Goal: Task Accomplishment & Management: Use online tool/utility

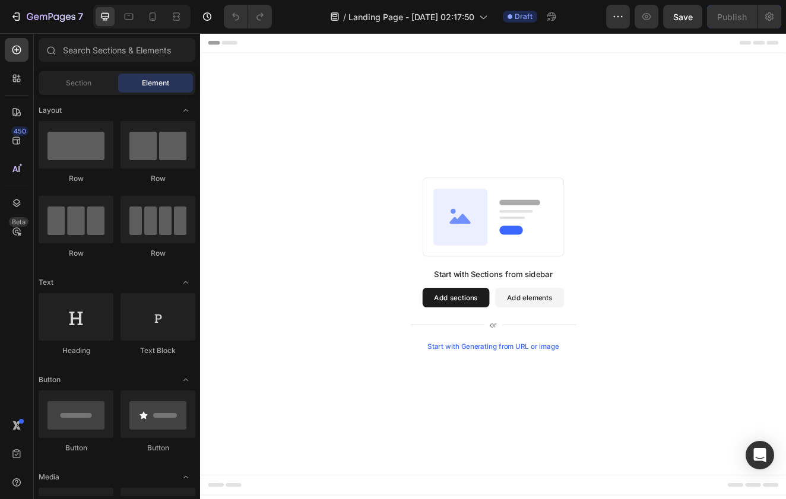
click at [511, 358] on button "Add sections" at bounding box center [510, 355] width 81 height 24
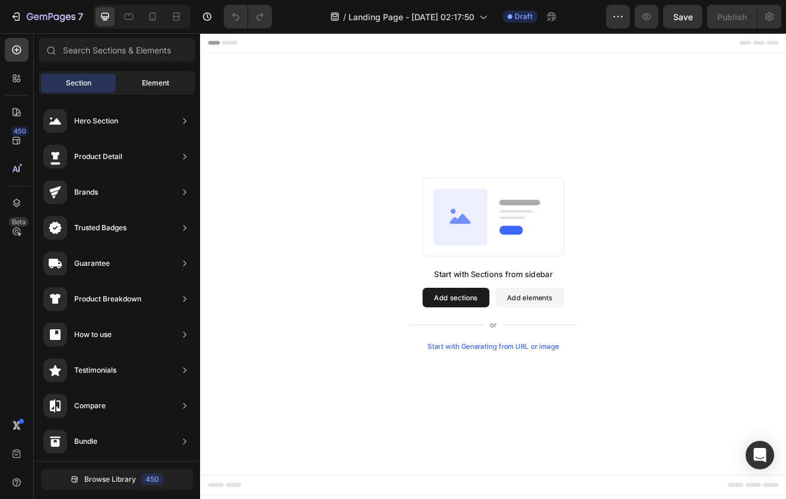
click at [138, 75] on div "Element" at bounding box center [155, 83] width 75 height 19
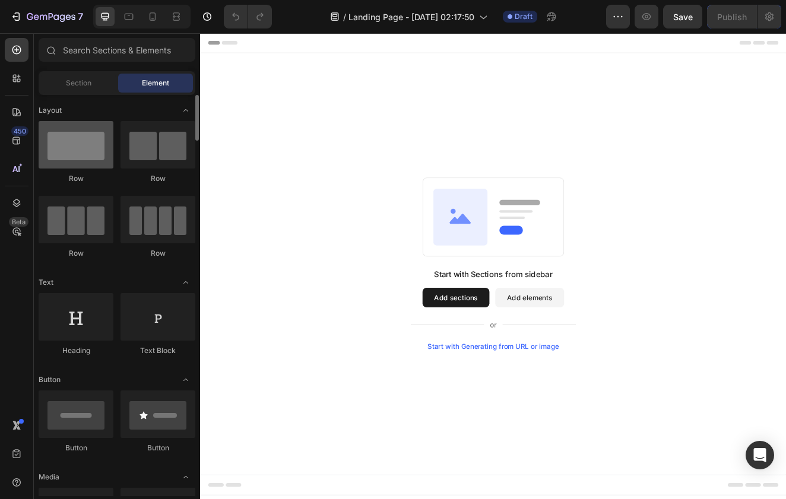
click at [95, 153] on div at bounding box center [76, 144] width 75 height 47
click at [104, 157] on div at bounding box center [76, 144] width 75 height 47
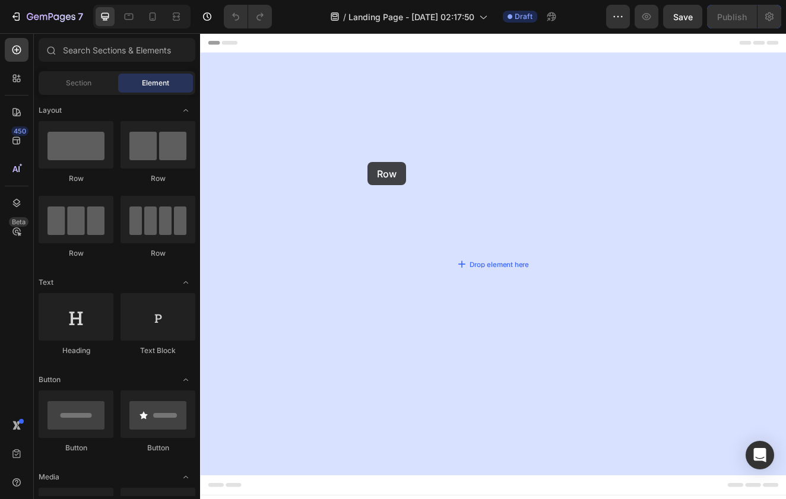
drag, startPoint x: 285, startPoint y: 195, endPoint x: 403, endPoint y: 190, distance: 118.8
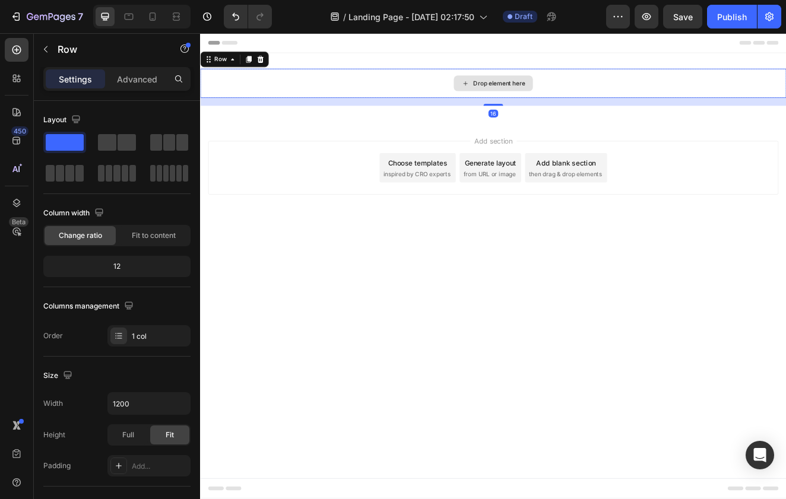
click at [510, 97] on div "Drop element here" at bounding box center [556, 94] width 96 height 19
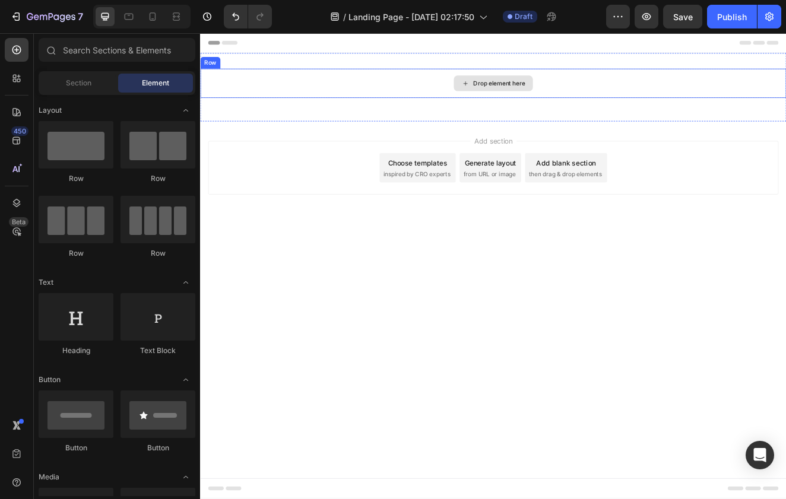
click at [528, 93] on div "Drop element here" at bounding box center [556, 94] width 96 height 19
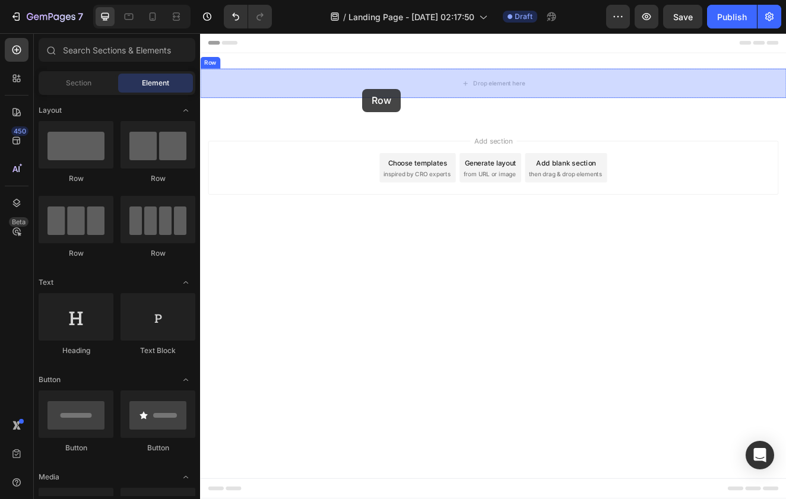
drag, startPoint x: 348, startPoint y: 190, endPoint x: 397, endPoint y: 101, distance: 101.4
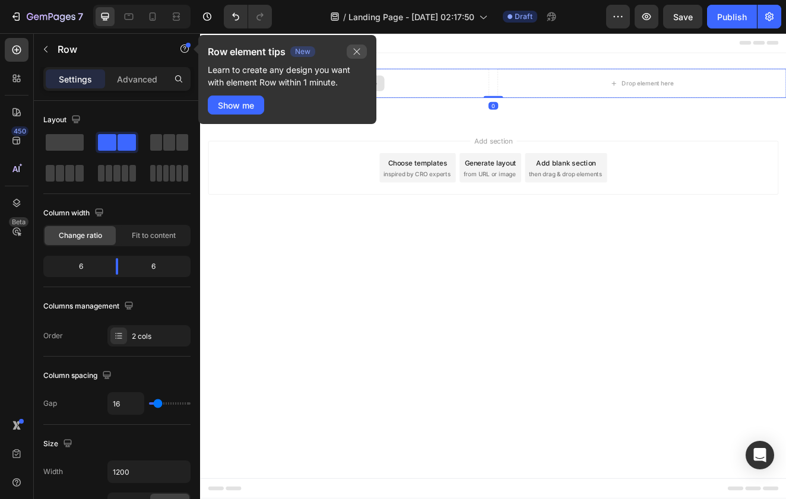
click at [358, 51] on icon "button" at bounding box center [356, 51] width 9 height 9
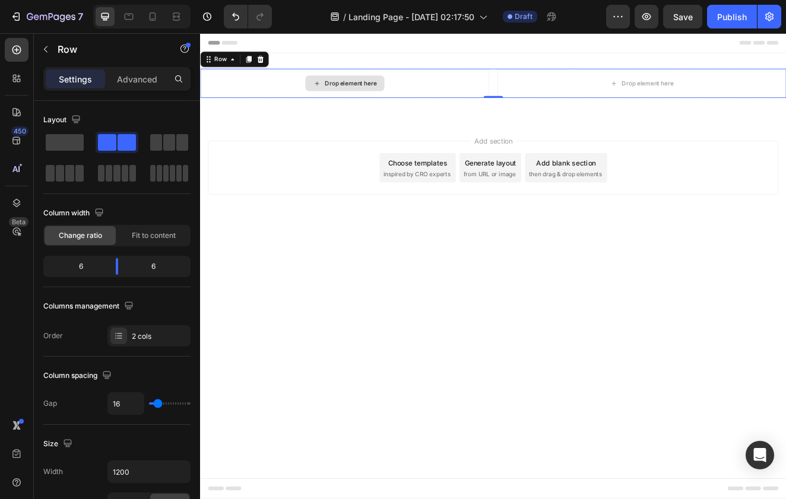
click at [484, 97] on div "Drop element here" at bounding box center [375, 95] width 351 height 36
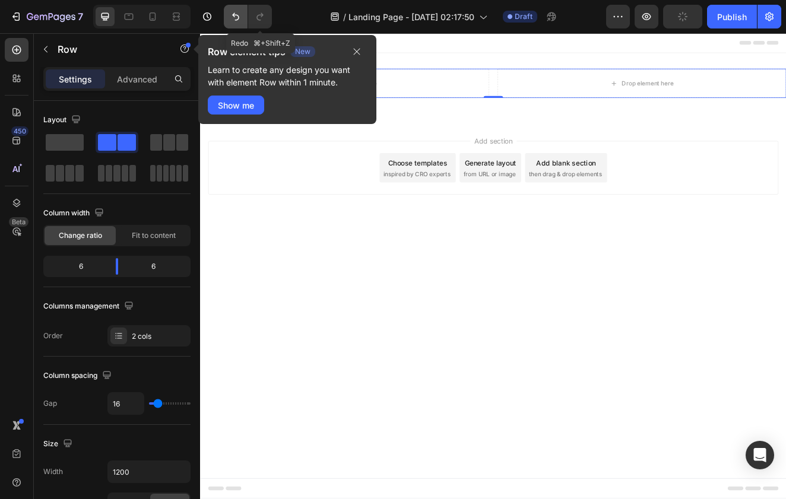
click at [240, 15] on icon "Undo/Redo" at bounding box center [236, 17] width 12 height 12
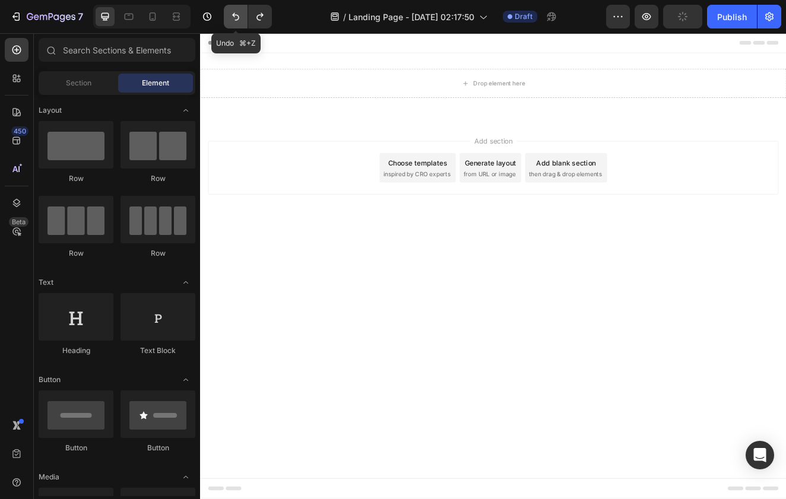
click at [240, 15] on icon "Undo/Redo" at bounding box center [236, 17] width 12 height 12
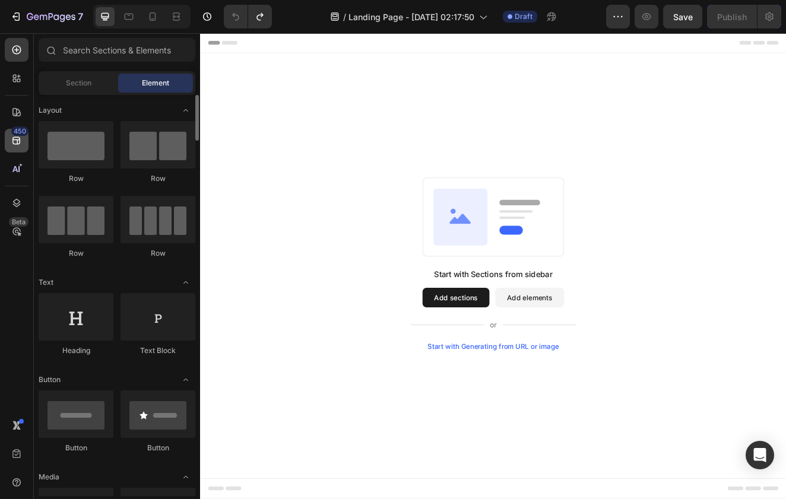
click at [18, 150] on div "450" at bounding box center [17, 141] width 24 height 24
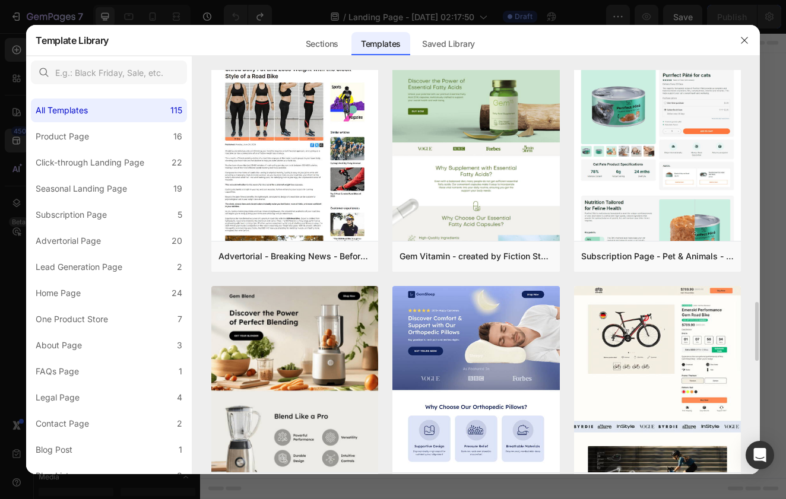
scroll to position [1660, 0]
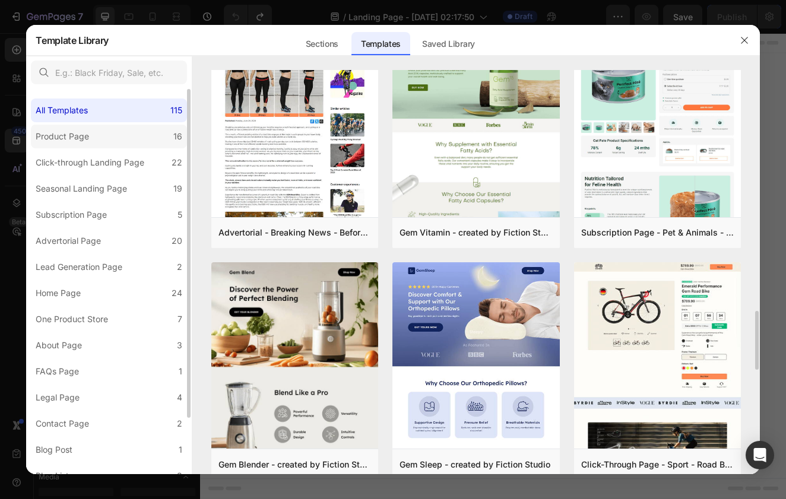
click at [120, 144] on label "Product Page 16" at bounding box center [109, 137] width 156 height 24
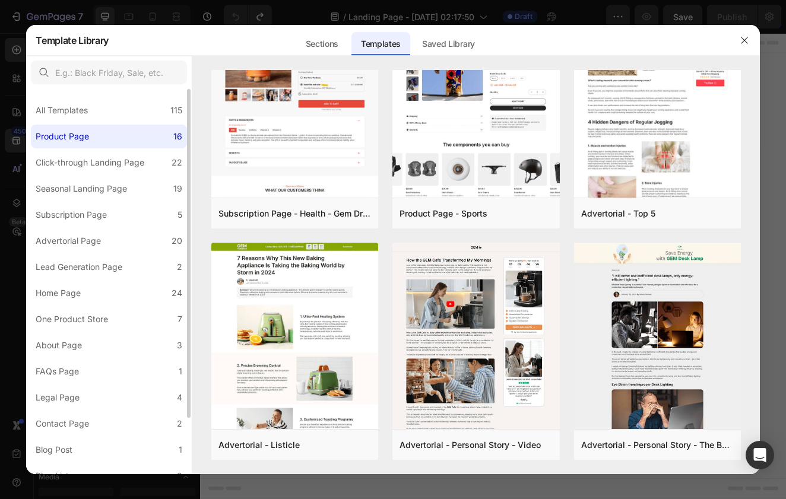
scroll to position [0, 0]
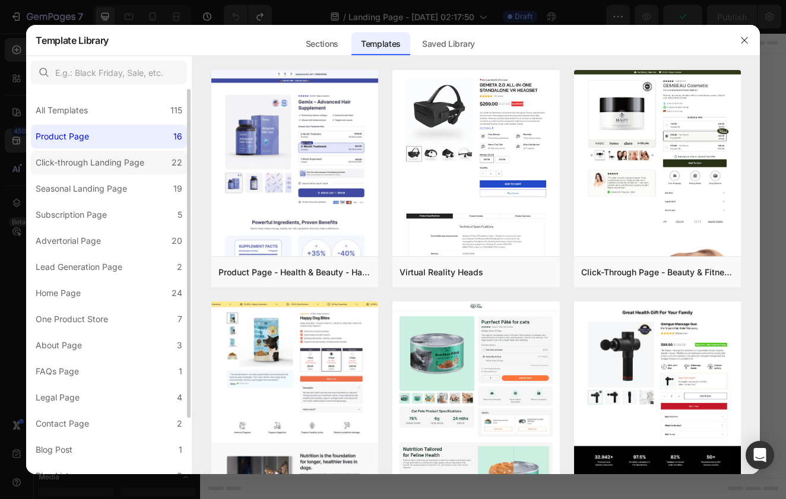
click at [116, 161] on div "Click-through Landing Page" at bounding box center [90, 162] width 109 height 14
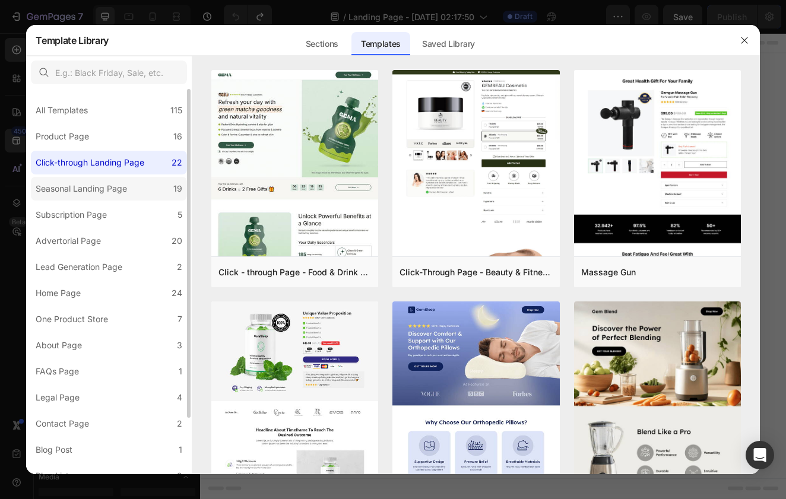
click at [113, 190] on div "Seasonal Landing Page" at bounding box center [81, 189] width 91 height 14
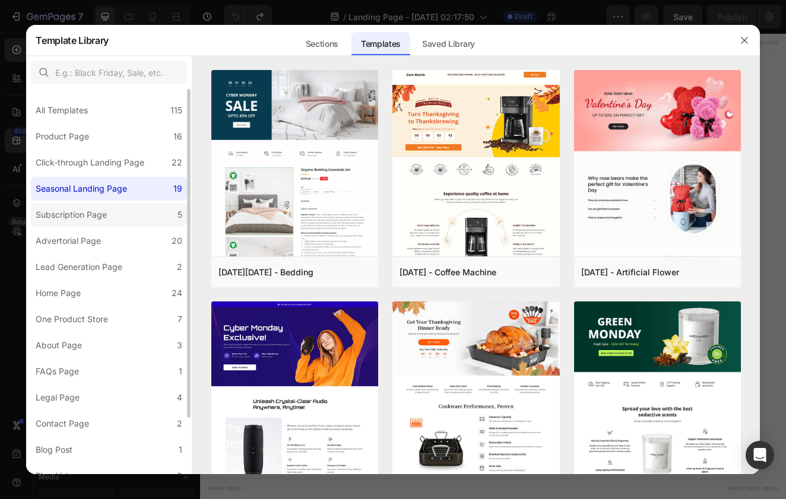
click at [114, 224] on label "Subscription Page 5" at bounding box center [109, 215] width 156 height 24
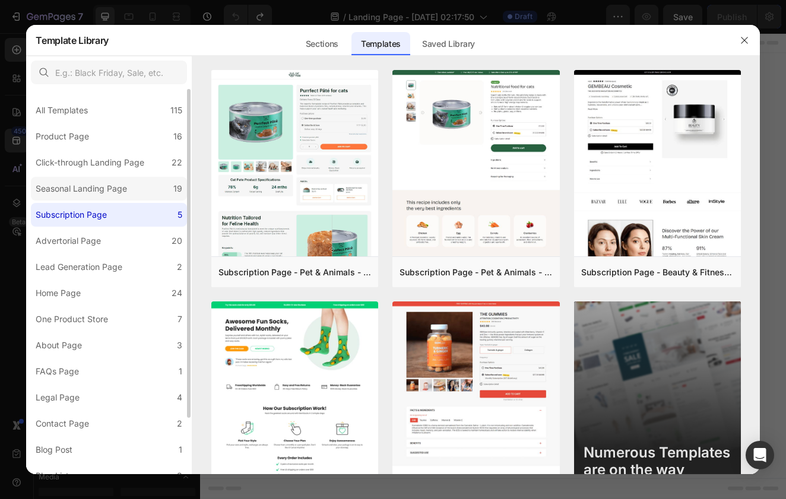
click at [114, 196] on label "Seasonal Landing Page 19" at bounding box center [109, 189] width 156 height 24
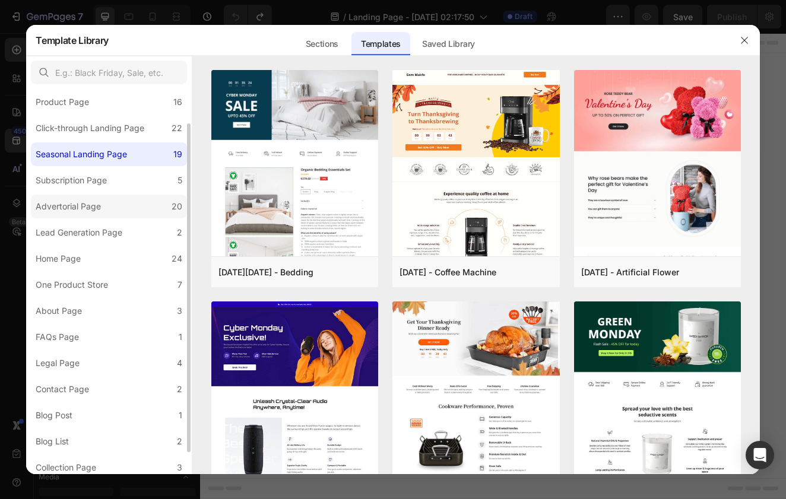
scroll to position [37, 0]
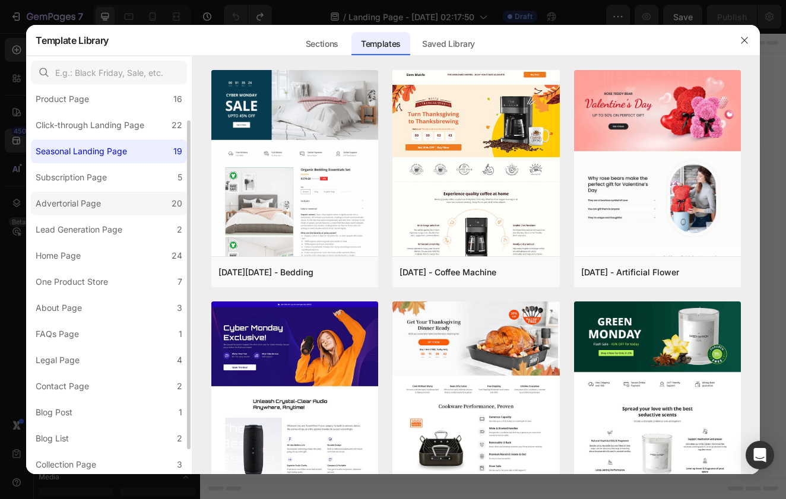
click at [119, 208] on label "Advertorial Page 20" at bounding box center [109, 204] width 156 height 24
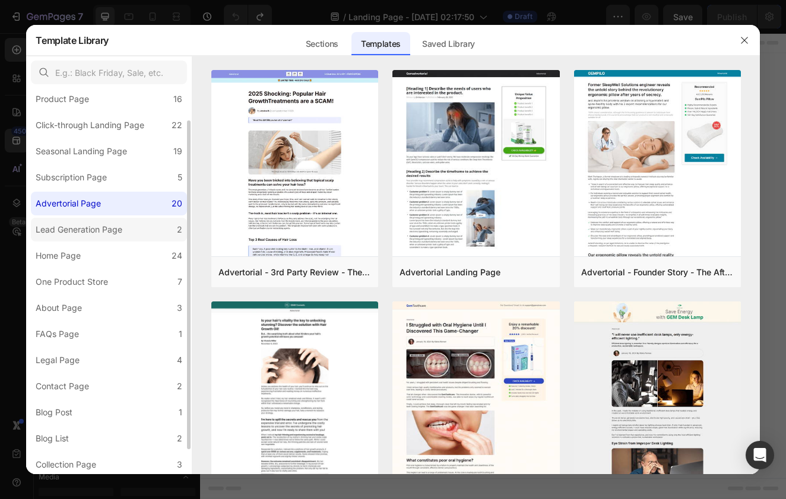
click at [117, 231] on div "Lead Generation Page" at bounding box center [79, 230] width 87 height 14
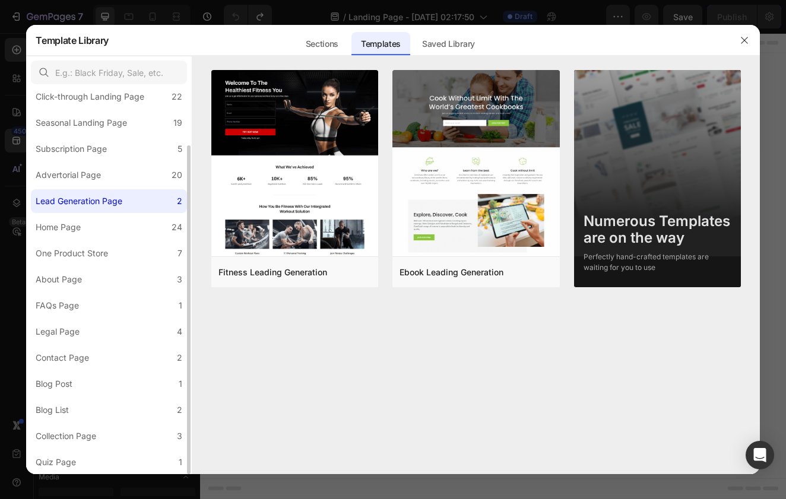
scroll to position [66, 0]
click at [117, 231] on label "Home Page 24" at bounding box center [109, 227] width 156 height 24
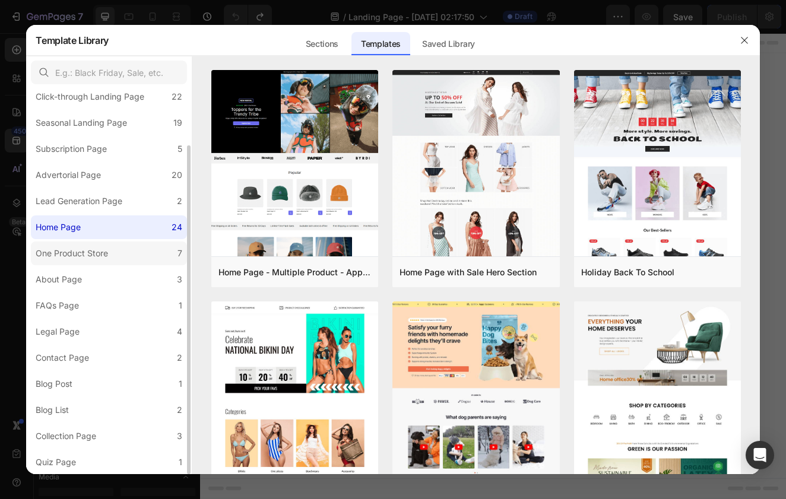
click at [116, 255] on label "One Product Store 7" at bounding box center [109, 254] width 156 height 24
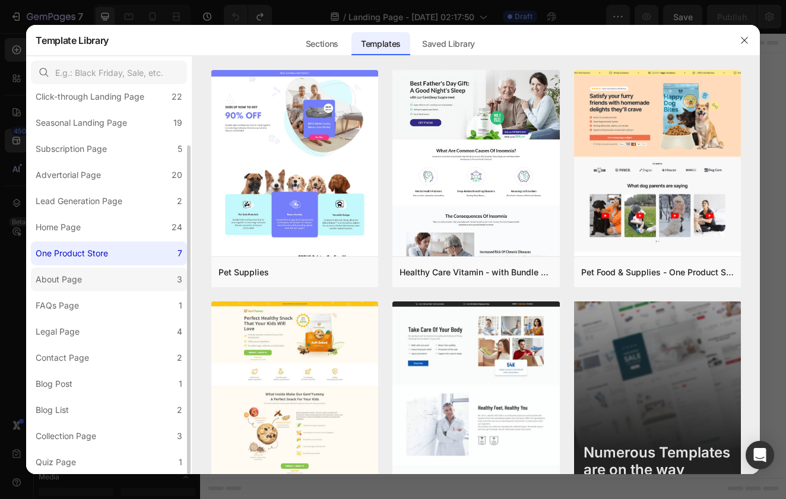
click at [116, 290] on label "About Page 3" at bounding box center [109, 280] width 156 height 24
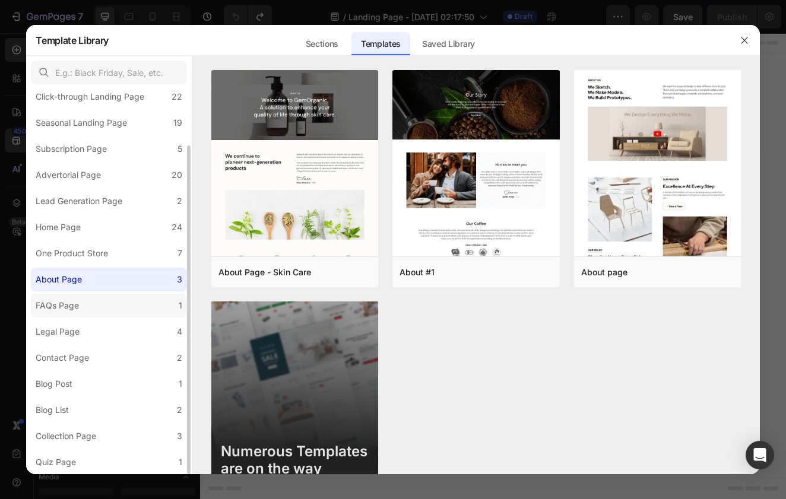
click at [115, 304] on label "FAQs Page 1" at bounding box center [109, 306] width 156 height 24
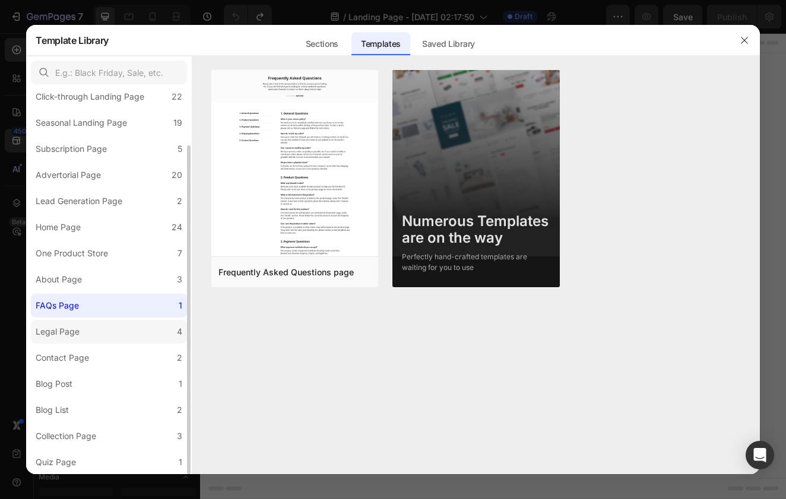
click at [115, 325] on label "Legal Page 4" at bounding box center [109, 332] width 156 height 24
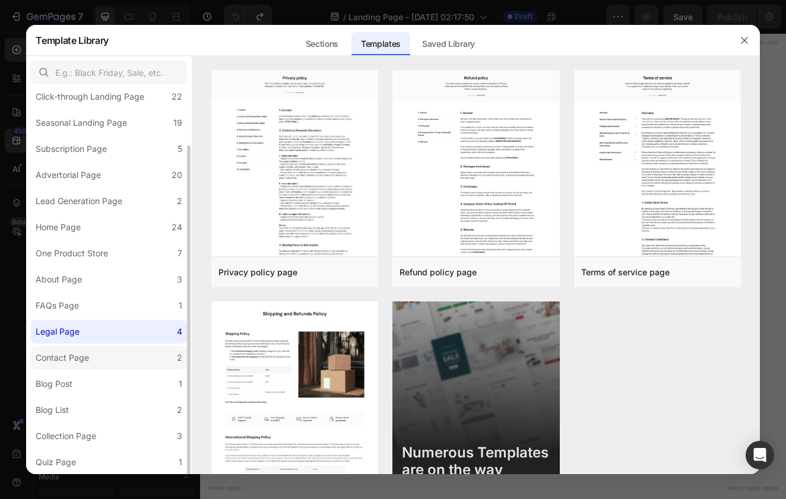
click at [115, 347] on label "Contact Page 2" at bounding box center [109, 358] width 156 height 24
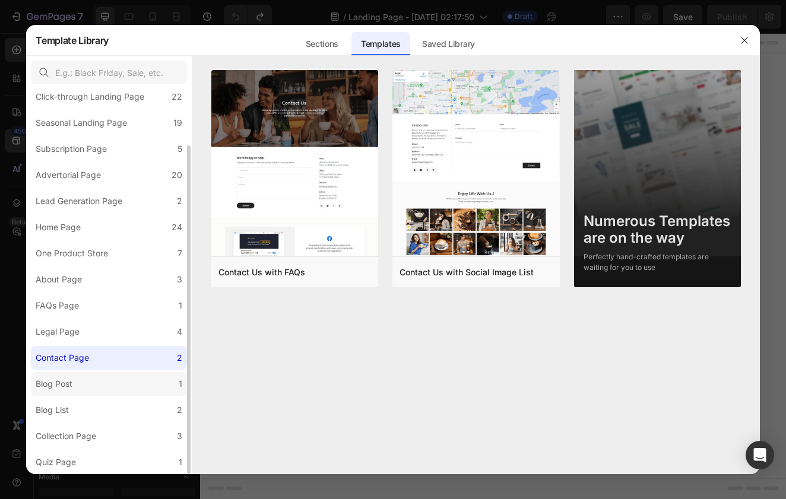
click at [115, 394] on label "Blog Post 1" at bounding box center [109, 384] width 156 height 24
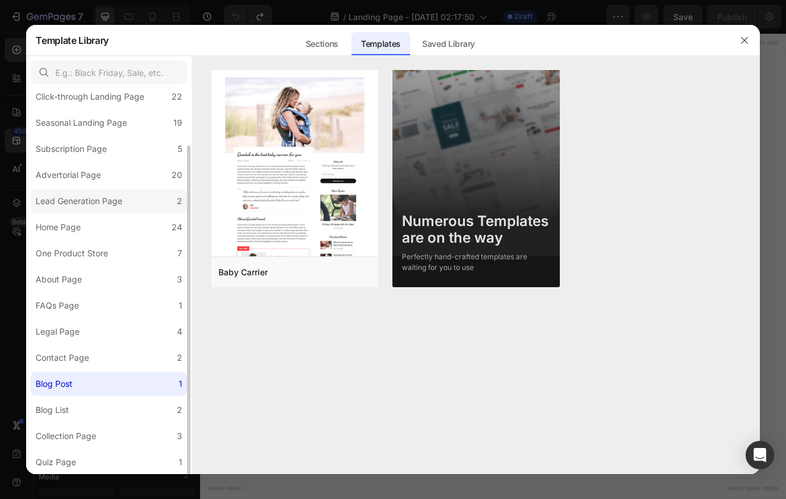
scroll to position [0, 0]
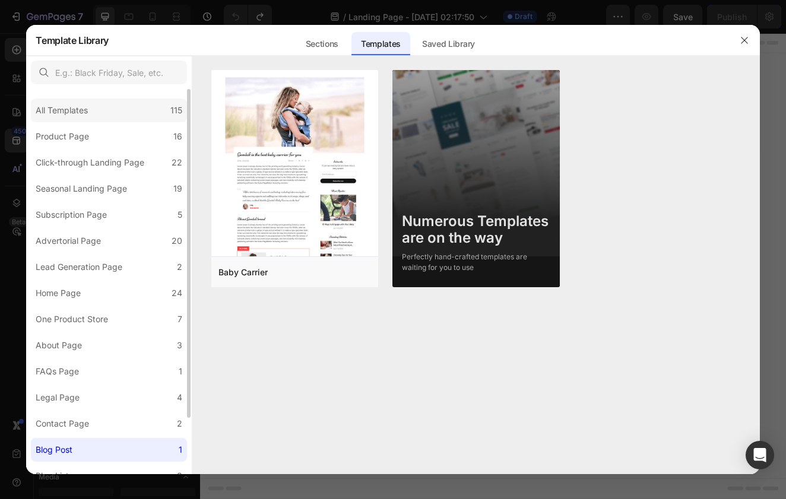
click at [116, 117] on div "All Templates 115" at bounding box center [109, 110] width 156 height 24
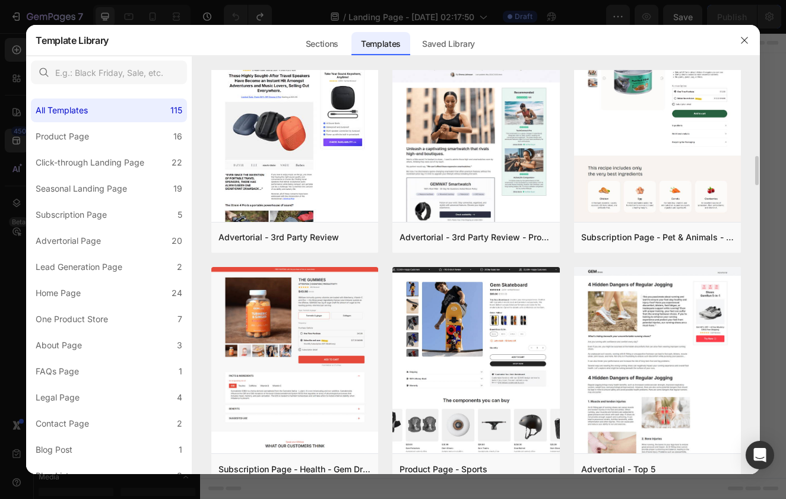
scroll to position [773, 0]
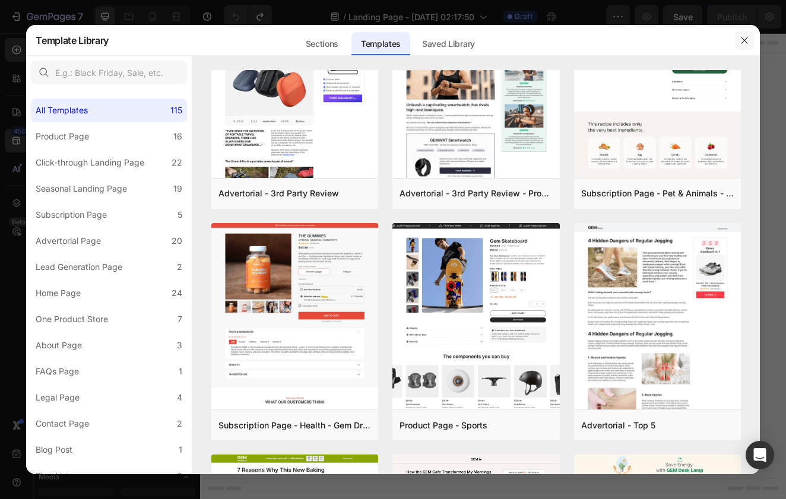
click at [744, 42] on icon "button" at bounding box center [743, 40] width 9 height 9
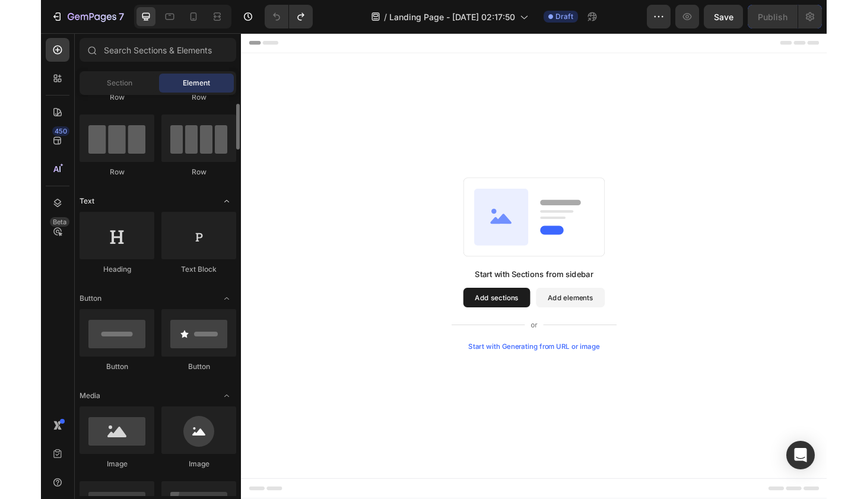
scroll to position [0, 0]
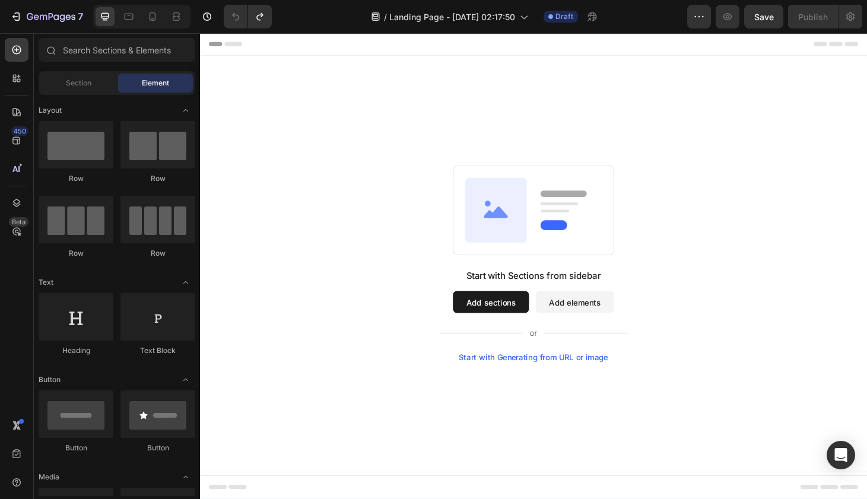
click at [281, 45] on div "Header" at bounding box center [555, 45] width 693 height 24
click at [225, 45] on span "Header" at bounding box center [236, 45] width 26 height 12
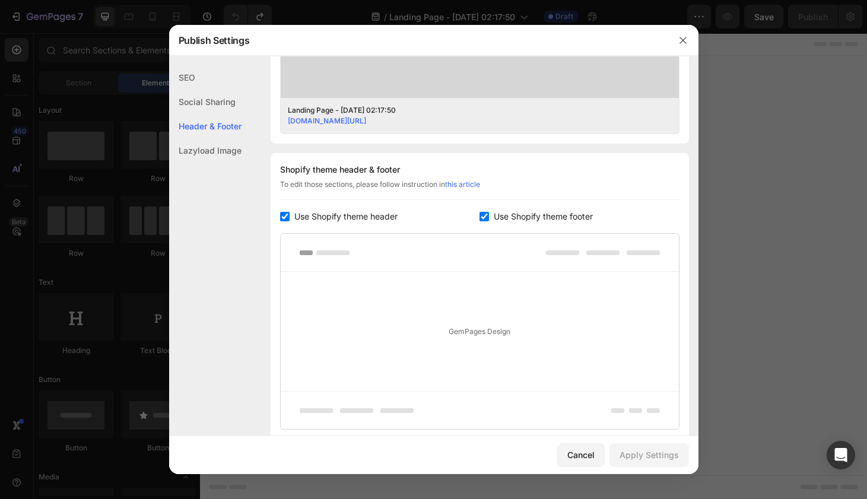
scroll to position [468, 0]
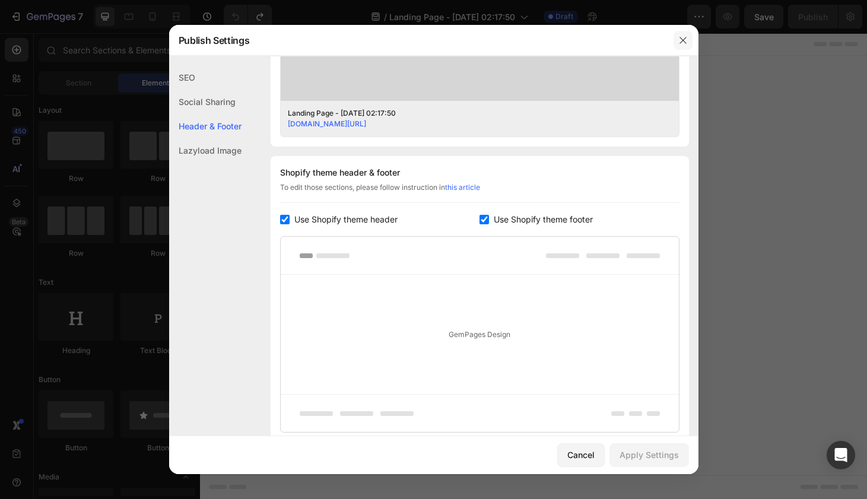
click at [684, 34] on button "button" at bounding box center [682, 40] width 19 height 19
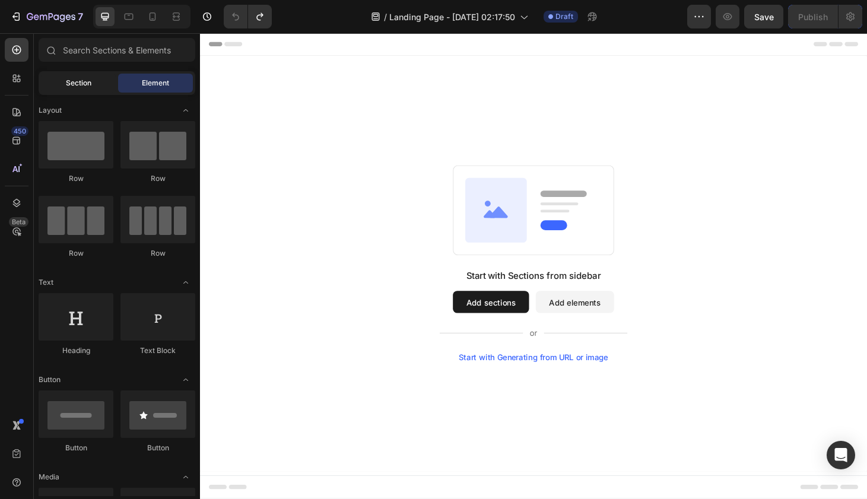
click at [76, 81] on span "Section" at bounding box center [79, 83] width 26 height 11
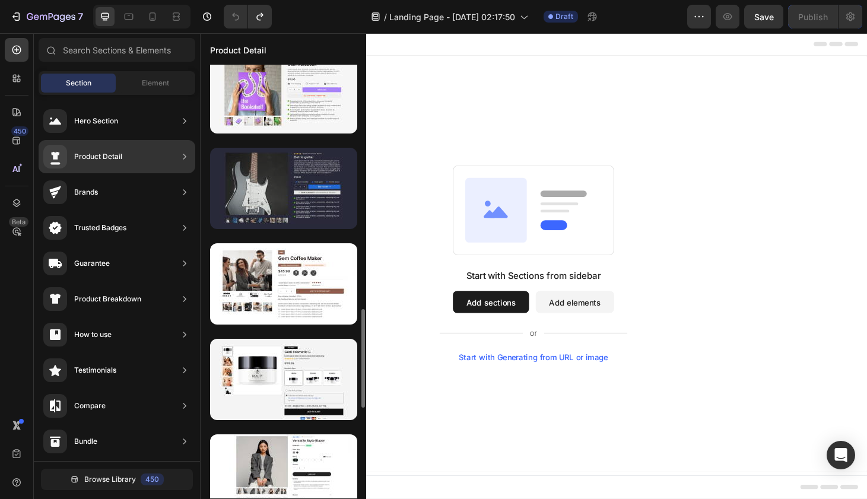
scroll to position [1069, 0]
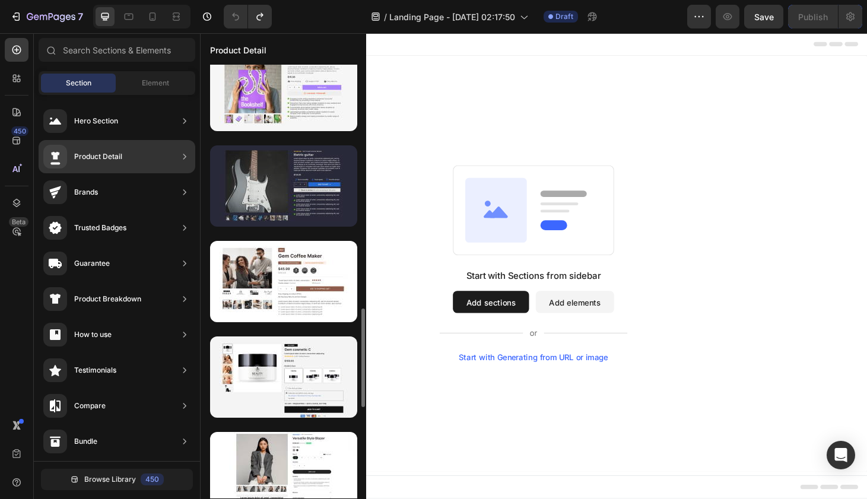
click at [258, 179] on div at bounding box center [283, 185] width 147 height 81
click at [312, 186] on div at bounding box center [283, 185] width 147 height 81
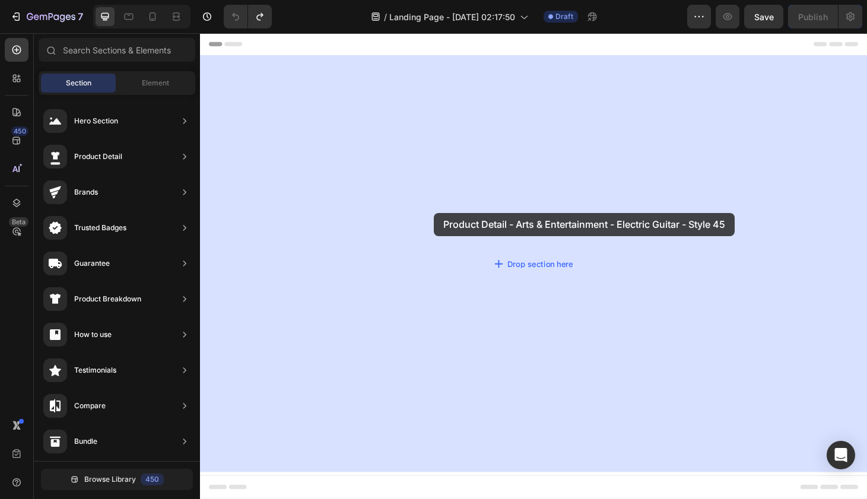
drag, startPoint x: 510, startPoint y: 220, endPoint x: 450, endPoint y: 225, distance: 60.7
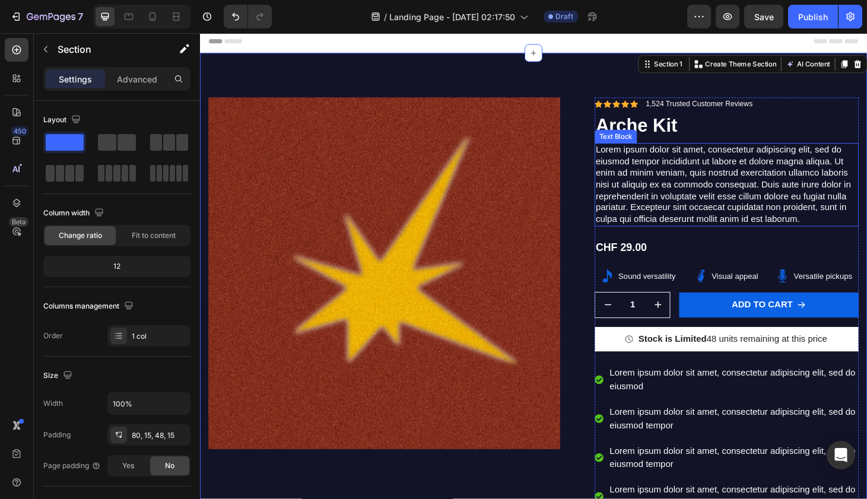
scroll to position [0, 0]
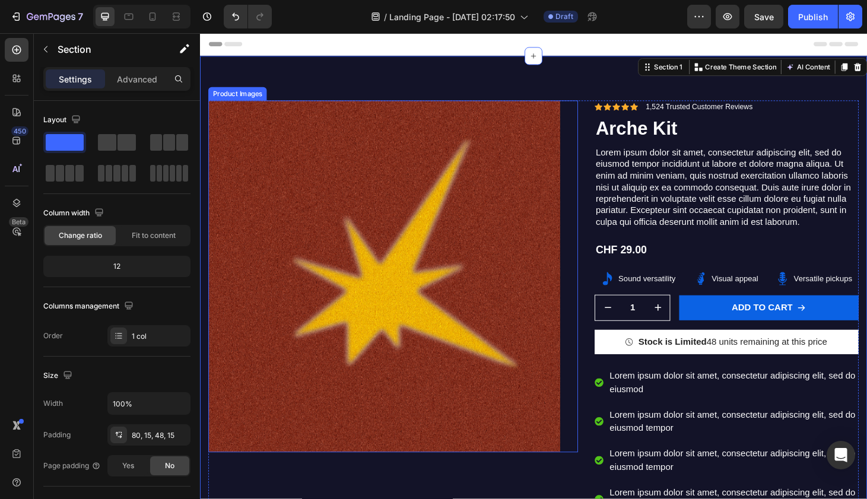
click at [333, 179] on img at bounding box center [397, 293] width 376 height 376
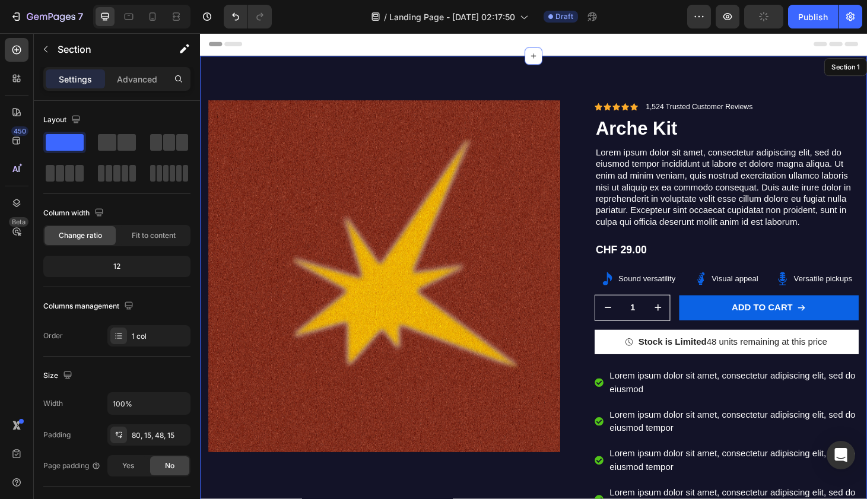
click at [374, 71] on div "Product Images 16 Icon Icon Icon Icon Icon Icon List 1,524 Trusted Customer Rev…" at bounding box center [556, 407] width 712 height 698
click at [563, 84] on div "Product Images Icon Icon Icon Icon Icon Icon List 1,524 Trusted Customer Review…" at bounding box center [556, 407] width 712 height 698
click at [785, 73] on icon at bounding box center [829, 69] width 9 height 9
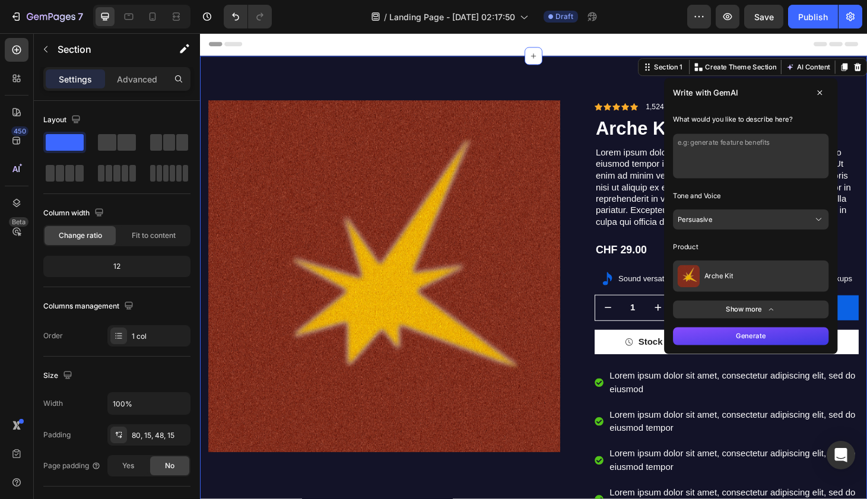
click at [785, 96] on icon at bounding box center [861, 96] width 9 height 9
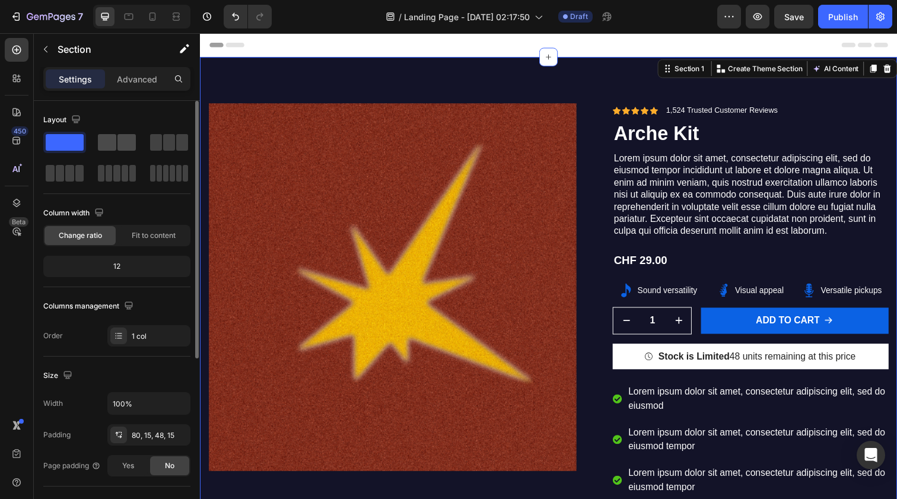
click at [108, 139] on span at bounding box center [107, 142] width 18 height 17
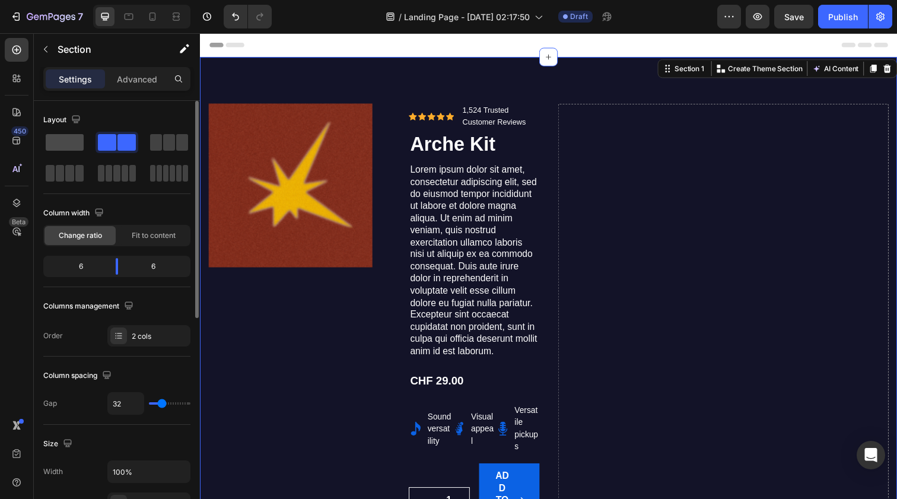
click at [70, 142] on span at bounding box center [65, 142] width 38 height 17
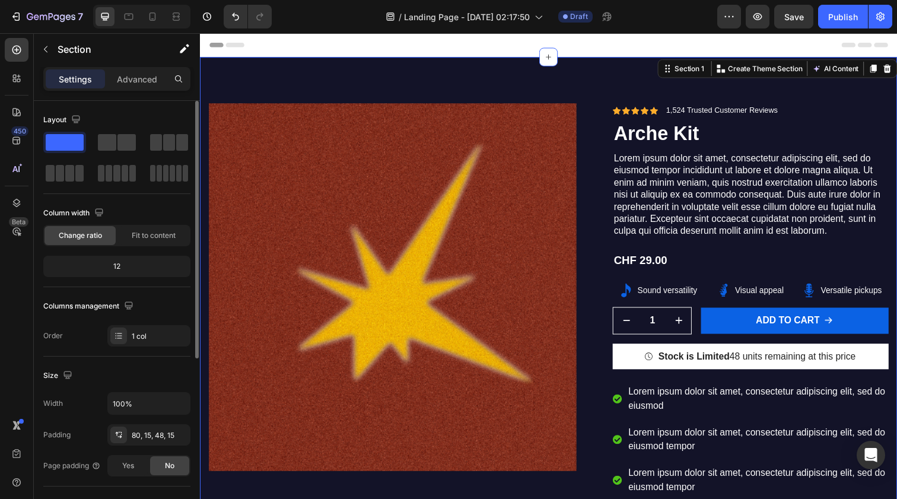
drag, startPoint x: 107, startPoint y: 267, endPoint x: 81, endPoint y: 267, distance: 26.1
click at [81, 267] on div "12" at bounding box center [117, 266] width 142 height 17
drag, startPoint x: 115, startPoint y: 264, endPoint x: 89, endPoint y: 264, distance: 26.1
click at [89, 264] on div "12" at bounding box center [117, 266] width 142 height 17
click at [117, 263] on div "12" at bounding box center [117, 266] width 142 height 17
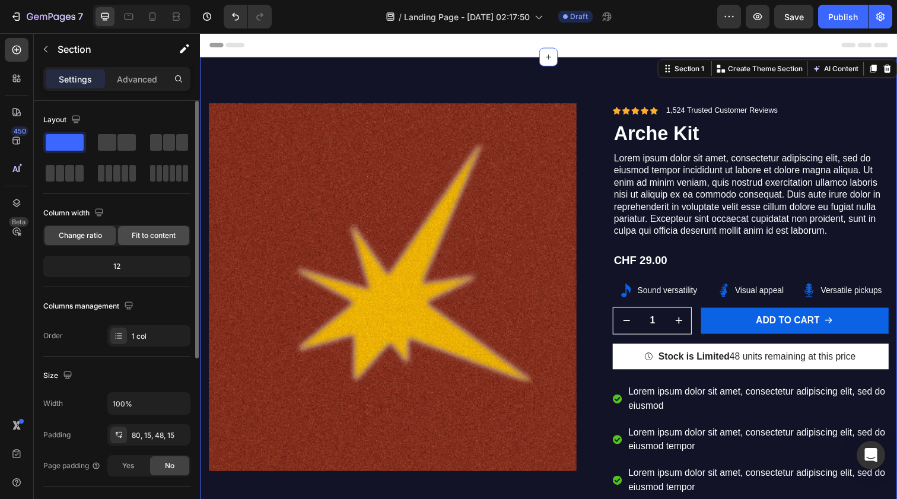
click at [134, 236] on span "Fit to content" at bounding box center [154, 235] width 44 height 11
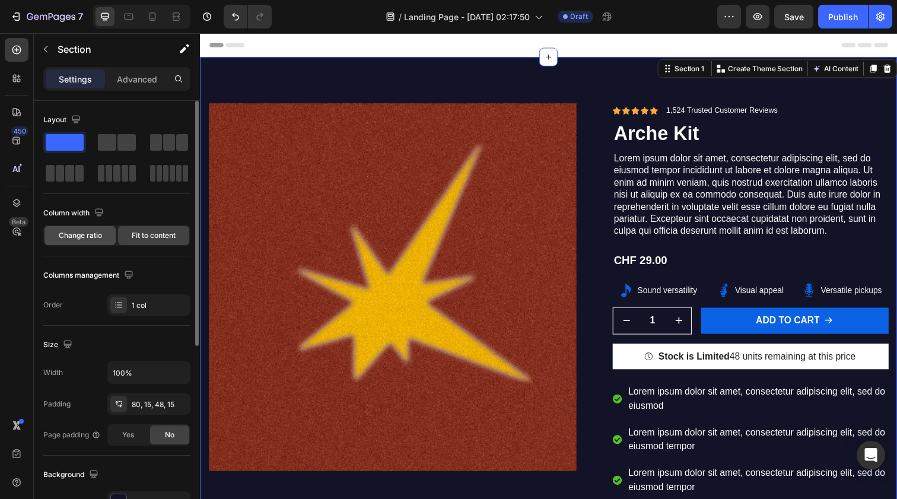
click at [80, 237] on span "Change ratio" at bounding box center [80, 235] width 43 height 11
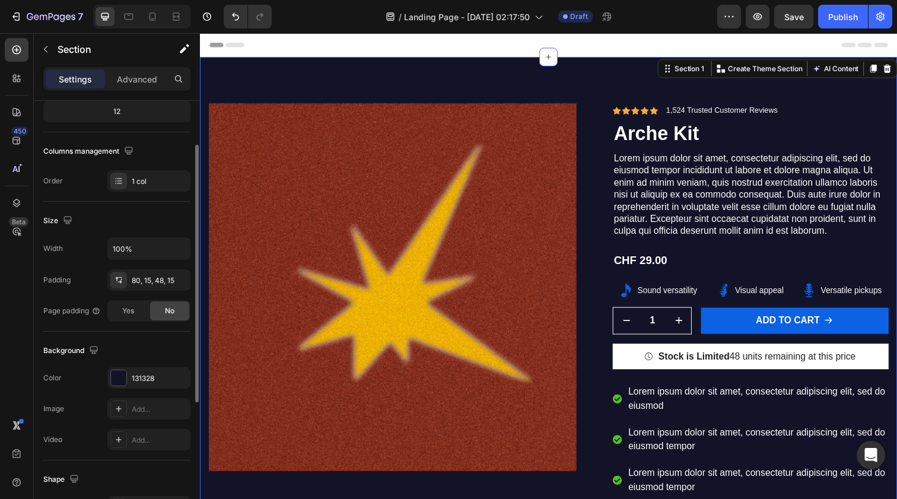
scroll to position [161, 0]
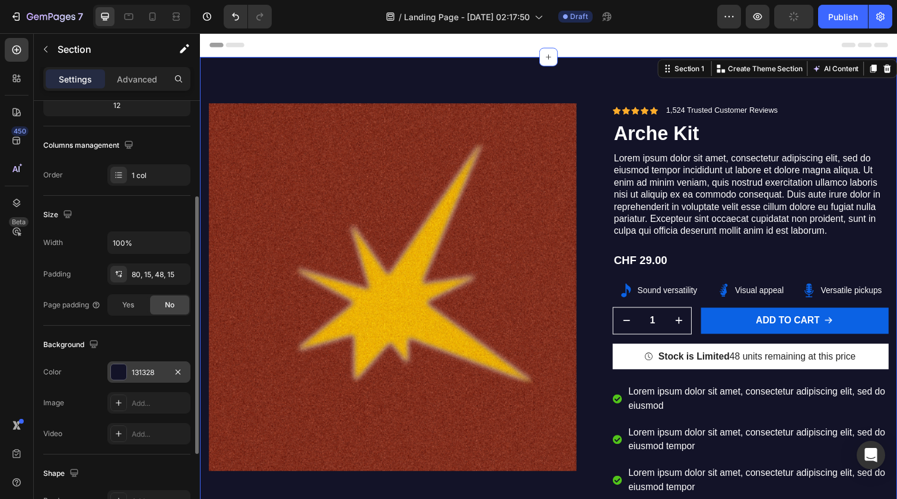
click at [123, 371] on div at bounding box center [118, 371] width 15 height 15
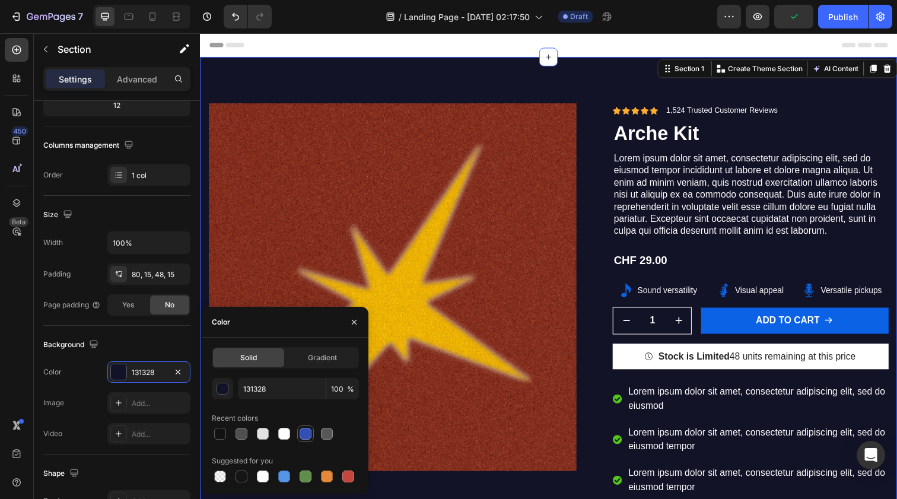
click at [301, 433] on div at bounding box center [306, 434] width 12 height 12
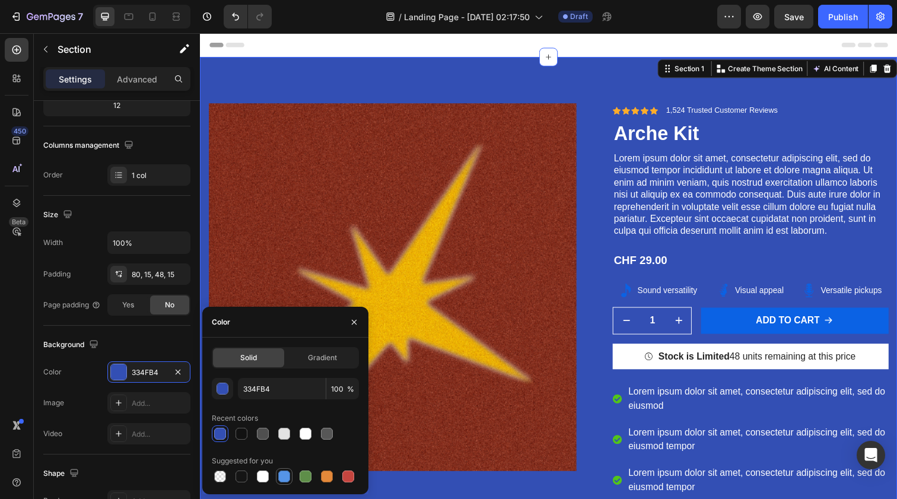
click at [282, 477] on div at bounding box center [284, 477] width 12 height 12
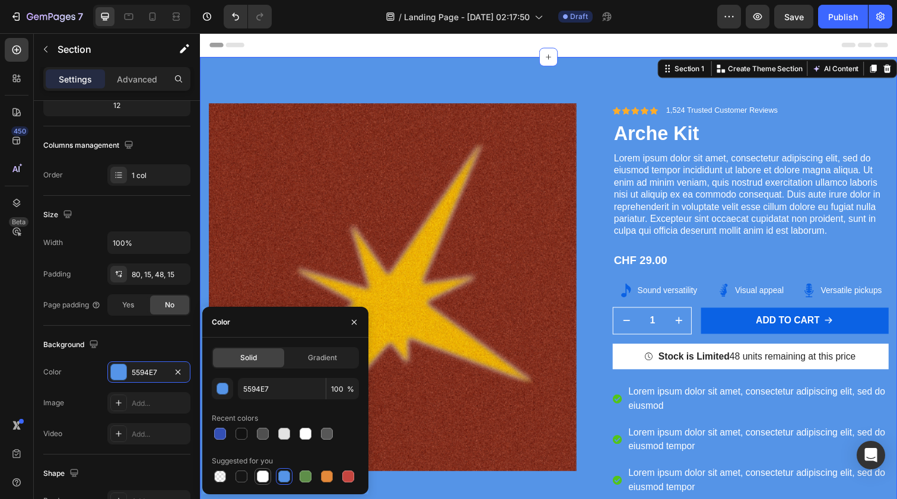
click at [261, 477] on div at bounding box center [263, 477] width 12 height 12
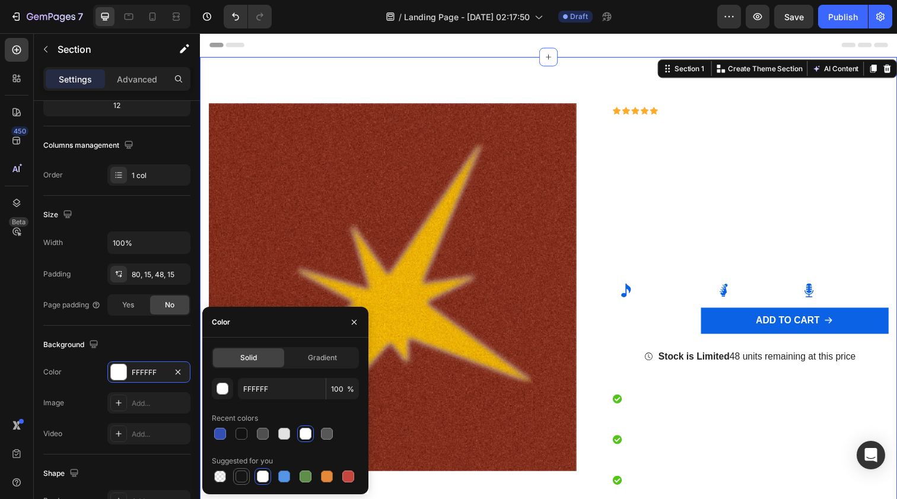
click at [239, 474] on div at bounding box center [242, 477] width 12 height 12
type input "151515"
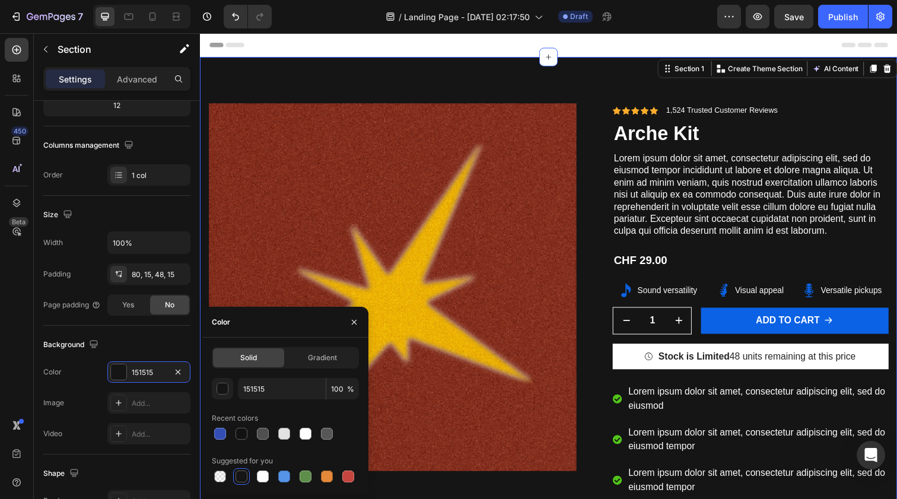
click at [402, 83] on div "Product Images Icon Icon Icon Icon Icon Icon List 1,524 Trusted Customer Review…" at bounding box center [556, 407] width 712 height 698
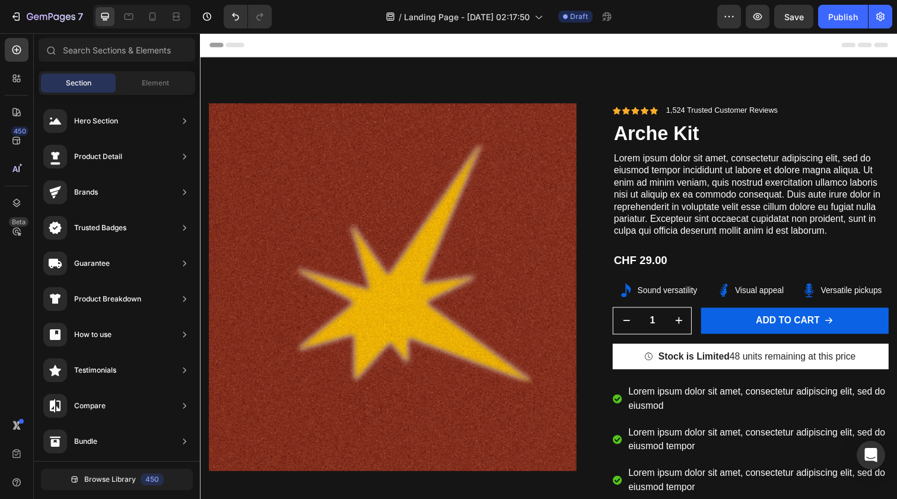
click at [358, 45] on div "Header" at bounding box center [555, 45] width 693 height 24
click at [15, 74] on icon at bounding box center [17, 78] width 12 height 12
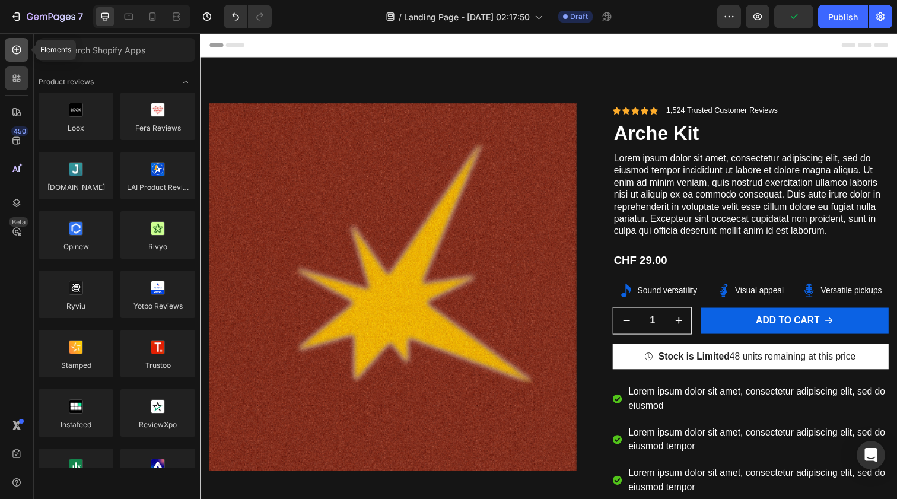
click at [22, 58] on div at bounding box center [17, 50] width 24 height 24
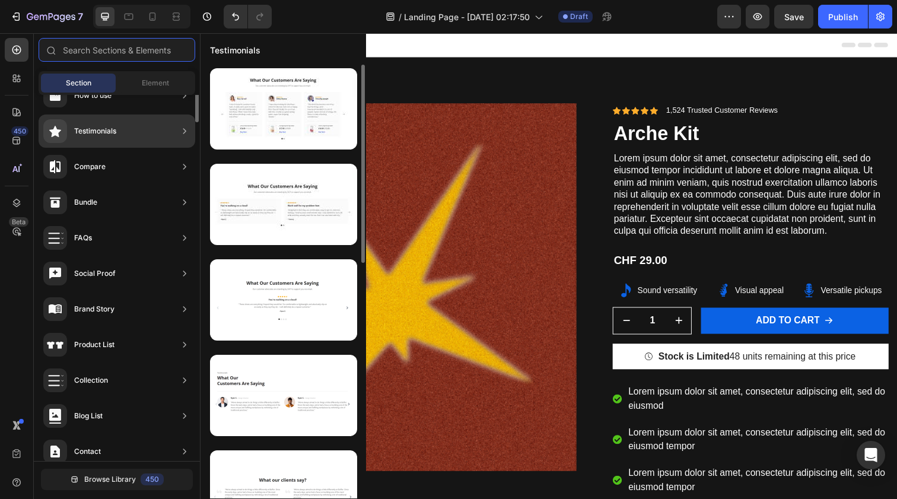
scroll to position [322, 0]
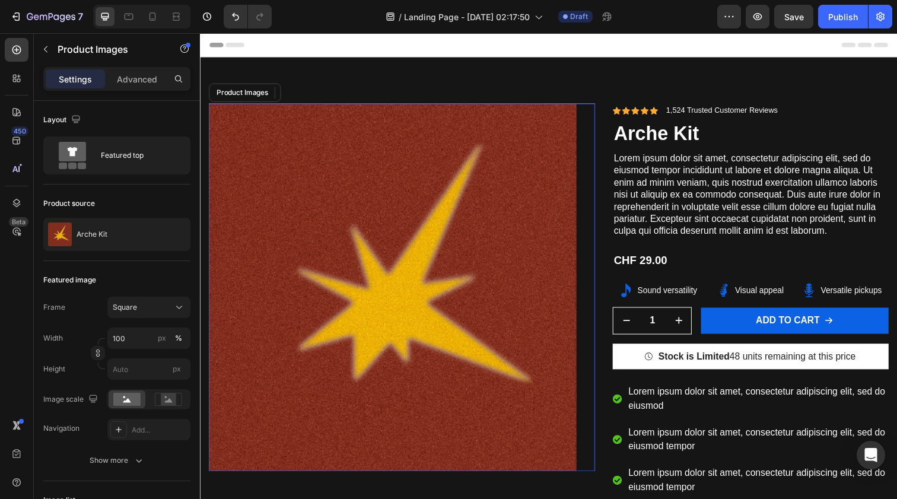
click at [446, 351] on img at bounding box center [397, 293] width 376 height 376
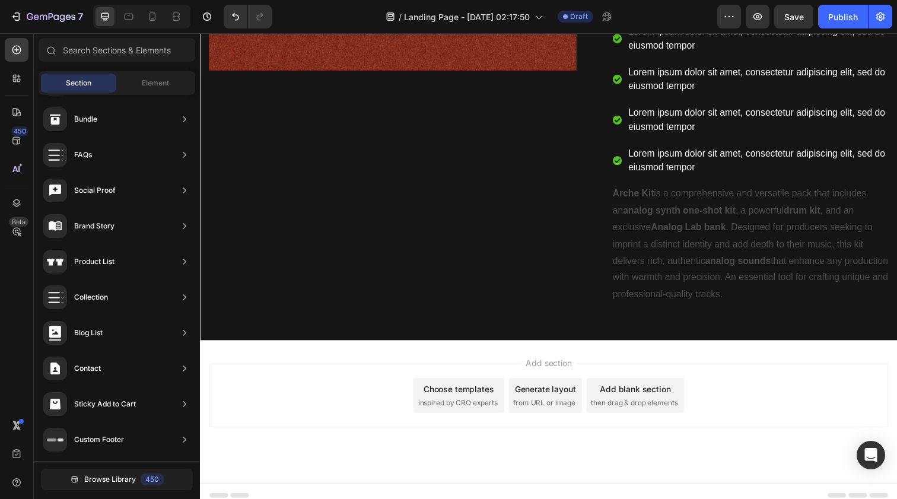
click at [446, 385] on div "Choose templates inspired by CRO experts" at bounding box center [464, 403] width 93 height 36
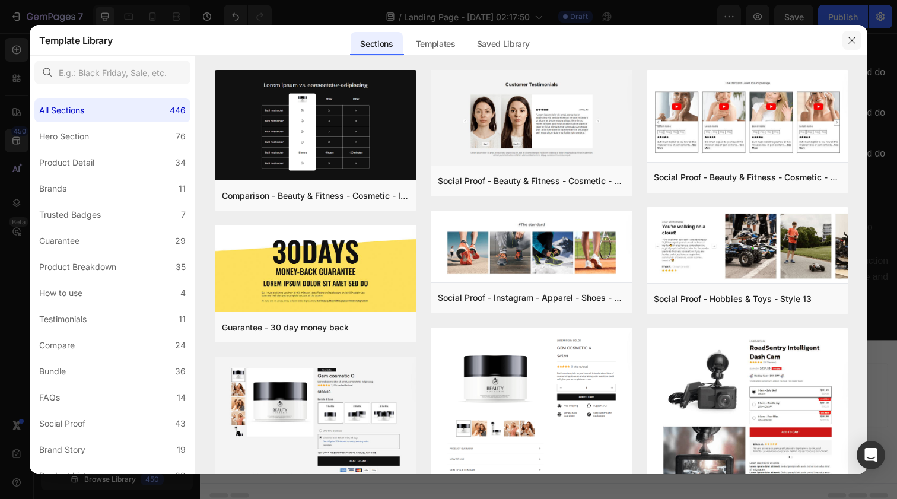
click at [785, 39] on icon "button" at bounding box center [851, 40] width 9 height 9
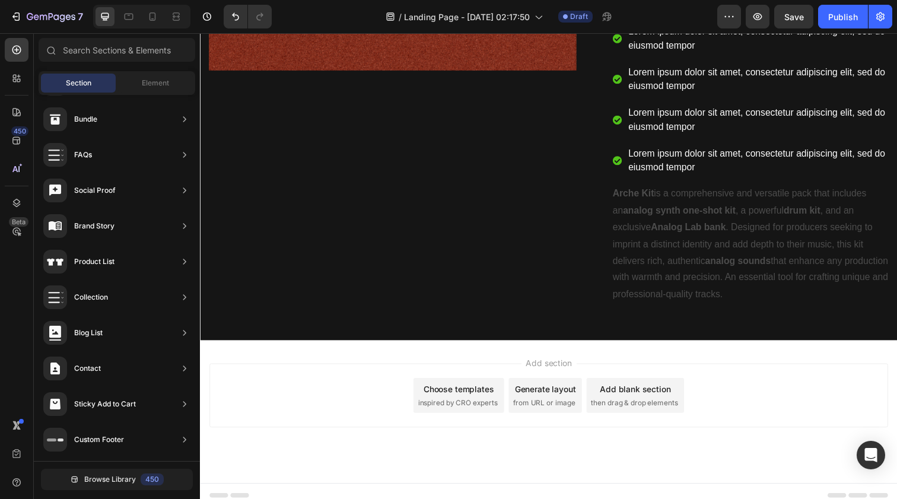
click at [575, 395] on div "Generate layout from URL or image" at bounding box center [552, 403] width 75 height 36
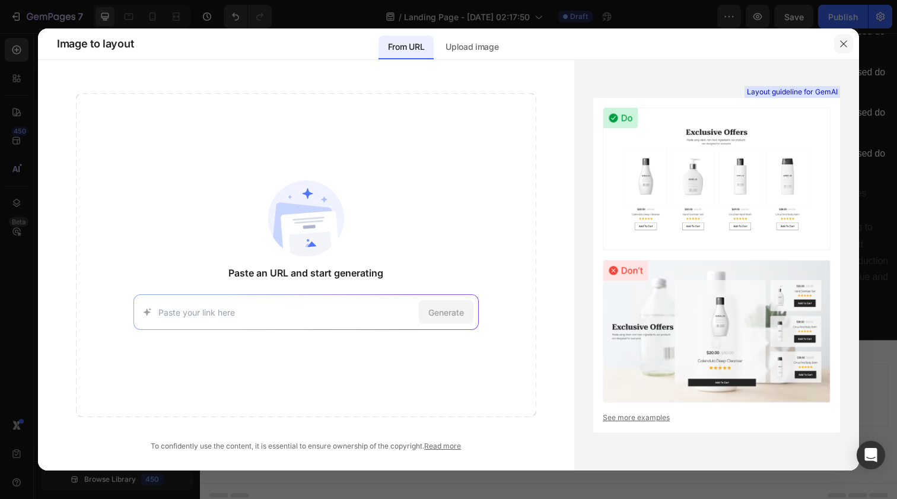
click at [785, 46] on icon "button" at bounding box center [843, 43] width 9 height 9
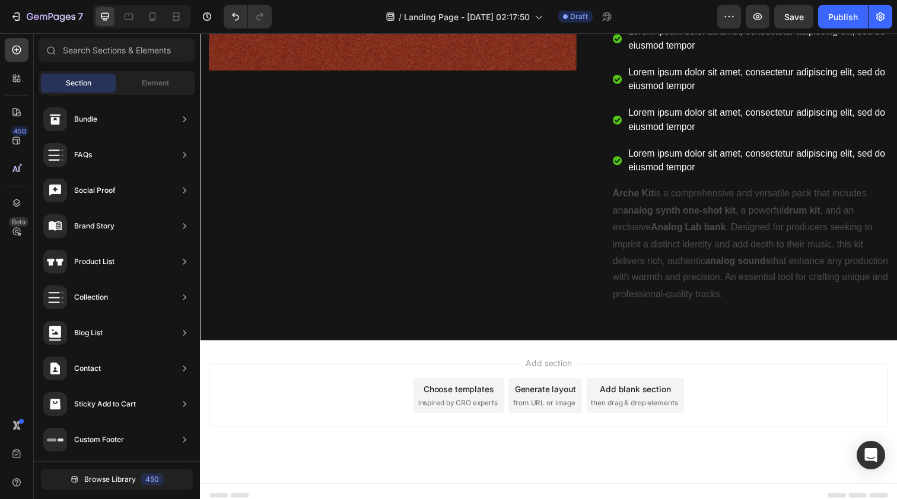
click at [646, 405] on span "then drag & drop elements" at bounding box center [643, 410] width 88 height 11
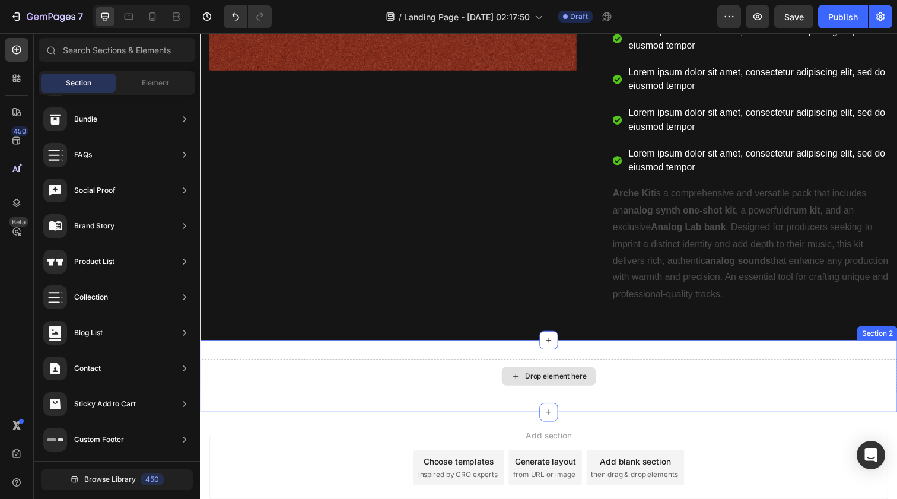
click at [628, 383] on div "Drop element here" at bounding box center [556, 384] width 712 height 36
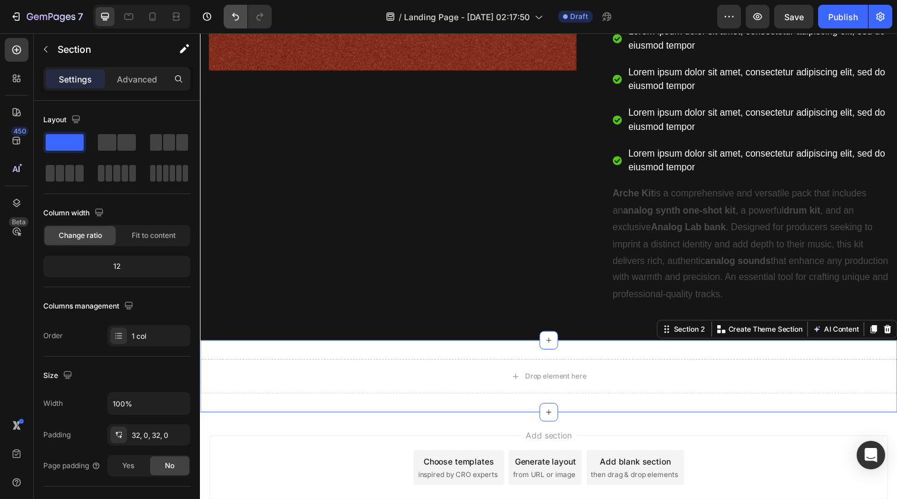
click at [230, 21] on icon "Undo/Redo" at bounding box center [236, 17] width 12 height 12
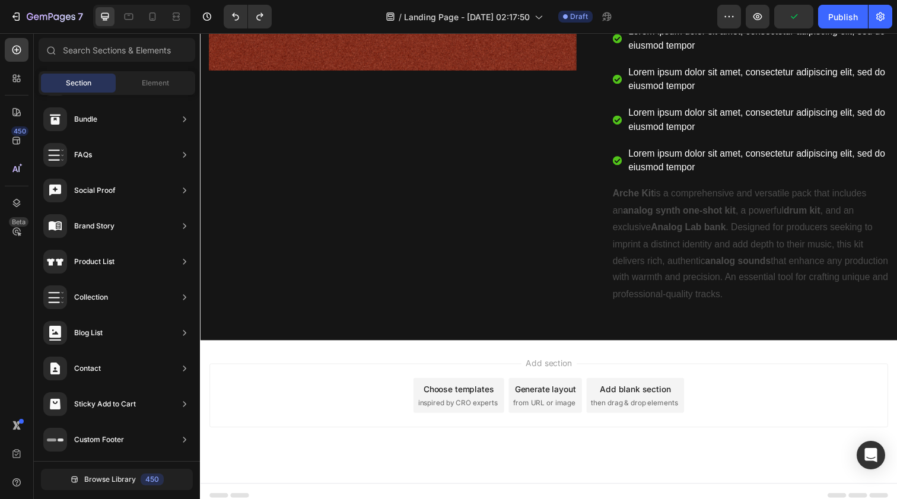
click at [498, 405] on span "inspired by CRO experts" at bounding box center [462, 410] width 81 height 11
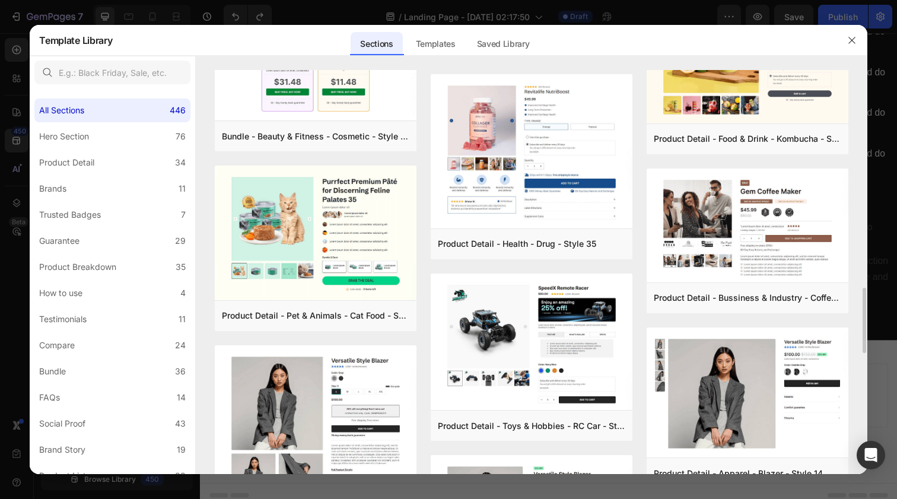
scroll to position [1772, 0]
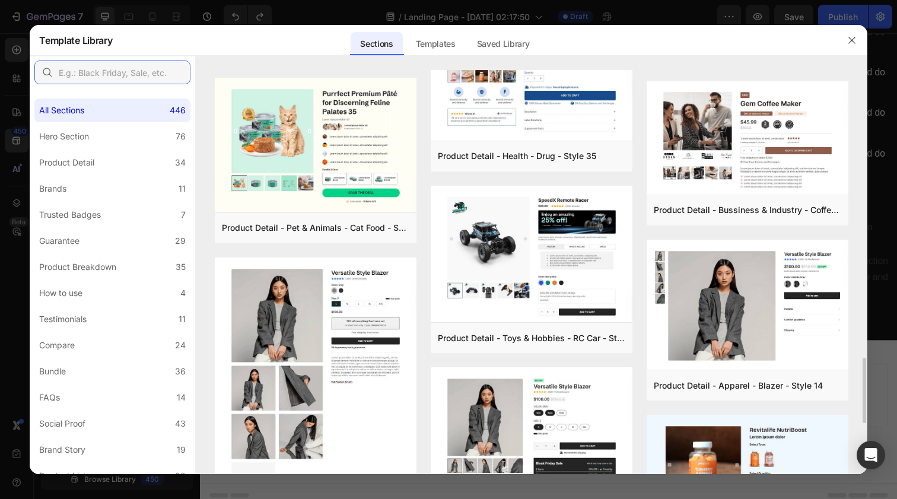
click at [117, 68] on input "text" at bounding box center [112, 73] width 156 height 24
type input "g"
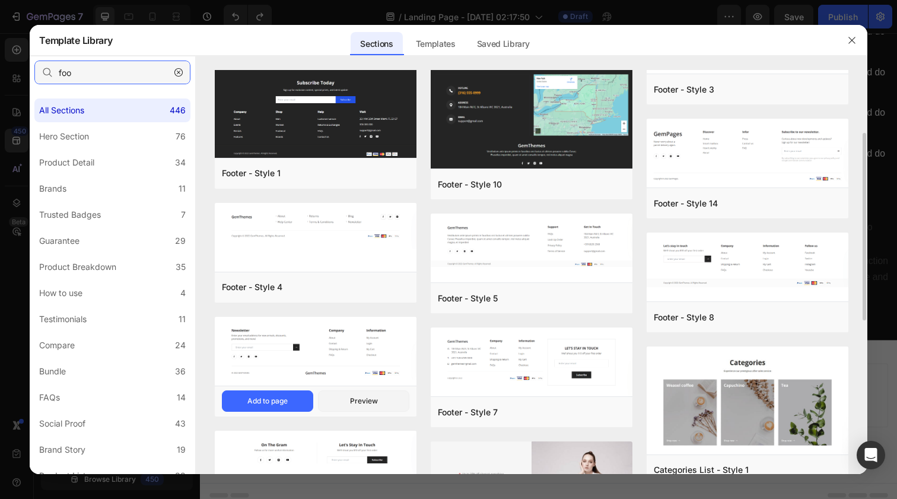
scroll to position [284, 0]
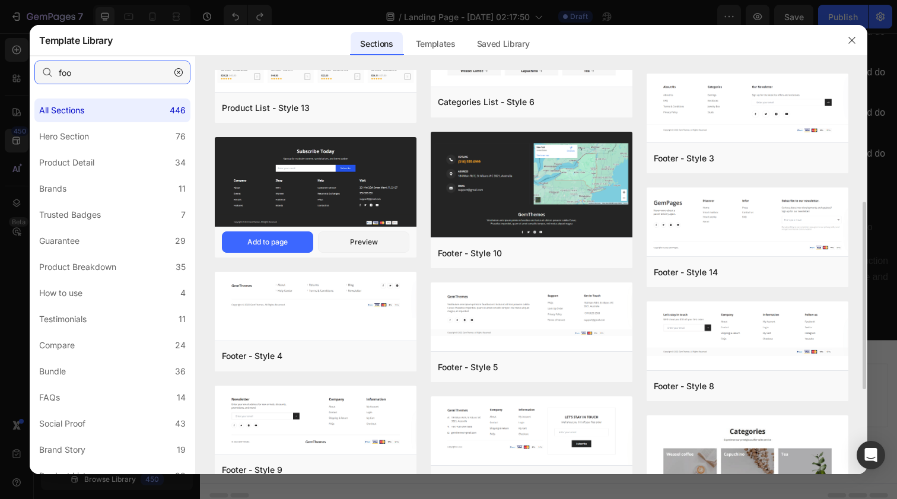
type input "foo"
click at [303, 209] on img at bounding box center [316, 182] width 202 height 91
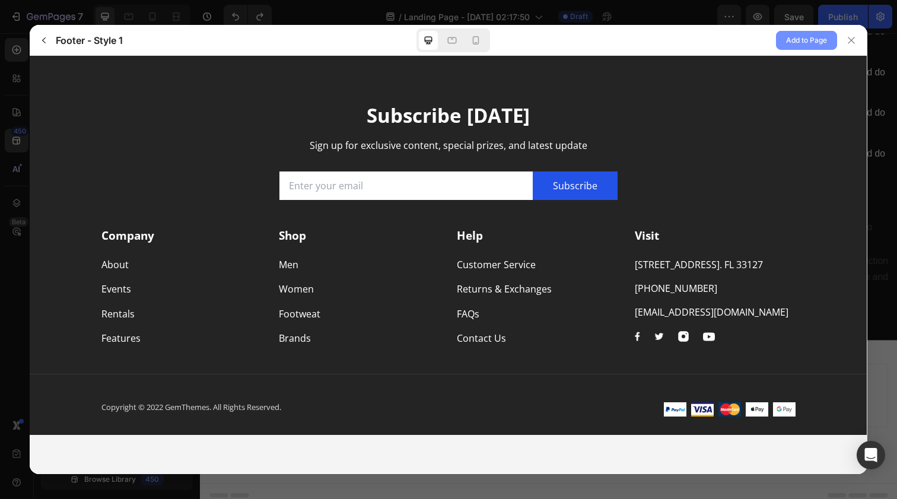
scroll to position [0, 0]
click at [785, 44] on span "Add to Page" at bounding box center [806, 40] width 41 height 14
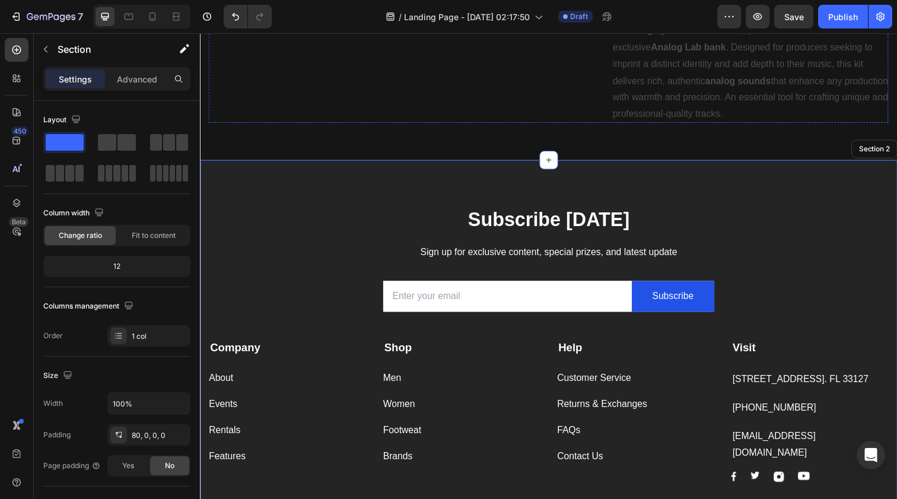
scroll to position [596, 0]
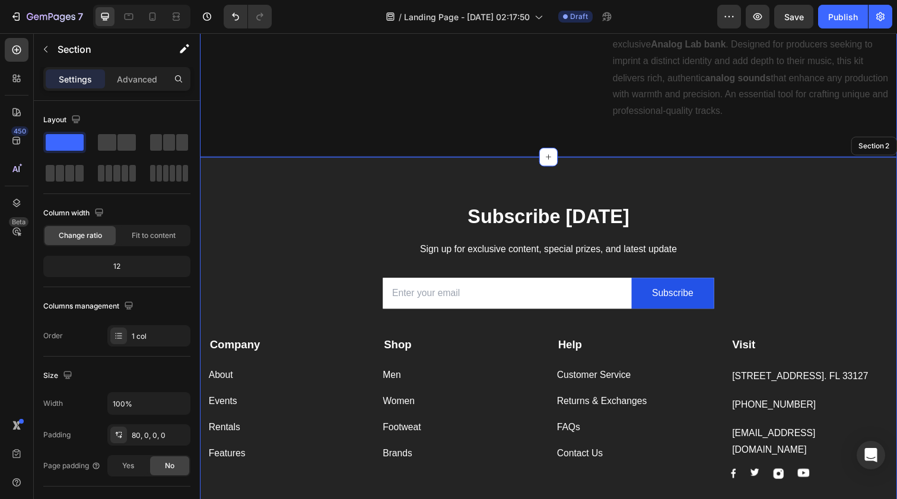
click at [757, 174] on div "Subscribe Today Heading Sign up for exclusive content, special prizes, and late…" at bounding box center [556, 368] width 712 height 416
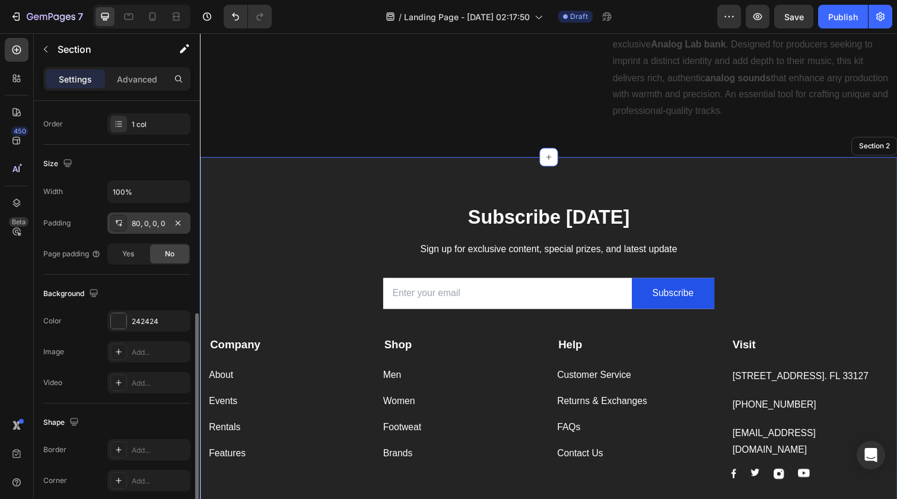
scroll to position [292, 0]
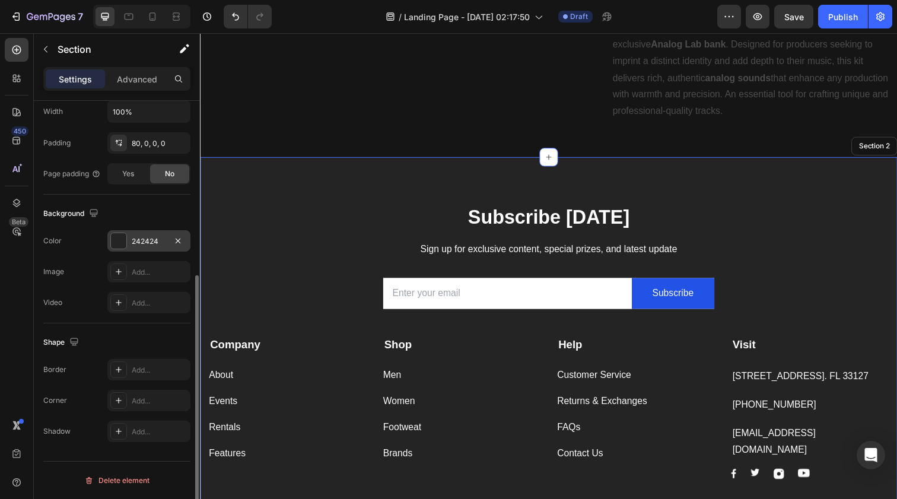
click at [126, 234] on div at bounding box center [118, 240] width 15 height 15
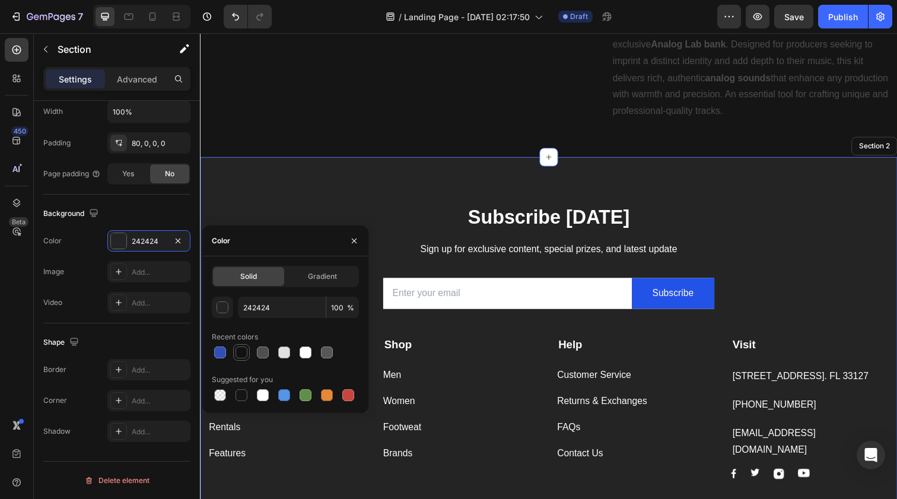
click at [240, 354] on div at bounding box center [242, 353] width 12 height 12
type input "121212"
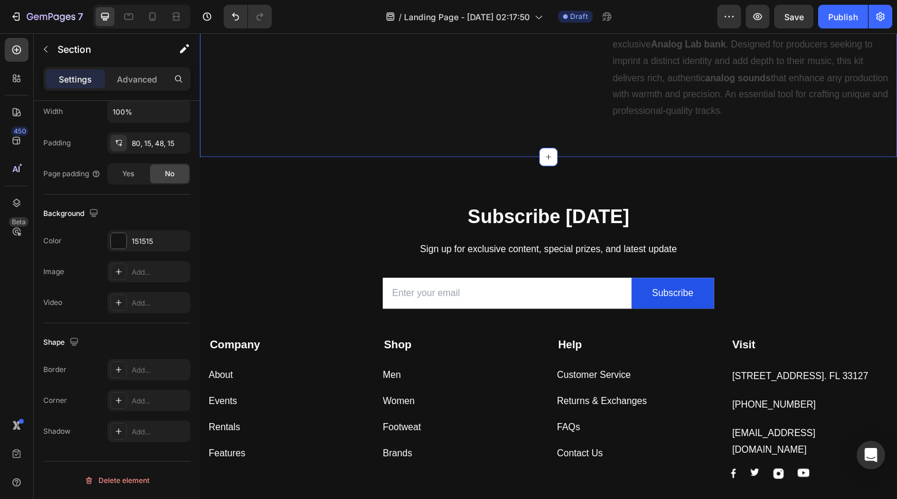
scroll to position [574, 0]
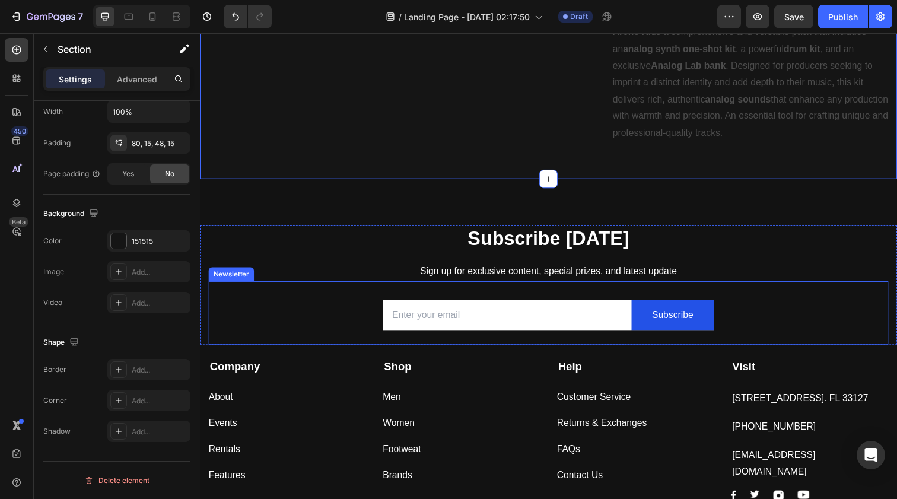
click at [238, 286] on div "Email Field Subscribe Submit Button Row Newsletter" at bounding box center [556, 318] width 694 height 65
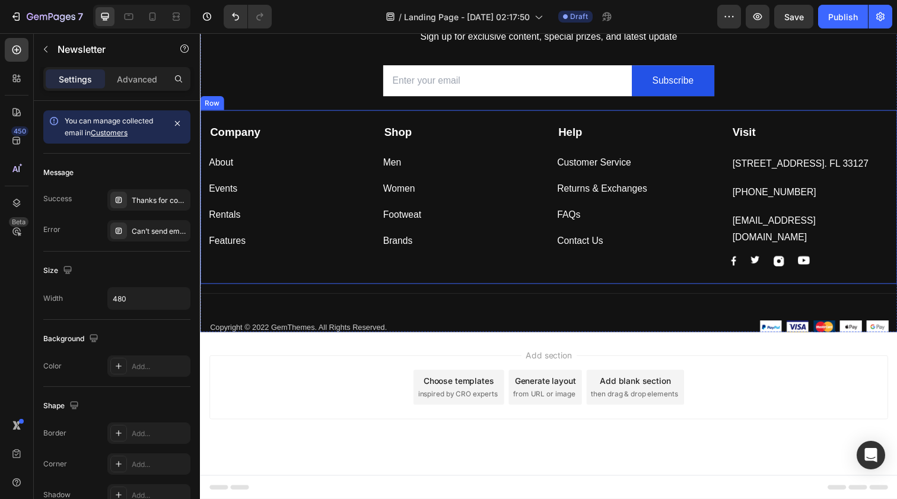
scroll to position [805, 0]
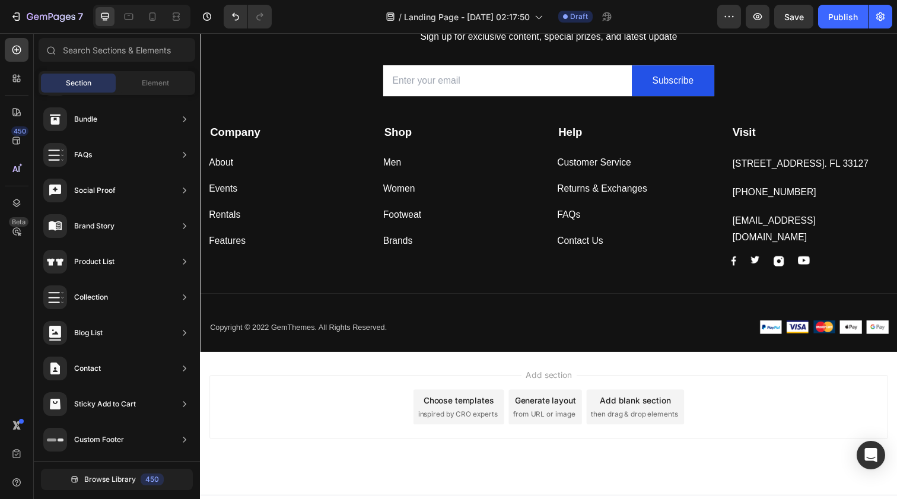
click at [351, 384] on div "Add section Choose templates inspired by CRO experts Generate layout from URL o…" at bounding box center [555, 414] width 693 height 65
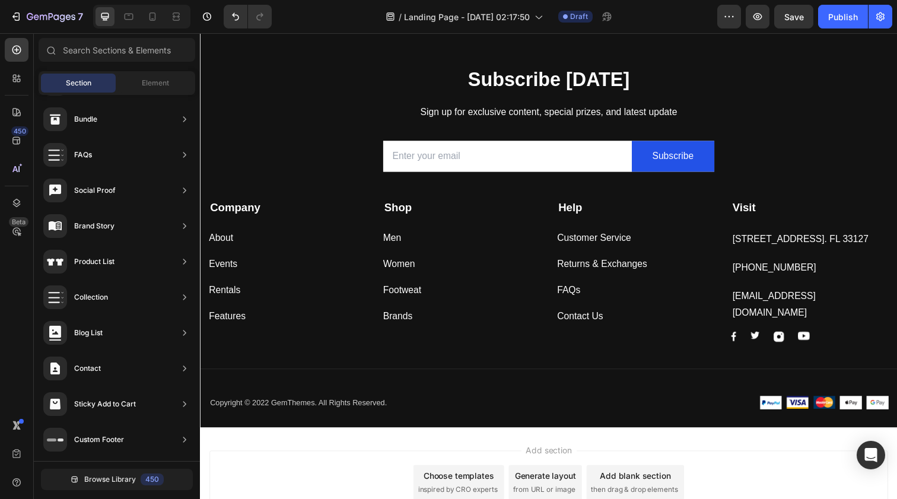
scroll to position [688, 0]
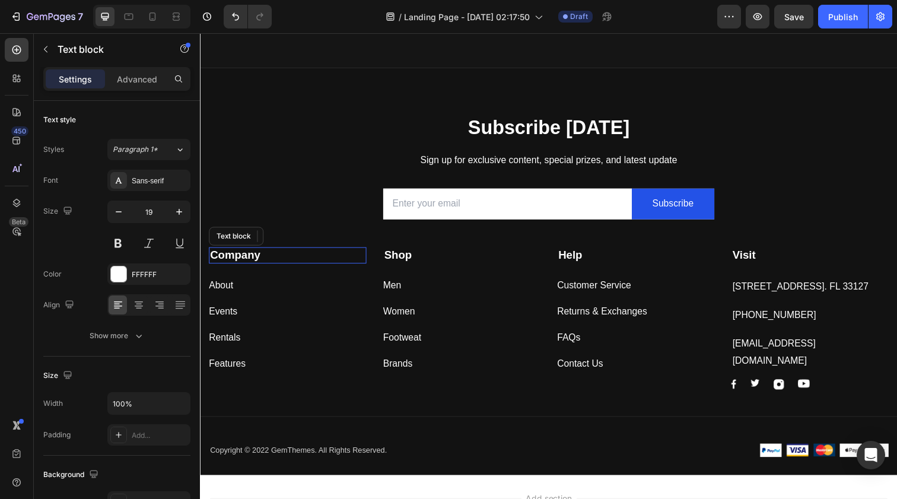
click at [323, 253] on p "Company" at bounding box center [289, 260] width 158 height 15
click at [349, 237] on div "Company Text block 0 About Button Events Button Rentals Button Features Button …" at bounding box center [556, 326] width 712 height 178
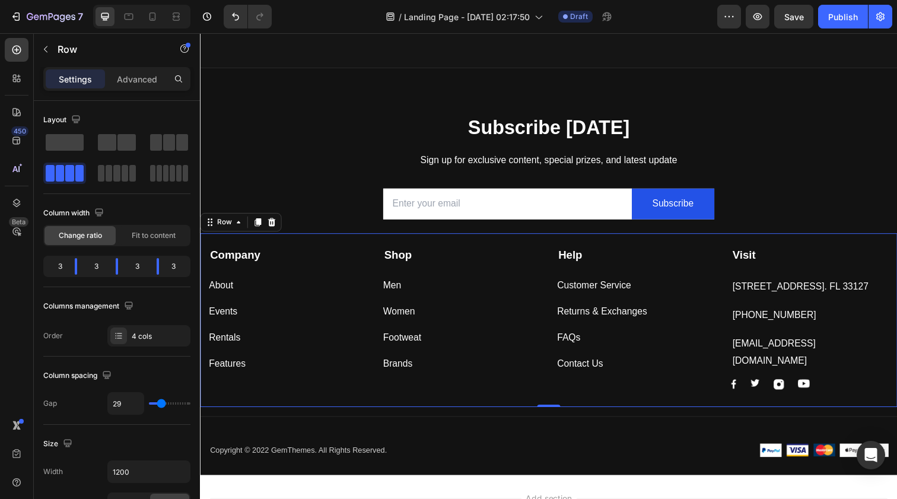
click at [349, 237] on div "Company Text block About Button Events Button Rentals Button Features Button Sh…" at bounding box center [556, 326] width 712 height 178
click at [274, 221] on icon at bounding box center [272, 225] width 9 height 9
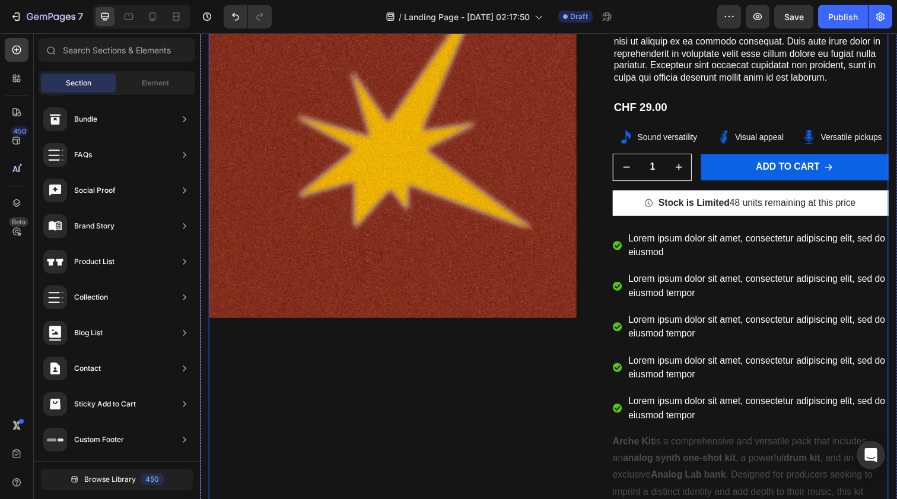
scroll to position [450, 0]
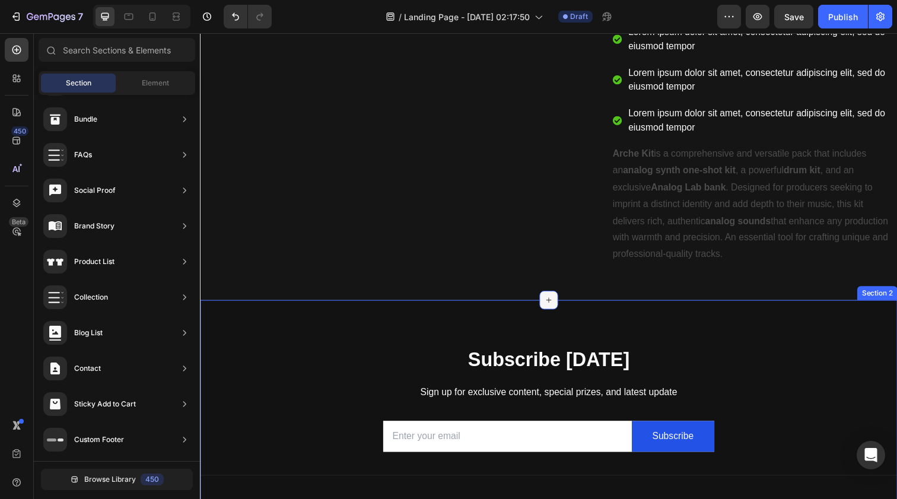
click at [551, 301] on icon at bounding box center [555, 305] width 9 height 9
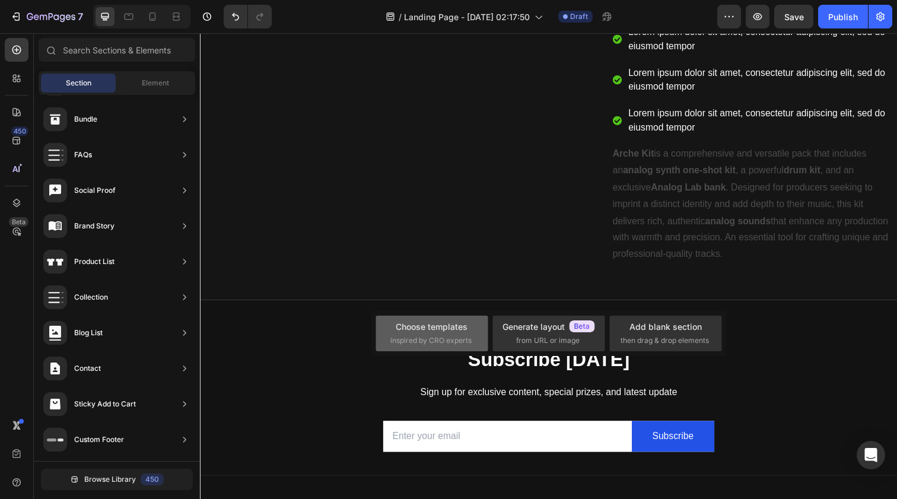
click at [457, 329] on div "Choose templates" at bounding box center [432, 326] width 72 height 12
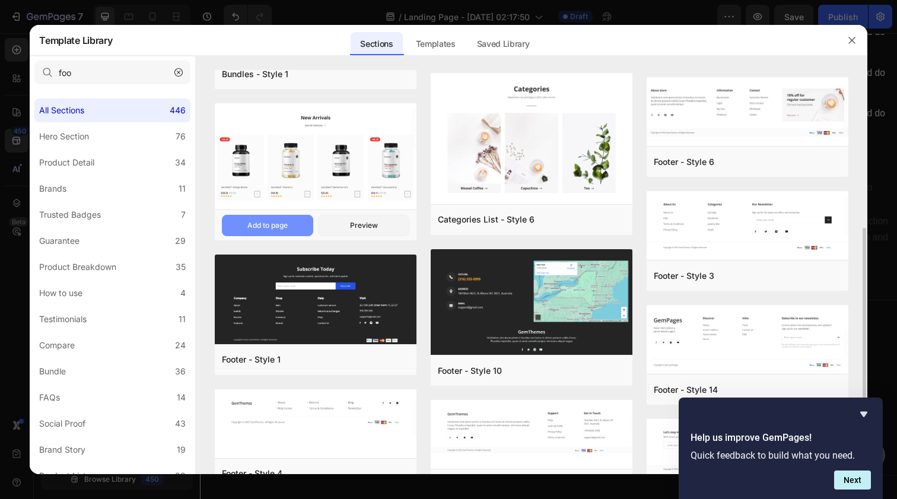
scroll to position [0, 0]
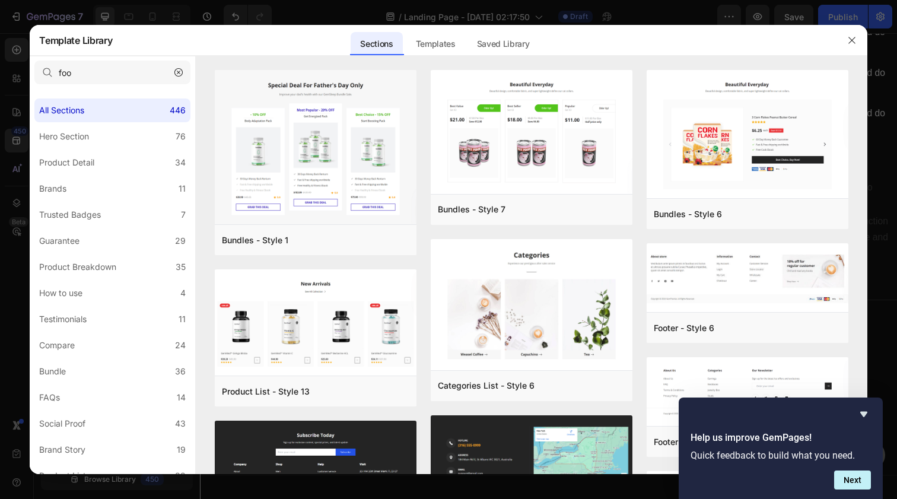
click at [178, 70] on icon "button" at bounding box center [178, 72] width 8 height 8
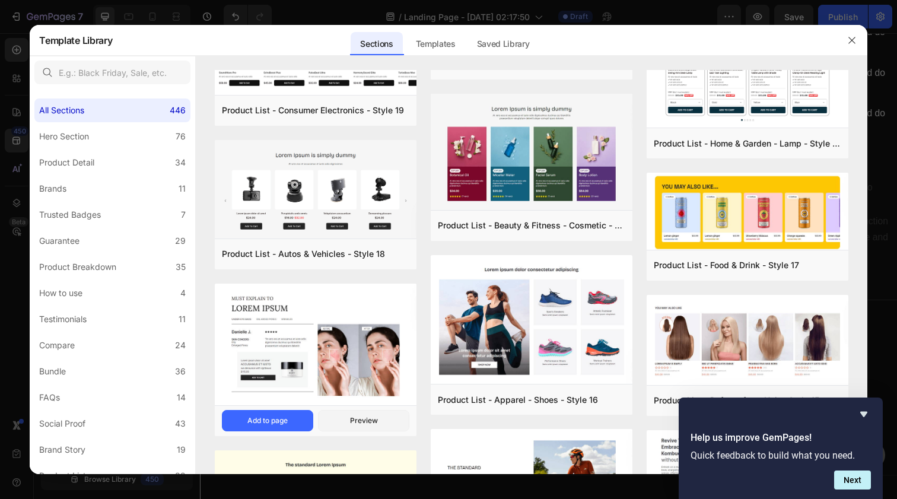
scroll to position [4796, 0]
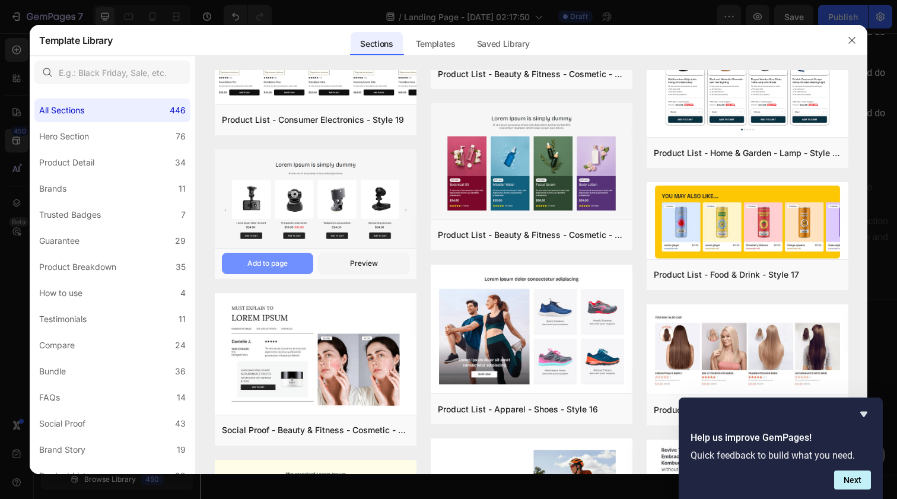
click at [263, 264] on div "Add to page" at bounding box center [267, 263] width 40 height 11
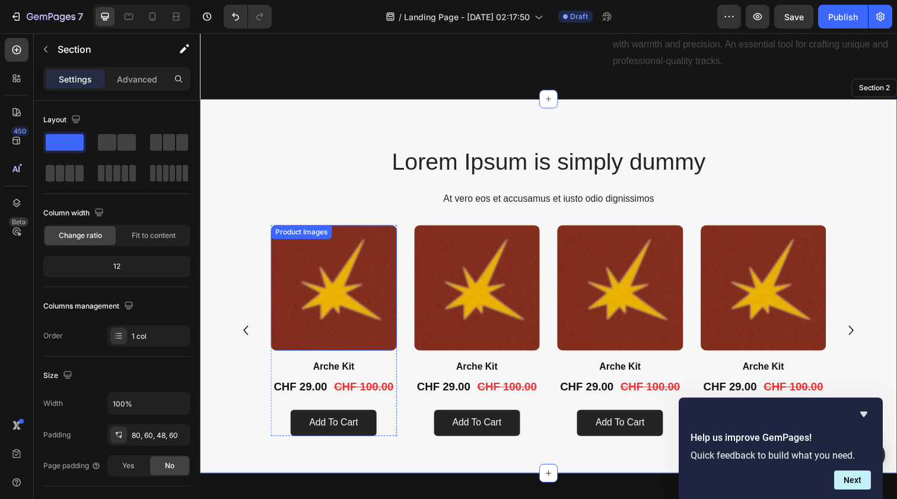
scroll to position [653, 0]
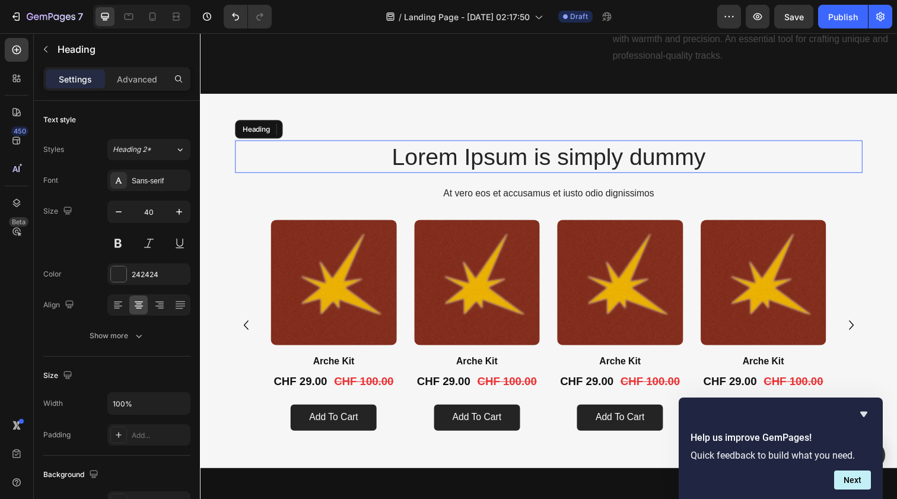
click at [285, 161] on h2 "Lorem Ipsum is simply dummy" at bounding box center [556, 158] width 641 height 33
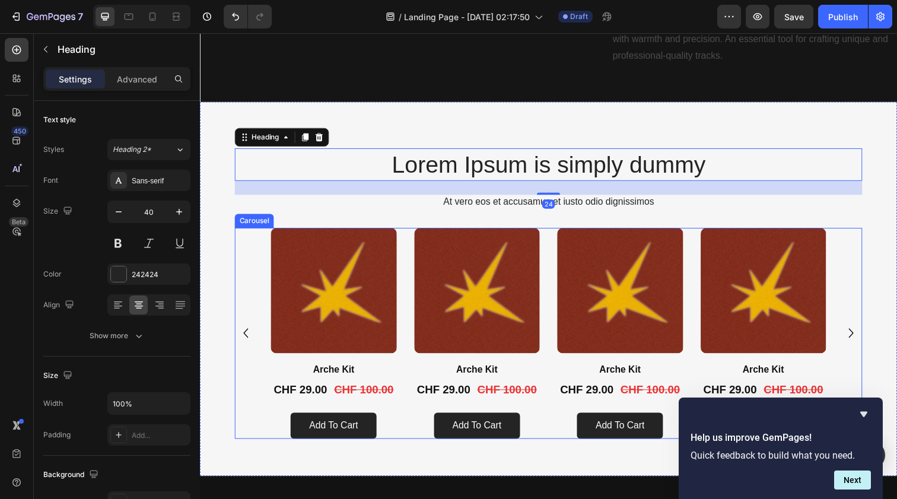
click at [241, 242] on div "Product Images Arche Kit Product Title CHF 29.00 Product Price Product Price CH…" at bounding box center [556, 339] width 641 height 215
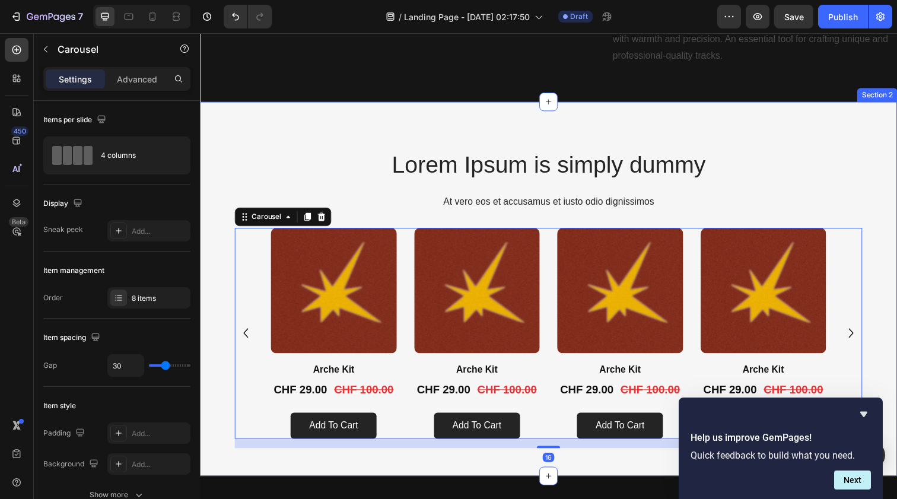
click at [261, 125] on div "Lorem Ipsum is simply dummy Heading At vero eos et accusamus et iusto odio dign…" at bounding box center [556, 294] width 712 height 382
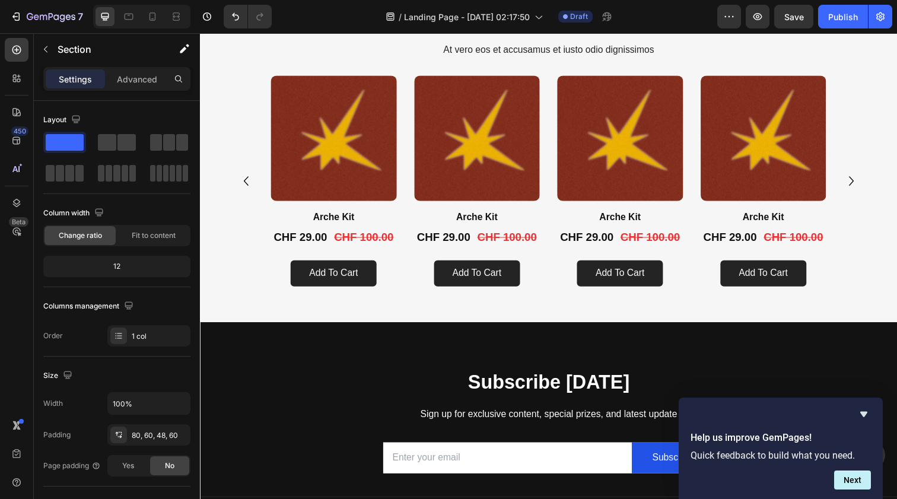
scroll to position [737, 0]
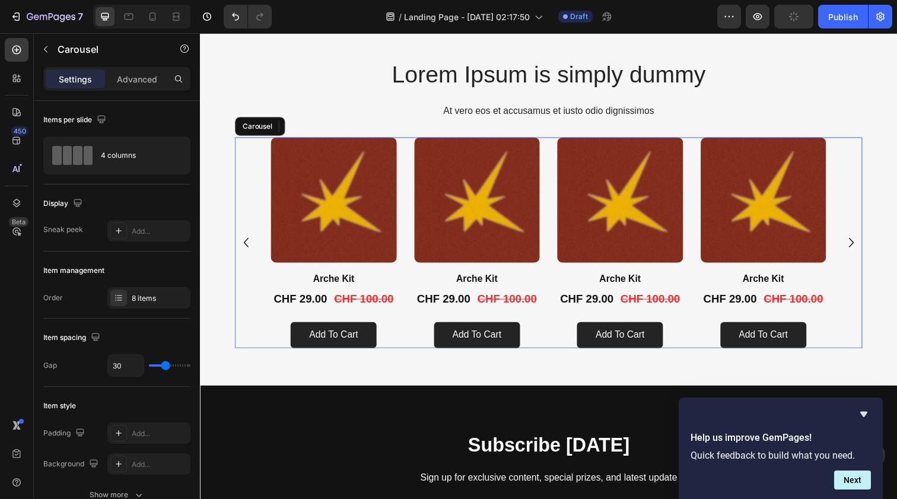
click at [785, 248] on icon "Carousel Next Arrow" at bounding box center [865, 246] width 19 height 19
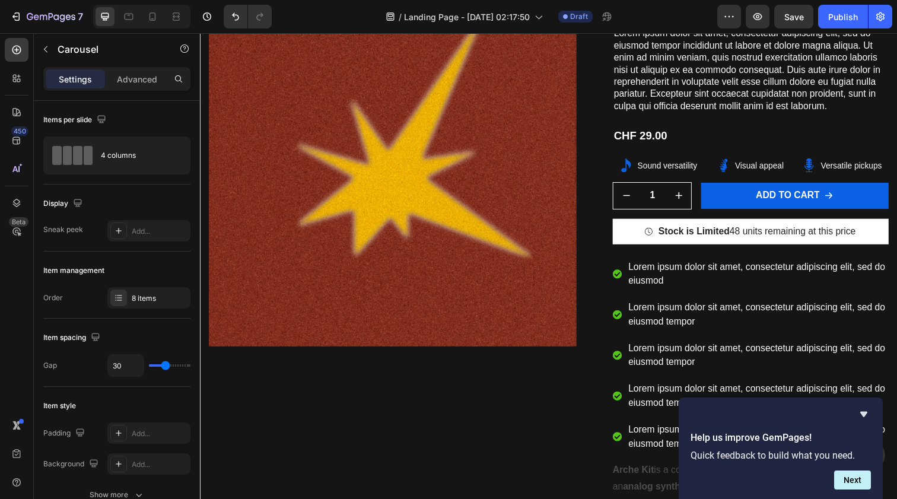
scroll to position [593, 0]
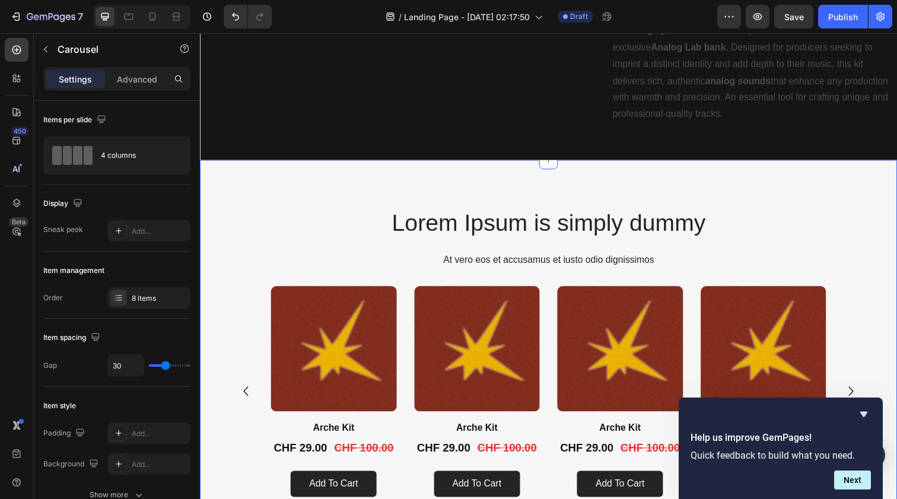
click at [622, 195] on div "Lorem Ipsum is simply dummy Heading At vero eos et accusamus et iusto odio dign…" at bounding box center [556, 353] width 712 height 380
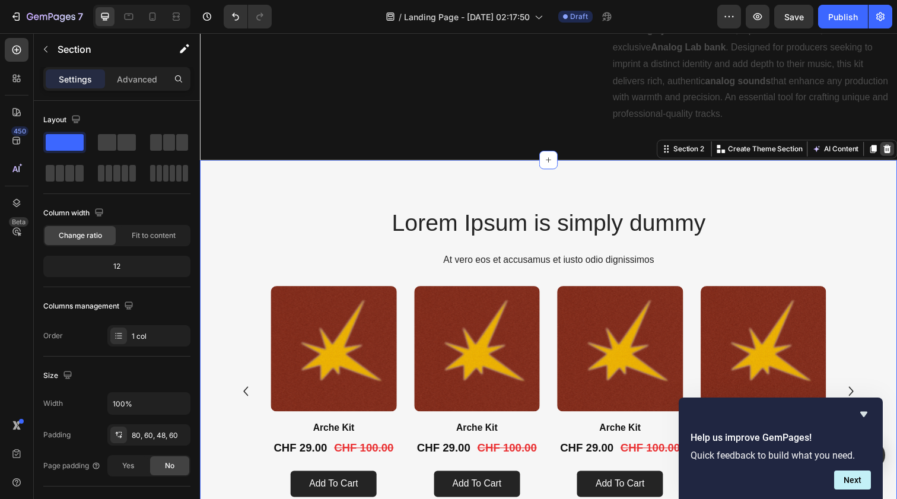
click at [785, 147] on icon at bounding box center [901, 151] width 9 height 9
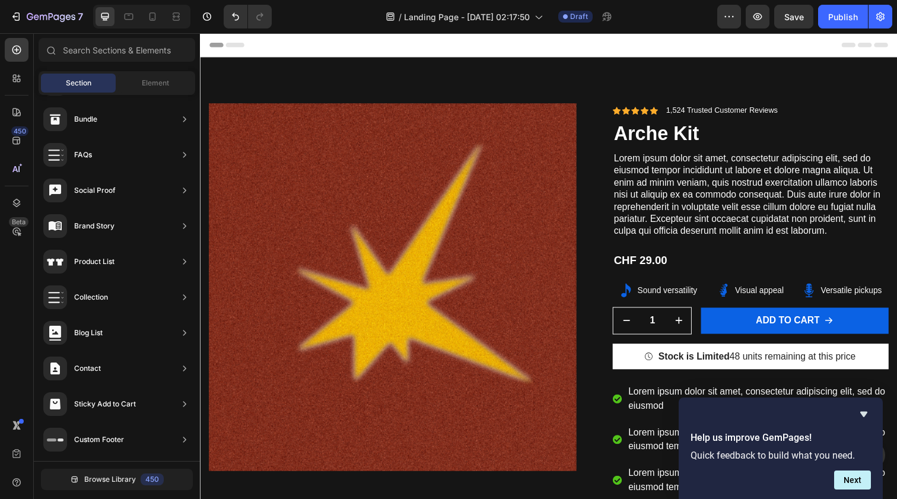
scroll to position [0, 0]
click at [237, 43] on span "Header" at bounding box center [236, 45] width 26 height 12
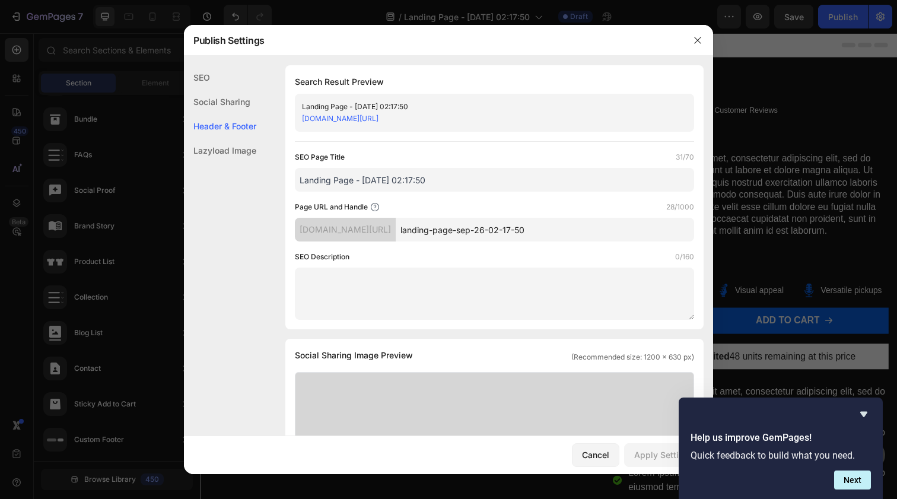
scroll to position [556, 0]
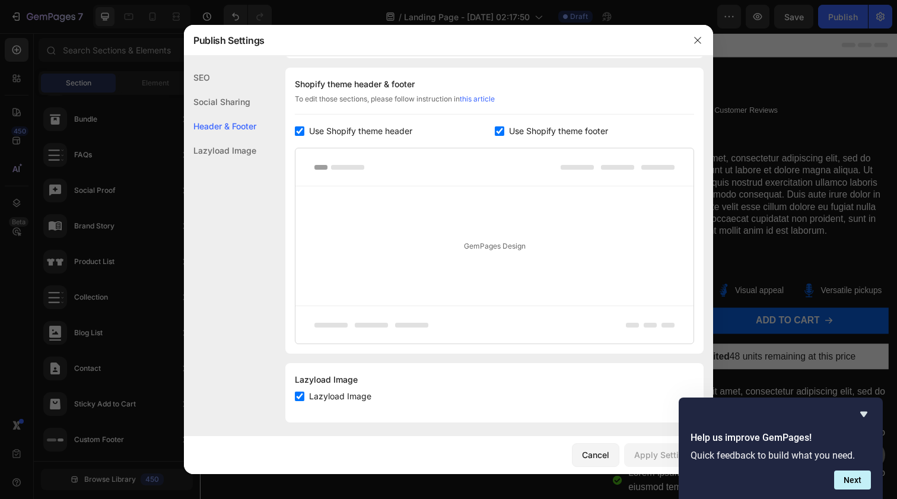
click at [360, 167] on rect at bounding box center [347, 167] width 33 height 5
click at [244, 115] on div "Header & Footer" at bounding box center [220, 126] width 72 height 24
click at [244, 104] on div "Social Sharing" at bounding box center [220, 102] width 72 height 24
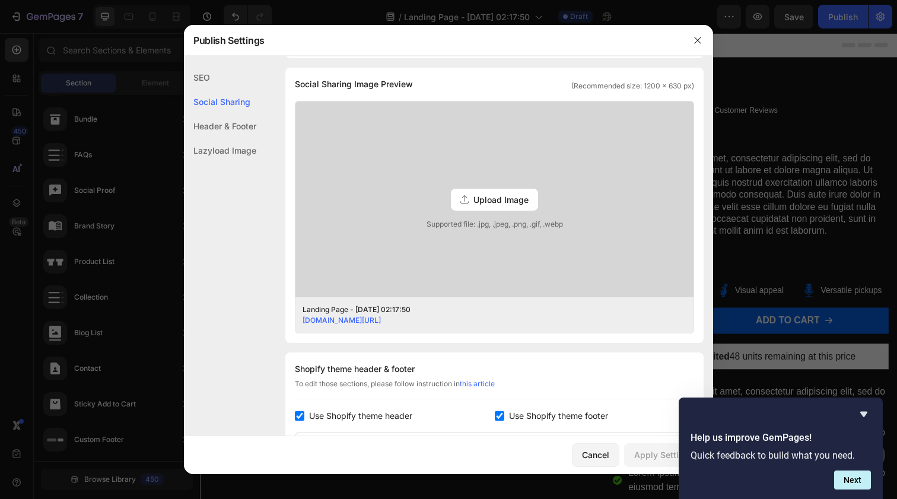
click at [223, 84] on div "SEO" at bounding box center [220, 77] width 72 height 24
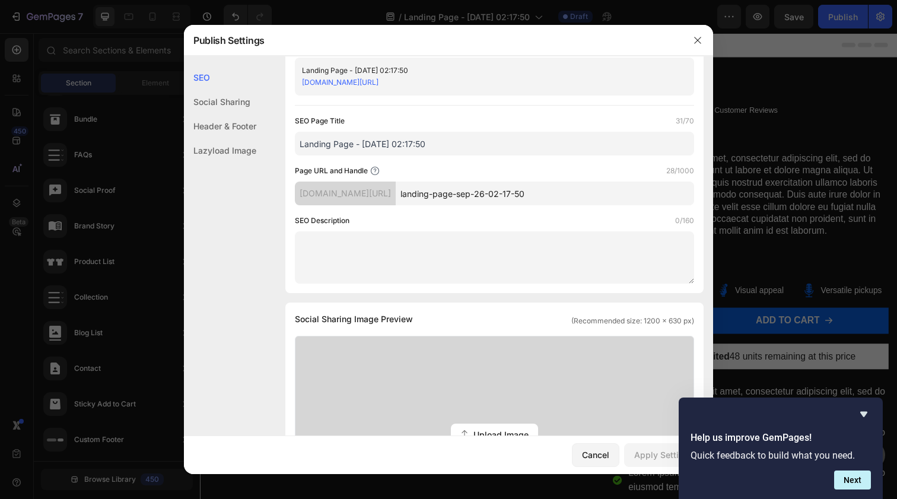
scroll to position [0, 0]
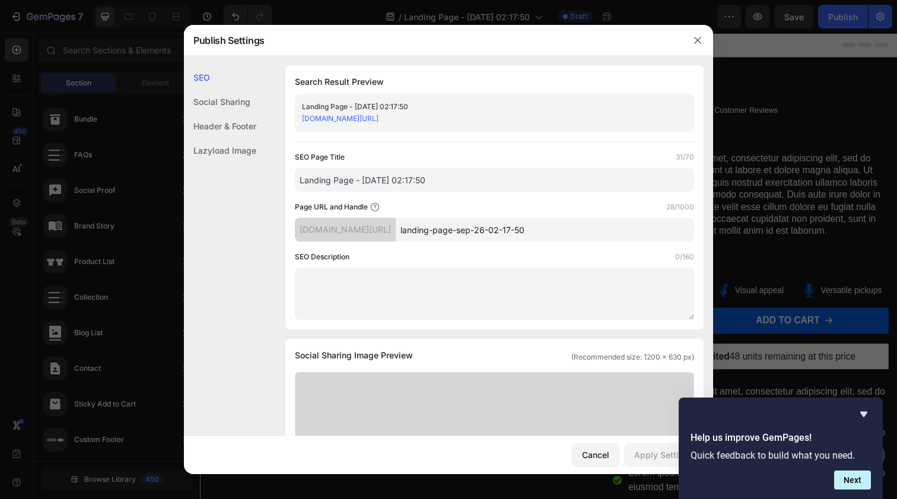
click at [231, 151] on div "Lazyload Image" at bounding box center [220, 150] width 72 height 24
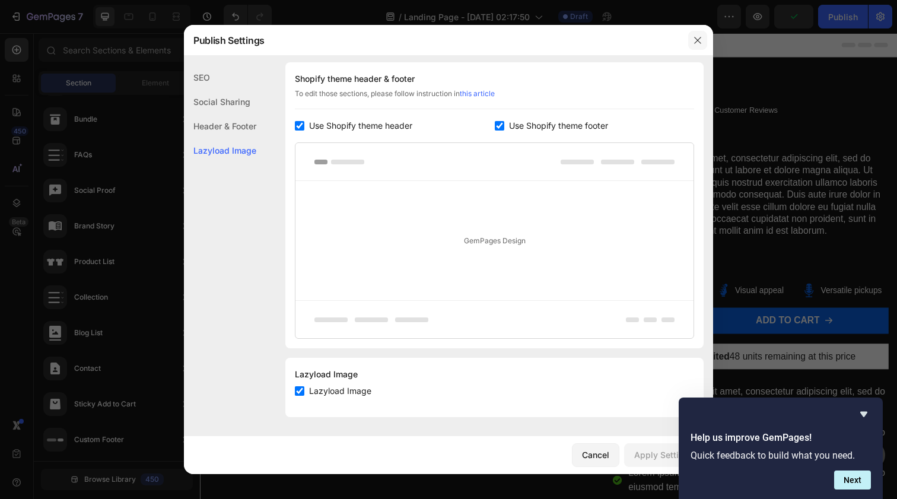
click at [697, 42] on icon "button" at bounding box center [697, 40] width 7 height 7
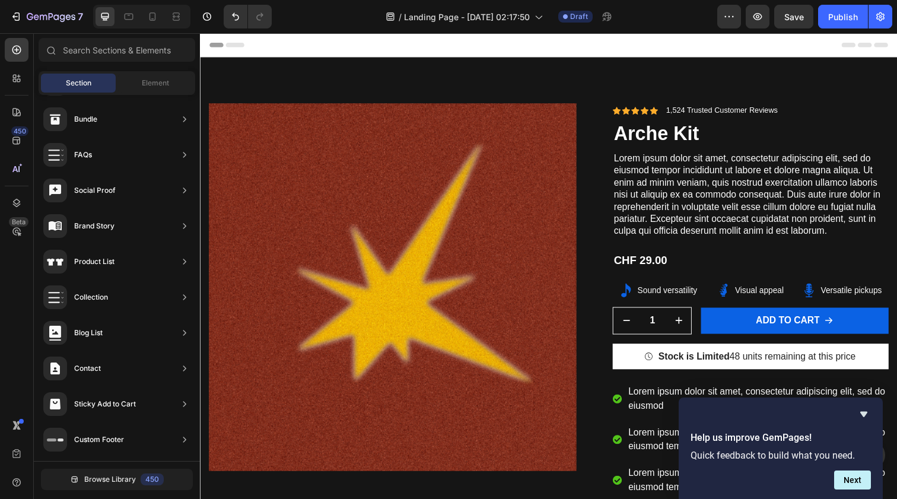
click at [295, 40] on div "Header" at bounding box center [555, 45] width 693 height 24
click at [785, 46] on icon at bounding box center [878, 45] width 47 height 5
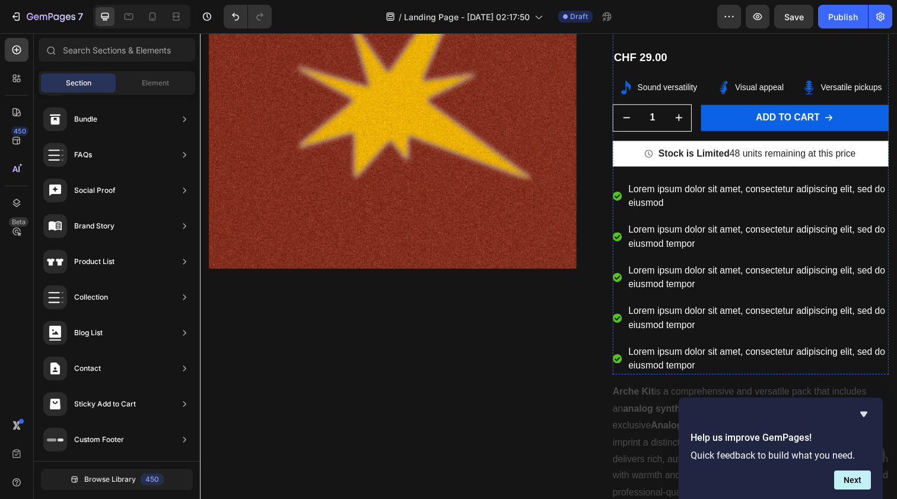
scroll to position [329, 0]
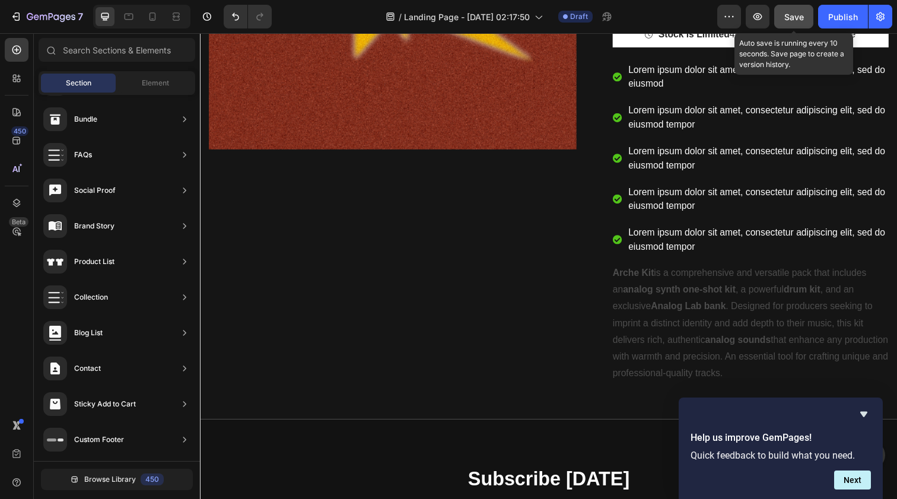
click at [785, 8] on button "Save" at bounding box center [793, 17] width 39 height 24
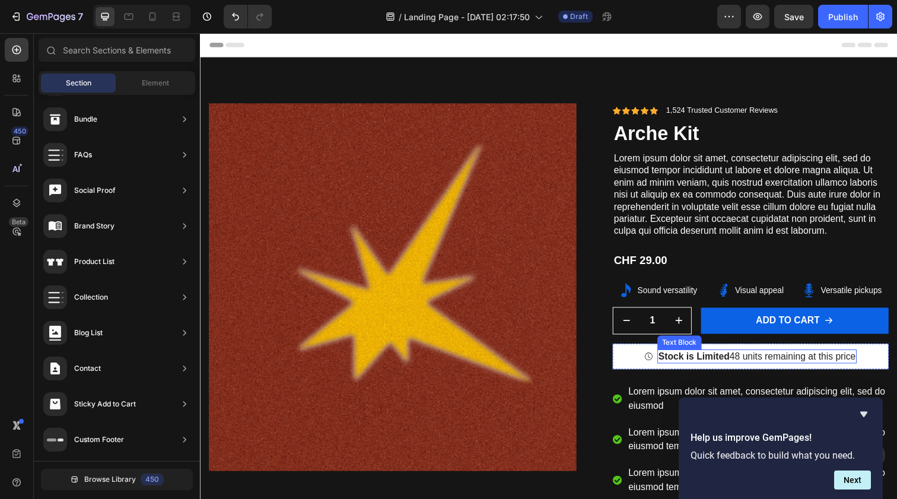
scroll to position [0, 0]
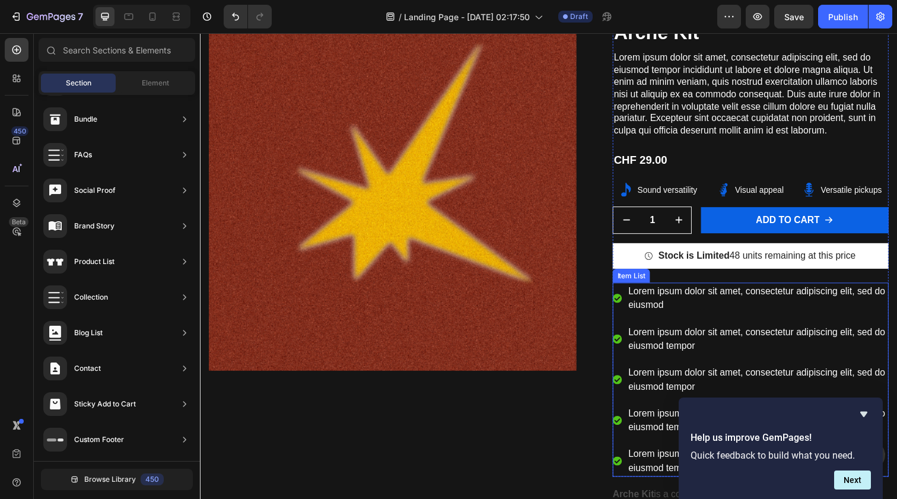
click at [657, 295] on p "Lorem ipsum dolor sit amet, consectetur adipiscing elit, sed do eiusmod" at bounding box center [769, 304] width 264 height 28
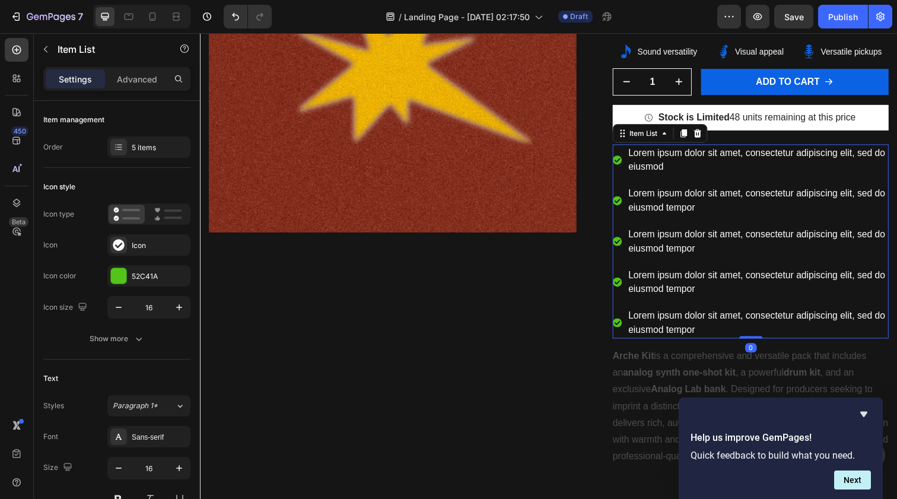
scroll to position [252, 0]
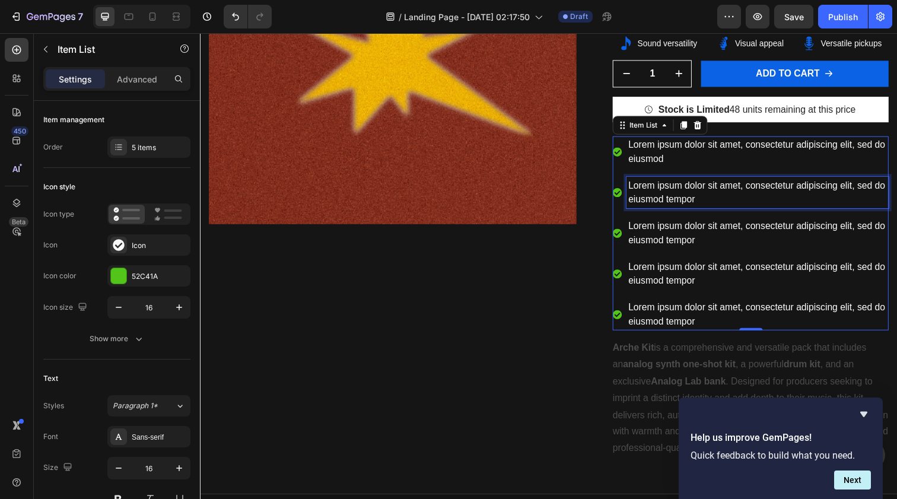
click at [641, 206] on div "Lorem ipsum dolor sit amet, consectetur adipiscing elit, sed do eiusmod tempor" at bounding box center [769, 196] width 268 height 32
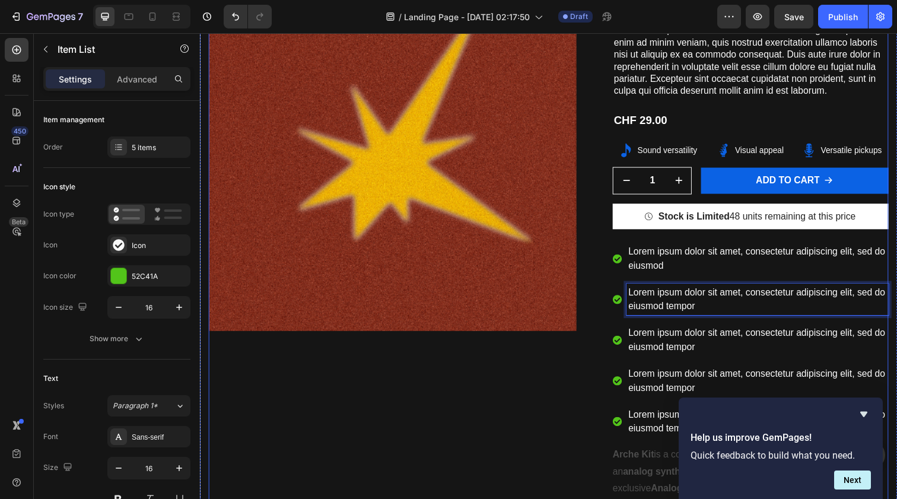
scroll to position [141, 0]
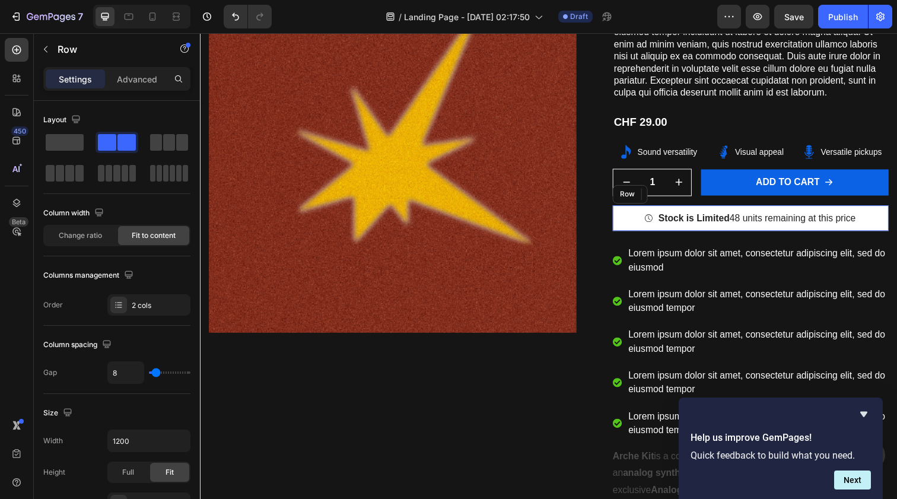
click at [657, 215] on div "Icon" at bounding box center [658, 222] width 8 height 15
click at [665, 215] on div "Icon Stock is Limited 48 units remaining at this price Text Block Row 24" at bounding box center [762, 222] width 282 height 27
click at [694, 194] on icon at bounding box center [695, 197] width 8 height 8
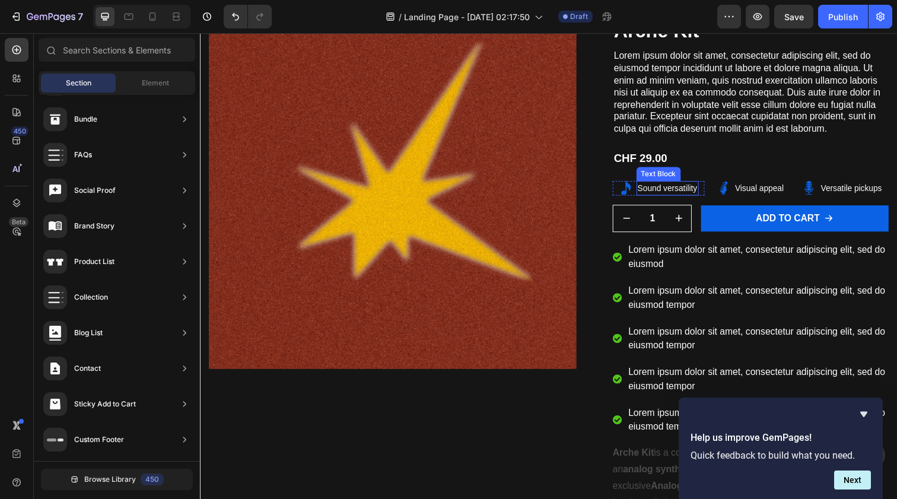
scroll to position [101, 0]
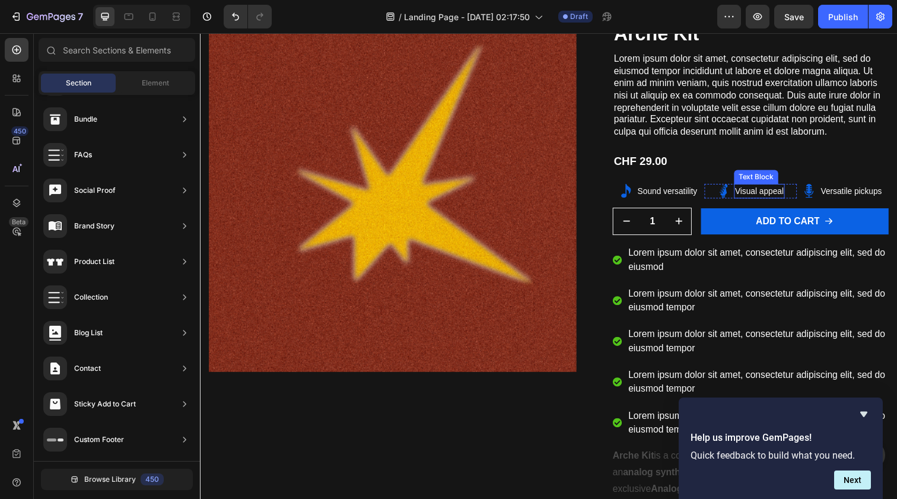
click at [780, 195] on div "Visual appeal Text Block" at bounding box center [771, 194] width 52 height 15
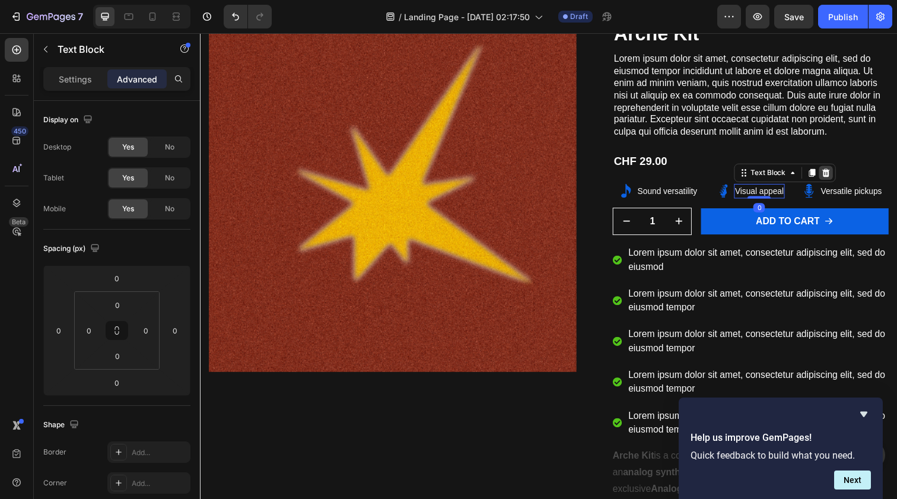
click at [785, 174] on icon at bounding box center [839, 175] width 8 height 8
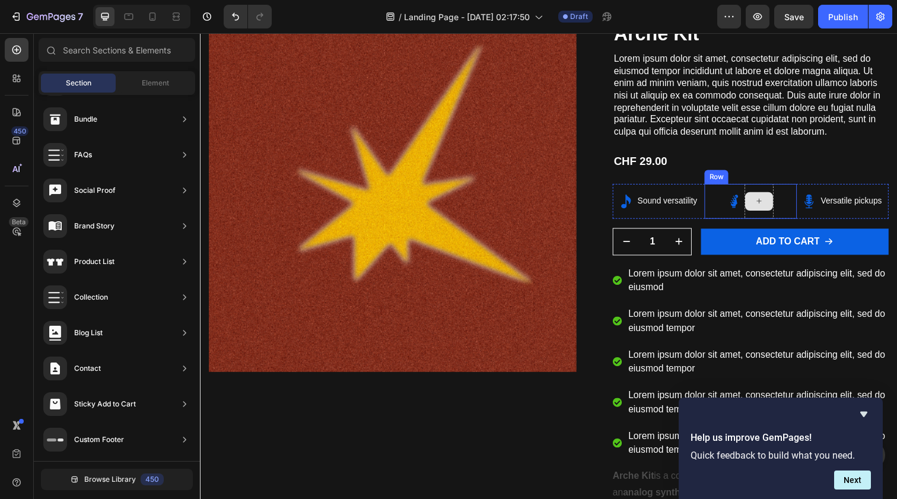
click at [758, 195] on div at bounding box center [771, 204] width 28 height 19
click at [706, 192] on div "Icon Sound versatility Text Block Row" at bounding box center [668, 205] width 94 height 36
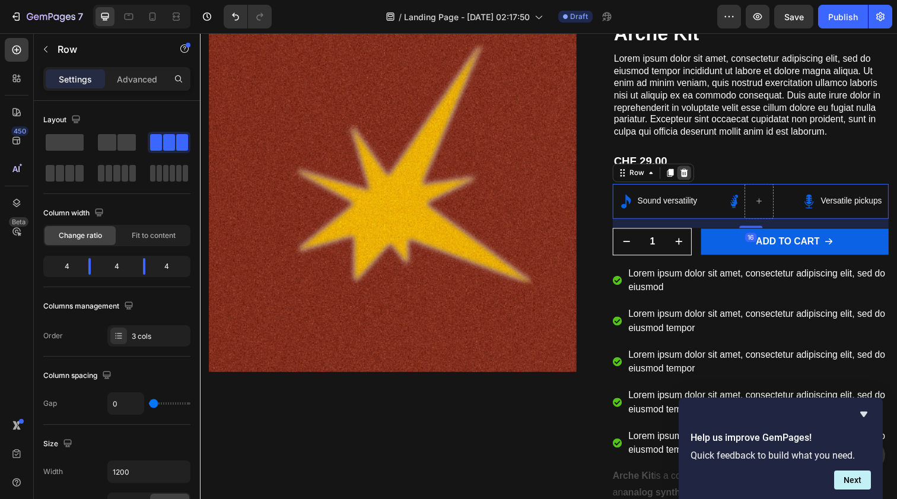
click at [696, 171] on icon at bounding box center [695, 175] width 8 height 8
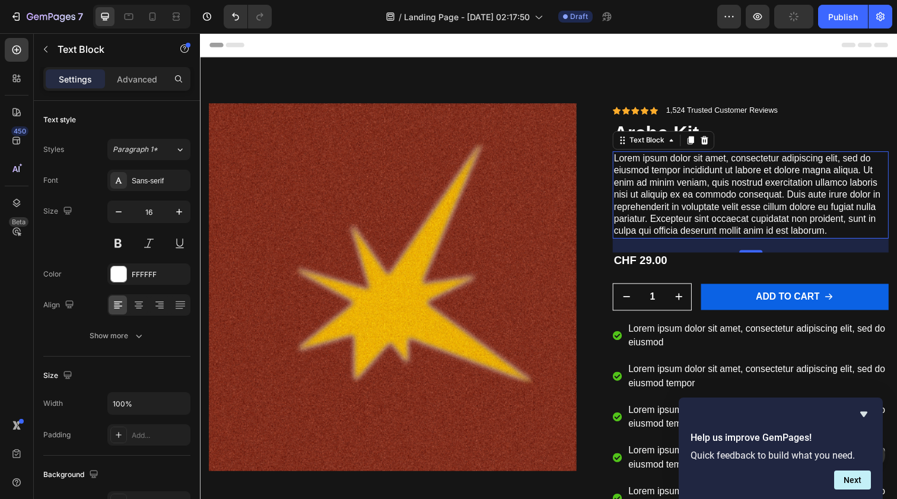
scroll to position [-1, 0]
click at [696, 169] on p "Lorem ipsum dolor sit amet, consectetur adipiscing elit, sed do eiusmod tempor …" at bounding box center [761, 198] width 279 height 87
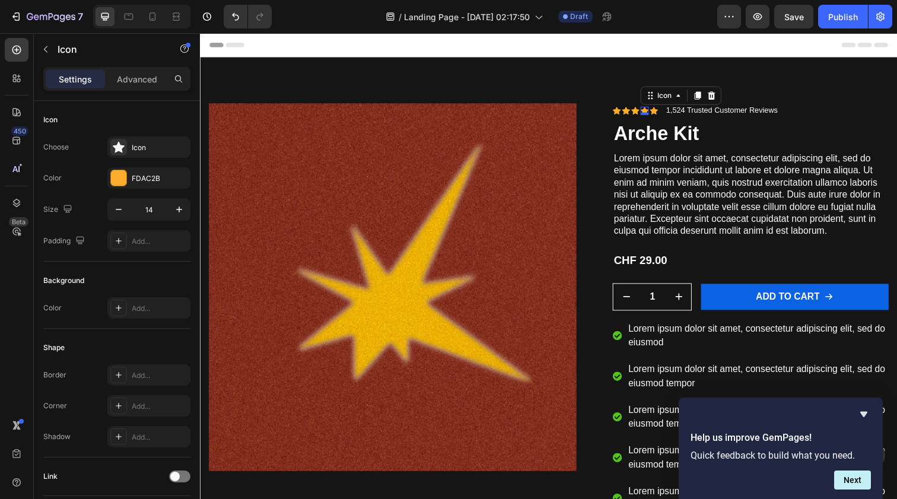
click at [654, 112] on div "Icon 0" at bounding box center [654, 112] width 8 height 8
click at [719, 100] on icon at bounding box center [721, 96] width 9 height 9
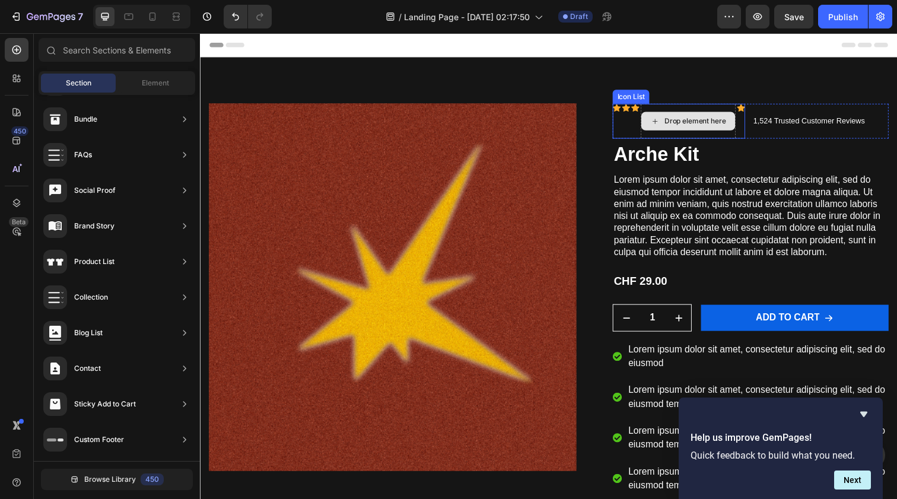
click at [744, 106] on div "Drop element here" at bounding box center [698, 123] width 97 height 36
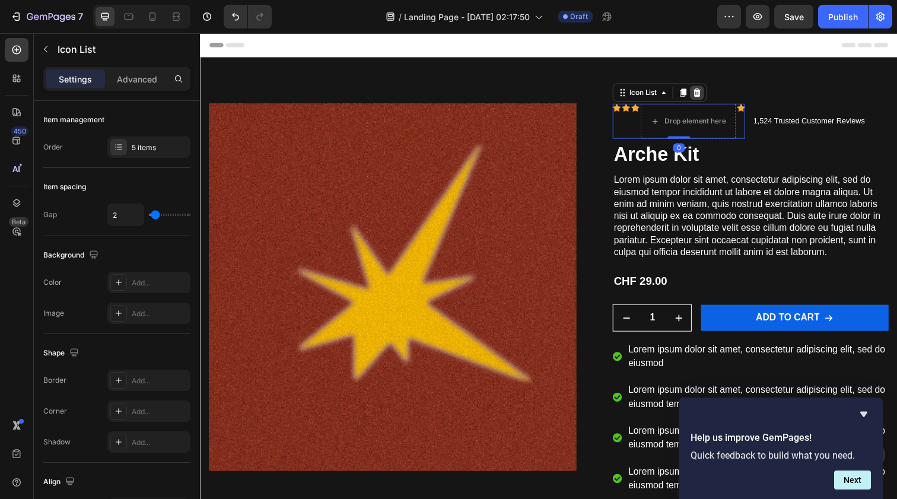
click at [710, 92] on icon at bounding box center [708, 94] width 8 height 8
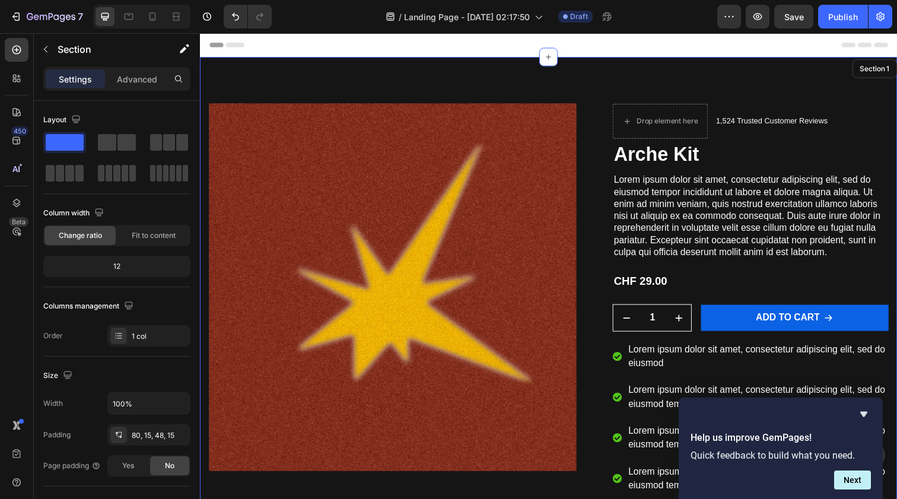
click at [710, 101] on div "Product Images Drop element here 1,524 Trusted Customer Reviews Text Block Row …" at bounding box center [556, 385] width 712 height 655
click at [716, 109] on div "Drop element here" at bounding box center [669, 123] width 97 height 36
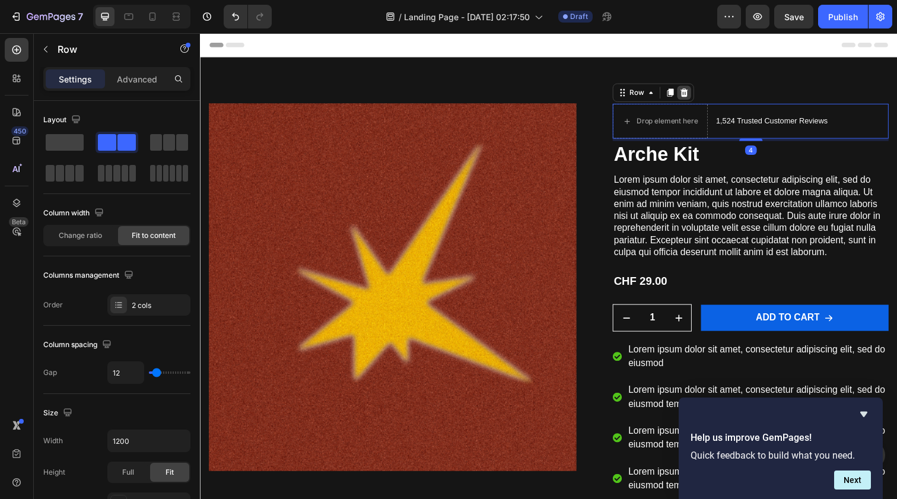
click at [697, 96] on icon at bounding box center [695, 94] width 8 height 8
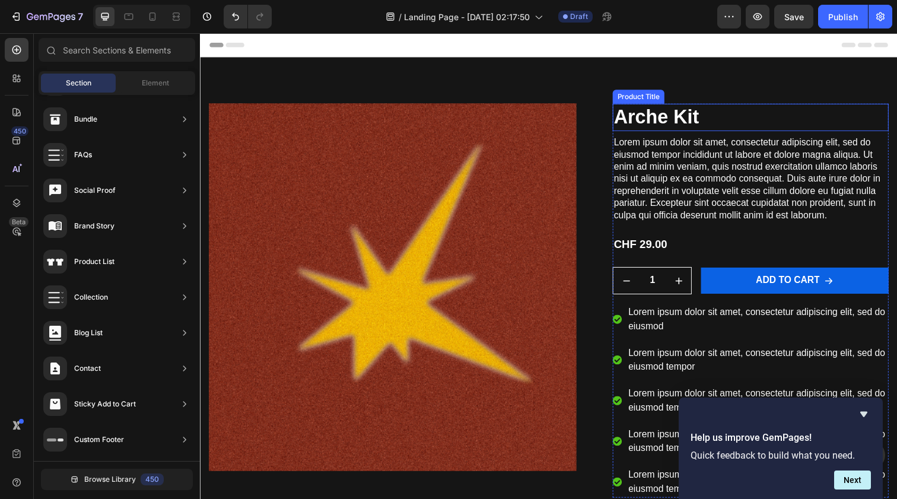
click at [685, 123] on h1 "Arche Kit" at bounding box center [762, 119] width 282 height 28
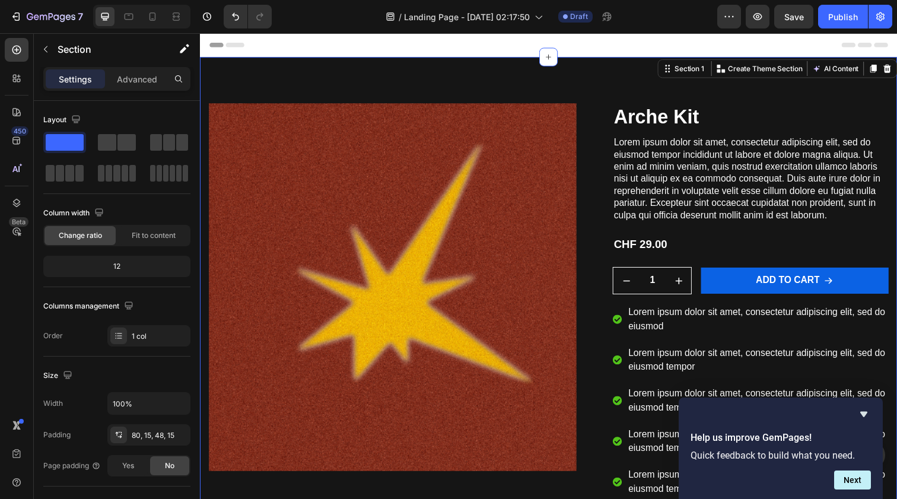
click at [591, 90] on div "Product Images Arche Kit Product Title Lorem ipsum dolor sit amet, consectetur …" at bounding box center [556, 366] width 712 height 617
click at [587, 96] on div "Product Images Arche Kit Product Title Lorem ipsum dolor sit amet, consectetur …" at bounding box center [556, 366] width 712 height 617
click at [587, 100] on div "Product Images Arche Kit Product Title Lorem ipsum dolor sit amet, consectetur …" at bounding box center [556, 366] width 712 height 617
click at [105, 145] on span at bounding box center [107, 142] width 18 height 17
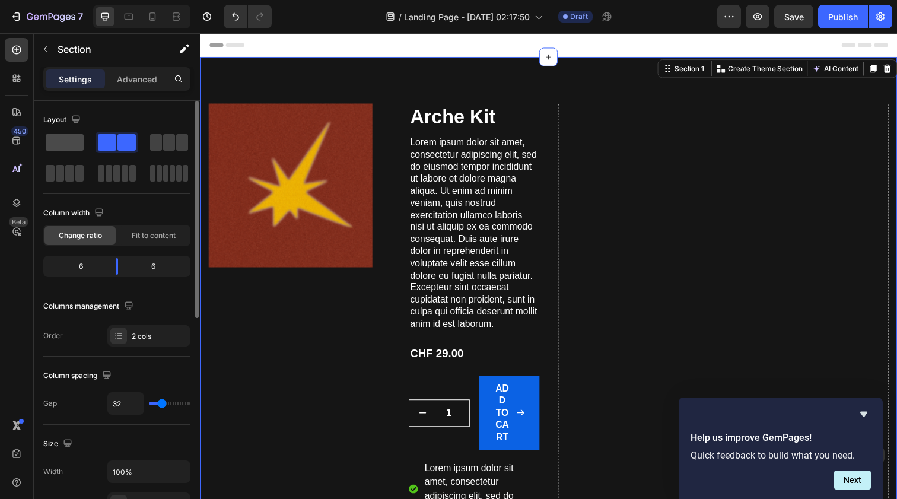
click at [66, 142] on span at bounding box center [65, 142] width 38 height 17
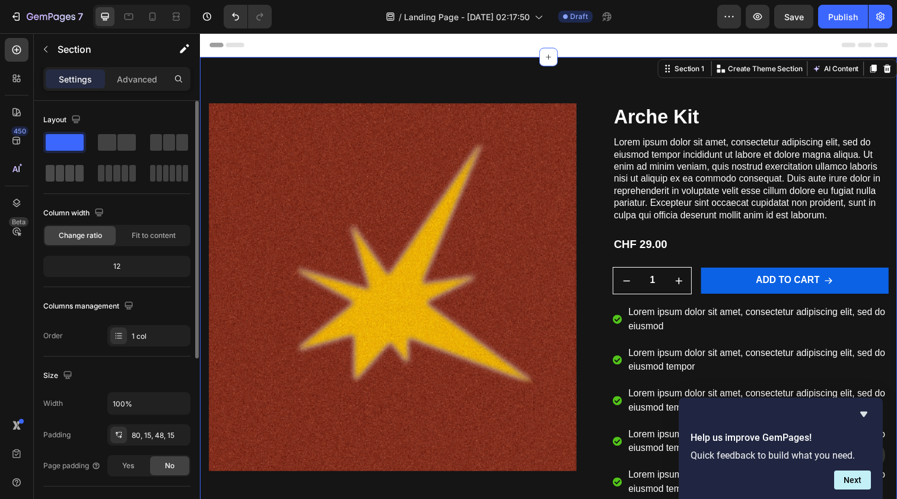
click at [79, 168] on span at bounding box center [79, 173] width 9 height 17
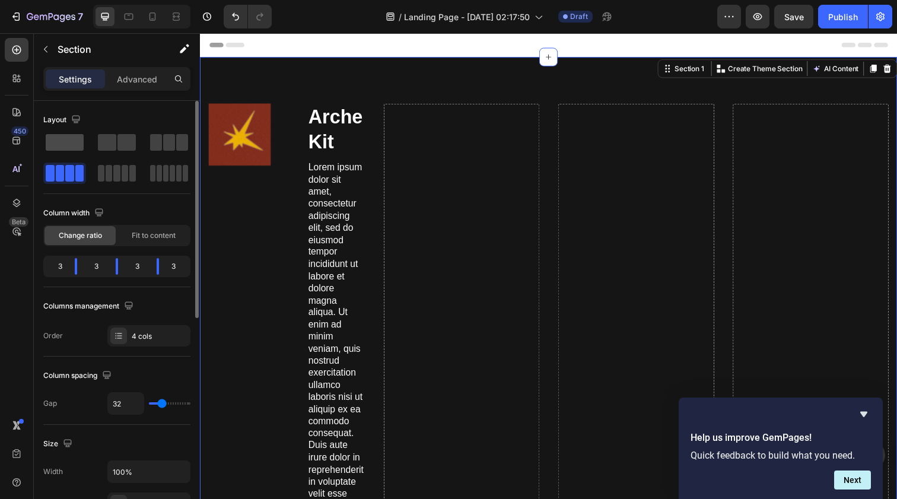
click at [72, 143] on span at bounding box center [65, 142] width 38 height 17
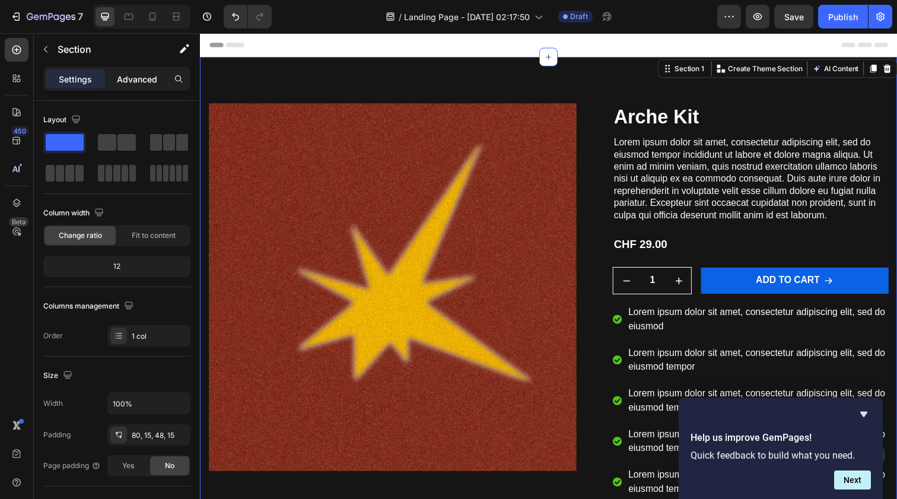
click at [149, 74] on p "Advanced" at bounding box center [137, 79] width 40 height 12
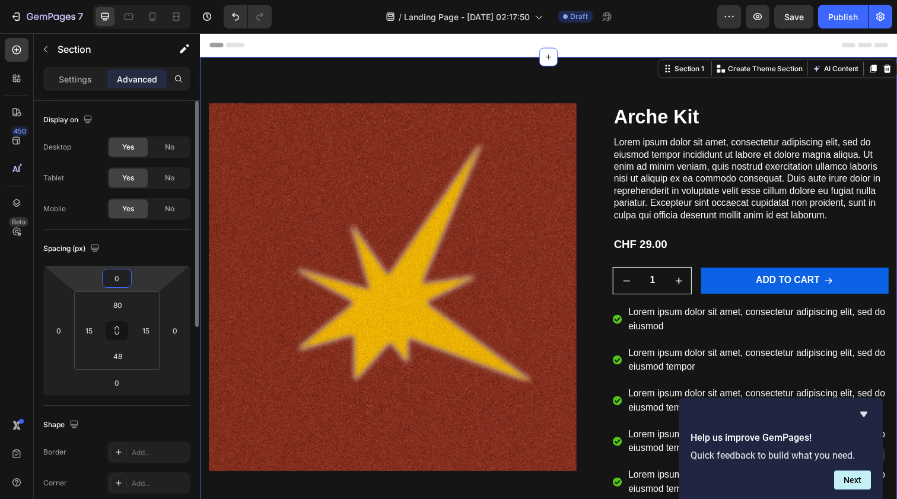
click at [118, 284] on input "0" at bounding box center [117, 278] width 24 height 18
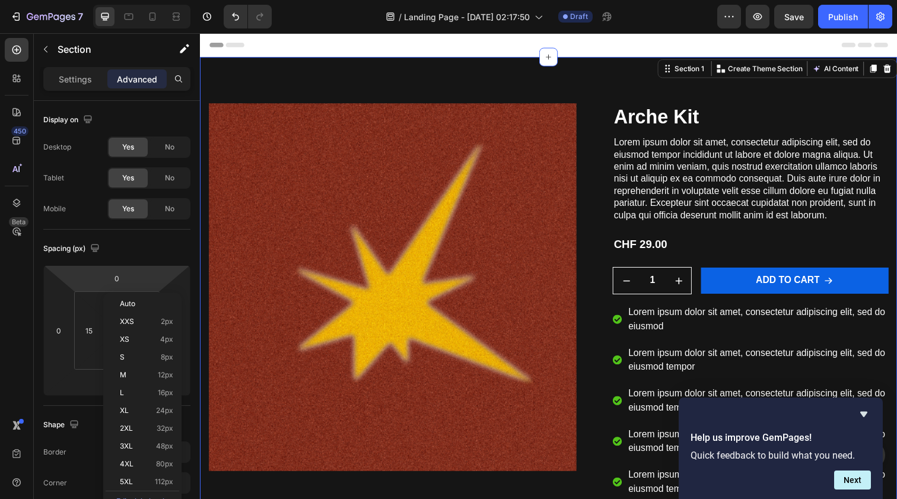
click at [136, 0] on html "7 / Landing Page - Sep 26, 02:17:50 Draft Preview Save Publish 450 Beta Section…" at bounding box center [448, 0] width 897 height 0
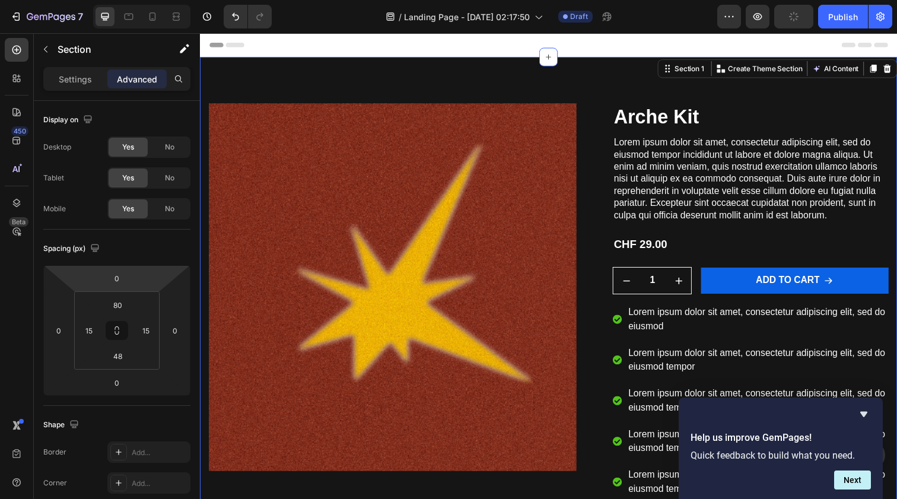
click at [494, 90] on div "Product Images Arche Kit Product Title Lorem ipsum dolor sit amet, consectetur …" at bounding box center [556, 366] width 712 height 617
click at [495, 96] on div "Product Images Arche Kit Product Title Lorem ipsum dolor sit amet, consectetur …" at bounding box center [556, 366] width 712 height 617
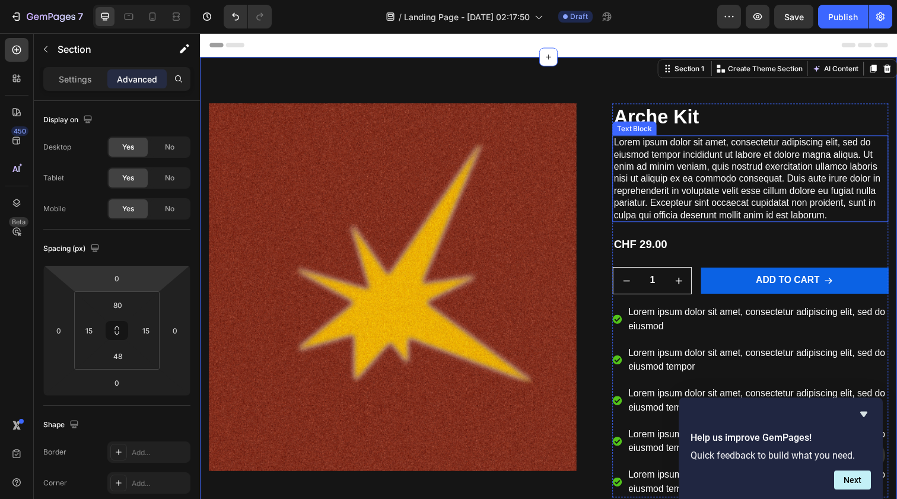
click at [701, 139] on p "Lorem ipsum dolor sit amet, consectetur adipiscing elit, sed do eiusmod tempor …" at bounding box center [761, 182] width 279 height 87
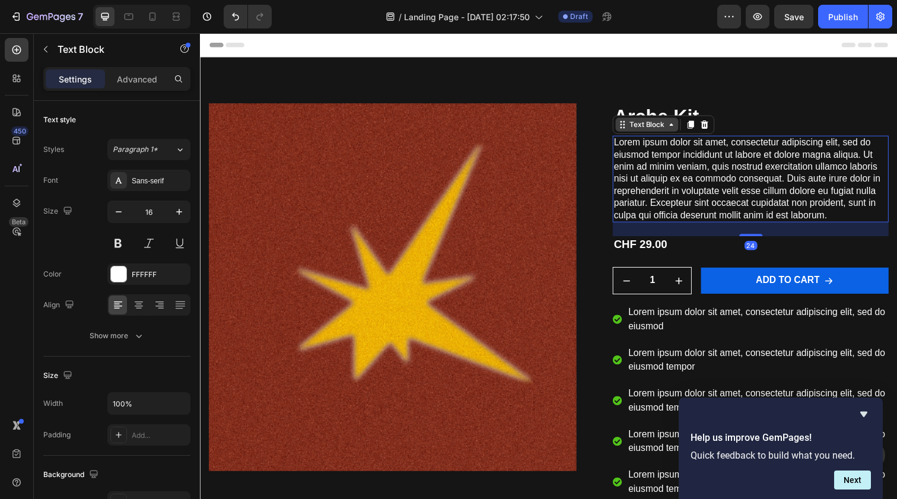
click at [686, 124] on div "Text Block" at bounding box center [656, 126] width 64 height 14
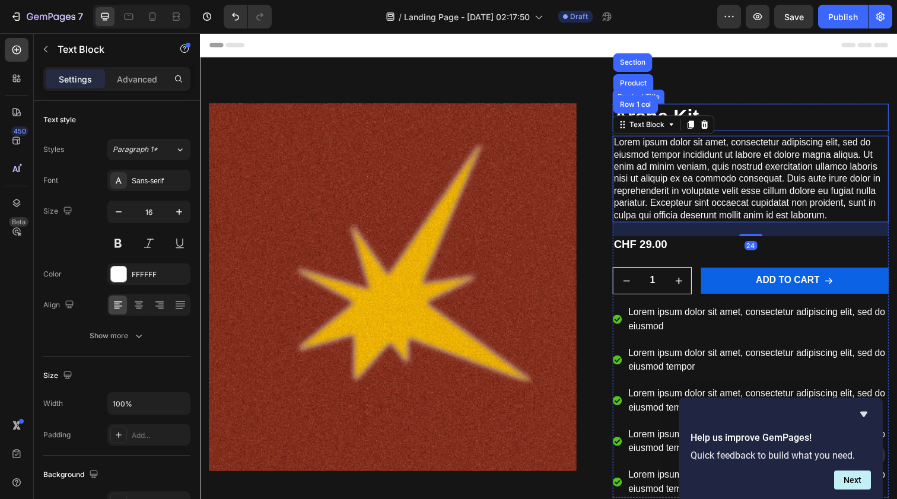
click at [687, 113] on h1 "Arche Kit" at bounding box center [762, 119] width 282 height 28
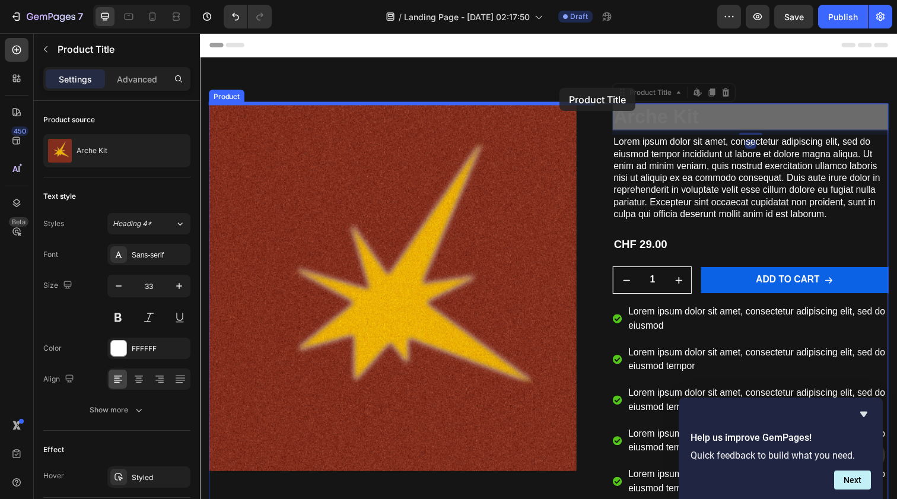
drag, startPoint x: 681, startPoint y: 119, endPoint x: 567, endPoint y: 89, distance: 117.9
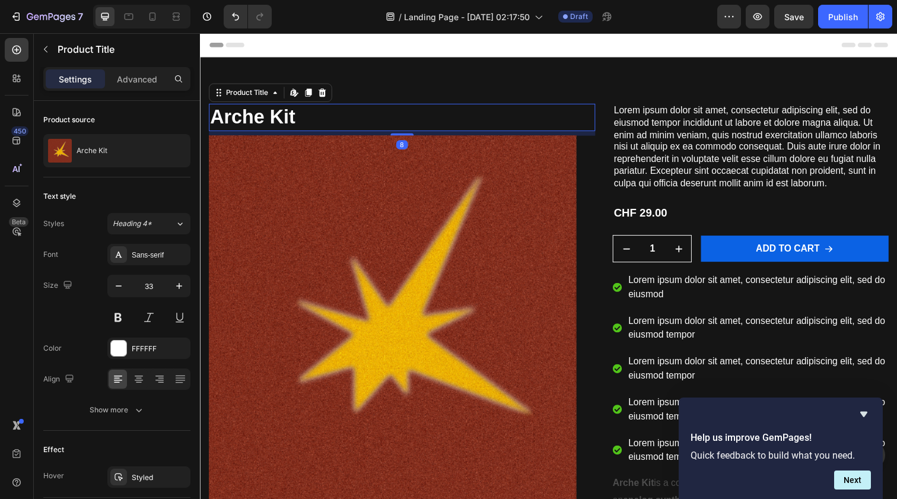
click at [589, 113] on h1 "Arche Kit" at bounding box center [406, 119] width 395 height 28
click at [280, 123] on h1 "Arche Kit" at bounding box center [406, 119] width 395 height 28
click at [387, 123] on h1 "Arche Kit" at bounding box center [406, 119] width 395 height 28
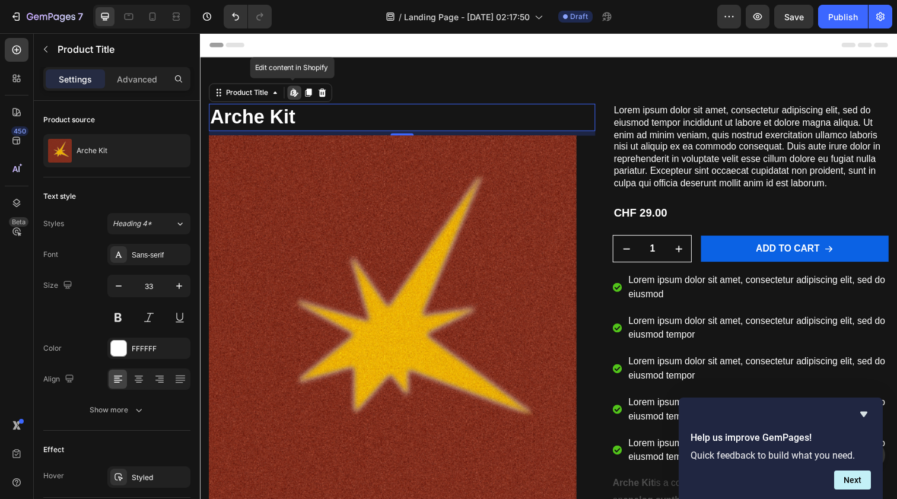
click at [411, 134] on div "8" at bounding box center [406, 135] width 395 height 5
click at [592, 107] on h1 "Arche Kit" at bounding box center [406, 119] width 395 height 28
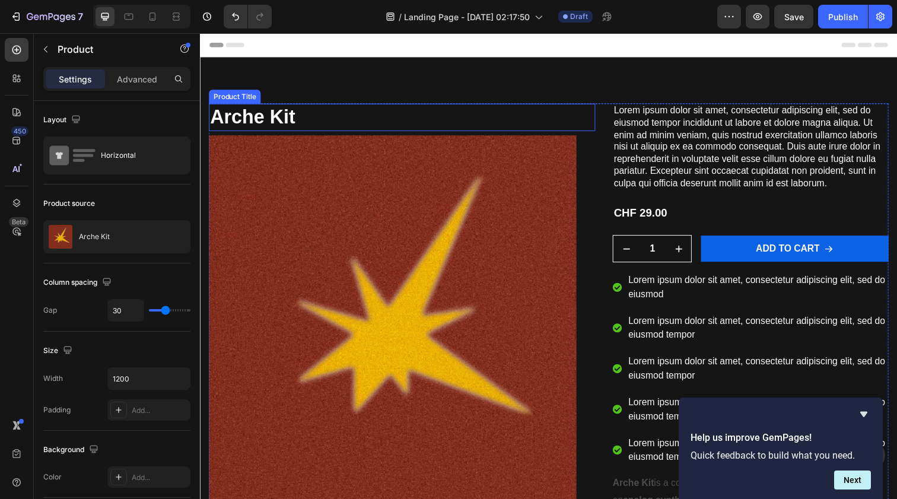
click at [599, 112] on h1 "Arche Kit" at bounding box center [406, 119] width 395 height 28
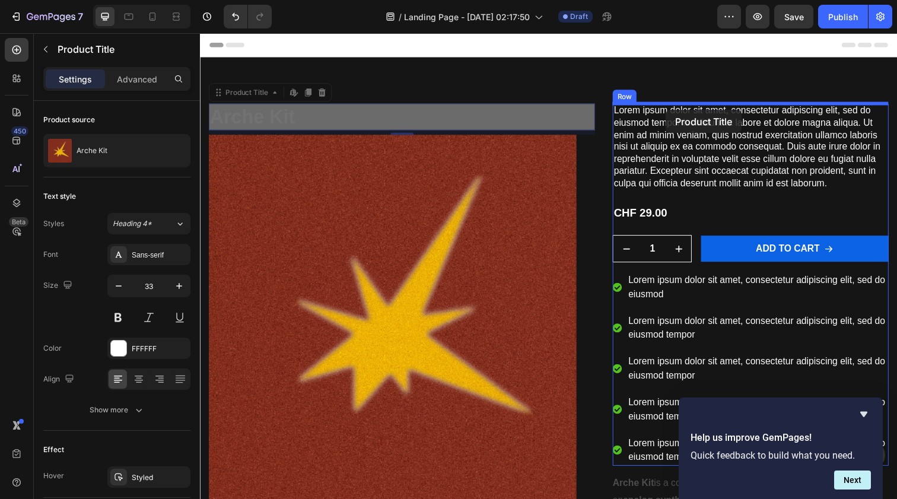
drag, startPoint x: 605, startPoint y: 112, endPoint x: 673, endPoint y: 112, distance: 67.6
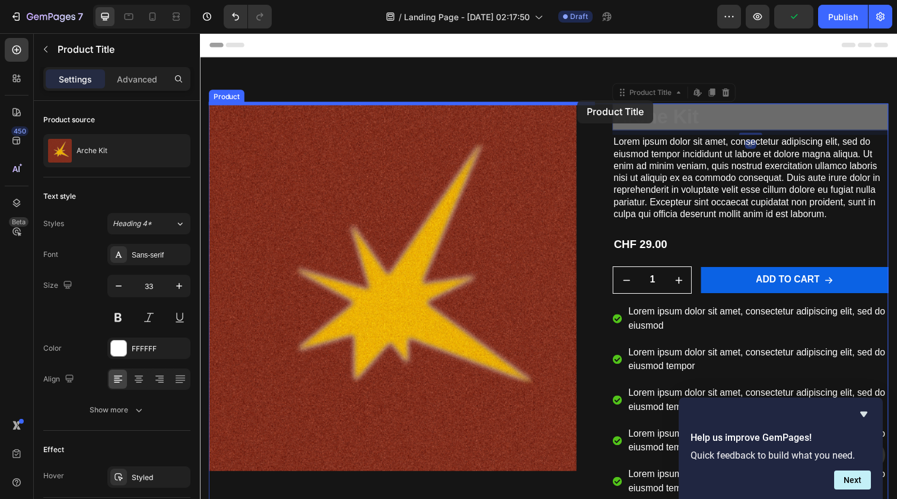
drag, startPoint x: 634, startPoint y: 118, endPoint x: 586, endPoint y: 101, distance: 50.9
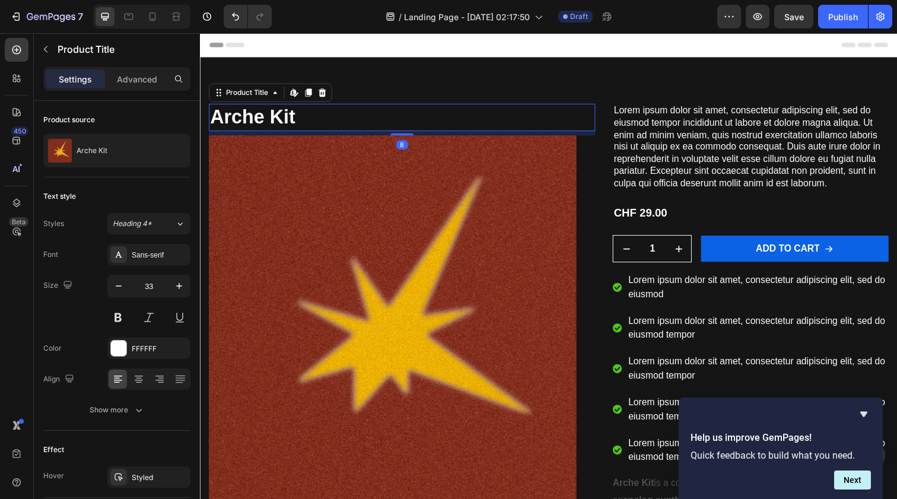
click at [260, 120] on h1 "Arche Kit" at bounding box center [406, 119] width 395 height 28
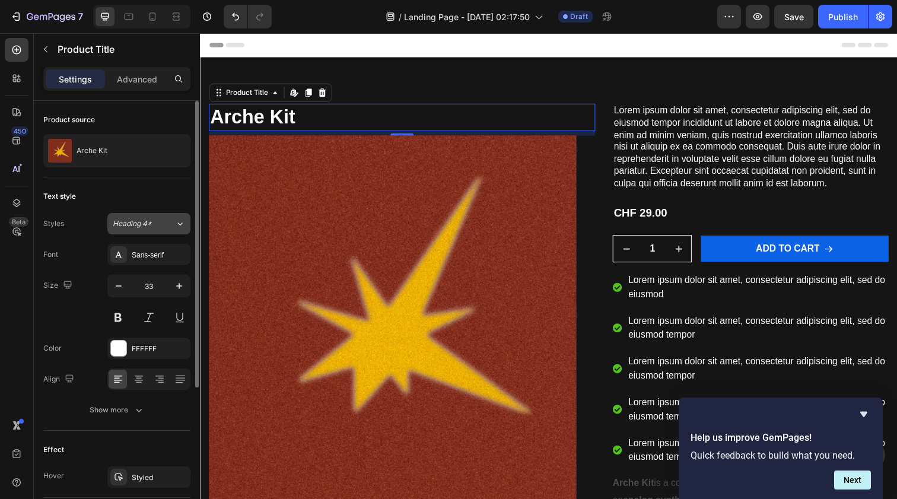
click at [177, 220] on icon at bounding box center [180, 224] width 10 height 12
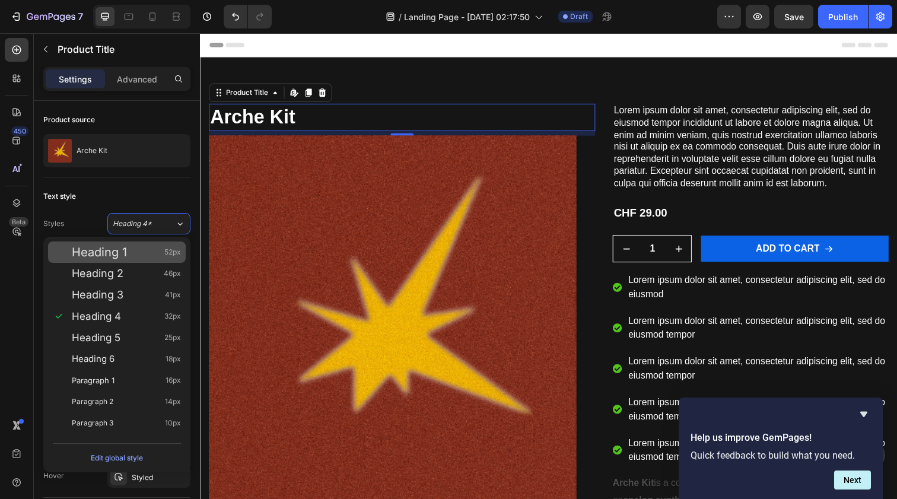
click at [161, 255] on div "Heading 1 52px" at bounding box center [126, 252] width 109 height 12
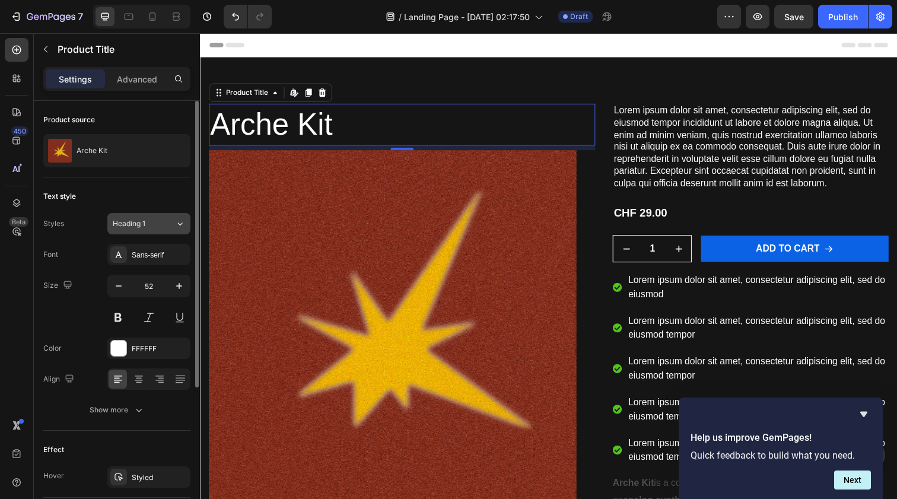
click at [169, 229] on button "Heading 1" at bounding box center [148, 223] width 83 height 21
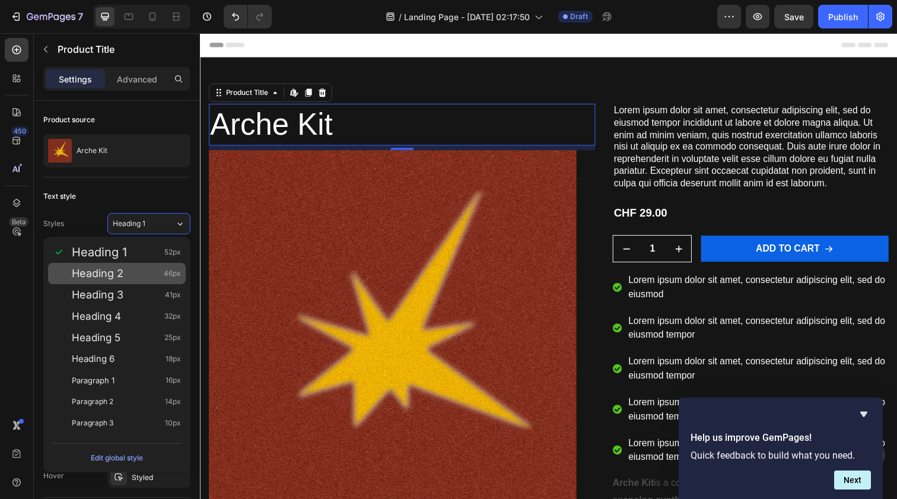
click at [166, 275] on span "46px" at bounding box center [172, 274] width 17 height 12
type input "46"
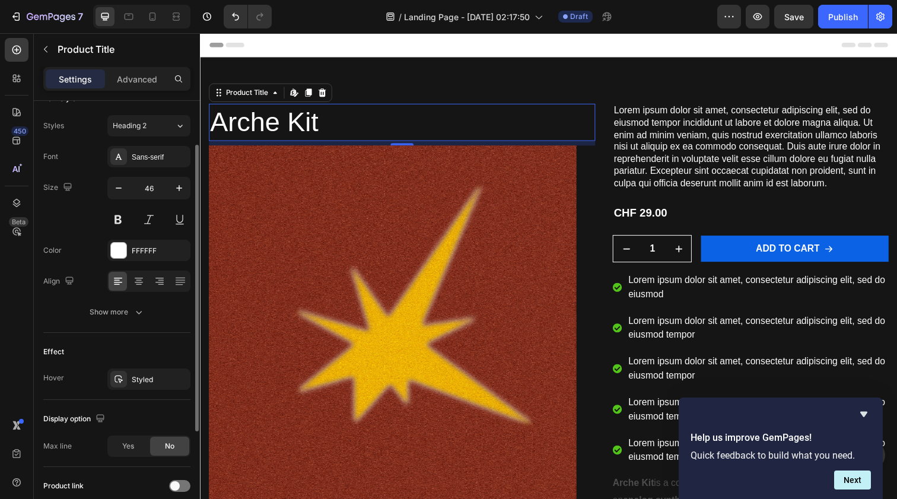
scroll to position [125, 0]
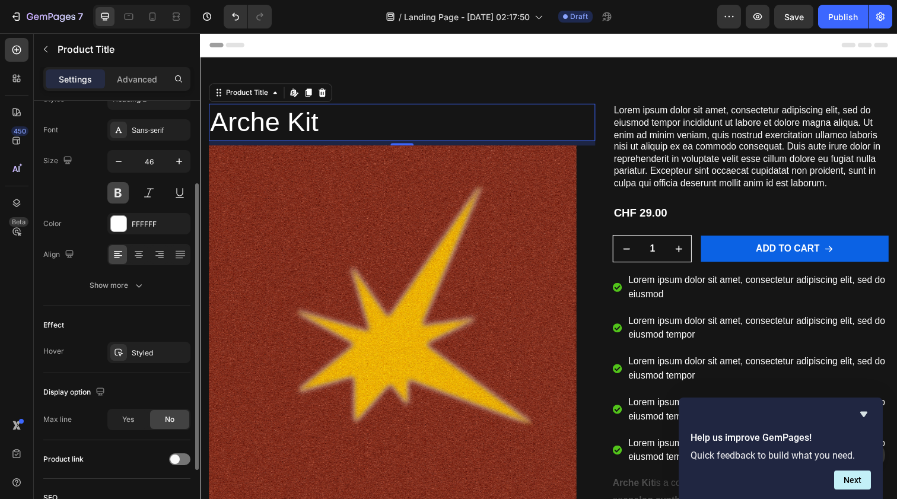
click at [123, 187] on button at bounding box center [117, 192] width 21 height 21
click at [141, 254] on icon at bounding box center [139, 255] width 12 height 12
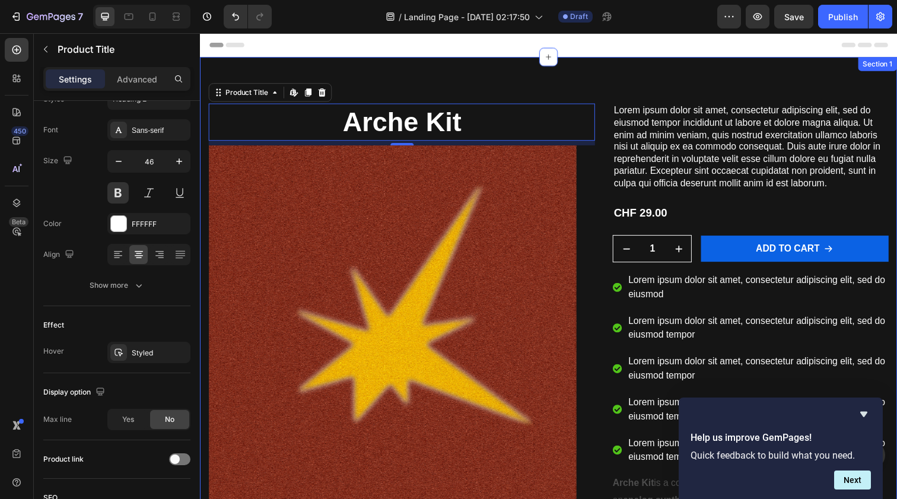
click at [371, 70] on div "Arche Kit Product Title Edit content in Shopify 8 Product Images Lorem ipsum do…" at bounding box center [556, 350] width 712 height 584
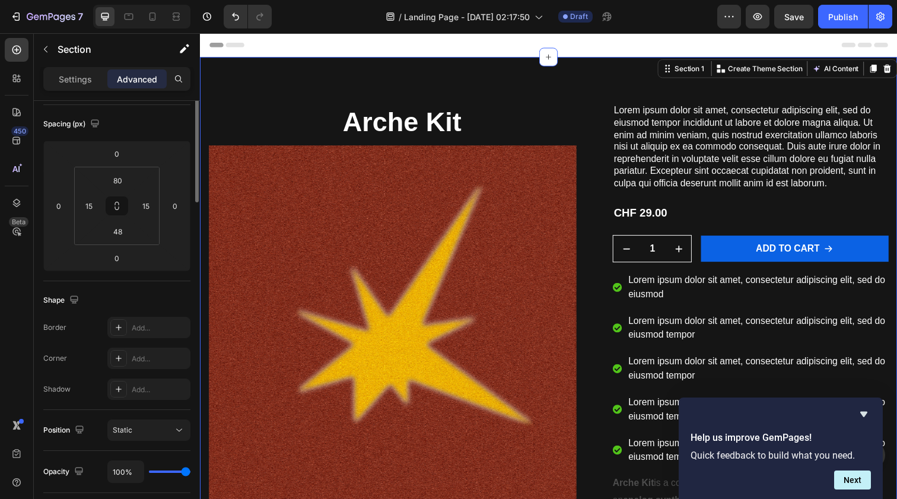
scroll to position [0, 0]
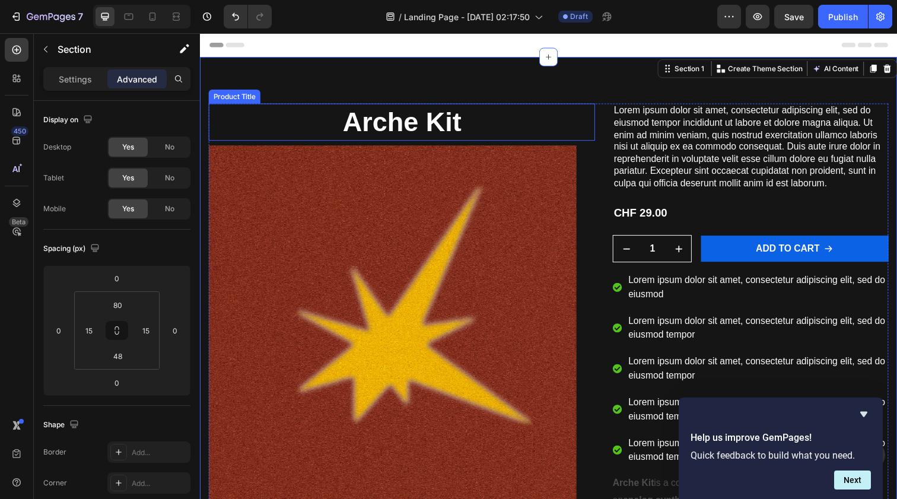
click at [390, 113] on h1 "Arche Kit" at bounding box center [406, 124] width 395 height 38
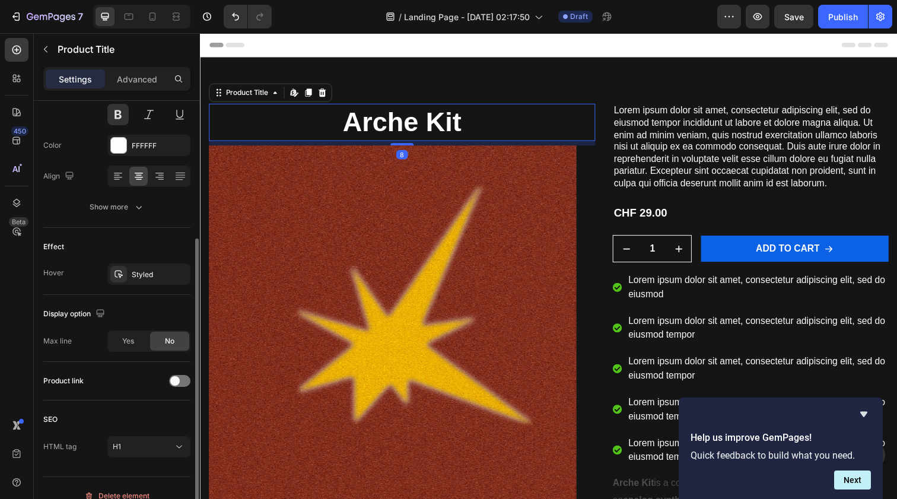
scroll to position [218, 0]
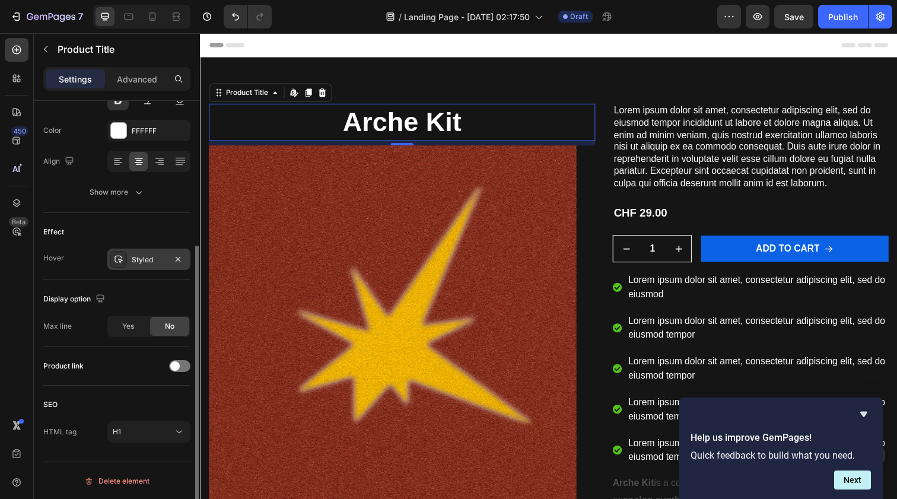
click at [145, 268] on div "Styled" at bounding box center [148, 259] width 83 height 21
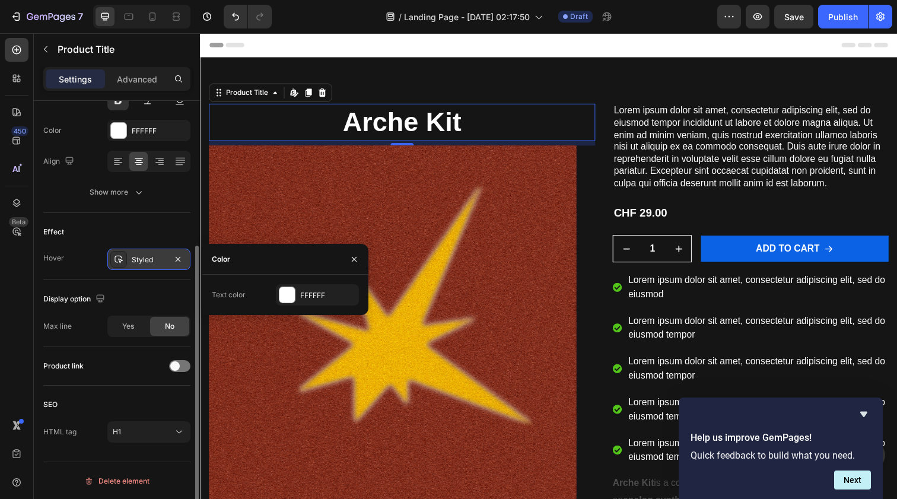
click at [145, 264] on div "Styled" at bounding box center [149, 260] width 34 height 11
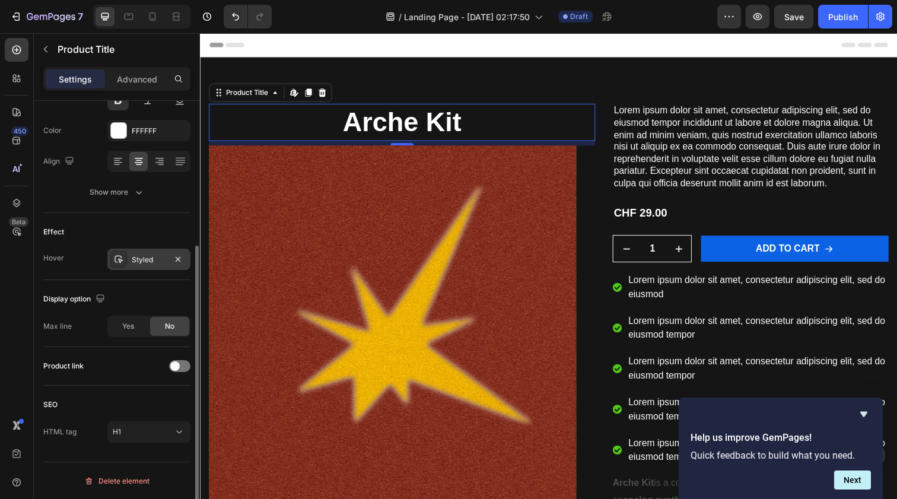
click at [144, 261] on div "Styled" at bounding box center [149, 260] width 34 height 11
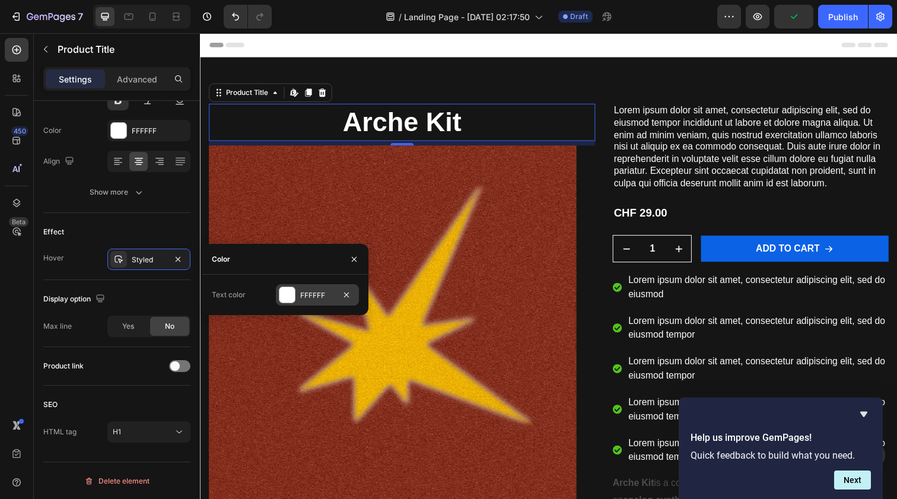
click at [294, 294] on div at bounding box center [286, 294] width 15 height 15
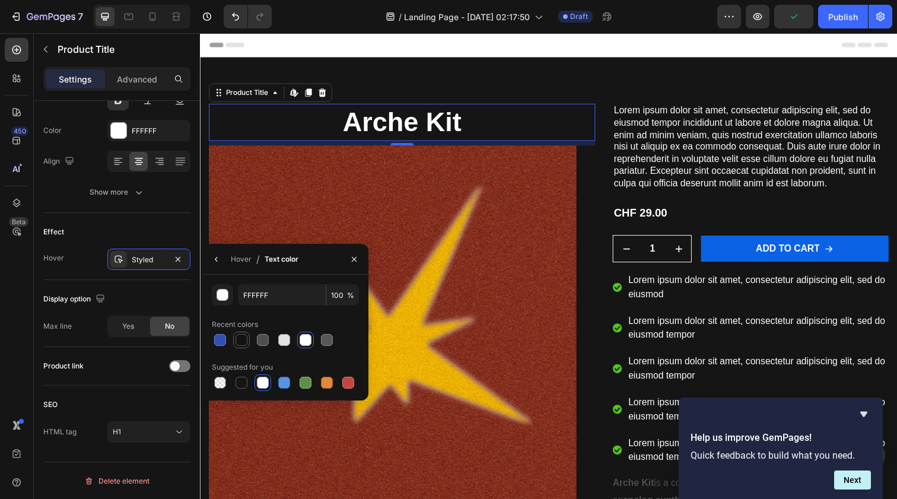
click at [240, 337] on div at bounding box center [242, 340] width 12 height 12
type input "121212"
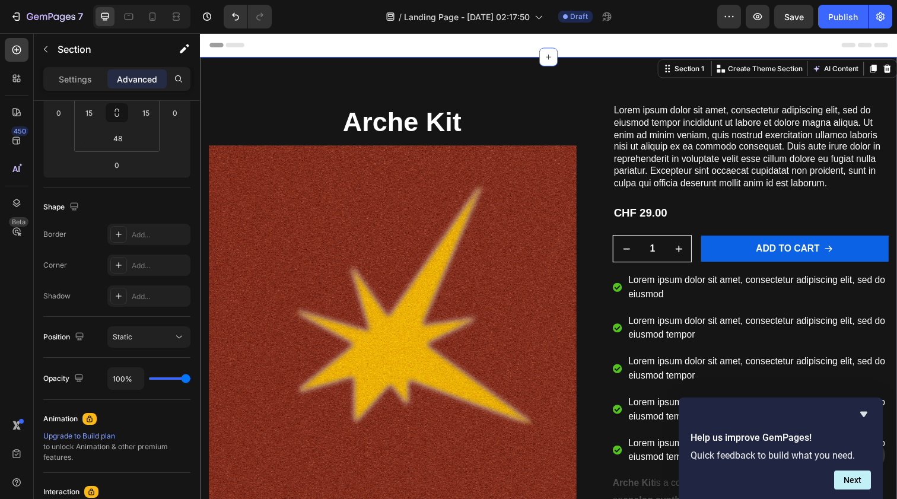
click at [415, 77] on div "Arche Kit Product Title Product Images Lorem ipsum dolor sit amet, consectetur …" at bounding box center [556, 350] width 712 height 584
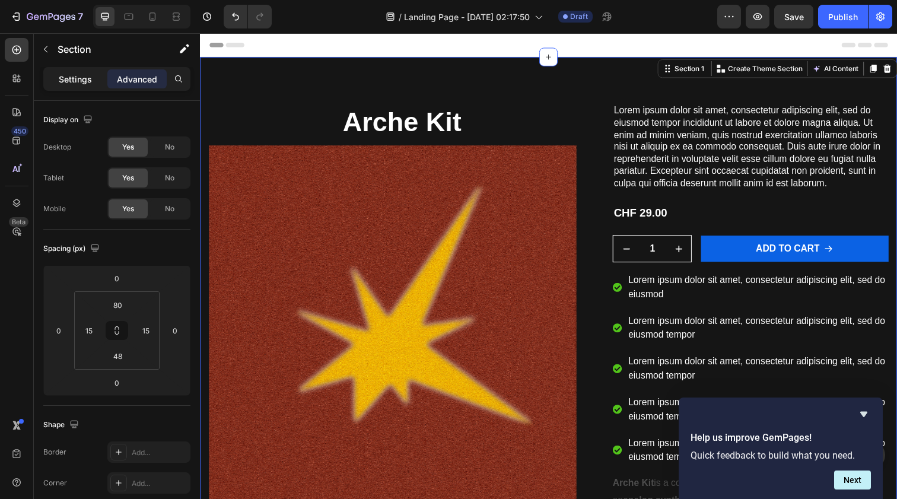
click at [87, 78] on p "Settings" at bounding box center [75, 79] width 33 height 12
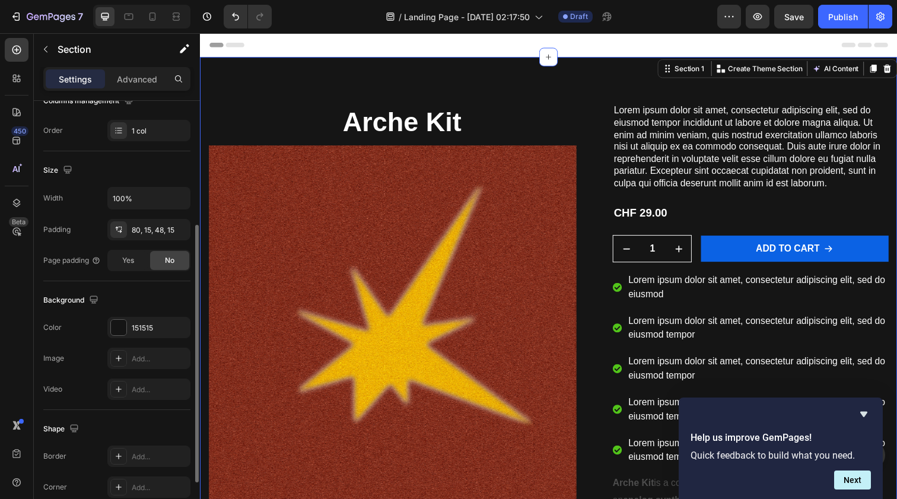
scroll to position [206, 0]
click at [112, 323] on div at bounding box center [118, 326] width 15 height 15
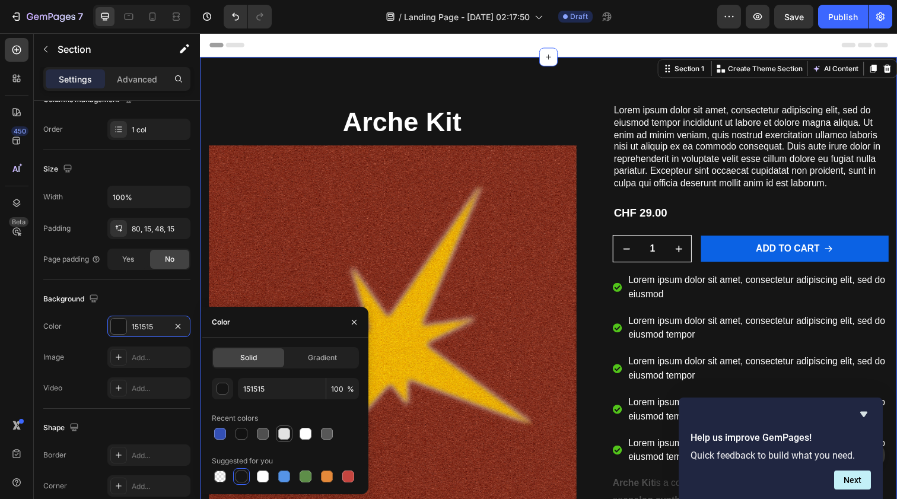
click at [281, 434] on div at bounding box center [284, 434] width 12 height 12
type input "E2E2E2"
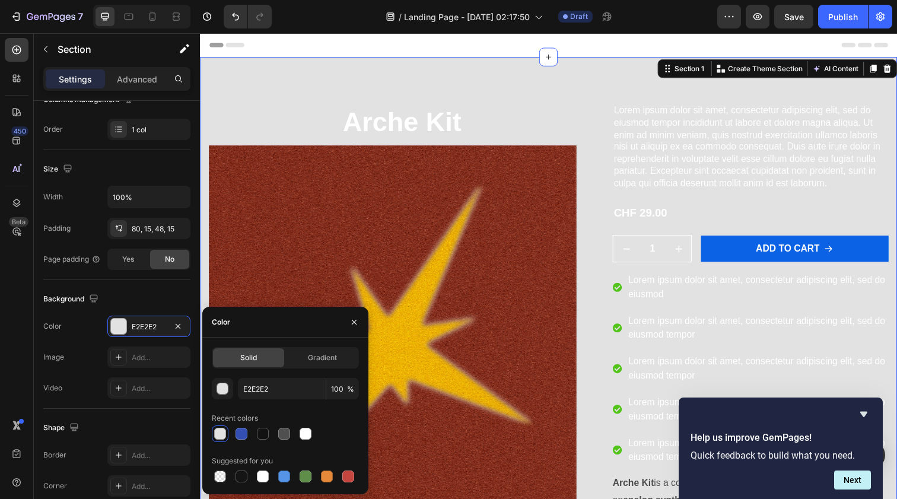
click at [498, 54] on div "Header" at bounding box center [555, 45] width 693 height 24
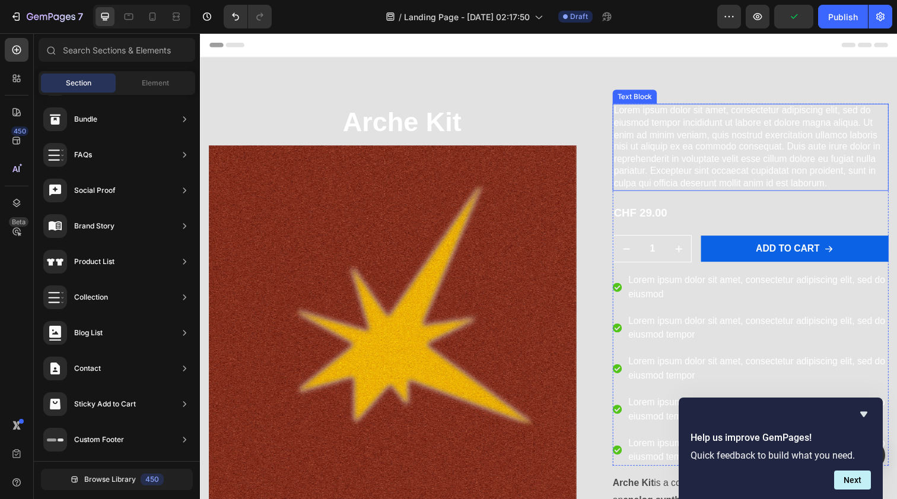
click at [644, 142] on p "Lorem ipsum dolor sit amet, consectetur adipiscing elit, sed do eiusmod tempor …" at bounding box center [761, 149] width 279 height 87
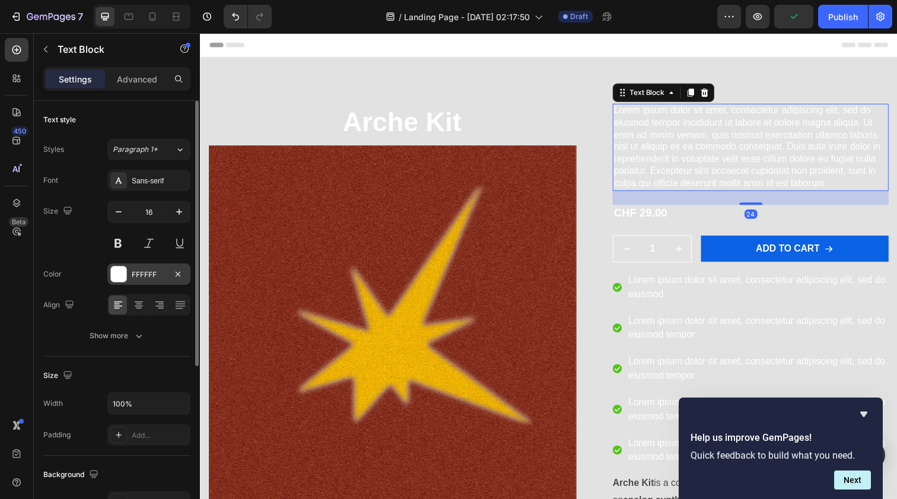
click at [116, 271] on div at bounding box center [118, 273] width 15 height 15
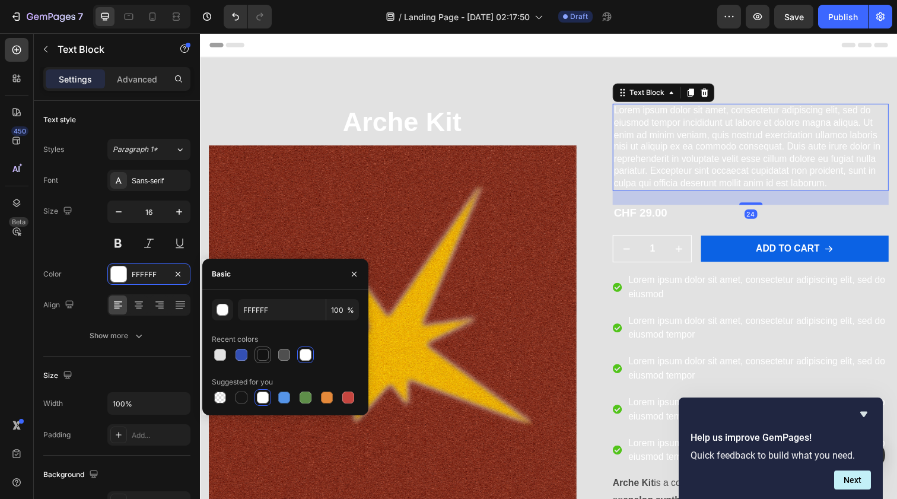
click at [267, 352] on div at bounding box center [263, 355] width 12 height 12
type input "121212"
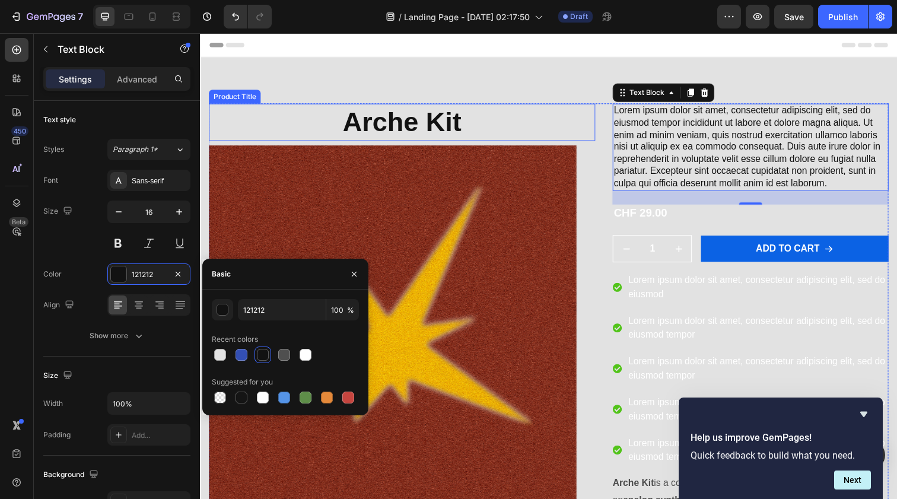
click at [446, 129] on h1 "Arche Kit" at bounding box center [406, 124] width 395 height 38
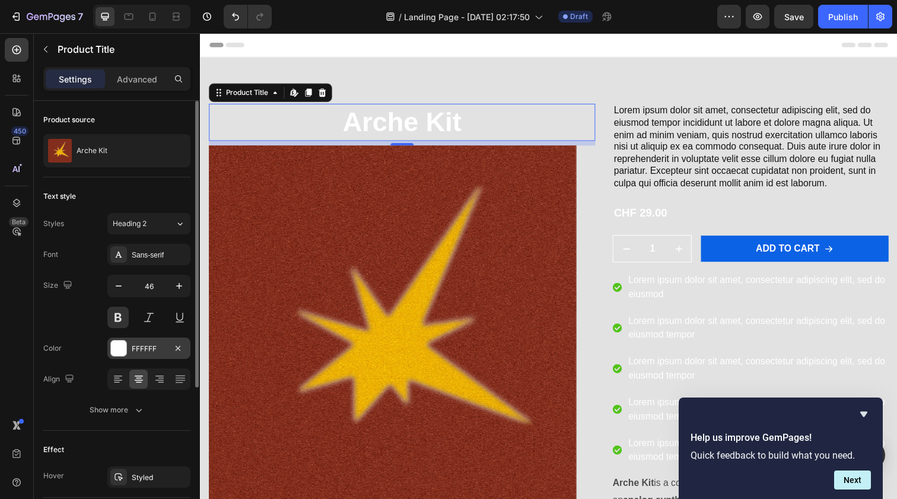
click at [118, 345] on div at bounding box center [118, 348] width 15 height 15
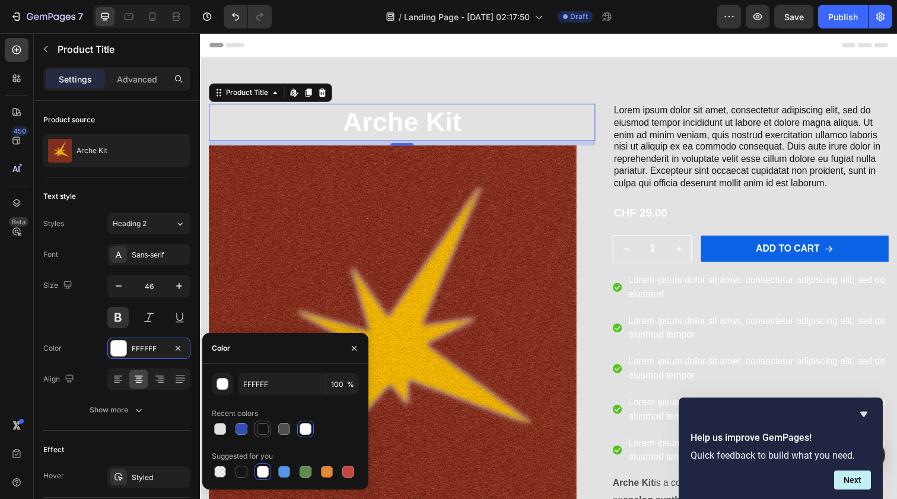
click at [260, 427] on div at bounding box center [263, 429] width 12 height 12
type input "121212"
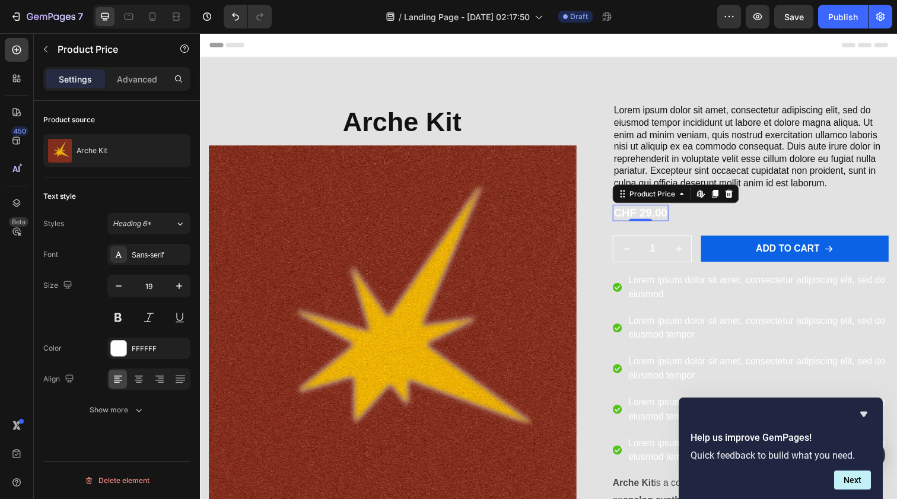
click at [673, 214] on div "CHF 29.00" at bounding box center [649, 216] width 57 height 17
click at [648, 124] on p "Lorem ipsum dolor sit amet, consectetur adipiscing elit, sed do eiusmod tempor …" at bounding box center [761, 149] width 279 height 87
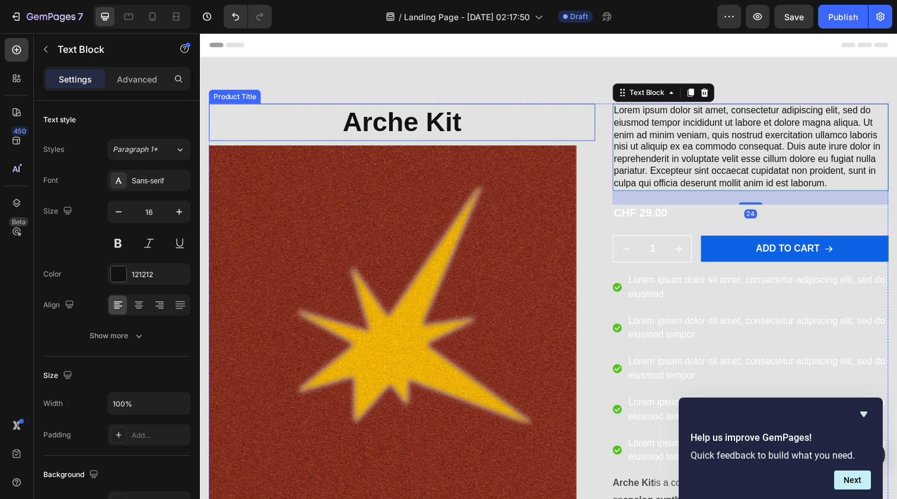
click at [595, 102] on div "Arche Kit Product Title Product Images Lorem ipsum dolor sit amet, consectetur …" at bounding box center [556, 350] width 712 height 584
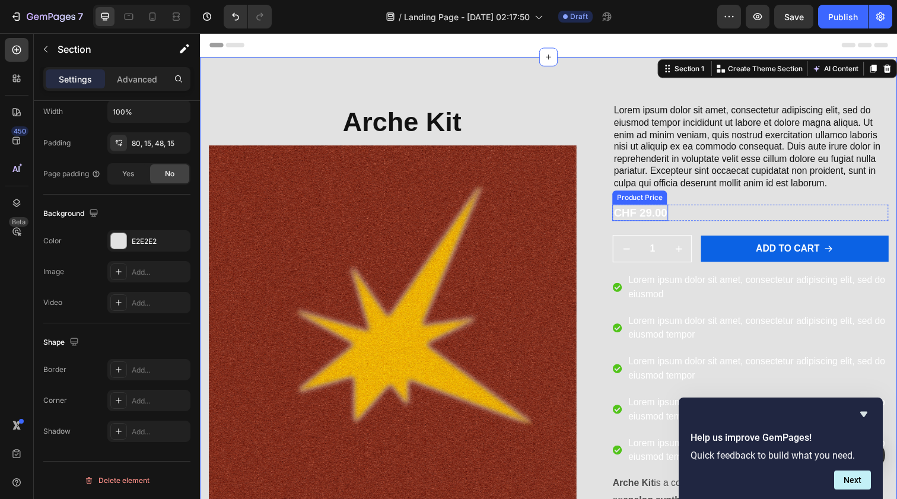
scroll to position [0, 0]
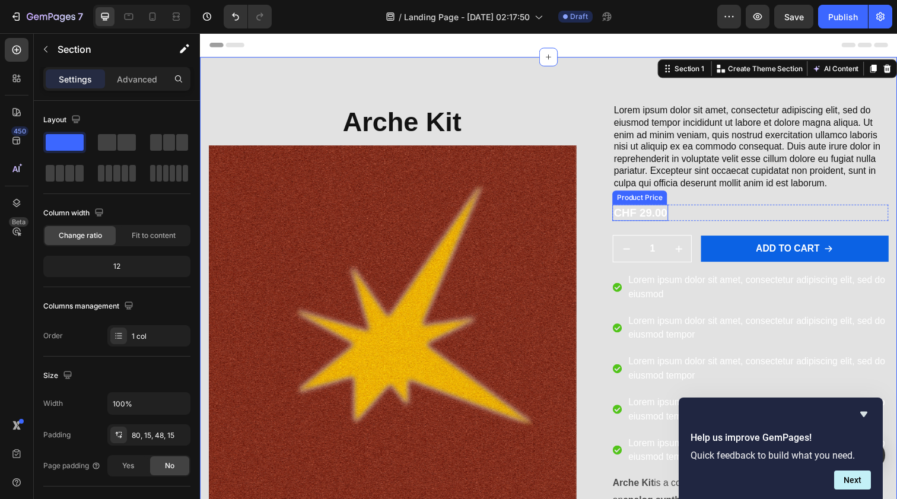
click at [639, 213] on div "CHF 29.00" at bounding box center [649, 216] width 57 height 17
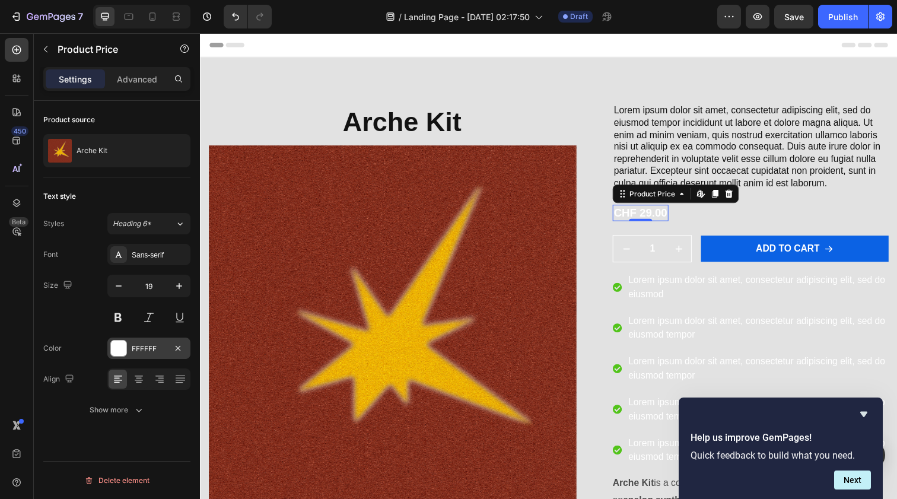
click at [127, 343] on div "FFFFFF" at bounding box center [148, 348] width 83 height 21
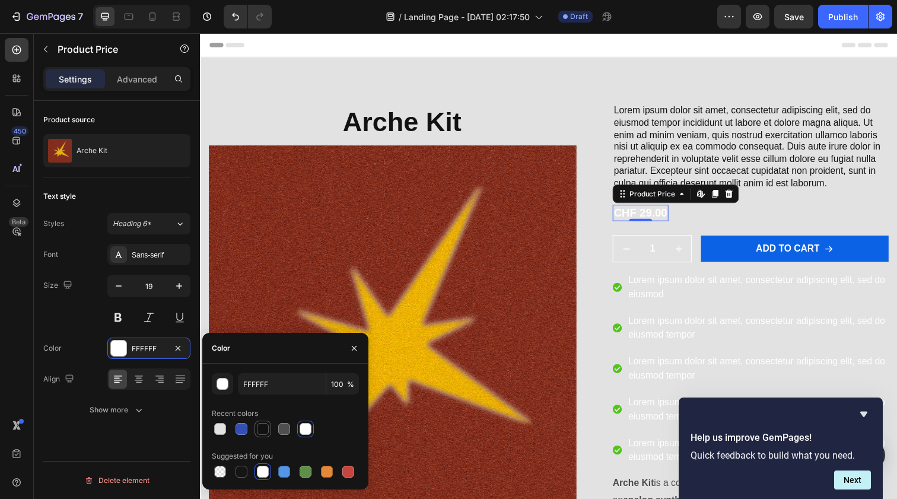
click at [266, 426] on div at bounding box center [263, 429] width 12 height 12
type input "121212"
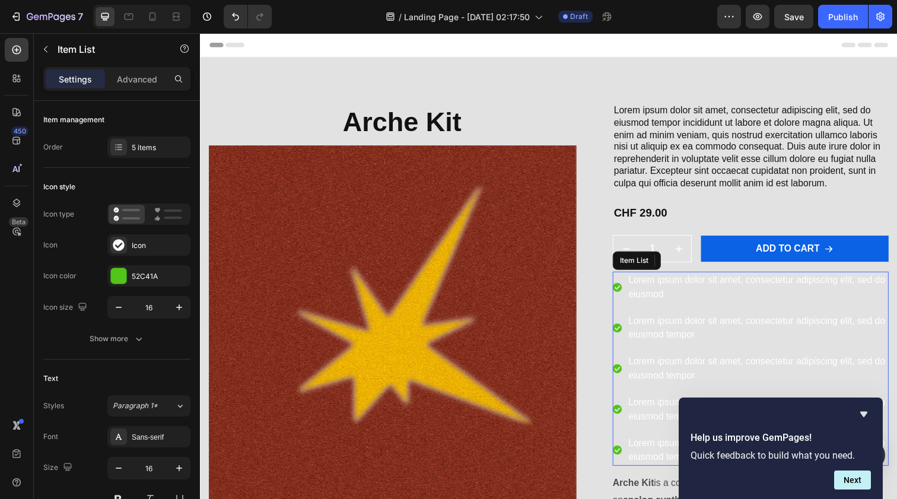
click at [651, 287] on p "Lorem ipsum dolor sit amet, consectetur adipiscing elit, sed do eiusmod" at bounding box center [769, 292] width 264 height 28
click at [651, 339] on p "Lorem ipsum dolor sit amet, consectetur adipiscing elit, sed do eiusmod tempor" at bounding box center [769, 334] width 264 height 28
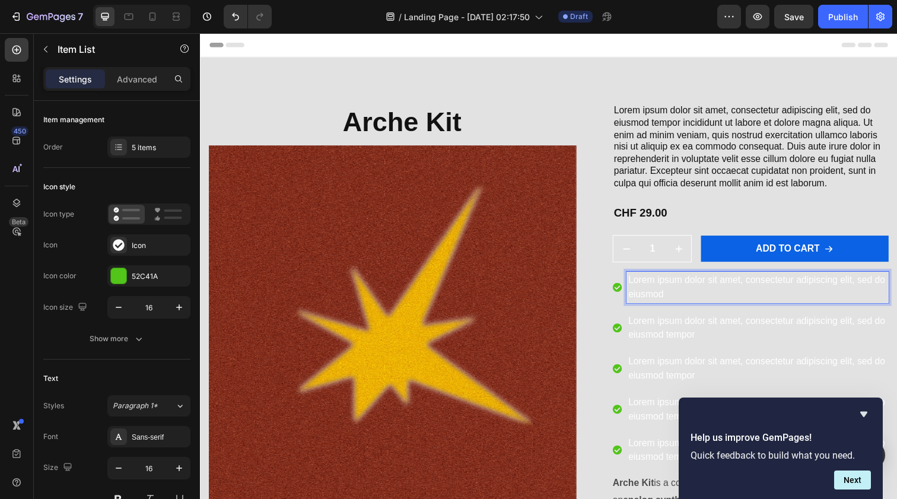
click at [660, 279] on p "Lorem ipsum dolor sit amet, consectetur adipiscing elit, sed do eiusmod" at bounding box center [769, 292] width 264 height 28
click at [660, 272] on div "Lorem ipsum dolor sit amet, consectetur adipiscing elit, sed do eiusmod tempor …" at bounding box center [762, 290] width 282 height 370
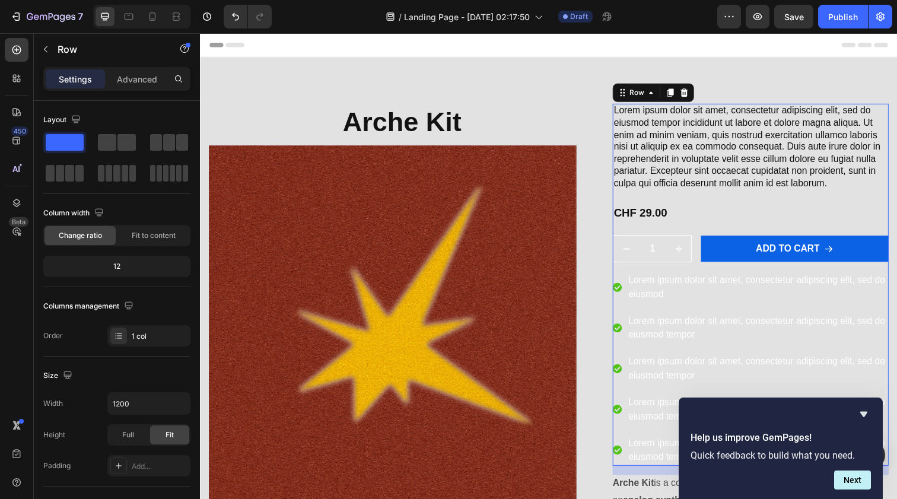
click at [660, 269] on div "Lorem ipsum dolor sit amet, consectetur adipiscing elit, sed do eiusmod tempor …" at bounding box center [762, 290] width 282 height 370
click at [659, 297] on p "Lorem ipsum dolor sit amet, consectetur adipiscing elit, sed do eiusmod" at bounding box center [769, 292] width 264 height 28
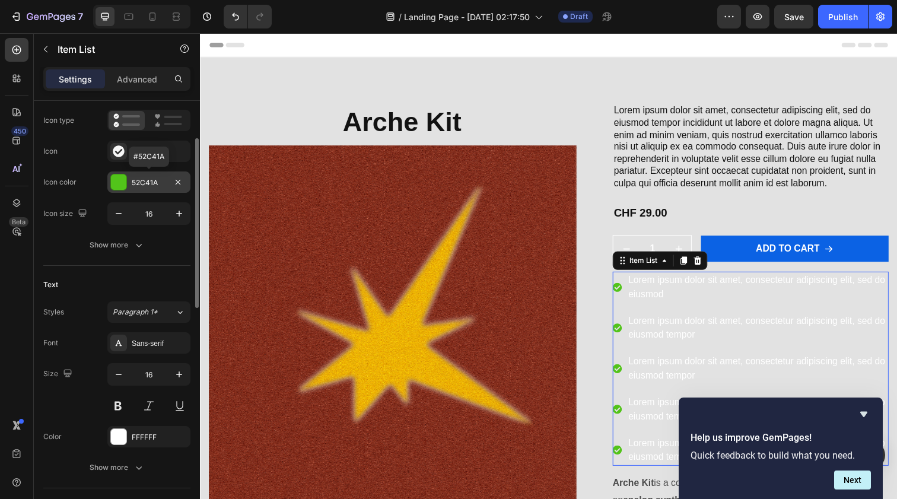
scroll to position [96, 0]
click at [118, 440] on div at bounding box center [118, 434] width 15 height 15
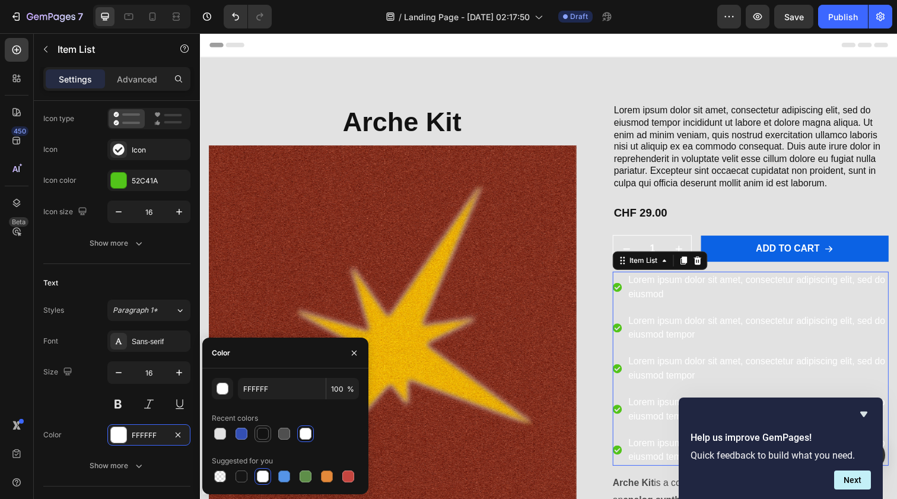
click at [257, 433] on div at bounding box center [263, 434] width 12 height 12
type input "121212"
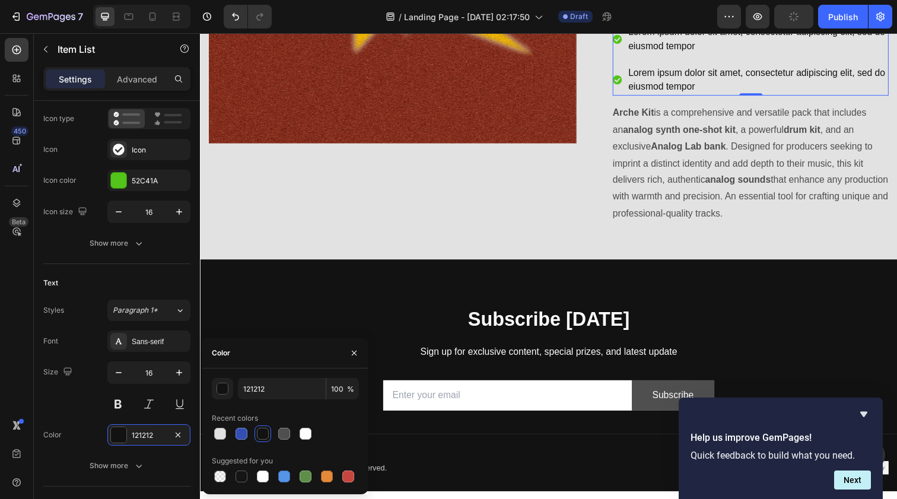
scroll to position [387, 0]
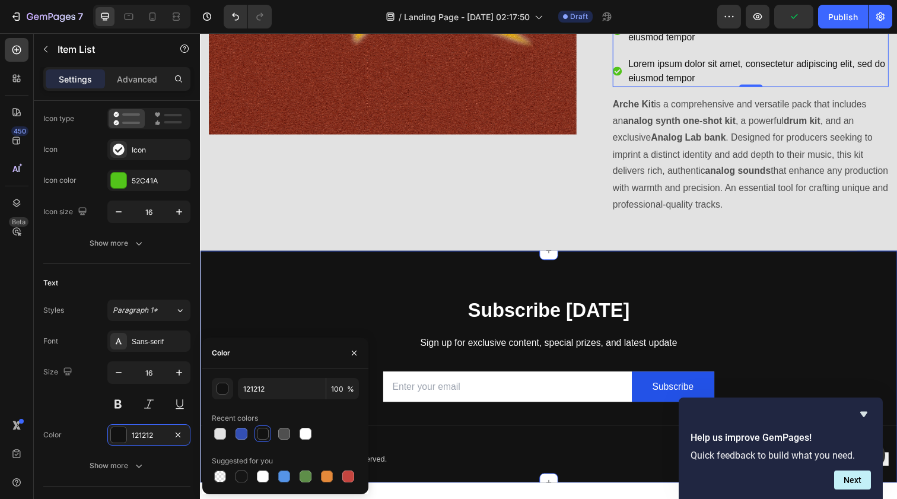
click at [625, 278] on div "Subscribe Today Heading Sign up for exclusive content, special prizes, and late…" at bounding box center [556, 373] width 712 height 237
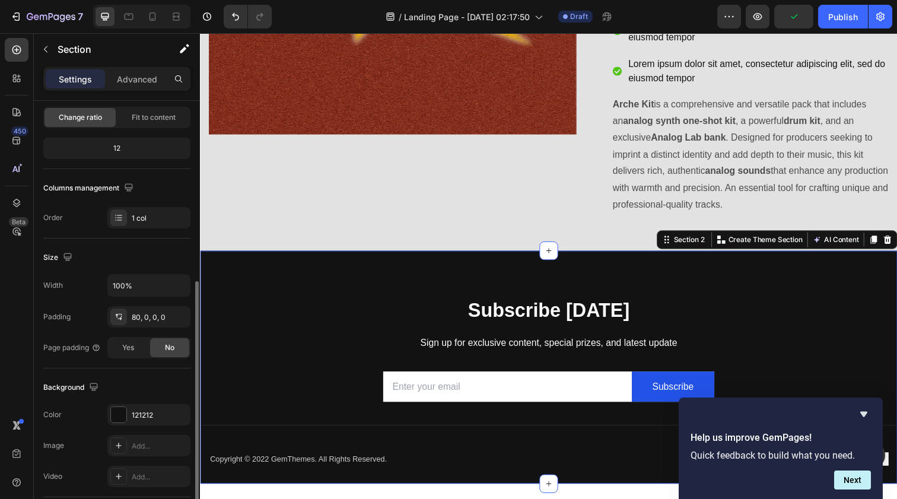
scroll to position [217, 0]
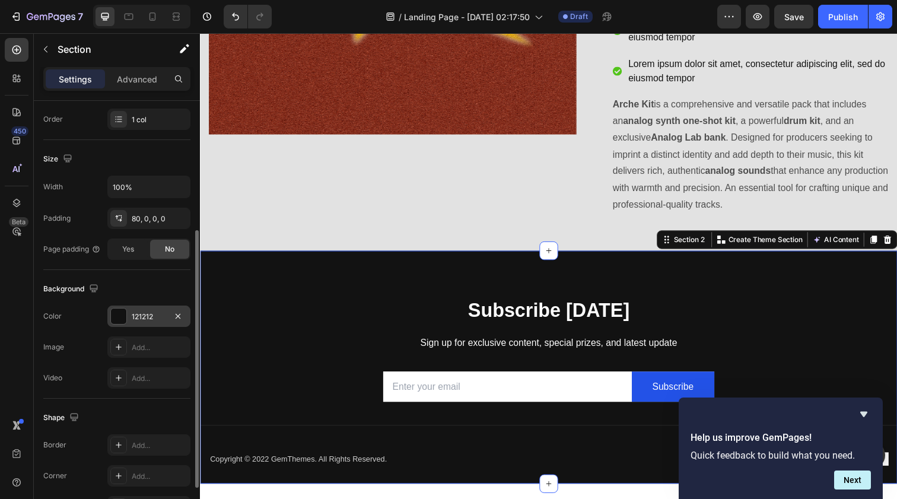
click at [116, 307] on div "121212" at bounding box center [148, 316] width 83 height 21
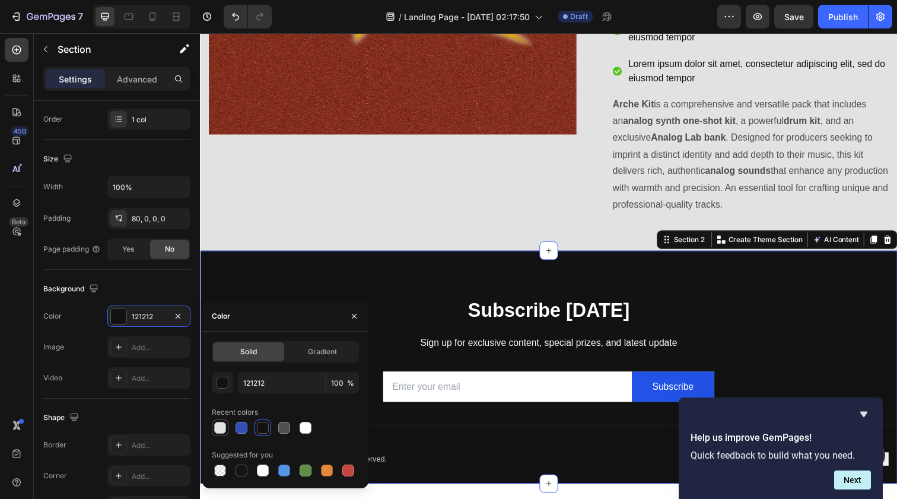
click at [223, 427] on div at bounding box center [220, 428] width 12 height 12
type input "E2E2E2"
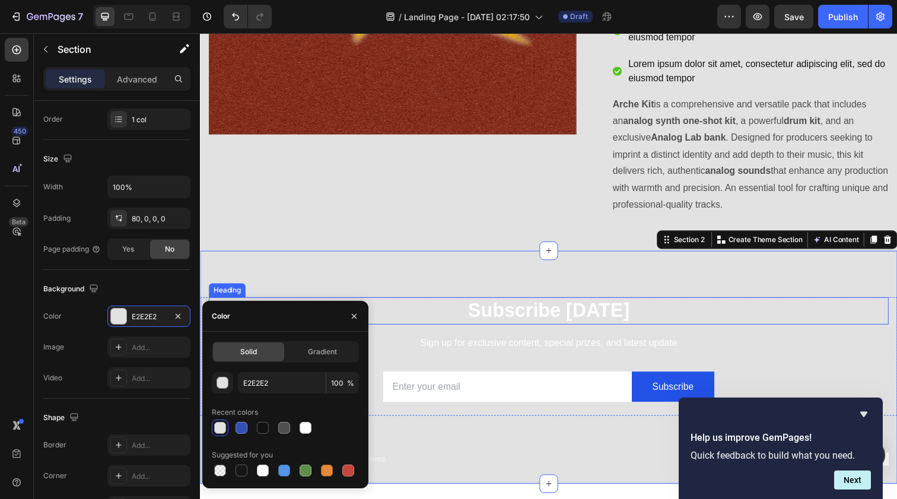
click at [516, 317] on p "Subscribe [DATE]" at bounding box center [556, 317] width 692 height 26
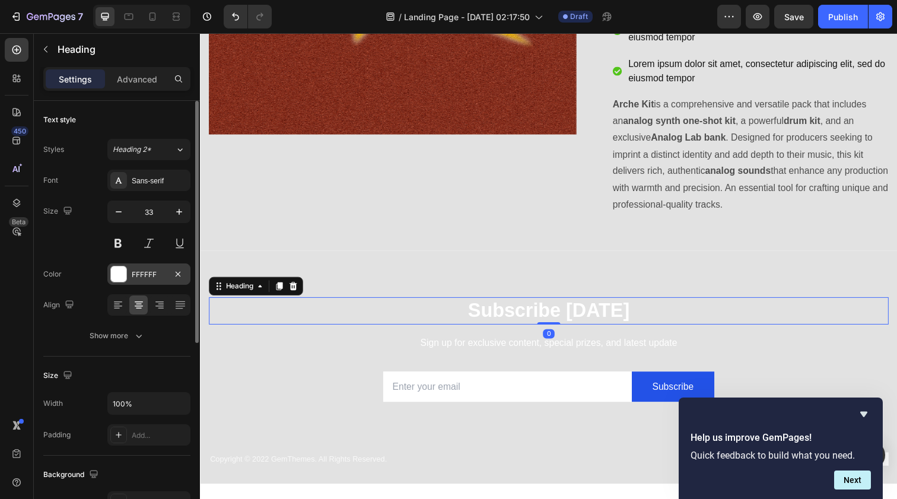
click at [123, 272] on div at bounding box center [118, 273] width 15 height 15
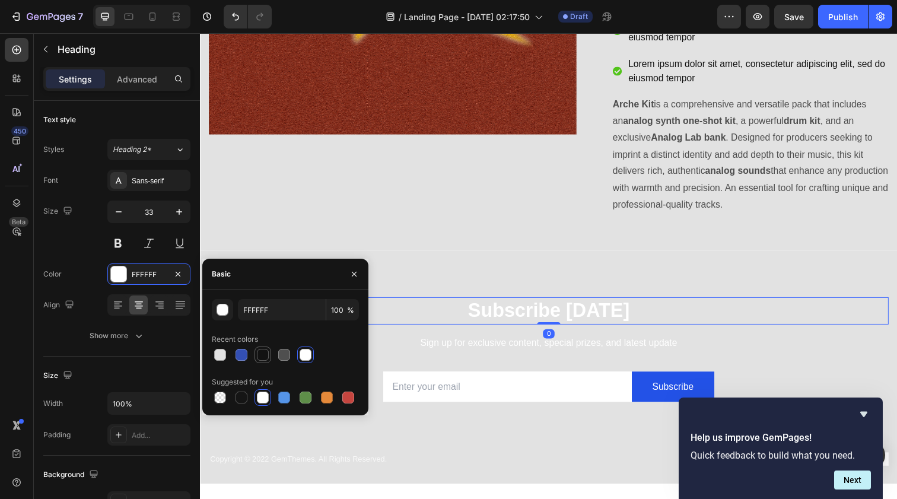
click at [259, 357] on div at bounding box center [263, 355] width 12 height 12
type input "121212"
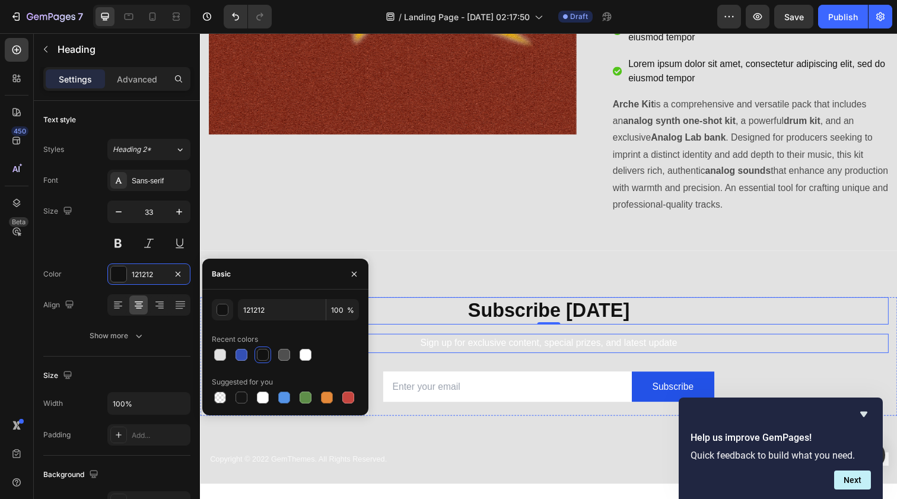
click at [434, 348] on p "Sign up for exclusive content, special prizes, and latest update" at bounding box center [556, 349] width 692 height 17
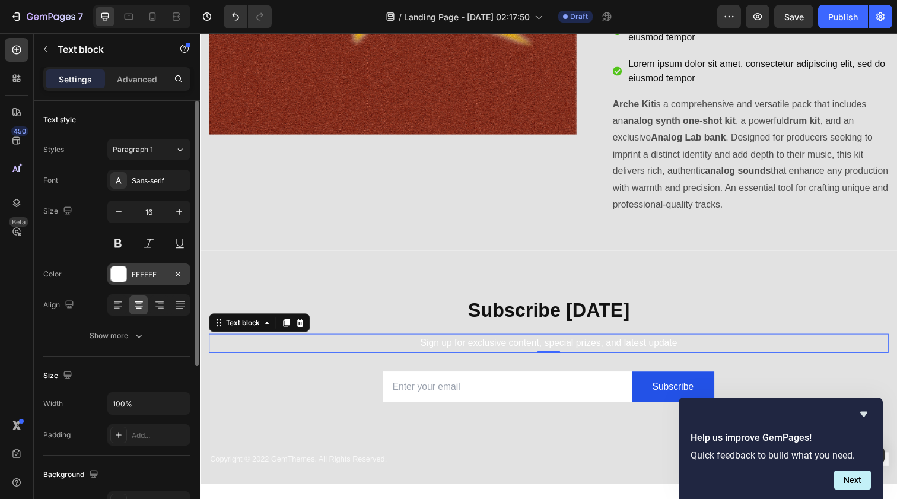
click at [122, 277] on div at bounding box center [118, 273] width 15 height 15
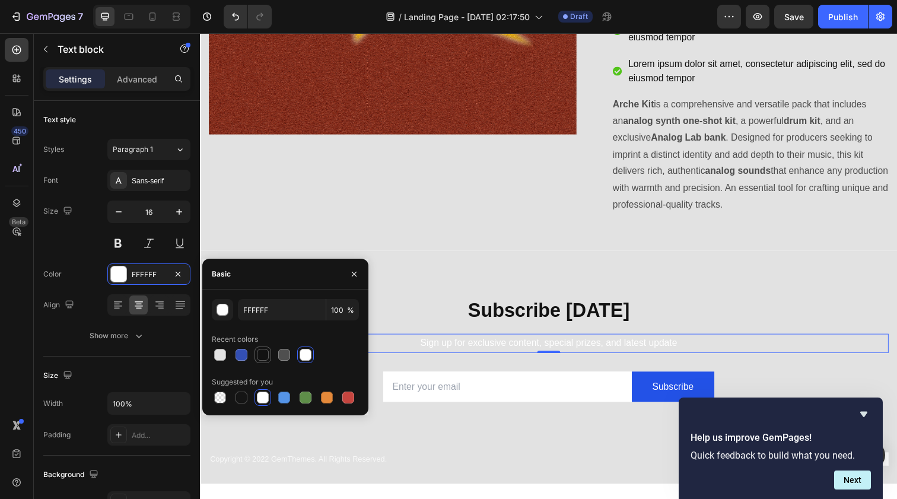
click at [258, 357] on div at bounding box center [263, 355] width 12 height 12
type input "121212"
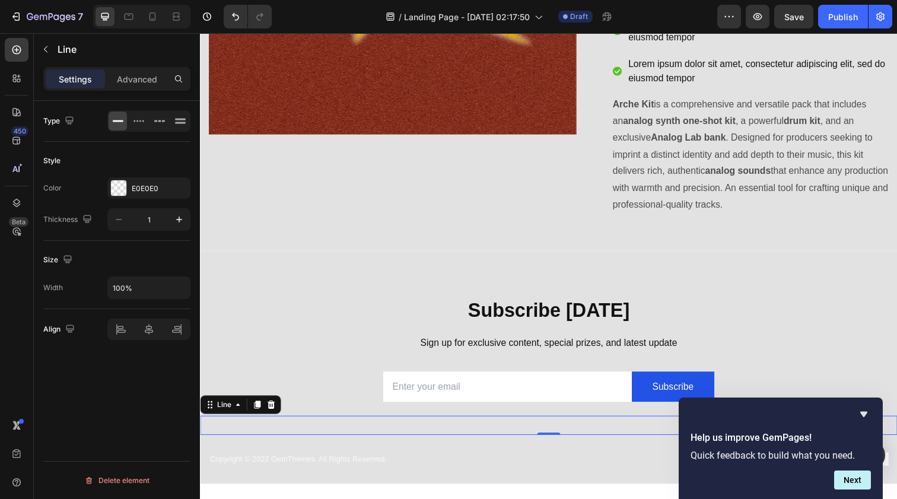
click at [434, 424] on div "Title Line 0" at bounding box center [556, 434] width 712 height 20
click at [688, 387] on div "Subscribe" at bounding box center [683, 394] width 42 height 17
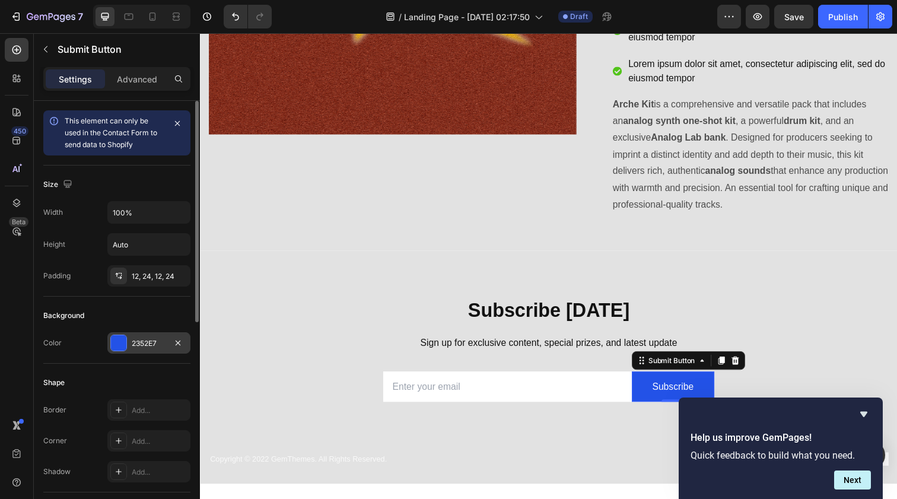
click at [119, 345] on div at bounding box center [118, 342] width 15 height 15
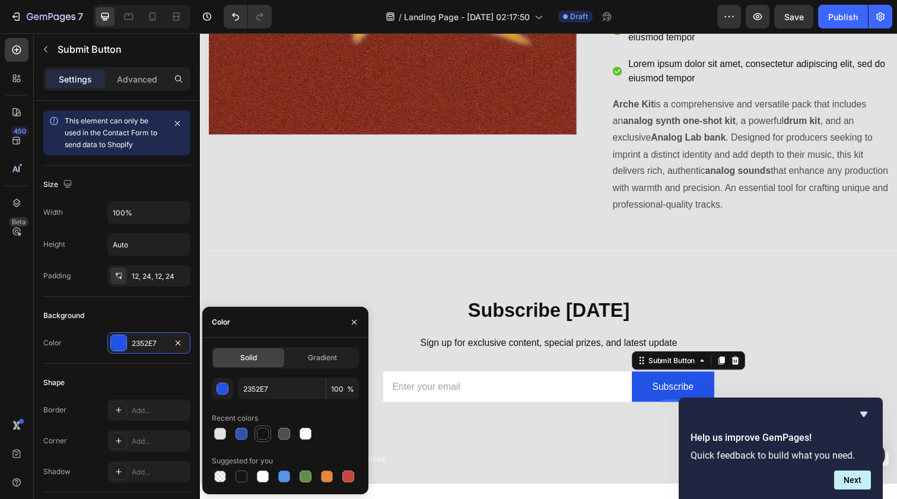
click at [267, 436] on div at bounding box center [263, 434] width 12 height 12
type input "121212"
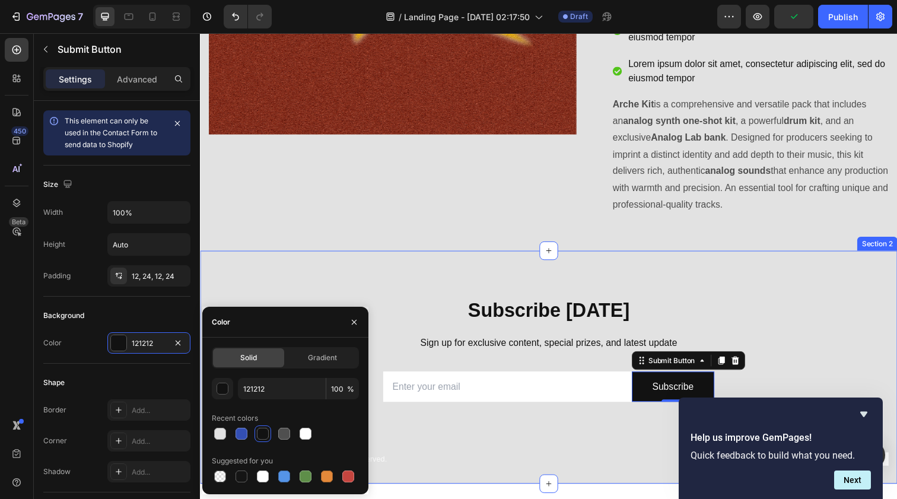
click at [332, 256] on div "Subscribe Today Heading Sign up for exclusive content, special prizes, and late…" at bounding box center [556, 374] width 712 height 238
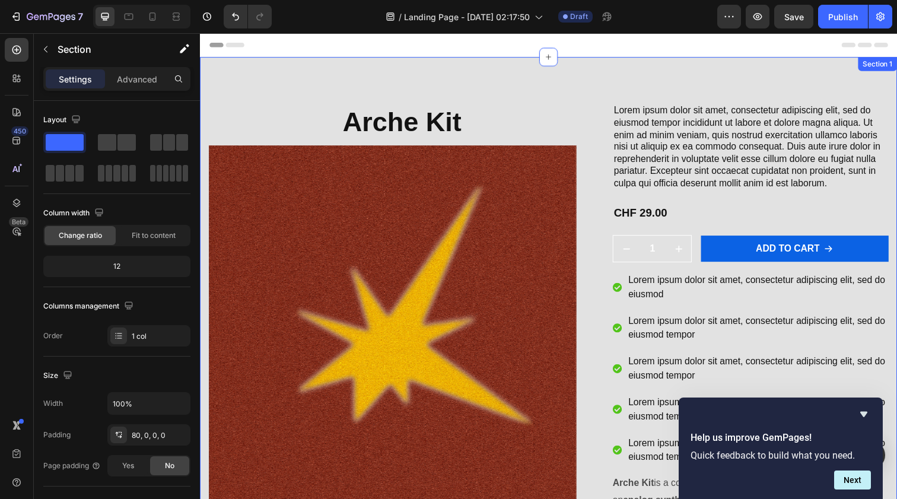
click at [494, 95] on div "Arche Kit Product Title Product Images Lorem ipsum dolor sit amet, consectetur …" at bounding box center [556, 350] width 712 height 584
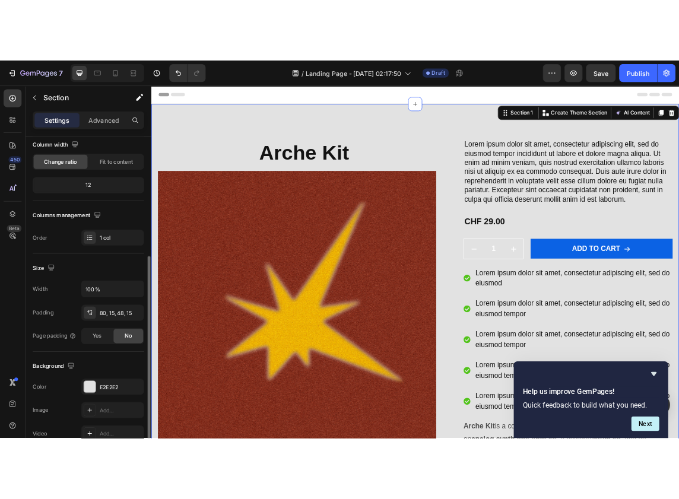
scroll to position [217, 0]
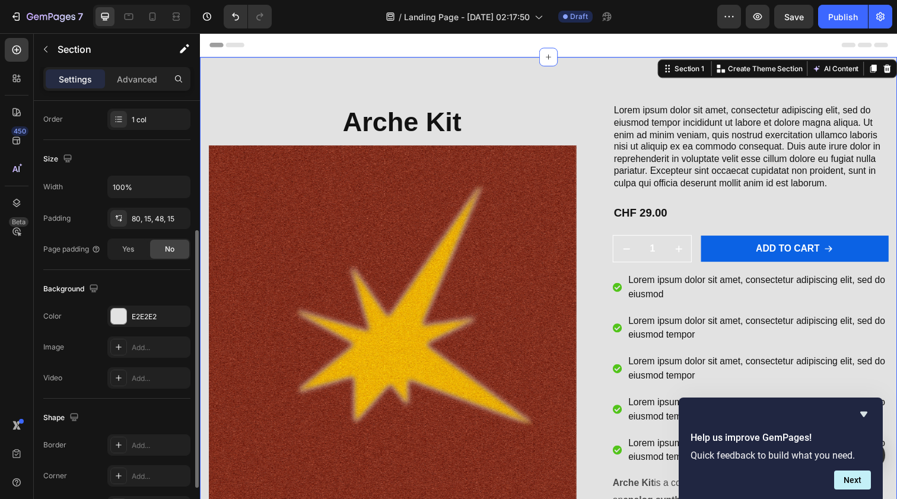
click at [120, 329] on div "The changes might be hidden by the video. Color E2E2E2 Image Add... Video Add..." at bounding box center [116, 347] width 147 height 83
click at [120, 323] on div at bounding box center [118, 316] width 15 height 15
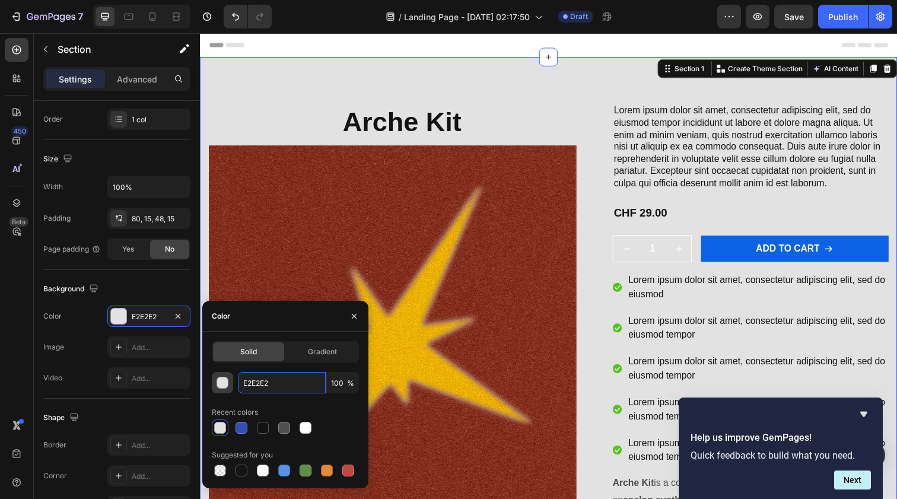
drag, startPoint x: 275, startPoint y: 380, endPoint x: 225, endPoint y: 380, distance: 49.2
click at [225, 380] on div "E2E2E2 100 %" at bounding box center [285, 382] width 147 height 21
click at [314, 358] on div "Gradient" at bounding box center [322, 351] width 71 height 19
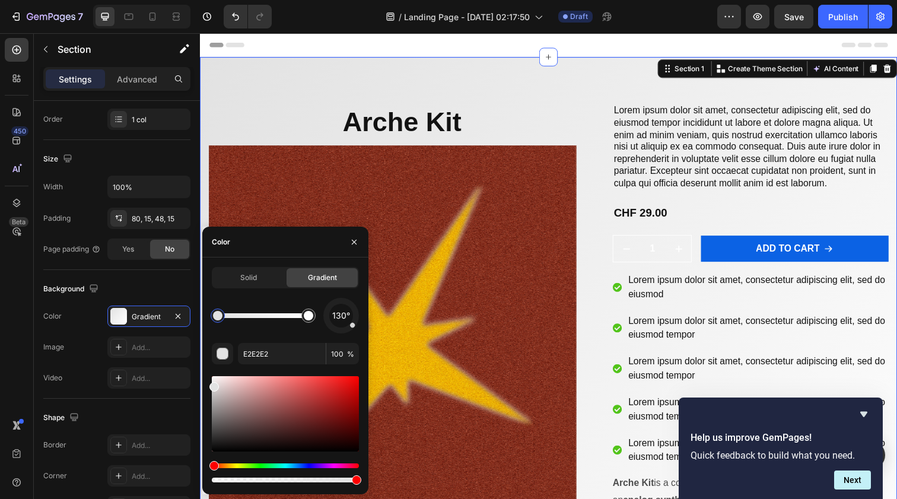
click at [256, 268] on div "Solid Gradient" at bounding box center [285, 277] width 147 height 21
click at [254, 275] on span "Solid" at bounding box center [248, 277] width 17 height 11
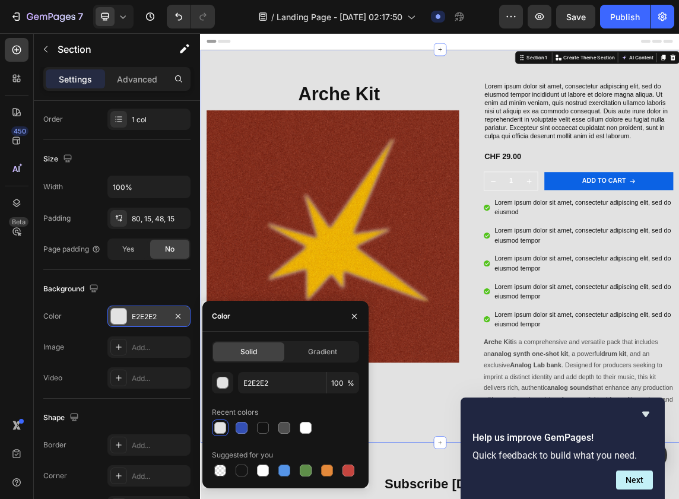
click at [167, 316] on div "E2E2E2" at bounding box center [148, 316] width 83 height 21
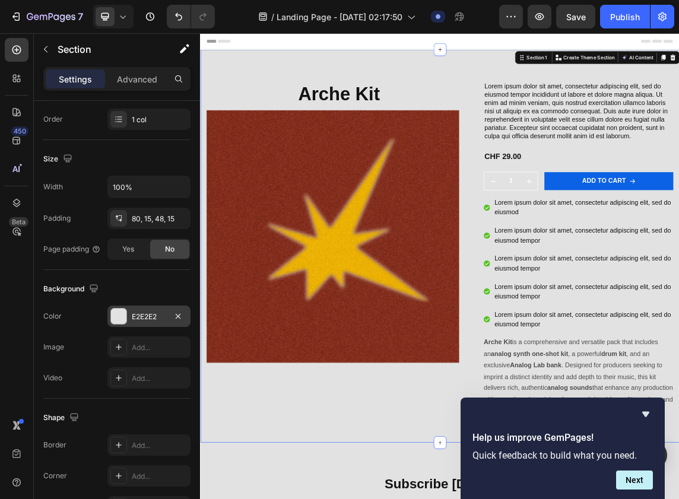
click at [158, 314] on div "E2E2E2" at bounding box center [149, 317] width 34 height 11
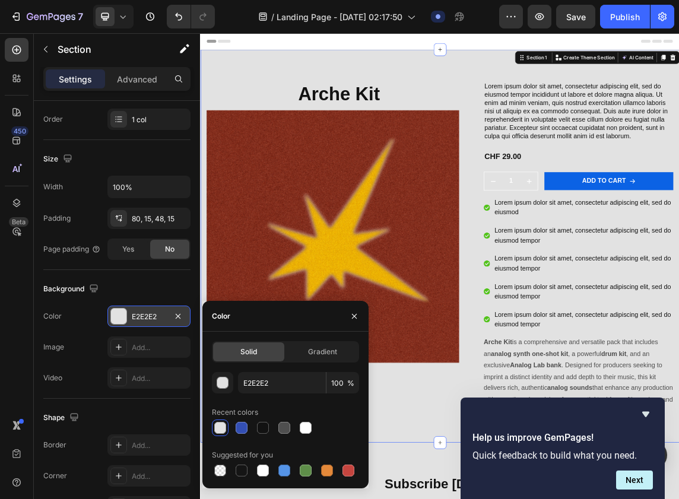
click at [158, 314] on div "E2E2E2" at bounding box center [149, 317] width 34 height 11
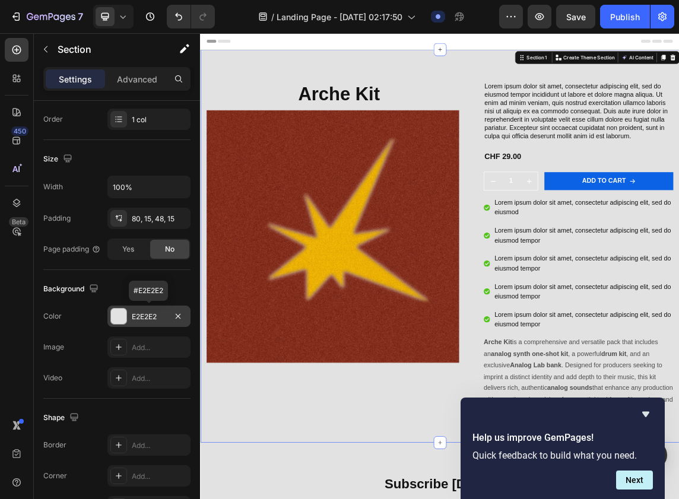
click at [142, 315] on div "E2E2E2" at bounding box center [149, 317] width 34 height 11
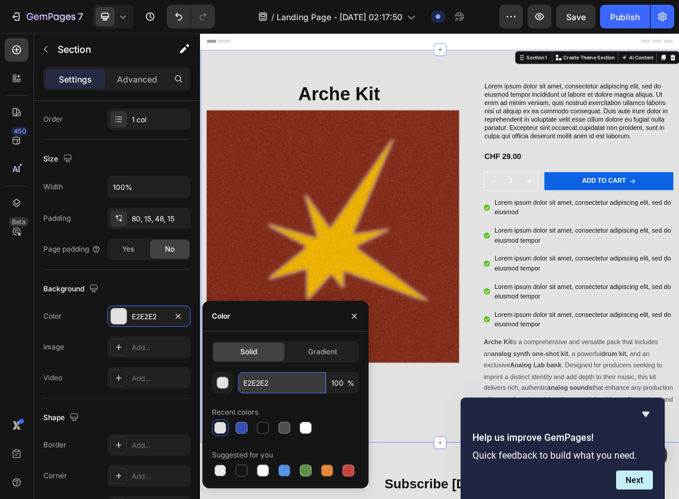
click at [268, 380] on input "E2E2E2" at bounding box center [282, 382] width 88 height 21
paste input "faf1e3"
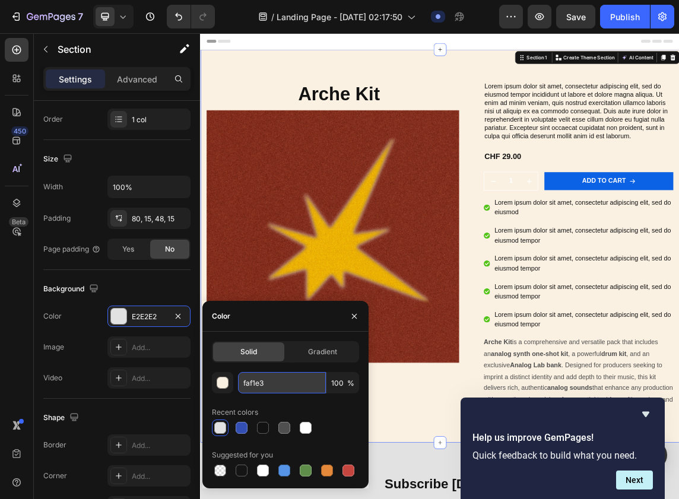
type input "FAF1E3"
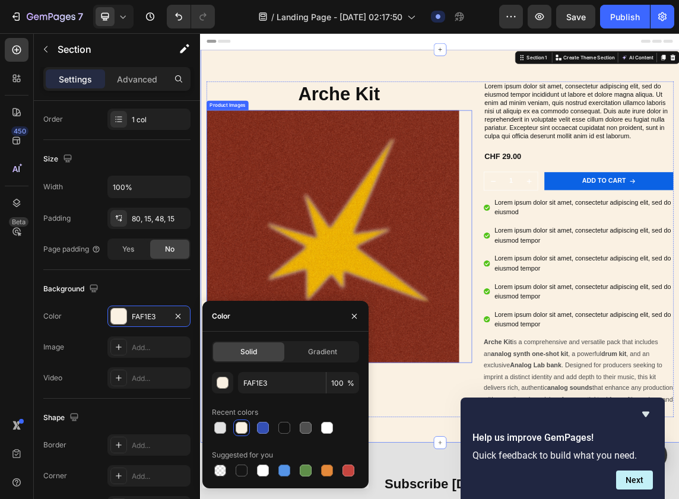
click at [386, 349] on img at bounding box center [397, 336] width 376 height 376
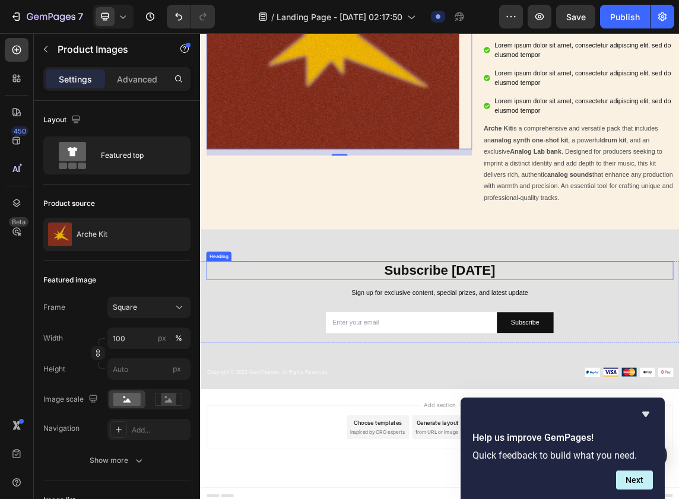
click at [343, 373] on p "Subscribe [DATE]" at bounding box center [556, 386] width 692 height 26
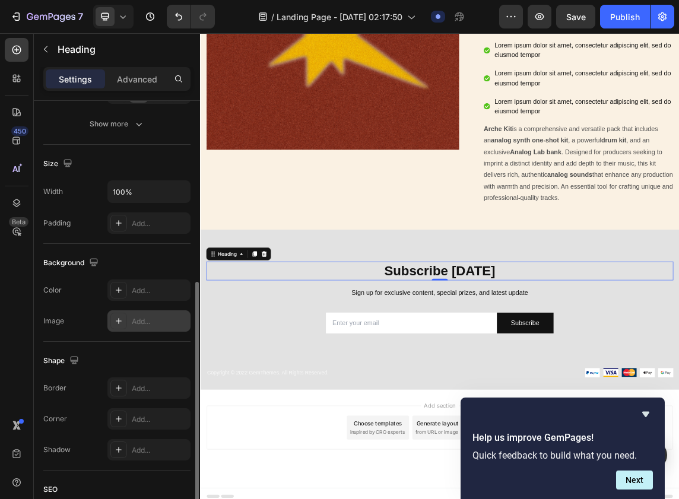
scroll to position [129, 0]
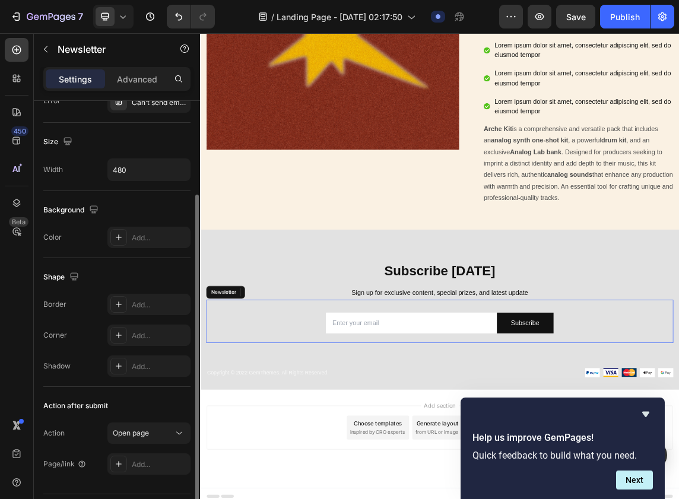
click at [338, 478] on div "Email Field Subscribe Submit Button Row Newsletter" at bounding box center [556, 462] width 694 height 65
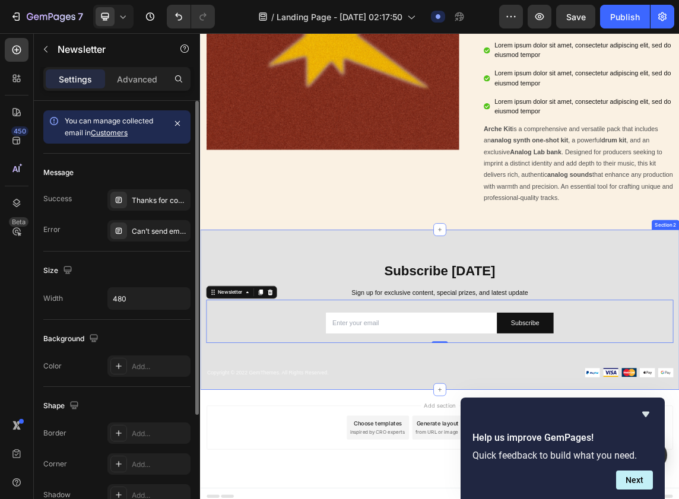
click at [330, 316] on div "Arche Kit Product Title Product Images Lorem ipsum dolor sit amet, consectetur …" at bounding box center [556, 33] width 712 height 584
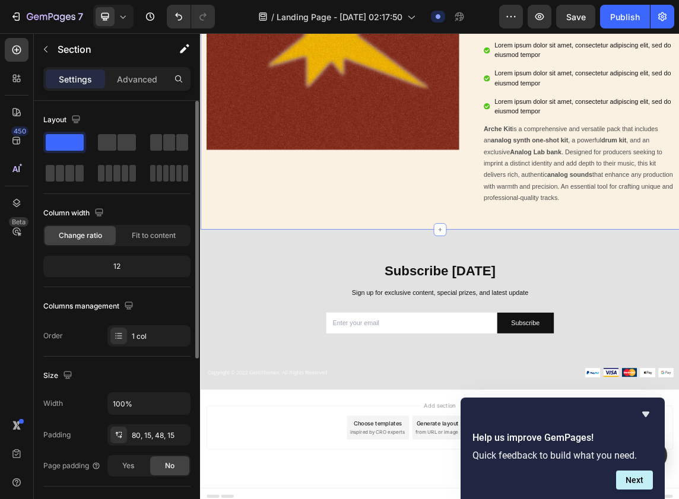
scroll to position [292, 0]
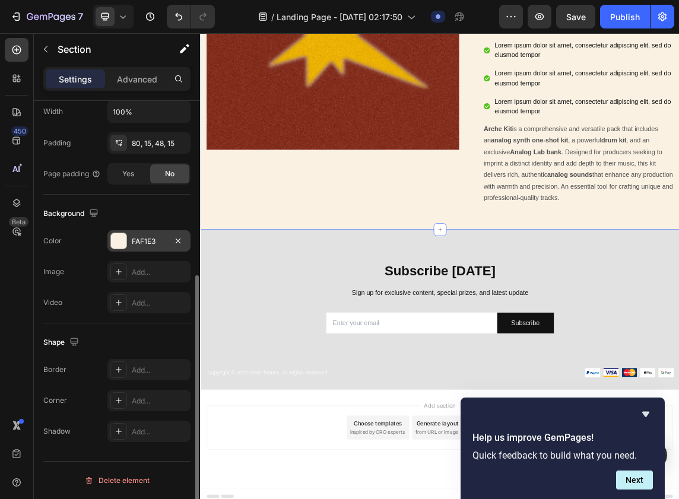
click at [150, 240] on div "FAF1E3" at bounding box center [149, 241] width 34 height 11
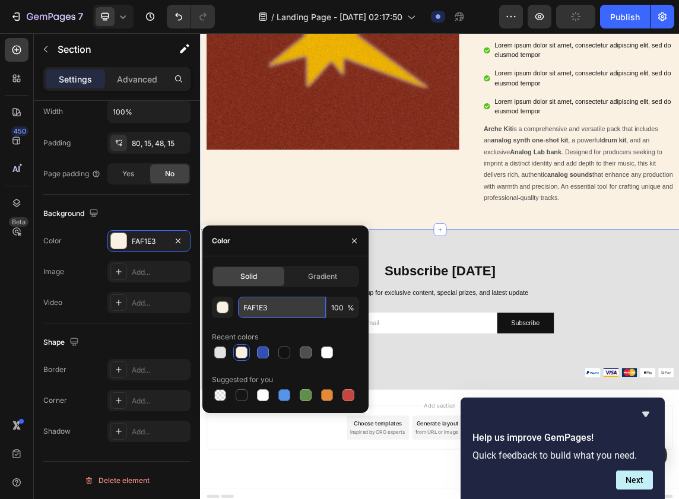
click at [272, 307] on input "FAF1E3" at bounding box center [282, 307] width 88 height 21
paste input "faf1e3"
paste input "text"
type input "FAF1E3"
click at [536, 309] on div "Arche Kit Product Title Product Images Lorem ipsum dolor sit amet, consectetur …" at bounding box center [556, 33] width 712 height 584
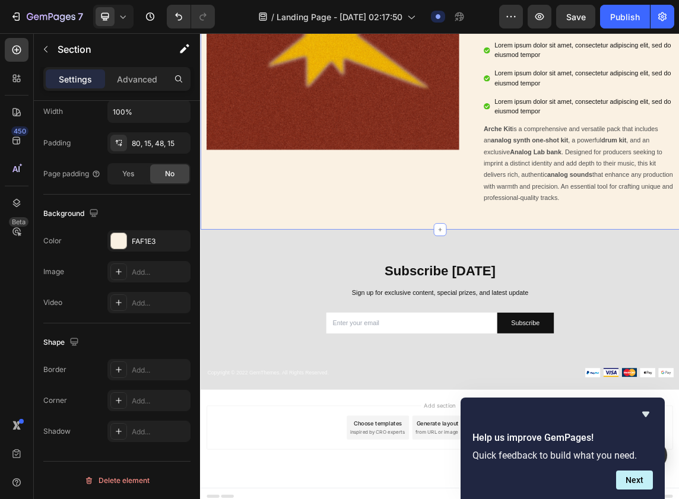
click at [472, 344] on div "Subscribe Today Heading Sign up for exclusive content, special prizes, and late…" at bounding box center [556, 444] width 712 height 238
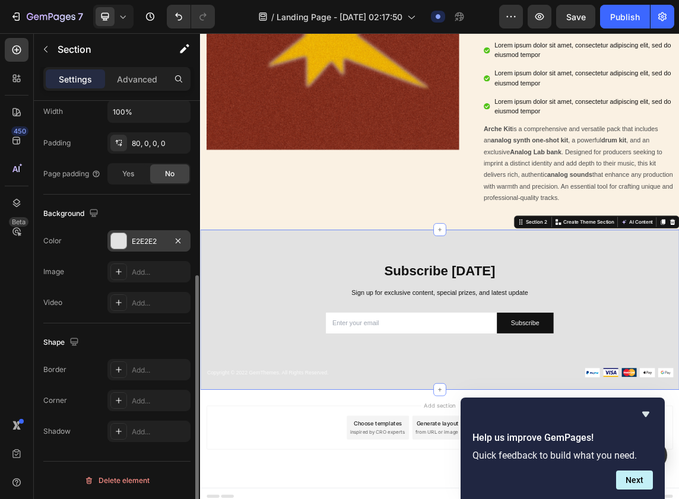
click at [141, 244] on div "E2E2E2" at bounding box center [149, 241] width 34 height 11
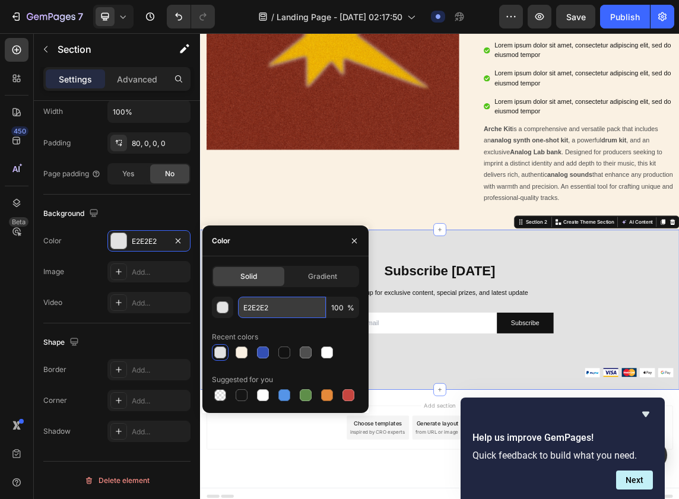
click at [287, 314] on input "E2E2E2" at bounding box center [282, 307] width 88 height 21
paste input "faf1e3"
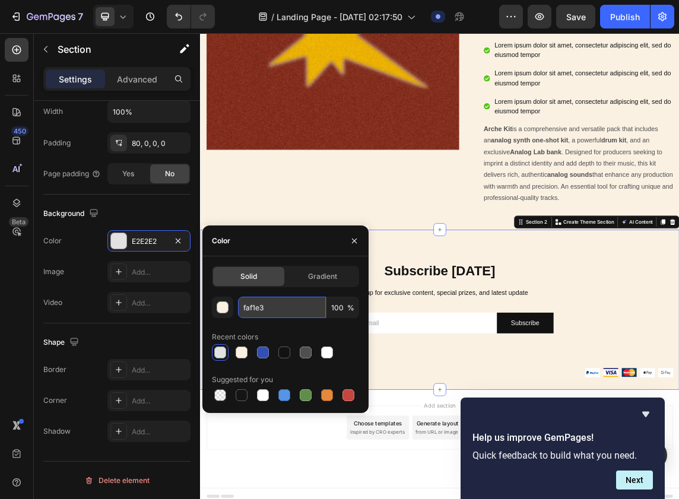
type input "FAF1E3"
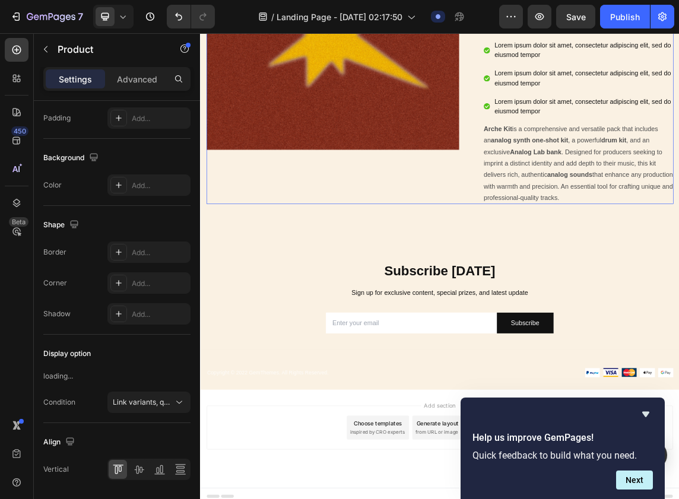
click at [453, 262] on div "Arche Kit Product Title Product Images" at bounding box center [406, 37] width 395 height 499
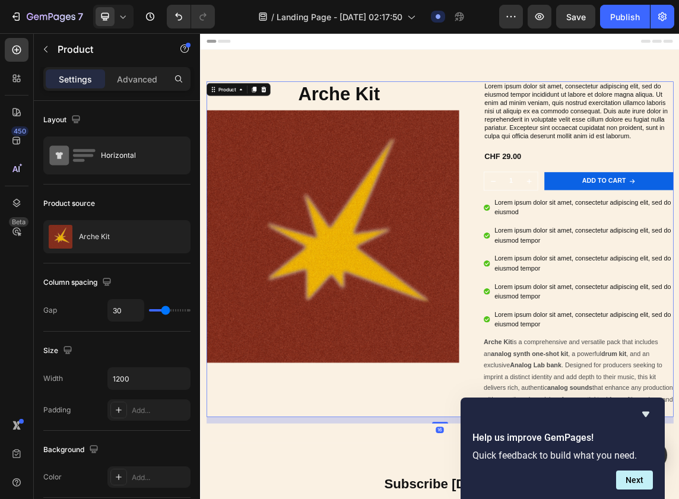
scroll to position [0, 0]
click at [437, 119] on h1 "Arche Kit" at bounding box center [406, 124] width 395 height 38
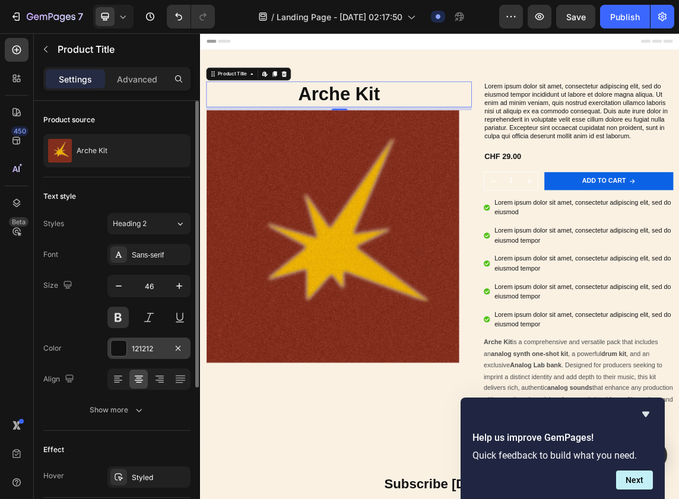
click at [143, 344] on div "121212" at bounding box center [149, 349] width 34 height 11
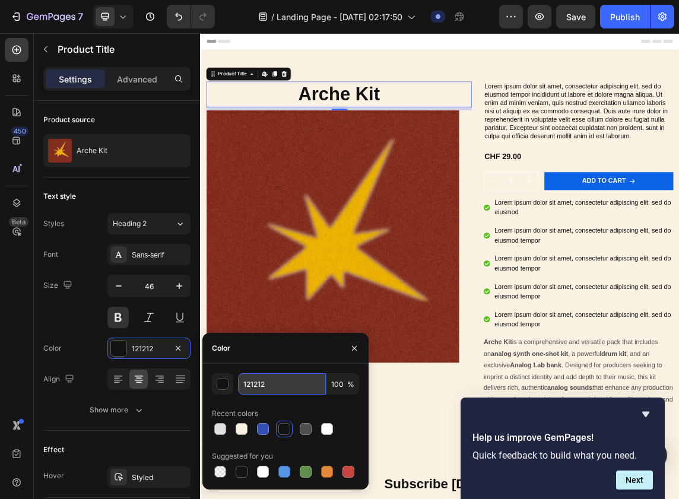
click at [269, 380] on input "121212" at bounding box center [282, 383] width 88 height 21
paste input "303225"
type input "303225"
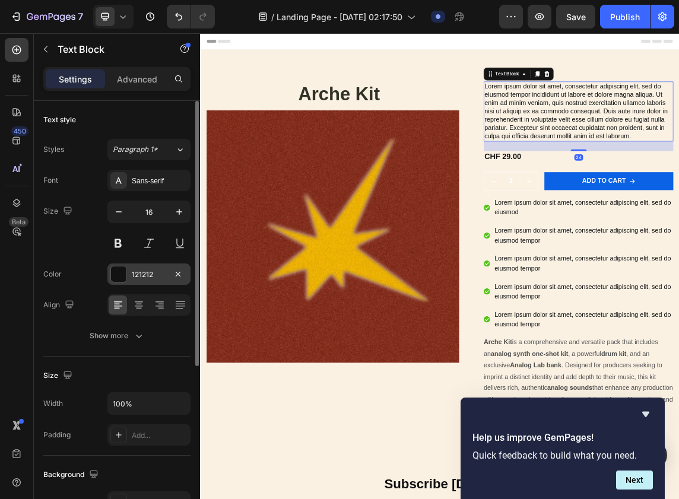
click at [123, 280] on div at bounding box center [118, 273] width 15 height 15
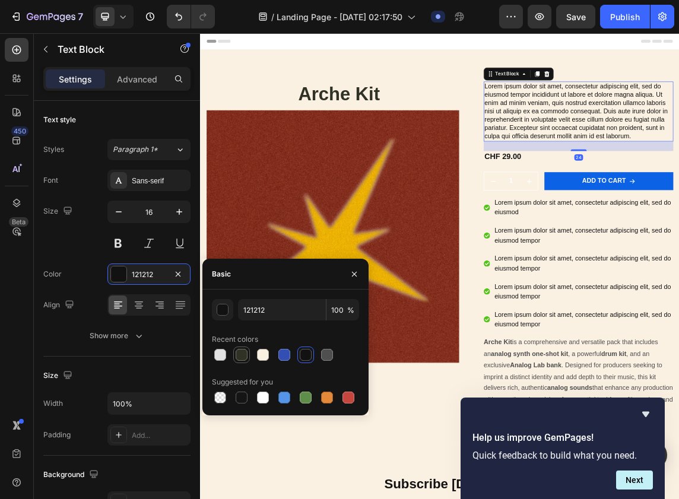
click at [234, 354] on div at bounding box center [241, 355] width 17 height 17
type input "303225"
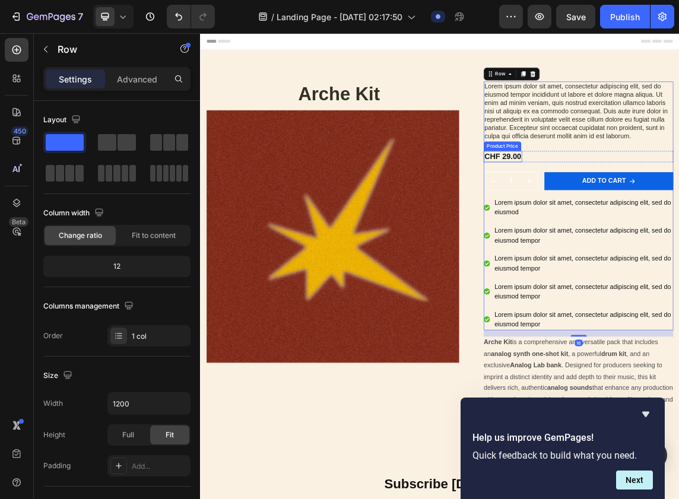
click at [656, 209] on div "CHF 29.00" at bounding box center [649, 216] width 57 height 17
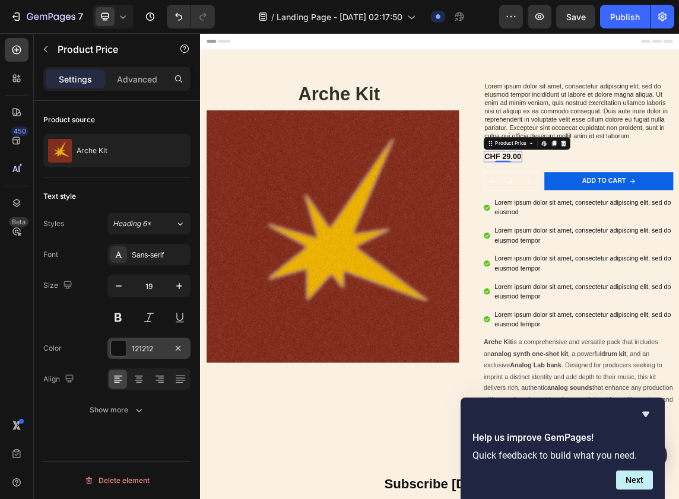
click at [118, 343] on div at bounding box center [118, 348] width 15 height 15
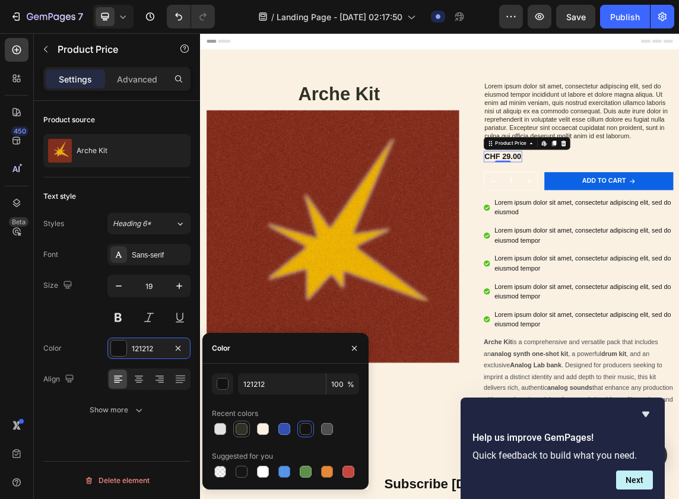
click at [246, 432] on div at bounding box center [242, 429] width 12 height 12
type input "303225"
click at [218, 383] on div "button" at bounding box center [223, 385] width 12 height 12
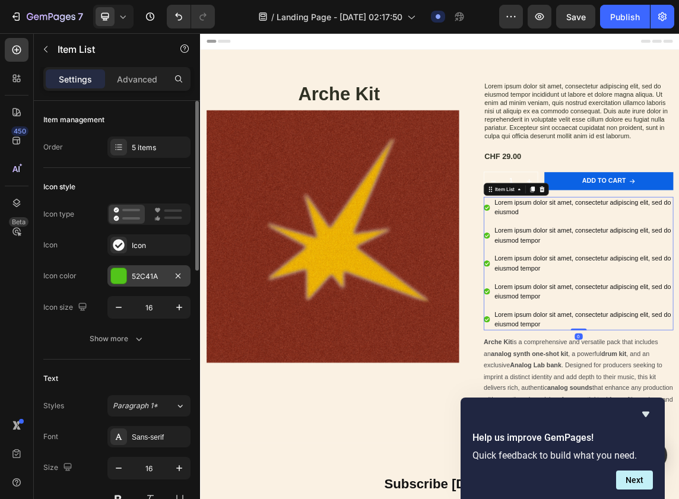
click at [130, 277] on div "52C41A" at bounding box center [148, 275] width 83 height 21
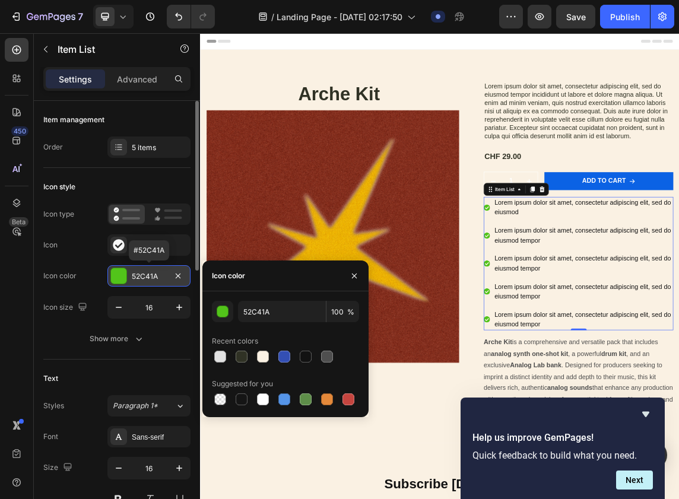
click at [130, 277] on div "52C41A" at bounding box center [148, 275] width 83 height 21
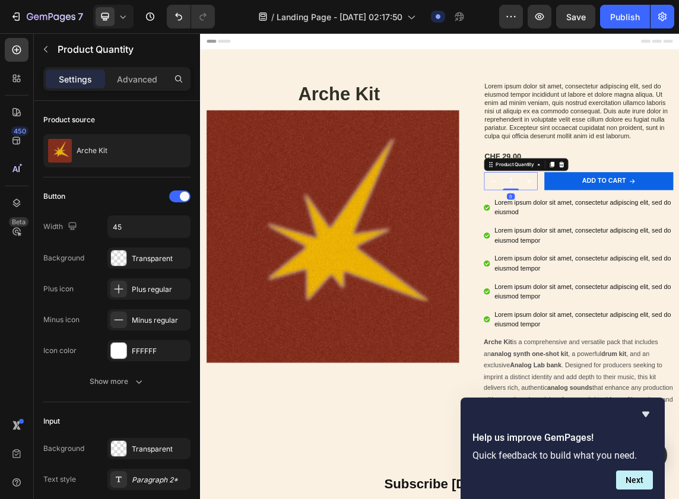
click at [658, 258] on input "1" at bounding box center [662, 253] width 27 height 27
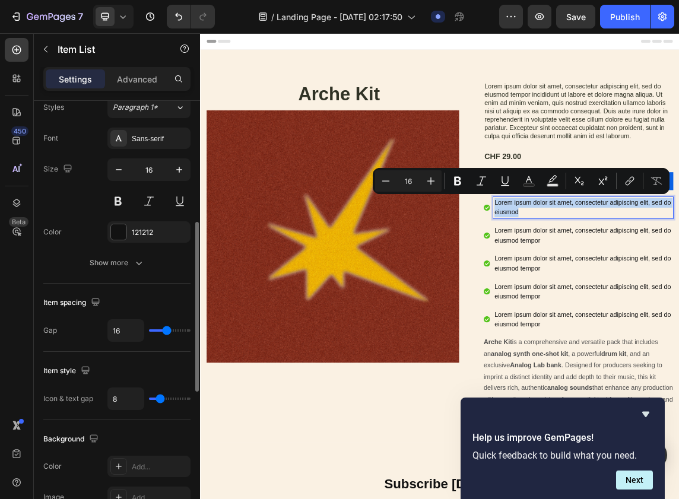
scroll to position [301, 0]
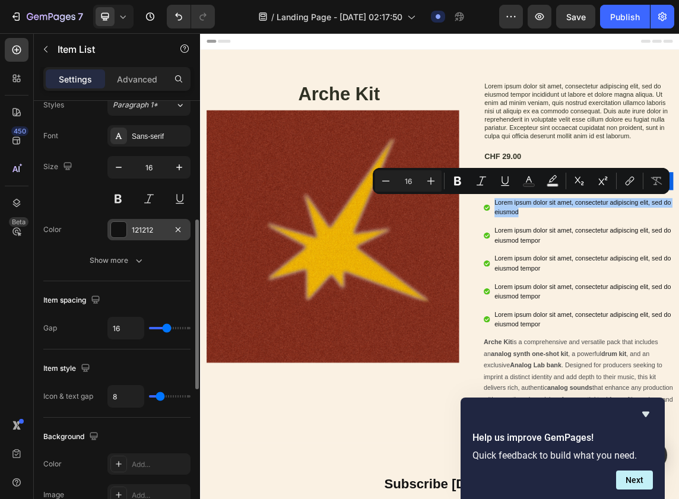
click at [119, 231] on div at bounding box center [118, 229] width 15 height 15
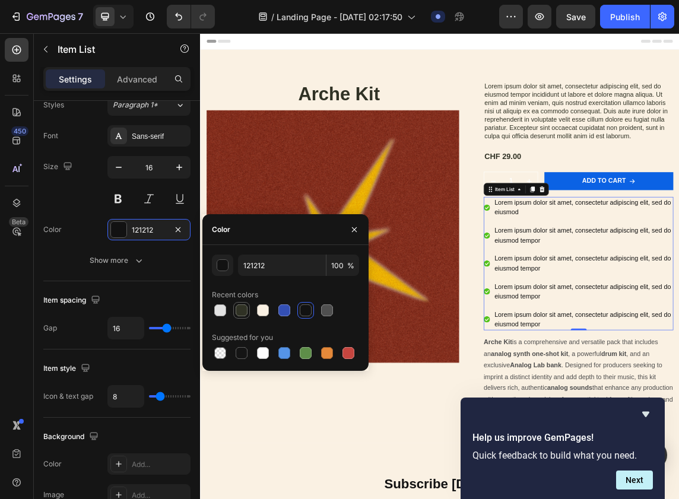
click at [240, 310] on div at bounding box center [242, 310] width 12 height 12
type input "303225"
click at [519, 113] on h1 "Arche Kit" at bounding box center [406, 124] width 395 height 38
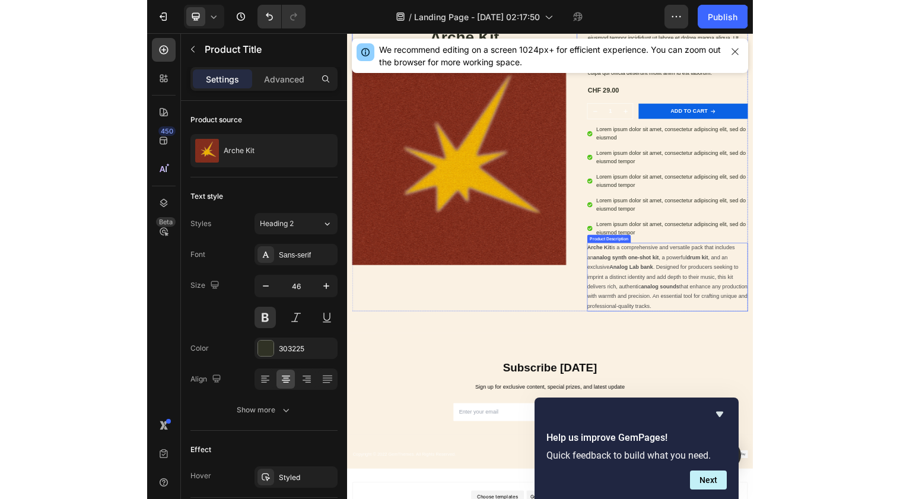
scroll to position [36, 0]
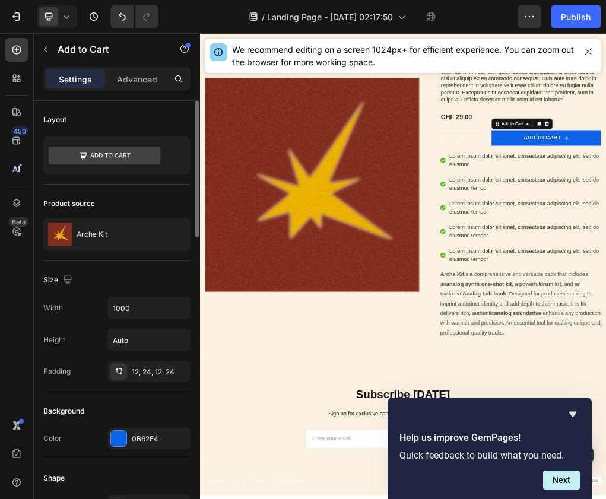
click at [154, 421] on div "Background Color 0B62E4" at bounding box center [116, 425] width 147 height 67
click at [154, 431] on div "0B62E4" at bounding box center [148, 438] width 83 height 21
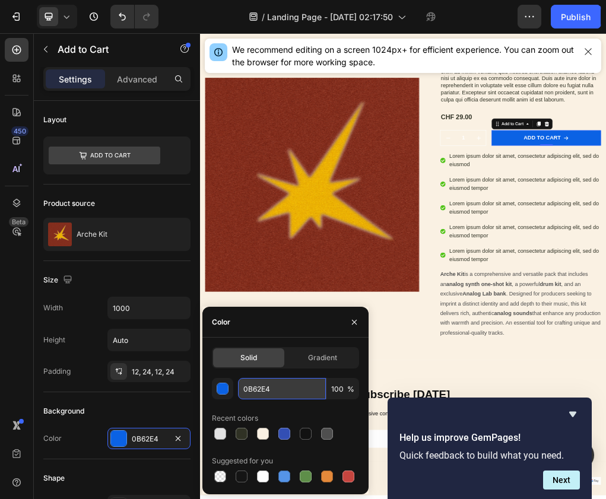
click at [274, 393] on input "0B62E4" at bounding box center [282, 388] width 88 height 21
paste input "be443a"
paste input "text"
type input "BE443A"
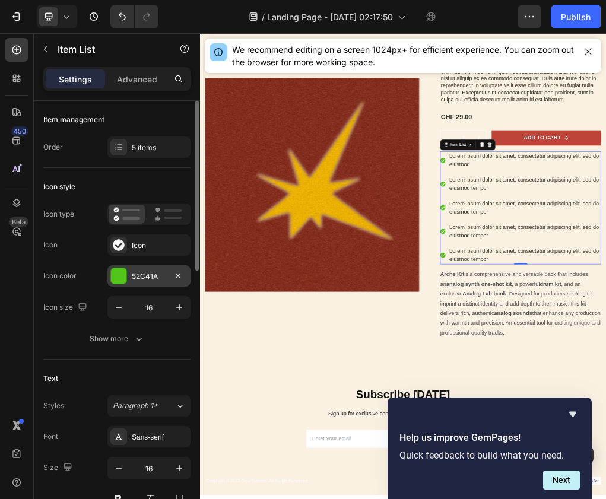
click at [144, 274] on div "52C41A" at bounding box center [149, 276] width 34 height 11
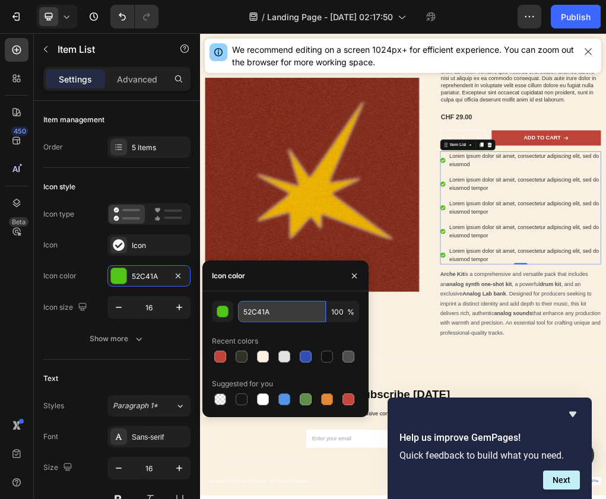
click at [262, 307] on input "52C41A" at bounding box center [282, 311] width 88 height 21
paste input "3c8154"
type input "3C8154"
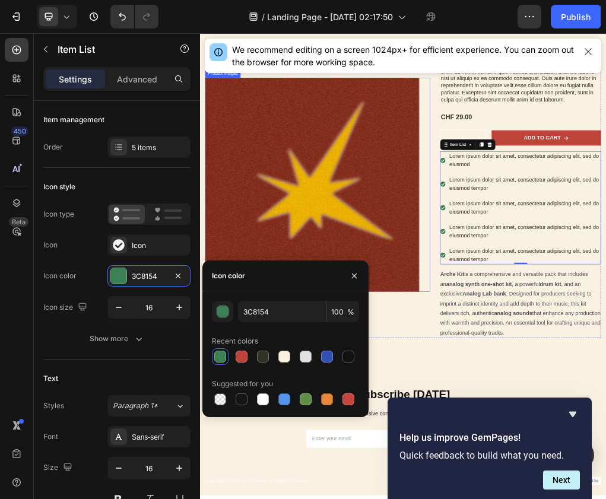
click at [600, 383] on div "Product Images" at bounding box center [406, 300] width 395 height 376
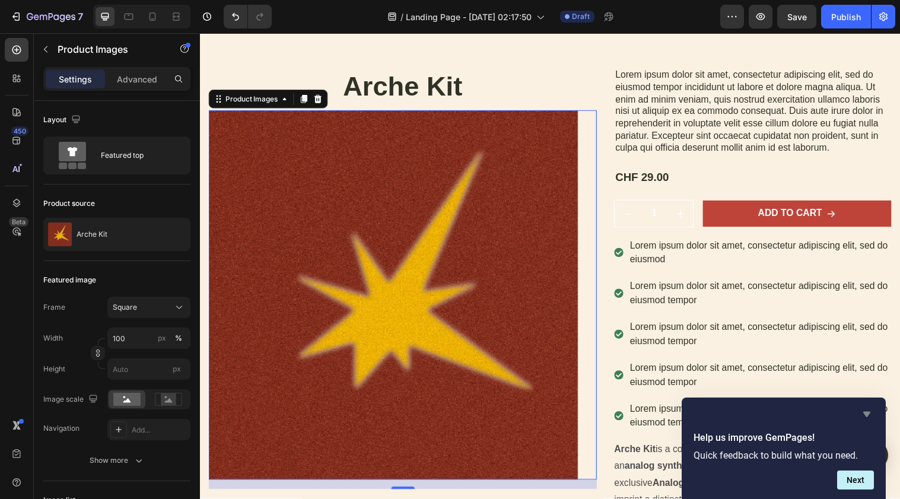
click at [785, 407] on icon "Hide survey" at bounding box center [867, 414] width 14 height 14
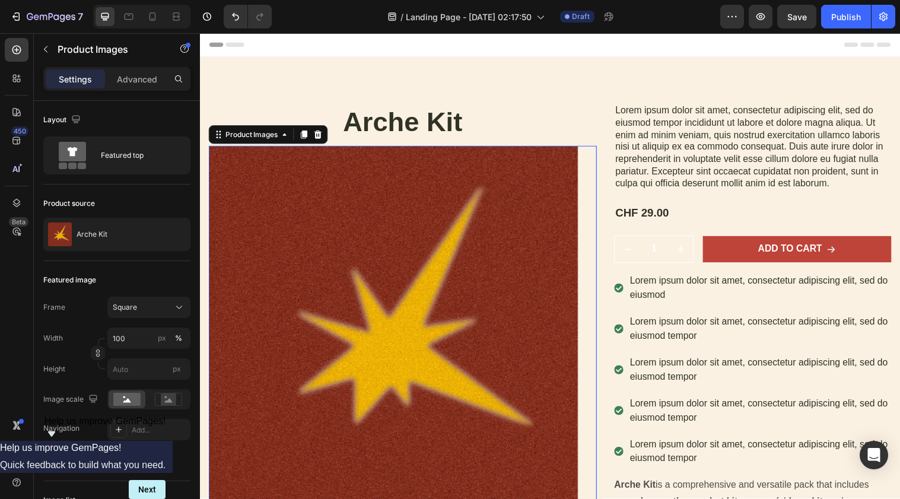
scroll to position [0, 0]
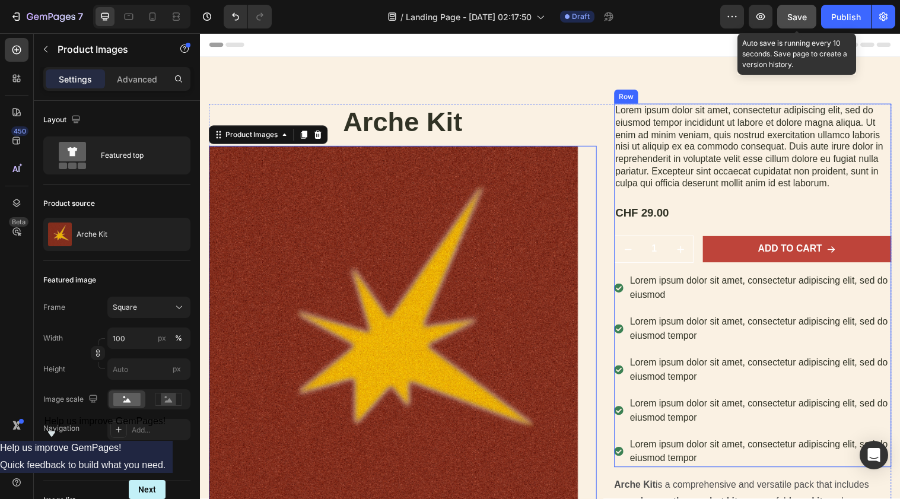
click at [785, 20] on span "Save" at bounding box center [797, 17] width 20 height 10
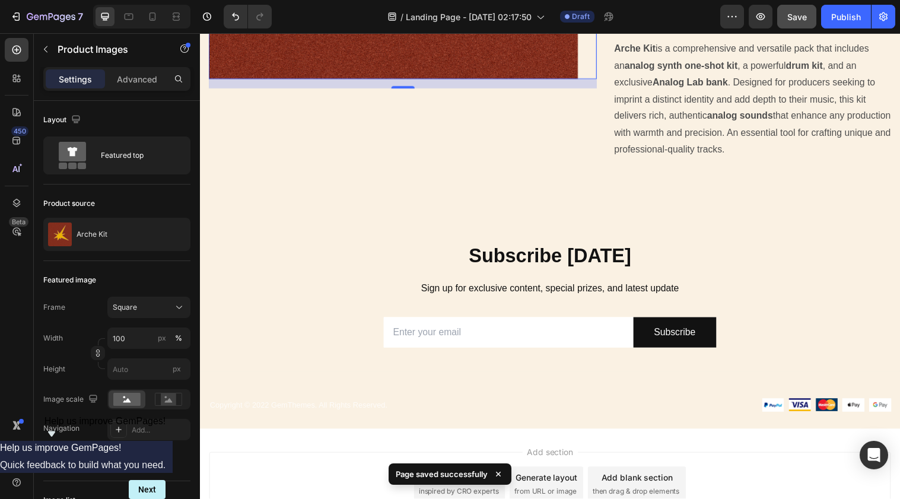
scroll to position [475, 0]
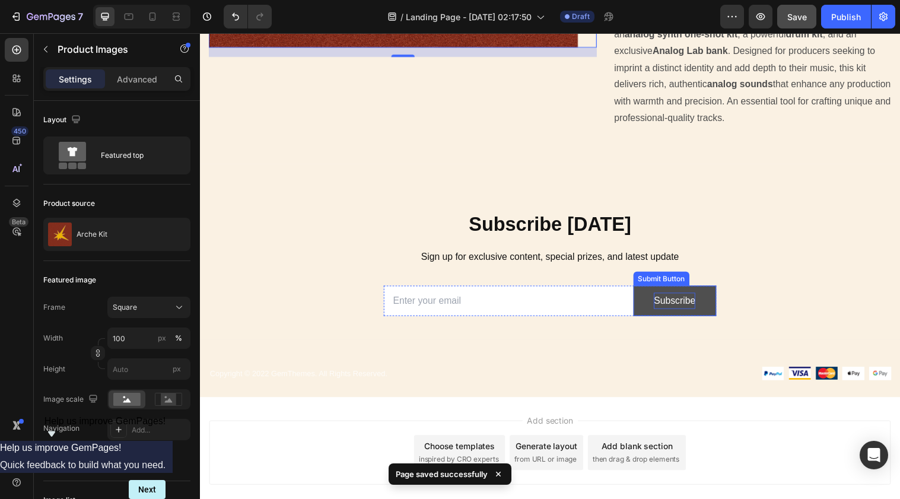
click at [663, 297] on div "Subscribe" at bounding box center [683, 305] width 42 height 17
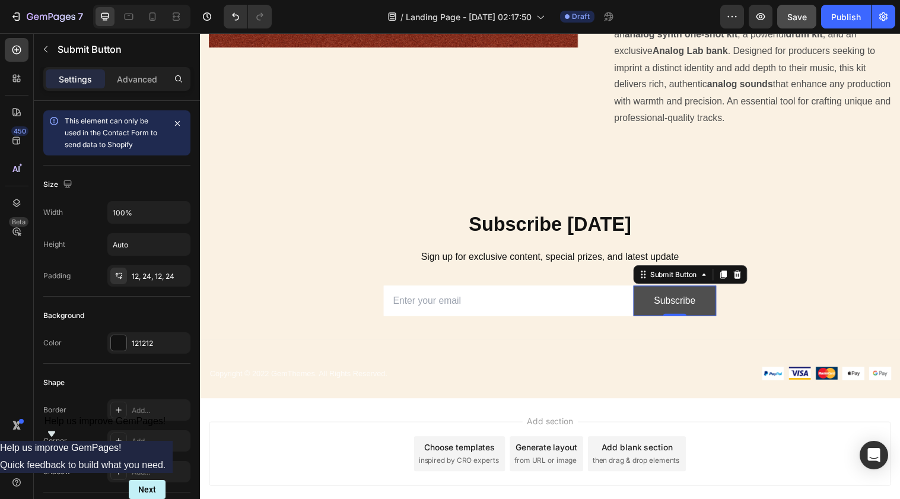
click at [712, 300] on button "Subscribe" at bounding box center [683, 305] width 85 height 31
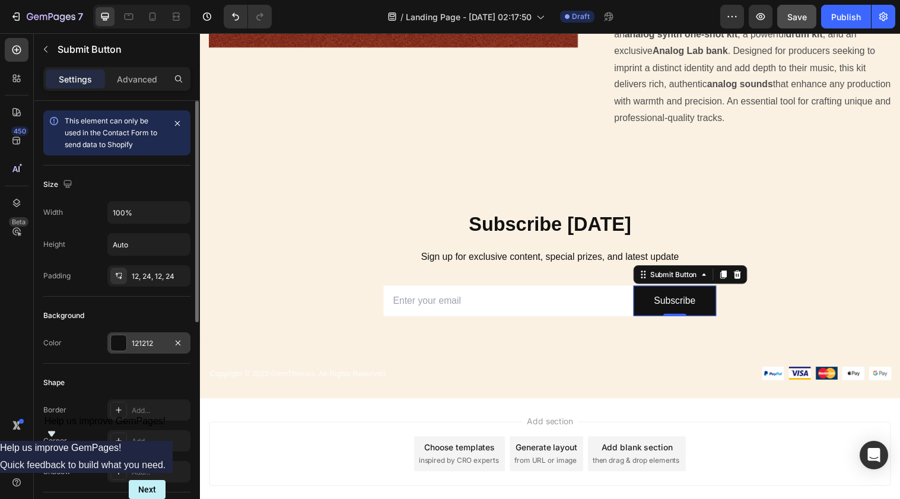
click at [148, 344] on div "121212" at bounding box center [149, 343] width 34 height 11
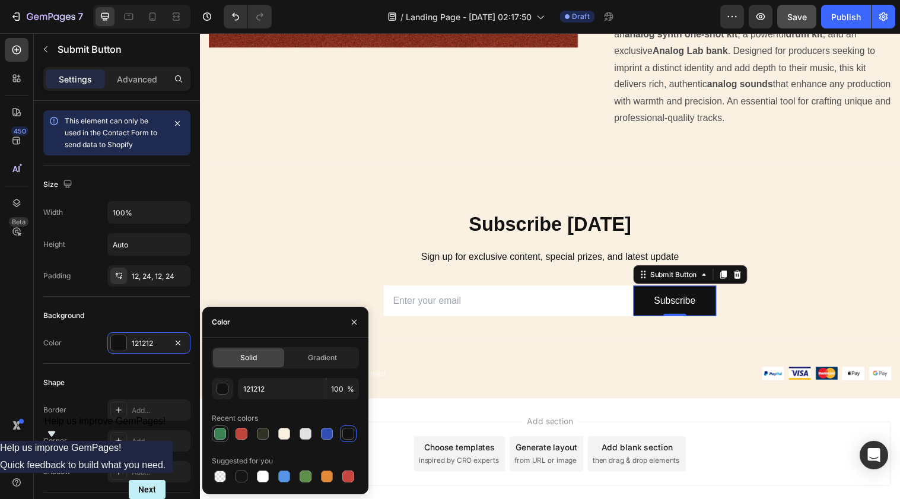
click at [221, 429] on div at bounding box center [220, 434] width 12 height 12
click at [233, 432] on div at bounding box center [241, 433] width 17 height 17
type input "BE443A"
click at [297, 215] on p "Subscribe [DATE]" at bounding box center [556, 228] width 692 height 26
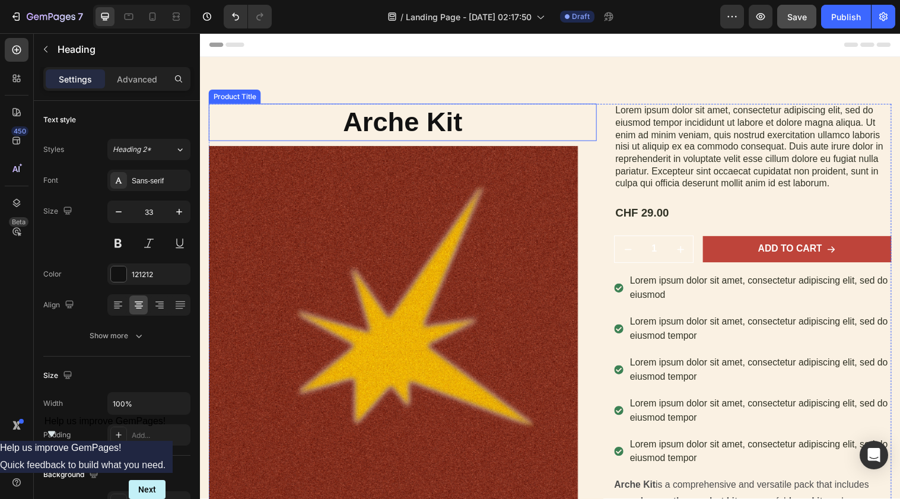
scroll to position [0, 0]
click at [389, 106] on h1 "Arche Kit" at bounding box center [406, 124] width 395 height 38
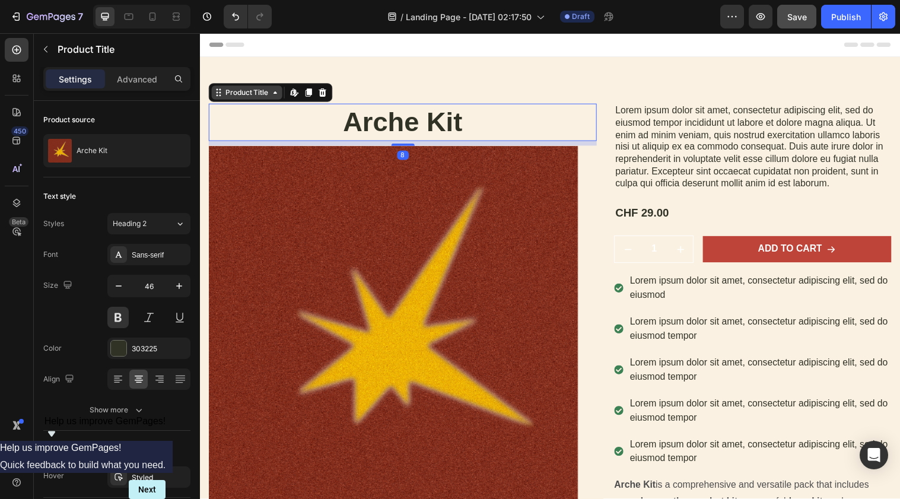
click at [239, 91] on div "Product Title" at bounding box center [248, 93] width 48 height 11
click at [422, 132] on h1 "Arche Kit" at bounding box center [406, 124] width 395 height 38
click at [524, 121] on h1 "Arche Kit" at bounding box center [406, 124] width 395 height 38
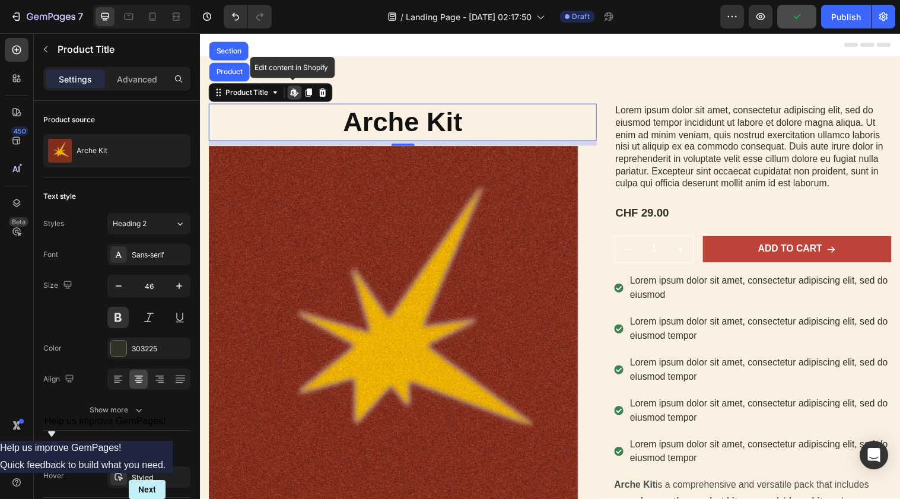
click at [422, 120] on h1 "Arche Kit" at bounding box center [406, 124] width 395 height 38
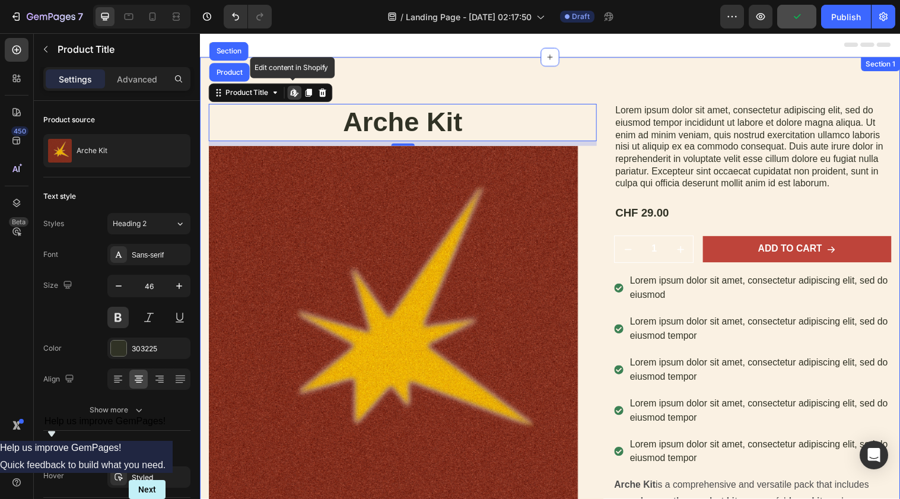
click at [479, 59] on div "Arche Kit Product Title Product Section Edit content in Shopify 8 Product Image…" at bounding box center [556, 350] width 712 height 584
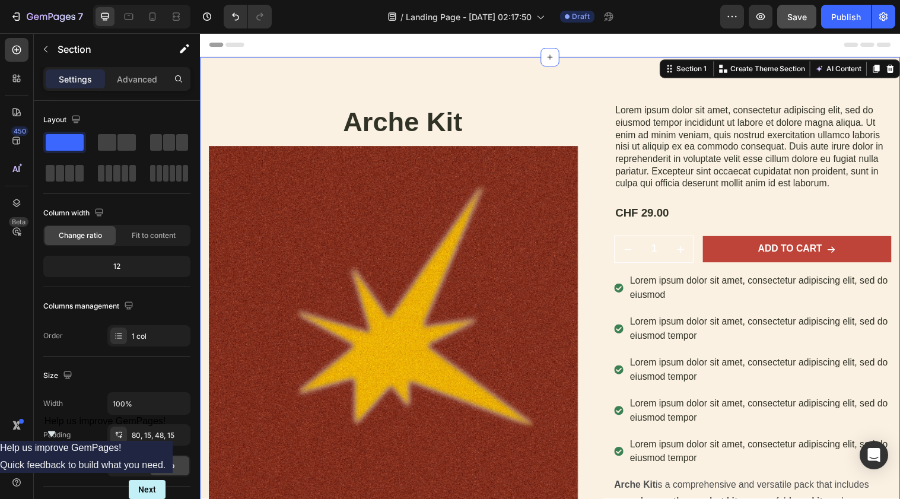
click at [403, 104] on div "Arche Kit Product Title Product Images Lorem ipsum dolor sit amet, consectetur …" at bounding box center [556, 350] width 712 height 584
click at [403, 126] on h1 "Arche Kit" at bounding box center [406, 124] width 395 height 38
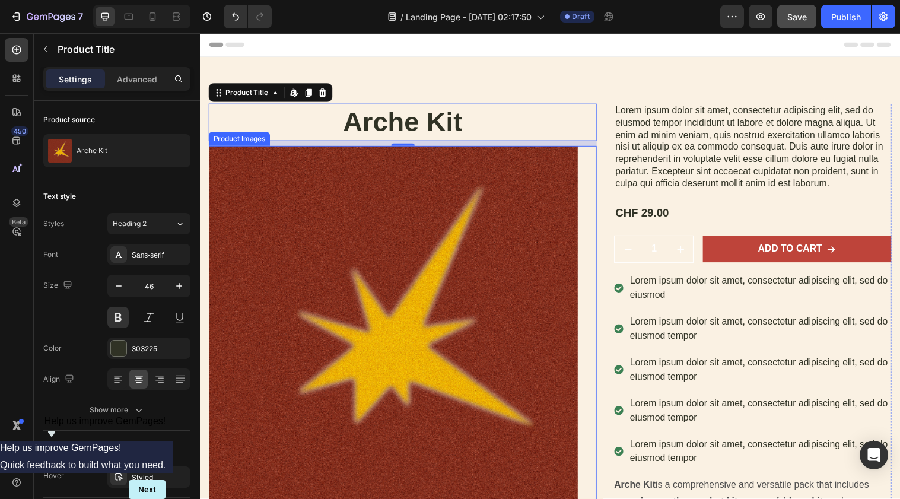
drag, startPoint x: 407, startPoint y: 144, endPoint x: 408, endPoint y: 170, distance: 26.1
click at [408, 170] on div "Arche Kit Product Title Edit content in Shopify 8 Product Images" at bounding box center [406, 354] width 395 height 499
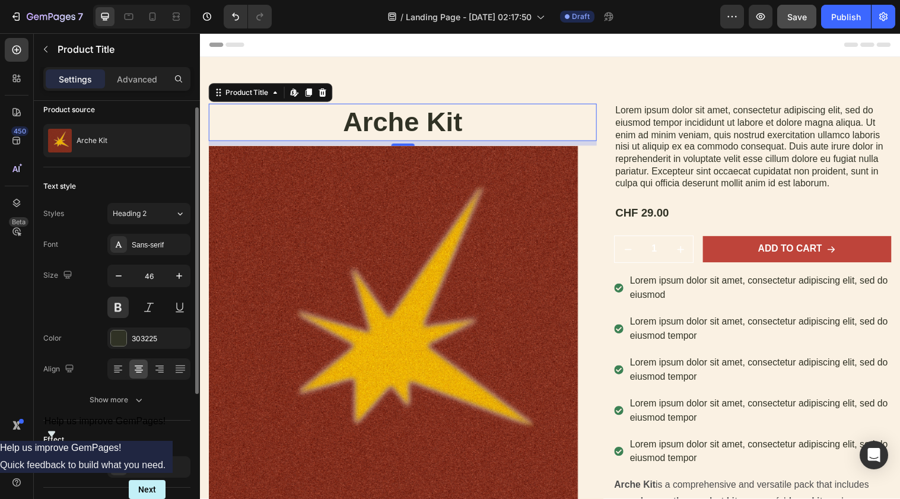
scroll to position [11, 0]
click at [184, 275] on icon "button" at bounding box center [179, 275] width 12 height 12
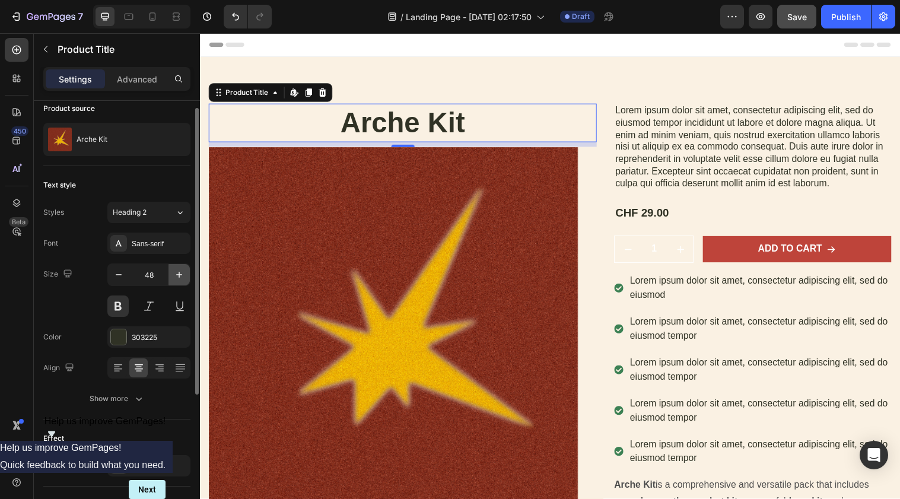
click at [184, 275] on icon "button" at bounding box center [179, 275] width 12 height 12
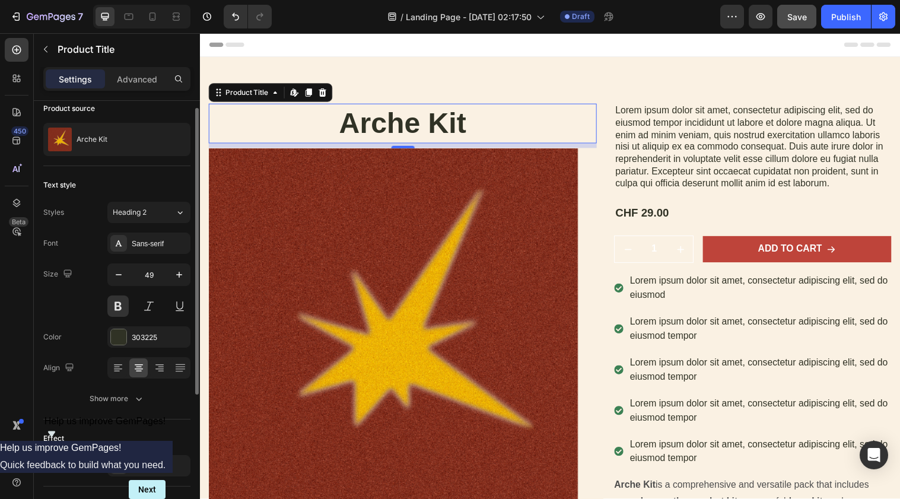
click at [56, 269] on div "Size" at bounding box center [58, 274] width 31 height 16
click at [66, 269] on icon "button" at bounding box center [68, 274] width 12 height 12
click at [72, 312] on icon "button" at bounding box center [70, 314] width 12 height 12
type input "46"
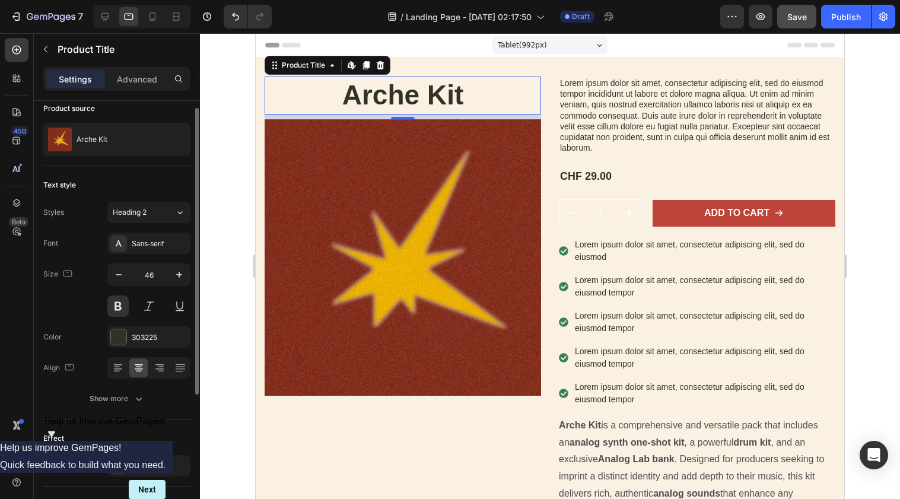
scroll to position [0, 0]
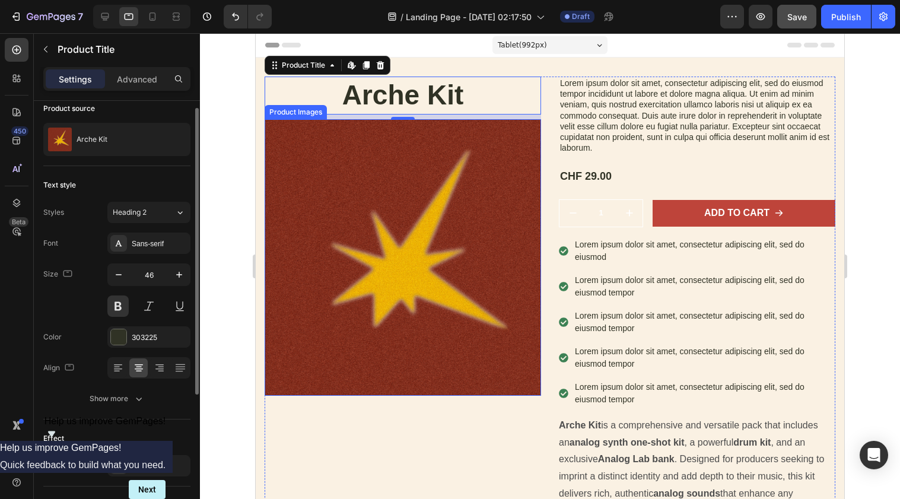
click at [681, 75] on div "Arche Kit Product Title Edit content in Shopify 8 Product Images Lorem ipsum do…" at bounding box center [550, 316] width 589 height 517
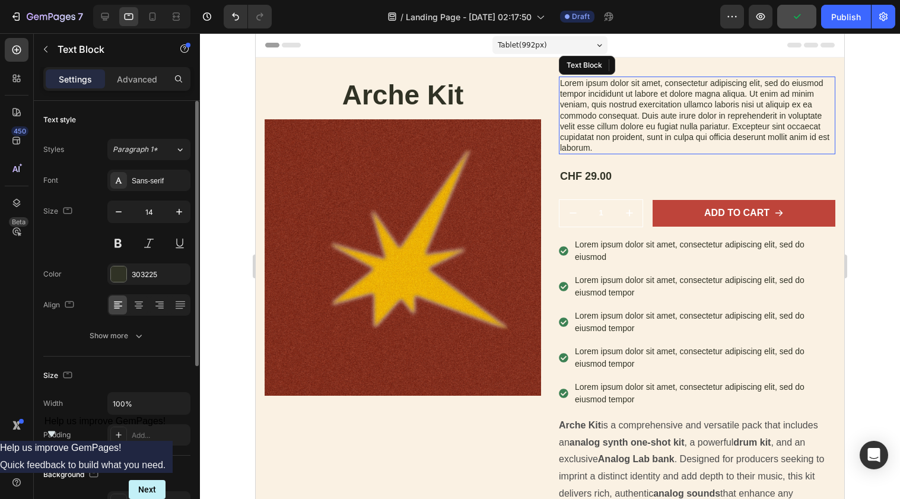
click at [645, 122] on p "Lorem ipsum dolor sit amet, consectetur adipiscing elit, sed do eiusmod tempor …" at bounding box center [697, 115] width 274 height 75
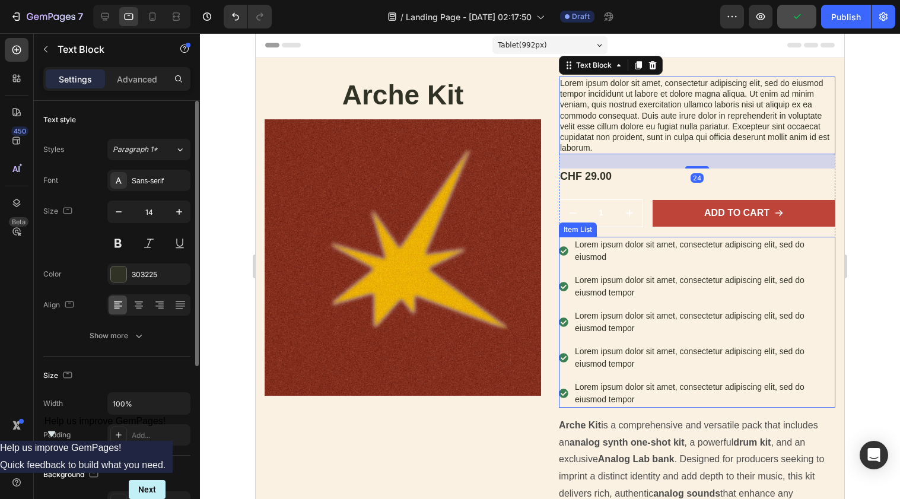
click at [612, 281] on p "Lorem ipsum dolor sit amet, consectetur adipiscing elit, sed do eiusmod tempor" at bounding box center [704, 286] width 259 height 25
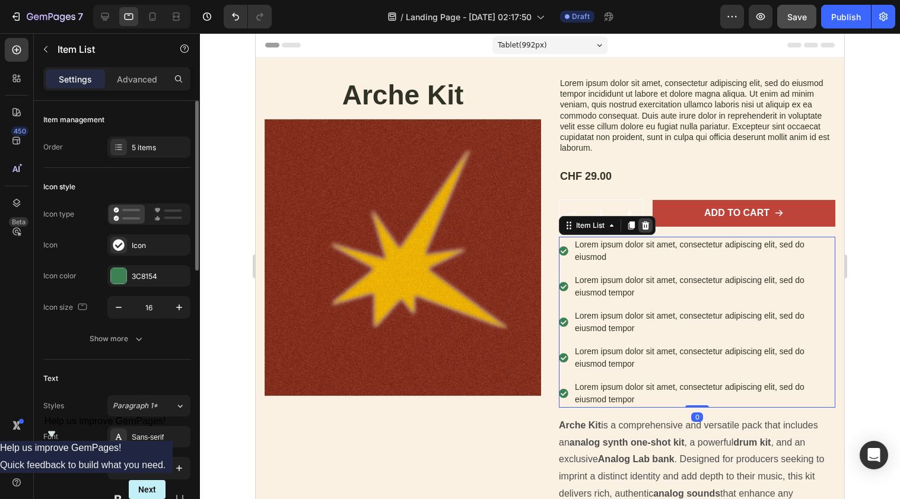
click at [647, 221] on icon at bounding box center [645, 225] width 9 height 9
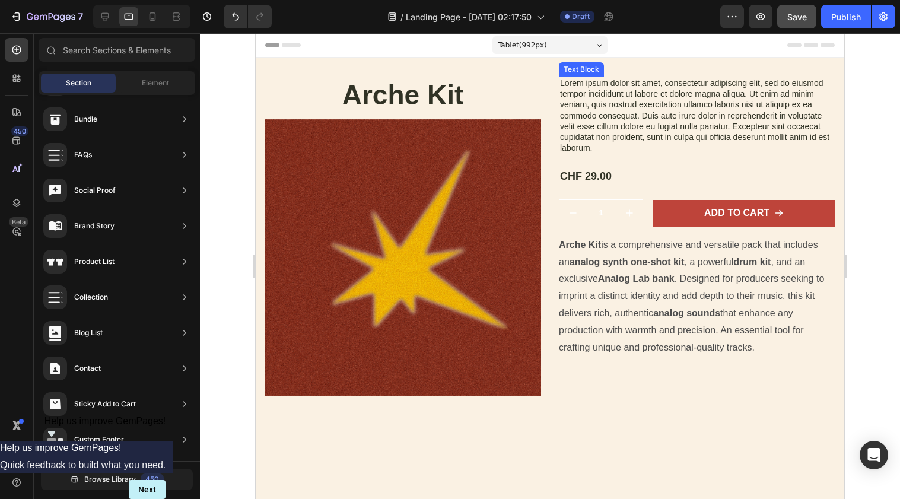
click at [650, 134] on p "Lorem ipsum dolor sit amet, consectetur adipiscing elit, sed do eiusmod tempor …" at bounding box center [697, 115] width 274 height 75
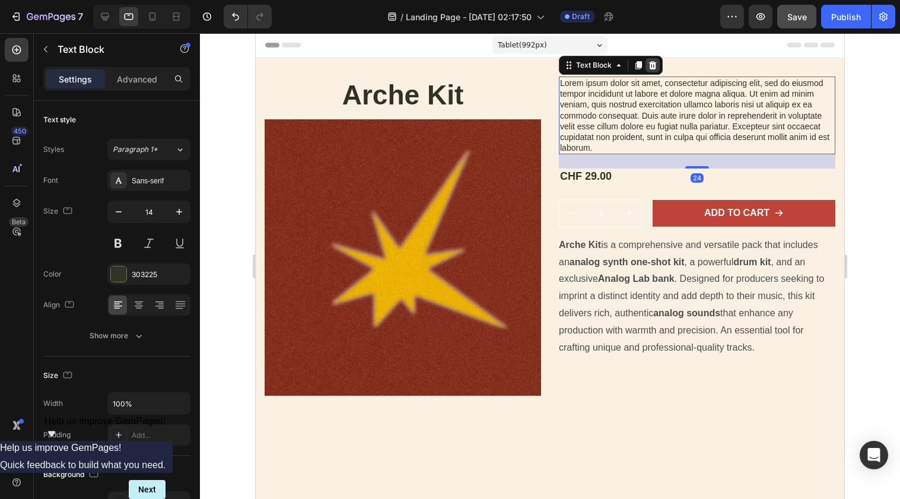
click at [653, 65] on icon at bounding box center [653, 65] width 8 height 8
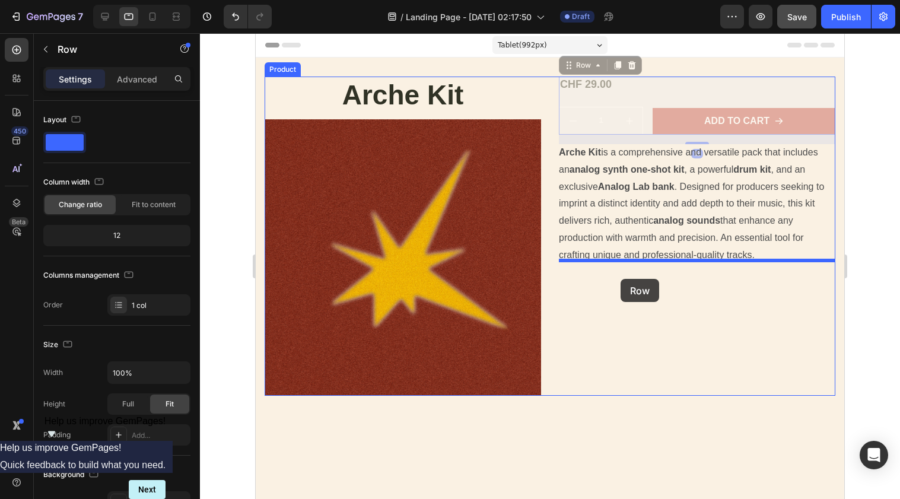
drag, startPoint x: 621, startPoint y: 94, endPoint x: 621, endPoint y: 279, distance: 184.5
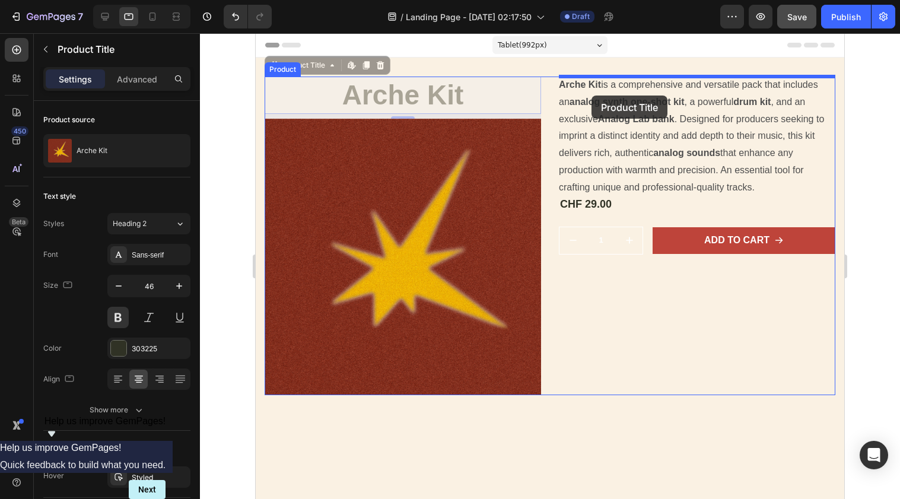
drag, startPoint x: 452, startPoint y: 96, endPoint x: 592, endPoint y: 96, distance: 140.0
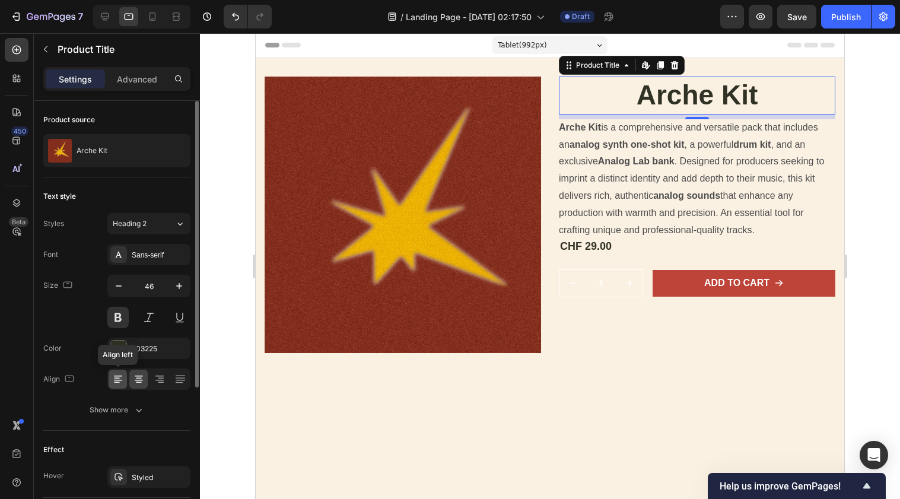
click at [122, 379] on icon at bounding box center [118, 379] width 12 height 12
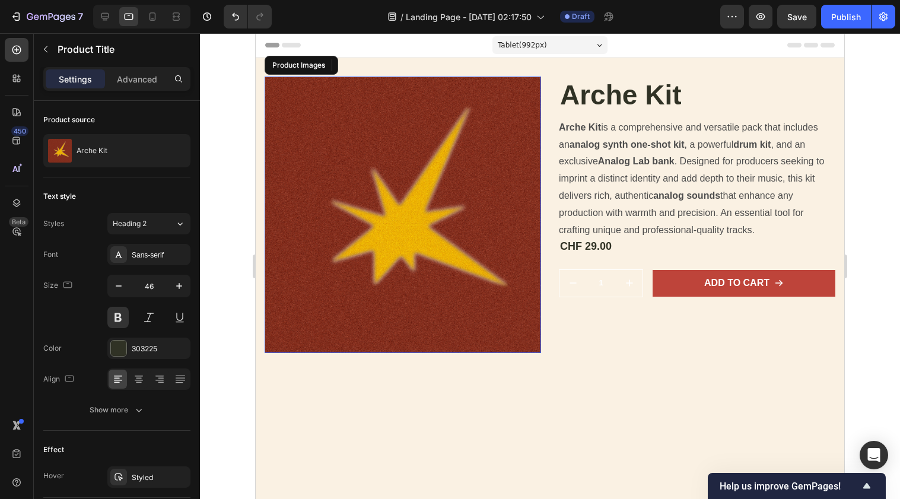
click at [534, 347] on img at bounding box center [403, 215] width 277 height 277
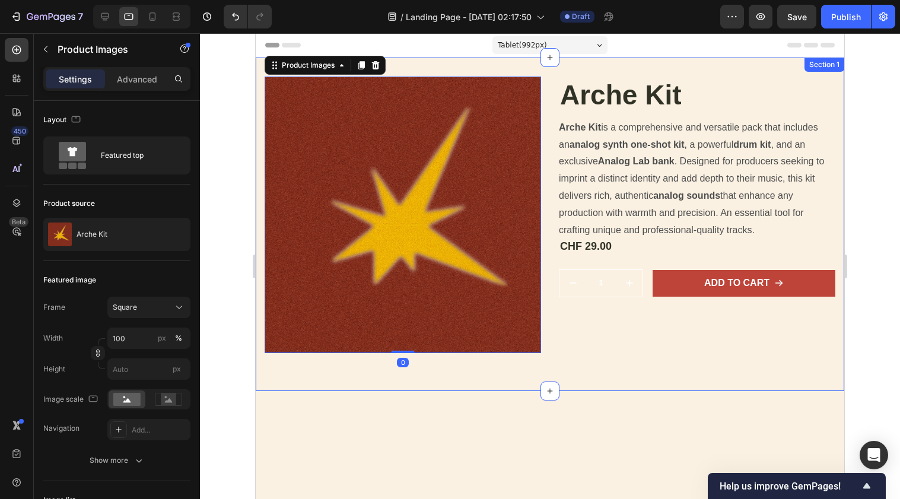
click at [862, 307] on div at bounding box center [550, 266] width 700 height 466
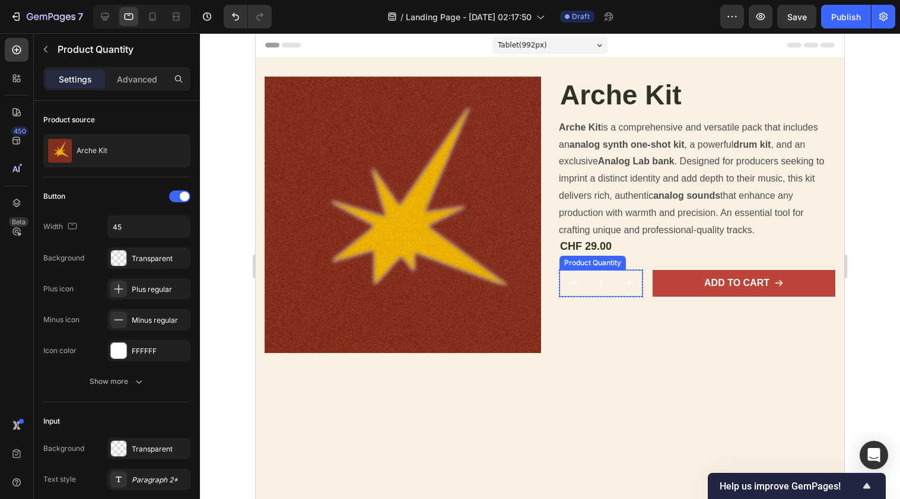
click at [611, 272] on input "1" at bounding box center [601, 283] width 30 height 27
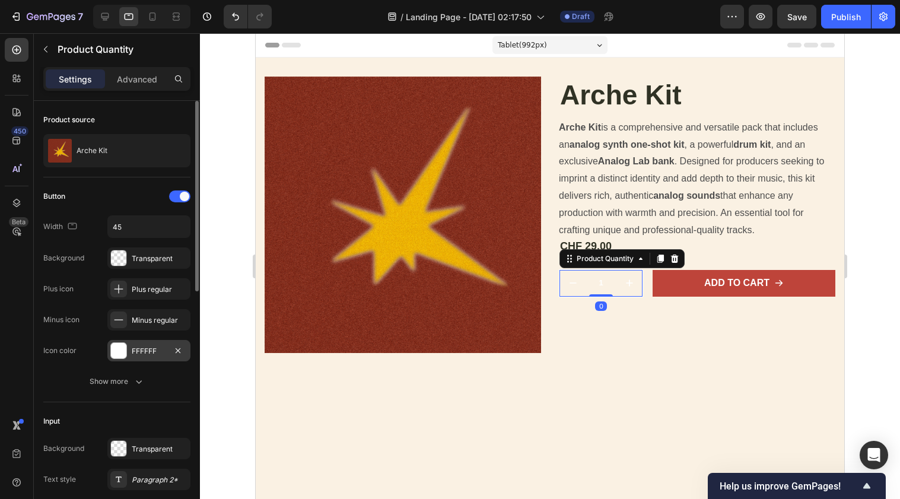
click at [122, 352] on div at bounding box center [118, 350] width 15 height 15
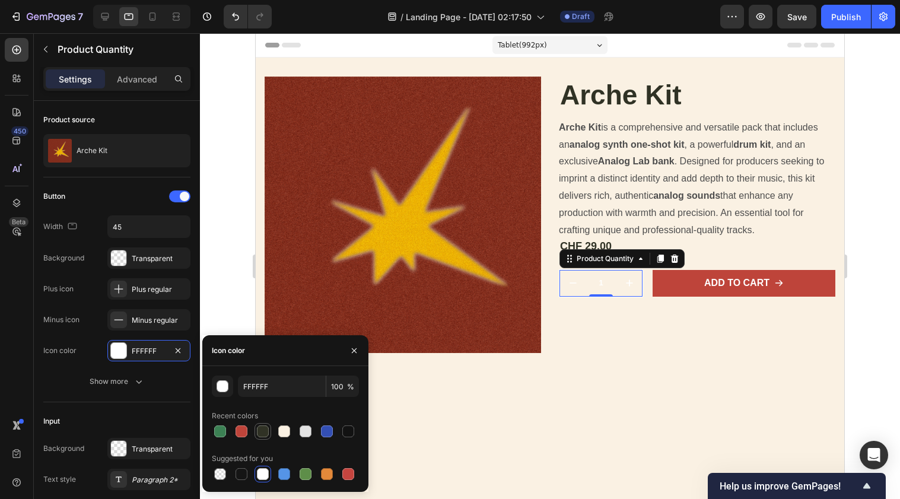
click at [265, 426] on div at bounding box center [263, 431] width 12 height 12
type input "303225"
click at [600, 271] on input "1" at bounding box center [601, 283] width 30 height 27
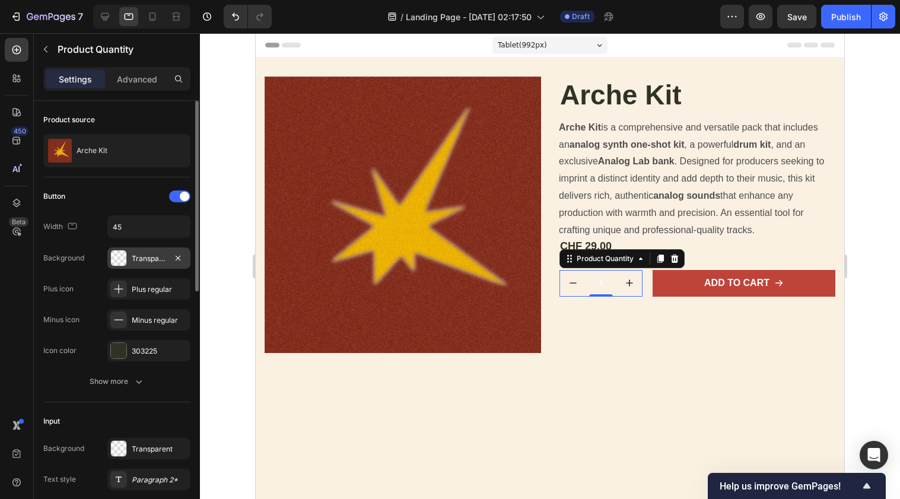
click at [120, 256] on div at bounding box center [118, 257] width 15 height 15
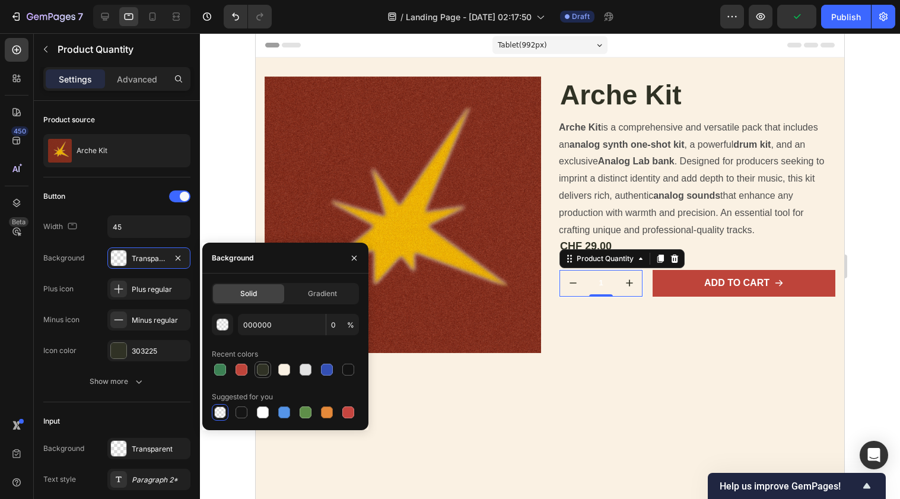
click at [262, 368] on div at bounding box center [263, 370] width 12 height 12
type input "303225"
type input "100"
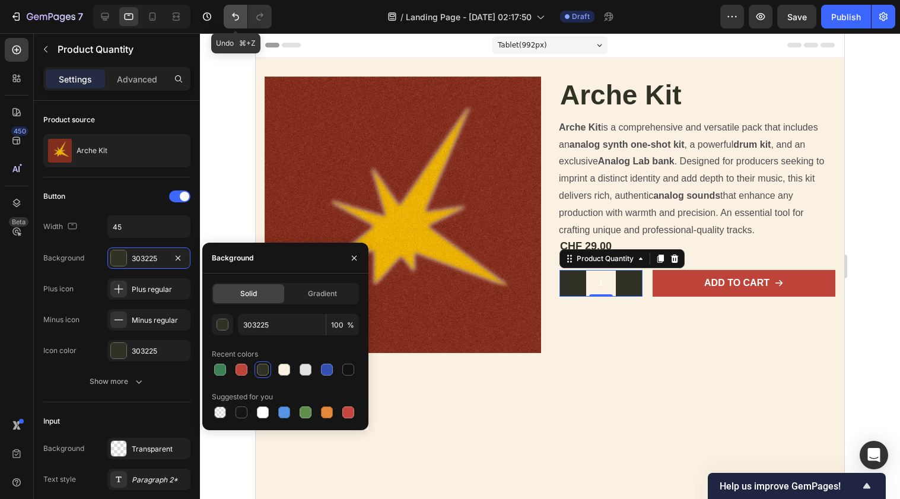
click at [230, 16] on icon "Undo/Redo" at bounding box center [236, 17] width 12 height 12
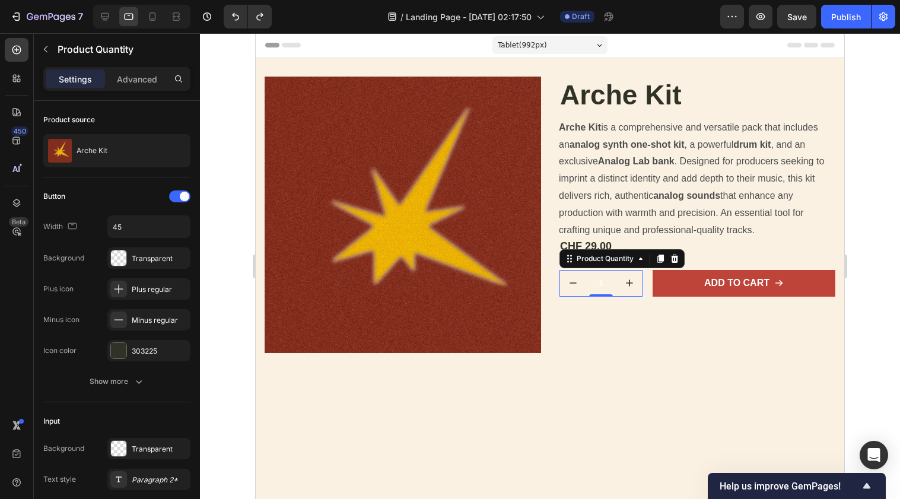
click at [606, 283] on input "1" at bounding box center [601, 283] width 30 height 27
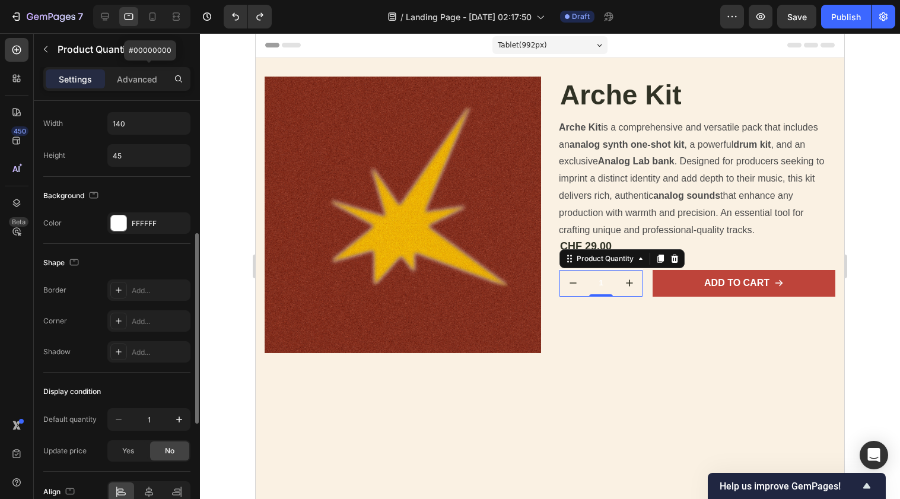
scroll to position [546, 0]
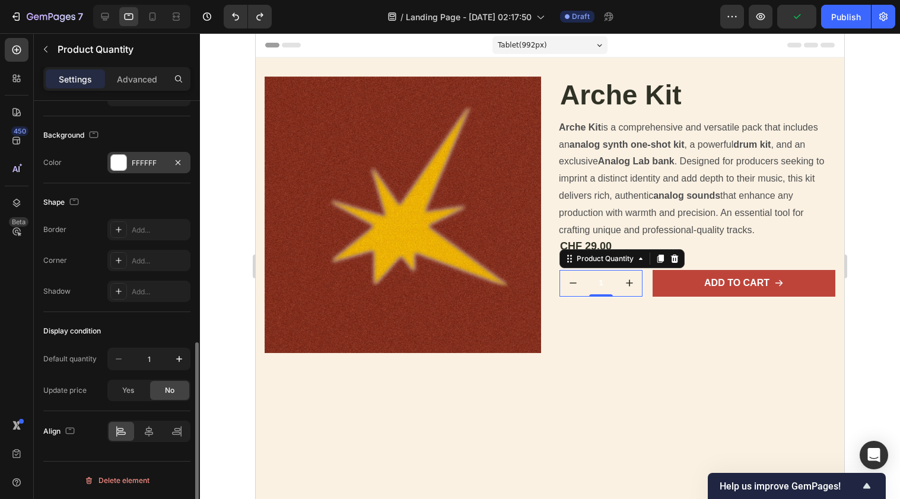
click at [120, 165] on div at bounding box center [118, 162] width 15 height 15
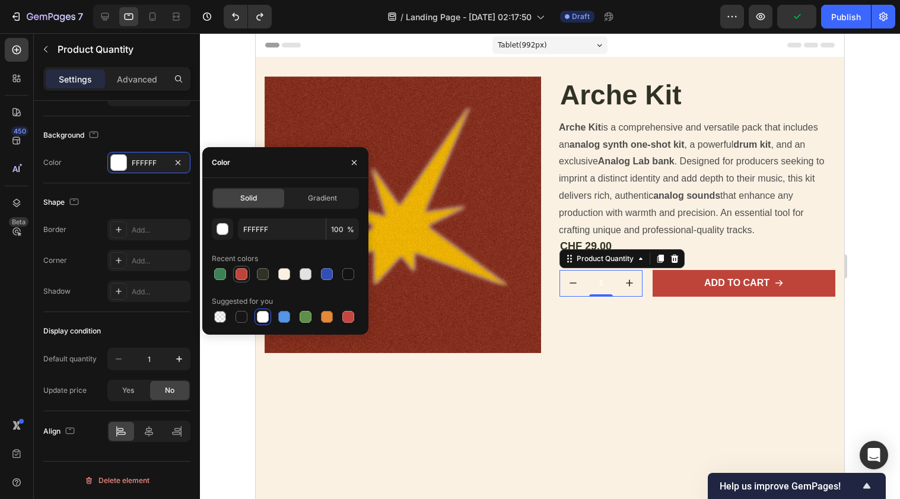
click at [241, 271] on div at bounding box center [242, 274] width 12 height 12
click at [285, 275] on div at bounding box center [284, 274] width 12 height 12
click at [233, 15] on icon "Undo/Redo" at bounding box center [235, 17] width 7 height 8
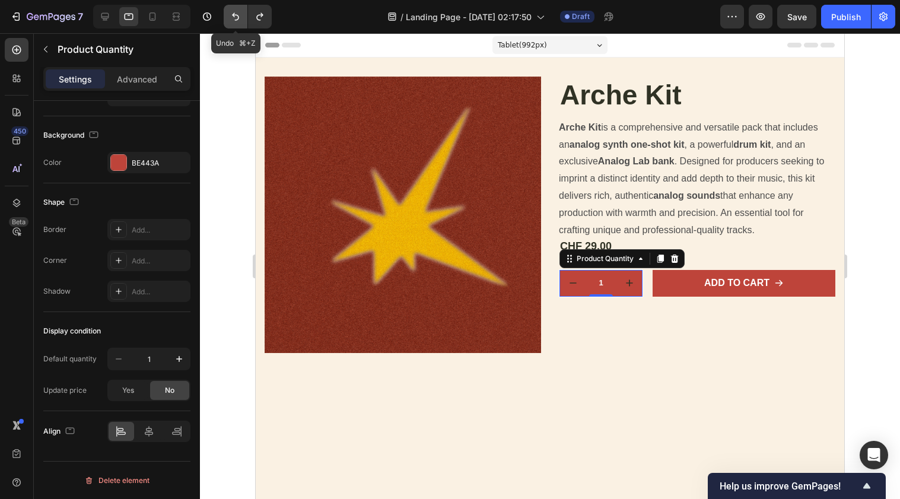
click at [233, 15] on icon "Undo/Redo" at bounding box center [235, 17] width 7 height 8
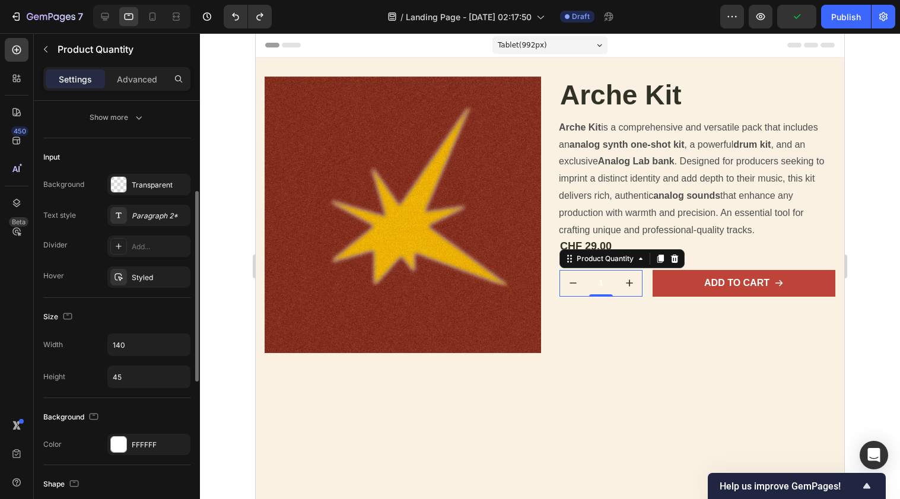
scroll to position [246, 0]
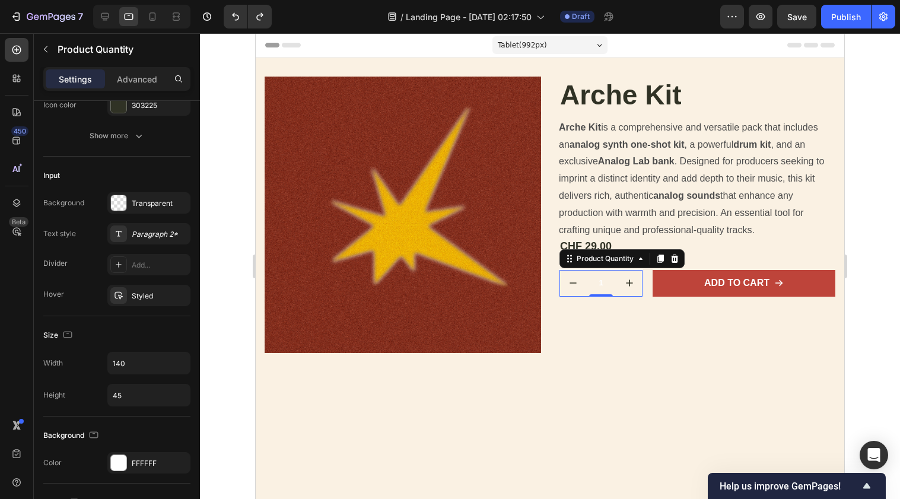
click at [604, 278] on input "1" at bounding box center [601, 283] width 30 height 27
click at [120, 461] on div at bounding box center [118, 462] width 15 height 15
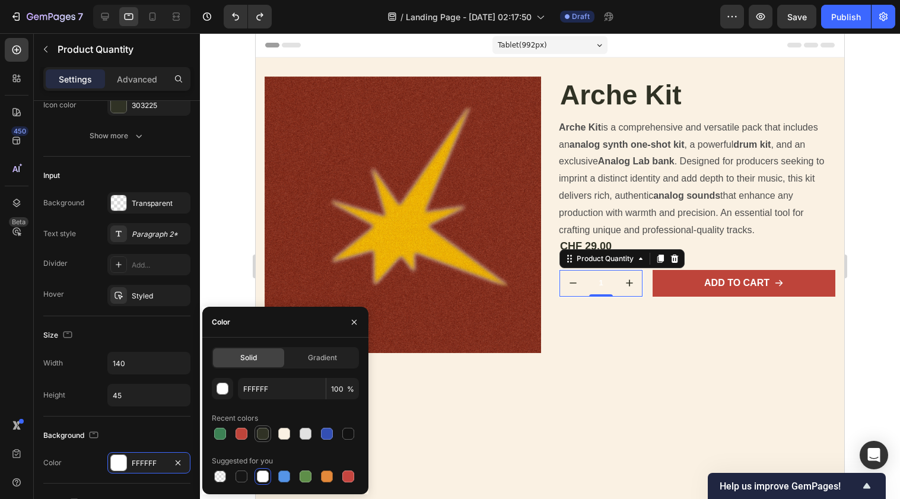
click at [262, 436] on div at bounding box center [263, 434] width 12 height 12
click at [243, 432] on div at bounding box center [242, 434] width 12 height 12
click at [282, 432] on div at bounding box center [284, 434] width 12 height 12
type input "FAF1E3"
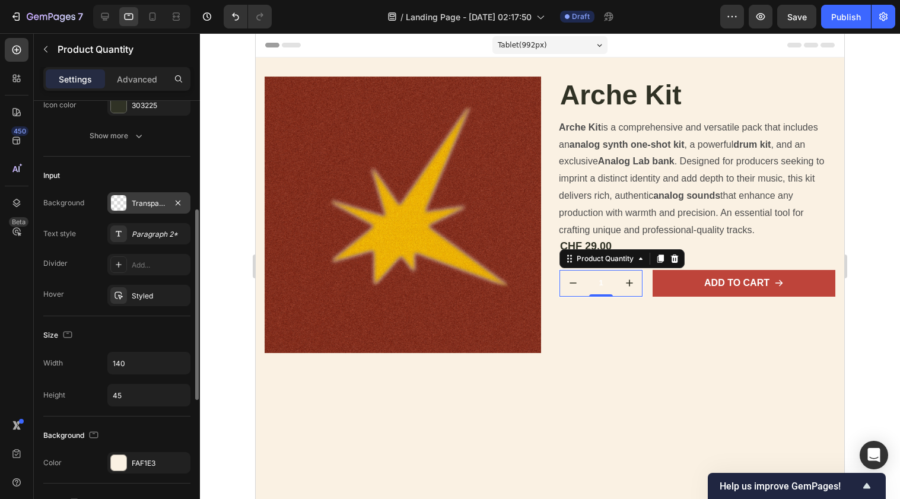
click at [112, 197] on div at bounding box center [118, 202] width 15 height 15
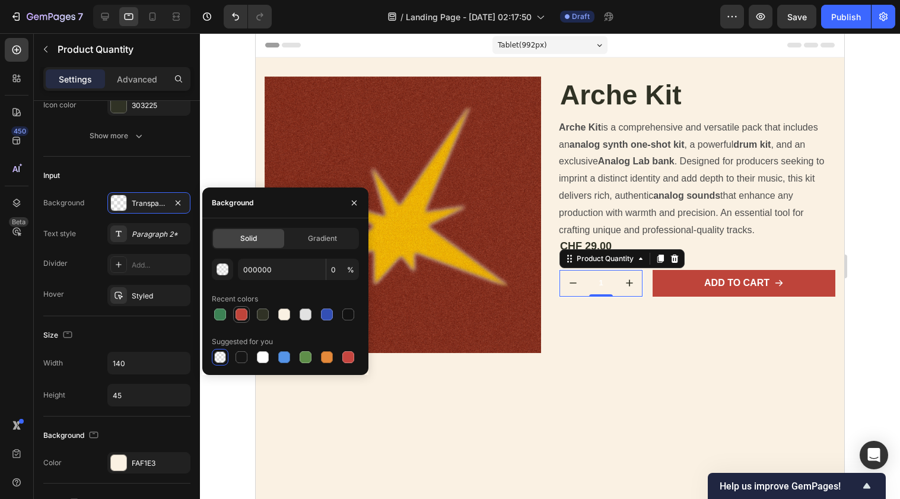
click at [247, 315] on div at bounding box center [242, 315] width 12 height 12
type input "BE443A"
type input "100"
click at [281, 315] on div at bounding box center [284, 315] width 12 height 12
click at [218, 312] on div at bounding box center [220, 315] width 12 height 12
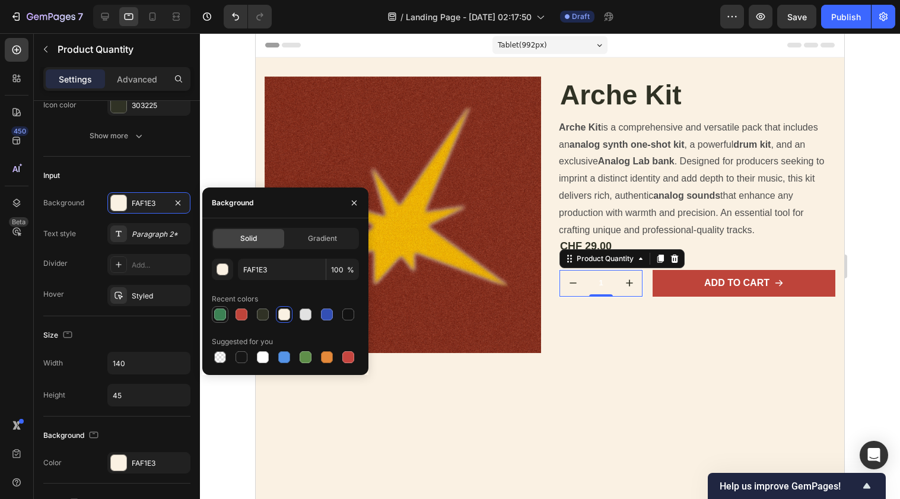
type input "3C8154"
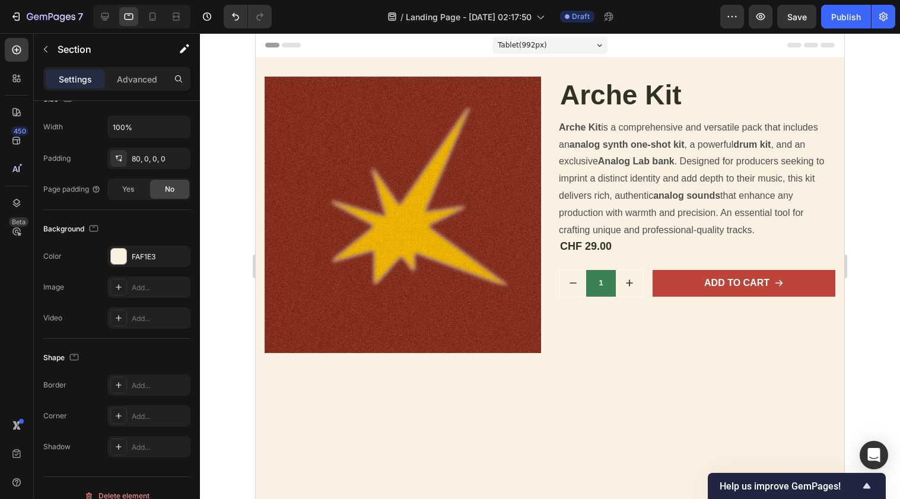
drag, startPoint x: 626, startPoint y: 429, endPoint x: 371, endPoint y: 396, distance: 257.3
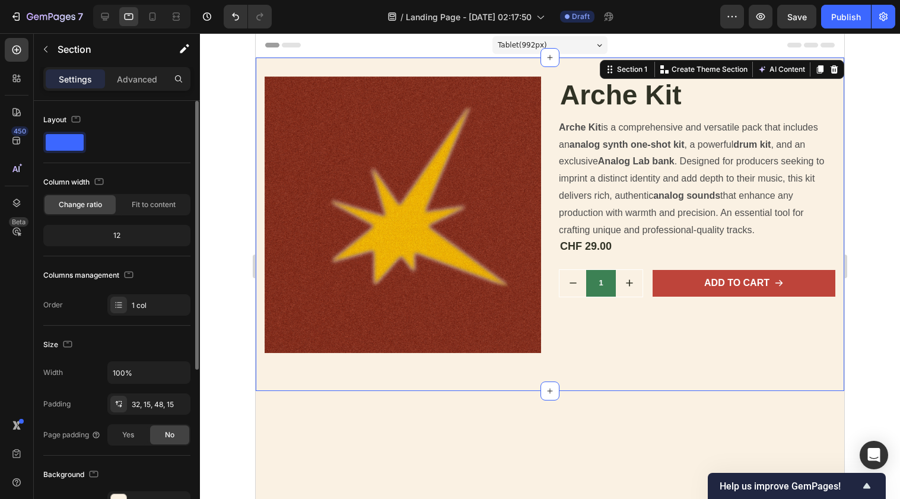
click at [414, 381] on div "Product Images Arche Kit Product Title Arche Kit is a comprehensive and versati…" at bounding box center [550, 224] width 589 height 333
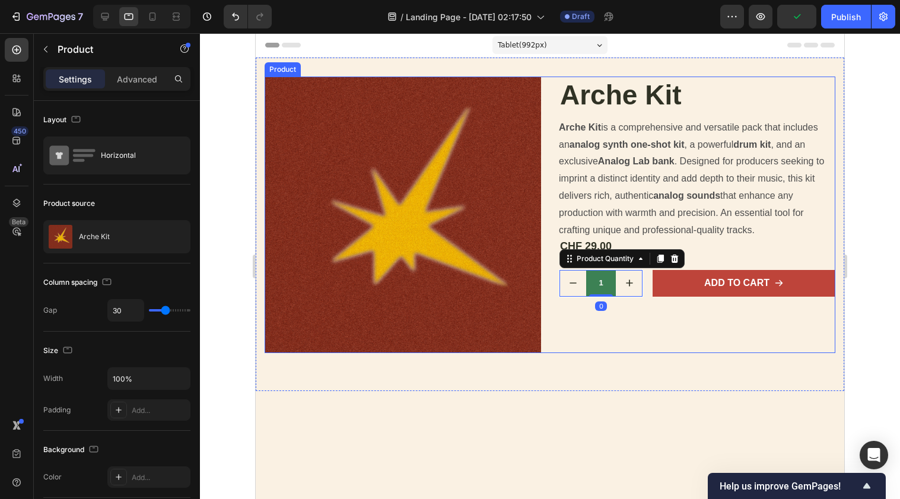
click at [585, 341] on div "Arche Kit Product Title Arche Kit is a comprehensive and versatile pack that in…" at bounding box center [697, 215] width 277 height 277
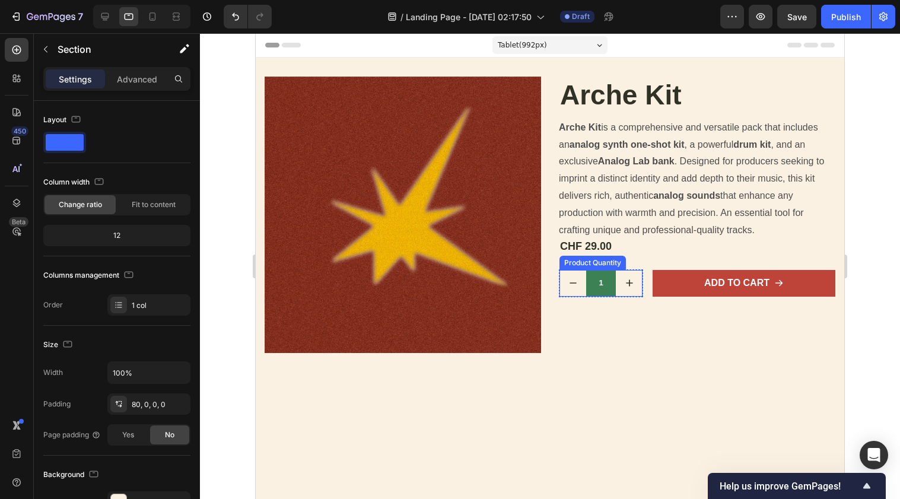
click at [607, 282] on input "1" at bounding box center [601, 283] width 30 height 27
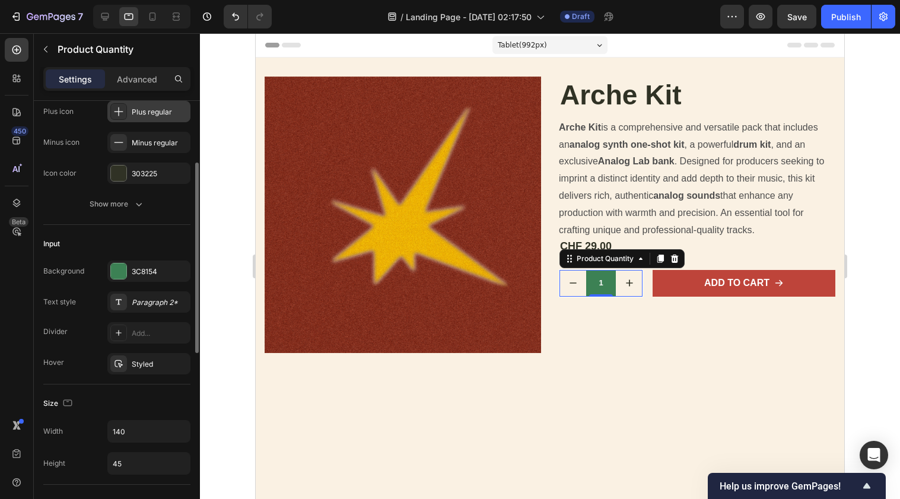
scroll to position [214, 0]
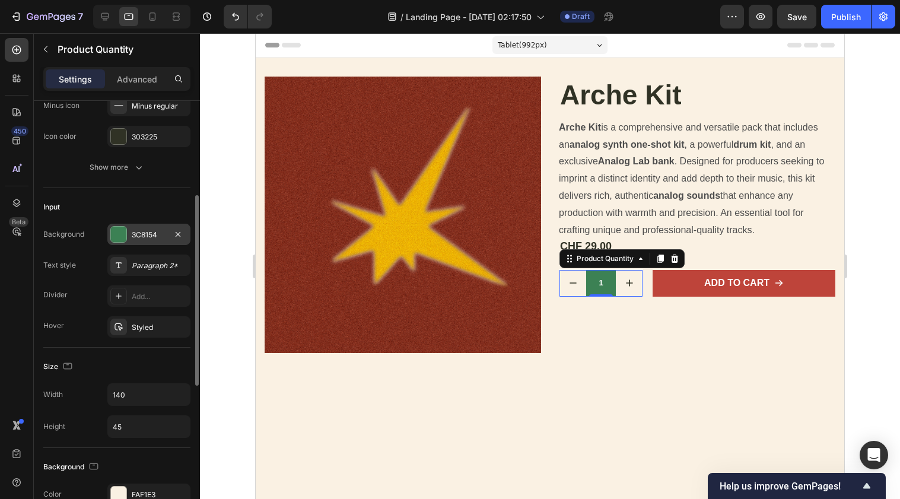
click at [116, 236] on div at bounding box center [118, 234] width 15 height 15
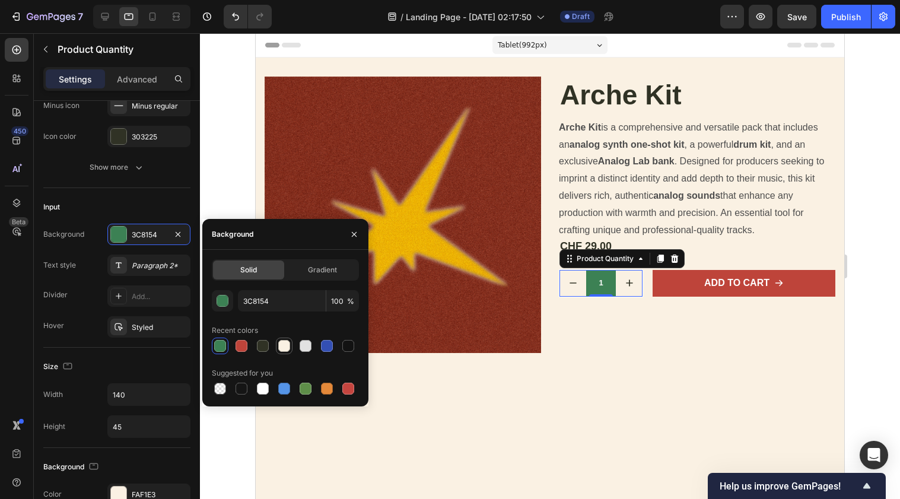
click at [287, 346] on div at bounding box center [284, 346] width 12 height 12
click at [262, 388] on div at bounding box center [263, 389] width 12 height 12
click at [219, 389] on div at bounding box center [220, 389] width 12 height 12
type input "000000"
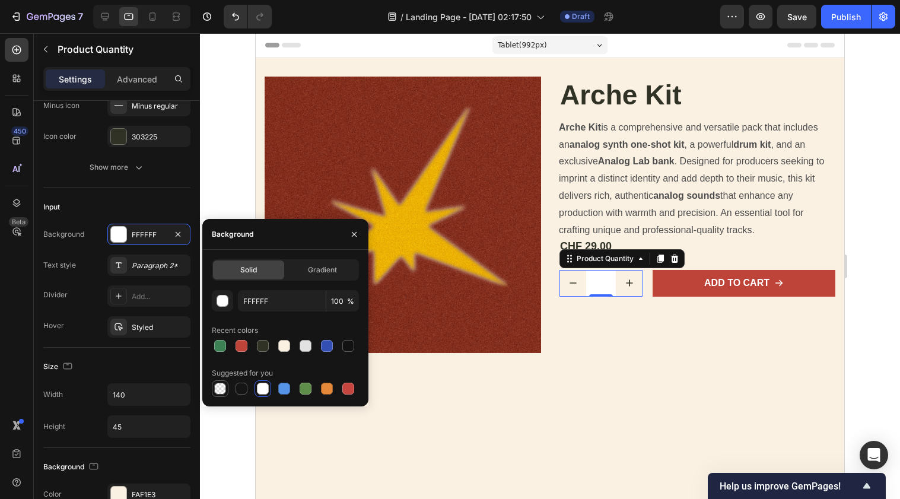
type input "0"
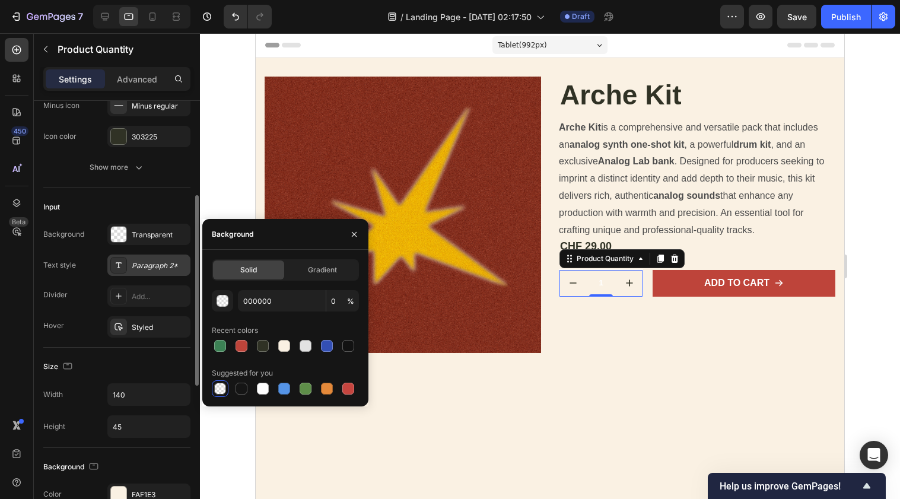
click at [146, 267] on div "Paragraph 2*" at bounding box center [160, 265] width 56 height 11
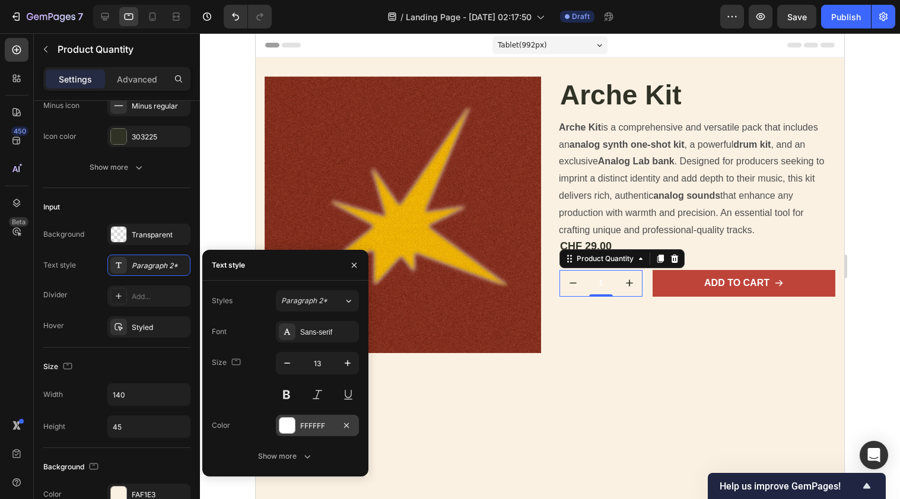
click at [290, 421] on div at bounding box center [286, 425] width 15 height 15
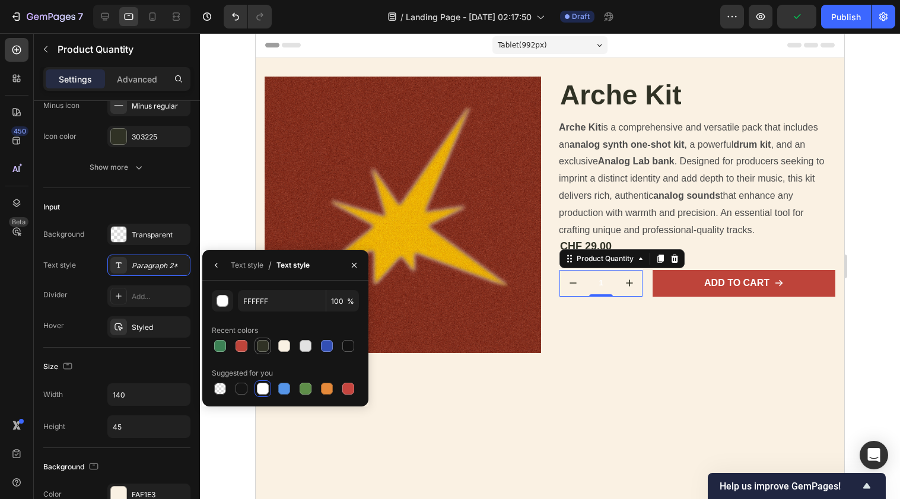
click at [263, 343] on div at bounding box center [263, 346] width 12 height 12
type input "303225"
drag, startPoint x: 730, startPoint y: 453, endPoint x: 474, endPoint y: 420, distance: 257.9
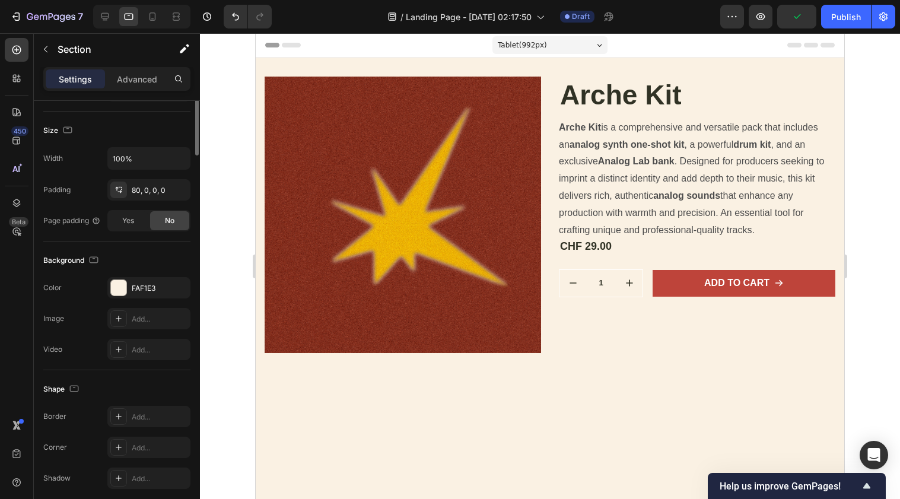
scroll to position [0, 0]
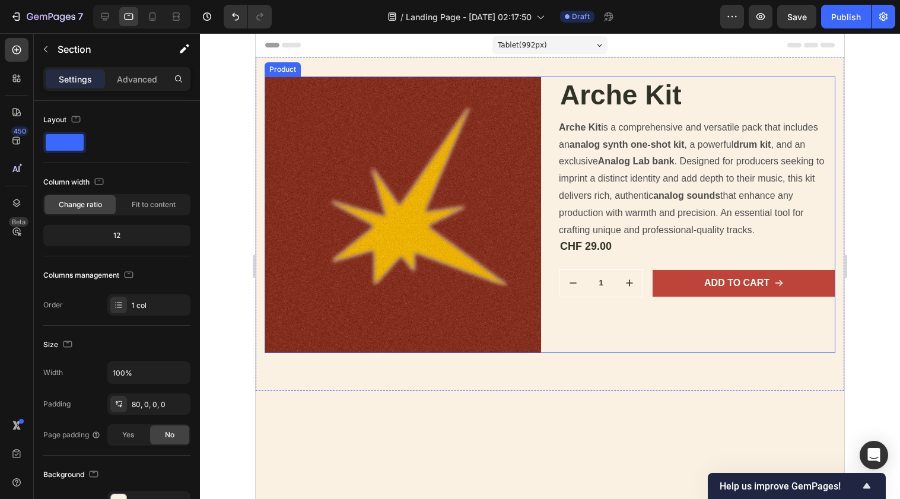
click at [595, 297] on div "Arche Kit Product Title Arche Kit is a comprehensive and versatile pack that in…" at bounding box center [697, 215] width 277 height 277
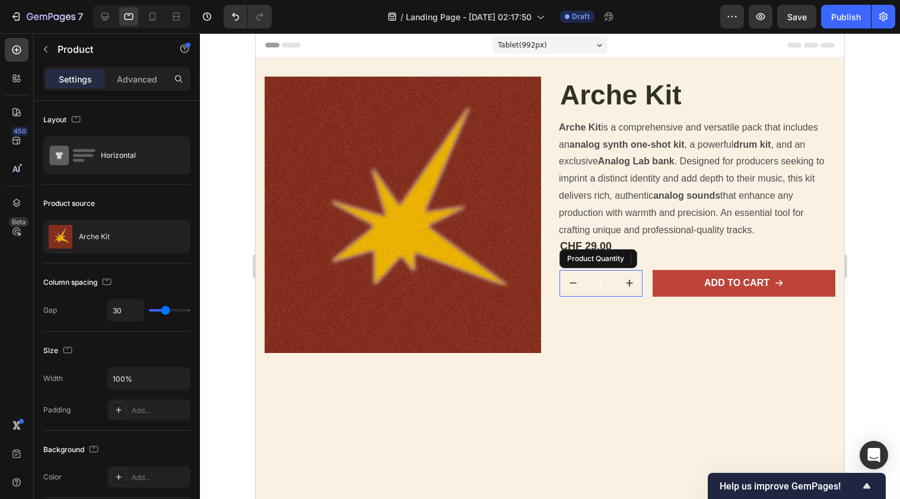
click at [595, 291] on div "1 Product Quantity" at bounding box center [601, 283] width 84 height 28
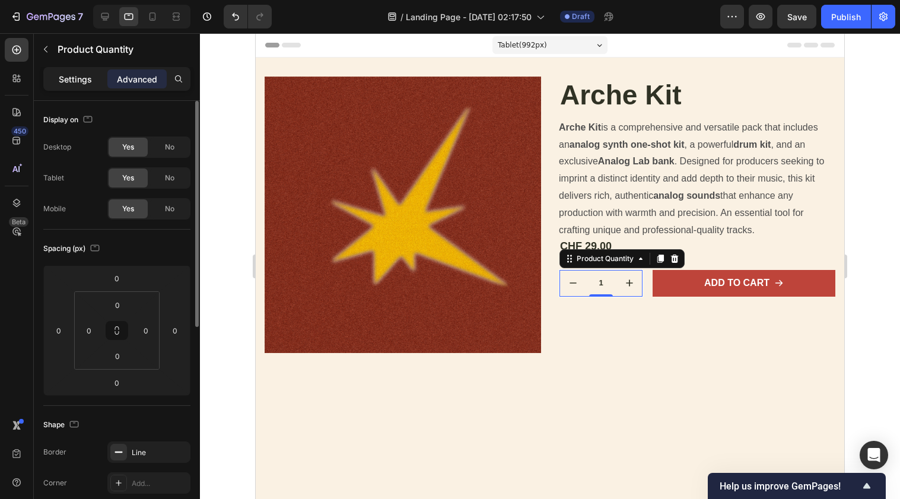
click at [84, 81] on p "Settings" at bounding box center [75, 79] width 33 height 12
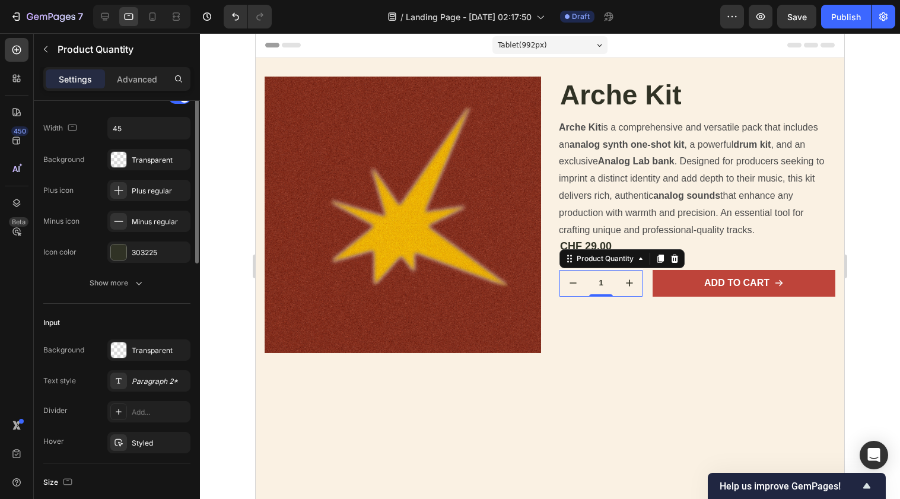
scroll to position [46, 0]
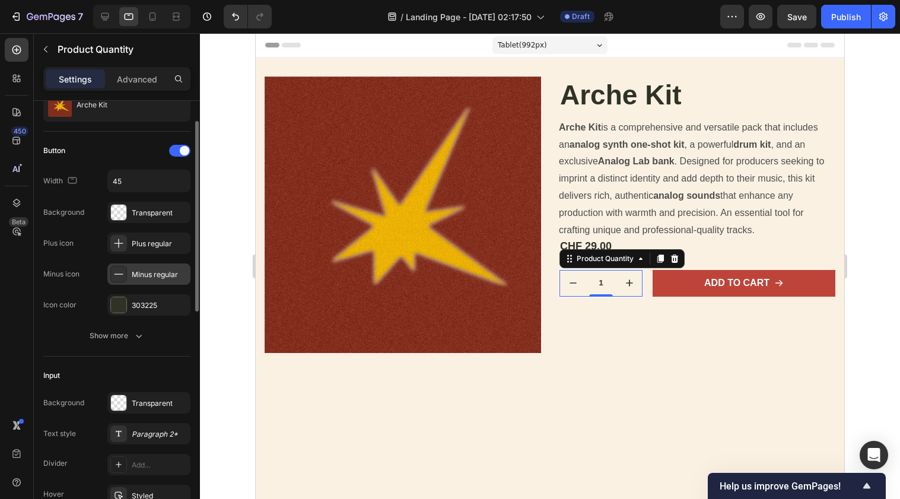
click at [155, 276] on div "Minus regular" at bounding box center [160, 274] width 56 height 11
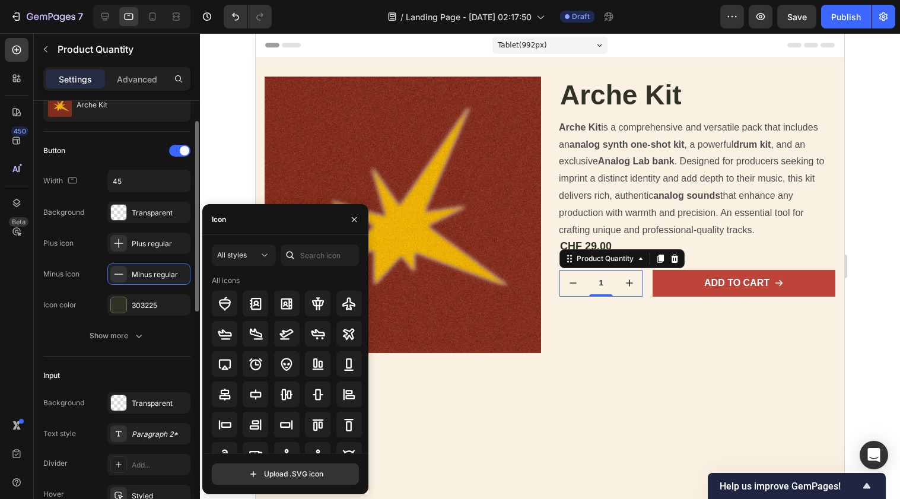
click at [80, 256] on div "Button Width 45 Background Transparent Plus icon Plus regular Minus icon Minus …" at bounding box center [116, 228] width 147 height 174
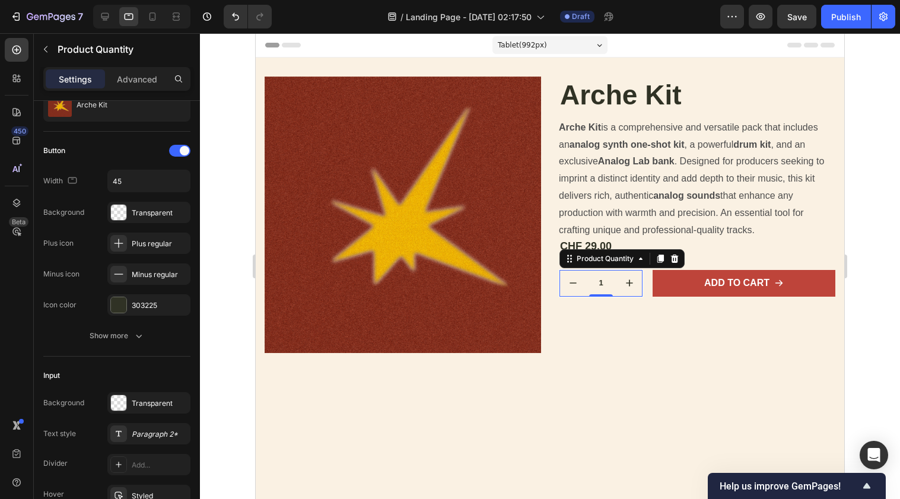
click at [568, 291] on button "decrement" at bounding box center [573, 283] width 27 height 27
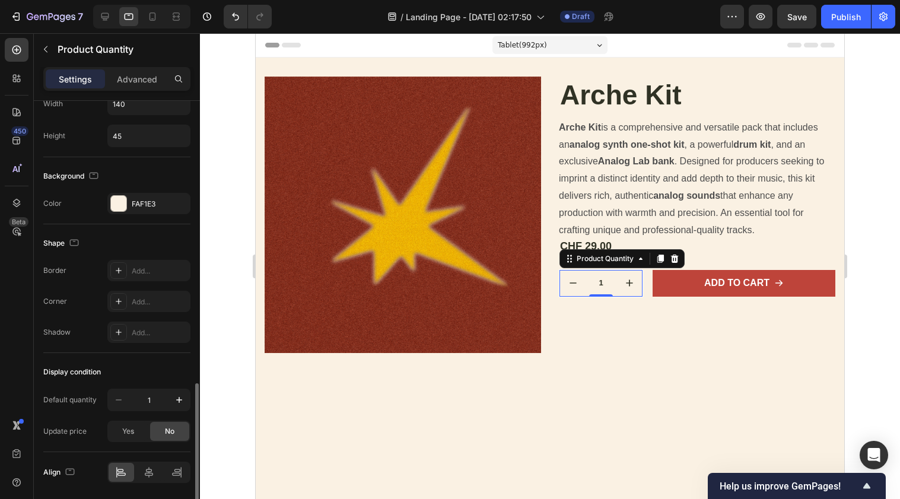
scroll to position [546, 0]
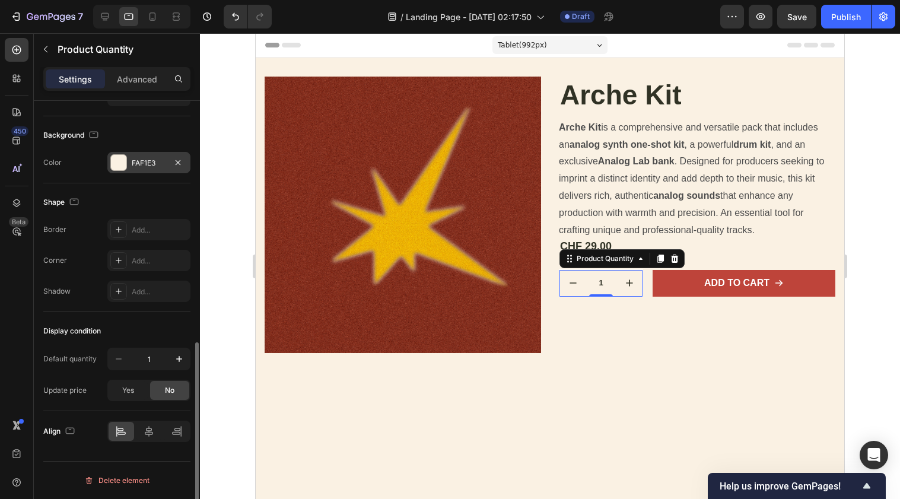
click at [125, 161] on div at bounding box center [118, 162] width 15 height 15
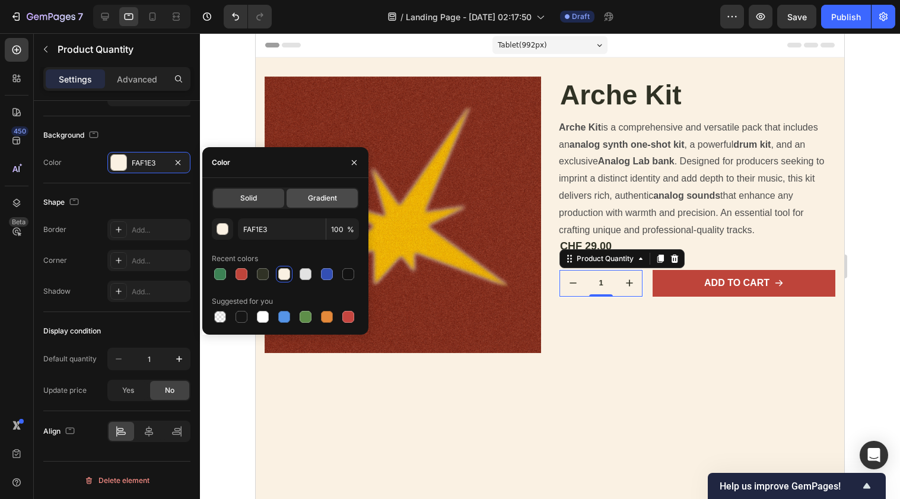
click at [297, 195] on div "Gradient" at bounding box center [322, 198] width 71 height 19
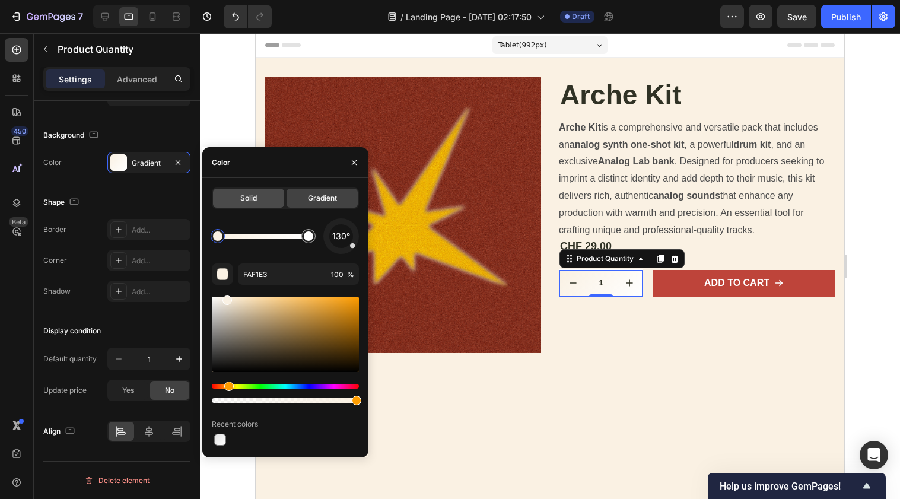
click at [270, 196] on div "Solid" at bounding box center [248, 198] width 71 height 19
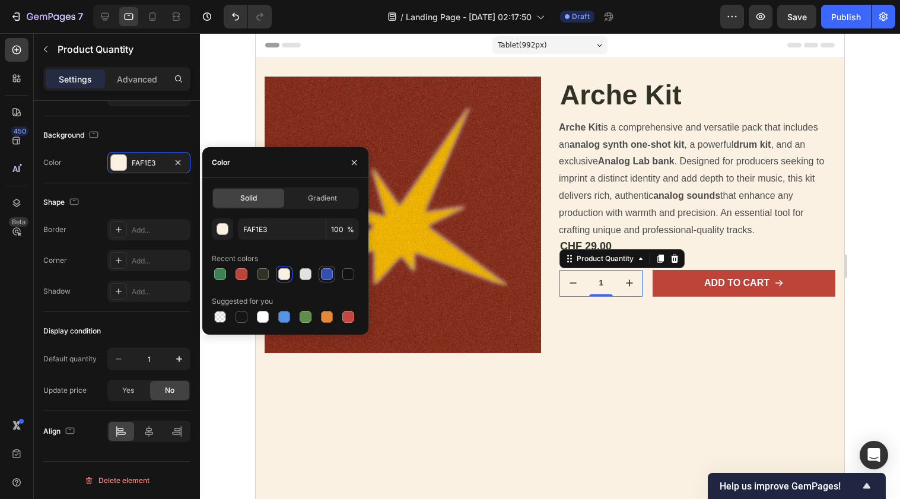
click at [327, 274] on div at bounding box center [327, 274] width 12 height 12
click at [241, 275] on div at bounding box center [242, 274] width 12 height 12
type input "BE443A"
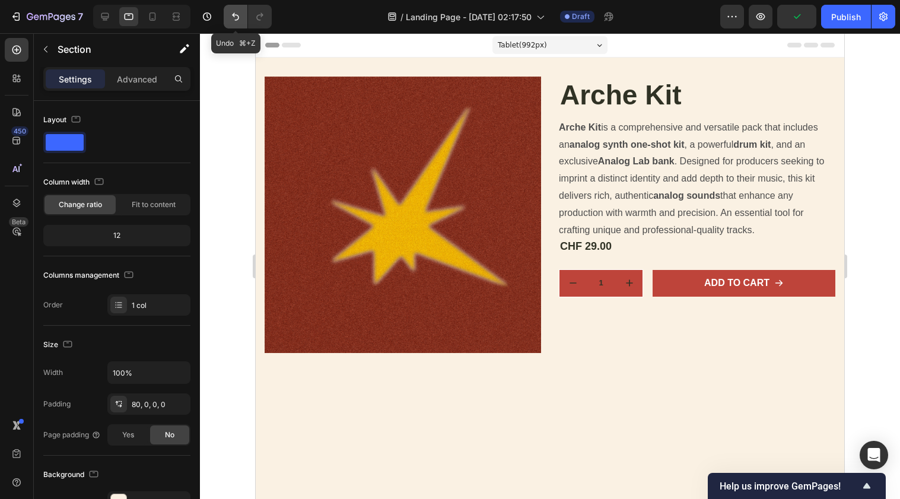
click at [239, 15] on icon "Undo/Redo" at bounding box center [236, 17] width 12 height 12
click at [242, 21] on button "Undo/Redo" at bounding box center [236, 17] width 24 height 24
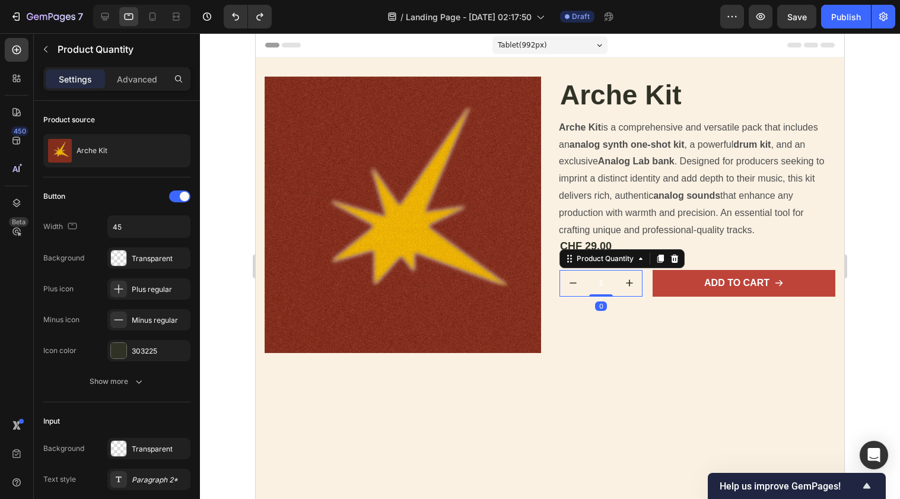
drag, startPoint x: 849, startPoint y: 325, endPoint x: 593, endPoint y: 291, distance: 257.9
click at [593, 291] on div "1 Product Quantity 0" at bounding box center [601, 283] width 84 height 28
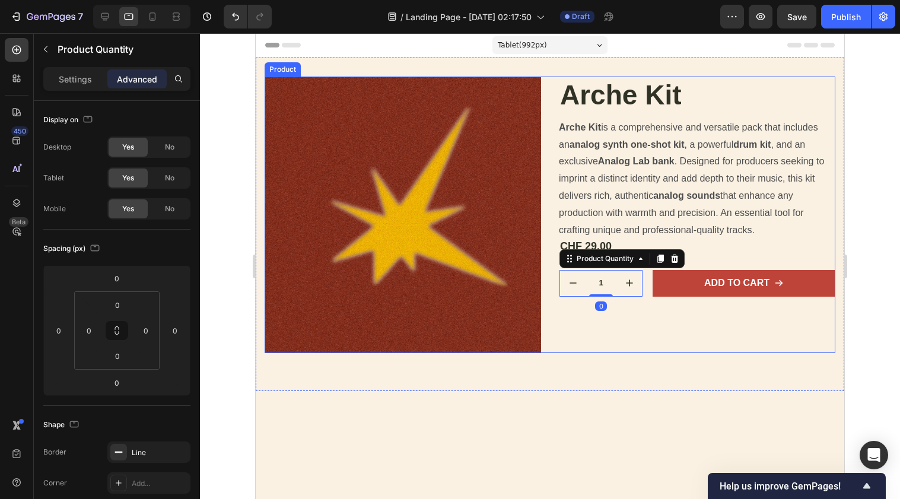
click at [592, 294] on div "Arche Kit Product Title Arche Kit is a comprehensive and versatile pack that in…" at bounding box center [697, 215] width 277 height 277
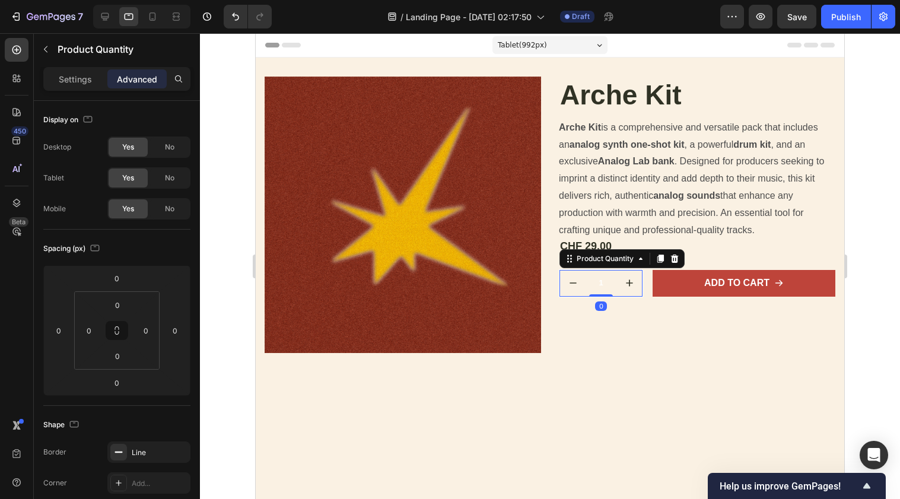
click at [592, 292] on div "1 Product Quantity 0" at bounding box center [601, 283] width 84 height 28
click at [573, 262] on div "Product Quantity" at bounding box center [622, 258] width 125 height 19
click at [573, 256] on icon at bounding box center [569, 258] width 9 height 9
click at [573, 258] on icon at bounding box center [569, 258] width 9 height 9
click at [90, 82] on p "Settings" at bounding box center [75, 79] width 33 height 12
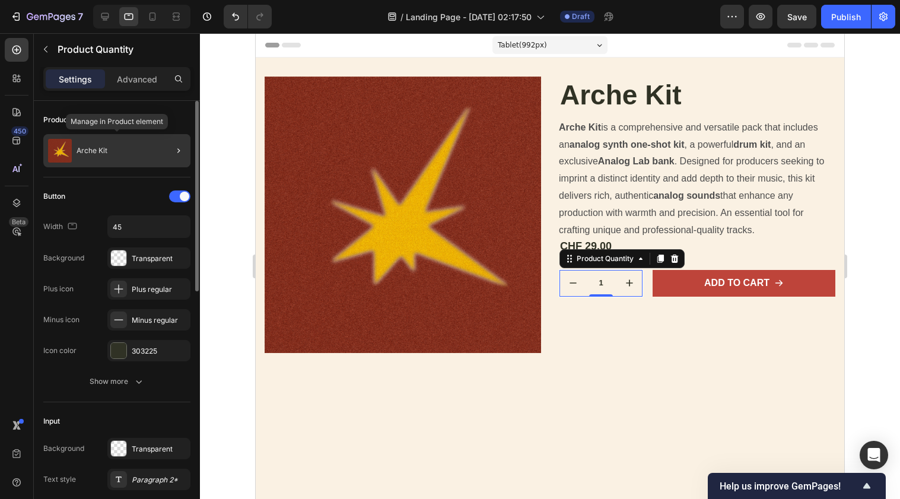
click at [117, 154] on div "Arche Kit" at bounding box center [116, 150] width 147 height 33
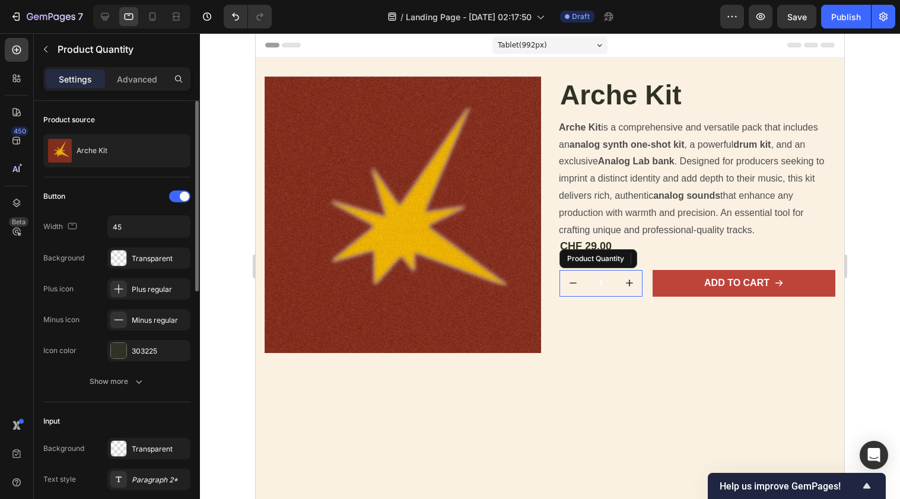
drag, startPoint x: 842, startPoint y: 305, endPoint x: 586, endPoint y: 272, distance: 257.9
click at [586, 272] on input "1" at bounding box center [601, 283] width 30 height 27
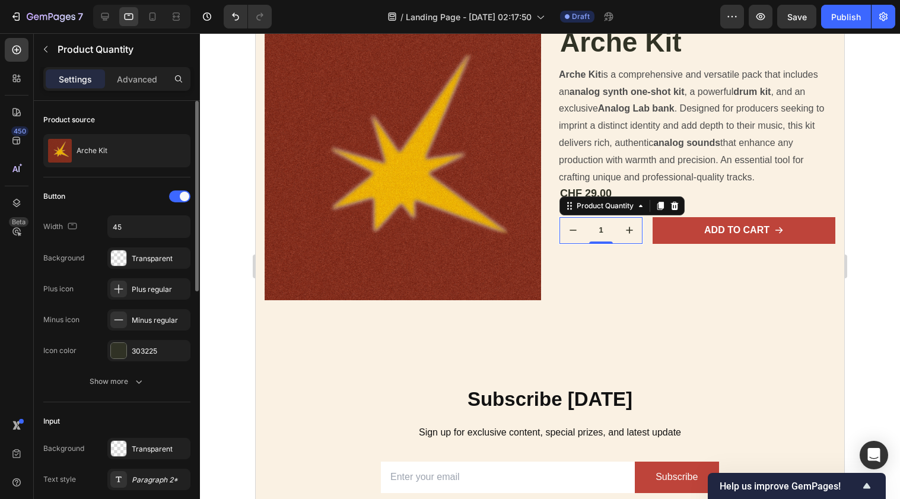
scroll to position [8, 0]
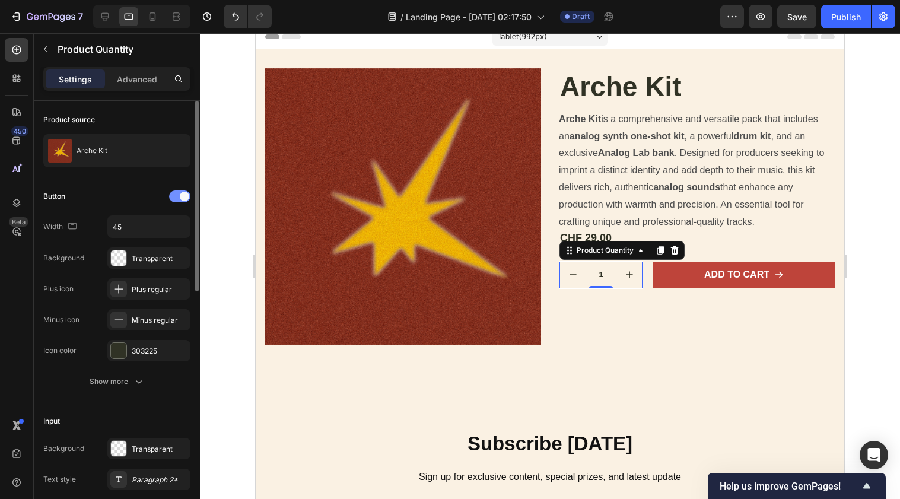
click at [187, 193] on span at bounding box center [184, 196] width 9 height 9
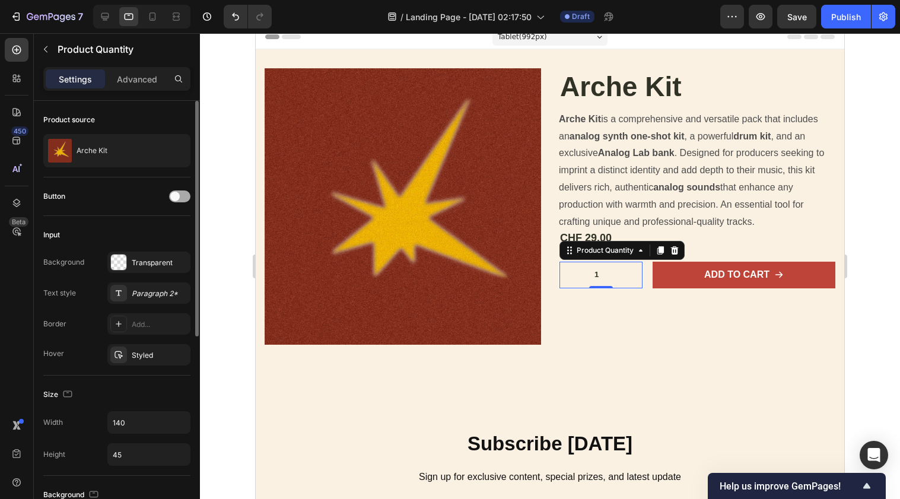
click at [183, 194] on div at bounding box center [179, 196] width 21 height 12
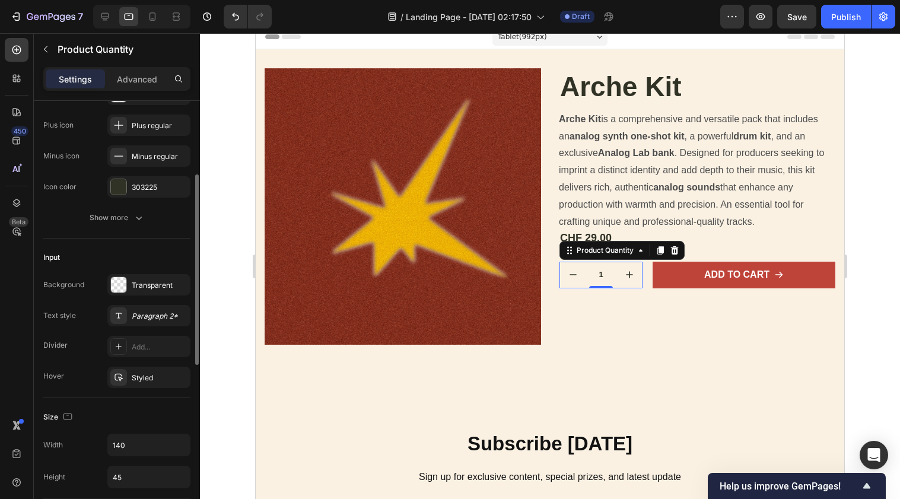
scroll to position [165, 0]
click at [671, 243] on div at bounding box center [675, 250] width 14 height 14
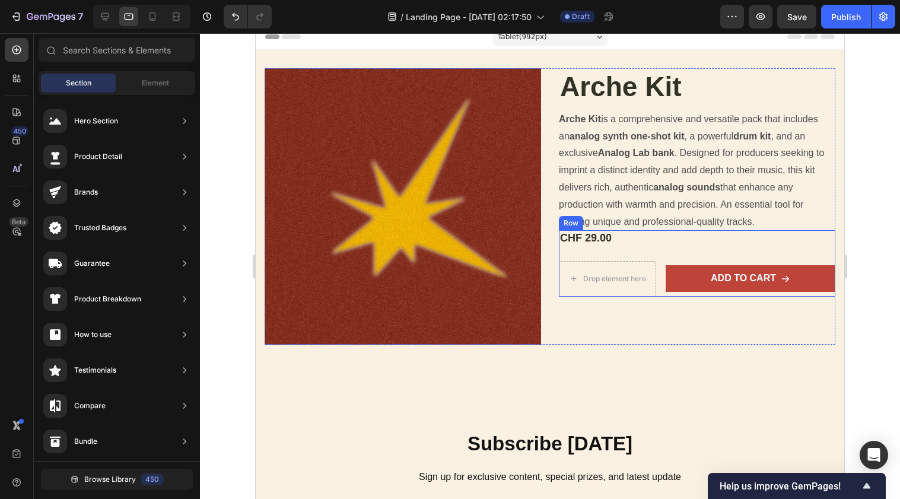
click at [633, 269] on div "Drop element here" at bounding box center [608, 278] width 96 height 19
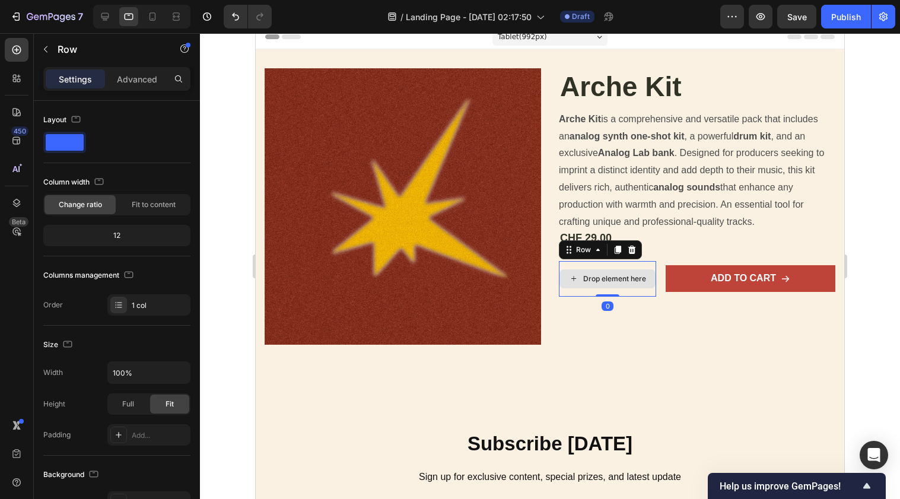
click at [624, 261] on div "Drop element here" at bounding box center [607, 279] width 97 height 36
click at [633, 249] on icon at bounding box center [632, 250] width 8 height 8
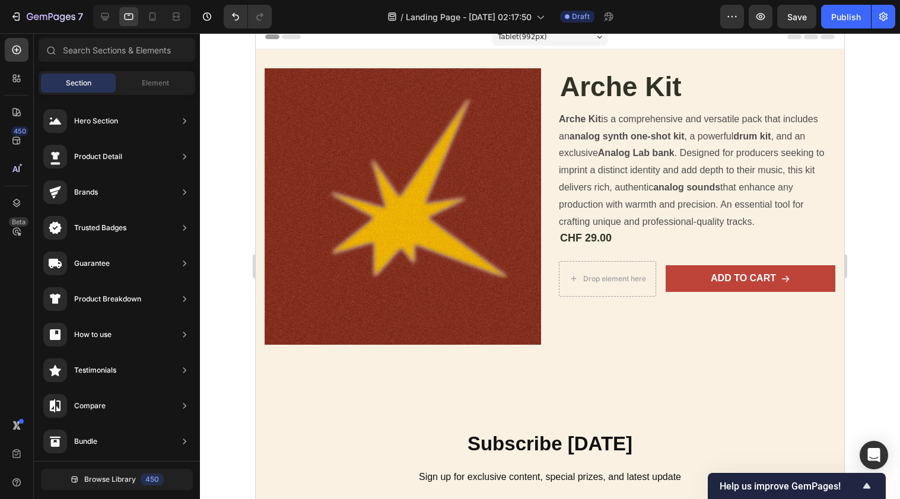
click at [633, 256] on div "CHF 29.00 Product Price Product Price Row Drop element here Add to cart Add to …" at bounding box center [697, 263] width 277 height 66
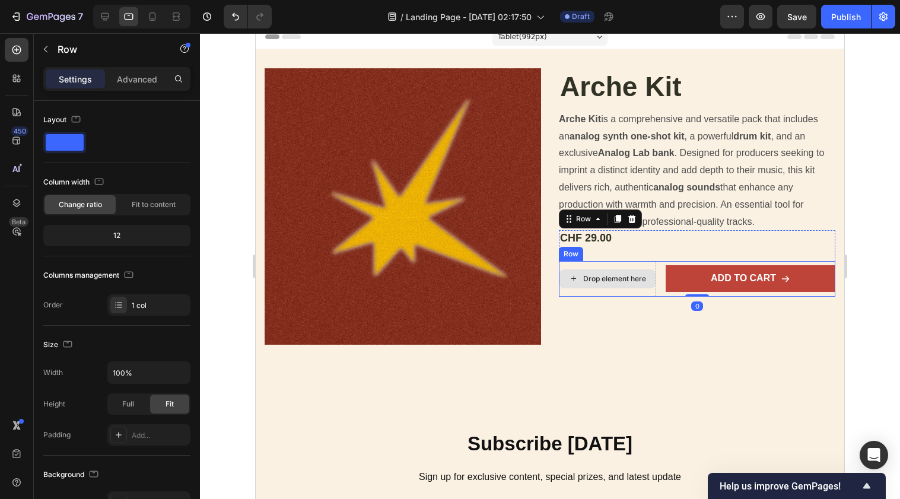
click at [633, 261] on div "Drop element here" at bounding box center [607, 279] width 97 height 36
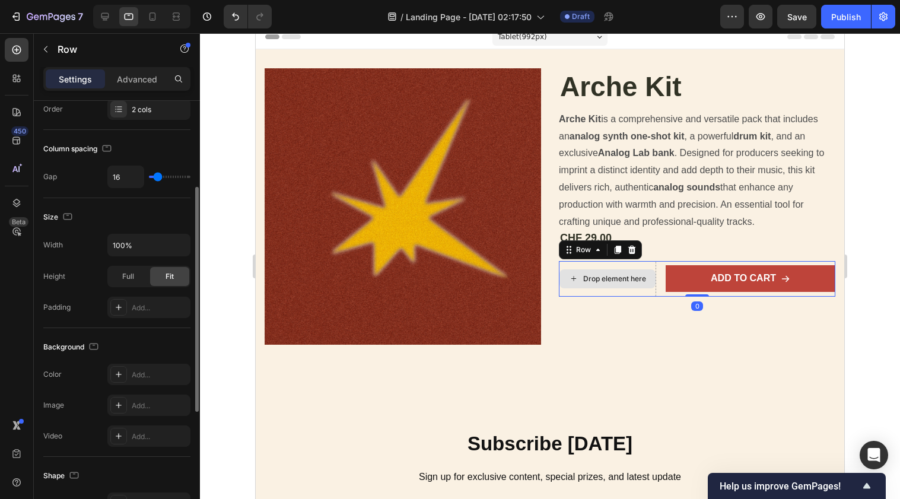
click at [633, 261] on div "Drop element here" at bounding box center [607, 279] width 97 height 36
click at [633, 246] on icon at bounding box center [631, 249] width 9 height 9
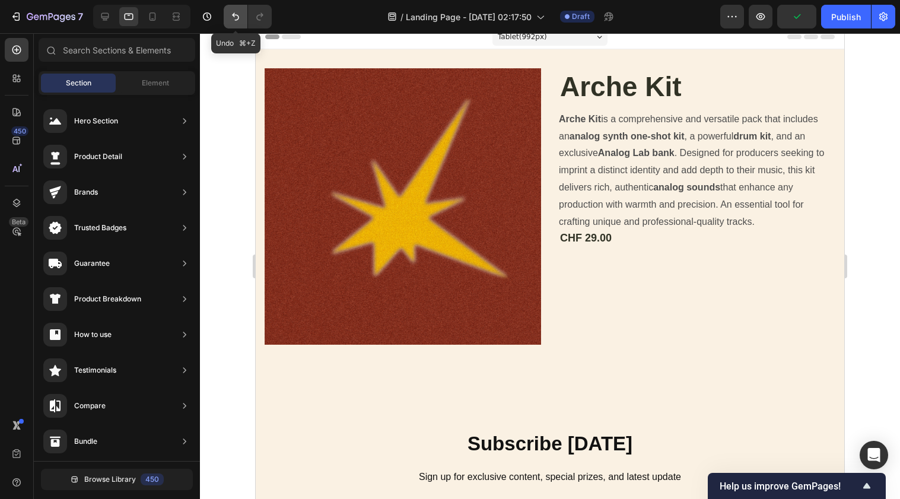
click at [239, 19] on icon "Undo/Redo" at bounding box center [235, 17] width 7 height 8
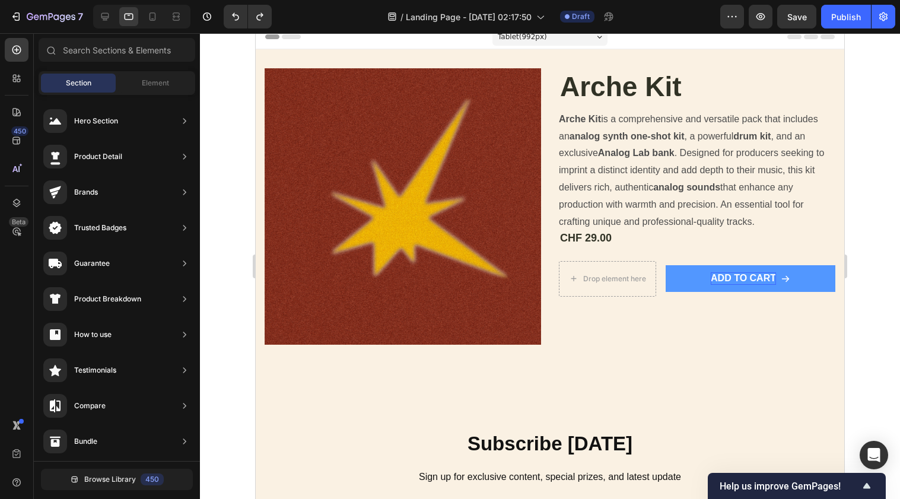
drag, startPoint x: 988, startPoint y: 309, endPoint x: 732, endPoint y: 275, distance: 257.9
click at [732, 275] on div "Add to cart" at bounding box center [743, 278] width 65 height 12
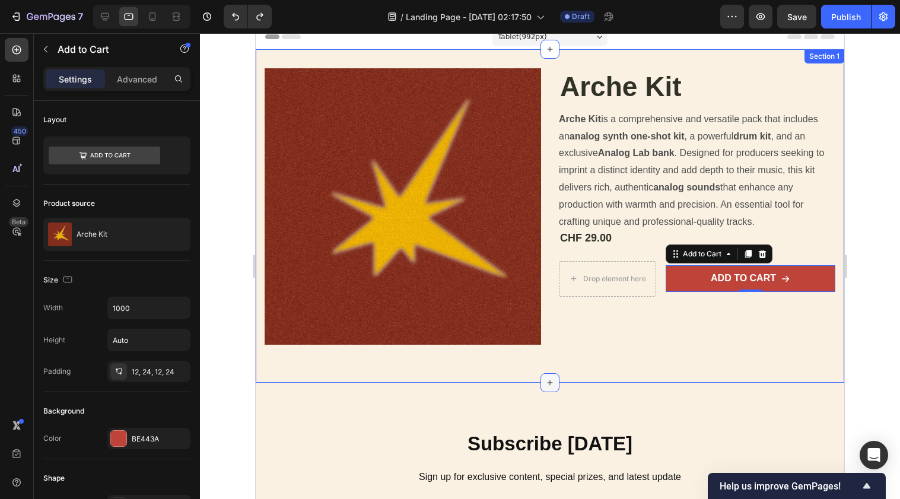
click at [552, 389] on div at bounding box center [550, 382] width 19 height 19
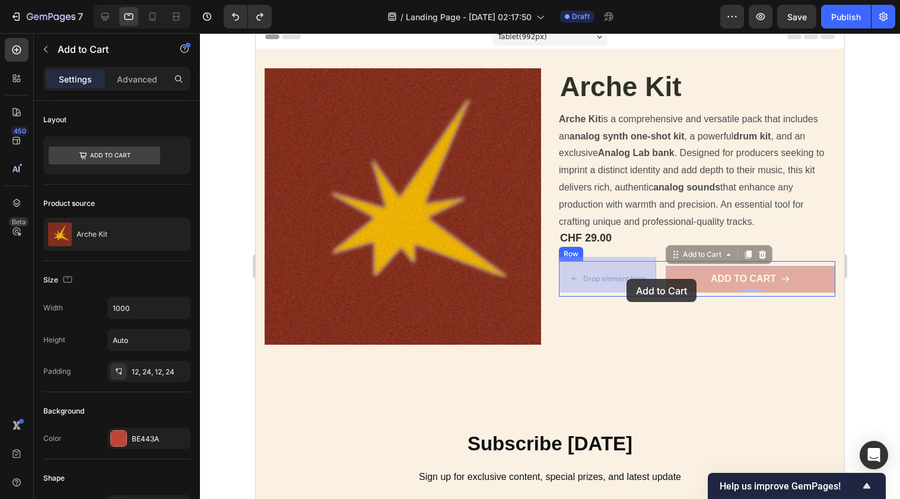
drag, startPoint x: 717, startPoint y: 281, endPoint x: 627, endPoint y: 279, distance: 90.8
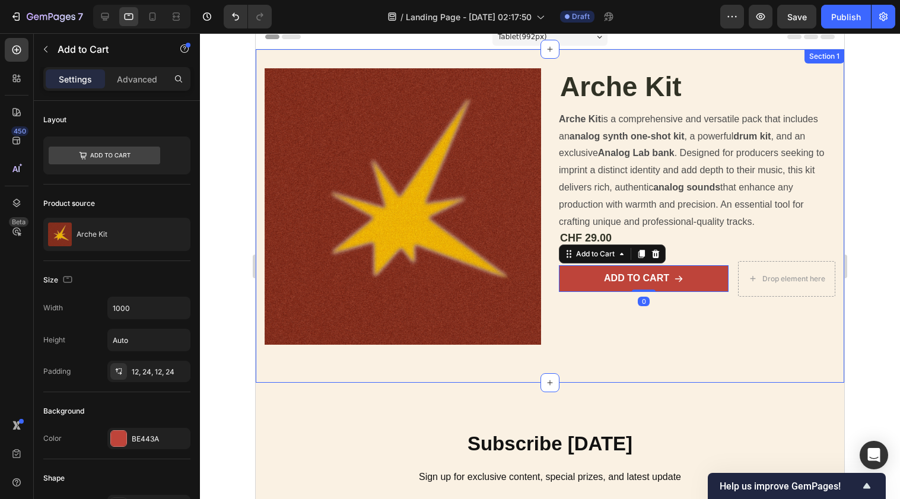
click at [657, 349] on div "Product Images Arche Kit Product Title Arche Kit is a comprehensive and versati…" at bounding box center [550, 211] width 571 height 286
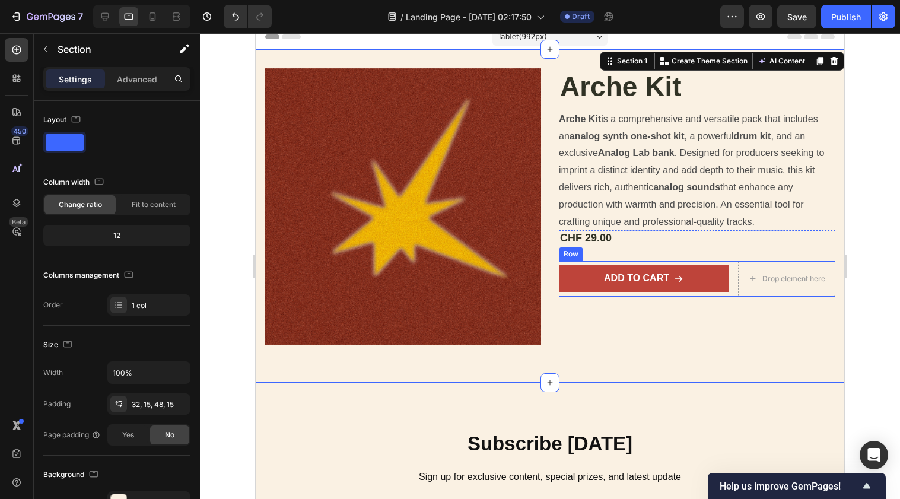
click at [882, 249] on div at bounding box center [550, 266] width 700 height 466
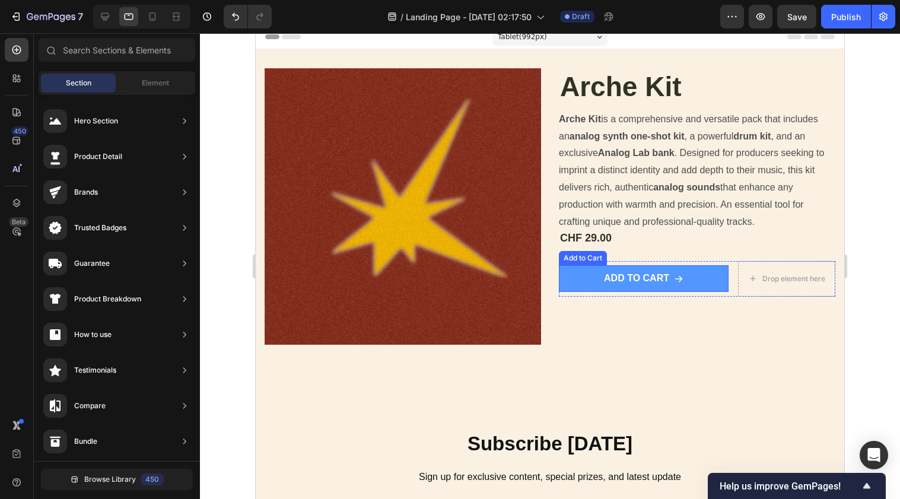
click at [699, 280] on button "Add to cart" at bounding box center [644, 278] width 170 height 27
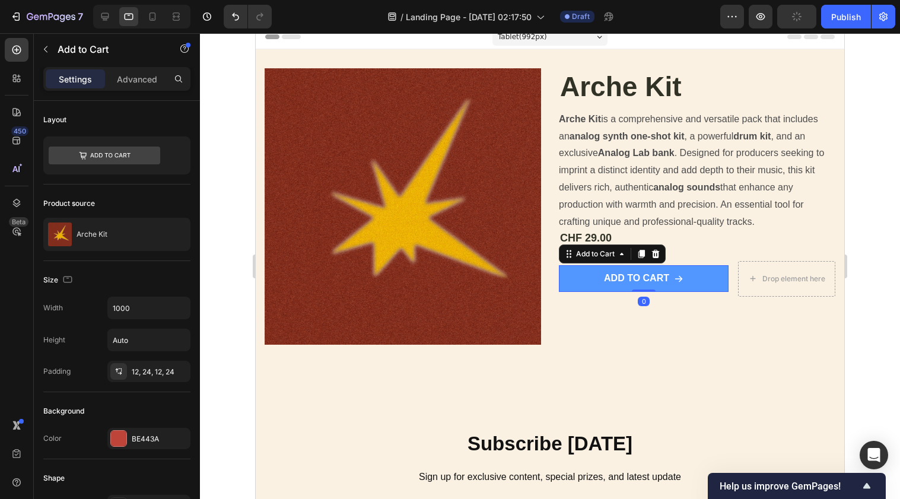
click at [705, 278] on button "Add to cart" at bounding box center [644, 278] width 170 height 27
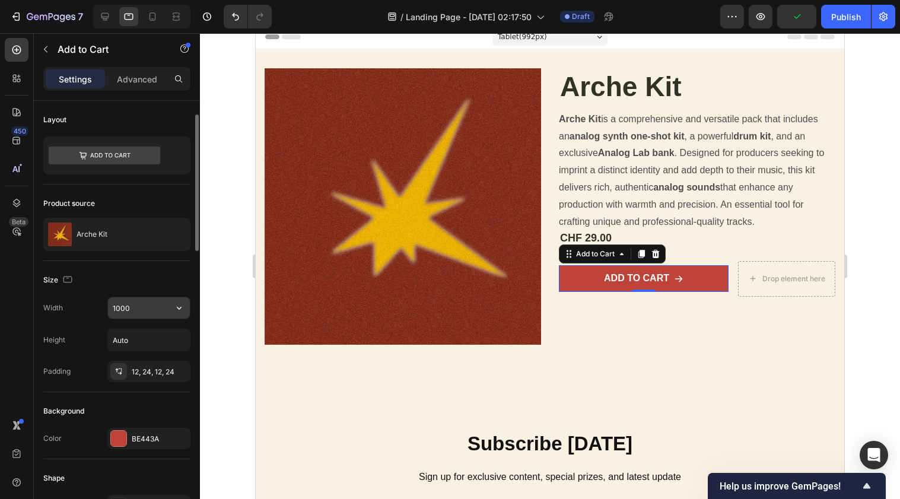
scroll to position [36, 0]
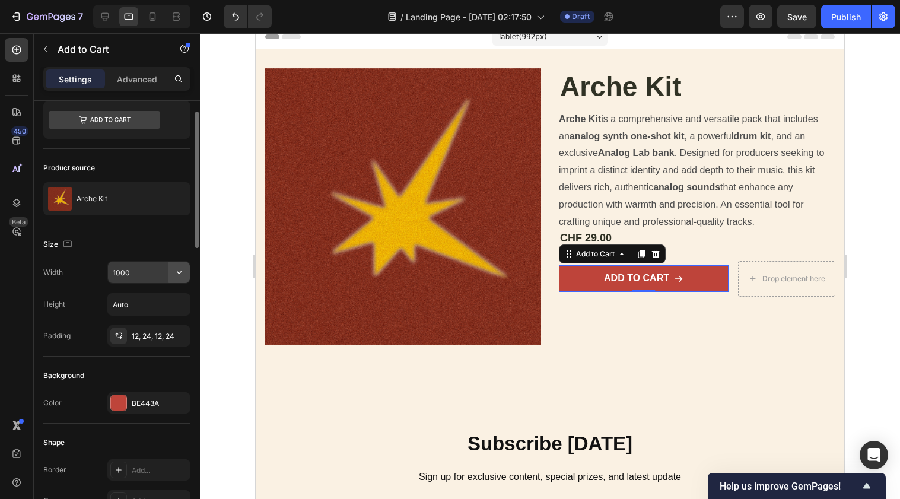
click at [178, 273] on icon "button" at bounding box center [179, 272] width 5 height 3
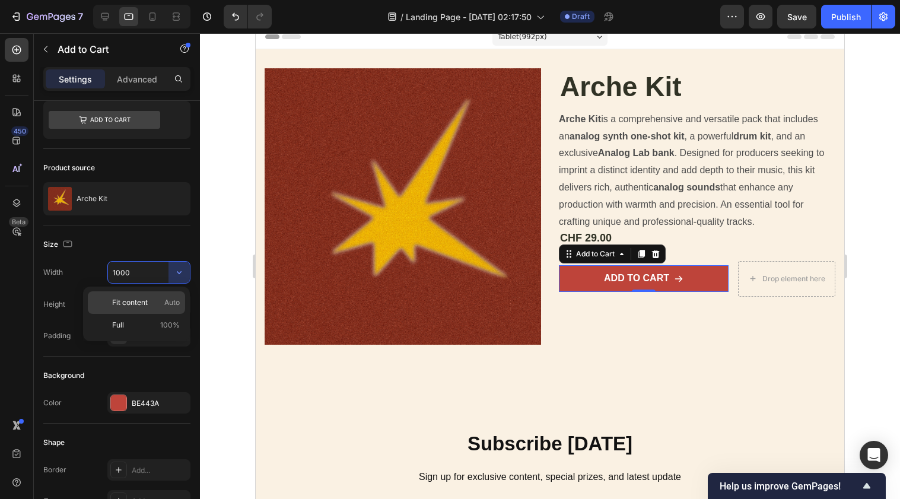
click at [163, 305] on p "Fit content Auto" at bounding box center [146, 302] width 68 height 11
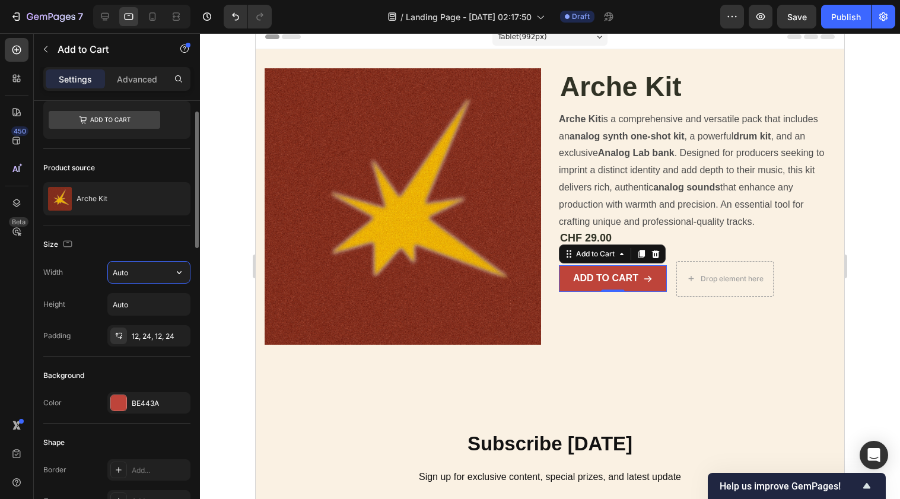
click at [167, 279] on input "Auto" at bounding box center [149, 272] width 82 height 21
click at [178, 275] on icon "button" at bounding box center [179, 272] width 12 height 12
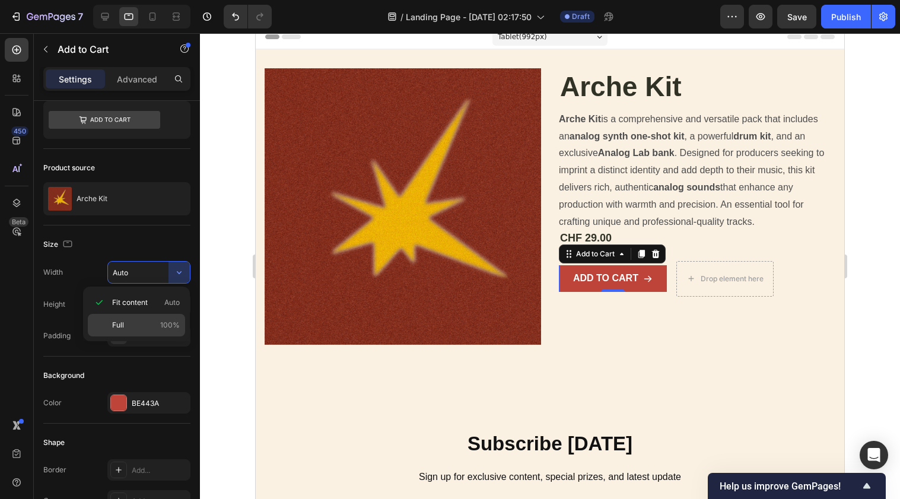
click at [164, 324] on span "100%" at bounding box center [170, 325] width 20 height 11
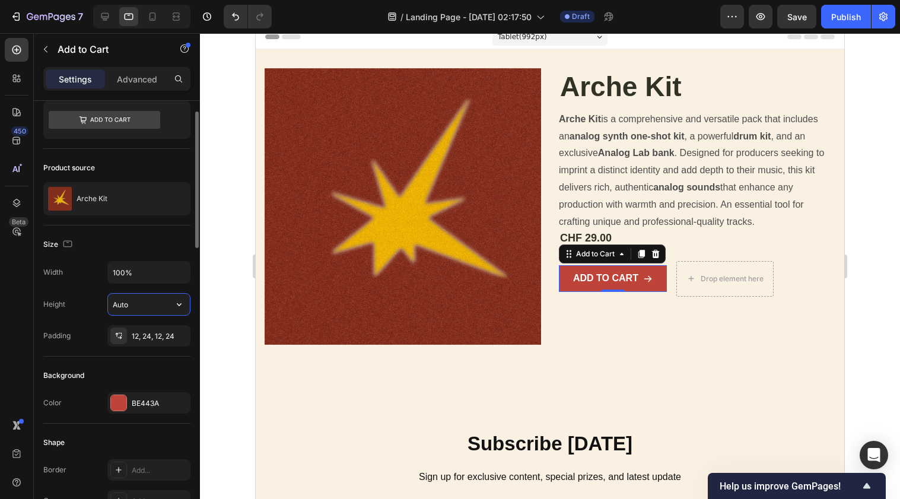
click at [167, 301] on input "Auto" at bounding box center [149, 304] width 82 height 21
click at [180, 301] on icon "button" at bounding box center [179, 304] width 12 height 12
click at [169, 328] on div "Fit content Auto" at bounding box center [136, 334] width 97 height 23
click at [174, 271] on icon "button" at bounding box center [179, 272] width 12 height 12
click at [151, 271] on input "100%" at bounding box center [149, 272] width 82 height 21
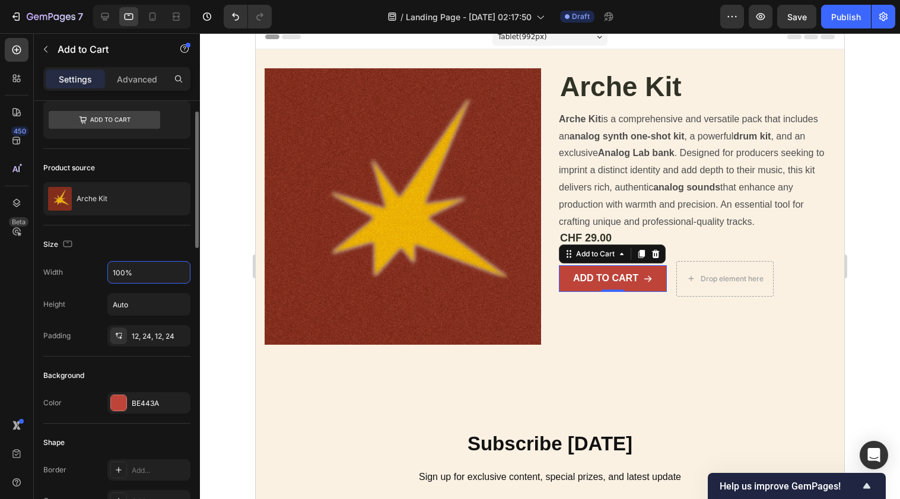
drag, startPoint x: 125, startPoint y: 271, endPoint x: 102, endPoint y: 271, distance: 22.5
click at [101, 271] on div "Width 100%" at bounding box center [116, 272] width 147 height 23
click at [124, 304] on input "Auto" at bounding box center [149, 304] width 82 height 21
click at [166, 307] on input "Auto" at bounding box center [149, 304] width 82 height 21
click at [177, 307] on icon "button" at bounding box center [179, 304] width 12 height 12
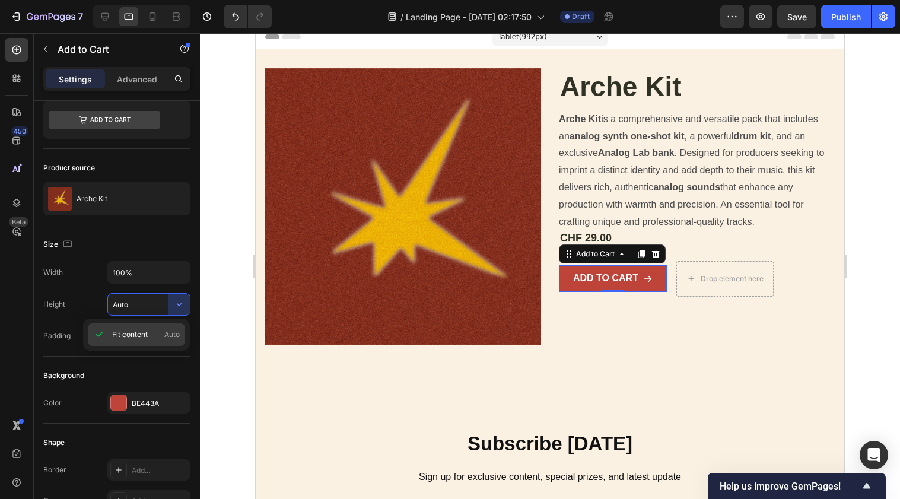
click at [155, 328] on div "Fit content Auto" at bounding box center [136, 334] width 97 height 23
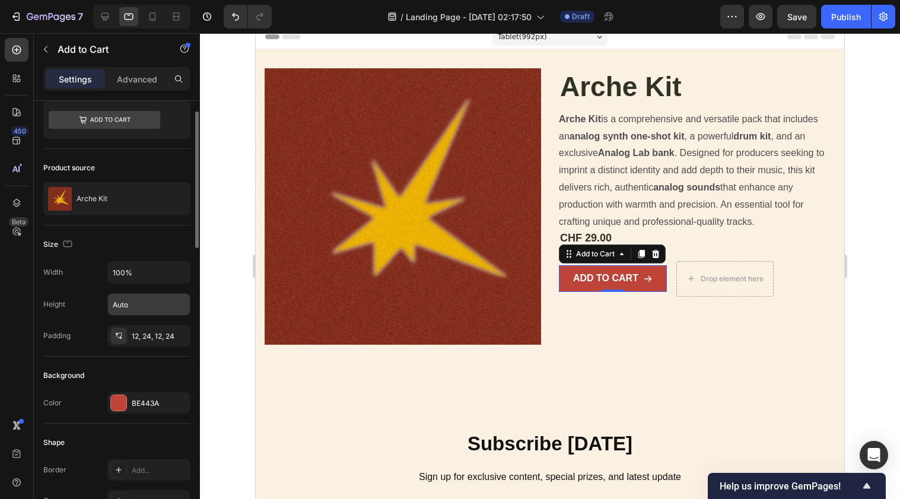
click at [167, 314] on input "Auto" at bounding box center [149, 304] width 82 height 21
click at [176, 304] on icon "button" at bounding box center [179, 304] width 12 height 12
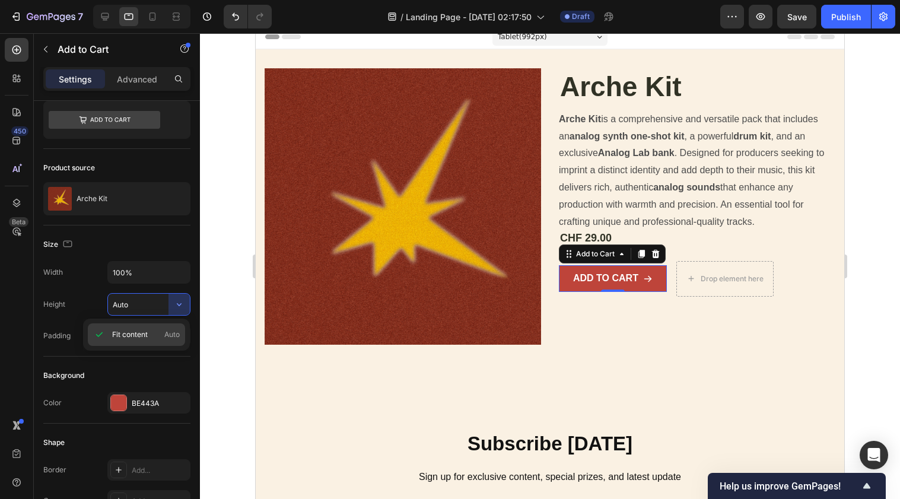
click at [180, 330] on div "Fit content Auto" at bounding box center [136, 334] width 97 height 23
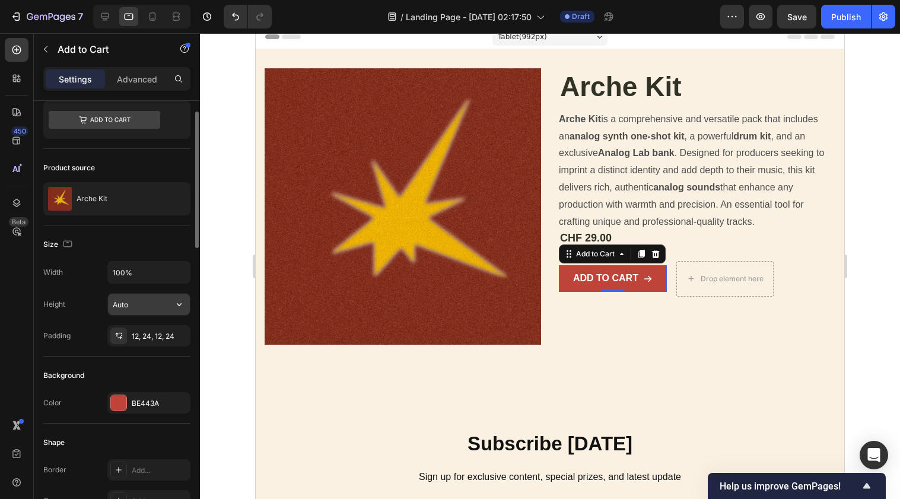
click at [112, 304] on input "Auto" at bounding box center [149, 304] width 82 height 21
click at [141, 276] on input "100%" at bounding box center [149, 272] width 82 height 21
click at [171, 271] on button "button" at bounding box center [179, 272] width 21 height 21
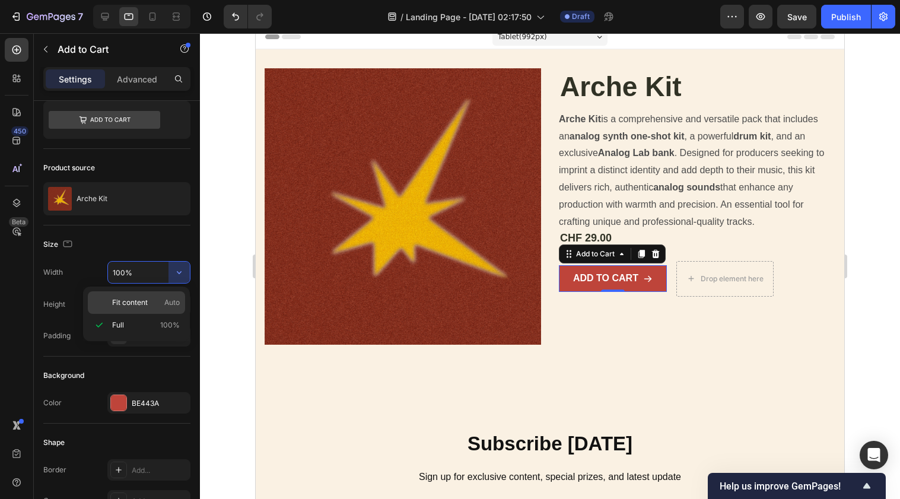
click at [158, 300] on p "Fit content Auto" at bounding box center [146, 302] width 68 height 11
type input "Auto"
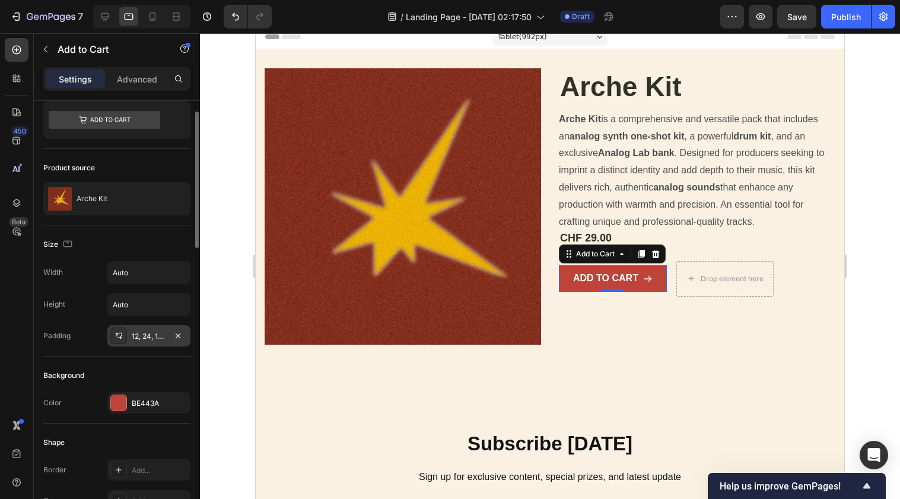
click at [136, 335] on div "12, 24, 12, 24" at bounding box center [149, 336] width 34 height 11
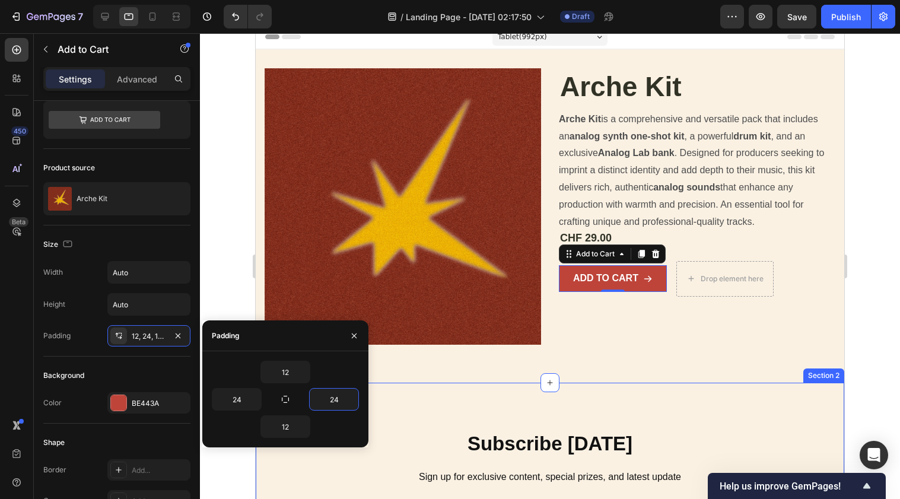
drag, startPoint x: 592, startPoint y: 430, endPoint x: 391, endPoint y: 396, distance: 203.4
click at [352, 399] on icon "button" at bounding box center [352, 399] width 9 height 9
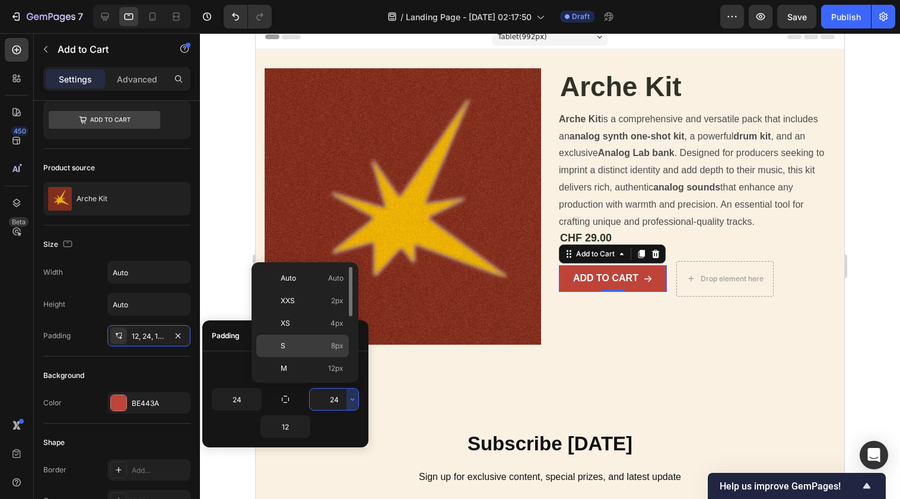
click at [328, 336] on div "S 8px" at bounding box center [302, 346] width 93 height 23
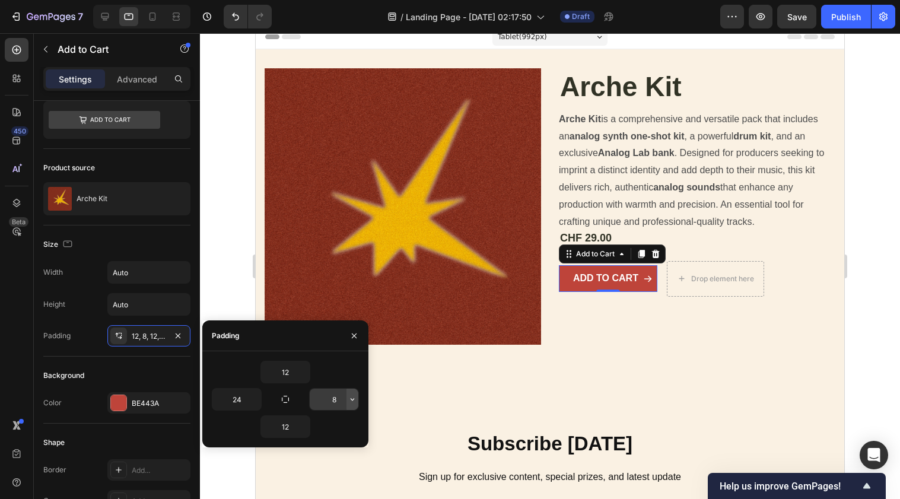
click at [349, 395] on icon "button" at bounding box center [352, 399] width 9 height 9
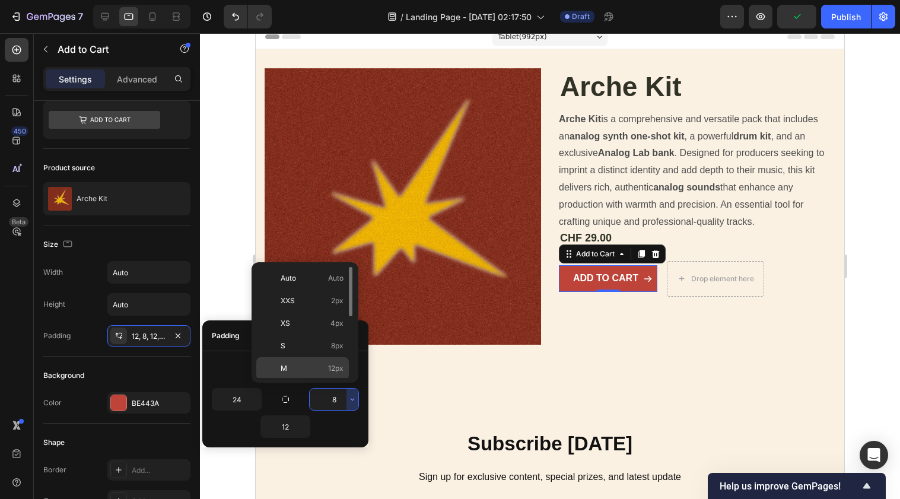
click at [323, 368] on p "M 12px" at bounding box center [312, 368] width 63 height 11
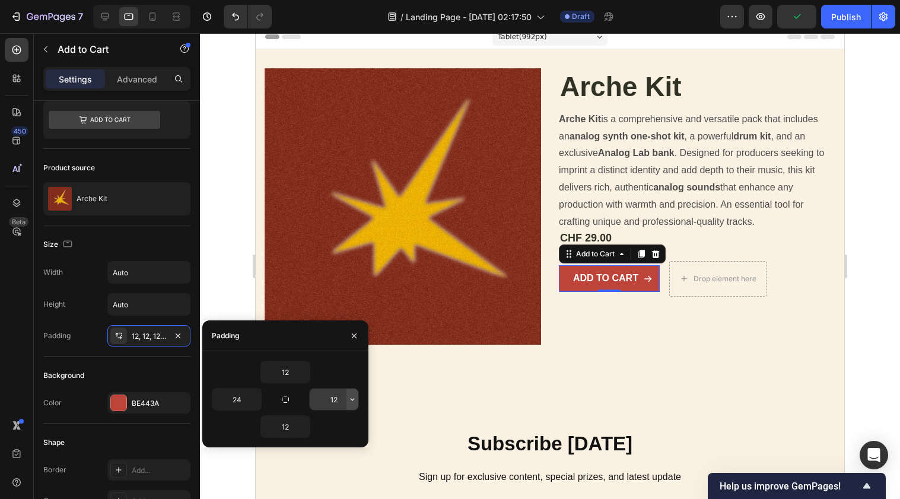
click at [354, 401] on icon "button" at bounding box center [352, 399] width 9 height 9
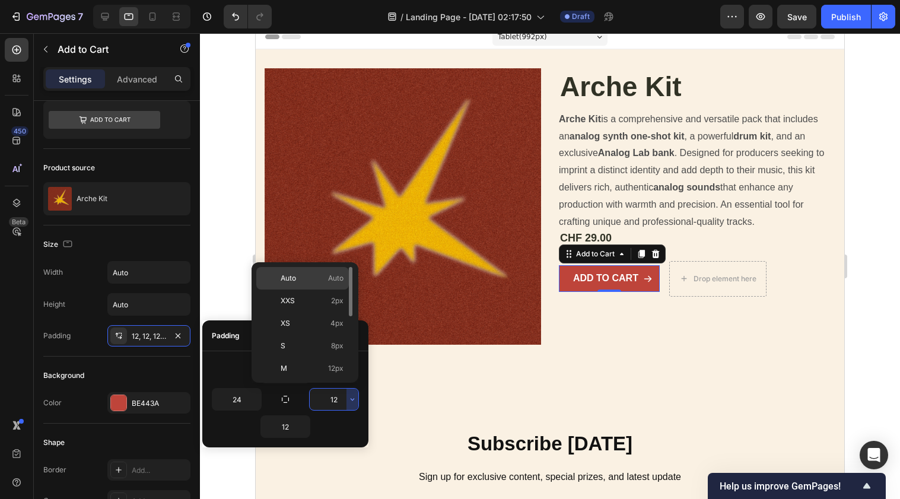
click at [314, 281] on p "Auto Auto" at bounding box center [312, 278] width 63 height 11
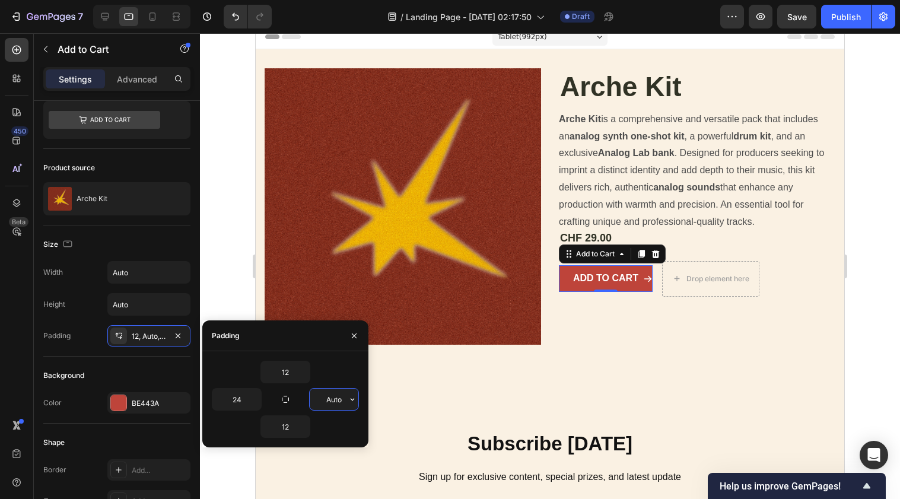
click at [331, 403] on input "Auto" at bounding box center [334, 399] width 49 height 21
type input "30"
click at [242, 398] on input "24" at bounding box center [236, 399] width 49 height 21
type input "2"
type input "30"
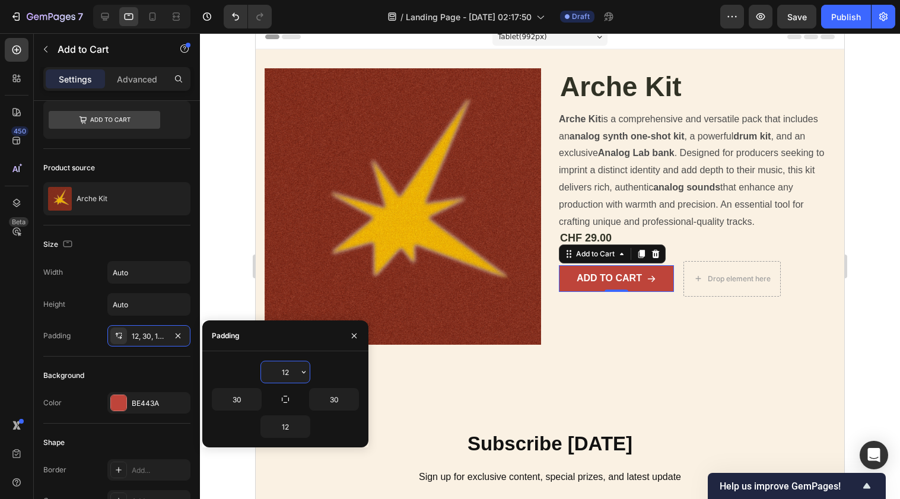
click at [290, 374] on input "12" at bounding box center [285, 371] width 49 height 21
type input "16"
click at [292, 425] on input "12" at bounding box center [285, 426] width 49 height 21
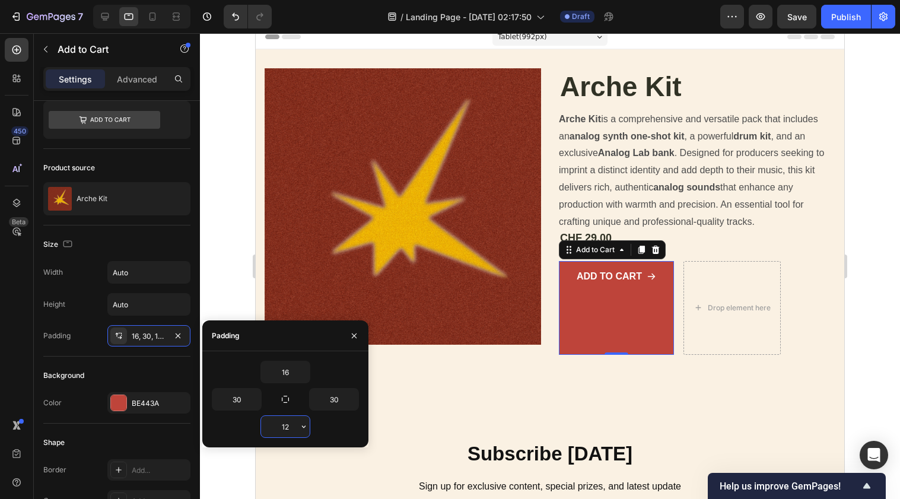
type input "1"
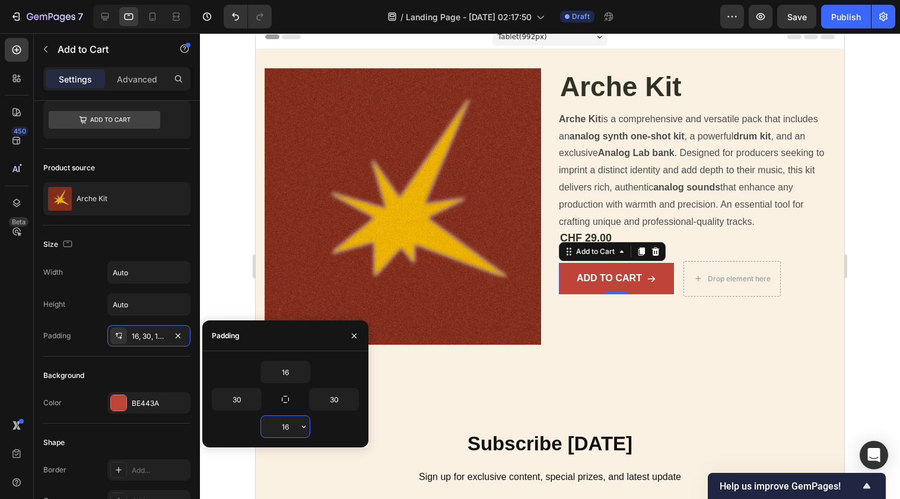
type input "16"
click at [345, 402] on input "30" at bounding box center [334, 399] width 49 height 21
type input "28"
click at [240, 402] on input "30" at bounding box center [236, 399] width 49 height 21
type input "3"
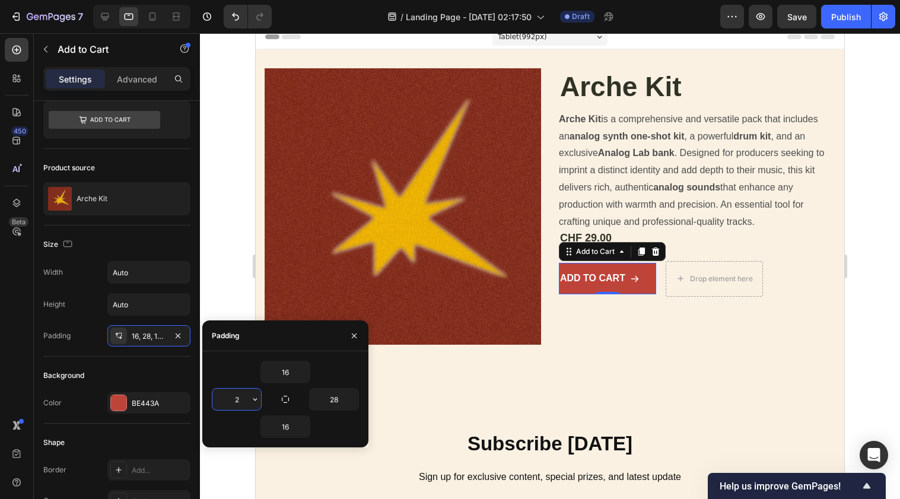
type input "28"
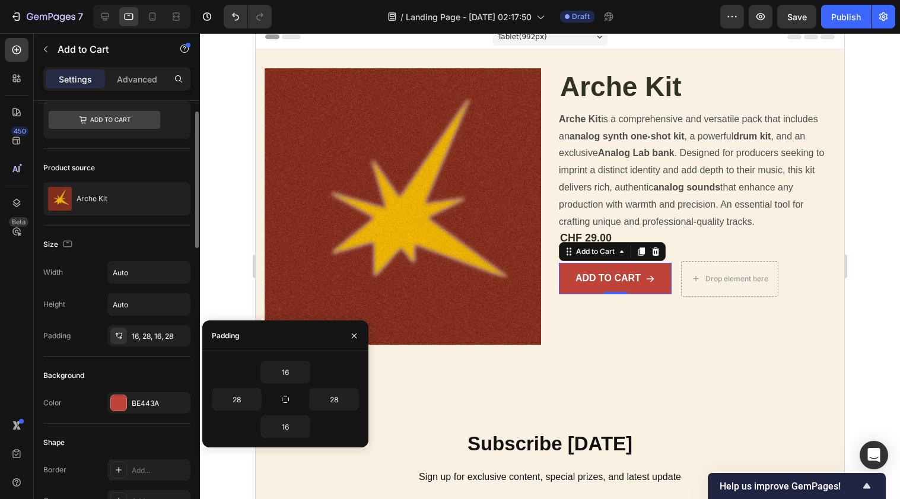
click at [137, 370] on div "Background" at bounding box center [116, 375] width 147 height 19
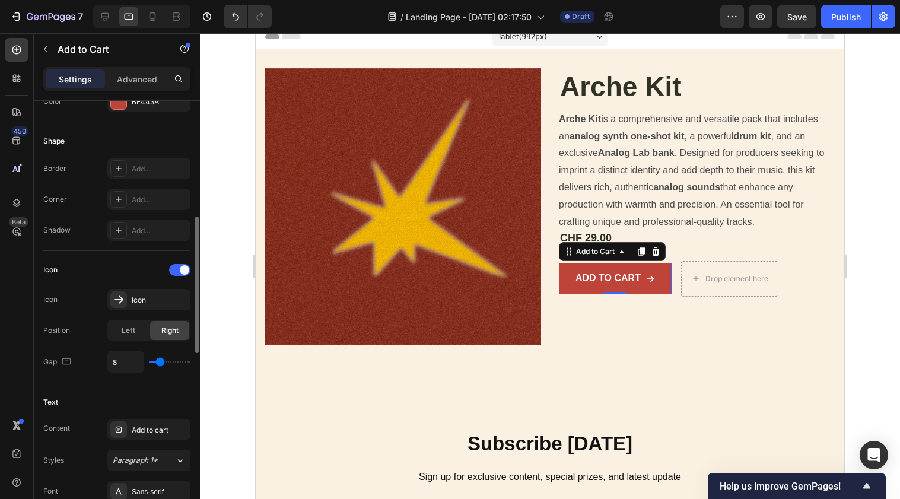
scroll to position [345, 0]
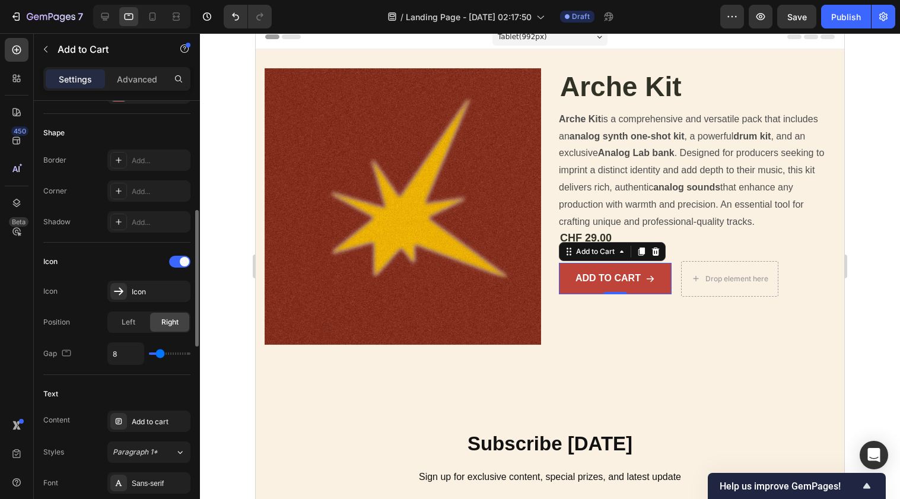
type input "12"
type input "14"
type input "18"
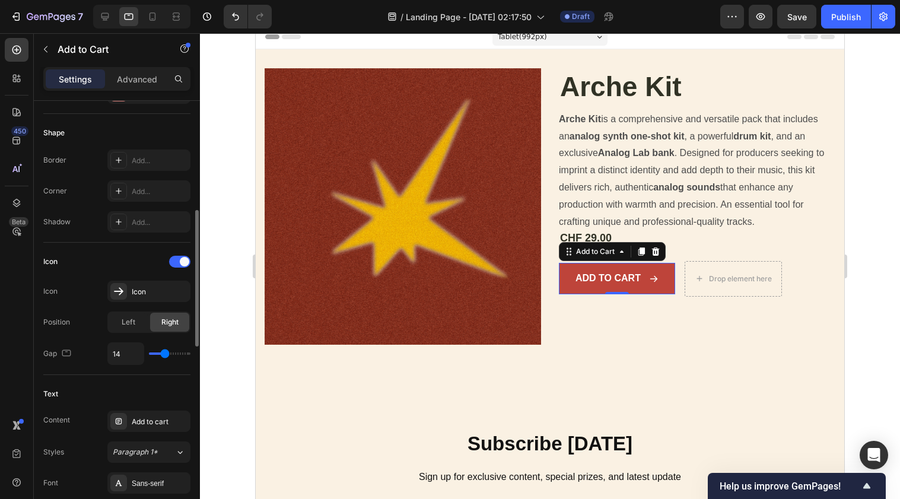
type input "18"
type input "19"
type input "21"
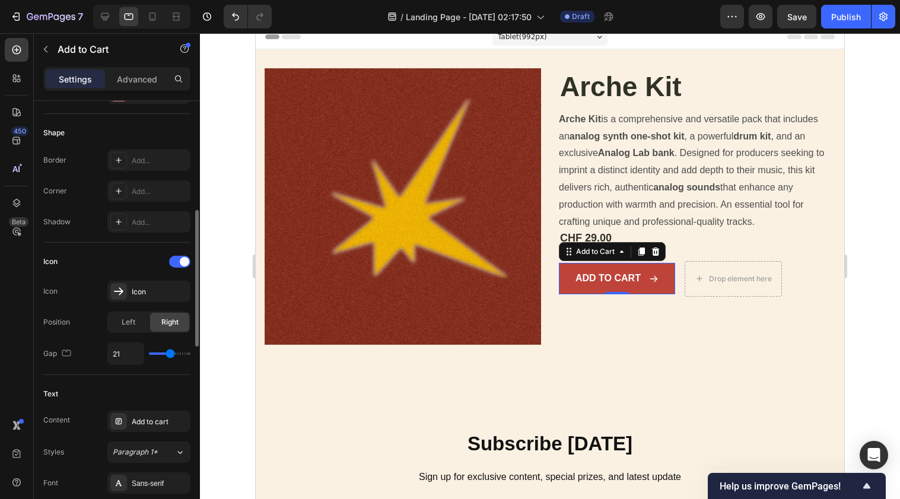
type input "23"
type input "26"
type input "27"
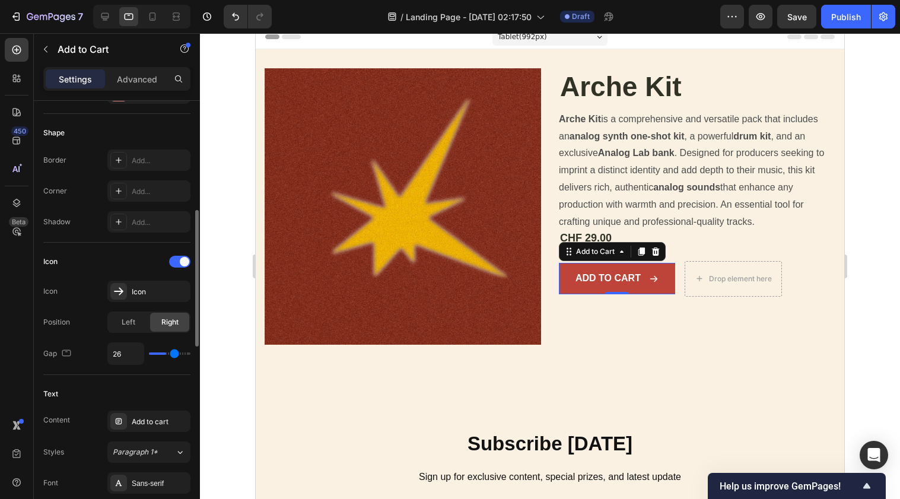
type input "27"
type input "28"
type input "29"
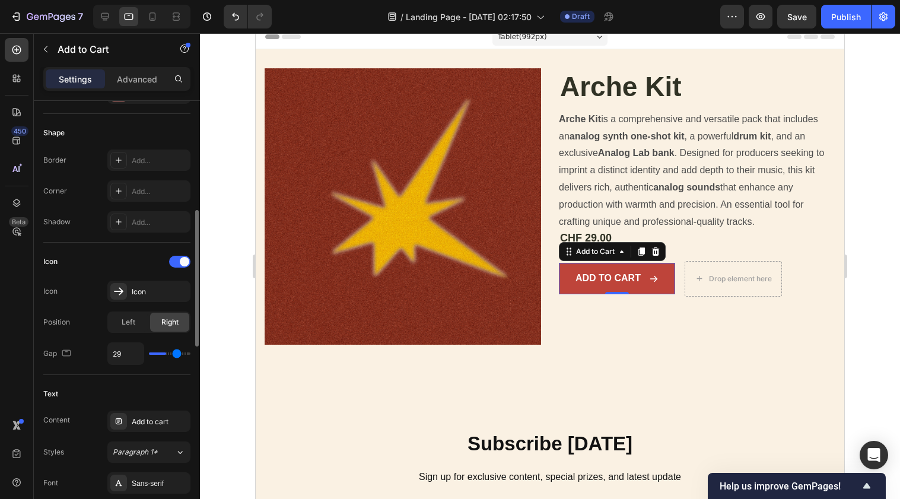
type input "32"
type input "33"
type input "35"
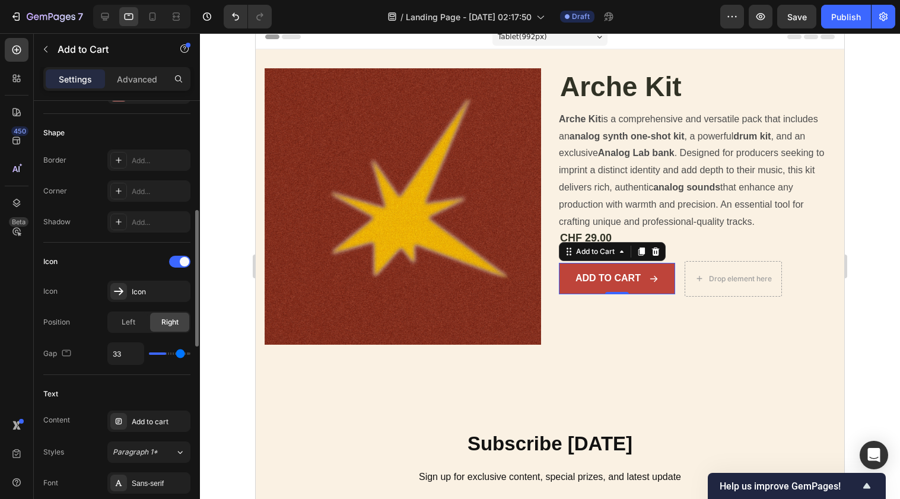
type input "35"
type input "36"
type input "37"
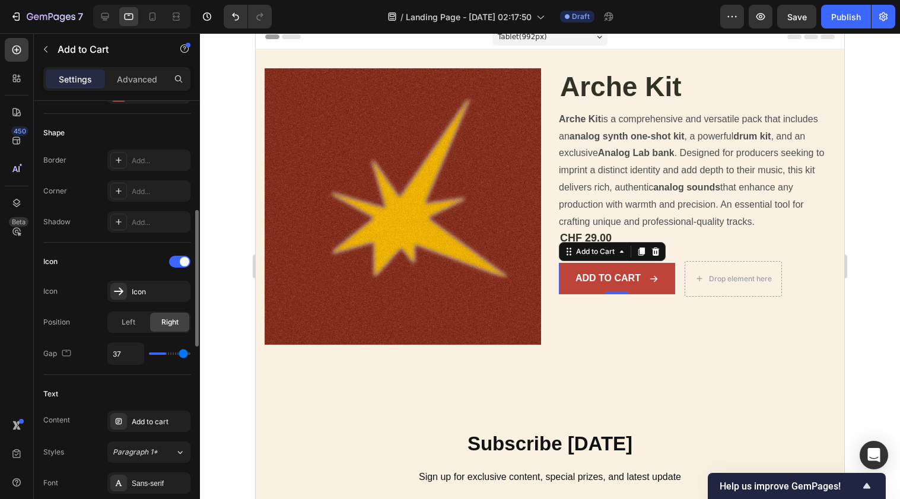
type input "38"
type input "39"
type input "40"
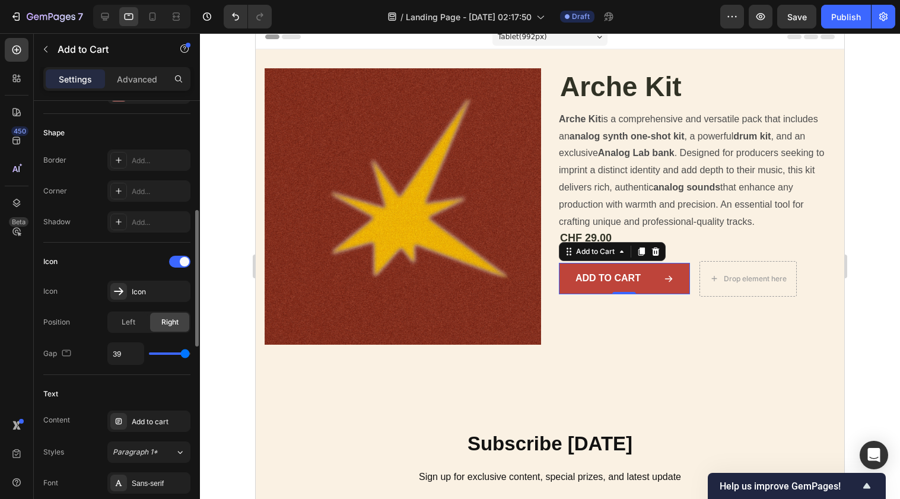
type input "40"
type input "36"
type input "33"
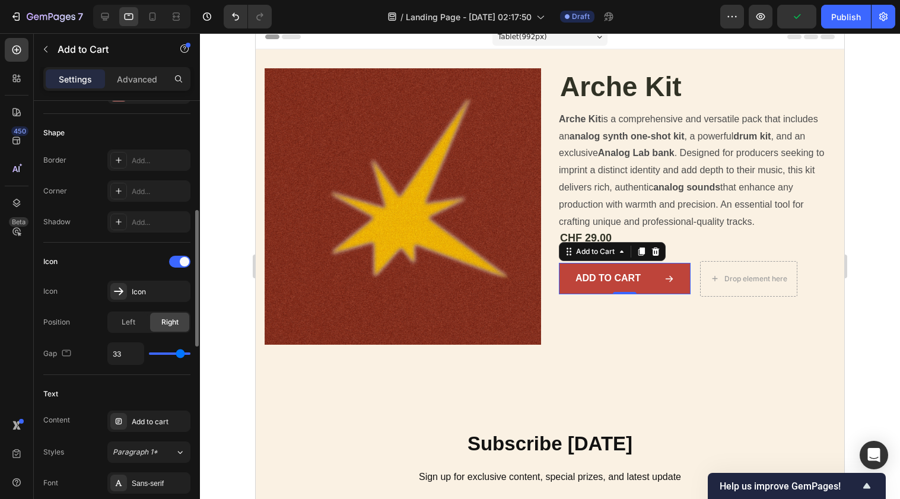
type input "31"
type input "29"
type input "23"
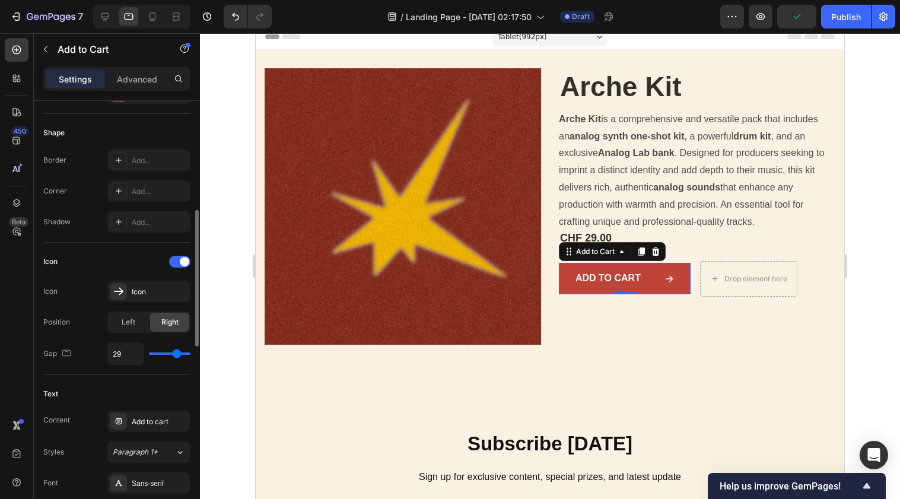
type input "23"
type input "21"
type input "20"
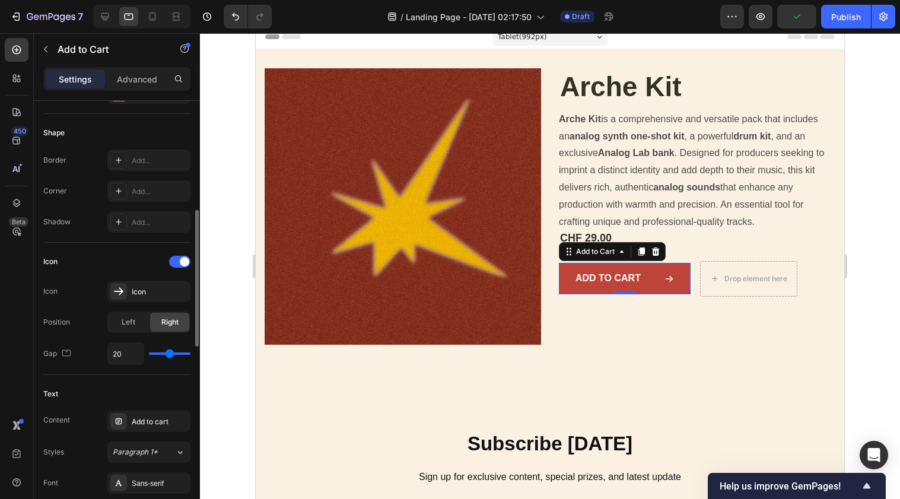
type input "19"
type input "16"
type input "15"
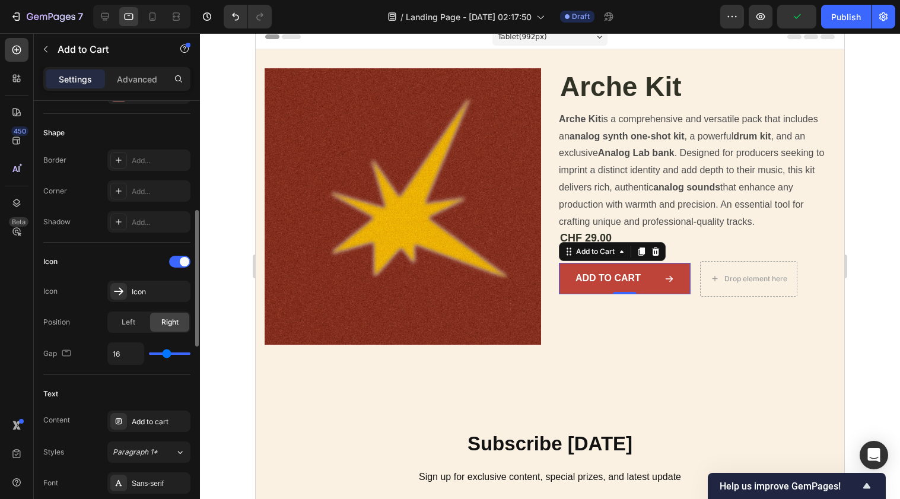
type input "15"
type input "14"
type input "13"
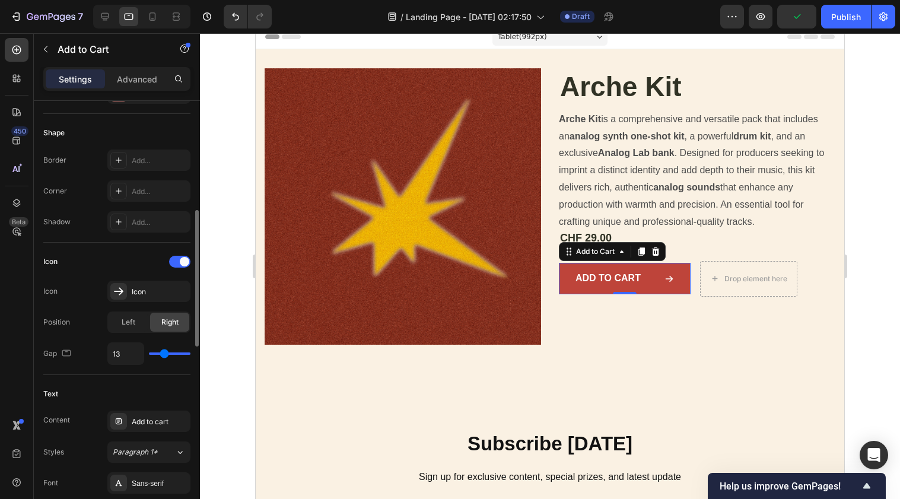
type input "12"
type input "11"
type input "10"
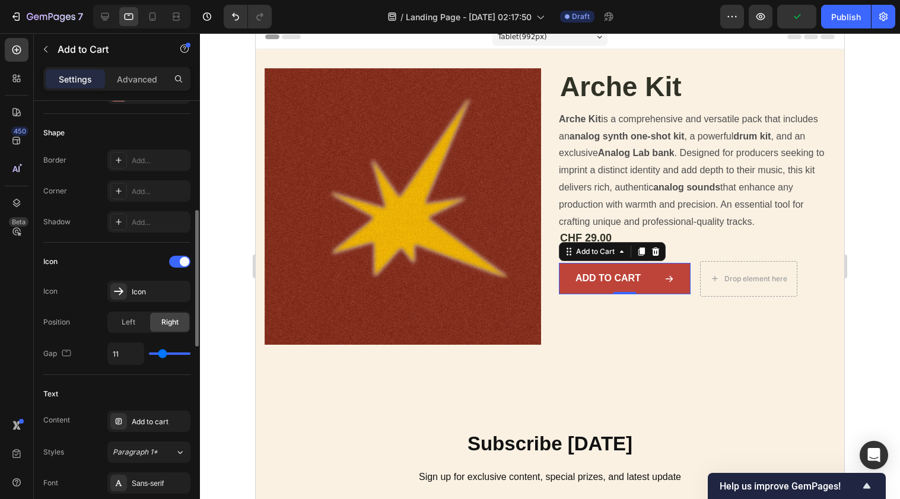
type input "10"
type input "9"
type input "7"
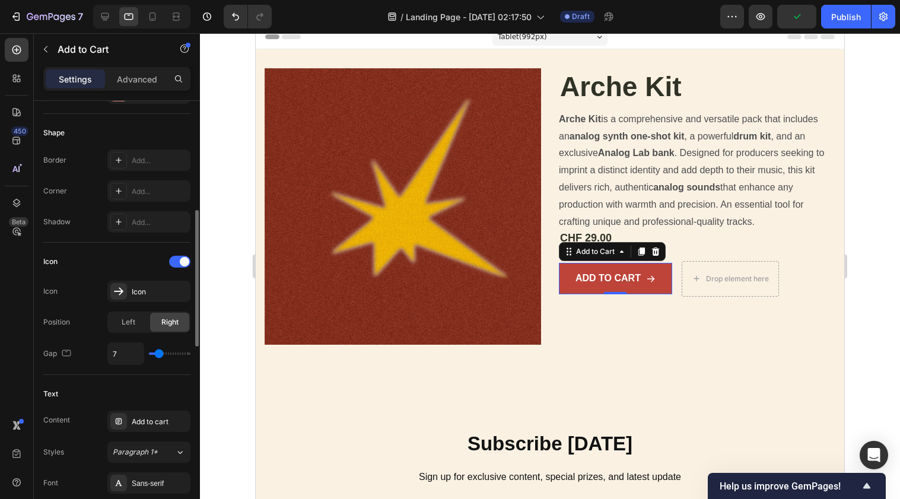
type input "6"
type input "5"
type input "3"
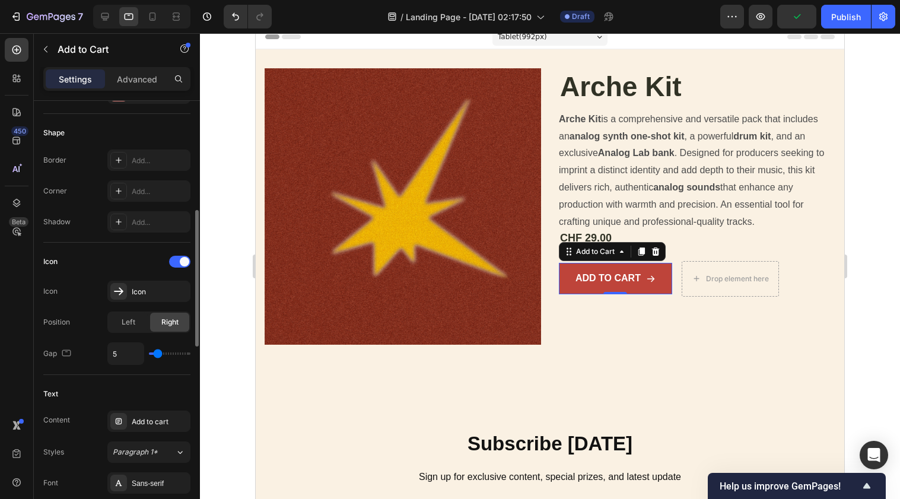
type input "3"
type input "2"
type input "1"
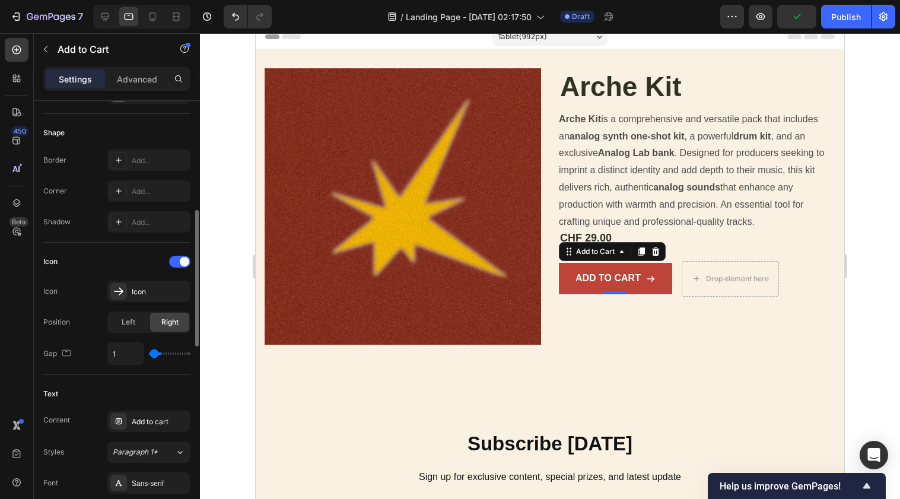
type input "0"
type input "2"
type input "5"
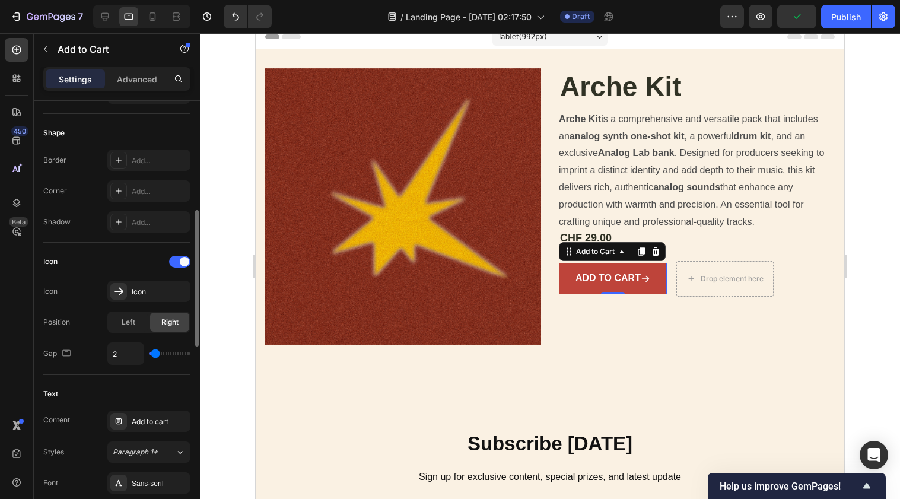
type input "5"
type input "7"
type input "11"
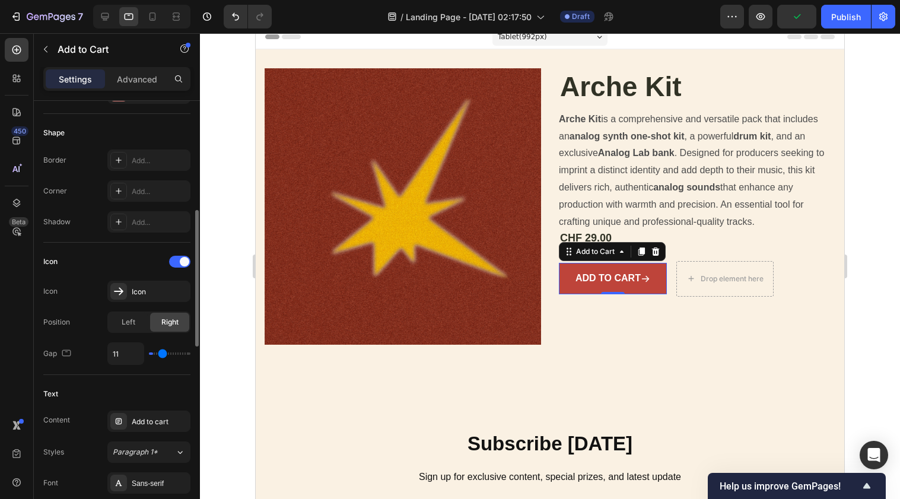
type input "13"
type input "15"
type input "20"
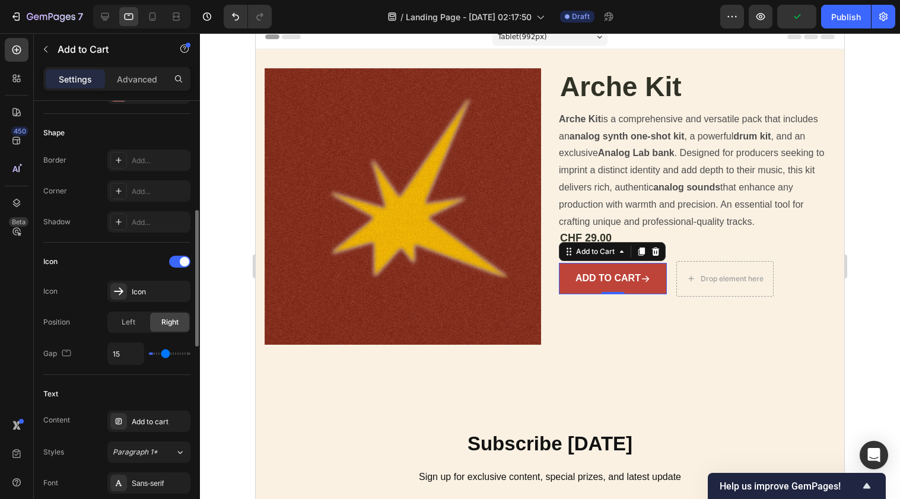
type input "20"
type input "21"
type input "23"
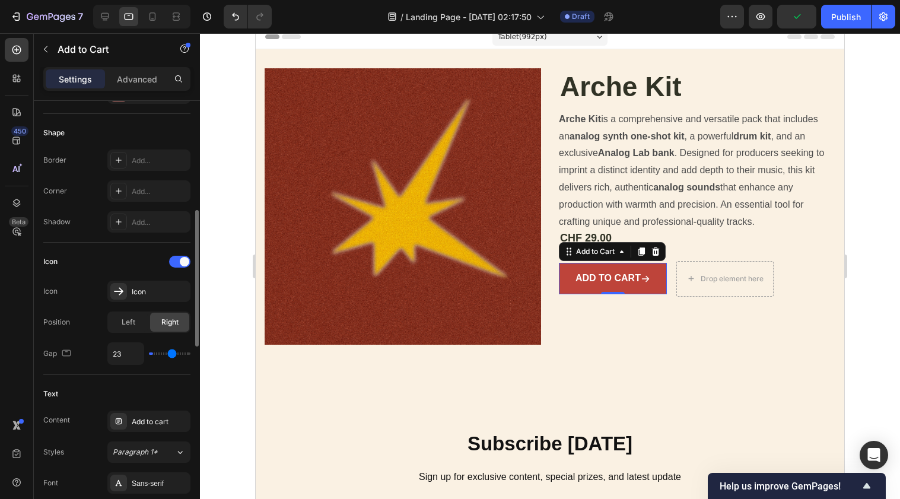
type input "24"
type input "25"
type input "26"
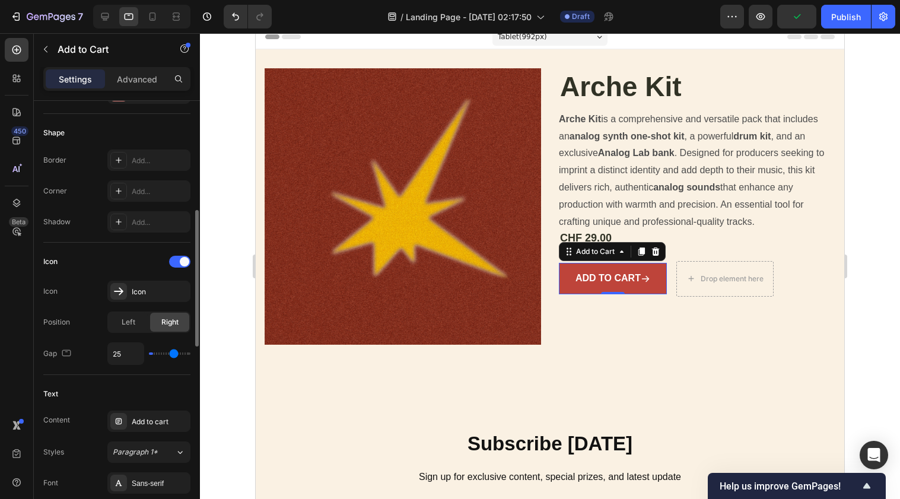
type input "26"
type input "27"
type input "28"
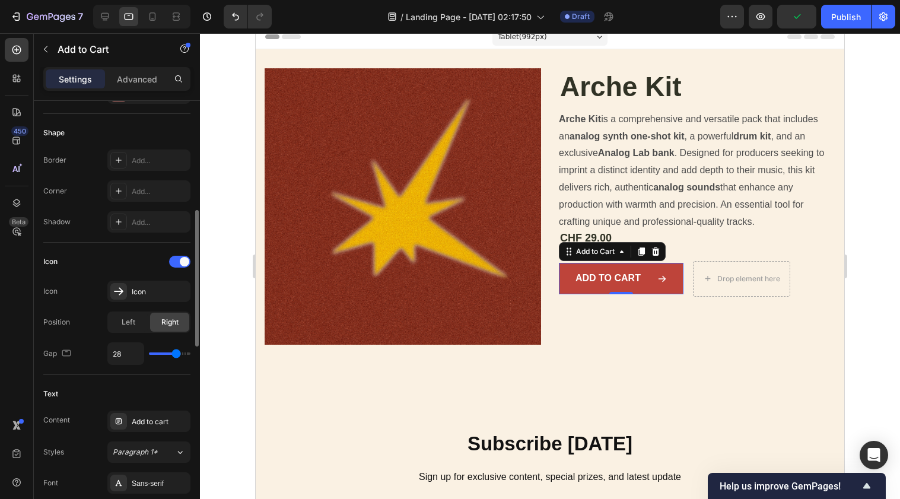
type input "29"
type input "31"
type input "34"
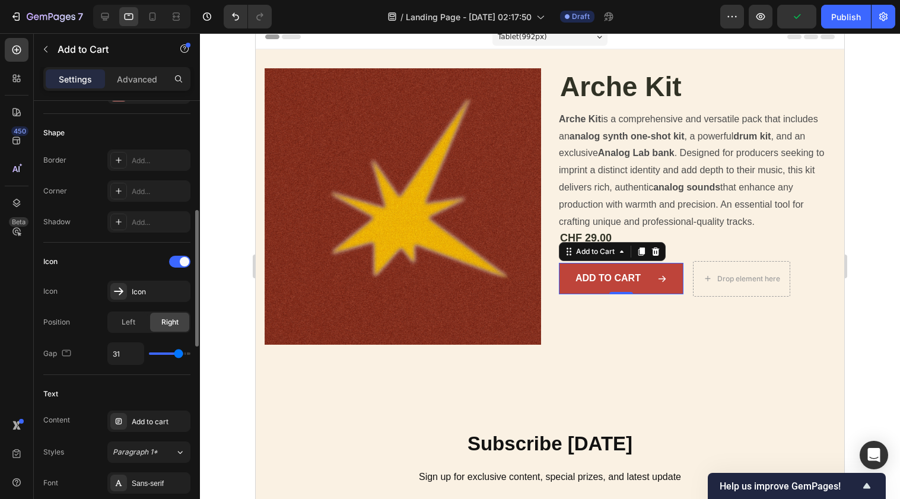
type input "34"
type input "36"
type input "40"
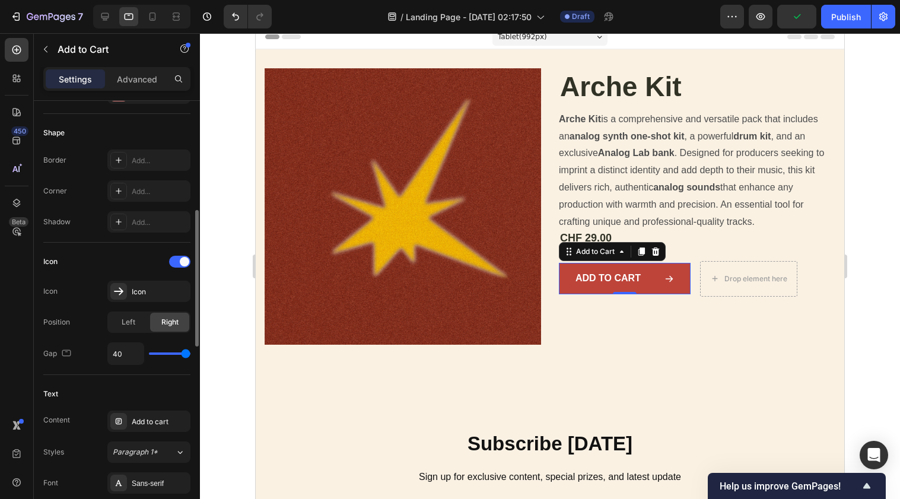
type input "39"
type input "38"
type input "37"
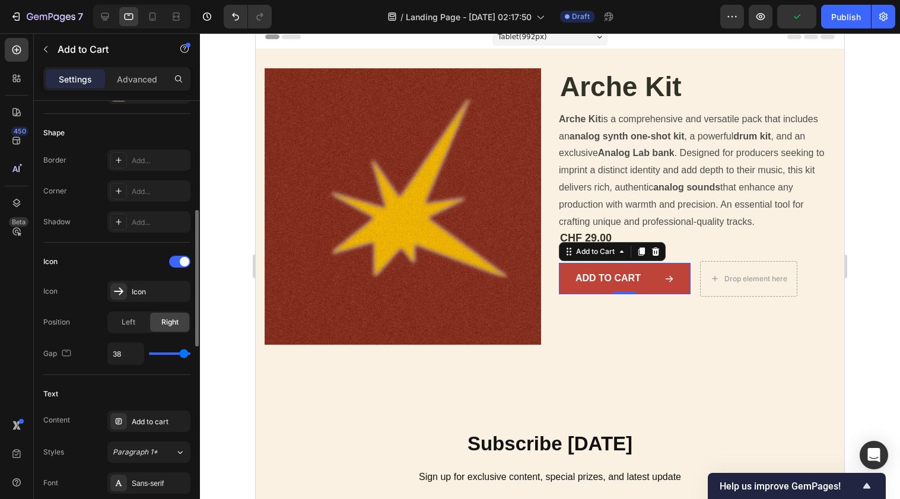
type input "37"
type input "36"
type input "35"
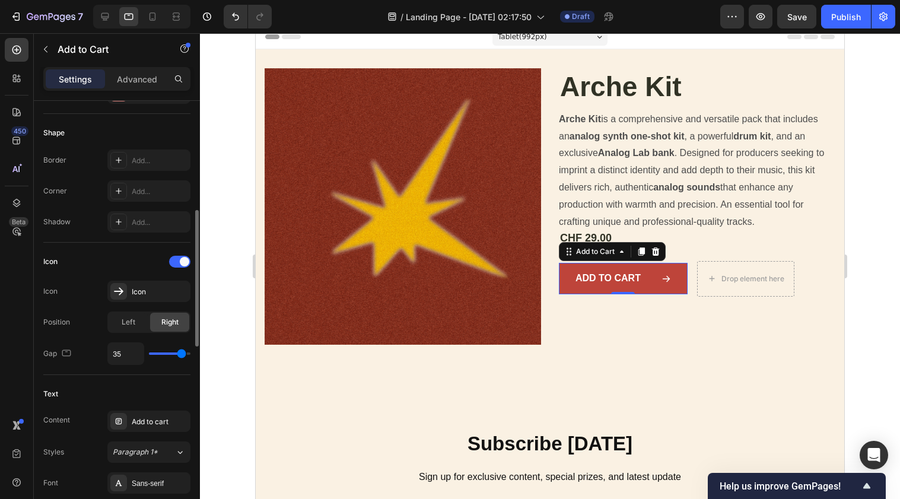
type input "34"
type input "33"
type input "32"
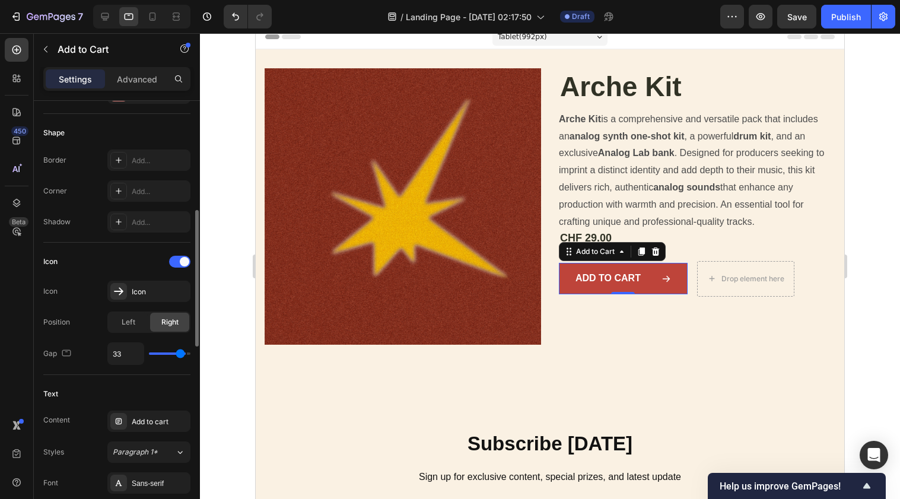
type input "32"
type input "31"
type input "30"
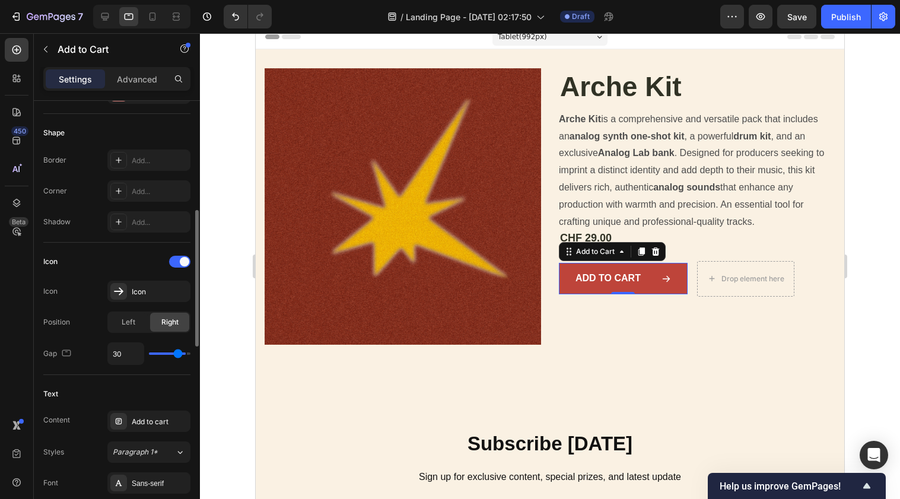
type input "29"
type input "28"
type input "27"
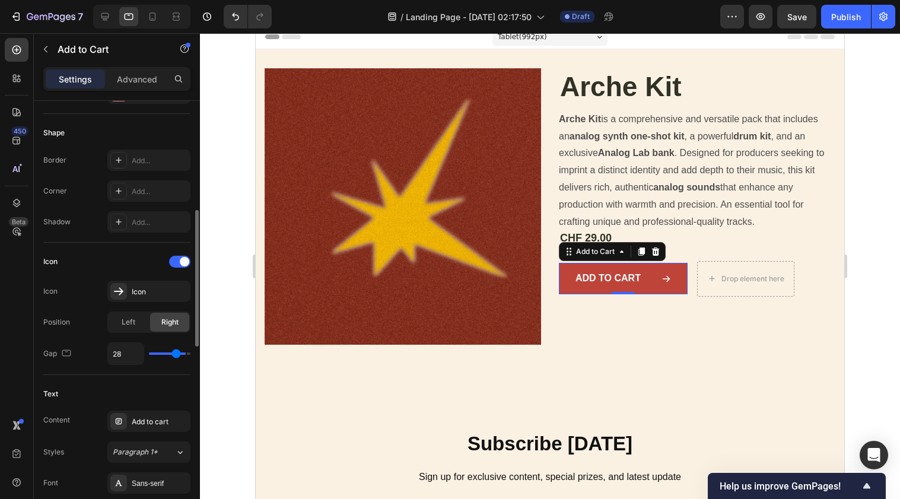
type input "27"
type input "26"
type input "25"
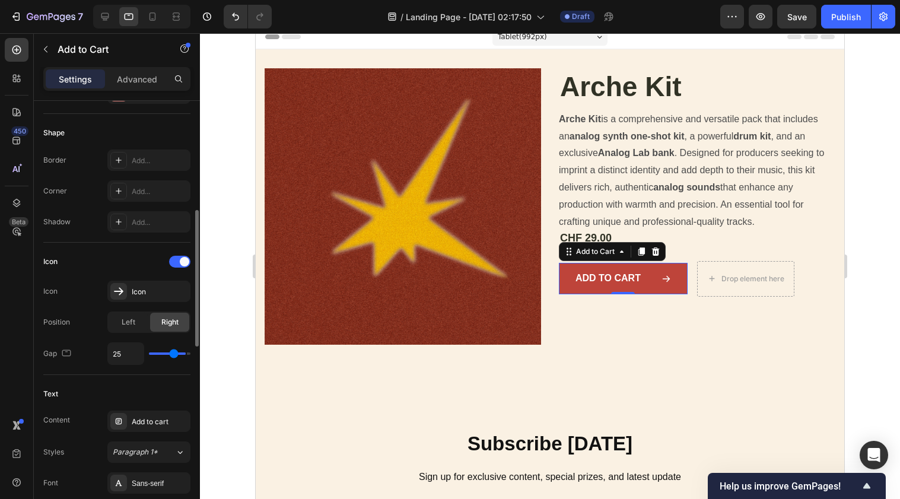
type input "24"
type input "23"
type input "22"
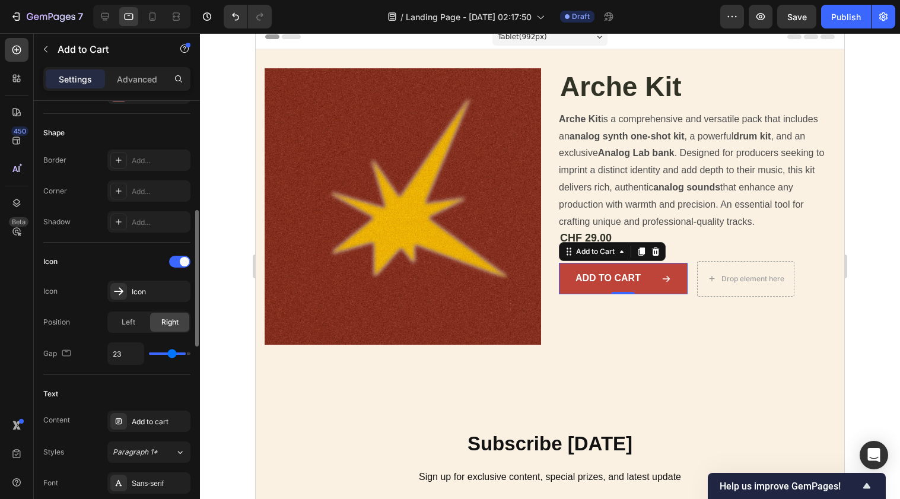
type input "22"
drag, startPoint x: 161, startPoint y: 355, endPoint x: 170, endPoint y: 351, distance: 9.8
click at [170, 352] on input "range" at bounding box center [170, 353] width 42 height 2
type input "21"
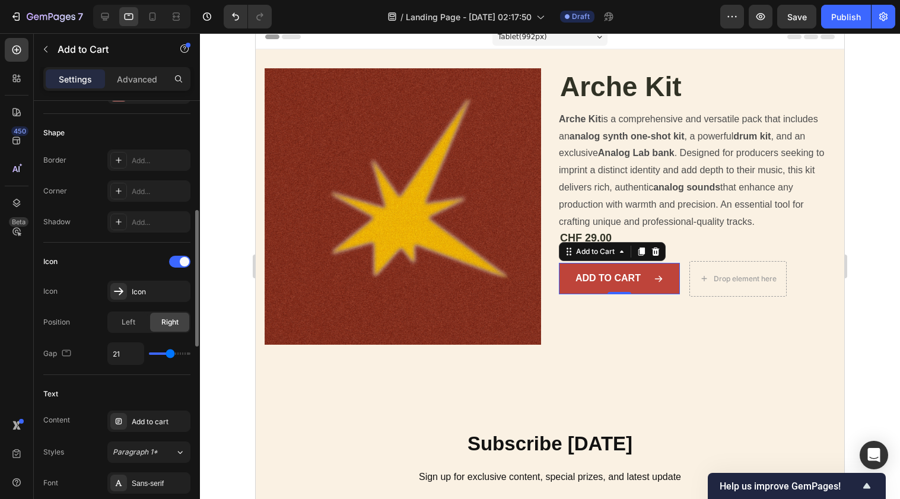
type input "20"
type input "19"
type input "18"
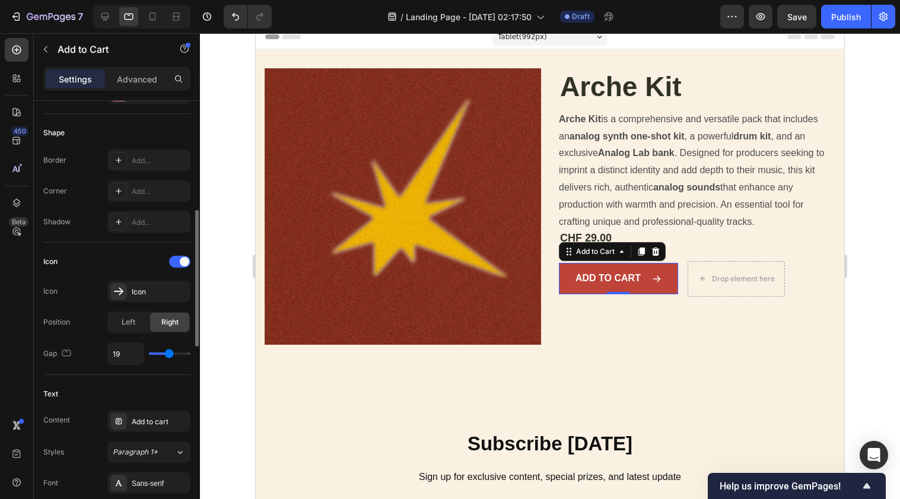
type input "18"
type input "16"
type input "14"
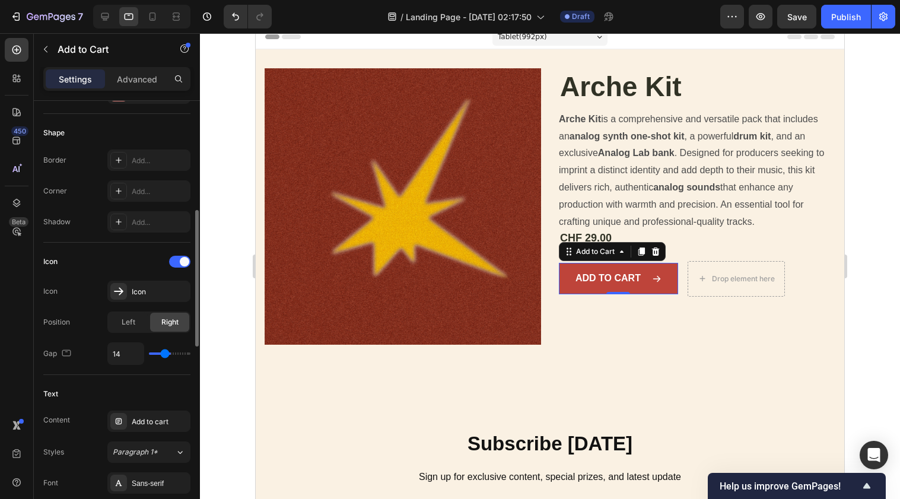
type input "12"
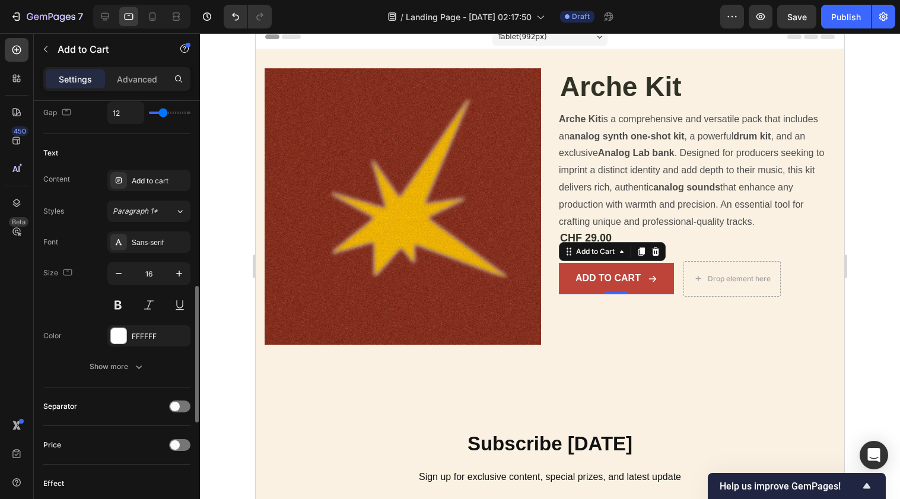
scroll to position [586, 0]
type input "10"
type input "9"
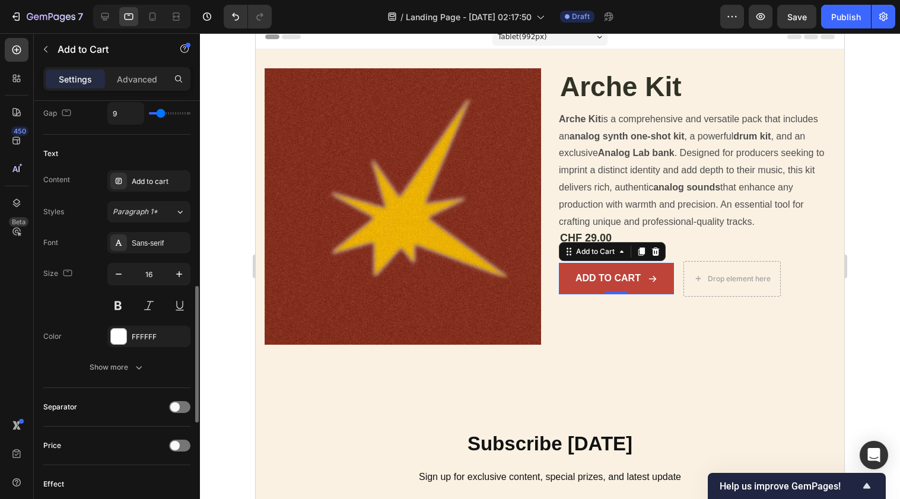
type input "6"
type input "5"
type input "1"
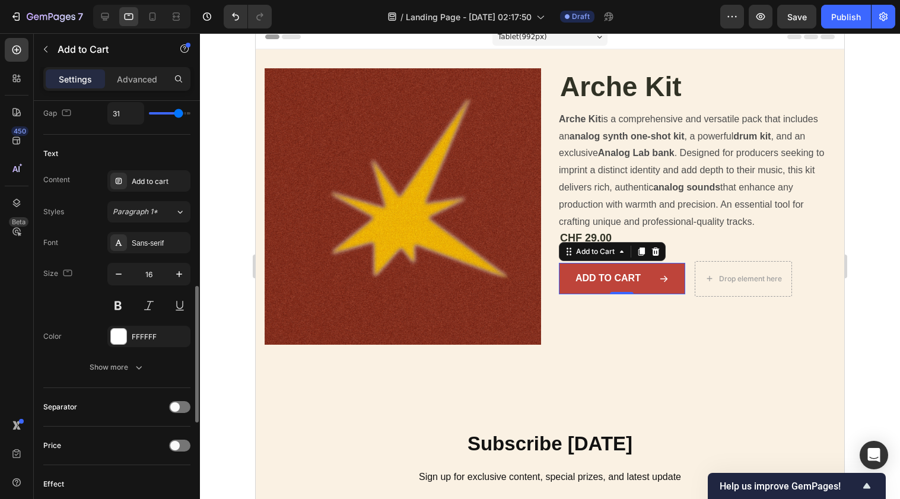
click at [178, 115] on input "range" at bounding box center [170, 113] width 42 height 2
click at [149, 115] on input "range" at bounding box center [170, 113] width 42 height 2
click at [163, 115] on input "range" at bounding box center [170, 113] width 42 height 2
click at [167, 113] on input "range" at bounding box center [170, 113] width 42 height 2
click at [171, 115] on input "range" at bounding box center [170, 113] width 42 height 2
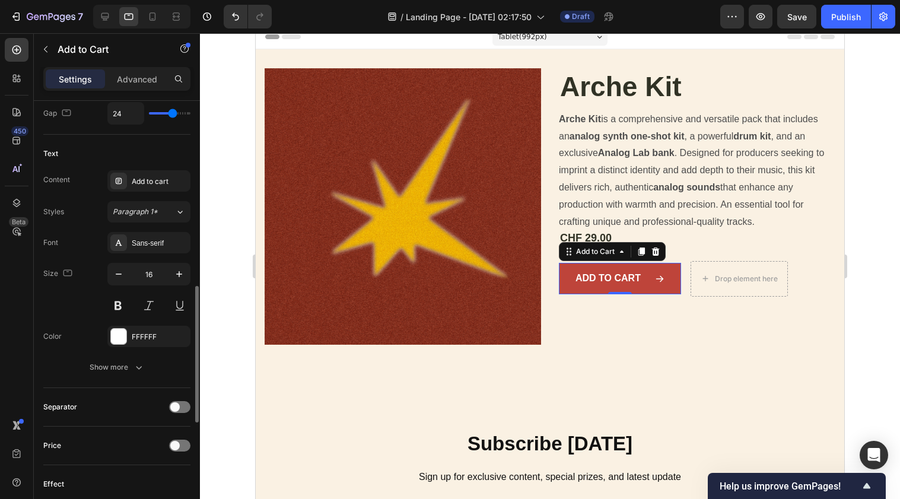
click at [171, 112] on input "range" at bounding box center [170, 113] width 42 height 2
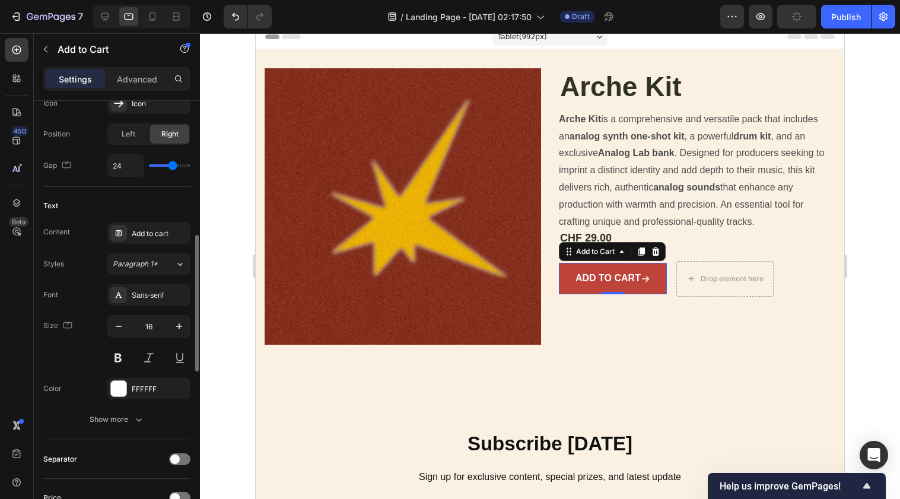
scroll to position [483, 0]
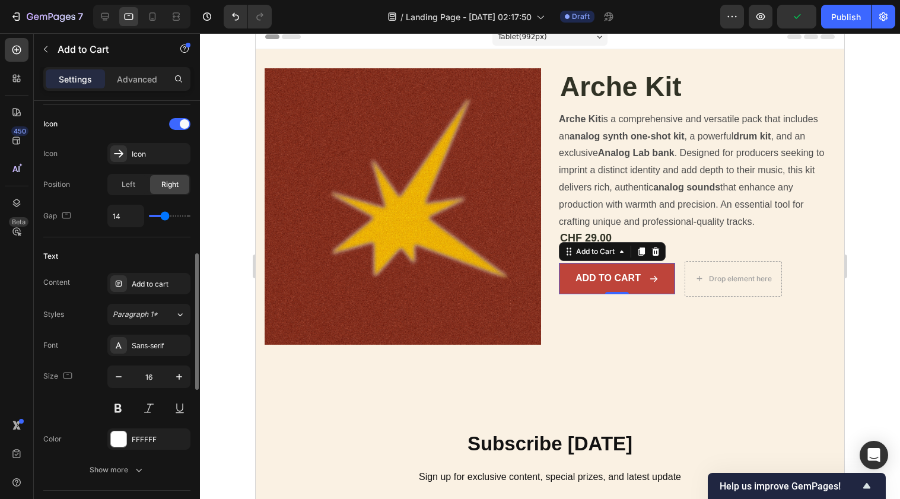
click at [164, 217] on input "range" at bounding box center [170, 216] width 42 height 2
click at [149, 215] on input "range" at bounding box center [170, 216] width 42 height 2
click at [166, 217] on input "range" at bounding box center [170, 216] width 42 height 2
click at [190, 215] on input "range" at bounding box center [170, 216] width 42 height 2
click at [171, 216] on input "range" at bounding box center [170, 216] width 42 height 2
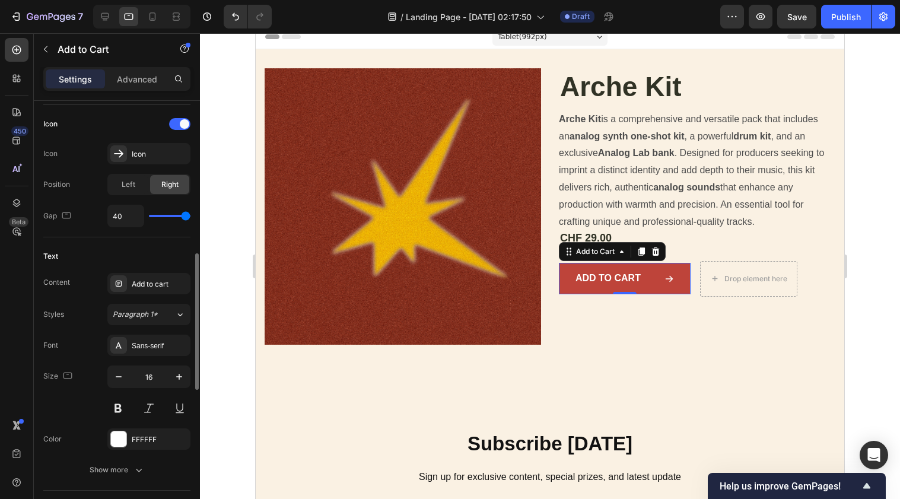
click at [190, 215] on input "range" at bounding box center [170, 216] width 42 height 2
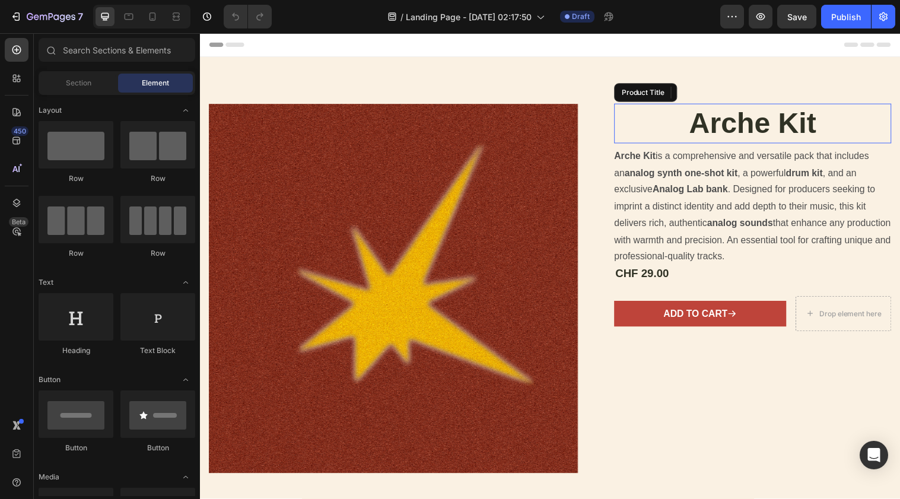
click at [721, 122] on h1 "Arche Kit" at bounding box center [762, 125] width 282 height 40
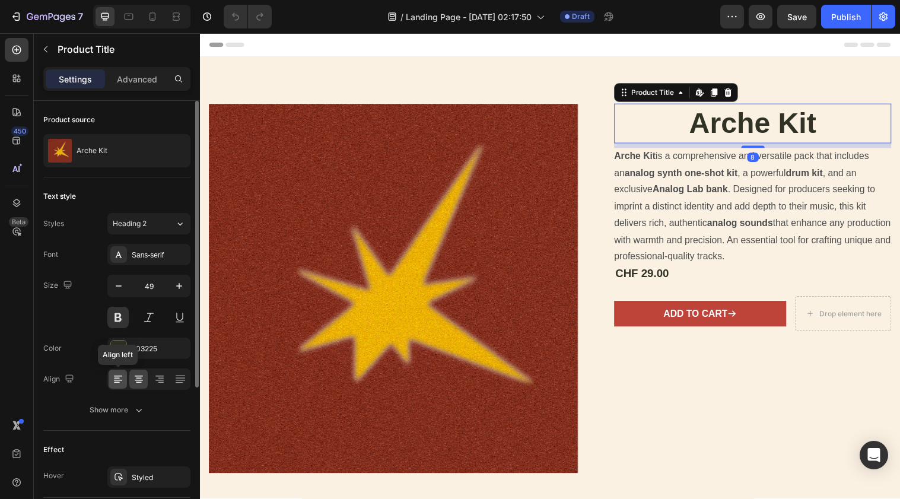
click at [117, 376] on icon at bounding box center [118, 376] width 8 height 1
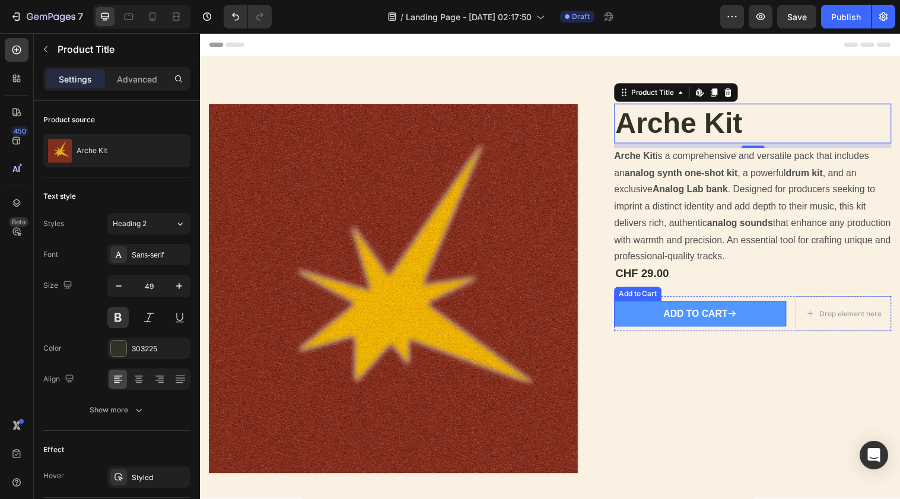
click at [758, 306] on button "Add to cart" at bounding box center [708, 319] width 175 height 27
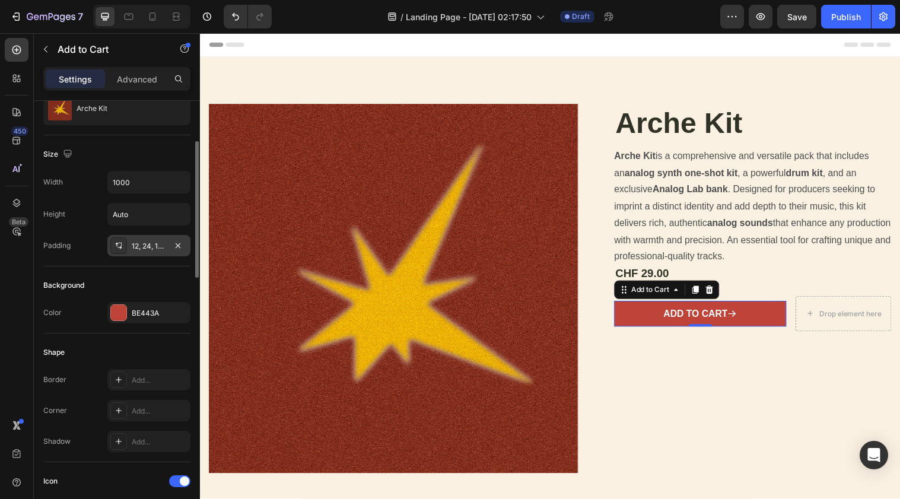
scroll to position [127, 0]
drag, startPoint x: 146, startPoint y: 242, endPoint x: 154, endPoint y: 242, distance: 7.7
click at [154, 242] on div "12, 24, 12, 24" at bounding box center [149, 245] width 34 height 11
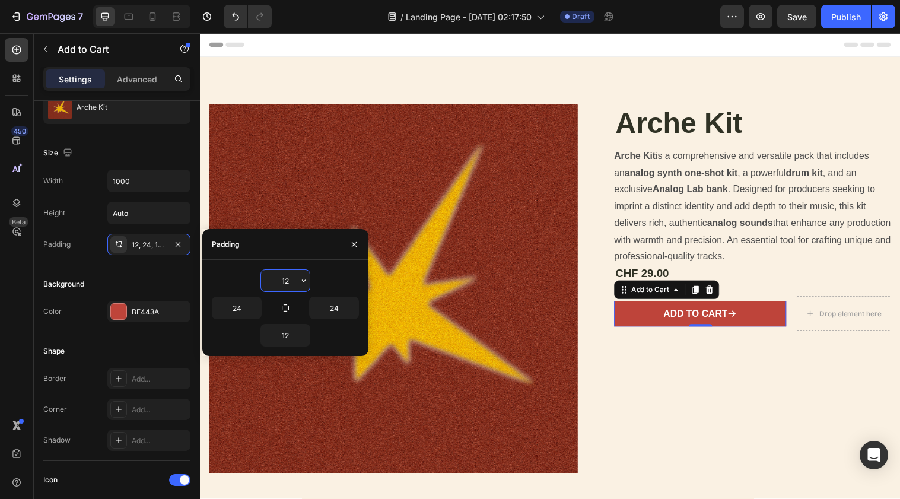
click at [284, 279] on input "12" at bounding box center [285, 280] width 49 height 21
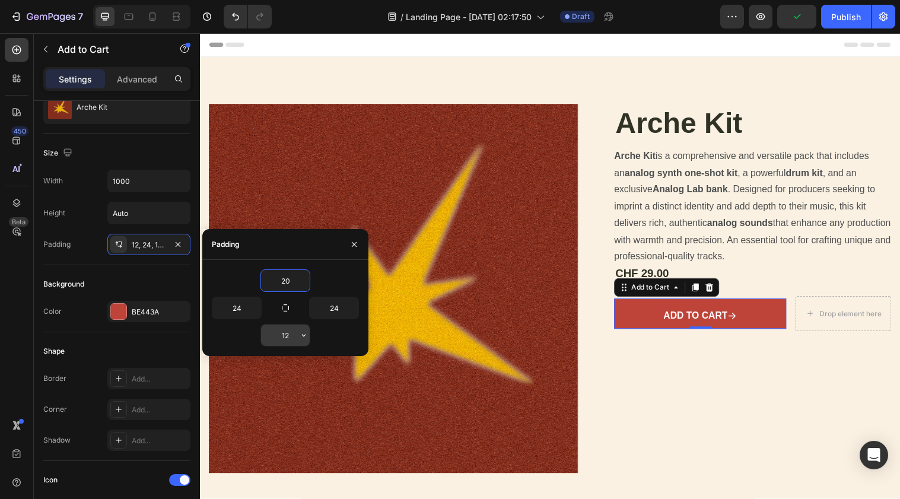
type input "20"
click at [290, 335] on input "12" at bounding box center [285, 335] width 49 height 21
type input "1"
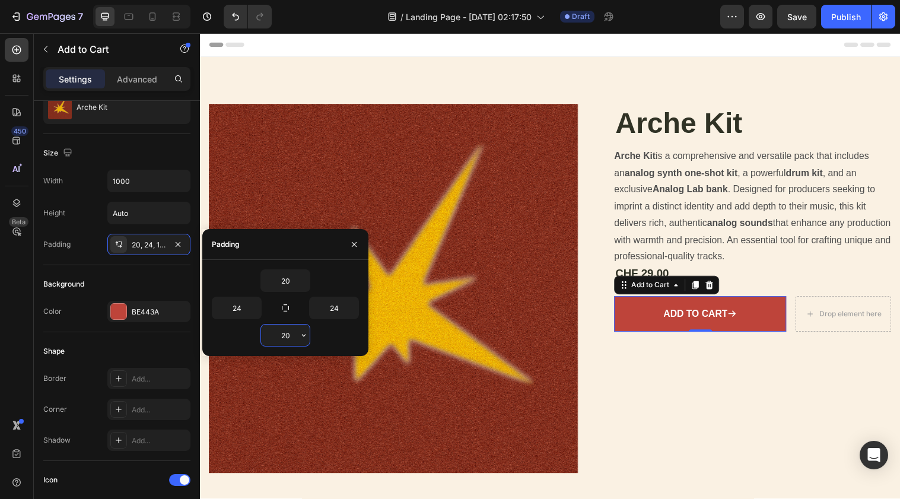
type input "20"
click at [354, 242] on icon "button" at bounding box center [353, 244] width 9 height 9
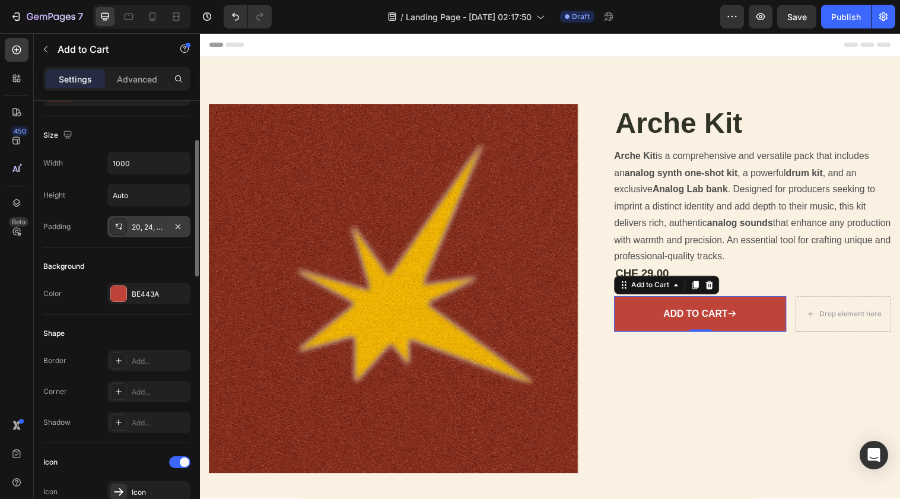
scroll to position [140, 0]
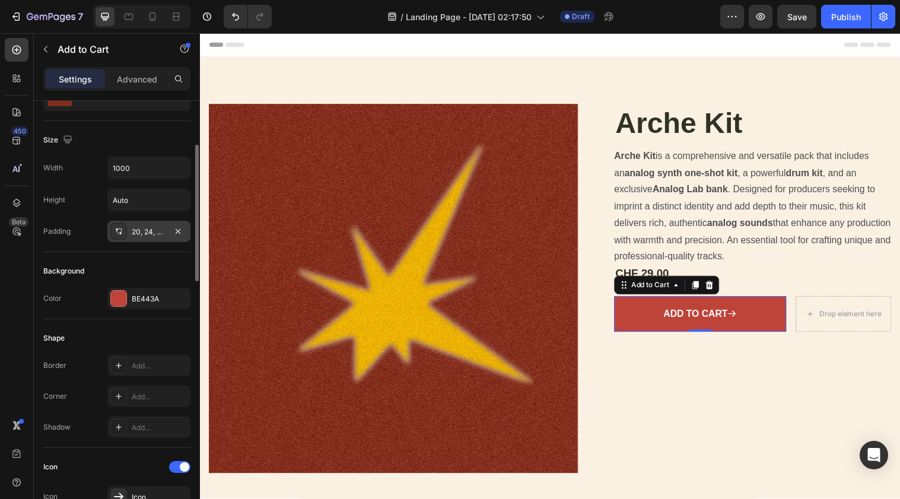
click at [167, 231] on div "20, 24, 20, 24" at bounding box center [148, 231] width 83 height 21
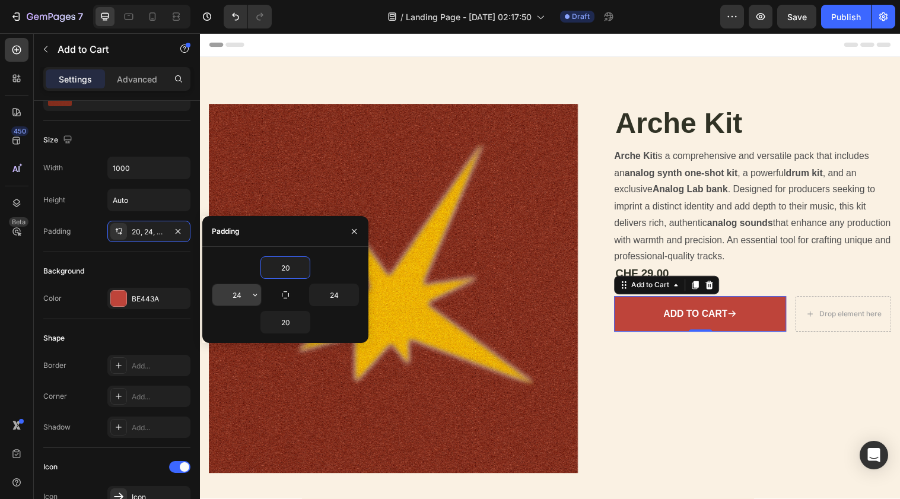
click at [240, 293] on input "24" at bounding box center [236, 294] width 49 height 21
type input "20"
click at [341, 294] on input "24" at bounding box center [334, 294] width 49 height 21
type input "2"
click at [247, 290] on input "20" at bounding box center [236, 294] width 49 height 21
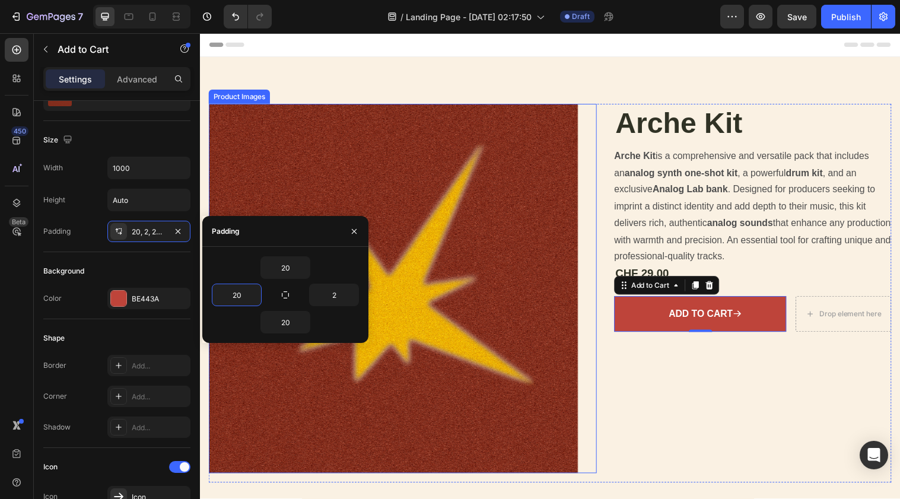
type input "0"
type input "1"
type input "20"
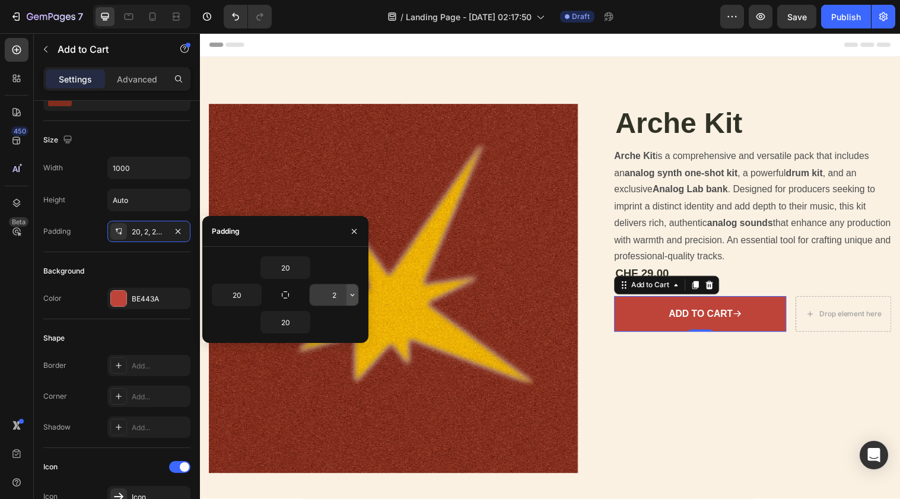
click at [350, 288] on button "button" at bounding box center [353, 294] width 12 height 21
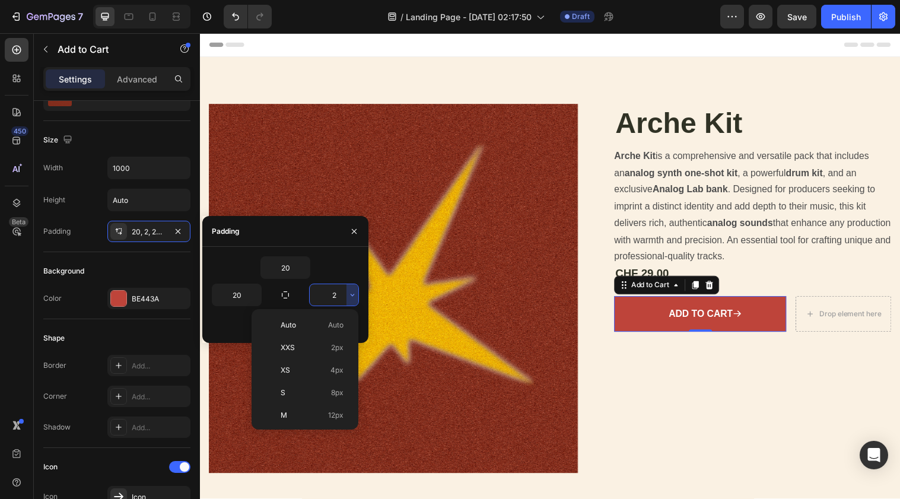
click at [338, 291] on input "2" at bounding box center [334, 294] width 49 height 21
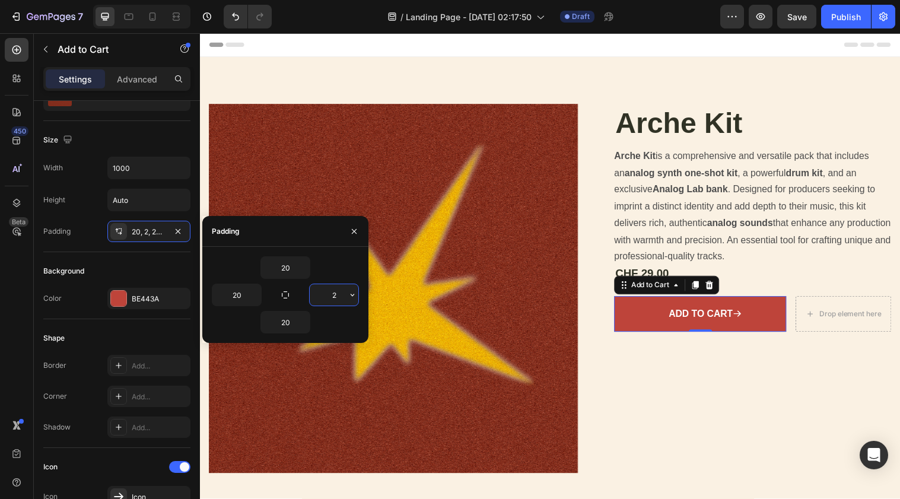
type input "20"
click at [174, 161] on button "button" at bounding box center [179, 167] width 21 height 21
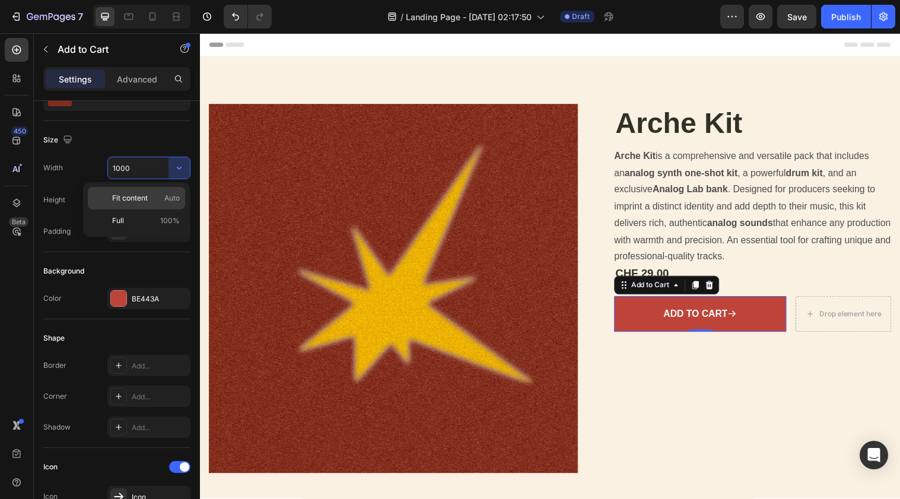
click at [163, 204] on div "Fit content Auto" at bounding box center [136, 198] width 97 height 23
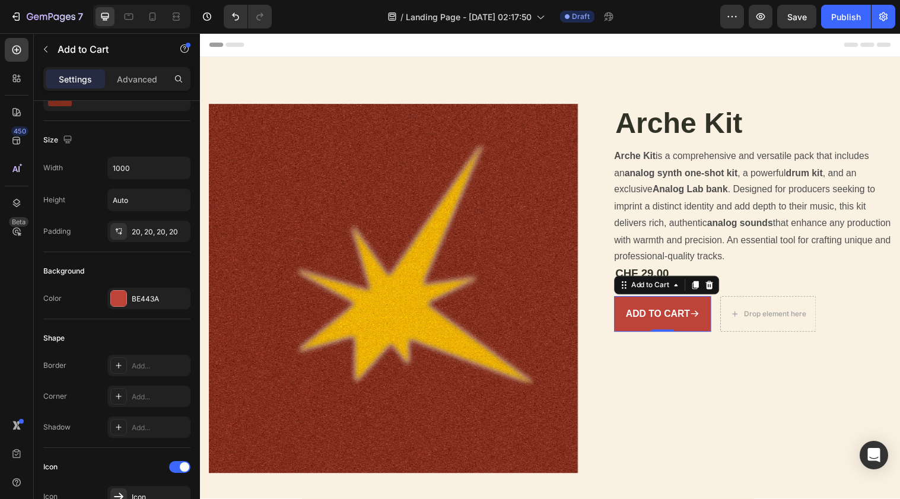
type input "Auto"
click at [158, 275] on div "Background" at bounding box center [116, 271] width 147 height 19
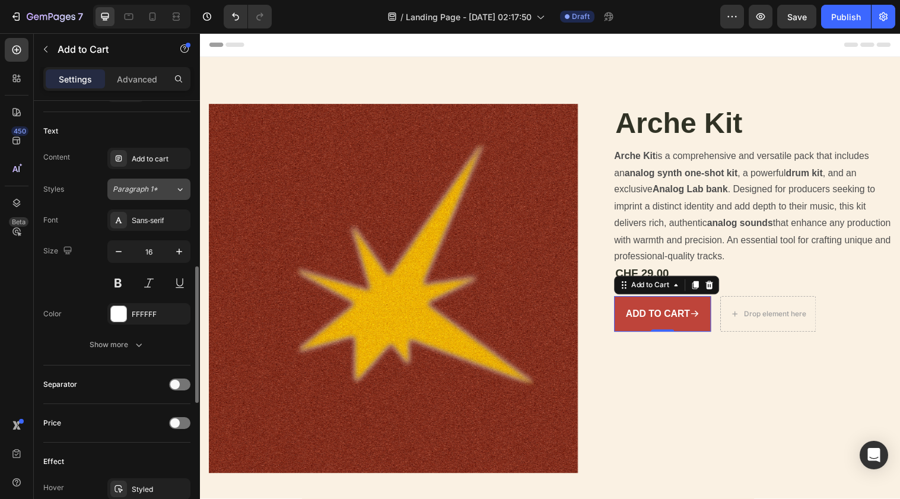
scroll to position [612, 0]
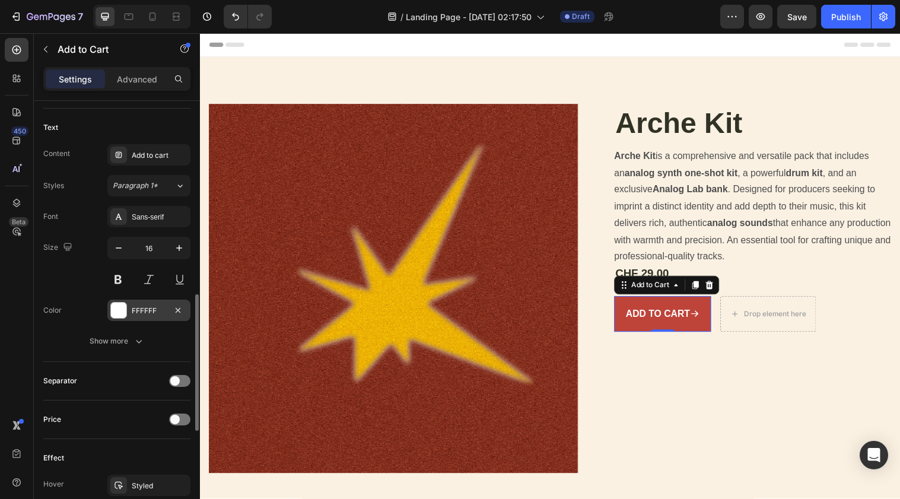
click at [126, 301] on div "FFFFFF" at bounding box center [148, 310] width 83 height 21
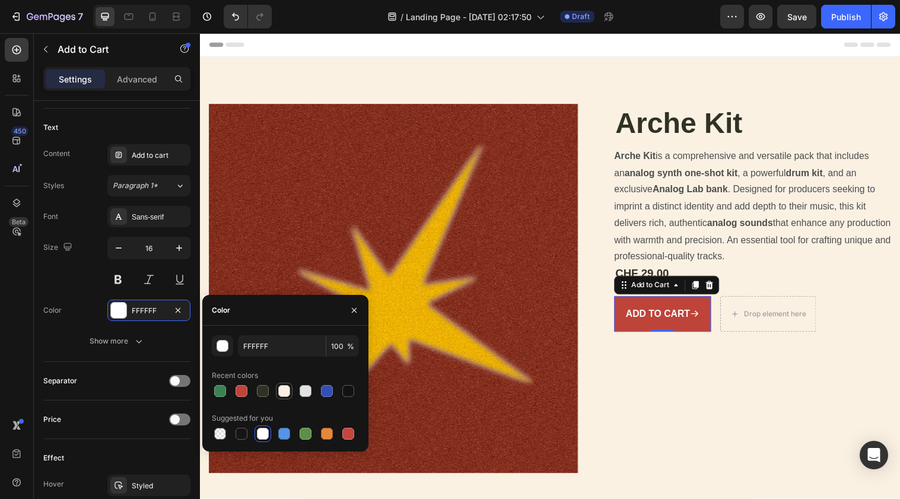
click at [284, 390] on div at bounding box center [284, 391] width 12 height 12
type input "FAF1E3"
click at [86, 293] on div "Font Sans-serif Size 16 Color FAF1E3 Show more" at bounding box center [116, 279] width 147 height 146
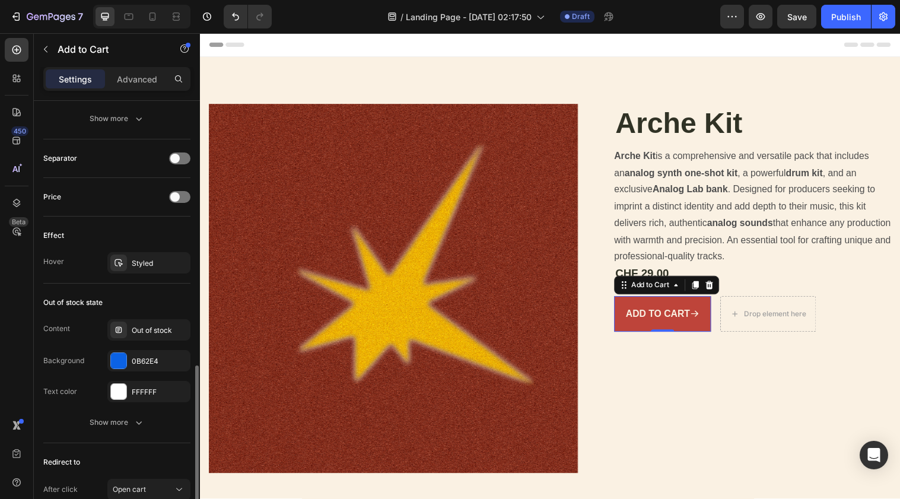
scroll to position [835, 0]
click at [117, 357] on div at bounding box center [118, 359] width 15 height 15
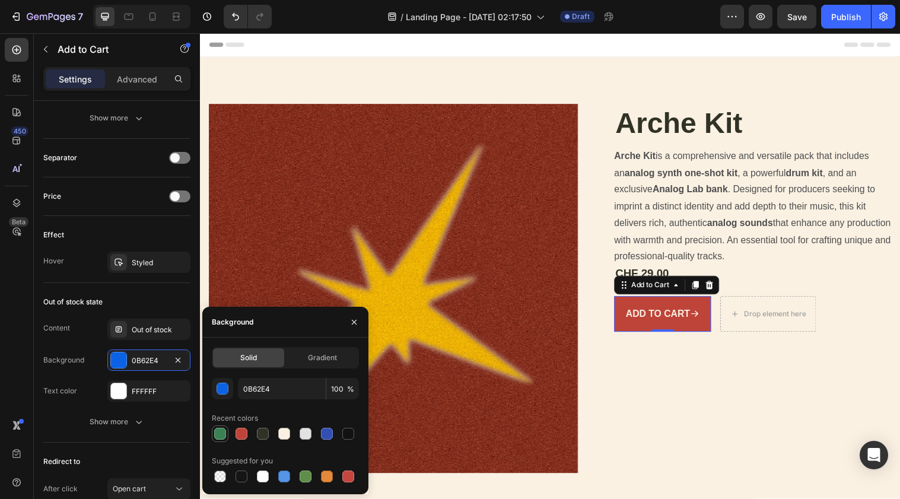
click at [223, 437] on div at bounding box center [220, 434] width 12 height 12
type input "3C8154"
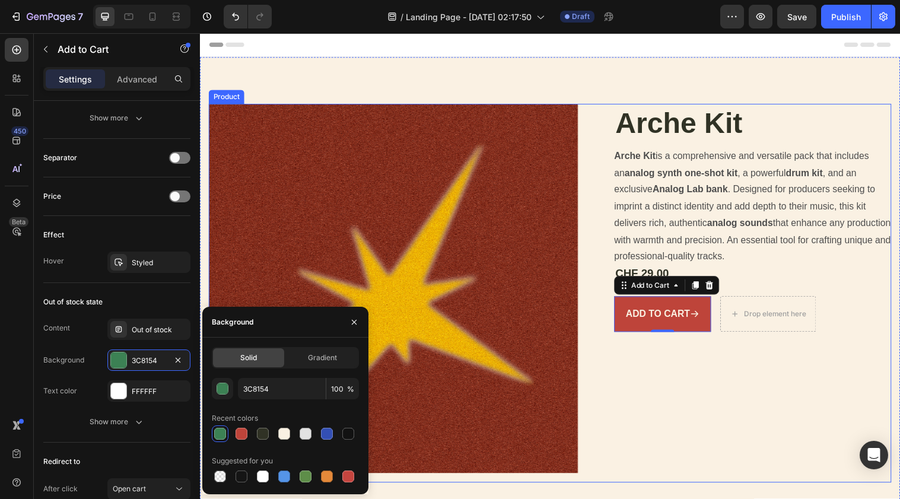
click at [647, 342] on div "Arche Kit Product Title Arche Kit is a comprehensive and versatile pack that in…" at bounding box center [762, 297] width 282 height 385
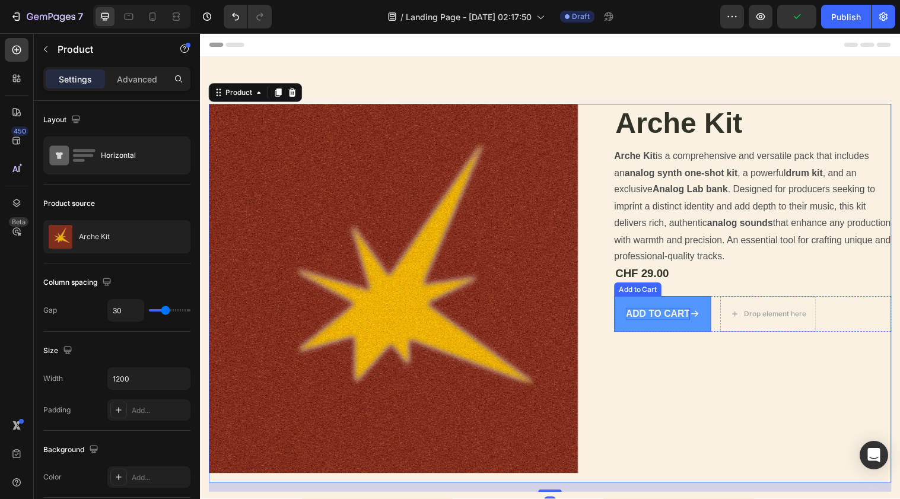
click at [643, 313] on div "Add to cart" at bounding box center [665, 319] width 65 height 12
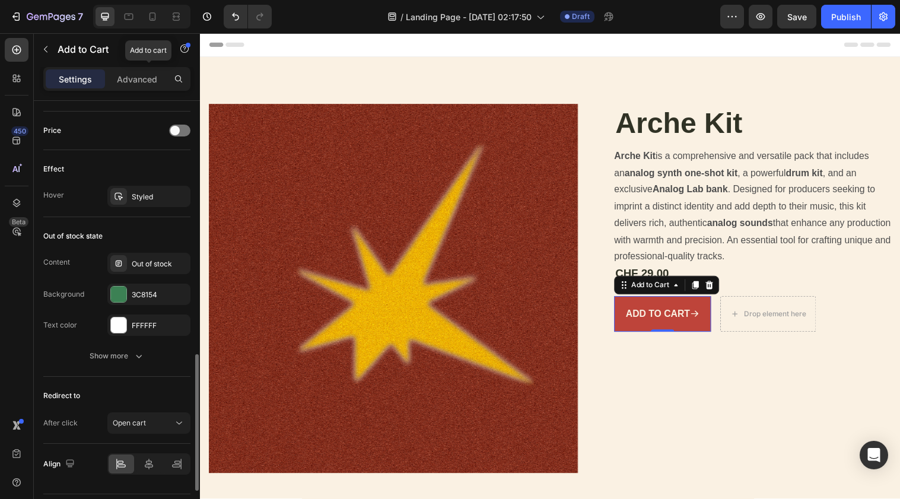
scroll to position [906, 0]
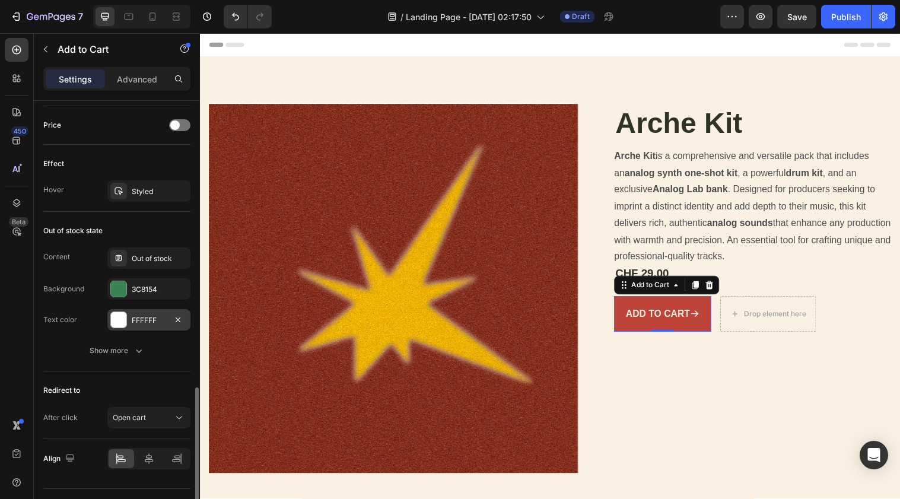
click at [121, 322] on div at bounding box center [118, 319] width 15 height 15
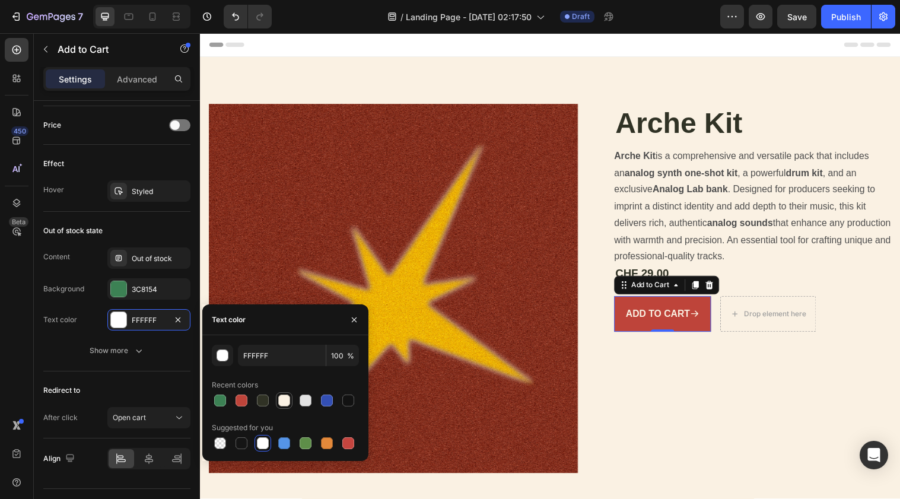
click at [284, 400] on div at bounding box center [284, 401] width 12 height 12
type input "FAF1E3"
click at [116, 288] on div at bounding box center [118, 288] width 15 height 15
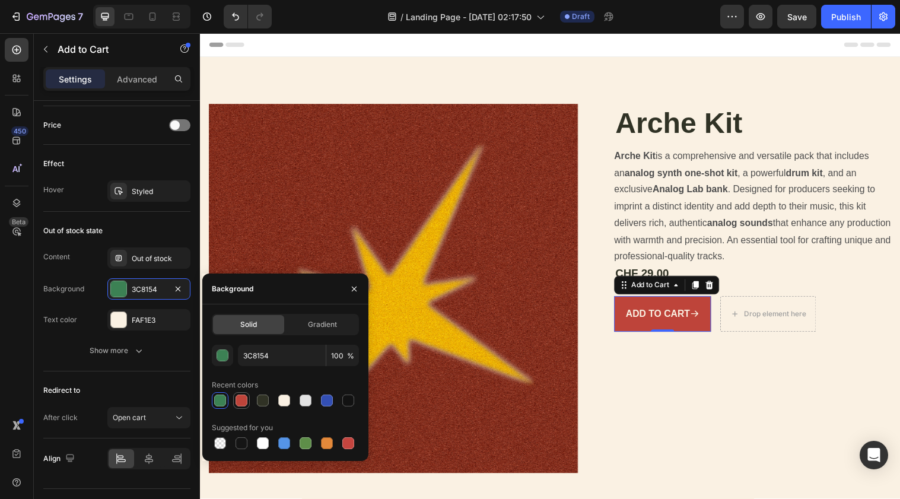
click at [247, 397] on div at bounding box center [241, 400] width 14 height 14
click at [281, 398] on div at bounding box center [284, 401] width 12 height 12
type input "FAF1E3"
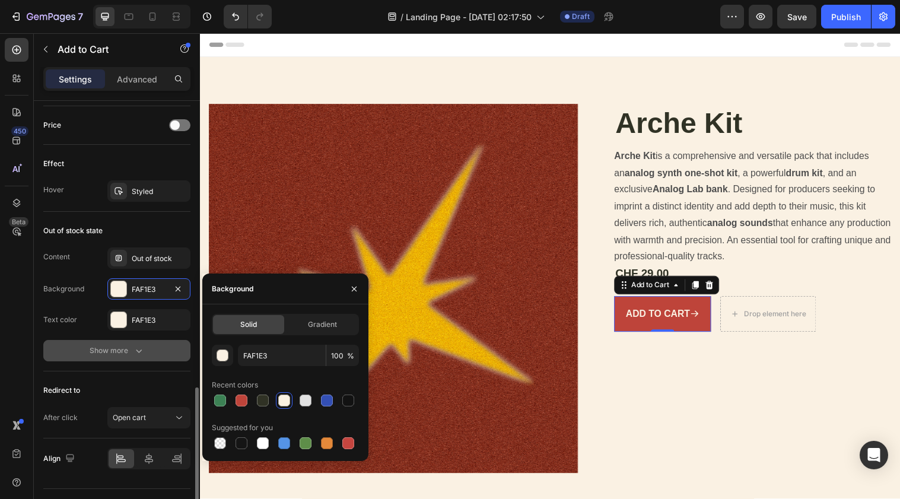
click at [129, 360] on button "Show more" at bounding box center [116, 350] width 147 height 21
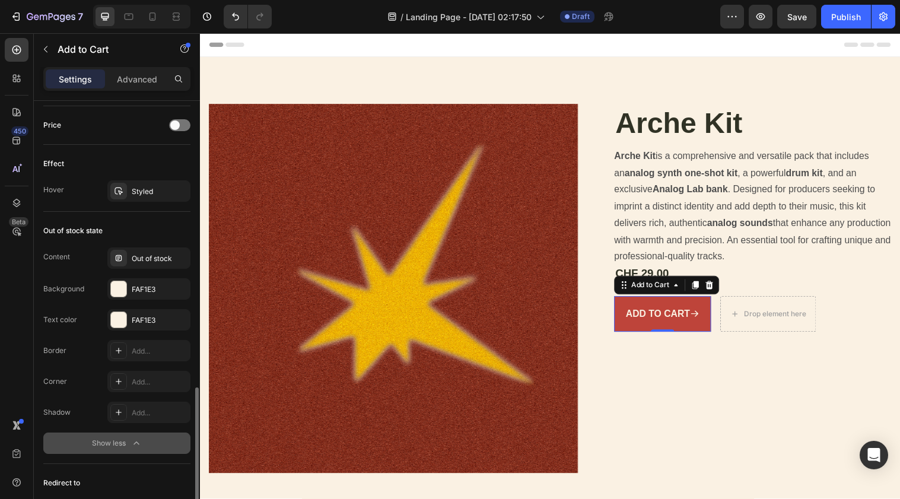
click at [139, 436] on button "Show less" at bounding box center [116, 443] width 147 height 21
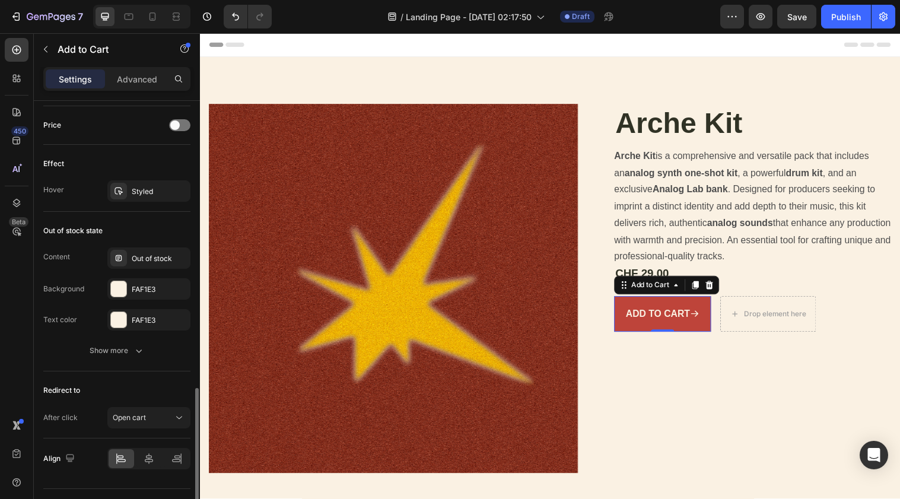
scroll to position [933, 0]
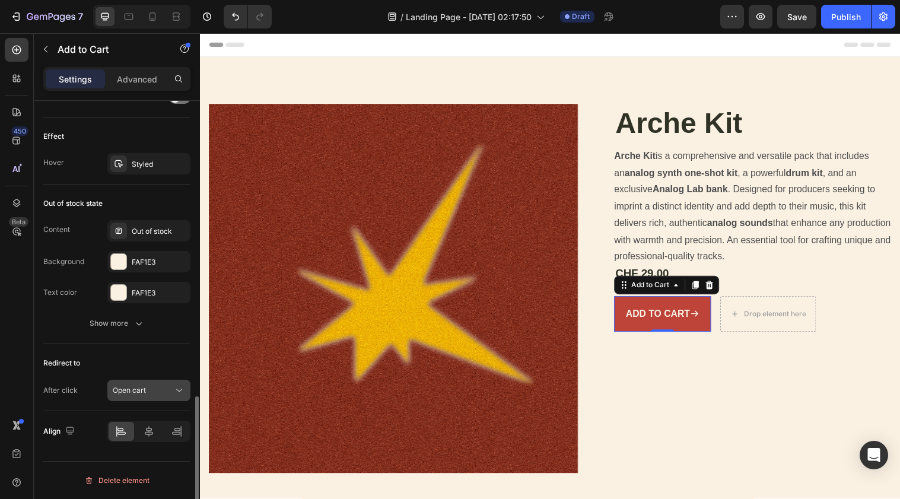
click at [157, 388] on div "Open cart" at bounding box center [143, 390] width 61 height 11
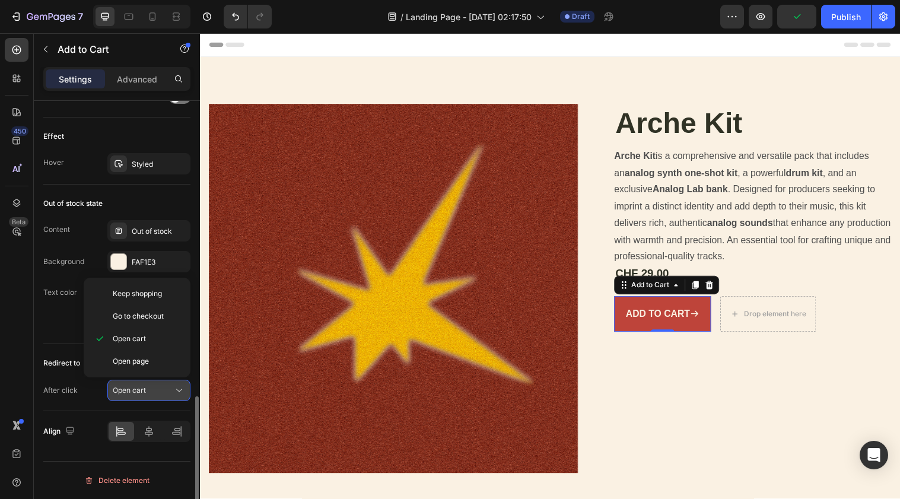
click at [161, 389] on div "Open cart" at bounding box center [143, 390] width 61 height 11
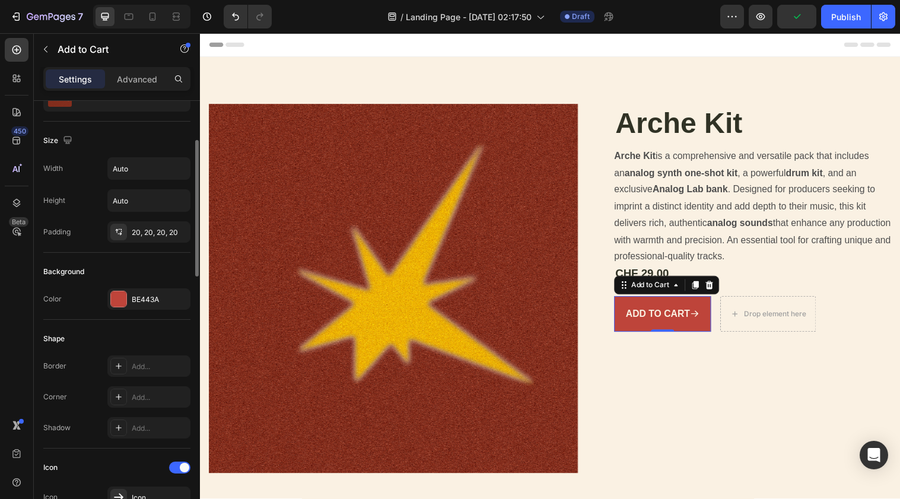
scroll to position [109, 0]
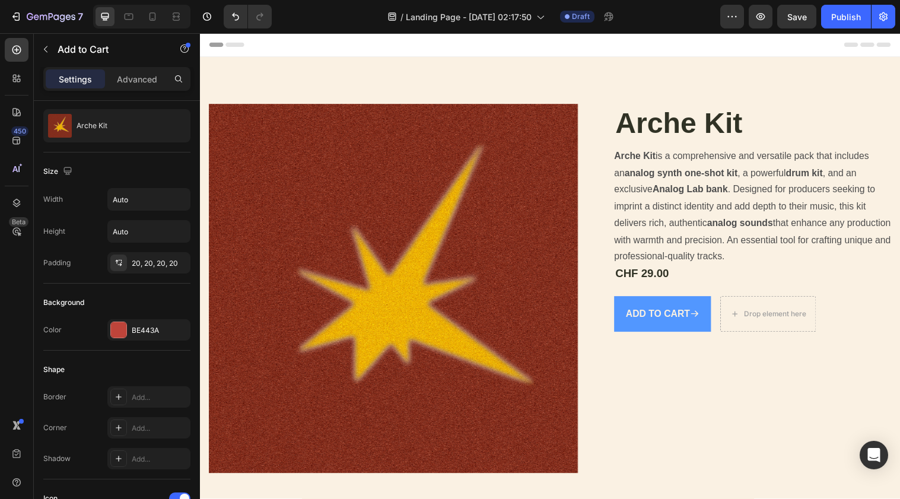
click at [667, 324] on button "Add to cart" at bounding box center [670, 319] width 98 height 36
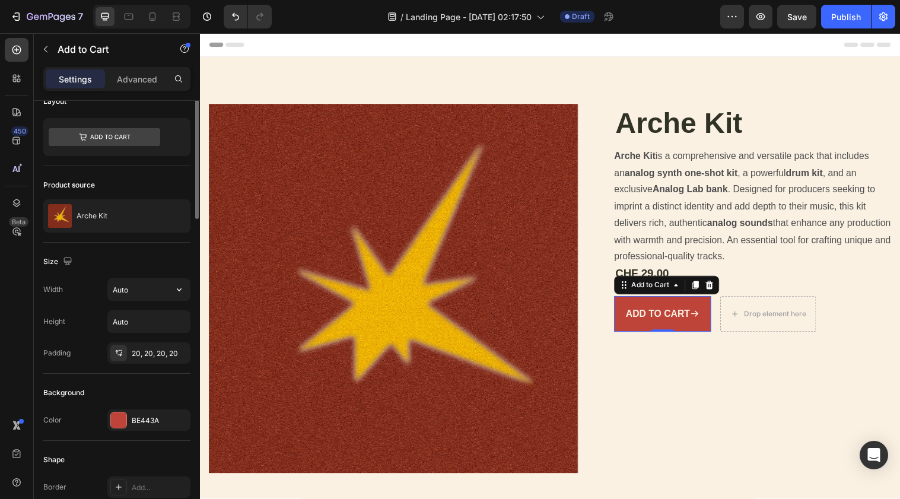
scroll to position [0, 0]
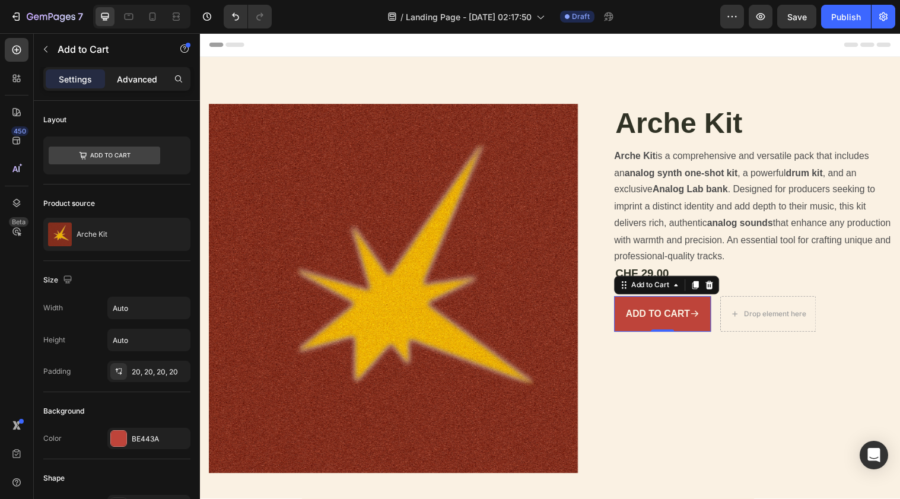
click at [131, 83] on p "Advanced" at bounding box center [137, 79] width 40 height 12
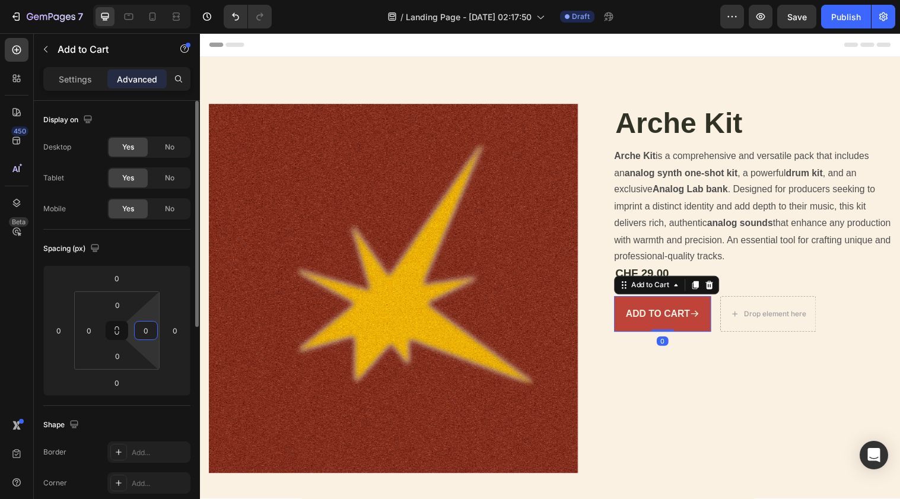
drag, startPoint x: 142, startPoint y: 335, endPoint x: 159, endPoint y: 335, distance: 16.6
click at [159, 335] on div "0 0 0 0" at bounding box center [116, 330] width 85 height 78
type input "9"
type input "0"
click at [150, 256] on div "Spacing (px)" at bounding box center [116, 248] width 147 height 19
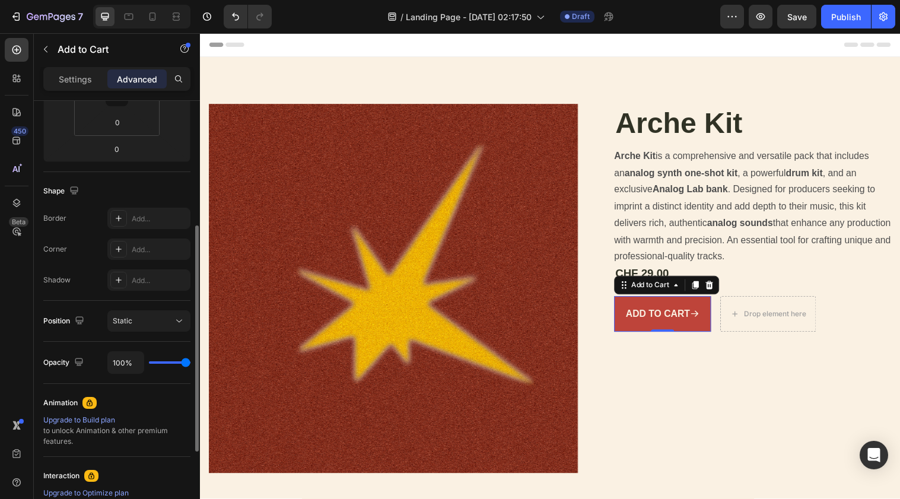
scroll to position [236, 0]
click at [120, 217] on icon at bounding box center [119, 217] width 6 height 6
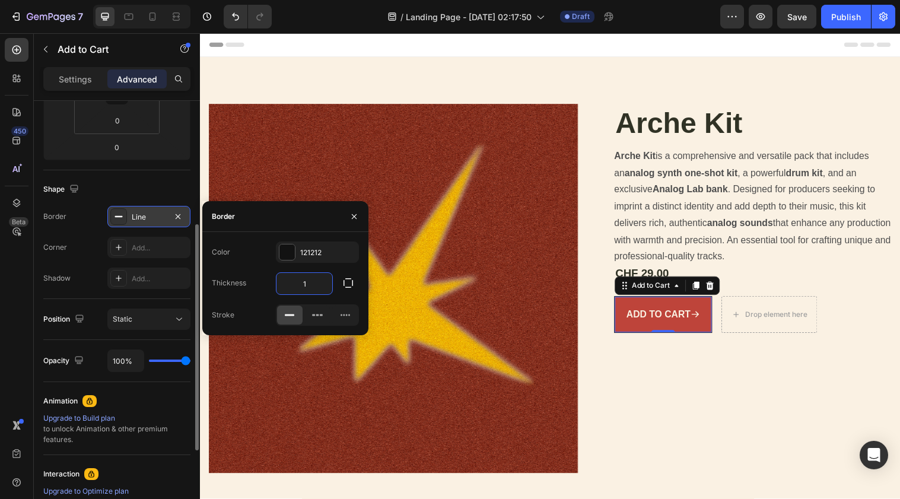
drag, startPoint x: 314, startPoint y: 282, endPoint x: 267, endPoint y: 282, distance: 47.5
click at [267, 282] on div "Thickness 1" at bounding box center [285, 283] width 147 height 23
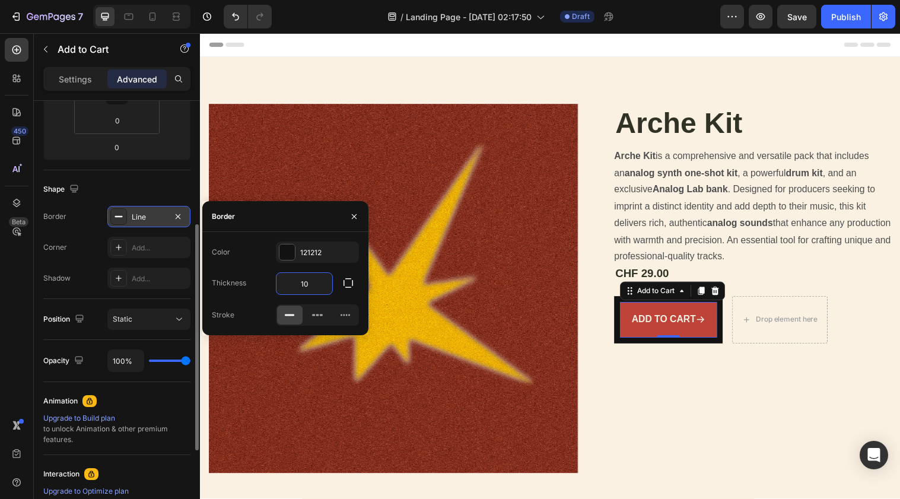
type input "1"
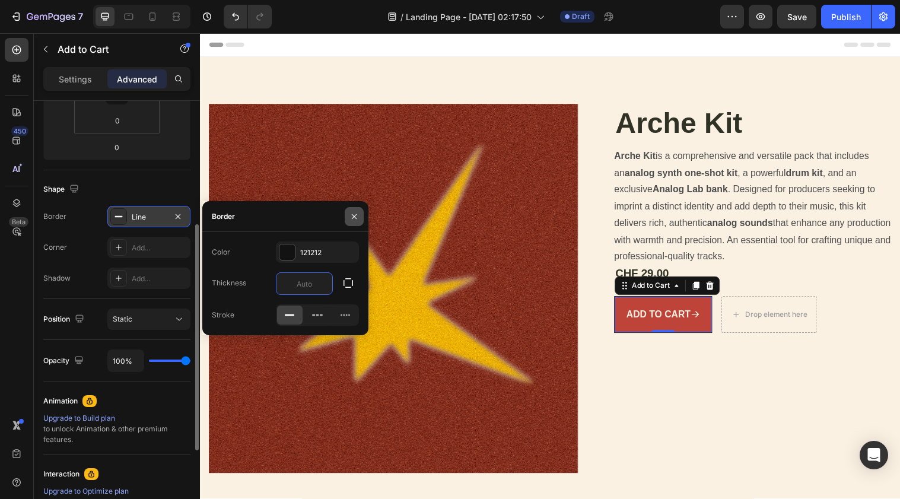
type input "0"
click at [353, 212] on icon "button" at bounding box center [353, 216] width 9 height 9
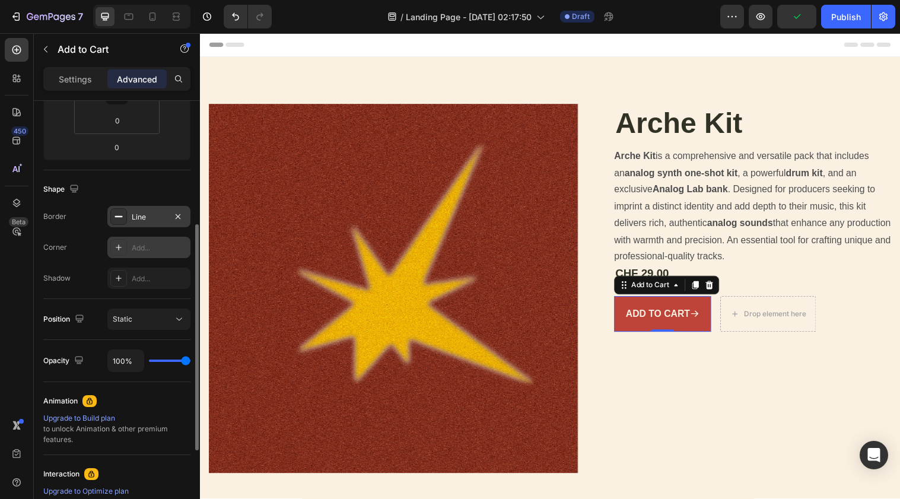
click at [121, 248] on icon at bounding box center [118, 247] width 9 height 9
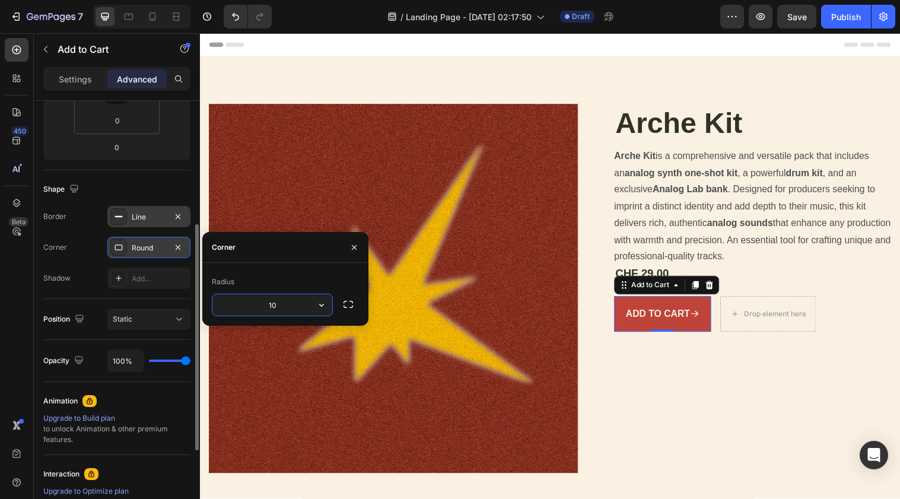
type input "10"
click at [347, 302] on icon "button" at bounding box center [348, 304] width 12 height 12
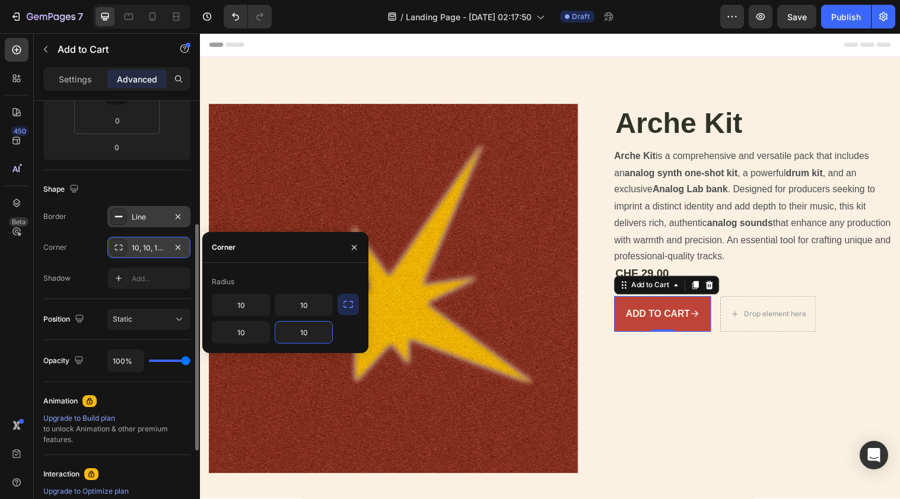
click at [316, 326] on input "10" at bounding box center [303, 332] width 57 height 21
click at [290, 282] on div "Radius" at bounding box center [285, 281] width 147 height 19
click at [352, 244] on icon "button" at bounding box center [353, 247] width 9 height 9
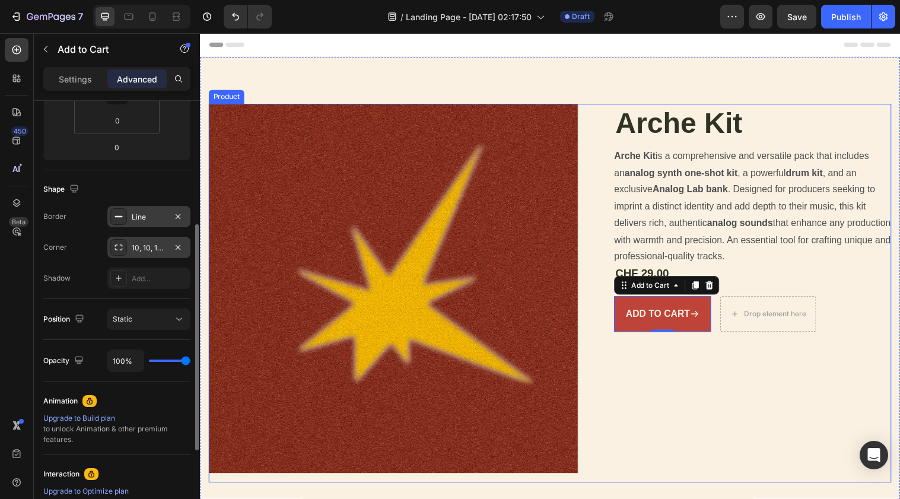
click at [671, 395] on div "Arche Kit Product Title Arche Kit is a comprehensive and versatile pack that in…" at bounding box center [762, 297] width 282 height 385
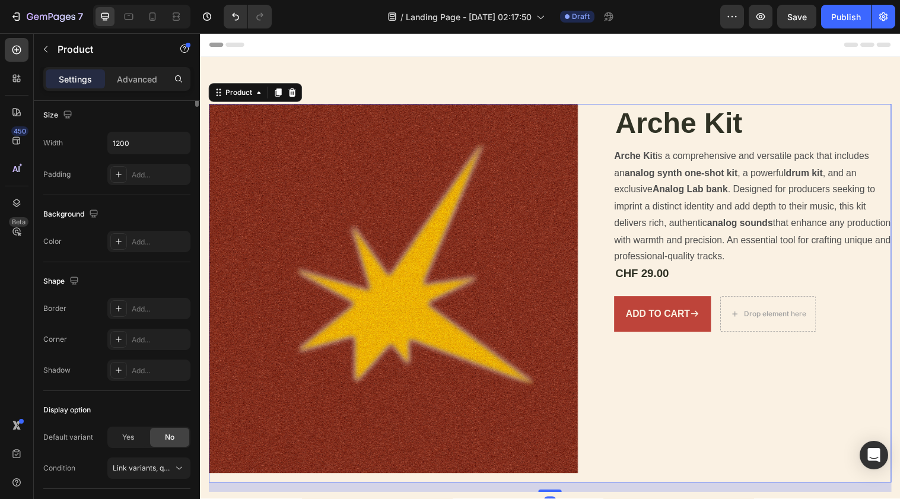
scroll to position [0, 0]
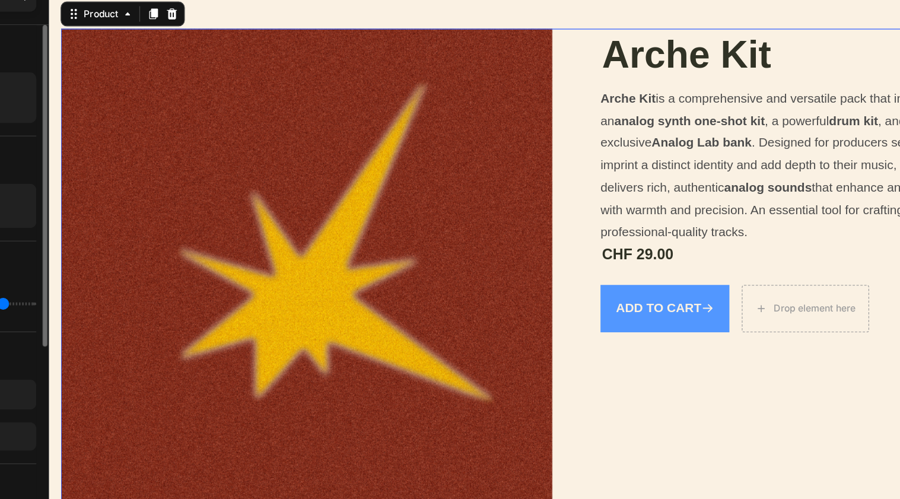
click at [500, 228] on button "Add to cart" at bounding box center [519, 221] width 98 height 36
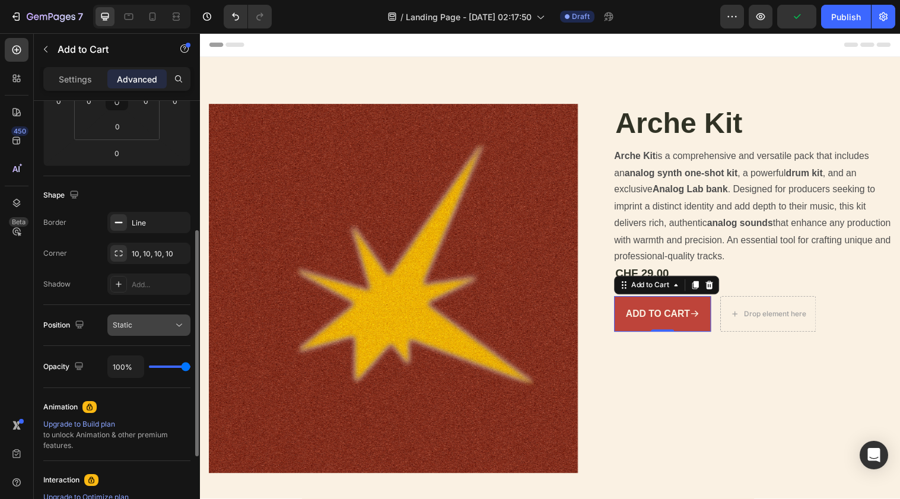
scroll to position [220, 0]
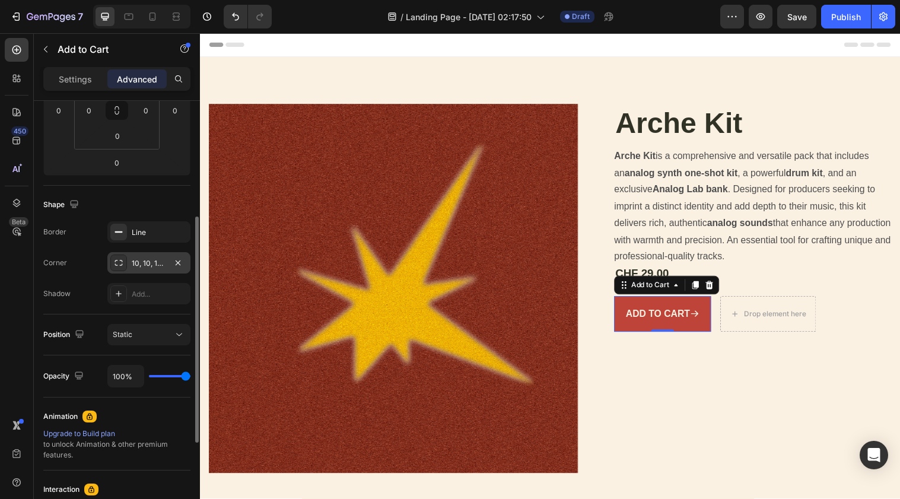
drag, startPoint x: 117, startPoint y: 258, endPoint x: 143, endPoint y: 258, distance: 26.1
click at [143, 258] on div "10, 10, 10, 10" at bounding box center [148, 262] width 83 height 21
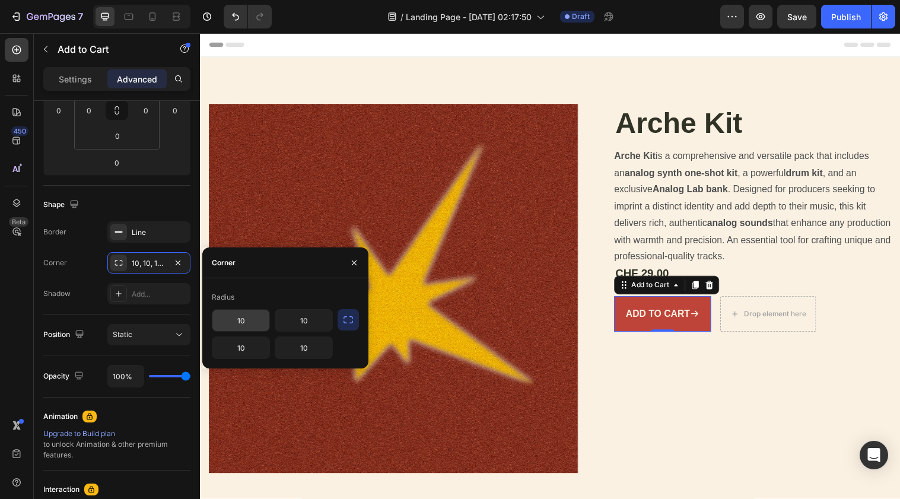
click at [250, 329] on input "10" at bounding box center [240, 320] width 57 height 21
type input "1"
type input "200"
click at [321, 336] on div "200 10 10 10" at bounding box center [272, 334] width 121 height 50
click at [320, 328] on input "10" at bounding box center [303, 320] width 57 height 21
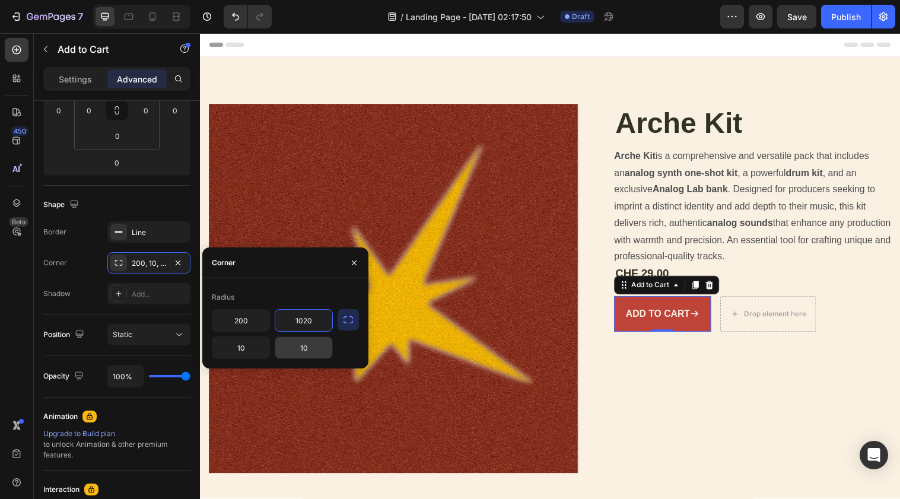
type input "1020"
click at [314, 348] on input "10" at bounding box center [303, 347] width 57 height 21
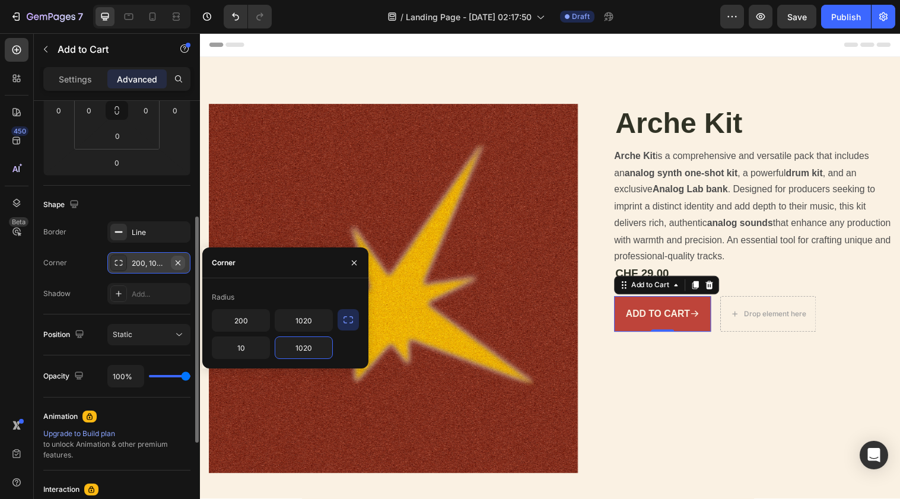
type input "1020"
click at [176, 265] on icon "button" at bounding box center [177, 262] width 9 height 9
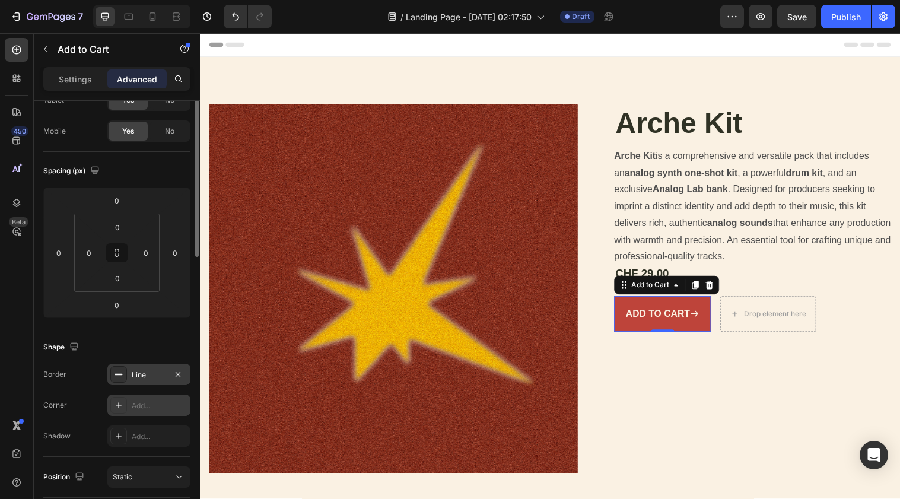
scroll to position [0, 0]
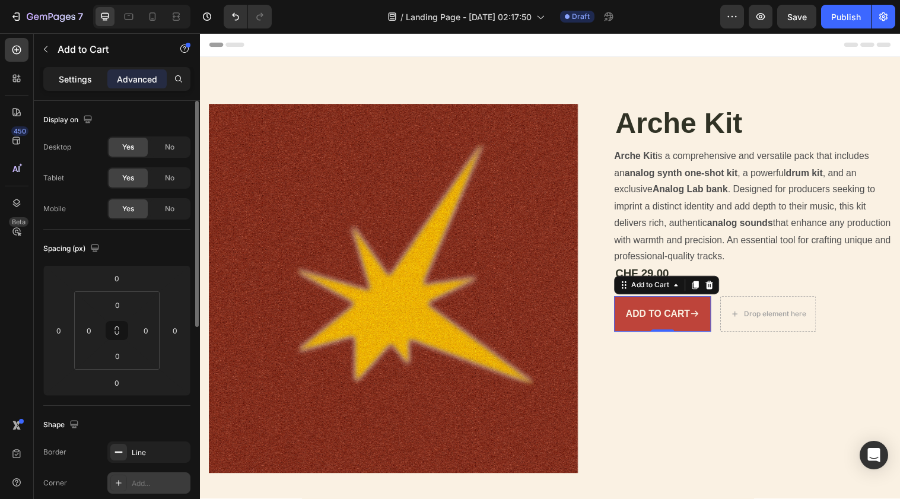
click at [79, 80] on p "Settings" at bounding box center [75, 79] width 33 height 12
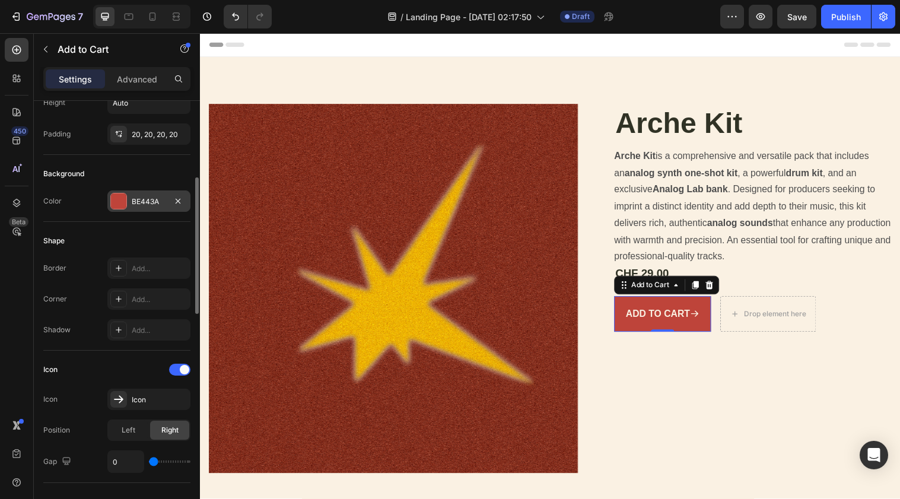
scroll to position [239, 0]
click at [119, 294] on icon at bounding box center [118, 297] width 9 height 9
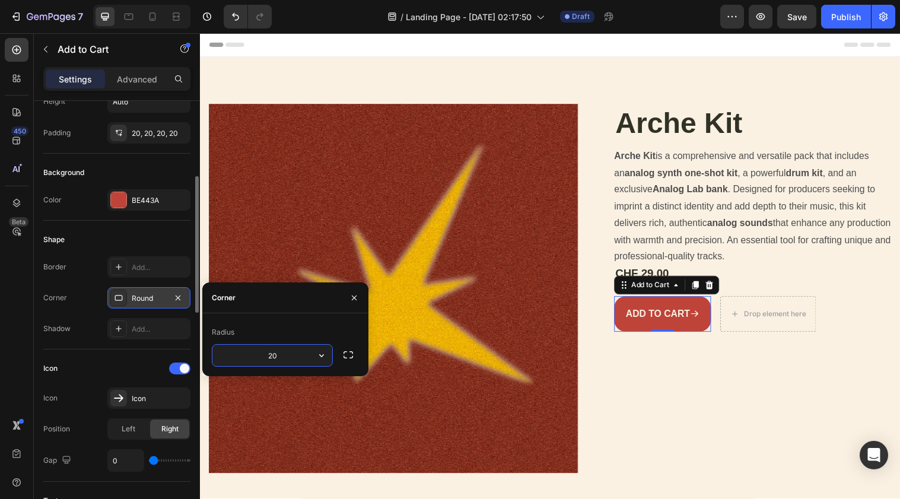
type input "2"
type input "1"
type input "2"
type input "17"
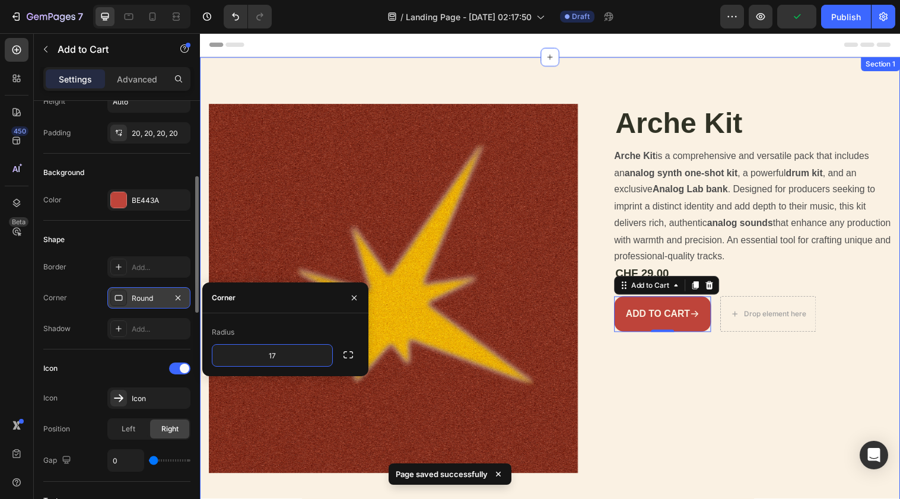
click at [809, 76] on div "Product Images Arche Kit Product Title Arche Kit is a comprehensive and versati…" at bounding box center [556, 293] width 712 height 471
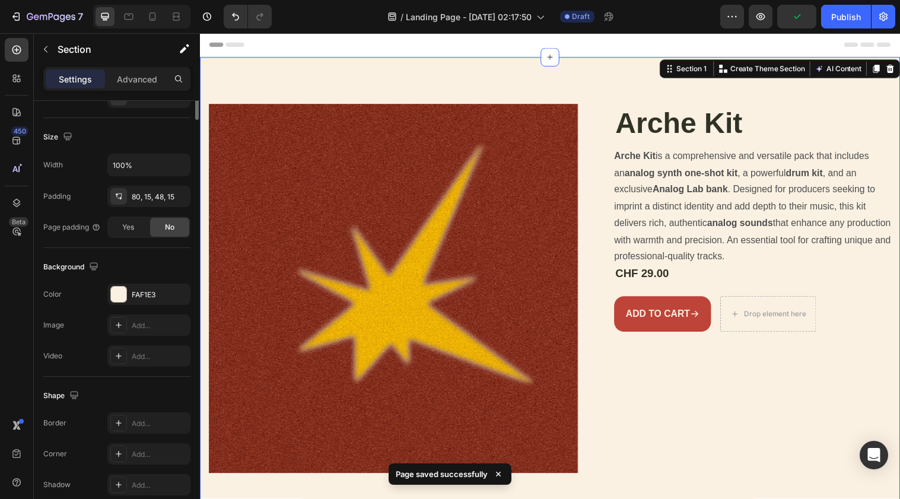
scroll to position [0, 0]
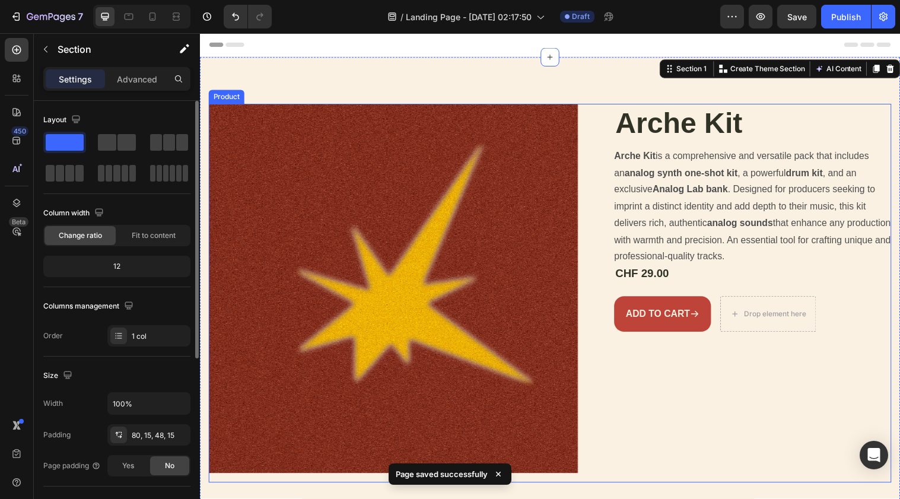
click at [800, 352] on div "Arche Kit Product Title Arche Kit is a comprehensive and versatile pack that in…" at bounding box center [762, 297] width 282 height 385
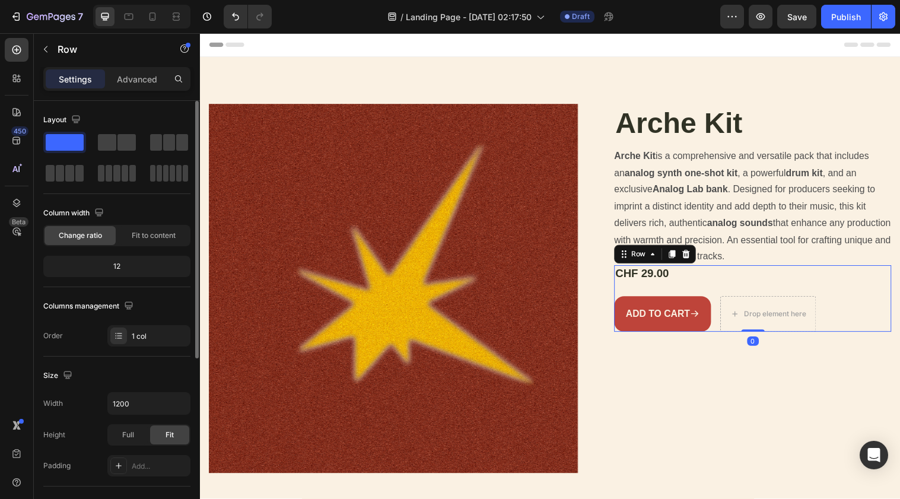
click at [671, 294] on div "CHF 29.00 Product Price Product Price Row Add to cart Add to Cart Drop element …" at bounding box center [762, 303] width 282 height 68
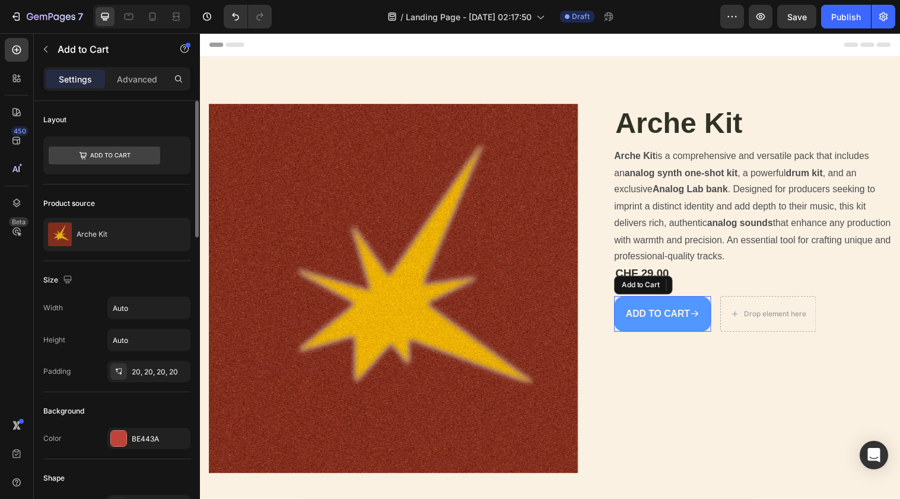
click at [671, 301] on button "Add to cart" at bounding box center [670, 319] width 98 height 36
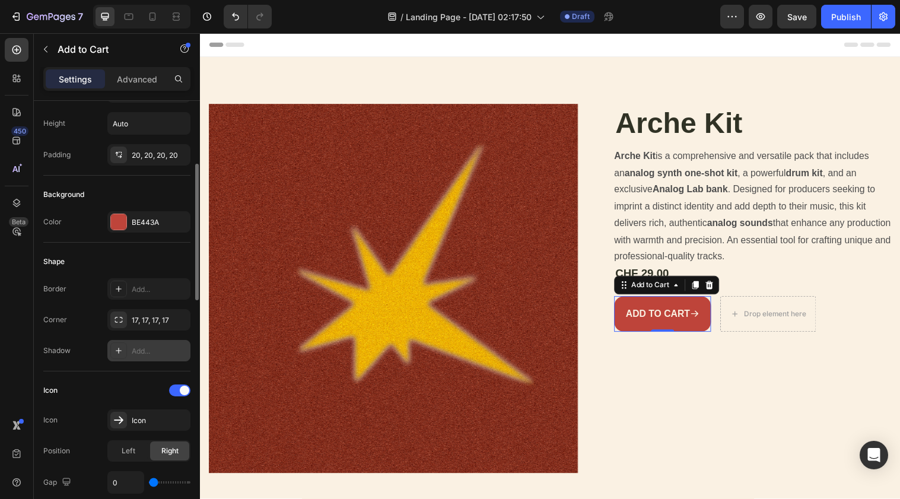
scroll to position [221, 0]
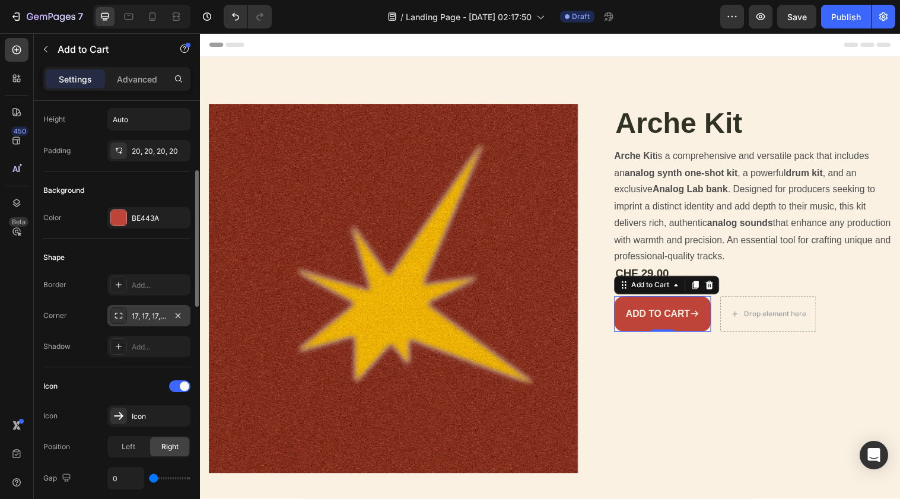
click at [139, 323] on div "17, 17, 17, 17" at bounding box center [148, 315] width 83 height 21
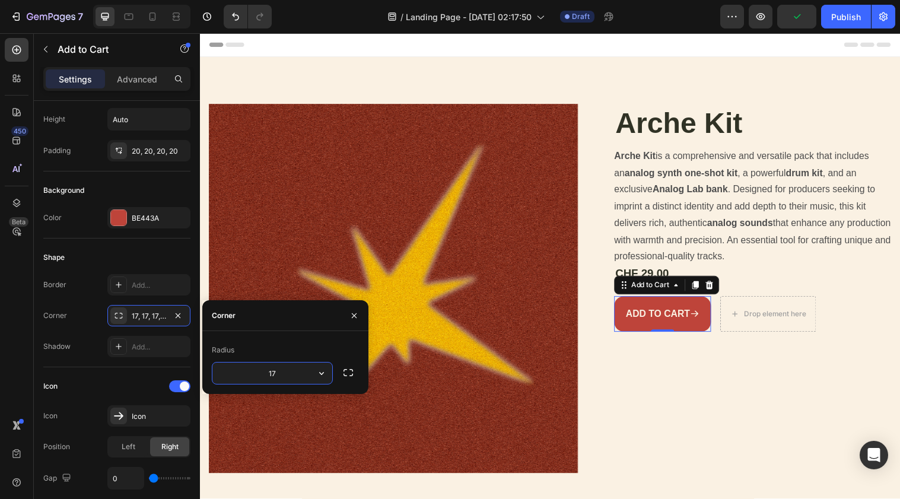
click at [285, 370] on input "17" at bounding box center [272, 373] width 120 height 21
type input "10"
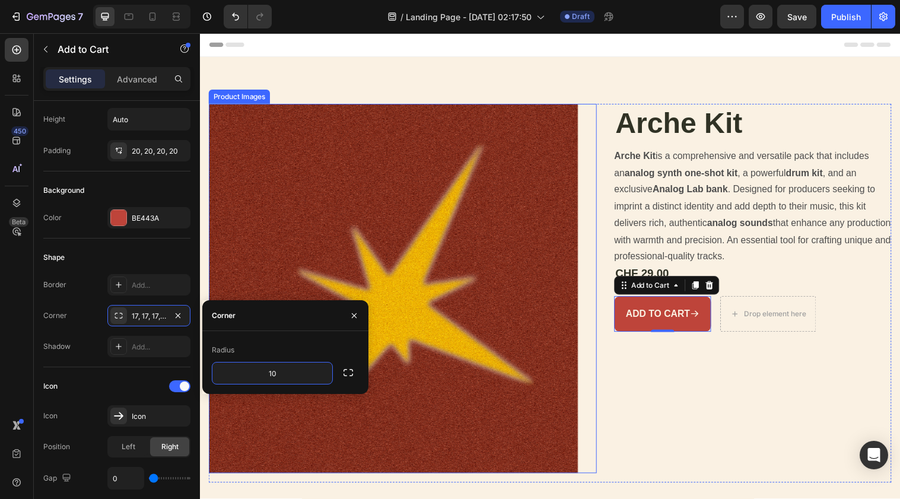
click at [650, 429] on div "Arche Kit Product Title Arche Kit is a comprehensive and versatile pack that in…" at bounding box center [762, 297] width 282 height 385
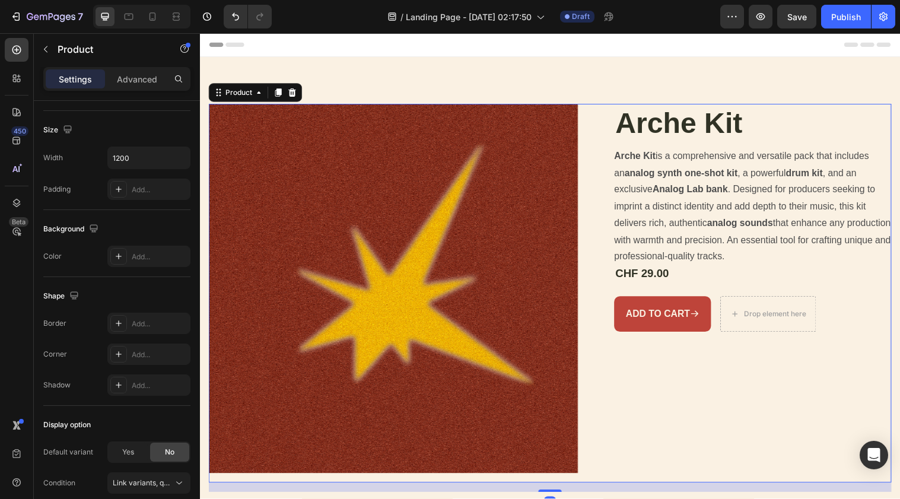
scroll to position [0, 0]
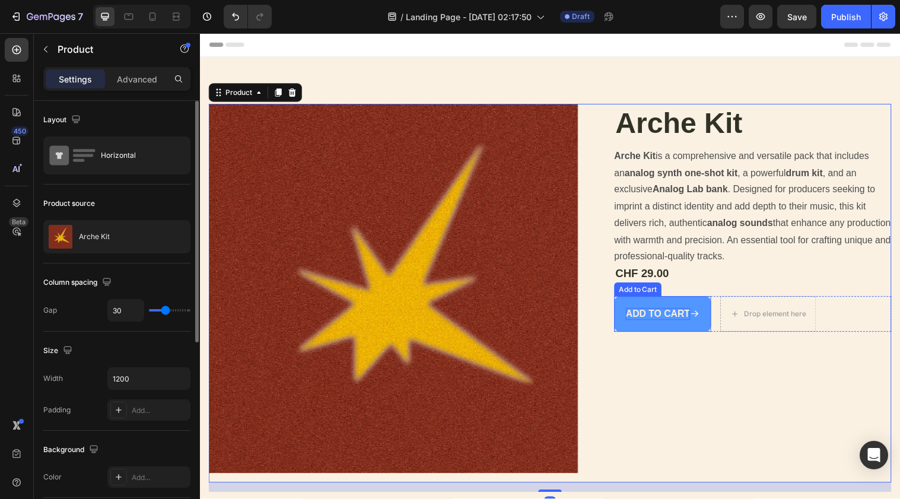
click at [647, 313] on p "Add to cart" at bounding box center [665, 319] width 65 height 12
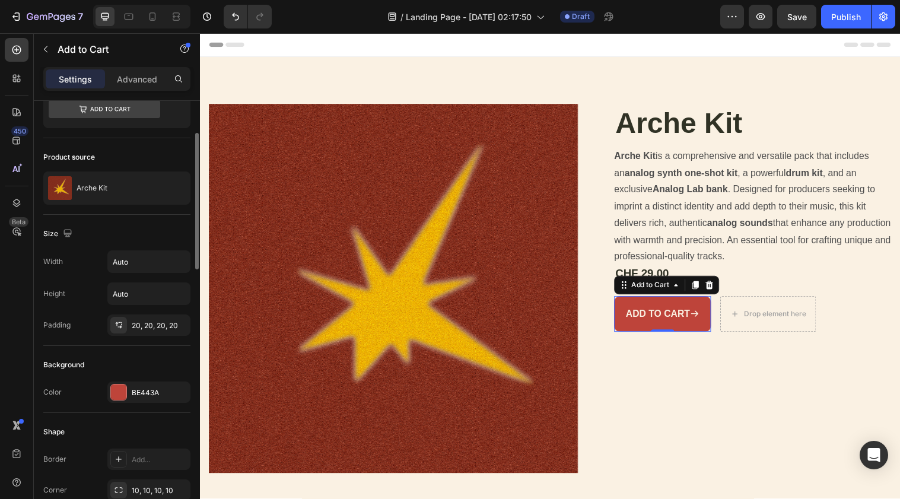
scroll to position [61, 0]
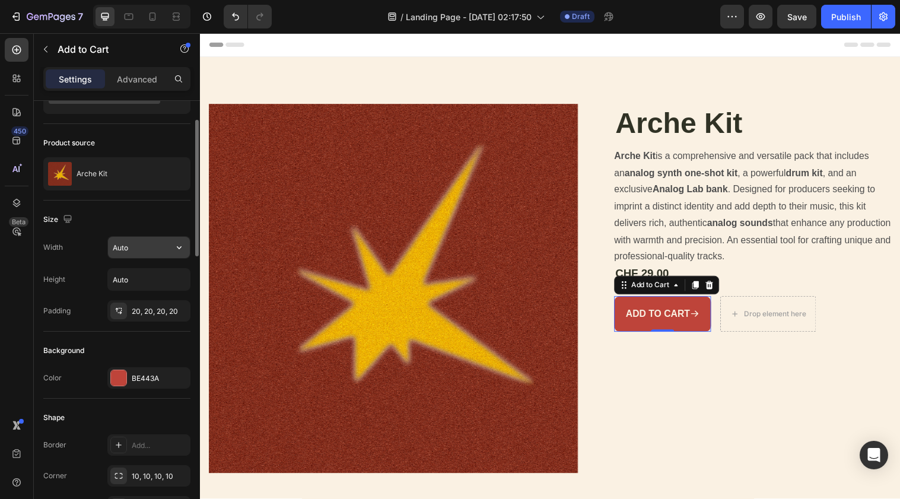
click at [148, 240] on input "Auto" at bounding box center [149, 247] width 82 height 21
click at [176, 249] on icon "button" at bounding box center [179, 248] width 12 height 12
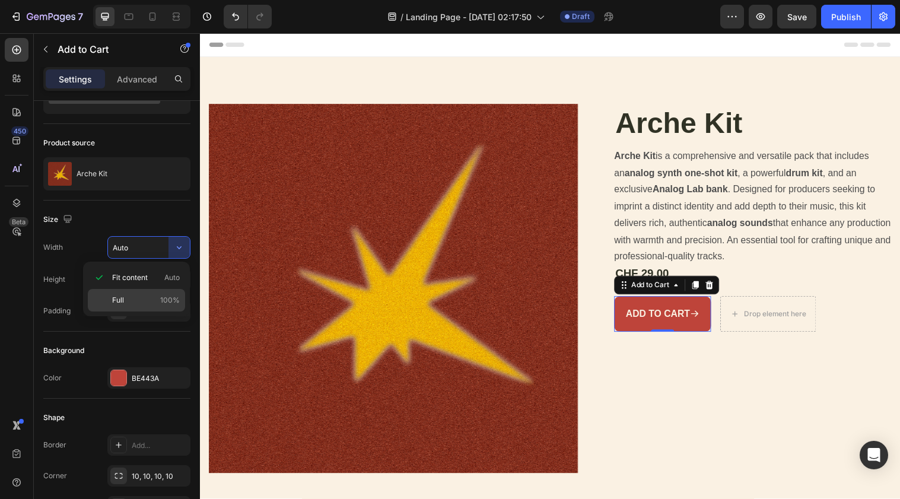
click at [157, 297] on p "Full 100%" at bounding box center [146, 300] width 68 height 11
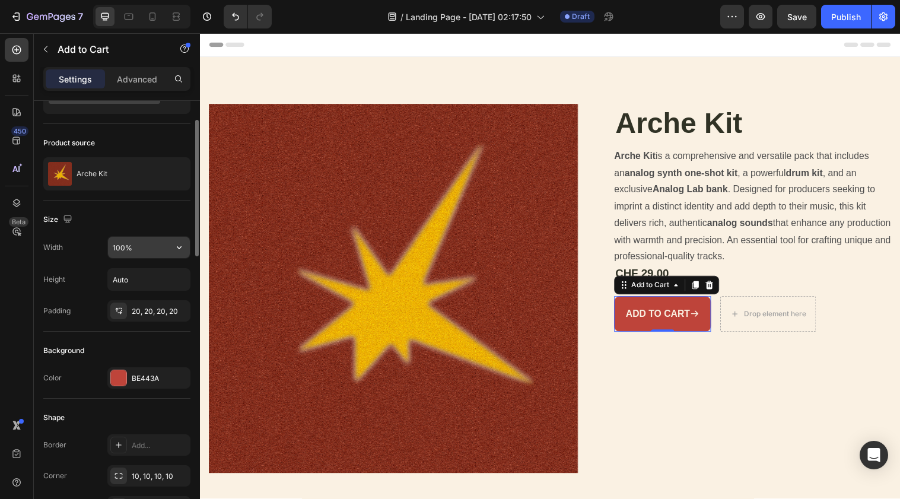
click at [136, 249] on input "100%" at bounding box center [149, 247] width 82 height 21
click at [120, 246] on input "100%" at bounding box center [149, 247] width 82 height 21
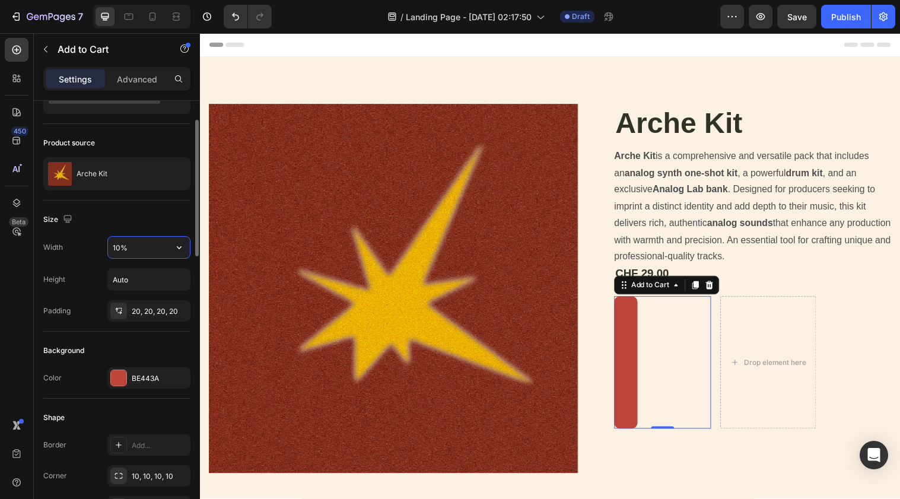
type input "100%"
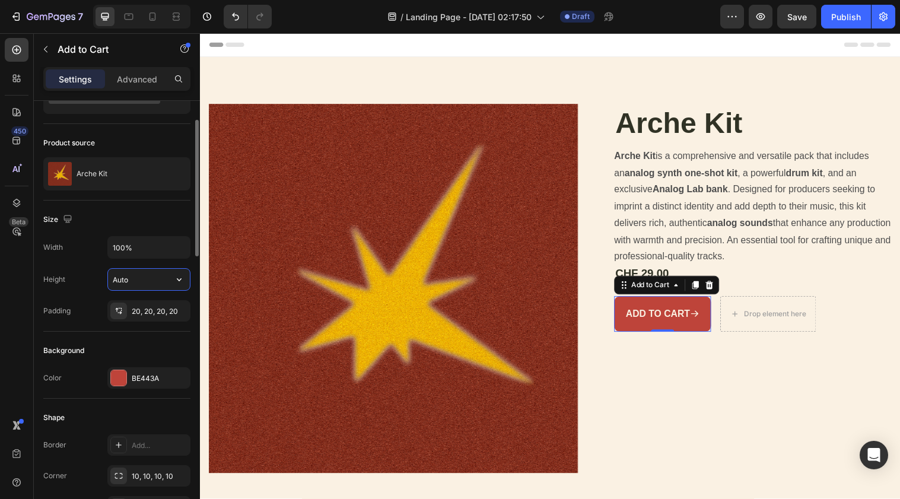
click at [129, 279] on input "Auto" at bounding box center [149, 279] width 82 height 21
click at [145, 309] on div "20, 20, 20, 20" at bounding box center [149, 311] width 34 height 11
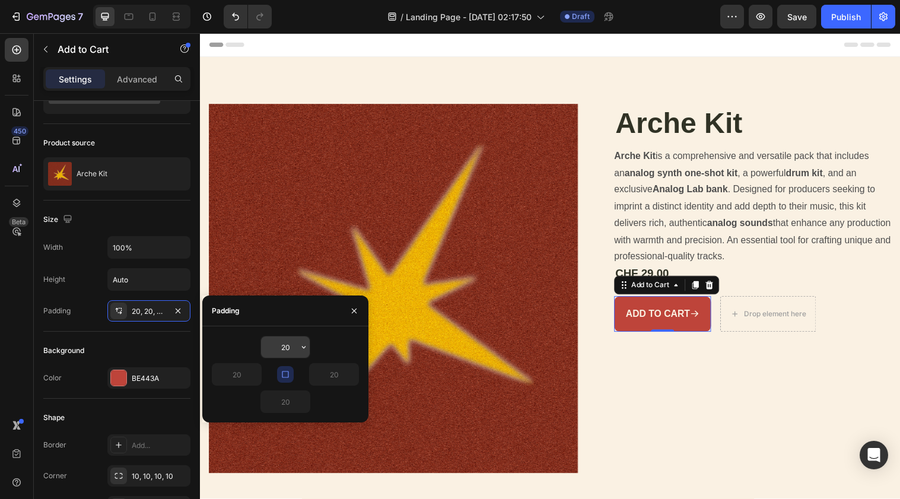
click at [288, 349] on input "20" at bounding box center [285, 346] width 49 height 21
click at [306, 348] on icon "button" at bounding box center [303, 346] width 9 height 9
click at [291, 351] on input "20" at bounding box center [285, 346] width 49 height 21
type input "2"
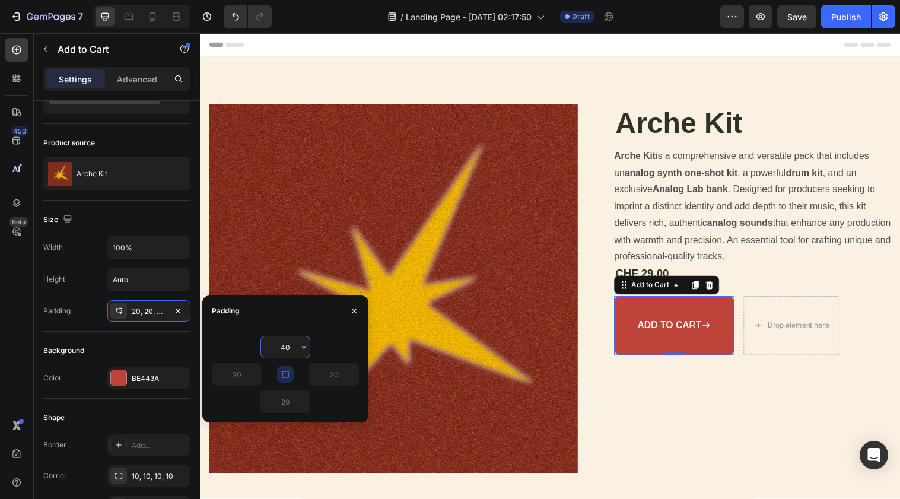
type input "4"
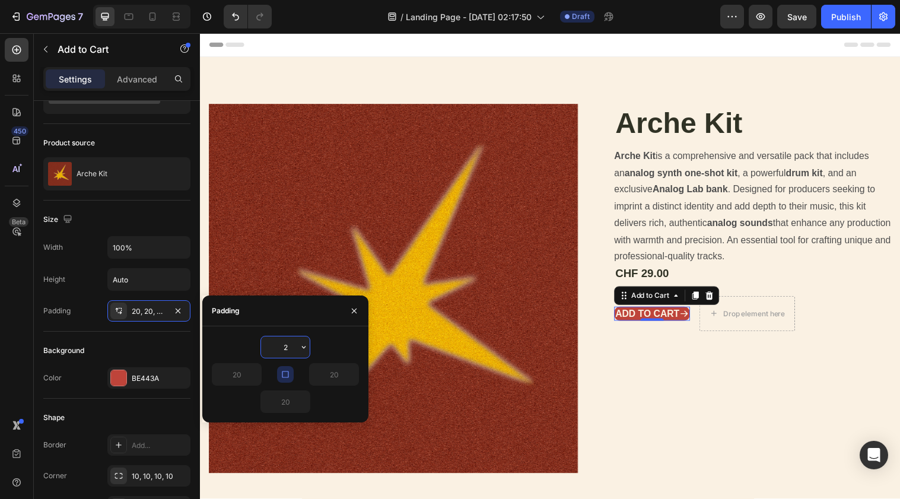
type input "25"
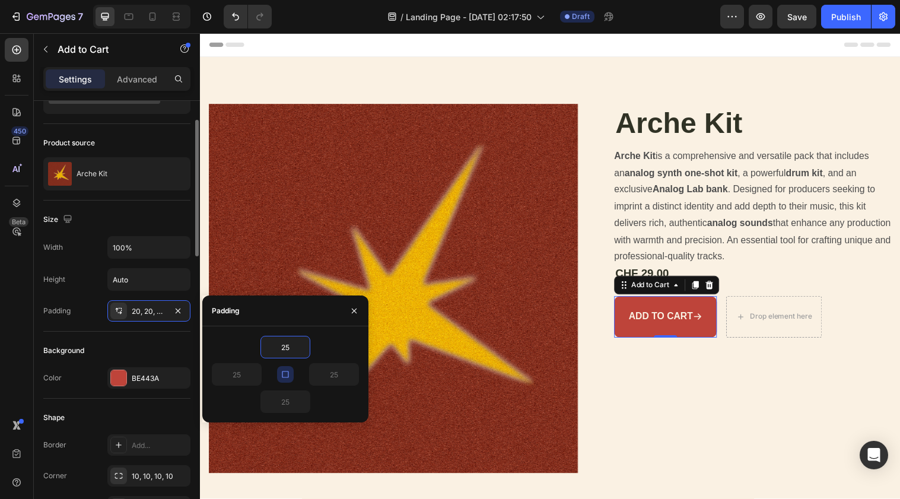
click at [142, 364] on div "Background Color BE443A" at bounding box center [116, 365] width 147 height 67
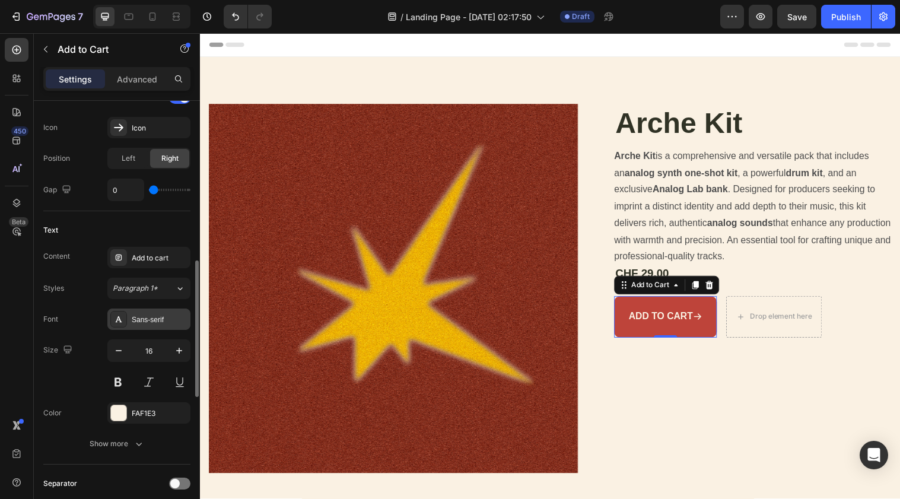
scroll to position [529, 0]
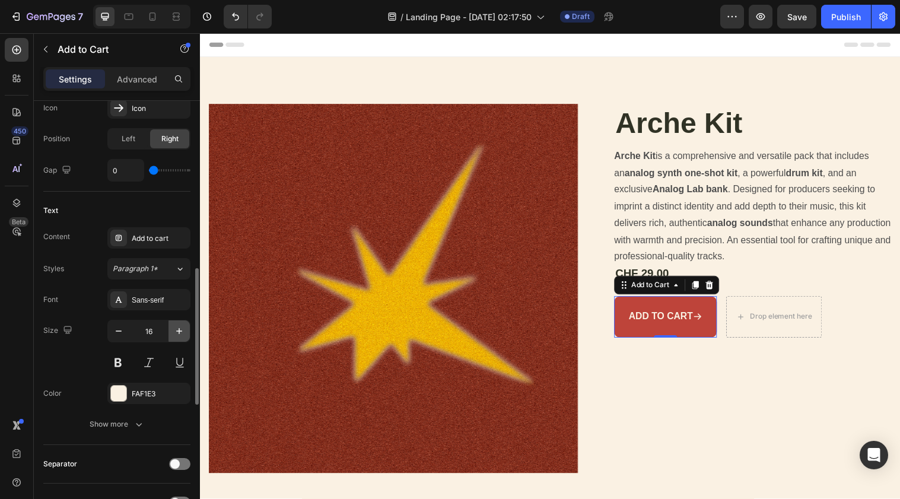
click at [179, 333] on icon "button" at bounding box center [179, 331] width 12 height 12
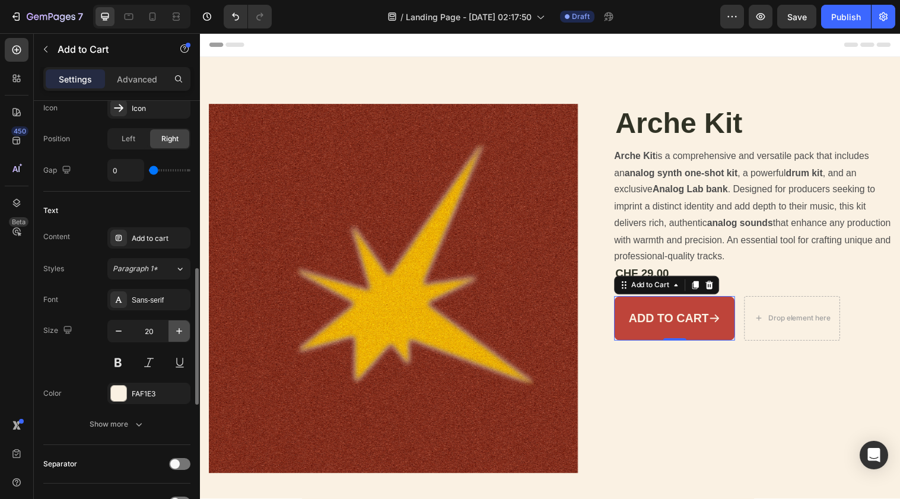
type input "21"
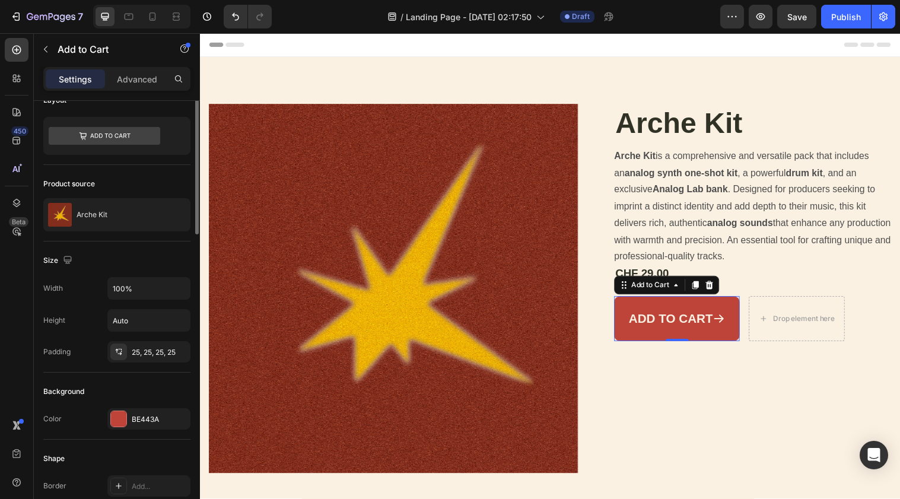
scroll to position [13, 0]
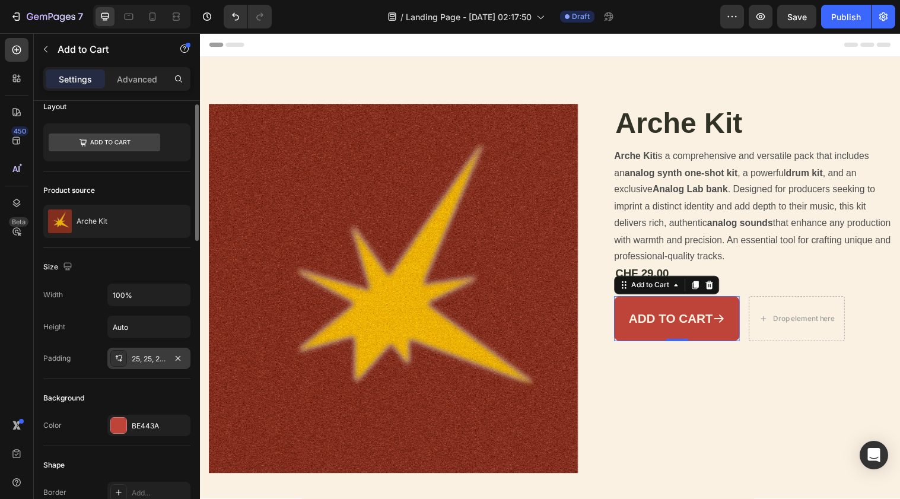
click at [167, 357] on div "25, 25, 25, 25" at bounding box center [148, 358] width 83 height 21
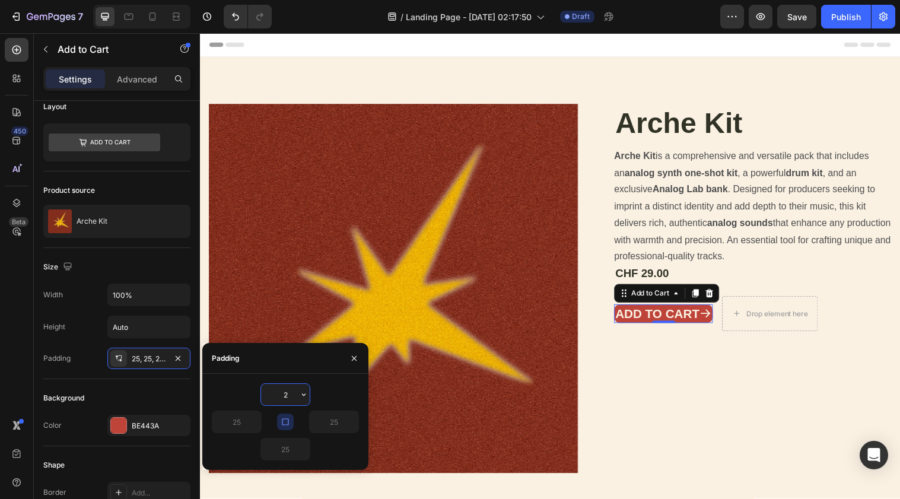
type input "20"
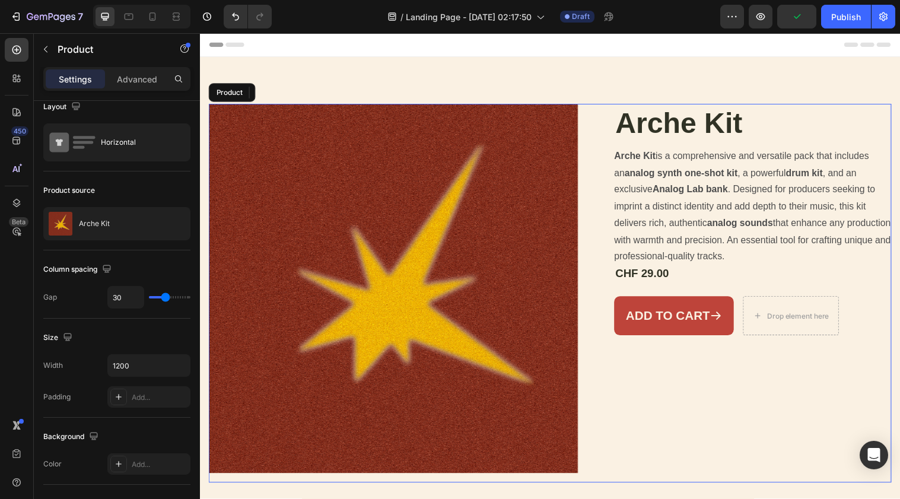
click at [694, 459] on div "Arche Kit Product Title Arche Kit is a comprehensive and versatile pack that in…" at bounding box center [762, 297] width 282 height 385
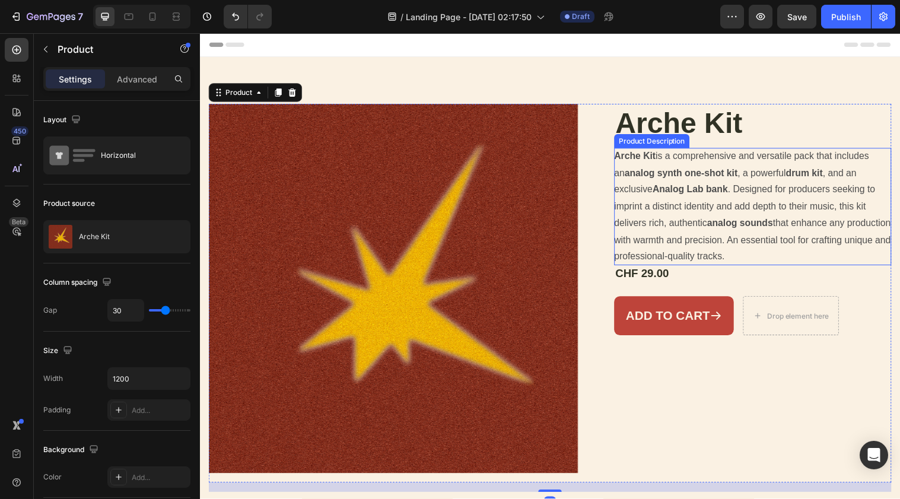
click at [689, 239] on p "Arche Kit is a comprehensive and versatile pack that includes an analog synth o…" at bounding box center [761, 209] width 281 height 113
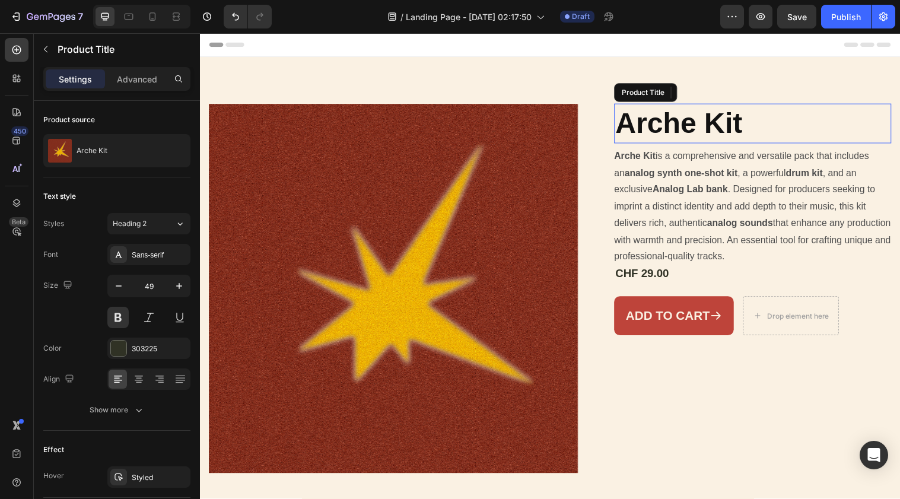
click at [713, 122] on h1 "Arche Kit" at bounding box center [762, 125] width 282 height 40
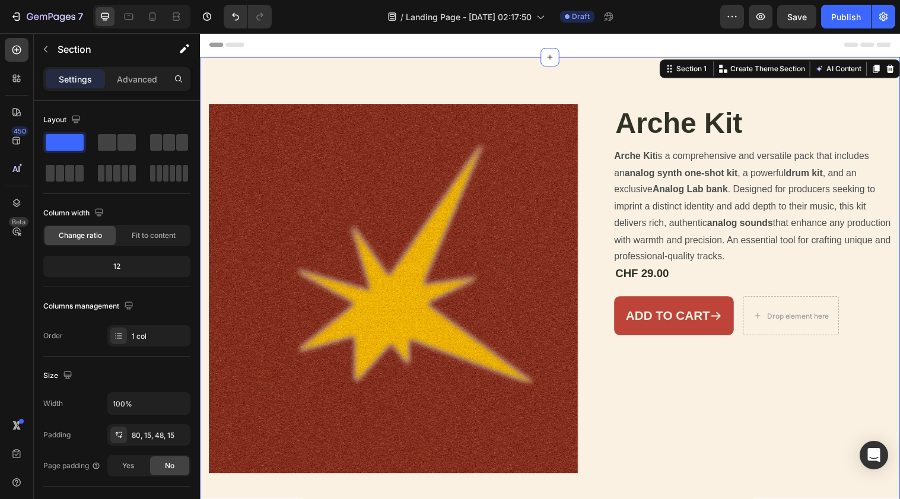
click at [586, 76] on div "Product Images Arche Kit Product Title Arche Kit is a comprehensive and versati…" at bounding box center [556, 293] width 712 height 471
click at [576, 101] on div "Product Images Arche Kit Product Title Arche Kit is a comprehensive and versati…" at bounding box center [556, 293] width 712 height 471
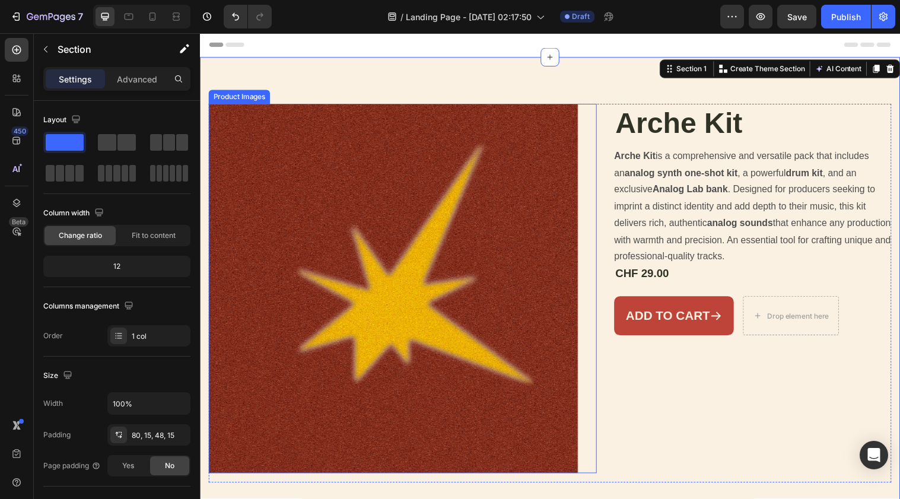
click at [487, 213] on img at bounding box center [397, 293] width 376 height 376
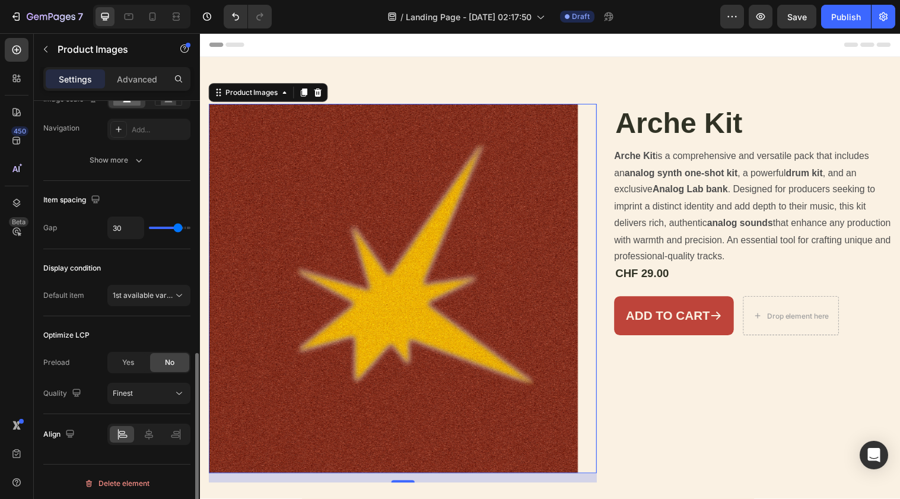
scroll to position [586, 0]
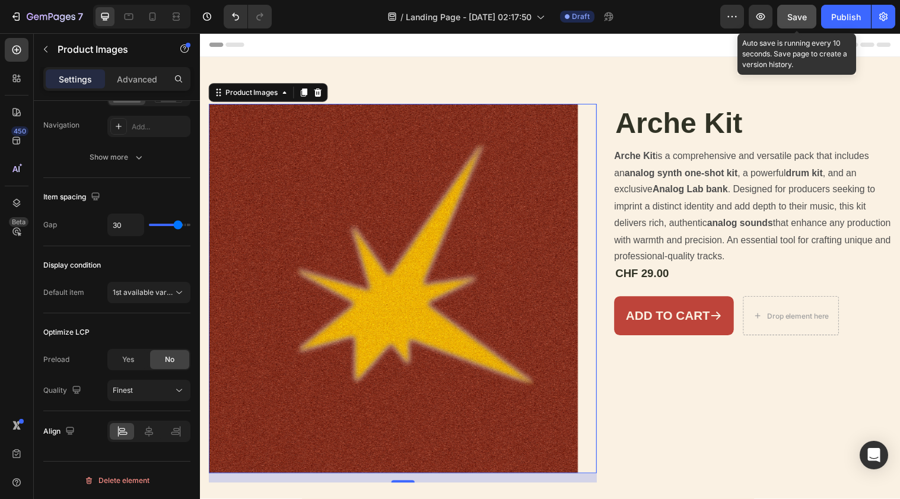
click at [800, 18] on span "Save" at bounding box center [797, 17] width 20 height 10
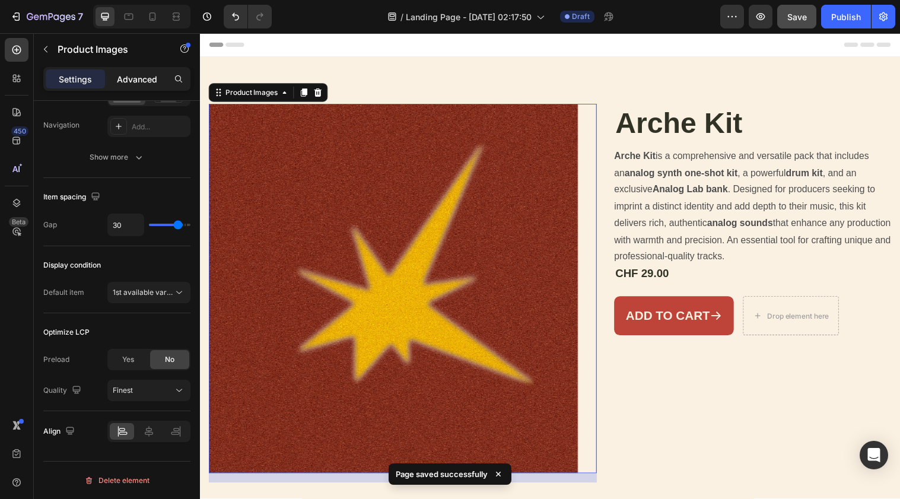
click at [145, 77] on p "Advanced" at bounding box center [137, 79] width 40 height 12
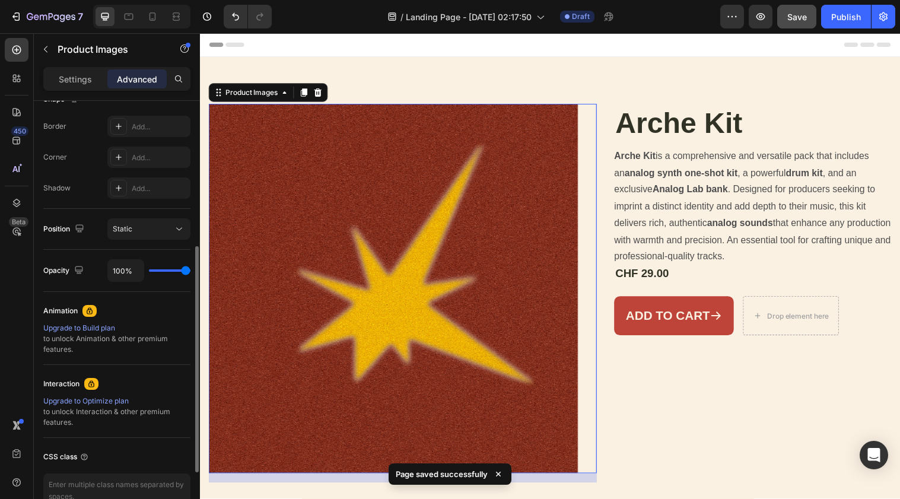
scroll to position [294, 0]
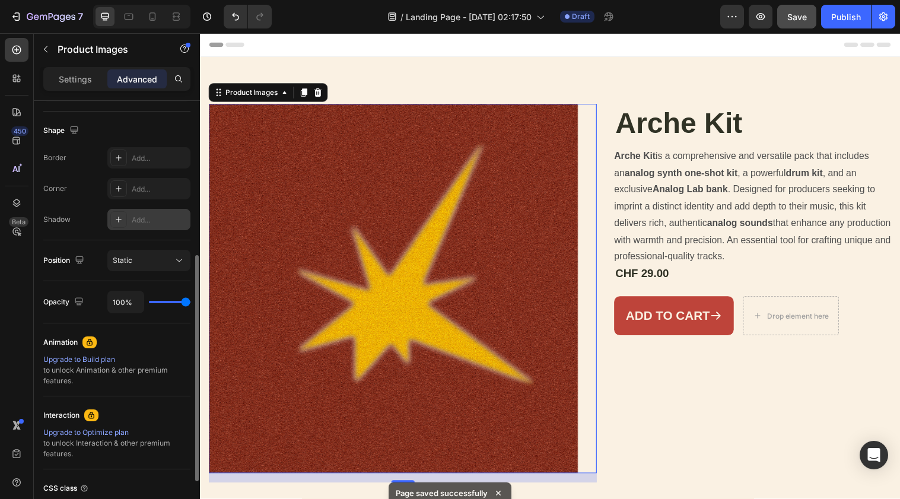
click at [139, 216] on div "Add..." at bounding box center [160, 220] width 56 height 11
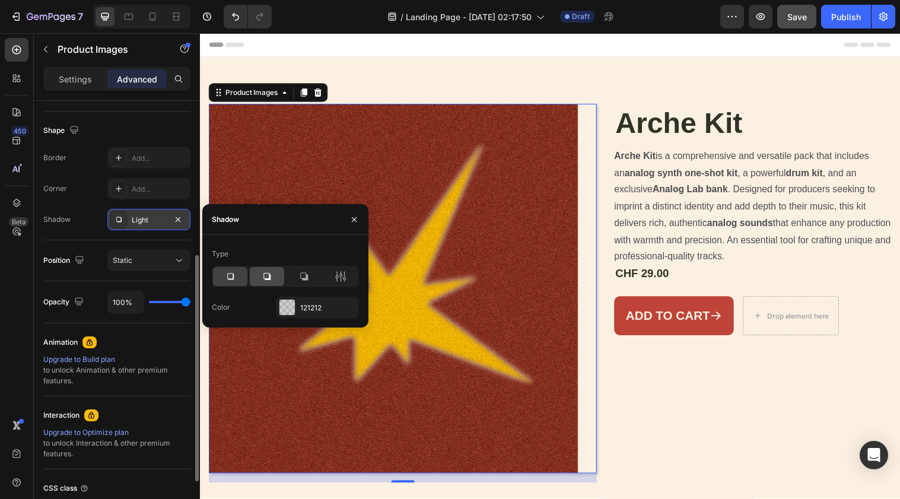
click at [272, 279] on icon at bounding box center [267, 277] width 12 height 12
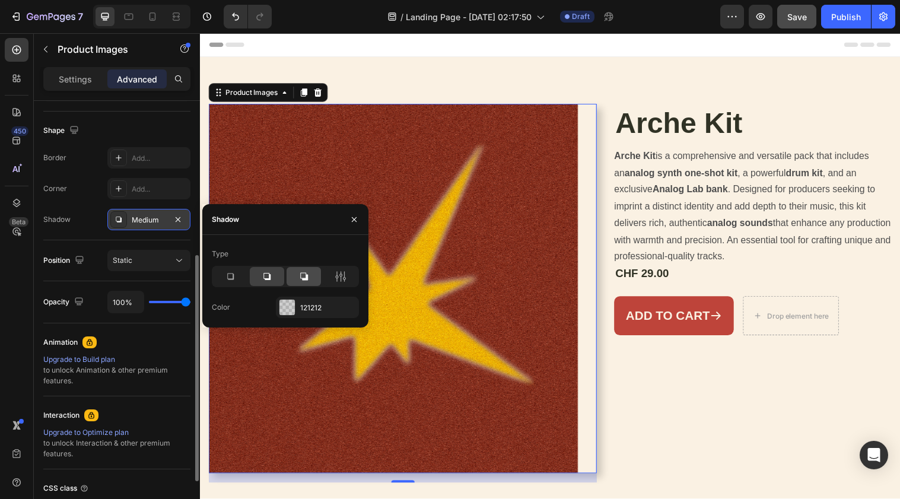
click at [291, 279] on div at bounding box center [304, 276] width 34 height 19
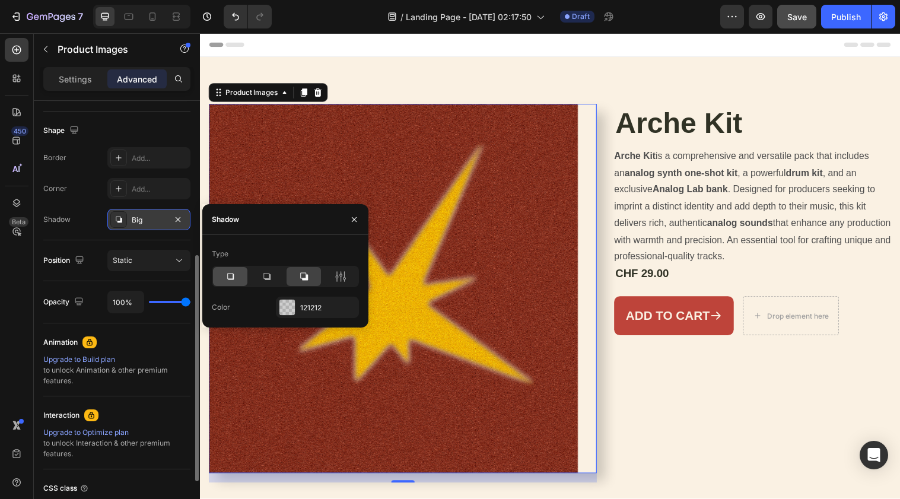
click at [226, 275] on icon at bounding box center [230, 277] width 12 height 12
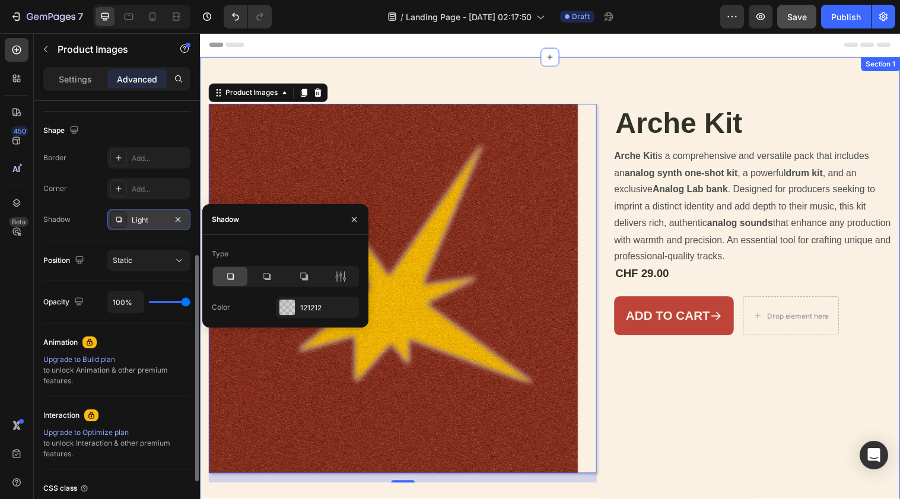
click at [502, 51] on div "Header" at bounding box center [555, 45] width 693 height 24
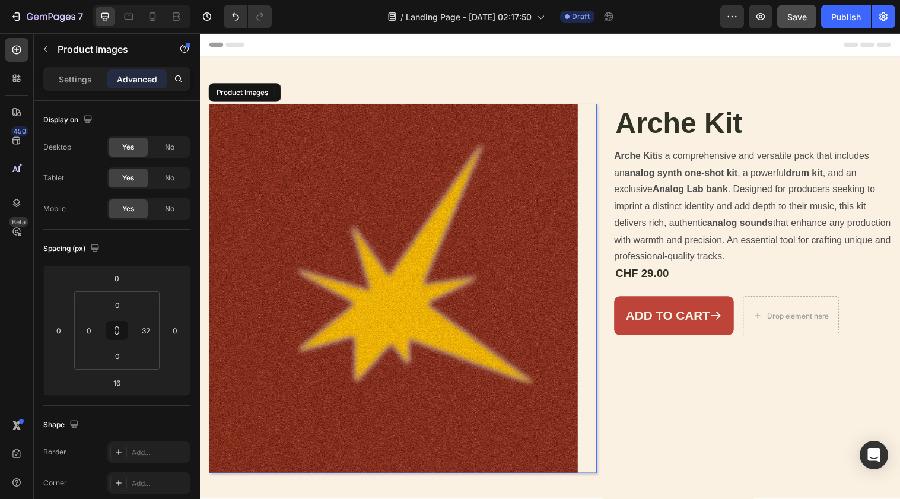
click at [495, 139] on img at bounding box center [397, 293] width 376 height 376
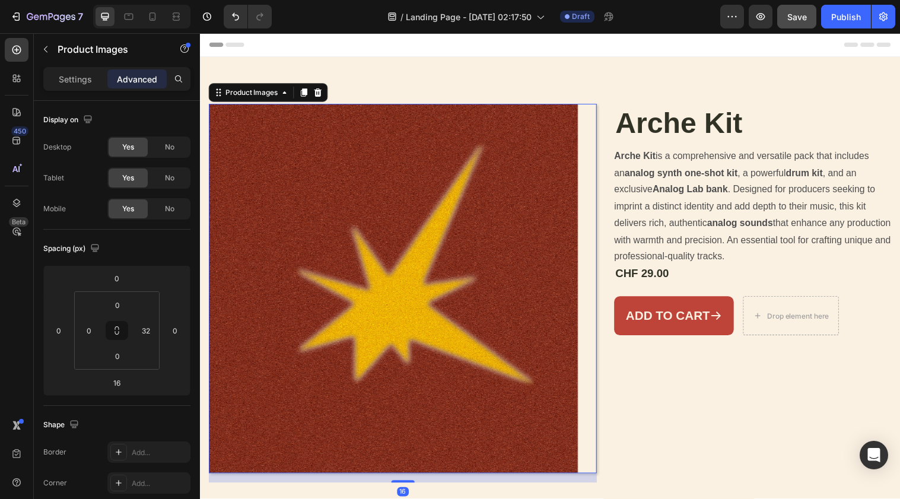
click at [495, 139] on img at bounding box center [397, 293] width 376 height 376
click at [83, 77] on p "Settings" at bounding box center [75, 79] width 33 height 12
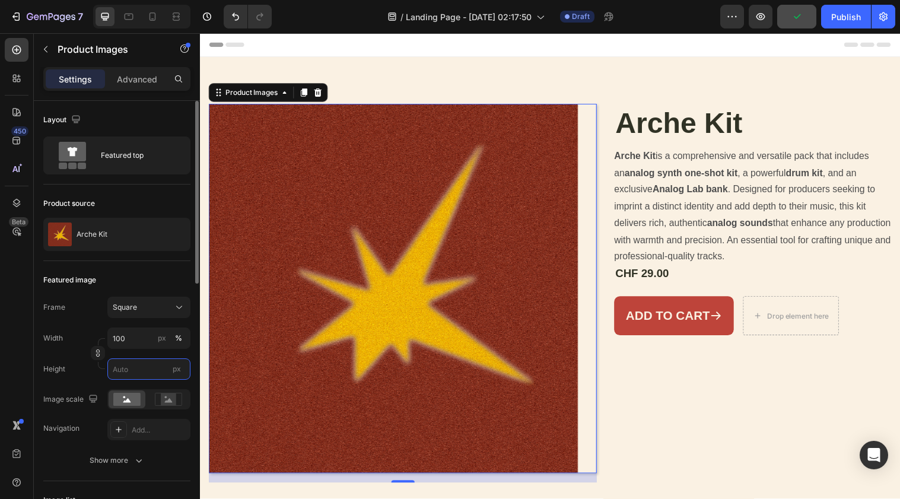
click at [157, 375] on input "px" at bounding box center [148, 368] width 83 height 21
type input "1"
type input "10"
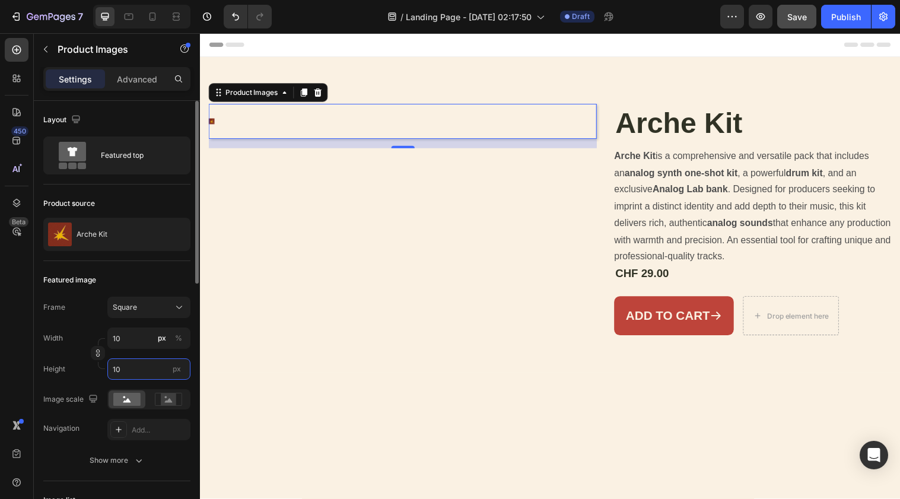
type input "100"
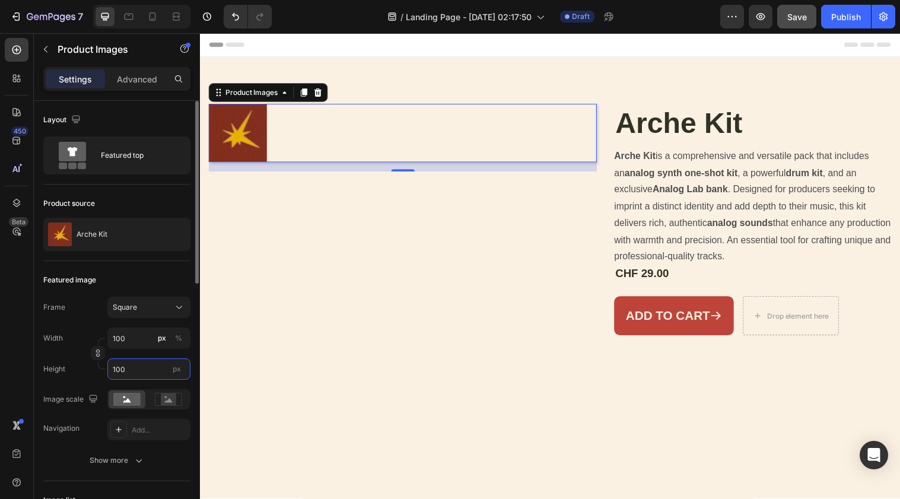
type input "1000"
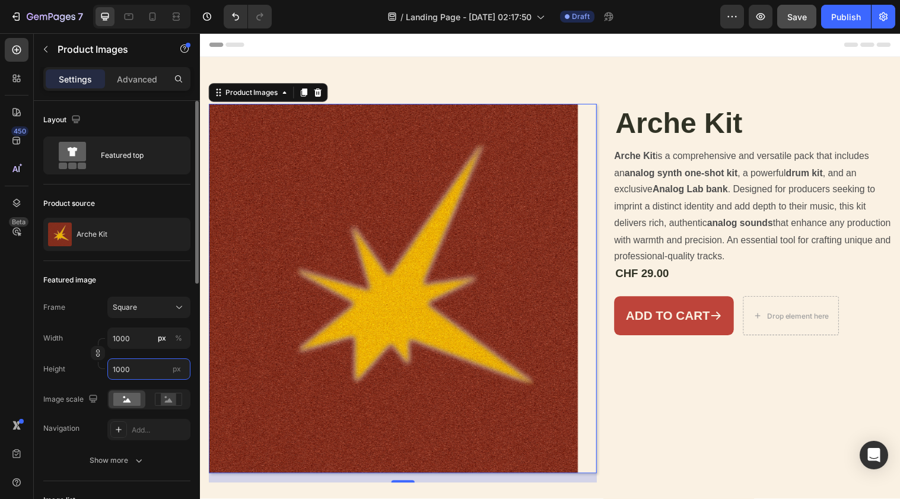
type input "10000"
type input "1000"
type input "100"
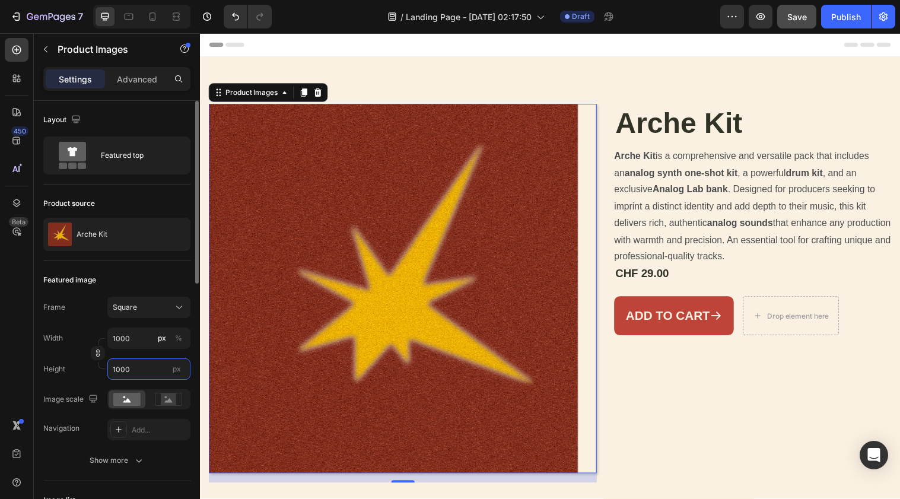
type input "100"
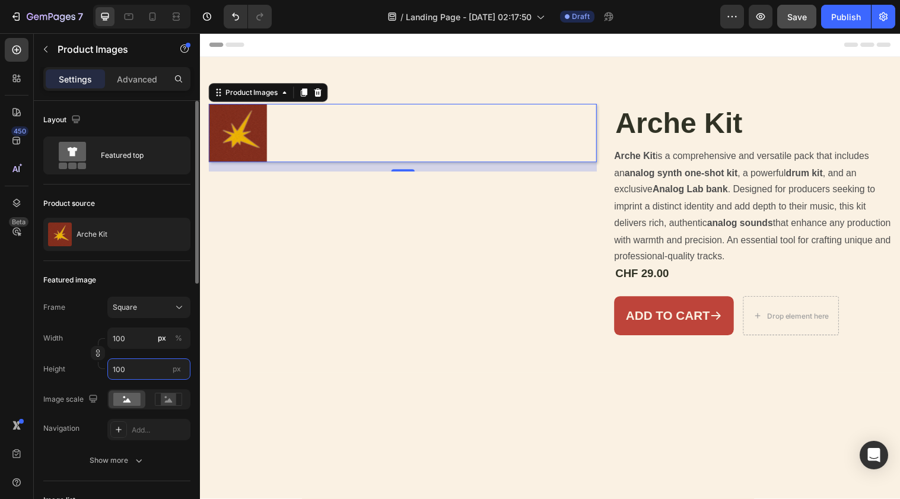
type input "10"
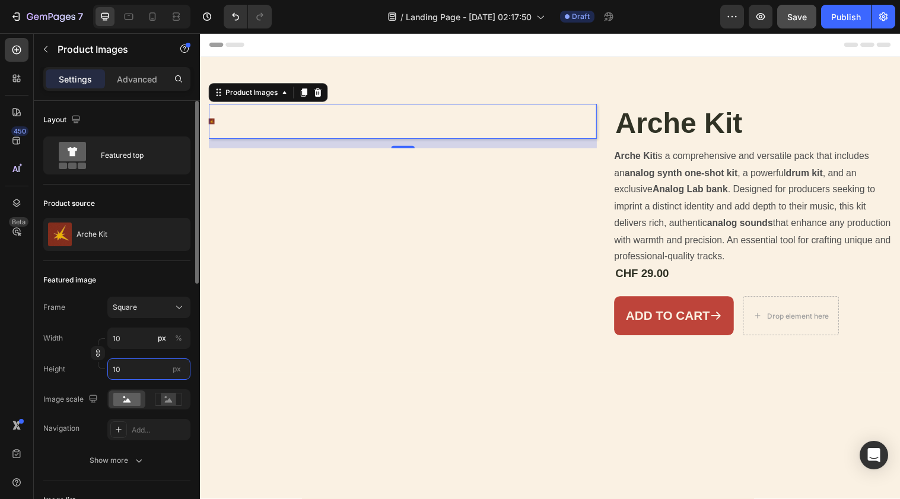
type input "1"
type input "10"
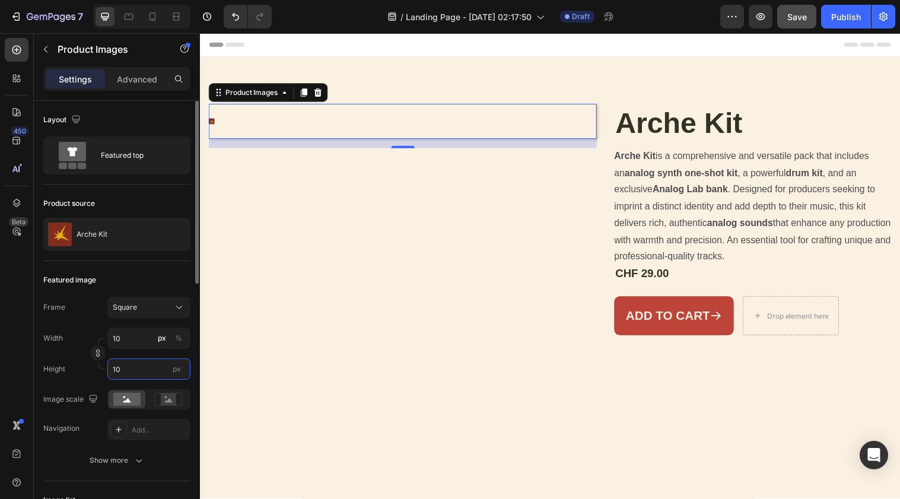
type input "100"
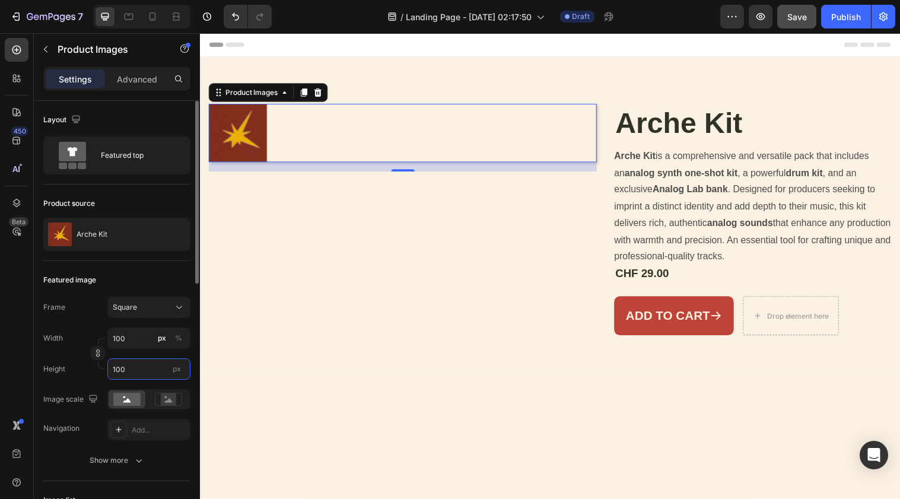
type input "1000"
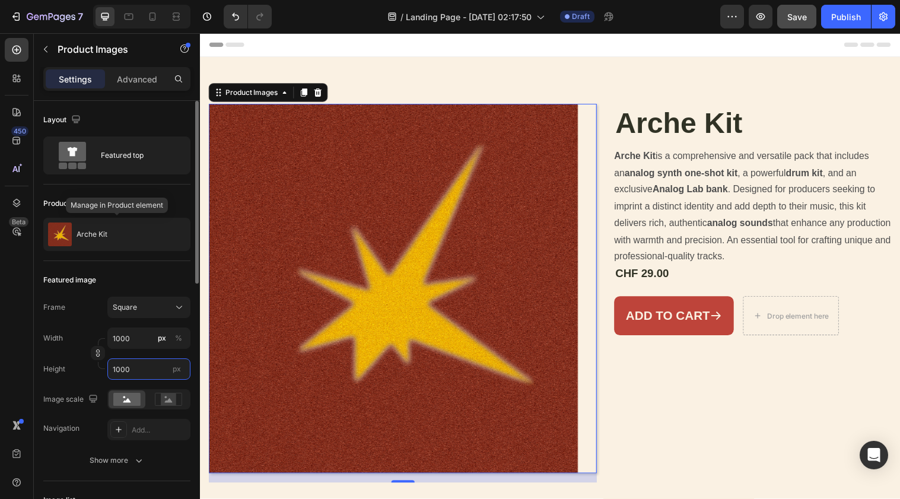
type input "1000"
click at [121, 198] on div "Product source" at bounding box center [116, 203] width 147 height 19
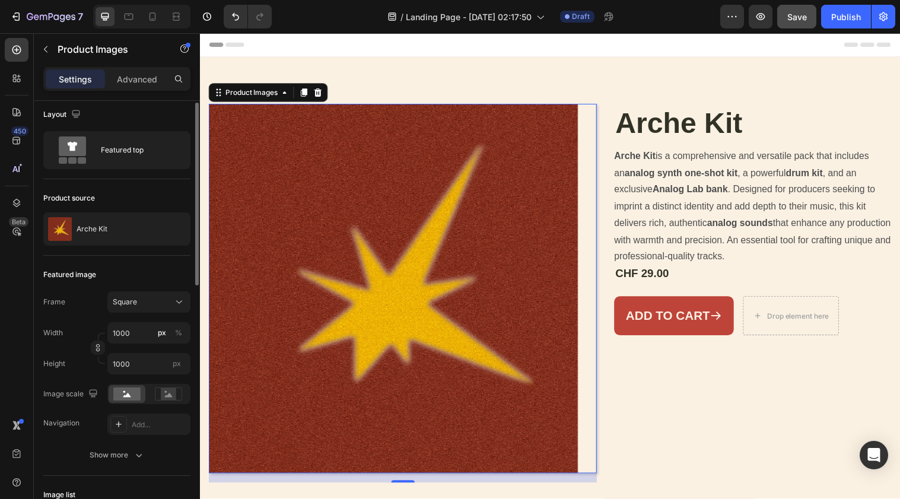
click at [450, 231] on img at bounding box center [397, 293] width 376 height 376
click at [596, 233] on div "Product Images 16" at bounding box center [406, 293] width 395 height 376
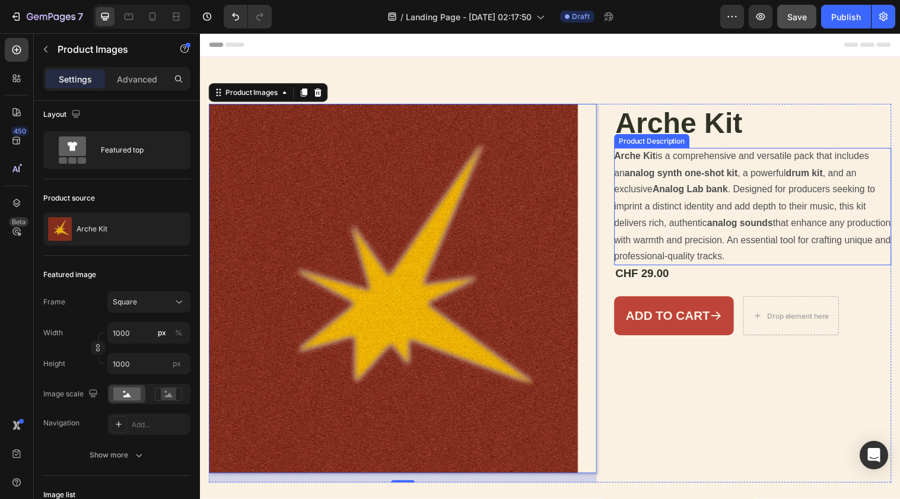
scroll to position [0, 0]
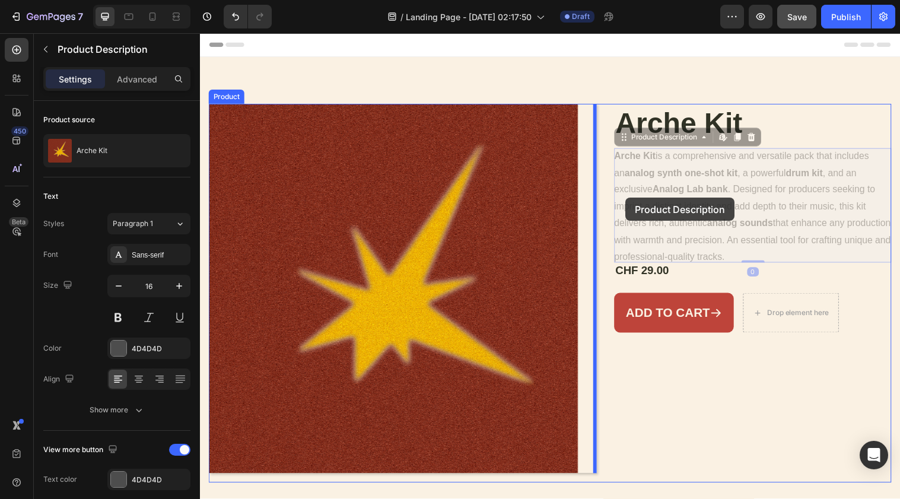
drag, startPoint x: 656, startPoint y: 209, endPoint x: 639, endPoint y: 199, distance: 19.4
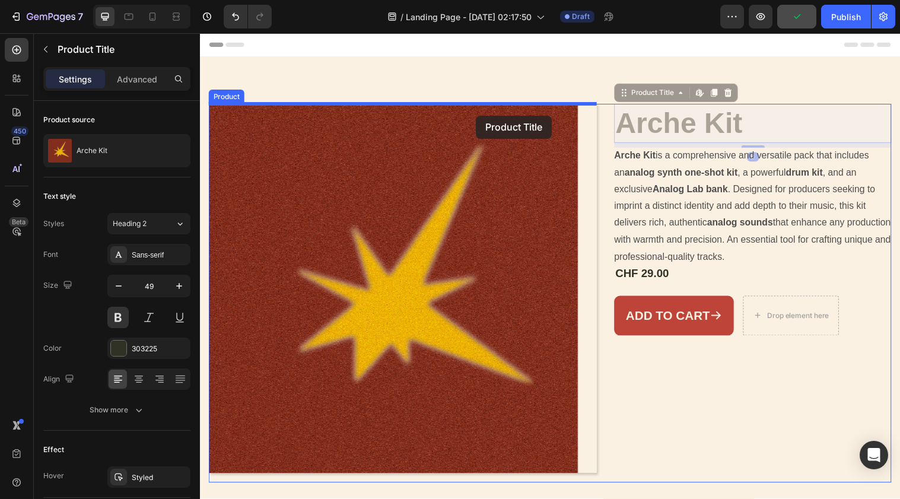
drag, startPoint x: 649, startPoint y: 116, endPoint x: 481, endPoint y: 117, distance: 167.9
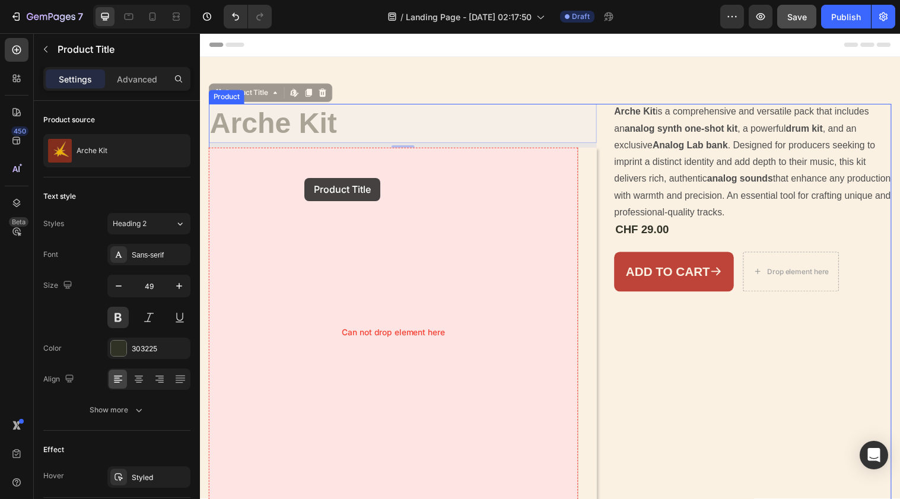
drag, startPoint x: 306, startPoint y: 127, endPoint x: 306, endPoint y: 180, distance: 53.4
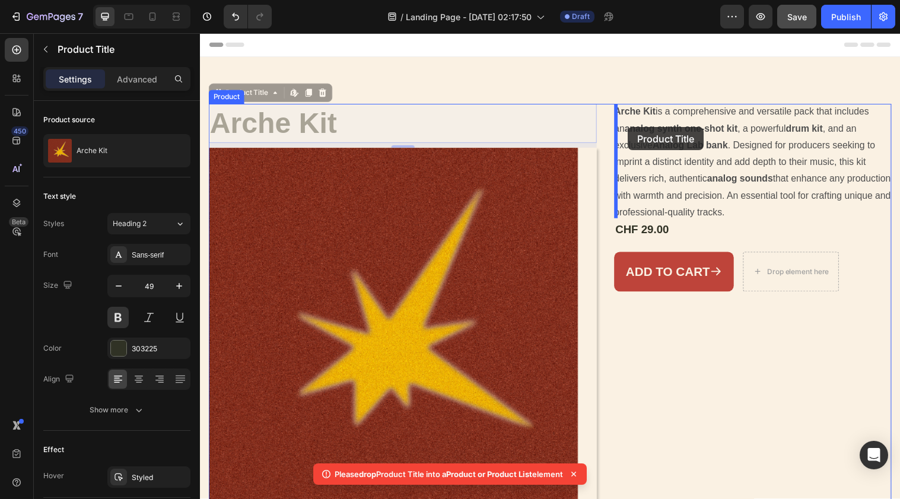
drag, startPoint x: 282, startPoint y: 129, endPoint x: 635, endPoint y: 129, distance: 353.1
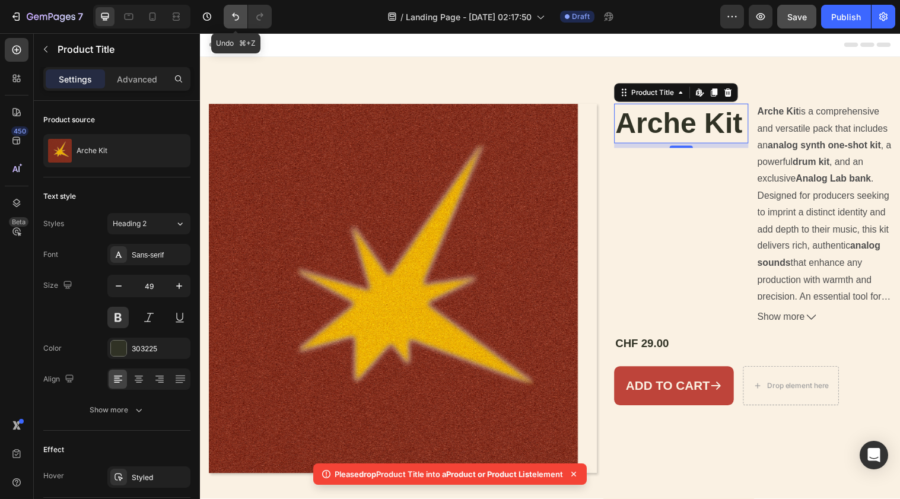
click at [242, 18] on icon "Undo/Redo" at bounding box center [236, 17] width 12 height 12
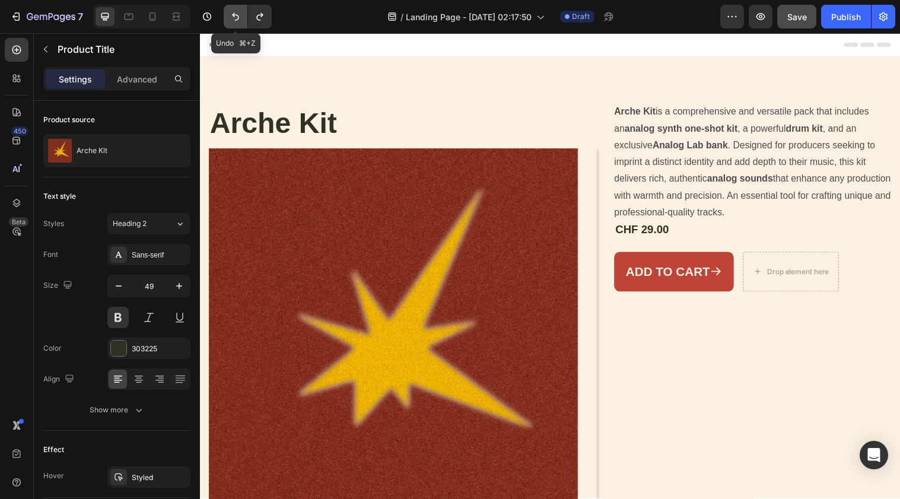
click at [242, 18] on icon "Undo/Redo" at bounding box center [236, 17] width 12 height 12
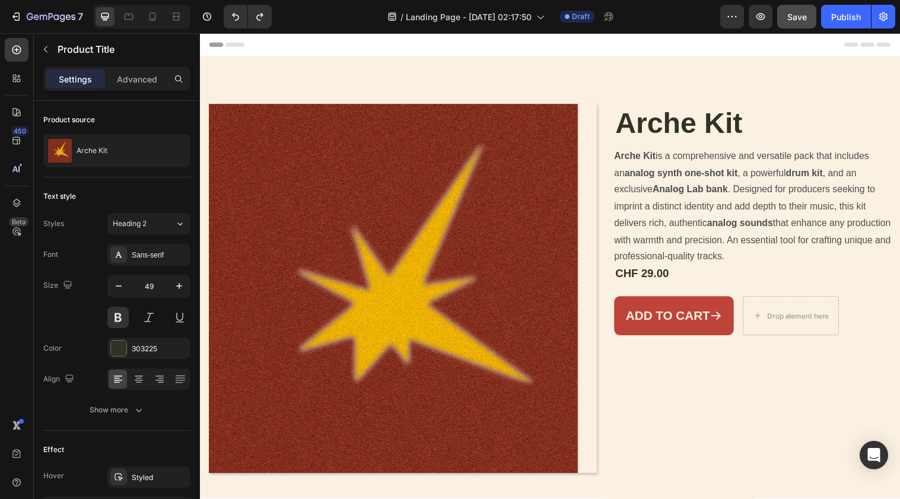
click at [694, 100] on div "Product Images Arche Kit Product Title Arche Kit is a comprehensive and versati…" at bounding box center [556, 293] width 712 height 471
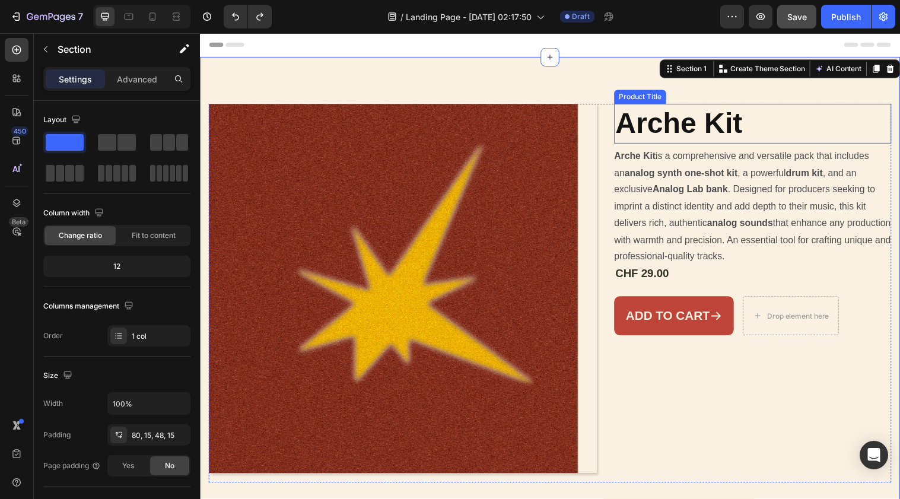
click at [694, 109] on h1 "Arche Kit" at bounding box center [762, 125] width 282 height 40
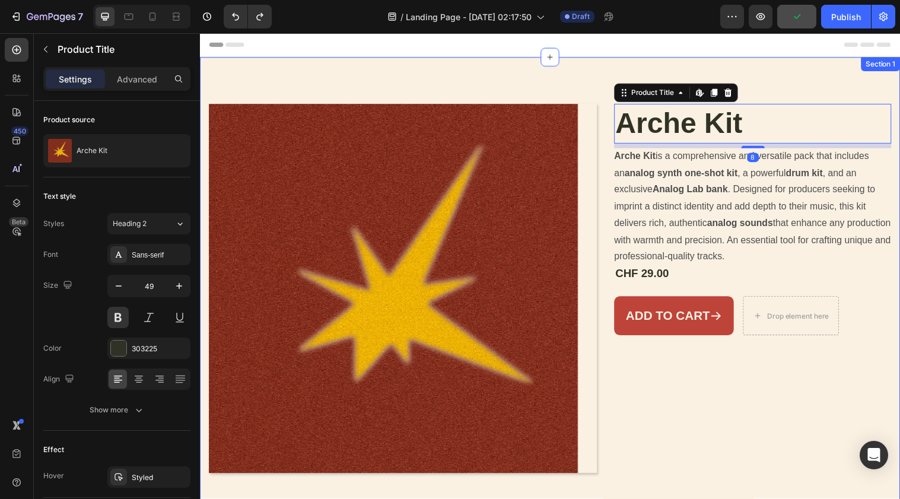
click at [768, 97] on div "Product Images Arche Kit Product Title Edit content in Shopify 8 Arche Kit is a…" at bounding box center [556, 293] width 712 height 471
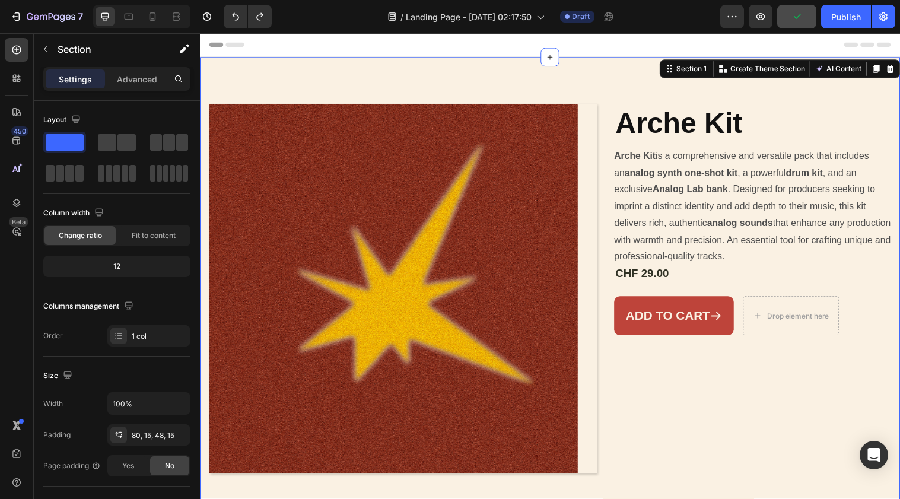
click at [768, 106] on h1 "Arche Kit" at bounding box center [762, 125] width 282 height 40
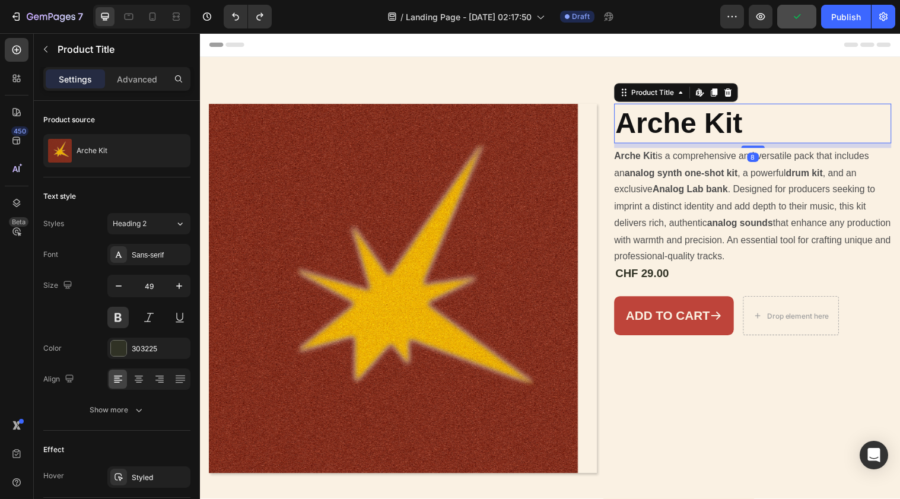
click at [768, 109] on h1 "Arche Kit" at bounding box center [762, 125] width 282 height 40
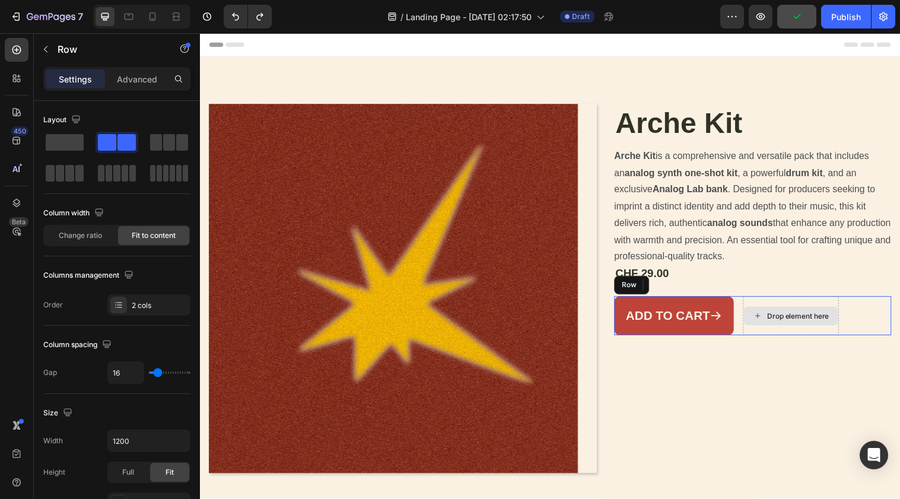
click at [753, 336] on div "Add to cart Add to Cart Drop element here Row" at bounding box center [762, 321] width 282 height 40
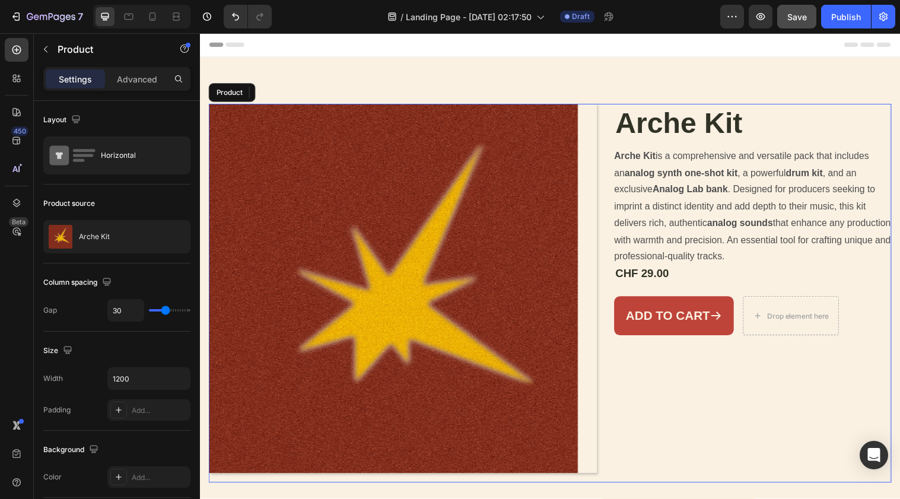
click at [751, 363] on div "Arche Kit Product Title Arche Kit is a comprehensive and versatile pack that in…" at bounding box center [762, 297] width 282 height 385
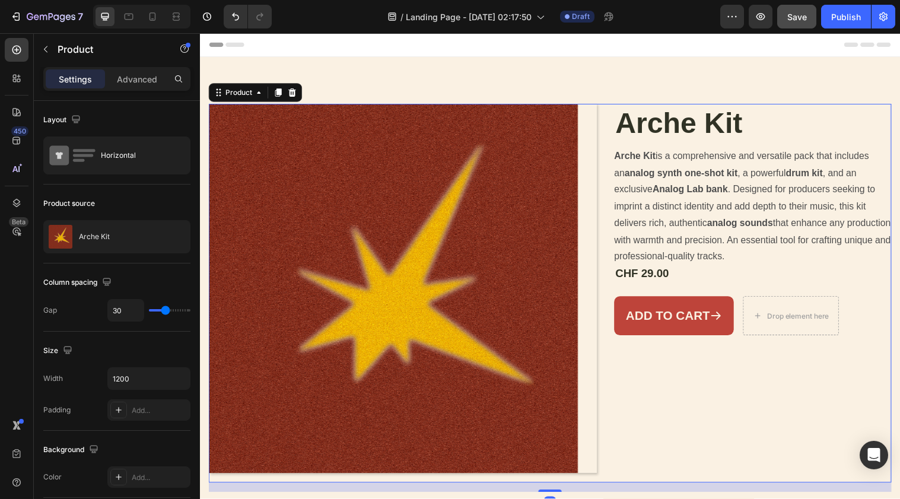
click at [751, 363] on div "Arche Kit Product Title Arche Kit is a comprehensive and versatile pack that in…" at bounding box center [762, 297] width 282 height 385
click at [633, 248] on div "Arche Kit is a comprehensive and versatile pack that includes an analog synth o…" at bounding box center [762, 210] width 282 height 120
click at [619, 115] on div "Product Images Arche Kit Product Title Arche Kit is a comprehensive and versati…" at bounding box center [556, 297] width 694 height 385
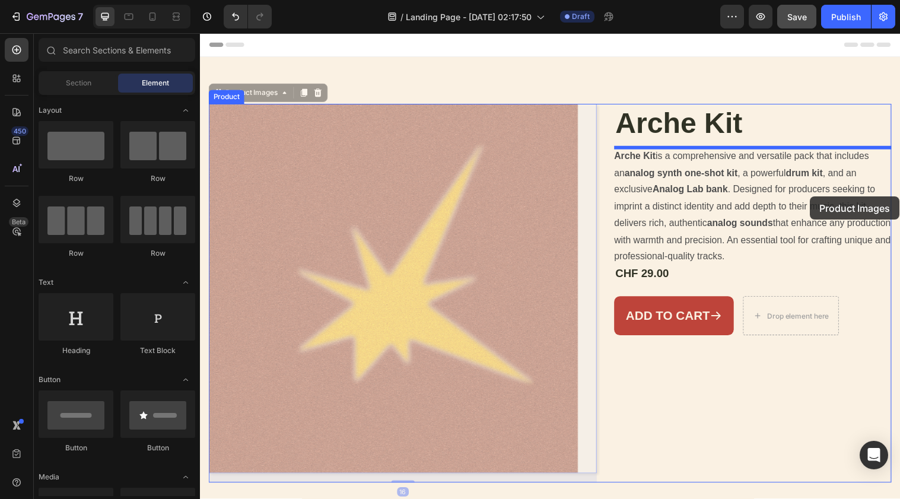
click at [820, 199] on div at bounding box center [556, 484] width 712 height 903
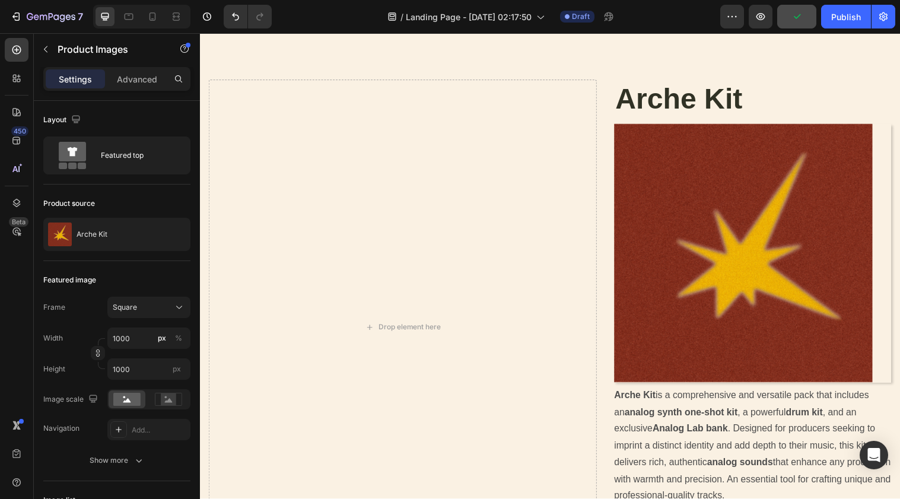
scroll to position [23, 0]
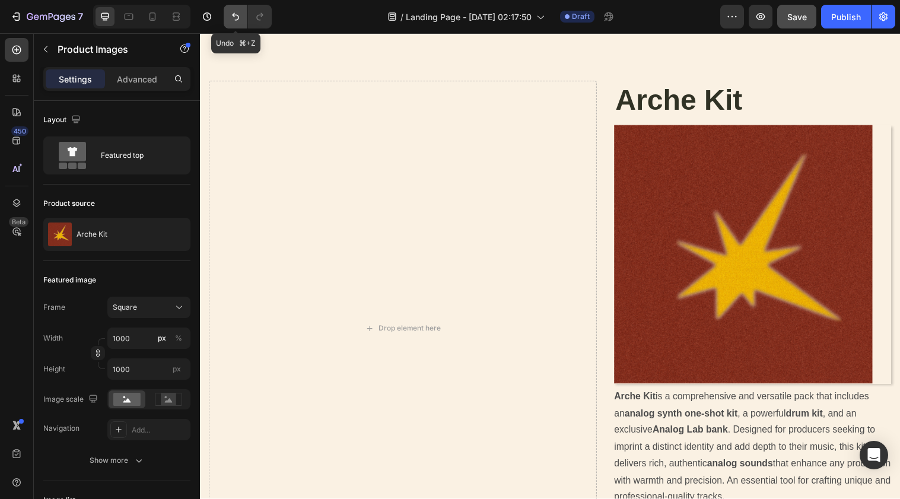
click at [234, 13] on icon "Undo/Redo" at bounding box center [236, 17] width 12 height 12
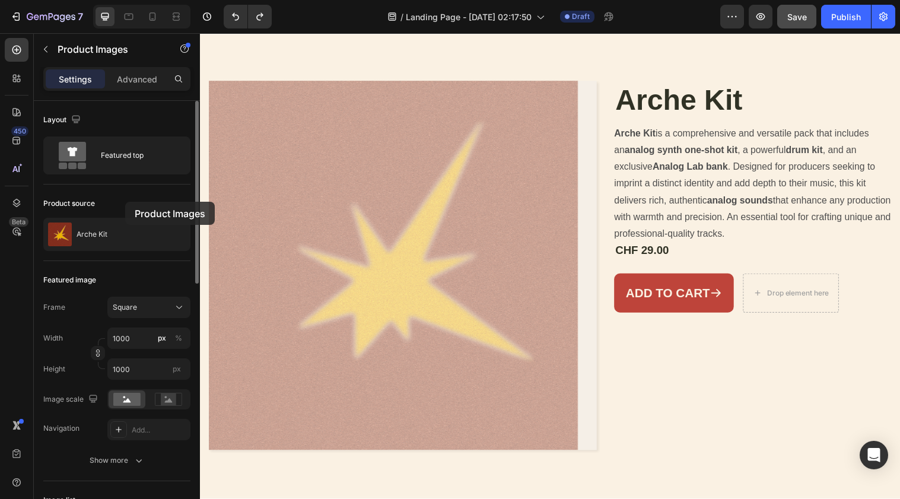
click at [125, 202] on div "Product source" at bounding box center [116, 203] width 147 height 19
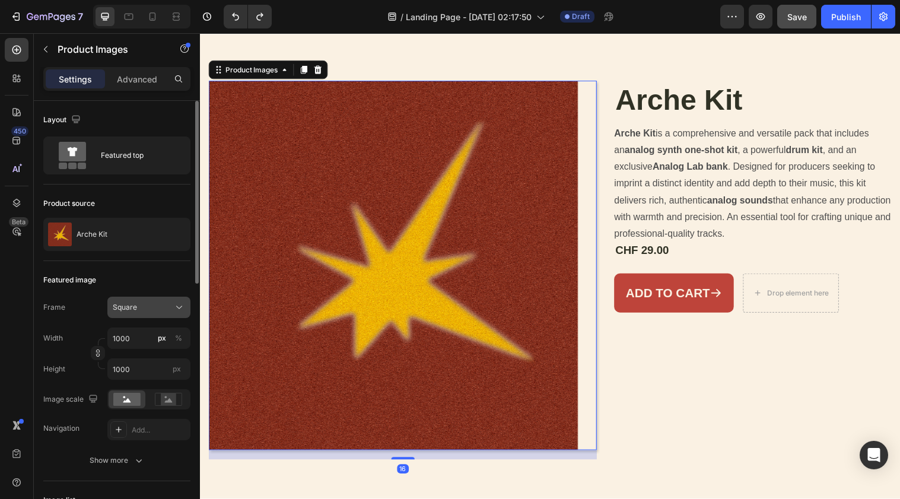
click at [152, 299] on button "Square" at bounding box center [148, 307] width 83 height 21
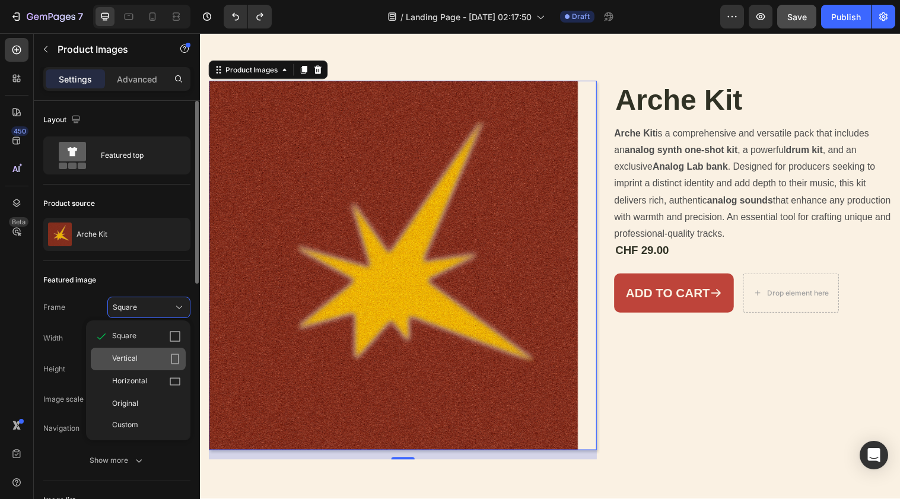
click at [165, 354] on div "Vertical" at bounding box center [146, 359] width 69 height 12
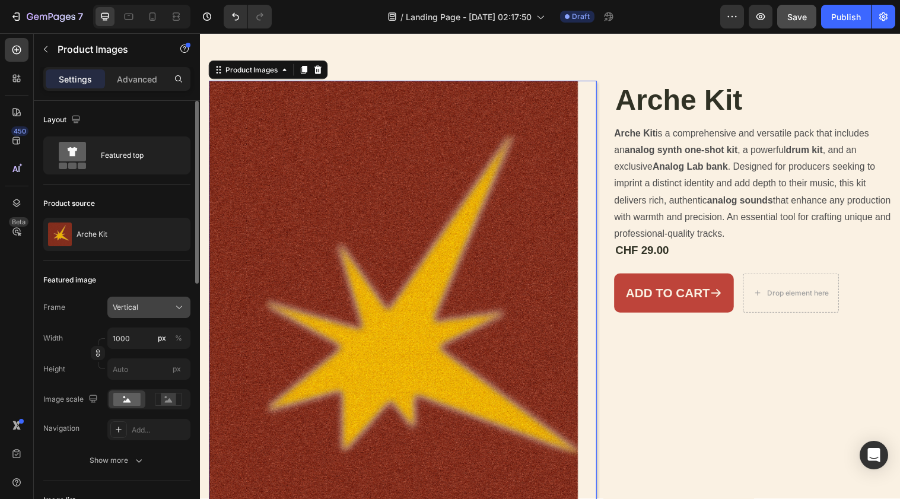
click at [166, 313] on button "Vertical" at bounding box center [148, 307] width 83 height 21
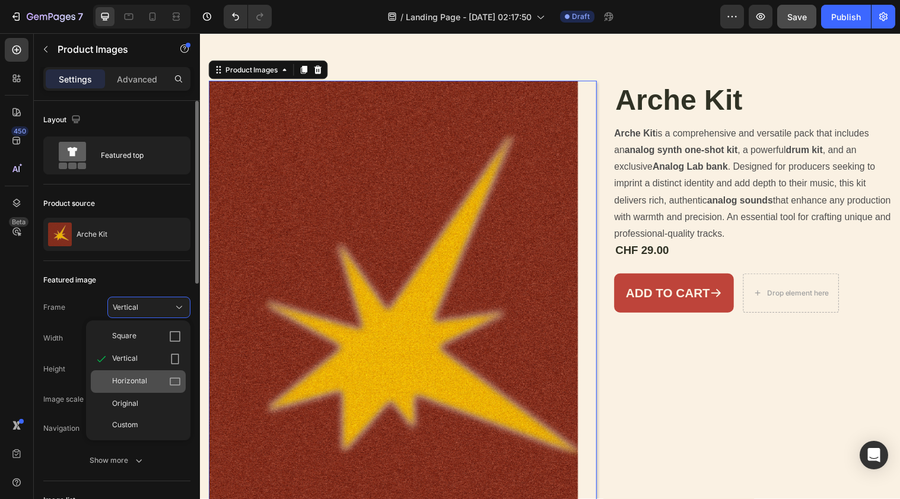
click at [173, 386] on icon at bounding box center [175, 382] width 12 height 12
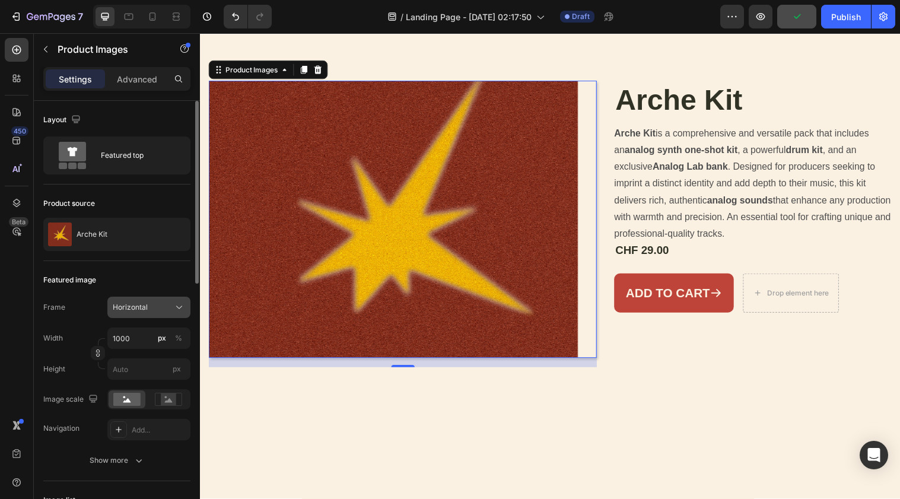
click at [169, 307] on div "Horizontal" at bounding box center [142, 307] width 58 height 11
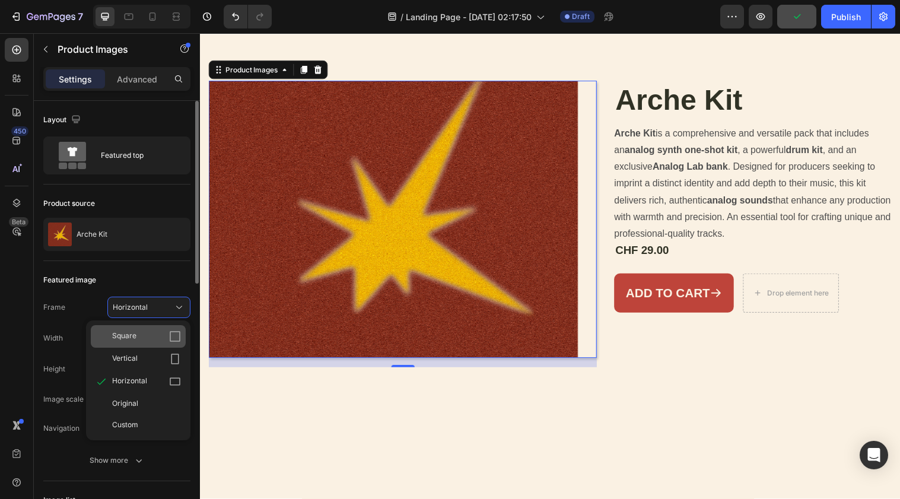
click at [169, 331] on icon at bounding box center [175, 337] width 12 height 12
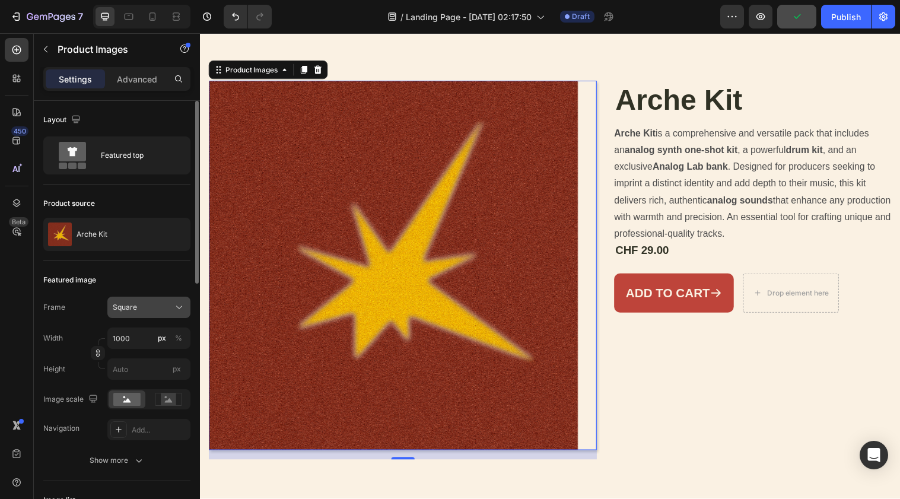
click at [169, 314] on button "Square" at bounding box center [148, 307] width 83 height 21
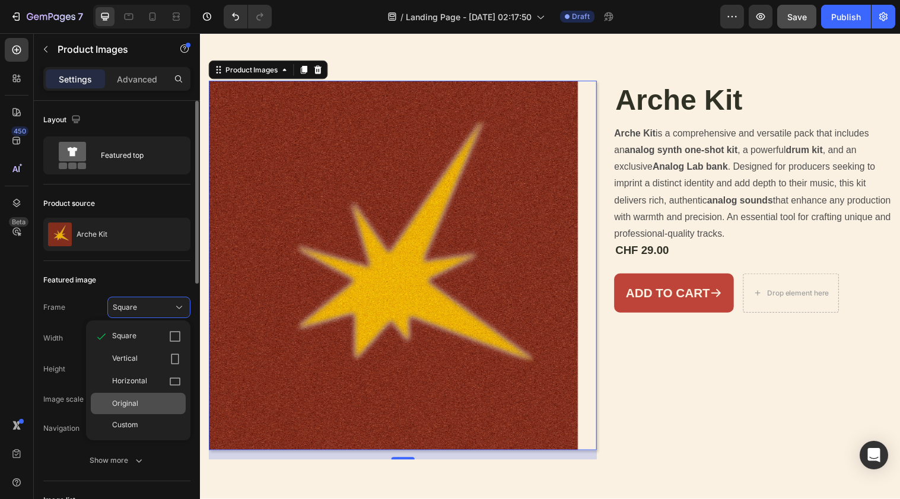
click at [171, 407] on div "Original" at bounding box center [146, 403] width 69 height 11
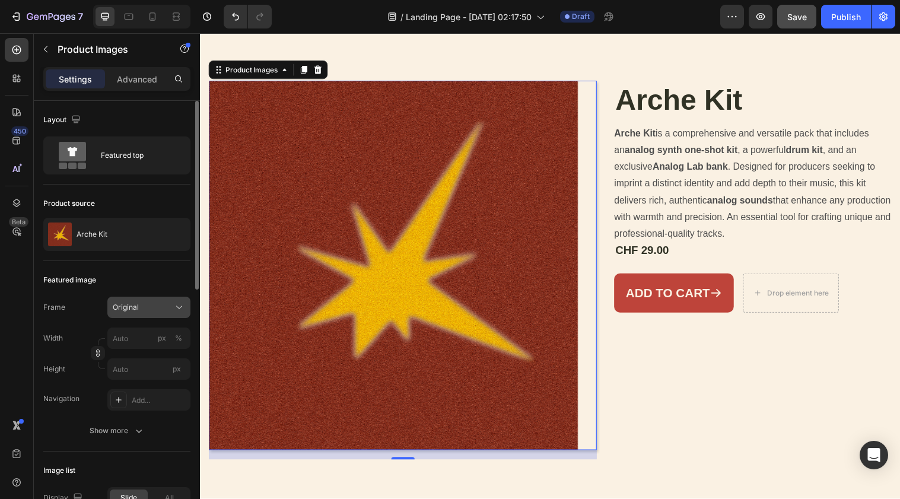
click at [166, 312] on div "Original" at bounding box center [142, 307] width 58 height 11
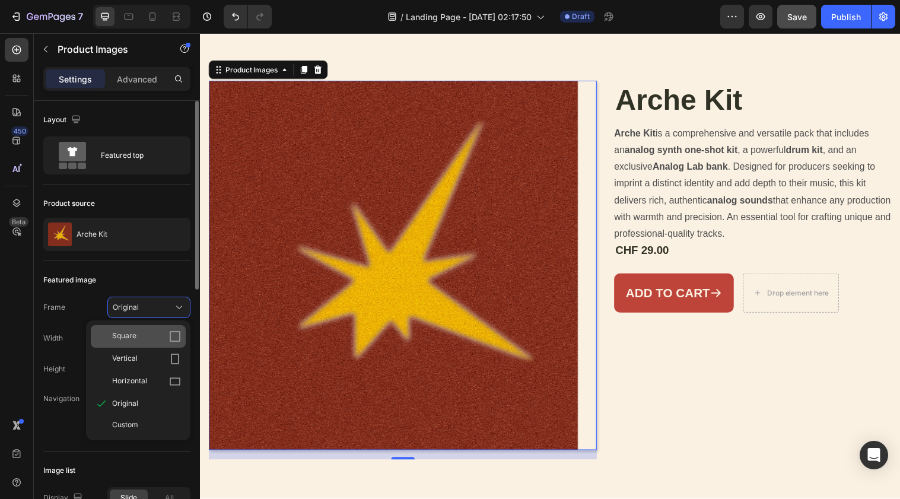
click at [171, 332] on icon at bounding box center [175, 337] width 12 height 12
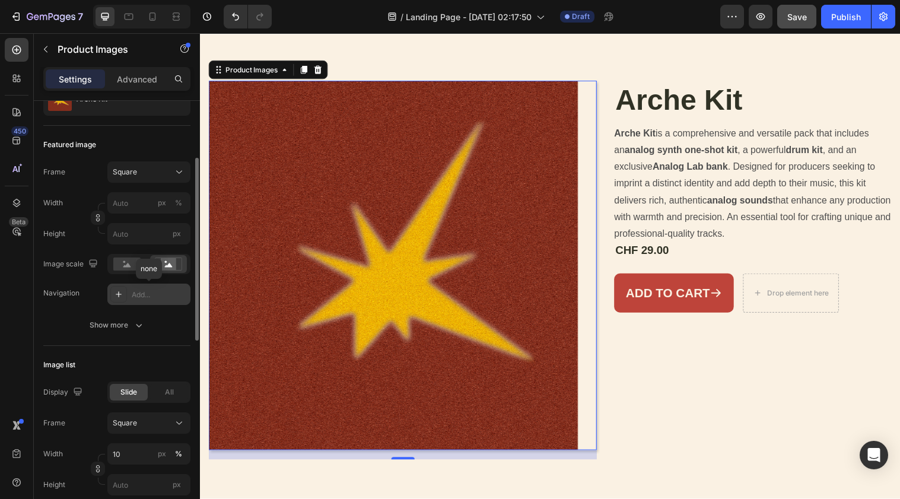
scroll to position [0, 0]
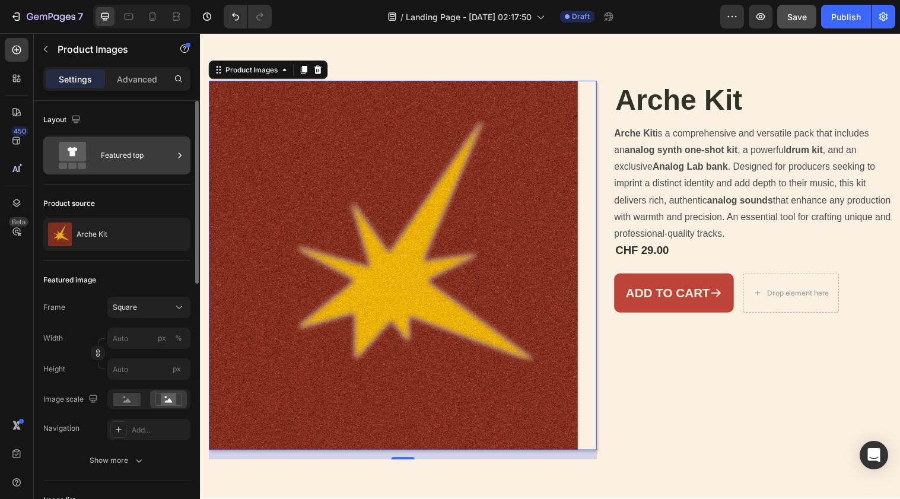
click at [110, 164] on div "Featured top" at bounding box center [137, 155] width 72 height 27
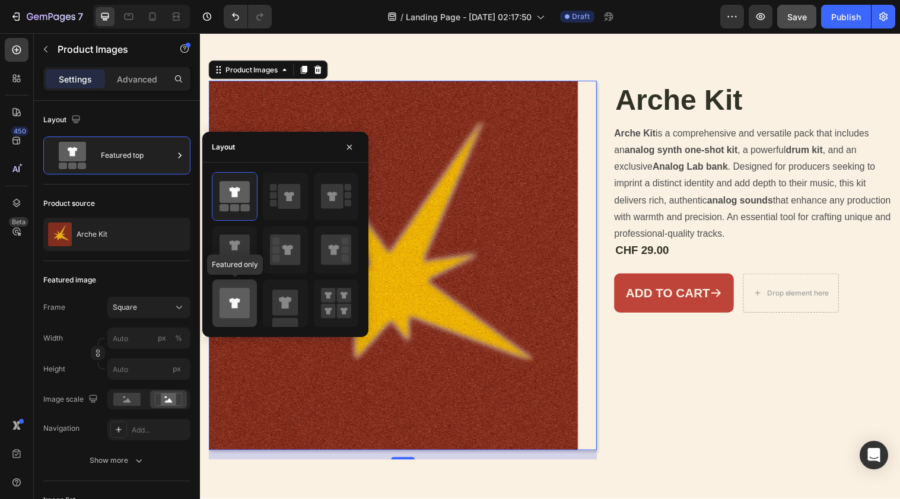
click at [233, 306] on icon at bounding box center [234, 303] width 11 height 10
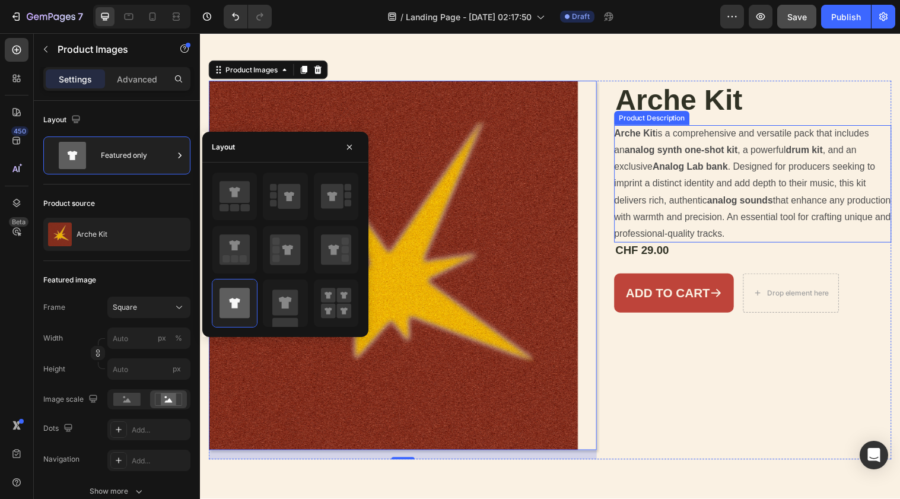
click at [623, 193] on div "Arche Kit is a comprehensive and versatile pack that includes an analog synth o…" at bounding box center [762, 187] width 282 height 120
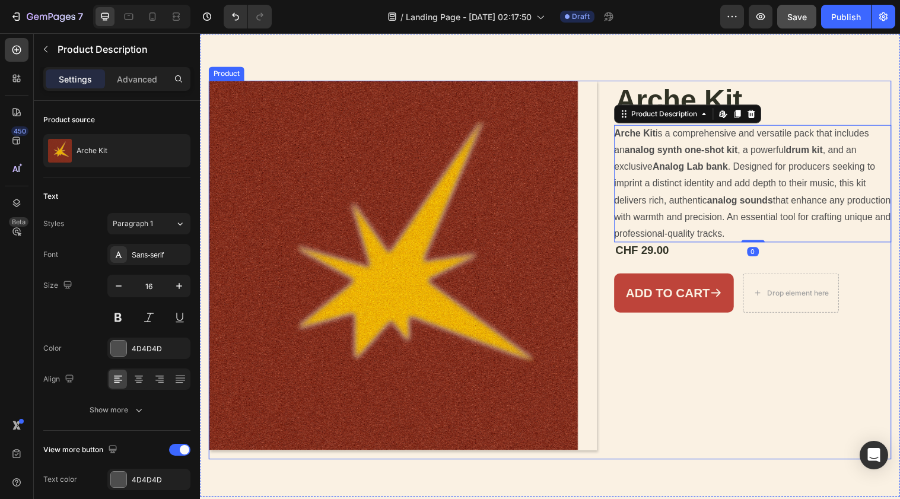
click at [610, 109] on div "Product Images Arche Kit Product Title Arche Kit is a comprehensive and versati…" at bounding box center [556, 274] width 694 height 385
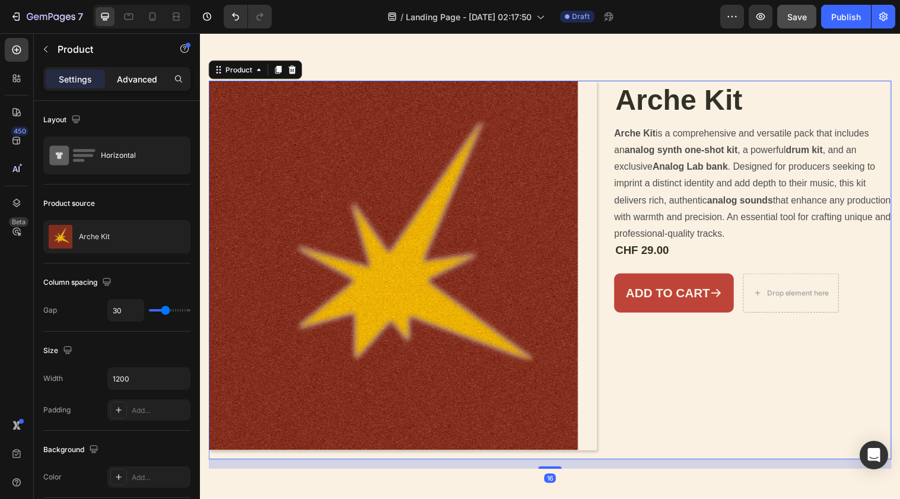
click at [126, 85] on p "Advanced" at bounding box center [137, 79] width 40 height 12
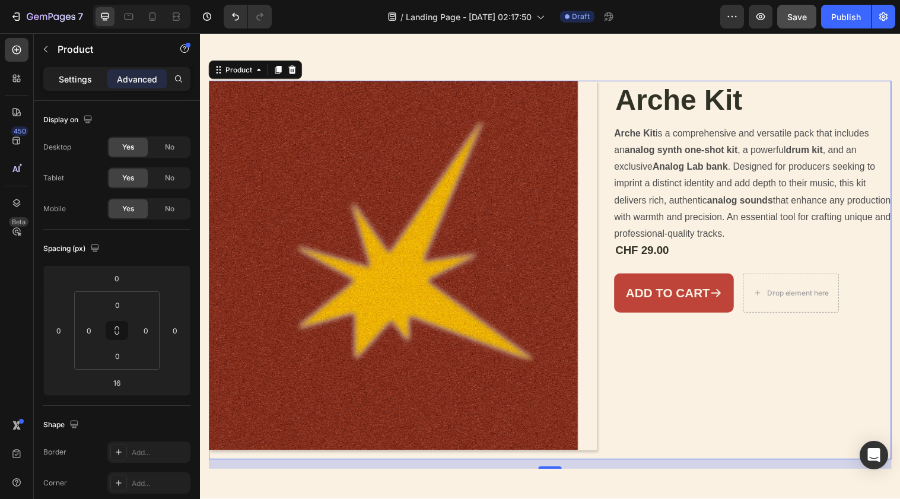
click at [82, 77] on p "Settings" at bounding box center [75, 79] width 33 height 12
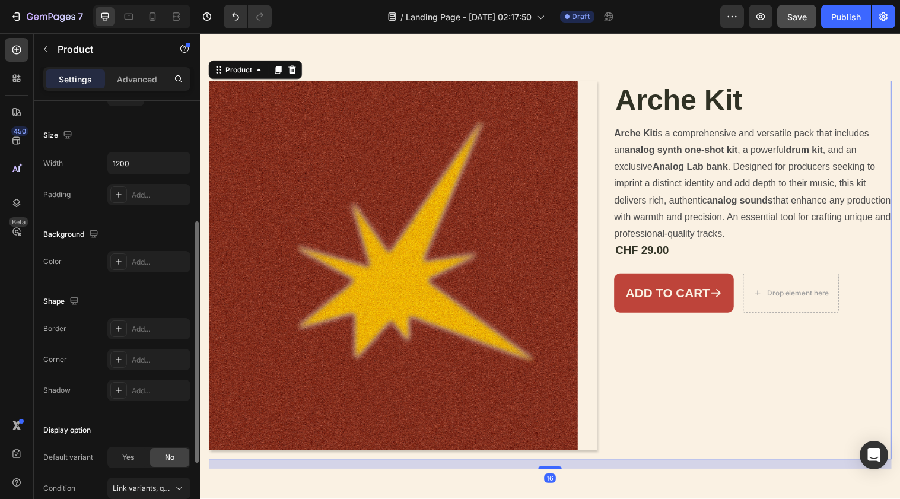
scroll to position [223, 0]
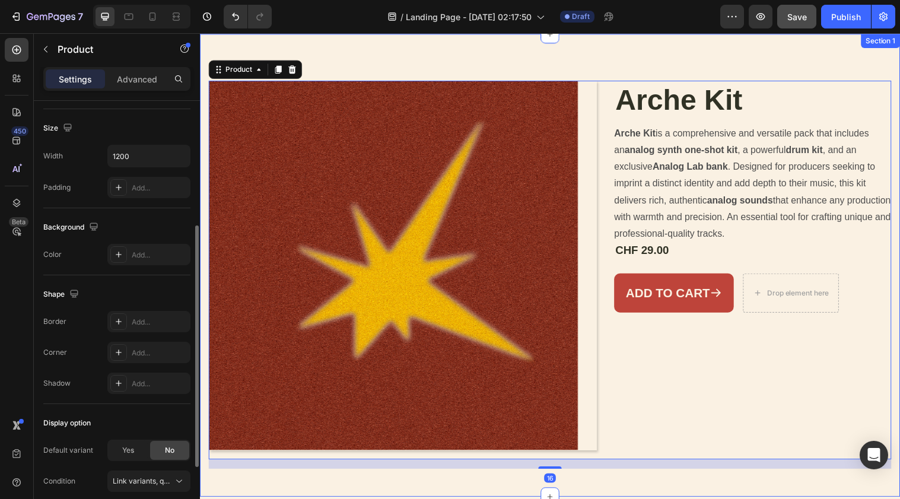
click at [403, 63] on div "Product Images Arche Kit Product Title Arche Kit is a comprehensive and versati…" at bounding box center [556, 269] width 712 height 471
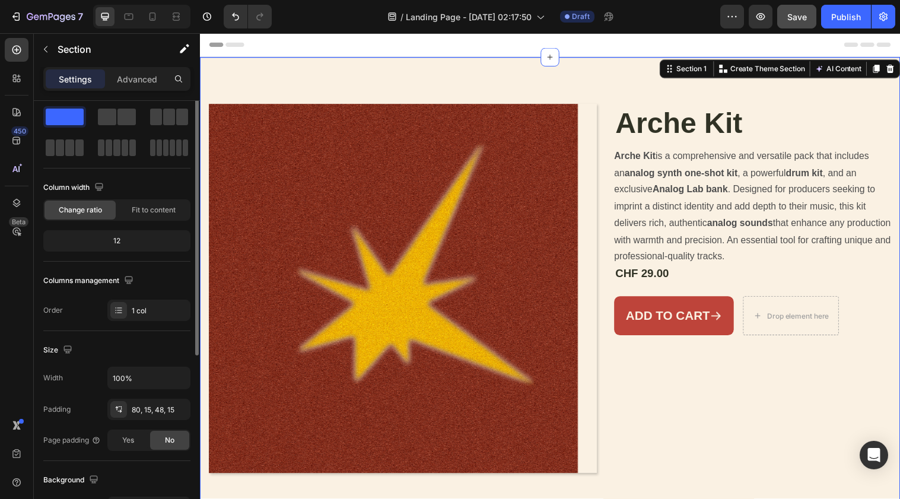
scroll to position [0, 0]
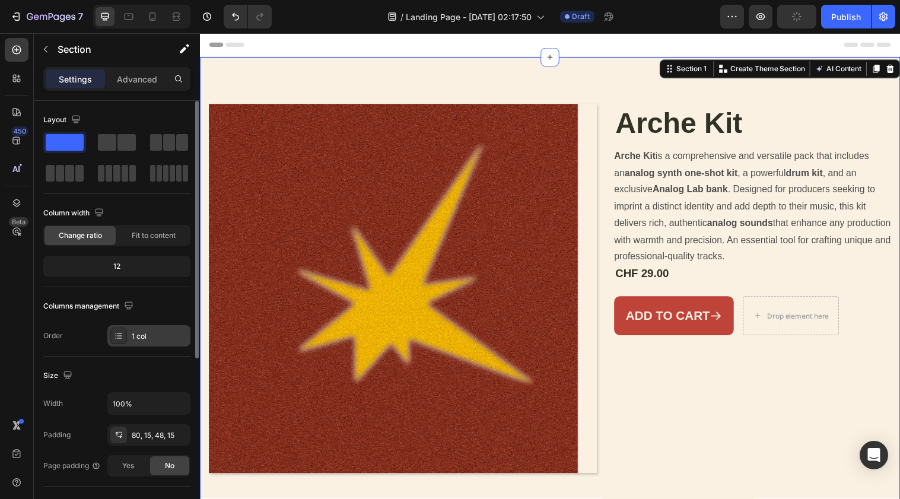
click at [161, 332] on div "1 col" at bounding box center [160, 336] width 56 height 11
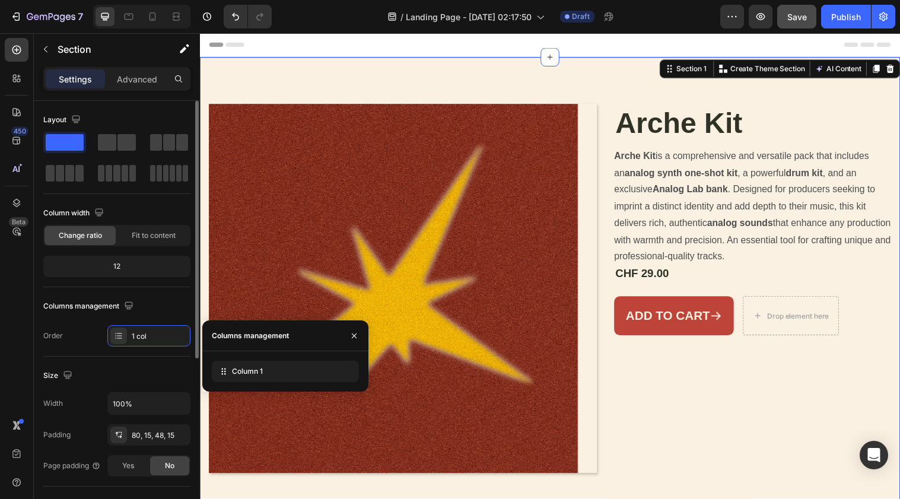
click at [139, 268] on div "12" at bounding box center [117, 266] width 142 height 17
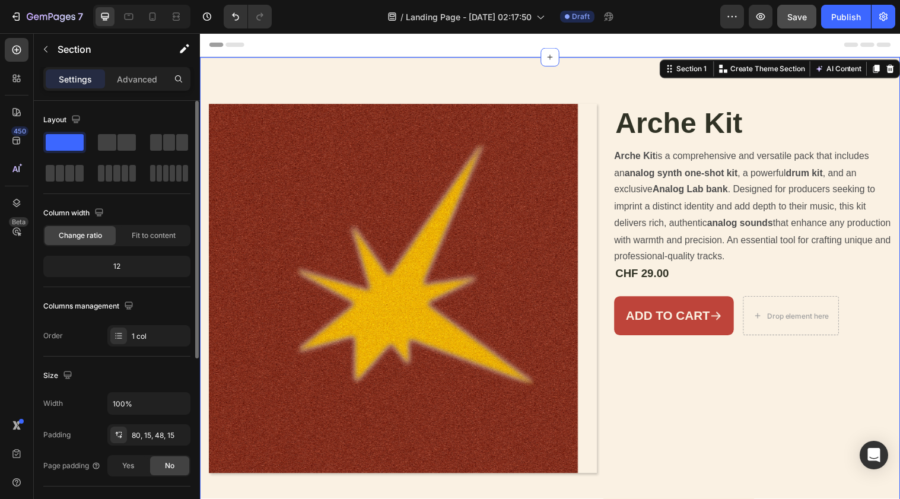
click at [110, 265] on div "12" at bounding box center [117, 266] width 142 height 17
click at [119, 266] on div "12" at bounding box center [117, 266] width 142 height 17
click at [145, 243] on div "Fit to content" at bounding box center [153, 235] width 71 height 19
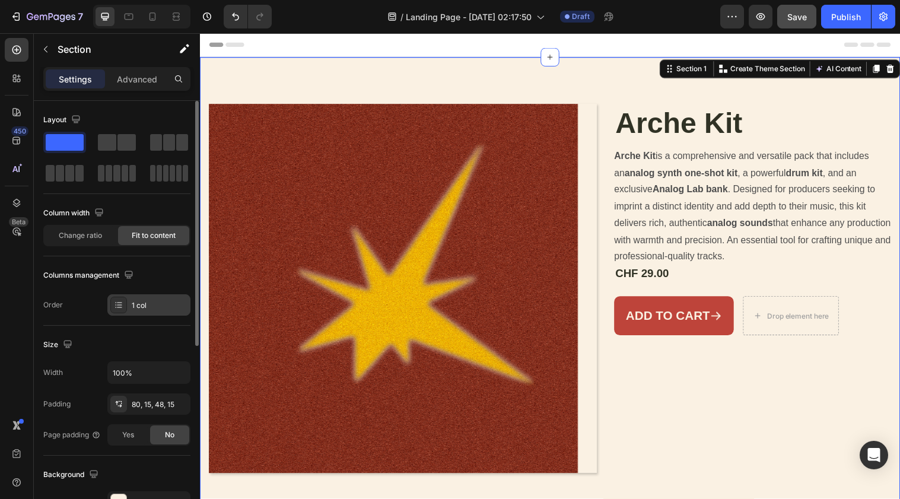
click at [151, 307] on div "1 col" at bounding box center [160, 305] width 56 height 11
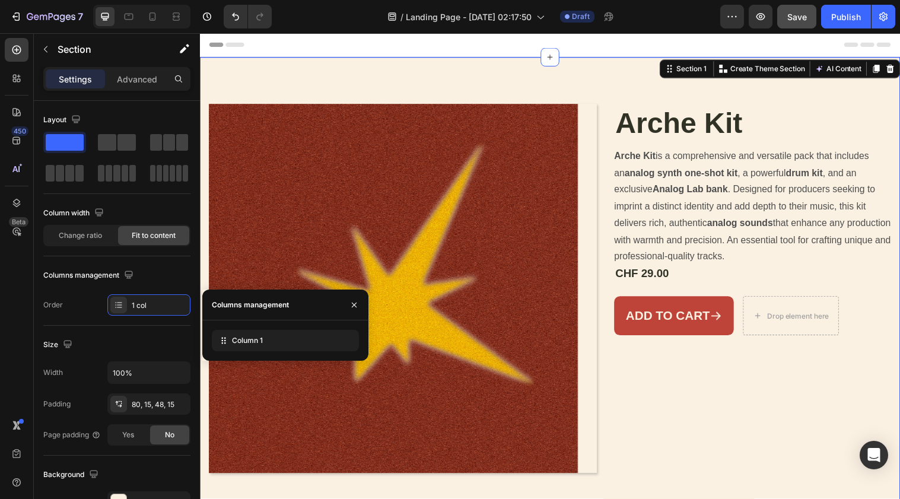
click at [243, 326] on div "Column 1" at bounding box center [285, 340] width 166 height 40
click at [243, 349] on div "Column 1" at bounding box center [285, 340] width 147 height 21
click at [243, 344] on span "Column 1" at bounding box center [247, 340] width 31 height 11
click at [221, 339] on icon at bounding box center [224, 341] width 12 height 12
drag, startPoint x: 223, startPoint y: 344, endPoint x: 256, endPoint y: 344, distance: 32.6
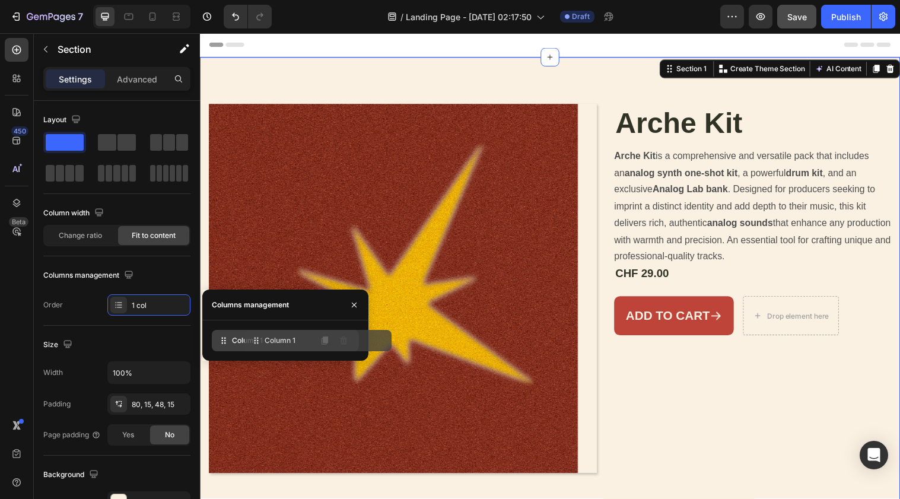
click at [256, 344] on div "Column 1" at bounding box center [285, 340] width 147 height 21
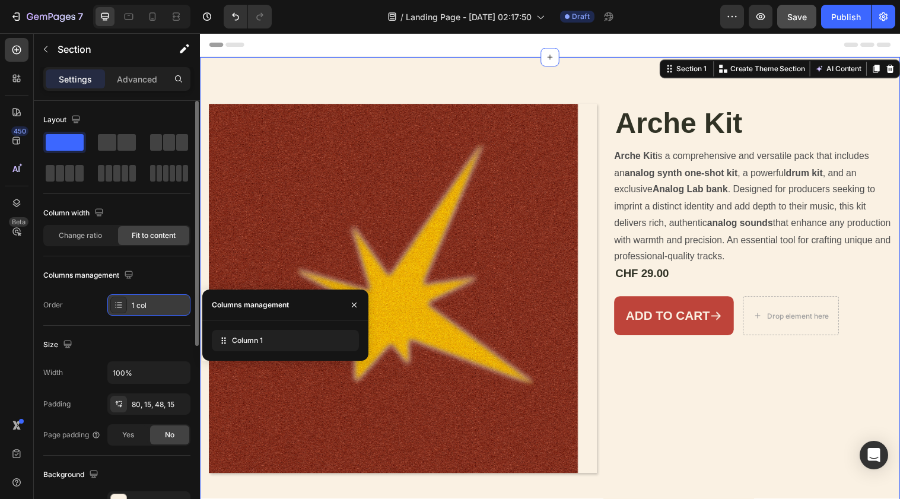
drag, startPoint x: 129, startPoint y: 306, endPoint x: 150, endPoint y: 306, distance: 20.8
click at [150, 306] on div "1 col" at bounding box center [148, 304] width 83 height 21
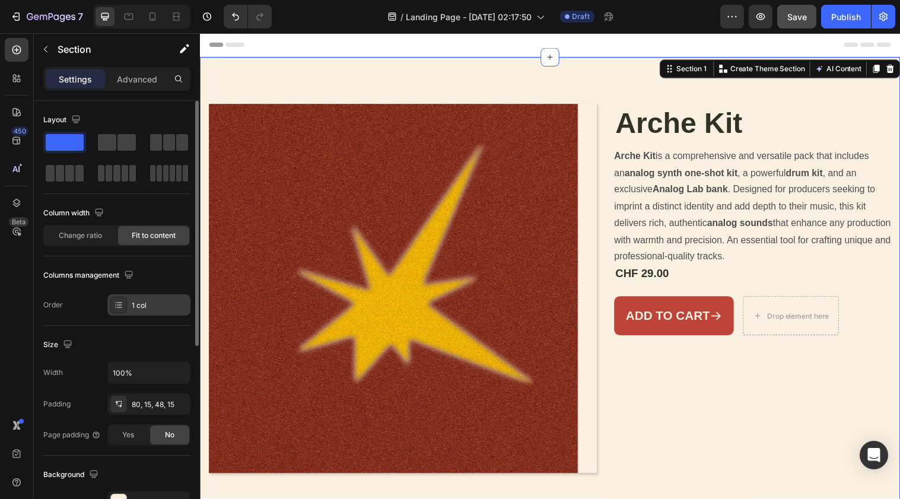
click at [150, 306] on div "1 col" at bounding box center [160, 305] width 56 height 11
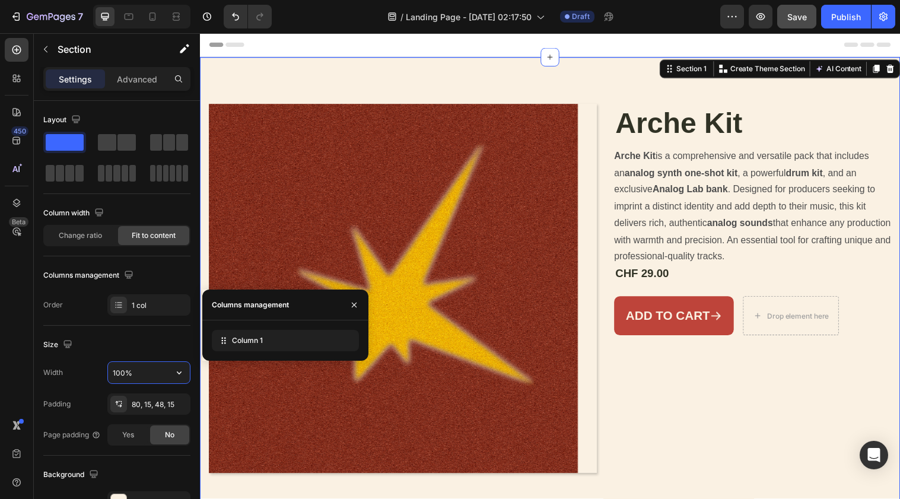
click at [146, 373] on input "100%" at bounding box center [149, 372] width 82 height 21
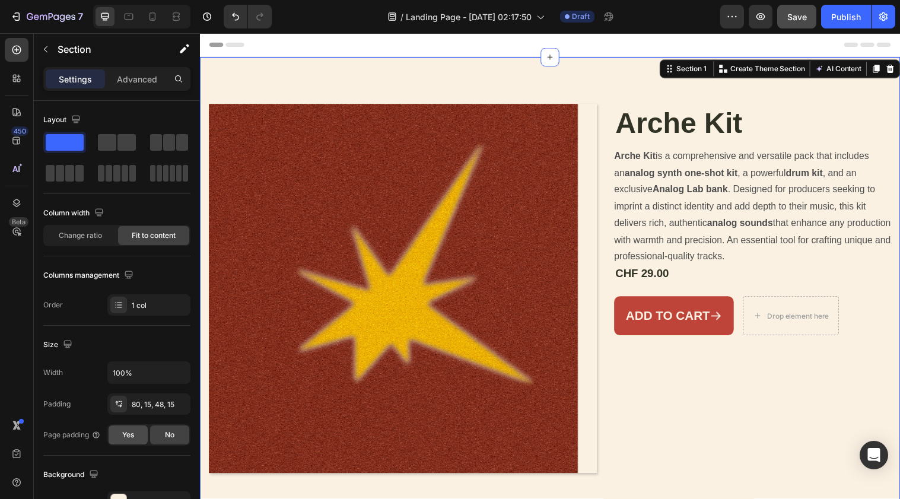
click at [131, 431] on span "Yes" at bounding box center [128, 435] width 12 height 11
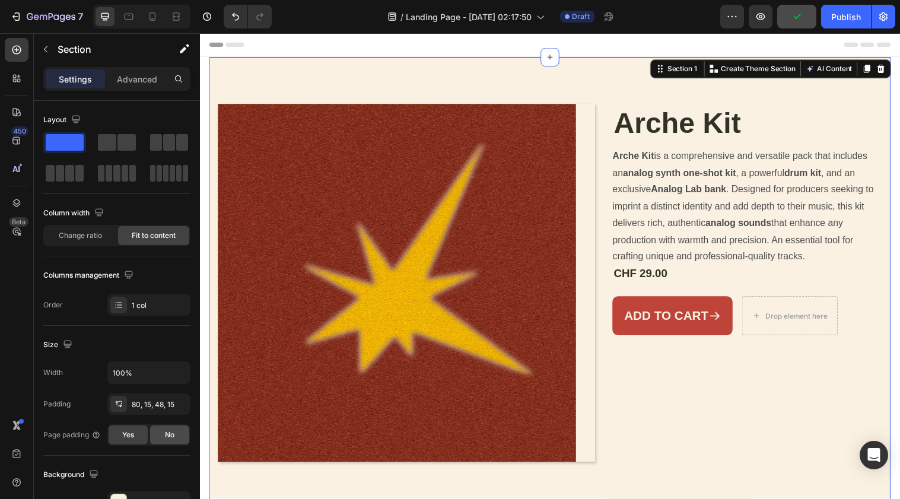
click at [164, 433] on div "No" at bounding box center [169, 434] width 39 height 19
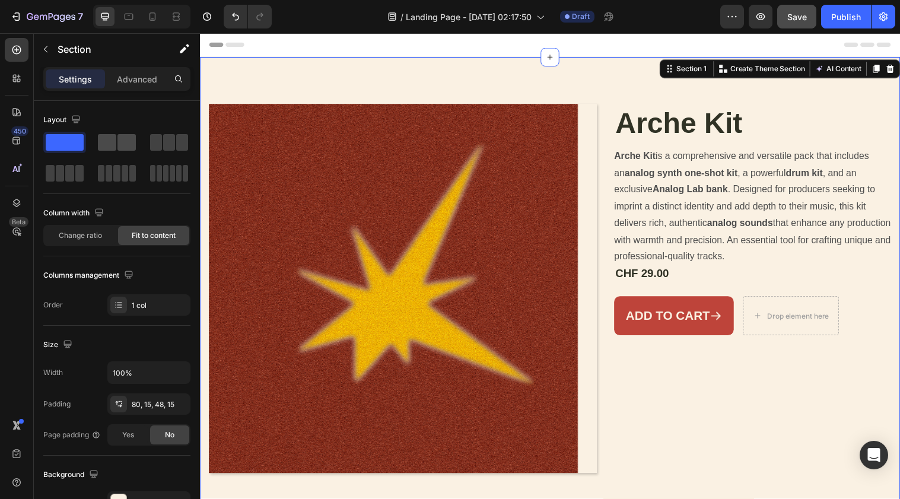
click at [122, 145] on span at bounding box center [126, 142] width 18 height 17
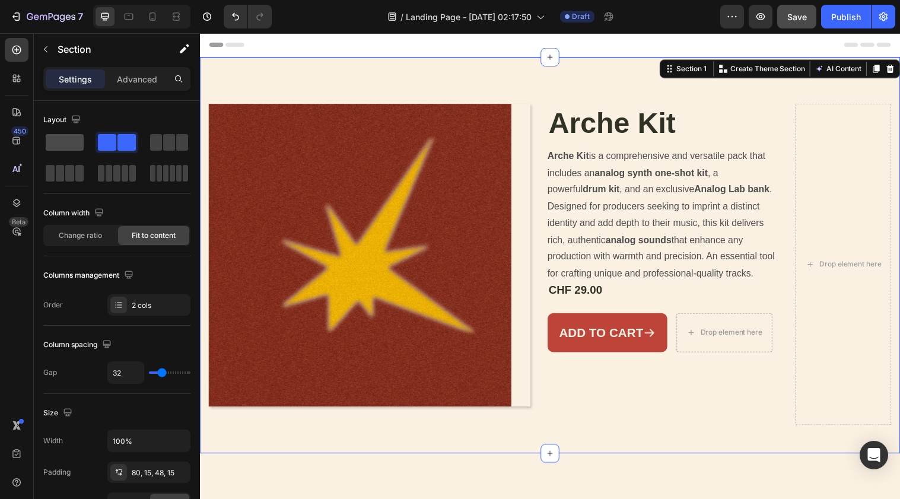
click at [66, 145] on span at bounding box center [65, 142] width 38 height 17
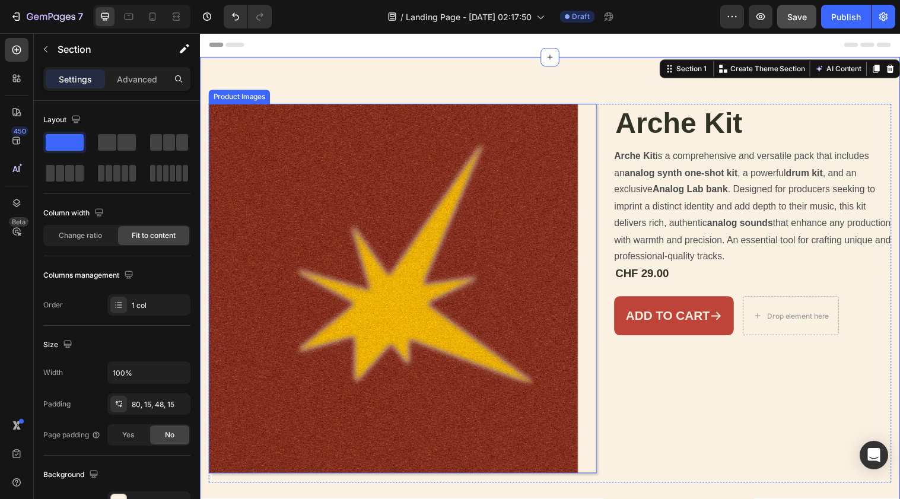
click at [489, 258] on img at bounding box center [397, 293] width 376 height 376
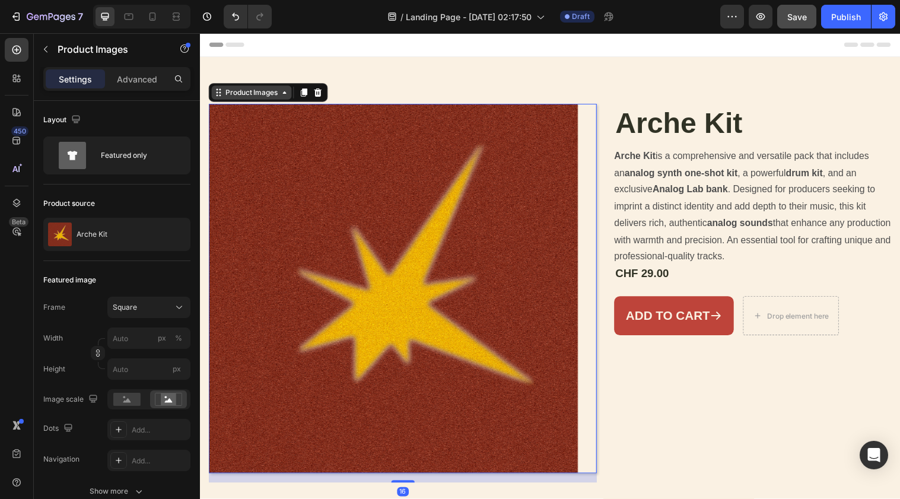
click at [265, 95] on div "Product Images" at bounding box center [253, 93] width 58 height 11
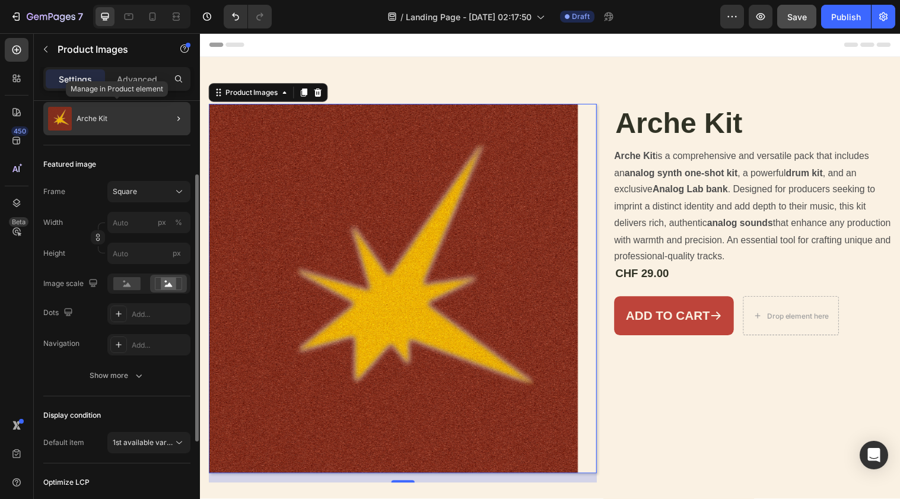
scroll to position [121, 0]
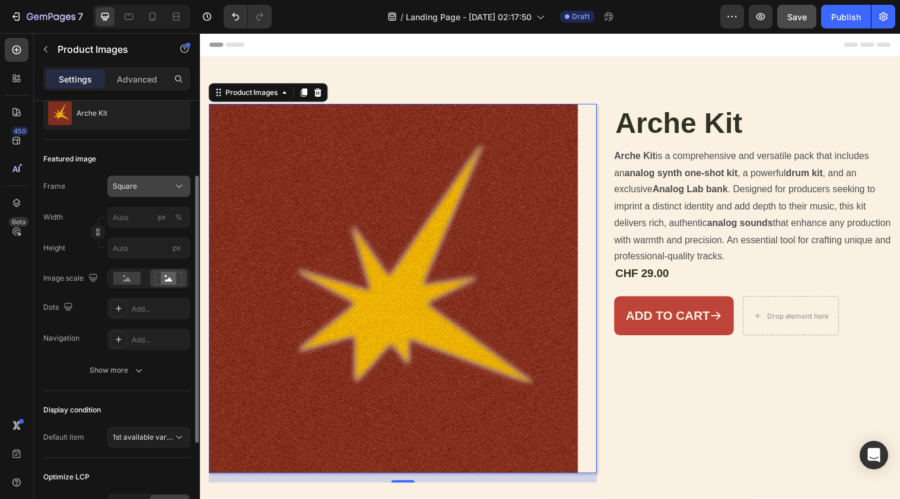
click at [168, 176] on button "Square" at bounding box center [148, 186] width 83 height 21
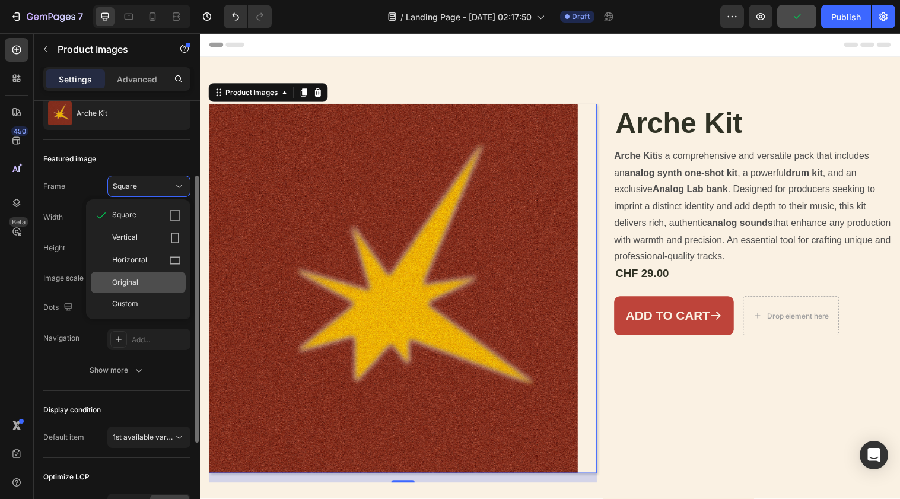
click at [170, 277] on div "Original" at bounding box center [146, 282] width 69 height 11
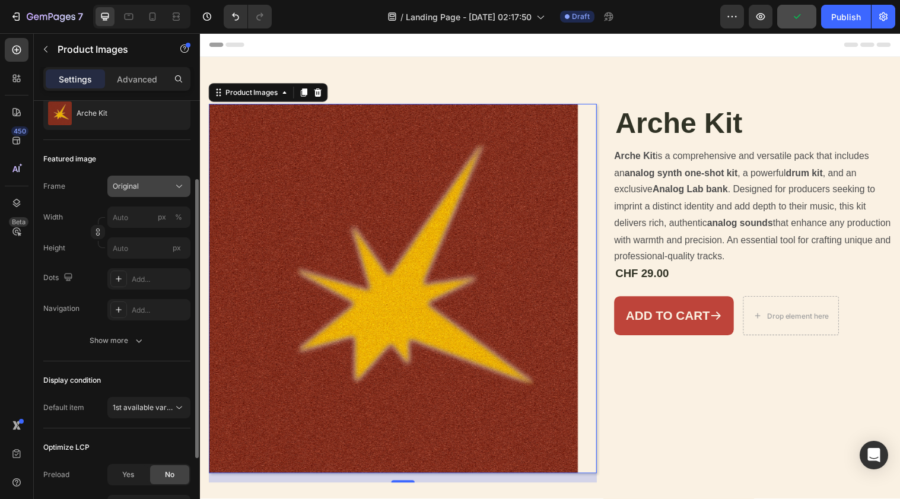
click at [165, 180] on button "Original" at bounding box center [148, 186] width 83 height 21
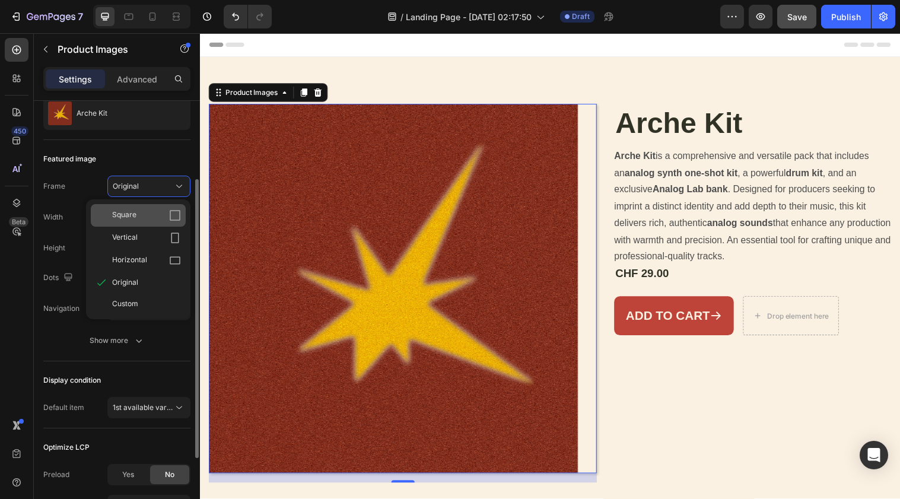
click at [164, 215] on div "Square" at bounding box center [146, 215] width 69 height 12
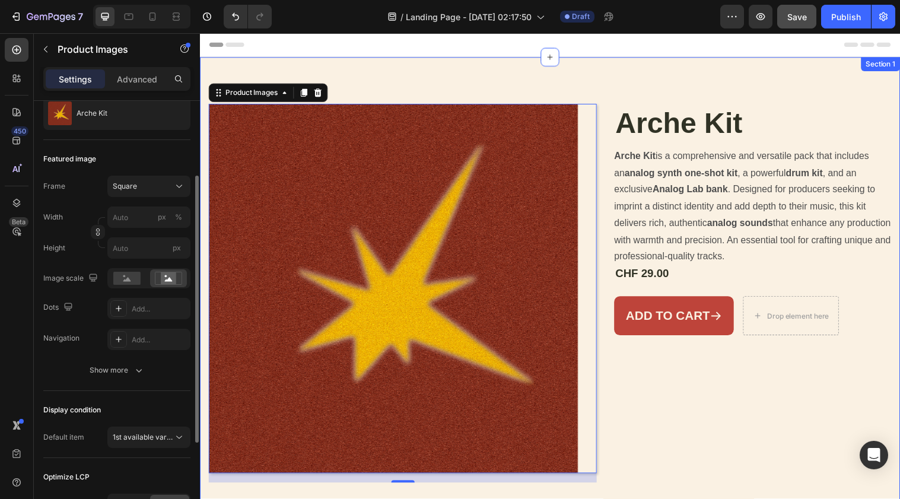
click at [429, 75] on div "Product Images 16 Arche Kit Product Title Arche Kit is a comprehensive and vers…" at bounding box center [556, 293] width 712 height 471
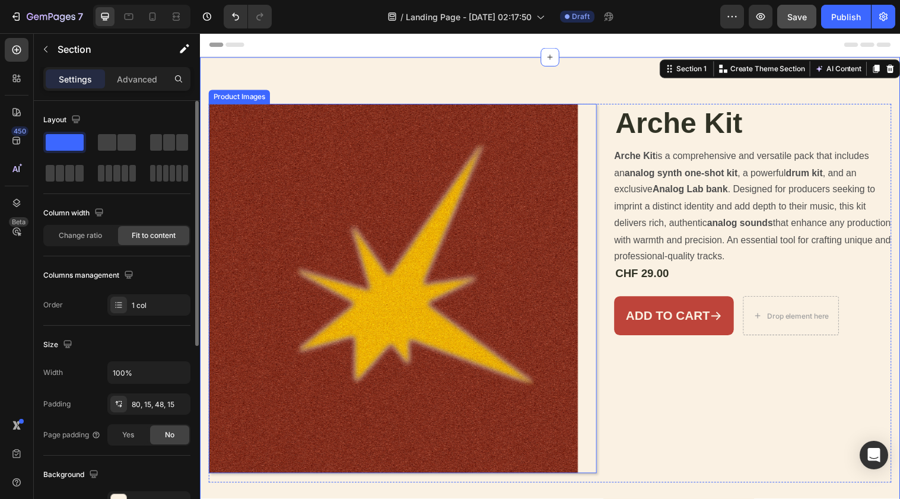
scroll to position [0, 0]
click at [460, 190] on img at bounding box center [397, 293] width 376 height 376
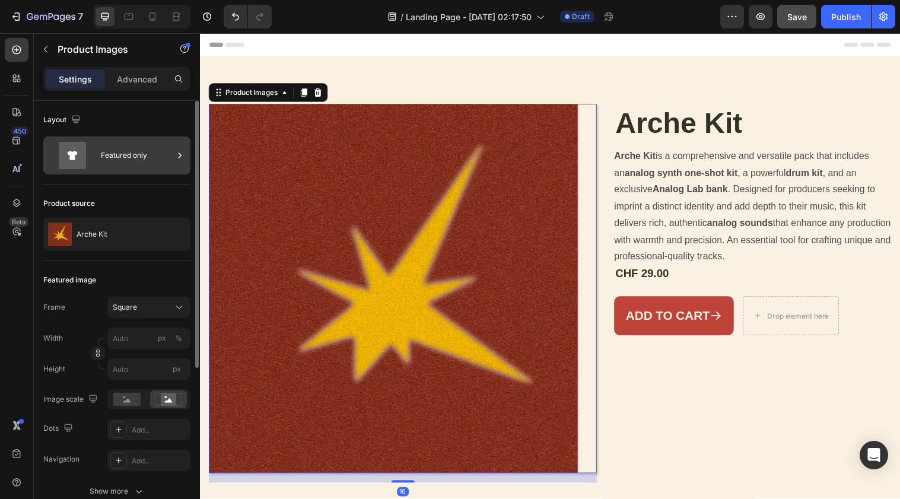
click at [147, 158] on div "Featured only" at bounding box center [137, 155] width 72 height 27
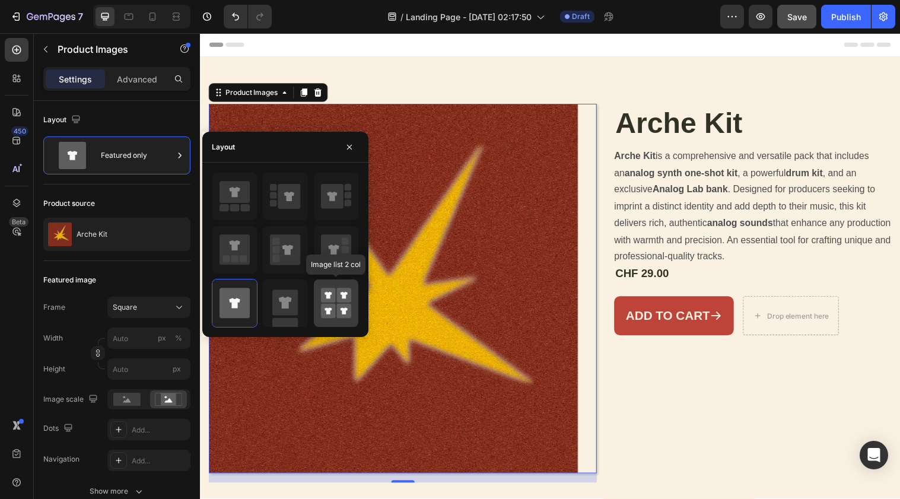
click at [349, 310] on rect at bounding box center [343, 311] width 15 height 15
type input "50"
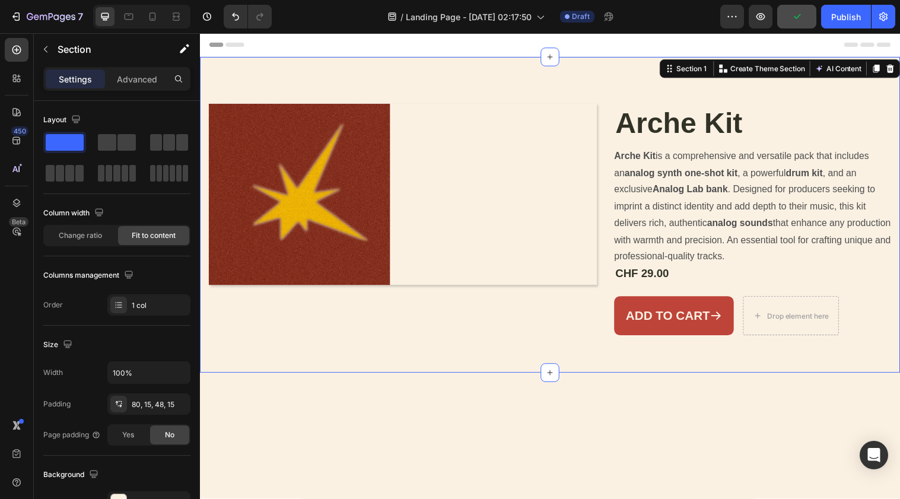
click at [459, 81] on div "Product Images Arche Kit Product Title Arche Kit is a comprehensive and versati…" at bounding box center [556, 218] width 712 height 321
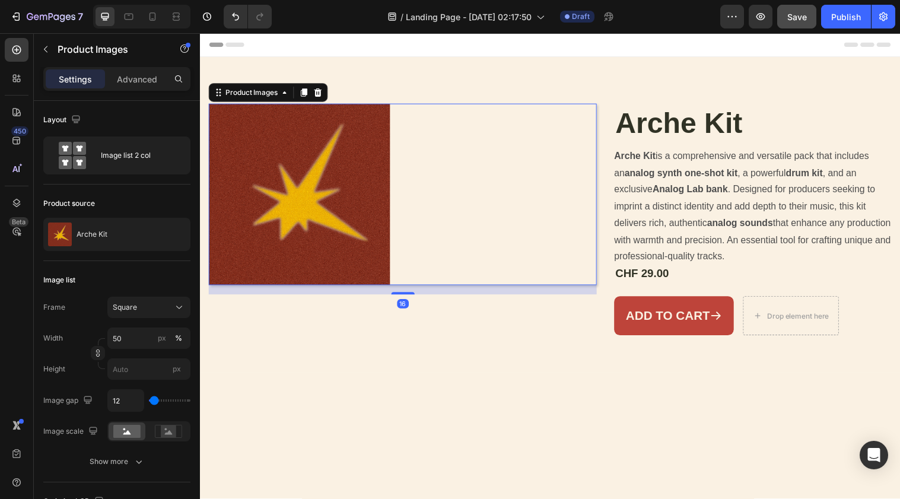
click at [371, 141] on img at bounding box center [301, 197] width 185 height 185
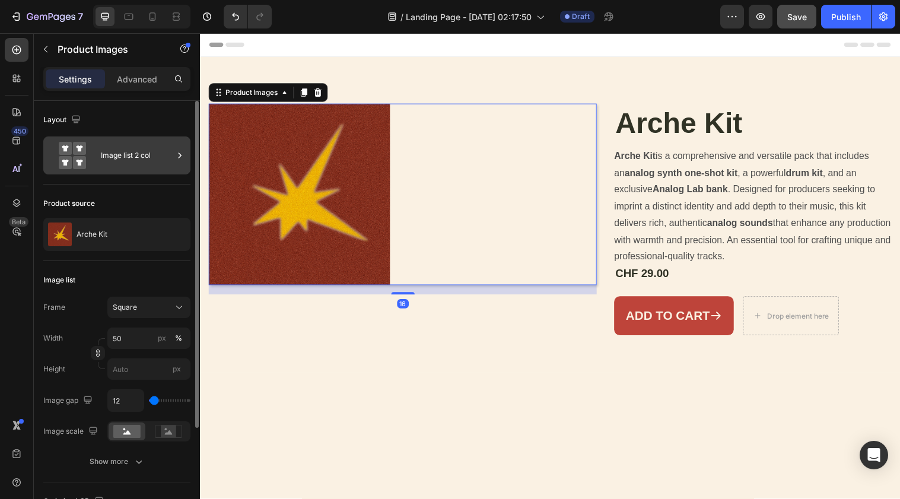
click at [158, 156] on div "Image list 2 col" at bounding box center [137, 155] width 72 height 27
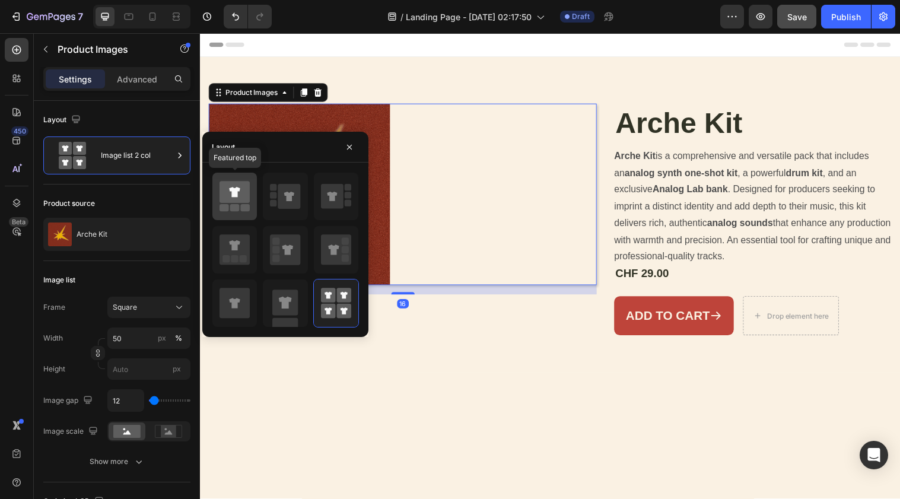
click at [234, 189] on icon at bounding box center [234, 192] width 11 height 10
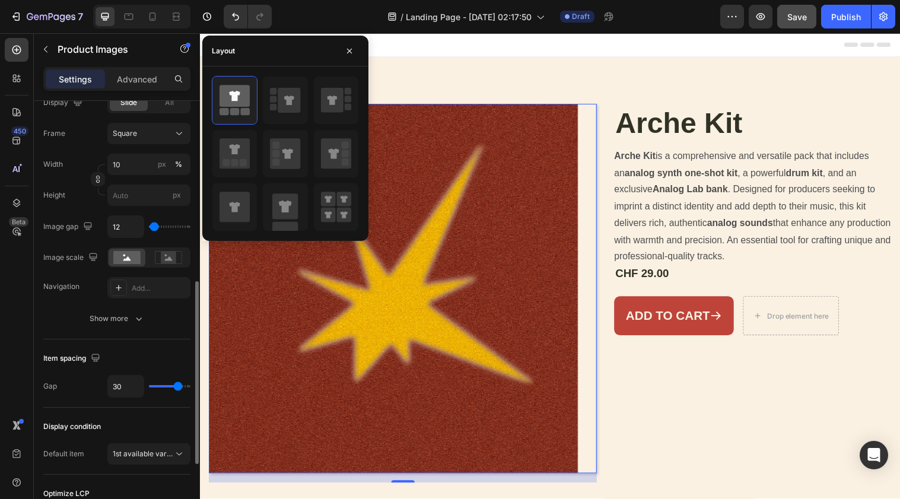
scroll to position [425, 0]
click at [163, 260] on rect at bounding box center [168, 257] width 15 height 12
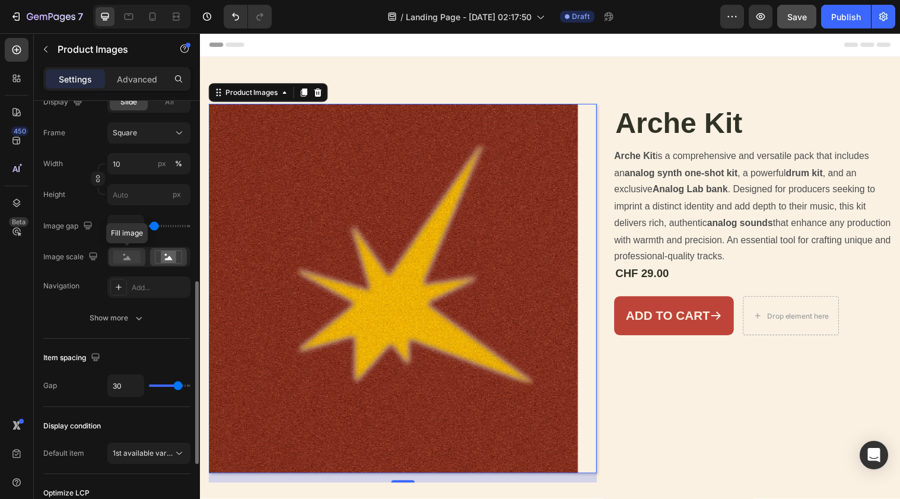
click at [128, 255] on rect at bounding box center [126, 256] width 27 height 13
type input "48"
type input "39"
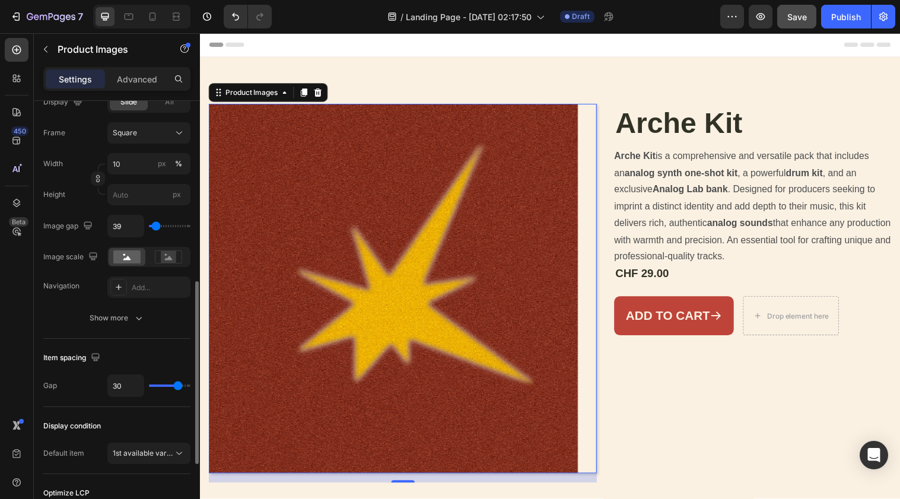
type input "13"
type input "0"
drag, startPoint x: 155, startPoint y: 225, endPoint x: 131, endPoint y: 225, distance: 24.3
type input "0"
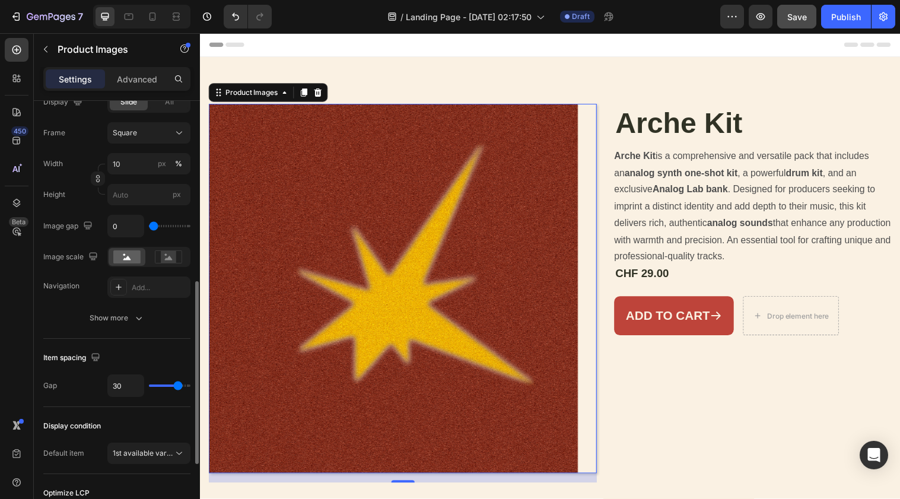
click at [131, 225] on div "0" at bounding box center [148, 226] width 83 height 23
click at [296, 234] on img at bounding box center [397, 293] width 376 height 376
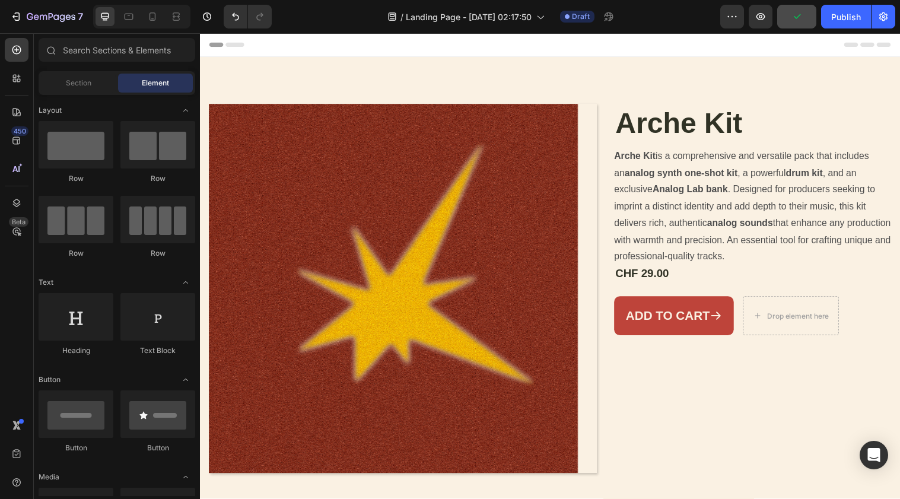
click at [384, 55] on div "Header" at bounding box center [555, 45] width 693 height 24
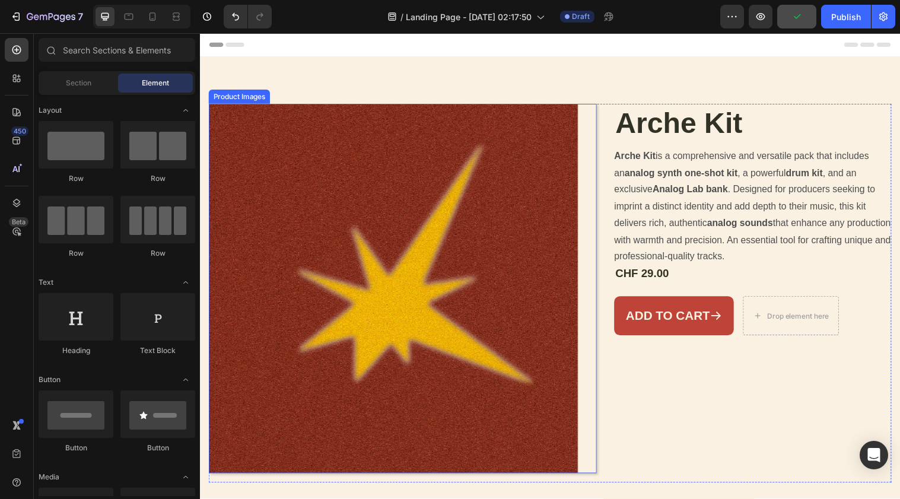
click at [392, 116] on img at bounding box center [397, 293] width 376 height 376
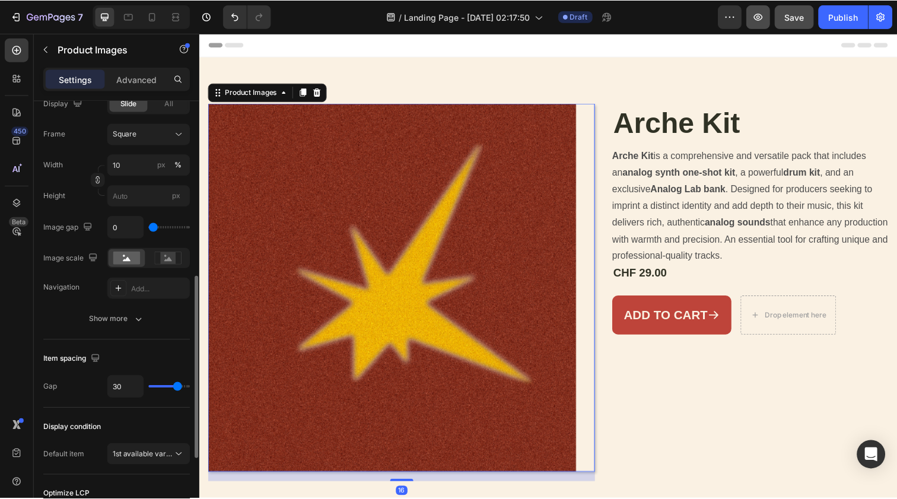
scroll to position [428, 0]
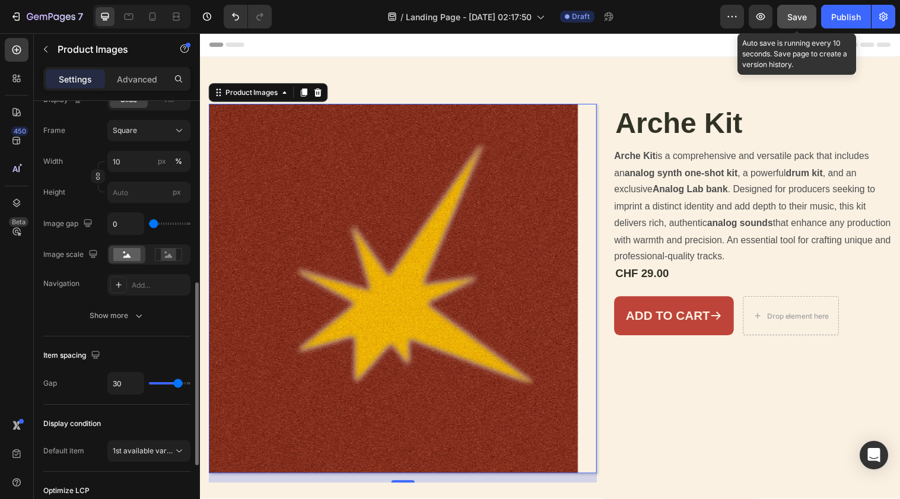
click at [789, 17] on span "Save" at bounding box center [797, 17] width 20 height 10
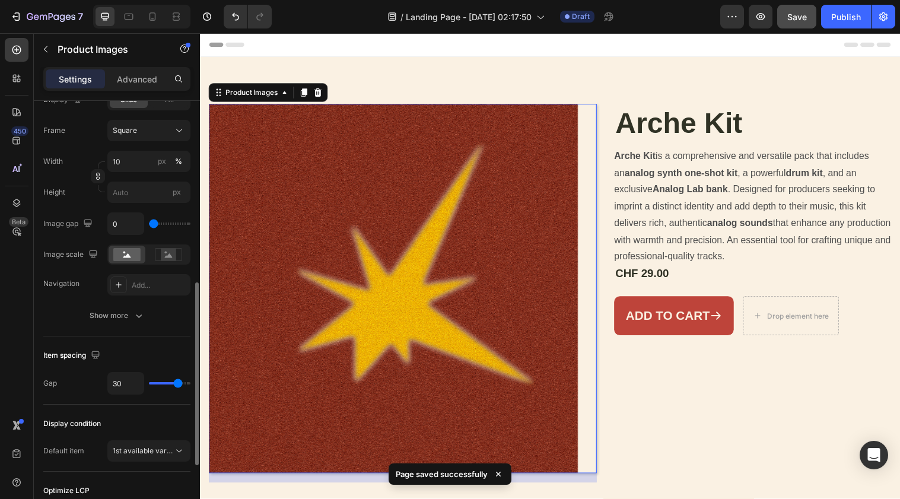
drag, startPoint x: 161, startPoint y: 227, endPoint x: 185, endPoint y: 227, distance: 23.7
click at [185, 227] on div "0" at bounding box center [148, 223] width 83 height 23
type input "22"
type input "57"
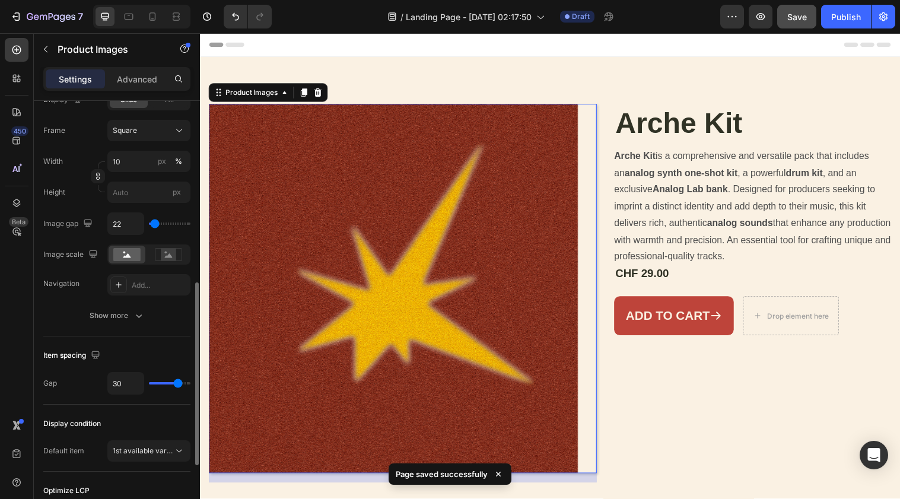
type input "57"
type input "92"
type input "145"
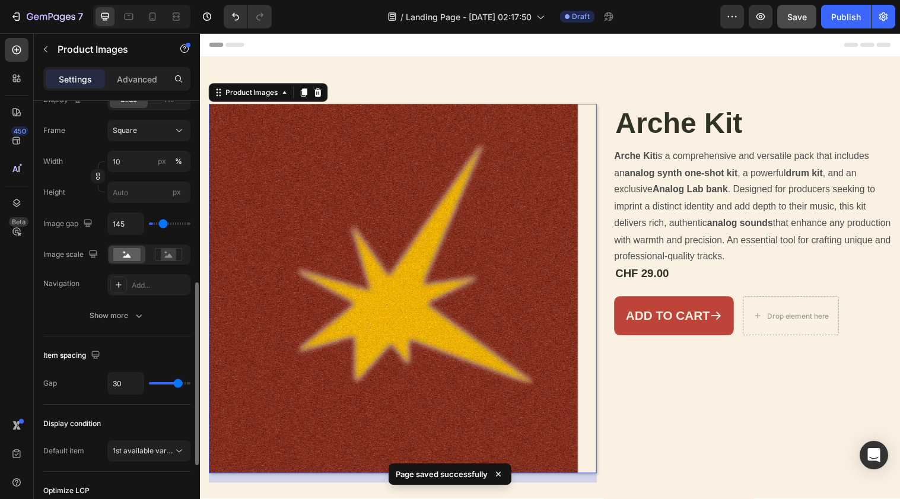
type input "197"
type input "268"
type input "329"
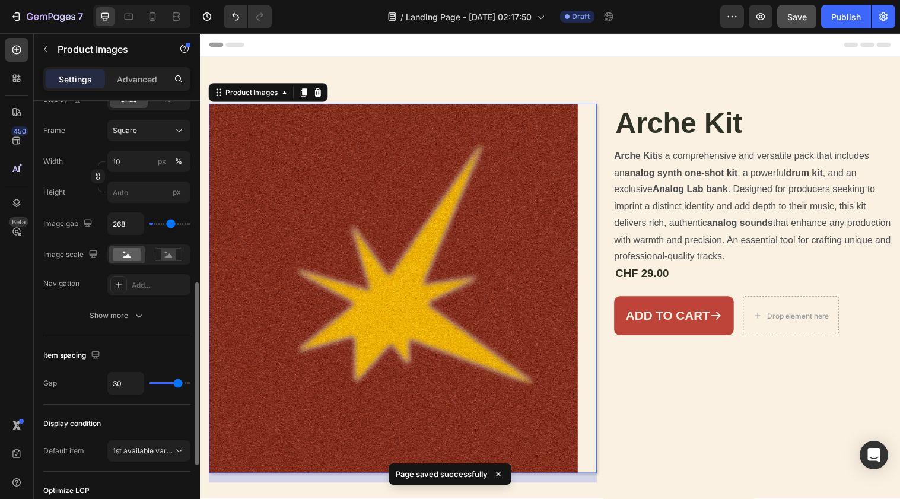
type input "329"
type input "364"
type input "408"
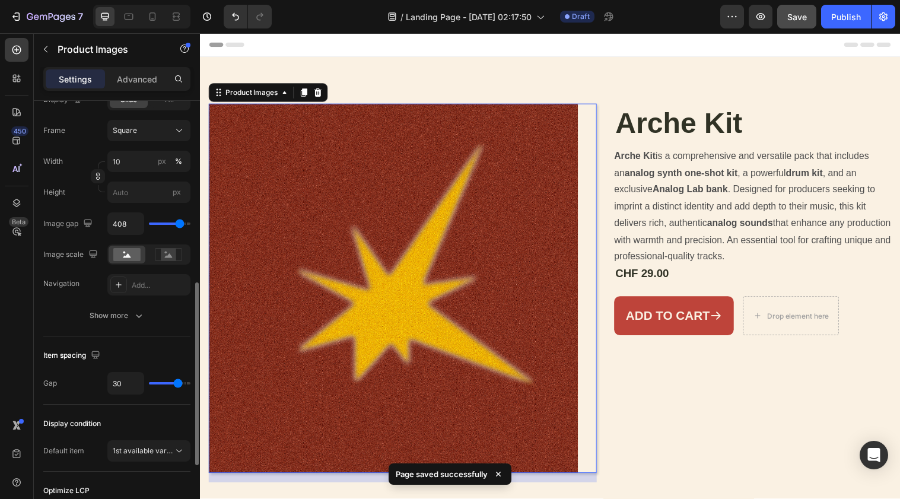
type input "478"
type input "500"
drag, startPoint x: 170, startPoint y: 223, endPoint x: 199, endPoint y: 223, distance: 29.1
type input "500"
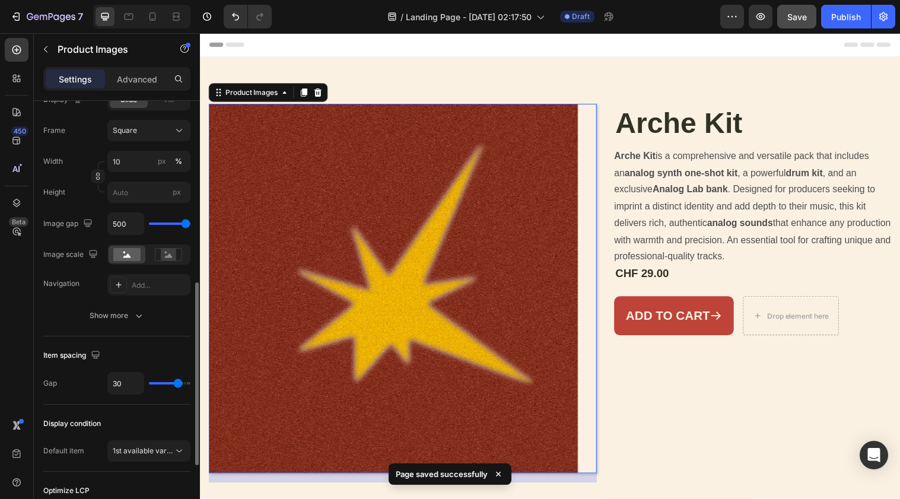
click at [199, 223] on div "Layout Featured top Product source Arche Kit Featured image Frame Square Width …" at bounding box center [117, 317] width 166 height 432
type input "399"
type input "390"
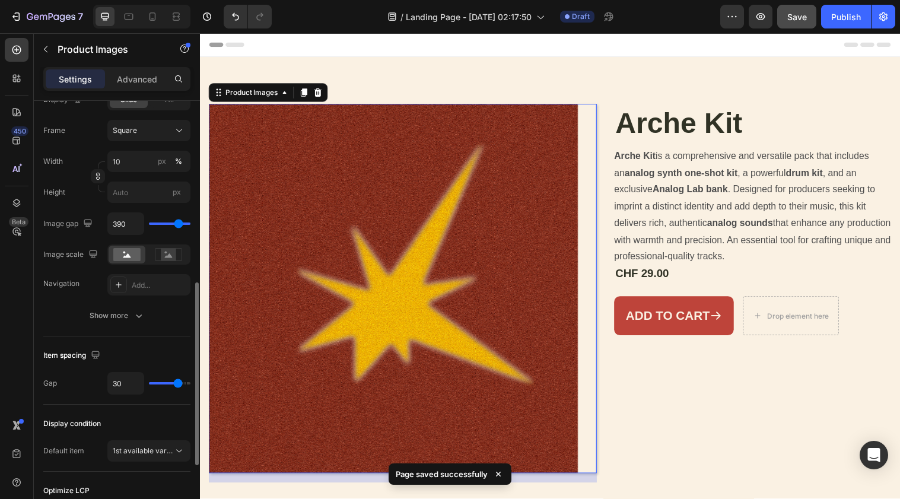
type input "373"
type input "329"
type input "268"
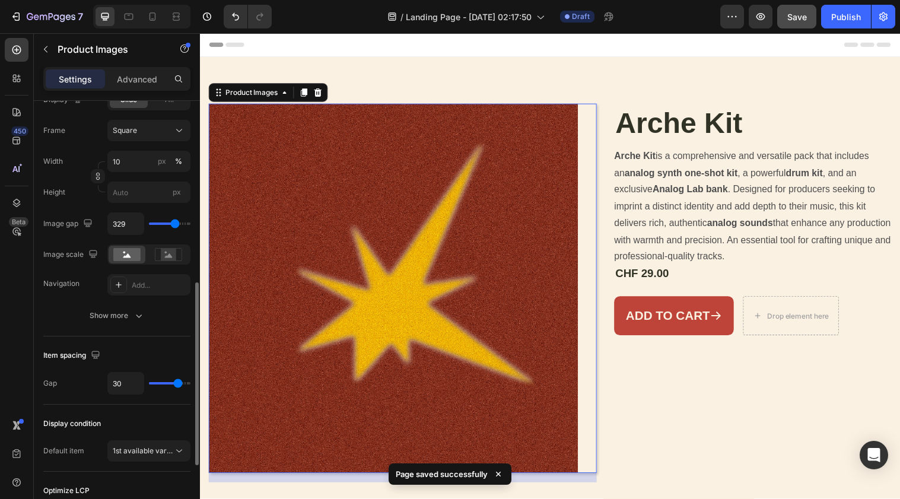
type input "268"
type input "197"
type input "110"
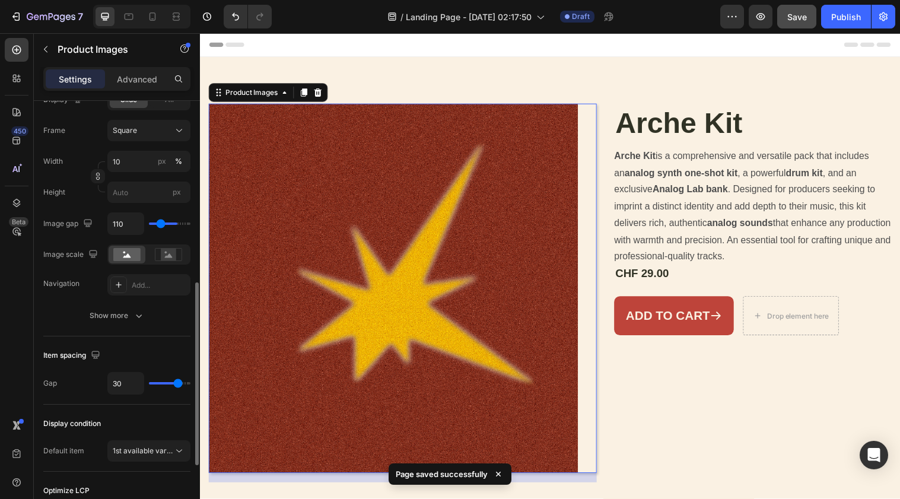
type input "13"
type input "0"
drag, startPoint x: 179, startPoint y: 223, endPoint x: 123, endPoint y: 223, distance: 55.8
type input "0"
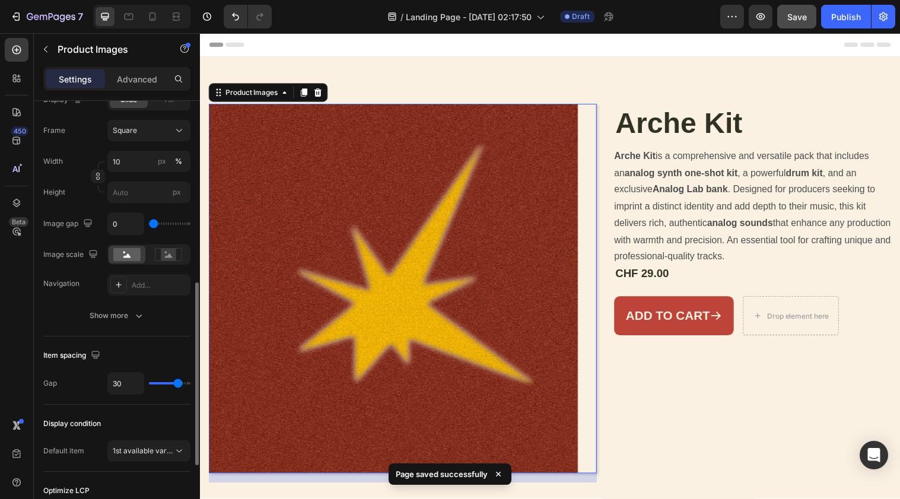
click at [123, 223] on div "0" at bounding box center [148, 223] width 83 height 23
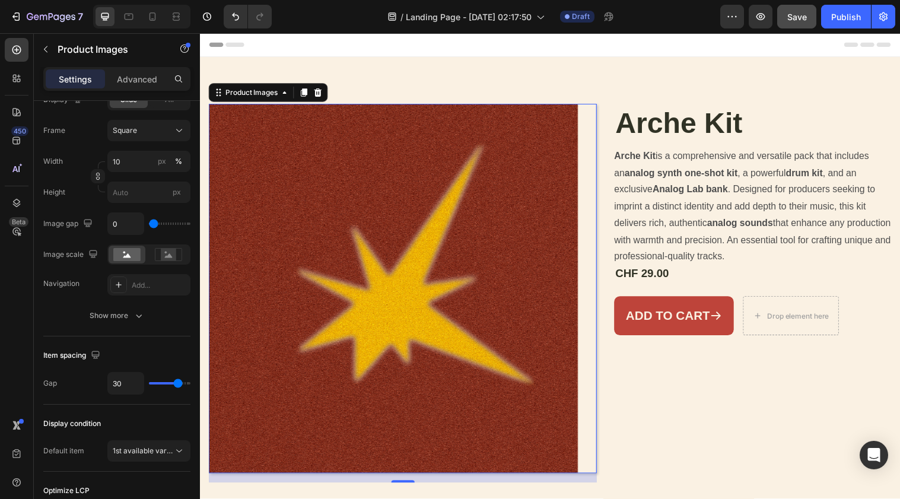
click at [304, 281] on img at bounding box center [397, 293] width 376 height 376
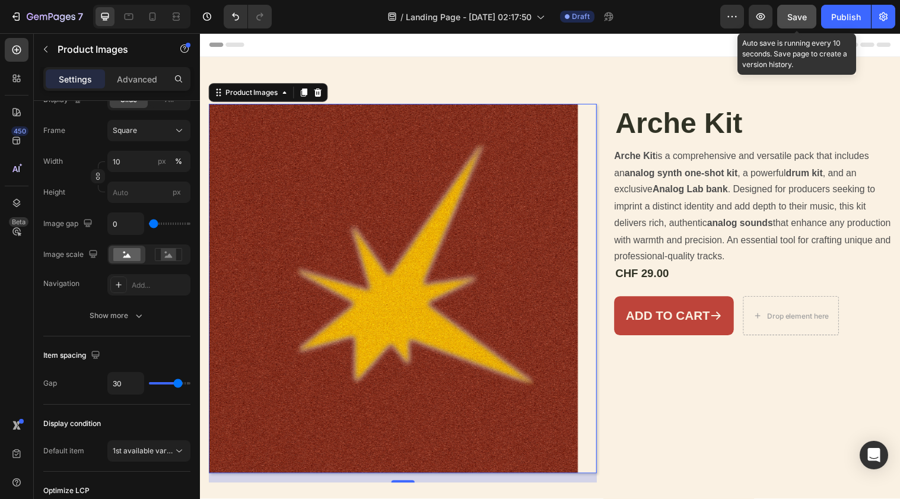
click at [793, 14] on span "Save" at bounding box center [797, 17] width 20 height 10
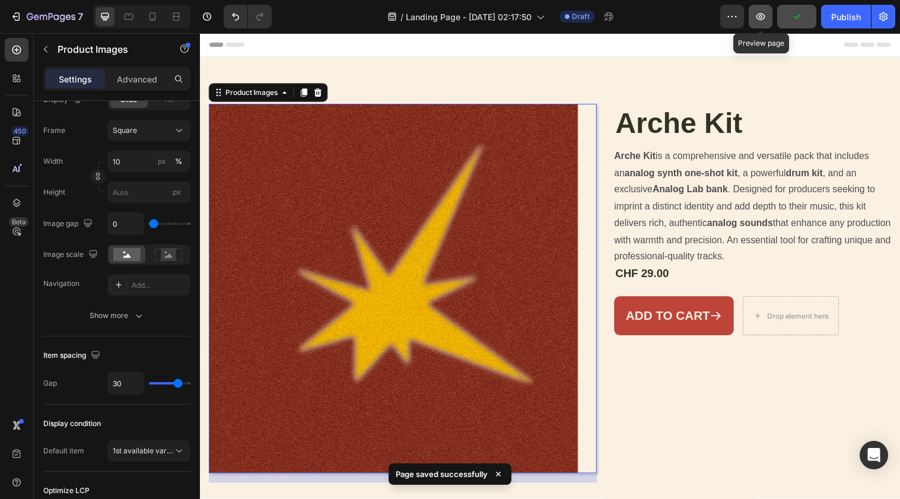
click at [768, 14] on button "button" at bounding box center [761, 17] width 24 height 24
click at [771, 11] on button "button" at bounding box center [761, 17] width 24 height 24
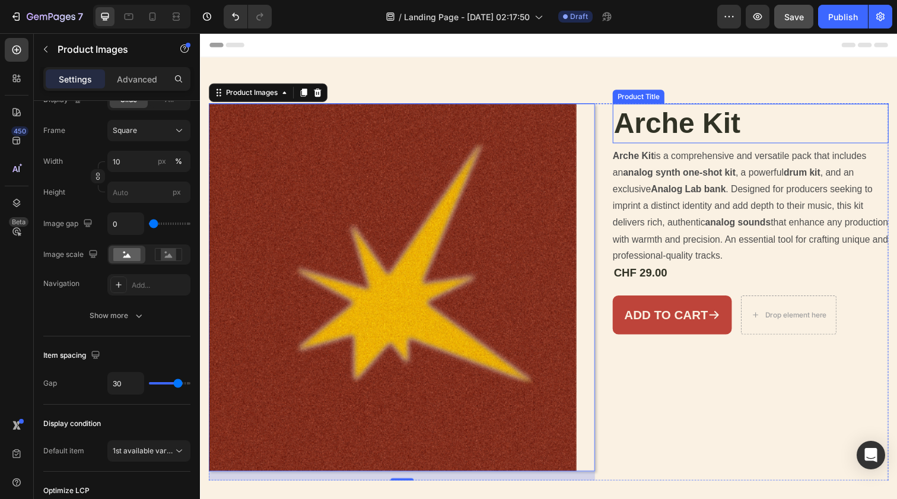
click at [656, 75] on div "Product Images 16 Arche Kit Product Title Arche Kit is a comprehensive and vers…" at bounding box center [556, 293] width 712 height 471
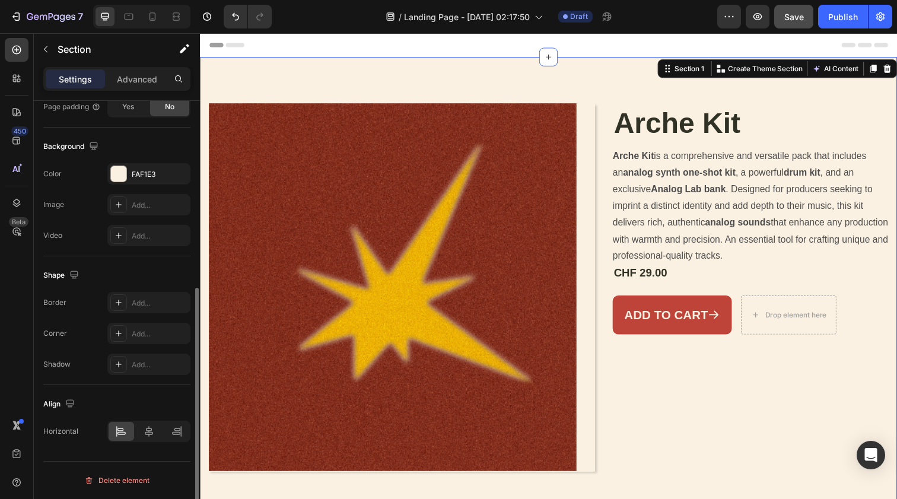
scroll to position [0, 0]
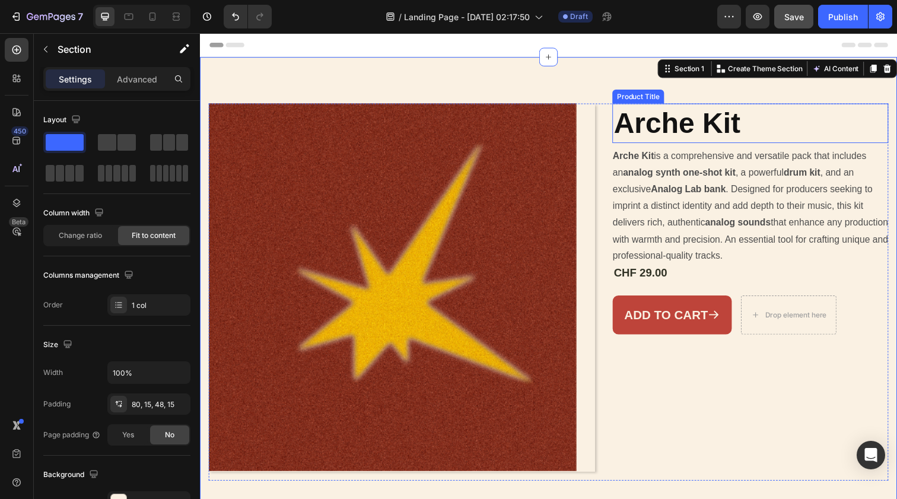
click at [255, 48] on div "Header" at bounding box center [555, 45] width 693 height 24
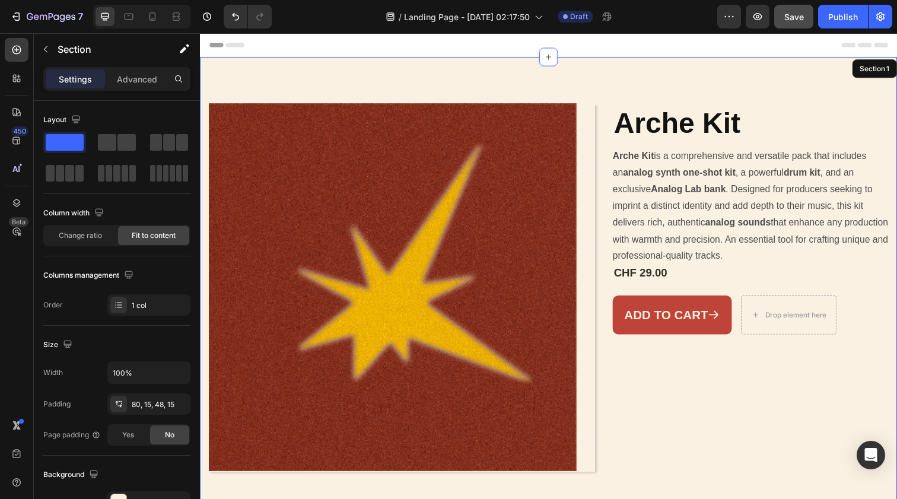
click at [262, 65] on div "Product Images Arche Kit Product Title Arche Kit is a comprehensive and versati…" at bounding box center [556, 293] width 712 height 471
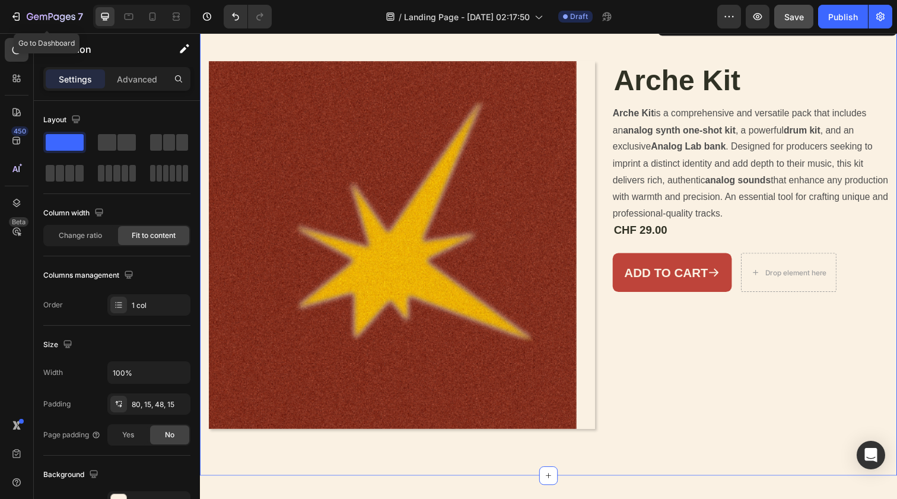
click at [55, 23] on div "7" at bounding box center [55, 16] width 56 height 14
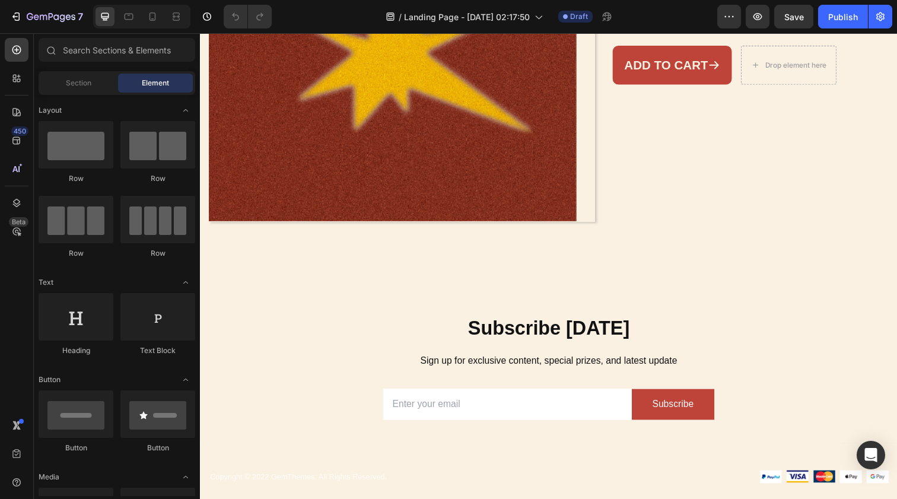
scroll to position [319, 0]
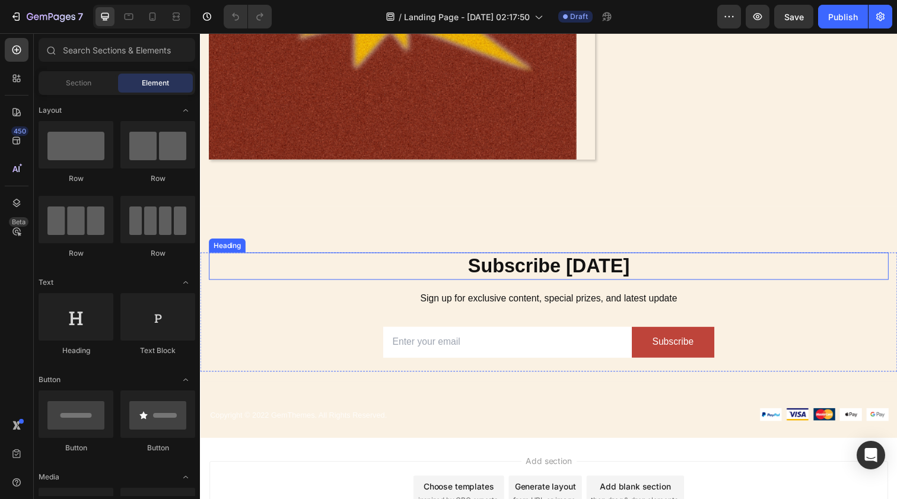
click at [539, 274] on p "Subscribe [DATE]" at bounding box center [556, 271] width 692 height 26
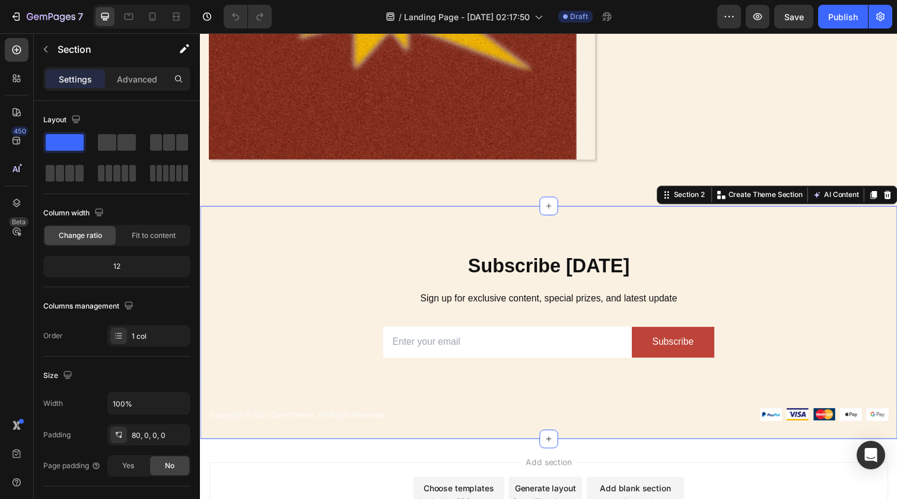
drag, startPoint x: 542, startPoint y: 268, endPoint x: 471, endPoint y: 242, distance: 75.3
click at [471, 242] on div "Subscribe [DATE] Heading Sign up for exclusive content, special prizes, and lat…" at bounding box center [556, 328] width 712 height 238
click at [897, 196] on icon at bounding box center [902, 198] width 8 height 8
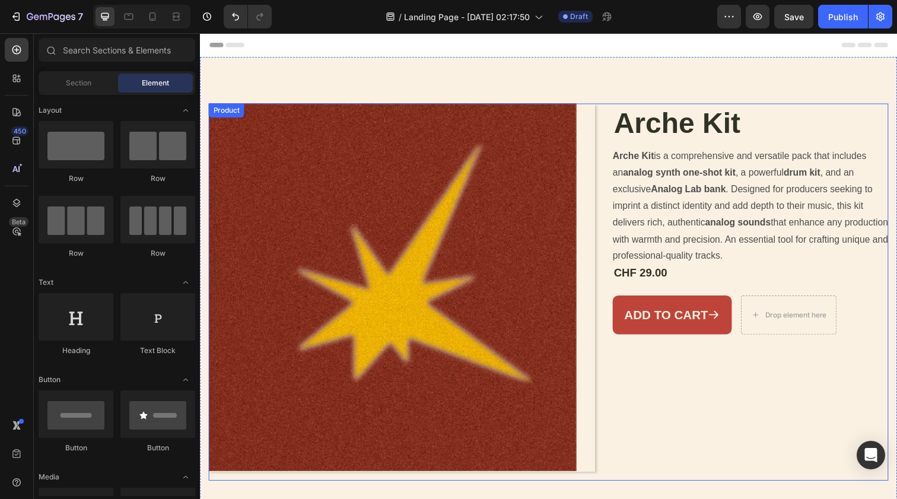
scroll to position [0, 0]
drag, startPoint x: 638, startPoint y: 230, endPoint x: 679, endPoint y: 168, distance: 74.6
click at [679, 168] on div "Arche Kit is a comprehensive and versatile pack that includes an analog synth o…" at bounding box center [762, 210] width 282 height 120
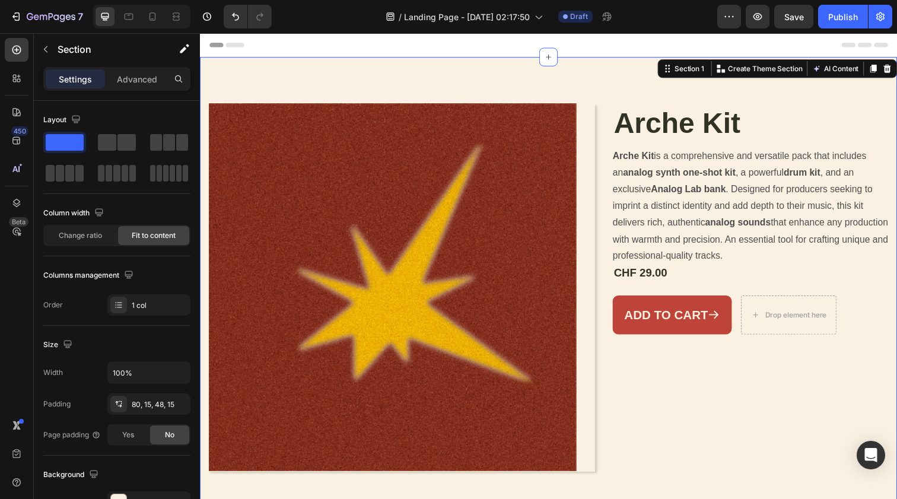
drag, startPoint x: 679, startPoint y: 168, endPoint x: 771, endPoint y: 89, distance: 121.2
click at [771, 89] on div "Product Images Arche Kit Product Title Arche Kit is a comprehensive and versati…" at bounding box center [556, 293] width 712 height 471
drag, startPoint x: 571, startPoint y: 56, endPoint x: 135, endPoint y: 89, distance: 437.4
click at [135, 89] on div "Settings Advanced" at bounding box center [116, 79] width 147 height 24
click at [135, 82] on p "Advanced" at bounding box center [137, 79] width 40 height 12
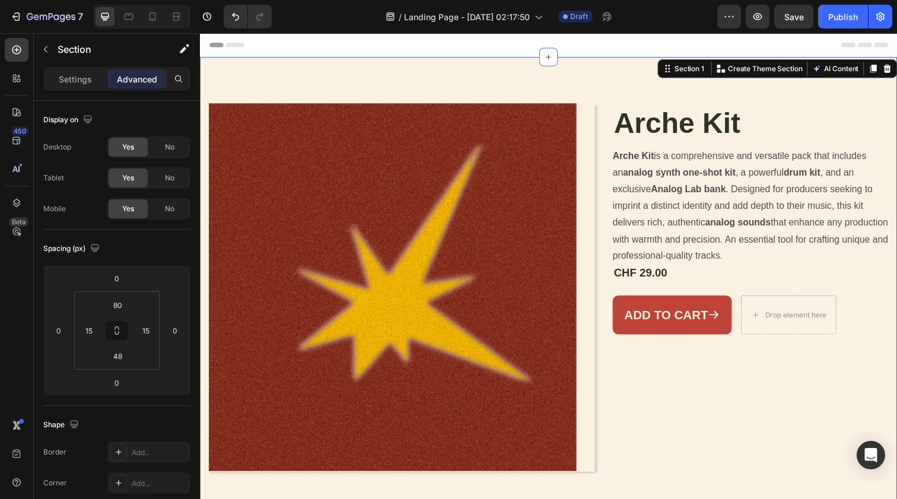
click at [84, 77] on p "Settings" at bounding box center [75, 79] width 33 height 12
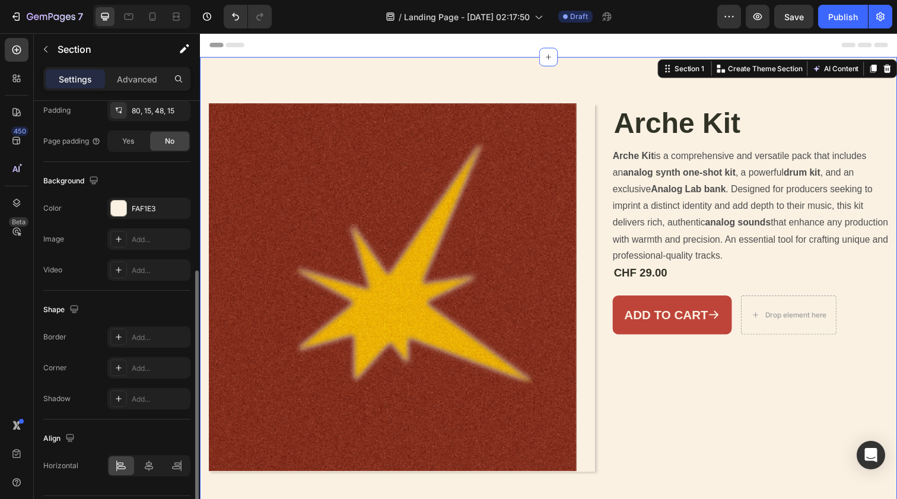
scroll to position [299, 0]
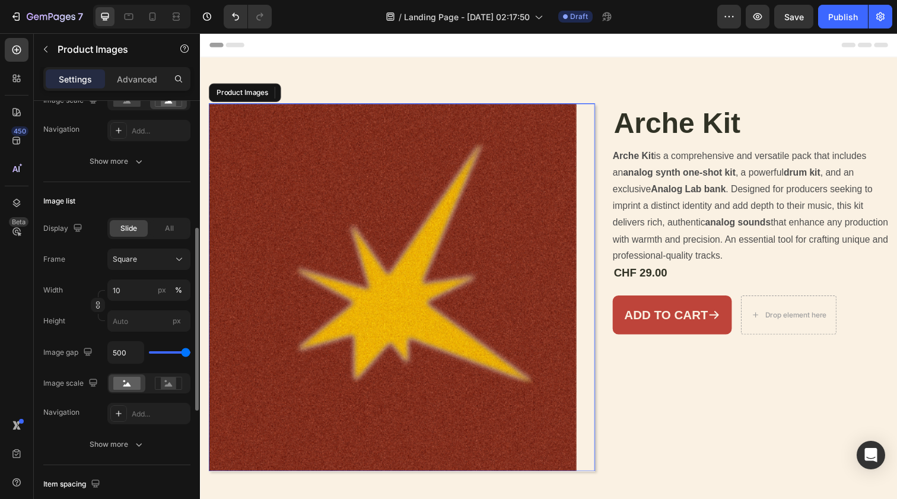
click at [276, 218] on img at bounding box center [397, 293] width 376 height 376
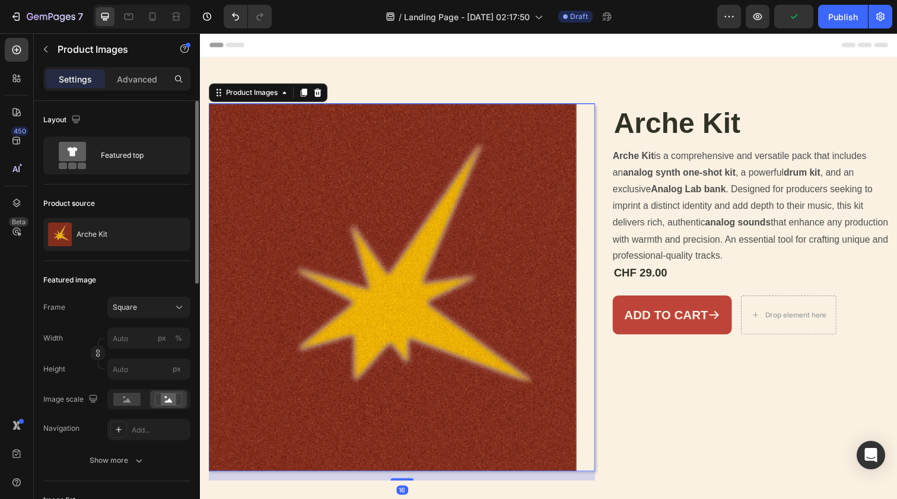
click at [122, 402] on rect at bounding box center [126, 399] width 27 height 13
click at [291, 84] on div "Product Images 16 Arche Kit Product Title Arche Kit is a comprehensive and vers…" at bounding box center [556, 293] width 712 height 471
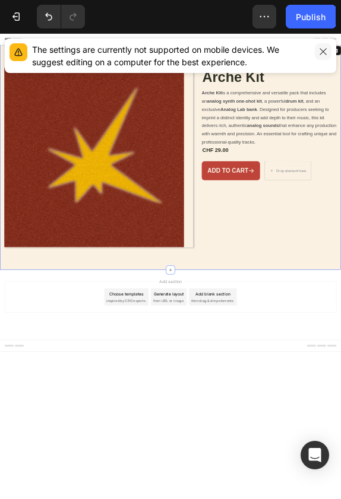
click at [320, 54] on icon "button" at bounding box center [322, 51] width 9 height 9
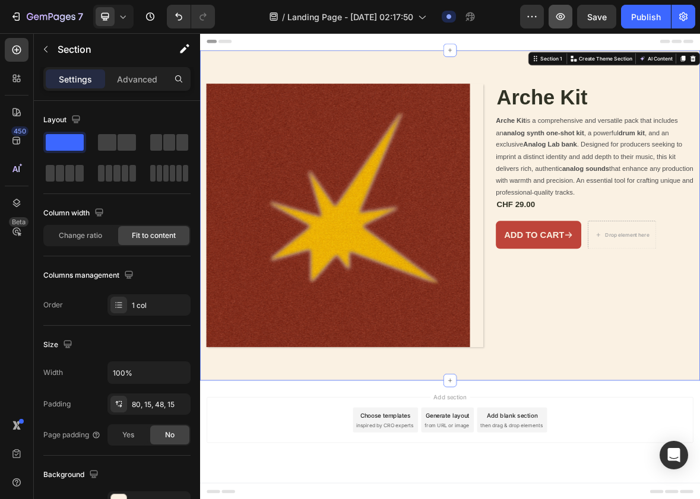
click at [556, 12] on icon "button" at bounding box center [560, 17] width 12 height 12
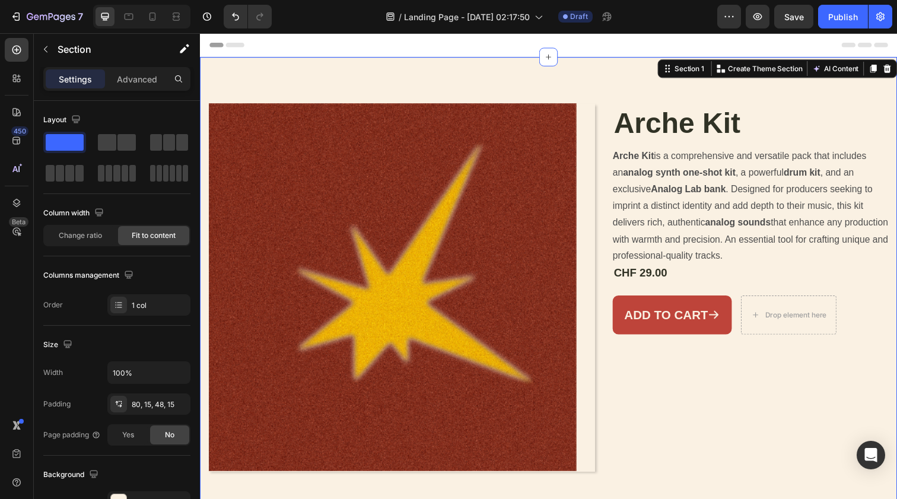
click at [685, 93] on div "Product Images Arche Kit Product Title Arche Kit is a comprehensive and versati…" at bounding box center [556, 293] width 712 height 471
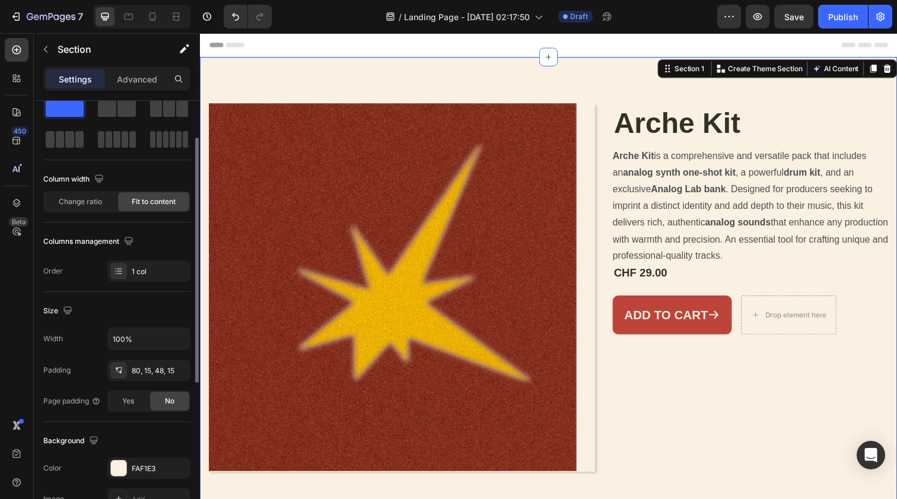
scroll to position [45, 0]
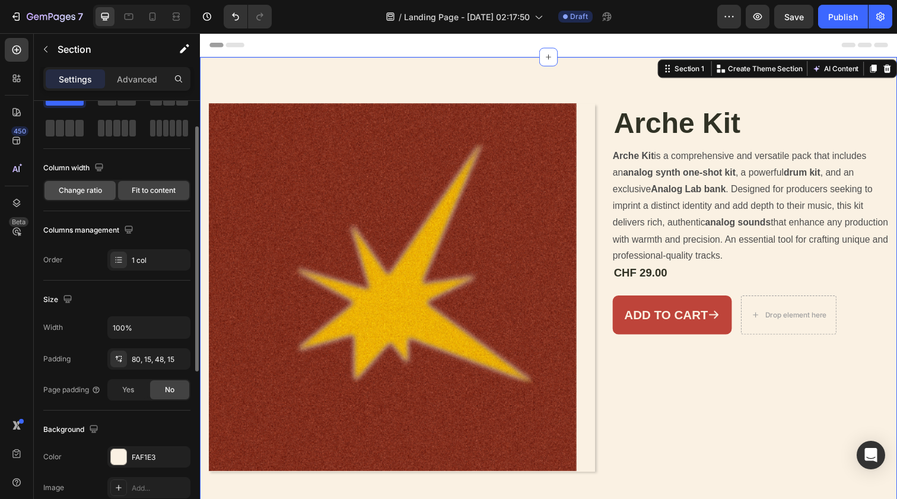
click at [105, 192] on div "Change ratio" at bounding box center [80, 190] width 71 height 19
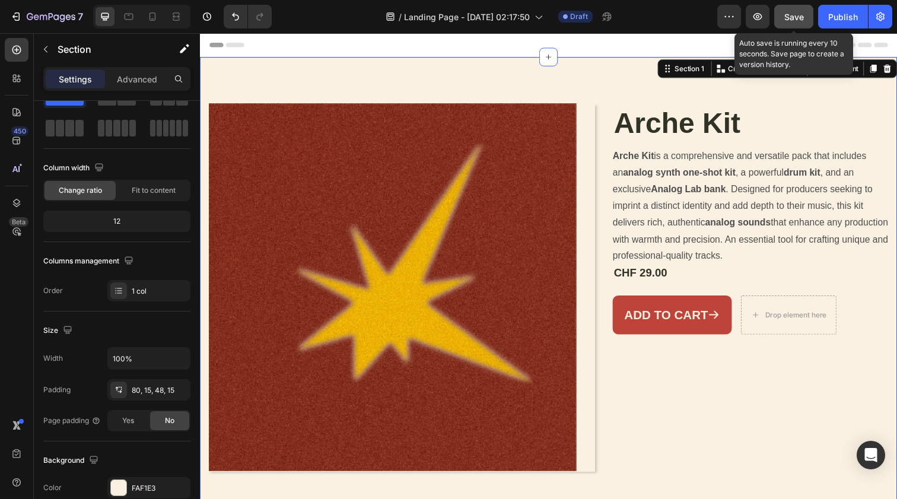
click at [783, 17] on button "Save" at bounding box center [793, 17] width 39 height 24
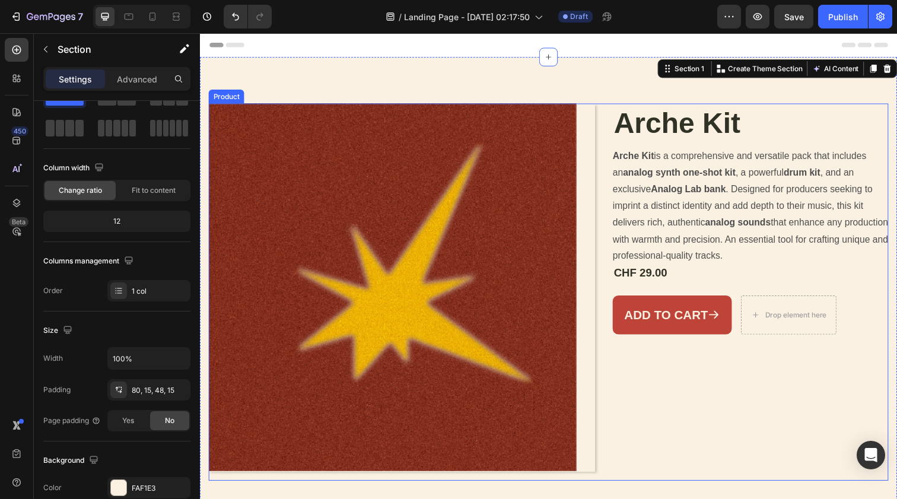
click at [617, 154] on div "Product Images Arche Kit Product Title Arche Kit is a comprehensive and versati…" at bounding box center [556, 297] width 694 height 385
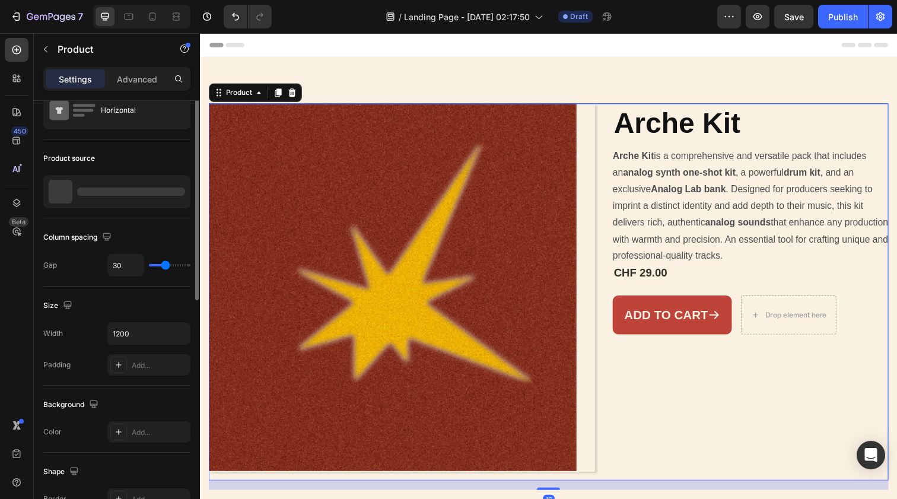
scroll to position [0, 0]
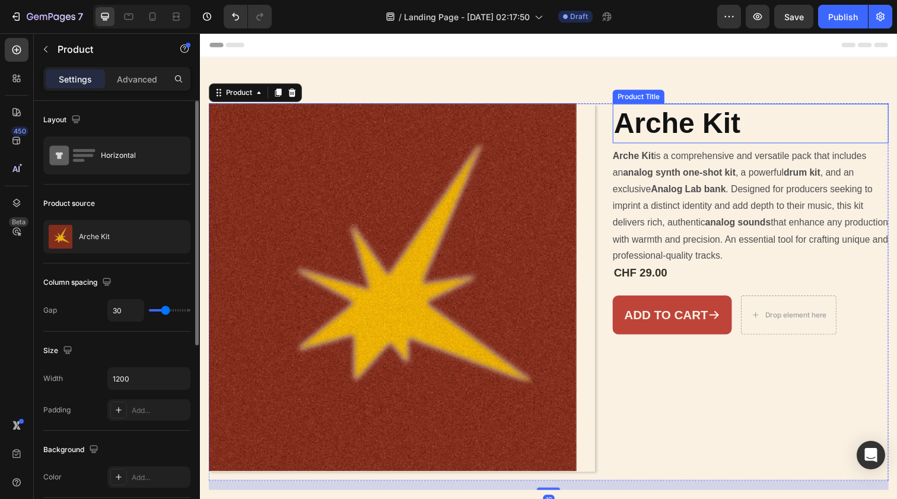
click at [653, 123] on h1 "Arche Kit" at bounding box center [762, 125] width 282 height 40
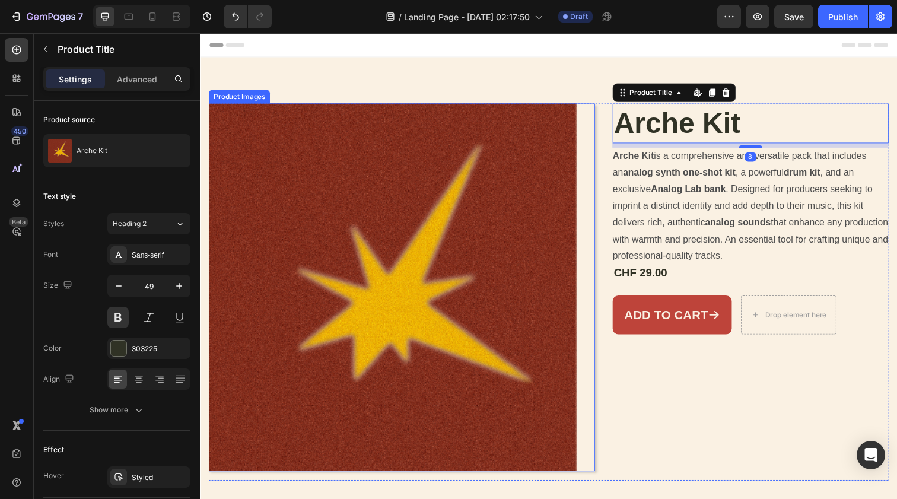
click at [463, 221] on img at bounding box center [397, 293] width 376 height 376
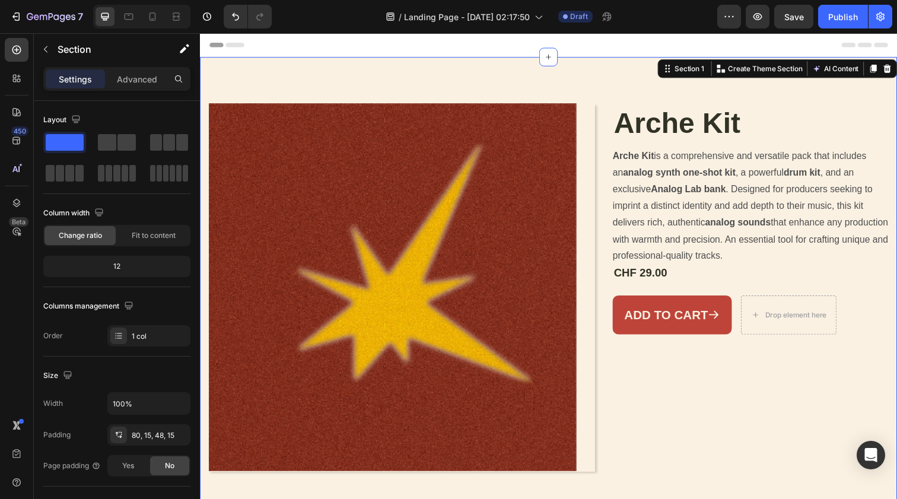
click at [457, 100] on div "Product Images Arche Kit Product Title Arche Kit is a comprehensive and versati…" at bounding box center [556, 293] width 712 height 471
click at [456, 79] on div "Product Images Arche Kit Product Title Arche Kit is a comprehensive and versati…" at bounding box center [556, 293] width 712 height 471
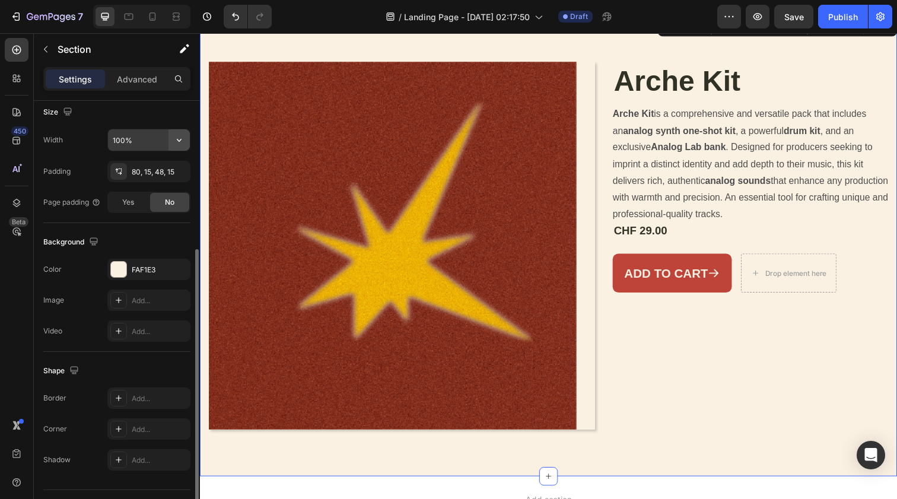
scroll to position [281, 0]
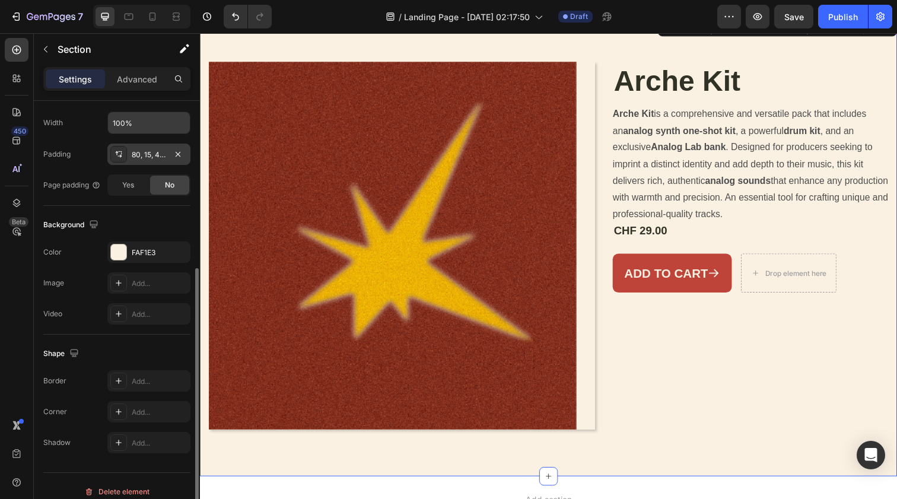
click at [171, 148] on div at bounding box center [178, 154] width 14 height 14
click at [111, 206] on div "Background The changes might be hidden by the video. Color FAF1E3 Image Add... …" at bounding box center [116, 270] width 147 height 129
click at [129, 186] on span "Yes" at bounding box center [128, 185] width 12 height 11
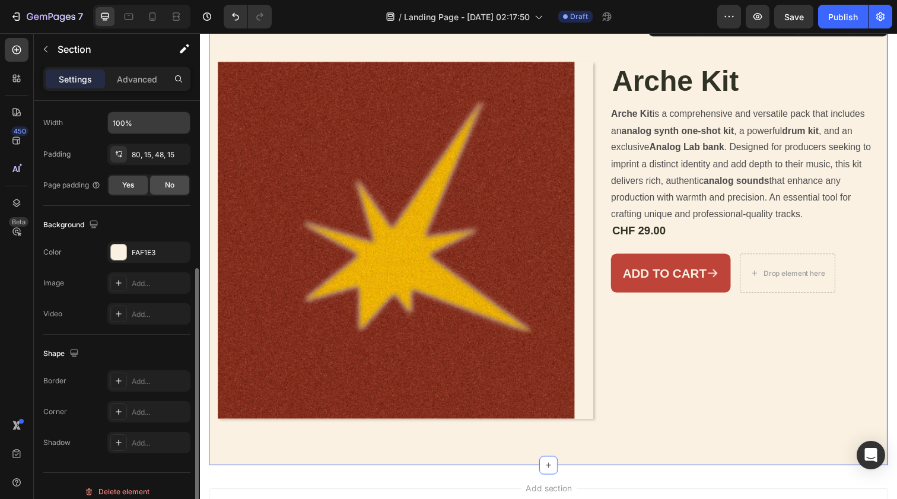
click at [163, 189] on div "No" at bounding box center [169, 185] width 39 height 19
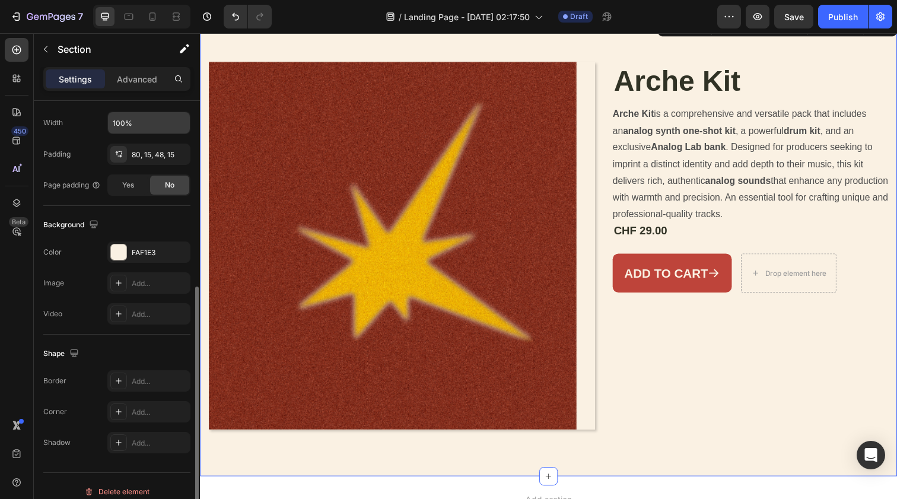
scroll to position [292, 0]
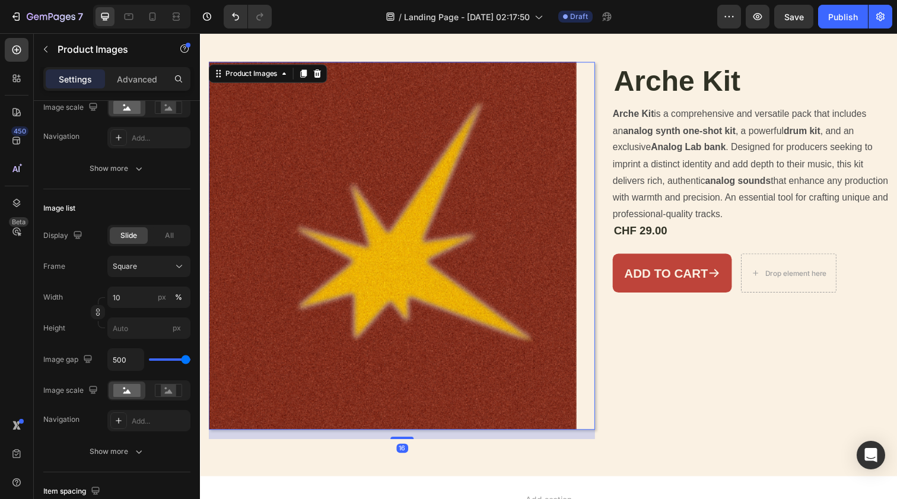
click at [230, 386] on img at bounding box center [397, 250] width 376 height 376
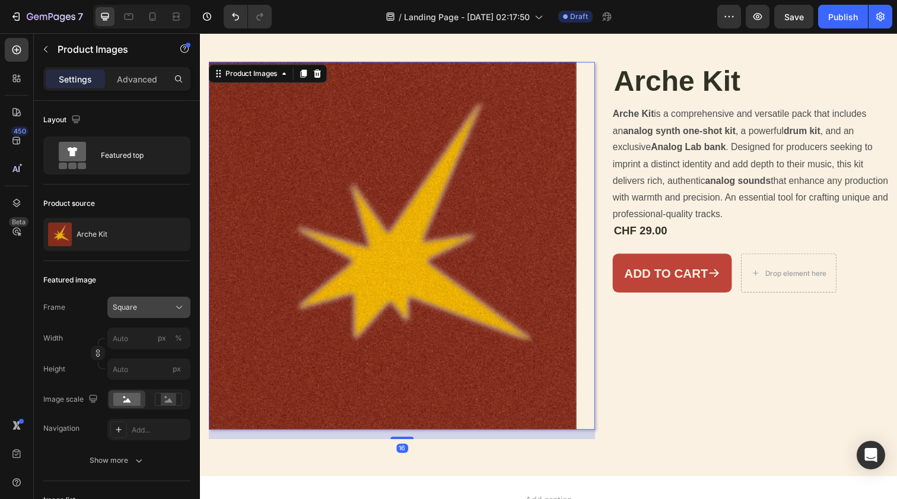
click at [169, 312] on div "Square" at bounding box center [142, 307] width 58 height 11
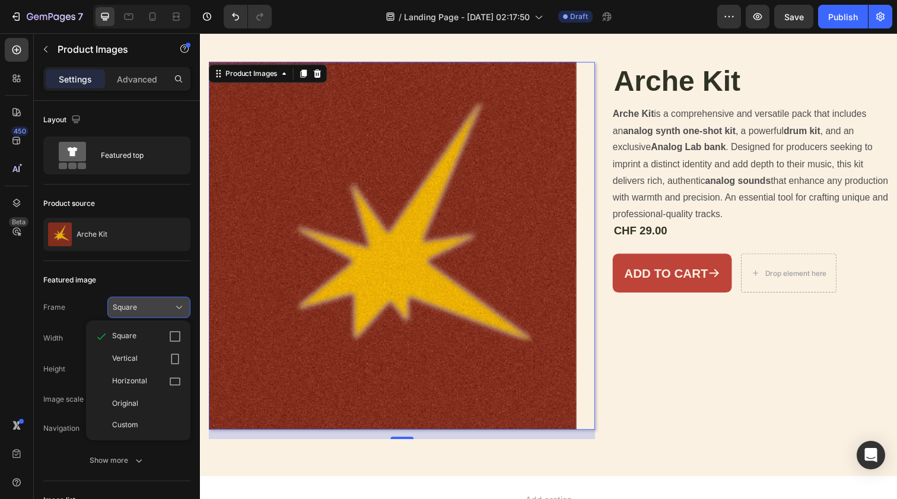
click at [166, 302] on div "Square" at bounding box center [142, 307] width 58 height 11
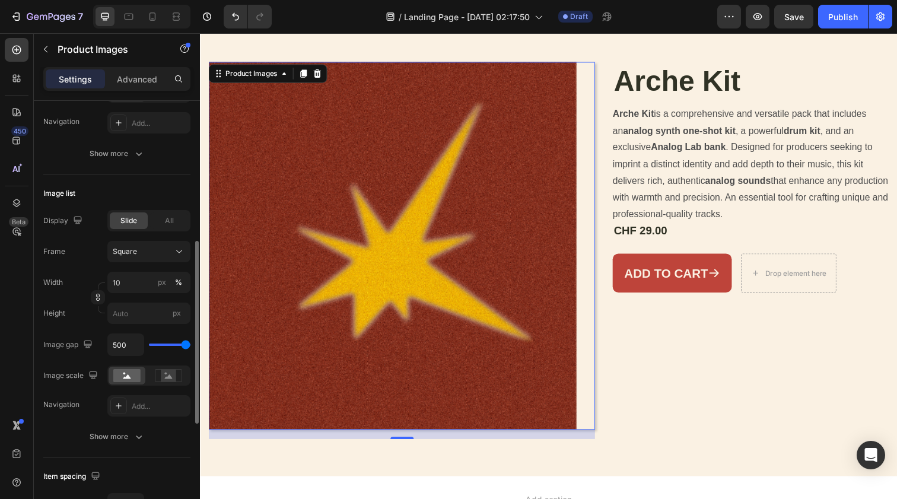
scroll to position [314, 0]
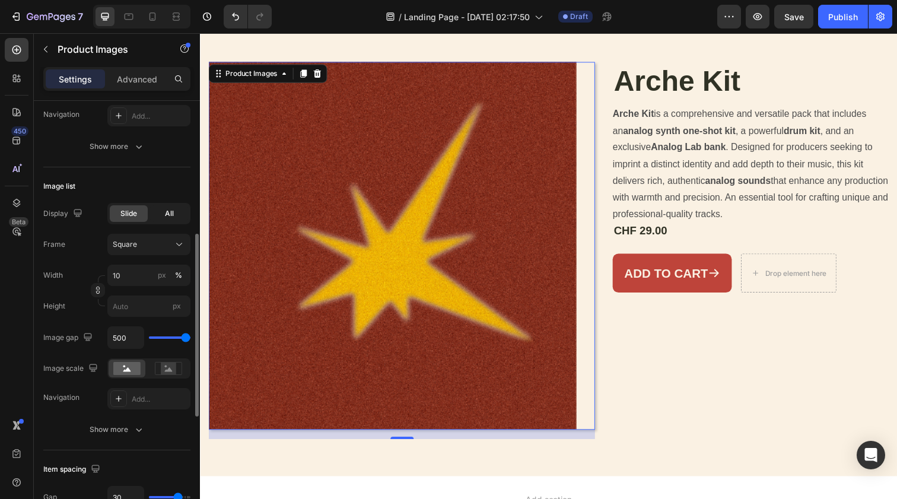
click at [169, 214] on span "All" at bounding box center [169, 213] width 9 height 11
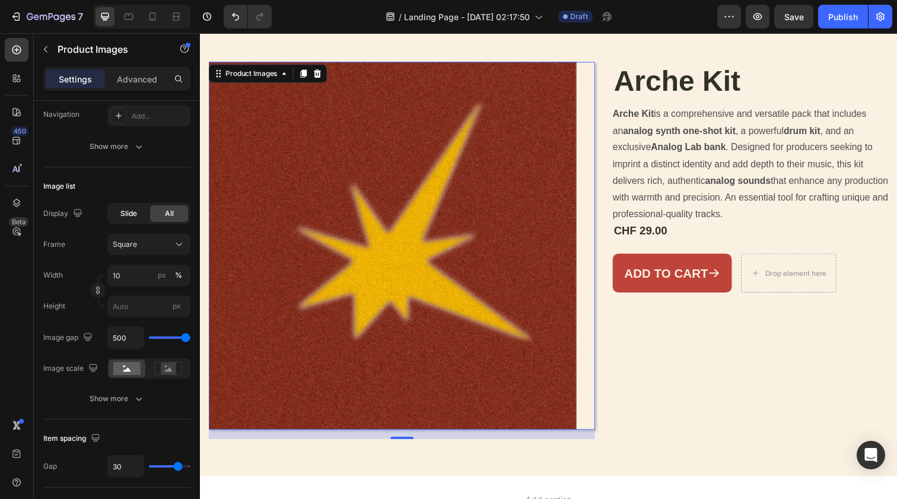
click at [132, 214] on span "Slide" at bounding box center [128, 213] width 17 height 11
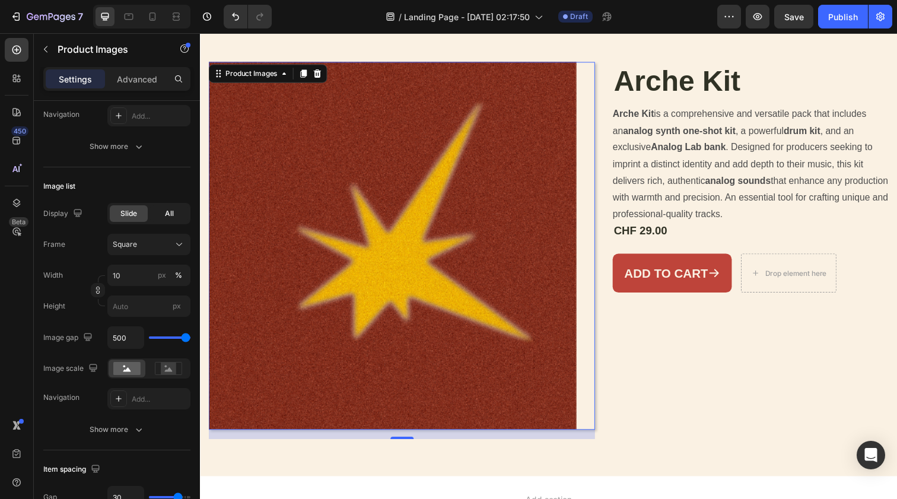
click at [155, 214] on div "All" at bounding box center [169, 213] width 38 height 17
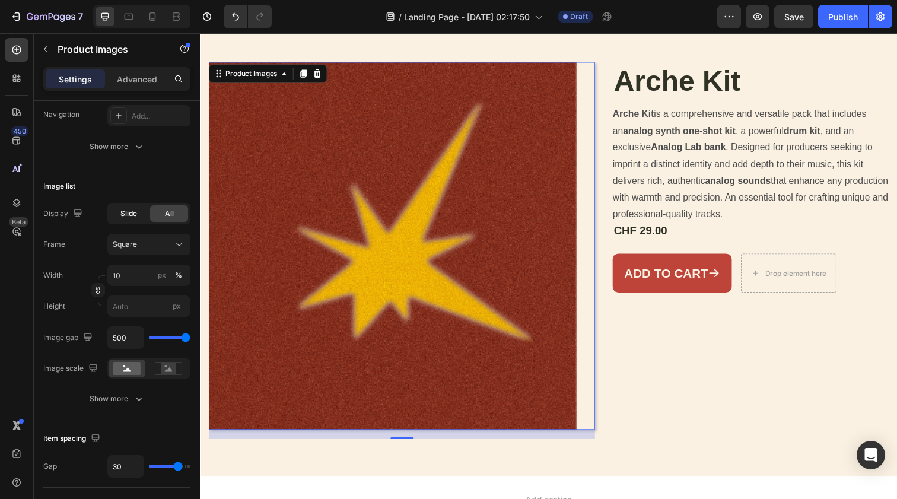
click at [135, 214] on span "Slide" at bounding box center [128, 213] width 17 height 11
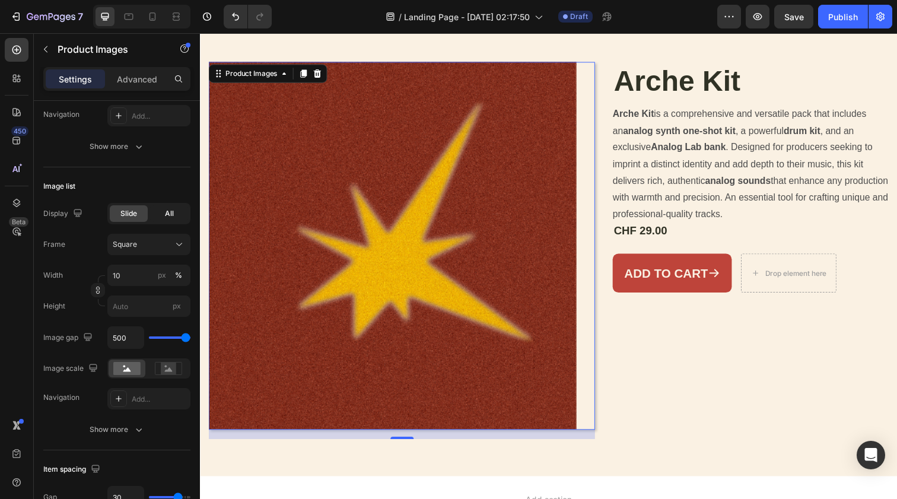
click at [161, 214] on div "All" at bounding box center [169, 213] width 38 height 17
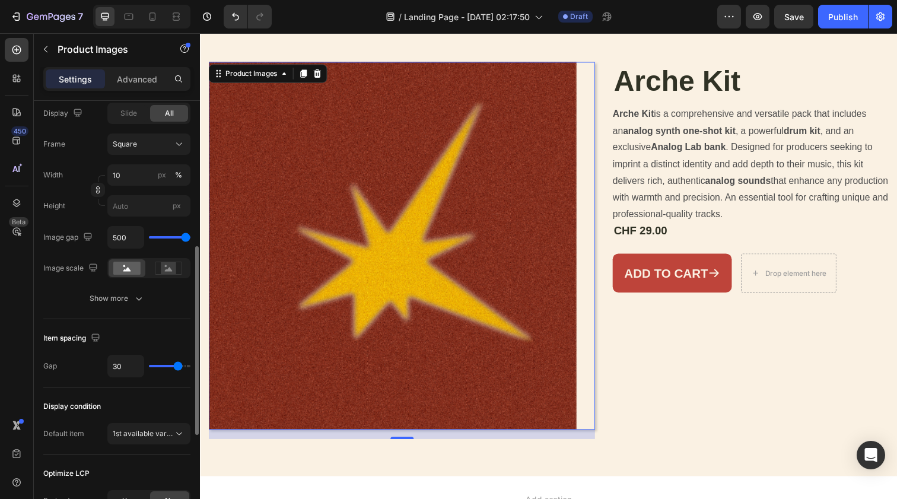
scroll to position [454, 0]
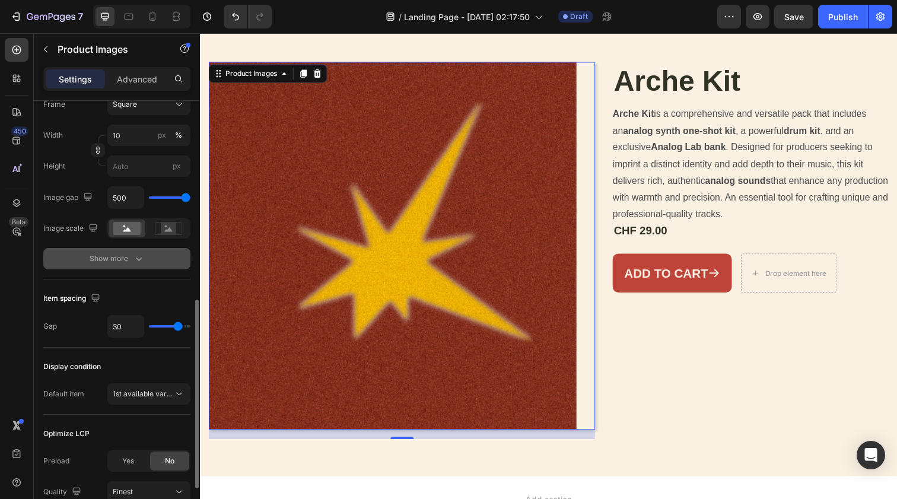
click at [135, 267] on button "Show more" at bounding box center [116, 258] width 147 height 21
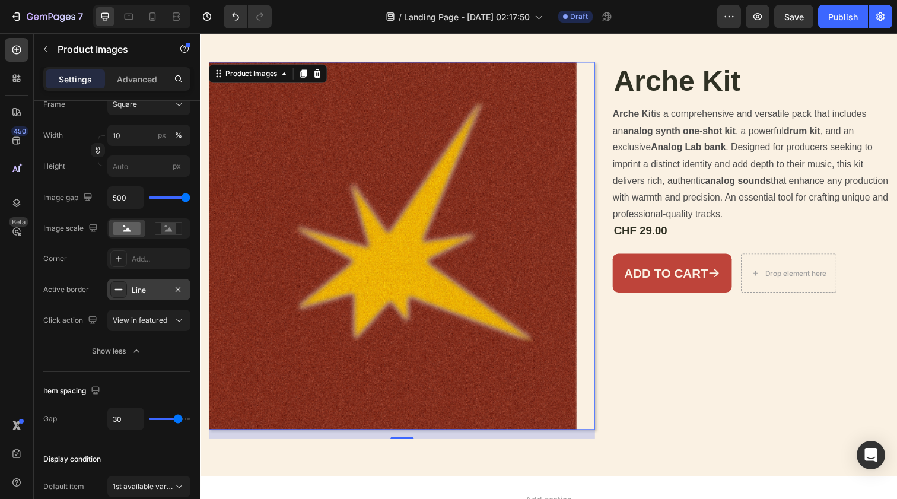
click at [121, 288] on icon at bounding box center [118, 289] width 9 height 9
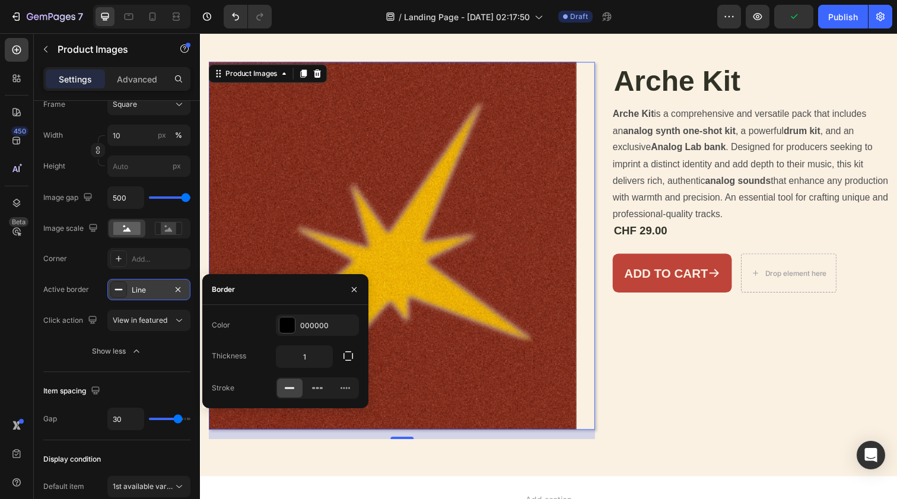
click at [167, 288] on div "Line" at bounding box center [148, 289] width 83 height 21
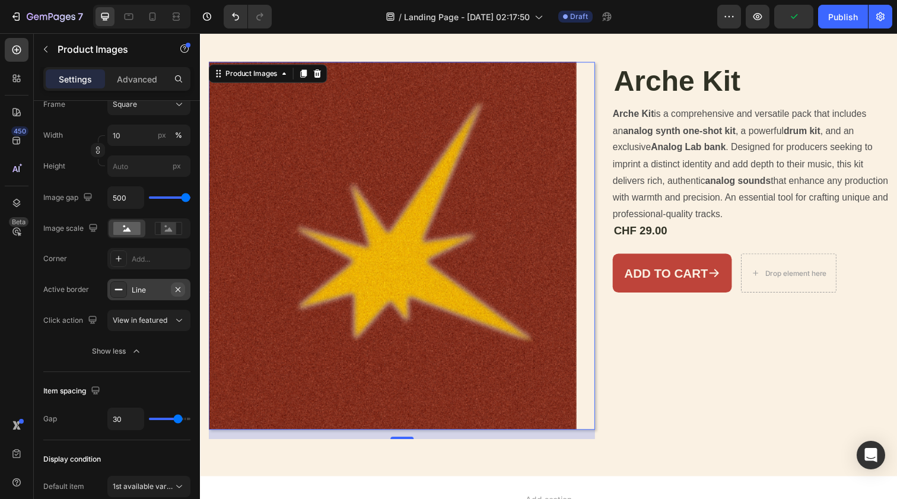
click at [179, 288] on icon "button" at bounding box center [178, 289] width 5 height 5
click at [177, 289] on div "Add..." at bounding box center [160, 290] width 56 height 11
type input "1"
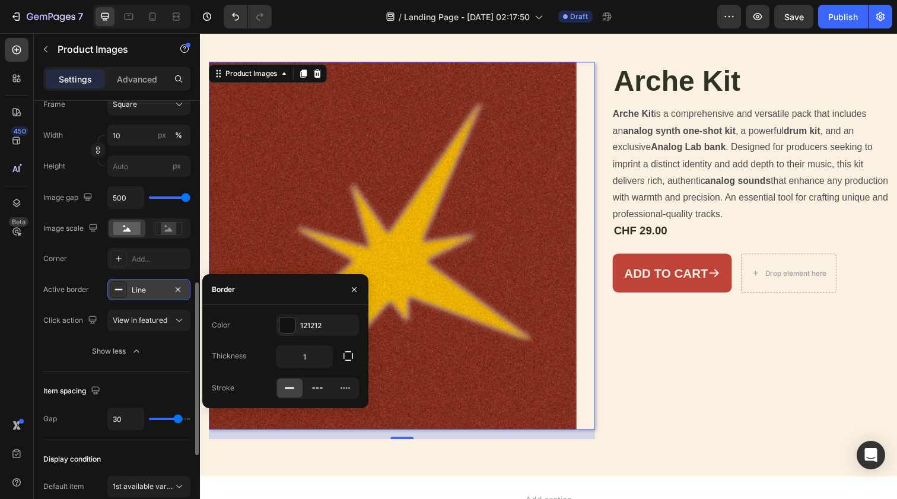
click at [148, 383] on div "Item spacing" at bounding box center [116, 391] width 147 height 19
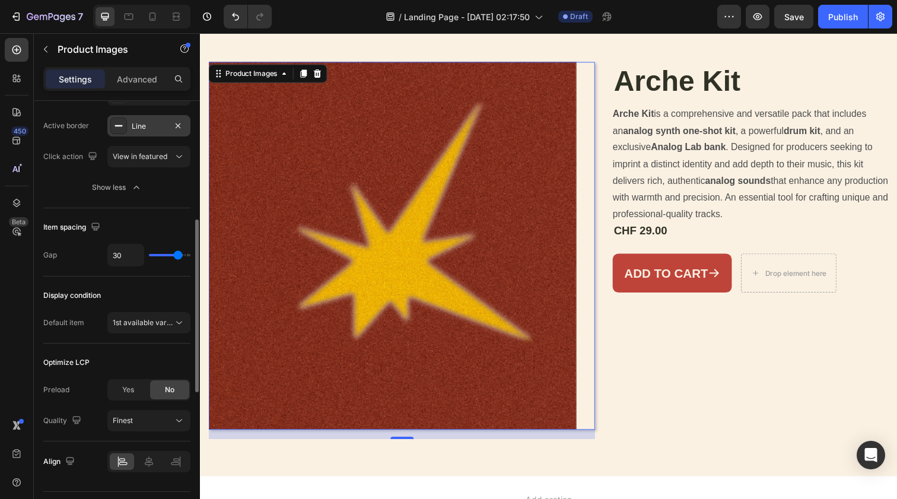
scroll to position [648, 0]
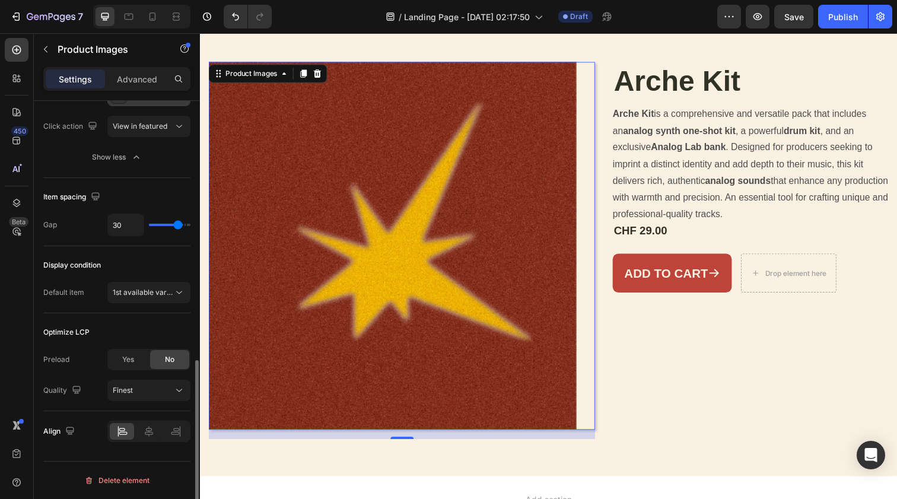
type input "24"
type input "23"
type input "19"
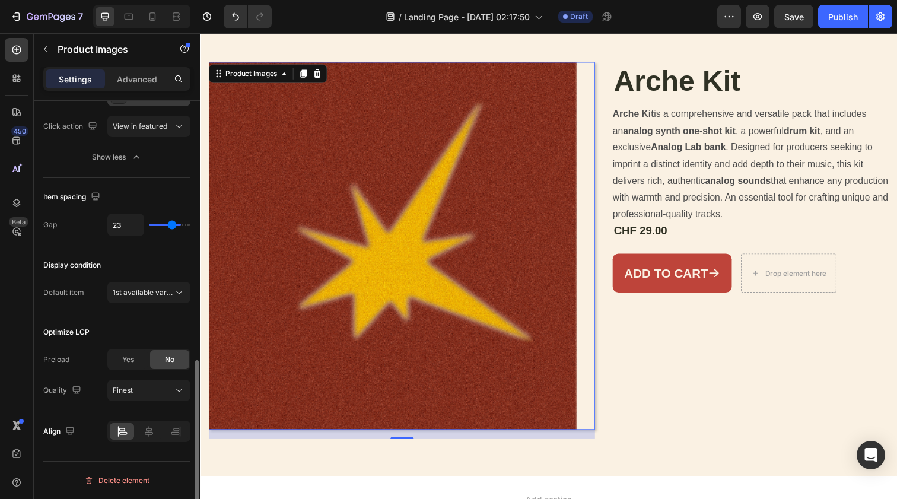
type input "19"
type input "16"
type input "11"
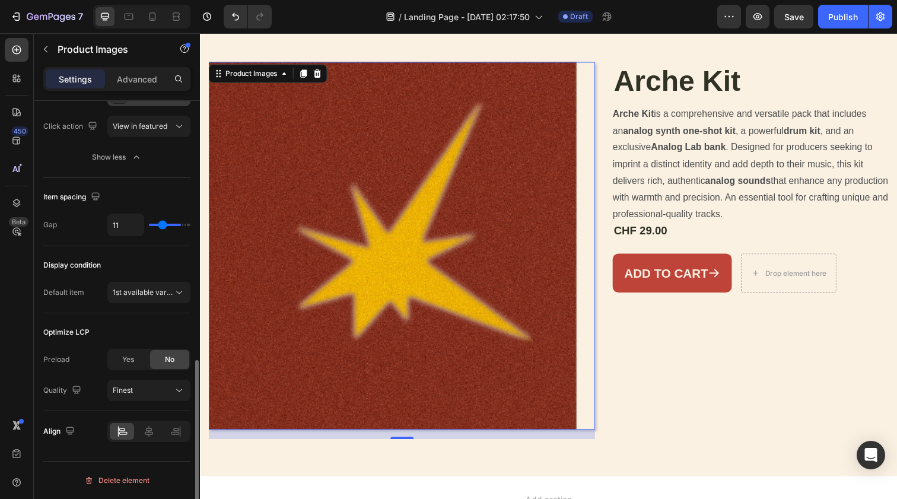
type input "9"
type input "6"
type input "2"
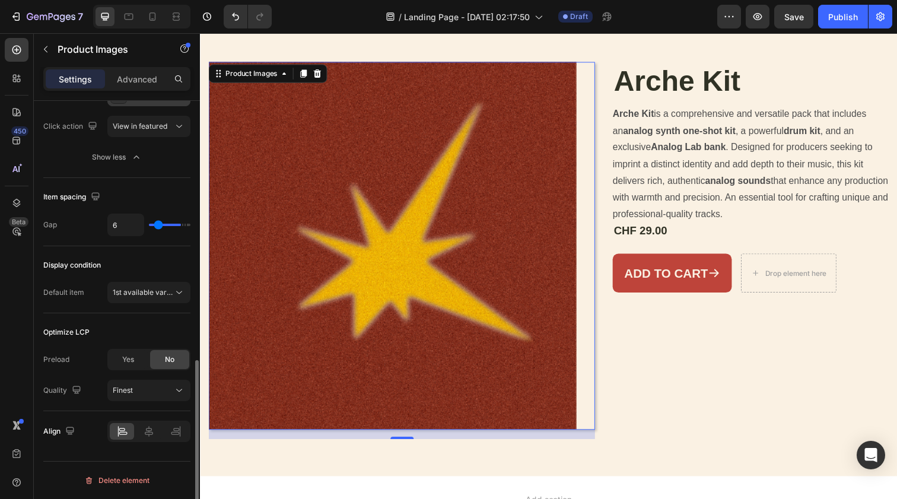
type input "2"
type input "1"
type input "0"
drag, startPoint x: 172, startPoint y: 225, endPoint x: 134, endPoint y: 225, distance: 38.0
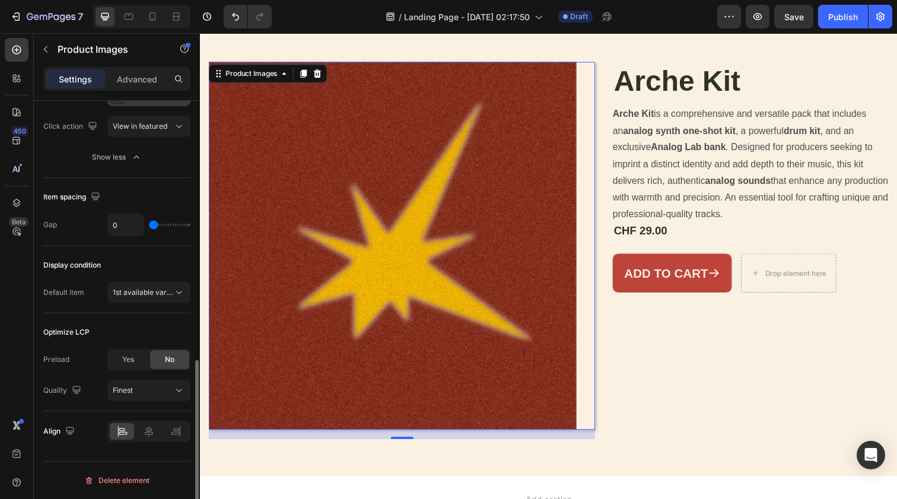
type input "0"
click at [134, 225] on div "0" at bounding box center [148, 225] width 83 height 23
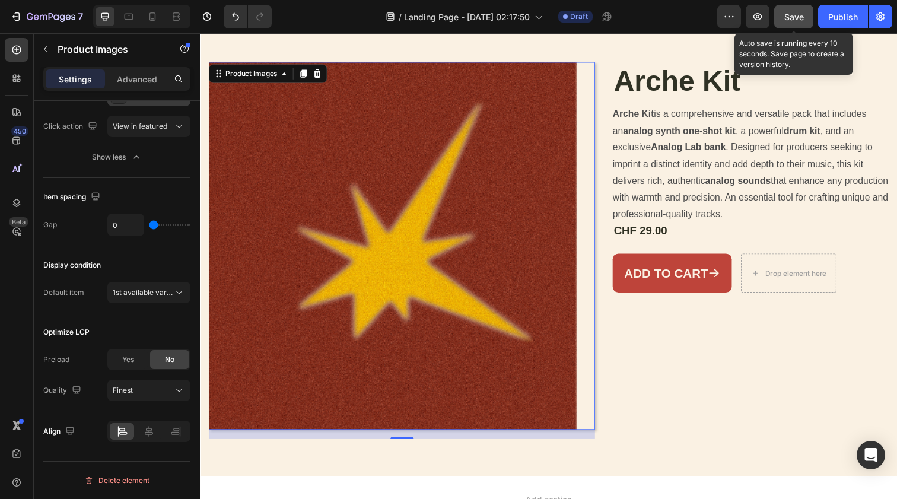
click at [788, 15] on span "Save" at bounding box center [794, 17] width 20 height 10
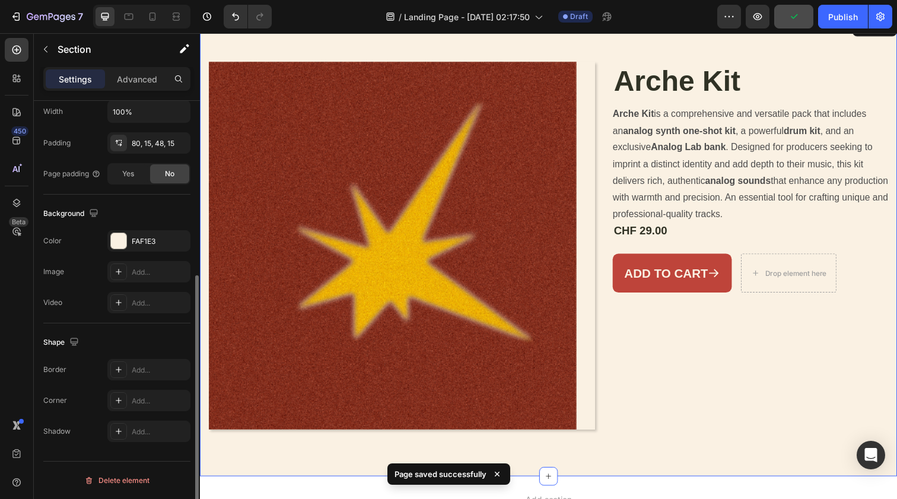
click at [697, 39] on div "Product Images 16 Arche Kit Product Title Arche Kit is a comprehensive and vers…" at bounding box center [556, 250] width 712 height 471
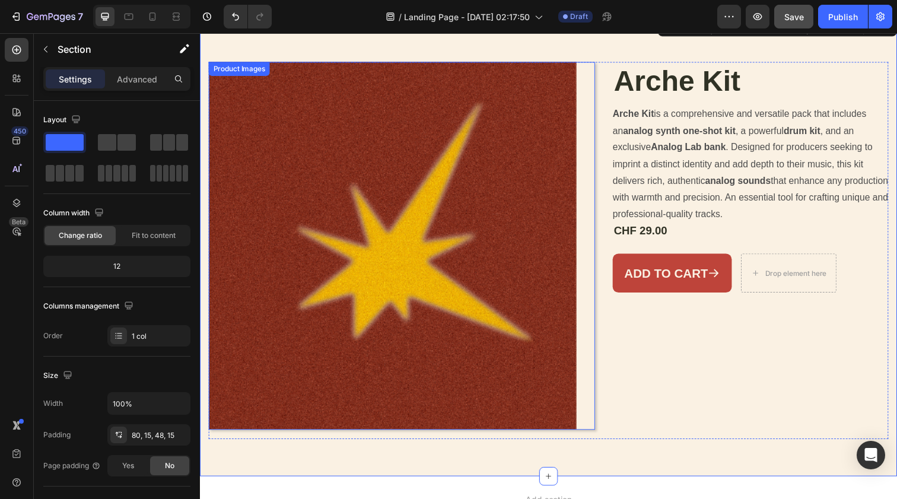
click at [426, 151] on img at bounding box center [397, 250] width 376 height 376
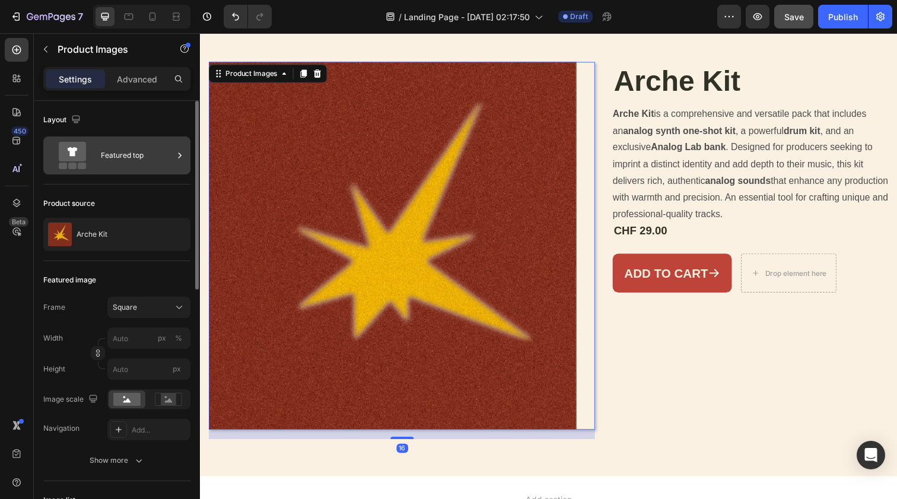
click at [177, 154] on icon at bounding box center [180, 156] width 12 height 12
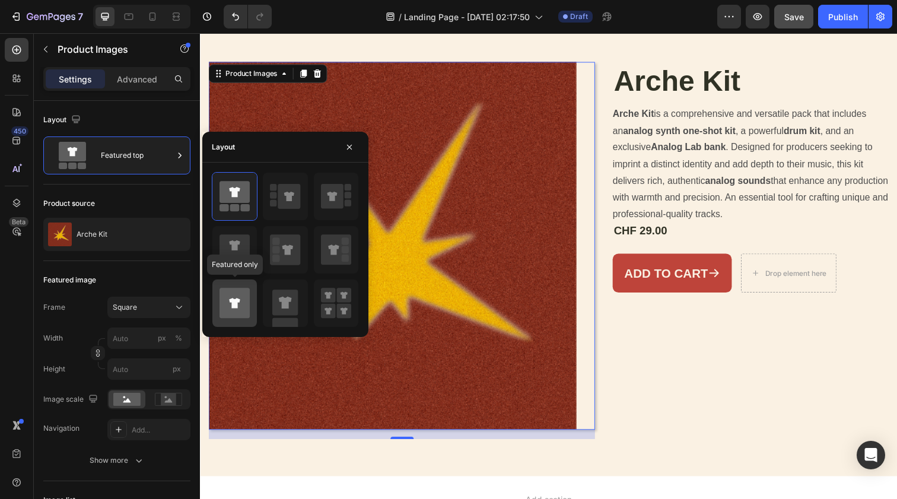
click at [238, 306] on icon at bounding box center [235, 303] width 30 height 30
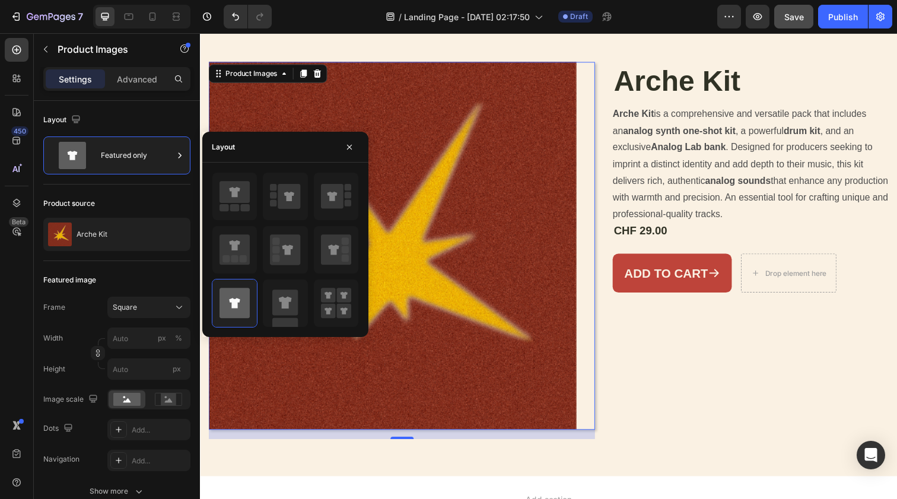
click at [362, 137] on div "Layout" at bounding box center [285, 147] width 166 height 31
click at [355, 140] on button "button" at bounding box center [349, 147] width 19 height 19
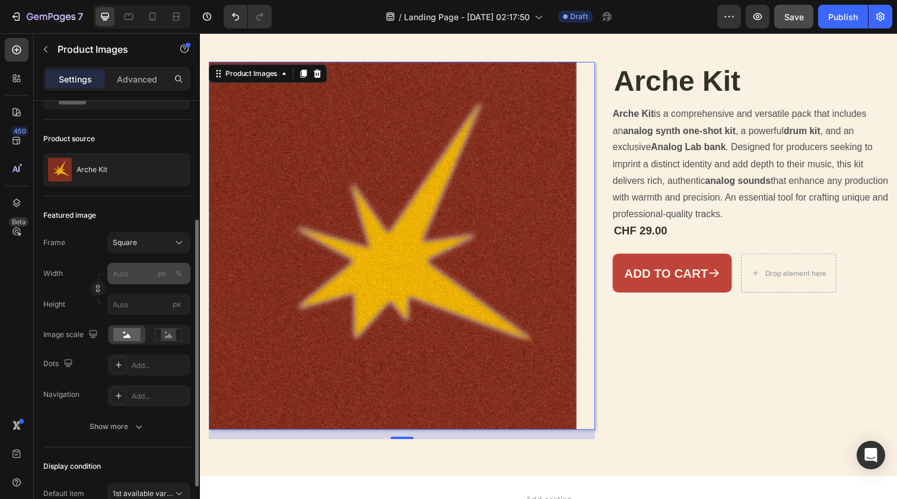
scroll to position [129, 0]
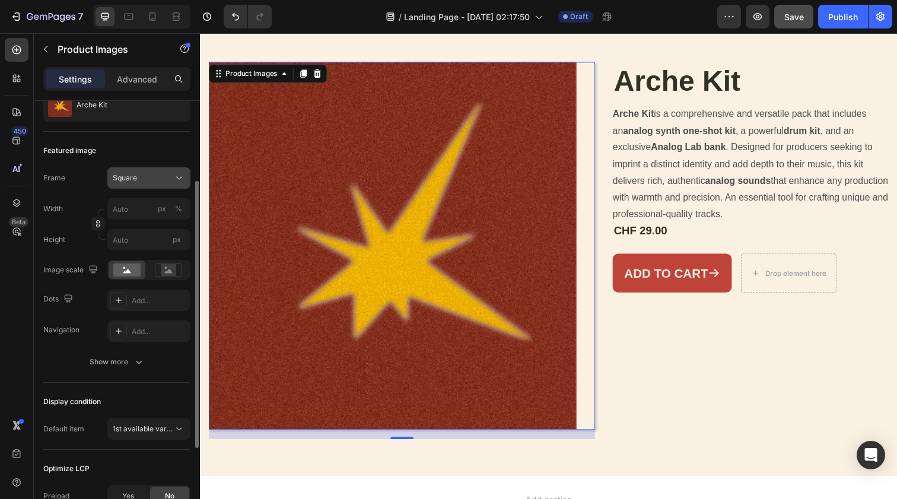
click at [166, 186] on button "Square" at bounding box center [148, 177] width 83 height 21
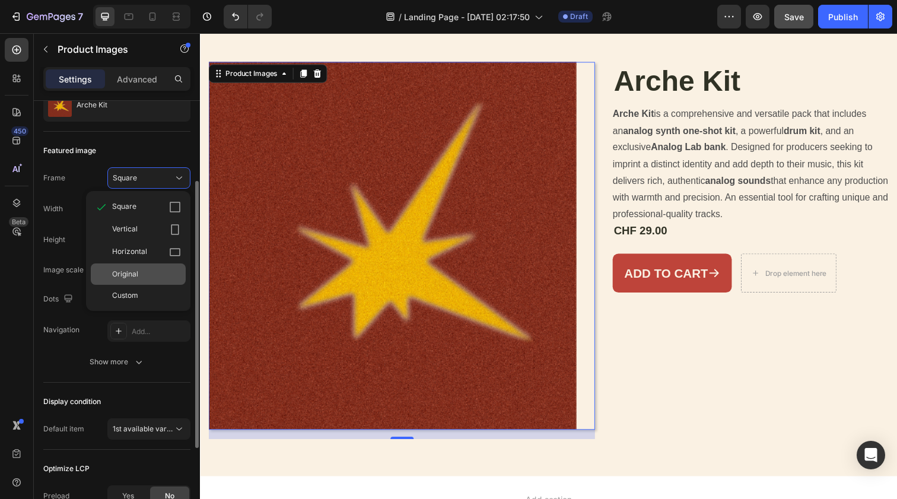
click at [165, 271] on div "Original" at bounding box center [146, 274] width 69 height 11
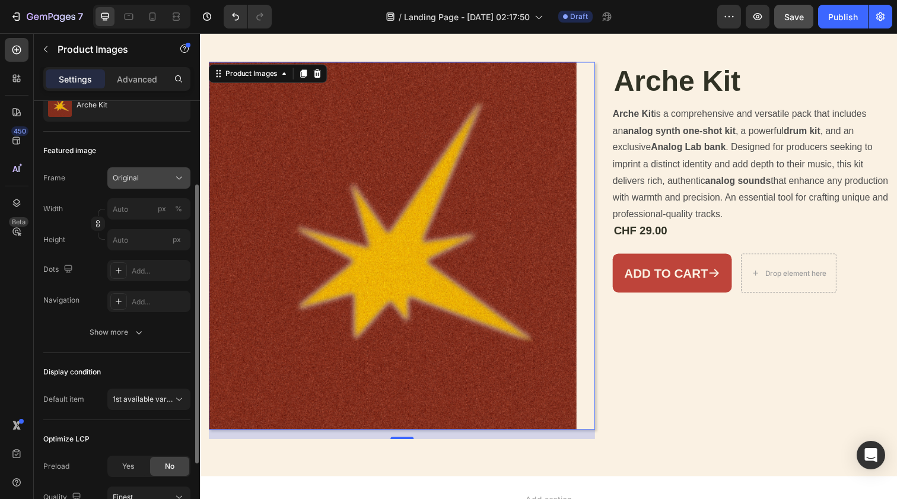
click at [166, 173] on div "Original" at bounding box center [142, 178] width 58 height 11
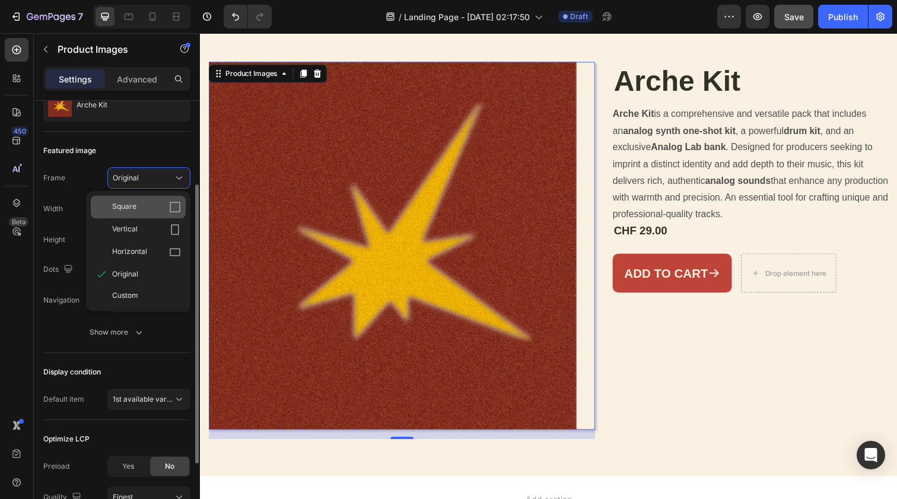
click at [163, 198] on div "Square" at bounding box center [138, 207] width 95 height 23
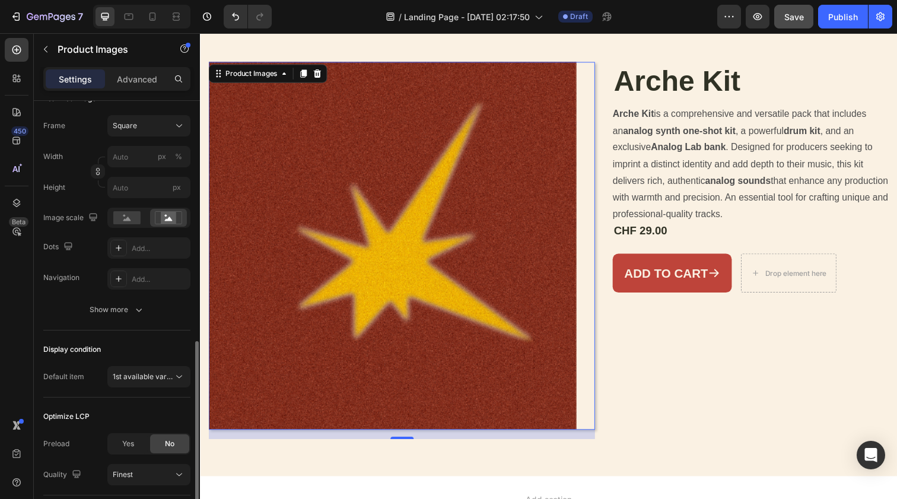
scroll to position [266, 0]
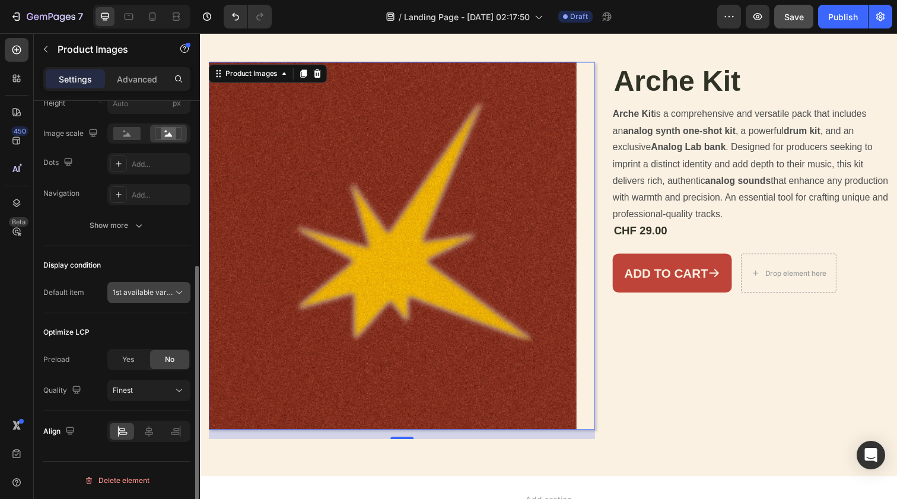
click at [156, 295] on span "1st available variant" at bounding box center [146, 292] width 66 height 9
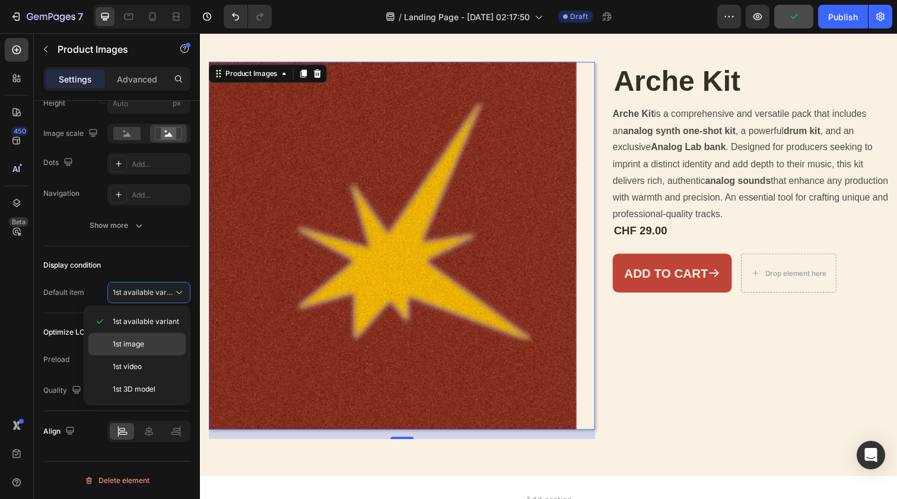
click at [159, 335] on div "1st image" at bounding box center [136, 344] width 97 height 23
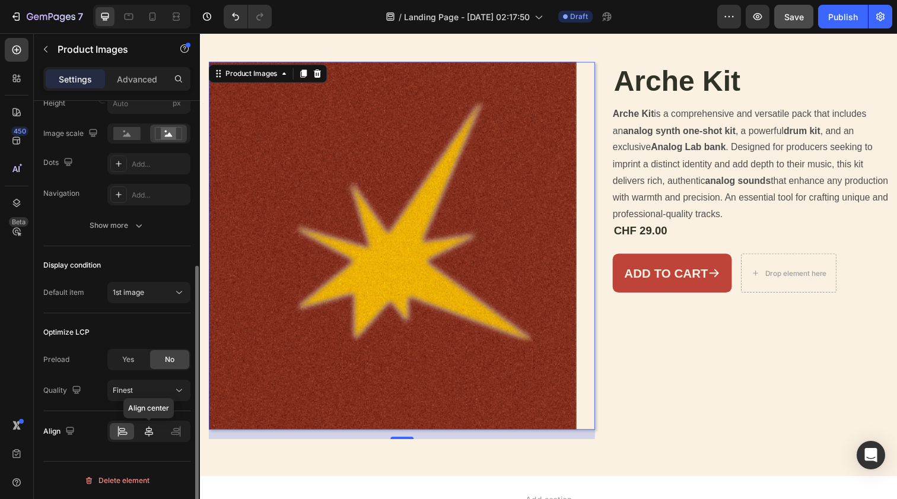
click at [147, 435] on icon at bounding box center [149, 431] width 12 height 12
click at [167, 433] on div at bounding box center [176, 431] width 24 height 17
click at [152, 431] on icon at bounding box center [149, 431] width 12 height 12
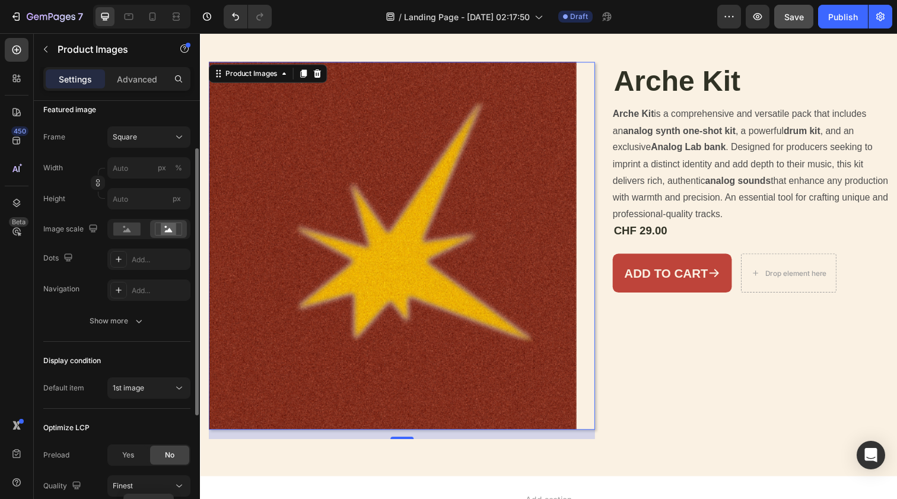
scroll to position [0, 0]
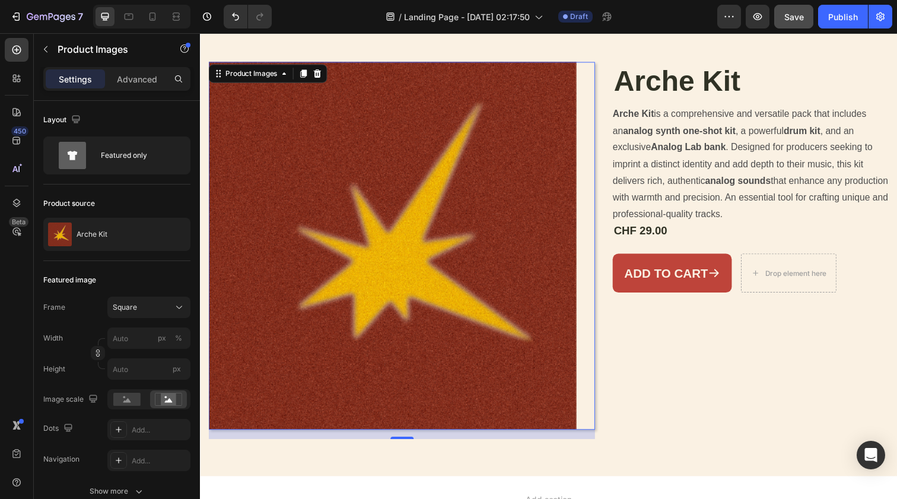
click at [166, 87] on div "Settings Advanced" at bounding box center [117, 78] width 142 height 19
click at [148, 85] on p "Advanced" at bounding box center [137, 79] width 40 height 12
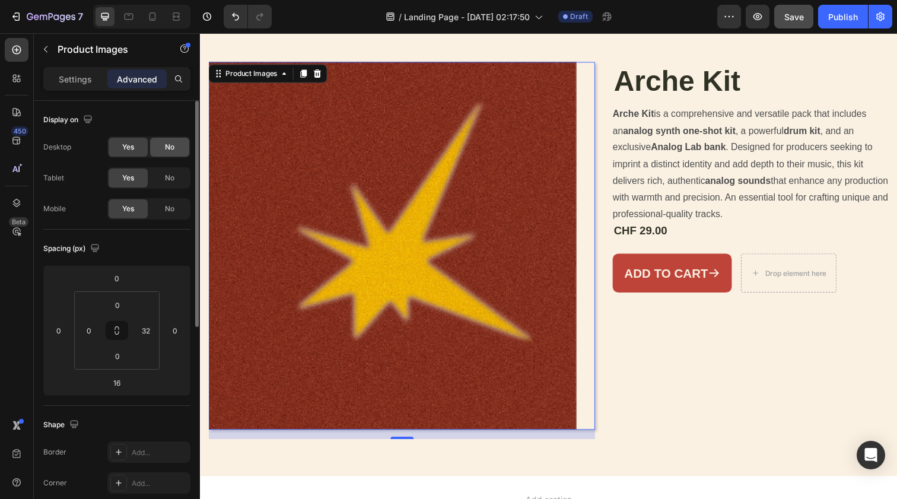
click at [163, 150] on div "No" at bounding box center [169, 147] width 39 height 19
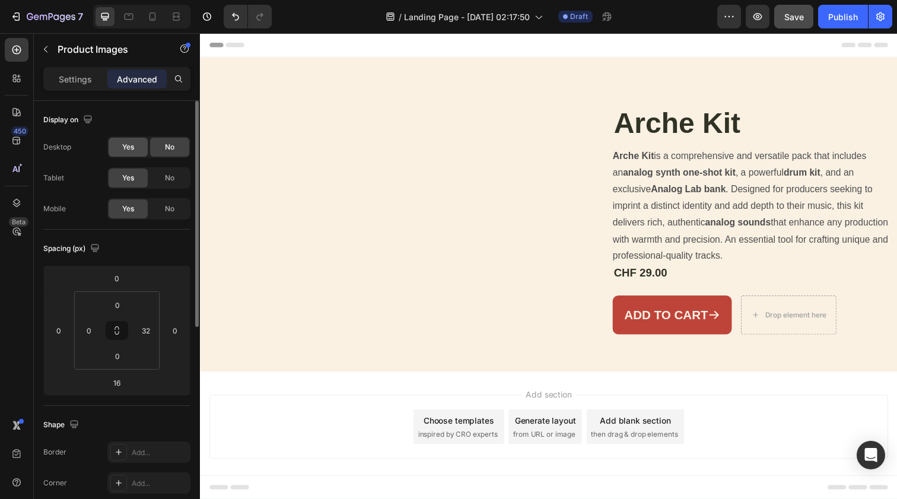
click at [131, 148] on span "Yes" at bounding box center [128, 147] width 12 height 11
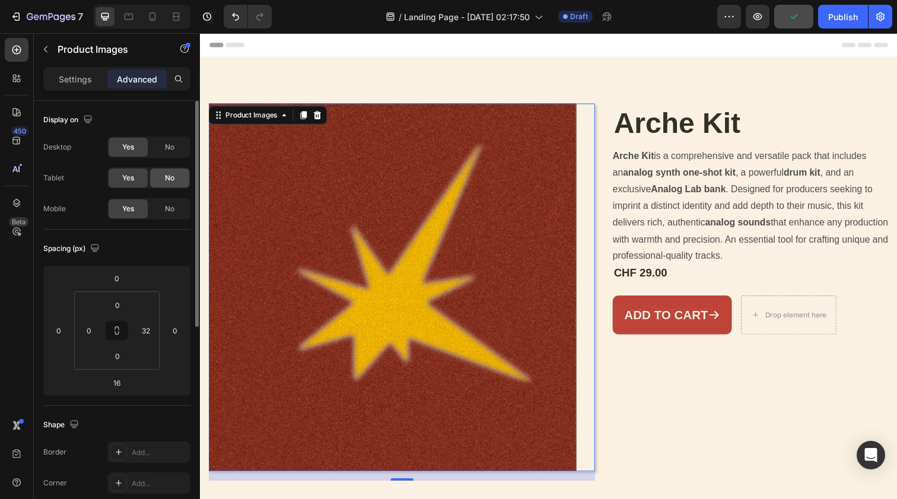
click at [164, 175] on div "No" at bounding box center [169, 178] width 39 height 19
click at [128, 177] on span "Yes" at bounding box center [128, 178] width 12 height 11
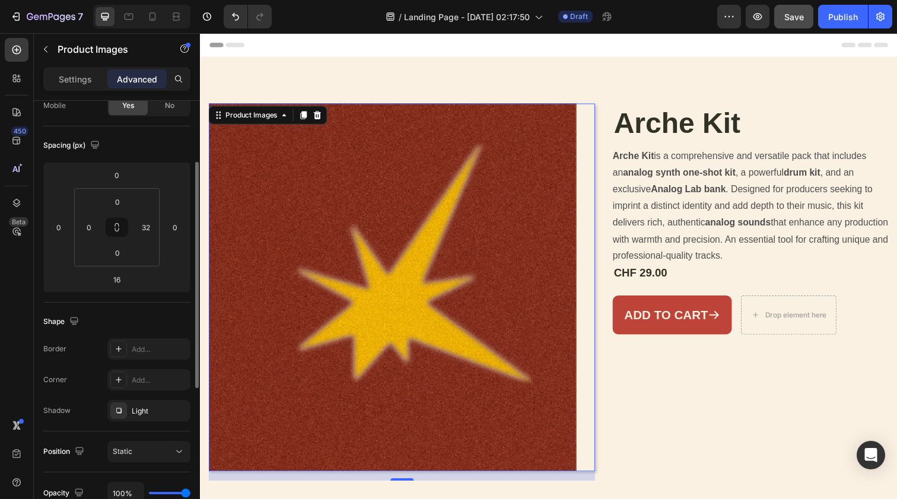
scroll to position [185, 0]
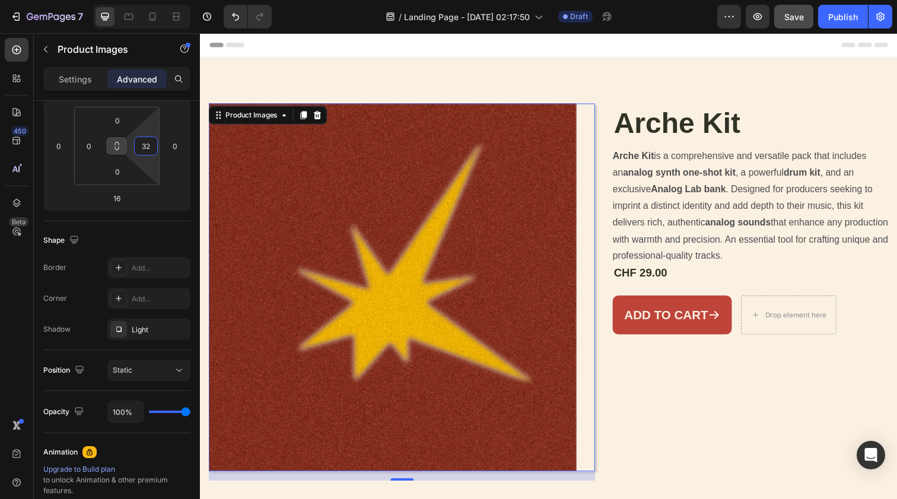
drag, startPoint x: 144, startPoint y: 145, endPoint x: 110, endPoint y: 145, distance: 33.8
click at [110, 145] on div "0 0 0 32" at bounding box center [116, 146] width 85 height 78
type input "3"
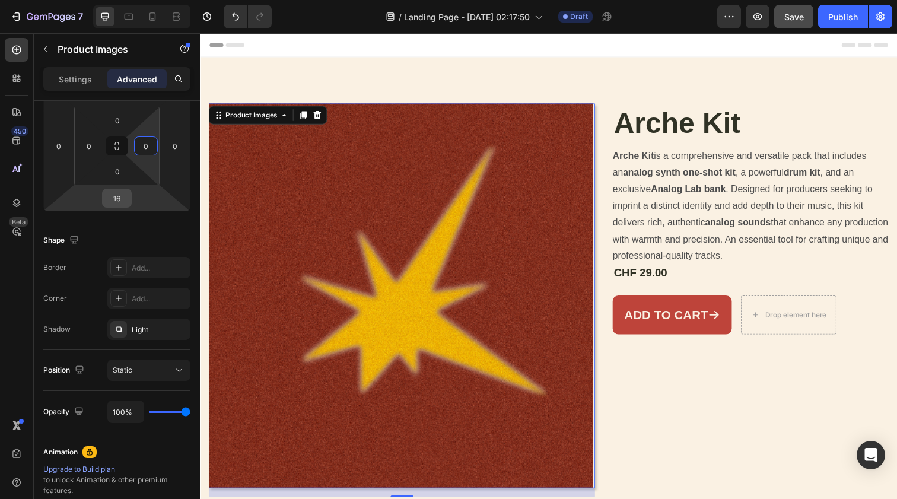
type input "0"
click at [115, 204] on input "16" at bounding box center [117, 198] width 24 height 18
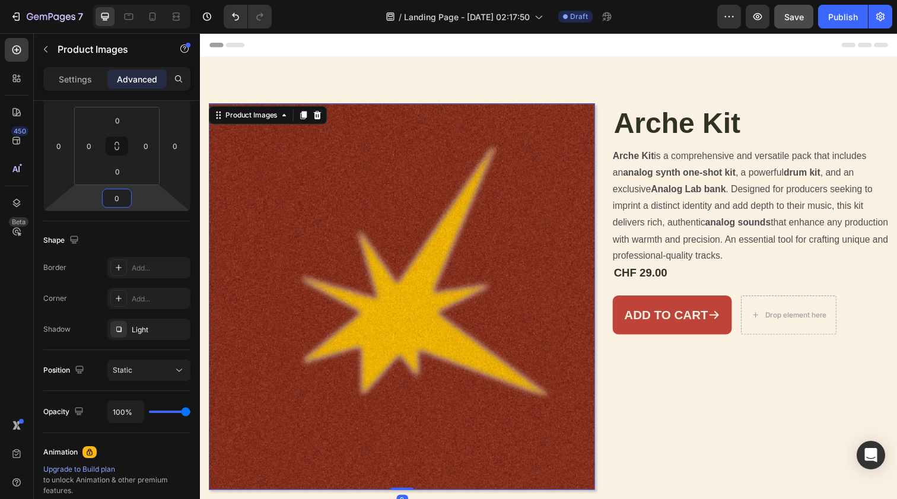
type input "0"
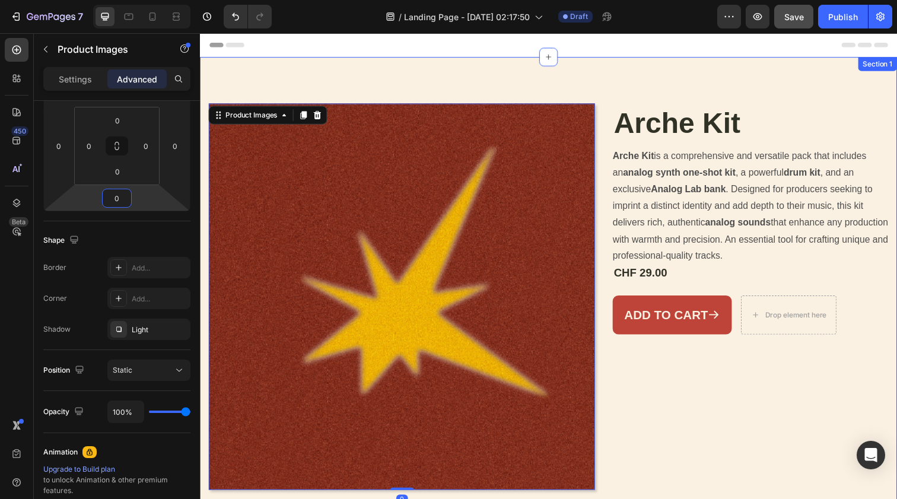
click at [348, 82] on div "Product Images 0 Arche Kit Product Title Arche Kit is a comprehensive and versa…" at bounding box center [556, 298] width 712 height 480
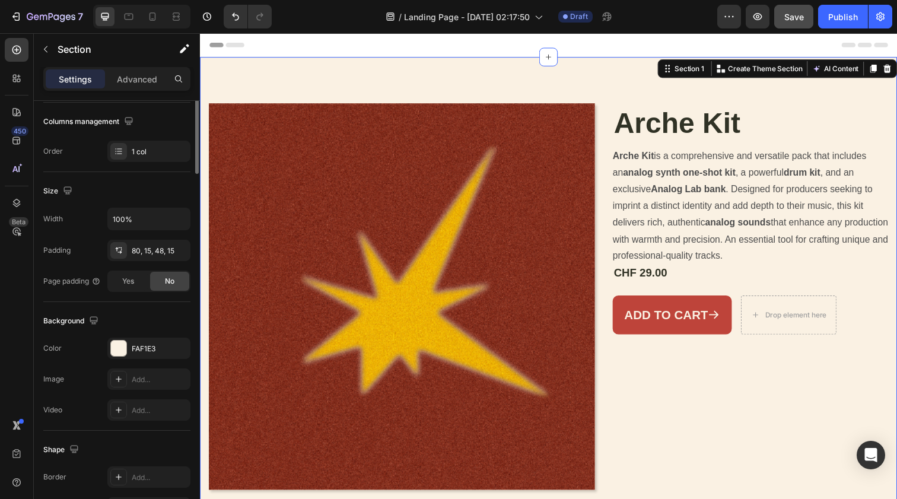
scroll to position [0, 0]
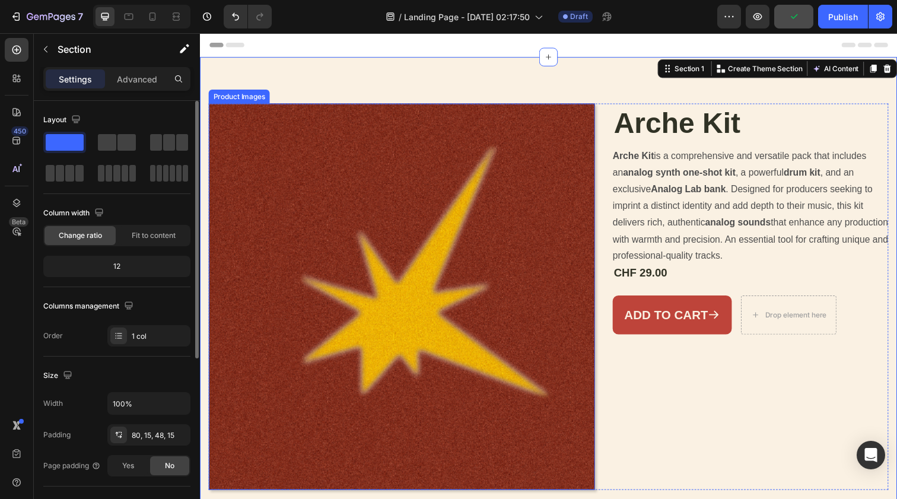
click at [377, 142] on img at bounding box center [406, 302] width 395 height 395
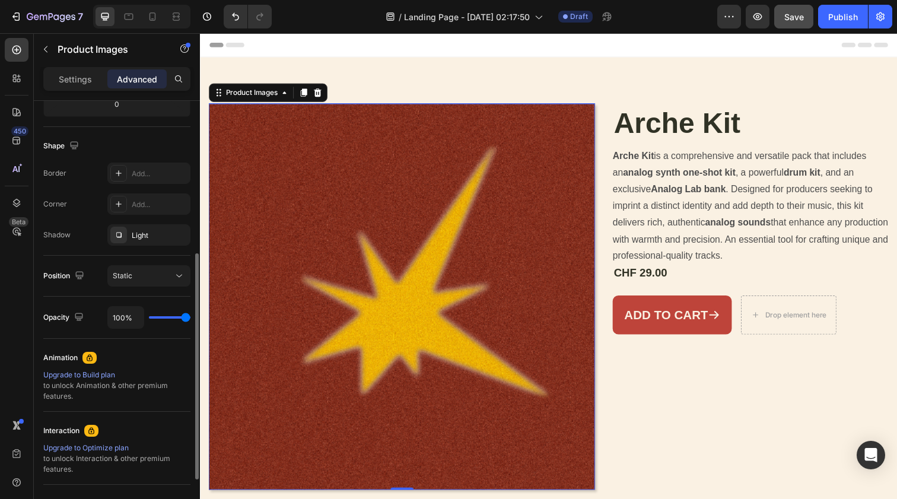
scroll to position [264, 0]
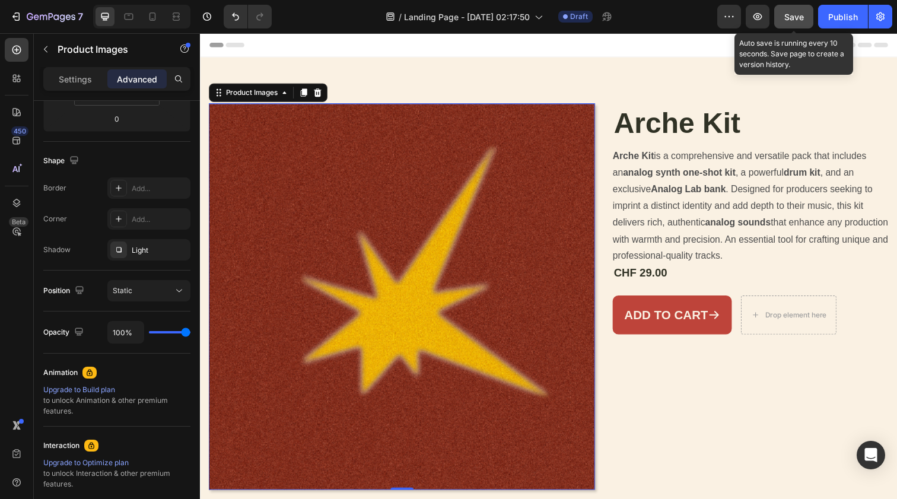
click at [791, 12] on span "Save" at bounding box center [794, 17] width 20 height 10
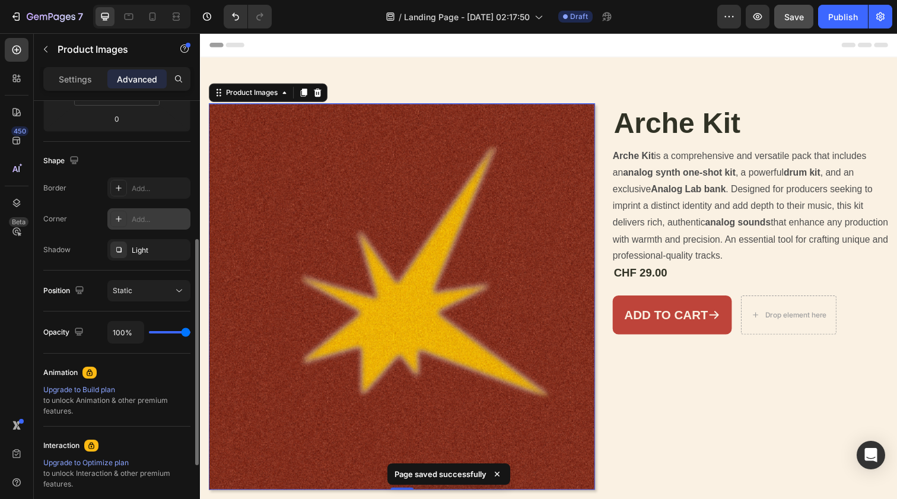
click at [118, 220] on icon at bounding box center [118, 218] width 9 height 9
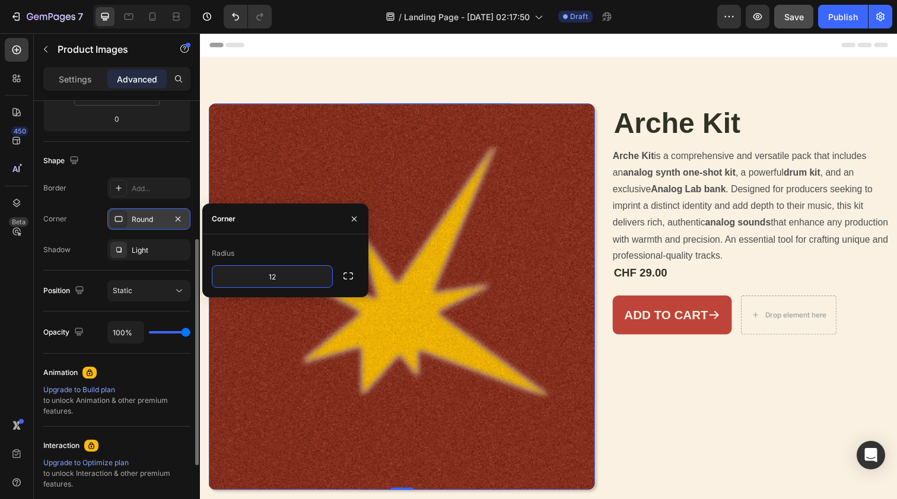
type input "1"
type input "2"
type input "4"
type input "2"
type input "16"
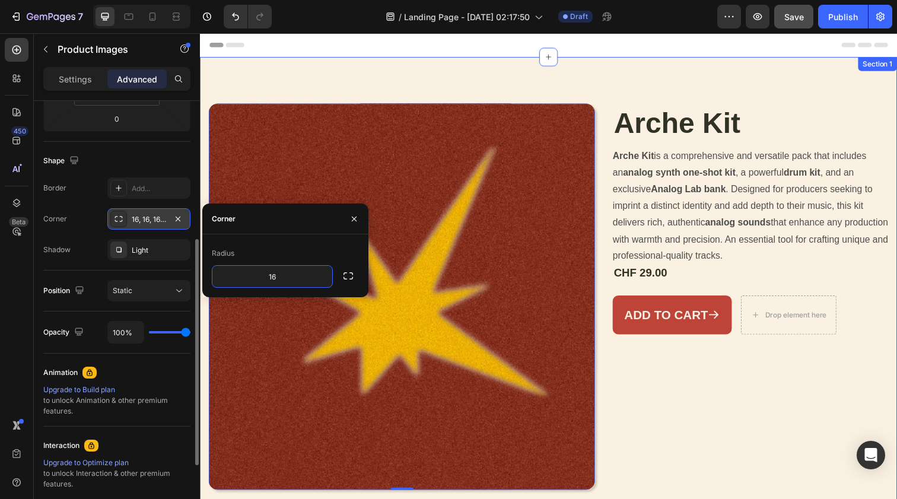
click at [488, 72] on div "Product Images 0 Arche Kit Product Title Arche Kit is a comprehensive and versa…" at bounding box center [556, 298] width 712 height 480
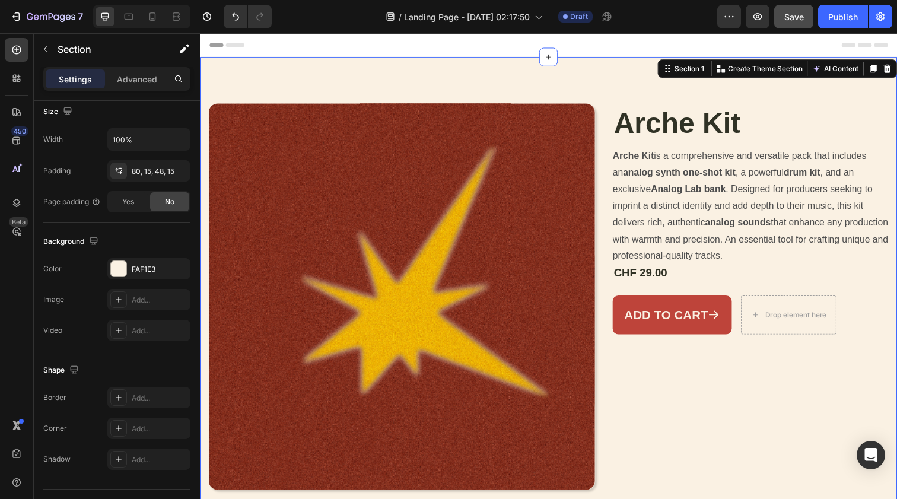
scroll to position [0, 0]
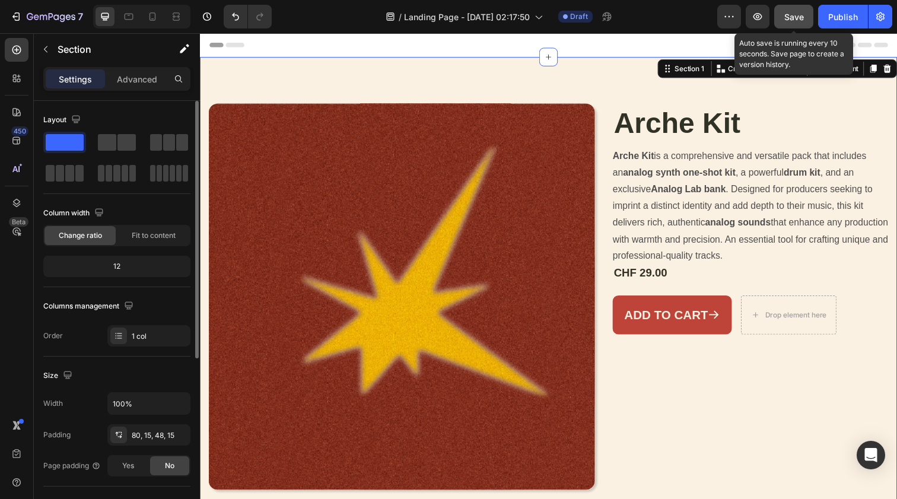
click at [787, 12] on span "Save" at bounding box center [794, 17] width 20 height 10
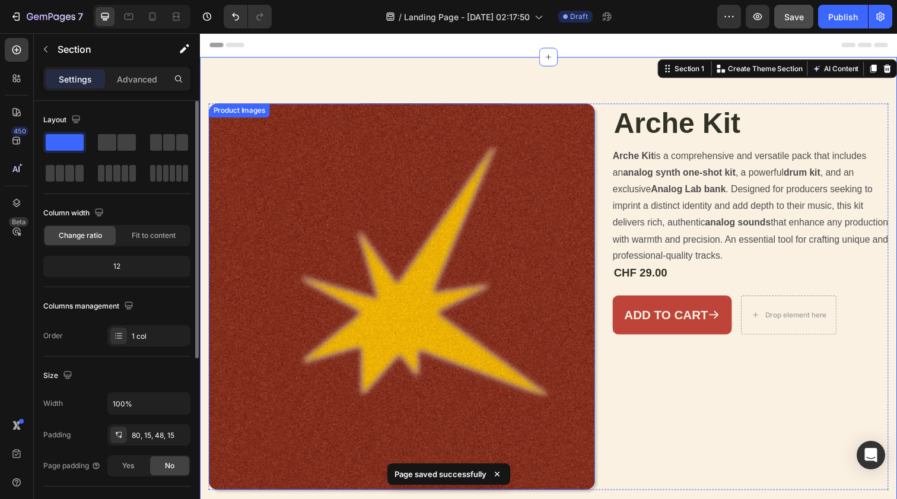
click at [264, 145] on img at bounding box center [406, 302] width 395 height 395
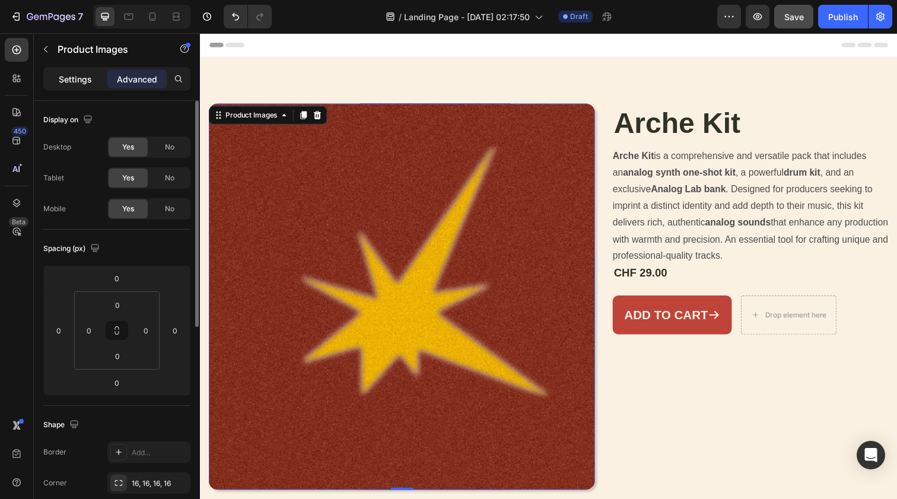
click at [74, 75] on p "Settings" at bounding box center [75, 79] width 33 height 12
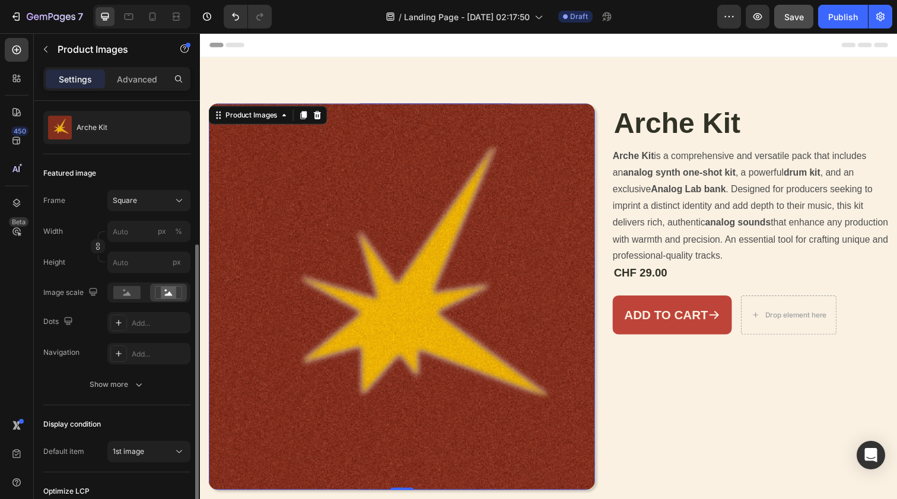
scroll to position [42, 0]
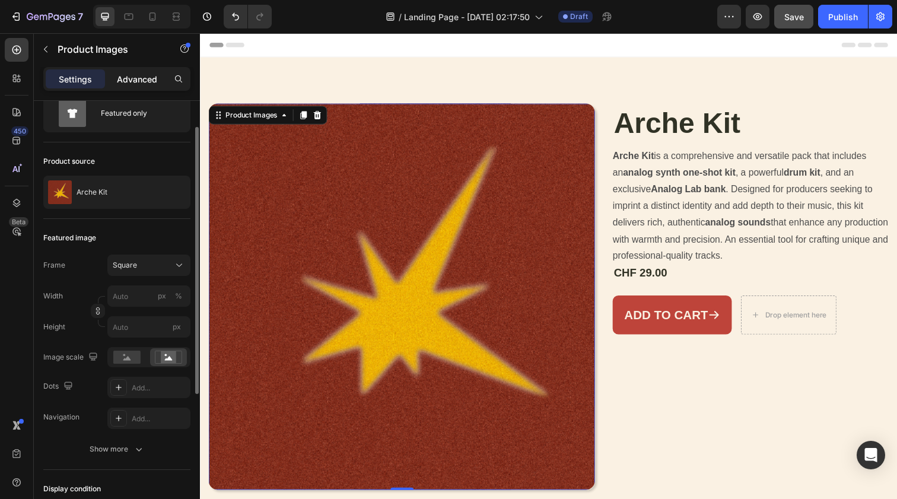
click at [128, 82] on p "Advanced" at bounding box center [137, 79] width 40 height 12
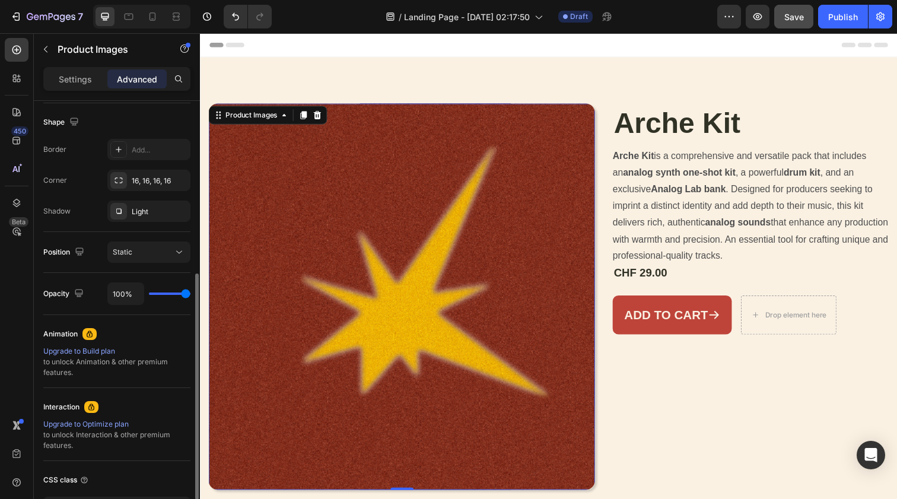
scroll to position [312, 0]
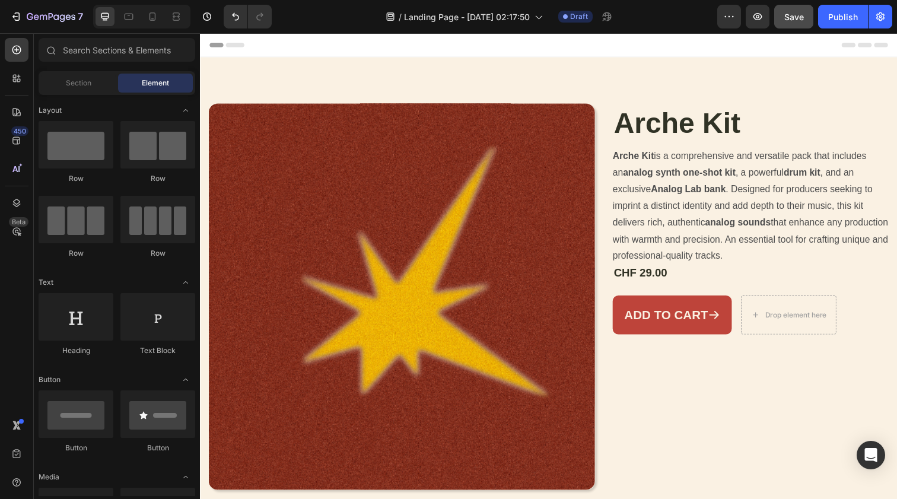
click at [329, 55] on div "Header" at bounding box center [555, 45] width 693 height 24
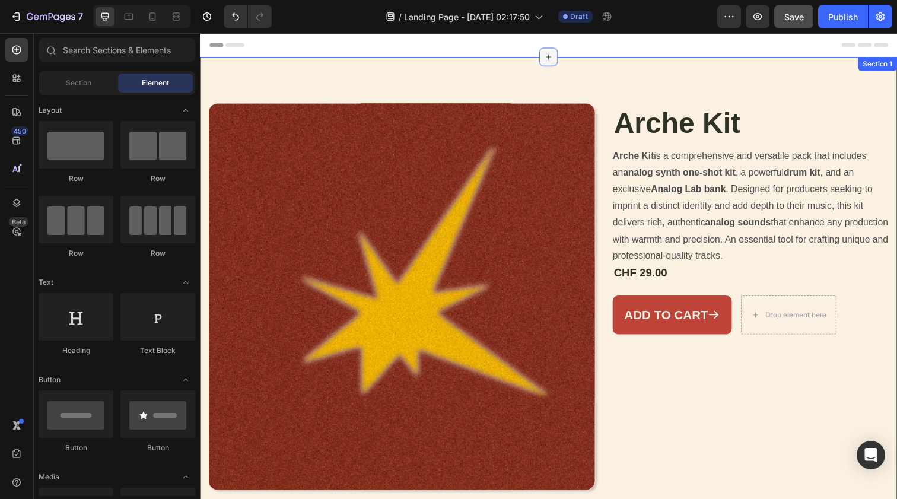
click at [551, 63] on div at bounding box center [555, 57] width 19 height 19
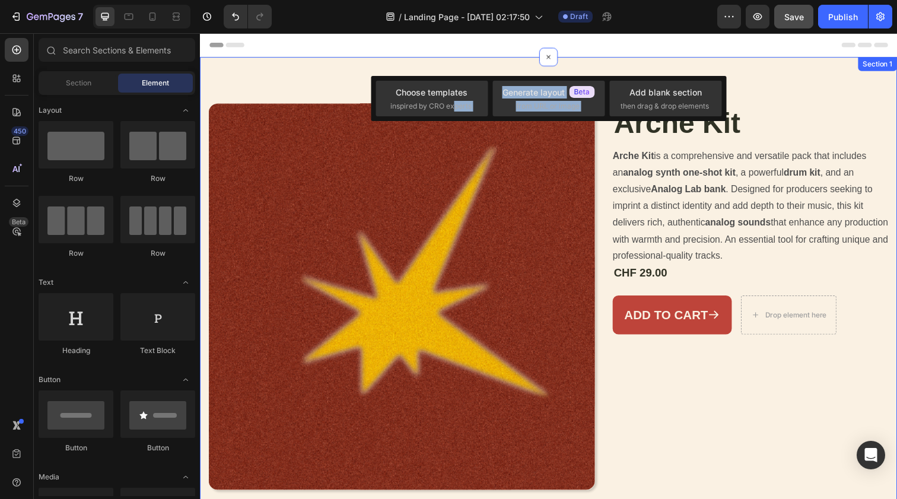
drag, startPoint x: 656, startPoint y: 141, endPoint x: 621, endPoint y: 59, distance: 89.8
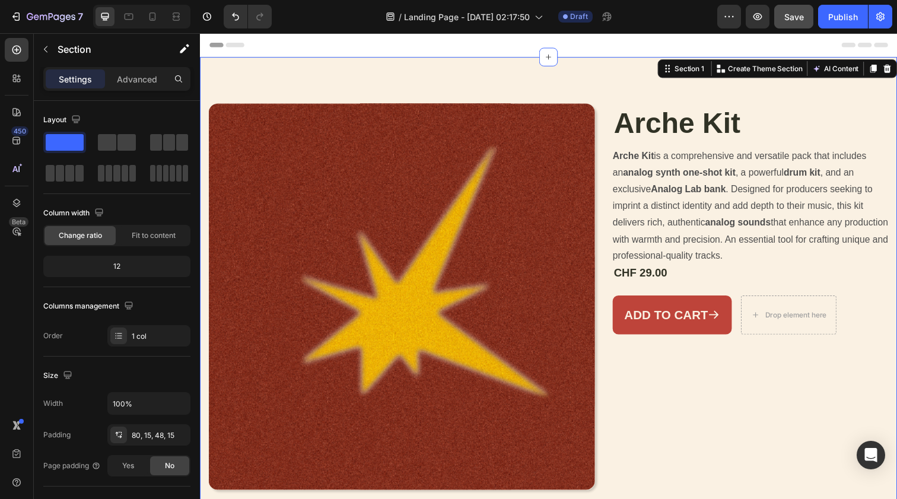
click at [614, 70] on div "Product Images Arche Kit Product Title Arche Kit is a comprehensive and versati…" at bounding box center [556, 298] width 712 height 480
click at [557, 57] on icon at bounding box center [555, 57] width 9 height 9
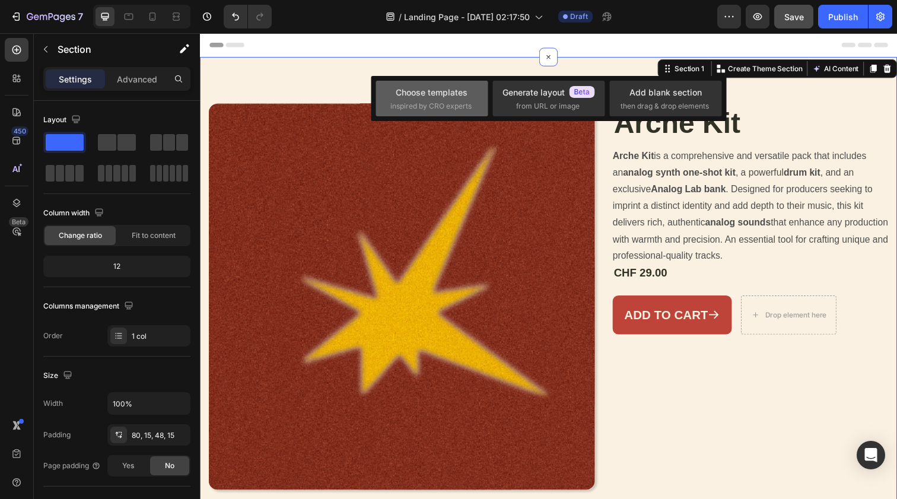
click at [467, 106] on span "inspired by CRO experts" at bounding box center [430, 106] width 81 height 11
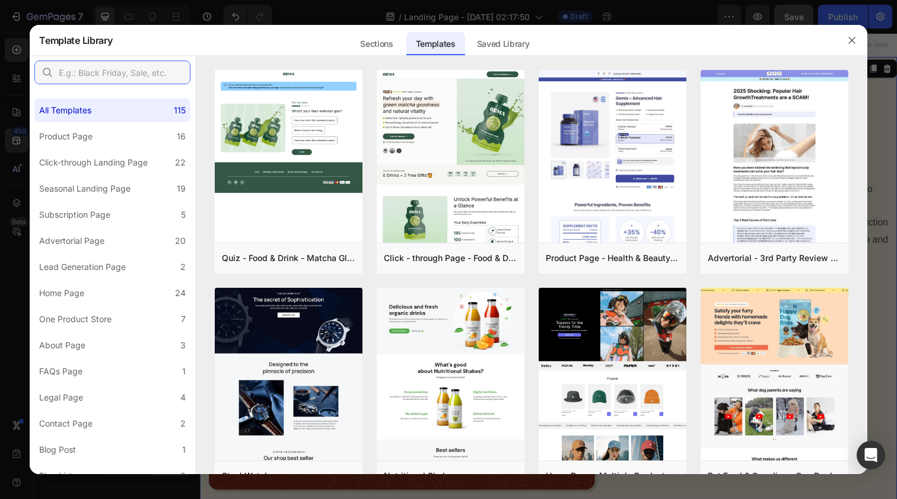
click at [141, 76] on input "text" at bounding box center [112, 73] width 156 height 24
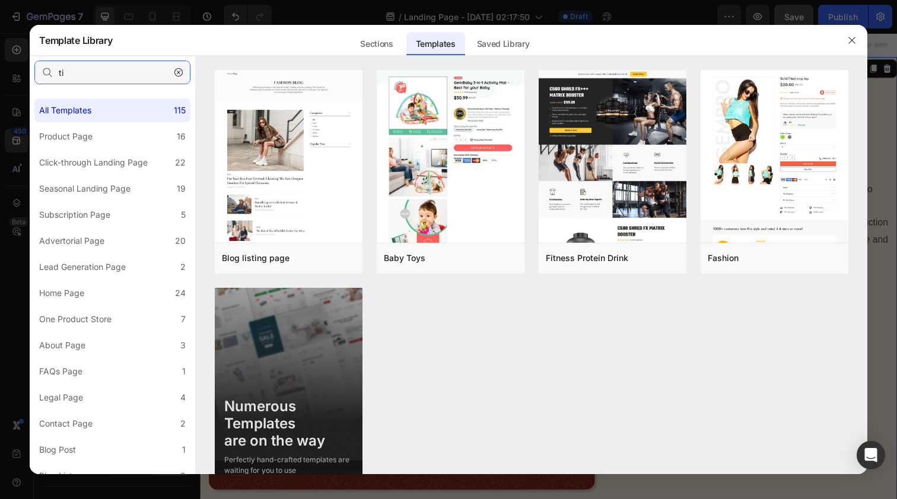
type input "t"
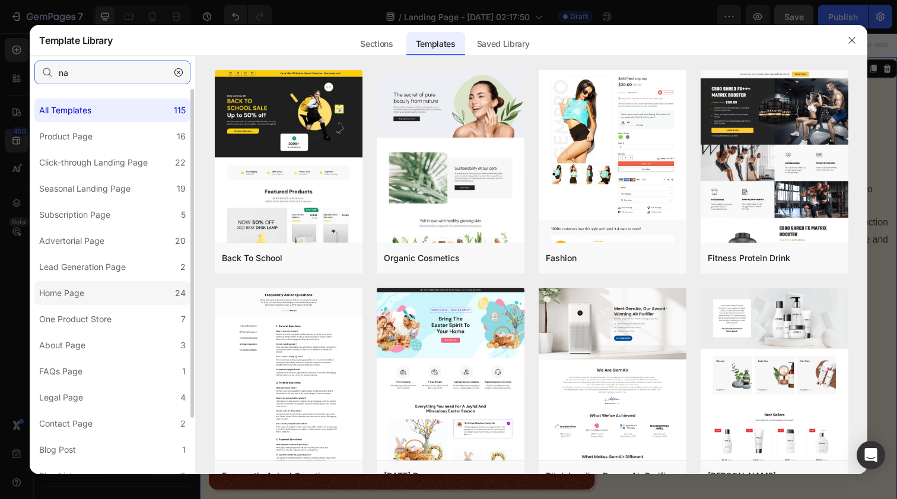
type input "na"
click at [143, 290] on label "Home Page 24" at bounding box center [112, 293] width 156 height 24
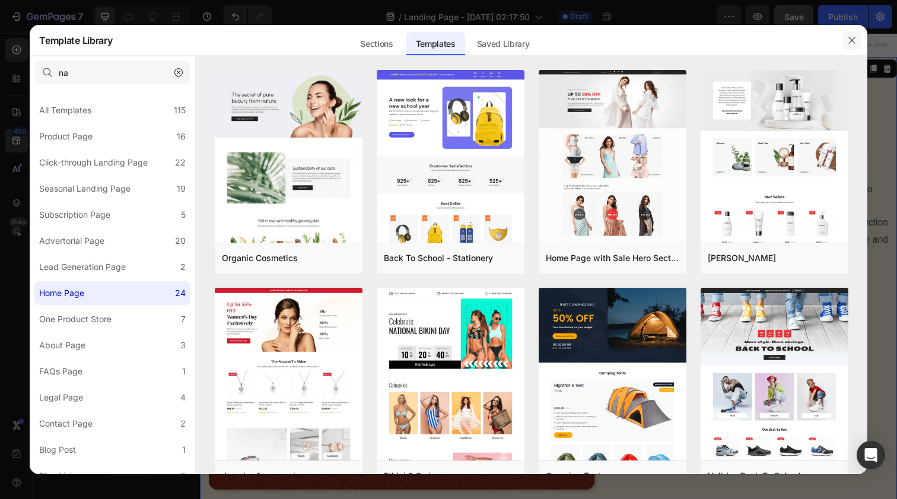
click at [849, 37] on icon "button" at bounding box center [852, 40] width 7 height 7
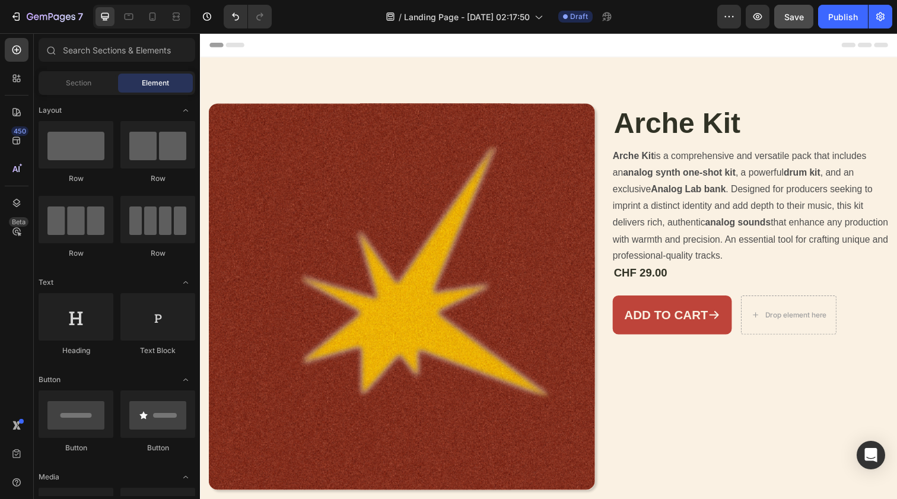
click at [593, 46] on div "Header" at bounding box center [555, 45] width 693 height 24
click at [236, 41] on span "Header" at bounding box center [236, 45] width 26 height 12
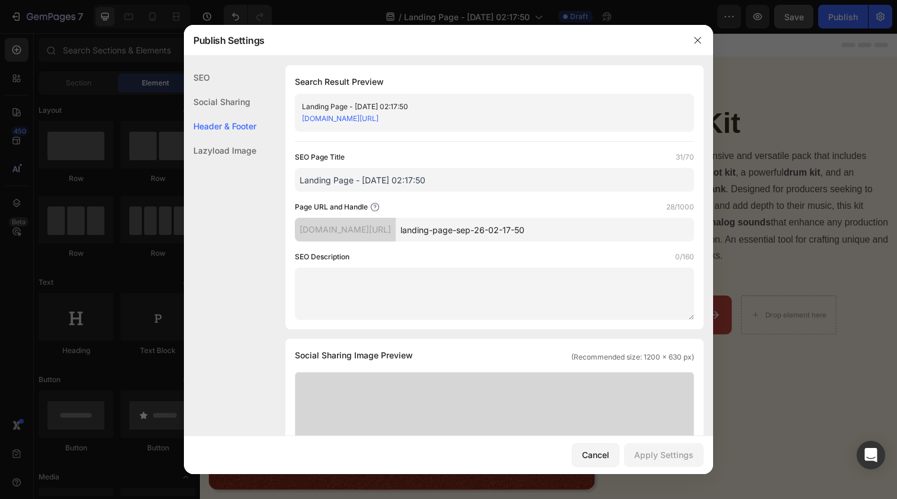
scroll to position [556, 0]
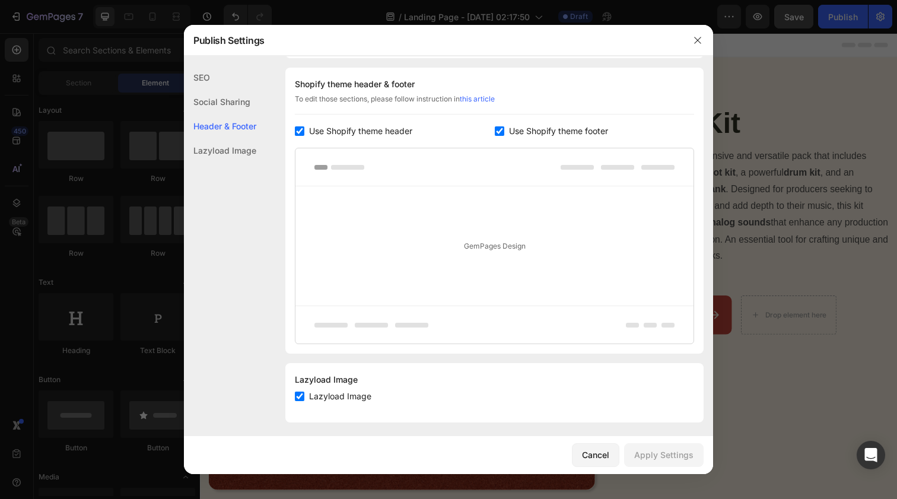
click at [231, 80] on div "SEO" at bounding box center [220, 77] width 72 height 24
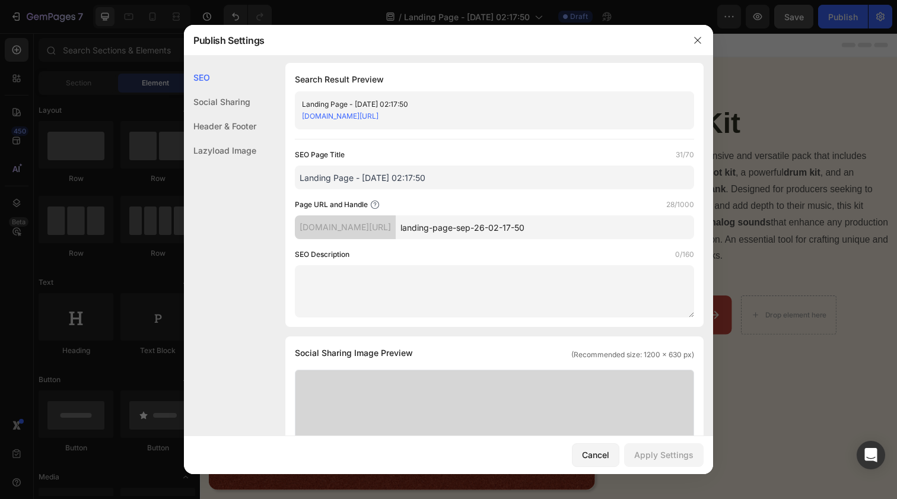
scroll to position [0, 0]
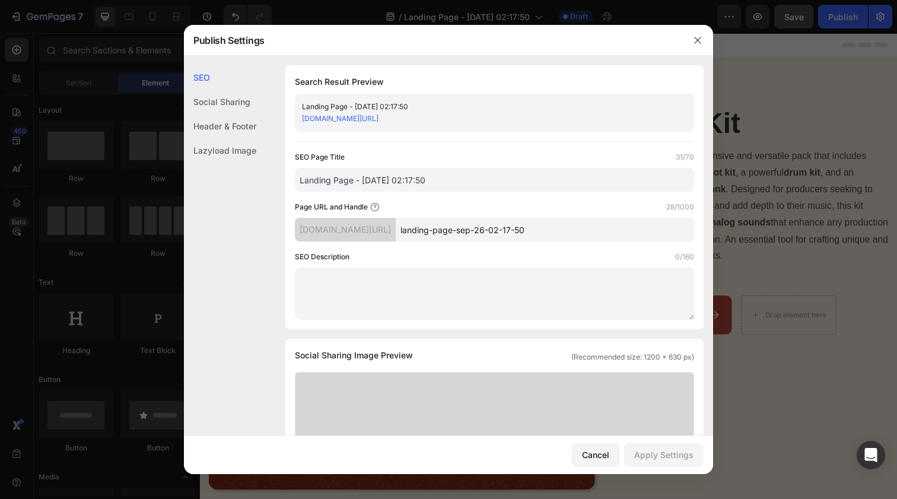
click at [236, 154] on div "Lazyload Image" at bounding box center [220, 150] width 72 height 24
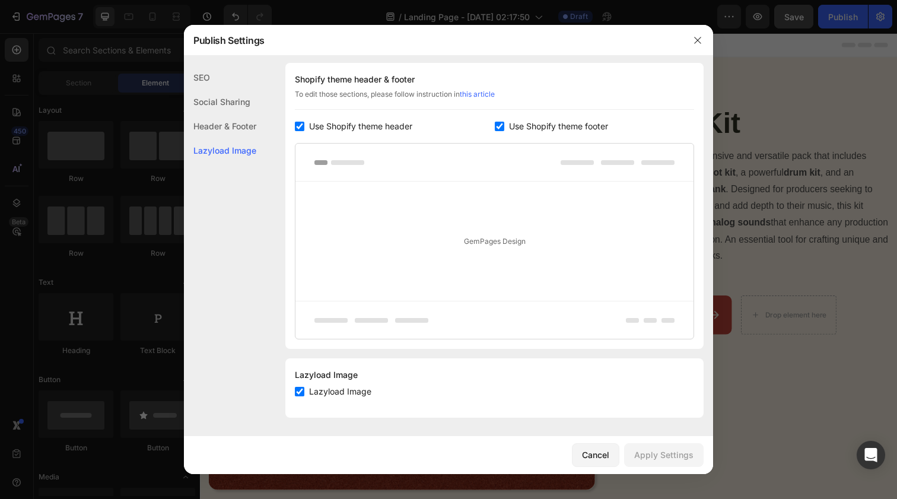
scroll to position [561, 0]
click at [603, 456] on div "Cancel" at bounding box center [595, 455] width 27 height 12
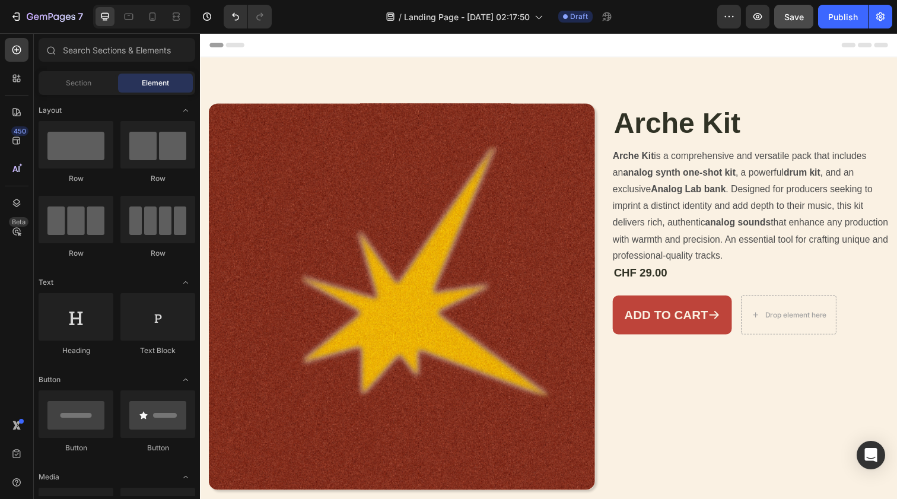
click at [790, 45] on div "Header" at bounding box center [555, 45] width 693 height 24
click at [871, 45] on icon at bounding box center [878, 45] width 47 height 5
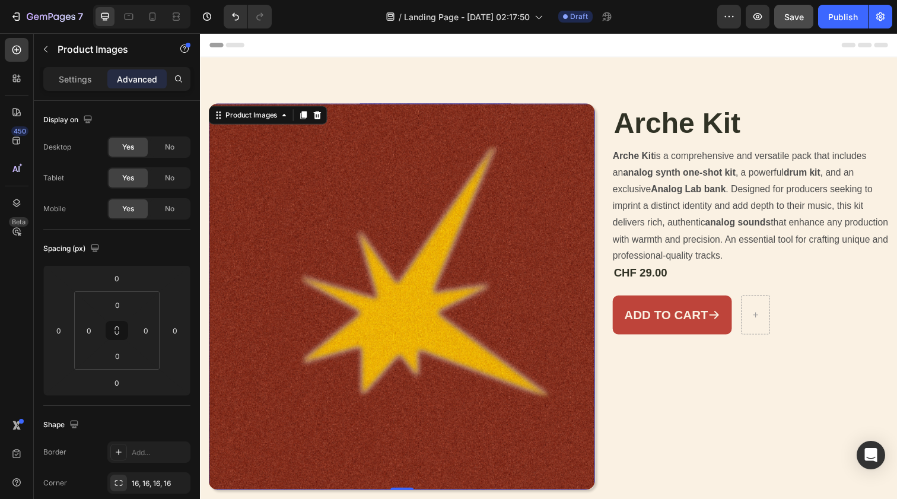
click at [503, 152] on img at bounding box center [406, 302] width 395 height 395
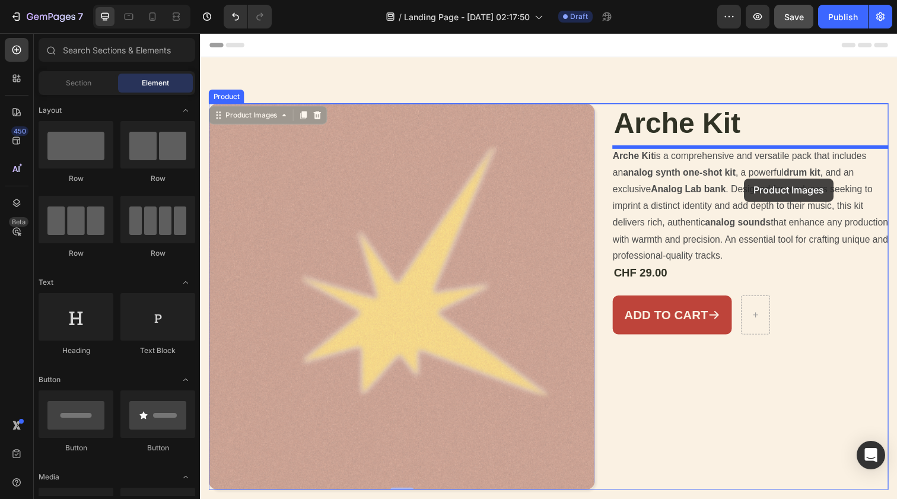
click at [756, 182] on div at bounding box center [556, 370] width 712 height 675
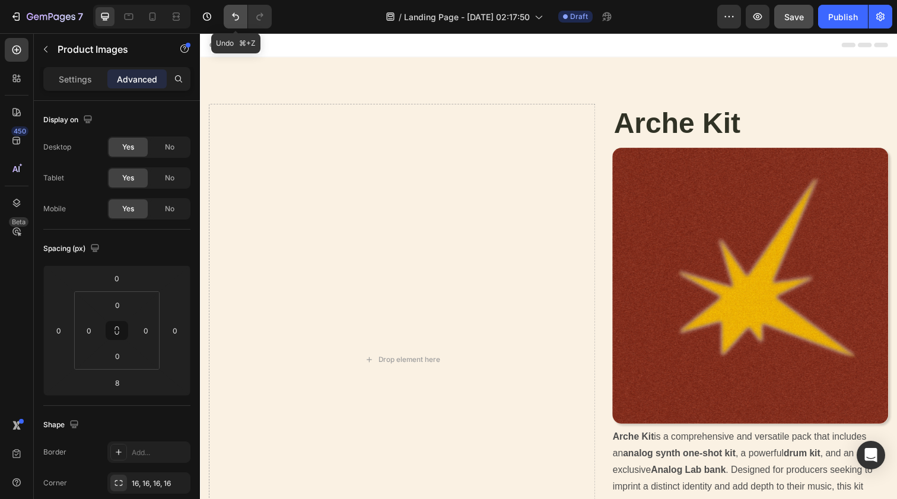
click at [231, 10] on button "Undo/Redo" at bounding box center [236, 17] width 24 height 24
type input "0"
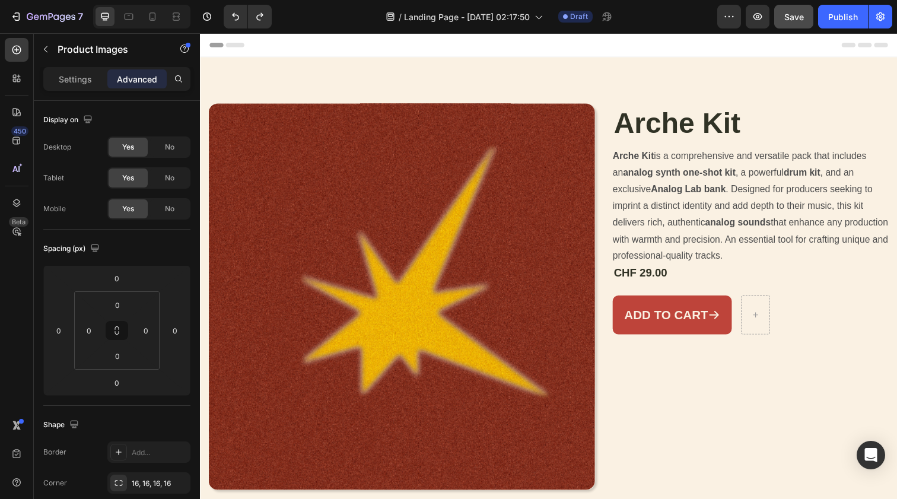
click at [393, 188] on img at bounding box center [406, 302] width 395 height 395
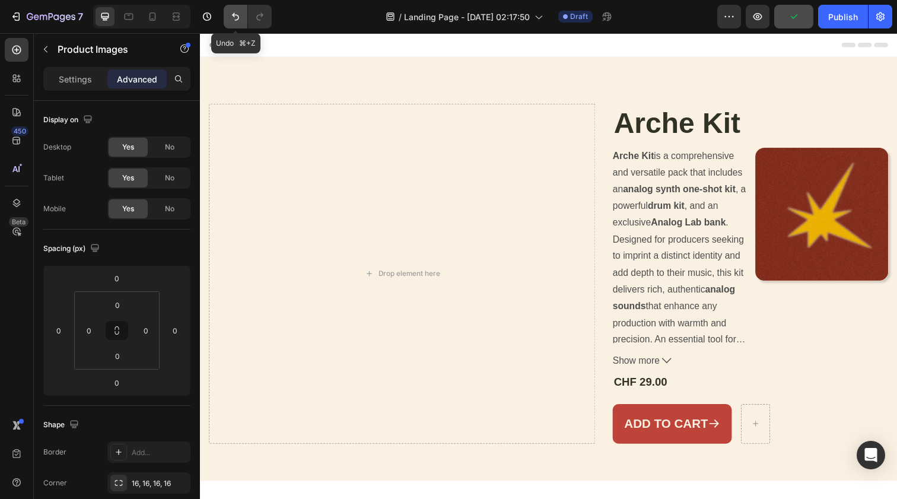
click at [232, 18] on icon "Undo/Redo" at bounding box center [236, 17] width 12 height 12
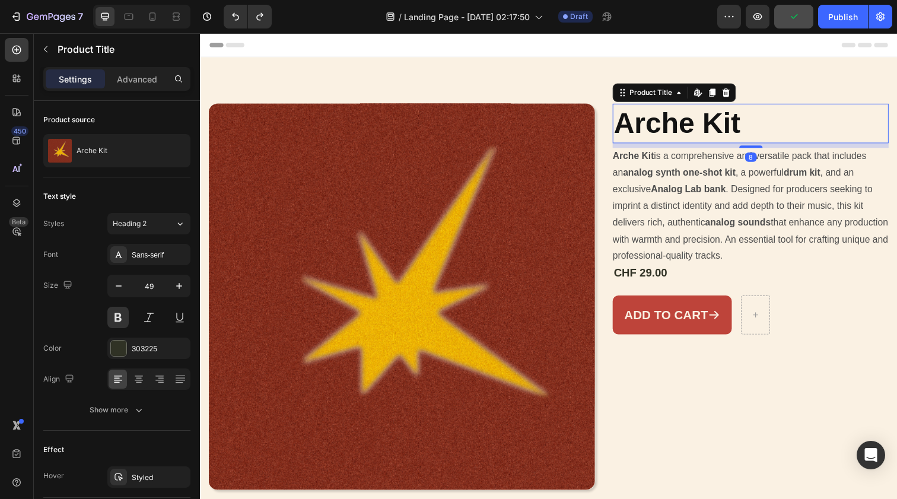
click at [680, 138] on h1 "Arche Kit" at bounding box center [762, 125] width 282 height 40
click at [790, 108] on h1 "Arche Kit" at bounding box center [762, 125] width 282 height 40
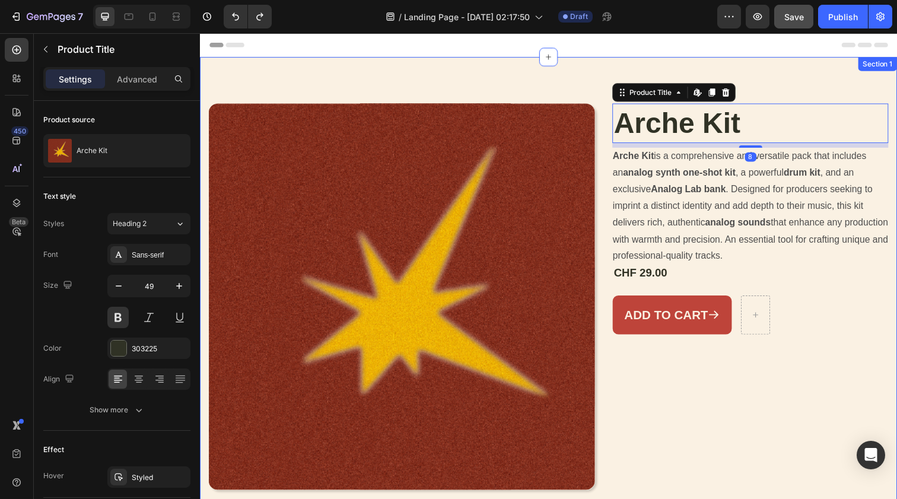
click at [789, 97] on div "Product Images Arche Kit Product Title Edit content in Shopify 8 Arche Kit is a…" at bounding box center [556, 298] width 712 height 480
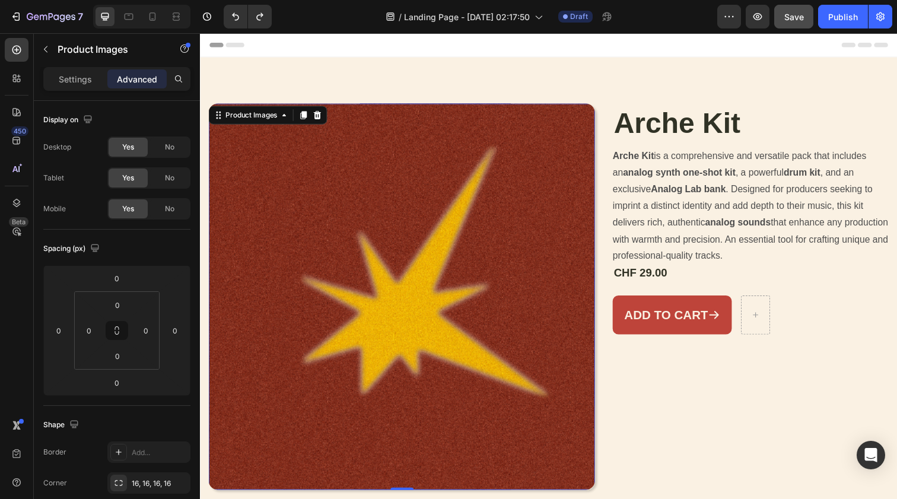
click at [428, 130] on img at bounding box center [406, 302] width 395 height 395
click at [82, 76] on p "Settings" at bounding box center [75, 79] width 33 height 12
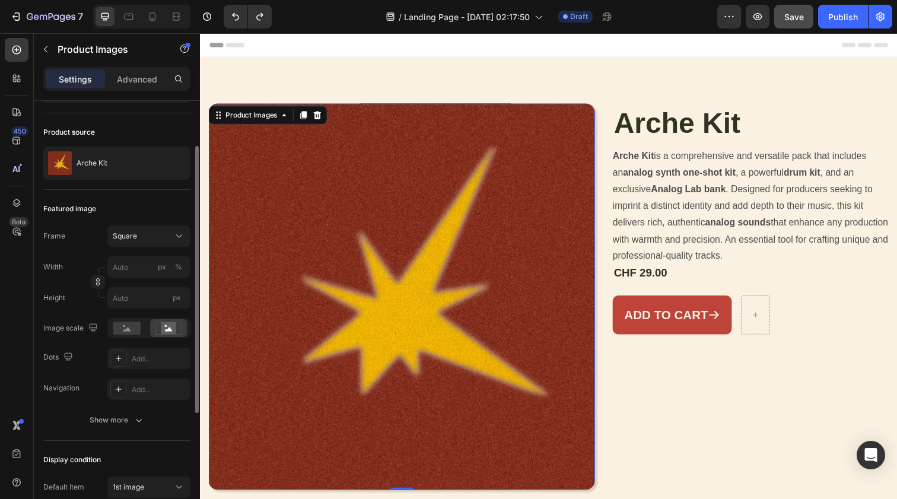
scroll to position [72, 0]
click at [154, 237] on div "Square" at bounding box center [142, 235] width 58 height 11
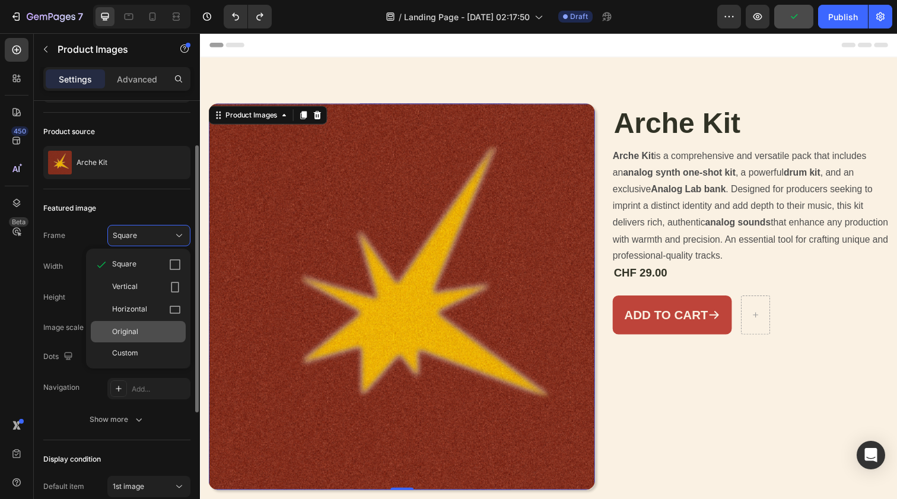
click at [158, 336] on div "Original" at bounding box center [146, 331] width 69 height 11
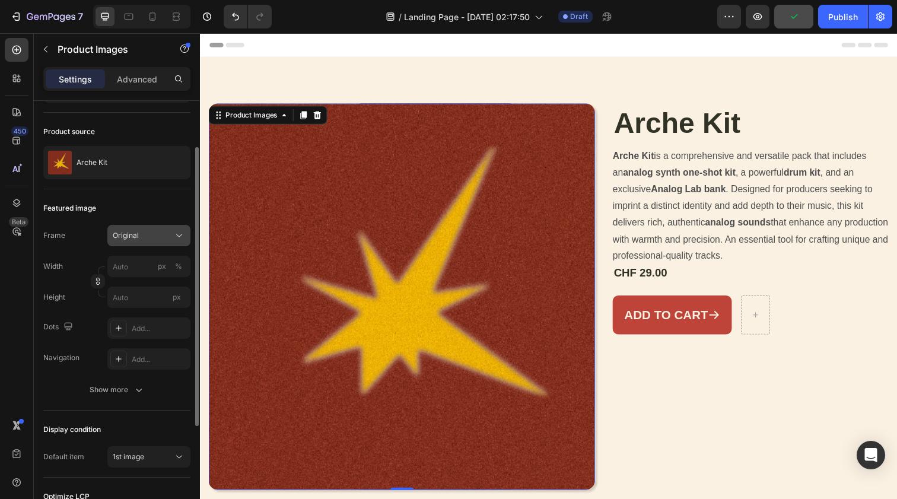
click at [160, 234] on div "Original" at bounding box center [142, 235] width 58 height 11
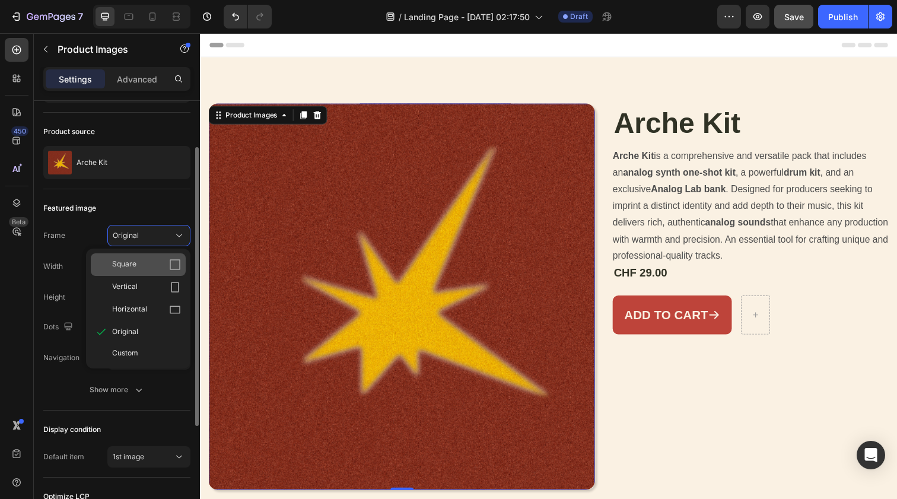
click at [160, 260] on div "Square" at bounding box center [146, 265] width 69 height 12
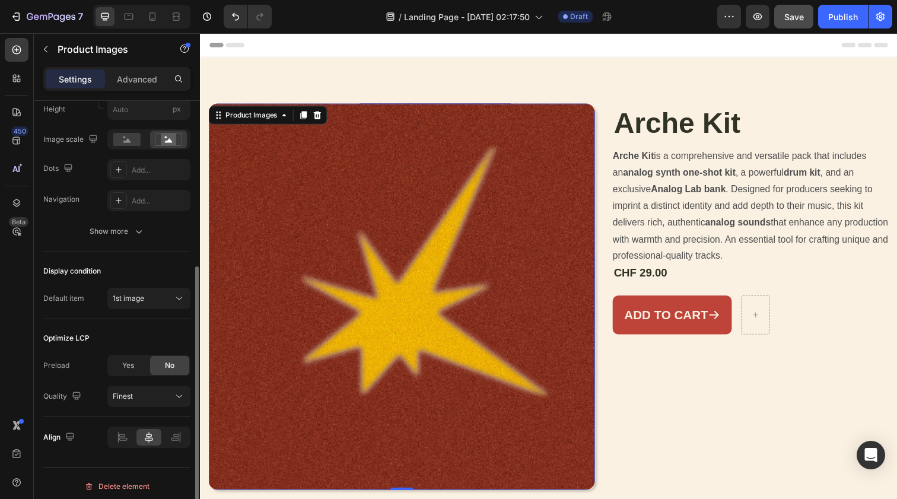
scroll to position [266, 0]
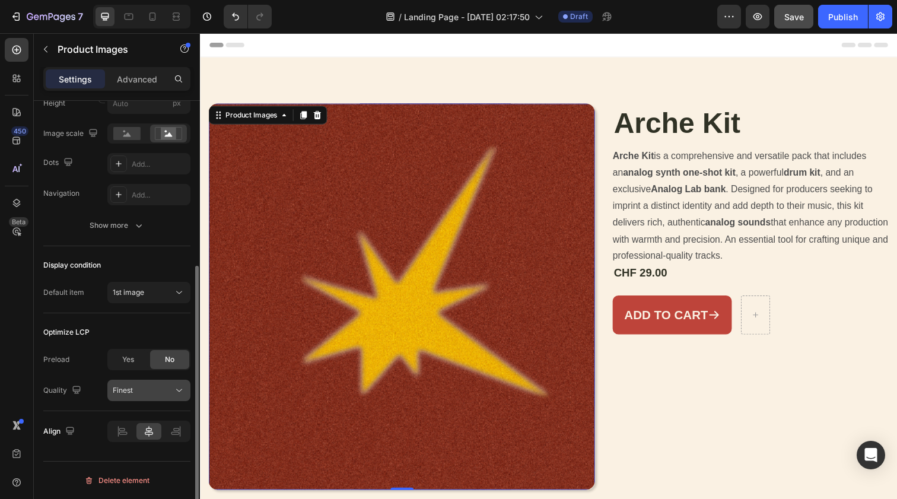
click at [172, 396] on div "Finest" at bounding box center [143, 390] width 61 height 11
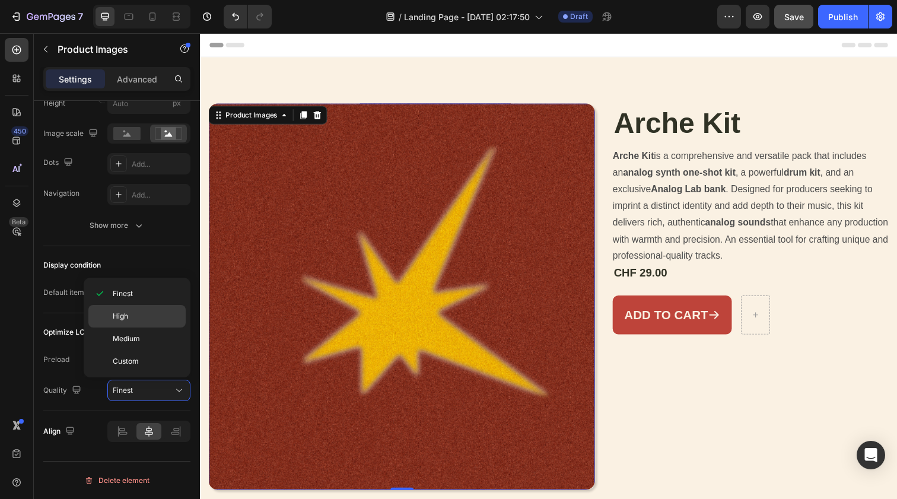
click at [164, 305] on div "High" at bounding box center [136, 316] width 97 height 23
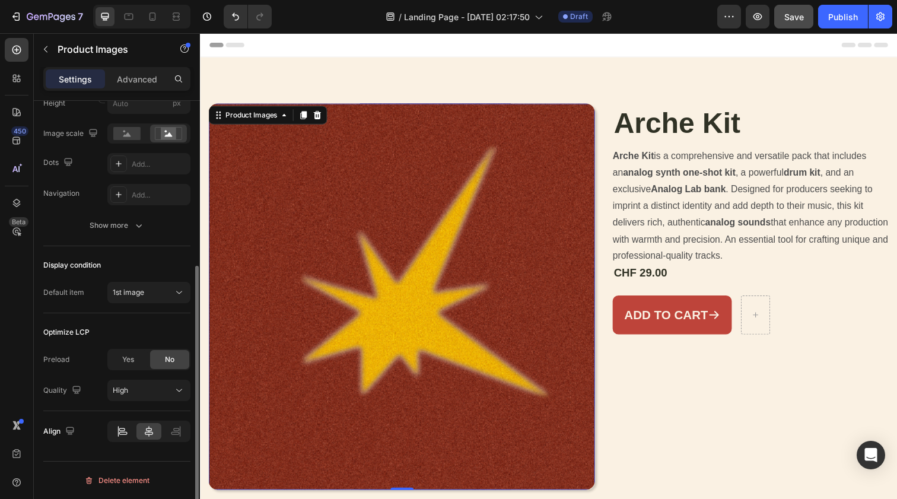
click at [132, 433] on div at bounding box center [122, 431] width 24 height 17
click at [179, 439] on div at bounding box center [176, 431] width 24 height 17
click at [281, 418] on img at bounding box center [406, 302] width 395 height 395
click at [119, 434] on icon at bounding box center [118, 431] width 1 height 11
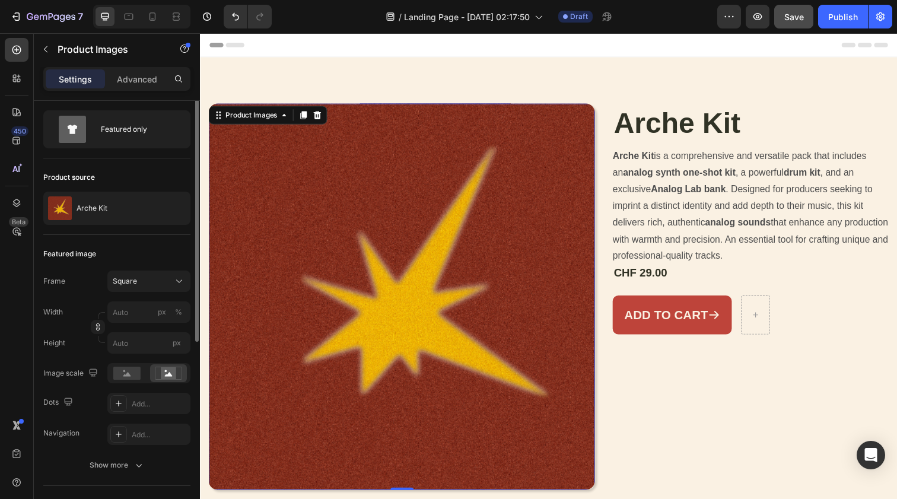
scroll to position [0, 0]
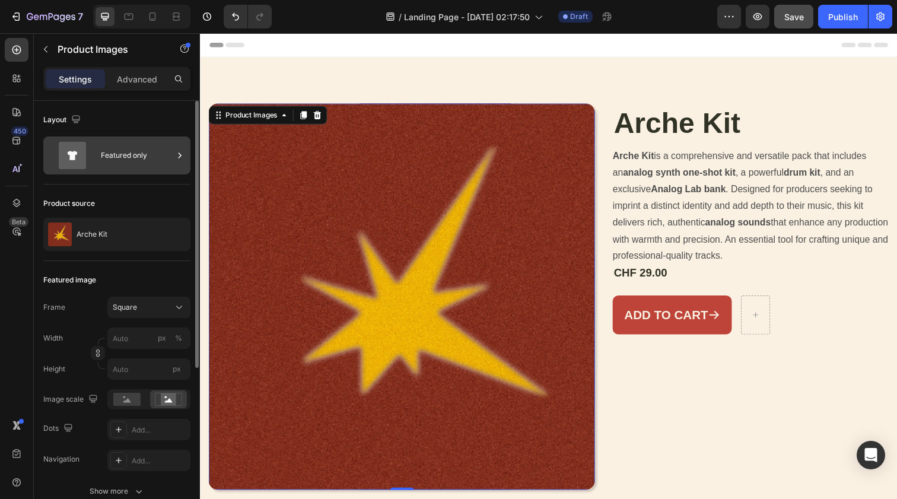
click at [134, 151] on div "Featured only" at bounding box center [137, 155] width 72 height 27
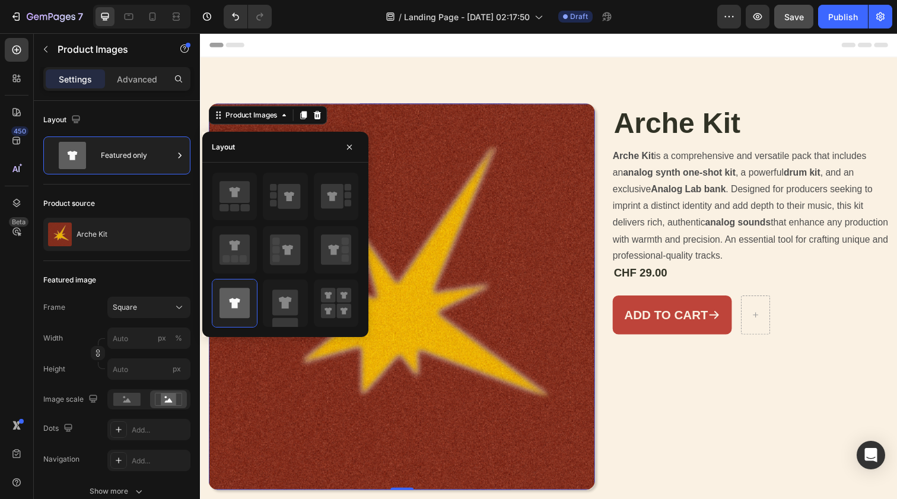
click at [209, 190] on div at bounding box center [285, 249] width 166 height 155
click at [223, 192] on icon at bounding box center [235, 192] width 30 height 22
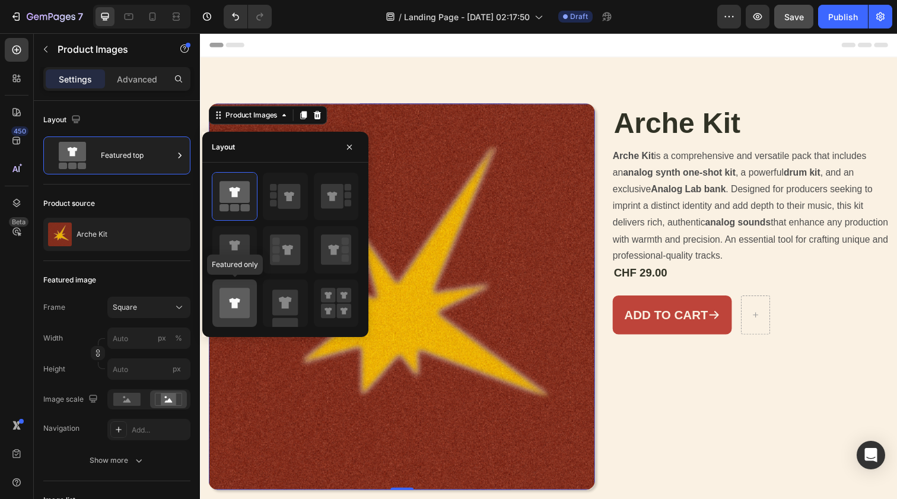
click at [239, 311] on icon at bounding box center [235, 303] width 30 height 30
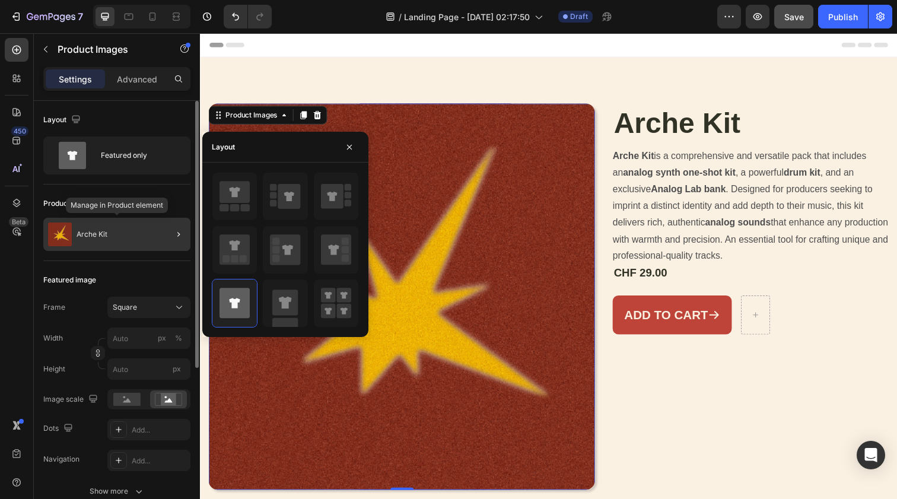
click at [116, 223] on div "Arche Kit" at bounding box center [116, 234] width 147 height 33
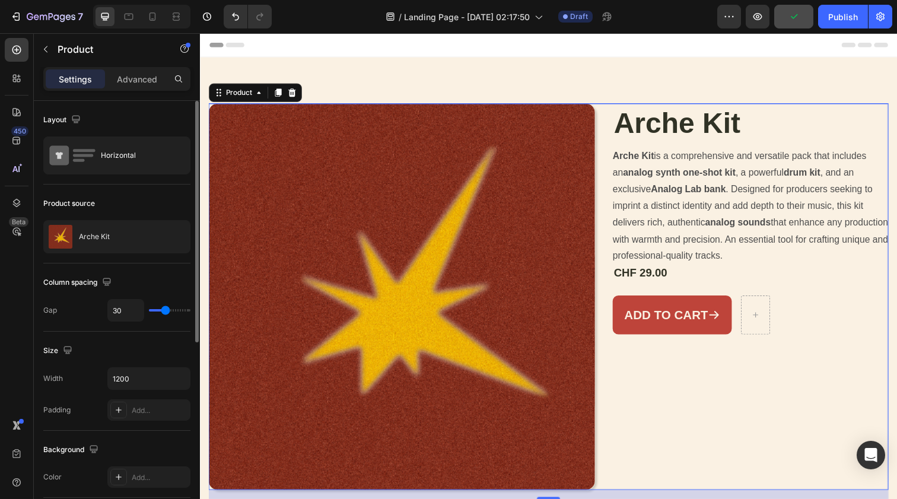
type input "32"
type input "33"
type input "34"
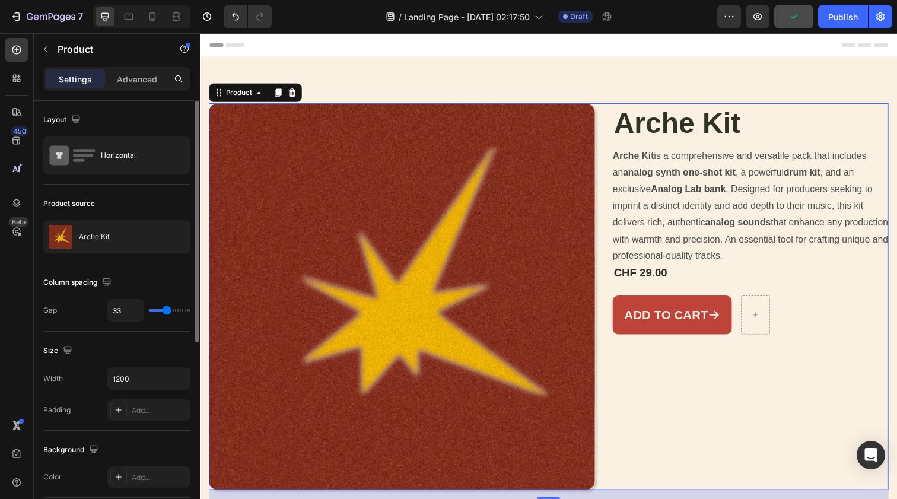
type input "34"
type input "37"
type input "43"
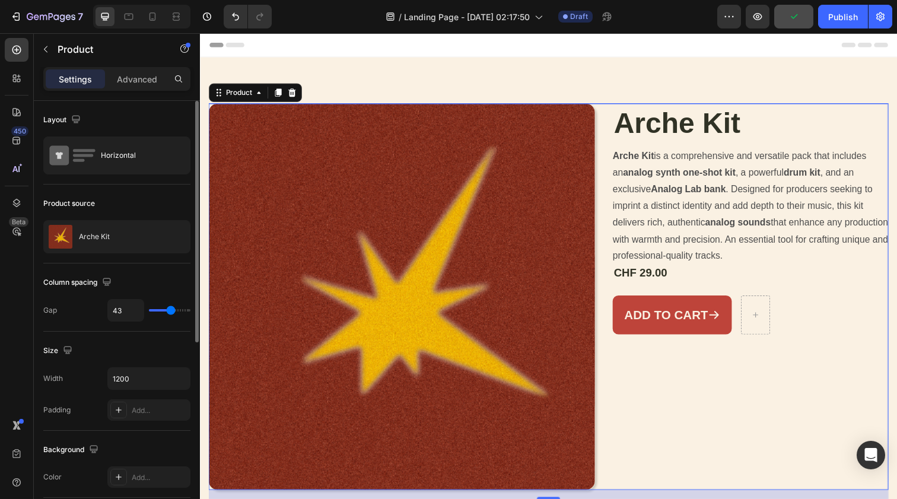
type input "48"
type input "53"
type input "55"
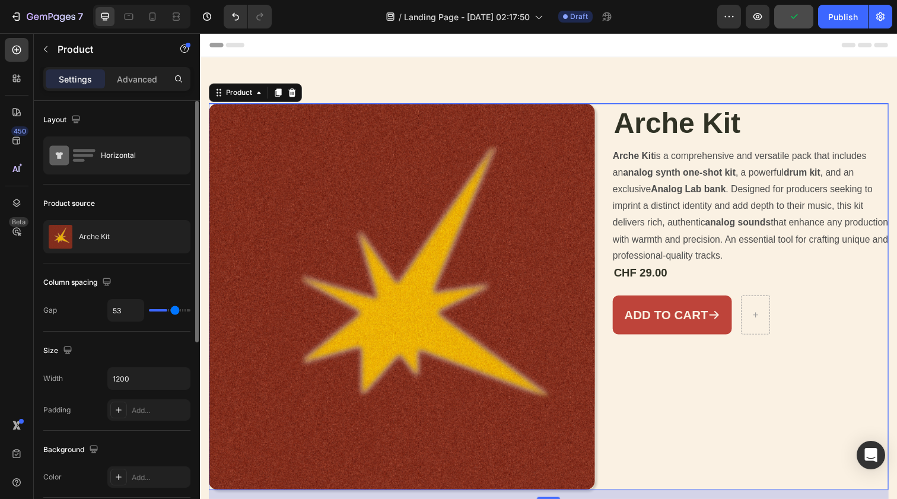
type input "55"
type input "58"
type input "61"
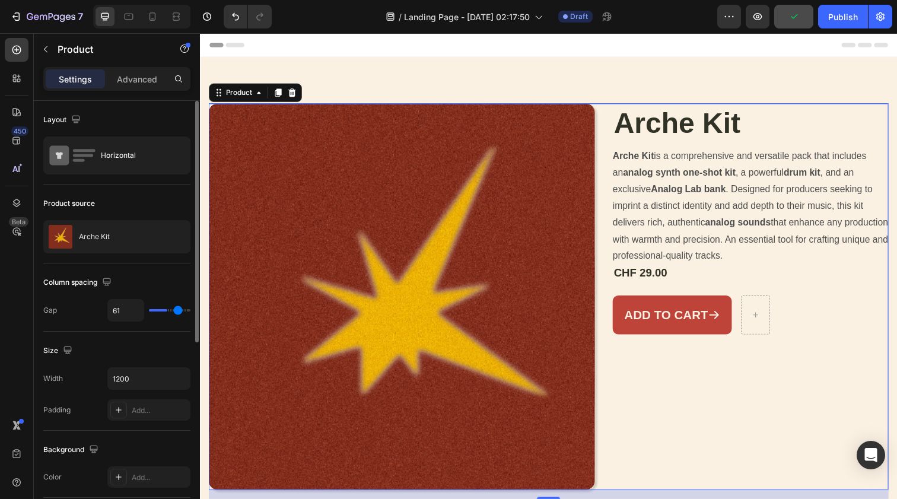
type input "64"
type input "65"
type input "67"
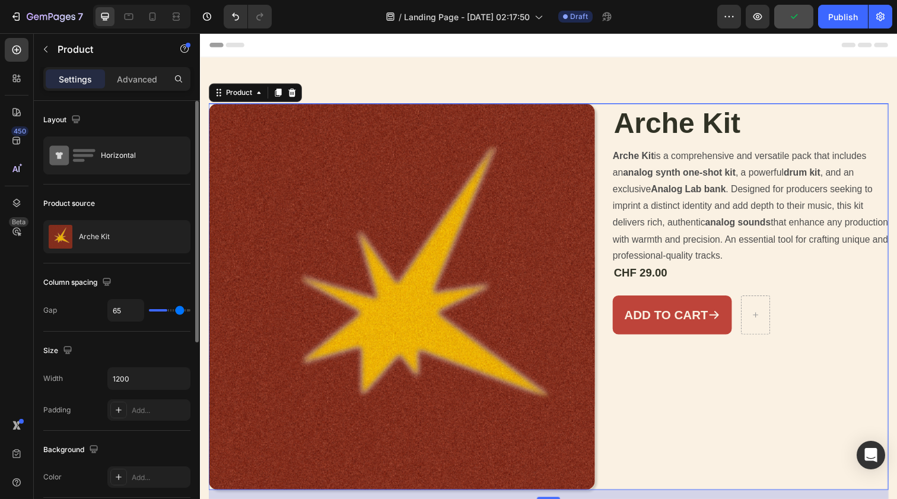
type input "67"
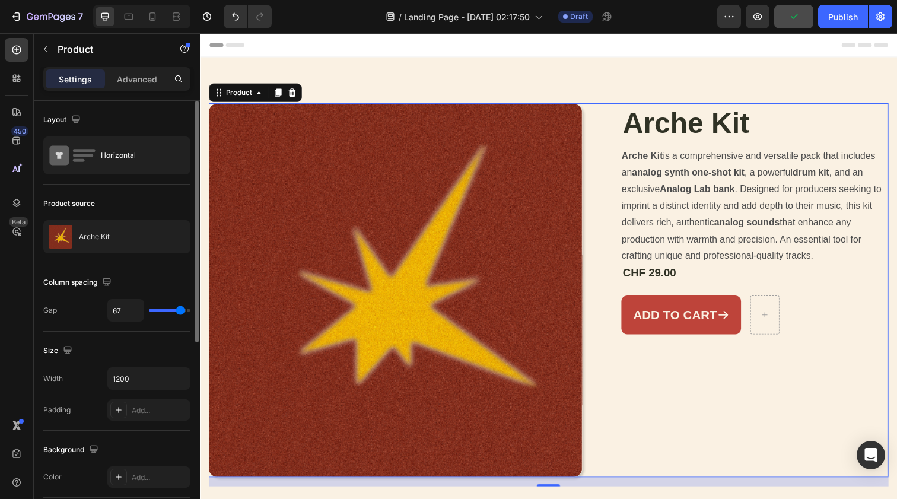
type input "68"
type input "72"
type input "76"
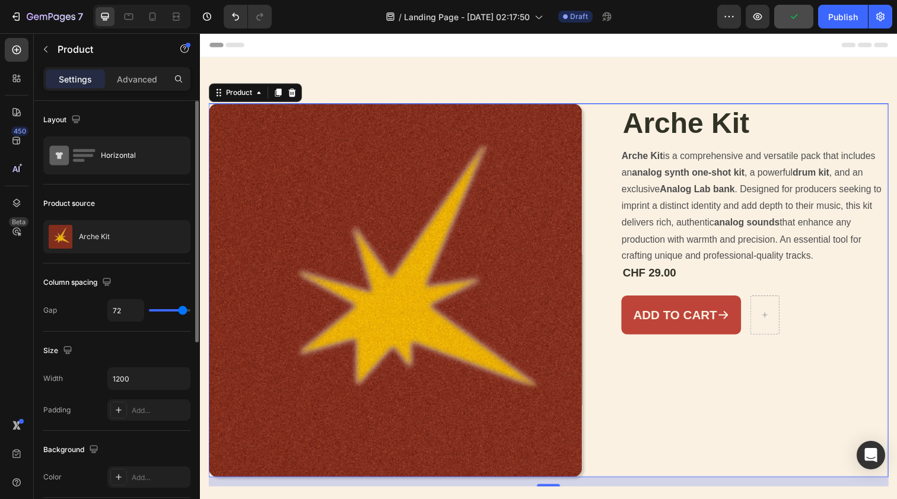
type input "76"
type input "80"
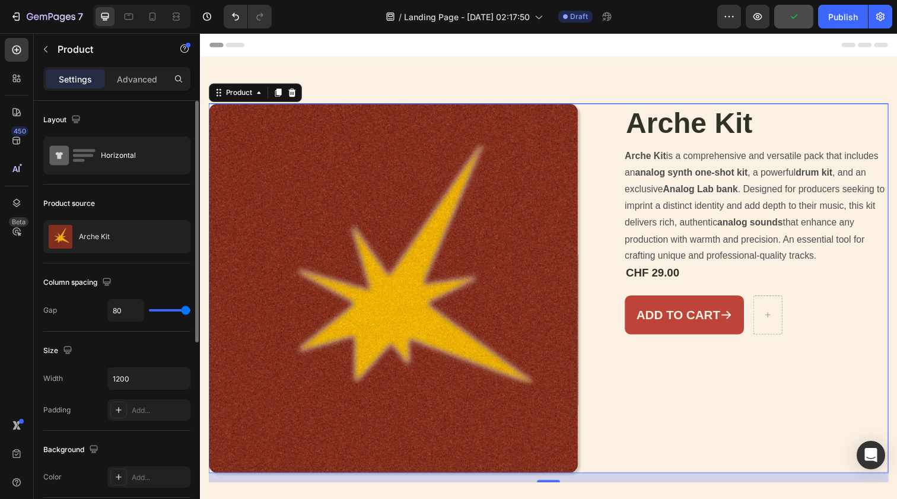
type input "78"
type input "75"
type input "72"
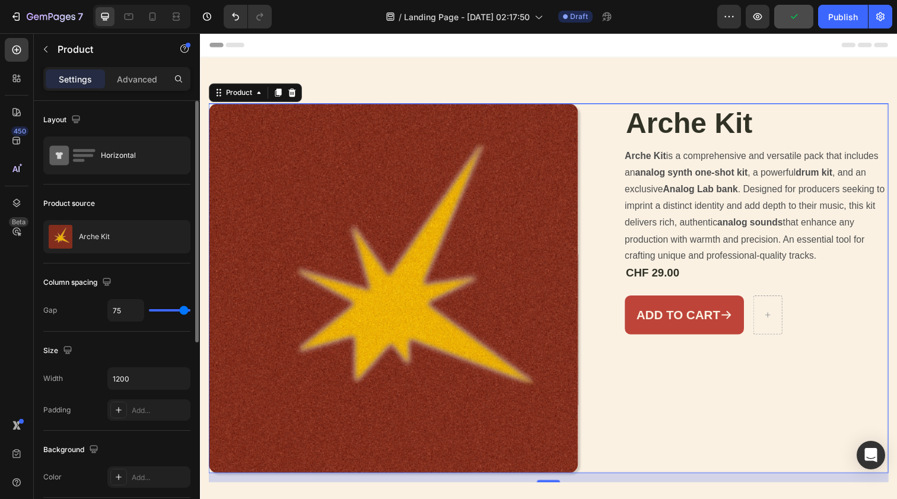
type input "72"
type input "71"
type input "68"
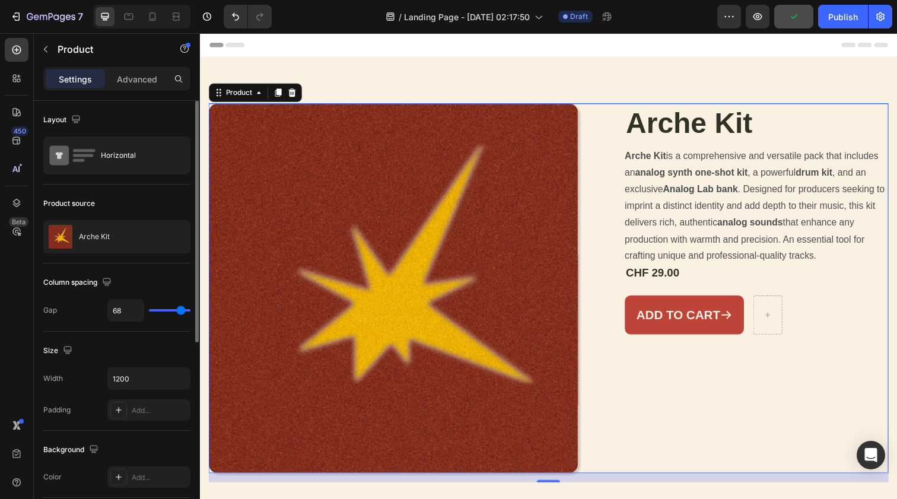
type input "67"
type input "64"
type input "62"
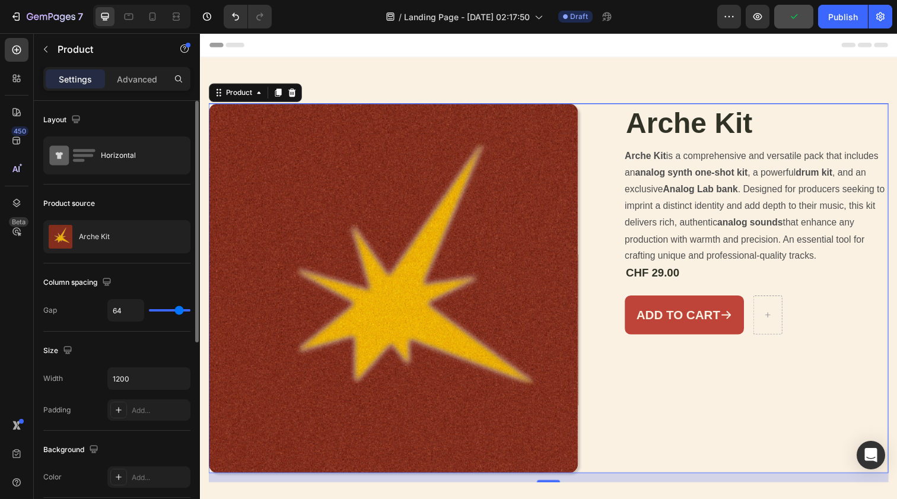
type input "62"
type input "60"
type input "58"
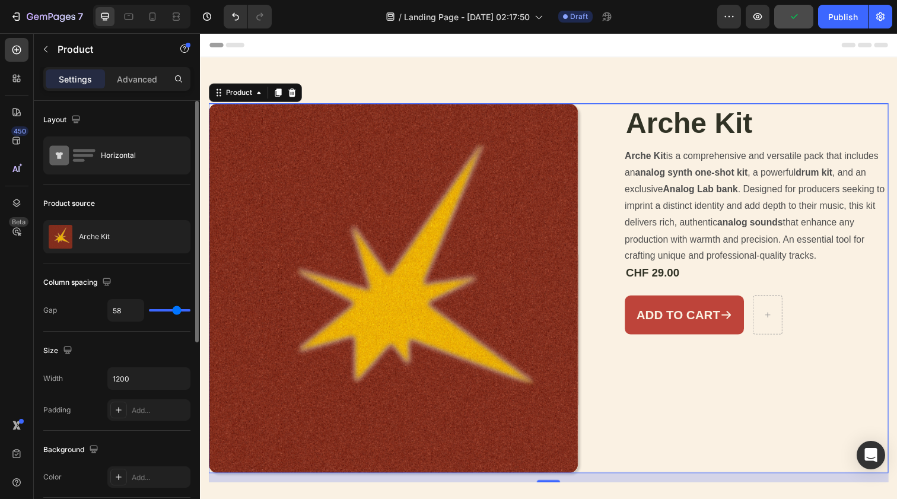
type input "55"
type input "53"
type input "51"
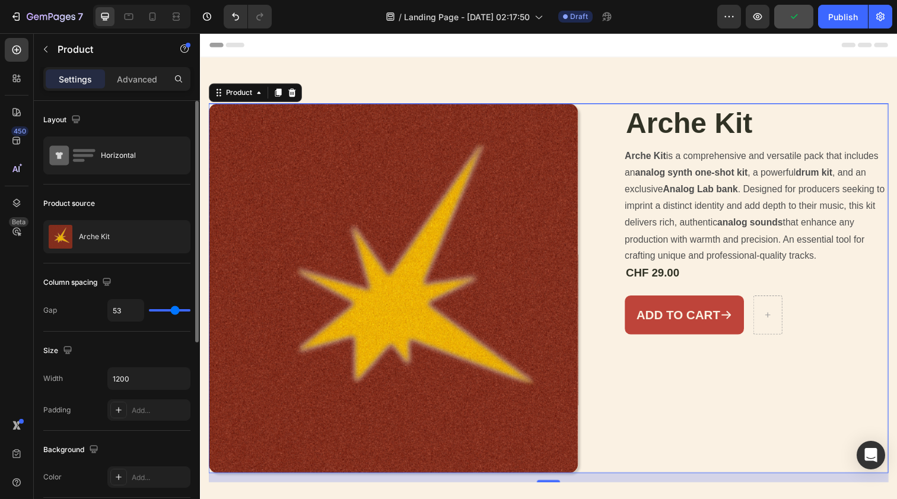
type input "51"
type input "47"
type input "43"
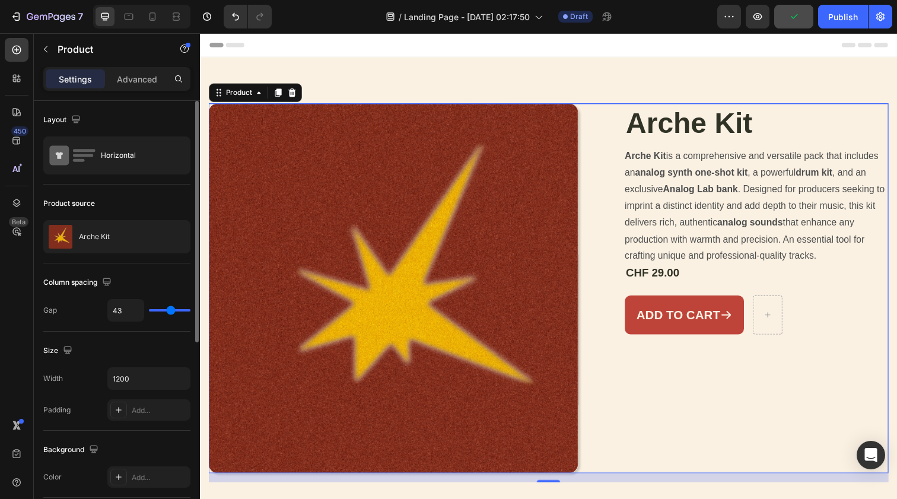
type input "39"
type input "34"
type input "29"
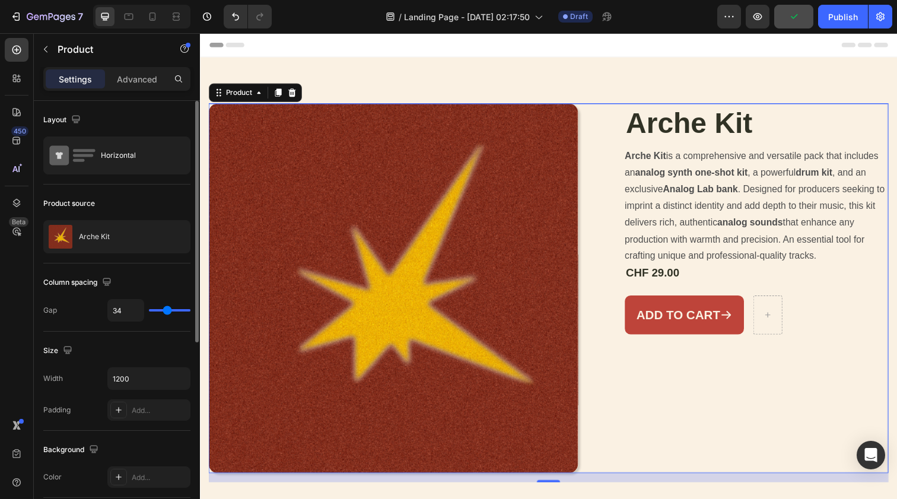
type input "29"
type input "23"
type input "18"
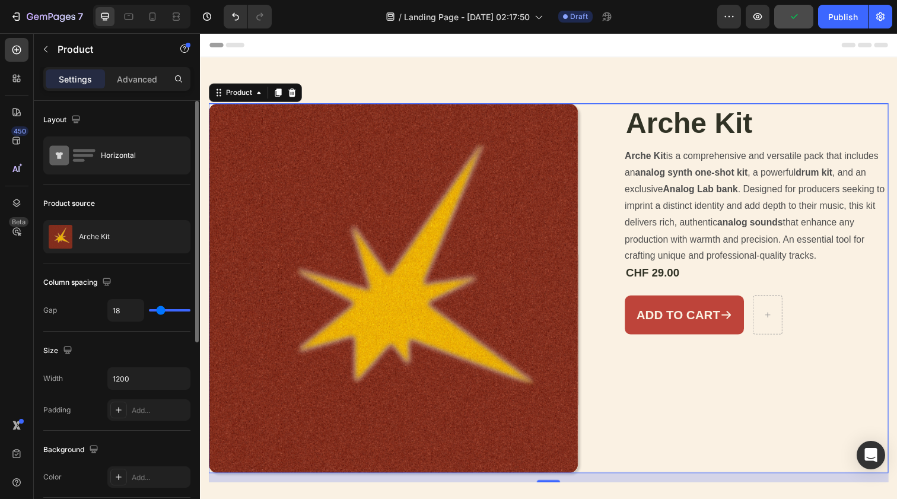
type input "12"
type input "6"
type input "1"
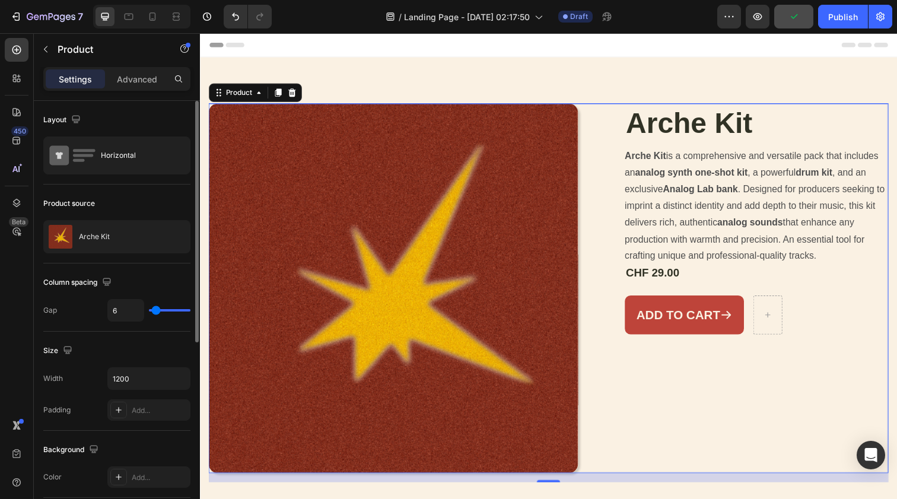
type input "1"
type input "0"
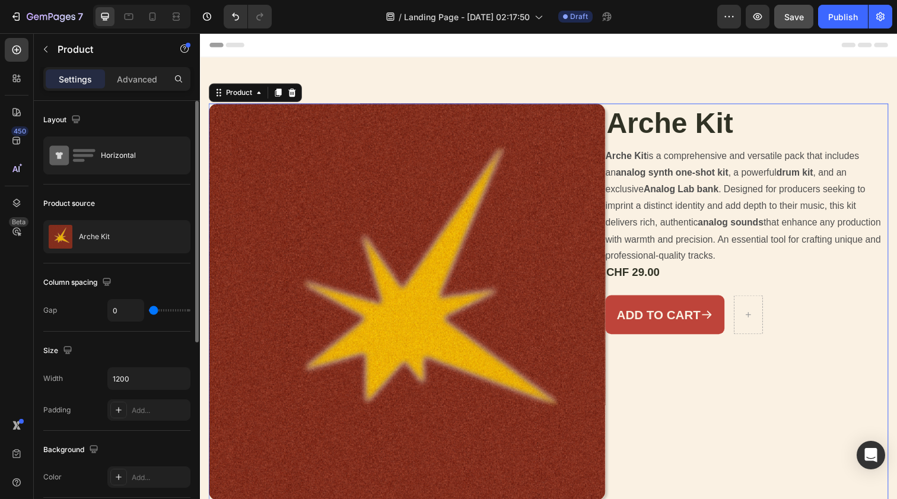
type input "15"
type input "55"
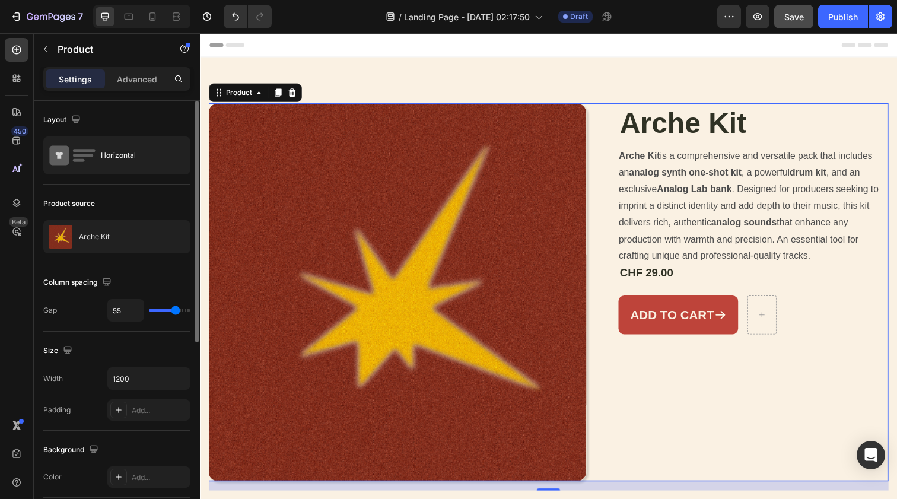
type input "80"
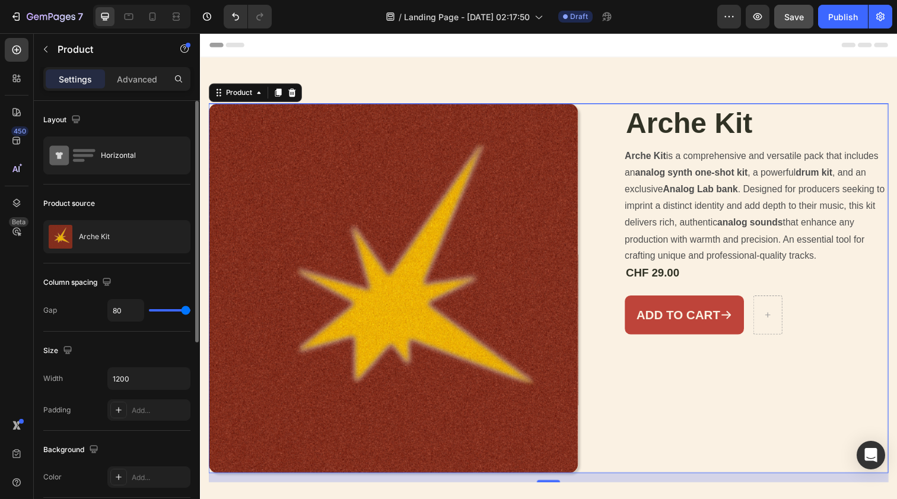
drag, startPoint x: 165, startPoint y: 313, endPoint x: 287, endPoint y: 320, distance: 122.4
type input "80"
click at [287, 0] on div "7 / Landing Page - [DATE] 02:17:50 Draft Preview Save Publish 450 Beta Sections…" at bounding box center [448, 0] width 897 height 0
type input "57"
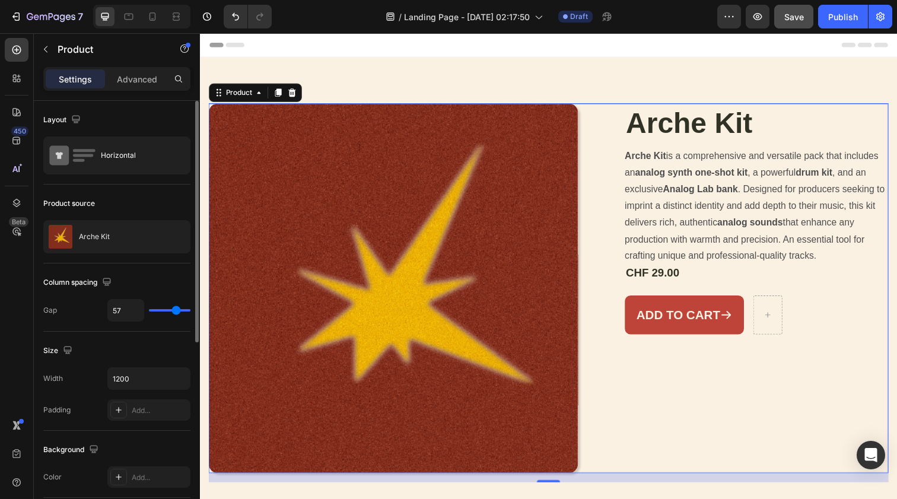
type input "55"
type input "53"
type input "48"
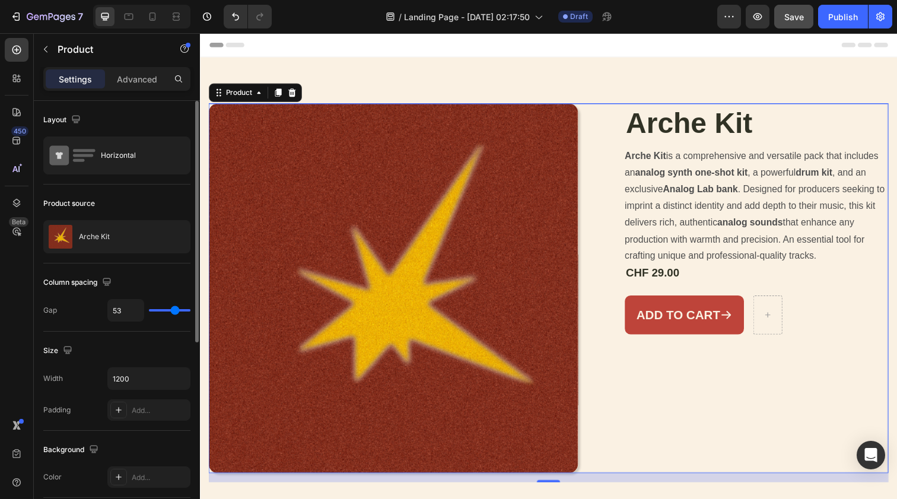
type input "48"
type input "43"
type input "39"
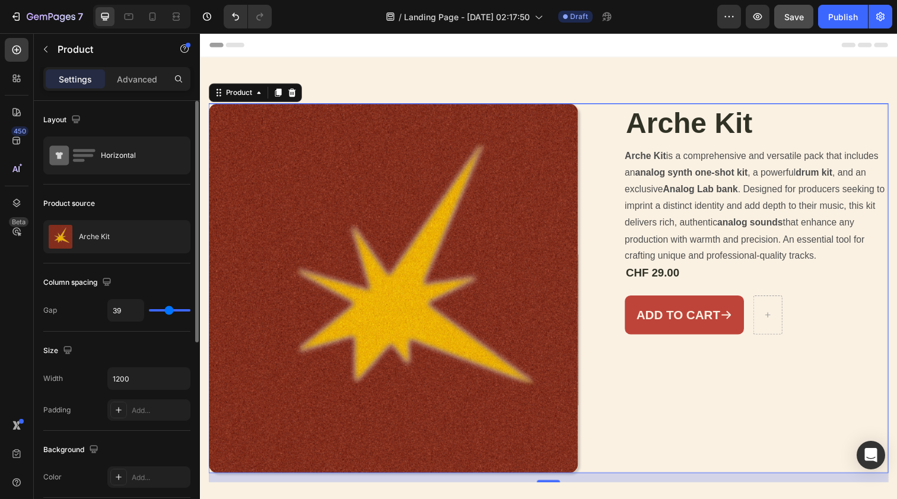
type input "34"
type input "32"
type input "29"
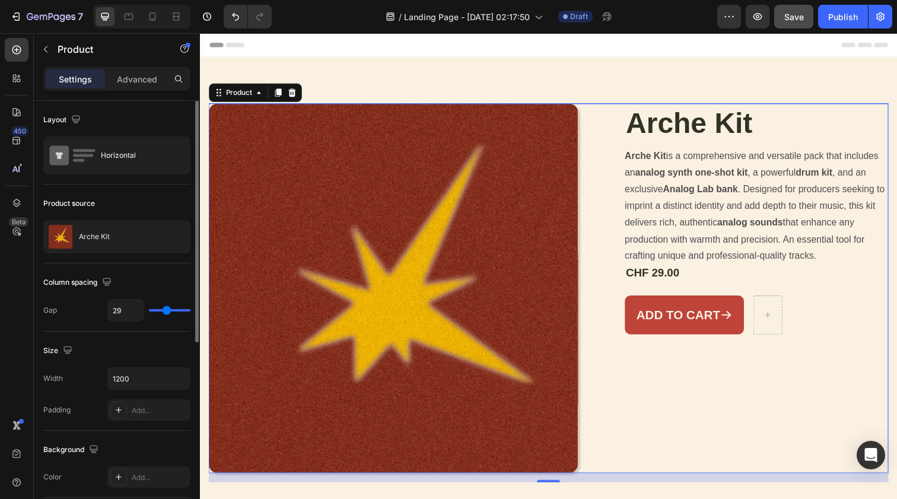
type input "29"
type input "27"
type input "25"
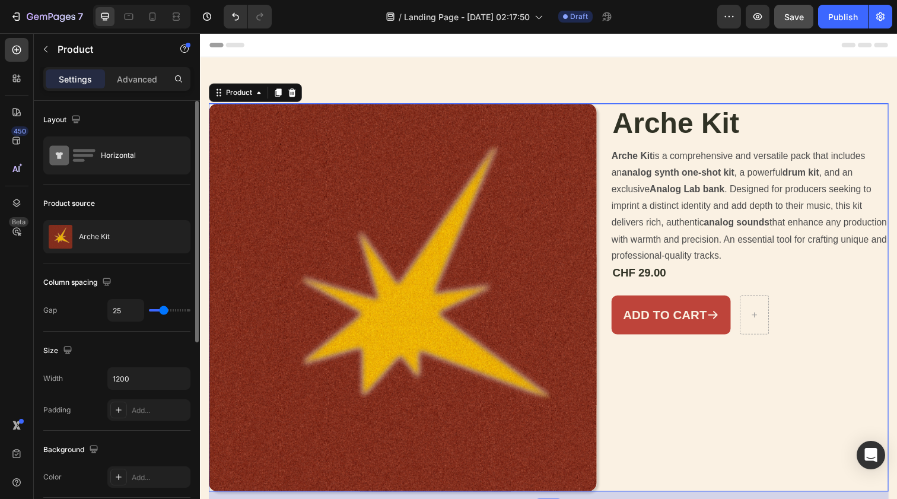
type input "26"
type input "27"
type input "29"
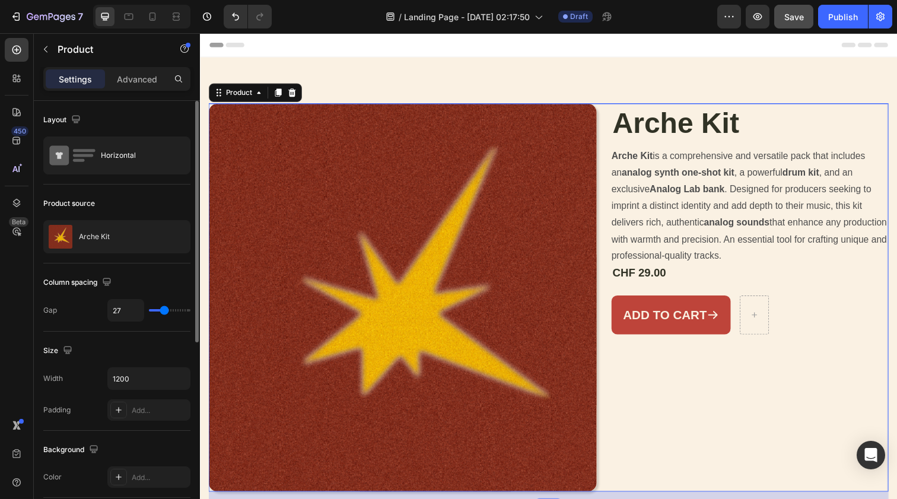
type input "29"
type input "30"
type input "32"
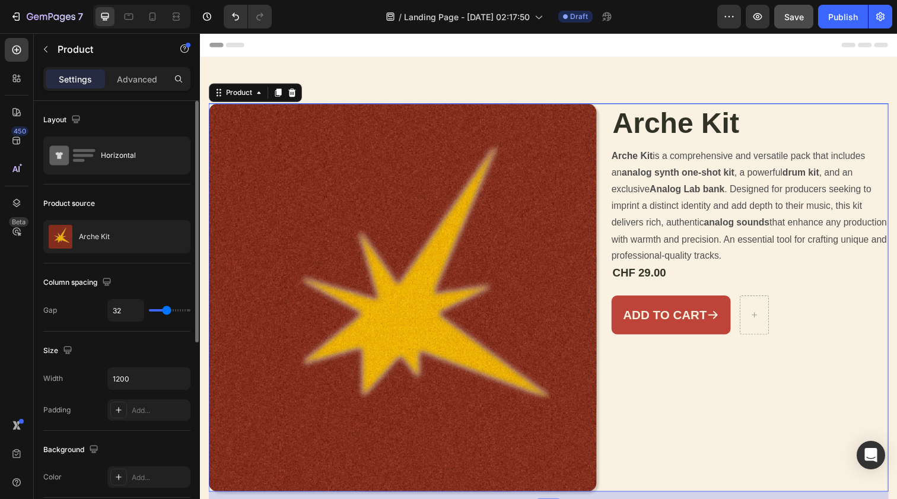
type input "33"
type input "34"
type input "36"
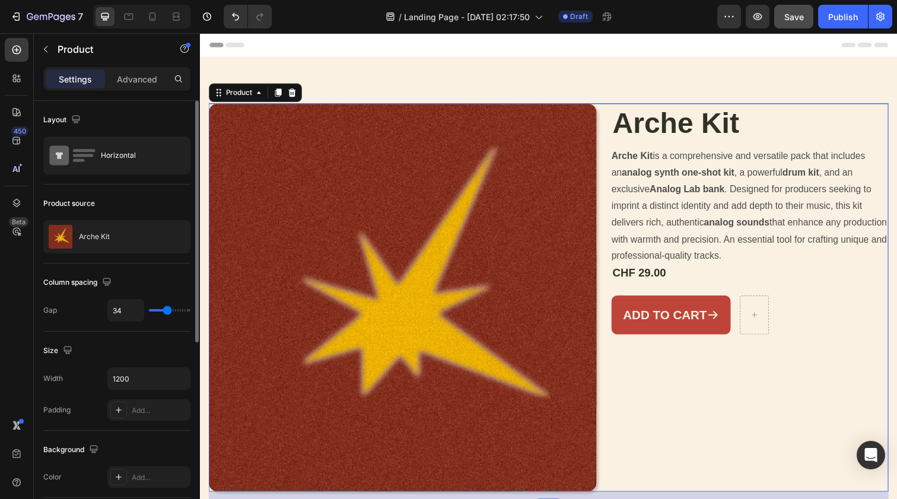
type input "36"
type input "37"
type input "39"
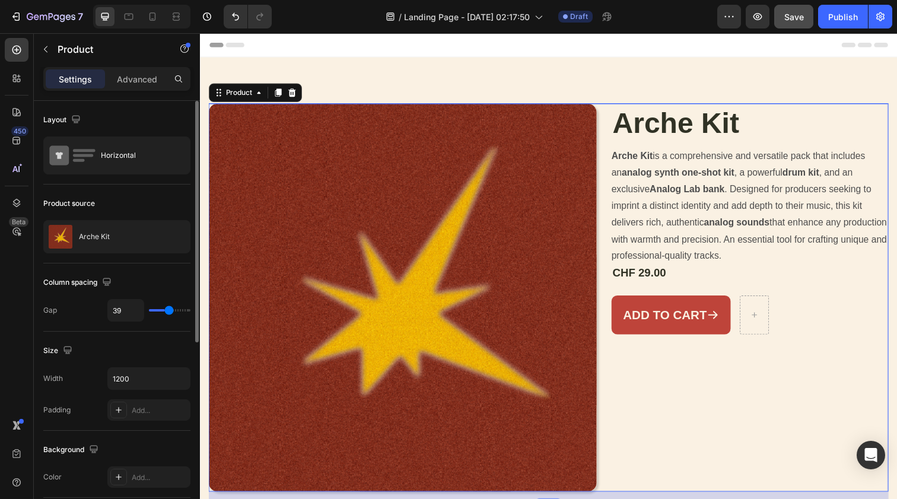
type input "40"
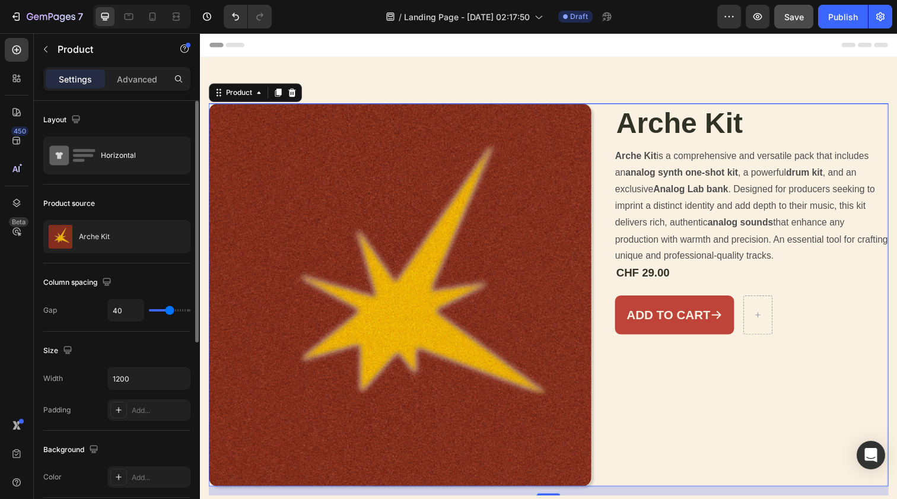
type input "41"
drag, startPoint x: 176, startPoint y: 310, endPoint x: 169, endPoint y: 310, distance: 6.6
type input "41"
click at [169, 310] on input "range" at bounding box center [170, 310] width 42 height 2
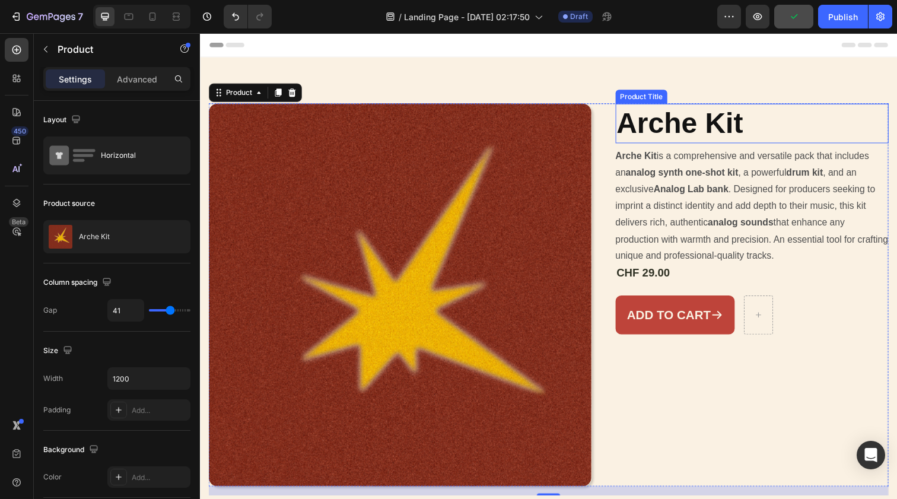
click at [691, 117] on h1 "Arche Kit" at bounding box center [763, 125] width 279 height 40
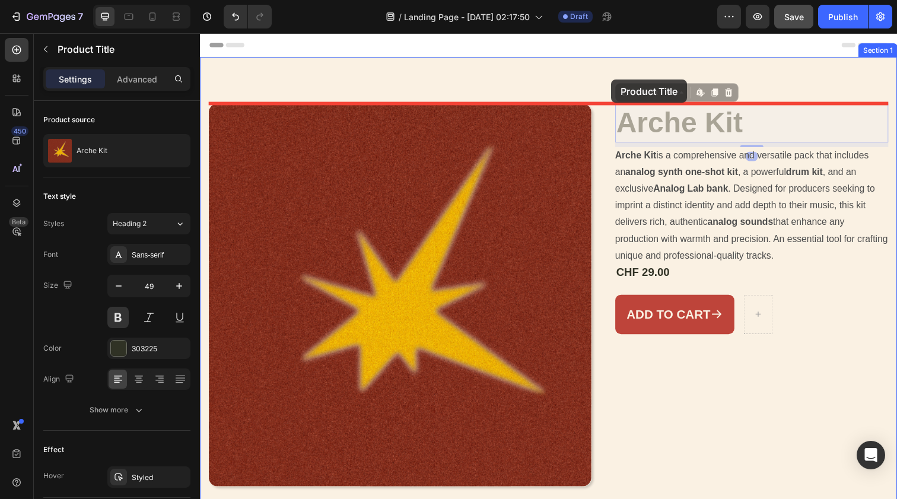
drag, startPoint x: 685, startPoint y: 125, endPoint x: 620, endPoint y: 81, distance: 78.5
click at [620, 81] on div "Header Product Images Arche Kit Product Title Edit content in Shopify 8 Arche K…" at bounding box center [556, 369] width 712 height 672
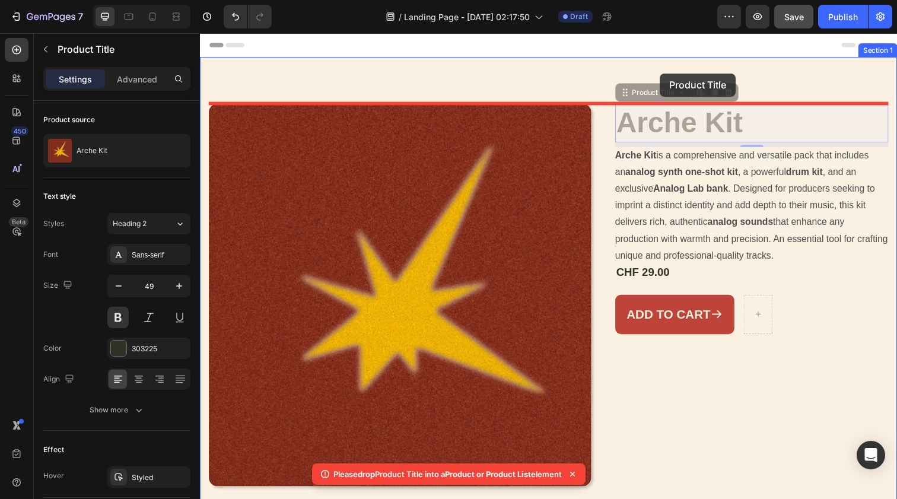
drag, startPoint x: 669, startPoint y: 125, endPoint x: 669, endPoint y: 74, distance: 50.4
click at [669, 74] on div "Header Product Images Arche Kit Product Title Edit content in Shopify 8 Arche K…" at bounding box center [556, 369] width 712 height 672
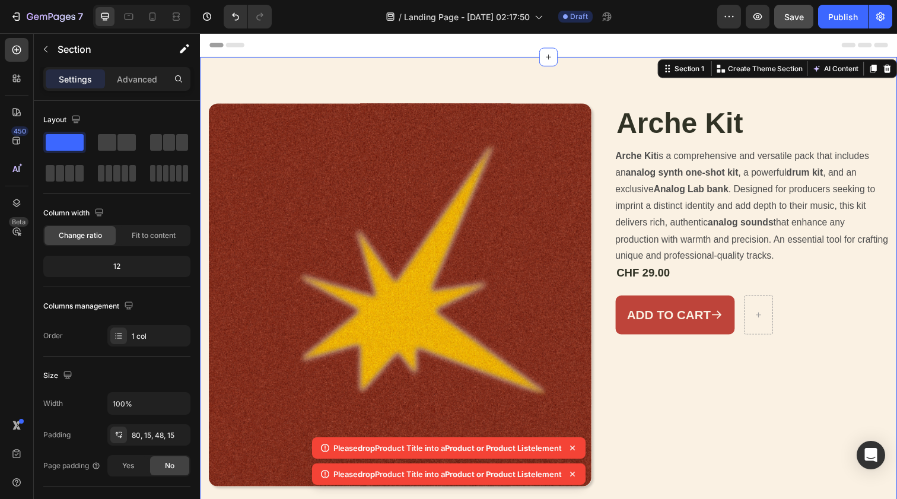
click at [665, 66] on div "Product Images Arche Kit Product Title Arche Kit is a comprehensive and versati…" at bounding box center [556, 296] width 712 height 476
click at [654, 85] on div "Product Images Arche Kit Product Title Arche Kit is a comprehensive and versati…" at bounding box center [556, 296] width 712 height 476
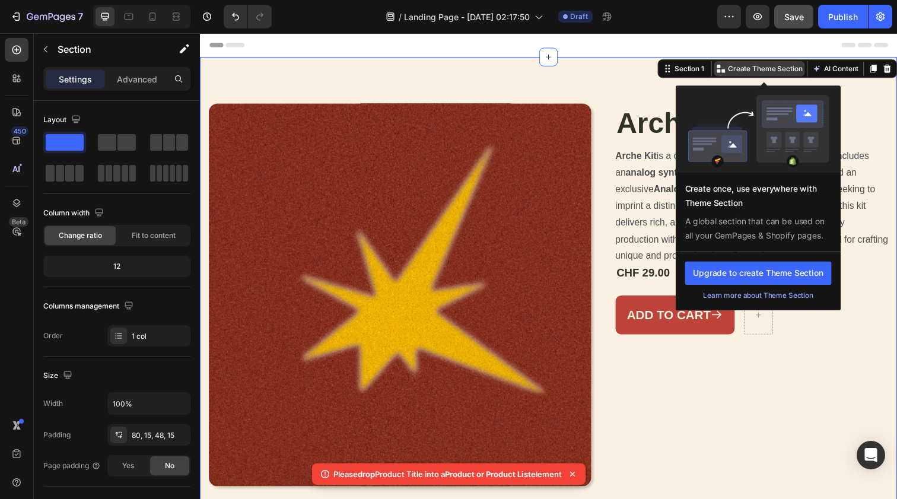
click at [749, 72] on p "Create Theme Section" at bounding box center [777, 69] width 76 height 11
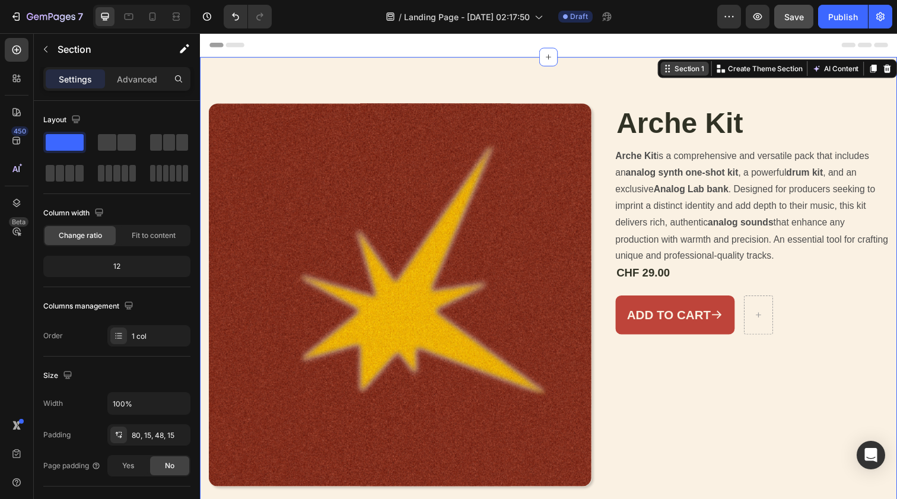
click at [691, 70] on div "Section 1" at bounding box center [699, 69] width 35 height 11
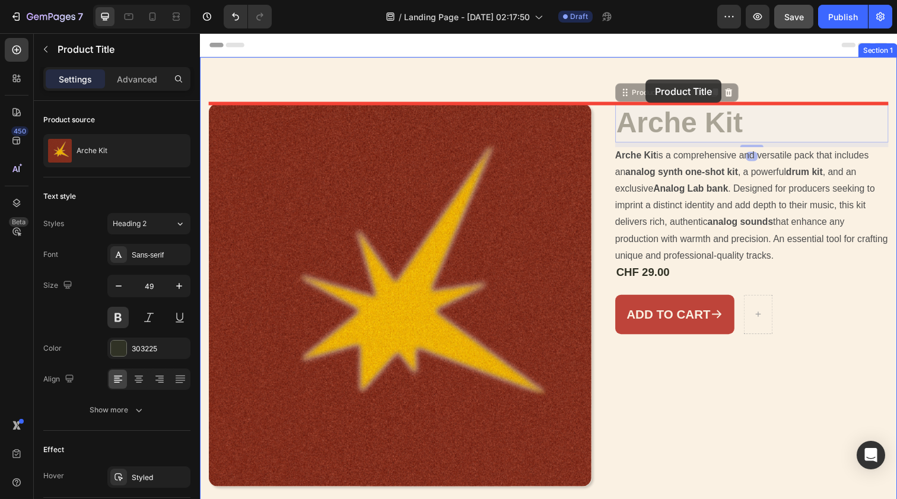
drag, startPoint x: 689, startPoint y: 134, endPoint x: 654, endPoint y: 81, distance: 63.0
click at [654, 81] on div "Header Product Images Arche Kit Product Title Edit content in Shopify 8 Arche K…" at bounding box center [556, 369] width 712 height 672
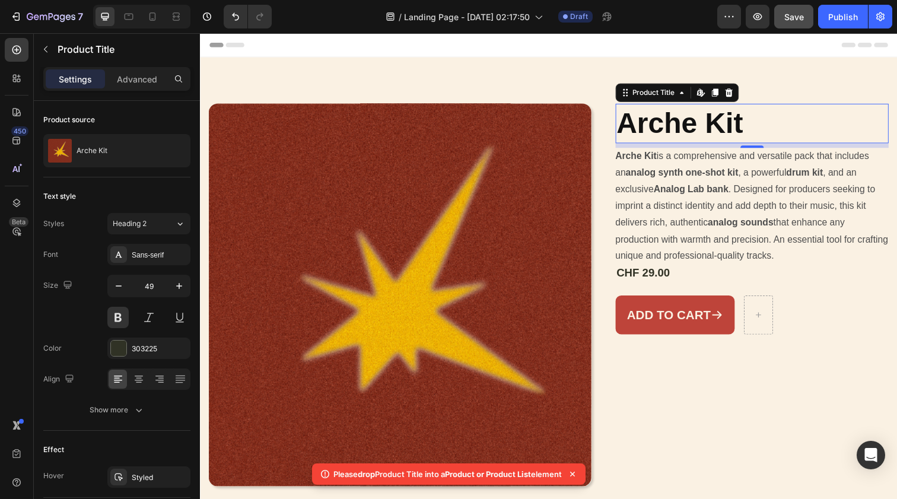
click at [667, 139] on h1 "Arche Kit" at bounding box center [763, 125] width 279 height 40
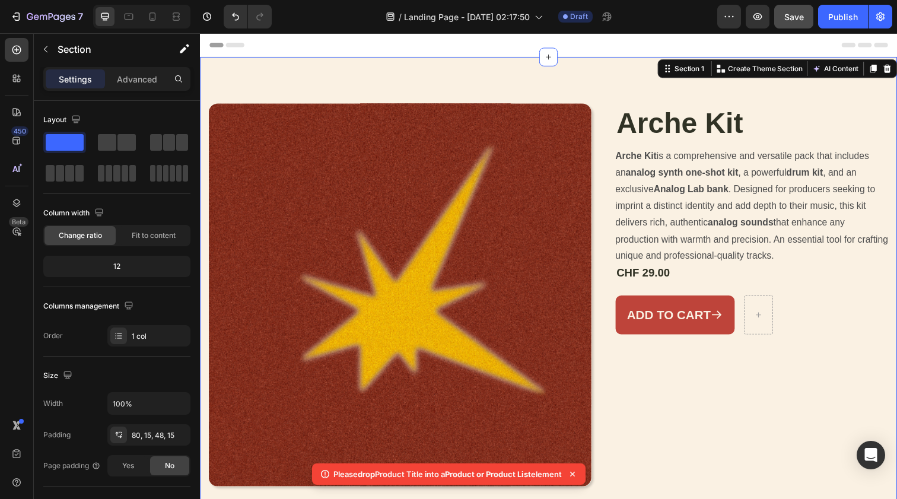
click at [549, 77] on div "Product Images Arche Kit Product Title Arche Kit is a comprehensive and versati…" at bounding box center [556, 296] width 712 height 476
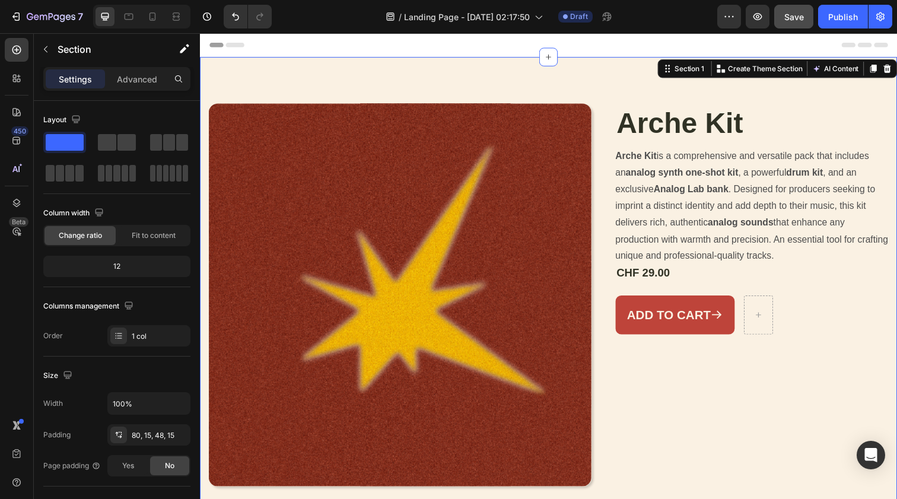
click at [17, 65] on div "450 Beta" at bounding box center [17, 226] width 24 height 376
click at [17, 77] on icon at bounding box center [17, 78] width 12 height 12
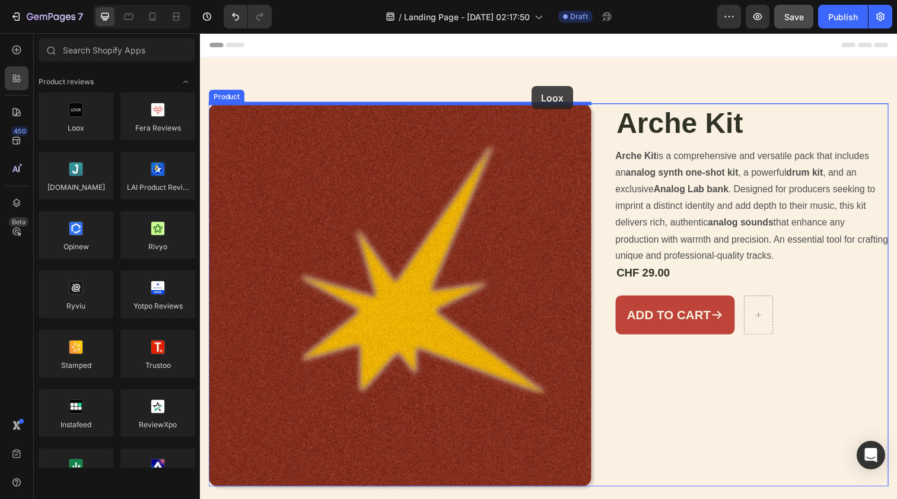
drag, startPoint x: 278, startPoint y: 144, endPoint x: 539, endPoint y: 87, distance: 267.1
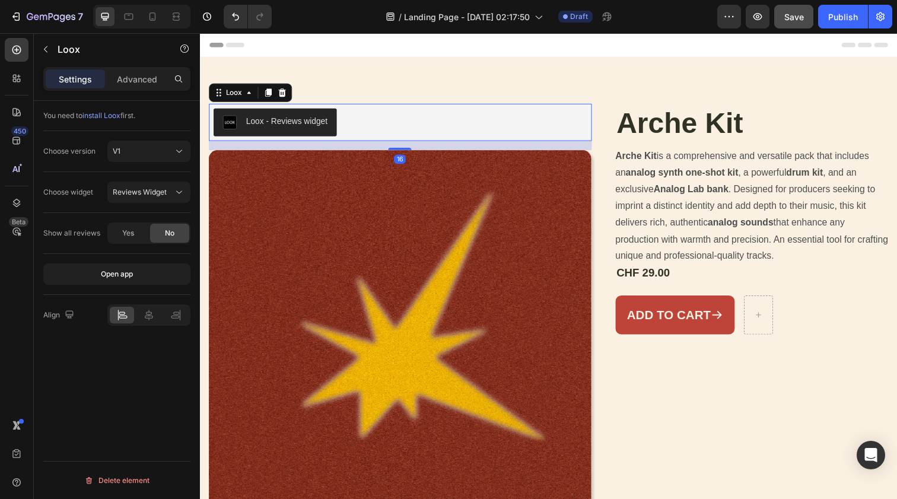
click at [307, 125] on div "Loox - Reviews widget" at bounding box center [288, 123] width 83 height 12
click at [285, 93] on icon at bounding box center [284, 94] width 8 height 8
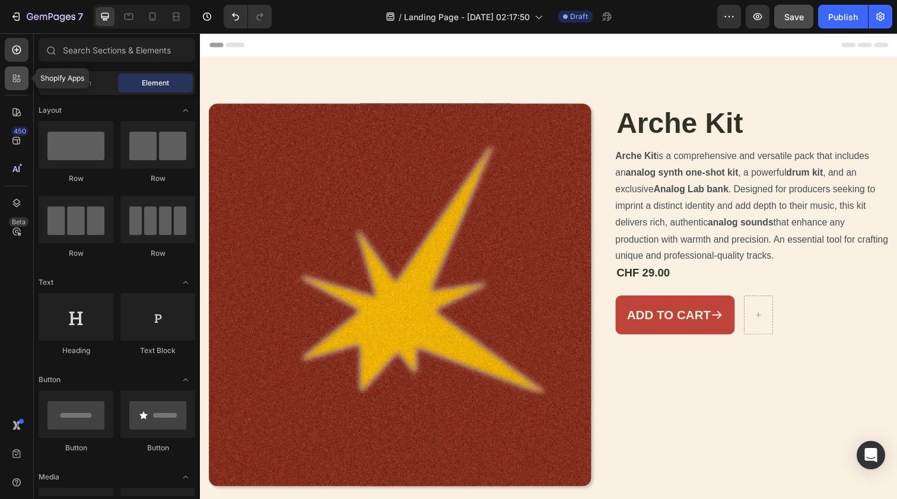
click at [10, 75] on div at bounding box center [17, 78] width 24 height 24
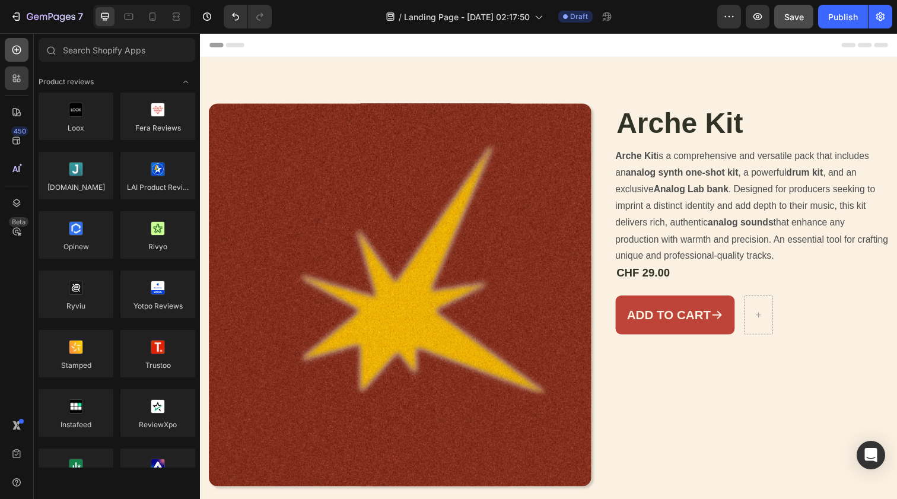
click at [16, 60] on div at bounding box center [17, 50] width 24 height 24
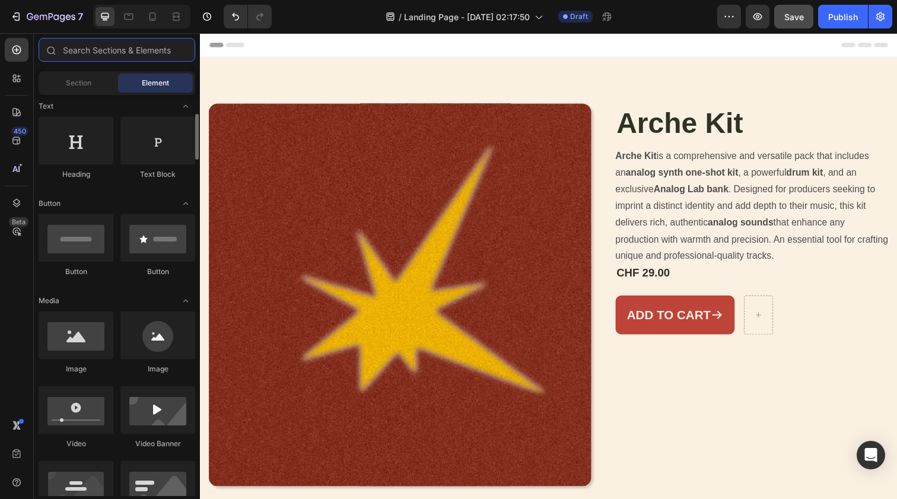
scroll to position [176, 0]
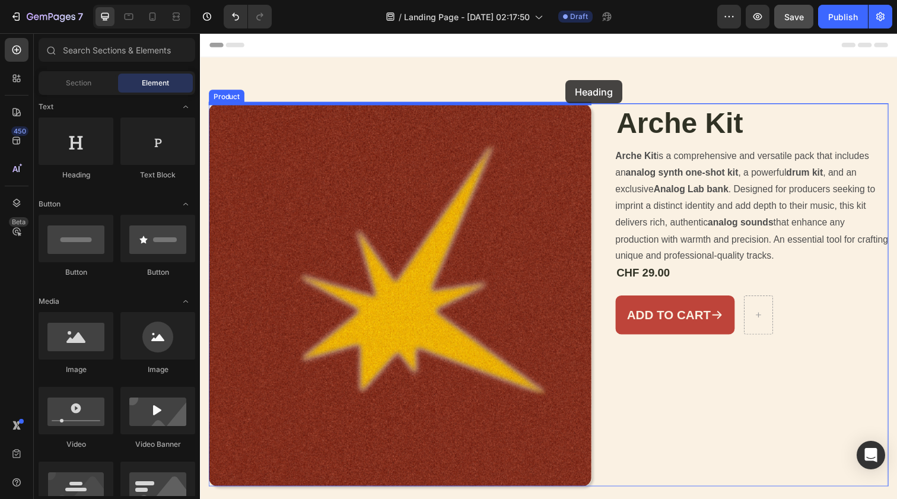
drag, startPoint x: 281, startPoint y: 183, endPoint x: 573, endPoint y: 81, distance: 309.6
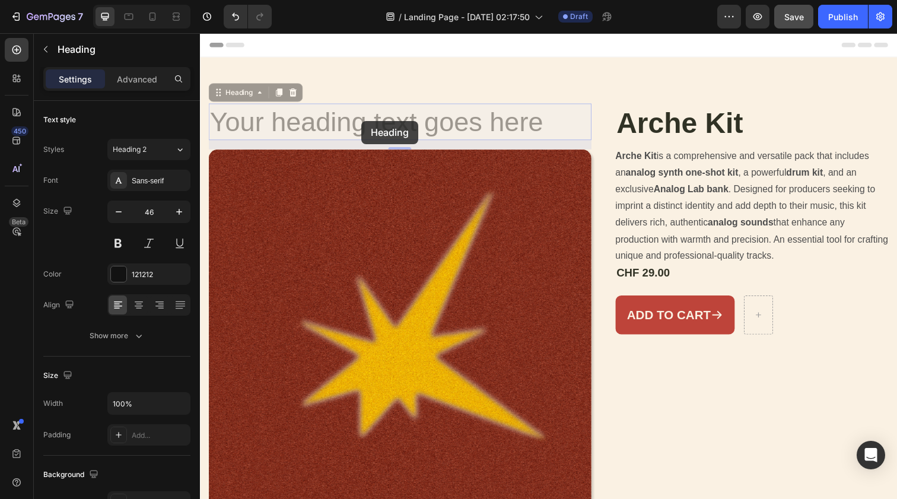
drag, startPoint x: 365, startPoint y: 123, endPoint x: 399, endPoint y: 96, distance: 43.1
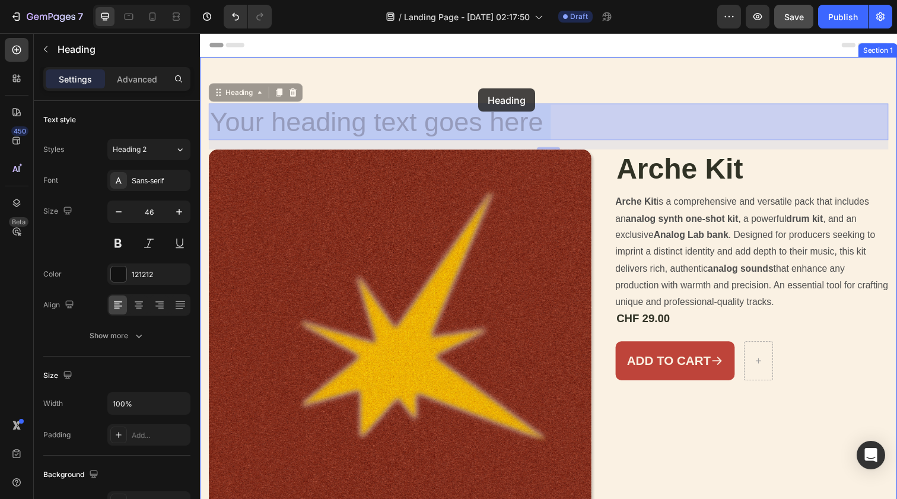
drag, startPoint x: 372, startPoint y: 117, endPoint x: 484, endPoint y: 90, distance: 115.4
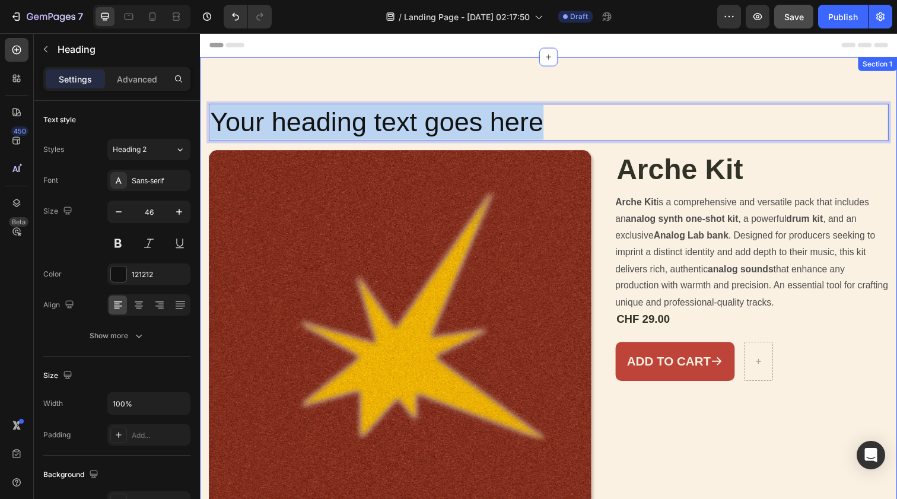
drag, startPoint x: 574, startPoint y: 123, endPoint x: 207, endPoint y: 117, distance: 367.3
click at [207, 117] on div "Your heading text goes here Heading 0 Product Images Arche Kit Product Title Ar…" at bounding box center [556, 319] width 712 height 523
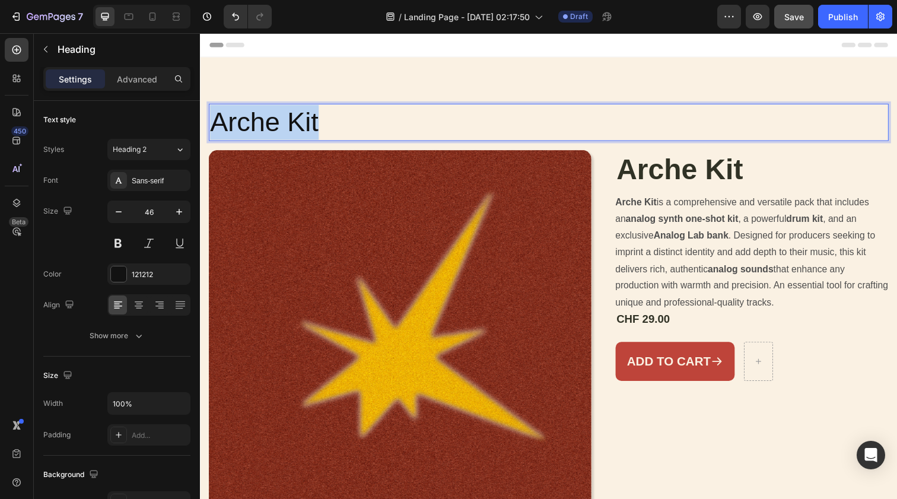
drag, startPoint x: 338, startPoint y: 119, endPoint x: 169, endPoint y: 109, distance: 169.4
click at [200, 109] on html "Header Arche Kit Heading 0 Product Images Arche Kit Product Title Arche Kit is …" at bounding box center [556, 392] width 712 height 719
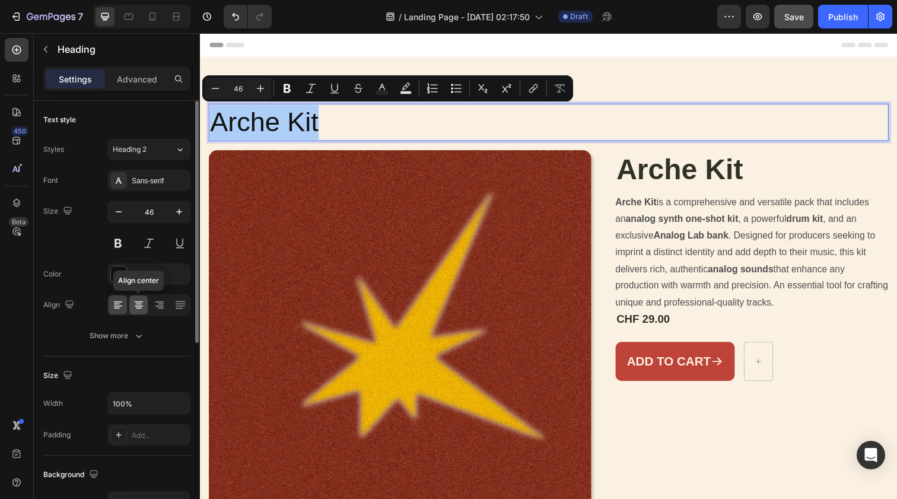
click at [138, 309] on icon at bounding box center [139, 308] width 6 height 1
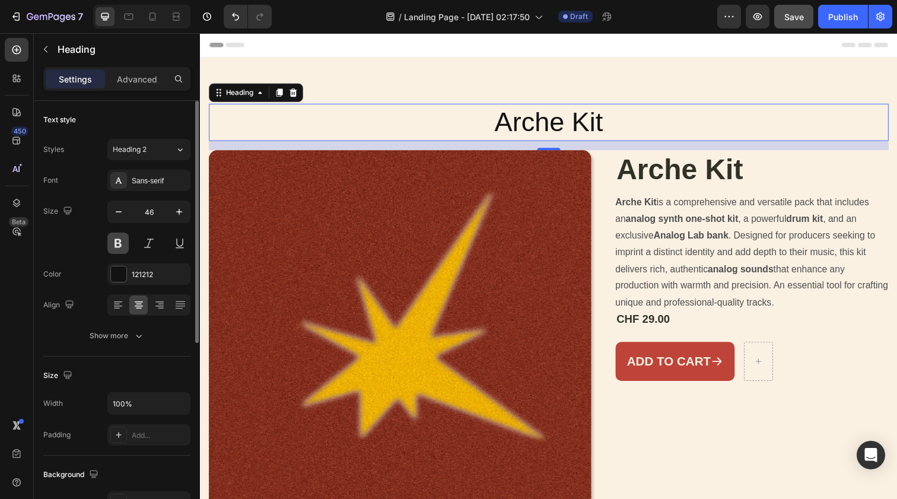
click at [124, 239] on button at bounding box center [117, 243] width 21 height 21
click at [178, 211] on icon "button" at bounding box center [179, 212] width 12 height 12
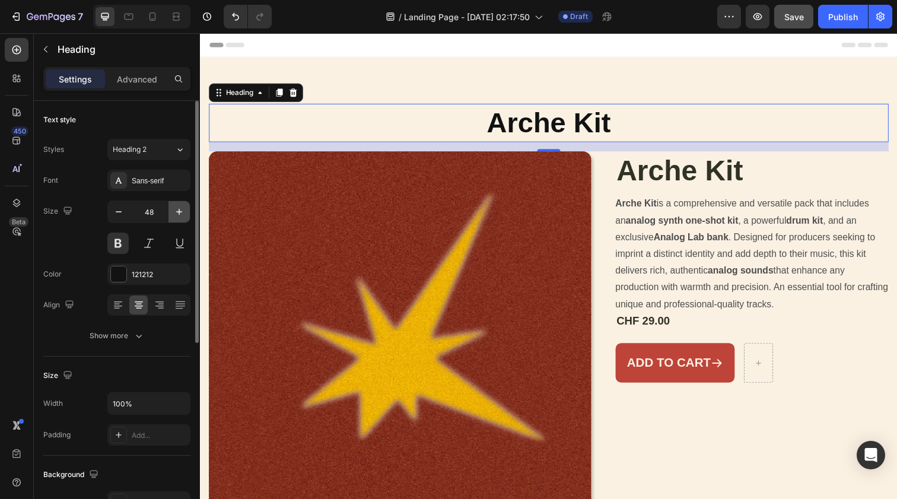
click at [178, 211] on icon "button" at bounding box center [179, 212] width 12 height 12
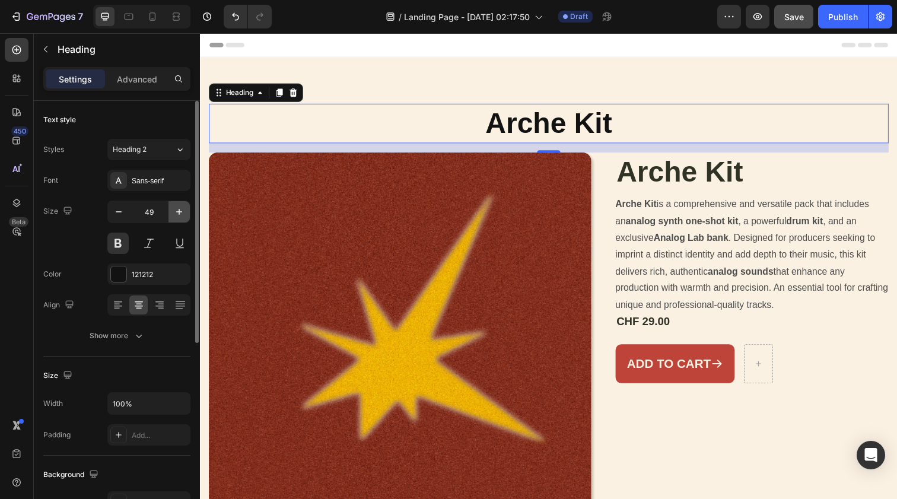
click at [178, 211] on icon "button" at bounding box center [179, 212] width 12 height 12
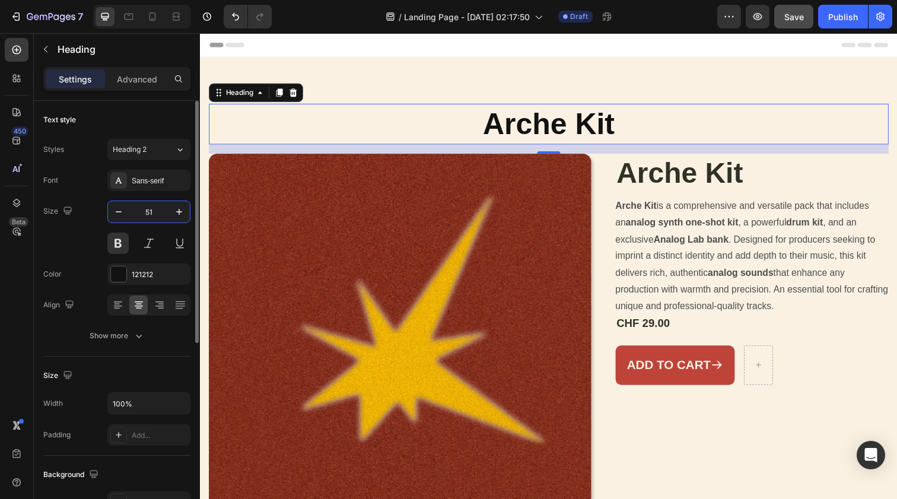
drag, startPoint x: 157, startPoint y: 212, endPoint x: 131, endPoint y: 212, distance: 26.7
click at [131, 212] on input "51" at bounding box center [148, 211] width 39 height 21
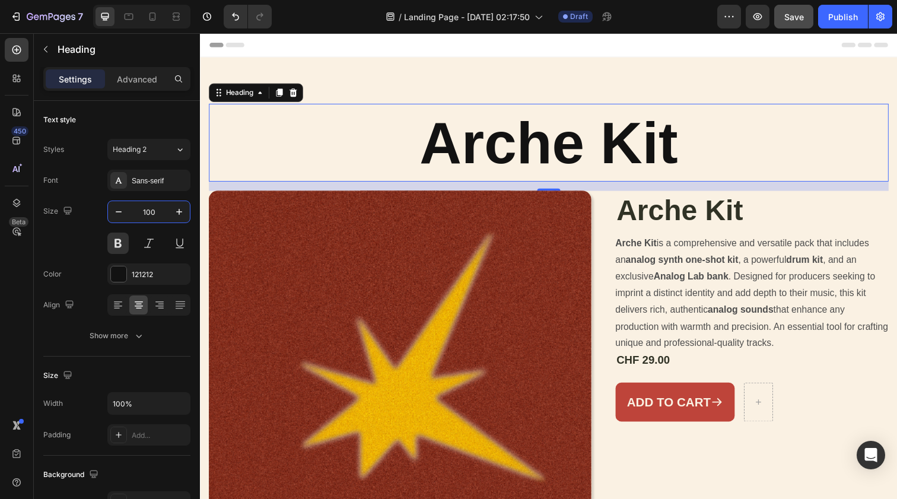
type input "100"
click at [440, 105] on h2 "Arche Kit" at bounding box center [556, 145] width 694 height 80
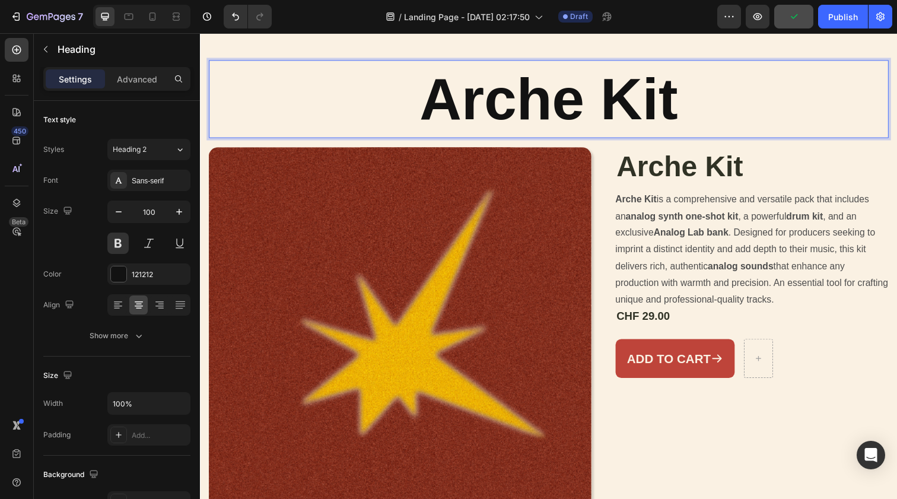
scroll to position [52, 0]
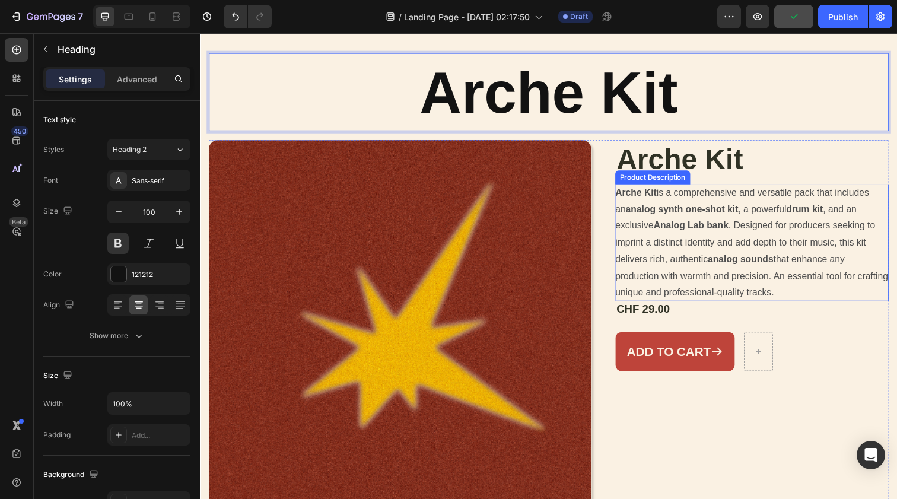
click at [639, 302] on div "Arche Kit is a comprehensive and versatile pack that includes an analog synth o…" at bounding box center [763, 248] width 279 height 120
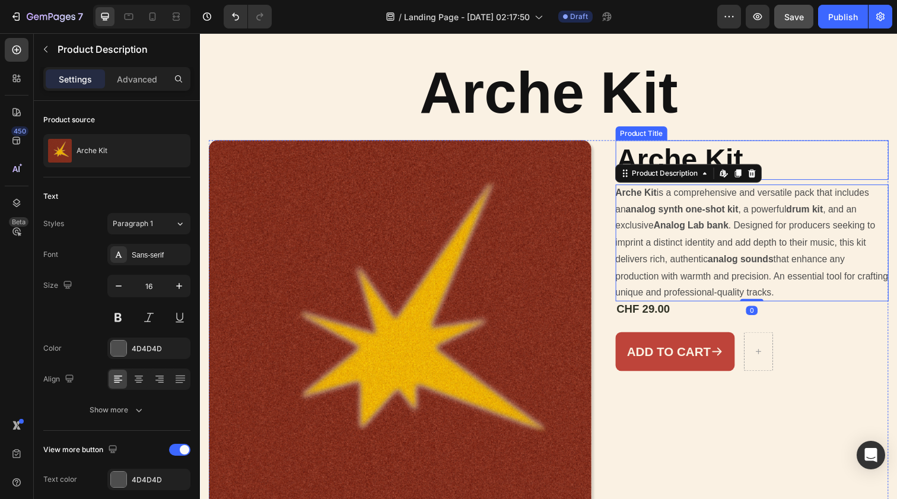
click at [641, 156] on h1 "Arche Kit" at bounding box center [763, 162] width 279 height 40
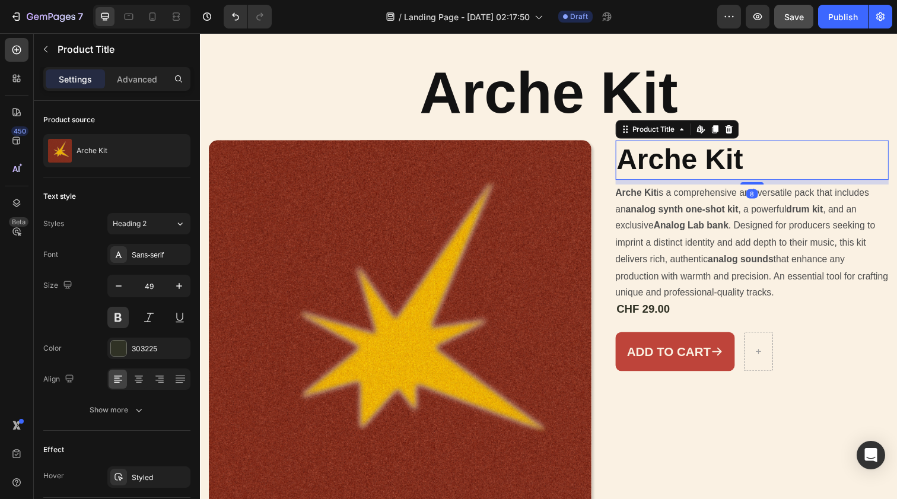
click at [745, 155] on h1 "Arche Kit" at bounding box center [763, 162] width 279 height 40
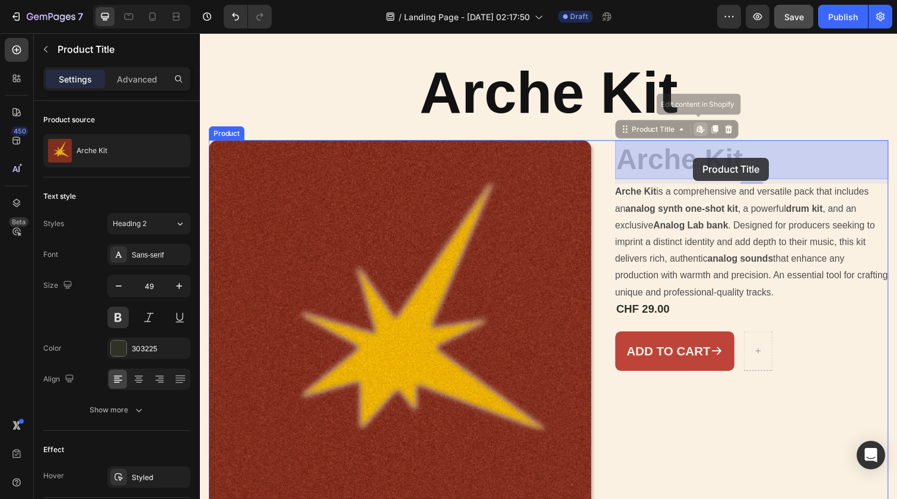
drag, startPoint x: 754, startPoint y: 163, endPoint x: 704, endPoint y: 160, distance: 50.5
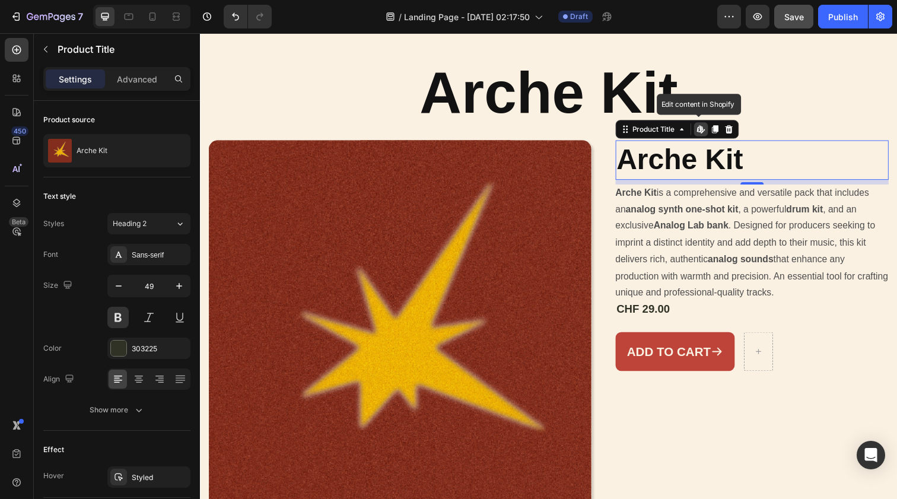
click at [704, 160] on h1 "Arche Kit" at bounding box center [763, 162] width 279 height 40
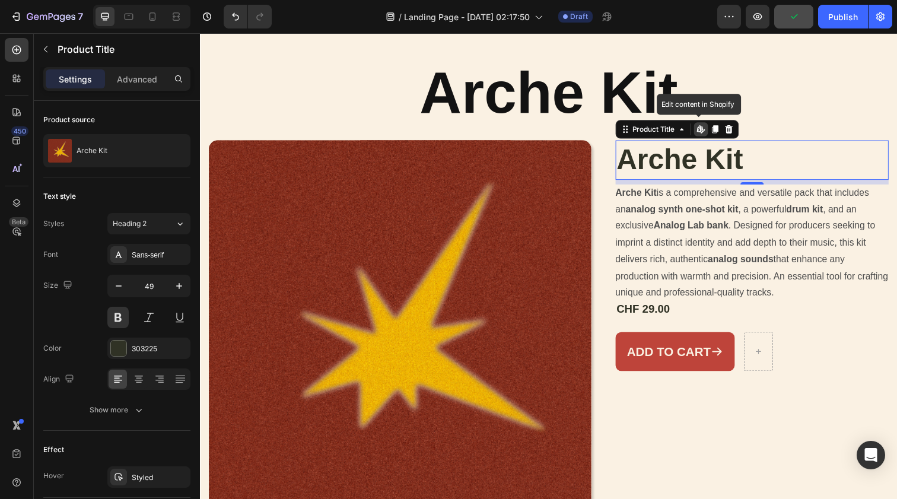
click at [708, 132] on icon at bounding box center [709, 130] width 5 height 7
click at [701, 170] on h1 "Arche Kit" at bounding box center [763, 162] width 279 height 40
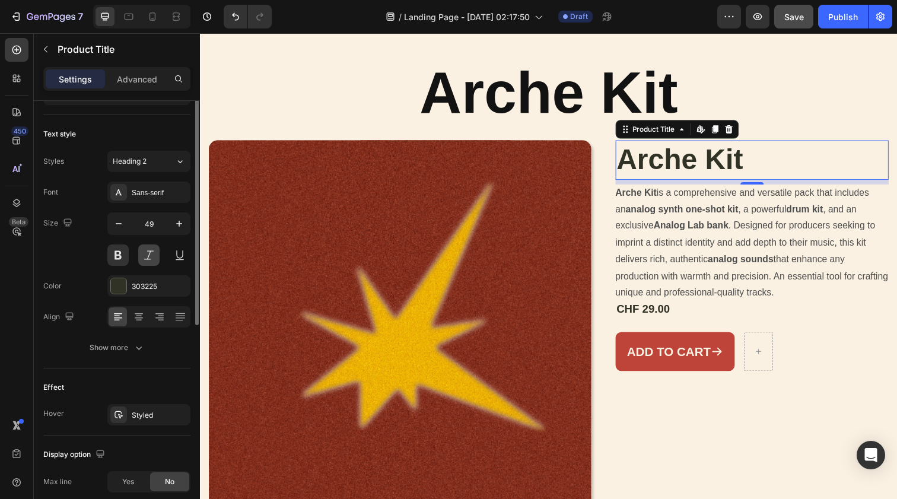
scroll to position [0, 0]
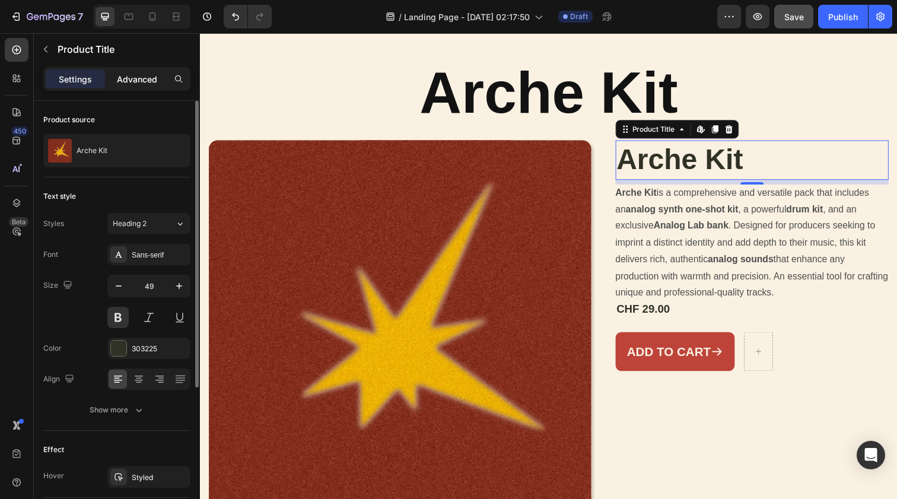
click at [144, 80] on p "Advanced" at bounding box center [137, 79] width 40 height 12
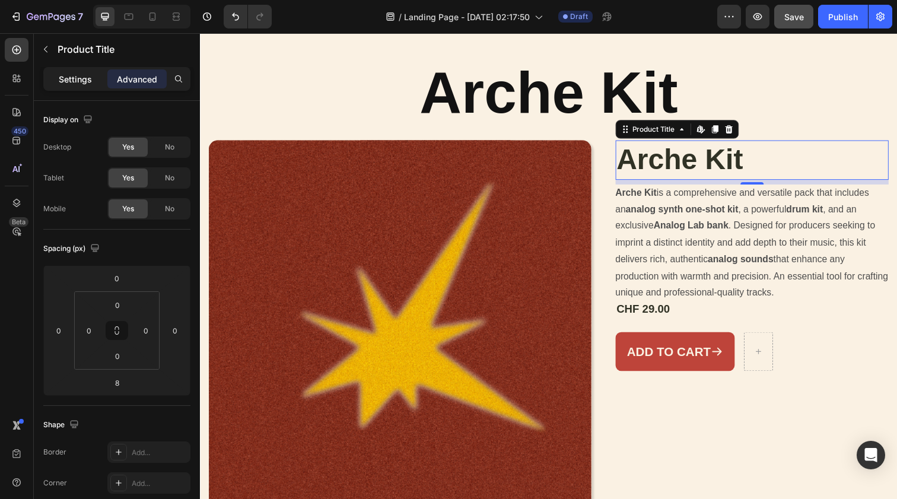
click at [89, 73] on p "Settings" at bounding box center [75, 79] width 33 height 12
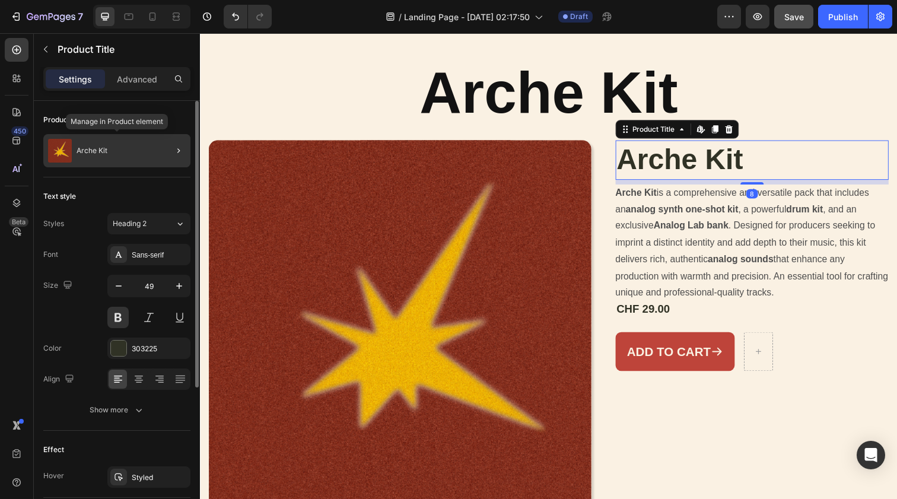
click at [110, 155] on div "Arche Kit" at bounding box center [116, 150] width 147 height 33
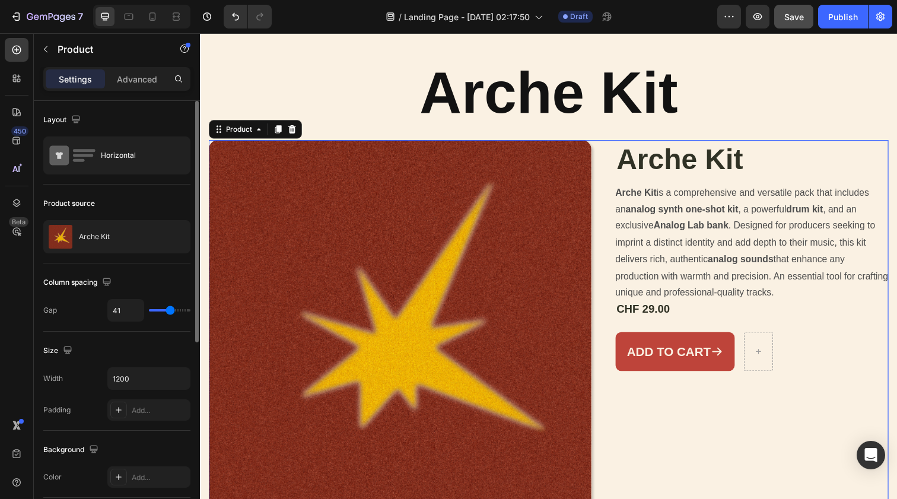
click at [622, 149] on div "Product Images Arche Kit Product Title Arche Kit is a comprehensive and versati…" at bounding box center [556, 337] width 694 height 391
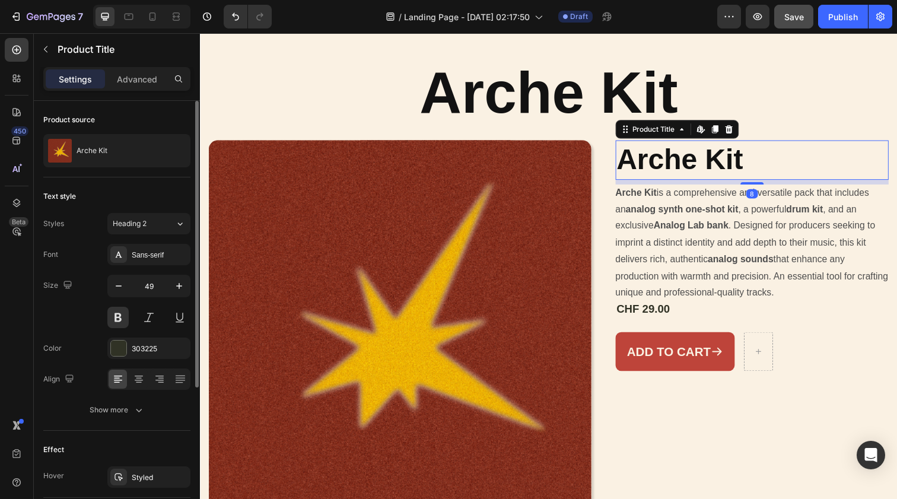
click at [638, 164] on h1 "Arche Kit" at bounding box center [763, 162] width 279 height 40
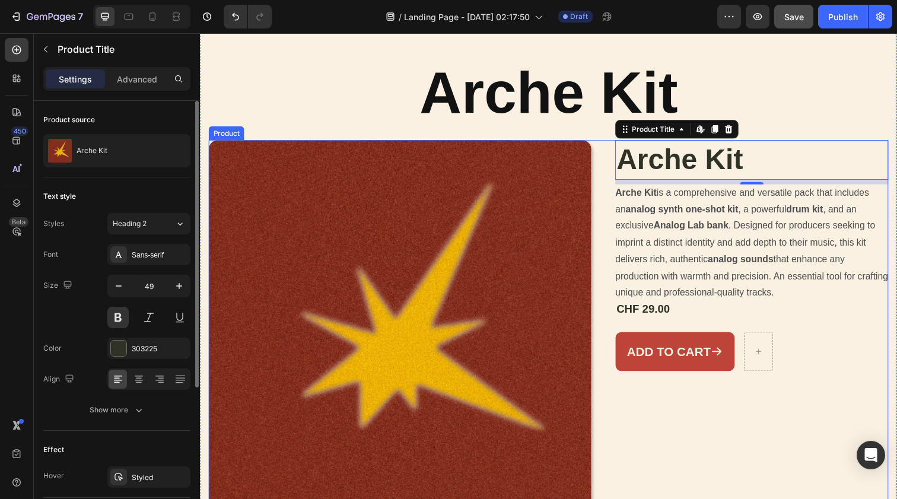
click at [802, 389] on div "Arche Kit Product Title Edit content in Shopify 8 Arche Kit is a comprehensive …" at bounding box center [763, 337] width 279 height 391
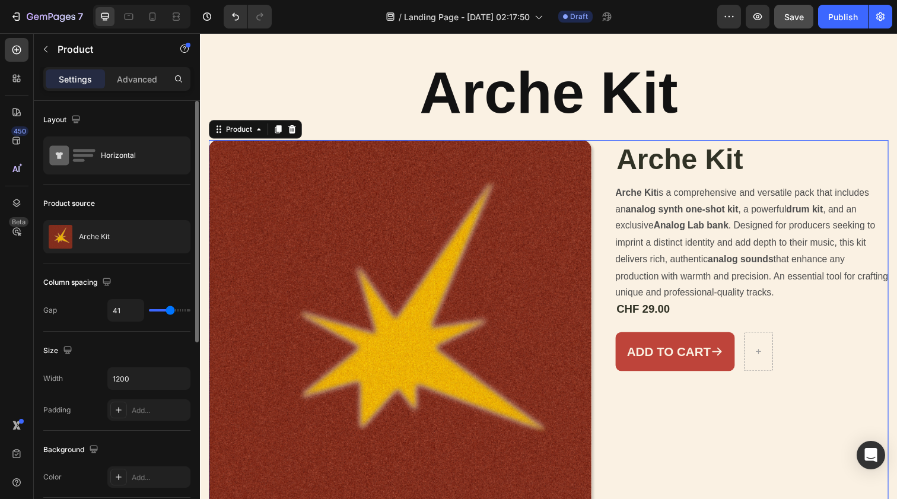
scroll to position [83, 0]
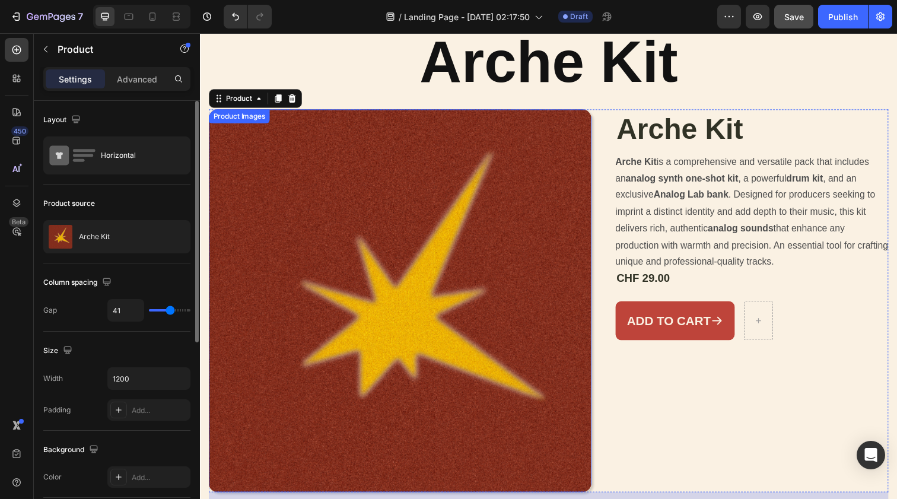
click at [534, 241] on img at bounding box center [404, 306] width 391 height 391
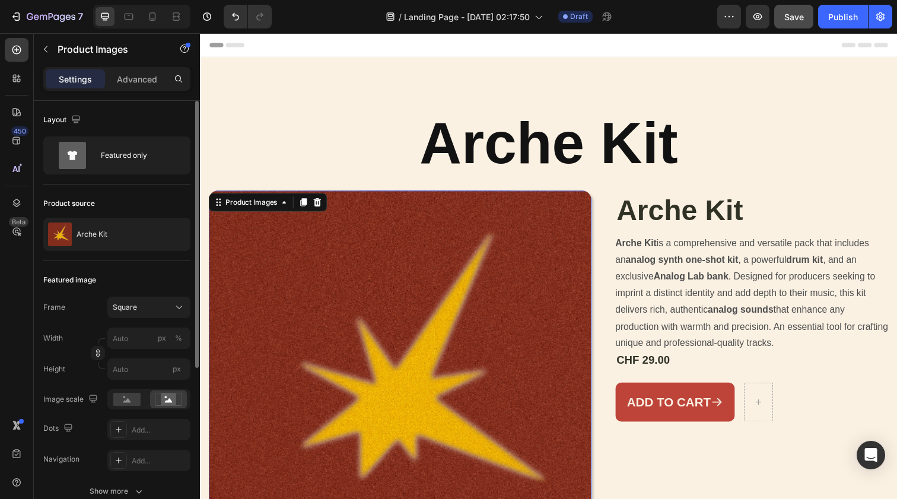
scroll to position [0, 0]
click at [454, 51] on div "Header" at bounding box center [555, 45] width 693 height 24
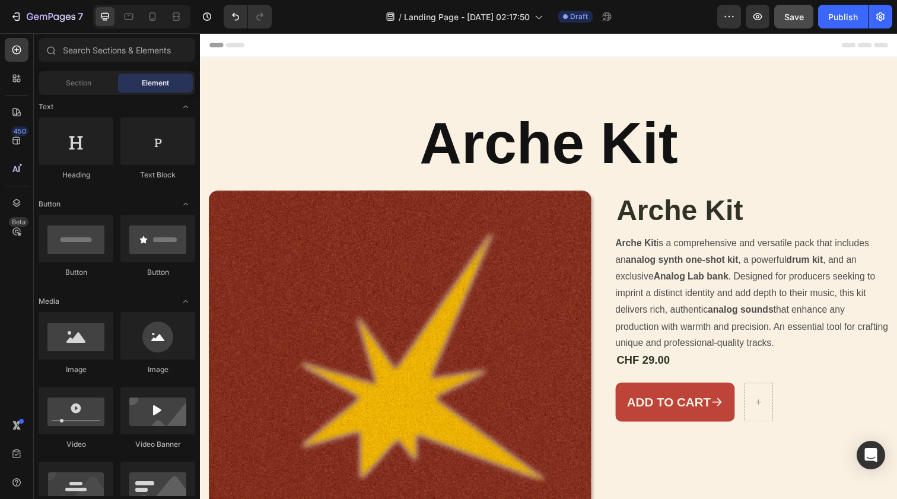
click at [253, 40] on div "Header" at bounding box center [555, 45] width 693 height 24
click at [237, 51] on div "Header" at bounding box center [229, 45] width 44 height 14
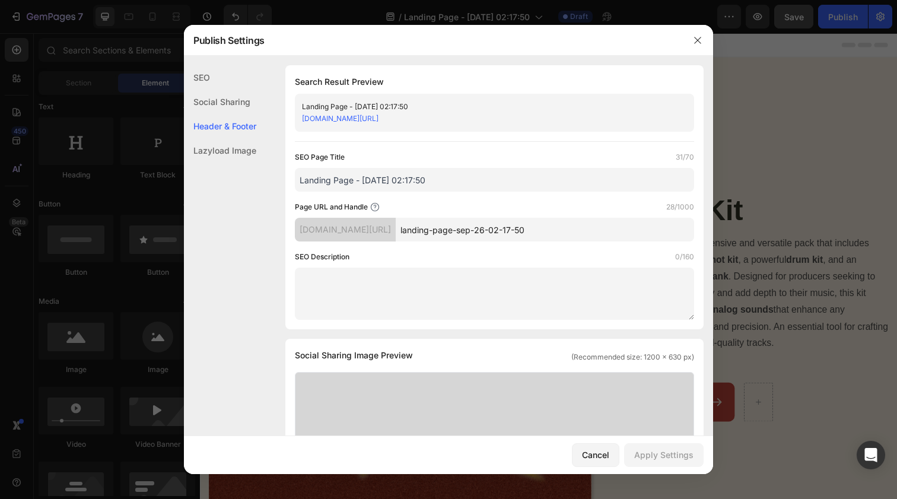
scroll to position [556, 0]
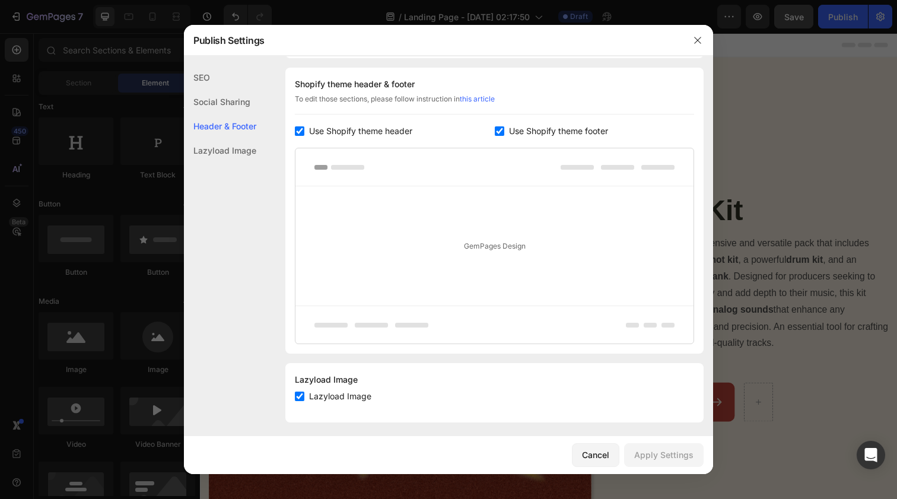
click at [298, 399] on input "checkbox" at bounding box center [299, 396] width 9 height 9
click at [298, 398] on input "checkbox" at bounding box center [299, 396] width 9 height 9
checkbox input "true"
click at [494, 131] on div "Use Shopify theme header" at bounding box center [395, 131] width 200 height 14
checkbox input "false"
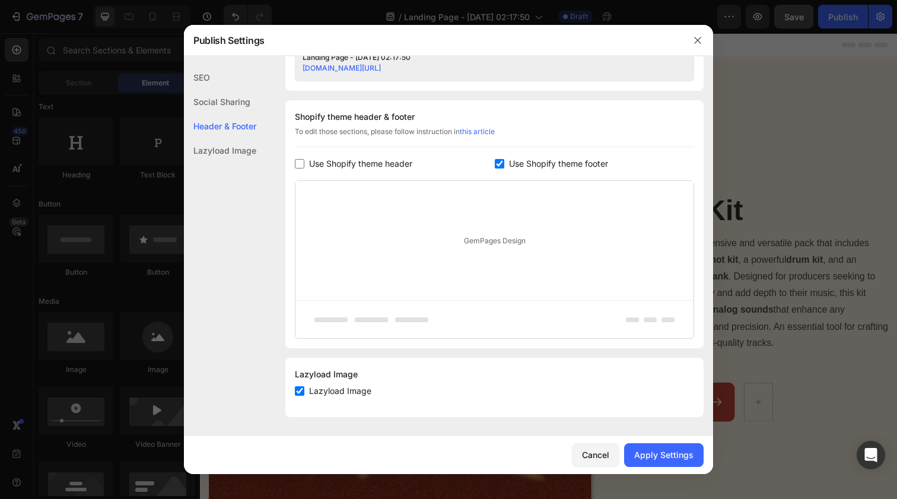
scroll to position [523, 0]
click at [498, 163] on input "checkbox" at bounding box center [499, 163] width 9 height 9
checkbox input "false"
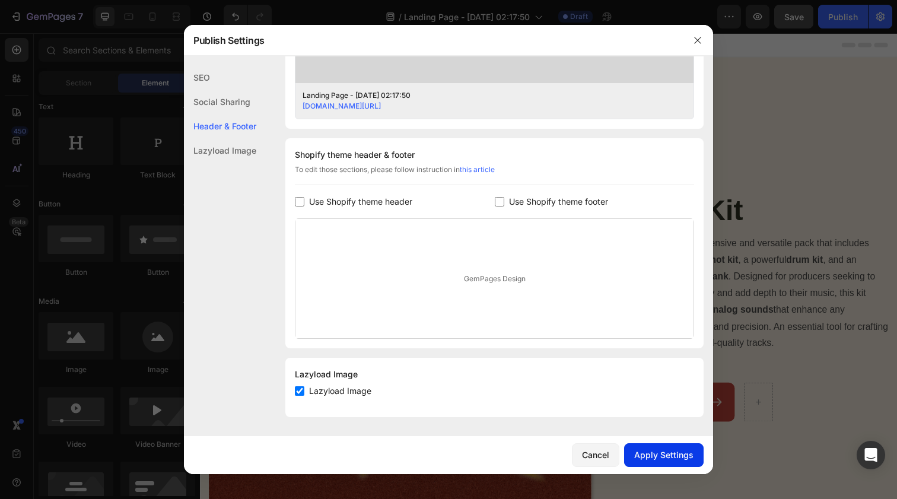
click at [654, 455] on div "Apply Settings" at bounding box center [663, 455] width 59 height 12
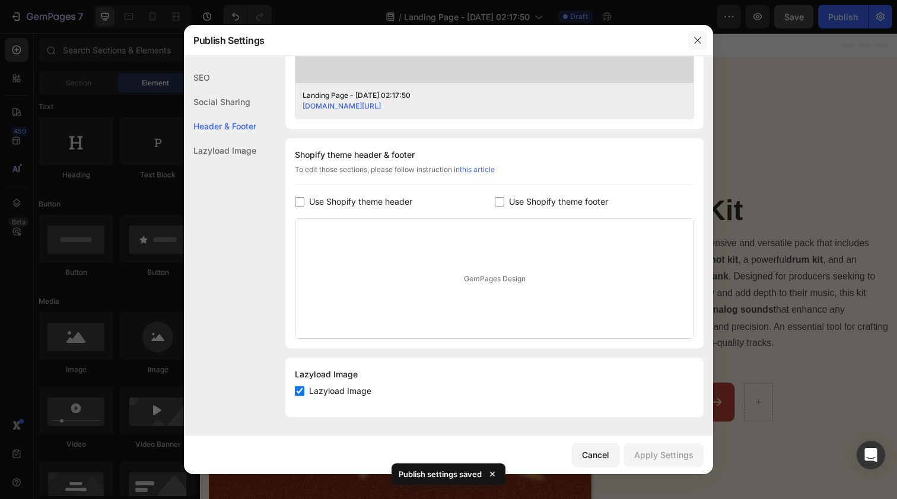
click at [703, 42] on button "button" at bounding box center [697, 40] width 19 height 19
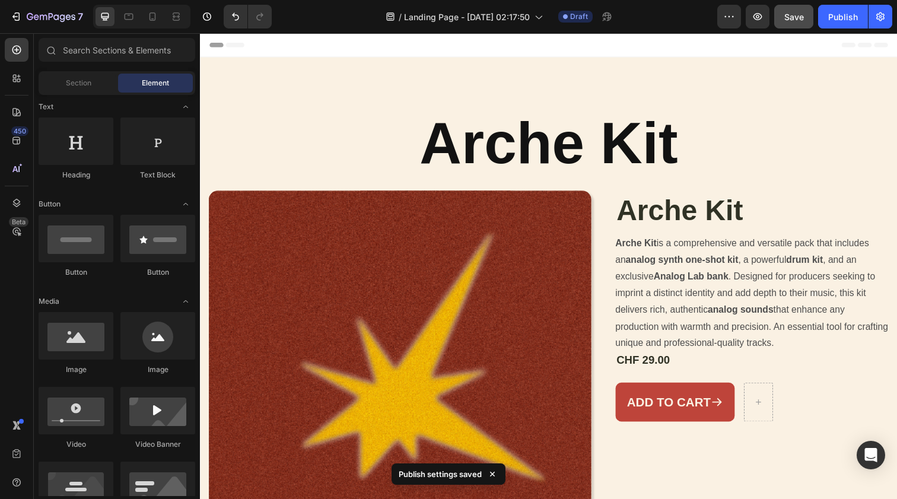
click at [719, 55] on div "Header" at bounding box center [555, 45] width 693 height 24
click at [212, 43] on icon at bounding box center [213, 45] width 8 height 8
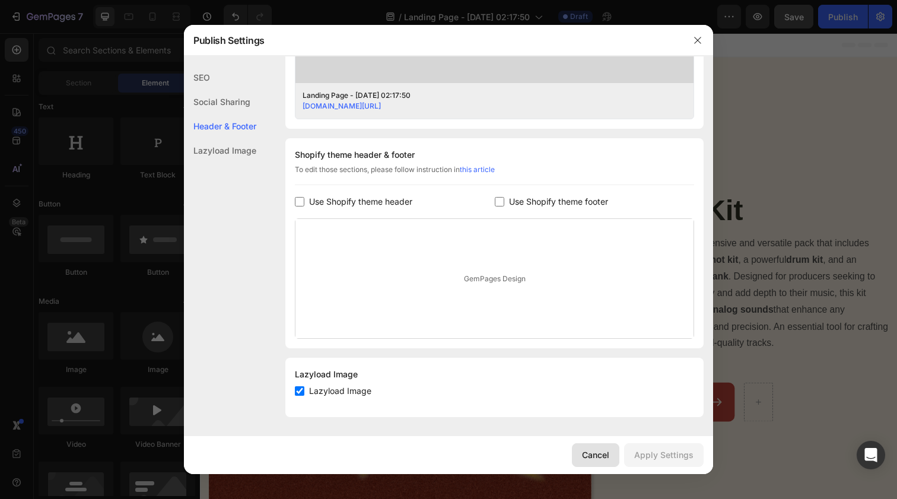
click at [599, 457] on div "Cancel" at bounding box center [595, 455] width 27 height 12
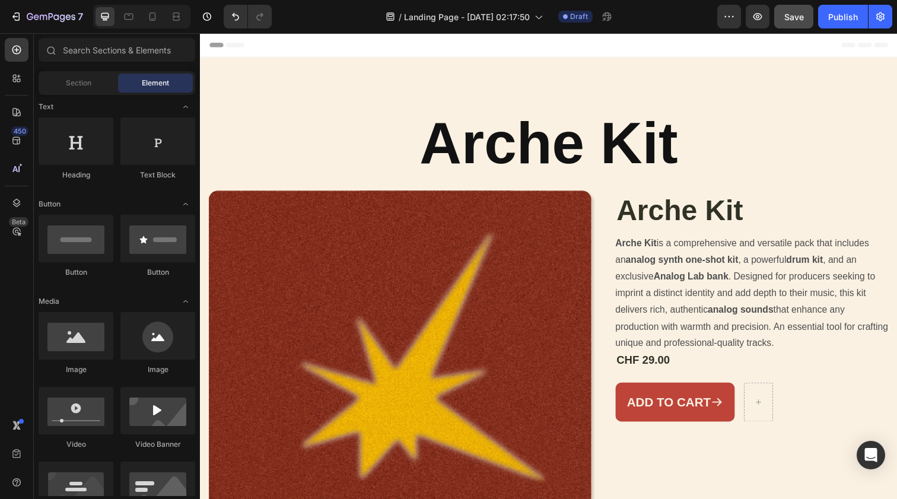
click at [799, 20] on span "Save" at bounding box center [794, 17] width 20 height 10
click at [758, 18] on icon "button" at bounding box center [758, 17] width 4 height 4
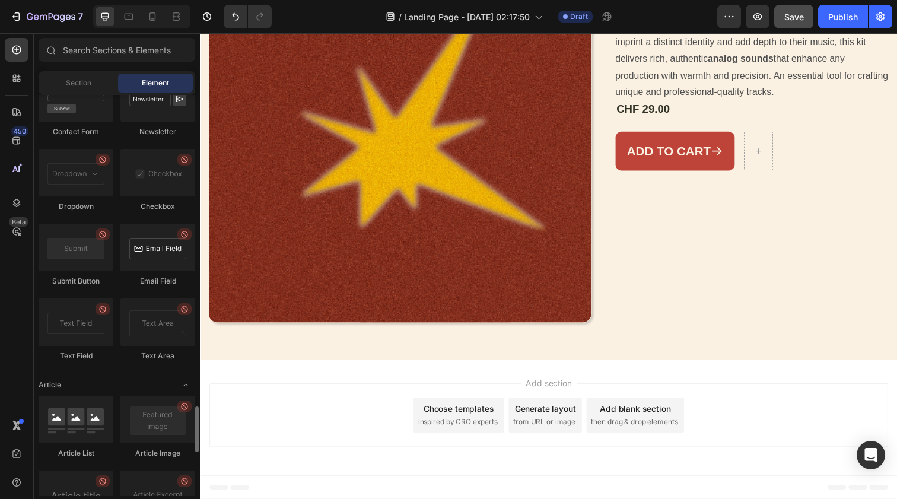
scroll to position [2746, 0]
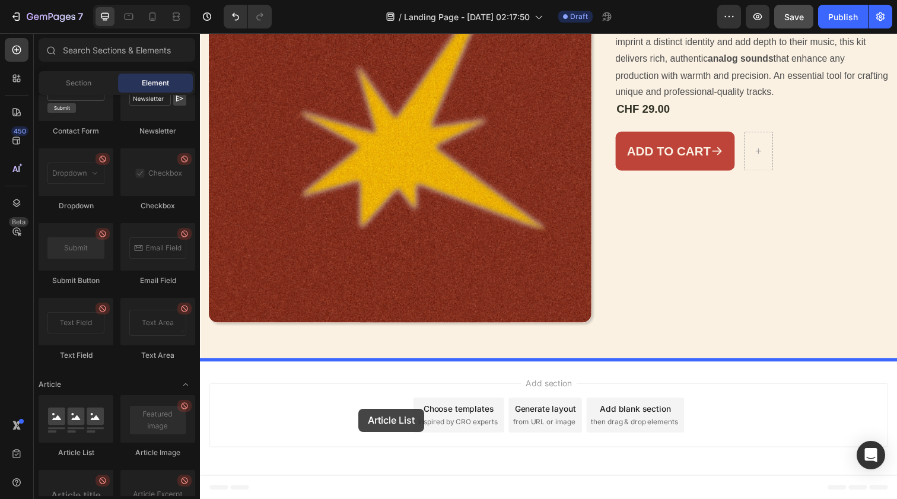
drag, startPoint x: 287, startPoint y: 446, endPoint x: 362, endPoint y: 416, distance: 80.7
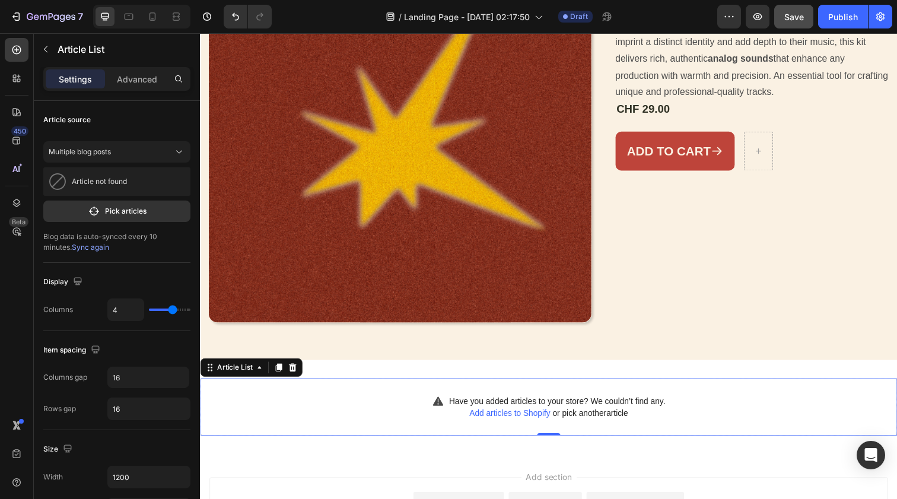
scroll to position [284, 0]
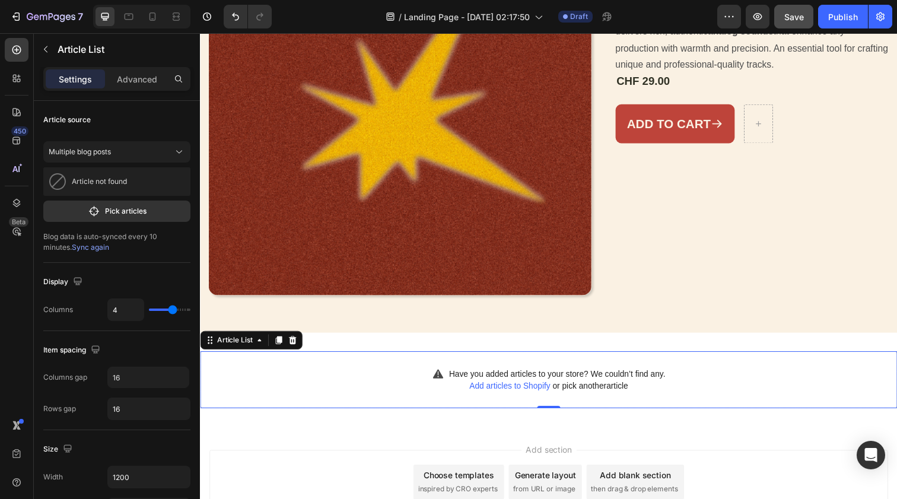
click at [504, 391] on span "Add articles to Shopify" at bounding box center [516, 392] width 82 height 9
click at [295, 347] on icon at bounding box center [294, 346] width 9 height 9
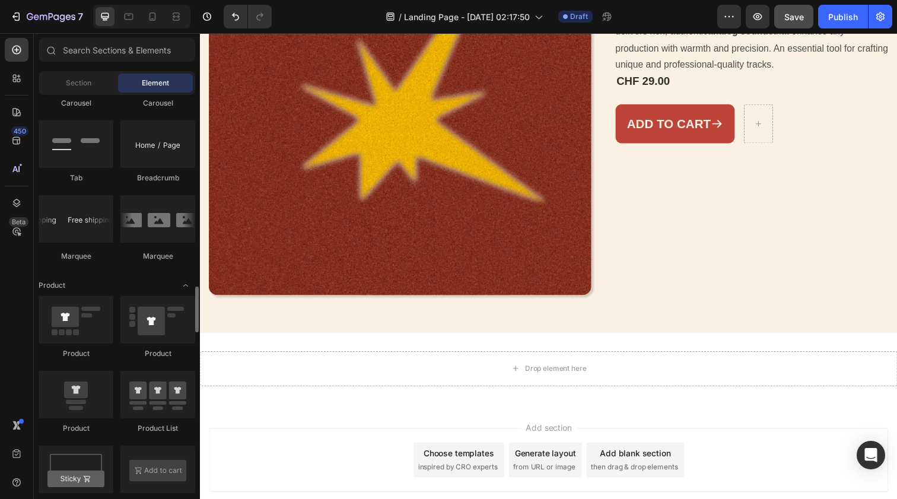
scroll to position [1332, 0]
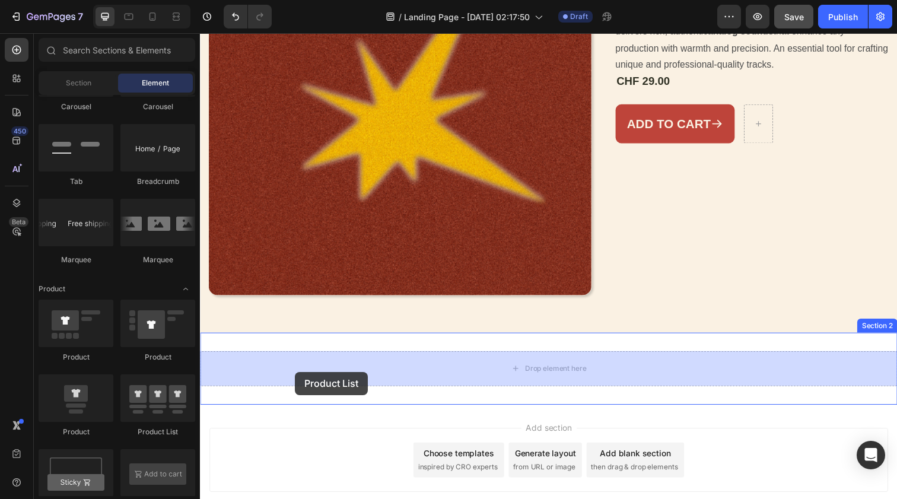
drag, startPoint x: 348, startPoint y: 422, endPoint x: 298, endPoint y: 379, distance: 65.6
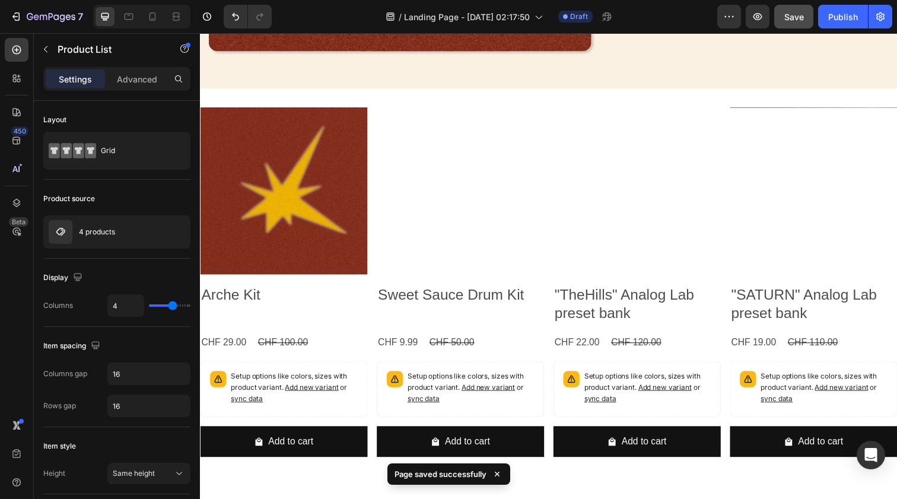
scroll to position [535, 0]
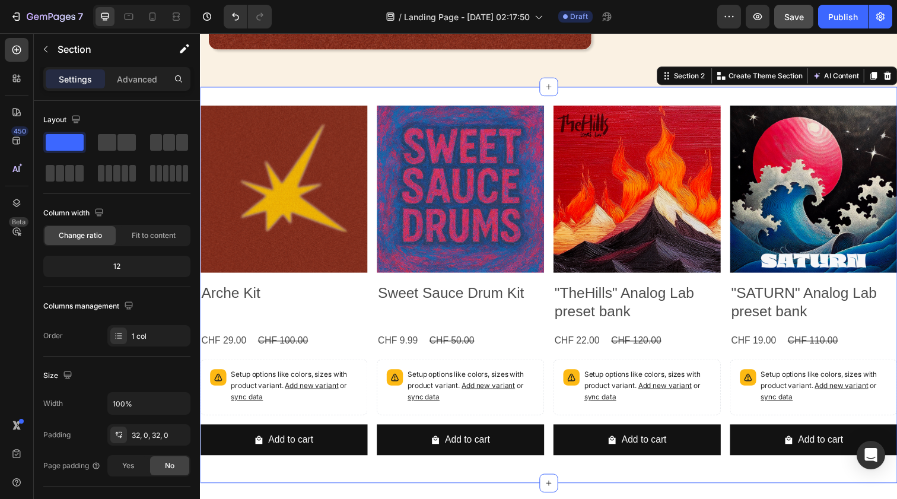
click at [840, 93] on div "Product Images Arche Kit Product Title CHF 29.00 Product Price Product Price CH…" at bounding box center [556, 290] width 712 height 405
click at [897, 72] on icon at bounding box center [901, 76] width 9 height 9
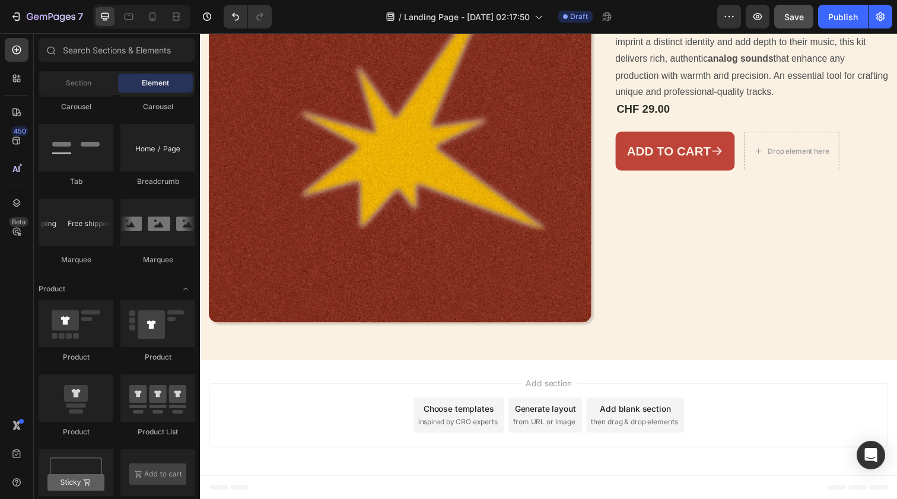
click at [365, 390] on div "Add section Choose templates inspired by CRO experts Generate layout from URL o…" at bounding box center [555, 422] width 693 height 65
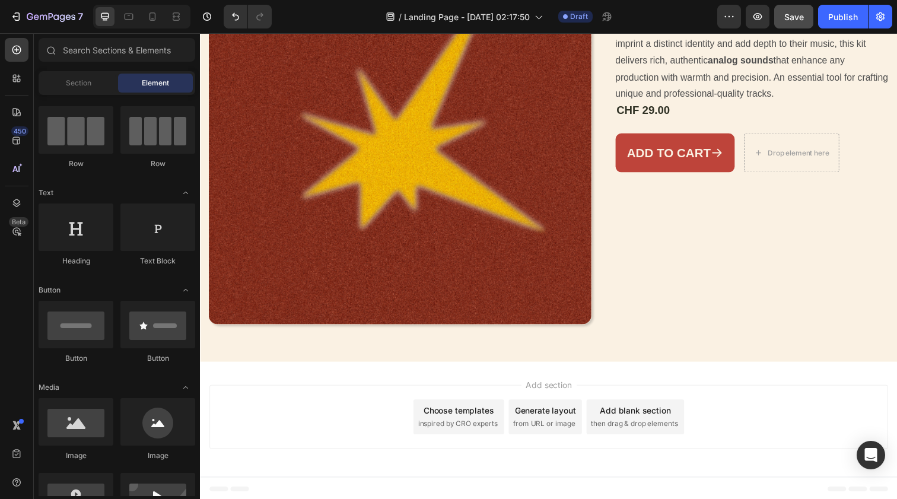
scroll to position [0, 0]
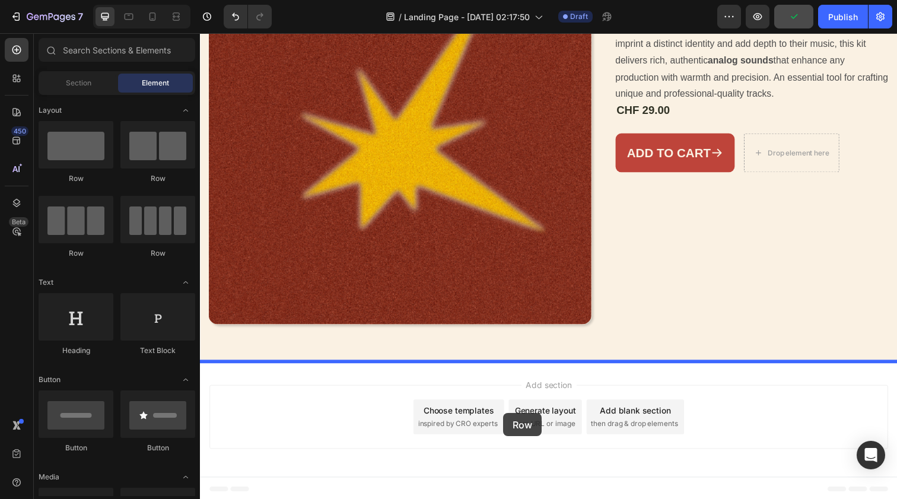
drag, startPoint x: 285, startPoint y: 253, endPoint x: 510, endPoint y: 421, distance: 281.0
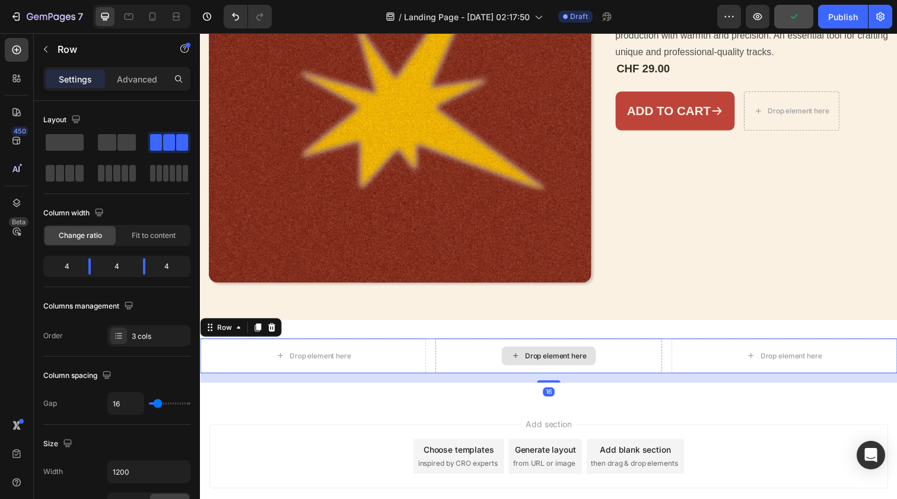
scroll to position [307, 0]
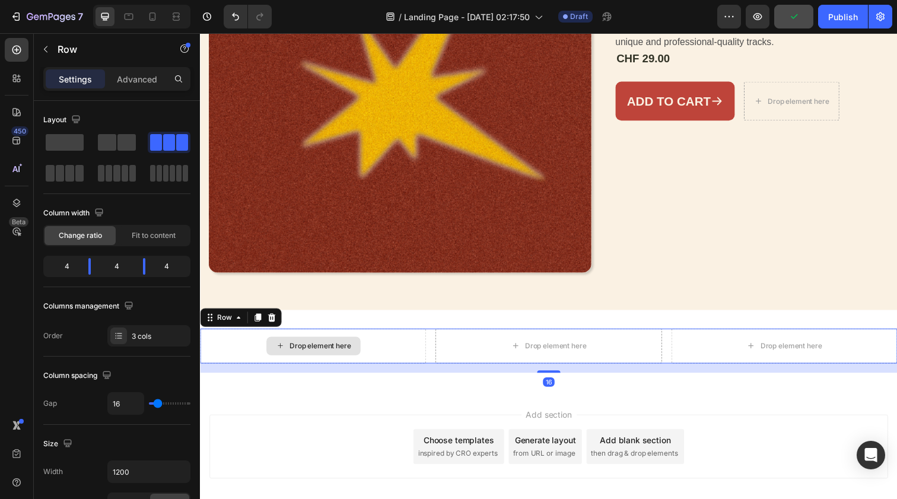
click at [383, 366] on div "Drop element here" at bounding box center [315, 353] width 231 height 36
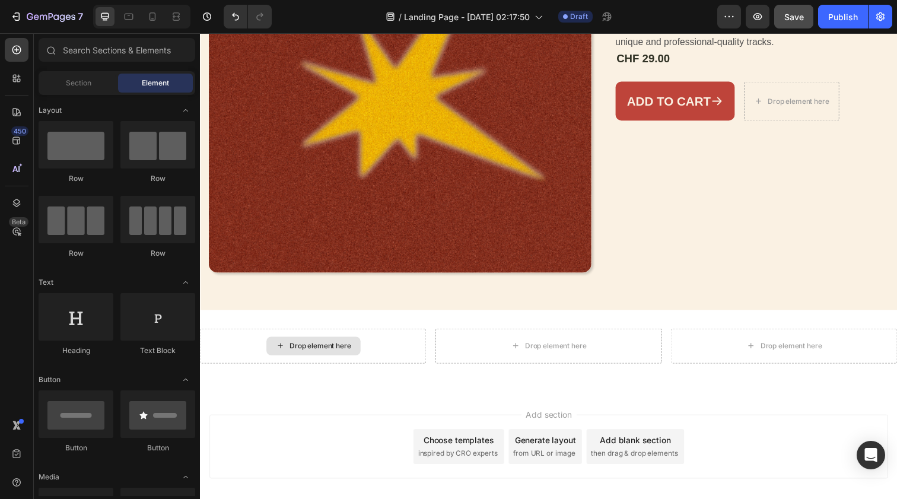
click at [345, 356] on div "Drop element here" at bounding box center [322, 352] width 63 height 9
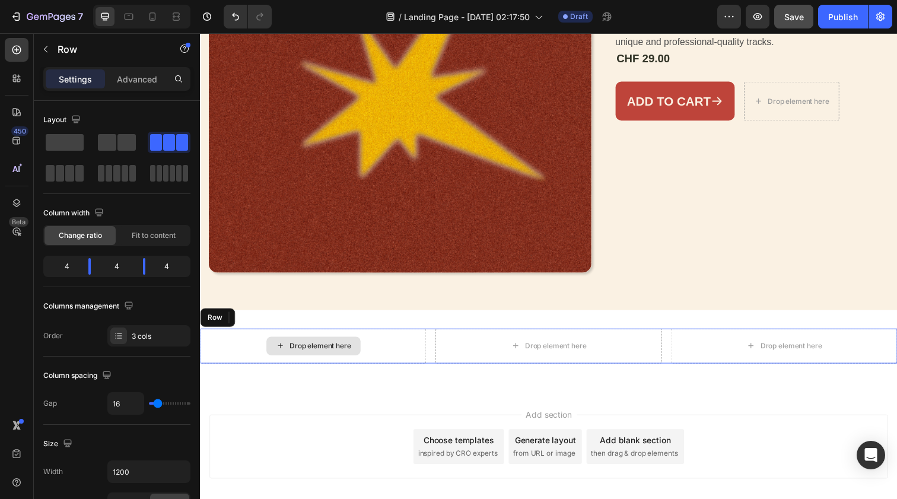
click at [349, 335] on div "Drop element here" at bounding box center [315, 353] width 231 height 36
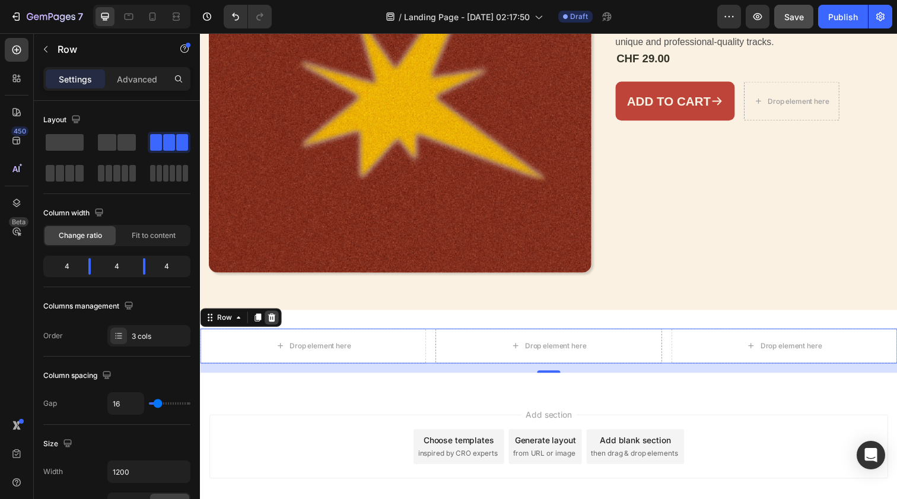
click at [278, 325] on div at bounding box center [273, 323] width 14 height 14
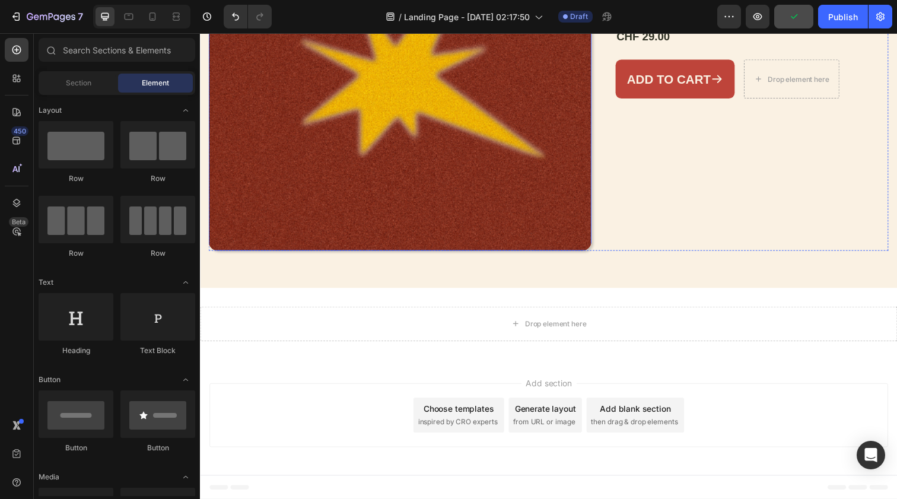
scroll to position [330, 0]
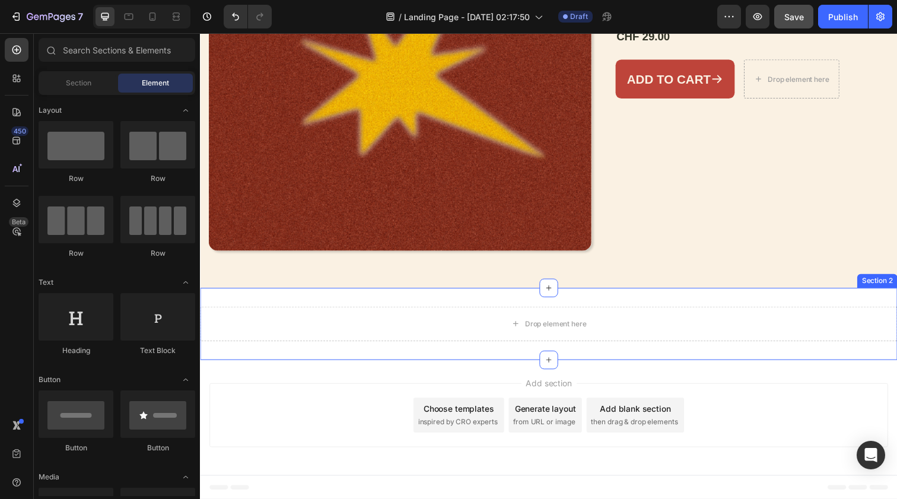
click at [648, 301] on div "Drop element here Section 2" at bounding box center [556, 330] width 712 height 74
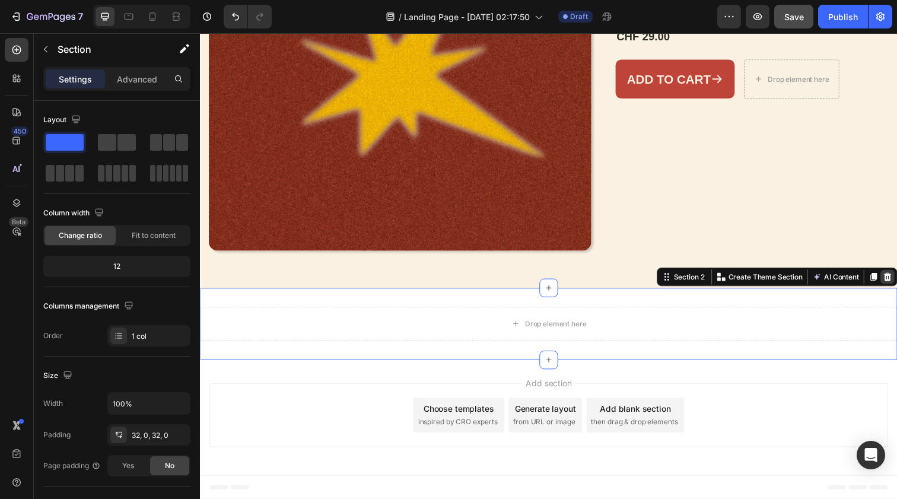
click at [897, 280] on icon at bounding box center [901, 281] width 9 height 9
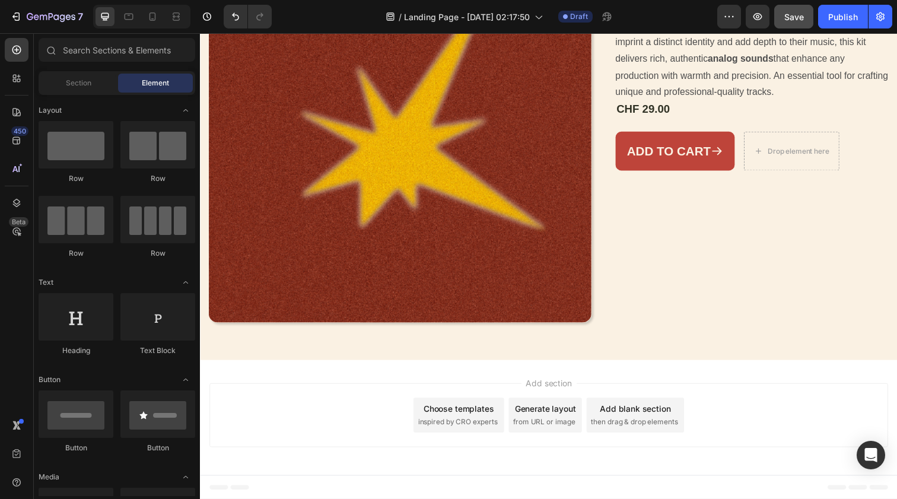
click at [694, 316] on div "Header Arche Kit Heading Product Images Arche Kit Product Title Arche Kit is a …" at bounding box center [556, 143] width 712 height 732
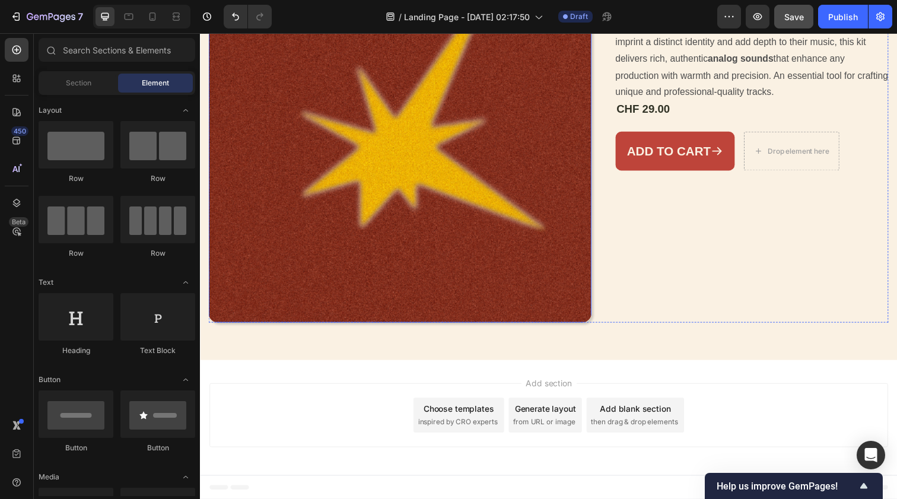
scroll to position [135, 0]
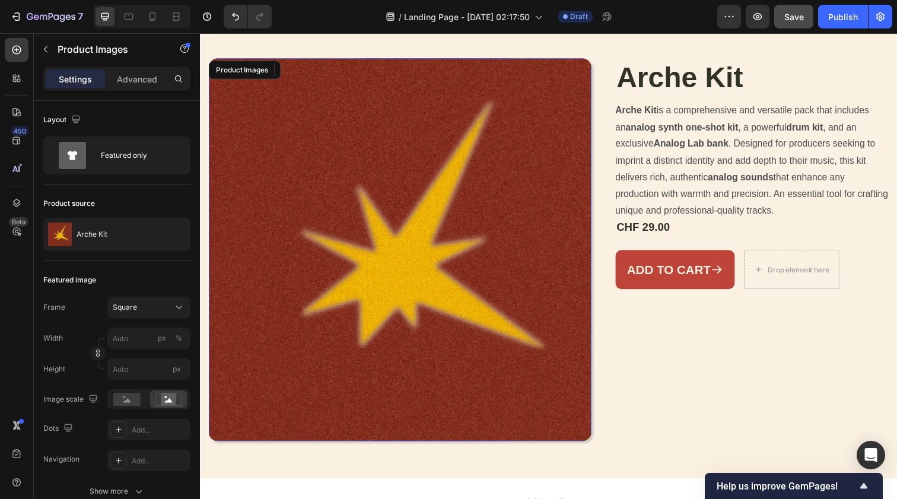
click at [281, 174] on img at bounding box center [404, 254] width 391 height 391
click at [263, 73] on div "Product Images" at bounding box center [253, 70] width 58 height 11
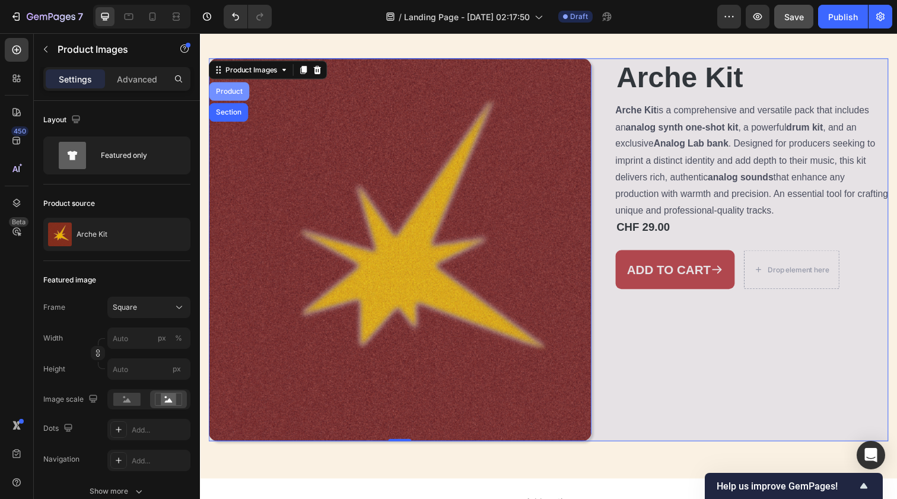
click at [239, 98] on div "Product" at bounding box center [229, 92] width 41 height 19
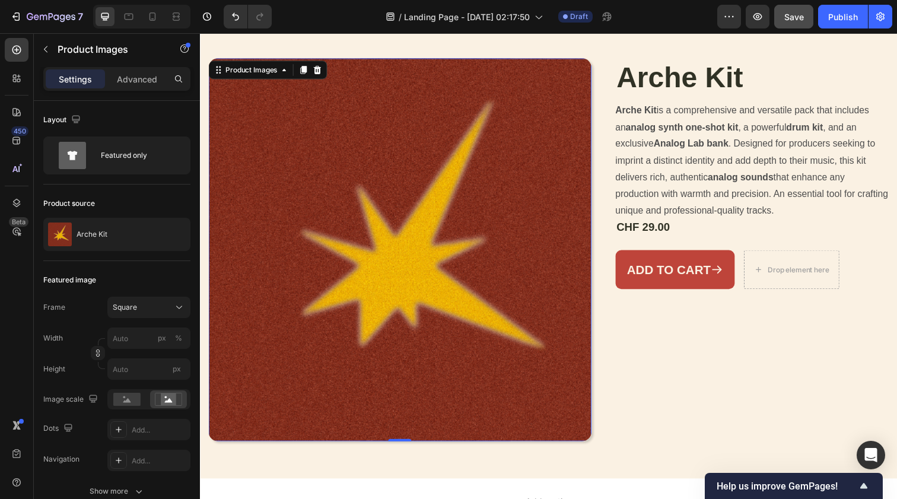
click at [239, 98] on img at bounding box center [404, 254] width 391 height 391
drag, startPoint x: 399, startPoint y: 449, endPoint x: 307, endPoint y: 199, distance: 266.0
click at [307, 199] on div "Product Images 0" at bounding box center [404, 254] width 391 height 391
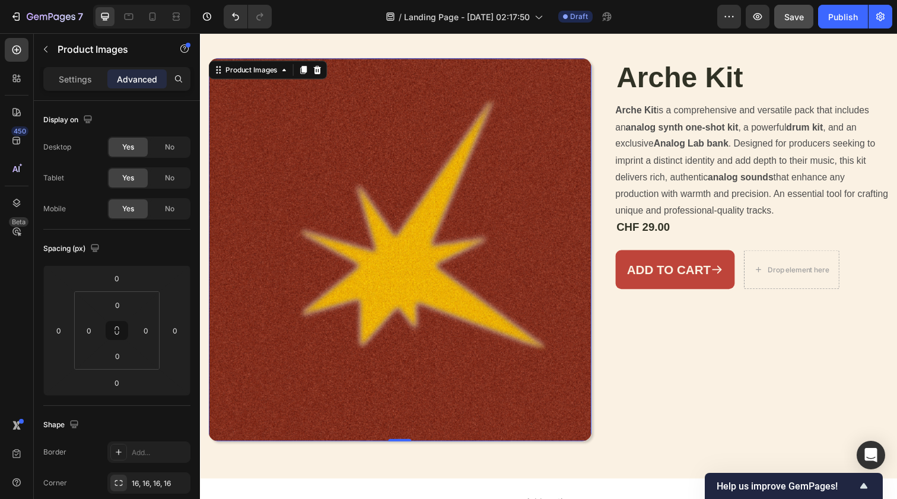
drag, startPoint x: 409, startPoint y: 447, endPoint x: 685, endPoint y: 368, distance: 286.4
click at [685, 368] on div "Product Images 0 Arche Kit Product Title Arche Kit is a comprehensive and versa…" at bounding box center [556, 254] width 694 height 391
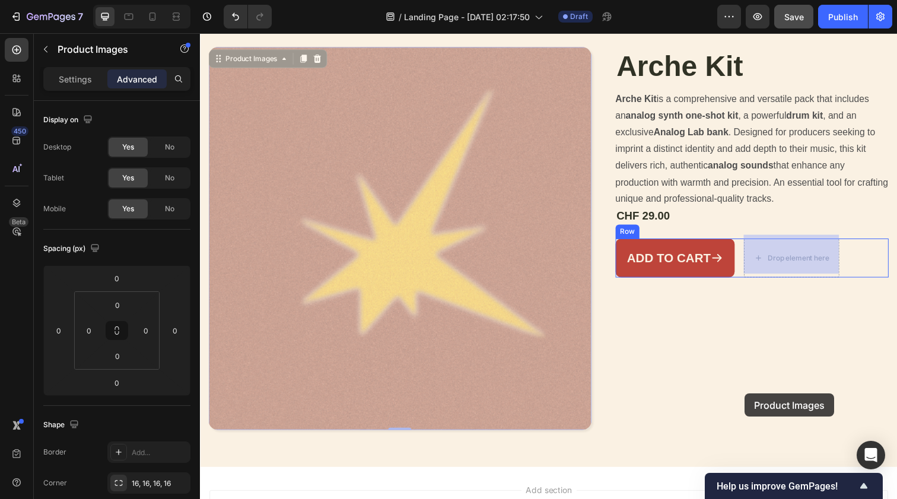
scroll to position [167, 0]
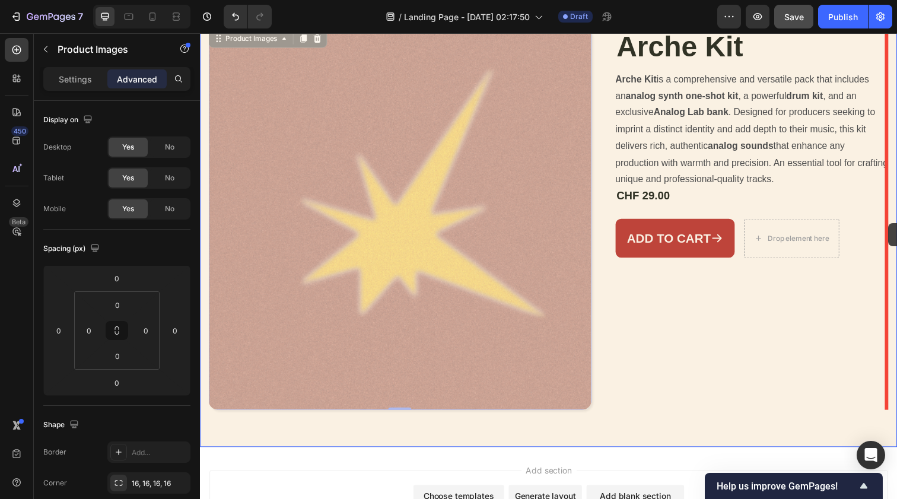
click at [897, 220] on div at bounding box center [556, 232] width 712 height 732
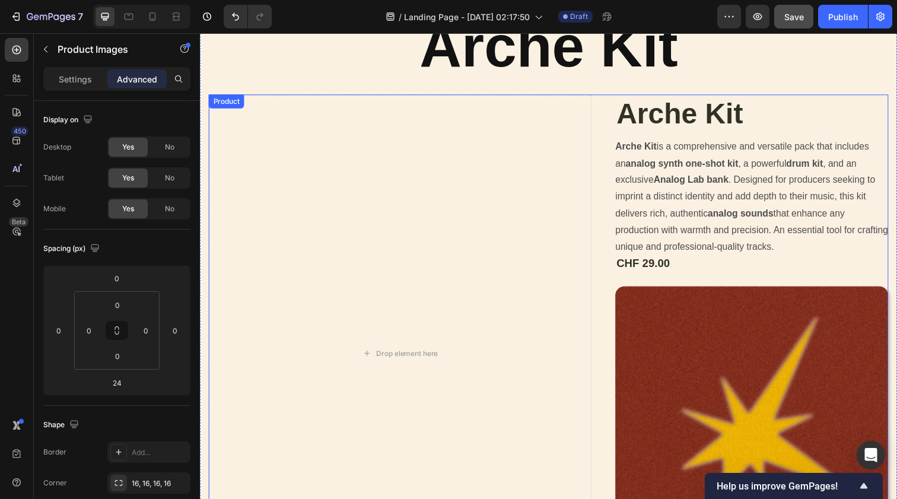
scroll to position [79, 0]
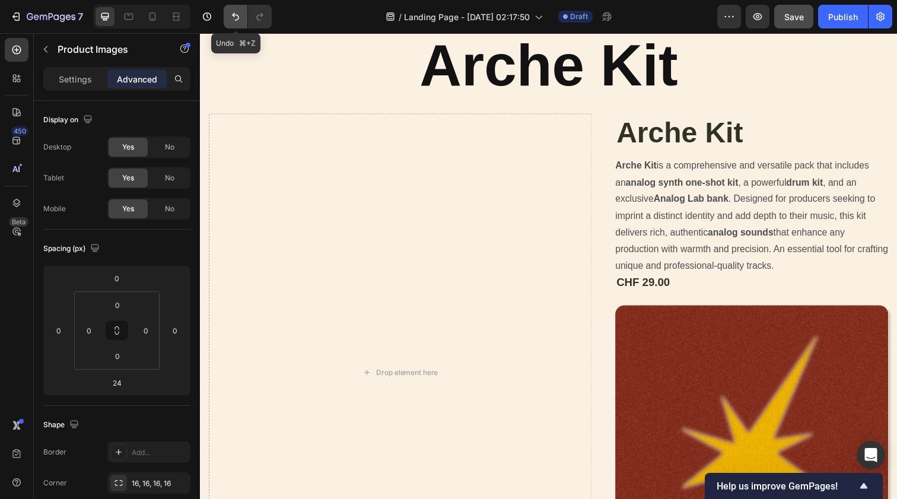
click at [236, 14] on icon "Undo/Redo" at bounding box center [236, 17] width 12 height 12
type input "0"
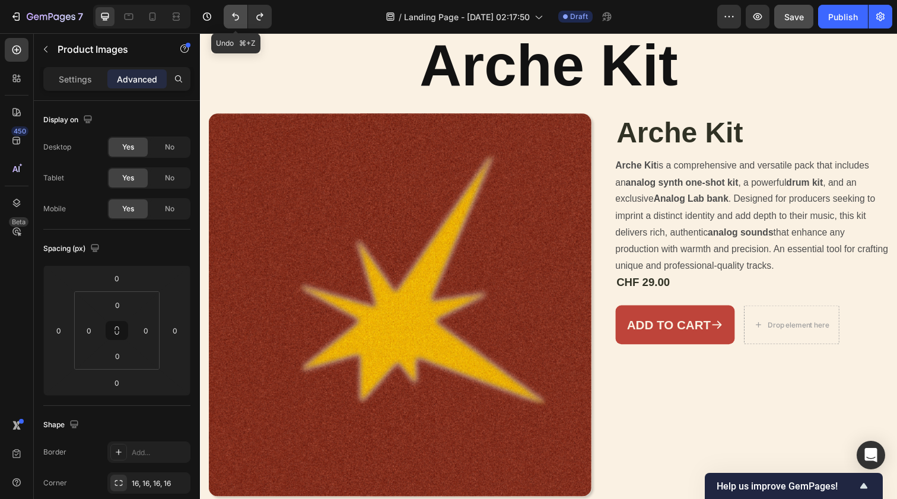
click at [236, 14] on icon "Undo/Redo" at bounding box center [236, 17] width 12 height 12
click at [252, 157] on img at bounding box center [404, 310] width 391 height 391
click at [277, 157] on img at bounding box center [404, 310] width 391 height 391
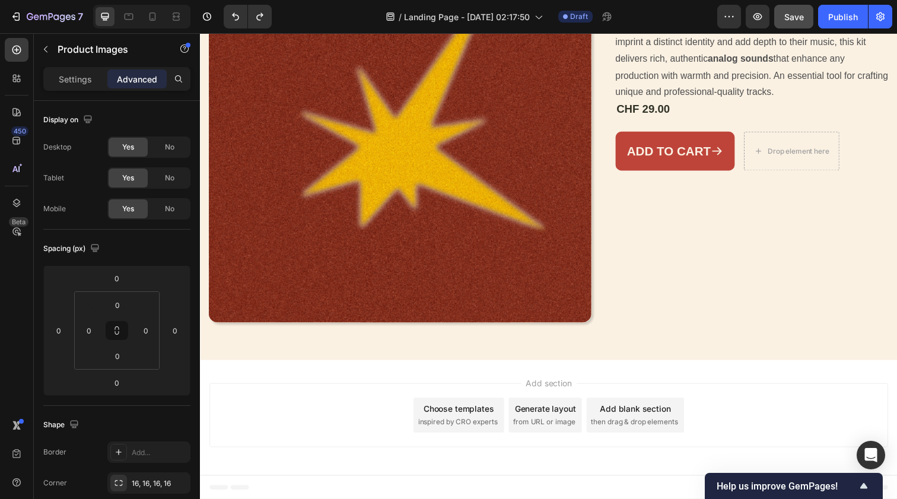
click at [352, 106] on img at bounding box center [404, 133] width 391 height 391
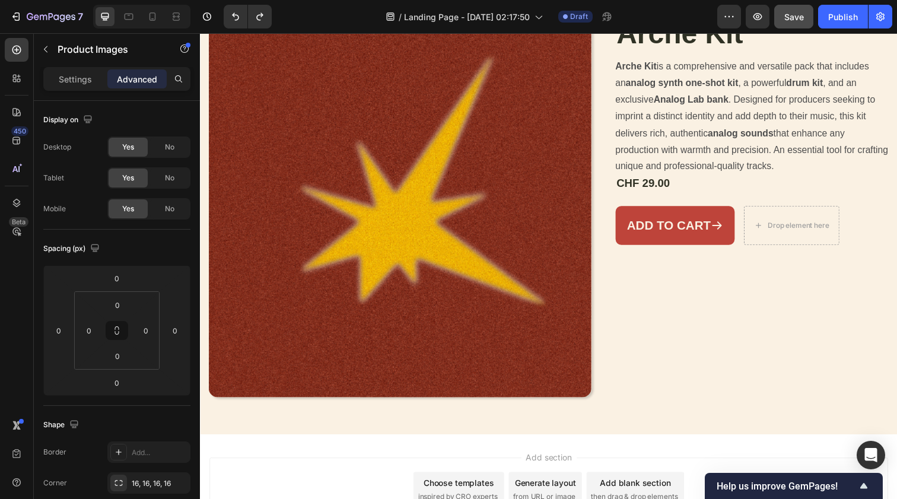
scroll to position [135, 0]
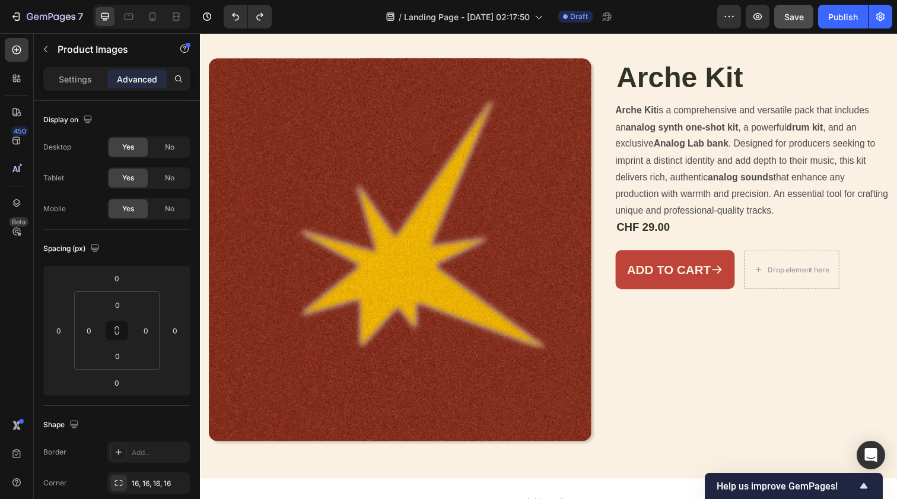
click at [352, 106] on img at bounding box center [404, 254] width 391 height 391
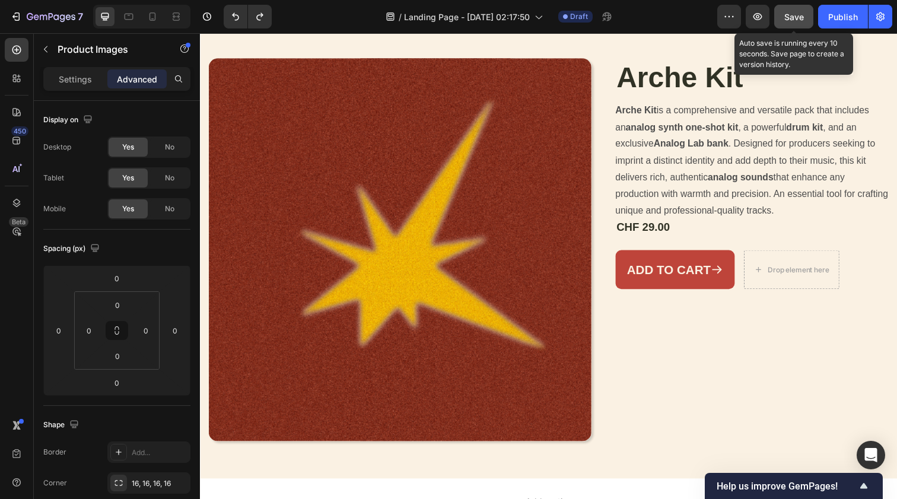
click at [797, 11] on div "Save" at bounding box center [794, 17] width 20 height 12
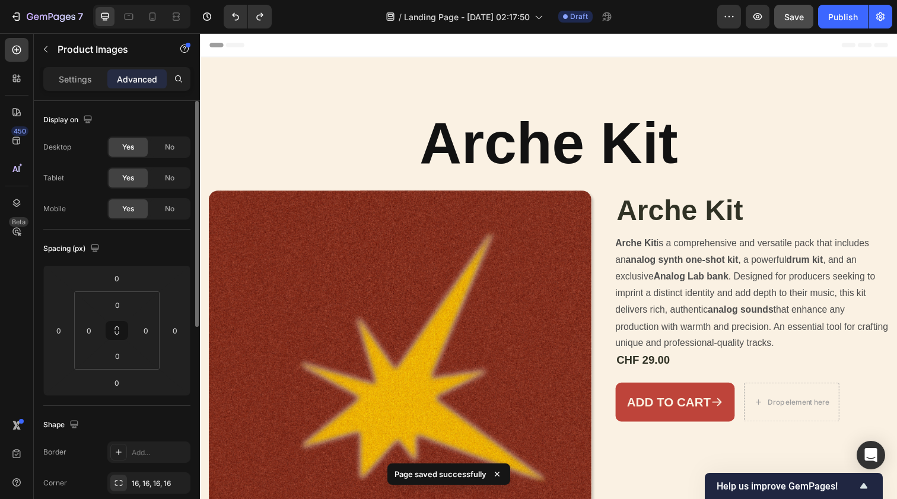
scroll to position [0, 0]
click at [82, 78] on p "Settings" at bounding box center [75, 79] width 33 height 12
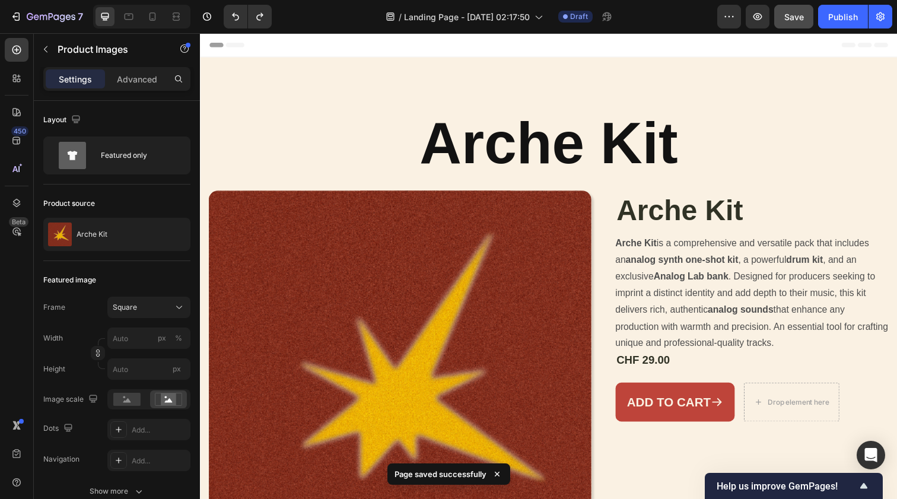
click at [306, 273] on img at bounding box center [404, 389] width 391 height 391
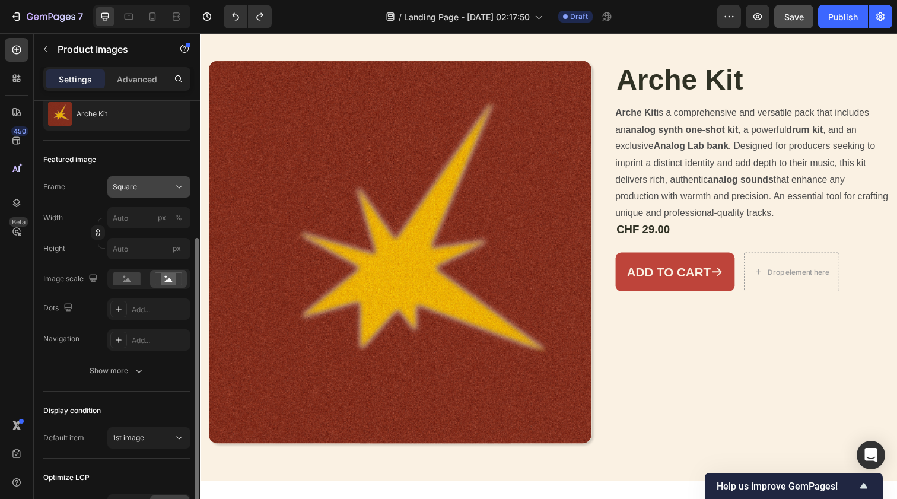
scroll to position [182, 0]
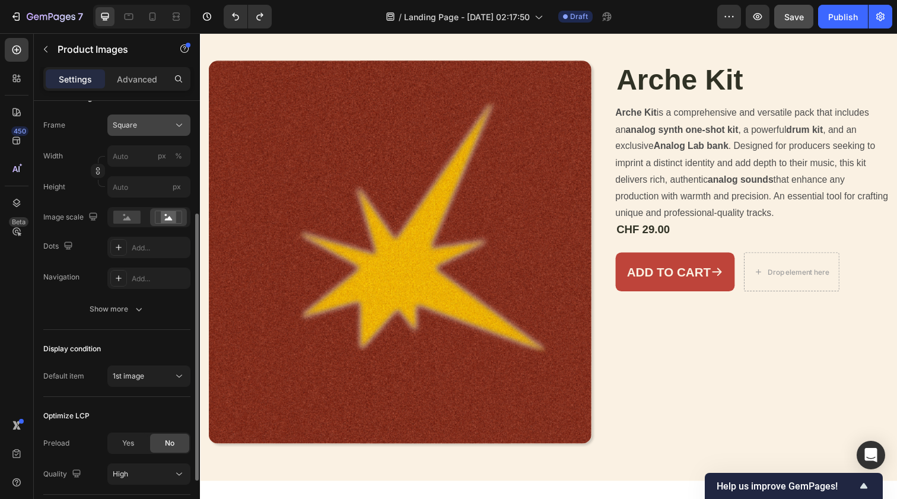
click at [161, 126] on div "Square" at bounding box center [142, 125] width 58 height 11
click at [102, 171] on button "button" at bounding box center [98, 171] width 14 height 14
click at [152, 135] on button "Custom" at bounding box center [148, 125] width 83 height 21
click at [152, 134] on button "Custom" at bounding box center [148, 125] width 83 height 21
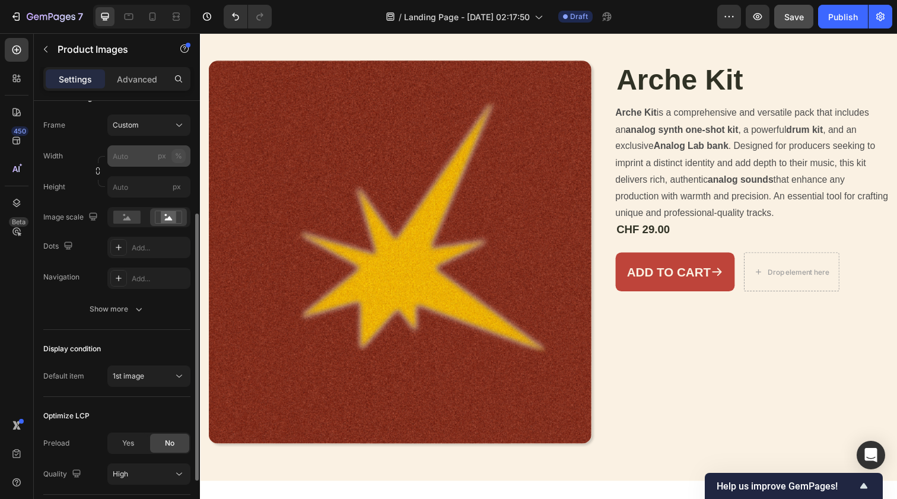
click at [171, 156] on button "%" at bounding box center [178, 156] width 14 height 14
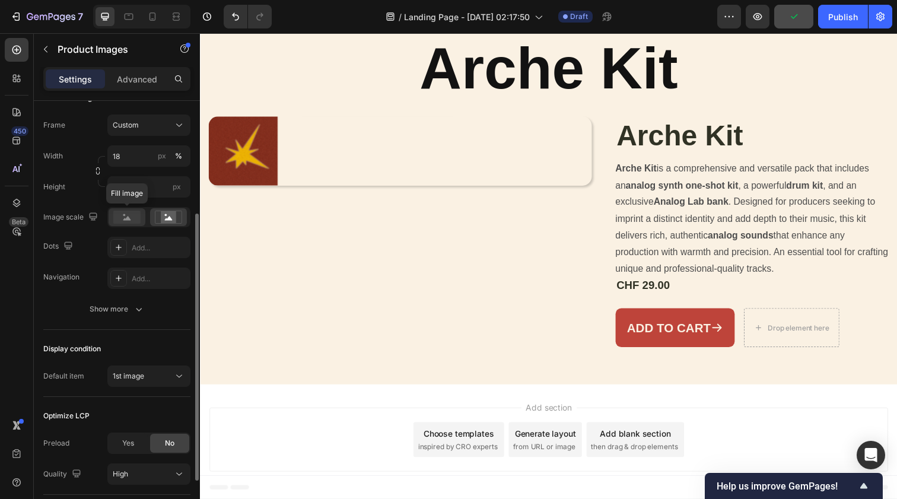
click at [128, 217] on icon at bounding box center [127, 218] width 8 height 4
click at [144, 151] on input "18" at bounding box center [148, 155] width 83 height 21
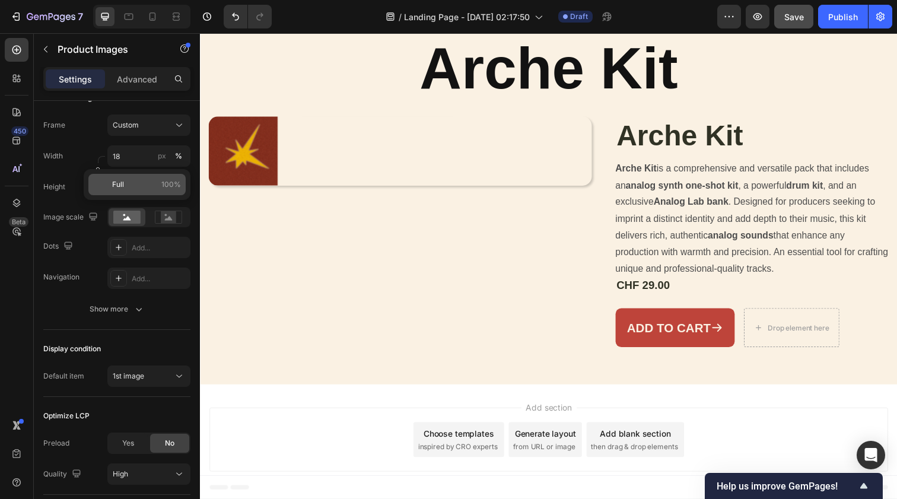
click at [134, 177] on div "Full 100%" at bounding box center [136, 184] width 97 height 21
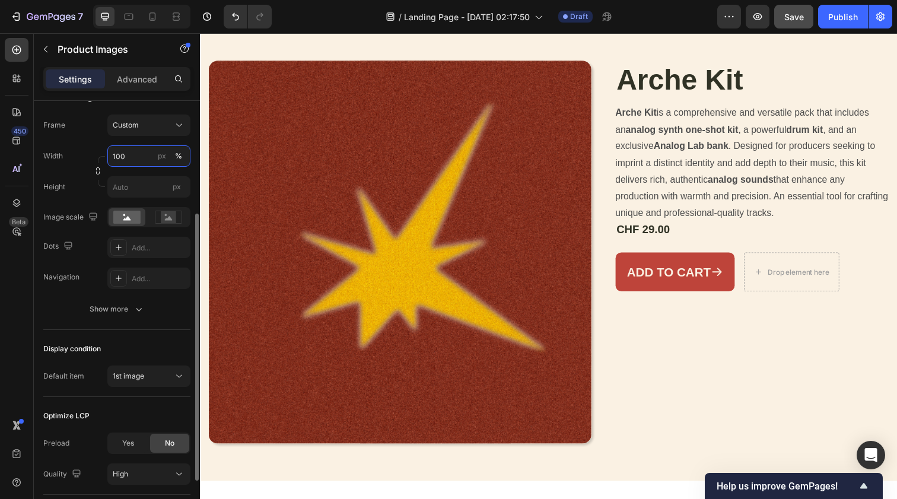
click at [137, 158] on input "100" at bounding box center [148, 155] width 83 height 21
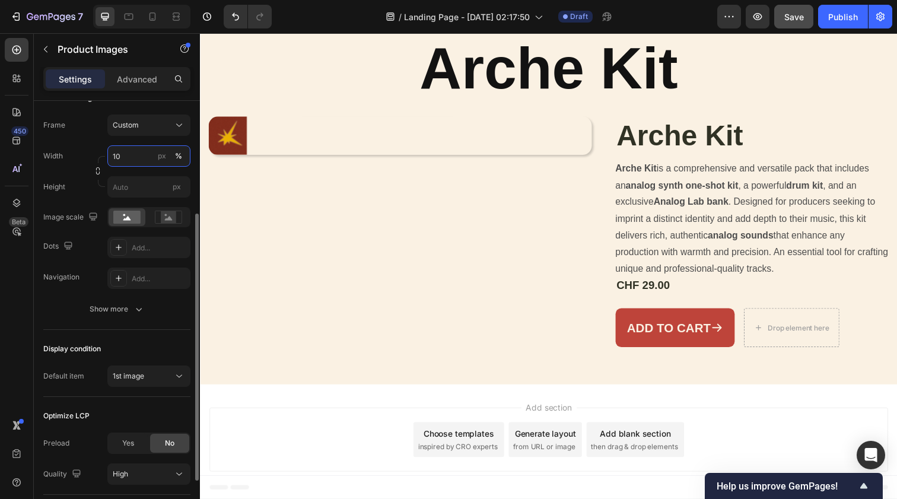
type input "1"
click at [180, 157] on div "%" at bounding box center [178, 156] width 7 height 11
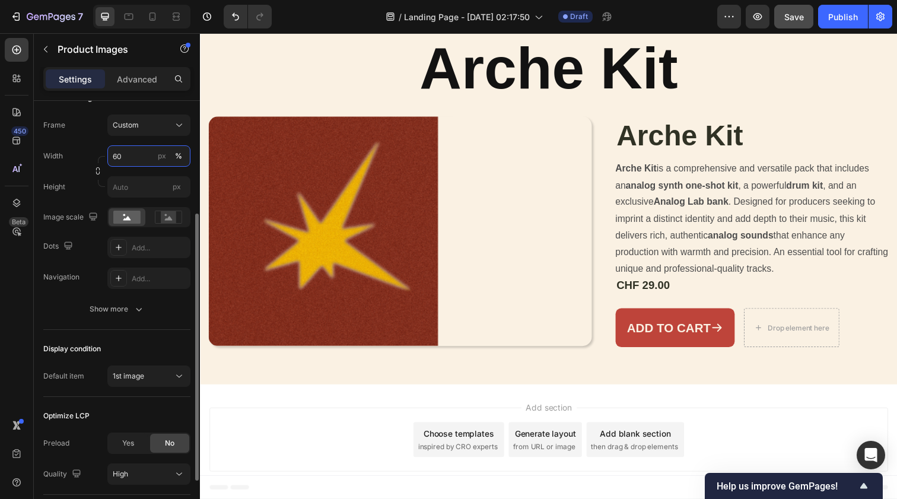
click at [132, 157] on input "60" at bounding box center [148, 155] width 83 height 21
type input "6"
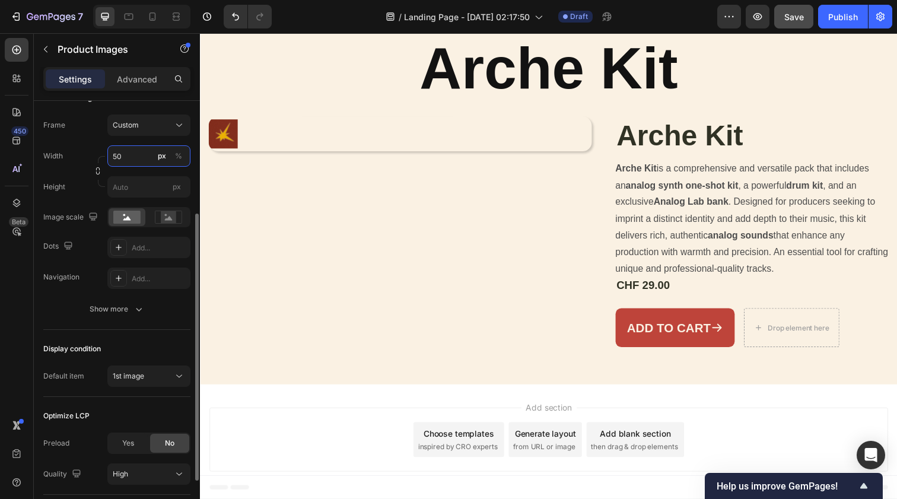
type input "5"
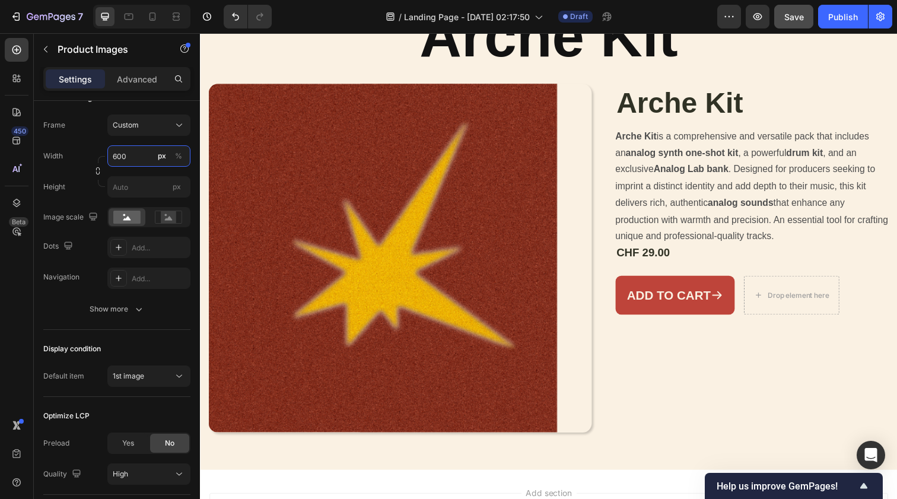
scroll to position [107, 0]
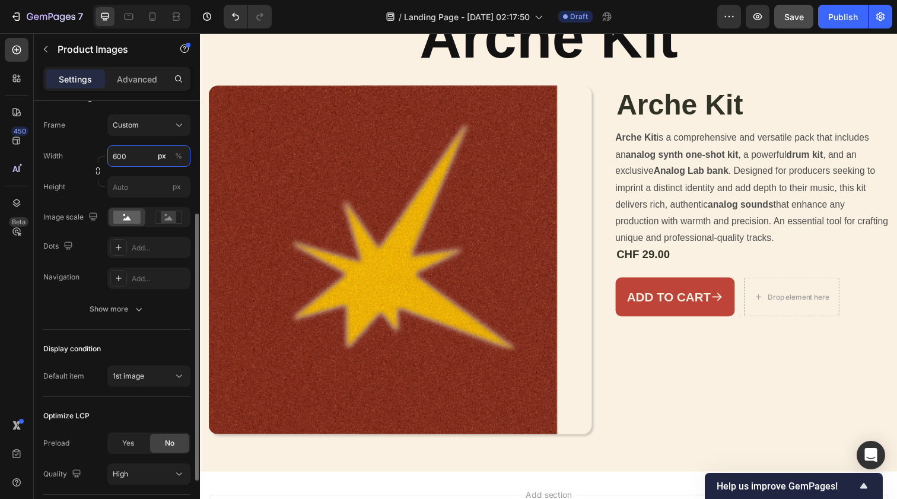
click at [115, 157] on input "600" at bounding box center [148, 155] width 83 height 21
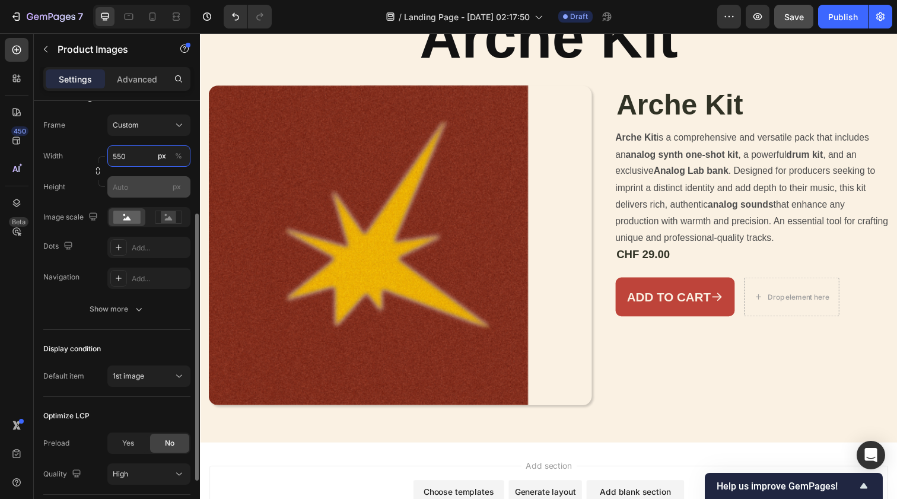
type input "550"
click at [145, 189] on input "px" at bounding box center [148, 186] width 83 height 21
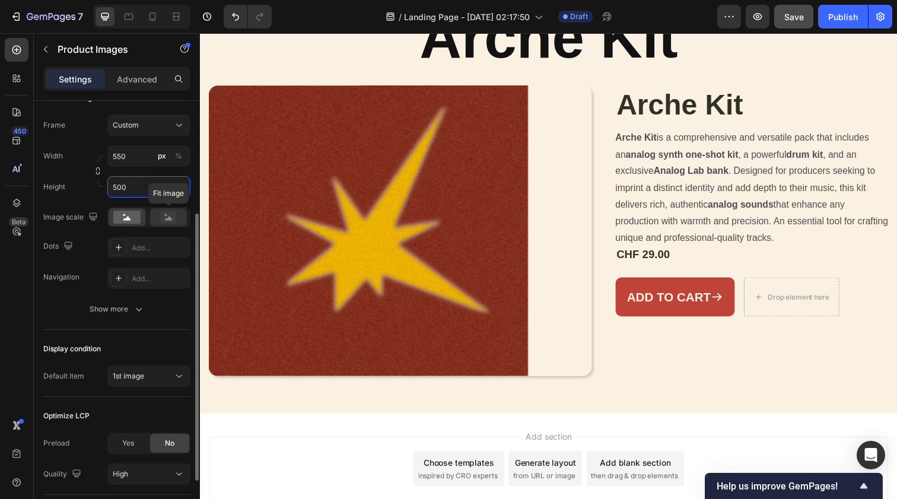
type input "500"
click at [165, 215] on circle at bounding box center [166, 215] width 2 height 2
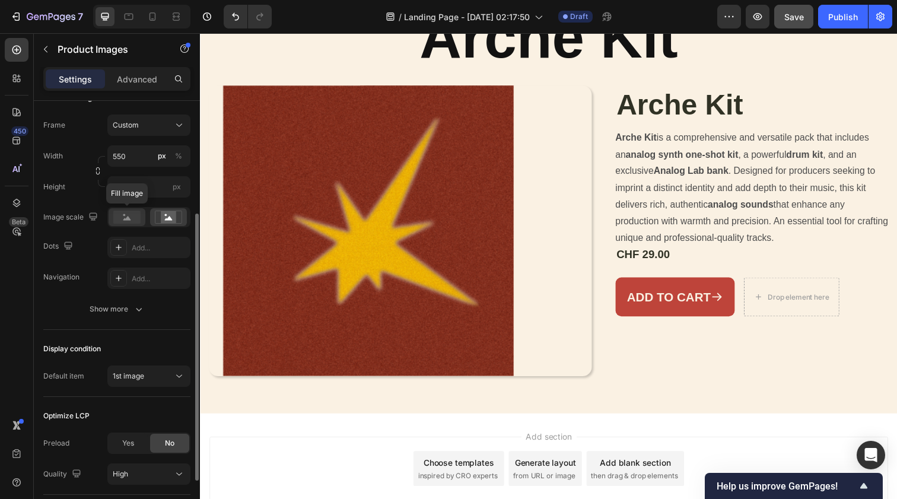
click at [129, 217] on rect at bounding box center [126, 217] width 27 height 13
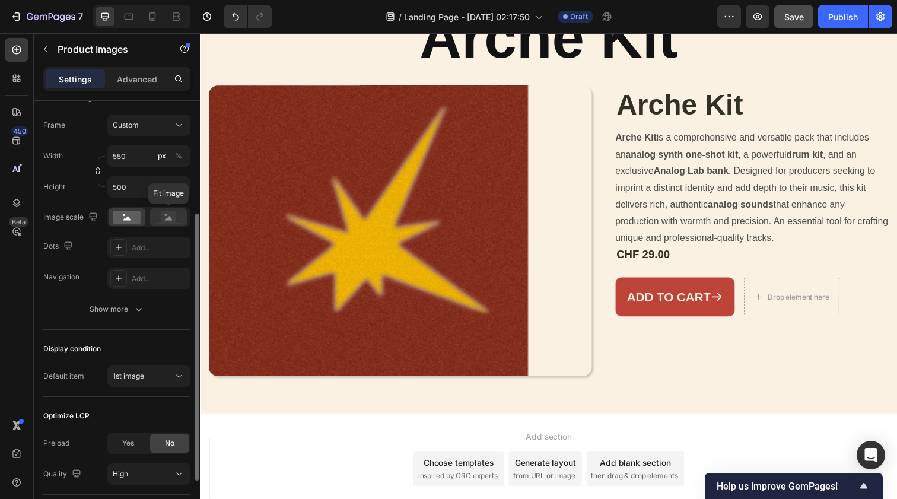
click at [170, 217] on icon at bounding box center [169, 218] width 8 height 4
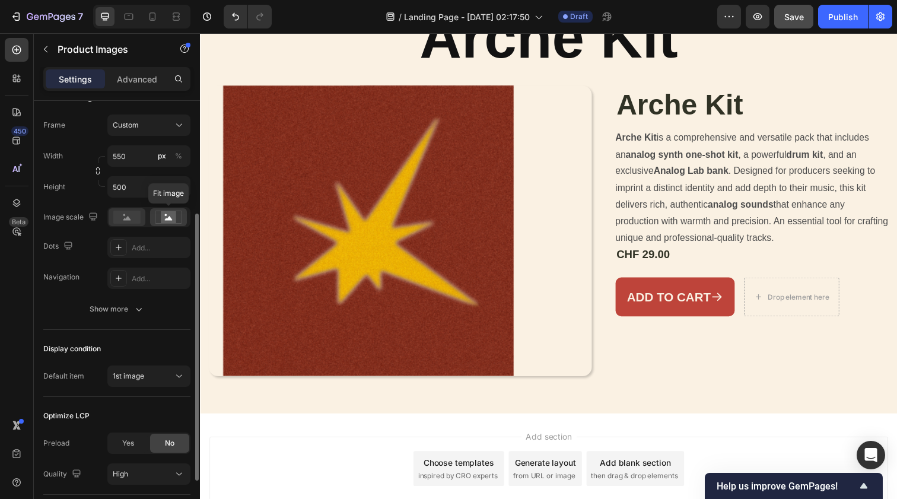
click at [134, 220] on rect at bounding box center [126, 217] width 27 height 13
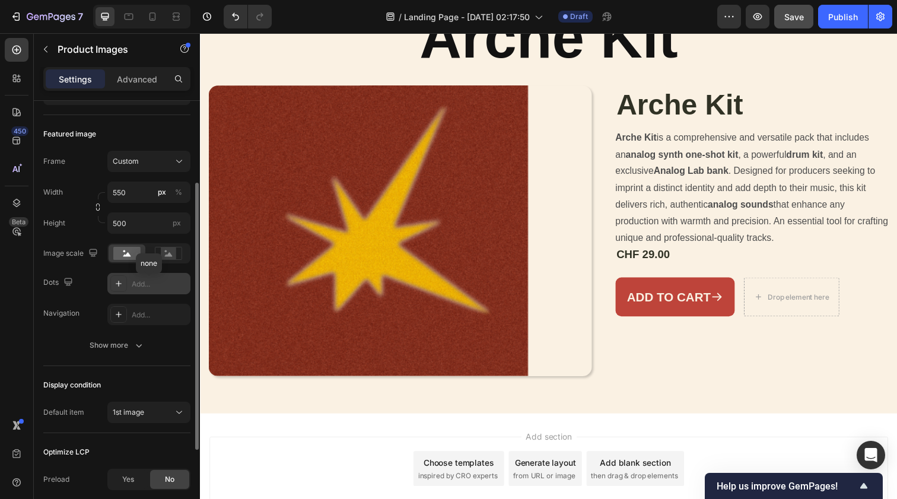
scroll to position [141, 0]
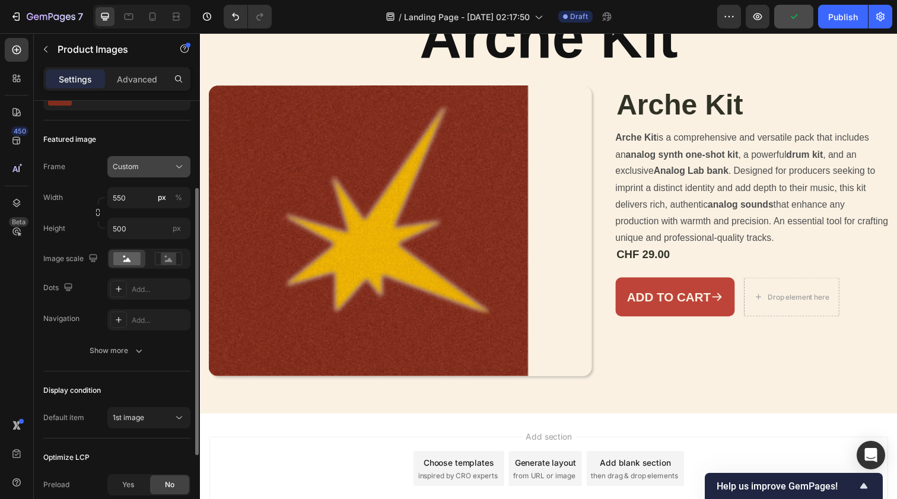
click at [160, 170] on div "Custom" at bounding box center [142, 166] width 58 height 11
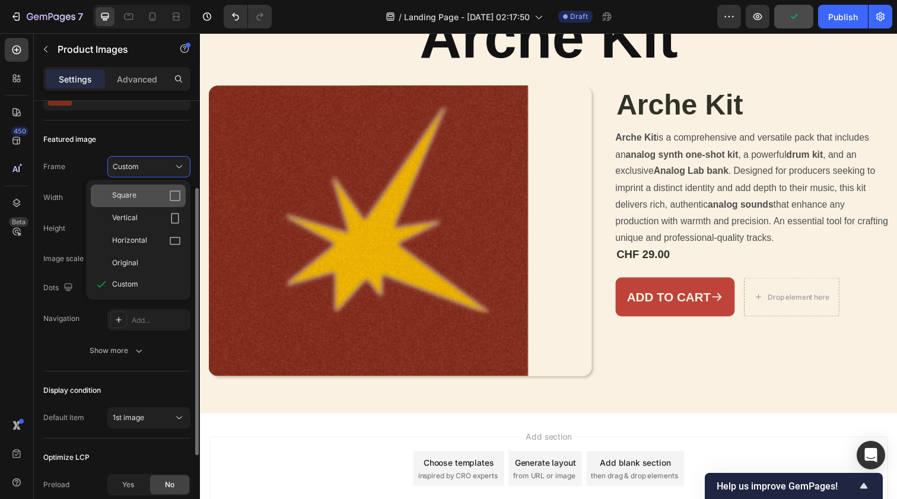
click at [166, 195] on div "Square" at bounding box center [146, 196] width 69 height 12
type input "500"
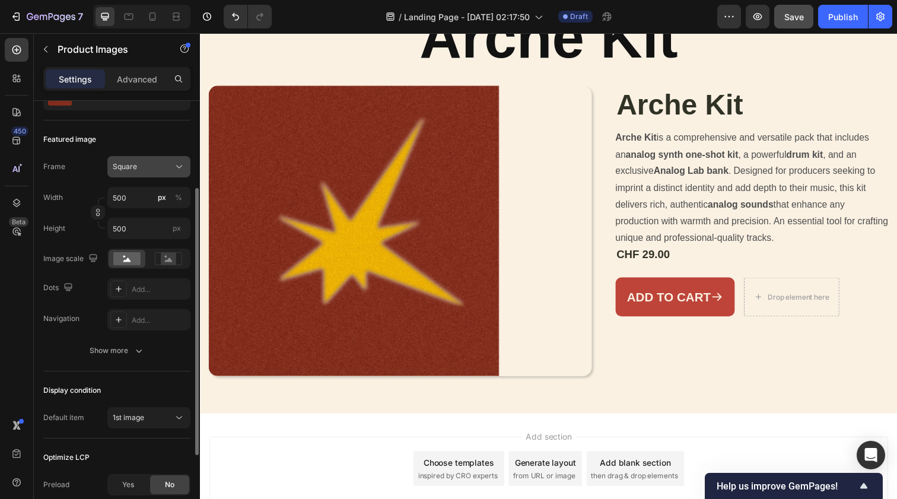
click at [169, 162] on div "Square" at bounding box center [142, 166] width 58 height 11
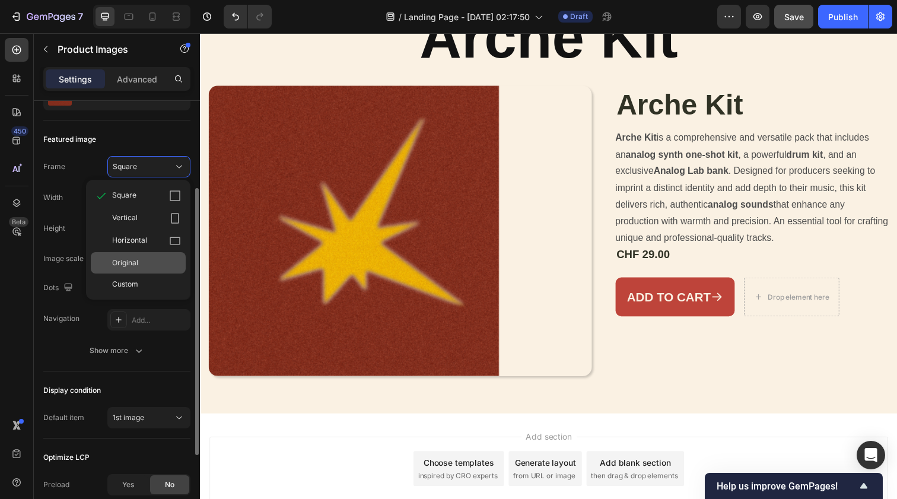
click at [168, 260] on div "Original" at bounding box center [146, 263] width 69 height 11
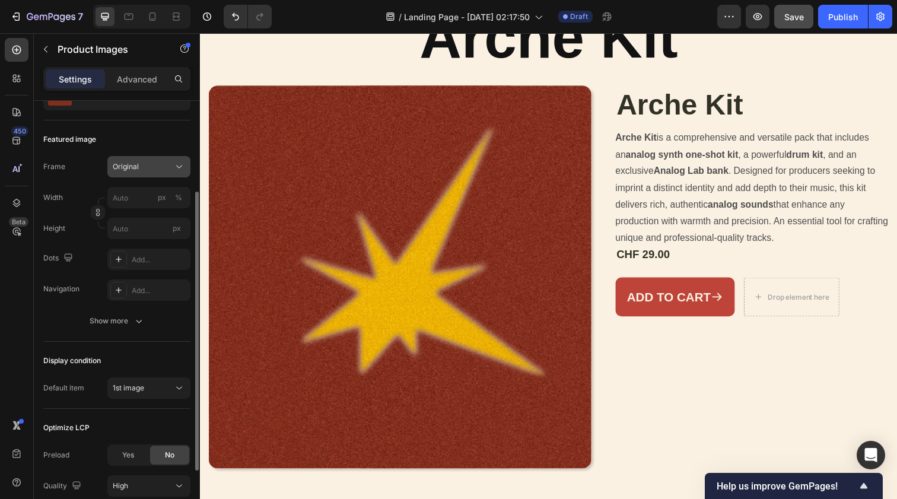
click at [151, 172] on div "Original" at bounding box center [149, 167] width 72 height 12
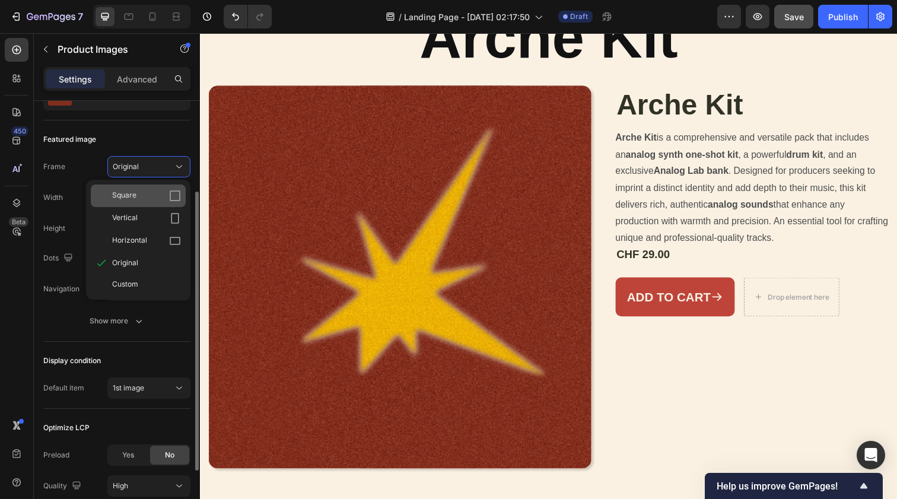
click at [151, 192] on div "Square" at bounding box center [146, 196] width 69 height 12
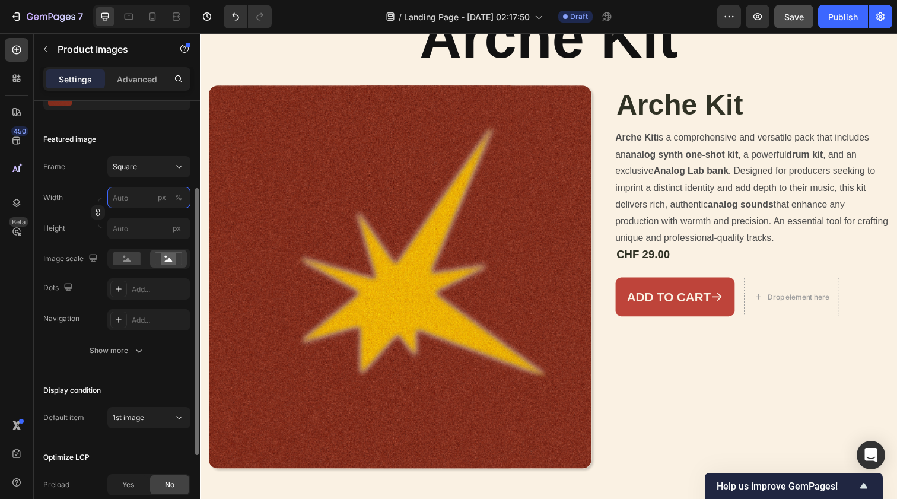
click at [145, 198] on input "px %" at bounding box center [148, 197] width 83 height 21
type input "5"
type input "55"
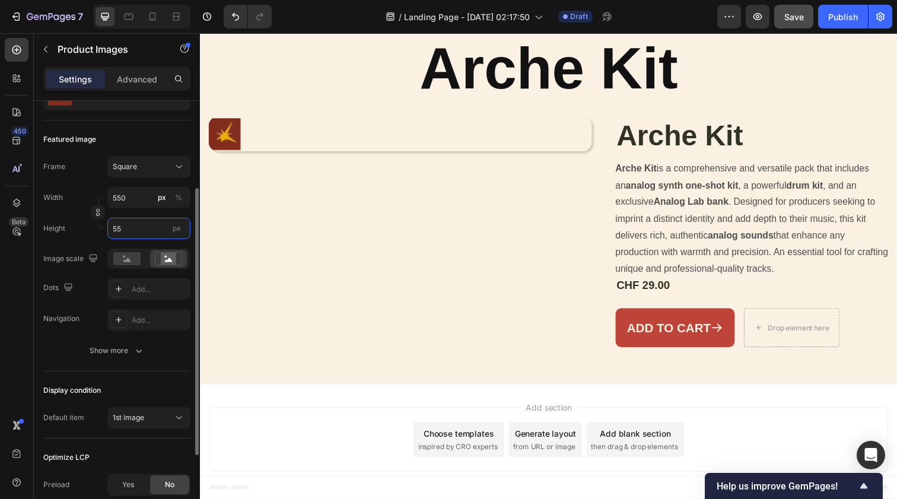
click at [142, 230] on input "55" at bounding box center [148, 228] width 83 height 21
type input "555"
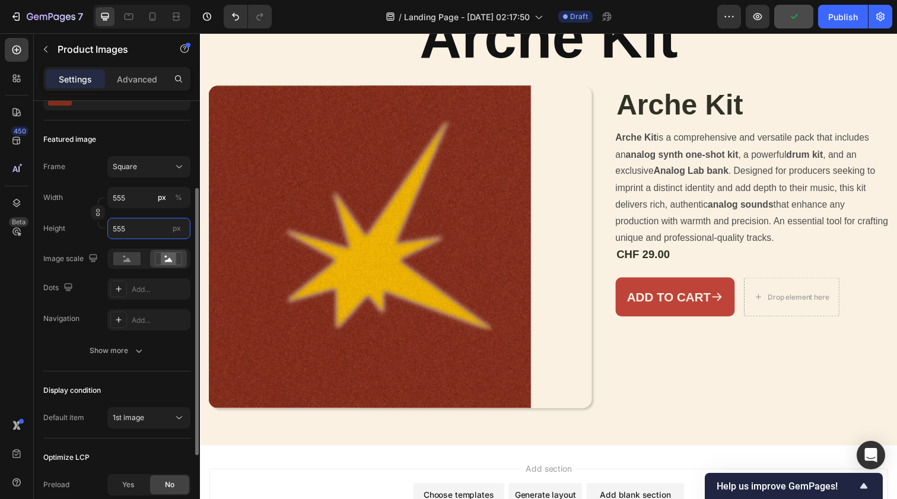
type input "55"
type input "550"
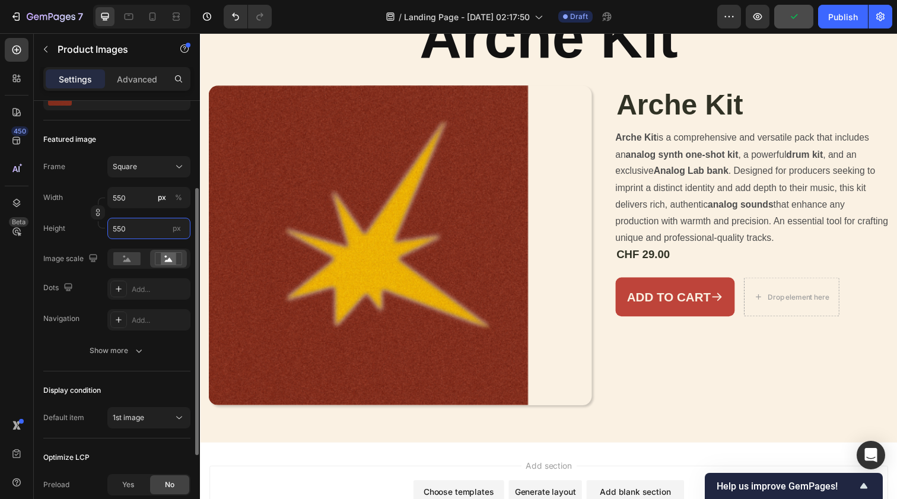
type input "550"
click at [126, 138] on div "Featured image" at bounding box center [116, 139] width 147 height 19
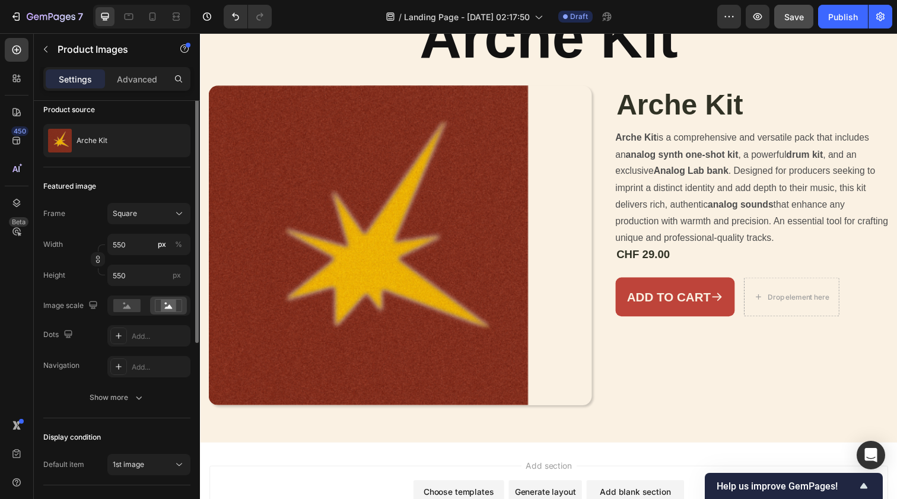
scroll to position [29, 0]
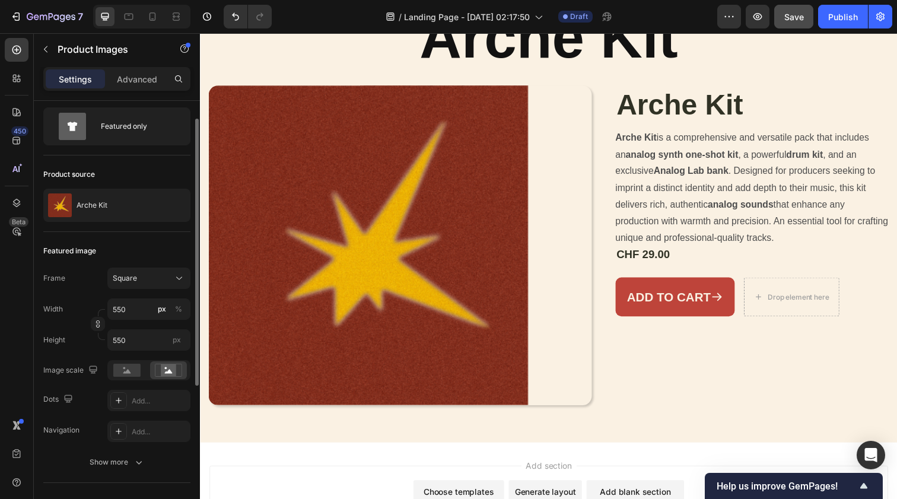
click at [790, 24] on button "Save" at bounding box center [793, 17] width 39 height 24
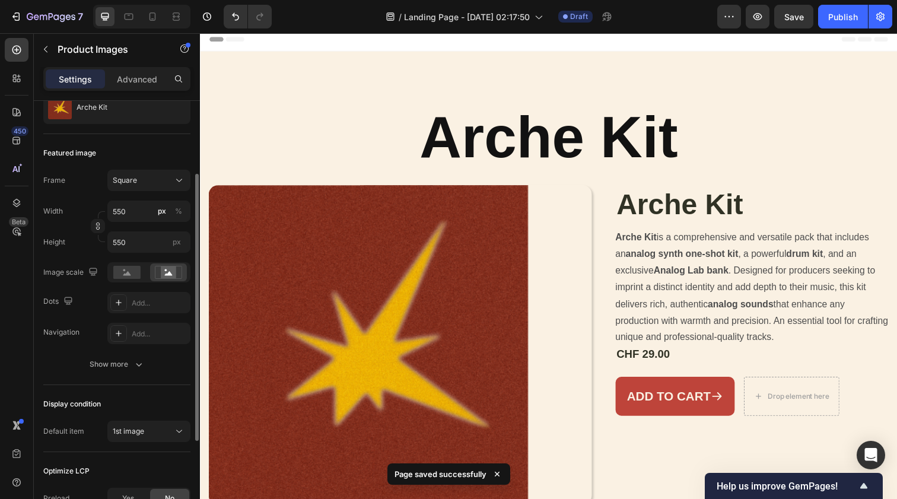
scroll to position [135, 0]
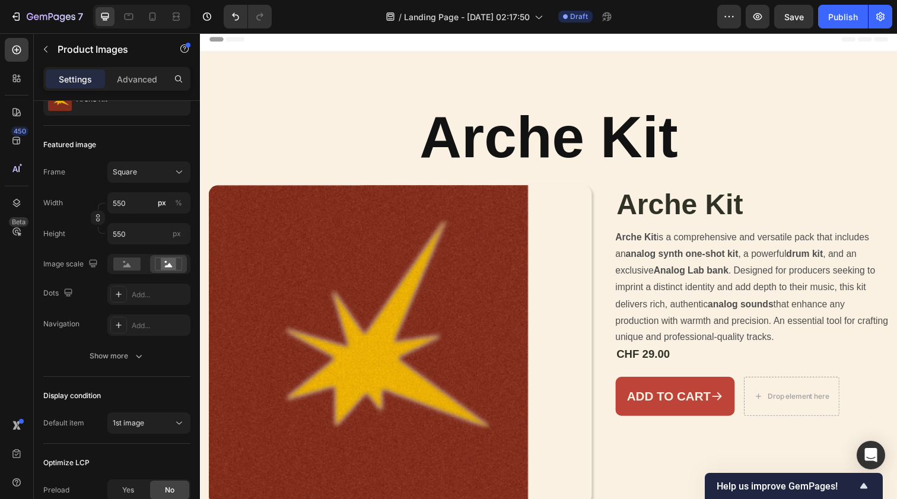
click at [398, 204] on img at bounding box center [372, 351] width 326 height 326
click at [125, 274] on div "Fill image" at bounding box center [148, 264] width 83 height 20
click at [125, 266] on icon at bounding box center [127, 265] width 8 height 4
click at [163, 78] on div "Advanced" at bounding box center [136, 78] width 59 height 19
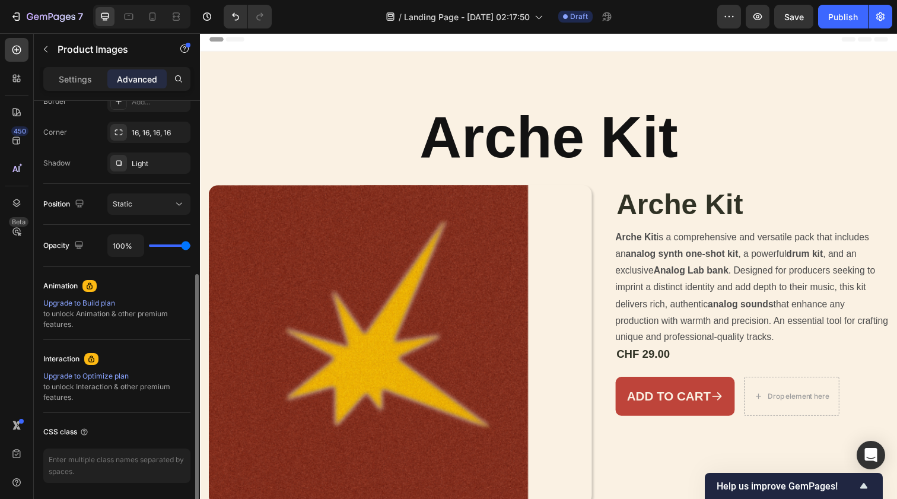
scroll to position [319, 0]
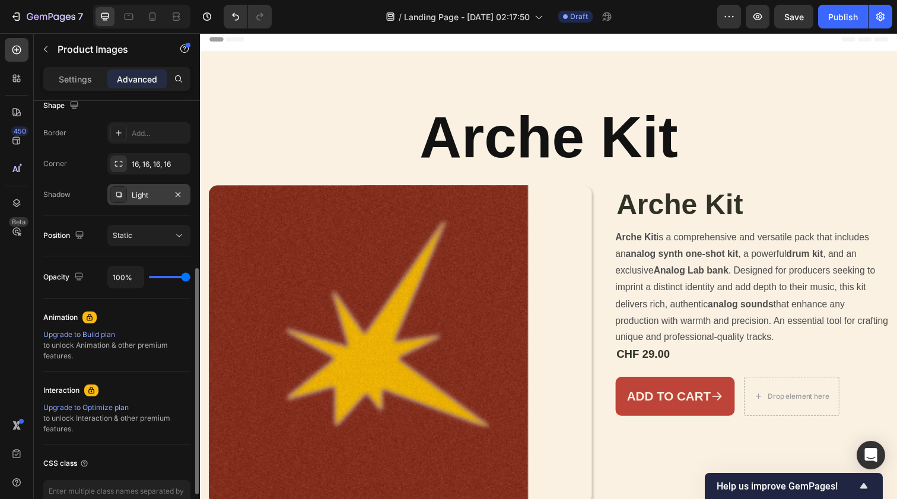
click at [143, 197] on div "Light" at bounding box center [149, 195] width 34 height 11
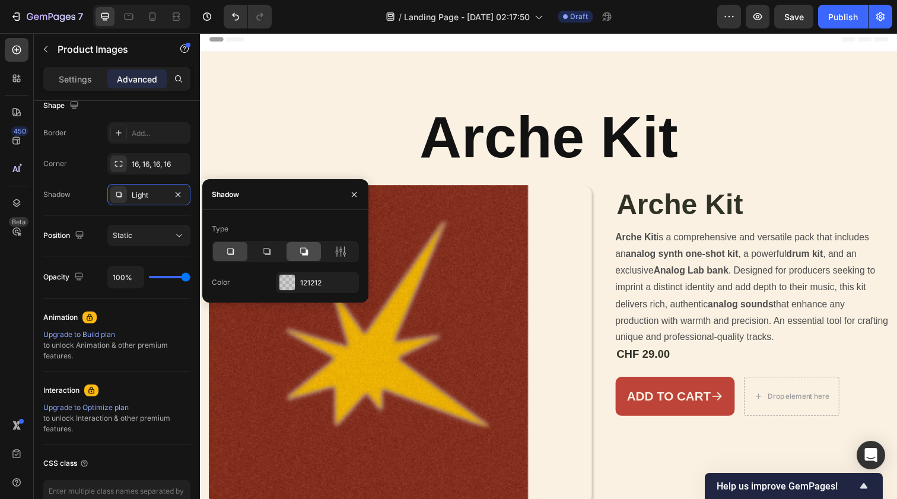
click at [297, 248] on div at bounding box center [304, 251] width 34 height 19
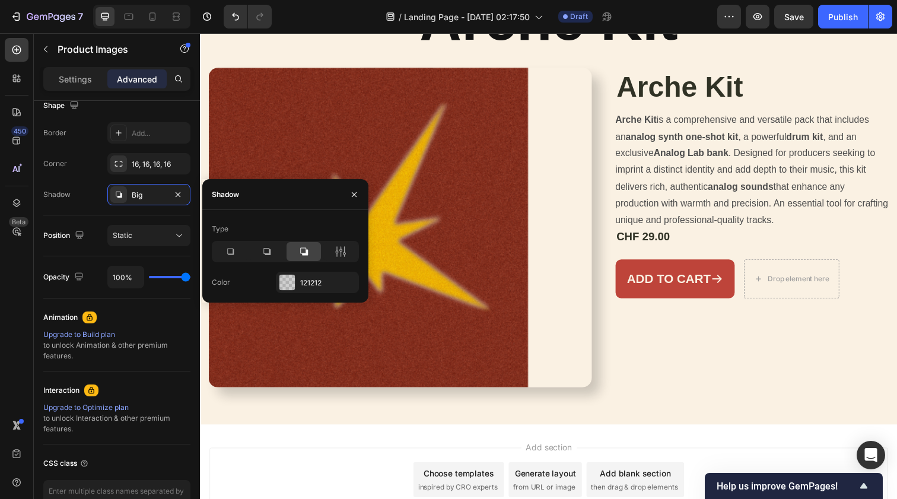
scroll to position [138, 0]
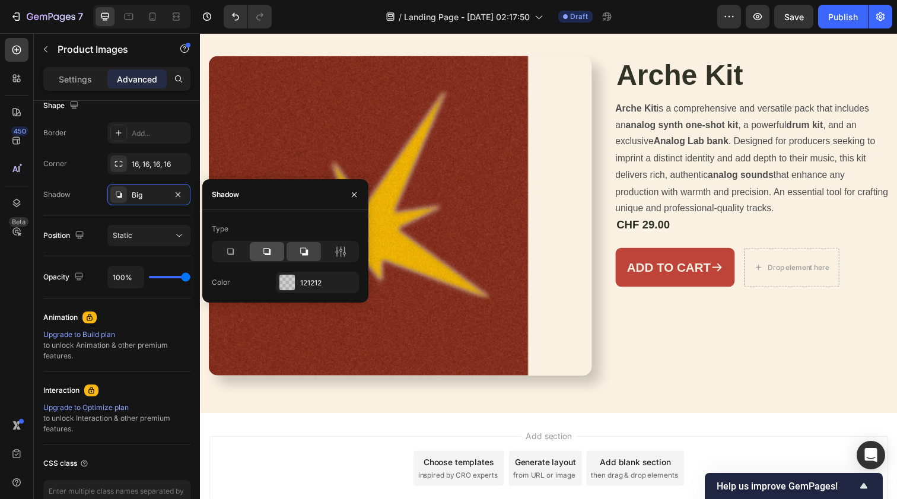
click at [272, 253] on icon at bounding box center [267, 252] width 12 height 12
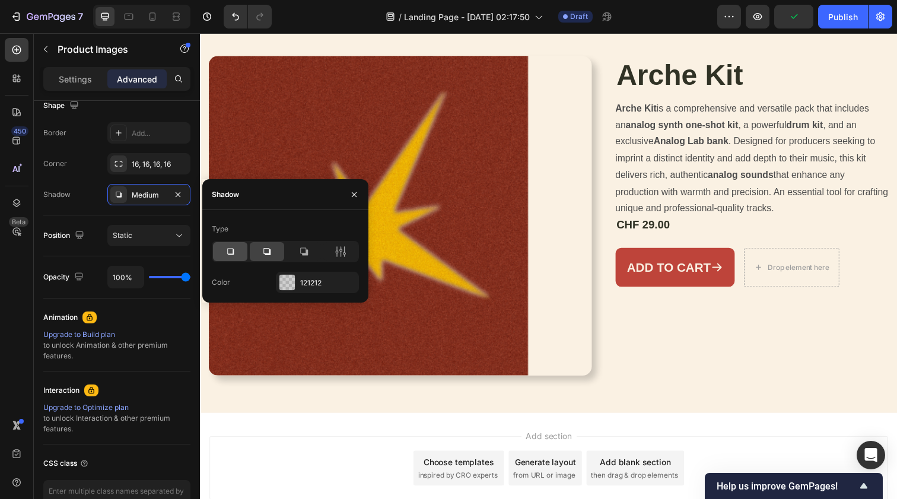
click at [221, 247] on div at bounding box center [230, 251] width 34 height 19
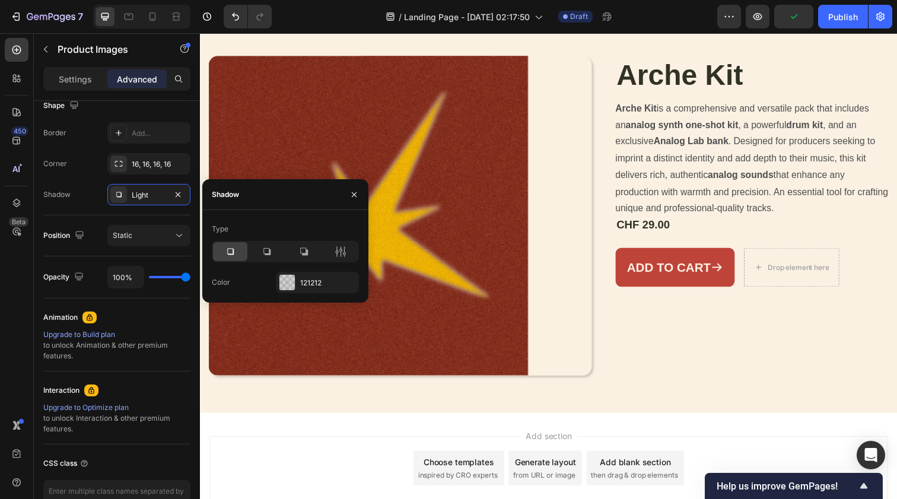
click at [244, 249] on div at bounding box center [230, 251] width 34 height 19
click at [260, 249] on div at bounding box center [267, 251] width 34 height 19
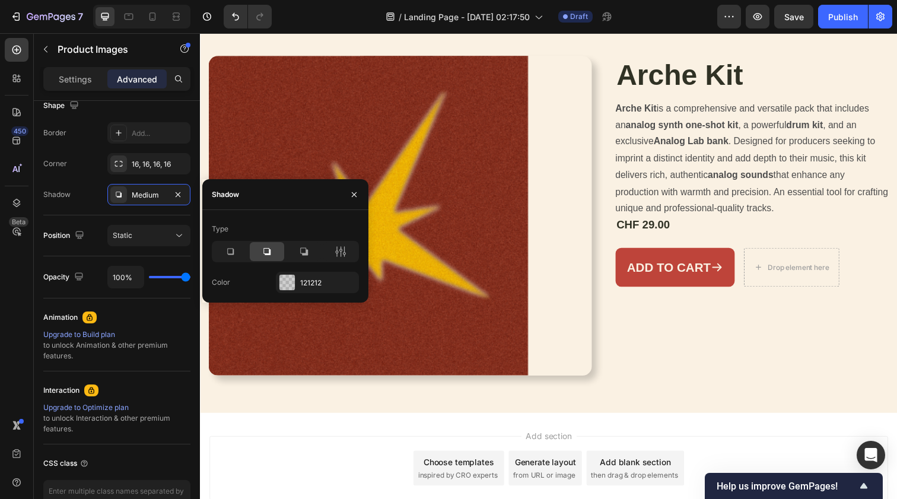
click at [366, 252] on div "Type Color 121212" at bounding box center [285, 257] width 166 height 74
click at [337, 252] on icon at bounding box center [341, 252] width 12 height 12
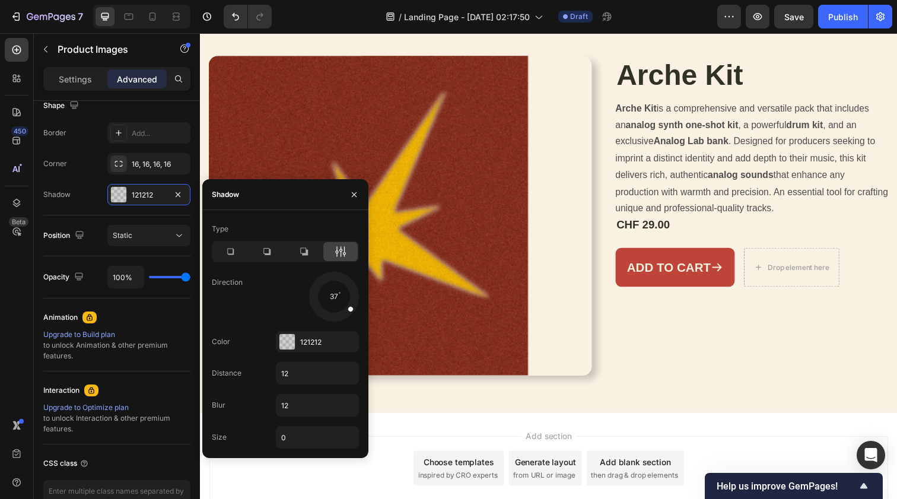
drag, startPoint x: 344, startPoint y: 309, endPoint x: 339, endPoint y: 300, distance: 9.3
click at [339, 300] on div at bounding box center [345, 304] width 26 height 21
click at [158, 321] on div "Animation" at bounding box center [116, 317] width 147 height 19
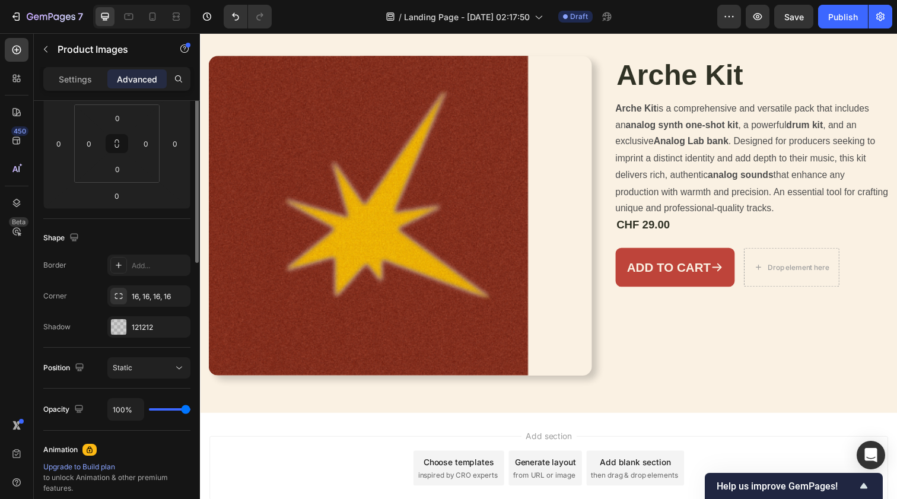
scroll to position [0, 0]
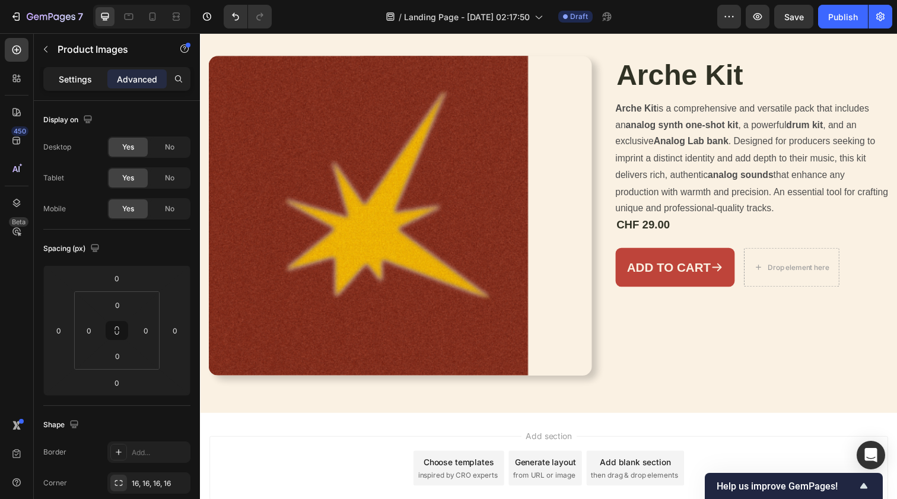
click at [91, 87] on div "Settings" at bounding box center [75, 78] width 59 height 19
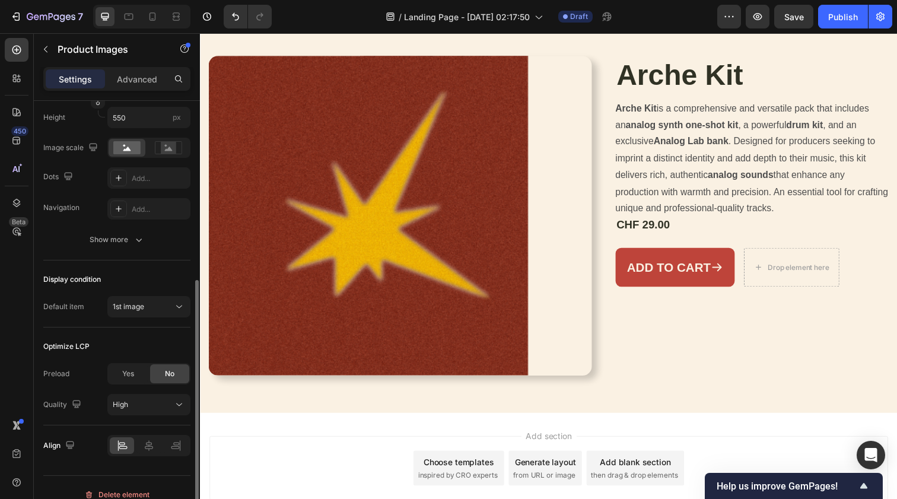
scroll to position [266, 0]
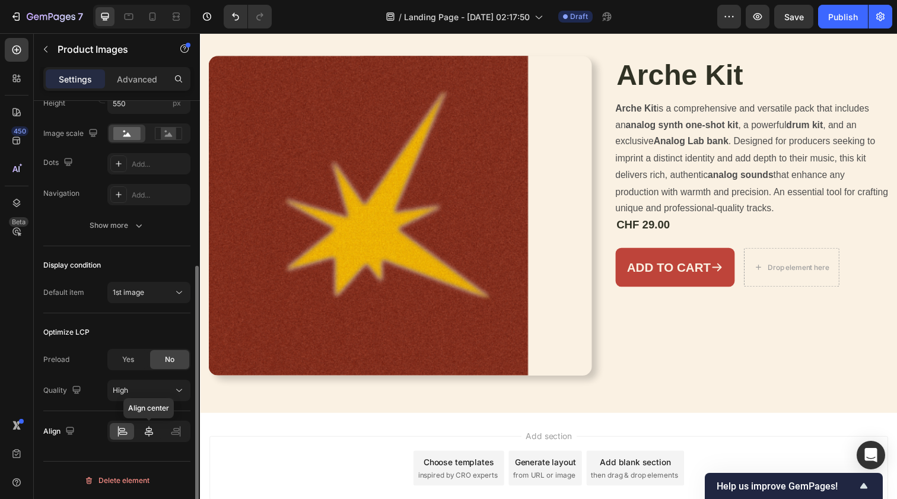
click at [150, 432] on icon at bounding box center [149, 431] width 8 height 11
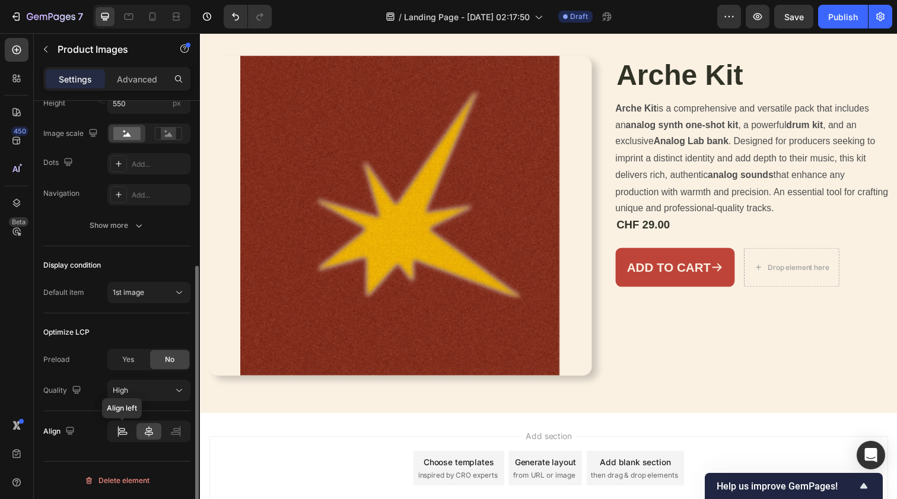
click at [131, 430] on div at bounding box center [122, 431] width 24 height 17
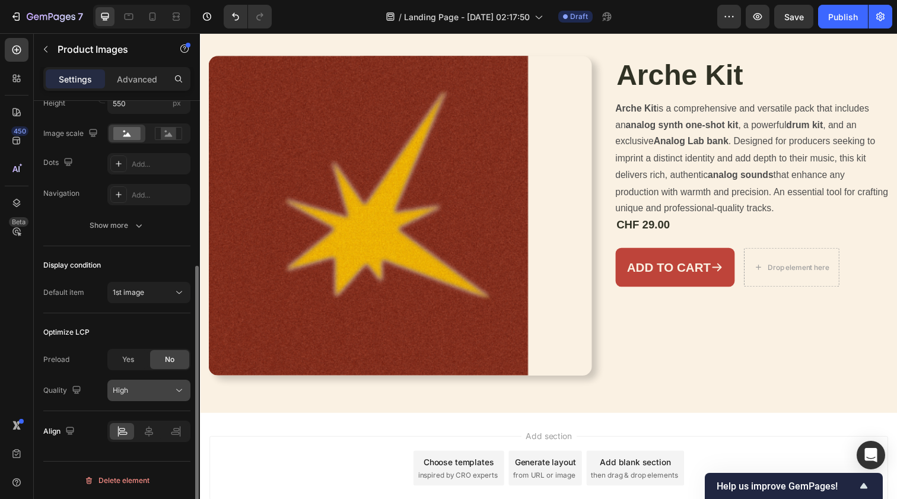
click at [155, 394] on div "High" at bounding box center [143, 390] width 61 height 11
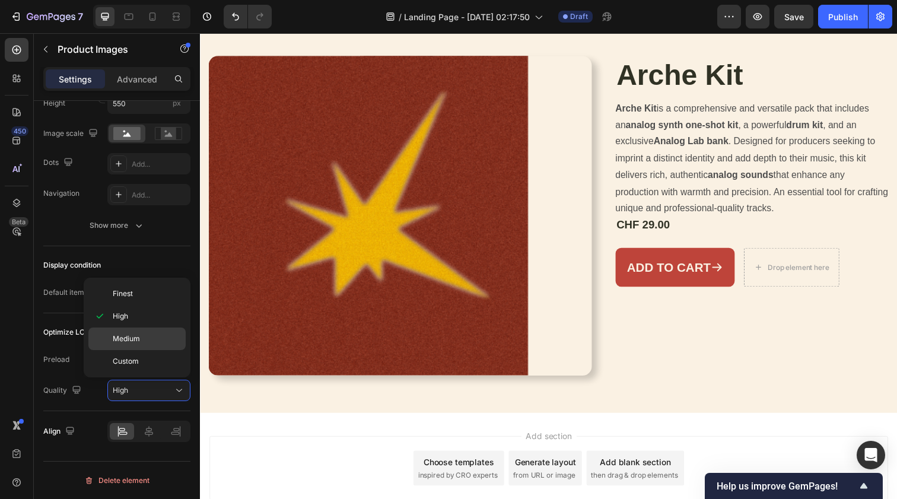
click at [154, 338] on p "Medium" at bounding box center [147, 338] width 68 height 11
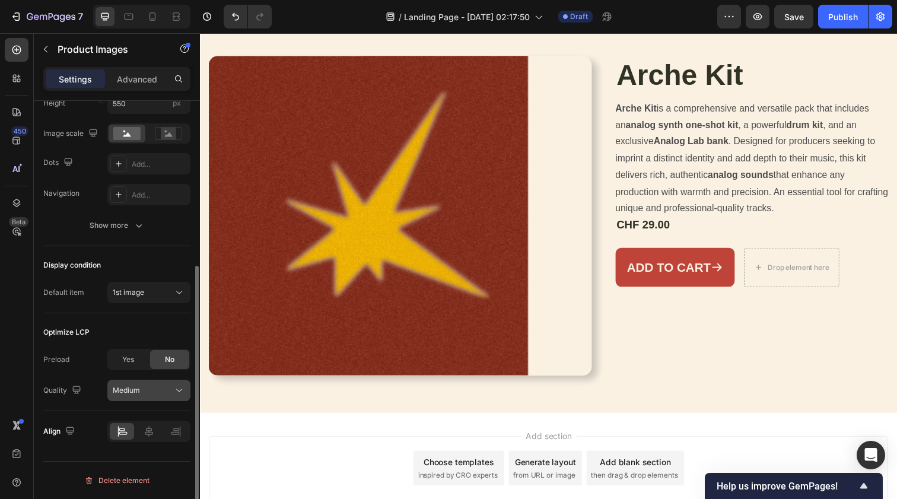
click at [154, 395] on div "Medium" at bounding box center [143, 390] width 61 height 11
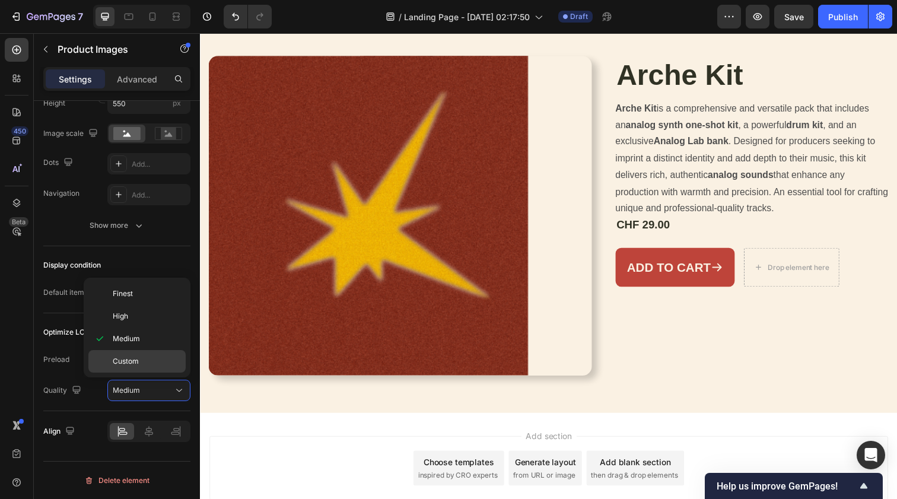
click at [152, 351] on div "Custom" at bounding box center [136, 361] width 97 height 23
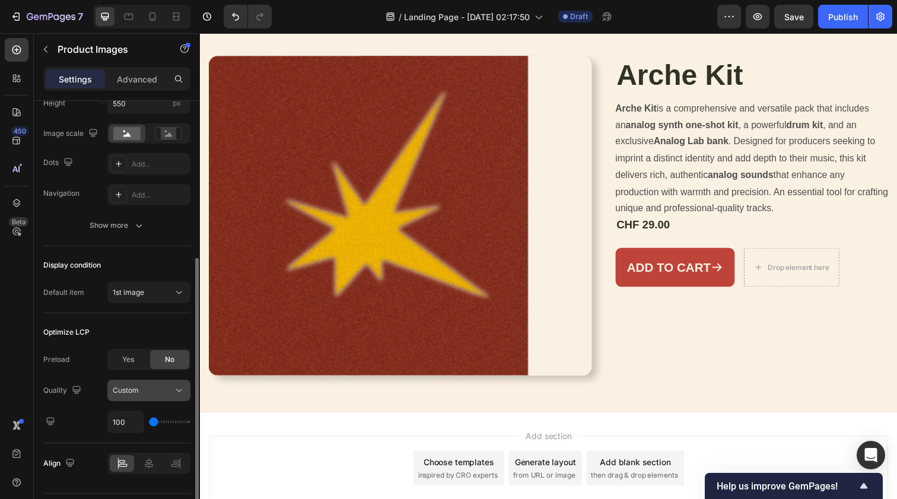
click at [154, 388] on div "Custom" at bounding box center [143, 390] width 61 height 11
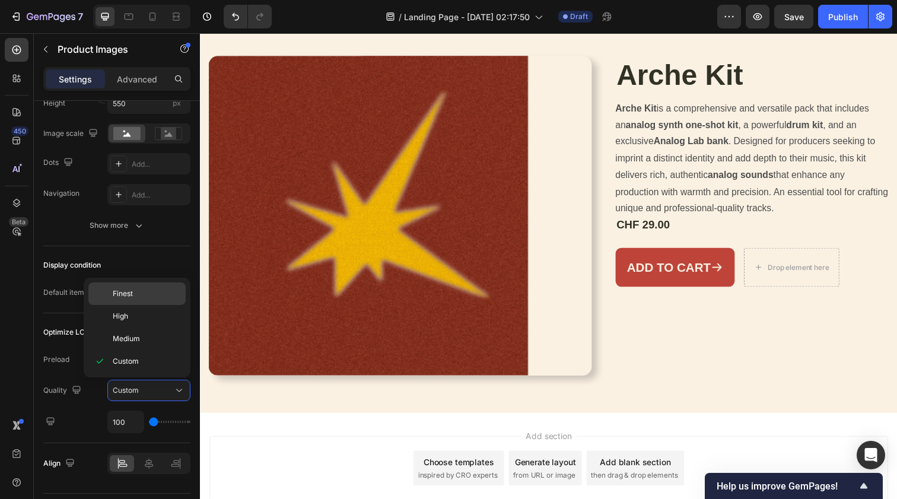
click at [155, 292] on p "Finest" at bounding box center [147, 293] width 68 height 11
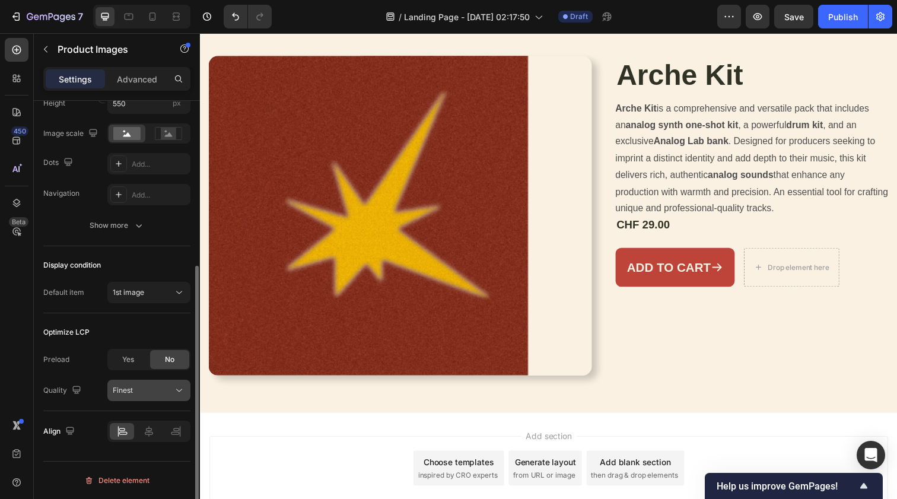
click at [166, 384] on button "Finest" at bounding box center [148, 390] width 83 height 21
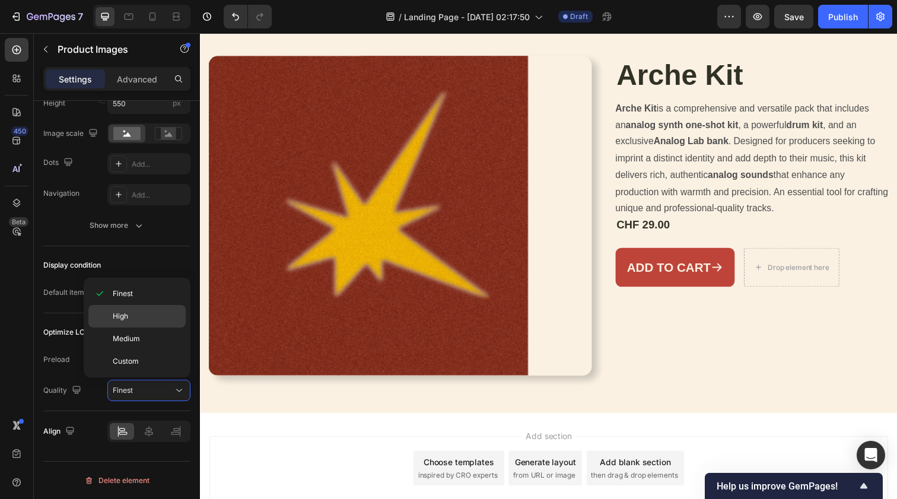
click at [160, 314] on p "High" at bounding box center [147, 316] width 68 height 11
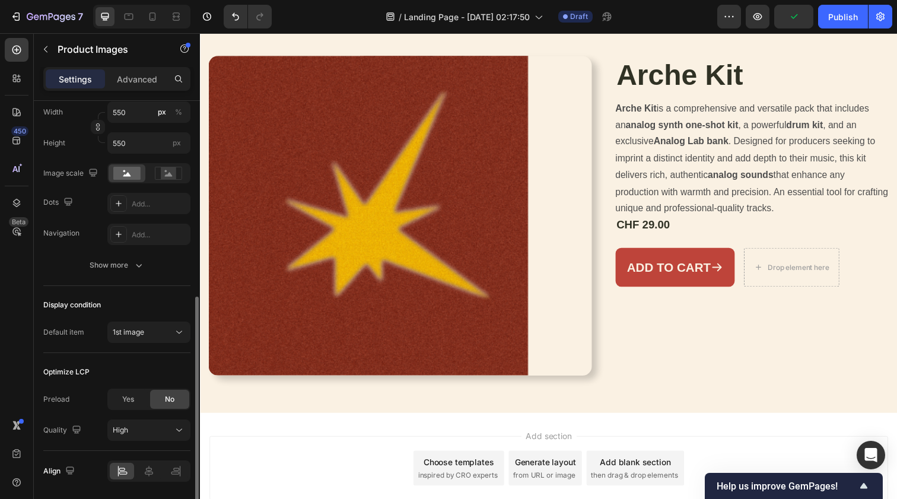
scroll to position [260, 0]
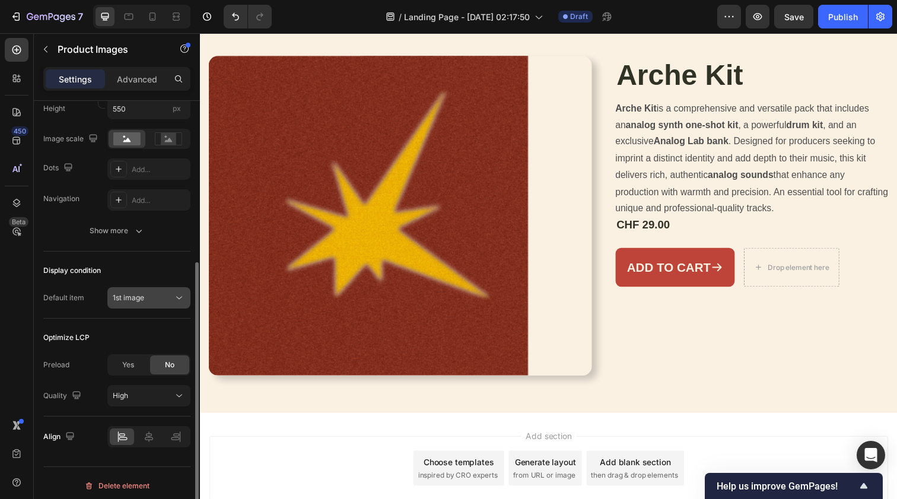
click at [155, 301] on div "1st image" at bounding box center [143, 298] width 61 height 11
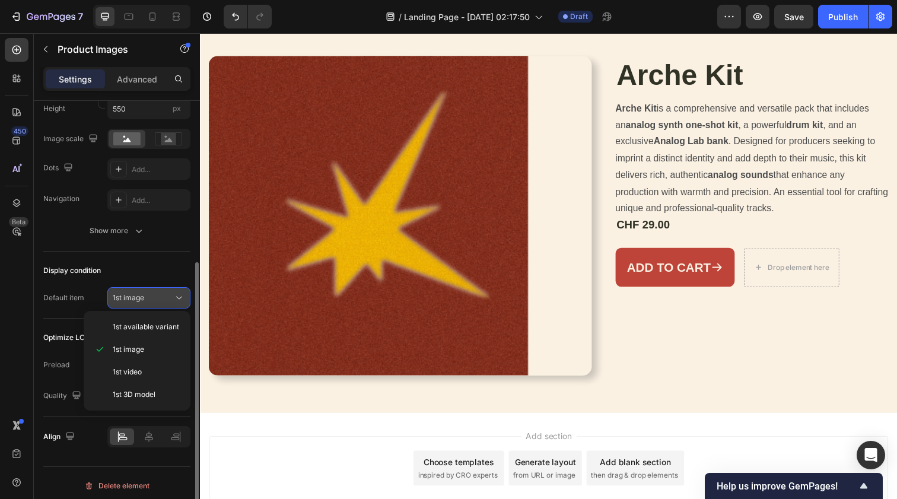
click at [155, 300] on div "1st image" at bounding box center [143, 298] width 61 height 11
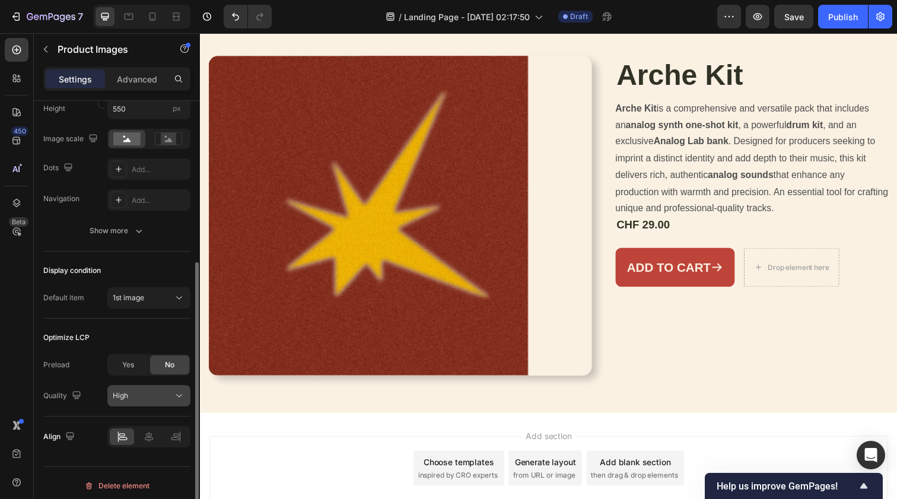
click at [149, 402] on div "High" at bounding box center [149, 396] width 72 height 12
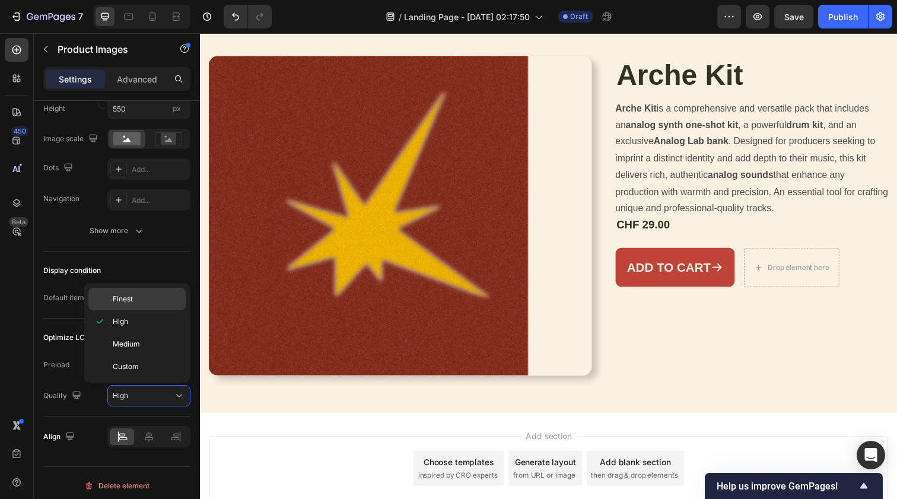
click at [151, 288] on div "Finest" at bounding box center [136, 299] width 97 height 23
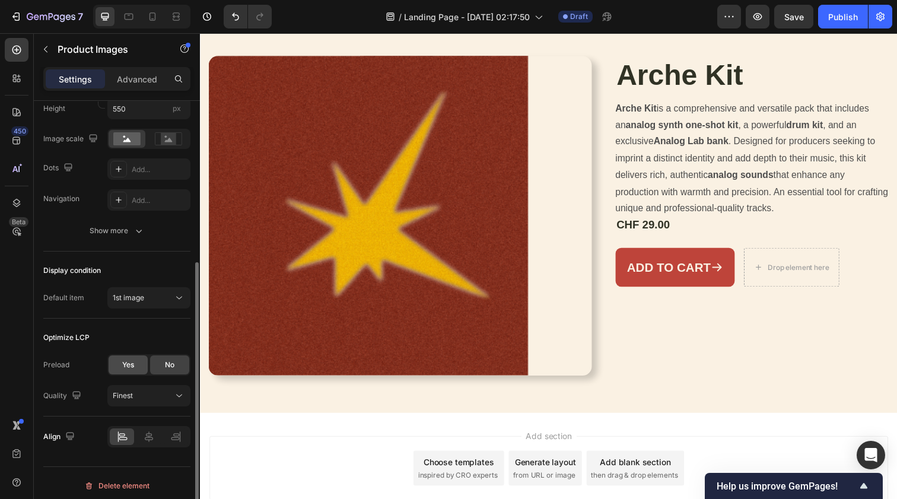
click at [131, 363] on span "Yes" at bounding box center [128, 365] width 12 height 11
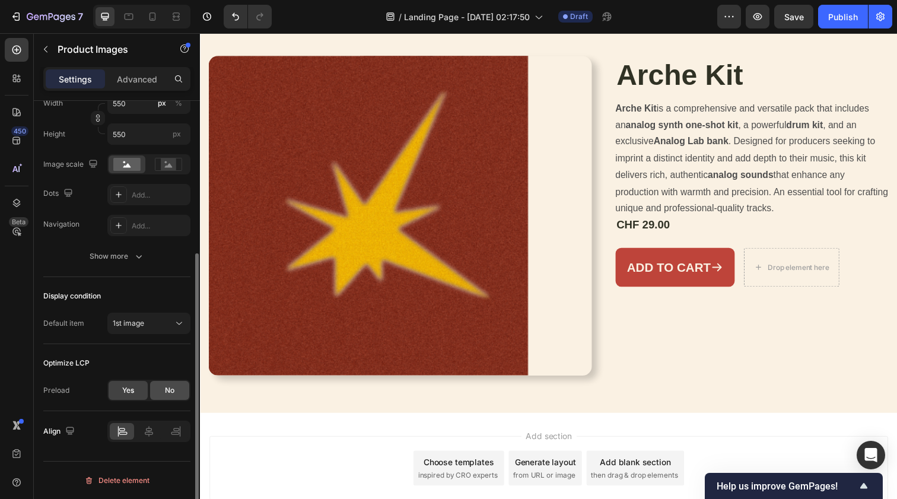
click at [169, 398] on div "No" at bounding box center [169, 390] width 39 height 19
click at [141, 398] on div "Yes" at bounding box center [128, 390] width 39 height 19
click at [178, 316] on button "1st image" at bounding box center [148, 323] width 83 height 21
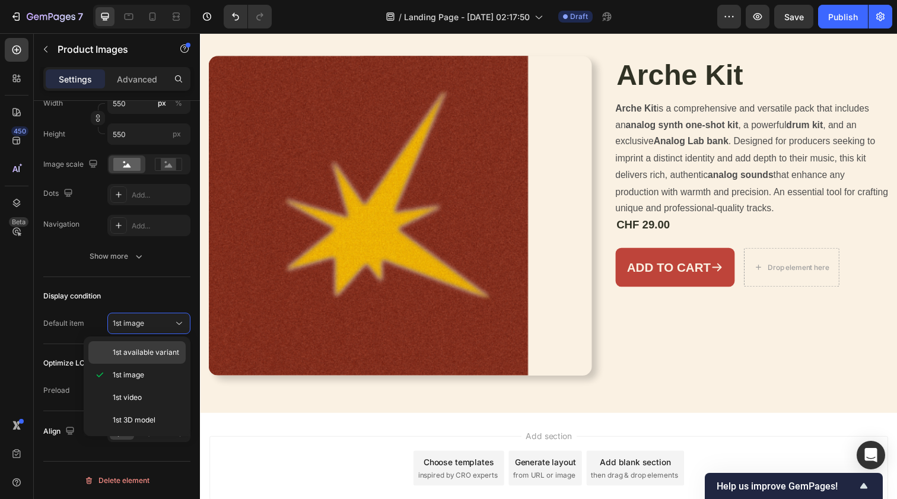
click at [167, 344] on div "1st available variant" at bounding box center [136, 352] width 97 height 23
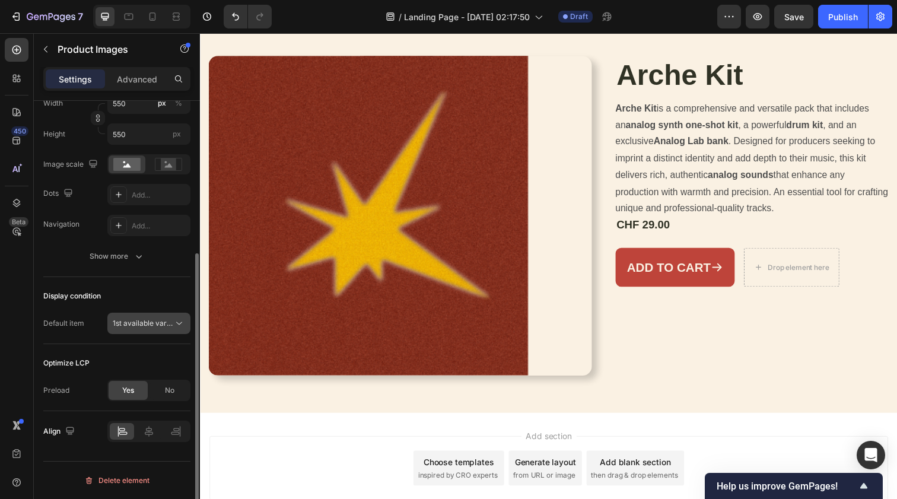
click at [167, 325] on span "1st available variant" at bounding box center [146, 323] width 66 height 9
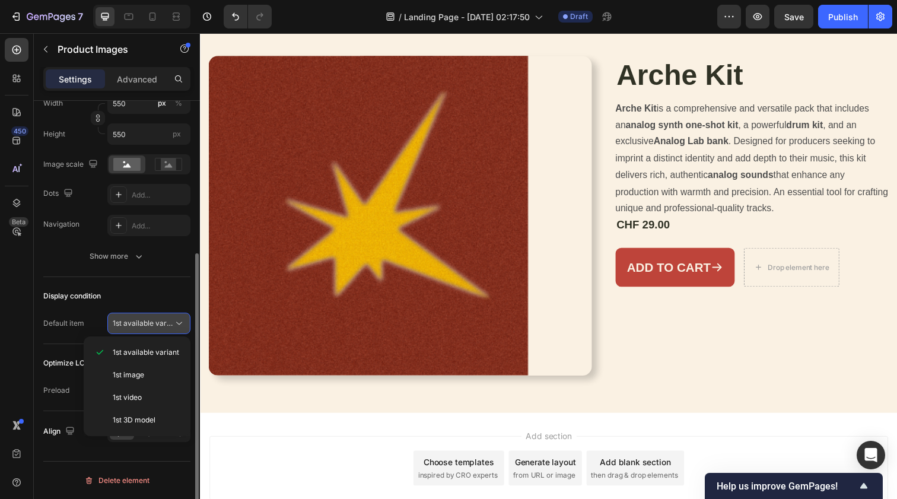
click at [166, 313] on button "1st available variant" at bounding box center [148, 323] width 83 height 21
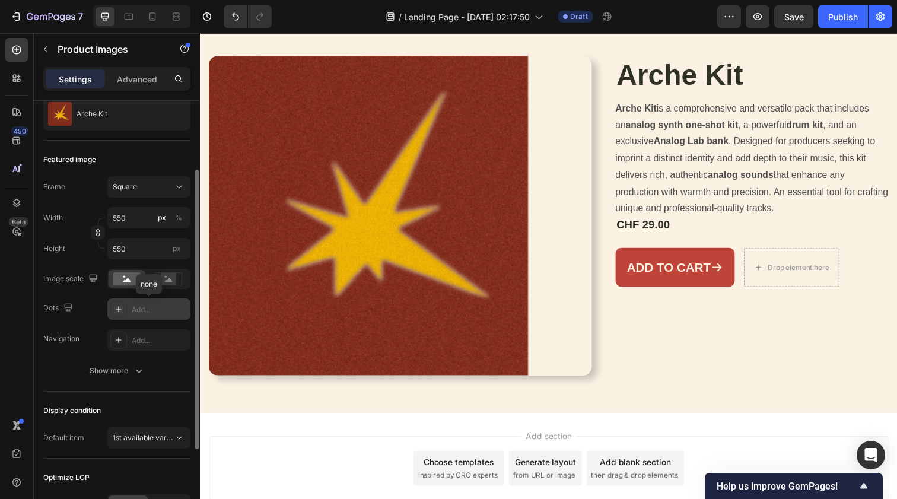
scroll to position [0, 0]
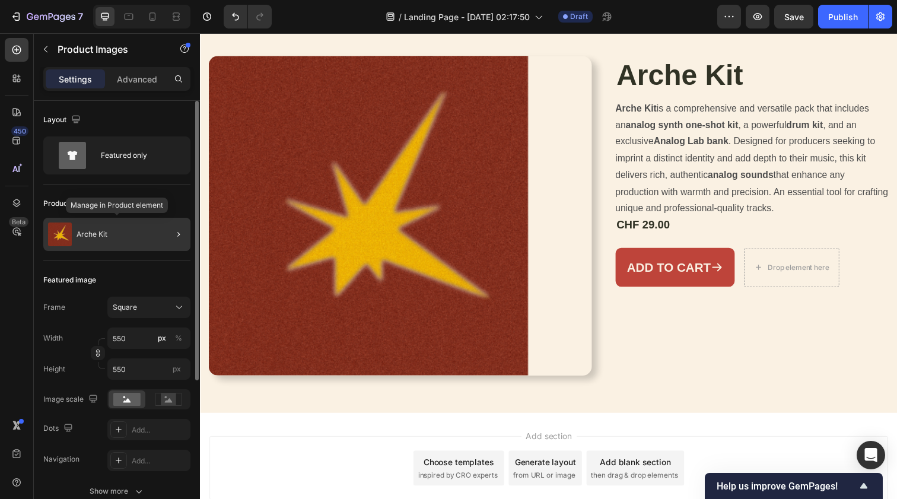
click at [115, 235] on div "Arche Kit" at bounding box center [116, 234] width 147 height 33
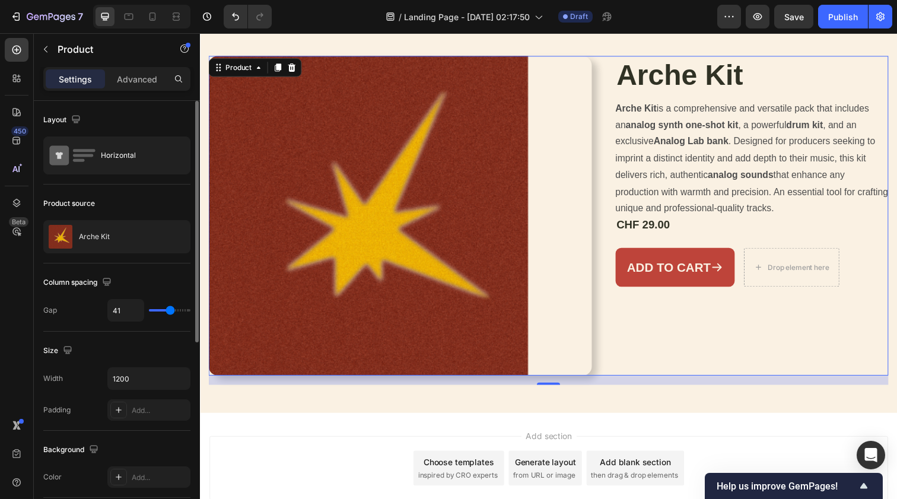
drag, startPoint x: 167, startPoint y: 317, endPoint x: 142, endPoint y: 316, distance: 25.5
click at [142, 316] on div "41" at bounding box center [148, 310] width 83 height 23
type input "26"
type input "25"
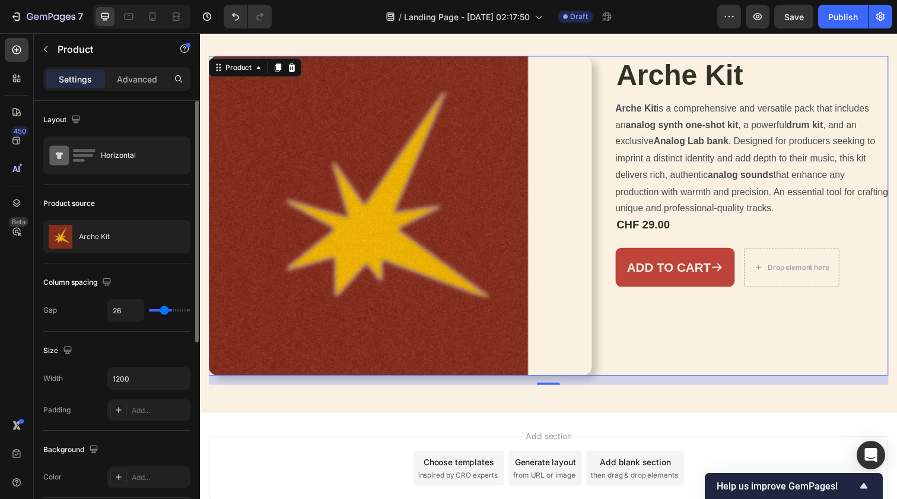
type input "25"
type input "22"
type input "16"
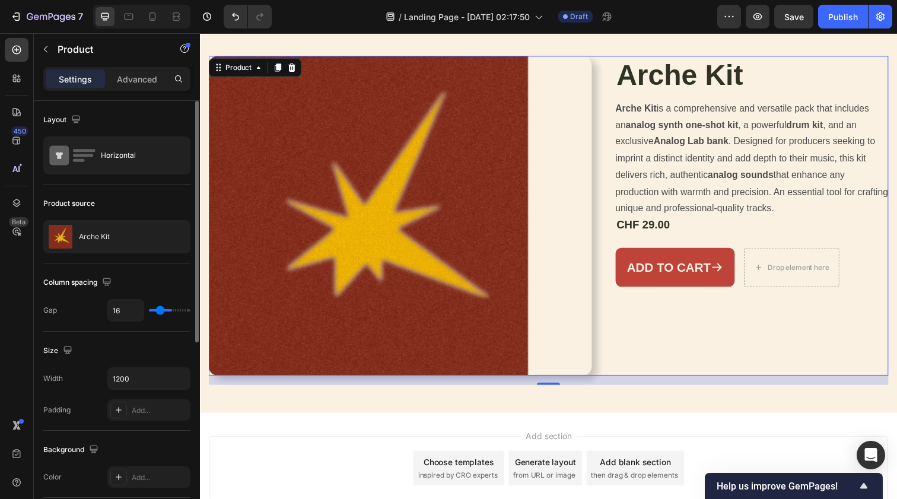
type input "13"
type input "11"
type input "9"
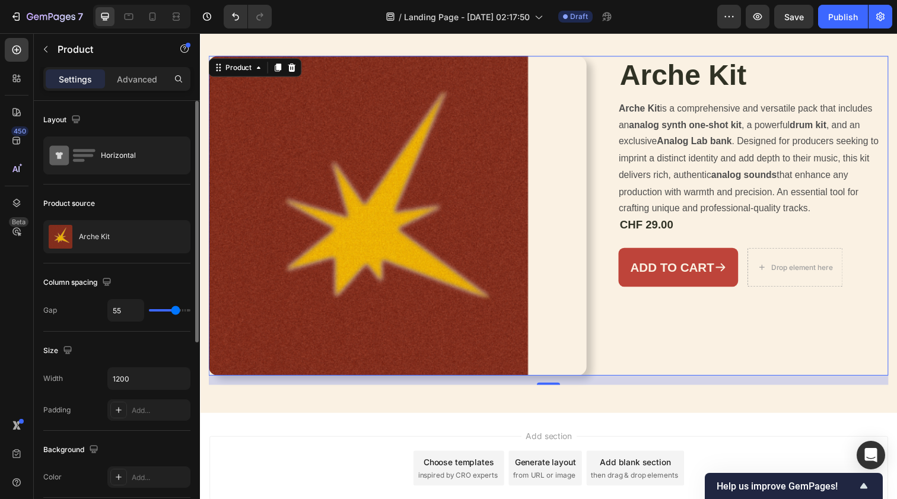
drag, startPoint x: 163, startPoint y: 309, endPoint x: 175, endPoint y: 301, distance: 14.7
click at [434, 241] on img at bounding box center [372, 219] width 326 height 326
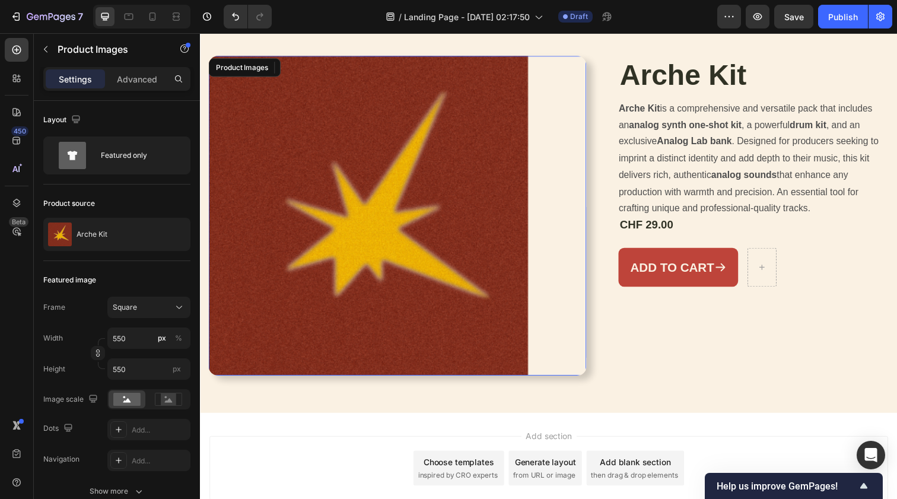
click at [562, 216] on div at bounding box center [402, 219] width 386 height 326
click at [279, 65] on div "Product Images" at bounding box center [253, 68] width 58 height 11
click at [317, 131] on img at bounding box center [372, 219] width 326 height 326
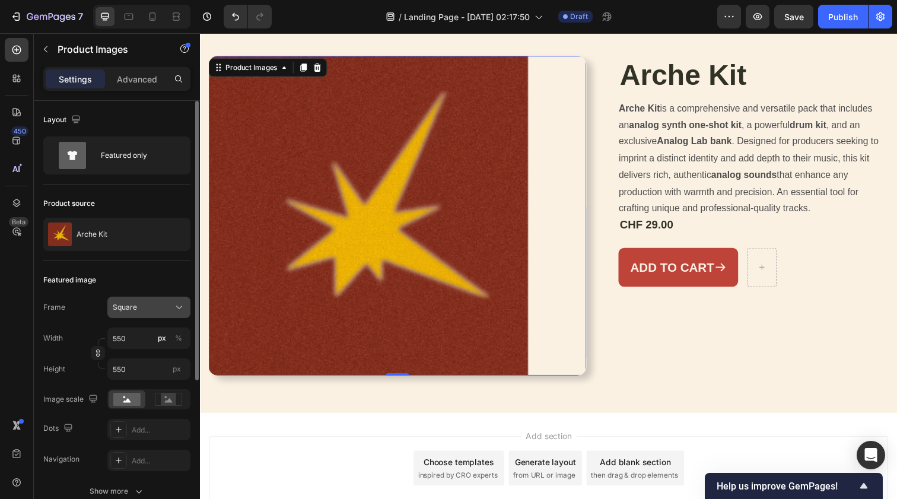
click at [180, 313] on icon at bounding box center [179, 307] width 12 height 12
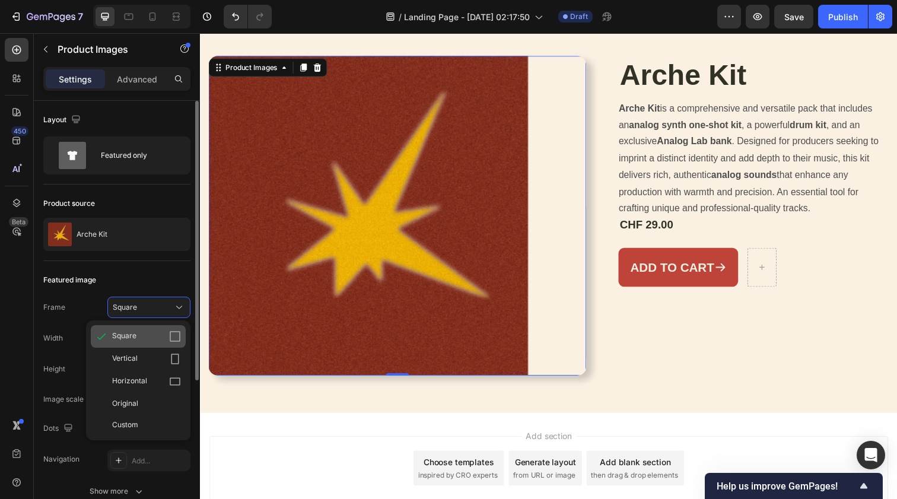
click at [174, 336] on icon at bounding box center [175, 337] width 12 height 12
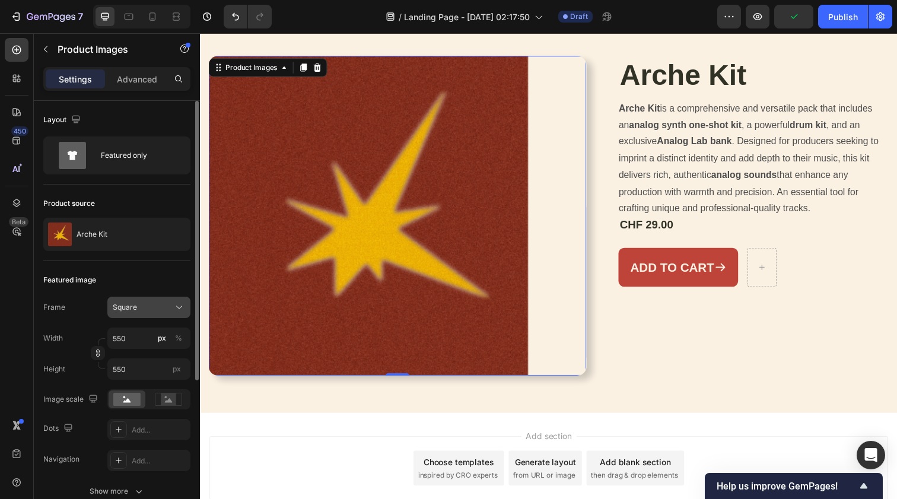
click at [173, 303] on div "Square" at bounding box center [149, 307] width 72 height 12
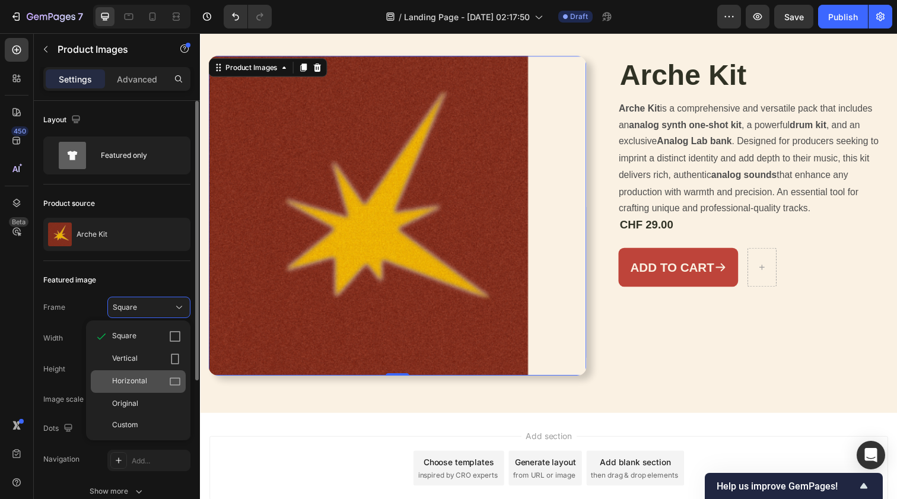
click at [174, 379] on icon at bounding box center [175, 382] width 11 height 8
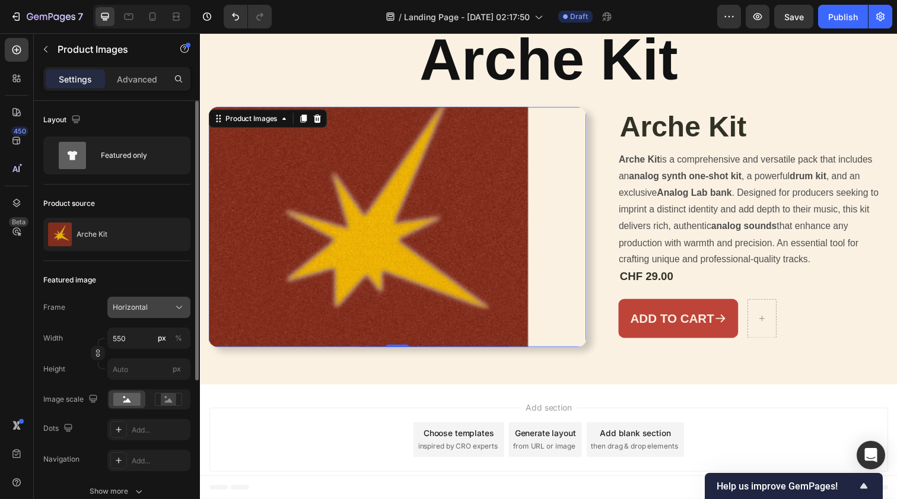
click at [178, 309] on icon at bounding box center [179, 307] width 12 height 12
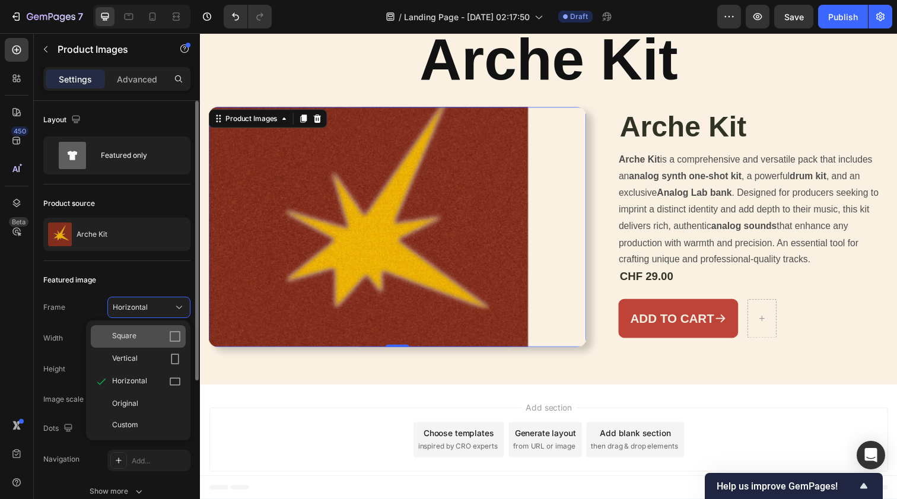
click at [178, 334] on icon at bounding box center [175, 337] width 12 height 12
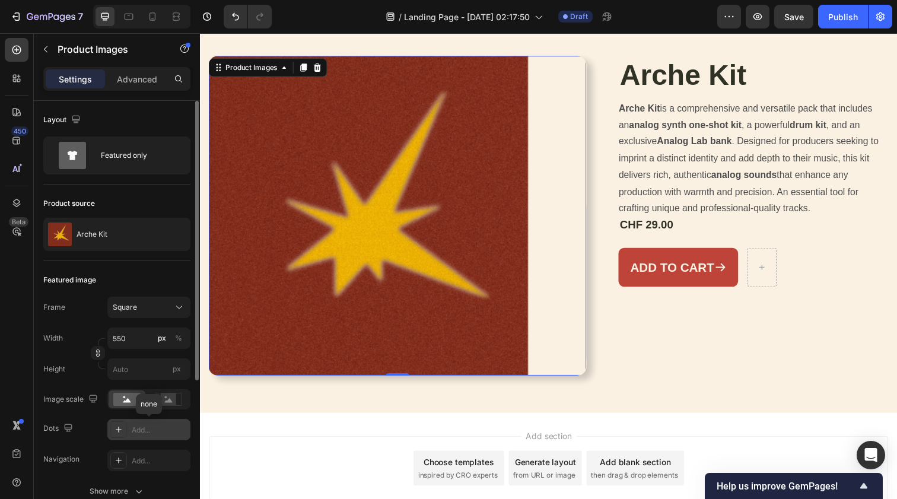
click at [138, 431] on div "Add..." at bounding box center [160, 430] width 56 height 11
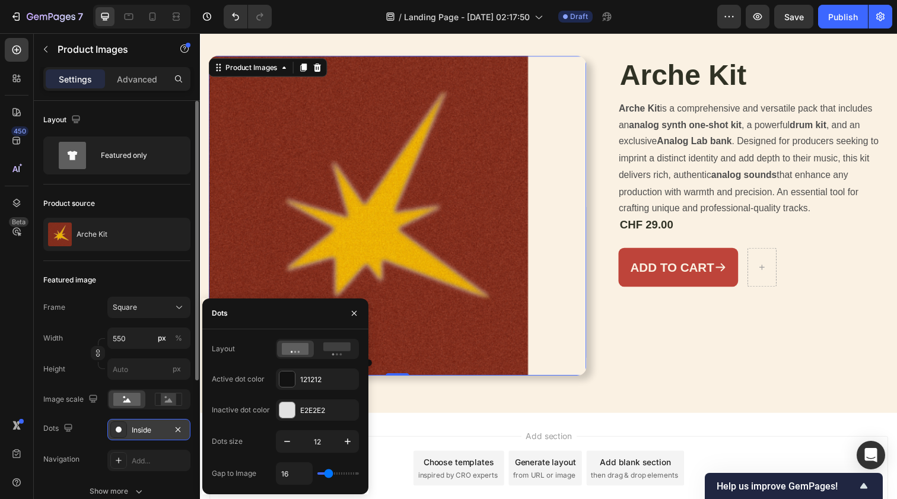
click at [336, 313] on div "Dots" at bounding box center [285, 313] width 166 height 31
click at [360, 311] on button "button" at bounding box center [354, 313] width 19 height 19
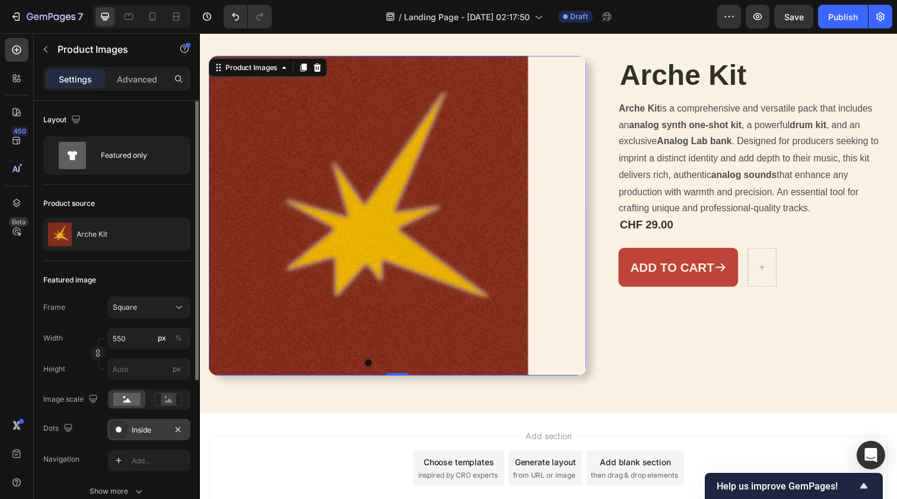
click at [288, 440] on div "Add section Choose templates inspired by CRO experts Generate layout from URL o…" at bounding box center [556, 479] width 712 height 117
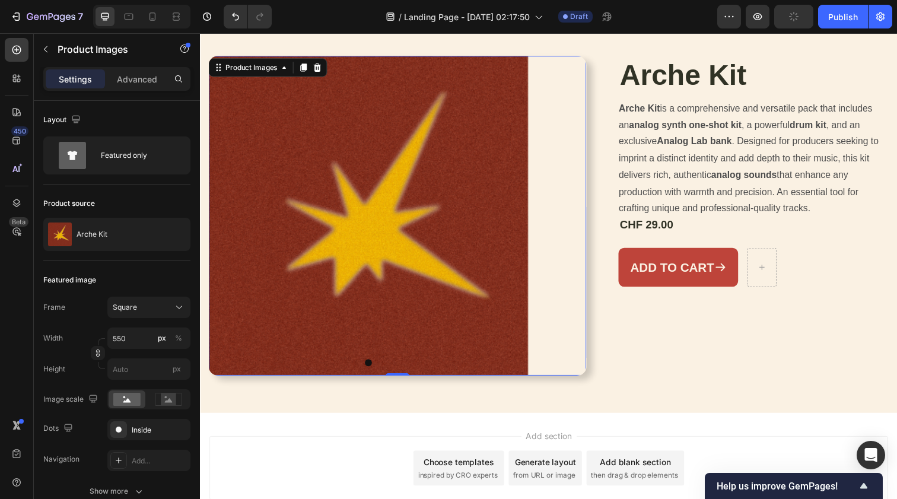
click at [268, 335] on img at bounding box center [372, 219] width 326 height 326
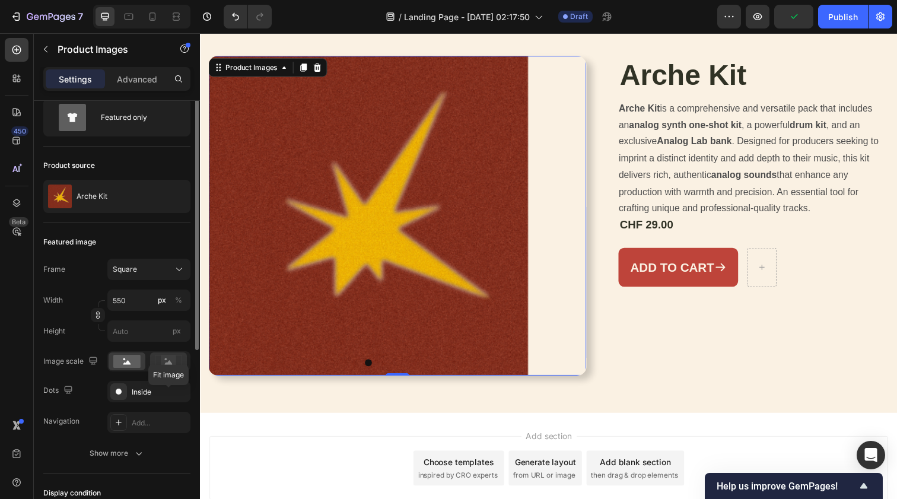
scroll to position [43, 0]
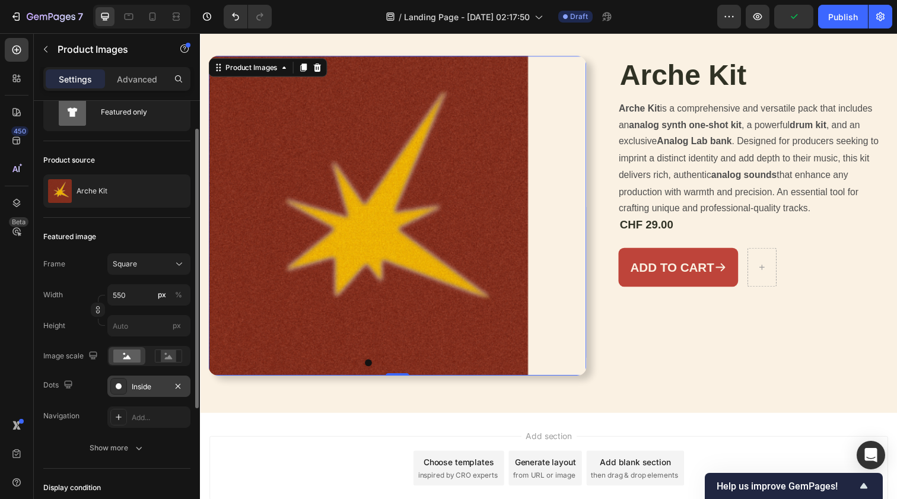
click at [155, 383] on div "Inside" at bounding box center [149, 387] width 34 height 11
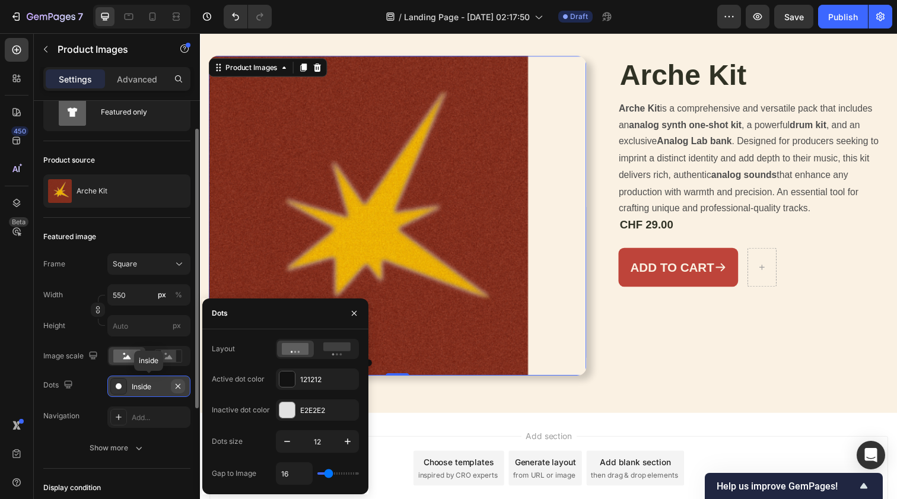
click at [180, 384] on icon "button" at bounding box center [178, 385] width 5 height 5
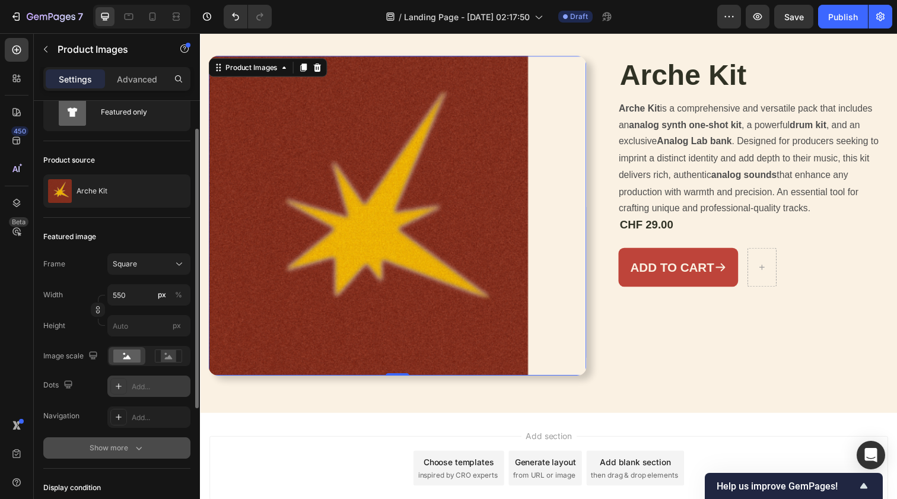
click at [134, 444] on icon "button" at bounding box center [139, 448] width 12 height 12
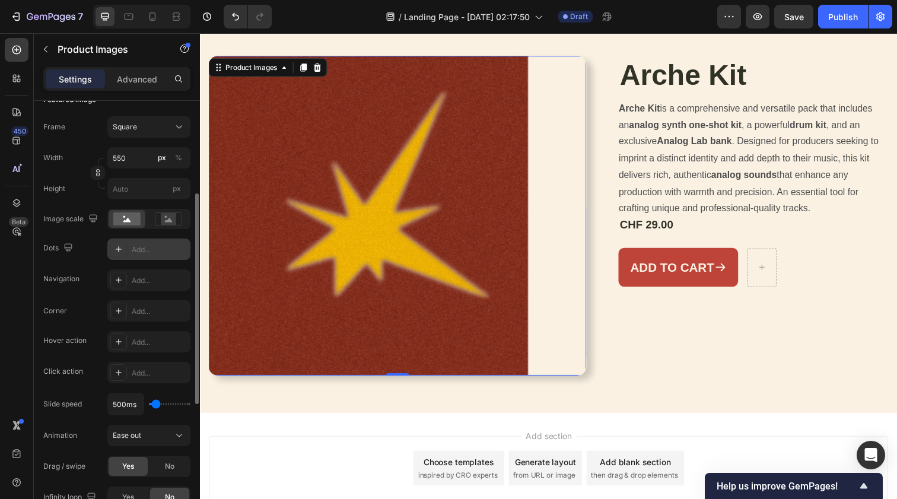
scroll to position [183, 0]
drag, startPoint x: 151, startPoint y: 403, endPoint x: 141, endPoint y: 402, distance: 10.1
click at [141, 402] on div "100ms" at bounding box center [148, 401] width 83 height 23
click at [155, 402] on input "range" at bounding box center [170, 401] width 42 height 2
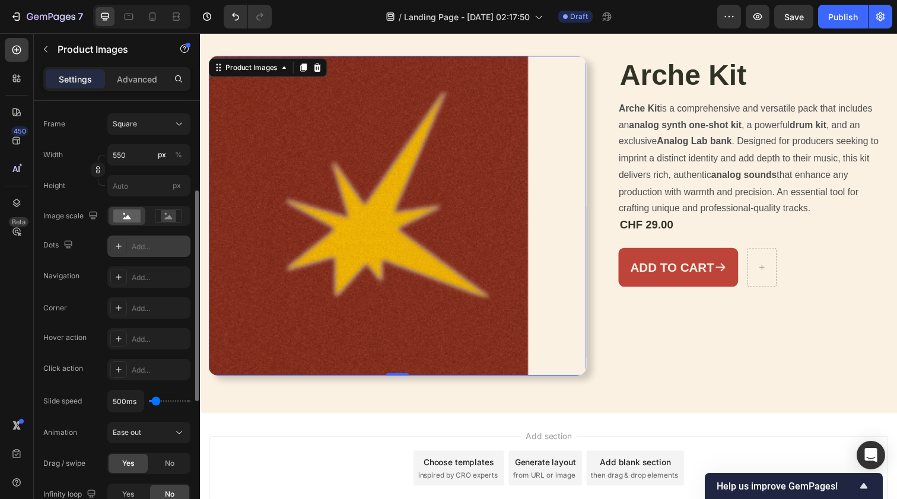
click at [154, 402] on input "range" at bounding box center [170, 401] width 42 height 2
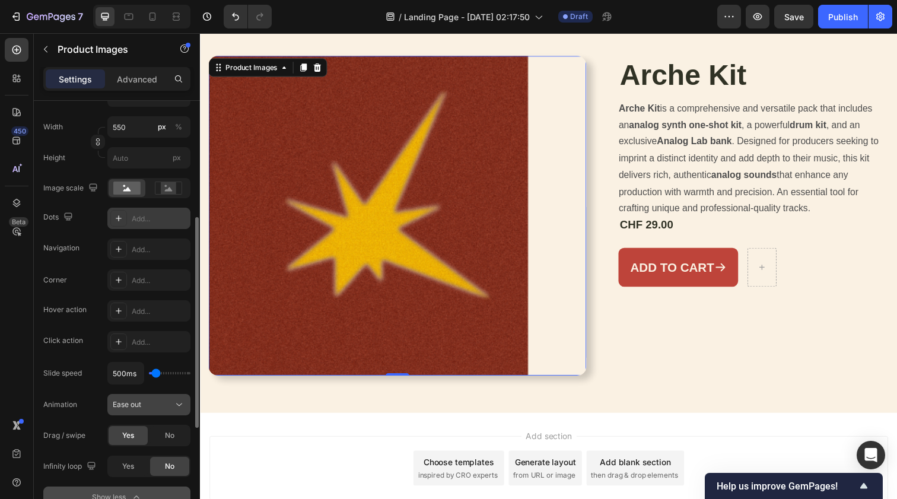
scroll to position [220, 0]
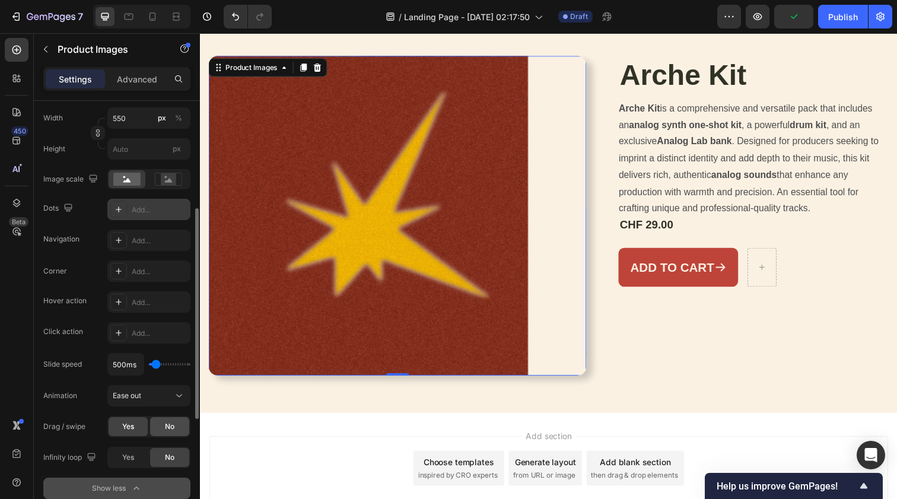
click at [165, 427] on span "No" at bounding box center [169, 426] width 9 height 11
click at [122, 427] on span "Yes" at bounding box center [128, 426] width 12 height 11
click at [124, 449] on div "Yes" at bounding box center [128, 457] width 39 height 19
click at [163, 457] on div "No" at bounding box center [169, 457] width 39 height 19
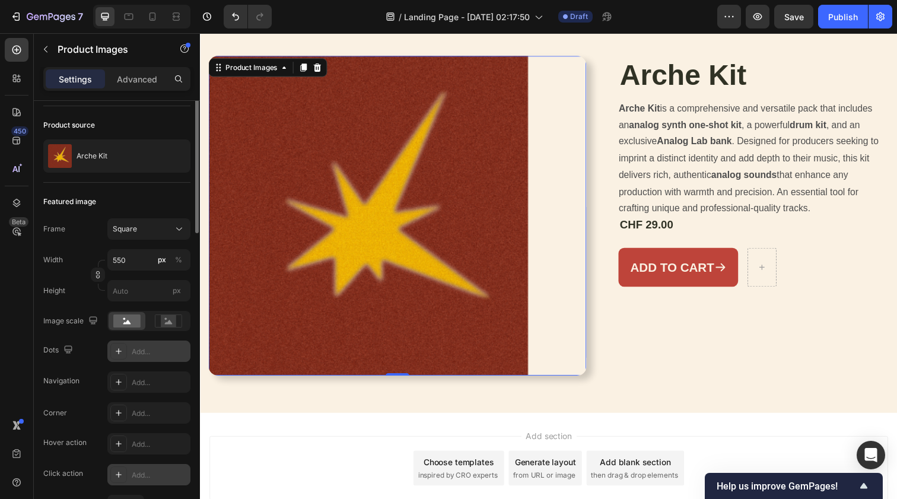
scroll to position [0, 0]
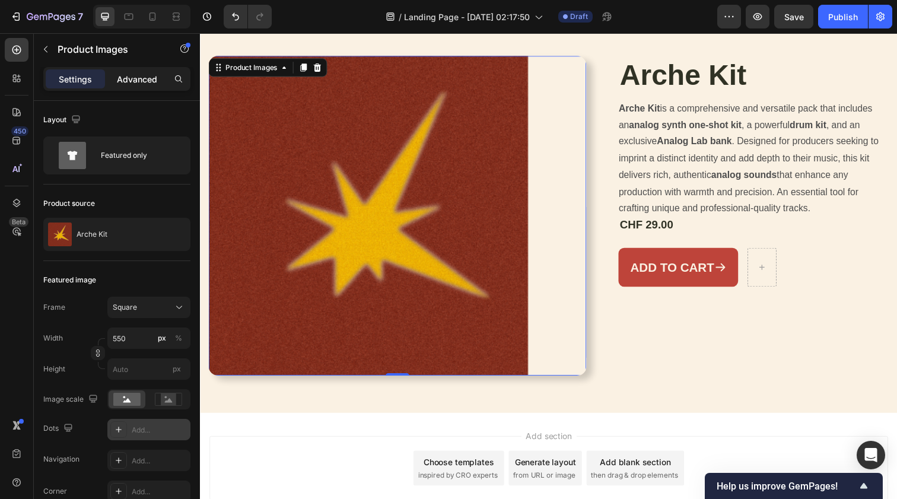
click at [151, 74] on p "Advanced" at bounding box center [137, 79] width 40 height 12
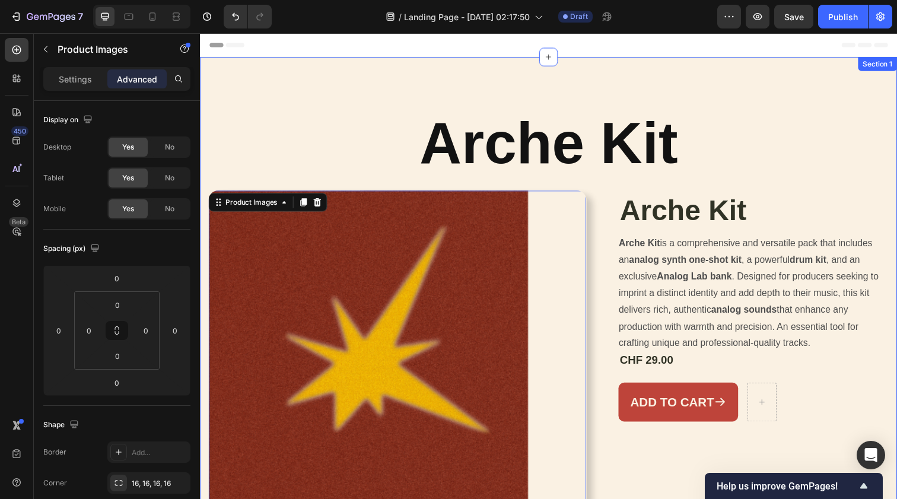
click at [555, 84] on div "Arche Kit Heading Product Images 0 Arche Kit Product Title Arche Kit is a compr…" at bounding box center [556, 308] width 712 height 501
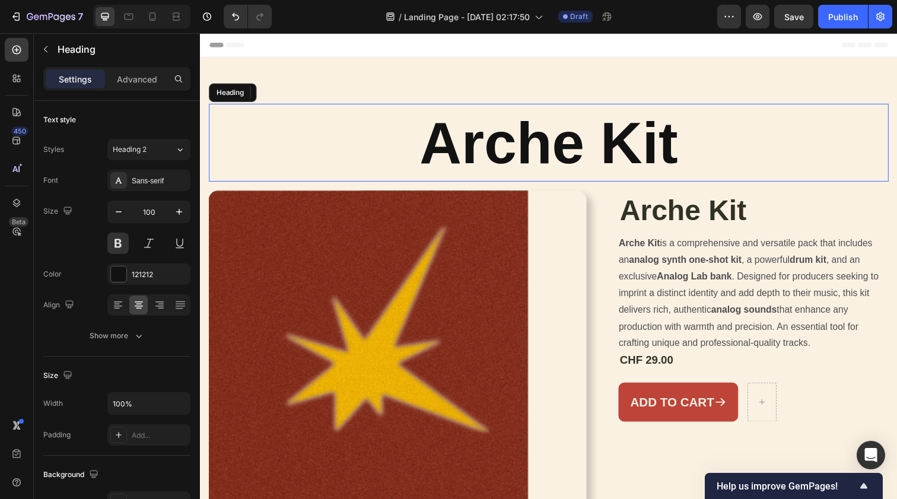
click at [549, 156] on h2 "Arche Kit" at bounding box center [556, 145] width 694 height 80
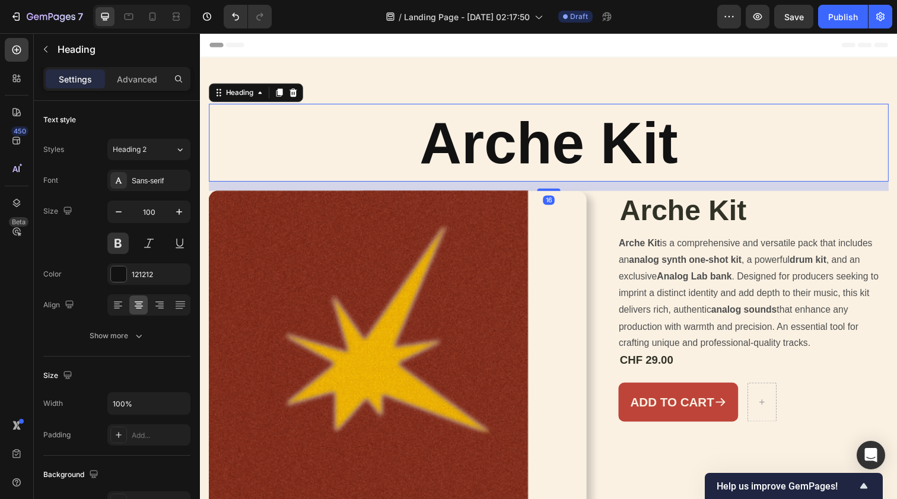
click at [555, 190] on div "16" at bounding box center [556, 189] width 694 height 9
click at [569, 188] on div "16" at bounding box center [556, 189] width 694 height 9
click at [554, 185] on div "16" at bounding box center [556, 189] width 694 height 9
click at [43, 53] on icon "button" at bounding box center [45, 49] width 9 height 9
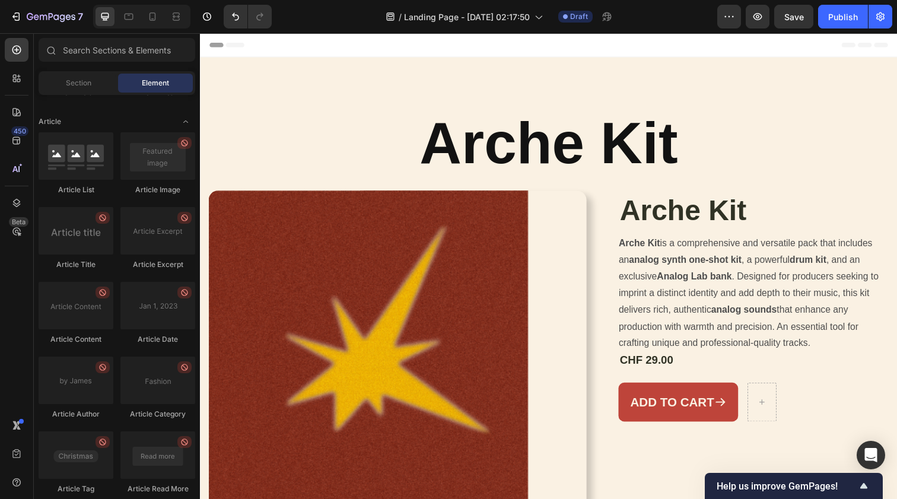
scroll to position [3118, 0]
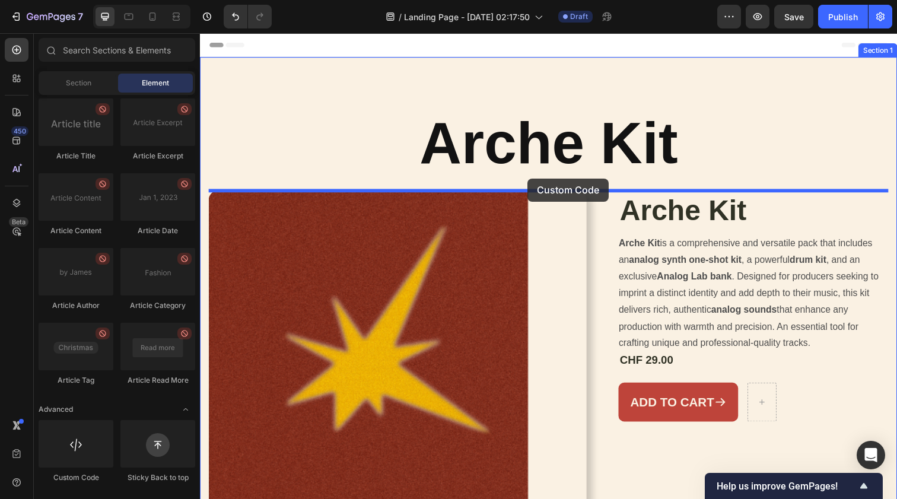
drag, startPoint x: 273, startPoint y: 490, endPoint x: 535, endPoint y: 182, distance: 404.6
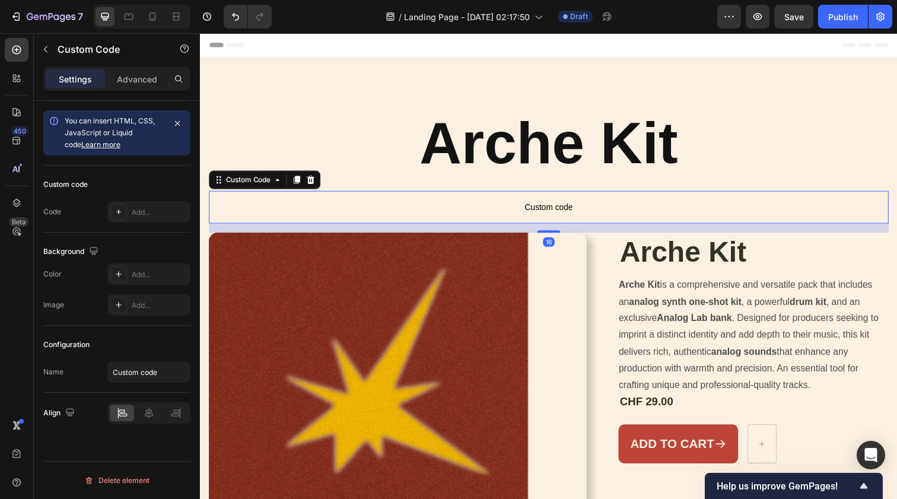
click at [549, 207] on span "Custom code" at bounding box center [556, 211] width 694 height 14
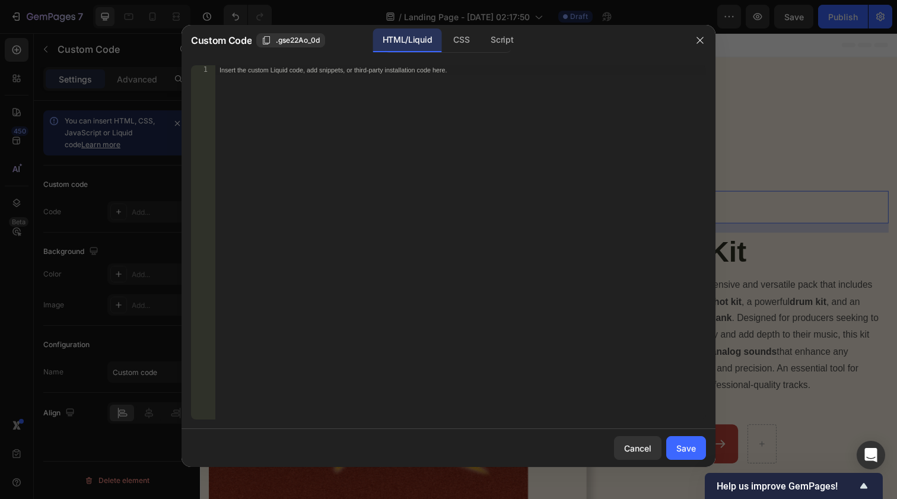
click at [511, 111] on div "Insert the custom Liquid code, add snippets, or third-party installation code h…" at bounding box center [460, 251] width 491 height 373
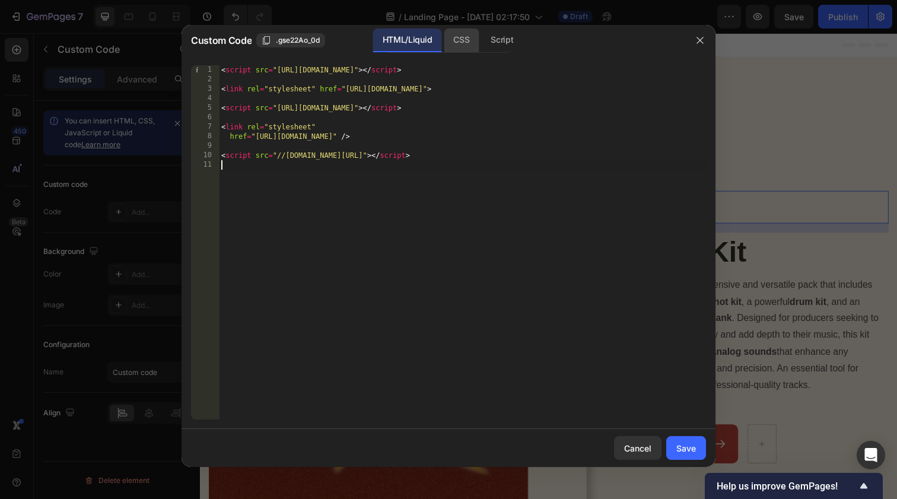
click at [465, 46] on div "CSS" at bounding box center [461, 40] width 35 height 24
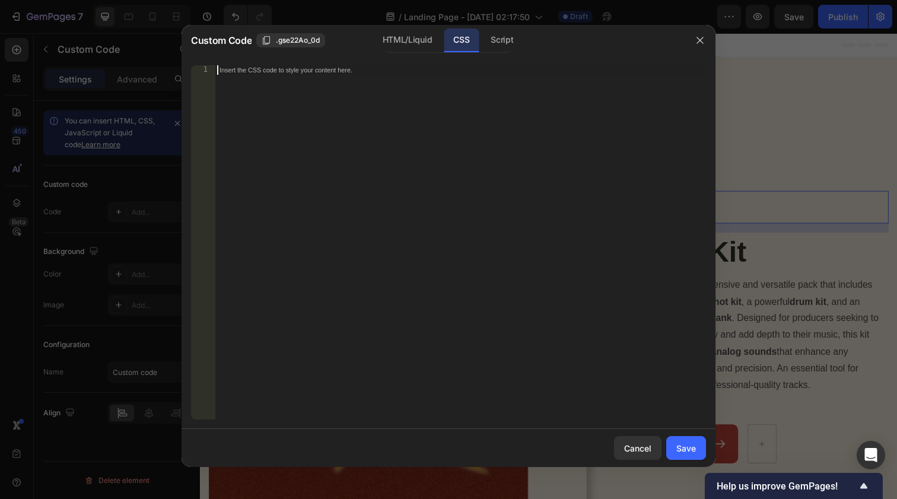
click at [454, 163] on div "Insert the CSS code to style your content here." at bounding box center [460, 251] width 491 height 373
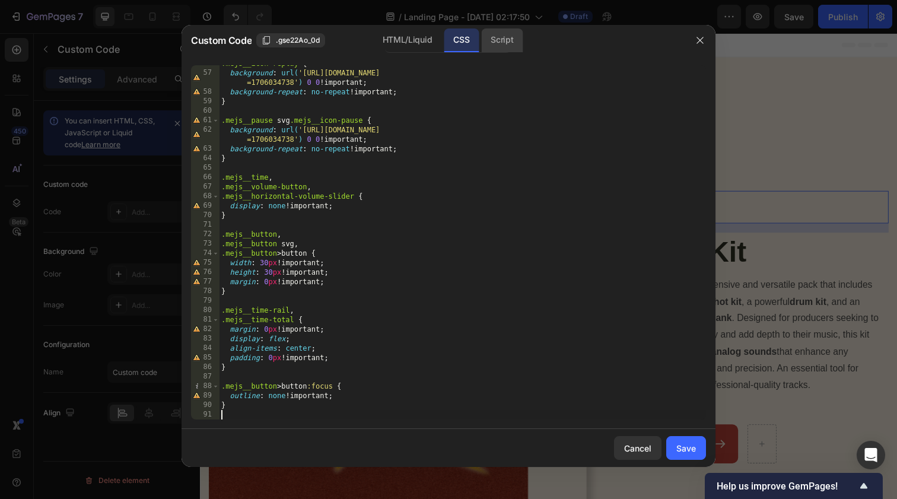
click at [513, 37] on div "Script" at bounding box center [502, 40] width 42 height 24
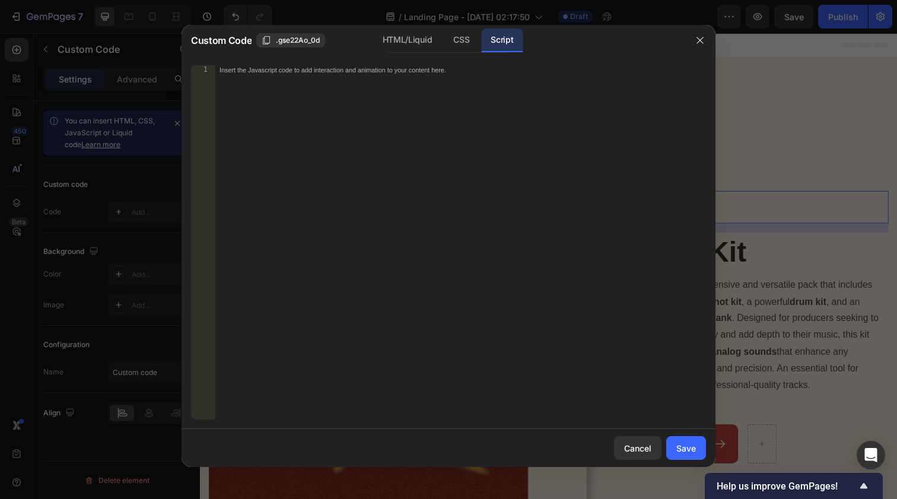
click at [437, 78] on div "Insert the Javascript code to add interaction and animation to your content her…" at bounding box center [460, 251] width 491 height 373
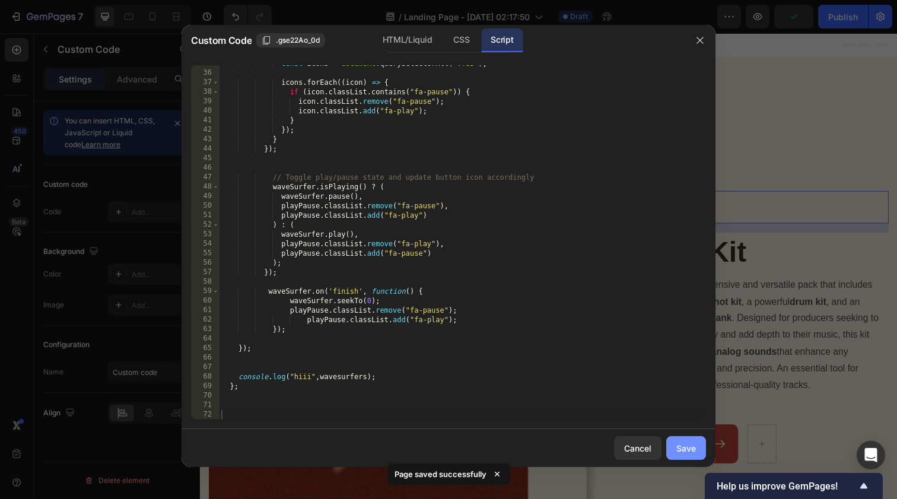
click at [683, 446] on div "Save" at bounding box center [686, 448] width 20 height 12
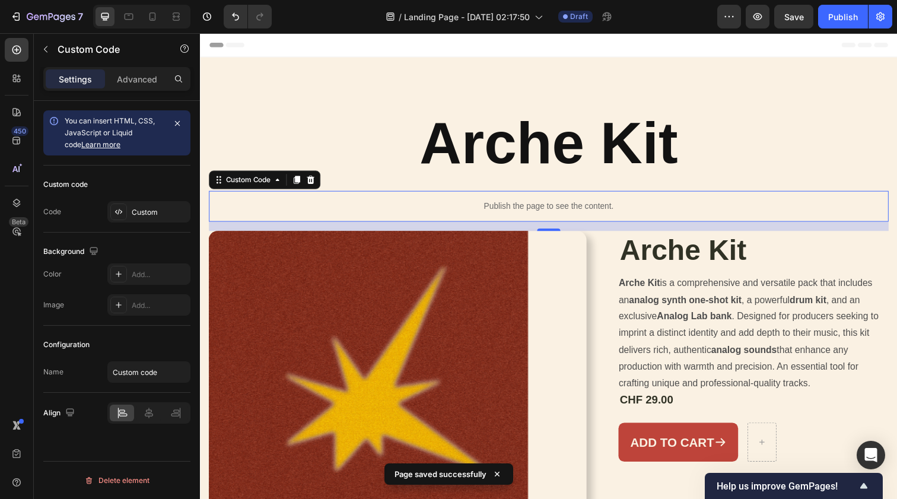
click at [590, 209] on p "Publish the page to see the content." at bounding box center [556, 210] width 694 height 12
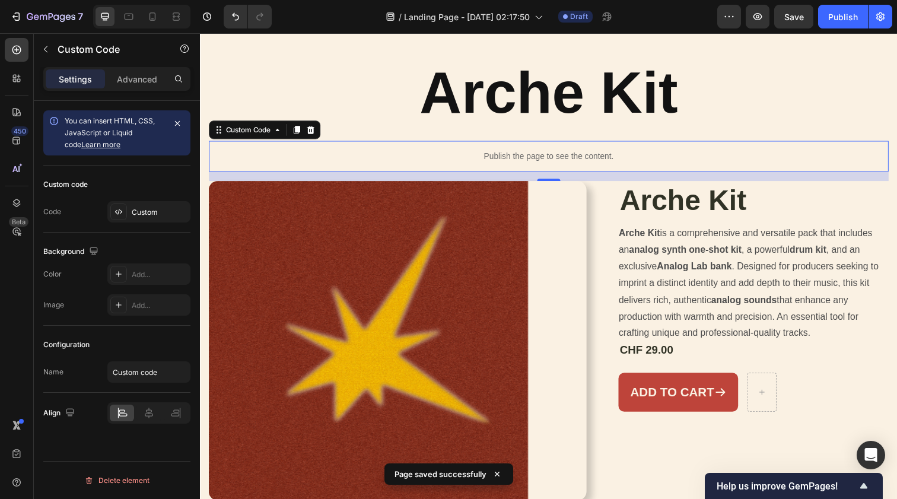
scroll to position [55, 0]
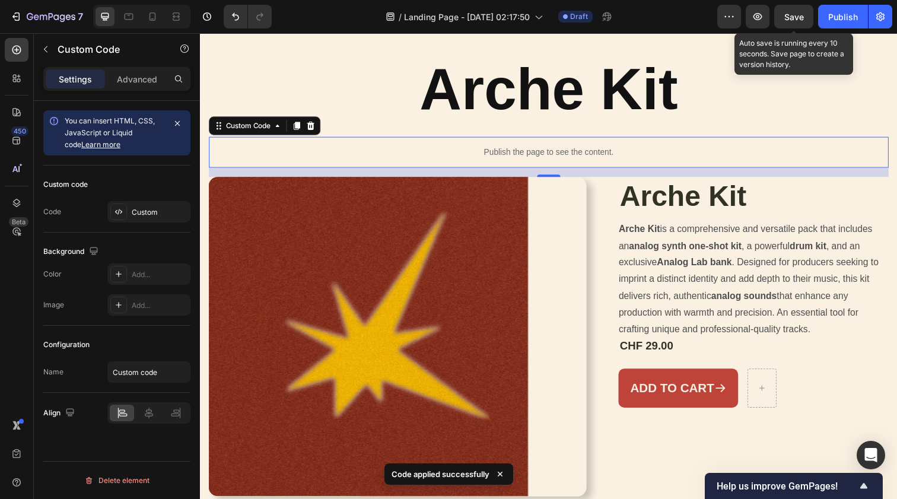
click at [797, 21] on span "Save" at bounding box center [794, 17] width 20 height 10
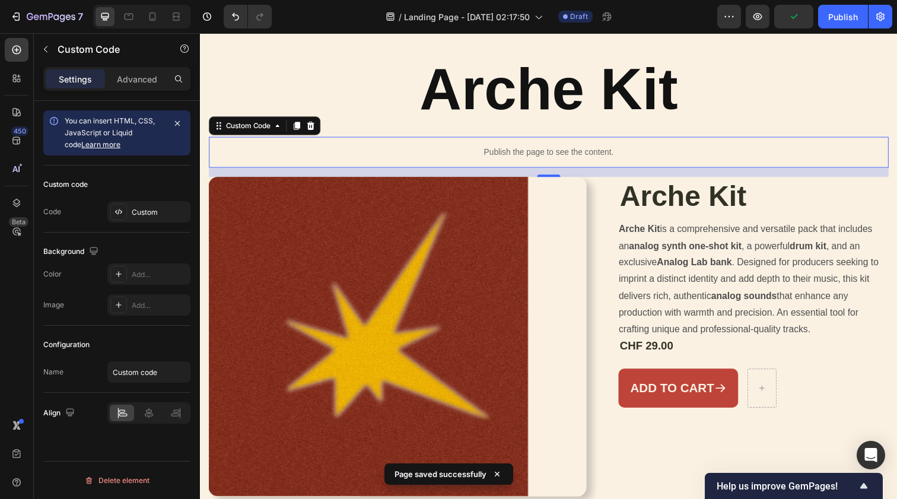
click at [661, 149] on p "Publish the page to see the content." at bounding box center [556, 154] width 694 height 12
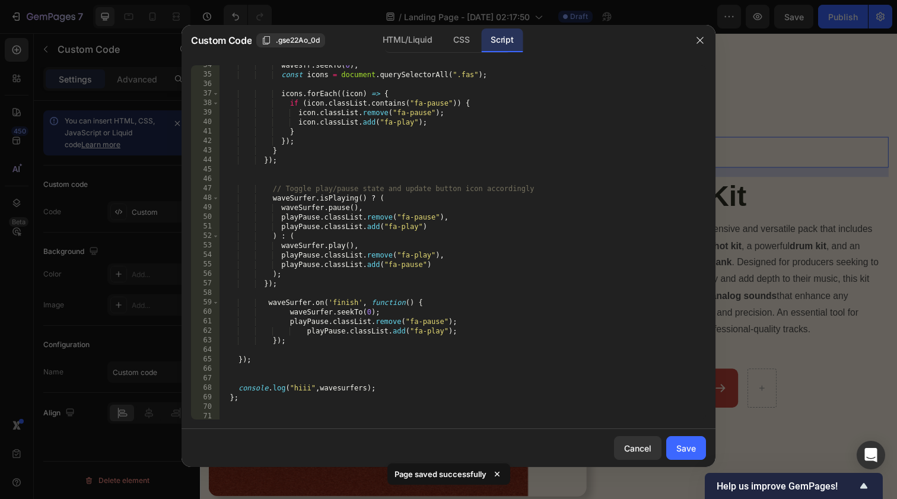
scroll to position [329, 0]
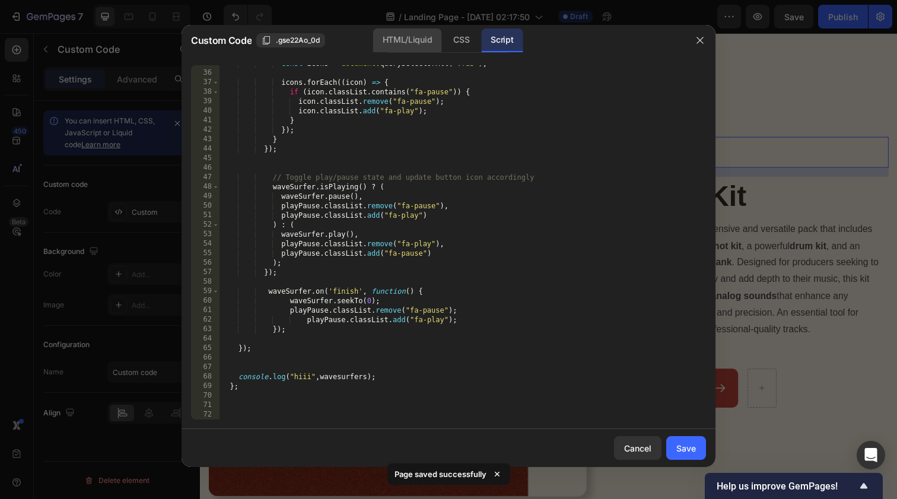
click at [398, 36] on div "HTML/Liquid" at bounding box center [407, 40] width 68 height 24
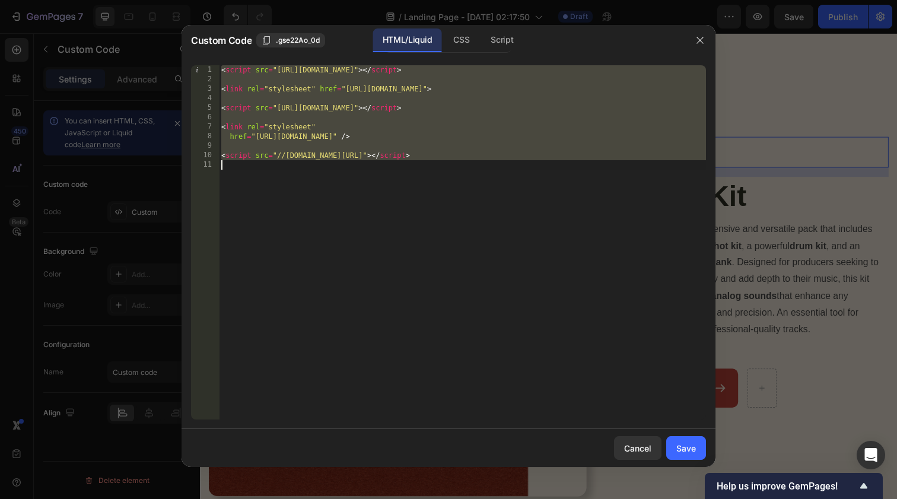
click at [401, 163] on div "< script src = "[URL][DOMAIN_NAME]" > </ script > < link rel = "stylesheet" hre…" at bounding box center [462, 251] width 487 height 373
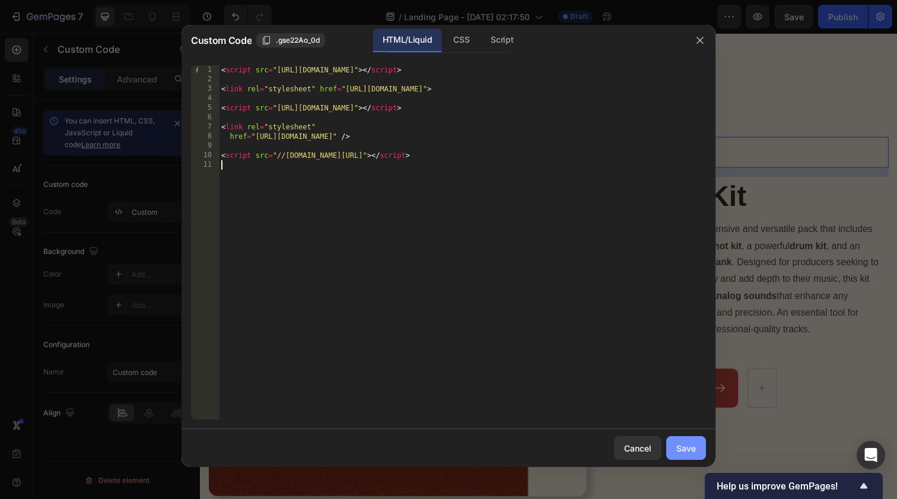
click at [679, 450] on div "Save" at bounding box center [686, 448] width 20 height 12
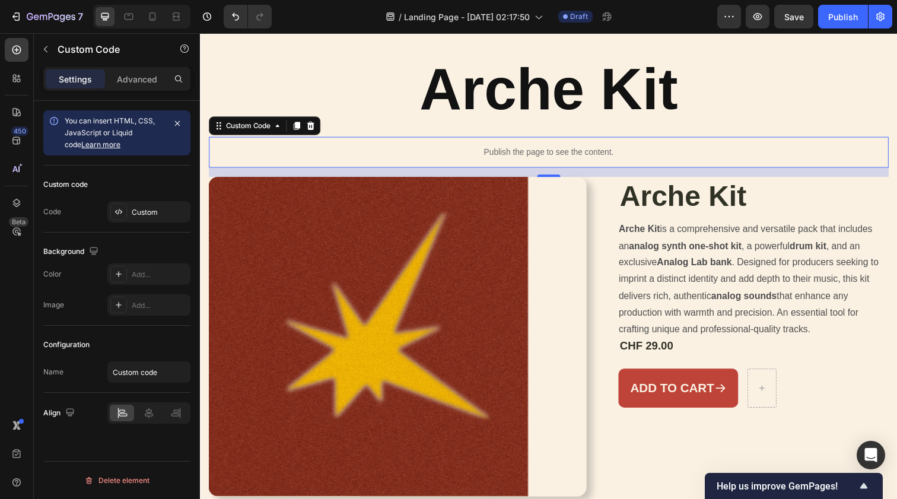
click at [574, 149] on p "Publish the page to see the content." at bounding box center [556, 154] width 694 height 12
click at [762, 15] on icon "button" at bounding box center [758, 17] width 12 height 12
click at [164, 211] on div "Custom" at bounding box center [160, 212] width 56 height 11
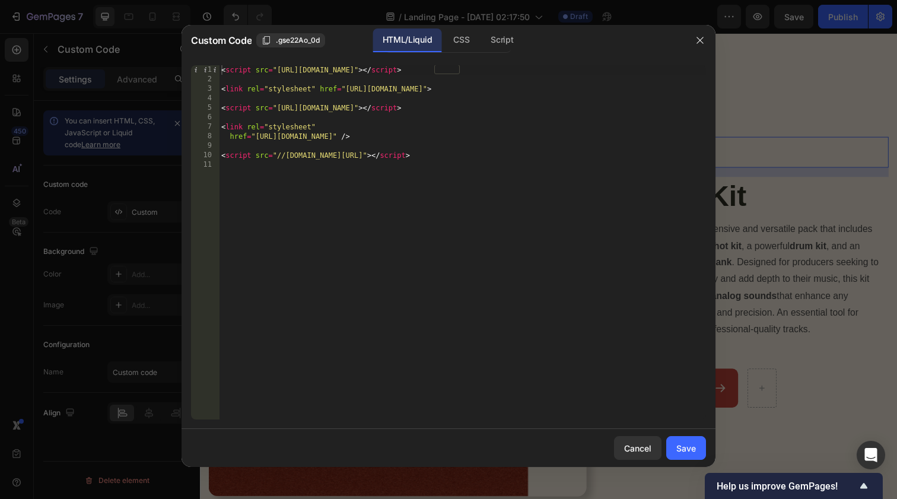
click at [278, 168] on div "< script src = "[URL][DOMAIN_NAME]" > </ script > < link rel = "stylesheet" hre…" at bounding box center [462, 251] width 487 height 373
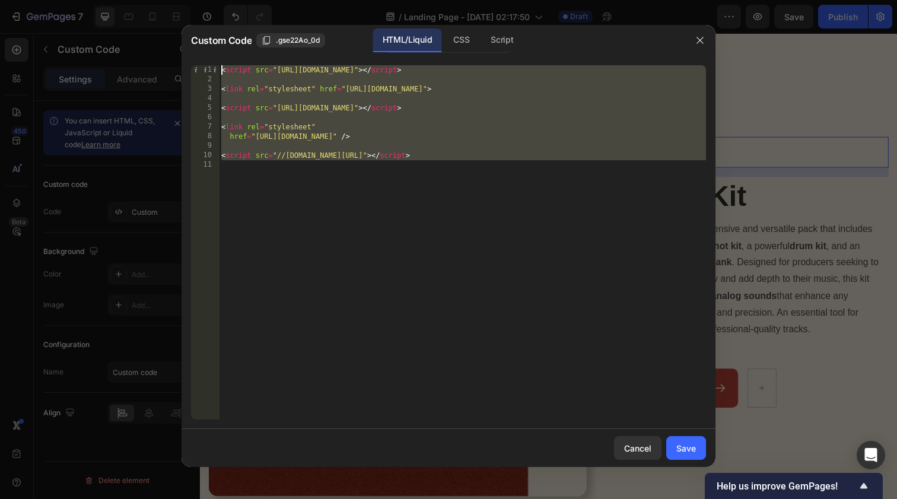
drag, startPoint x: 297, startPoint y: 192, endPoint x: 185, endPoint y: 67, distance: 167.6
click at [185, 67] on div "1 2 3 4 5 6 7 8 9 10 11 < script src = "[URL][DOMAIN_NAME]" > </ script > < lin…" at bounding box center [449, 242] width 534 height 373
paste textarea
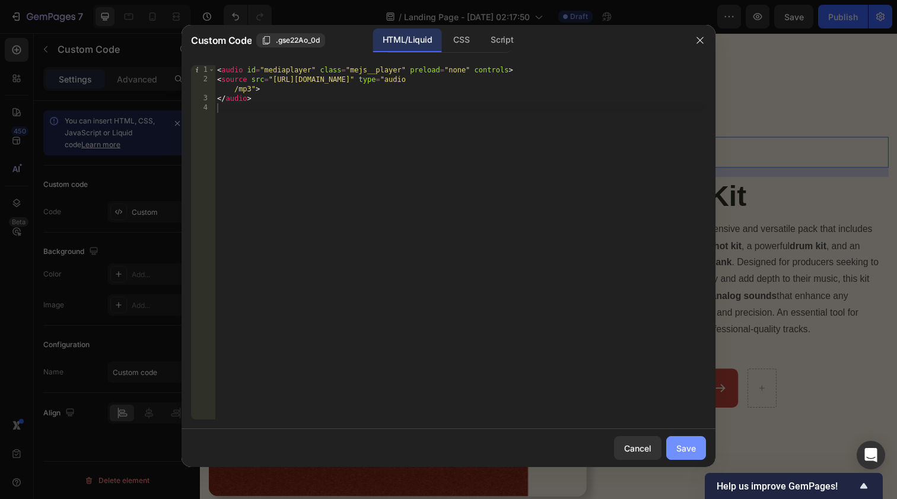
click at [689, 447] on div "Save" at bounding box center [686, 448] width 20 height 12
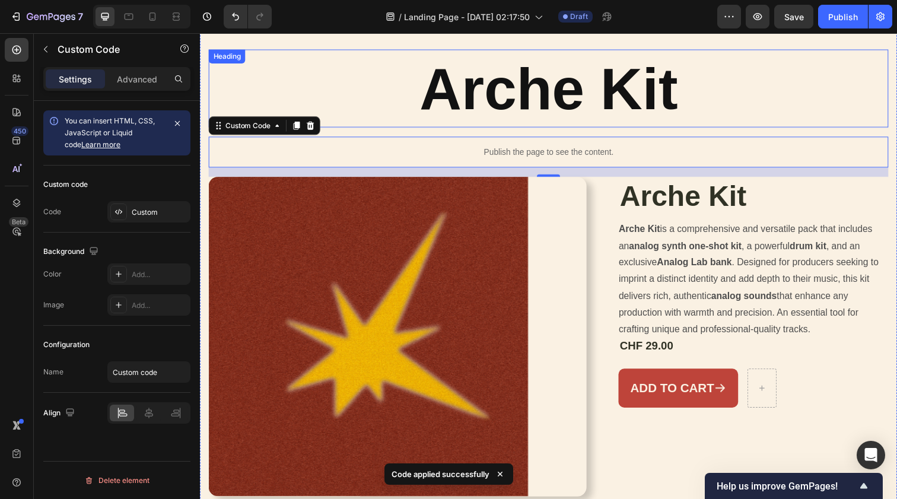
click at [525, 113] on h2 "Arche Kit" at bounding box center [556, 90] width 694 height 80
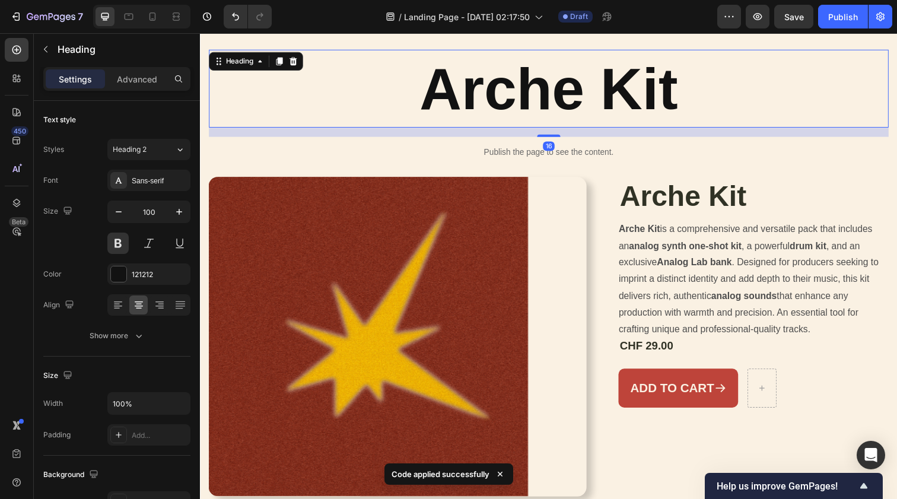
click at [525, 135] on div "16" at bounding box center [556, 133] width 694 height 9
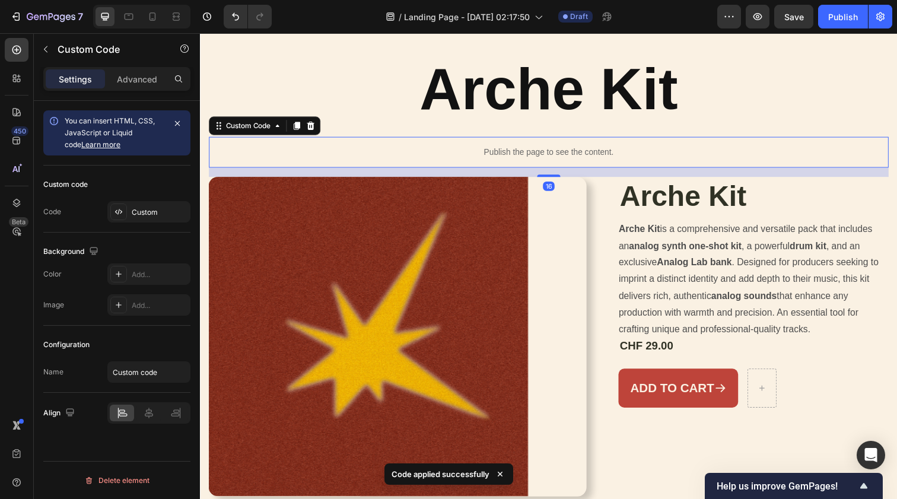
click at [523, 153] on p "Publish the page to see the content." at bounding box center [556, 154] width 694 height 12
click at [335, 150] on p "Publish the page to see the content." at bounding box center [556, 154] width 694 height 12
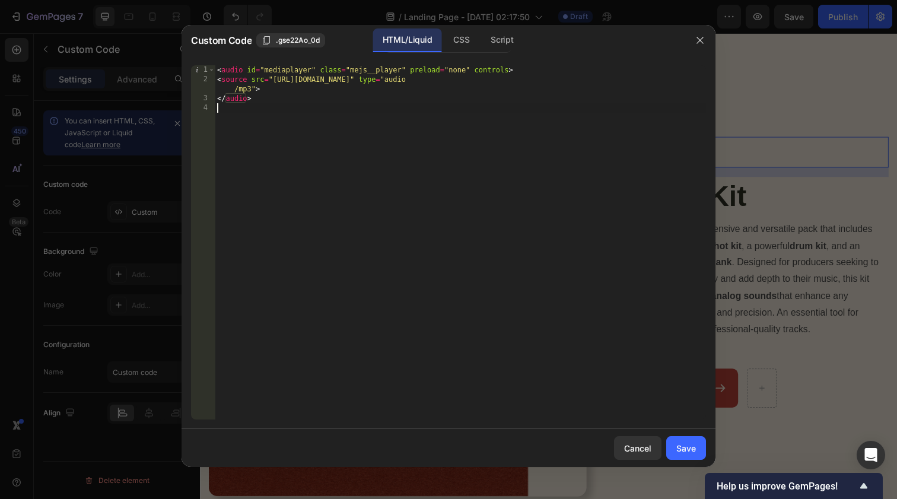
click at [434, 138] on div "< audio id = "mediaplayer" class = "mejs__player" preload = "none" controls > <…" at bounding box center [460, 251] width 491 height 373
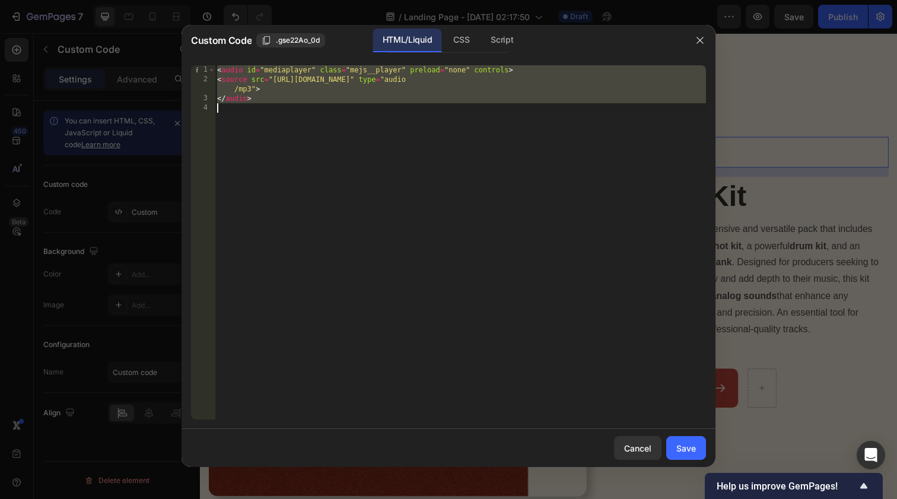
paste textarea
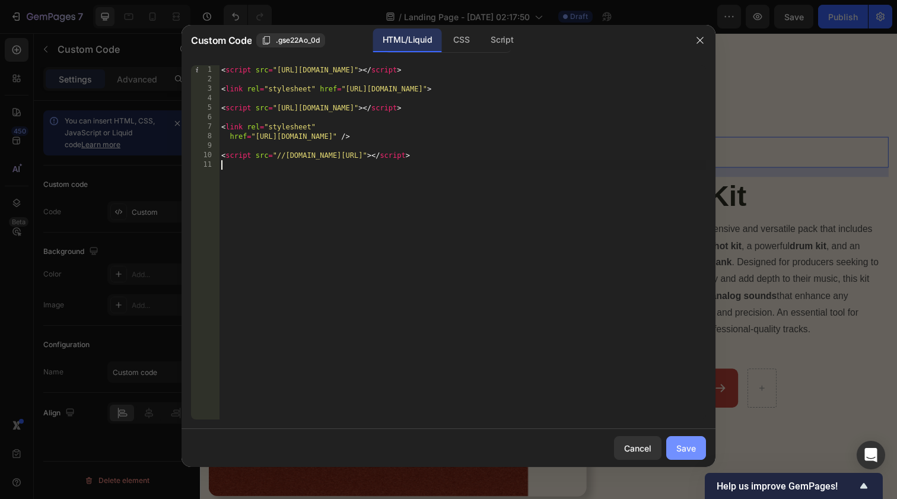
click at [689, 449] on div "Save" at bounding box center [686, 448] width 20 height 12
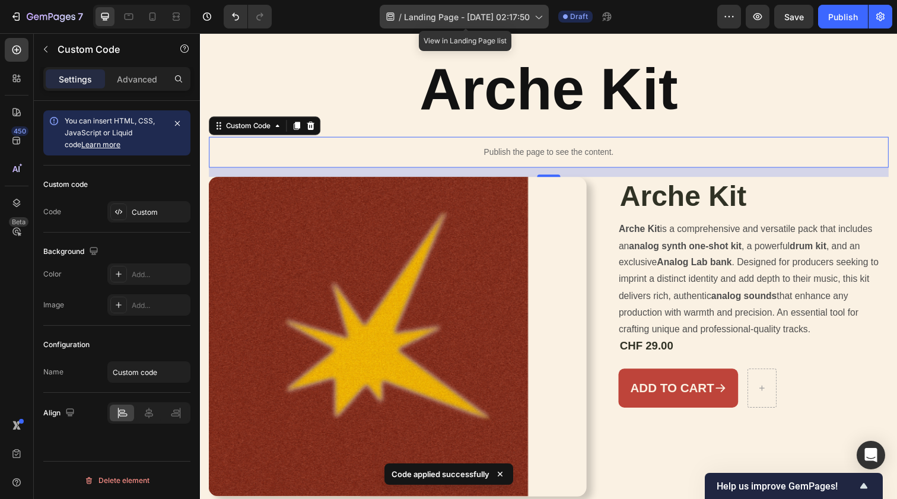
click at [475, 22] on span "Landing Page - [DATE] 02:17:50" at bounding box center [467, 17] width 126 height 12
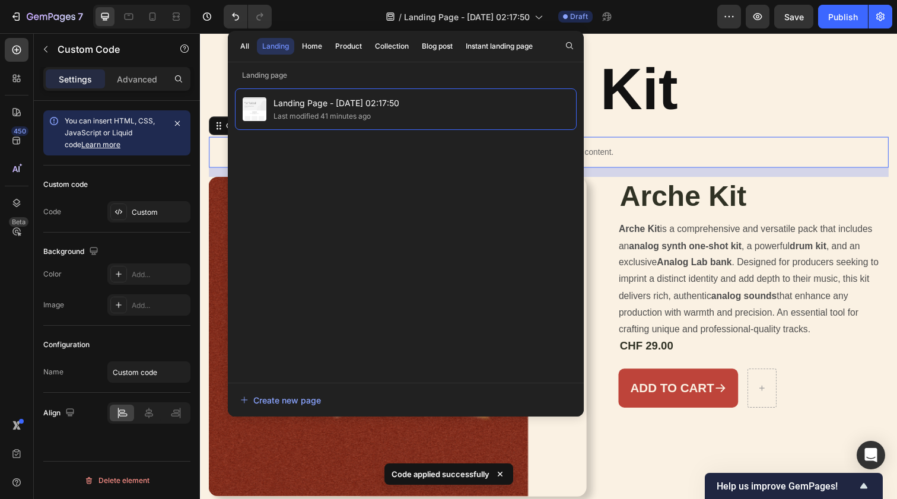
drag, startPoint x: 625, startPoint y: 133, endPoint x: 610, endPoint y: 159, distance: 30.3
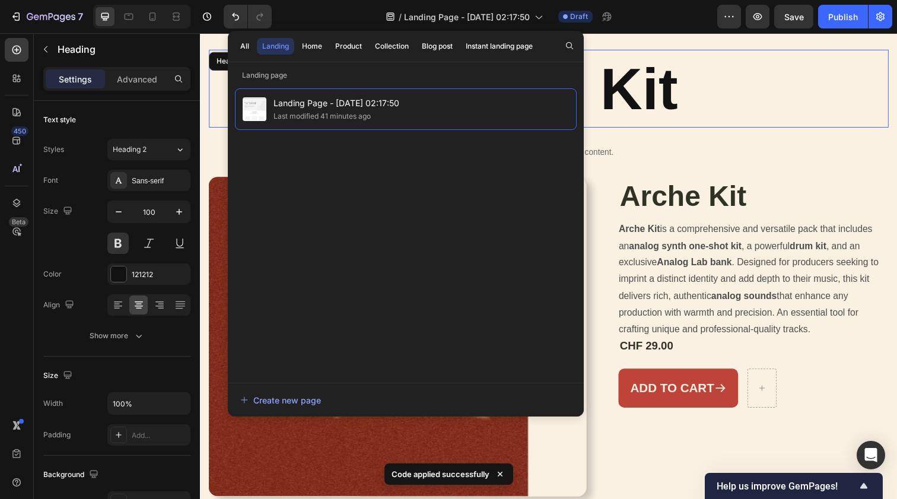
click at [628, 124] on h2 "Arche Kit" at bounding box center [556, 90] width 694 height 80
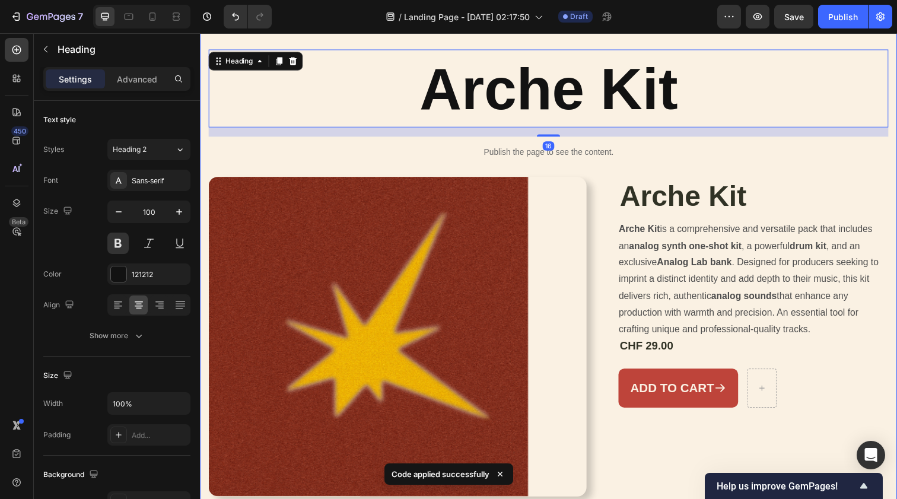
click at [493, 173] on div "Arche Kit Heading 16 Publish the page to see the content. Custom Code Product I…" at bounding box center [556, 283] width 694 height 466
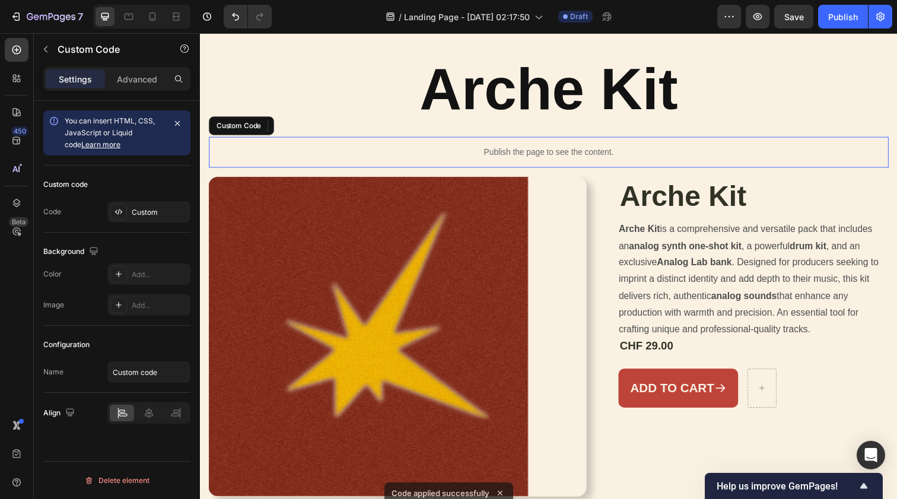
click at [456, 164] on div "Publish the page to see the content." at bounding box center [556, 154] width 694 height 31
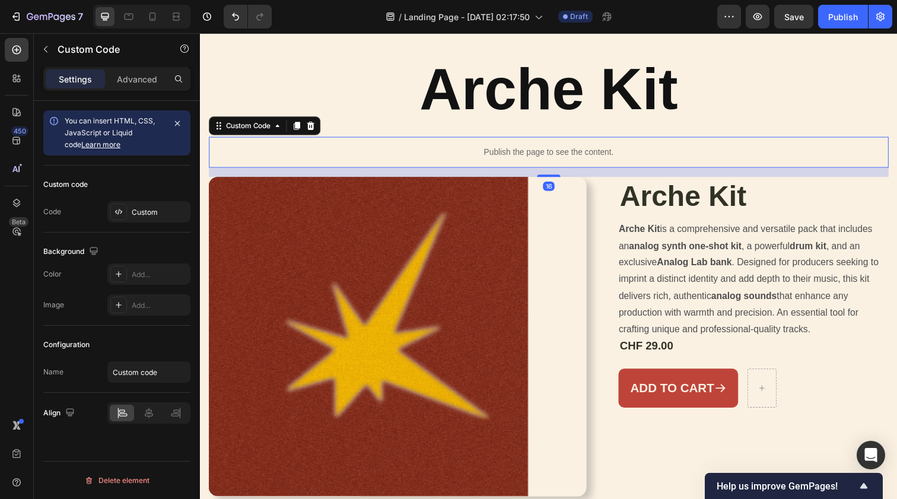
click at [415, 149] on p "Publish the page to see the content." at bounding box center [556, 154] width 694 height 12
click at [177, 120] on icon "button" at bounding box center [177, 123] width 9 height 9
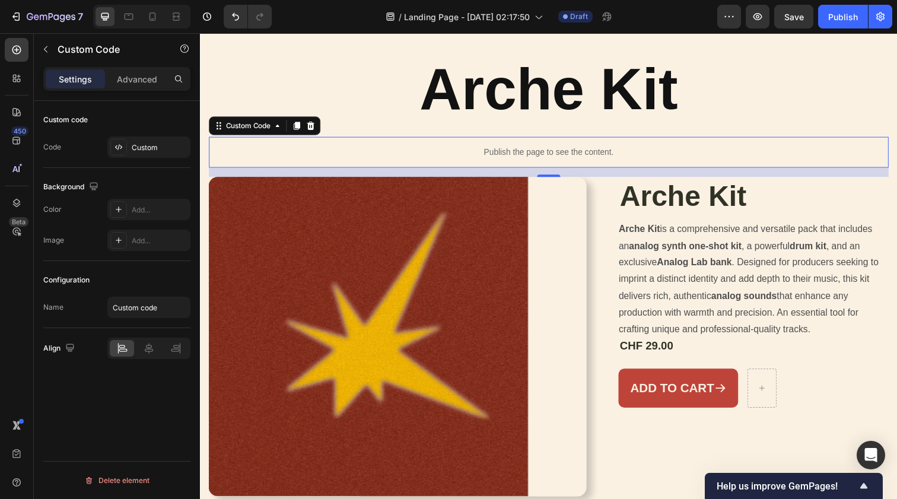
click at [595, 145] on div "Publish the page to see the content." at bounding box center [556, 154] width 694 height 31
click at [579, 155] on p "Publish the page to see the content." at bounding box center [556, 154] width 694 height 12
click at [120, 212] on icon at bounding box center [118, 209] width 9 height 9
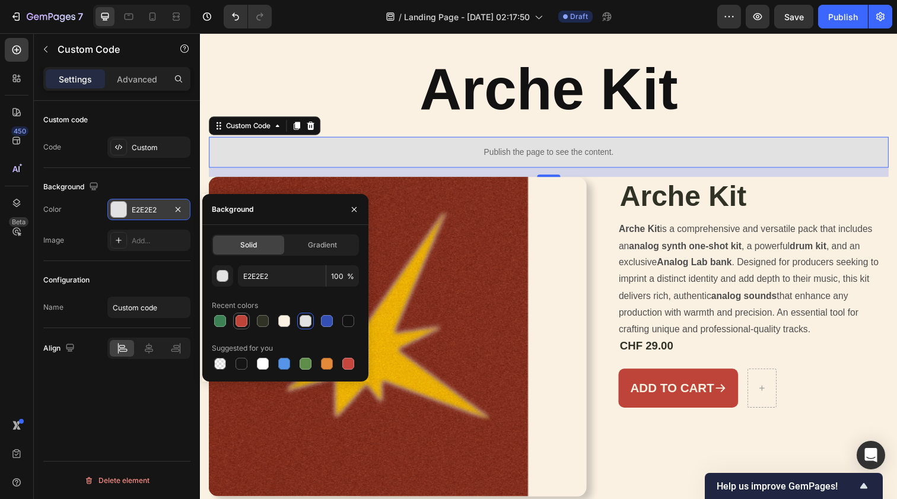
click at [239, 320] on div at bounding box center [242, 321] width 12 height 12
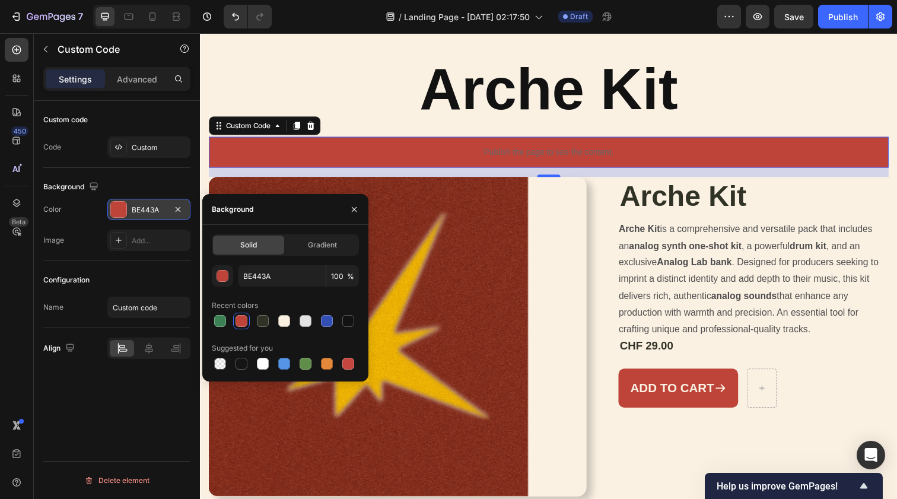
click at [797, 12] on span "Save" at bounding box center [794, 17] width 20 height 10
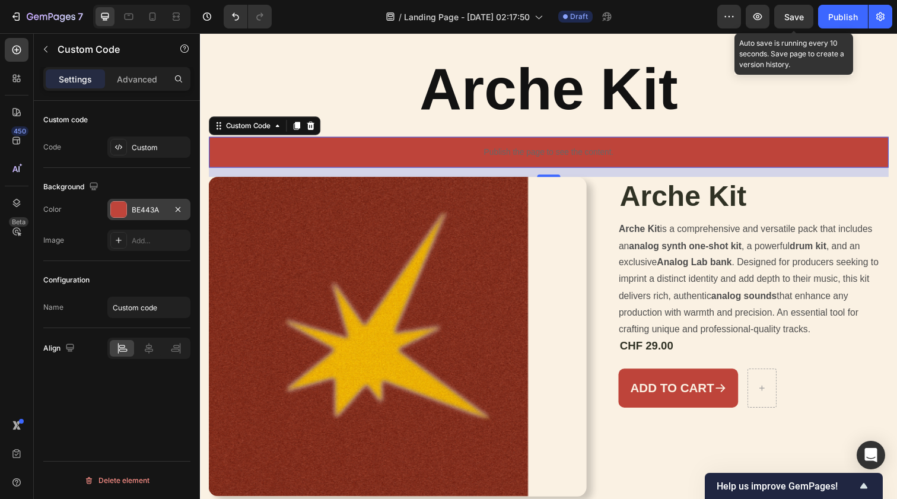
click at [799, 18] on span "Save" at bounding box center [794, 17] width 20 height 10
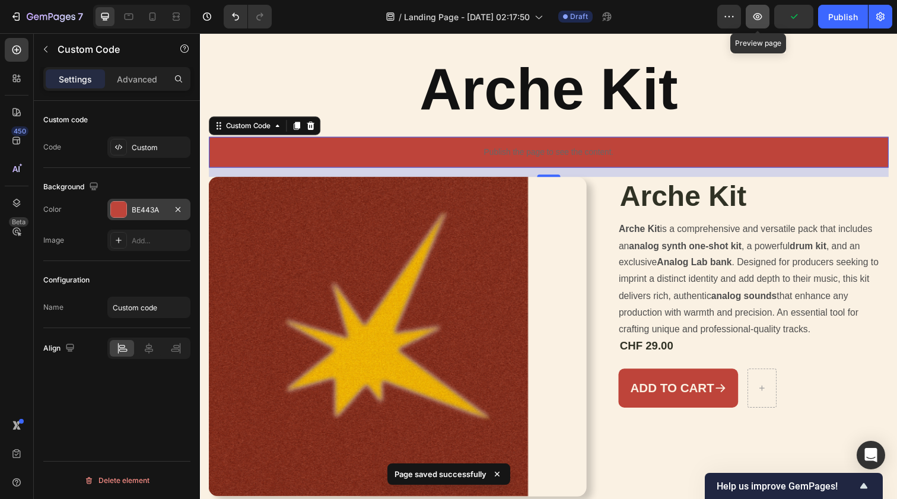
click at [761, 20] on icon "button" at bounding box center [758, 17] width 12 height 12
click at [467, 149] on p "Publish the page to see the content." at bounding box center [556, 154] width 694 height 12
click at [126, 210] on div at bounding box center [118, 209] width 17 height 17
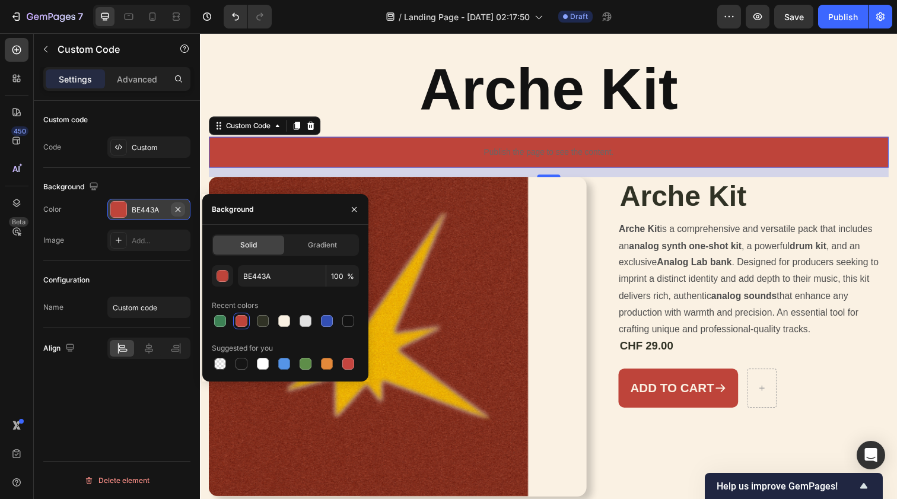
click at [180, 211] on icon "button" at bounding box center [178, 208] width 5 height 5
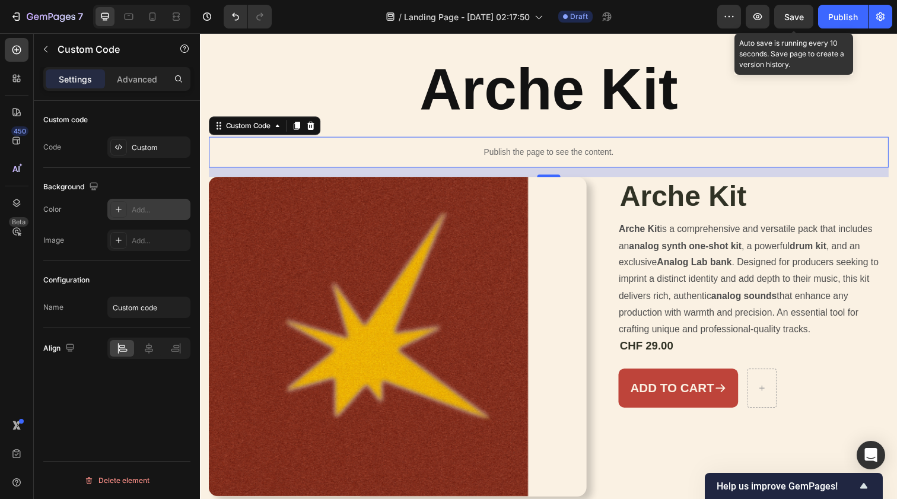
click at [793, 13] on span "Save" at bounding box center [794, 17] width 20 height 10
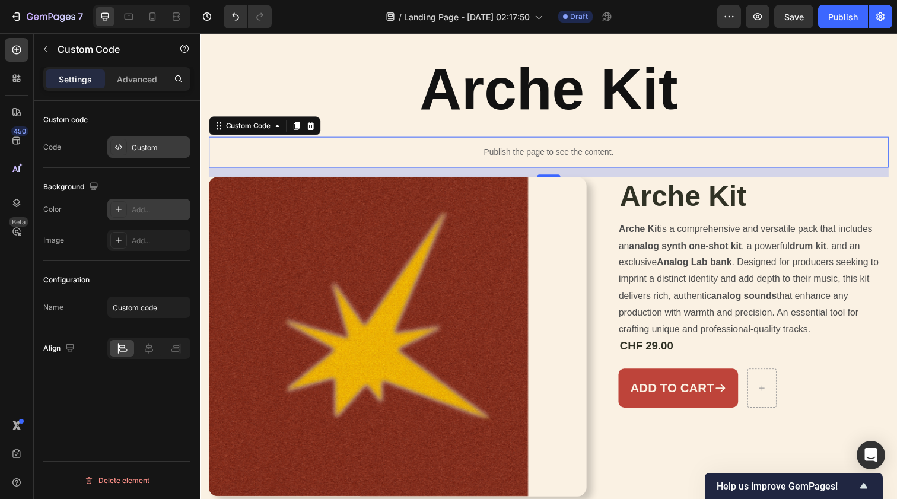
click at [165, 145] on div "Custom" at bounding box center [160, 147] width 56 height 11
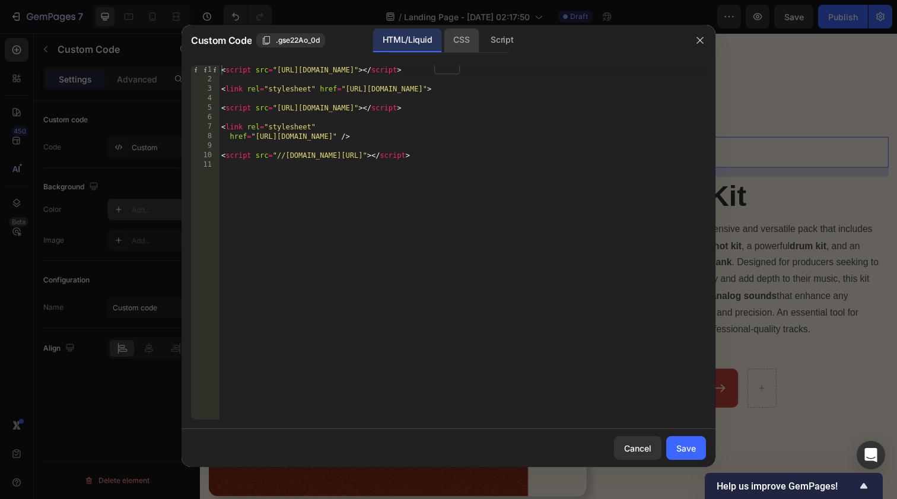
click at [468, 45] on div "CSS" at bounding box center [461, 40] width 35 height 24
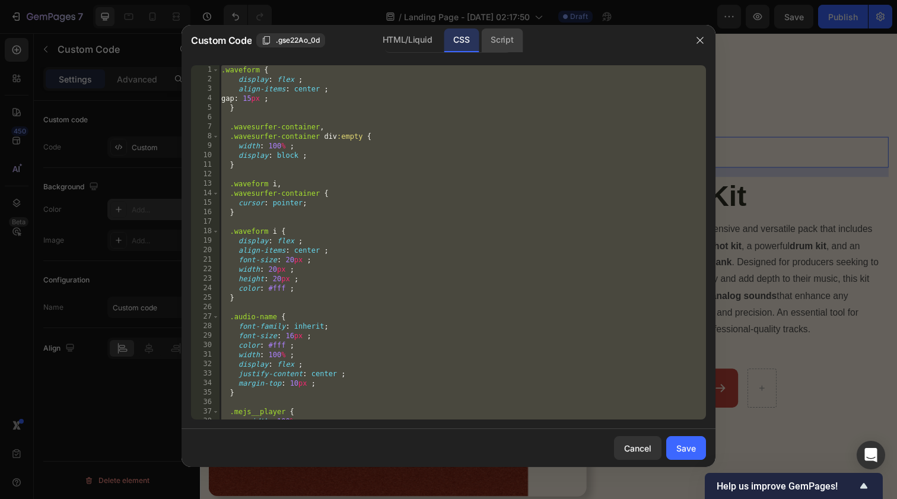
click at [498, 45] on div "Script" at bounding box center [502, 40] width 42 height 24
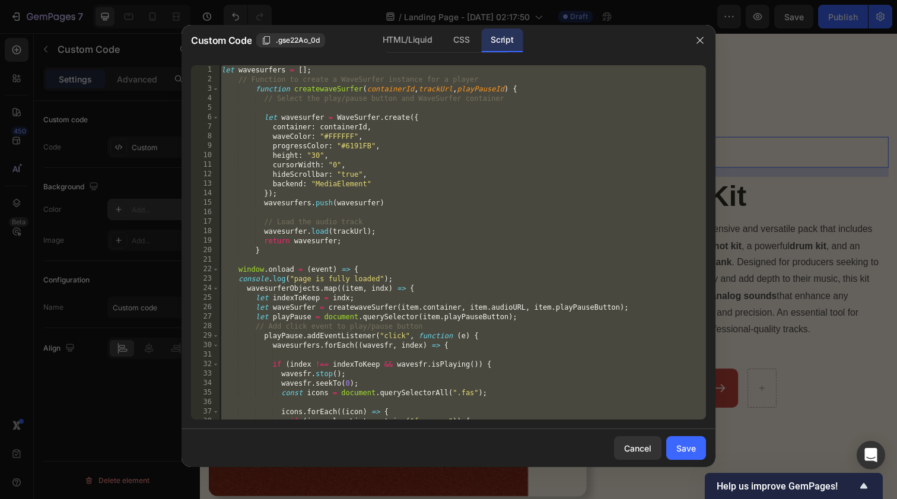
click at [438, 105] on div "let wavesurfers = [ ] ; // Function to create a WaveSurfer instance for a playe…" at bounding box center [462, 251] width 487 height 373
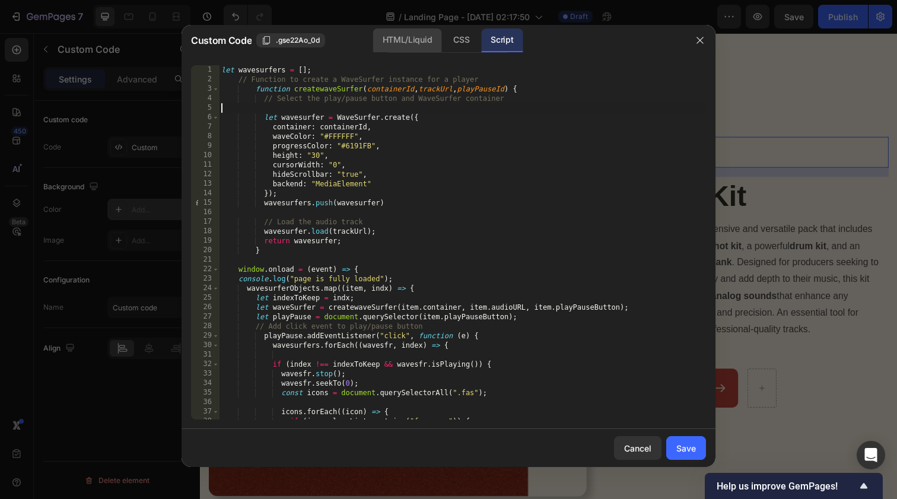
click at [412, 35] on div "HTML/Liquid" at bounding box center [407, 40] width 68 height 24
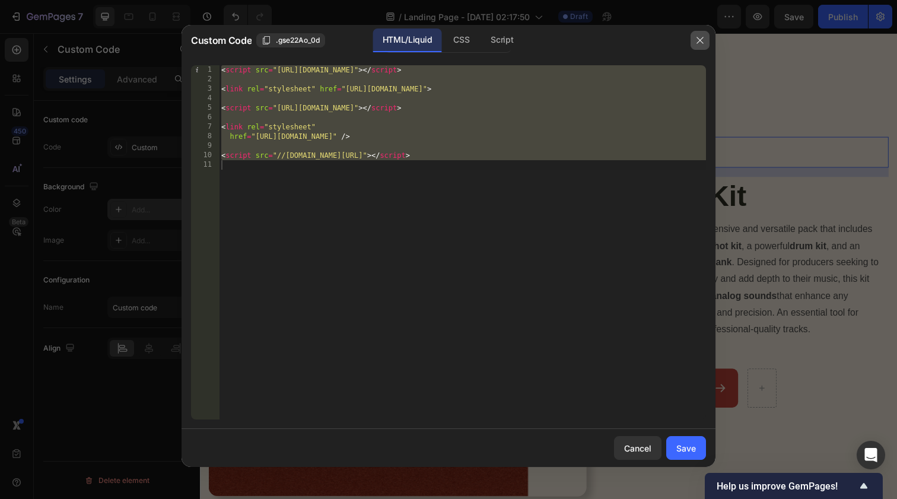
click at [698, 43] on icon "button" at bounding box center [699, 40] width 9 height 9
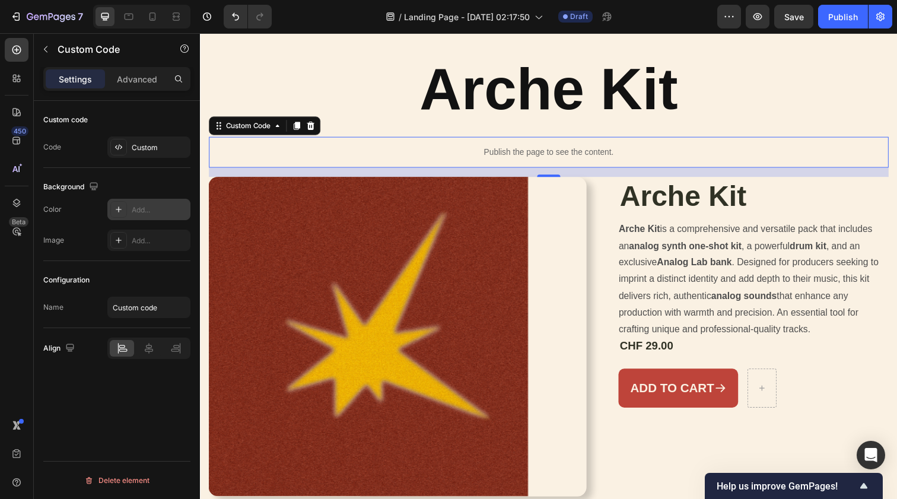
click at [498, 154] on p "Publish the page to see the content." at bounding box center [556, 154] width 694 height 12
click at [125, 204] on div at bounding box center [118, 209] width 17 height 17
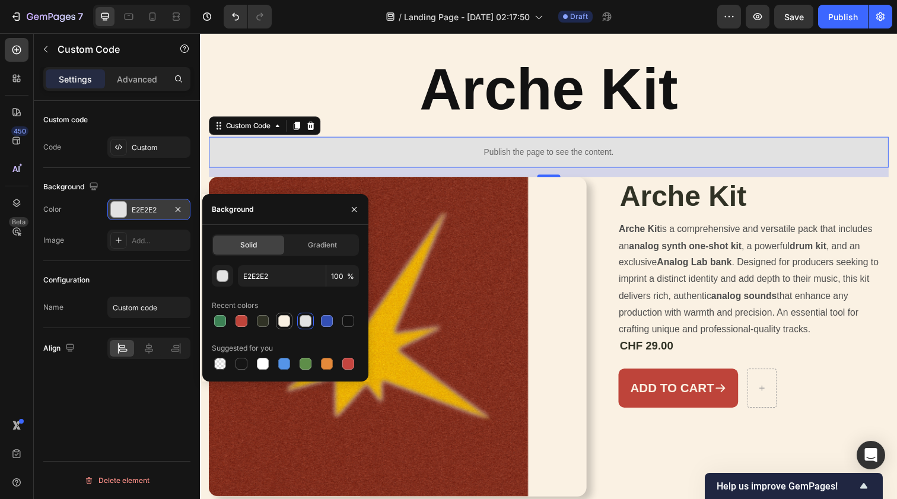
click at [285, 320] on div at bounding box center [284, 321] width 12 height 12
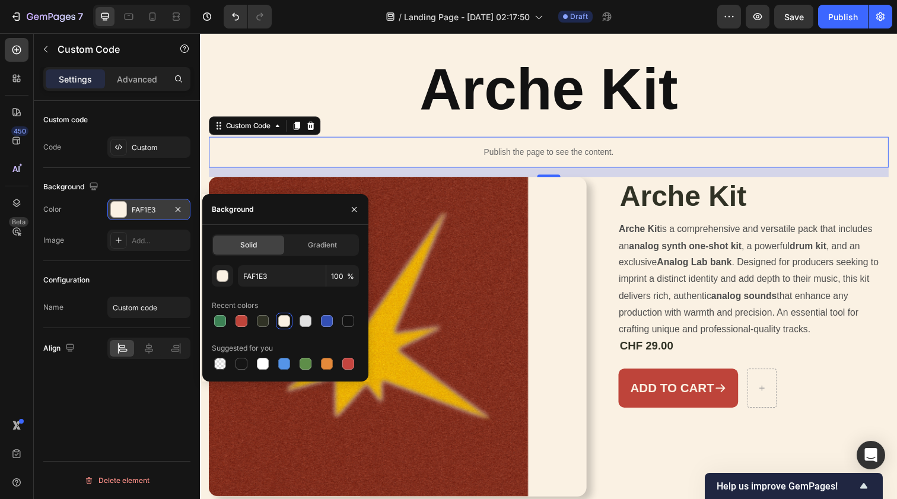
click at [94, 232] on div "Image Add..." at bounding box center [116, 240] width 147 height 21
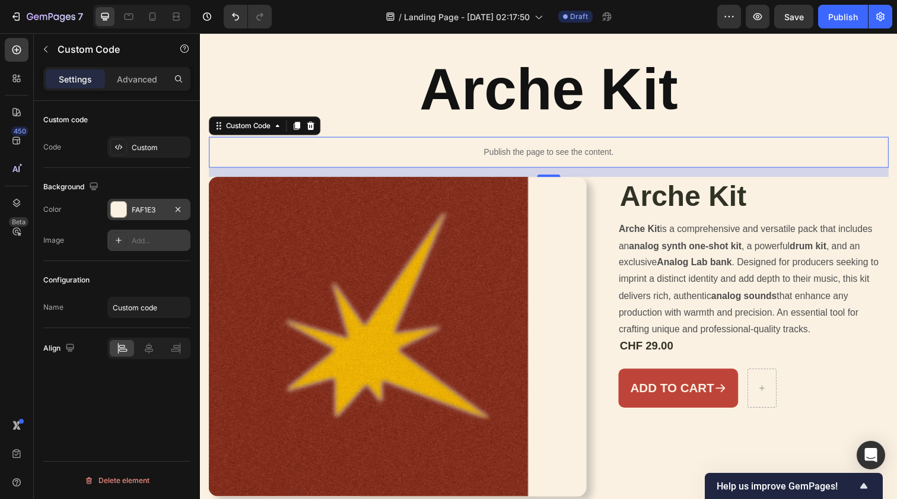
click at [125, 246] on div at bounding box center [118, 240] width 17 height 17
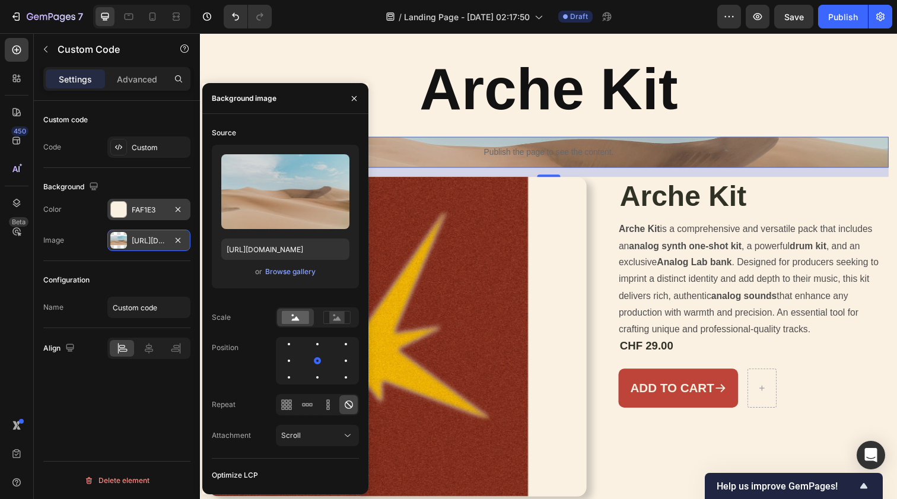
click at [116, 239] on div at bounding box center [118, 240] width 17 height 17
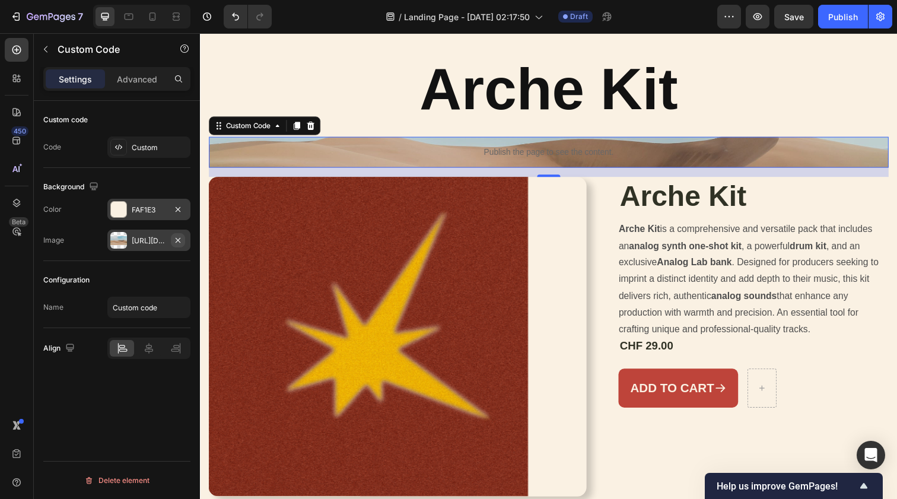
click at [177, 239] on icon "button" at bounding box center [178, 239] width 5 height 5
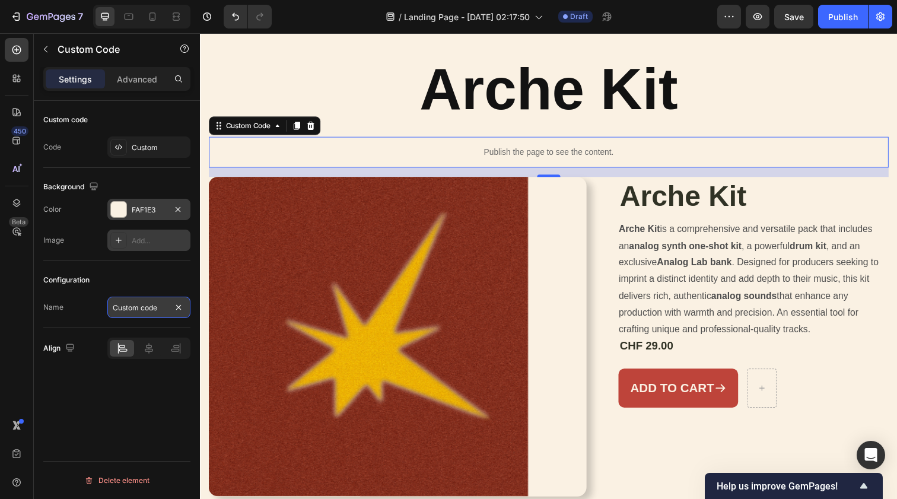
click at [151, 304] on input "Custom code" at bounding box center [148, 307] width 83 height 21
click at [152, 287] on div "Configuration" at bounding box center [116, 280] width 147 height 19
click at [112, 307] on input "Custom code" at bounding box center [148, 307] width 83 height 21
click at [154, 351] on icon at bounding box center [149, 348] width 12 height 12
click at [754, 11] on icon "button" at bounding box center [758, 17] width 12 height 12
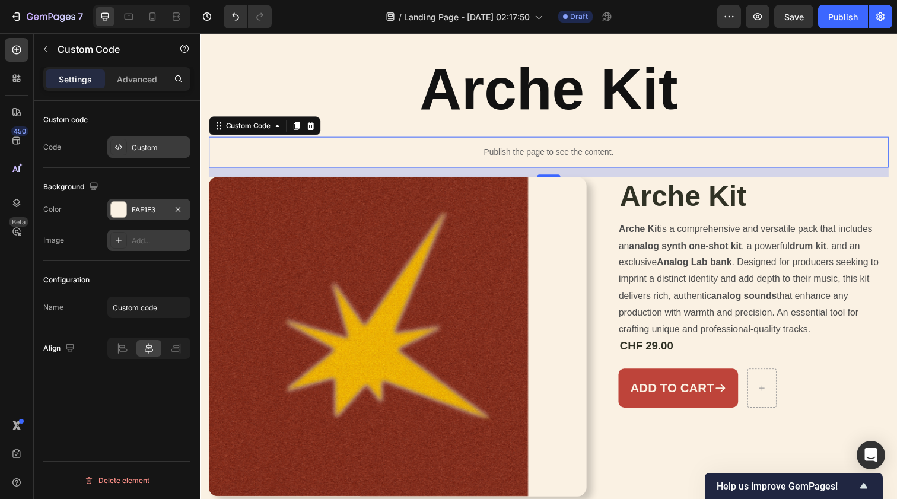
click at [150, 150] on div "Custom" at bounding box center [160, 147] width 56 height 11
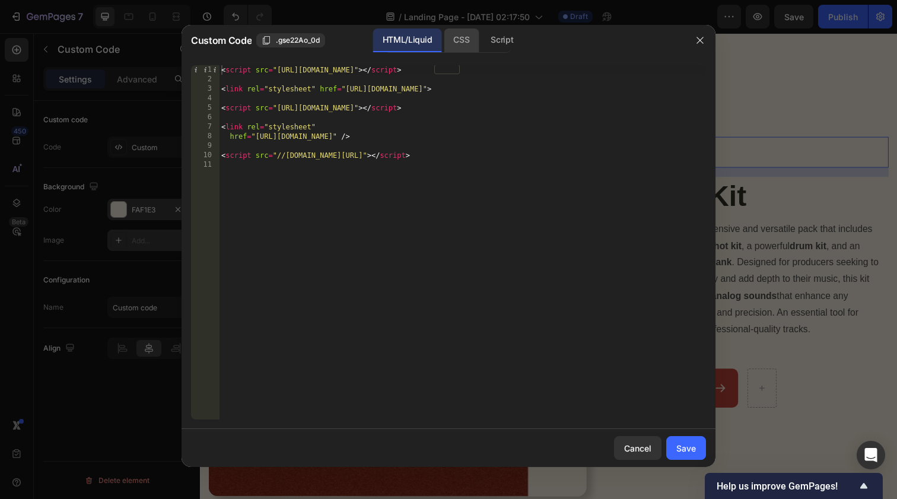
click at [465, 42] on div "CSS" at bounding box center [461, 40] width 35 height 24
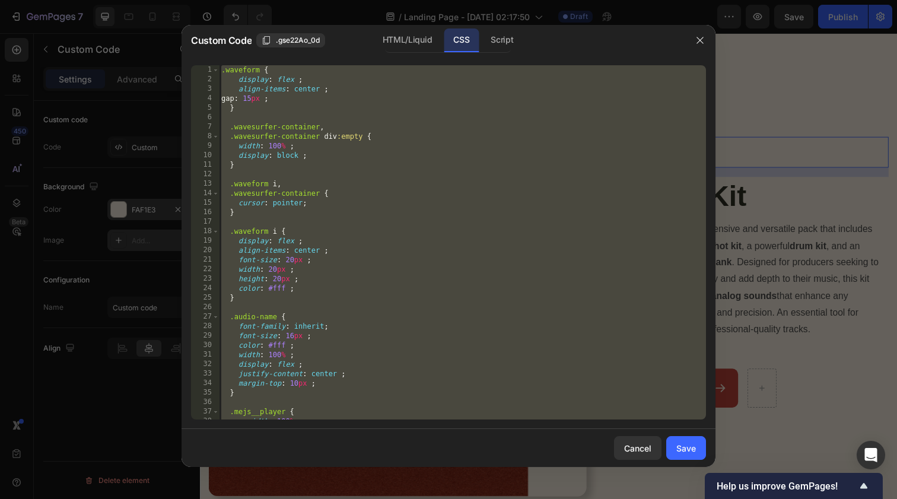
click at [364, 131] on div ".waveform { display : flex ; align-items : center ; gap : 15 px ; } .wavesurfer…" at bounding box center [462, 251] width 487 height 373
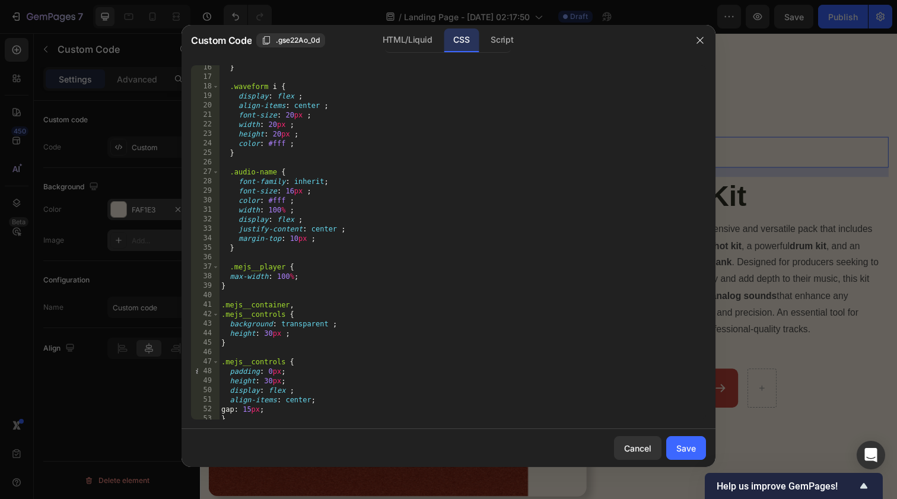
scroll to position [174, 0]
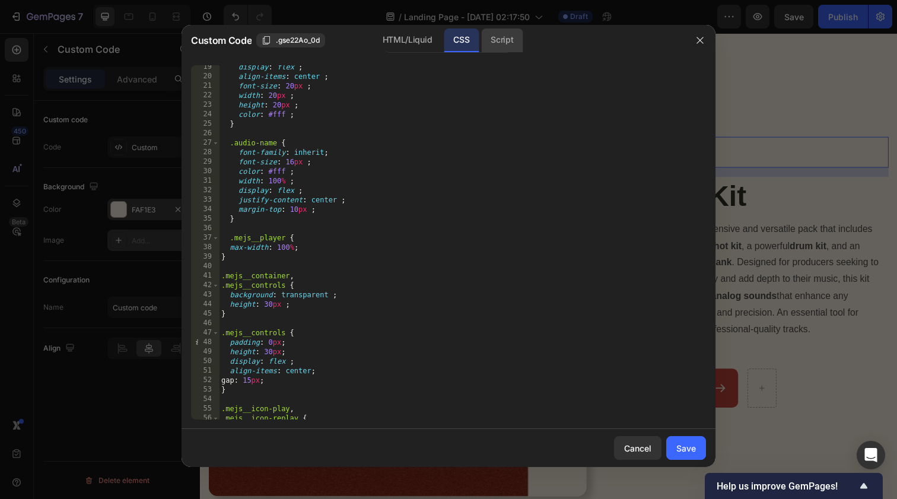
click at [493, 45] on div "Script" at bounding box center [502, 40] width 42 height 24
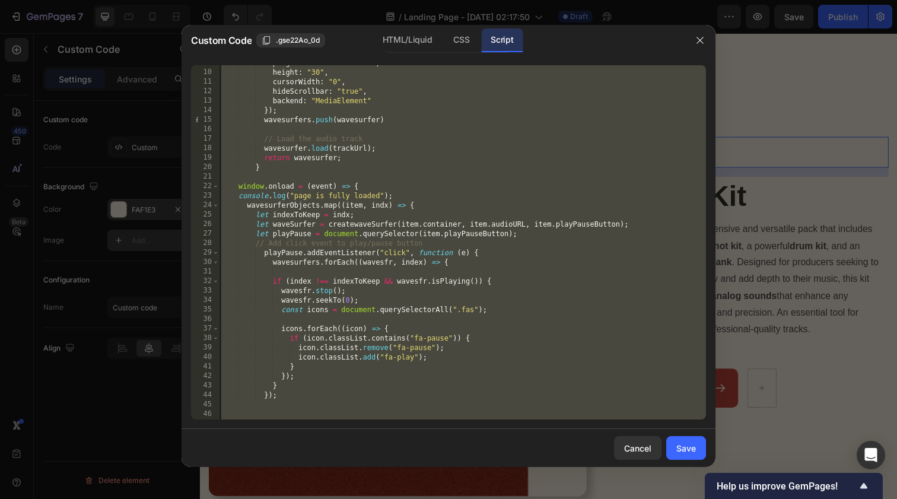
scroll to position [0, 0]
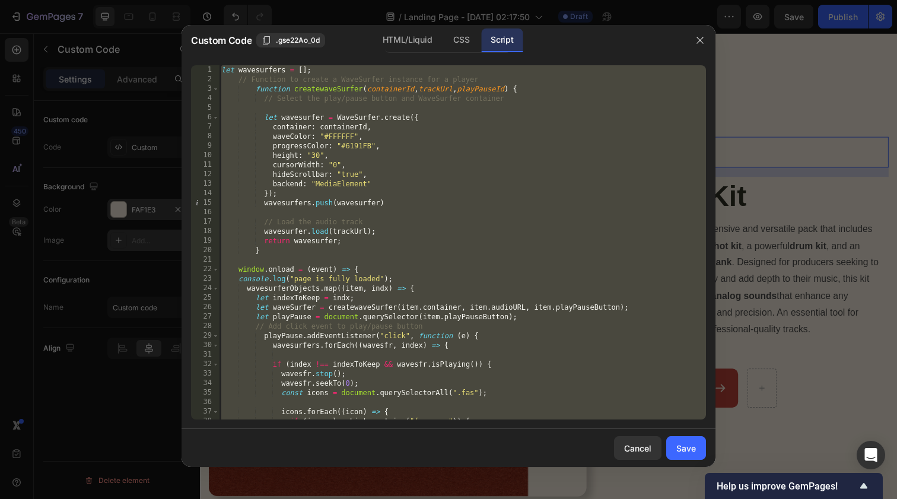
click at [418, 113] on div "let wavesurfers = [ ] ; // Function to create a WaveSurfer instance for a playe…" at bounding box center [462, 251] width 487 height 373
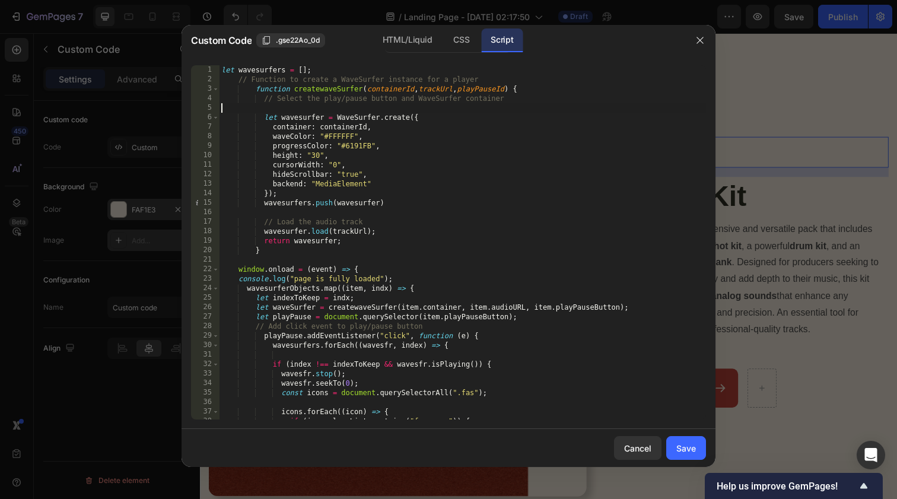
click at [345, 129] on div "let wavesurfers = [ ] ; // Function to create a WaveSurfer instance for a playe…" at bounding box center [462, 251] width 487 height 373
click at [156, 207] on div at bounding box center [448, 249] width 897 height 499
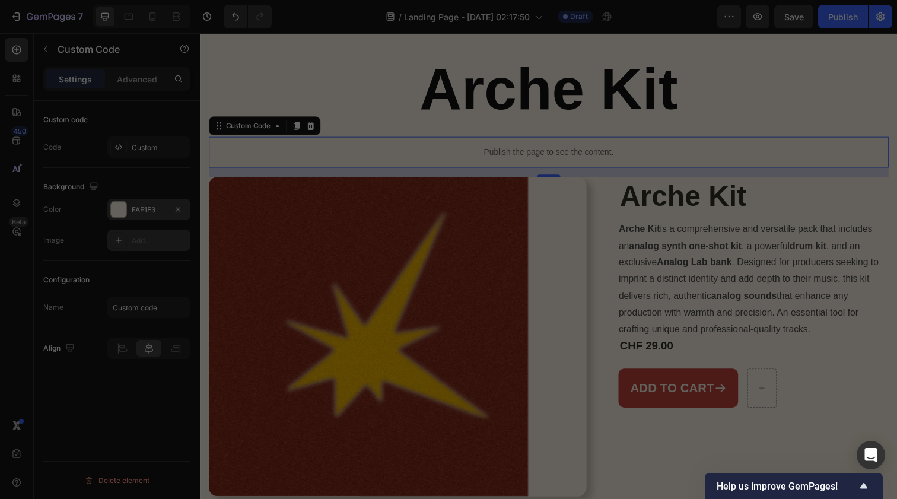
click at [151, 207] on div "FAF1E3" at bounding box center [149, 210] width 34 height 11
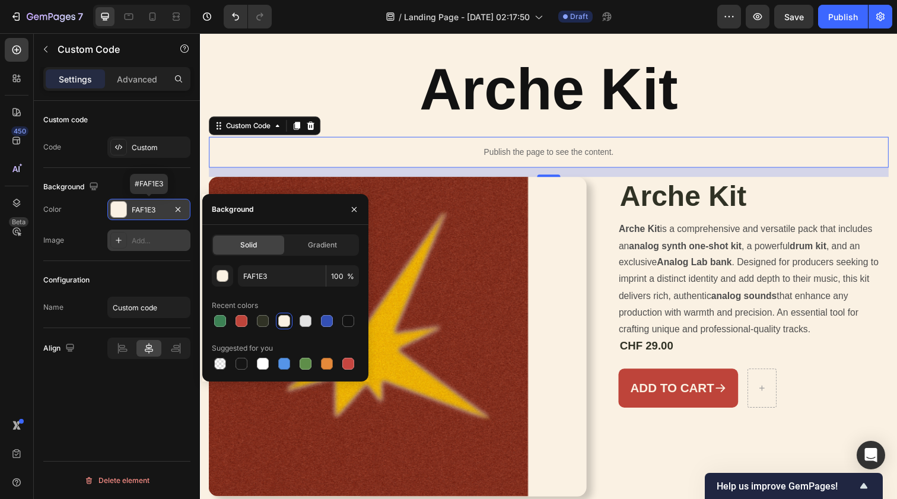
click at [150, 209] on div "FAF1E3" at bounding box center [149, 210] width 34 height 11
click at [146, 209] on div "FAF1E3" at bounding box center [149, 210] width 34 height 11
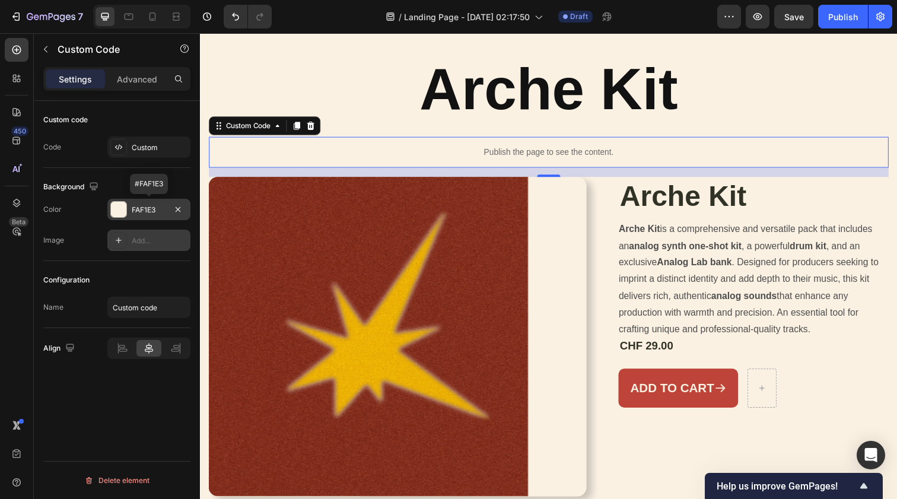
click at [160, 215] on div "FAF1E3" at bounding box center [149, 210] width 34 height 11
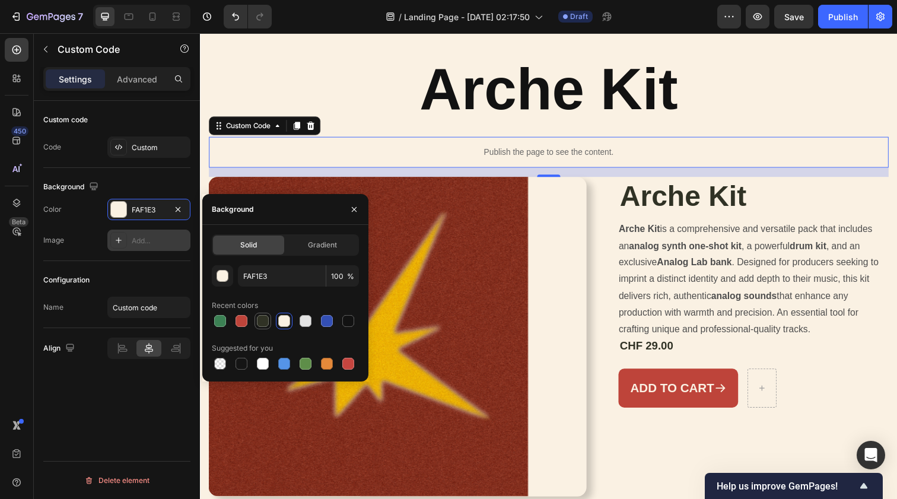
click at [259, 317] on div at bounding box center [263, 321] width 12 height 12
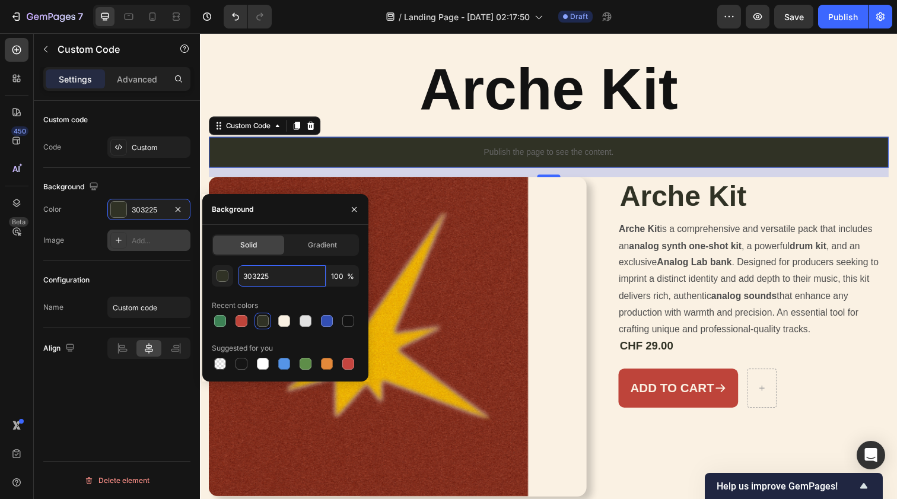
drag, startPoint x: 278, startPoint y: 277, endPoint x: 235, endPoint y: 274, distance: 43.5
click at [235, 273] on div "303225 100 %" at bounding box center [285, 275] width 147 height 21
click at [285, 320] on div at bounding box center [284, 321] width 12 height 12
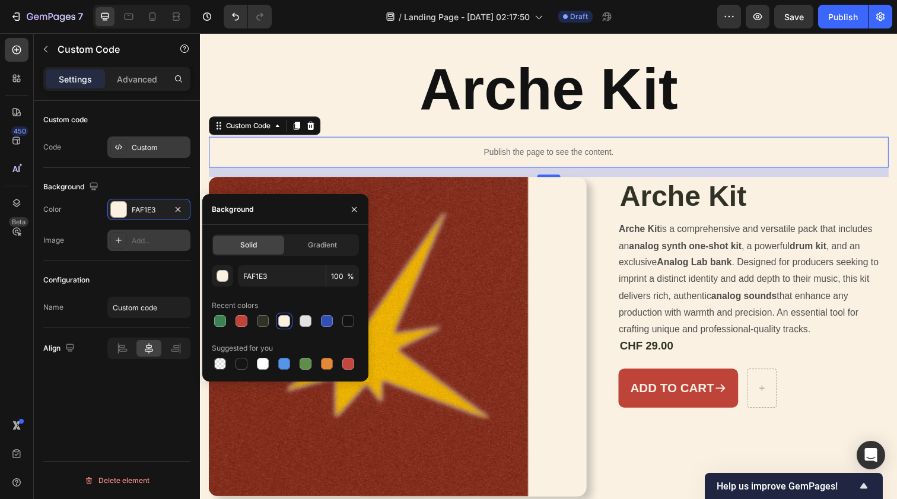
click at [156, 145] on div "Custom" at bounding box center [160, 147] width 56 height 11
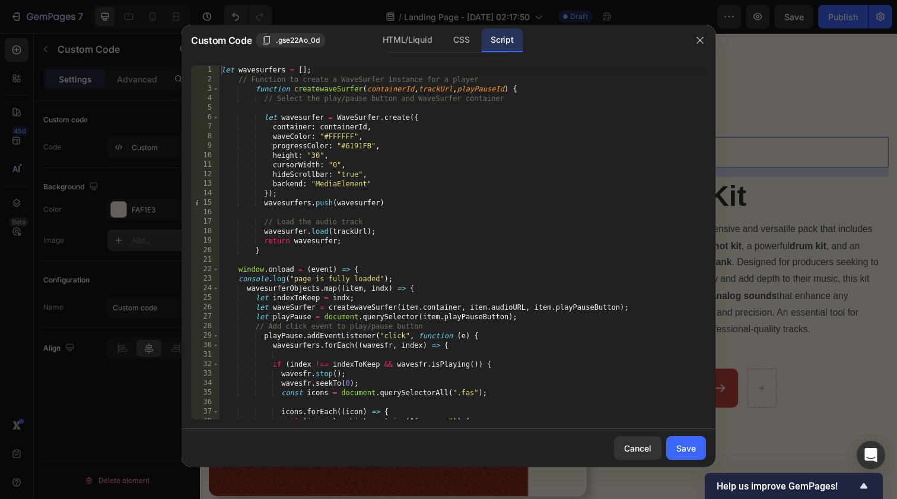
click at [345, 134] on div "let wavesurfers = [ ] ; // Function to create a WaveSurfer instance for a playe…" at bounding box center [462, 251] width 487 height 373
paste textarea "303225"
click at [402, 138] on div "let wavesurfers = [ ] ; // Function to create a WaveSurfer instance for a playe…" at bounding box center [462, 251] width 487 height 373
click at [360, 145] on div "let wavesurfers = [ ] ; // Function to create a WaveSurfer instance for a playe…" at bounding box center [462, 251] width 487 height 373
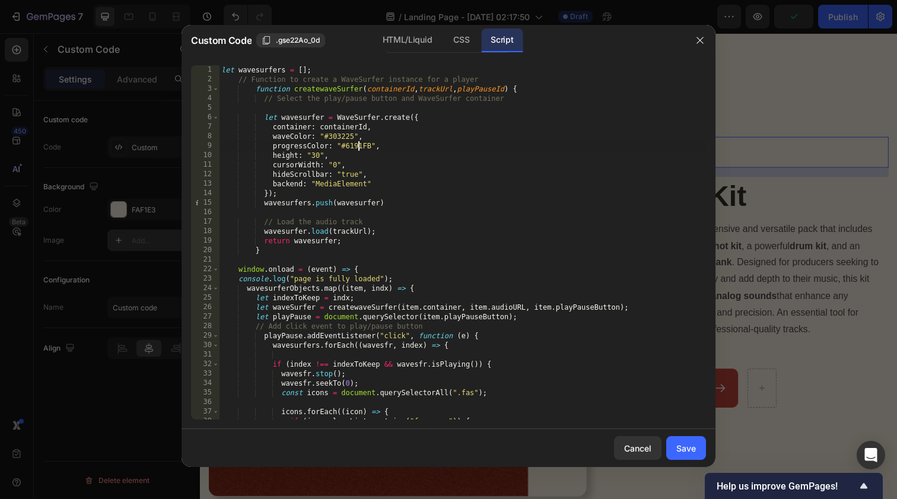
click at [360, 145] on div "let wavesurfers = [ ] ; // Function to create a WaveSurfer instance for a playe…" at bounding box center [462, 251] width 487 height 373
click at [684, 447] on div "Save" at bounding box center [686, 448] width 20 height 12
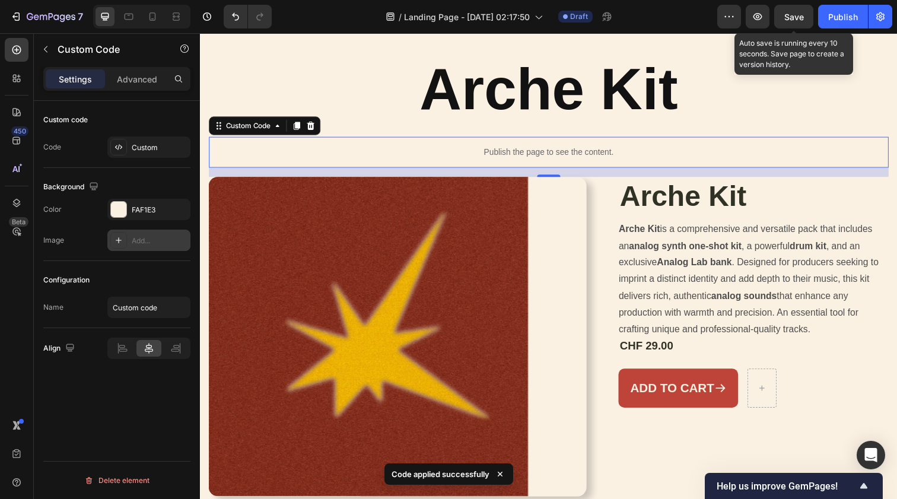
click at [795, 15] on span "Save" at bounding box center [794, 17] width 20 height 10
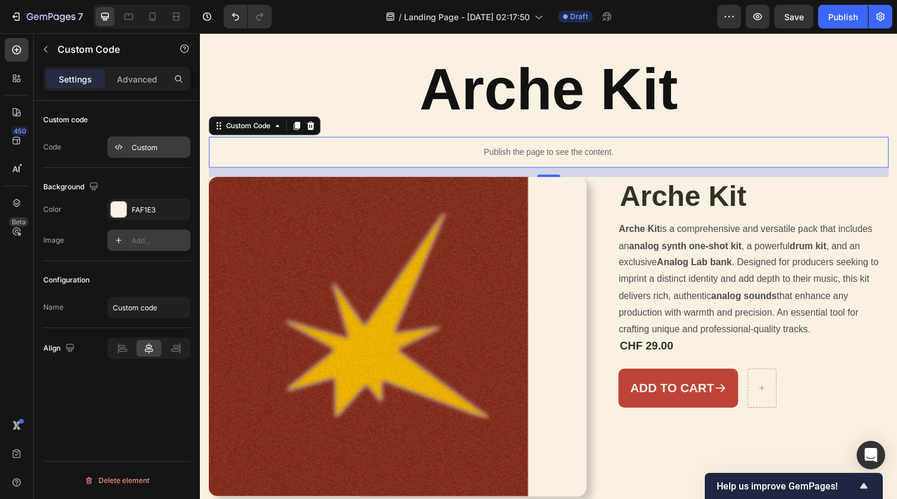
click at [173, 148] on div "Custom" at bounding box center [160, 147] width 56 height 11
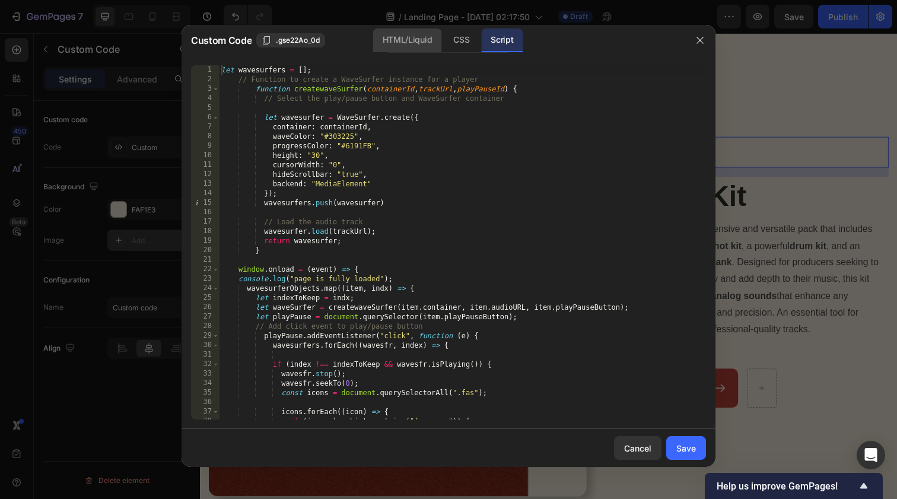
click at [427, 31] on div "HTML/Liquid" at bounding box center [407, 40] width 68 height 24
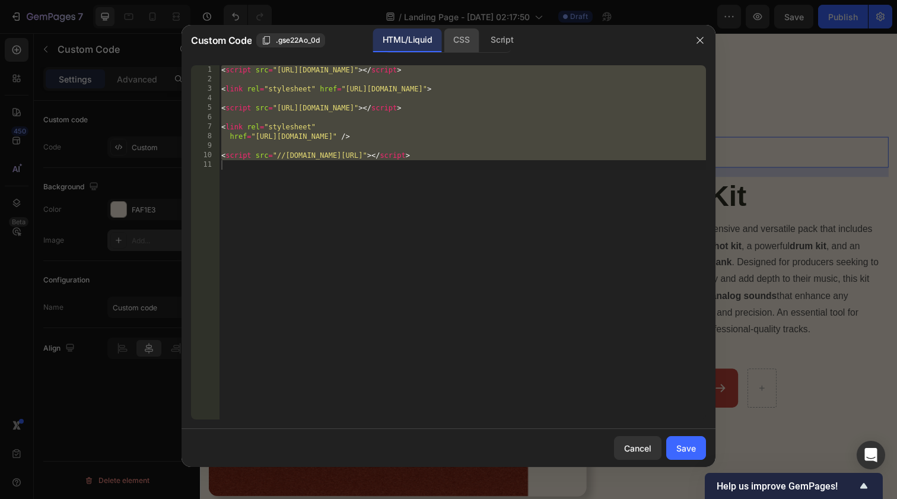
click at [460, 34] on div "CSS" at bounding box center [461, 40] width 35 height 24
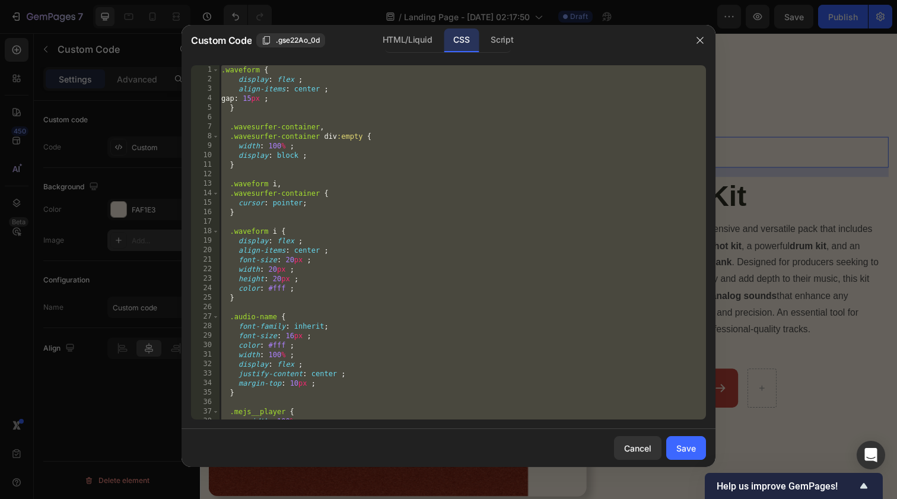
click at [383, 148] on div ".waveform { display : flex ; align-items : center ; gap : 15 px ; } .wavesurfer…" at bounding box center [462, 251] width 487 height 373
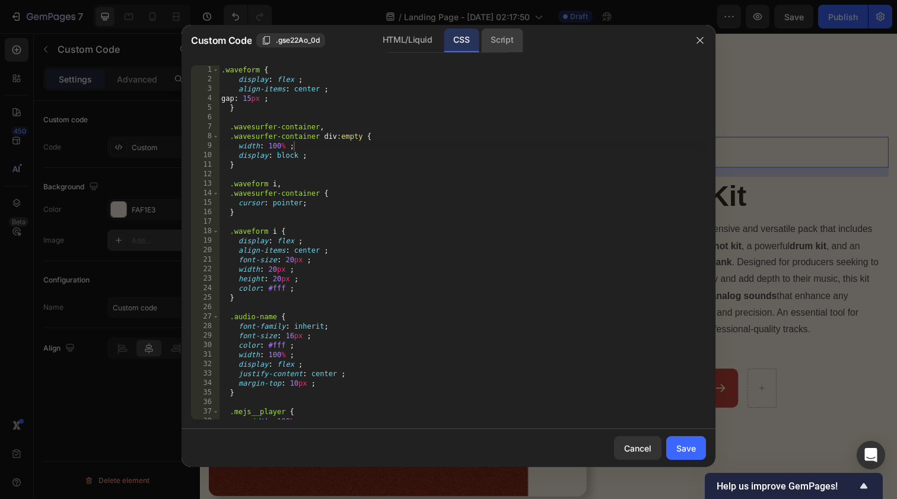
click at [496, 41] on div "Script" at bounding box center [502, 40] width 42 height 24
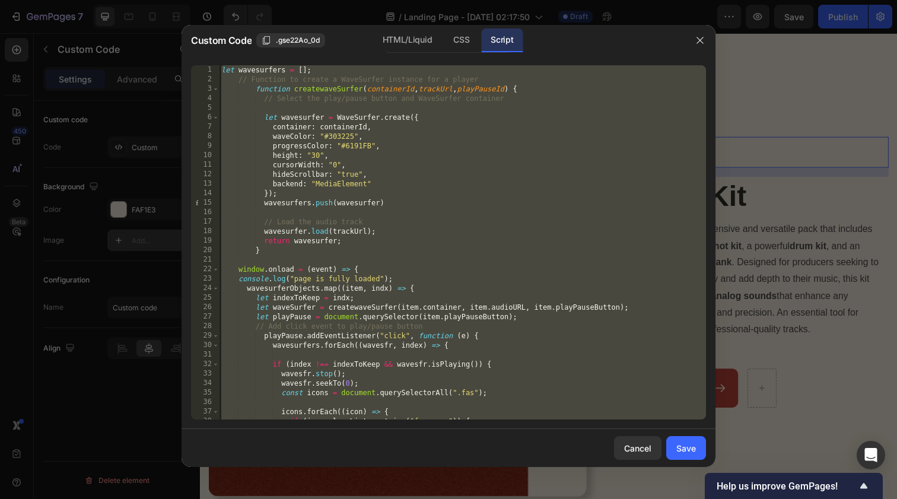
click at [376, 158] on div "let wavesurfers = [ ] ; // Function to create a WaveSurfer instance for a playe…" at bounding box center [462, 251] width 487 height 373
click at [460, 40] on div "CSS" at bounding box center [461, 40] width 35 height 24
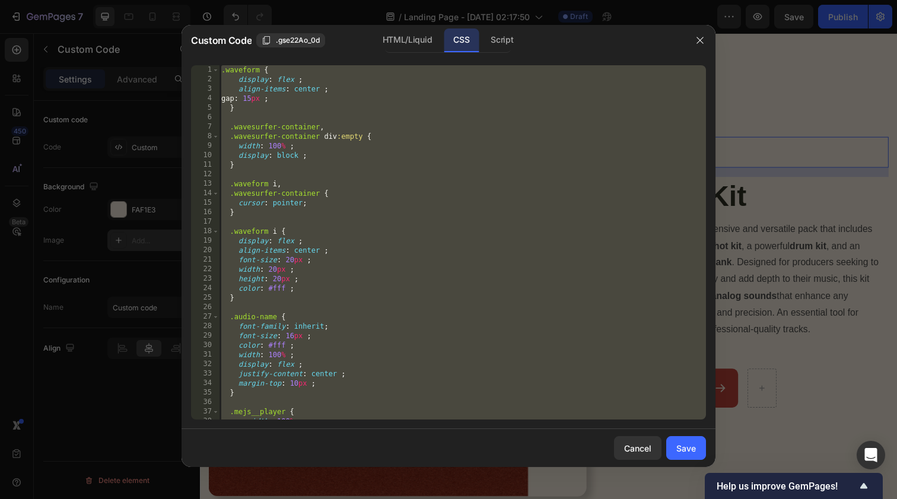
click at [415, 171] on div ".waveform { display : flex ; align-items : center ; gap : 15 px ; } .wavesurfer…" at bounding box center [462, 251] width 487 height 373
paste textarea
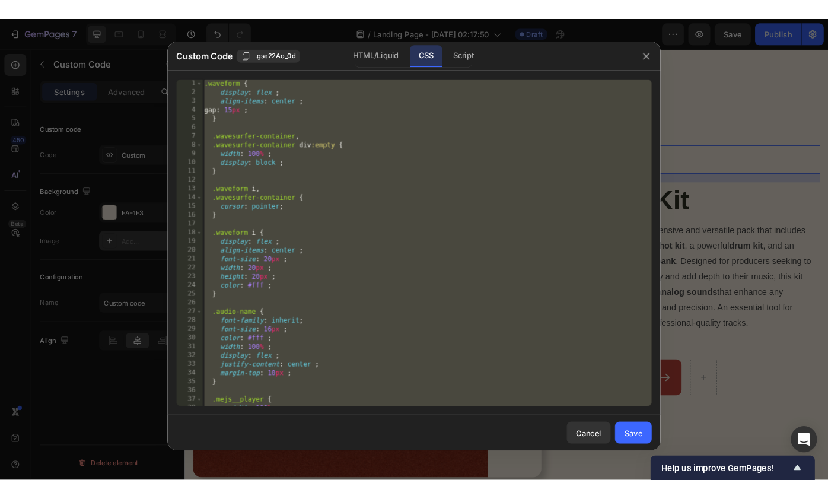
scroll to position [529, 0]
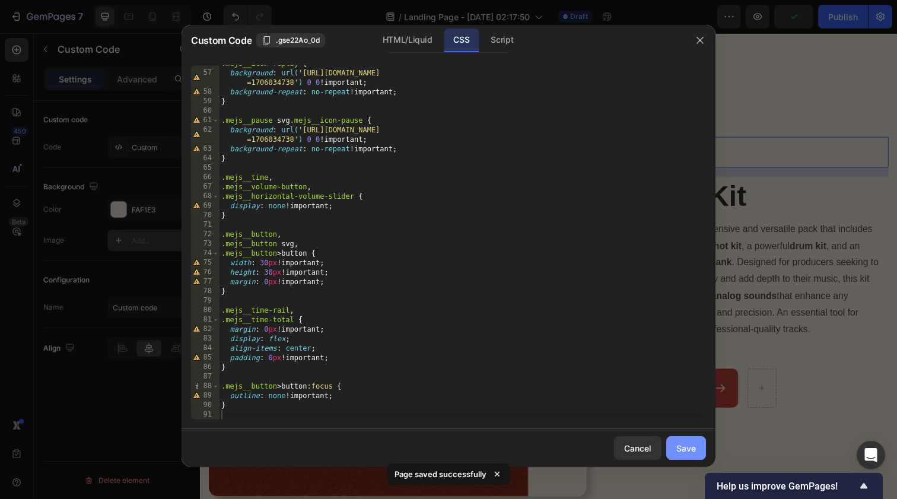
click at [687, 445] on div "Save" at bounding box center [686, 448] width 20 height 12
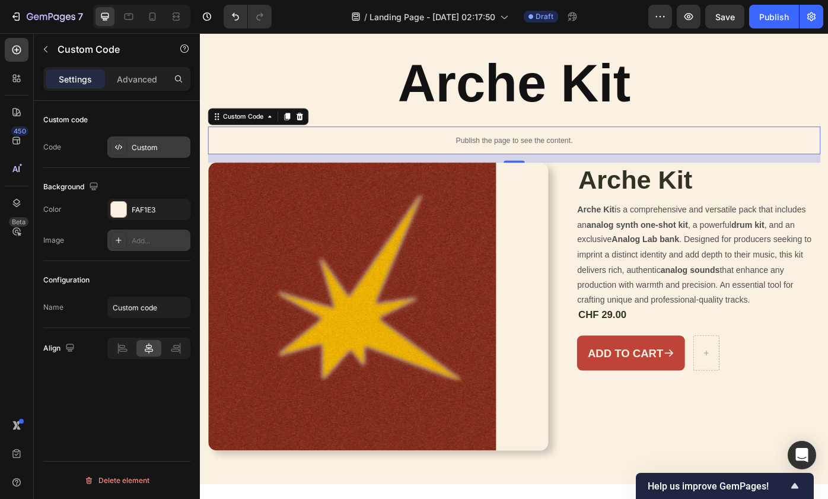
click at [152, 146] on div "Custom" at bounding box center [160, 147] width 56 height 11
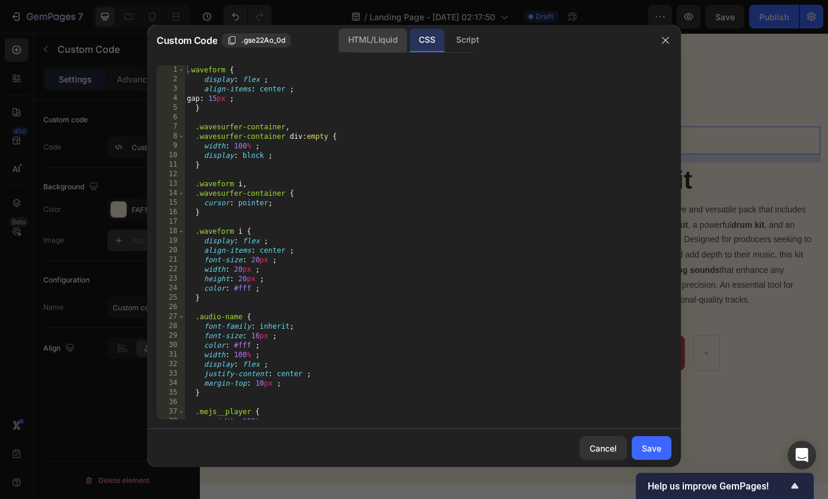
click at [364, 42] on div "HTML/Liquid" at bounding box center [373, 40] width 68 height 24
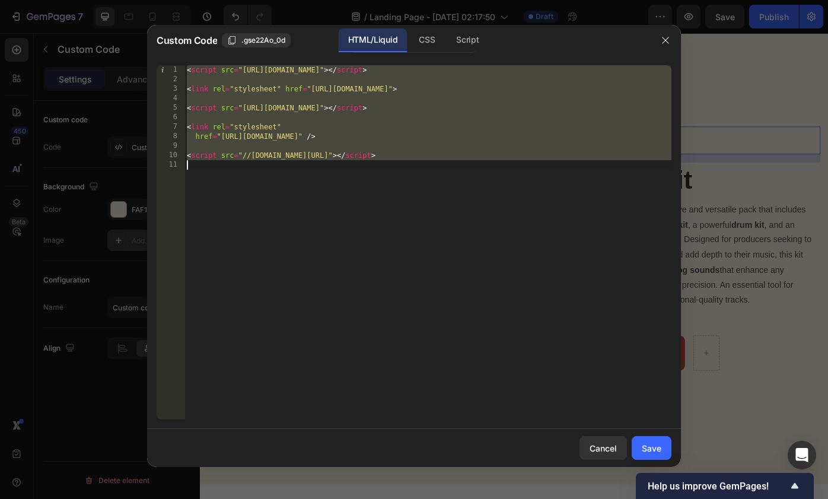
click at [250, 113] on div "< script src = "[URL][DOMAIN_NAME]" > </ script > < link rel = "stylesheet" hre…" at bounding box center [428, 251] width 487 height 373
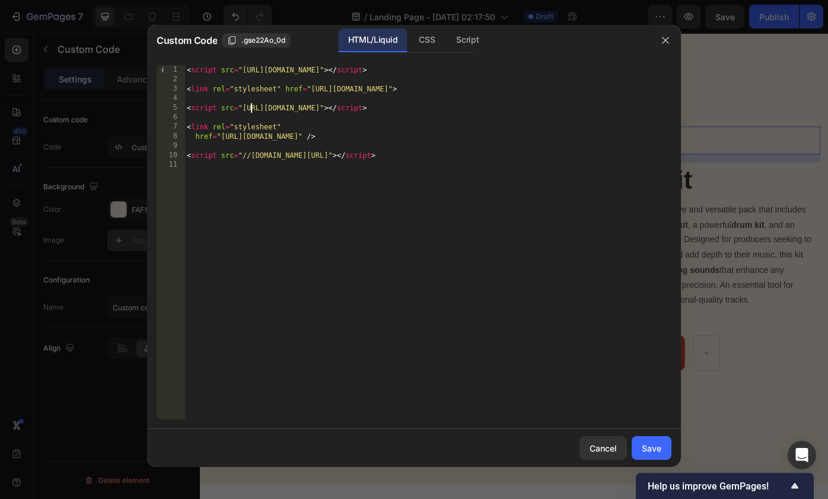
click at [178, 74] on div "1" at bounding box center [171, 69] width 28 height 9
click at [355, 164] on div "< script src = "[URL][DOMAIN_NAME]" > </ script > < link rel = "stylesheet" hre…" at bounding box center [428, 251] width 487 height 373
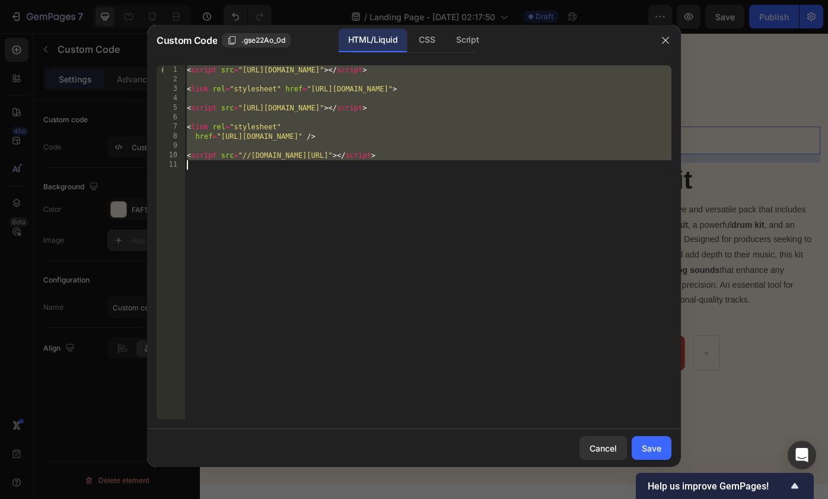
paste textarea
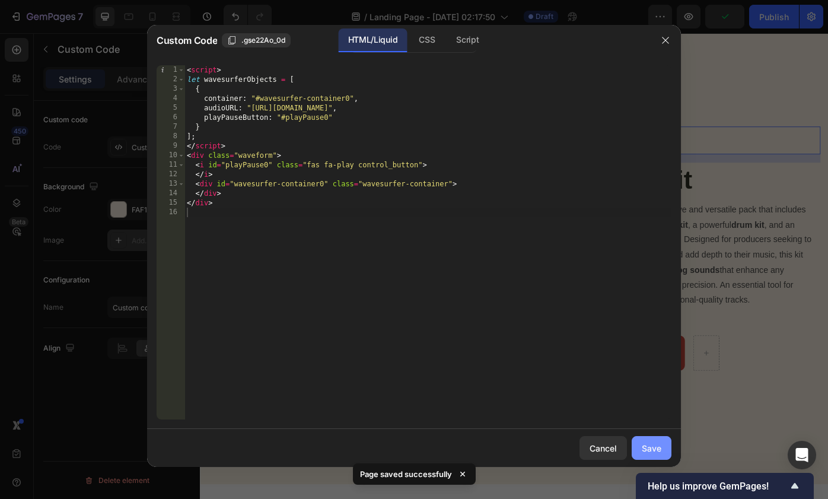
click at [657, 442] on div "Save" at bounding box center [652, 448] width 20 height 12
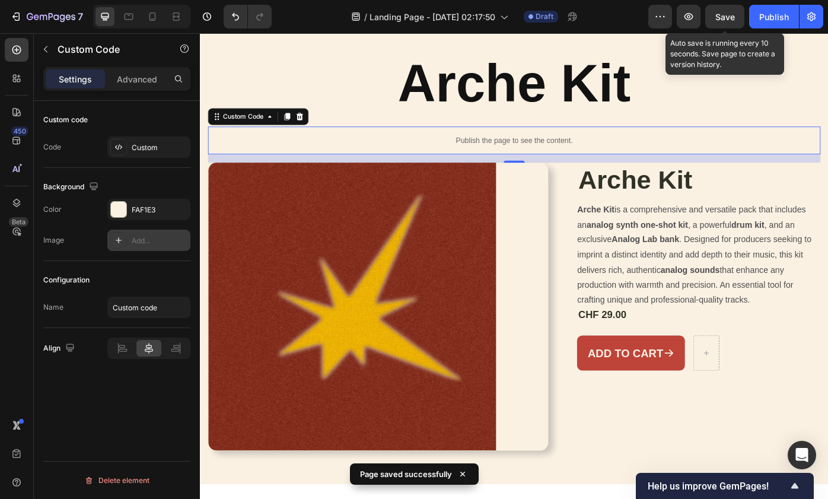
click at [729, 12] on span "Save" at bounding box center [726, 17] width 20 height 10
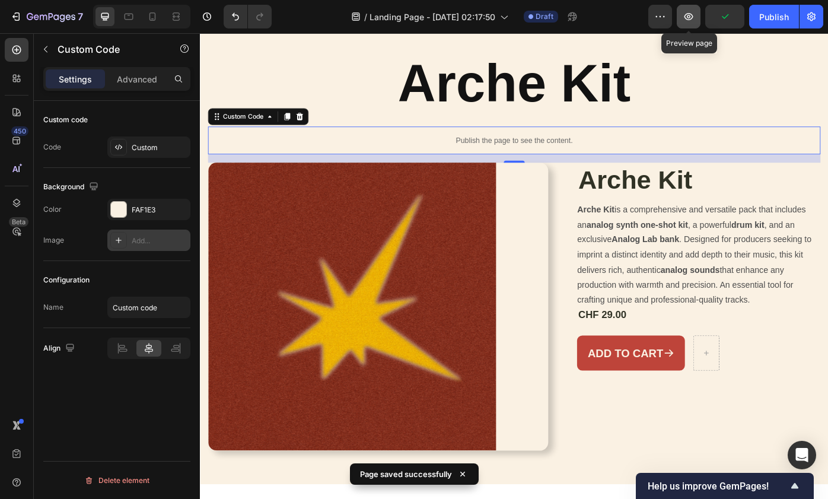
click at [691, 15] on icon "button" at bounding box center [689, 17] width 4 height 4
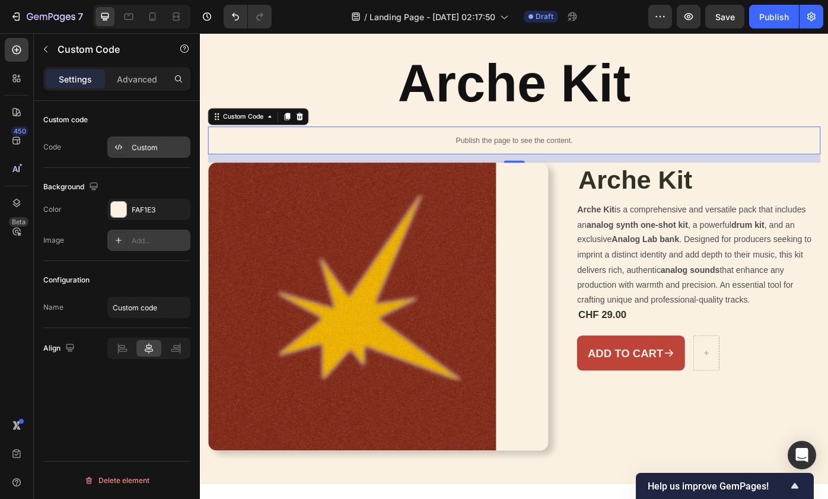
click at [143, 142] on div "Custom" at bounding box center [160, 147] width 56 height 11
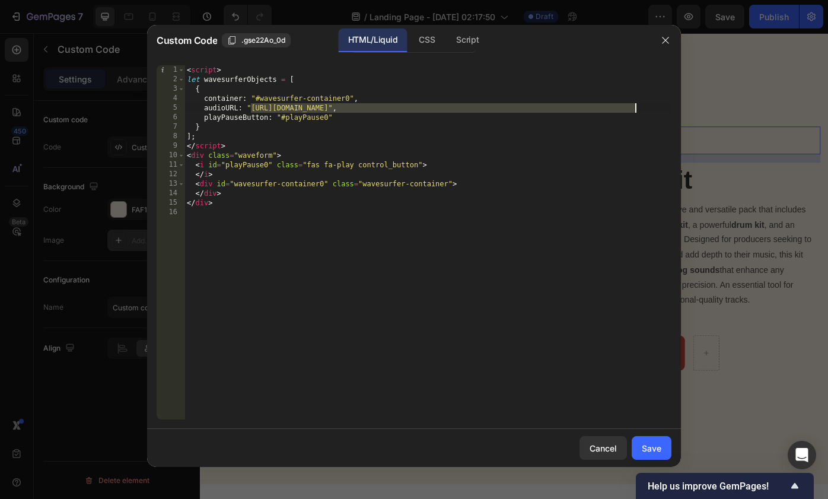
drag, startPoint x: 252, startPoint y: 109, endPoint x: 634, endPoint y: 104, distance: 382.2
click at [634, 104] on div "< script > let wavesurferObjects = [ { container : "#wavesurfer-container0" , a…" at bounding box center [428, 251] width 487 height 373
paste textarea "[URL][DOMAIN_NAME]"
click at [658, 453] on div "Save" at bounding box center [652, 448] width 20 height 12
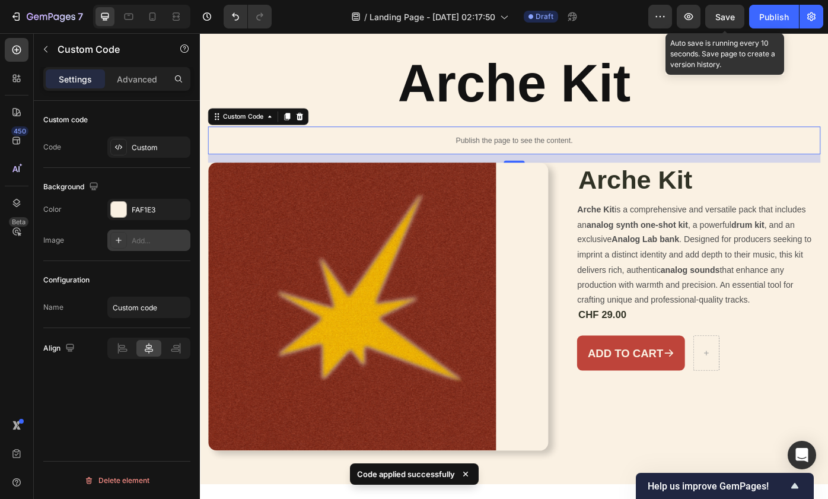
click at [723, 15] on span "Save" at bounding box center [726, 17] width 20 height 10
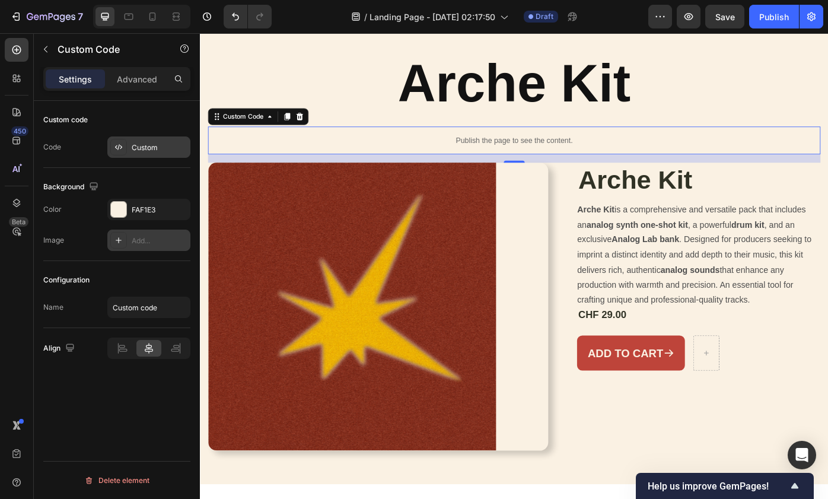
click at [161, 150] on div "Custom" at bounding box center [160, 147] width 56 height 11
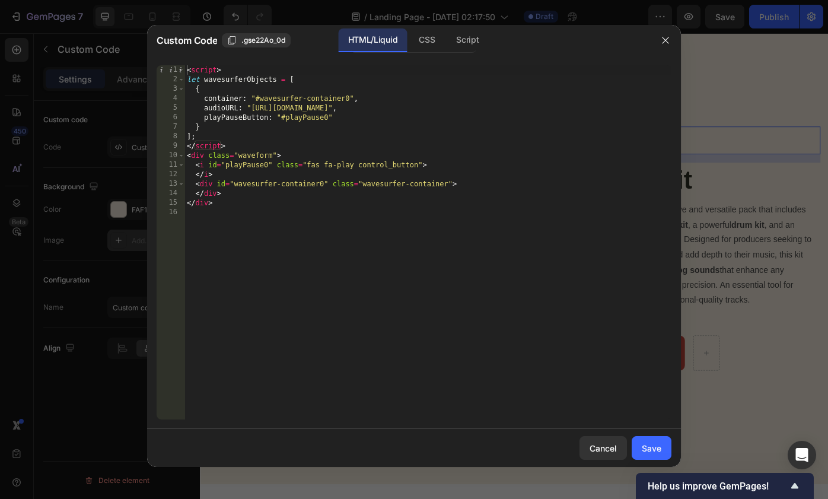
click at [437, 37] on div "CSS" at bounding box center [426, 40] width 35 height 24
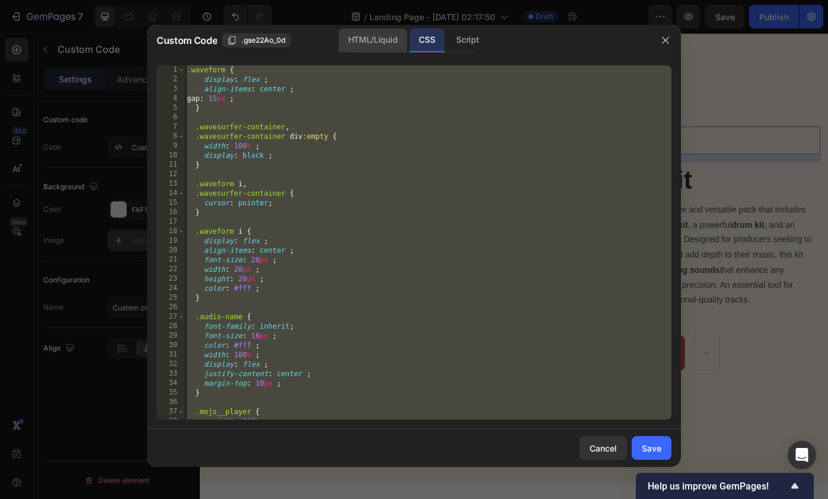
click at [387, 43] on div "HTML/Liquid" at bounding box center [373, 40] width 68 height 24
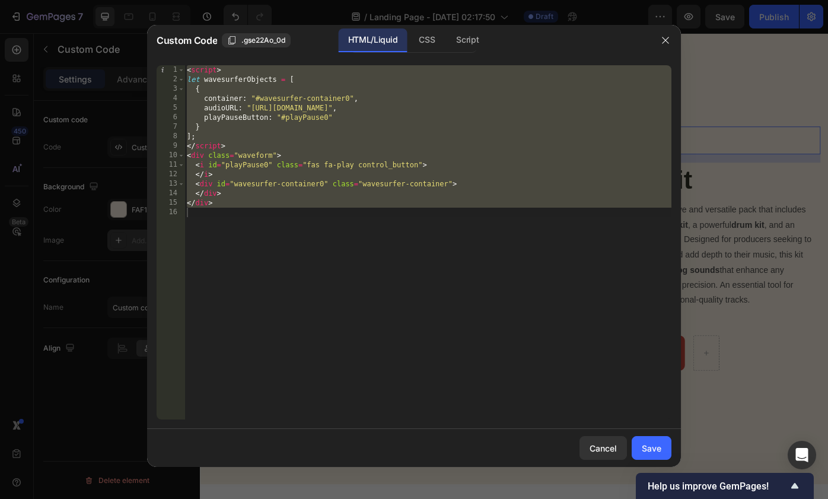
click at [388, 78] on div "< script > let wavesurferObjects = [ { container : "#wavesurfer-container0" , a…" at bounding box center [428, 251] width 487 height 373
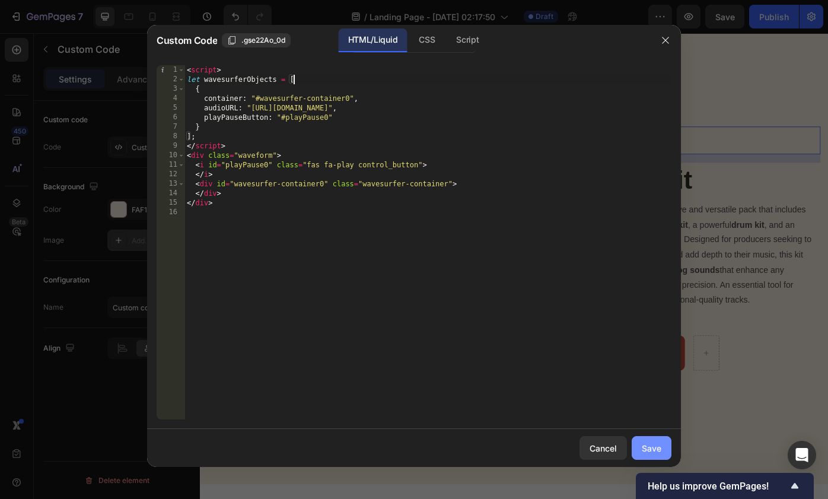
click at [653, 448] on div "Save" at bounding box center [652, 448] width 20 height 12
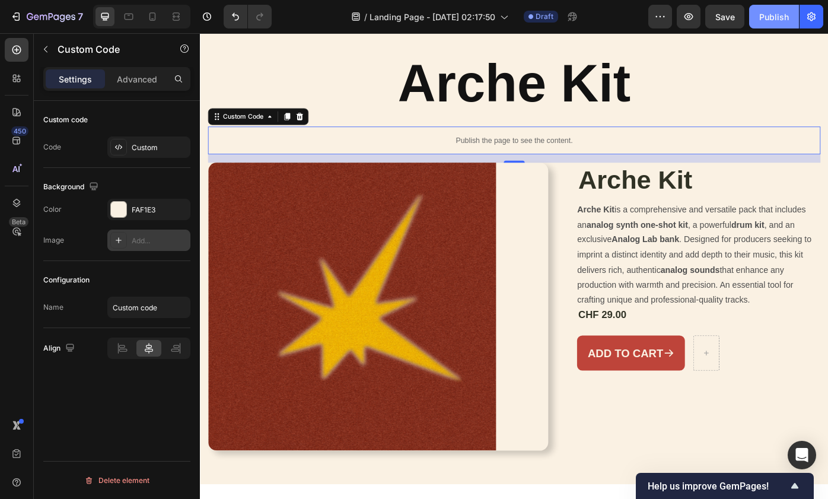
click at [782, 21] on div "Publish" at bounding box center [775, 17] width 30 height 12
click at [812, 15] on icon "button" at bounding box center [812, 16] width 3 height 3
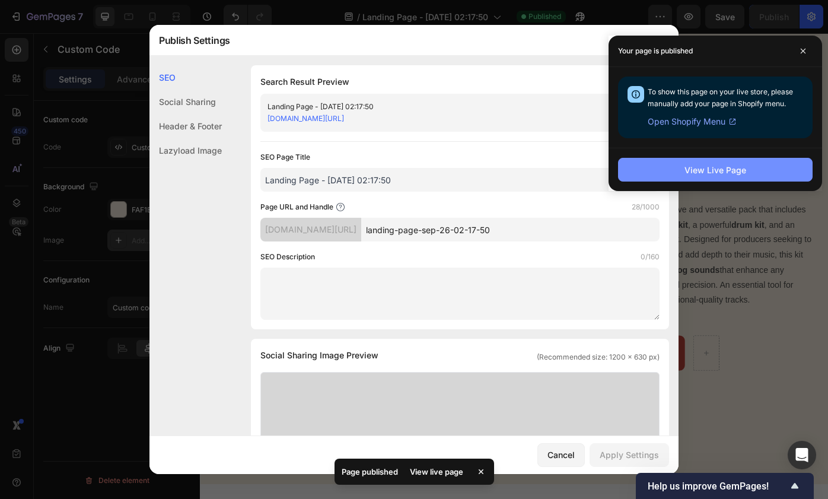
click at [724, 172] on div "View Live Page" at bounding box center [716, 170] width 62 height 12
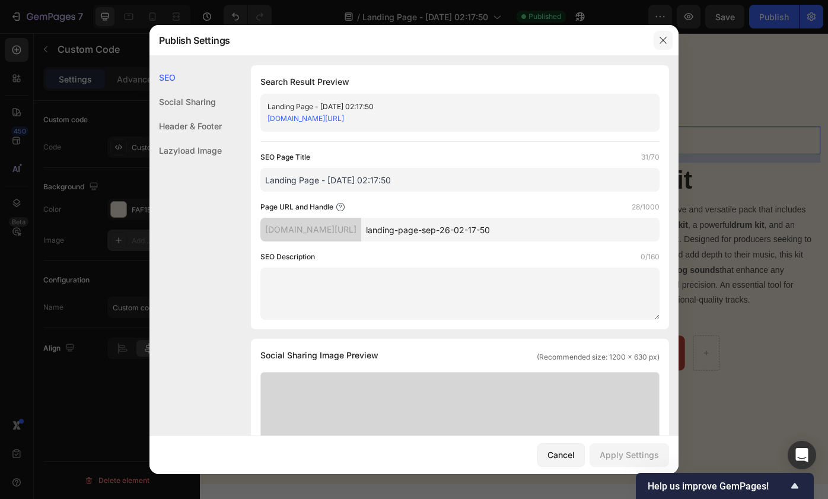
click at [668, 42] on button "button" at bounding box center [663, 40] width 19 height 19
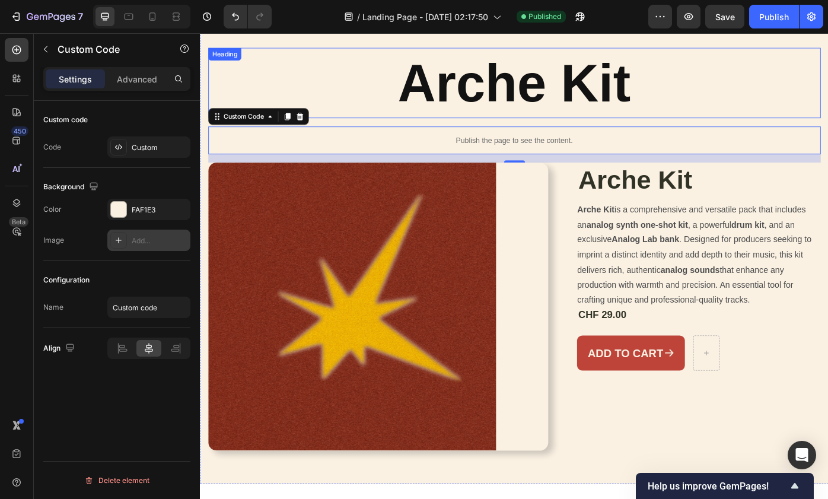
click at [758, 93] on h2 "Arche Kit" at bounding box center [556, 90] width 694 height 80
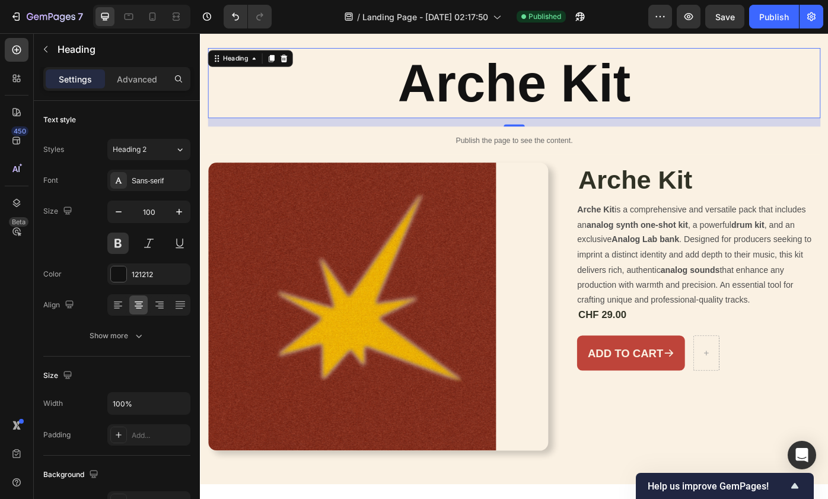
click at [656, 131] on div "16" at bounding box center [556, 133] width 694 height 9
click at [634, 148] on p "Publish the page to see the content." at bounding box center [556, 154] width 694 height 12
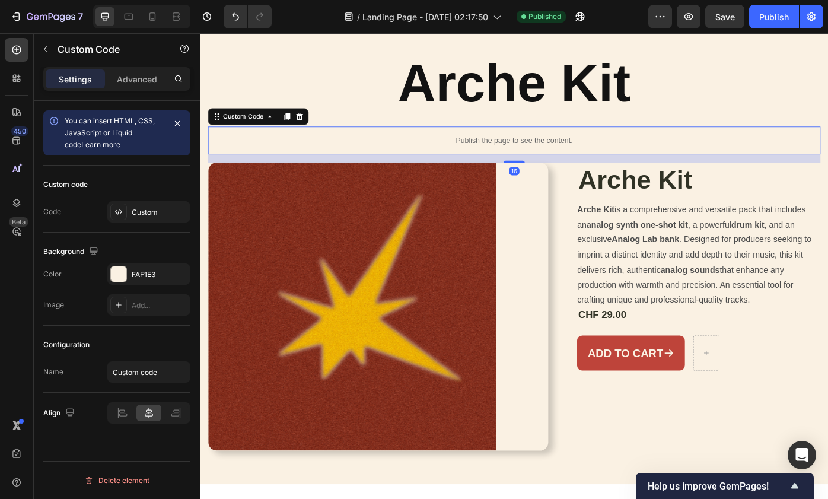
click at [588, 150] on p "Publish the page to see the content." at bounding box center [556, 154] width 694 height 12
click at [165, 208] on div "Custom" at bounding box center [160, 212] width 56 height 11
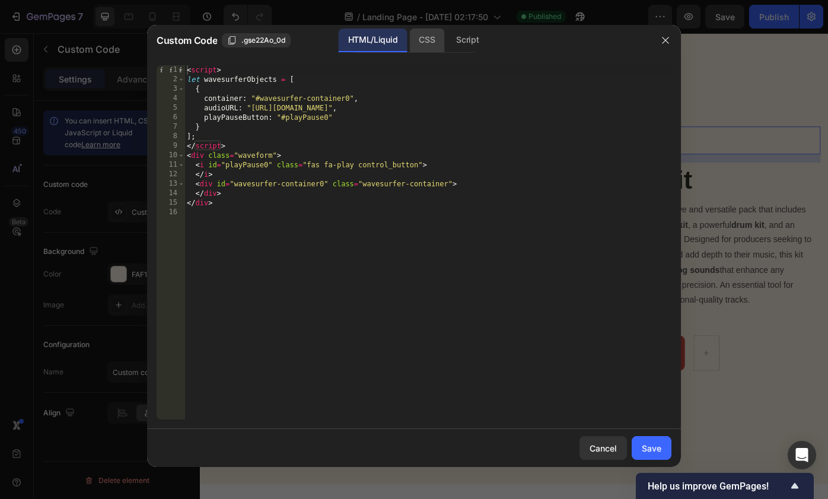
click at [430, 43] on div "CSS" at bounding box center [426, 40] width 35 height 24
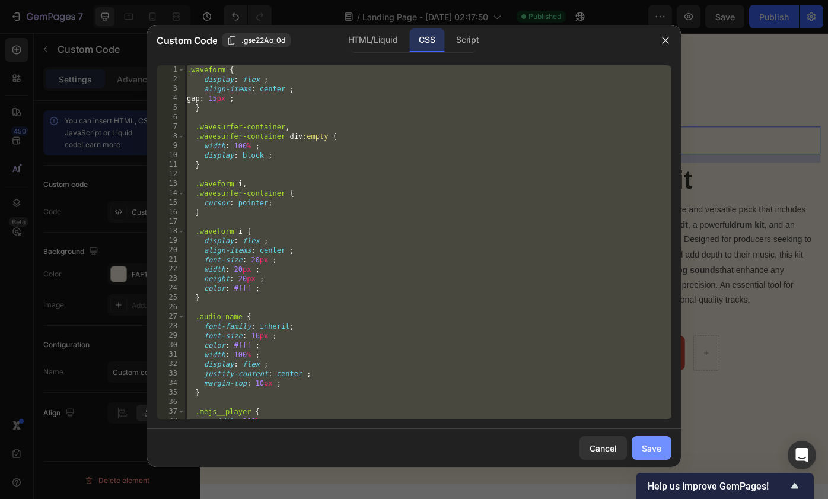
click at [655, 449] on div "Save" at bounding box center [652, 448] width 20 height 12
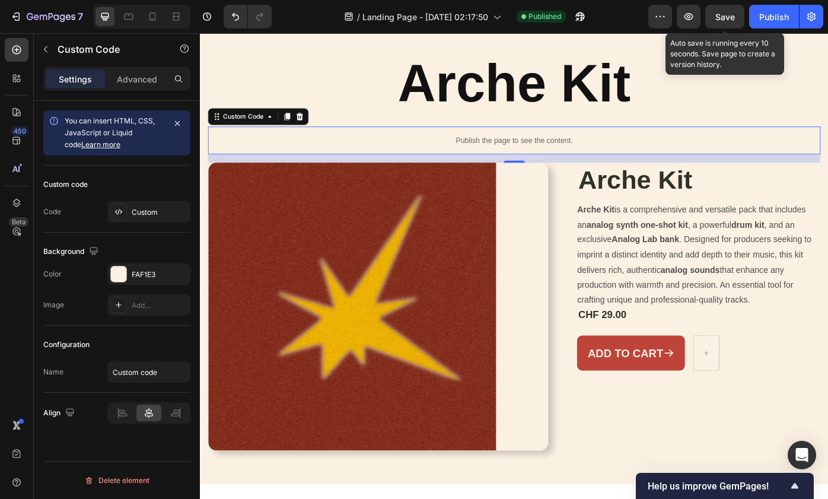
click at [729, 20] on span "Save" at bounding box center [726, 17] width 20 height 10
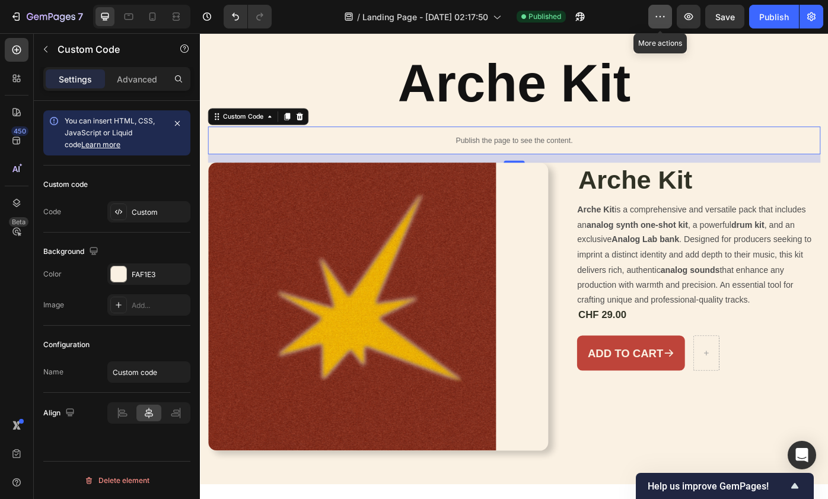
click at [668, 22] on button "button" at bounding box center [661, 17] width 24 height 24
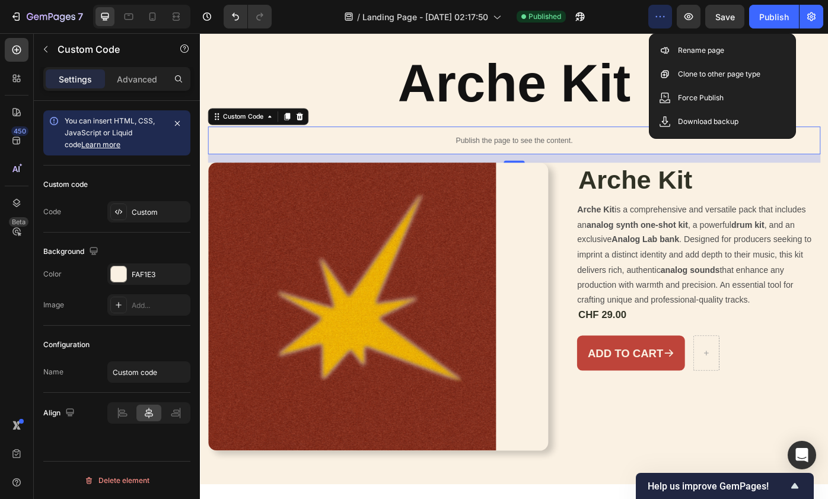
click at [665, 22] on icon "button" at bounding box center [660, 17] width 12 height 12
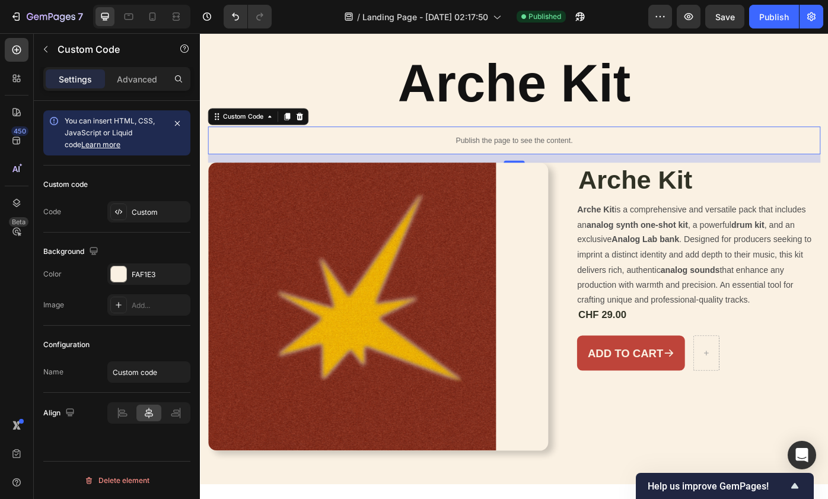
click at [643, 154] on p "Publish the page to see the content." at bounding box center [556, 154] width 694 height 12
click at [180, 276] on icon "button" at bounding box center [178, 273] width 5 height 5
click at [125, 373] on input "Custom code" at bounding box center [148, 371] width 83 height 21
click at [142, 211] on div "Custom" at bounding box center [160, 212] width 56 height 11
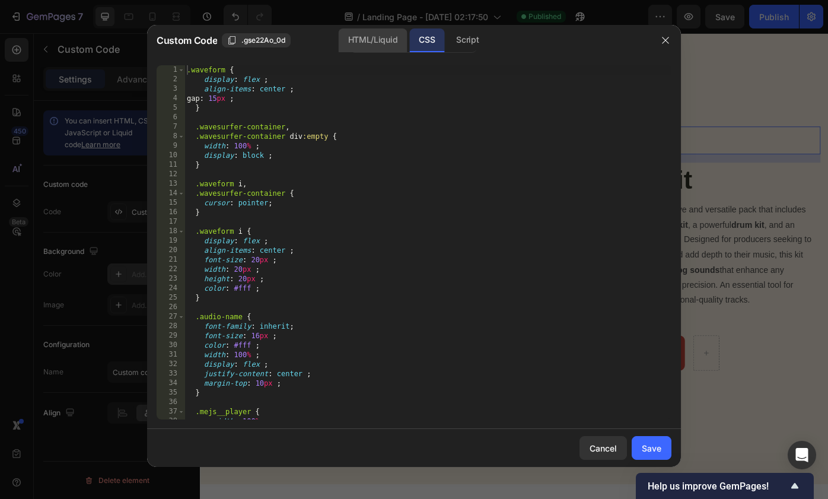
click at [392, 37] on div "HTML/Liquid" at bounding box center [373, 40] width 68 height 24
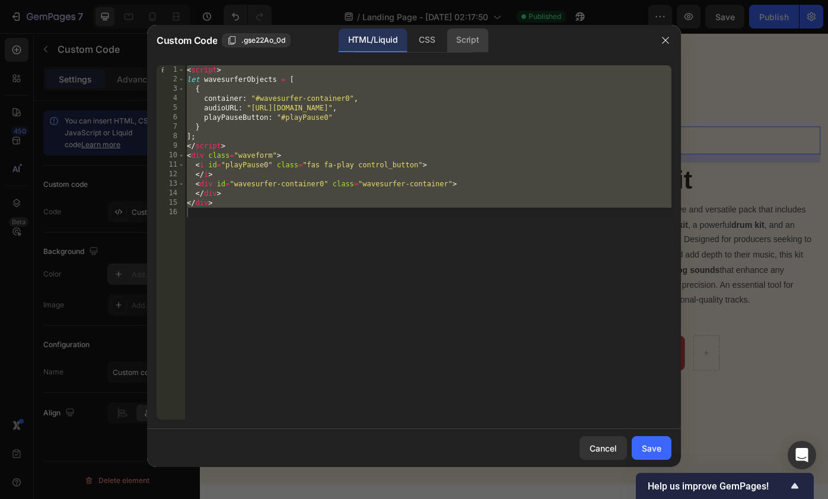
click at [459, 42] on div "Script" at bounding box center [468, 40] width 42 height 24
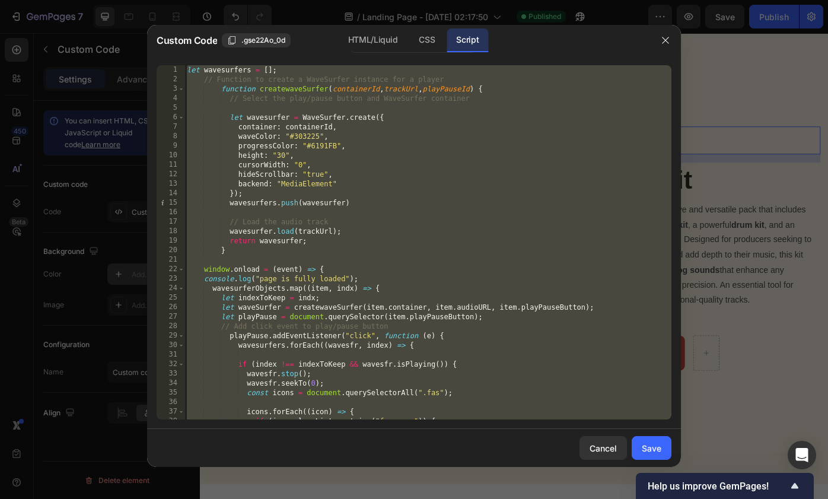
click at [326, 167] on div "let wavesurfers = [ ] ; // Function to create a WaveSurfer instance for a playe…" at bounding box center [428, 251] width 487 height 373
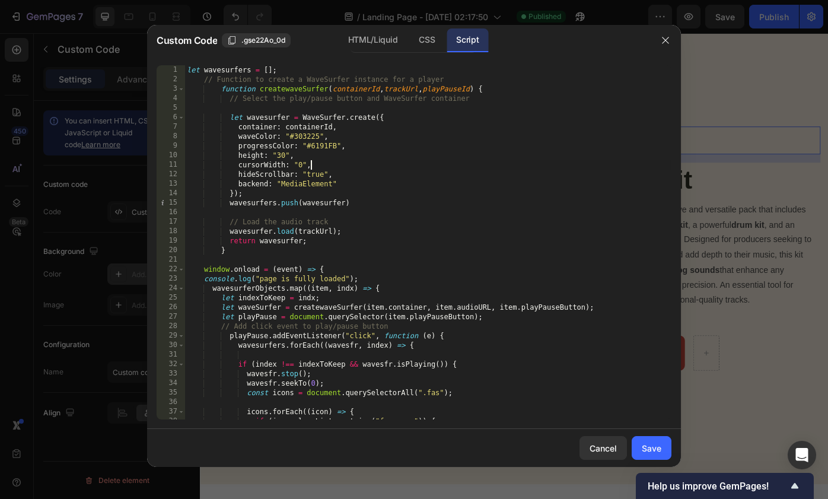
click at [329, 143] on div "let wavesurfers = [ ] ; // Function to create a WaveSurfer instance for a playe…" at bounding box center [428, 251] width 487 height 373
paste textarea "[URL][DOMAIN_NAME]"
click at [310, 139] on div "let wavesurfers = [ ] ; // Function to create a WaveSurfer instance for a playe…" at bounding box center [428, 251] width 487 height 373
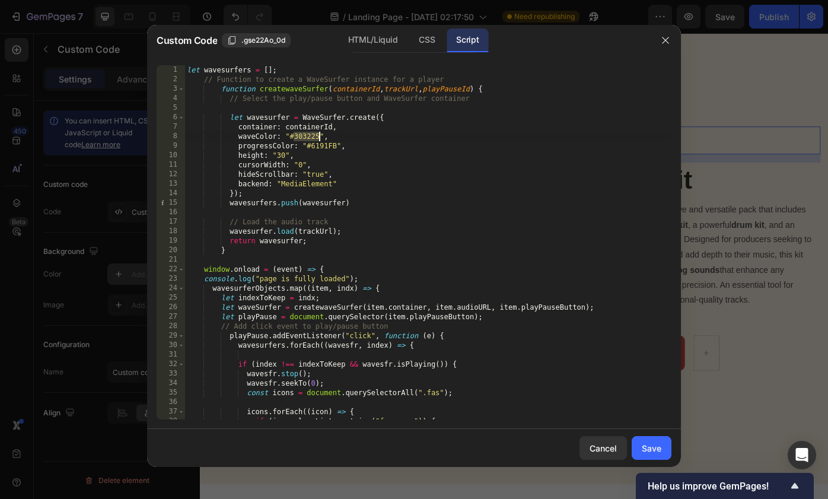
click at [326, 145] on div "let wavesurfers = [ ] ; // Function to create a WaveSurfer instance for a playe…" at bounding box center [428, 251] width 487 height 373
paste textarea "303225"
click at [652, 443] on div "Save" at bounding box center [652, 448] width 20 height 12
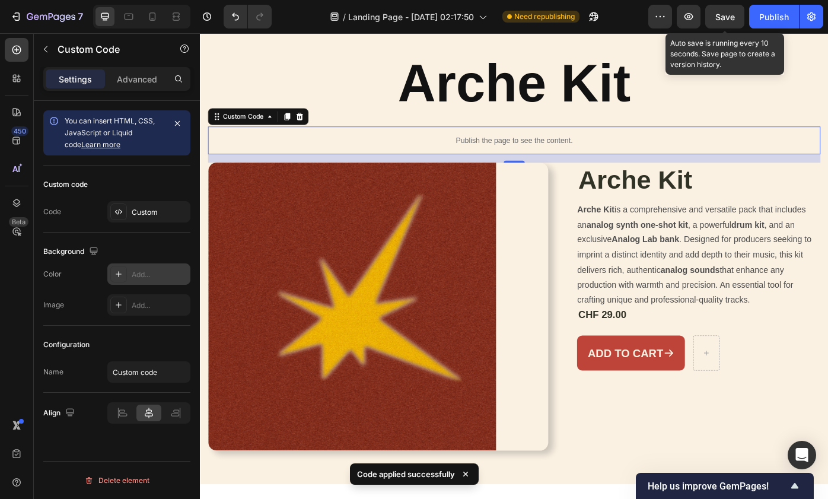
click at [718, 19] on span "Save" at bounding box center [726, 17] width 20 height 10
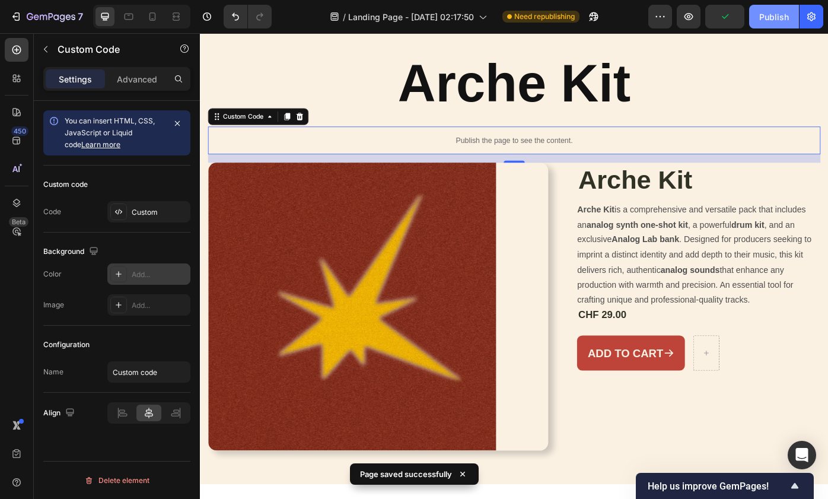
click at [751, 18] on button "Publish" at bounding box center [774, 17] width 50 height 24
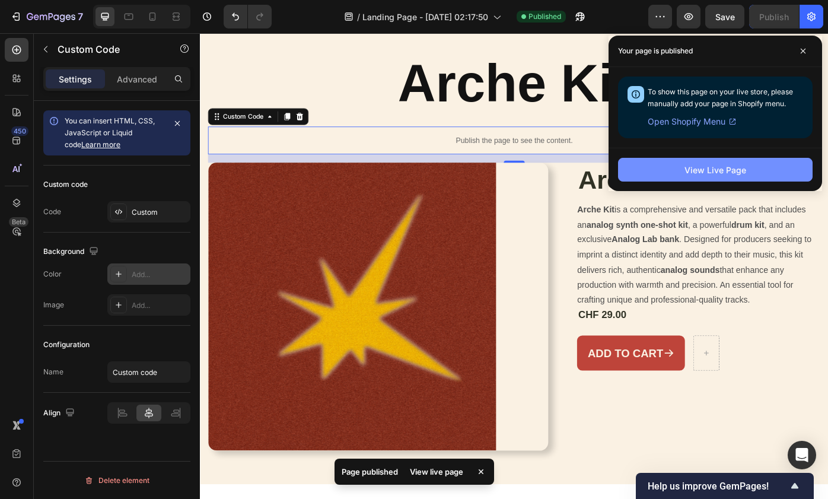
click at [715, 178] on button "View Live Page" at bounding box center [715, 170] width 195 height 24
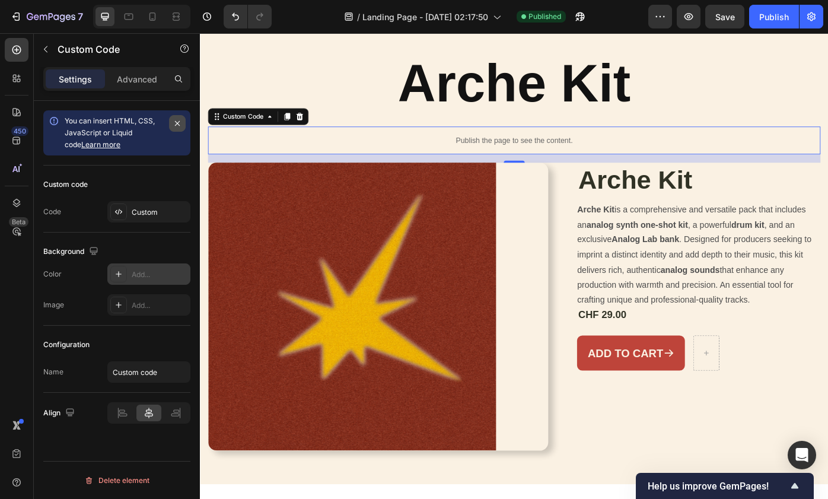
click at [180, 122] on icon "button" at bounding box center [177, 123] width 9 height 9
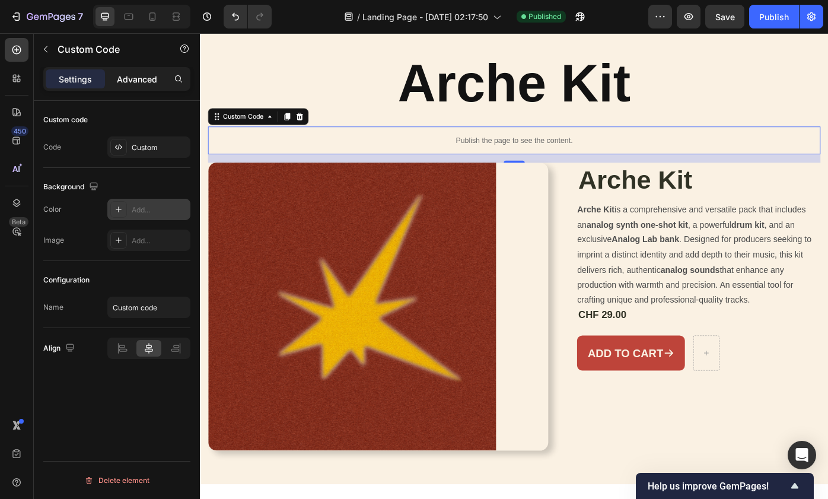
click at [140, 79] on p "Advanced" at bounding box center [137, 79] width 40 height 12
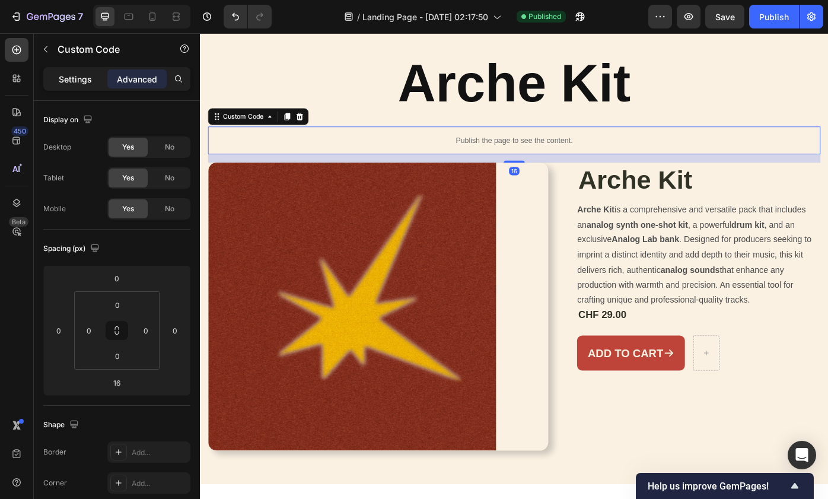
click at [90, 84] on p "Settings" at bounding box center [75, 79] width 33 height 12
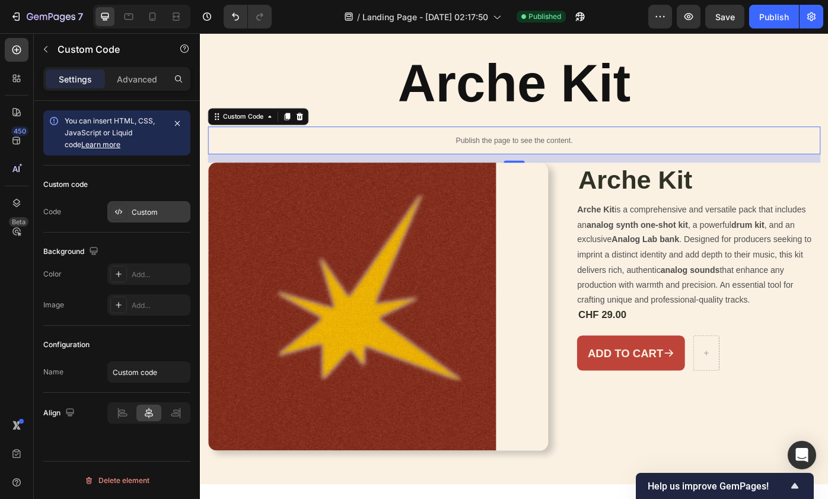
click at [159, 211] on div "Custom" at bounding box center [160, 212] width 56 height 11
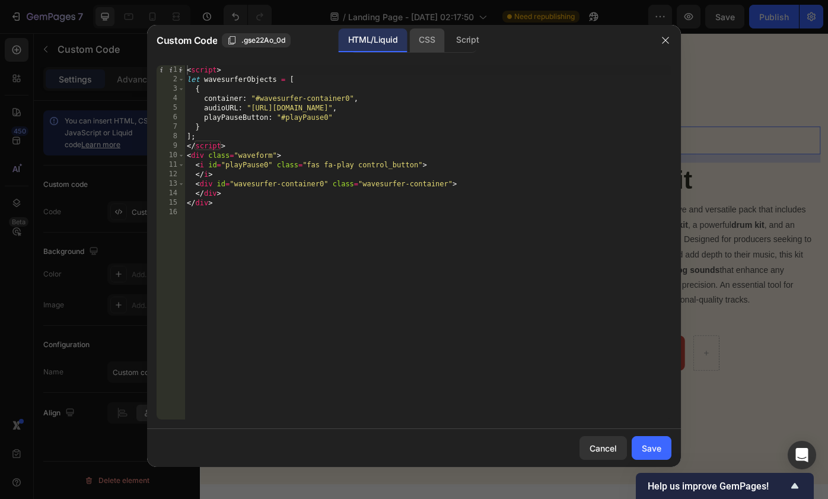
click at [430, 42] on div "CSS" at bounding box center [426, 40] width 35 height 24
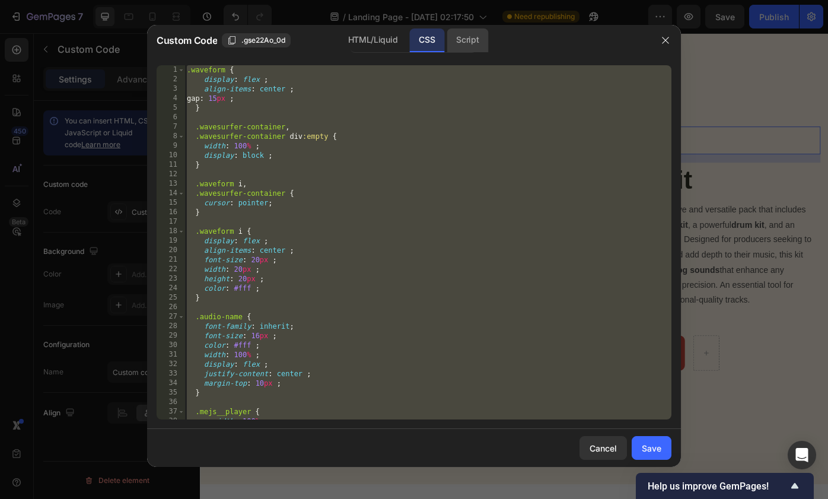
click at [452, 40] on div "Script" at bounding box center [468, 40] width 42 height 24
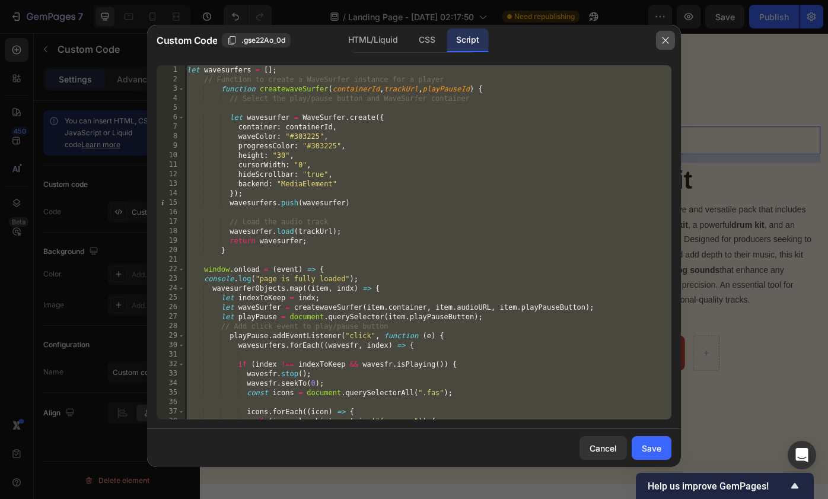
click at [666, 40] on icon "button" at bounding box center [665, 40] width 9 height 9
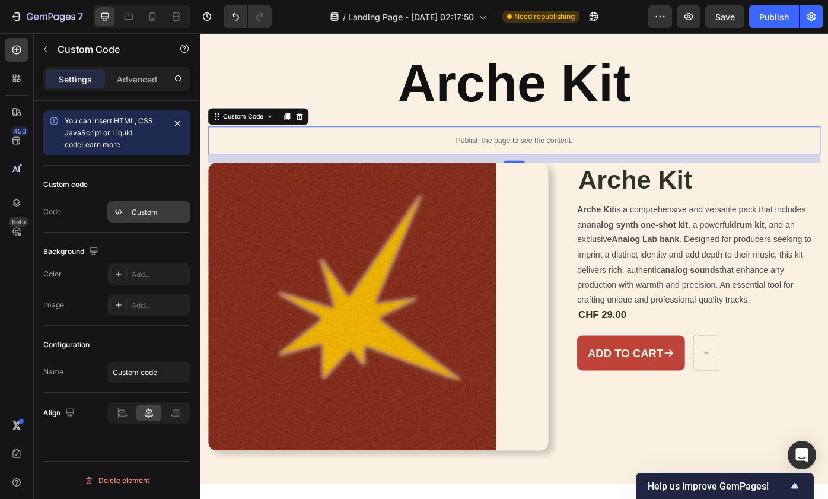
click at [152, 207] on div "Custom" at bounding box center [160, 212] width 56 height 11
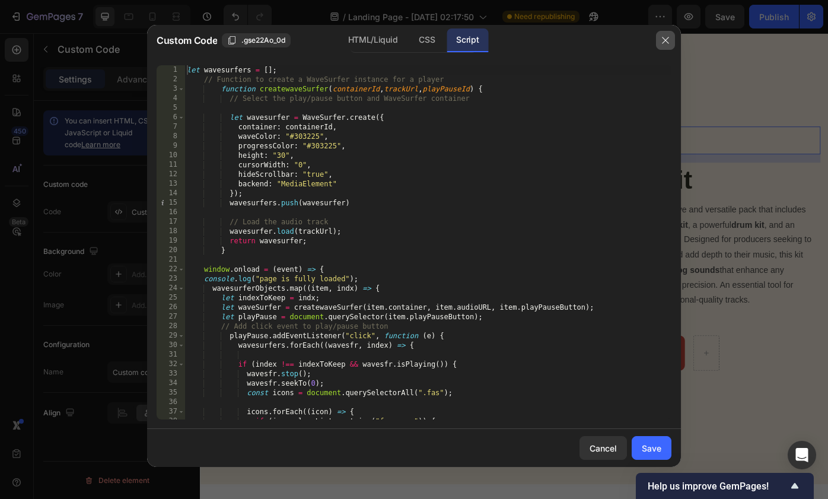
click at [662, 36] on button "button" at bounding box center [665, 40] width 19 height 19
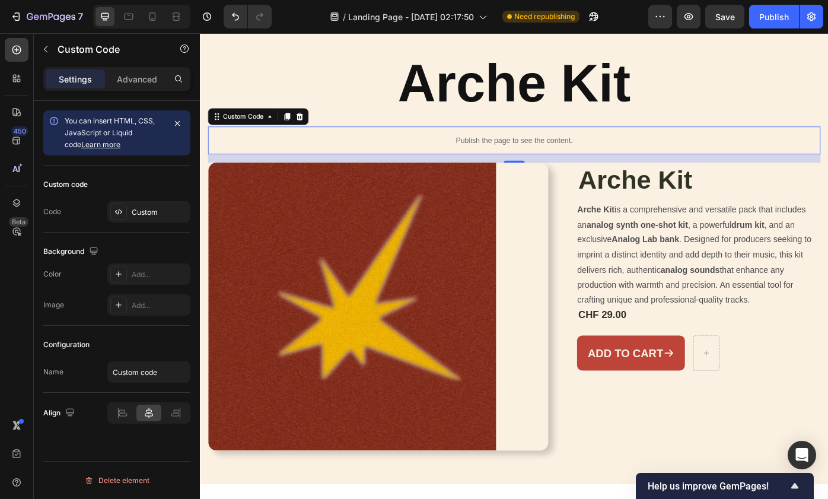
click at [569, 148] on p "Publish the page to see the content." at bounding box center [556, 154] width 694 height 12
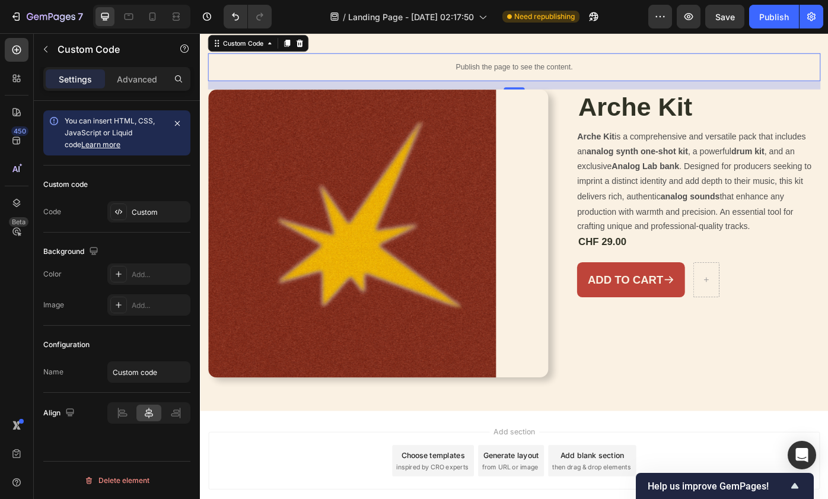
scroll to position [148, 0]
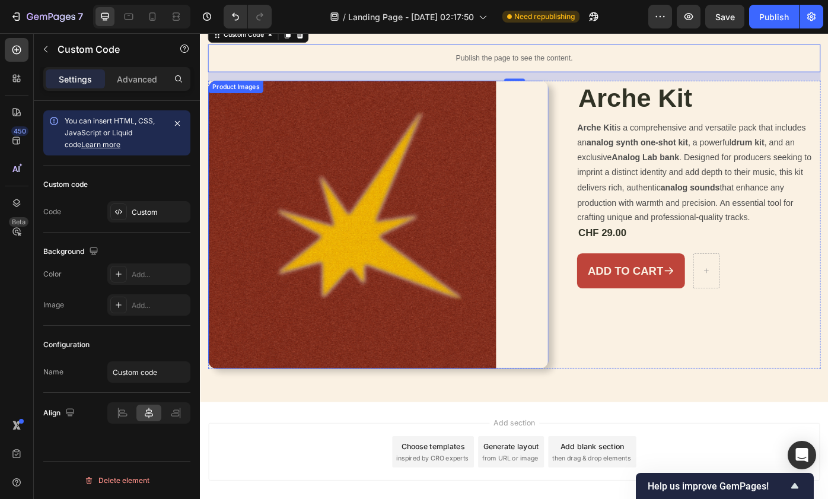
click at [461, 177] on img at bounding box center [372, 250] width 326 height 326
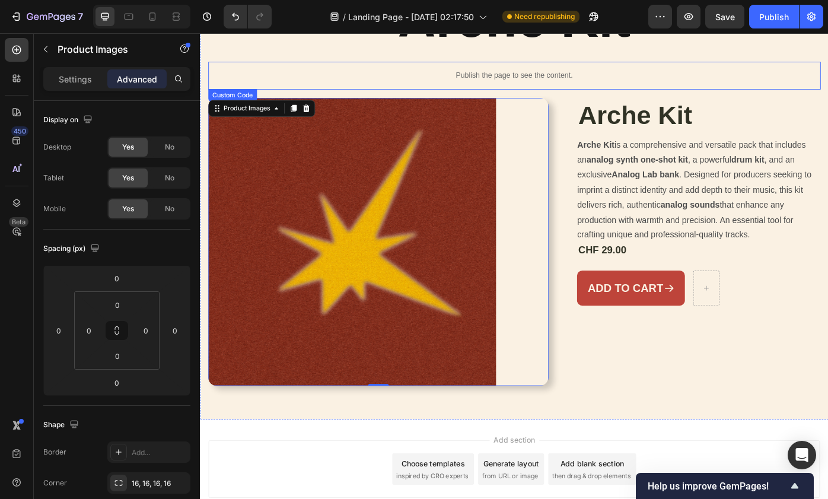
click at [521, 85] on p "Publish the page to see the content." at bounding box center [556, 81] width 694 height 12
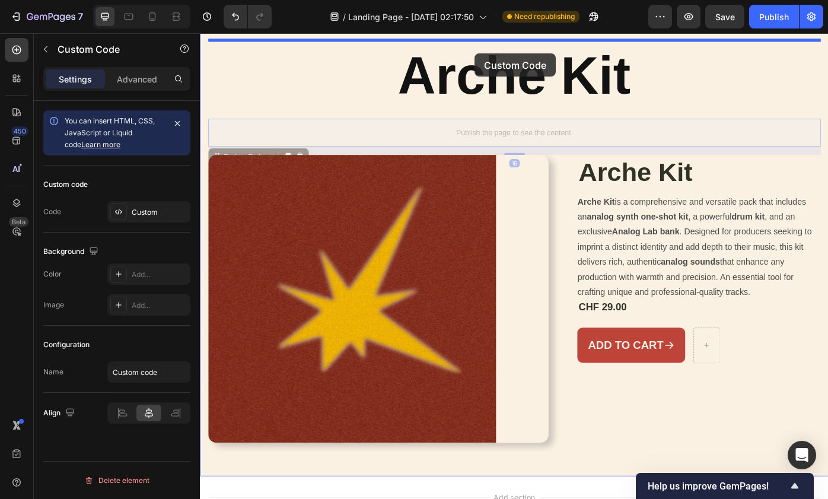
scroll to position [45, 0]
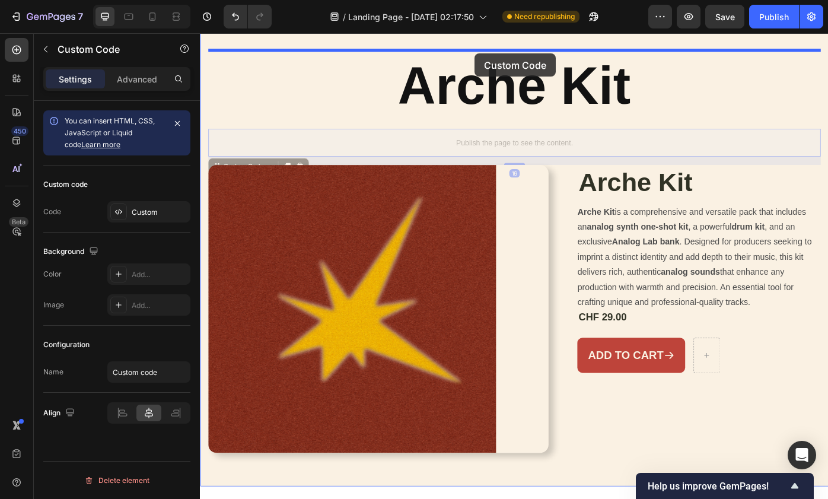
drag, startPoint x: 511, startPoint y: 148, endPoint x: 511, endPoint y: 56, distance: 91.4
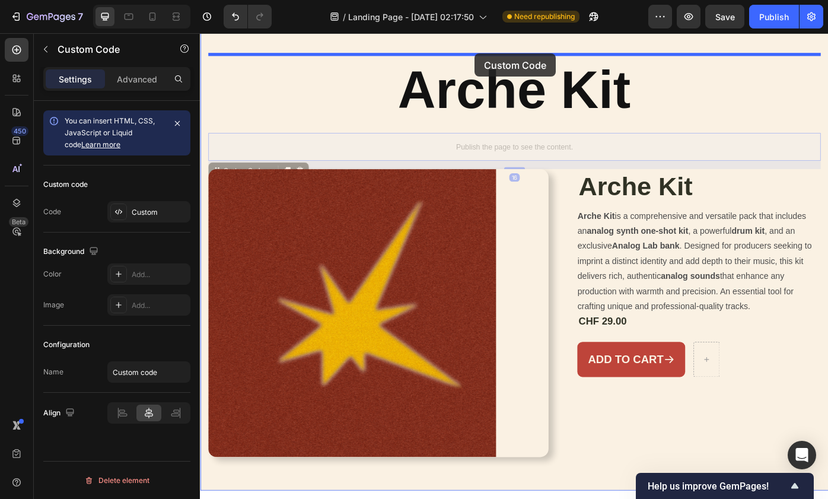
click at [511, 56] on div "Header Arche Kit Heading Publish the page to see the content. Custom Code 16 Pu…" at bounding box center [556, 339] width 712 height 708
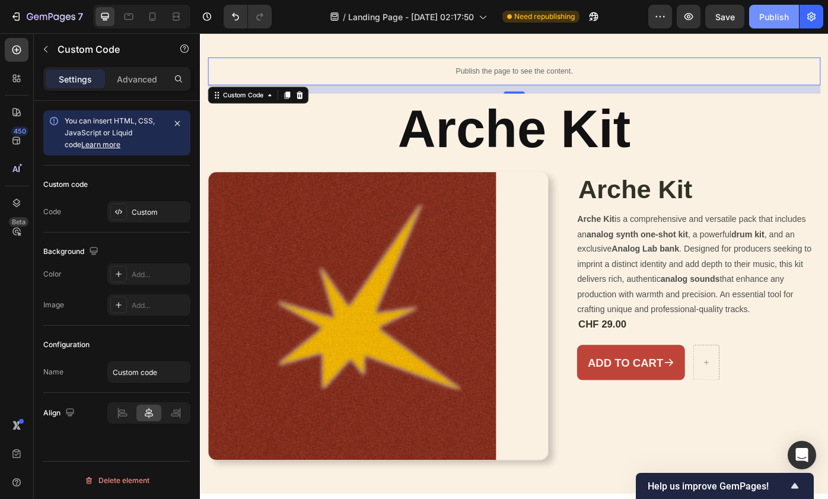
click at [760, 14] on button "Publish" at bounding box center [774, 17] width 50 height 24
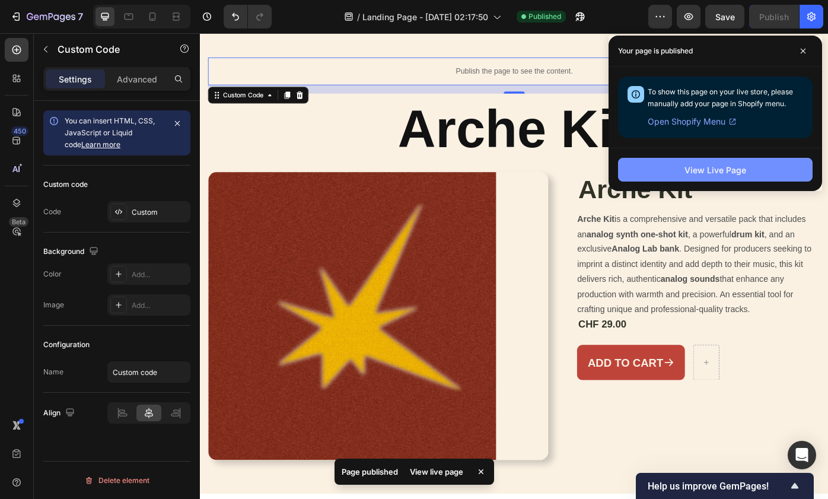
click at [697, 172] on div "View Live Page" at bounding box center [716, 170] width 62 height 12
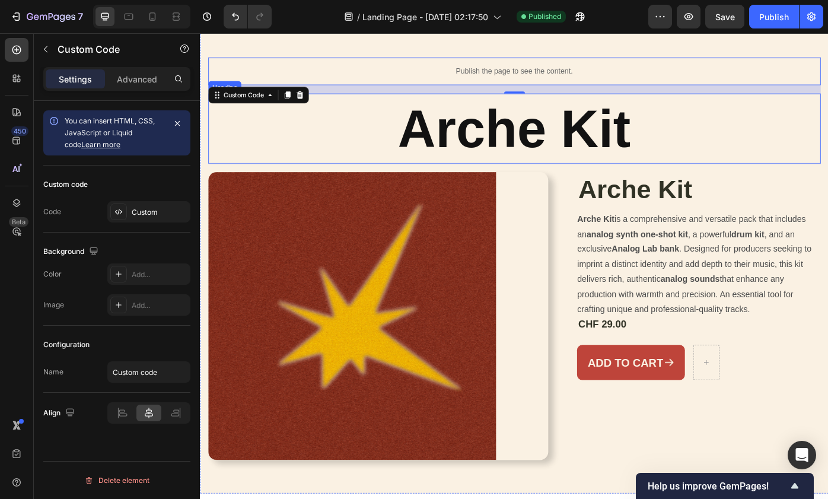
click at [750, 121] on h2 "Arche Kit" at bounding box center [556, 141] width 694 height 80
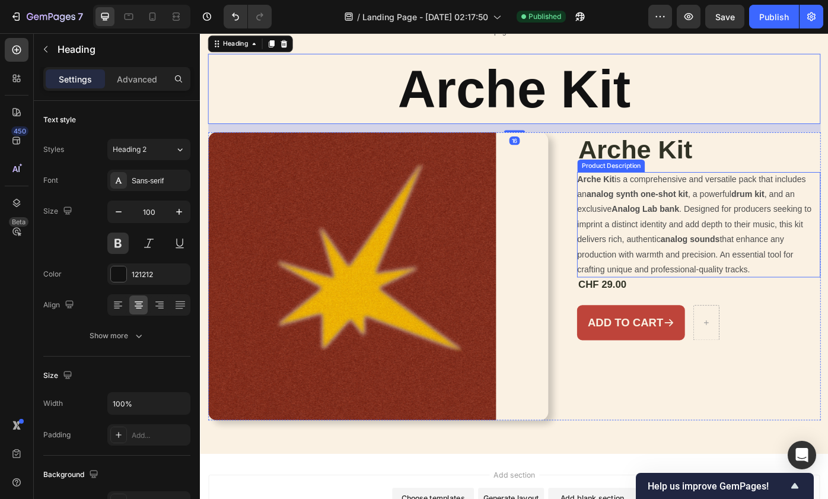
scroll to position [56, 0]
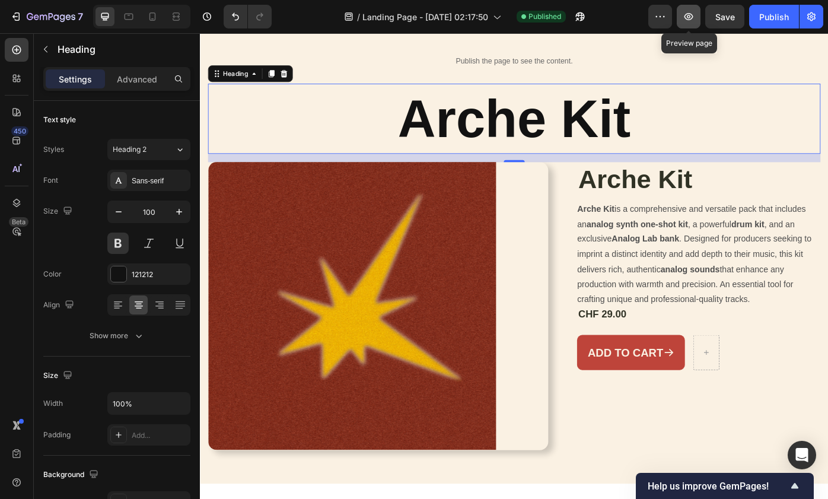
click at [683, 21] on button "button" at bounding box center [689, 17] width 24 height 24
click at [340, 117] on h2 "Arche Kit" at bounding box center [556, 130] width 694 height 80
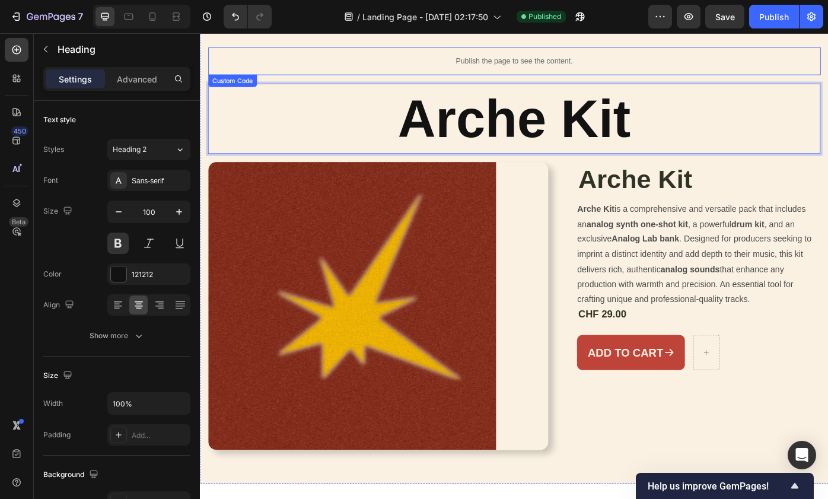
click at [393, 68] on p "Publish the page to see the content." at bounding box center [556, 65] width 694 height 12
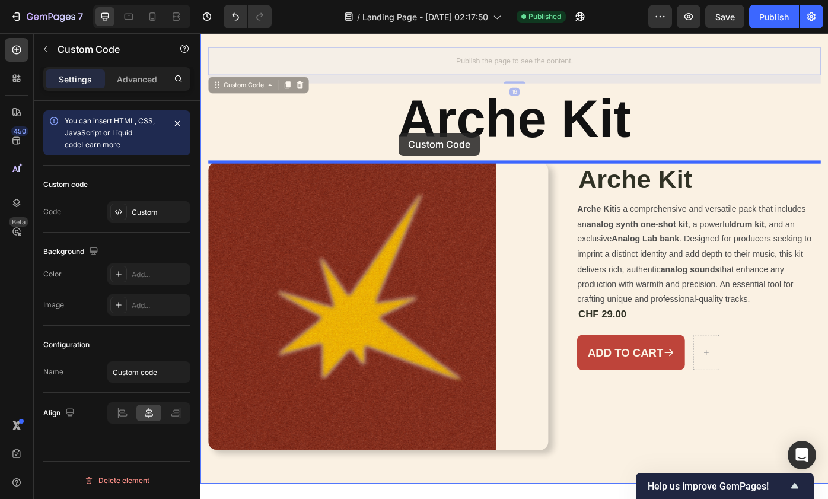
drag, startPoint x: 426, startPoint y: 62, endPoint x: 425, endPoint y: 146, distance: 84.3
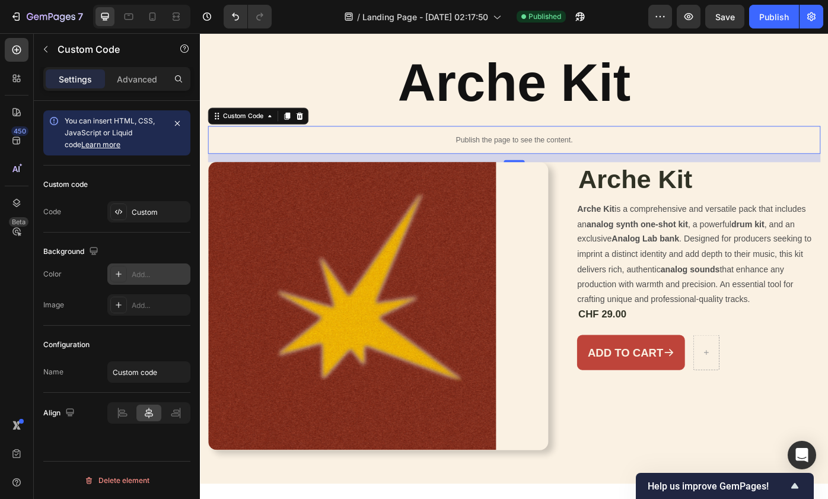
click at [122, 272] on icon at bounding box center [118, 273] width 9 height 9
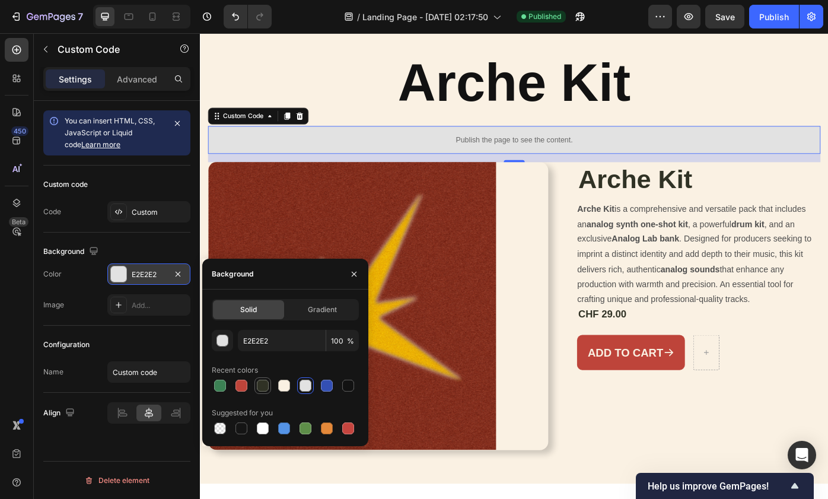
click at [263, 383] on div at bounding box center [263, 386] width 12 height 12
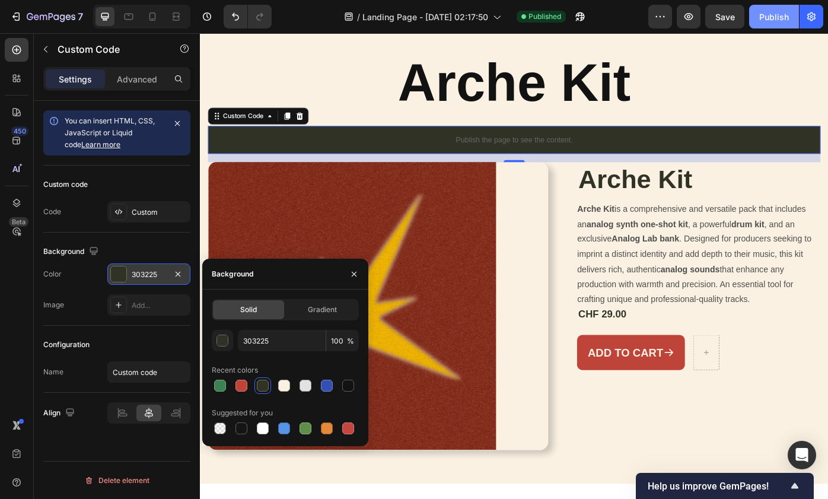
click at [767, 22] on div "Publish" at bounding box center [775, 17] width 30 height 12
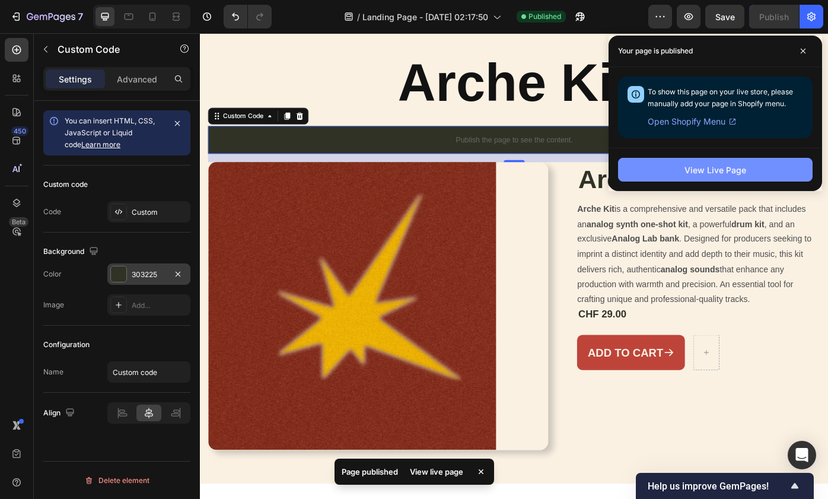
click at [714, 174] on div "View Live Page" at bounding box center [716, 170] width 62 height 12
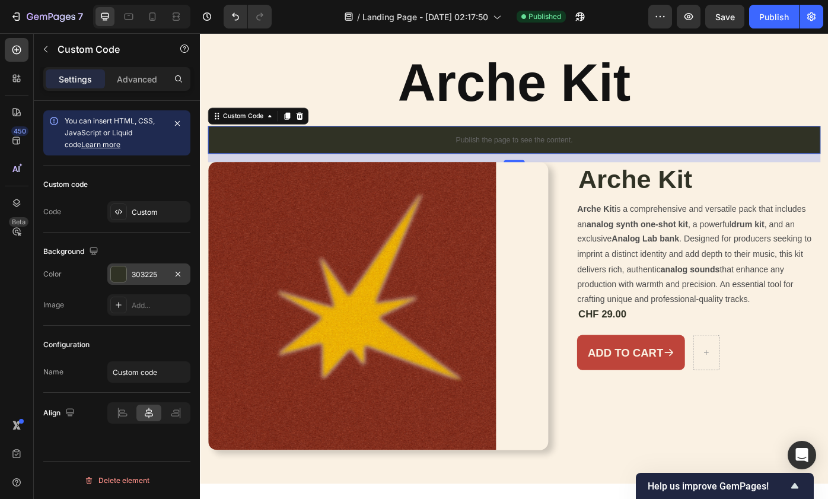
click at [254, 152] on p "Publish the page to see the content." at bounding box center [556, 154] width 694 height 12
click at [260, 161] on div "Publish the page to see the content." at bounding box center [556, 153] width 694 height 31
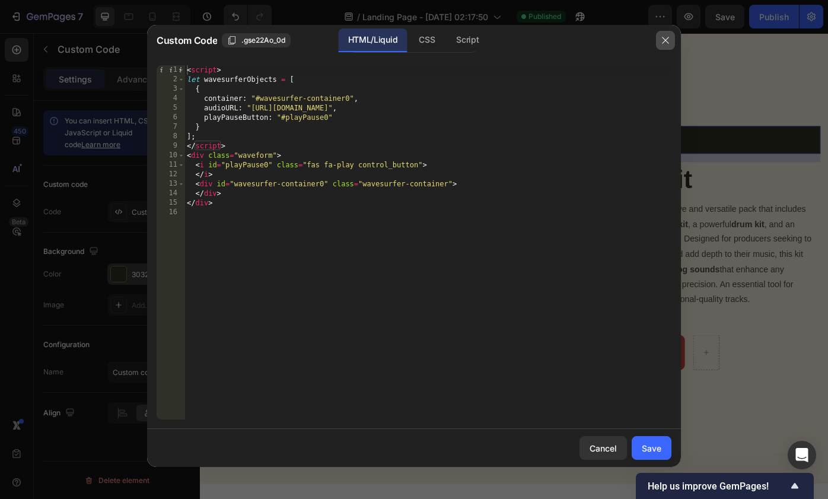
click at [668, 38] on icon "button" at bounding box center [665, 40] width 9 height 9
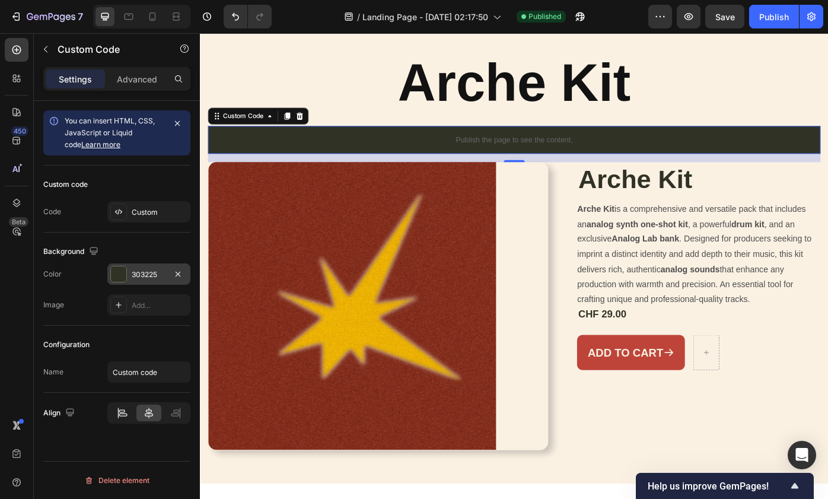
click at [116, 416] on icon at bounding box center [122, 413] width 12 height 12
click at [776, 11] on div "Publish" at bounding box center [775, 17] width 30 height 12
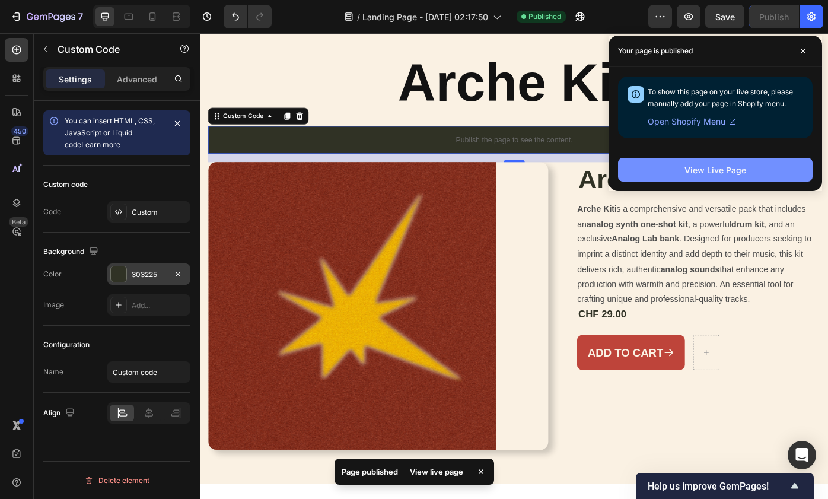
click at [744, 163] on button "View Live Page" at bounding box center [715, 170] width 195 height 24
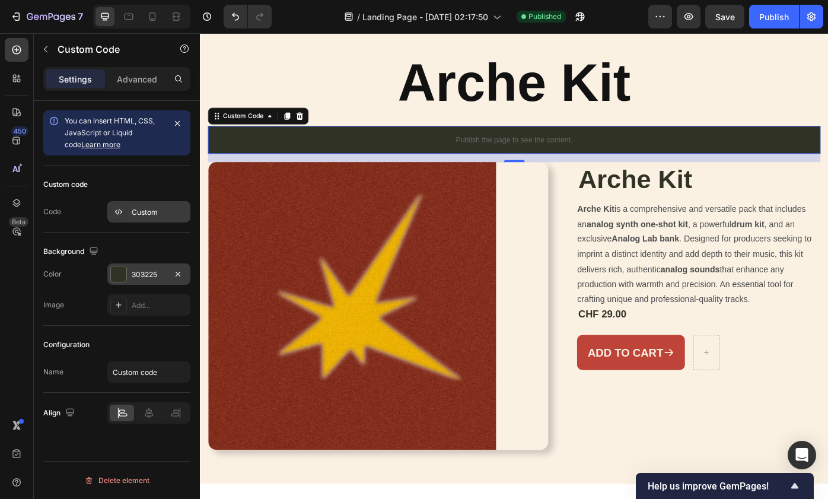
click at [137, 211] on div "Custom" at bounding box center [160, 212] width 56 height 11
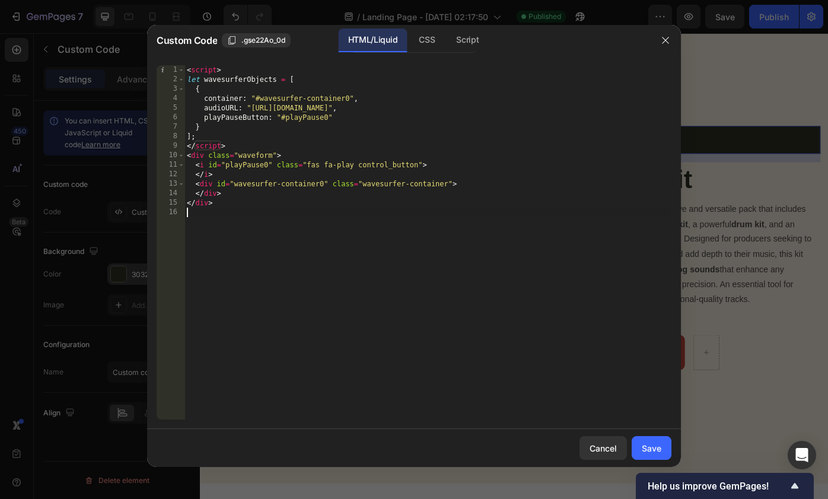
click at [274, 224] on div "< script > let wavesurferObjects = [ { container : "#wavesurfer-container0" , a…" at bounding box center [428, 251] width 487 height 373
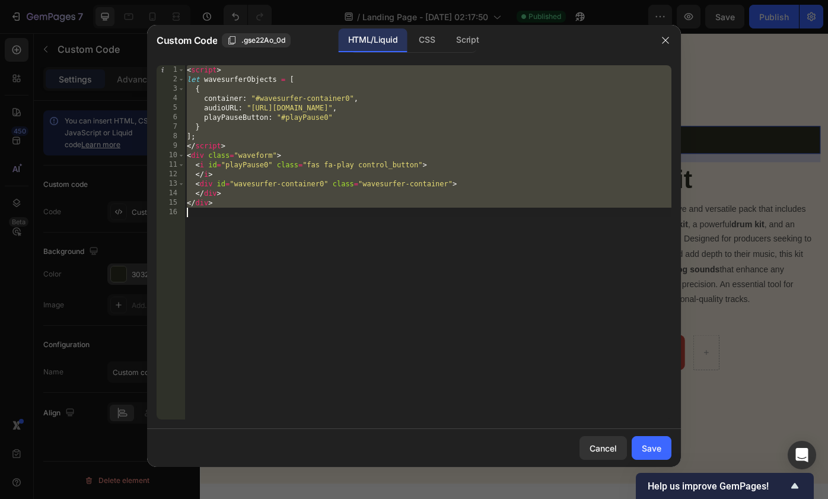
paste textarea
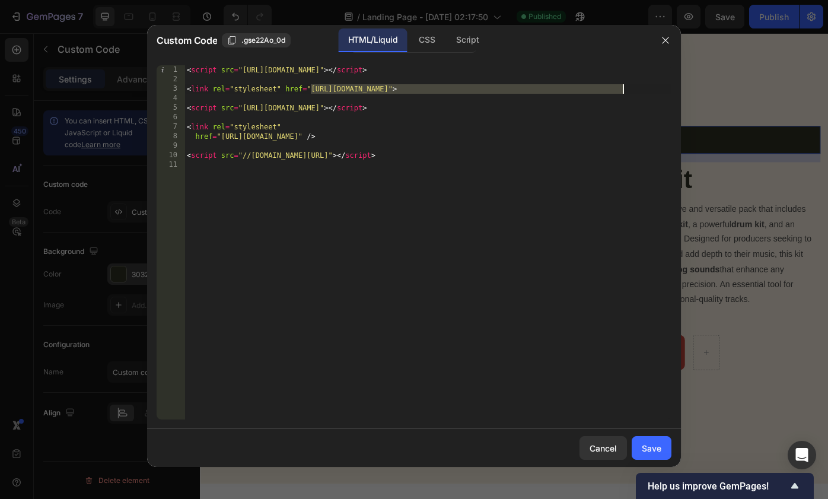
drag, startPoint x: 312, startPoint y: 91, endPoint x: 624, endPoint y: 89, distance: 312.7
click at [624, 89] on div "< script src = "[URL][DOMAIN_NAME]" > </ script > < link rel = "stylesheet" hre…" at bounding box center [428, 251] width 487 height 373
paste textarea ".[DOMAIN_NAME][URL]"
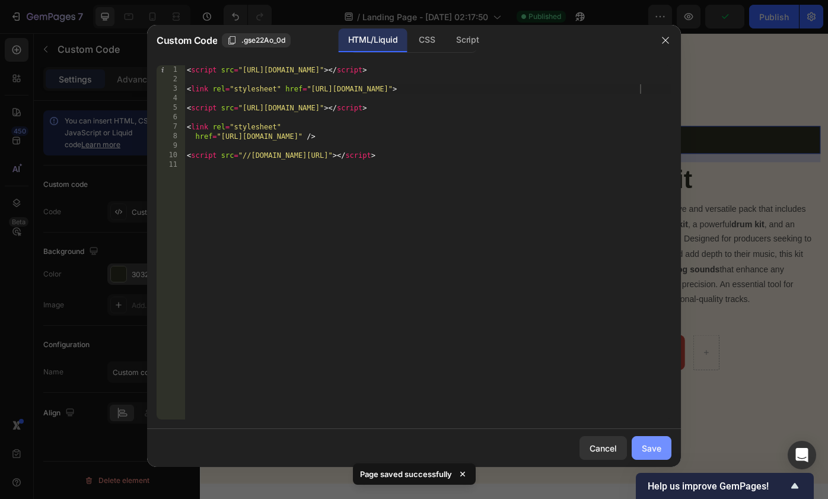
click at [656, 446] on div "Save" at bounding box center [652, 448] width 20 height 12
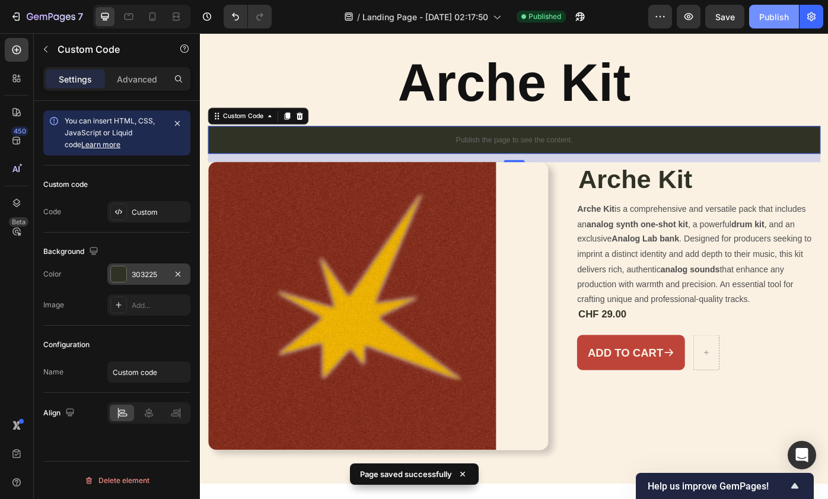
click at [777, 11] on div "Publish" at bounding box center [775, 17] width 30 height 12
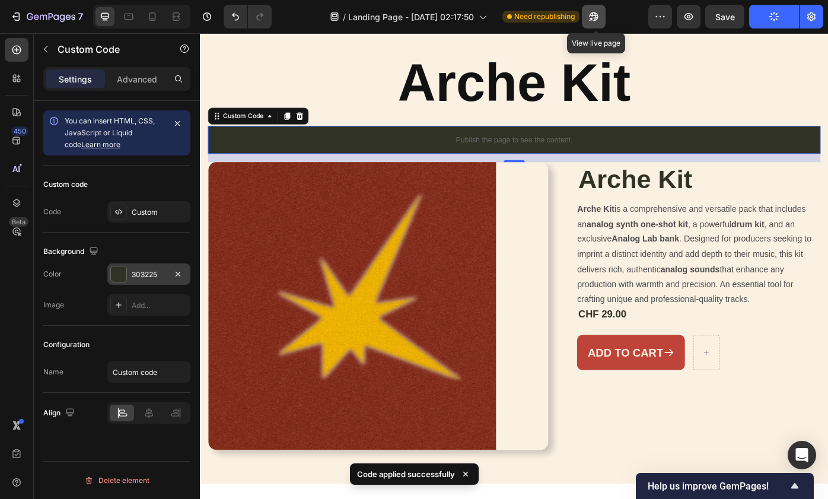
click at [594, 14] on icon "button" at bounding box center [594, 16] width 9 height 9
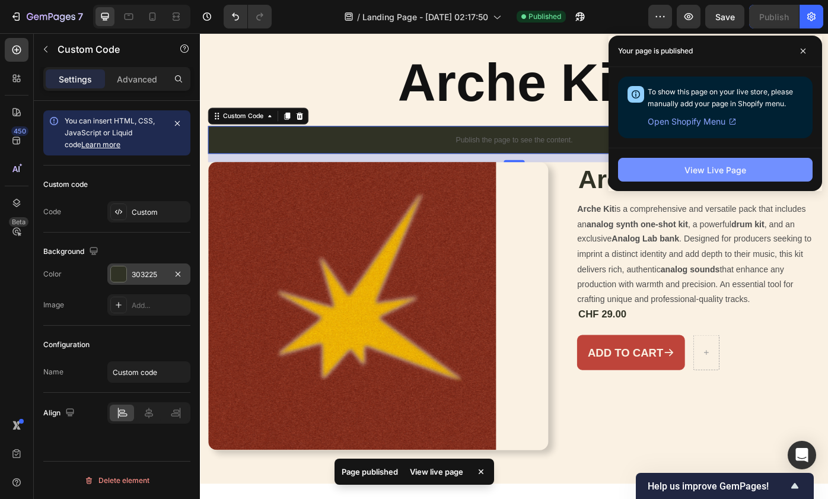
click at [707, 176] on div "View Live Page" at bounding box center [716, 170] width 62 height 12
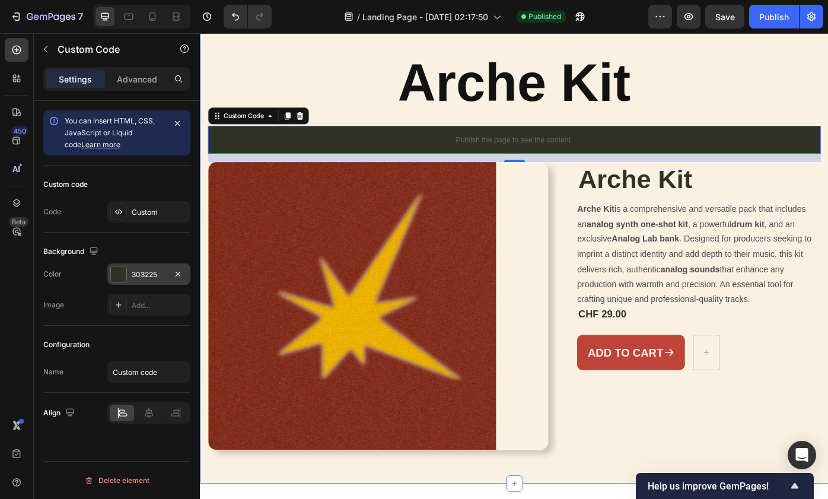
click at [535, 135] on div "Arche Kit Heading Publish the page to see the content. Custom Code 16 Product I…" at bounding box center [556, 282] width 694 height 466
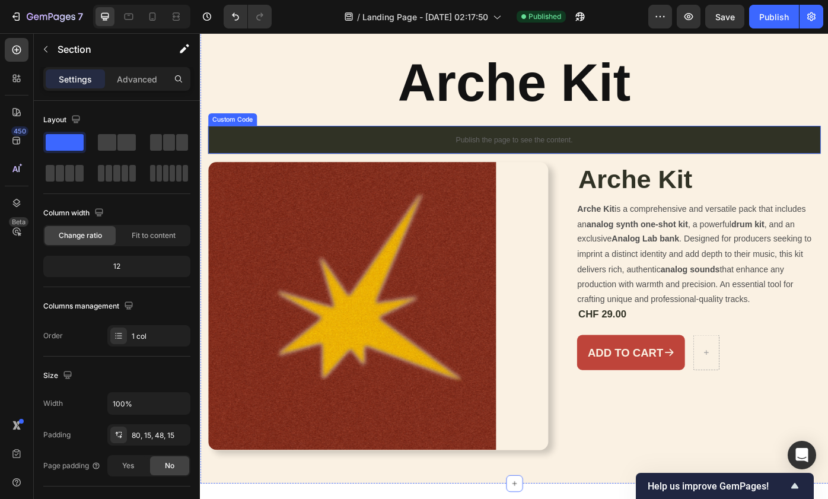
click at [291, 155] on p "Publish the page to see the content." at bounding box center [556, 154] width 694 height 12
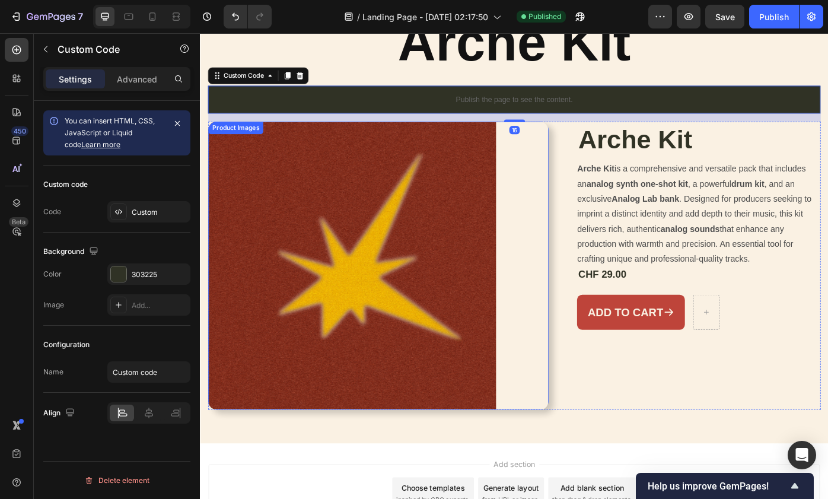
scroll to position [105, 0]
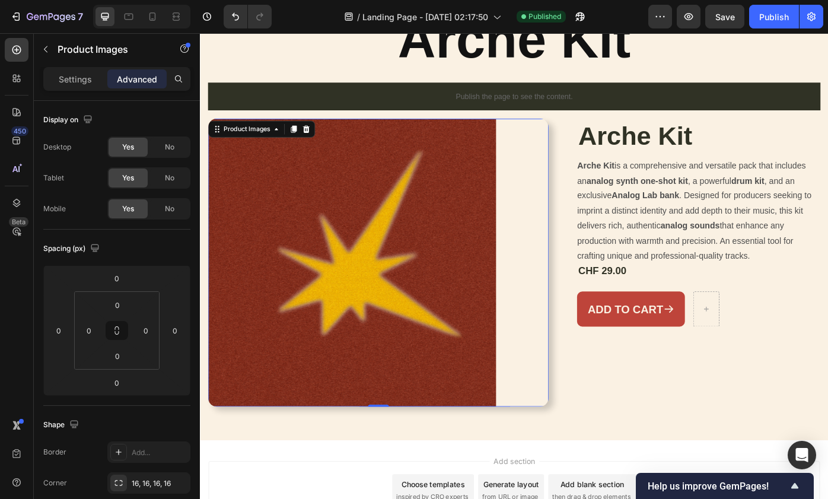
click at [310, 247] on img at bounding box center [372, 293] width 326 height 326
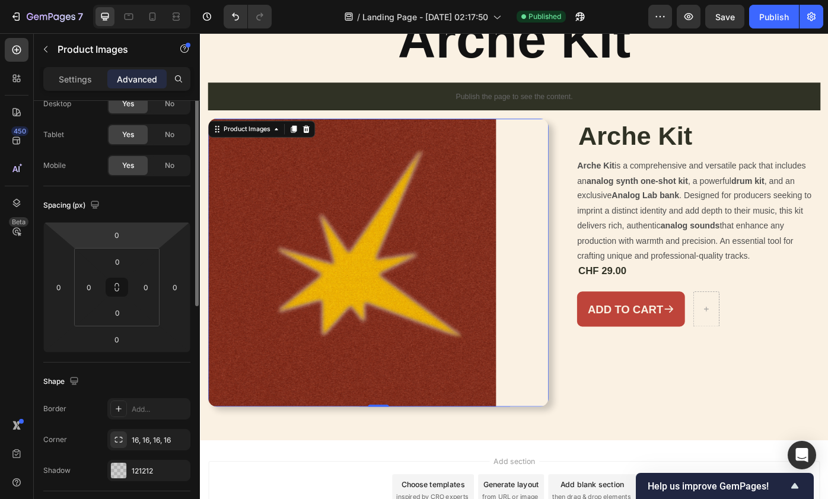
scroll to position [45, 0]
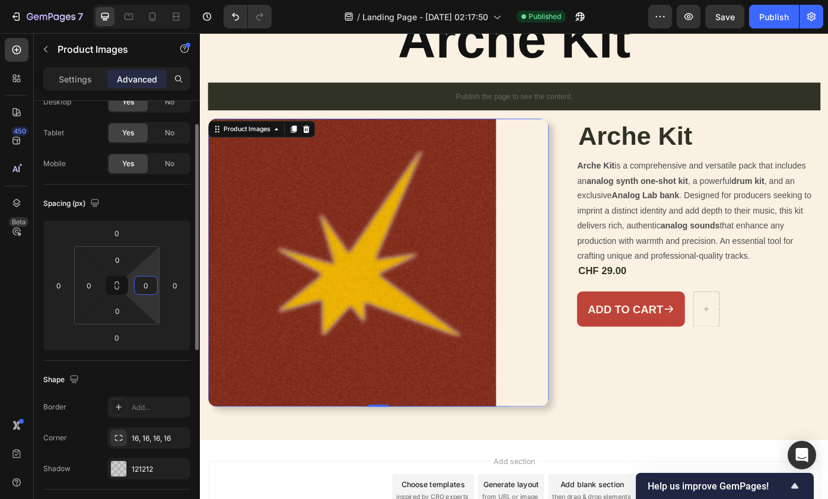
drag, startPoint x: 145, startPoint y: 286, endPoint x: 158, endPoint y: 290, distance: 13.5
click at [158, 290] on div "0 0 0 0" at bounding box center [116, 285] width 85 height 78
click at [180, 0] on html "7 / Landing Page - [DATE] 02:17:50 Published Preview Save Publish 450 Beta Sect…" at bounding box center [414, 0] width 828 height 0
click at [152, 282] on input "100" at bounding box center [146, 286] width 18 height 18
click at [147, 0] on html "7 / Landing Page - [DATE] 02:17:50 Published Preview Save Publish 450 Beta Sect…" at bounding box center [414, 0] width 828 height 0
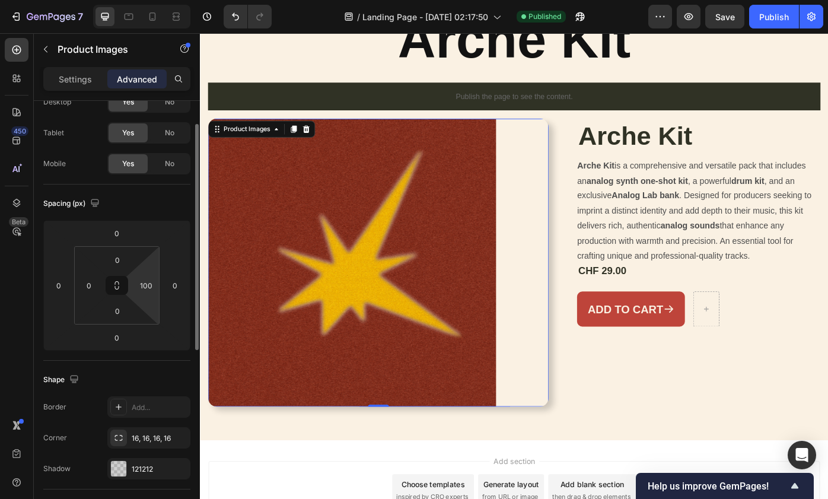
click at [150, 214] on div "Spacing (px) 0 0 0 0 0 0 0 100" at bounding box center [116, 273] width 147 height 176
click at [150, 294] on input "100" at bounding box center [146, 286] width 18 height 18
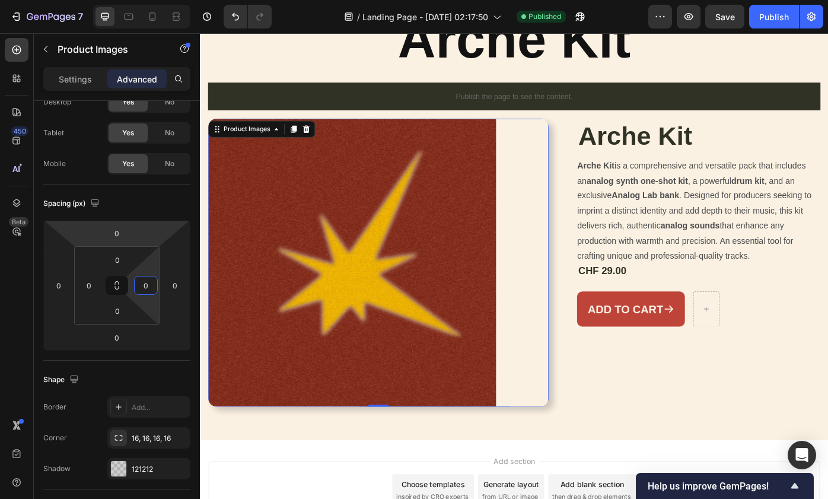
click at [157, 0] on html "7 / Landing Page - [DATE] 02:17:50 Published Preview Save Publish 450 Beta Sect…" at bounding box center [414, 0] width 828 height 0
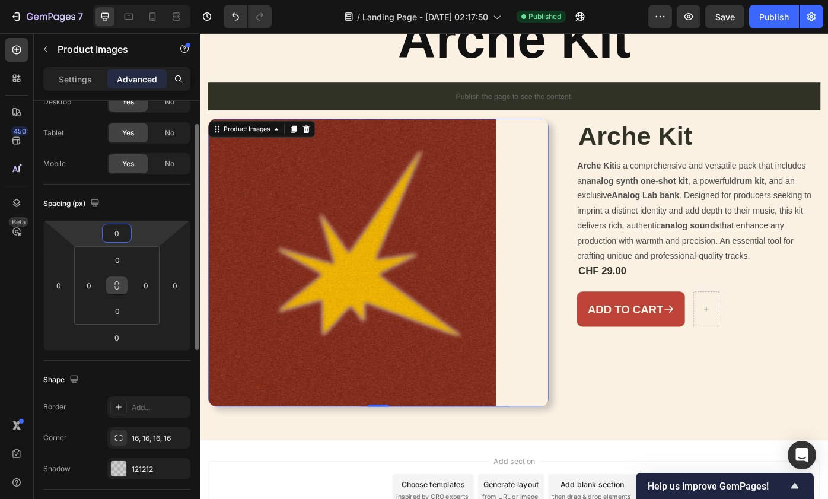
click at [121, 284] on icon at bounding box center [116, 285] width 9 height 9
drag, startPoint x: 120, startPoint y: 284, endPoint x: 135, endPoint y: 284, distance: 14.8
click at [135, 284] on div "0 0 0 0" at bounding box center [116, 285] width 85 height 78
click at [421, 217] on img at bounding box center [372, 293] width 326 height 326
click at [539, 195] on div at bounding box center [402, 293] width 386 height 326
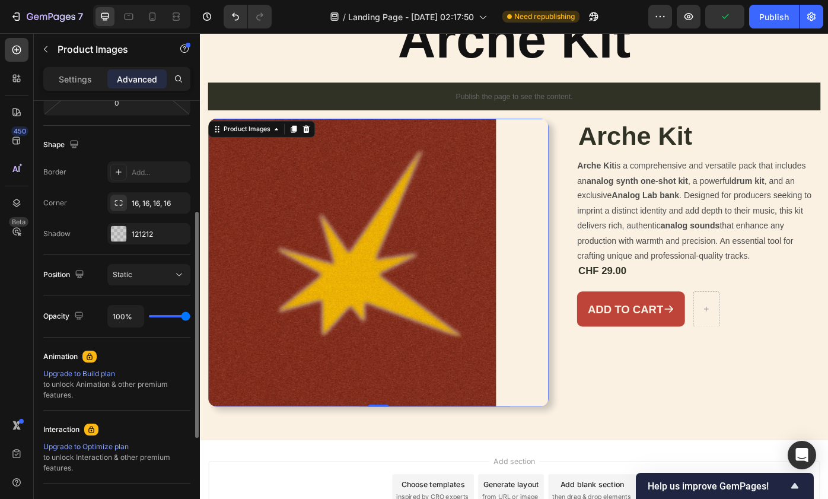
scroll to position [289, 0]
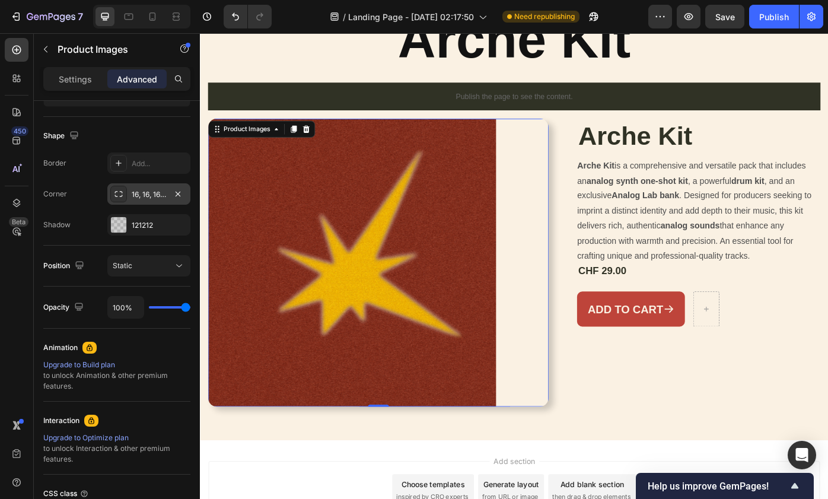
click at [153, 192] on div "16, 16, 16, 16" at bounding box center [149, 194] width 34 height 11
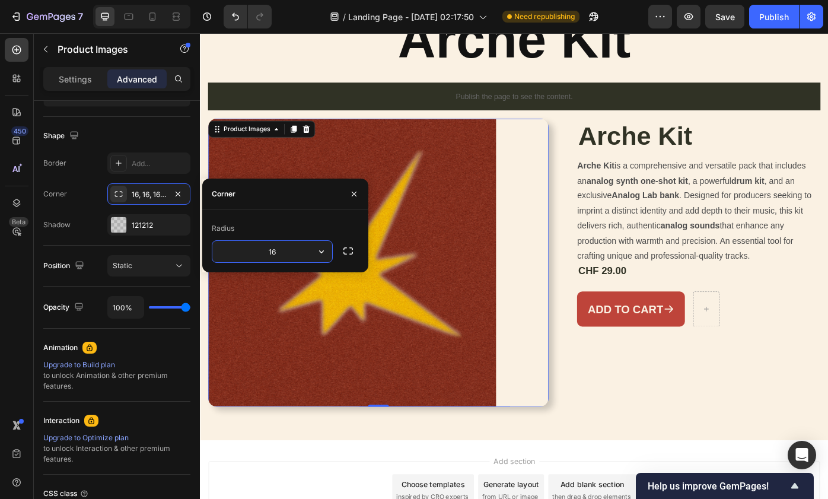
click at [290, 251] on input "16" at bounding box center [272, 251] width 120 height 21
click at [356, 196] on icon "button" at bounding box center [354, 193] width 5 height 5
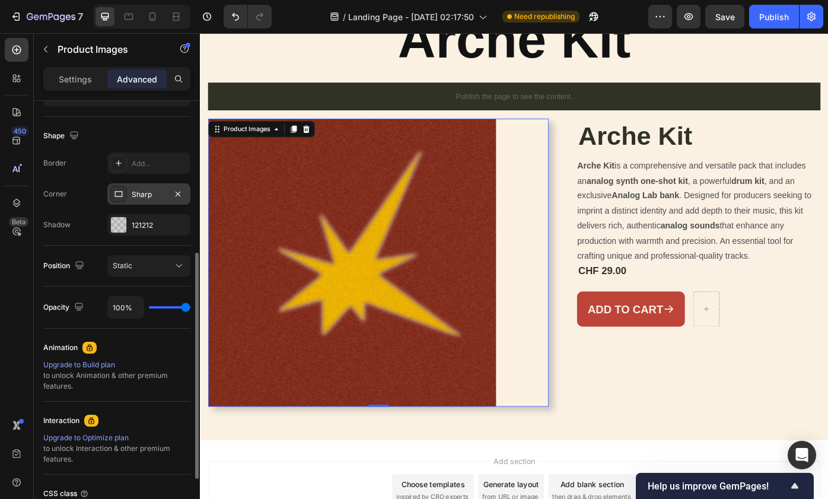
click at [162, 193] on div "Sharp" at bounding box center [149, 194] width 34 height 11
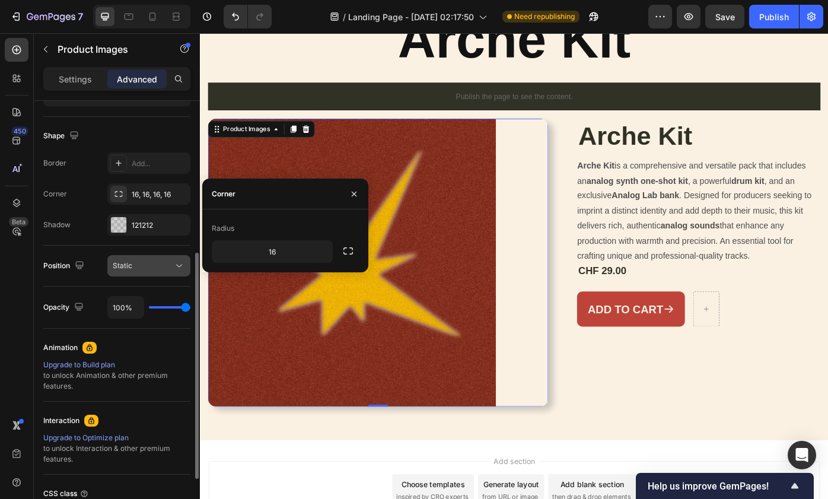
click at [160, 260] on div "Static" at bounding box center [149, 266] width 72 height 12
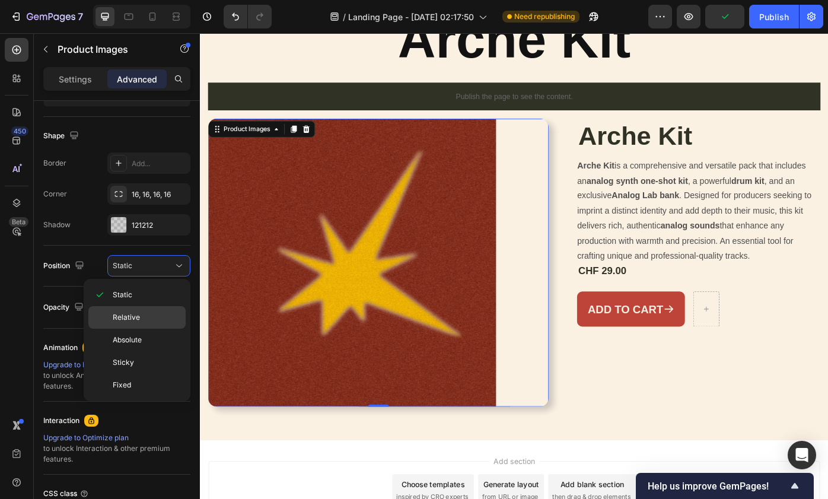
click at [152, 316] on p "Relative" at bounding box center [147, 317] width 68 height 11
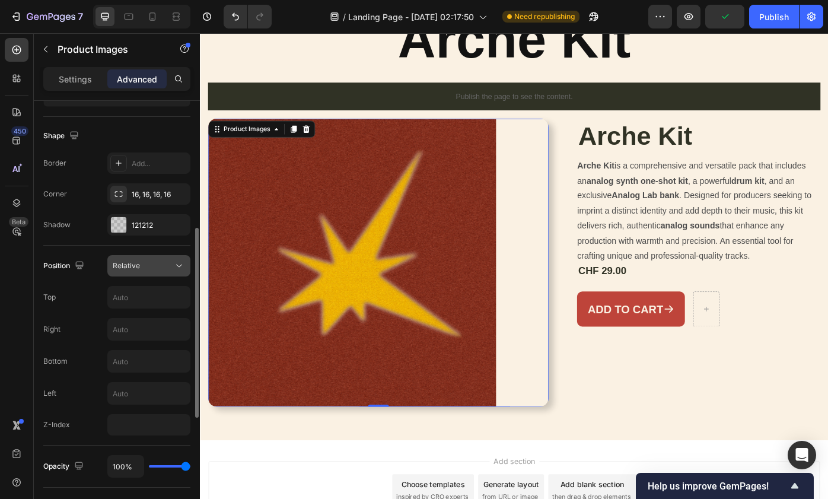
click at [147, 265] on div "Relative" at bounding box center [143, 265] width 61 height 11
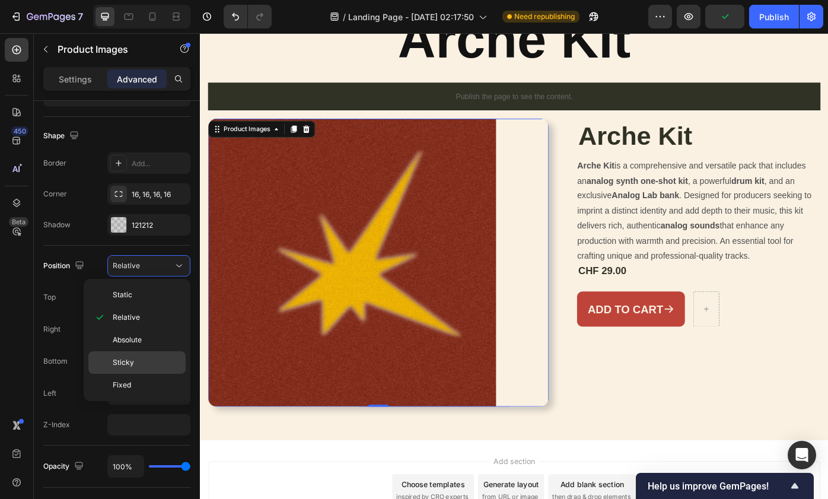
click at [148, 355] on div "Sticky" at bounding box center [136, 362] width 97 height 23
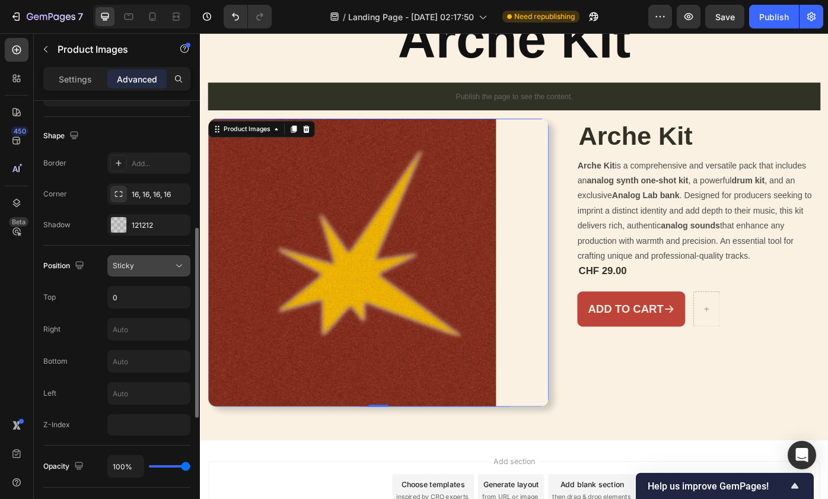
click at [147, 272] on button "Sticky" at bounding box center [148, 265] width 83 height 21
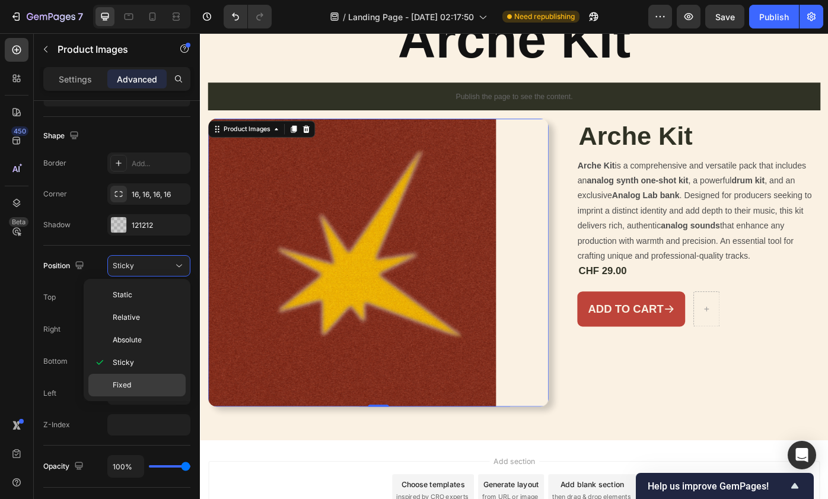
click at [148, 380] on p "Fixed" at bounding box center [147, 385] width 68 height 11
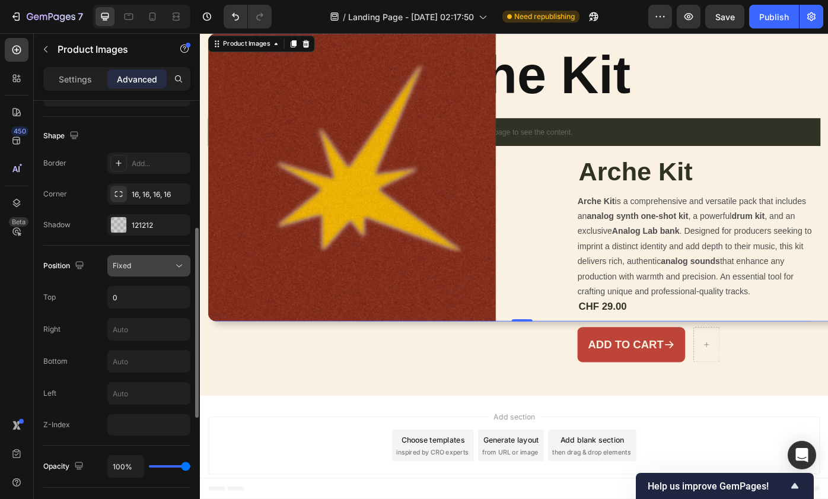
click at [150, 263] on div "Fixed" at bounding box center [143, 265] width 61 height 11
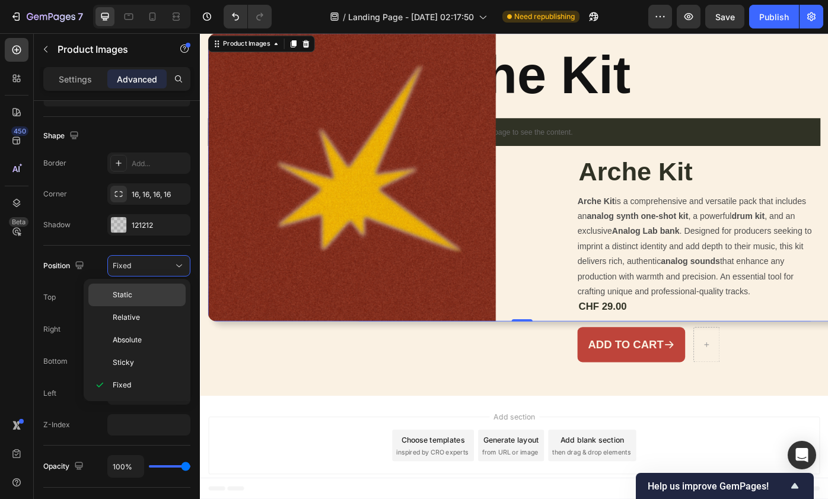
click at [151, 293] on p "Static" at bounding box center [147, 295] width 68 height 11
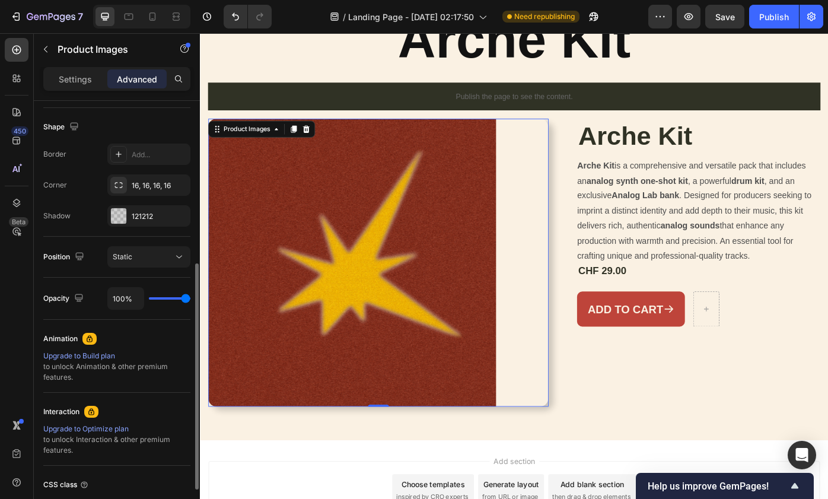
scroll to position [304, 0]
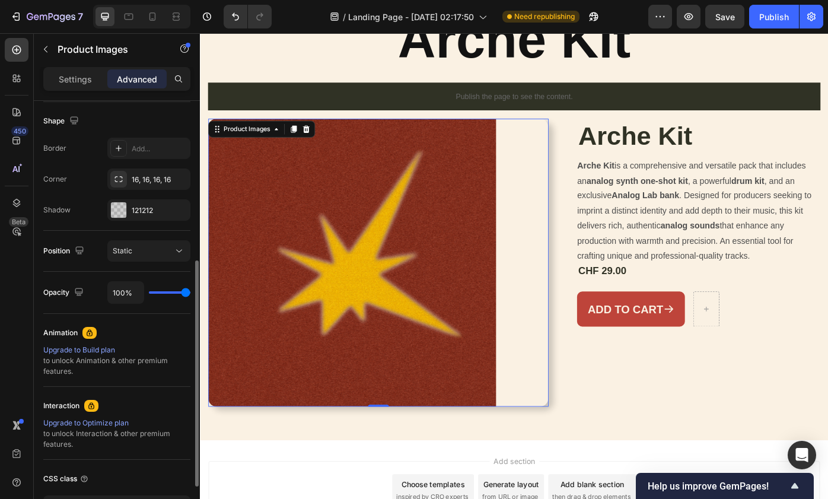
drag, startPoint x: 179, startPoint y: 293, endPoint x: 202, endPoint y: 292, distance: 22.6
click at [202, 0] on div "7 / Landing Page - [DATE] 02:17:50 Need republishing Preview Save Publish 450 B…" at bounding box center [414, 0] width 828 height 0
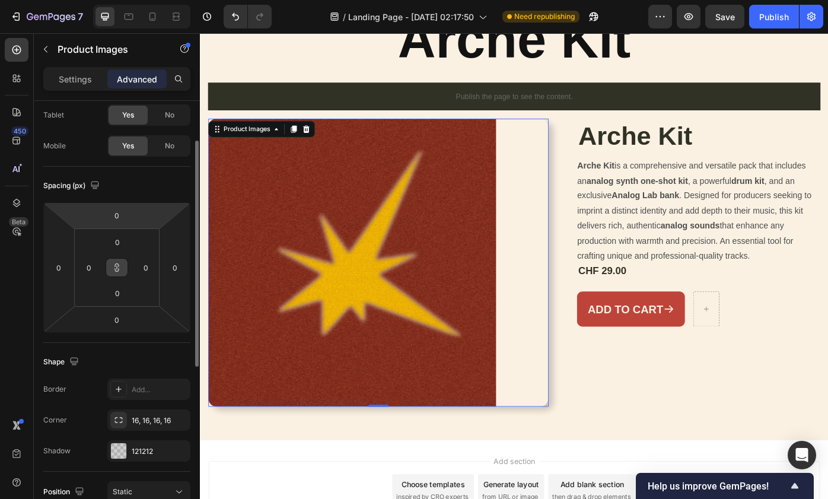
scroll to position [68, 0]
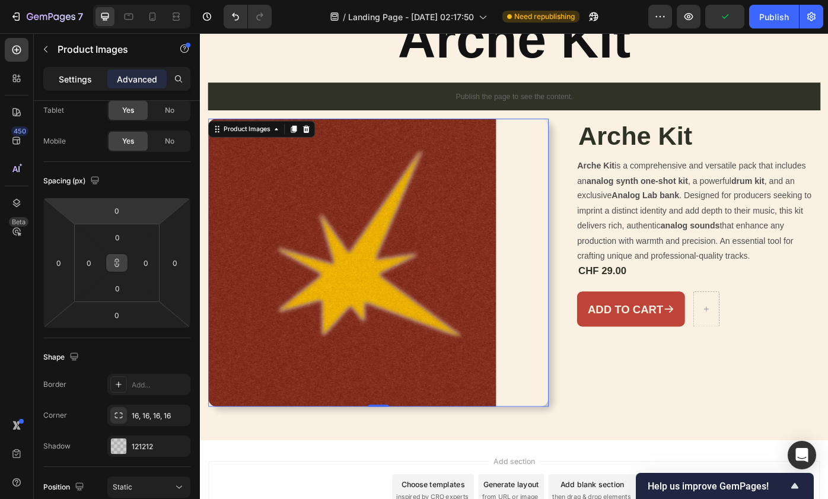
click at [82, 80] on p "Settings" at bounding box center [75, 79] width 33 height 12
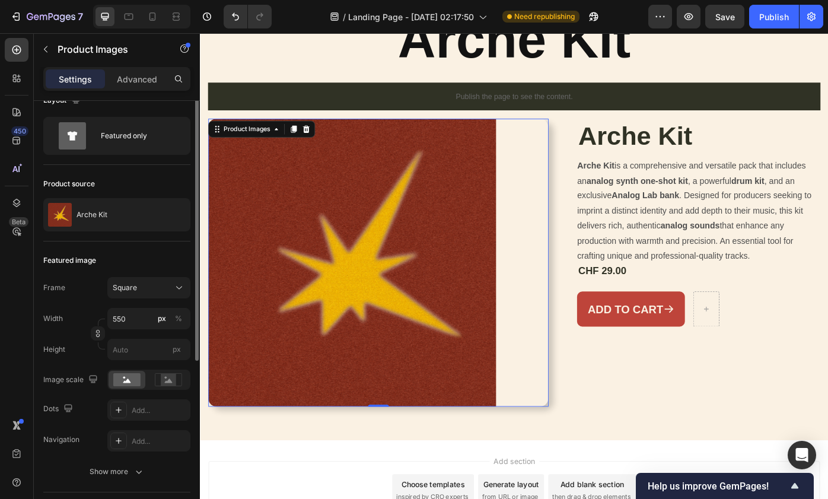
scroll to position [0, 0]
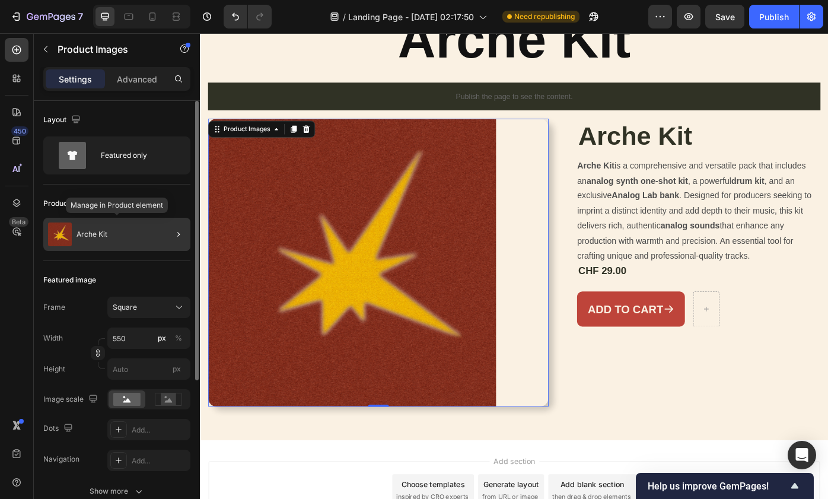
click at [140, 247] on div "Arche Kit" at bounding box center [116, 234] width 147 height 33
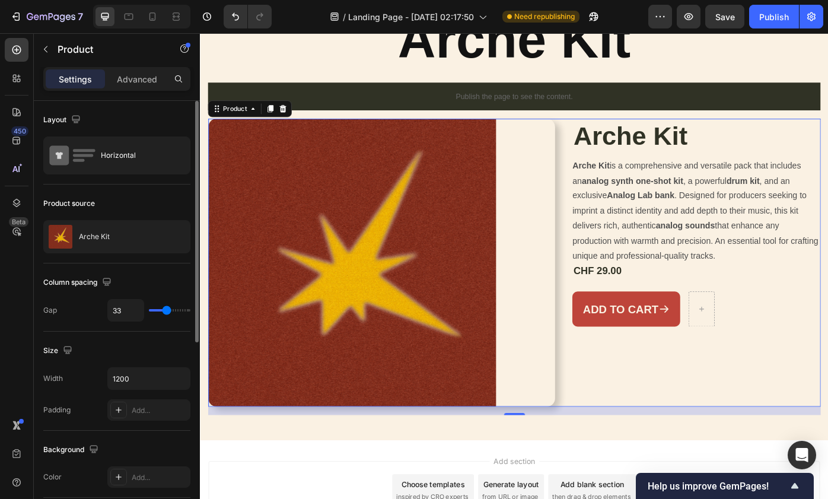
drag, startPoint x: 174, startPoint y: 309, endPoint x: 166, endPoint y: 313, distance: 9.0
click at [166, 312] on input "range" at bounding box center [170, 310] width 42 height 2
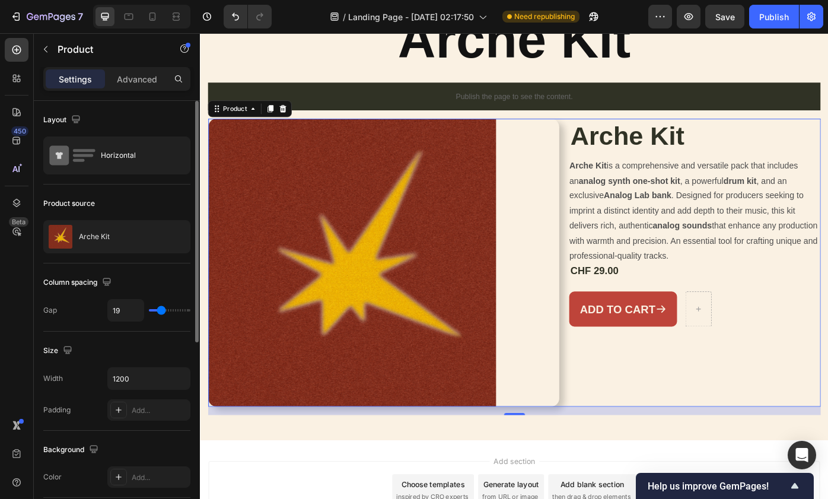
drag, startPoint x: 166, startPoint y: 313, endPoint x: 160, endPoint y: 314, distance: 6.2
click at [160, 312] on input "range" at bounding box center [170, 310] width 42 height 2
click at [148, 385] on input "1200" at bounding box center [149, 378] width 82 height 21
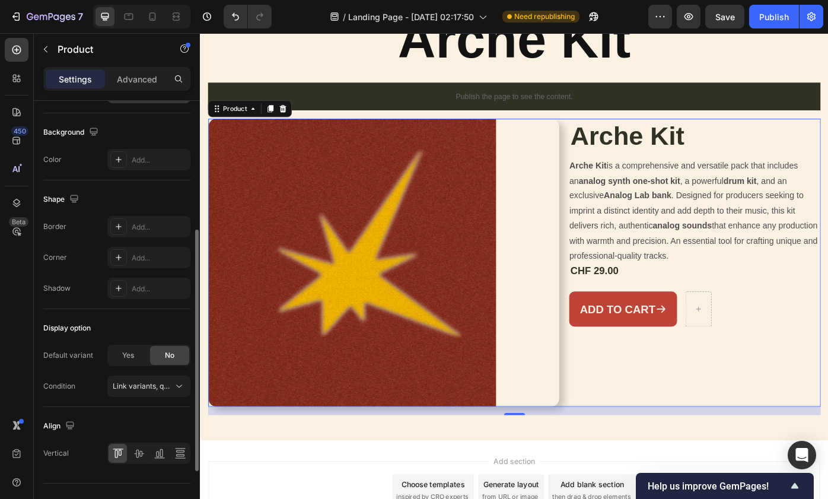
scroll to position [339, 0]
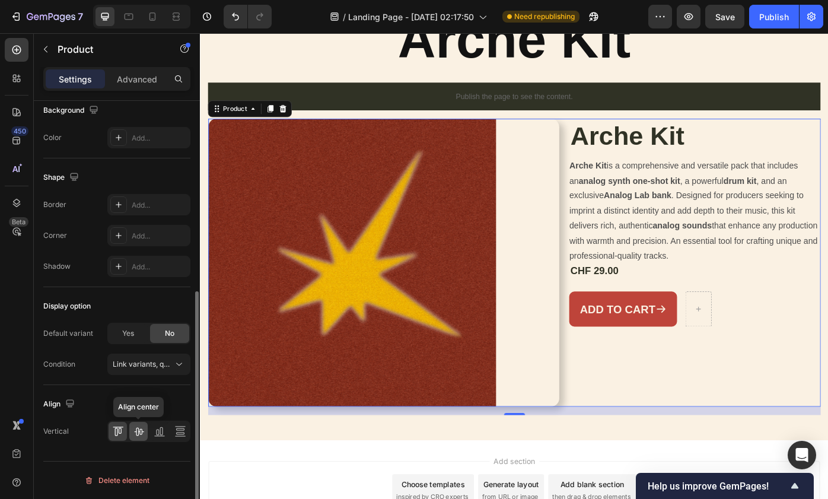
click at [139, 439] on div at bounding box center [138, 431] width 18 height 19
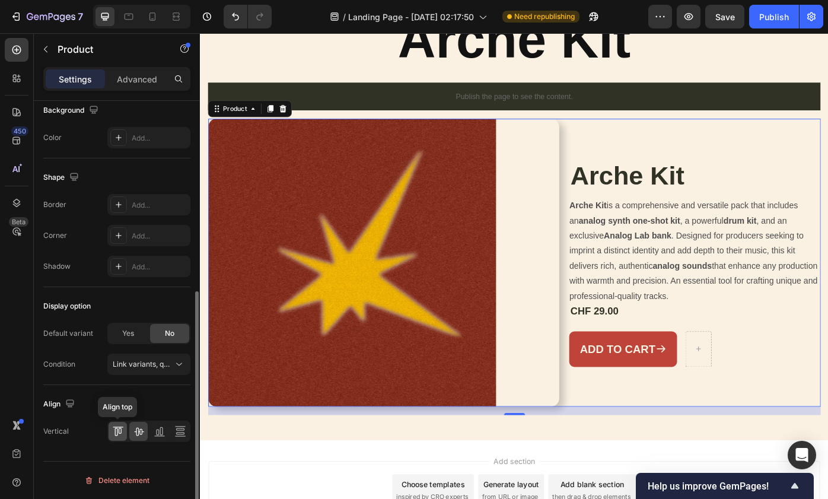
click at [120, 436] on icon at bounding box center [118, 431] width 12 height 12
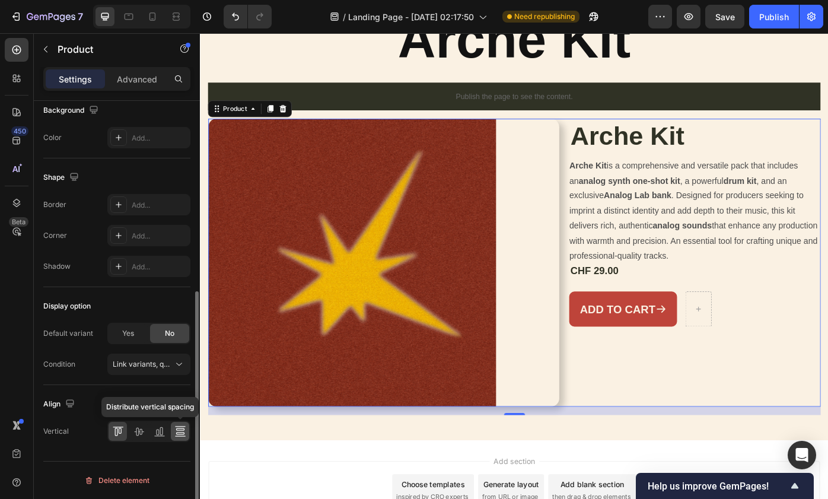
click at [176, 429] on icon at bounding box center [180, 431] width 12 height 12
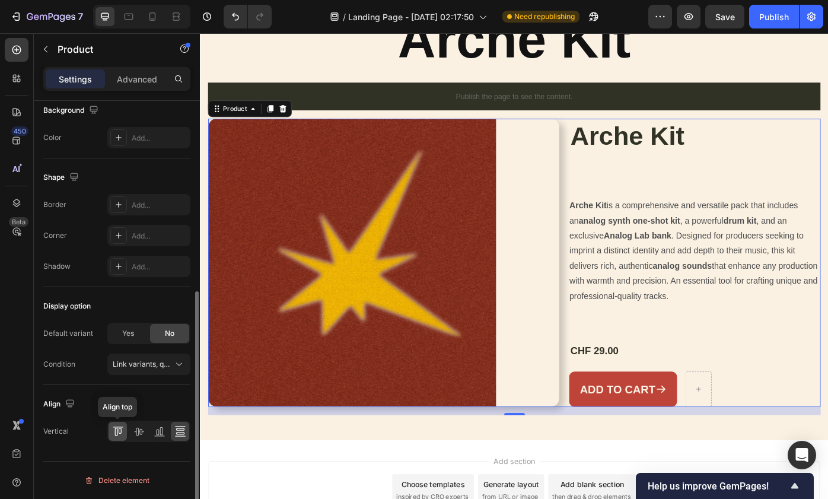
click at [117, 433] on icon at bounding box center [116, 432] width 3 height 8
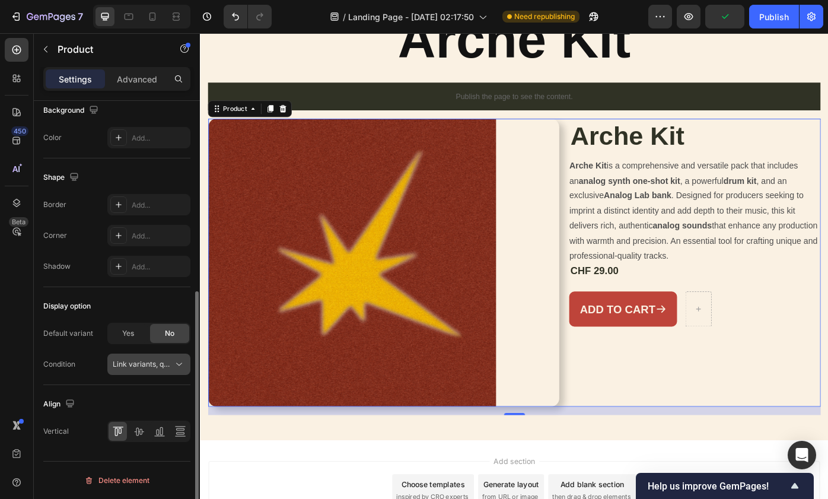
click at [150, 364] on span "Link variants, quantity <br> between same products" at bounding box center [200, 364] width 175 height 9
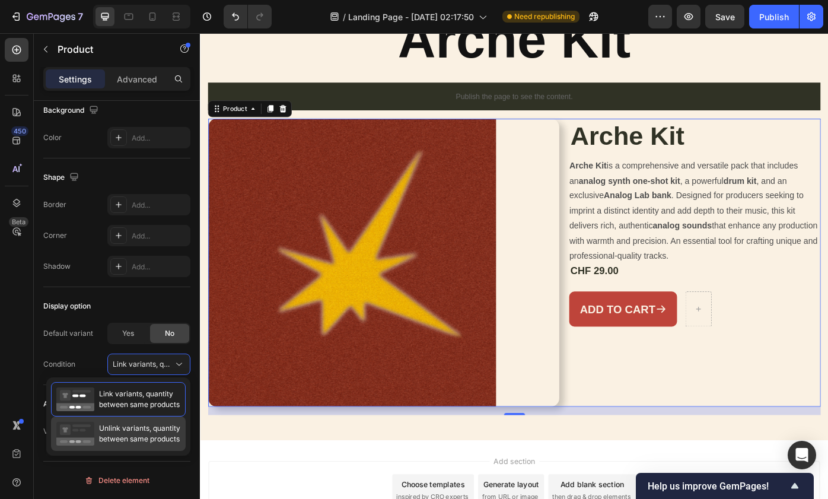
click at [142, 424] on span "Unlink variants, quantity between same products" at bounding box center [139, 433] width 81 height 21
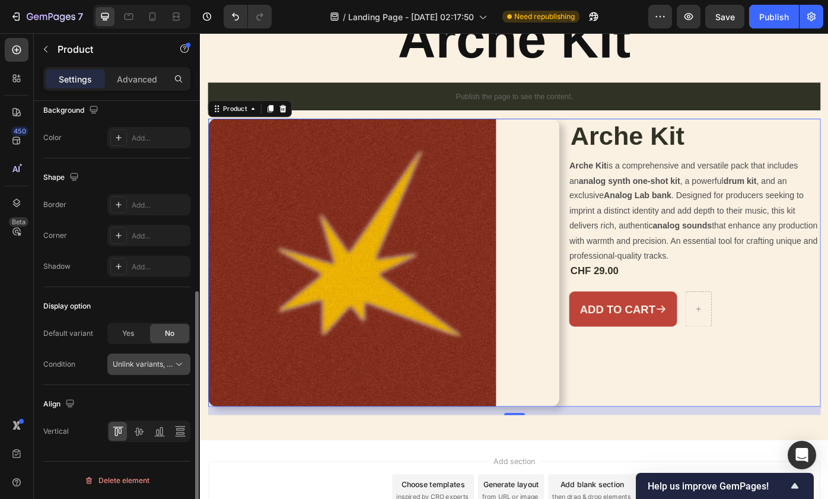
click at [144, 369] on span "Unlink variants, quantity <br> between same products" at bounding box center [143, 364] width 61 height 11
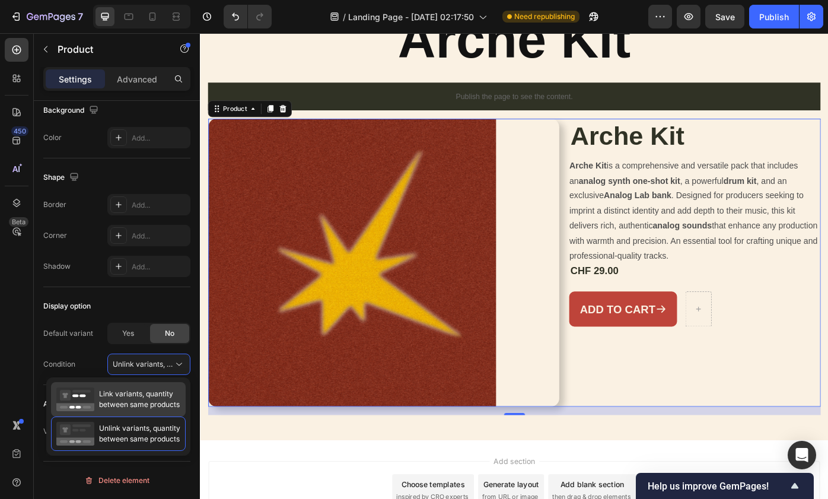
click at [139, 389] on span "Link variants, quantity between same products" at bounding box center [139, 399] width 81 height 21
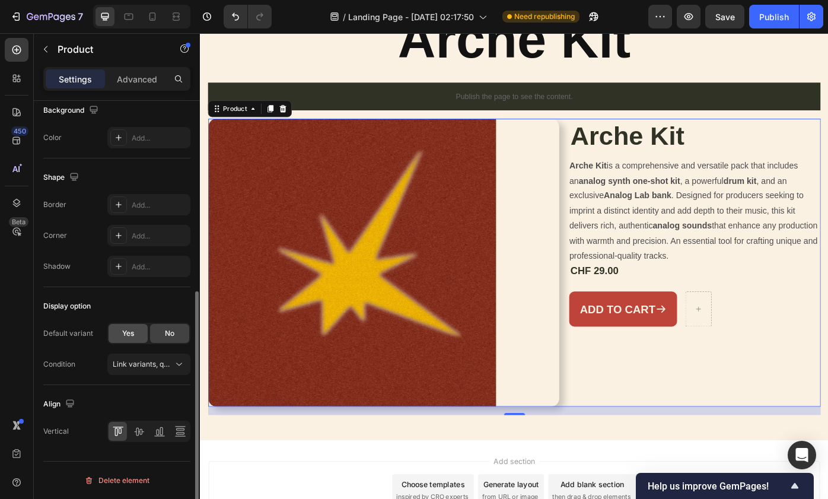
click at [136, 331] on div "Yes" at bounding box center [128, 333] width 39 height 19
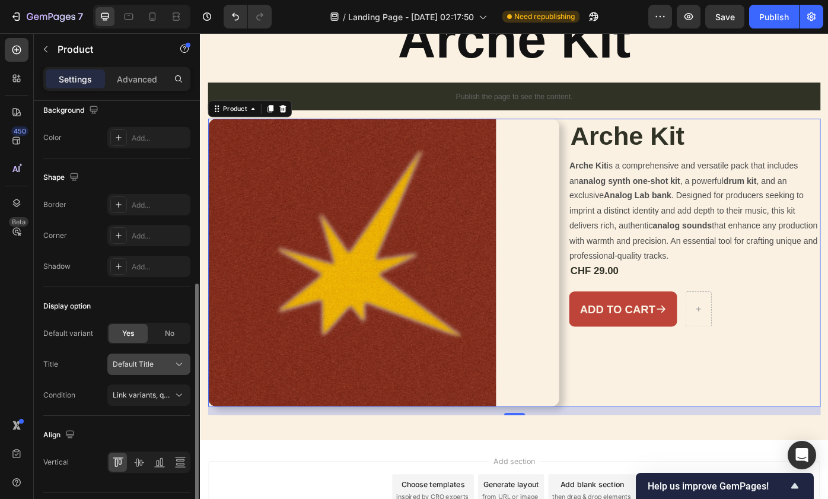
click at [163, 363] on div "Default Title" at bounding box center [142, 364] width 58 height 11
click at [165, 329] on span "No" at bounding box center [169, 333] width 9 height 11
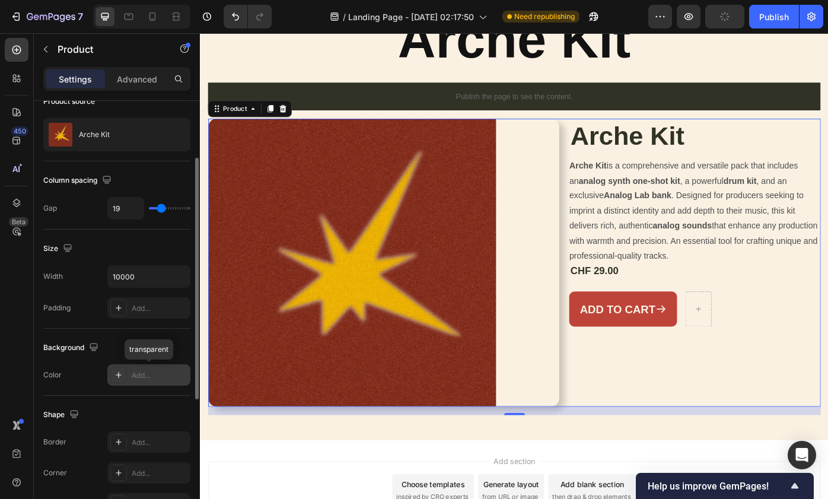
scroll to position [100, 0]
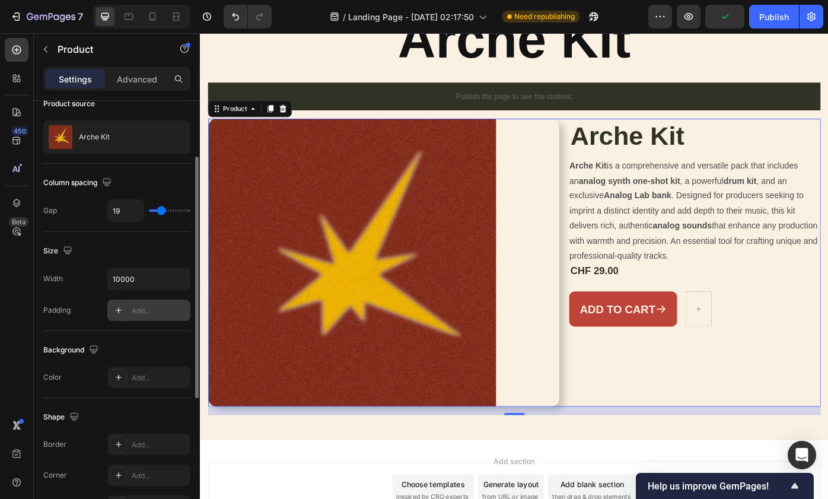
click at [122, 311] on icon at bounding box center [118, 310] width 9 height 9
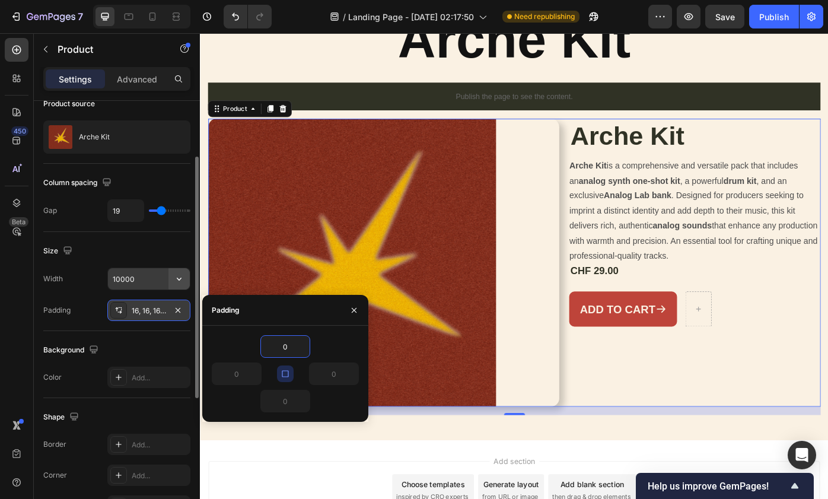
click at [174, 280] on icon "button" at bounding box center [179, 279] width 12 height 12
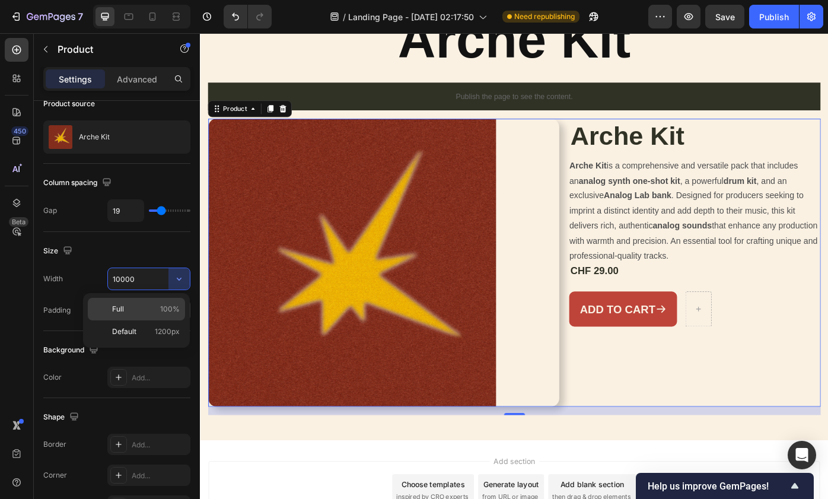
click at [156, 310] on p "Full 100%" at bounding box center [146, 309] width 68 height 11
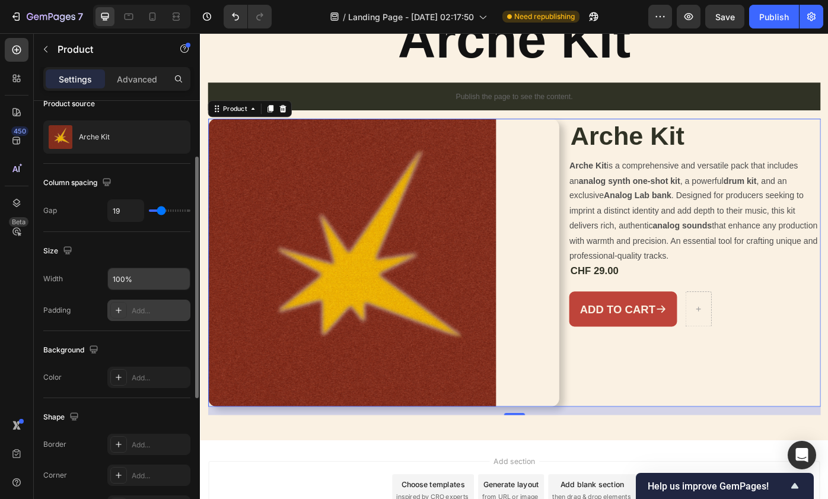
click at [148, 285] on input "100%" at bounding box center [149, 278] width 82 height 21
click at [174, 279] on icon "button" at bounding box center [179, 279] width 12 height 12
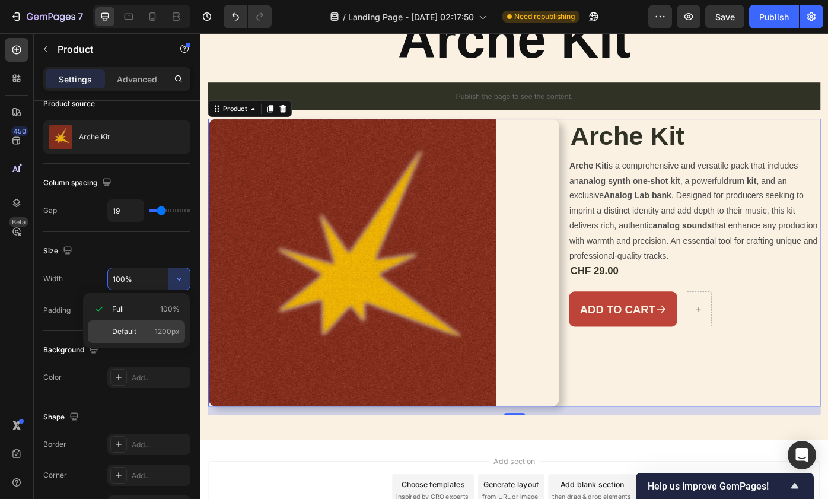
click at [155, 338] on div "Default 1200px" at bounding box center [136, 331] width 97 height 23
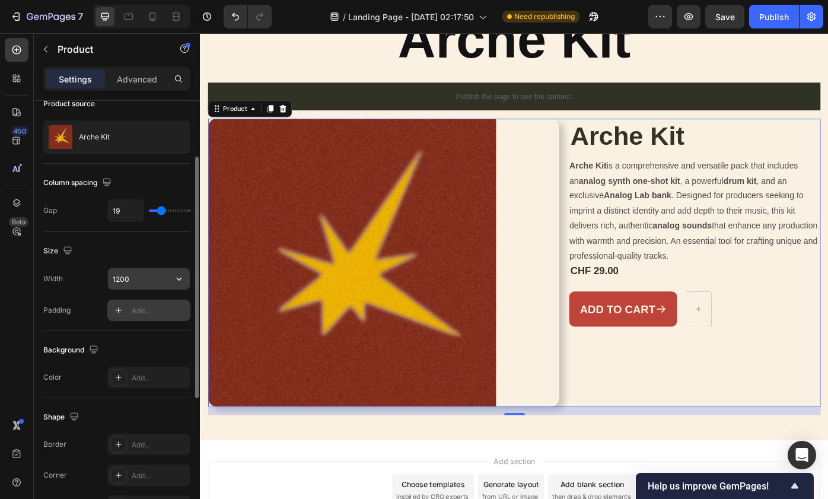
click at [136, 277] on input "1200" at bounding box center [149, 278] width 82 height 21
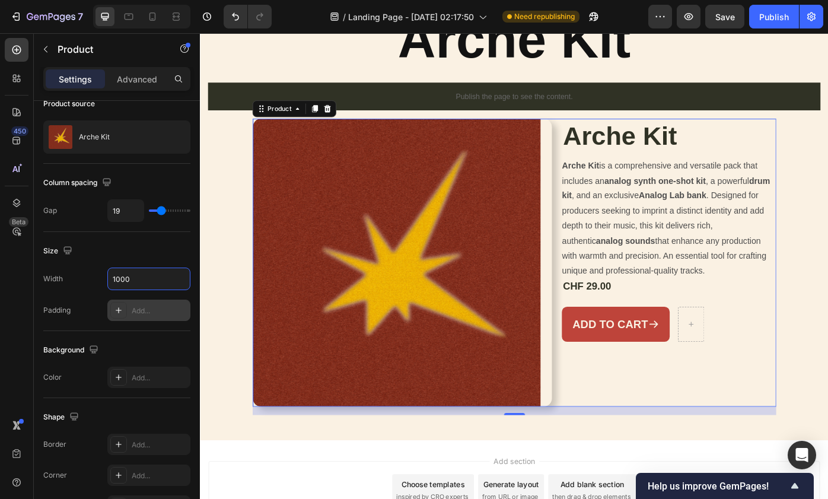
click at [120, 310] on icon at bounding box center [119, 310] width 6 height 6
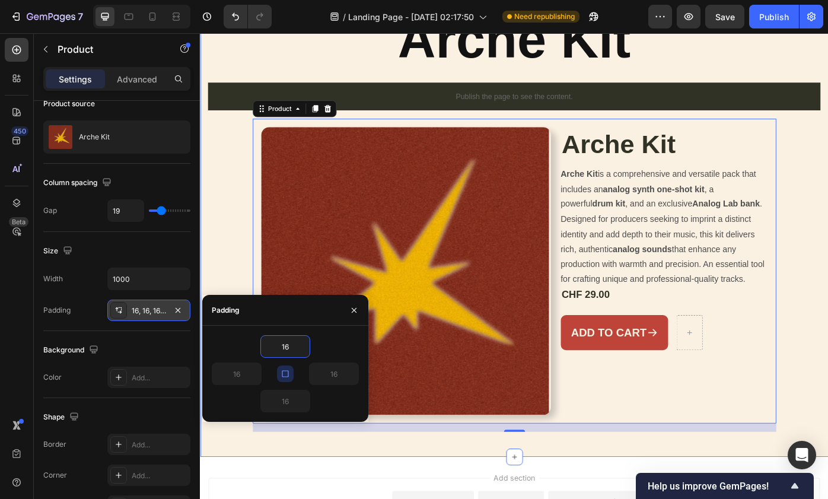
click at [227, 277] on div "Arche Kit Heading Publish the page to see the content. Custom Code Product Imag…" at bounding box center [556, 242] width 694 height 485
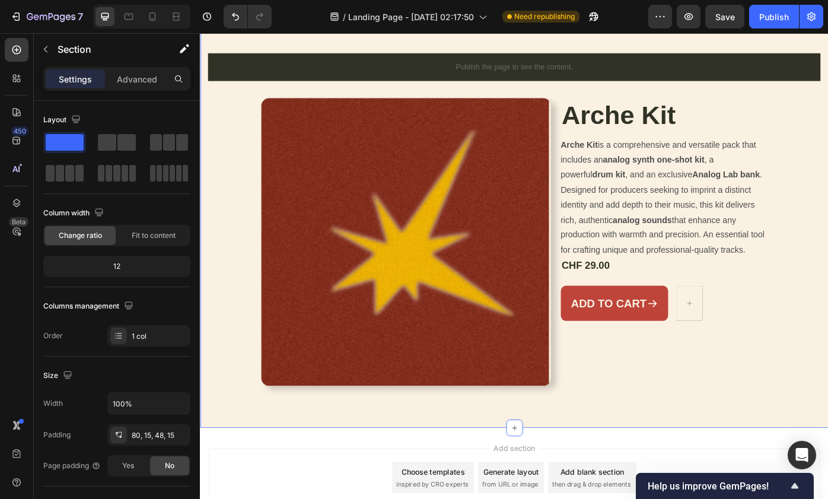
scroll to position [140, 0]
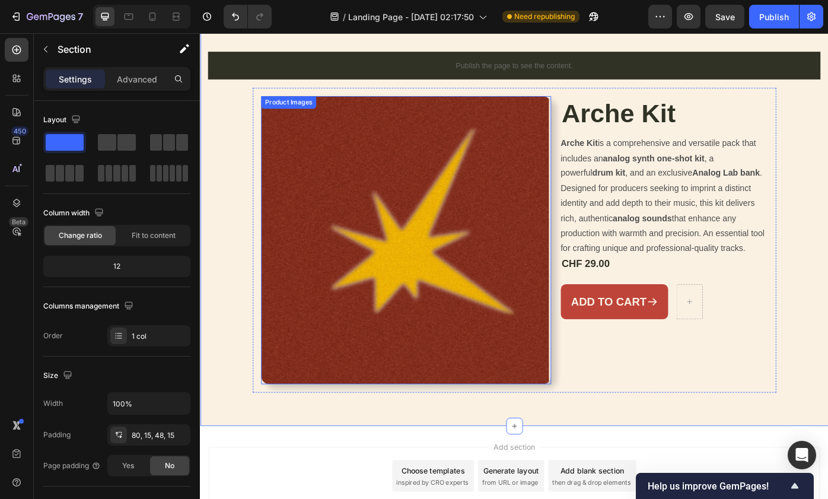
click at [288, 284] on img at bounding box center [432, 267] width 326 height 326
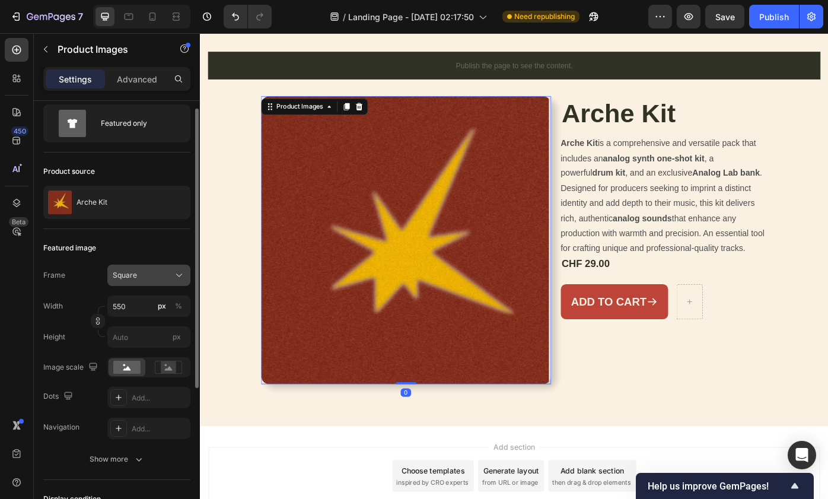
scroll to position [40, 0]
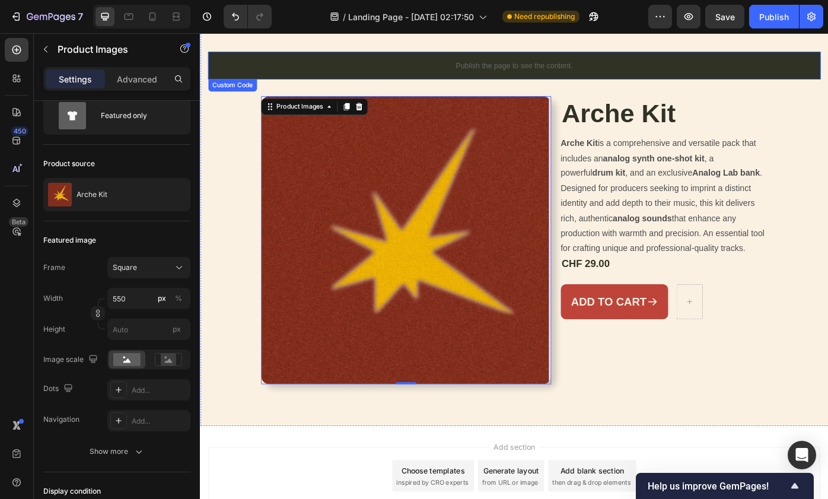
click at [345, 88] on div "Arche Kit Heading Publish the page to see the content. Custom Code Product Imag…" at bounding box center [556, 207] width 694 height 485
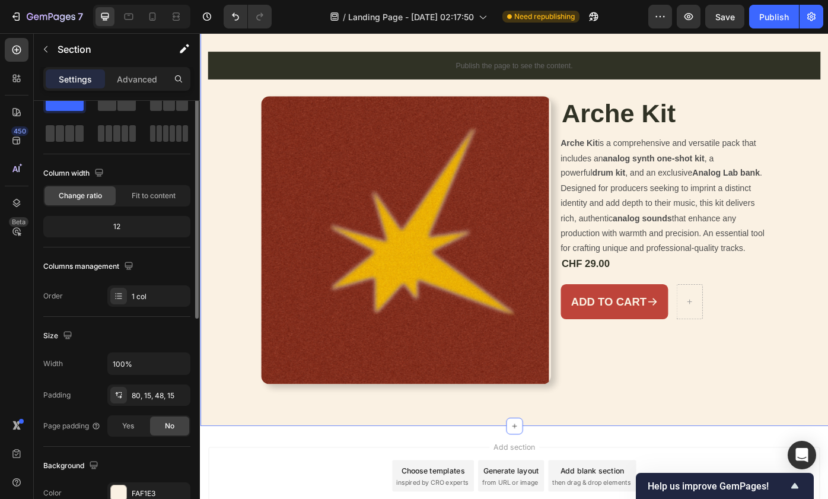
scroll to position [0, 0]
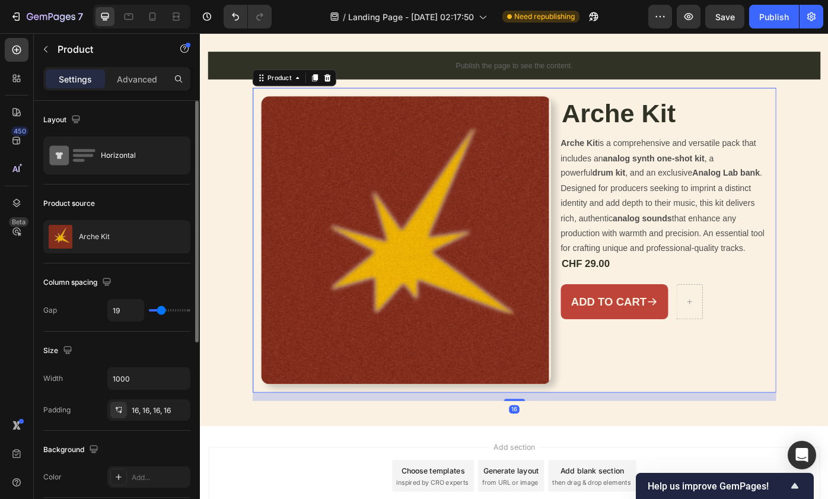
click at [337, 101] on div "Product Images Arche Kit Product Title Arche Kit is a comprehensive and versati…" at bounding box center [555, 267] width 593 height 345
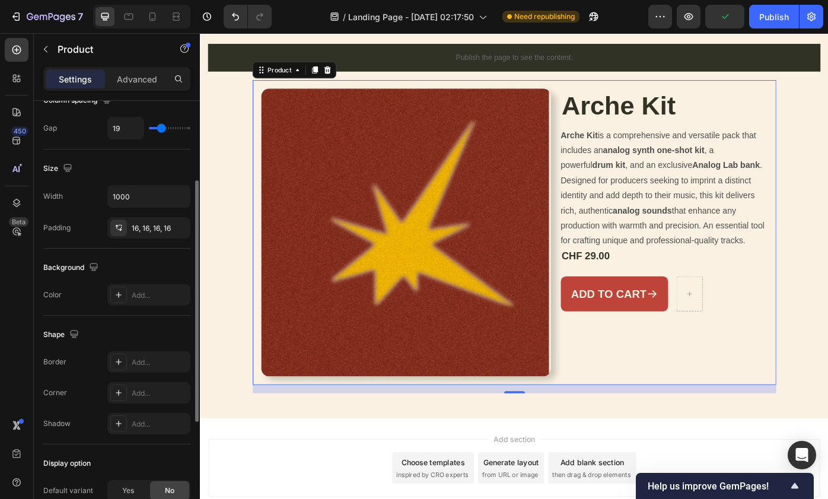
scroll to position [149, 0]
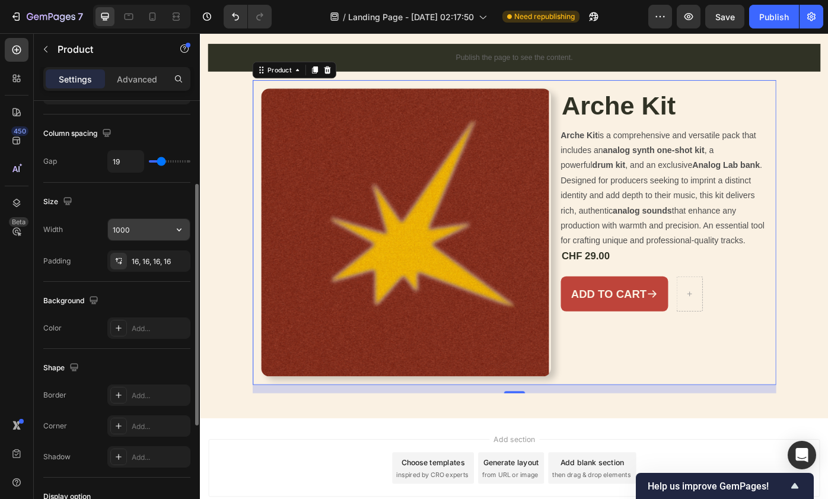
click at [147, 234] on input "1000" at bounding box center [149, 229] width 82 height 21
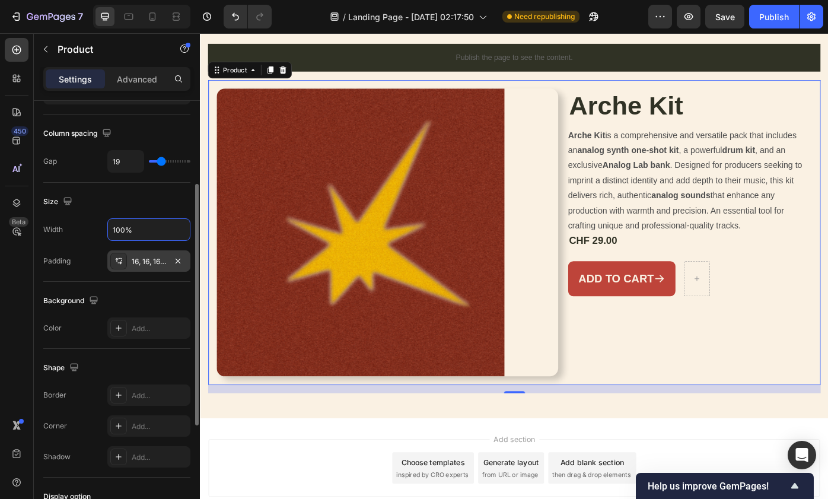
click at [166, 260] on div "16, 16, 16, 16" at bounding box center [148, 260] width 83 height 21
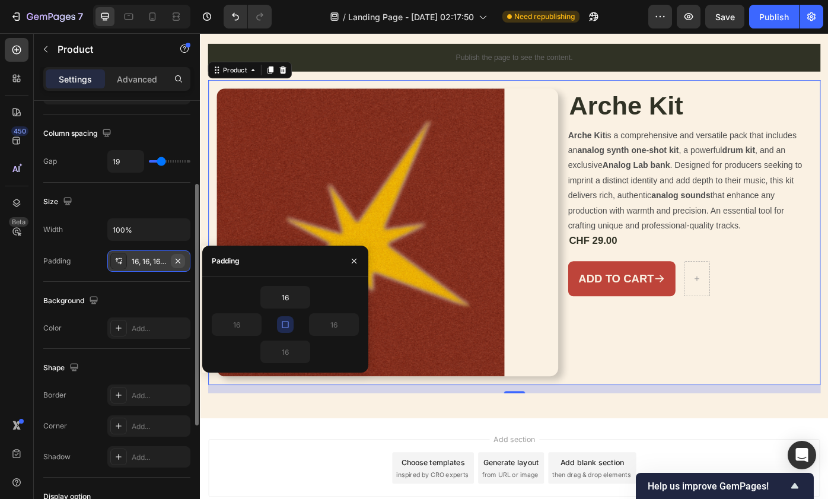
click at [180, 259] on icon "button" at bounding box center [177, 260] width 9 height 9
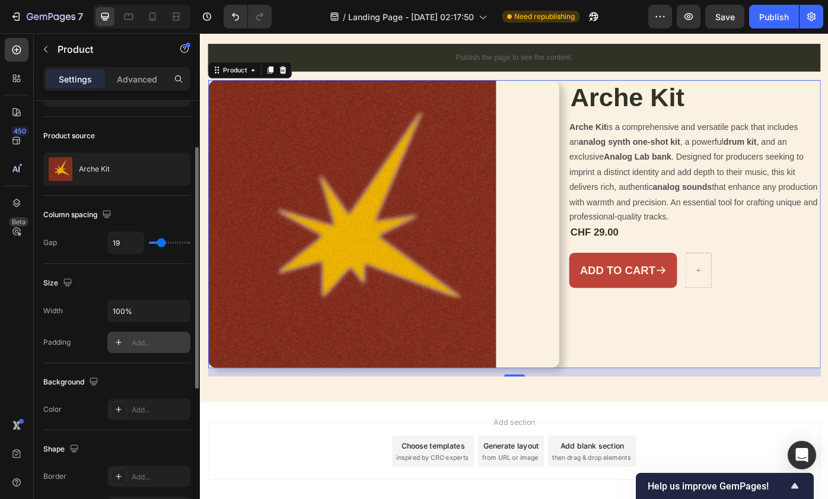
scroll to position [62, 0]
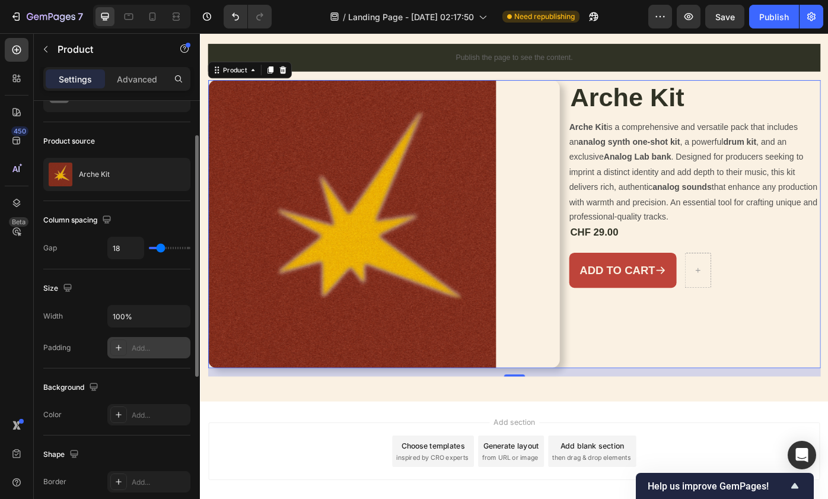
click at [159, 248] on input "range" at bounding box center [170, 248] width 42 height 2
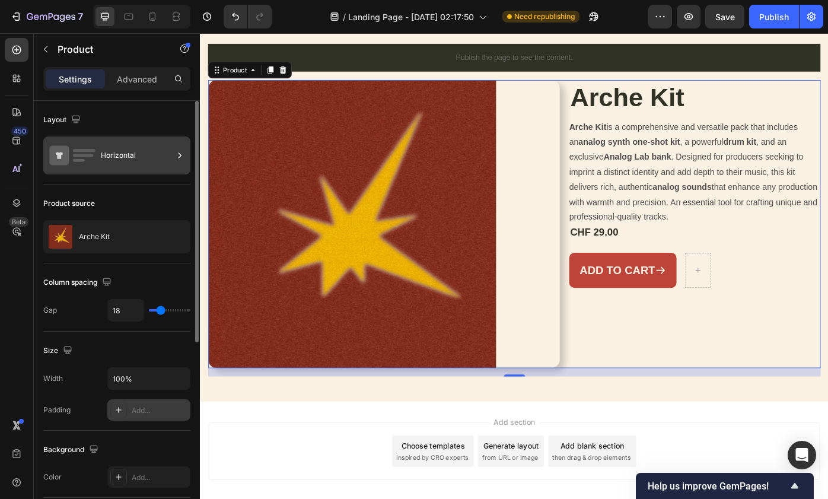
click at [125, 155] on div "Horizontal" at bounding box center [137, 155] width 72 height 27
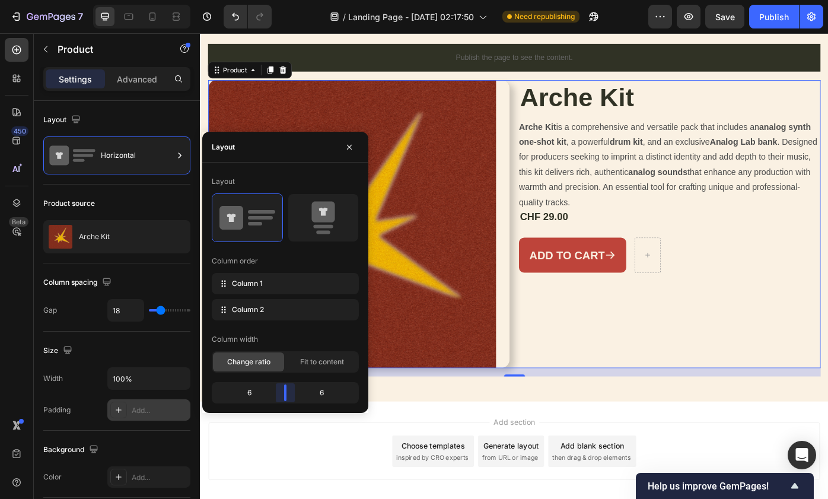
drag, startPoint x: 293, startPoint y: 394, endPoint x: 287, endPoint y: 392, distance: 6.9
click at [287, 0] on body "7 / Landing Page - [DATE] 02:17:50 Need republishing Preview Save Publish 450 B…" at bounding box center [414, 0] width 828 height 0
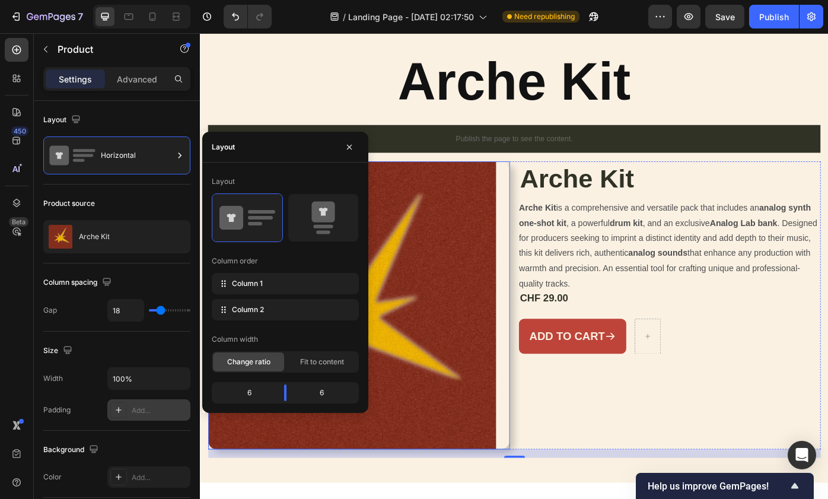
scroll to position [48, 0]
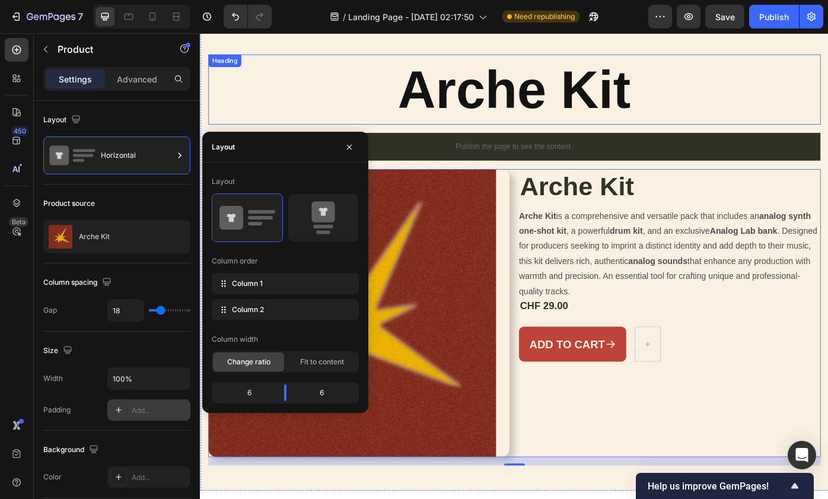
click at [466, 126] on p "Arche Kit" at bounding box center [556, 96] width 692 height 77
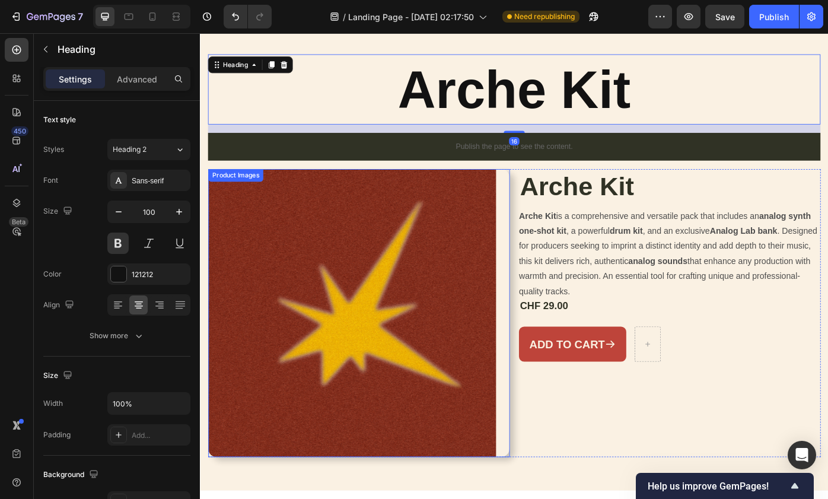
click at [422, 242] on img at bounding box center [372, 350] width 326 height 326
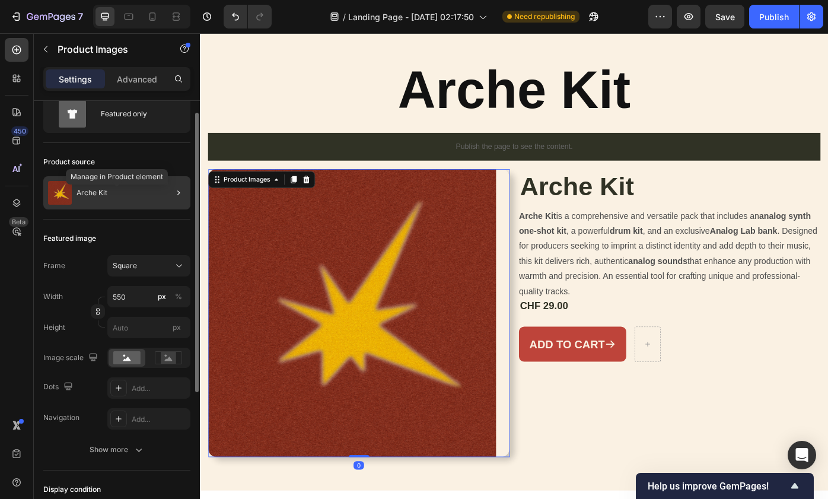
scroll to position [59, 0]
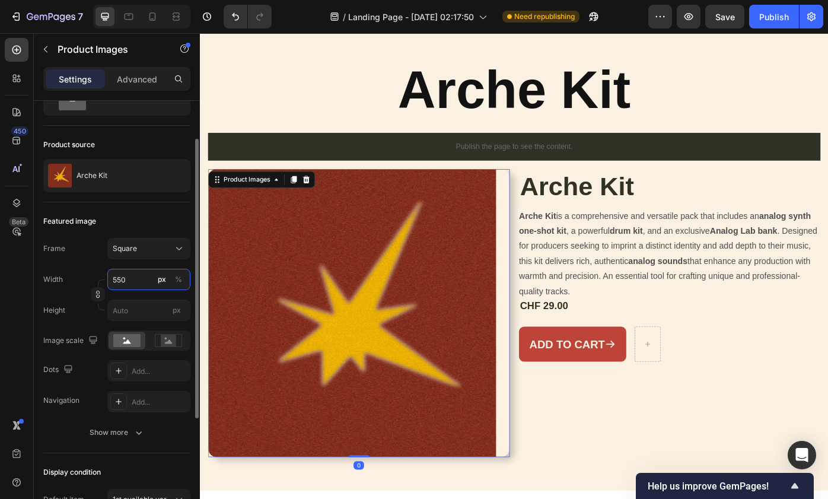
click at [138, 282] on input "550" at bounding box center [148, 279] width 83 height 21
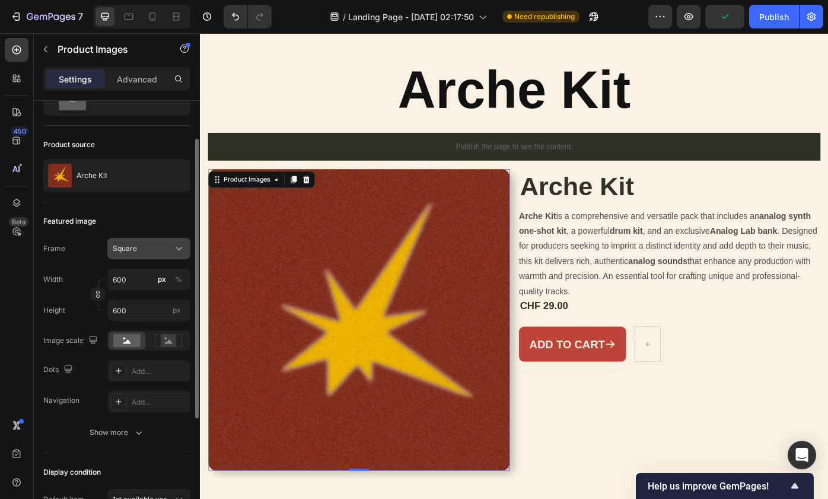
click at [182, 242] on button "Square" at bounding box center [148, 248] width 83 height 21
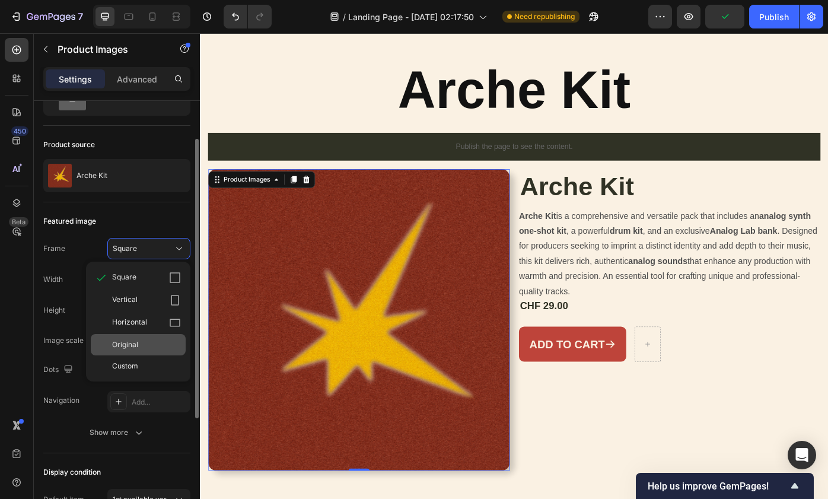
click at [169, 336] on div "Original" at bounding box center [138, 344] width 95 height 21
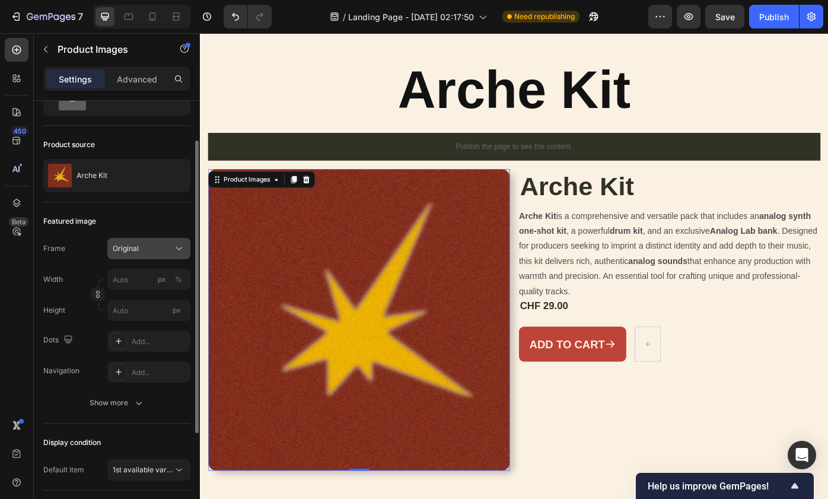
click at [164, 245] on div "Original" at bounding box center [142, 248] width 58 height 11
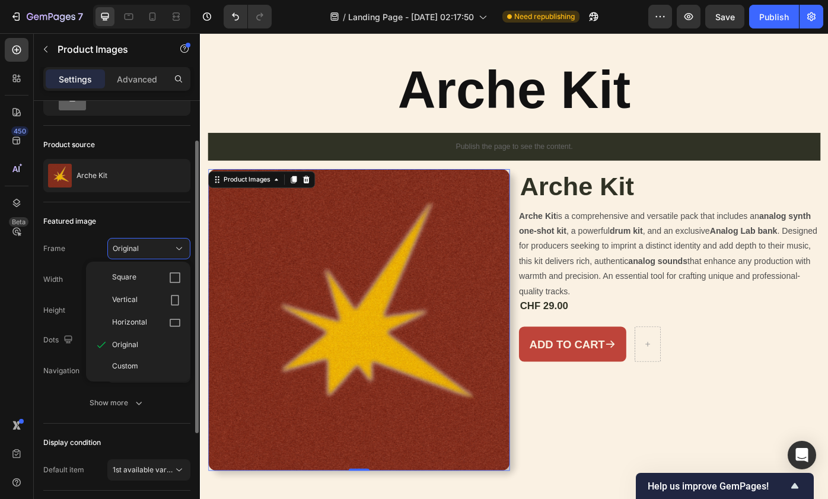
click at [166, 266] on div "Square Vertical Horizontal Original Custom" at bounding box center [138, 322] width 104 height 120
click at [166, 271] on div "Square" at bounding box center [138, 277] width 95 height 23
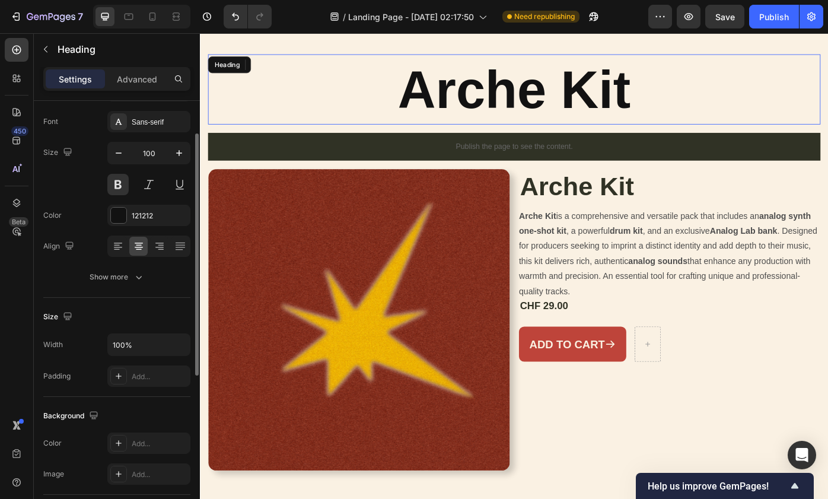
click at [315, 129] on p "Arche Kit" at bounding box center [556, 96] width 692 height 77
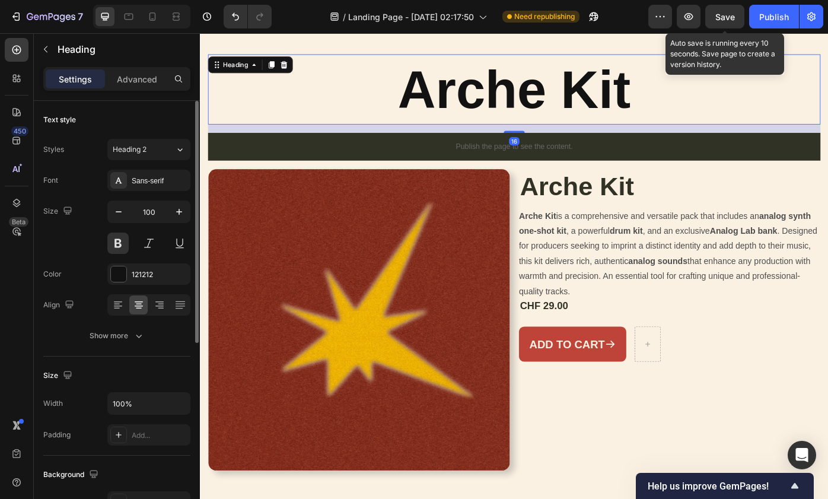
click at [719, 15] on span "Save" at bounding box center [726, 17] width 20 height 10
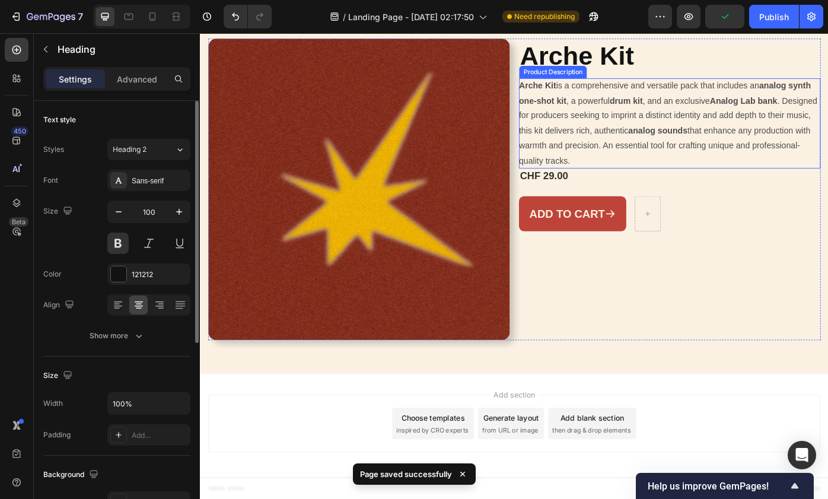
scroll to position [196, 0]
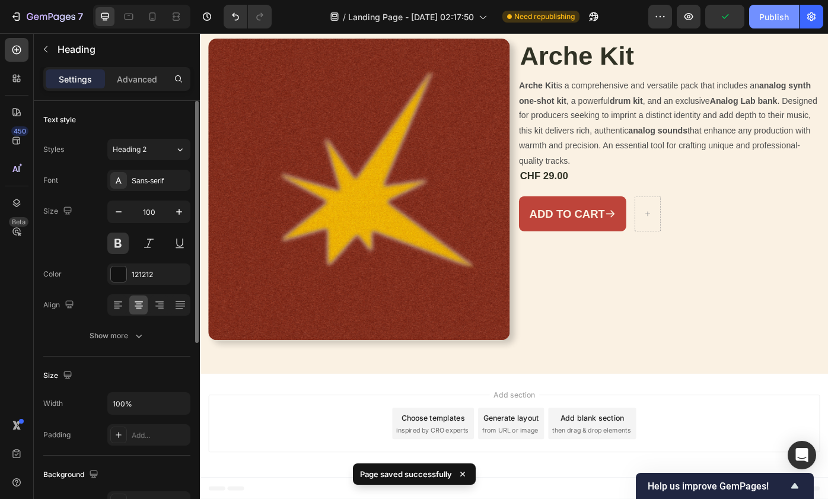
click at [776, 21] on div "Publish" at bounding box center [775, 17] width 30 height 12
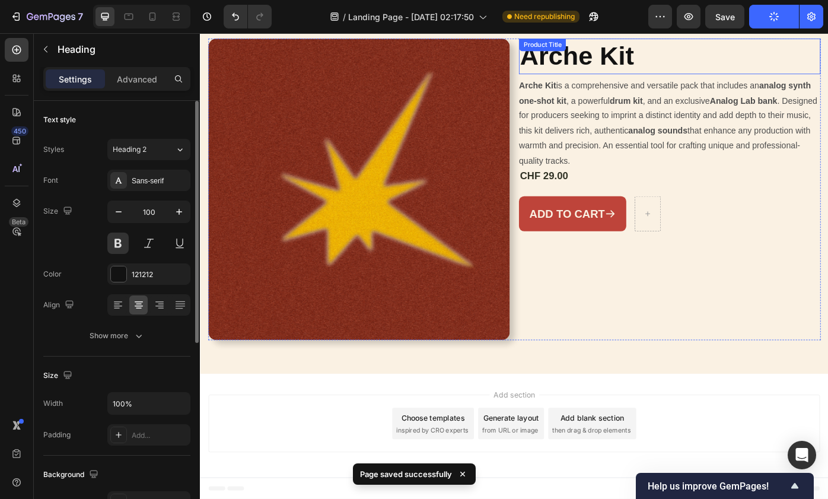
scroll to position [136, 0]
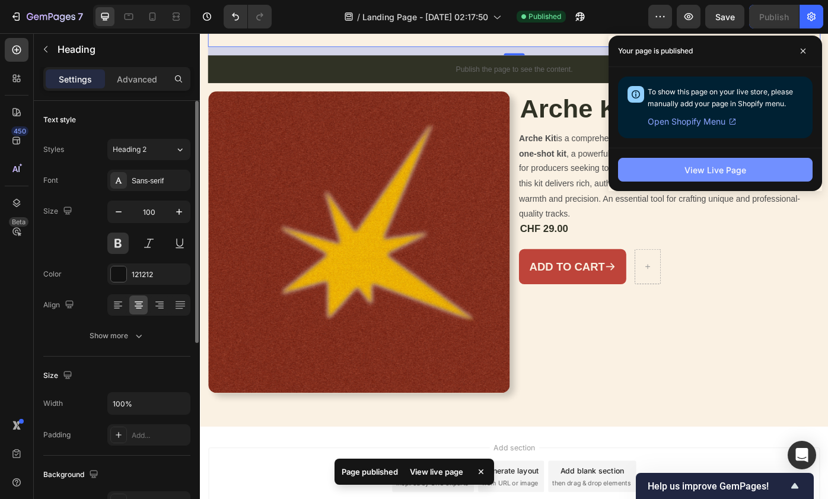
click at [732, 171] on div "View Live Page" at bounding box center [716, 170] width 62 height 12
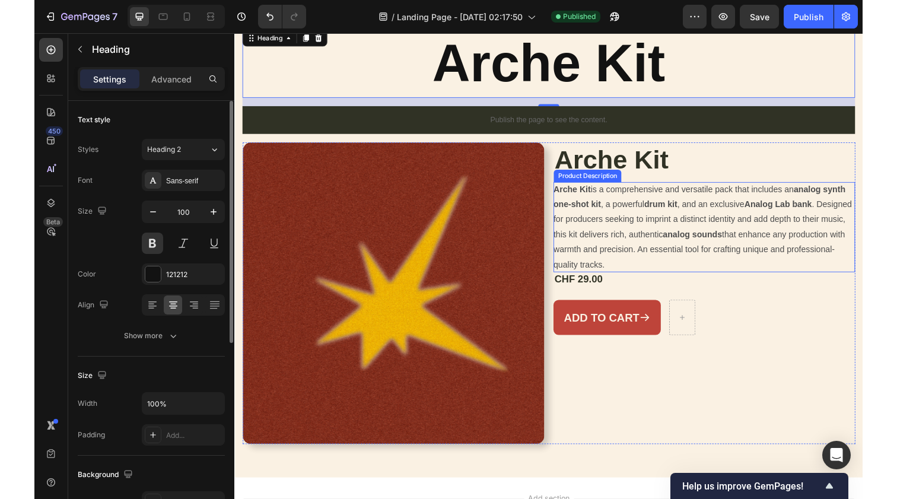
scroll to position [55, 0]
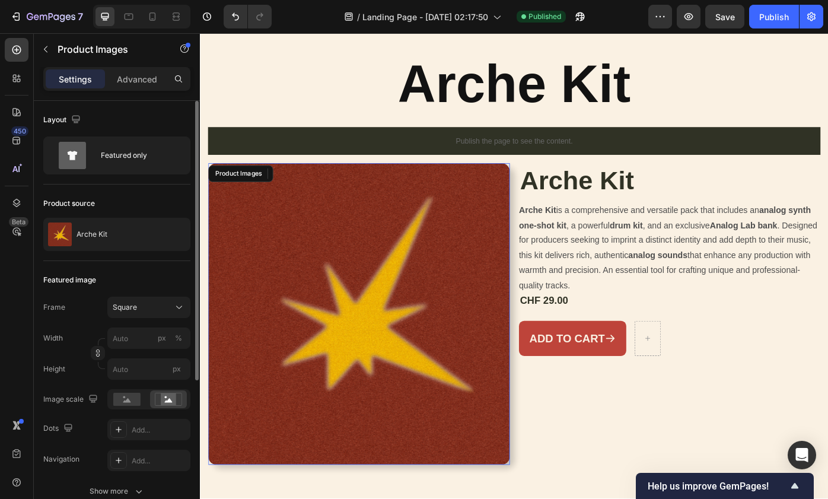
click at [475, 261] on img at bounding box center [380, 351] width 342 height 342
click at [323, 164] on div "Publish the page to see the content." at bounding box center [556, 154] width 694 height 31
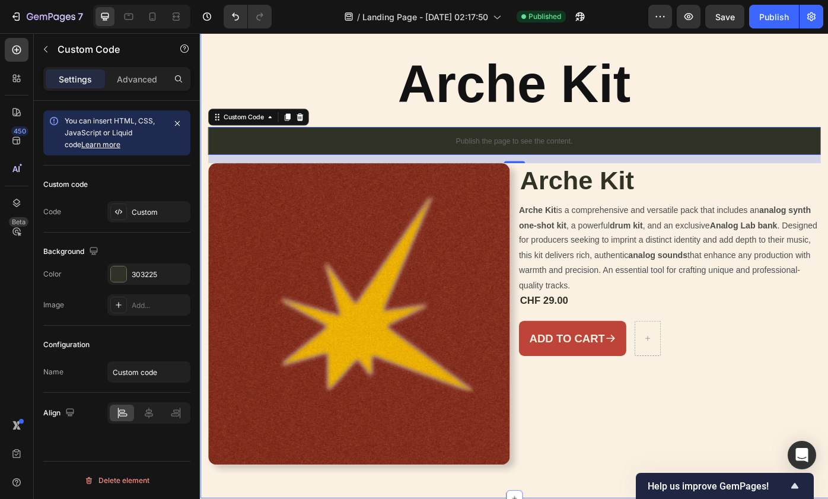
click at [355, 136] on div "Arche Kit Heading Publish the page to see the content. Custom Code 16 Product I…" at bounding box center [556, 290] width 694 height 481
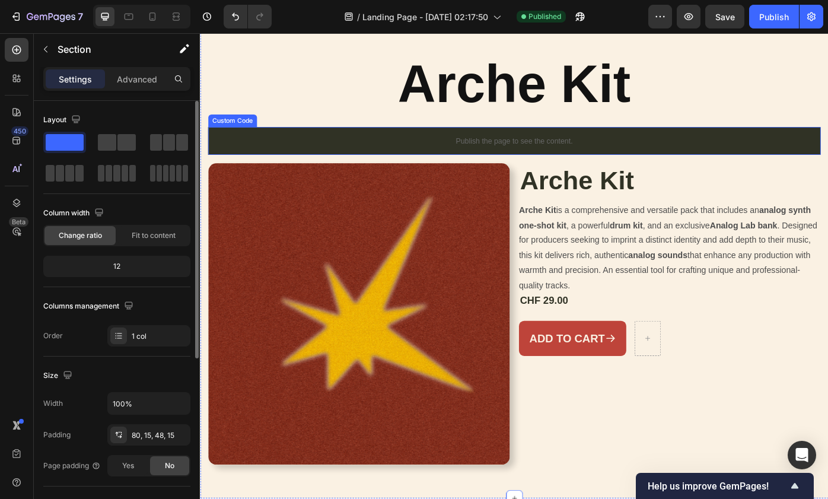
click at [367, 163] on div "Publish the page to see the content." at bounding box center [556, 154] width 694 height 31
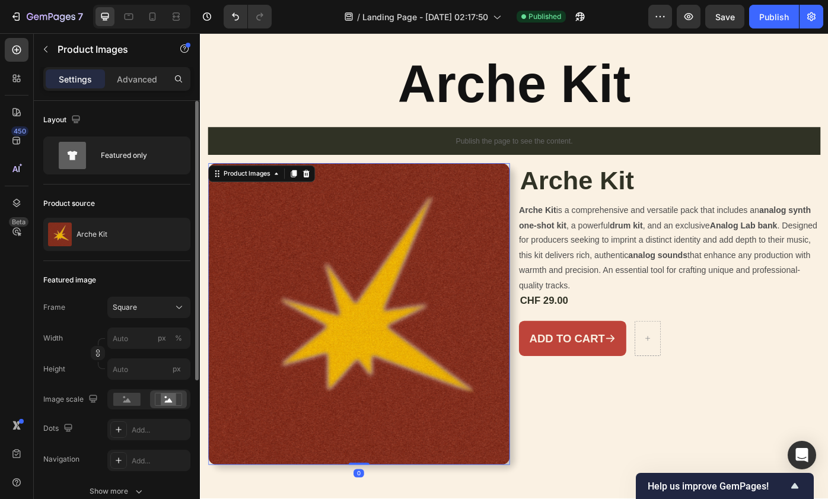
click at [367, 186] on img at bounding box center [380, 351] width 342 height 342
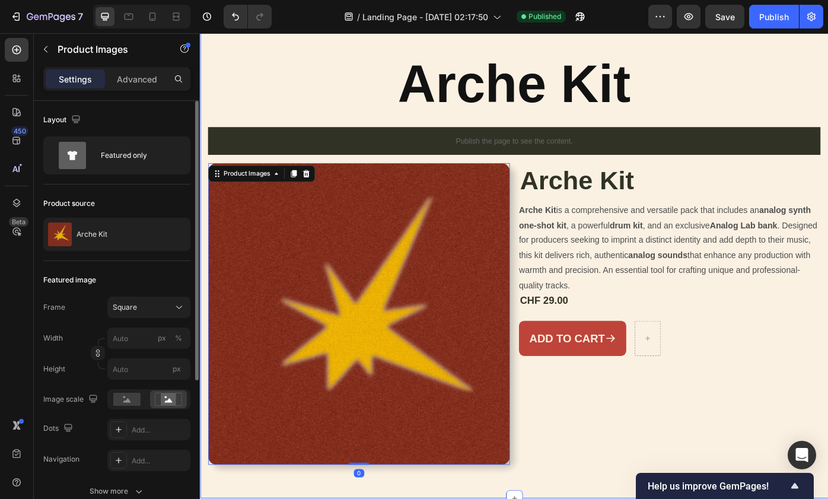
click at [443, 176] on div "Arche Kit Heading Publish the page to see the content. Custom Code Product Imag…" at bounding box center [556, 290] width 694 height 481
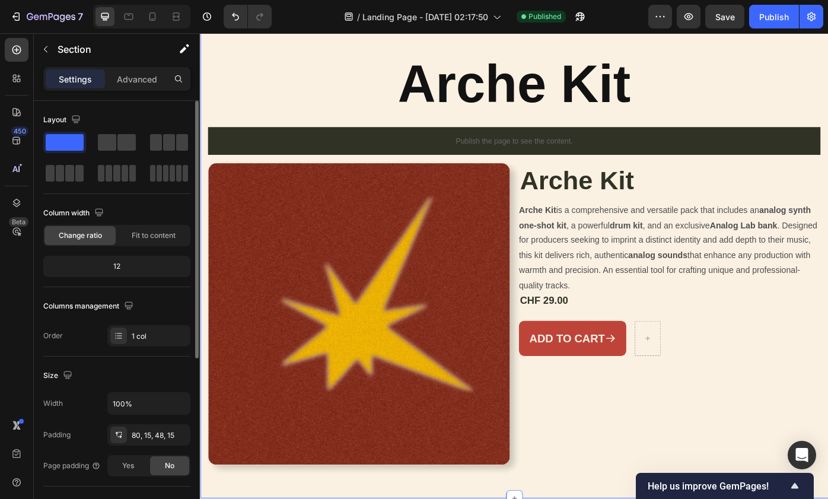
click at [555, 180] on div "Arche Kit Heading Publish the page to see the content. Custom Code Product Imag…" at bounding box center [556, 290] width 694 height 481
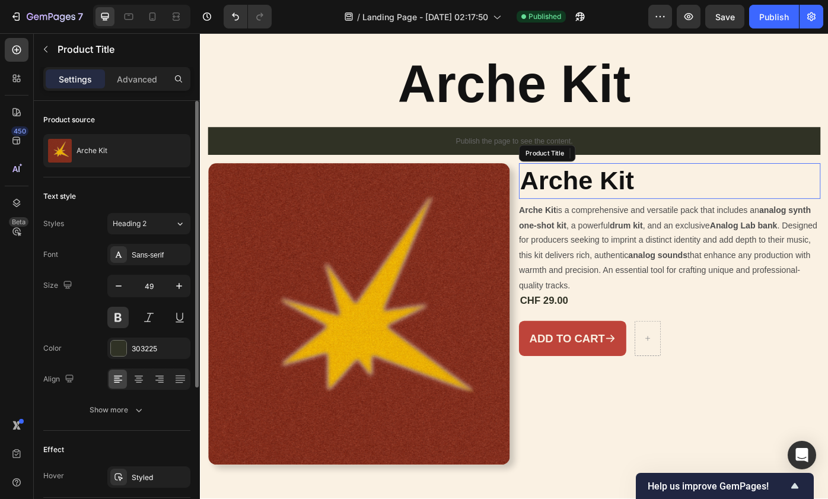
click at [562, 182] on h1 "Arche Kit" at bounding box center [732, 200] width 342 height 40
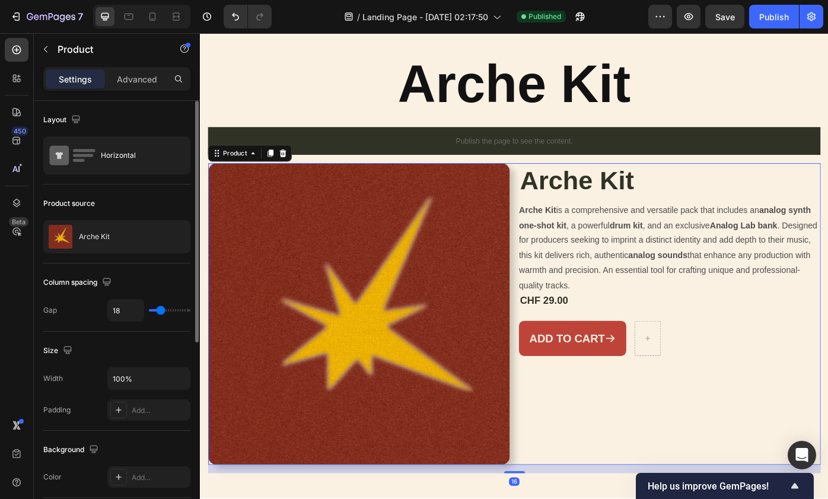
click at [552, 180] on div "Product Images Arche Kit Product Title Arche Kit is a comprehensive and versati…" at bounding box center [556, 351] width 694 height 342
click at [119, 236] on div "Arche Kit" at bounding box center [116, 236] width 147 height 33
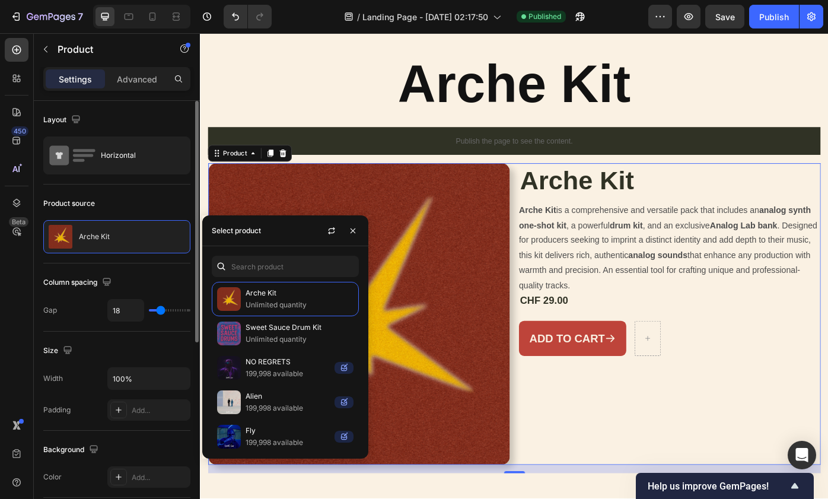
click at [112, 174] on div "Layout Horizontal" at bounding box center [116, 143] width 147 height 84
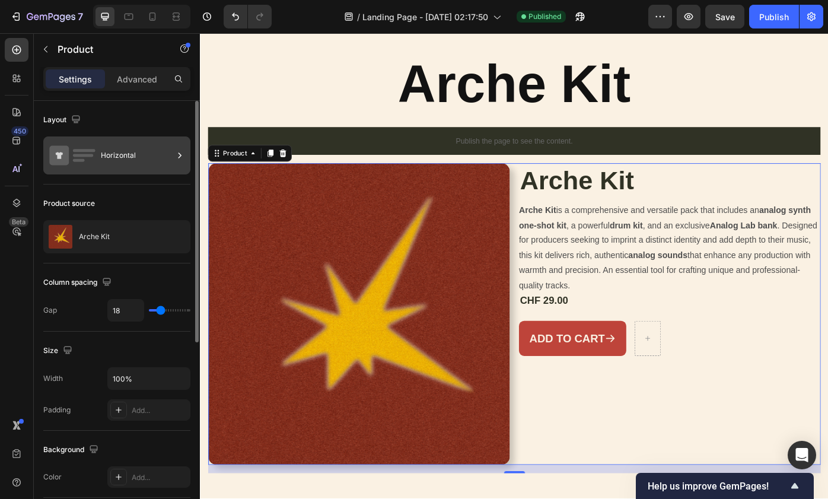
click at [115, 160] on div "Horizontal" at bounding box center [137, 155] width 72 height 27
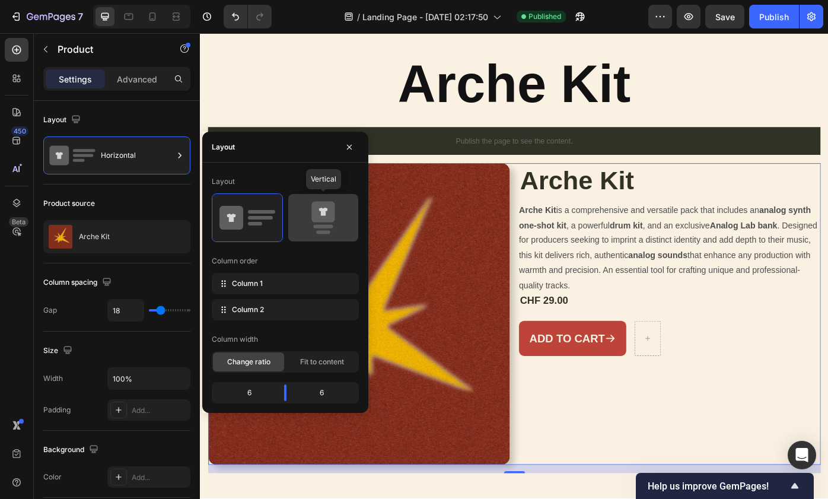
click at [339, 221] on icon at bounding box center [323, 217] width 56 height 33
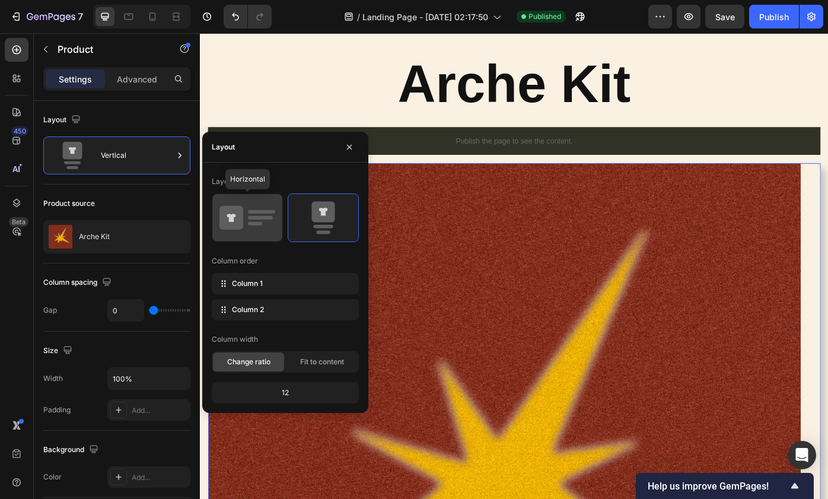
click at [262, 218] on rect at bounding box center [260, 218] width 25 height 4
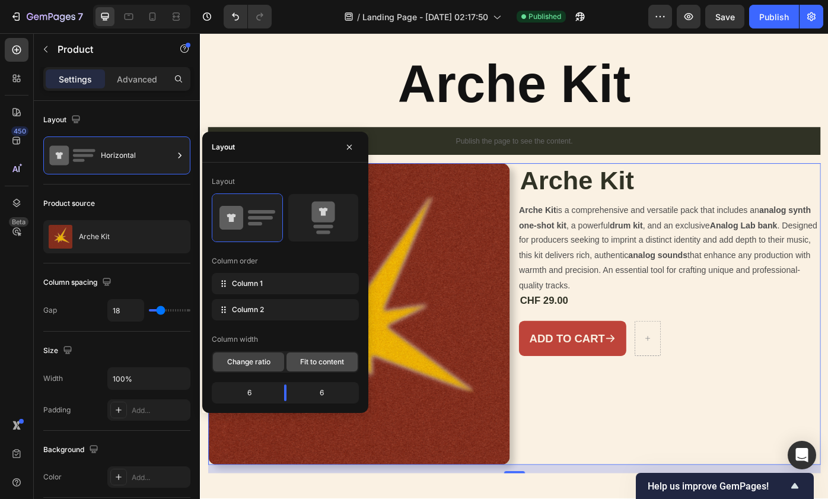
click at [300, 360] on span "Fit to content" at bounding box center [322, 362] width 44 height 11
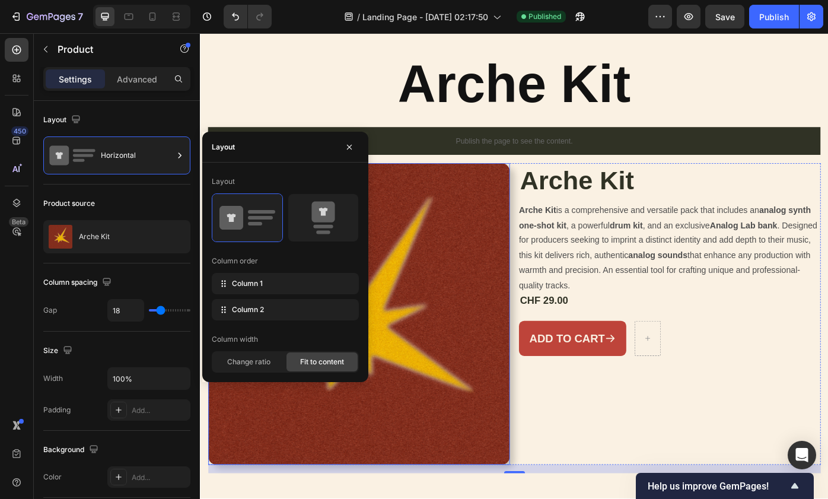
click at [471, 361] on img at bounding box center [380, 351] width 342 height 342
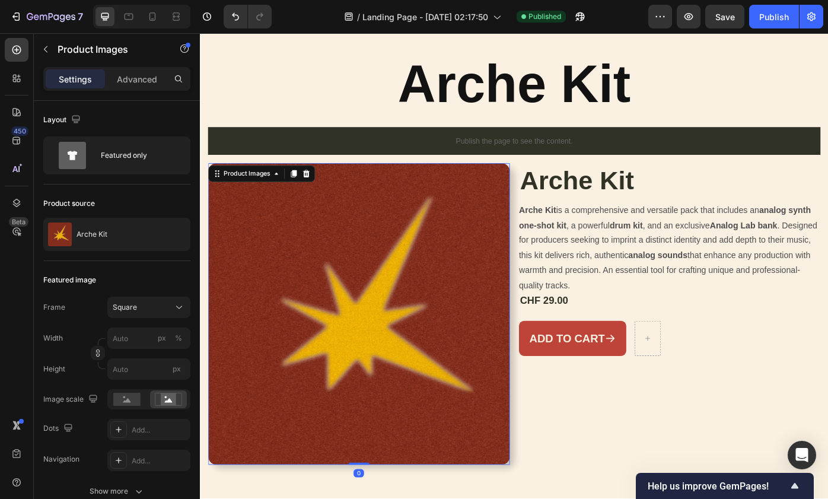
click at [553, 338] on div "Product Images 0 Arche Kit Product Title Arche Kit is a comprehensive and versa…" at bounding box center [556, 351] width 694 height 342
click at [548, 338] on img at bounding box center [380, 351] width 342 height 342
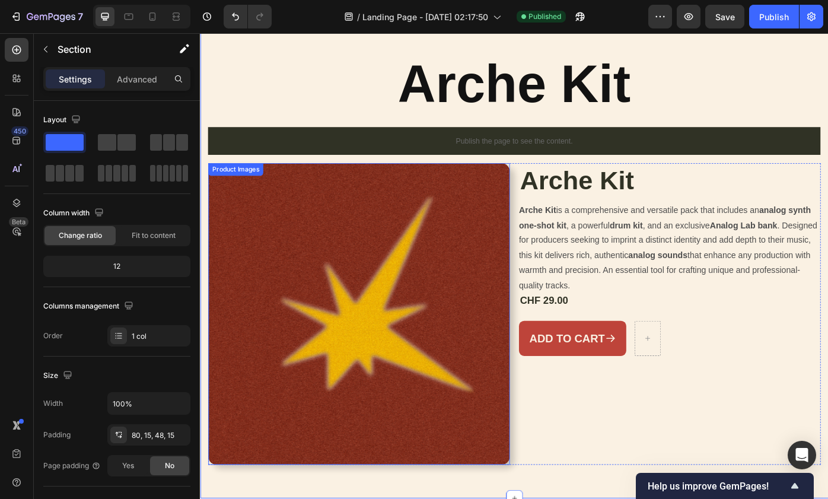
click at [383, 498] on img at bounding box center [380, 351] width 342 height 342
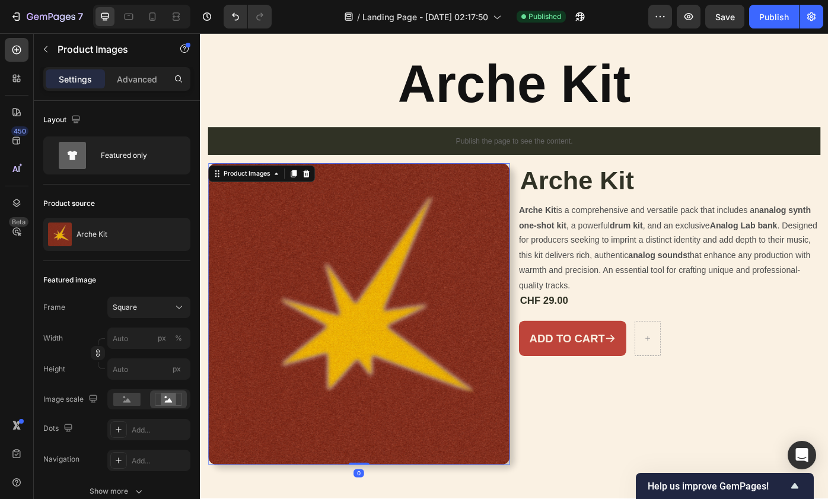
drag, startPoint x: 383, startPoint y: 521, endPoint x: 383, endPoint y: 469, distance: 51.6
click at [383, 469] on div "Product Images 0" at bounding box center [380, 351] width 342 height 342
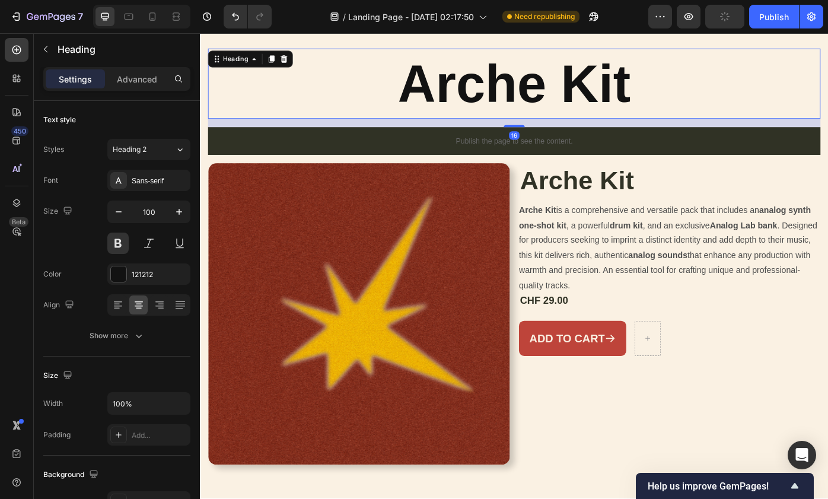
click at [293, 108] on p "Arche Kit" at bounding box center [556, 90] width 692 height 77
click at [287, 185] on div "Product Images" at bounding box center [380, 351] width 342 height 342
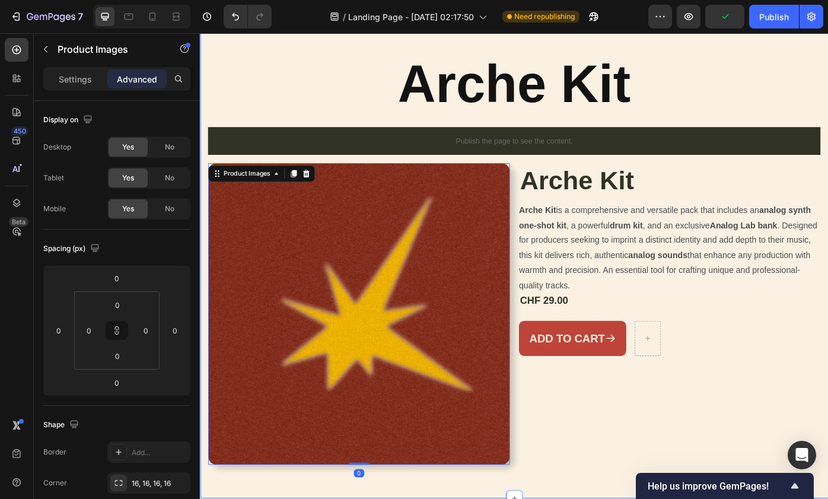
click at [286, 176] on div "Arche Kit Heading Publish the page to see the content. Custom Code Product Imag…" at bounding box center [556, 290] width 694 height 481
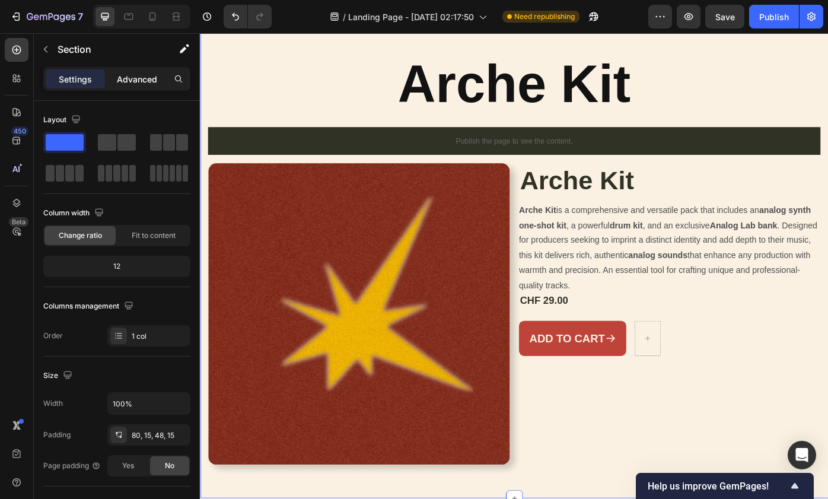
click at [135, 80] on p "Advanced" at bounding box center [137, 79] width 40 height 12
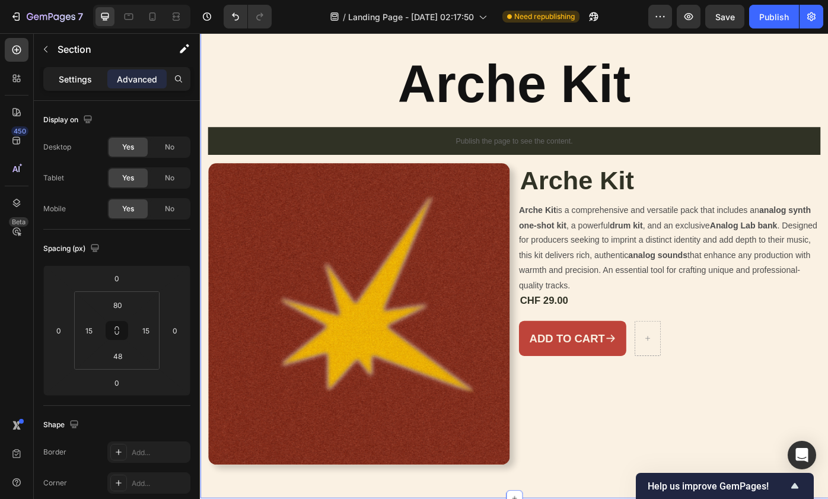
click at [94, 86] on div "Settings" at bounding box center [75, 78] width 59 height 19
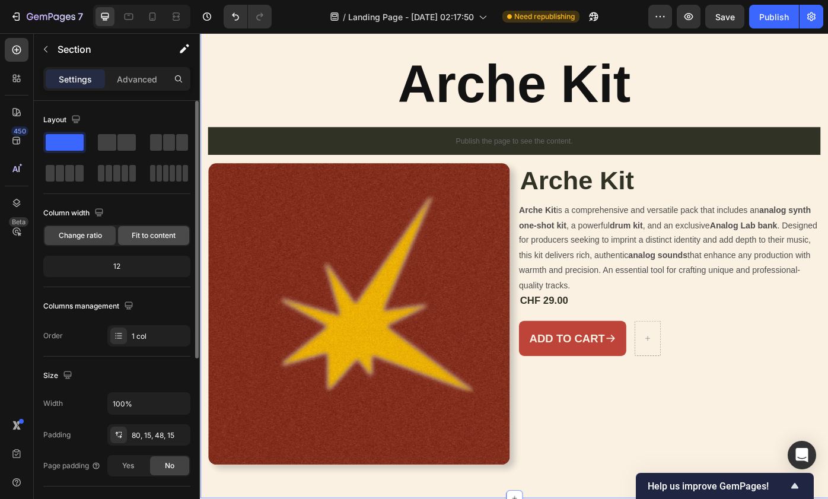
click at [159, 239] on span "Fit to content" at bounding box center [154, 235] width 44 height 11
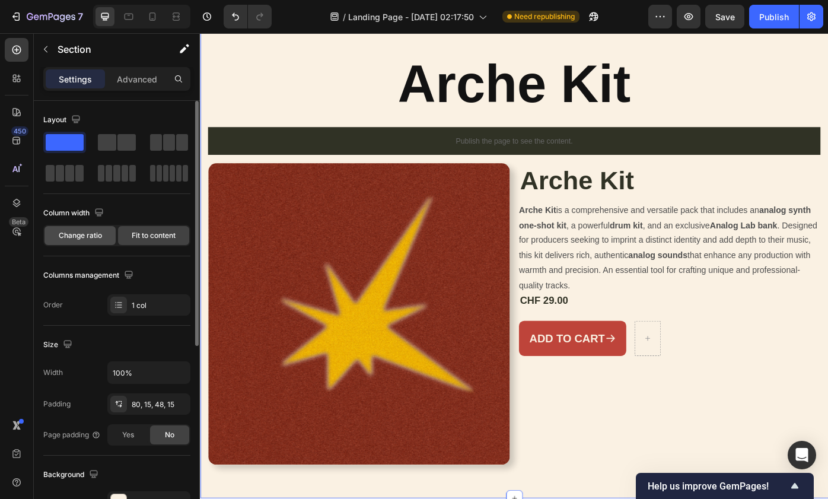
click at [98, 231] on span "Change ratio" at bounding box center [80, 235] width 43 height 11
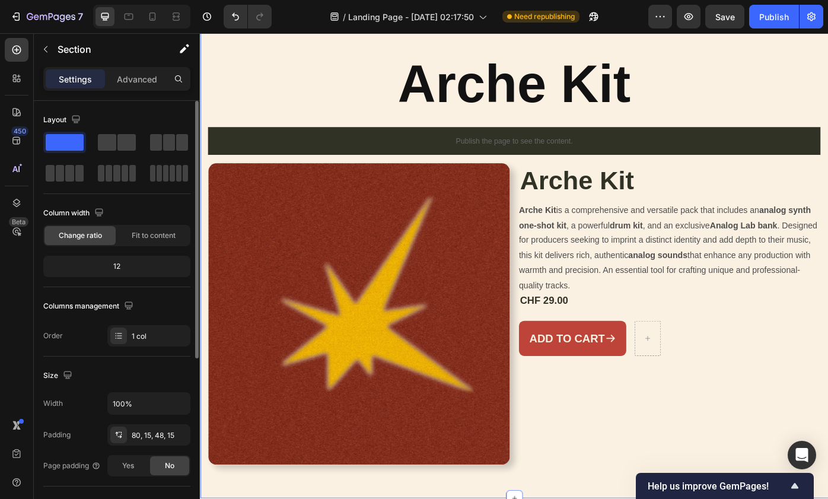
click at [140, 266] on div "12" at bounding box center [117, 266] width 142 height 17
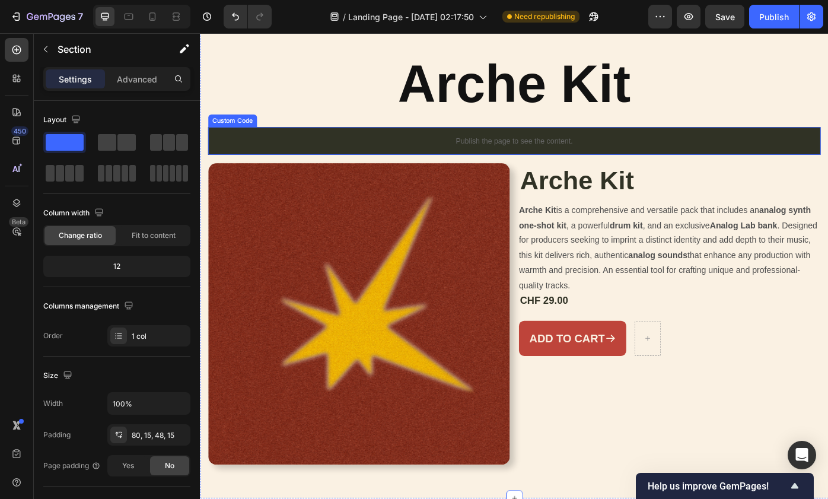
click at [271, 170] on div "Publish the page to see the content." at bounding box center [556, 154] width 694 height 31
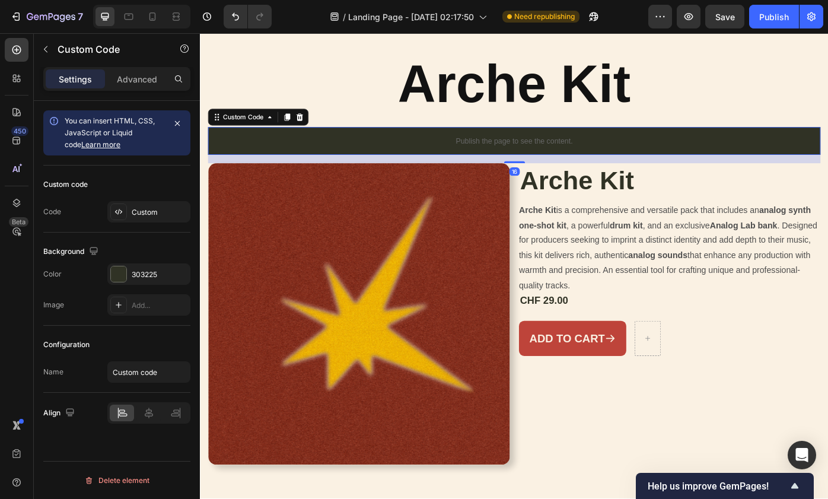
click at [614, 176] on div "16" at bounding box center [556, 175] width 694 height 9
click at [614, 184] on h1 "Arche Kit" at bounding box center [732, 200] width 342 height 40
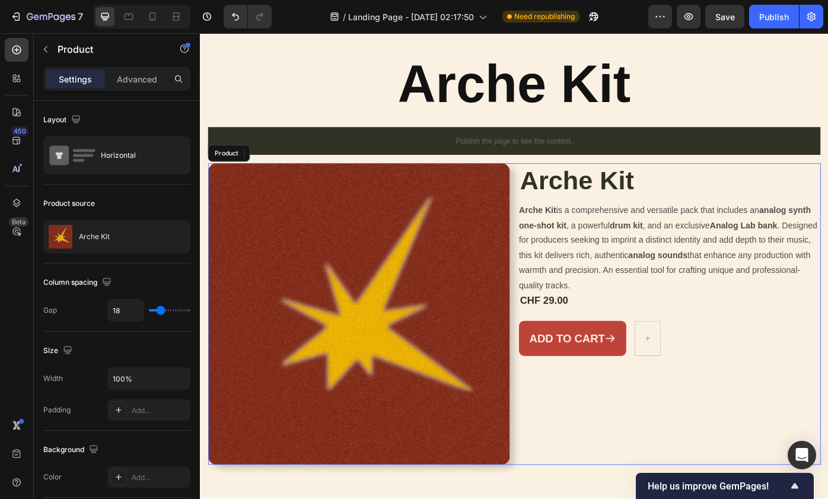
click at [640, 498] on div "Arche Kit Product Title Edit content in Shopify 8 Arche Kit is a comprehensive …" at bounding box center [732, 351] width 342 height 342
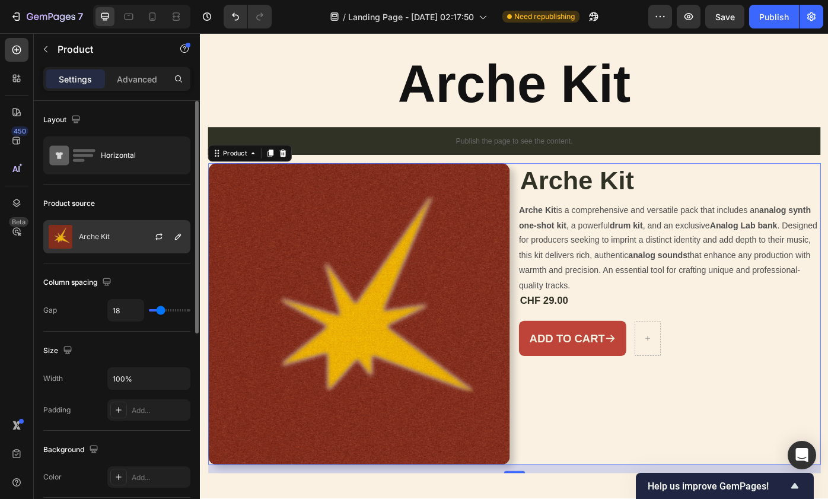
click at [138, 239] on div at bounding box center [164, 237] width 52 height 32
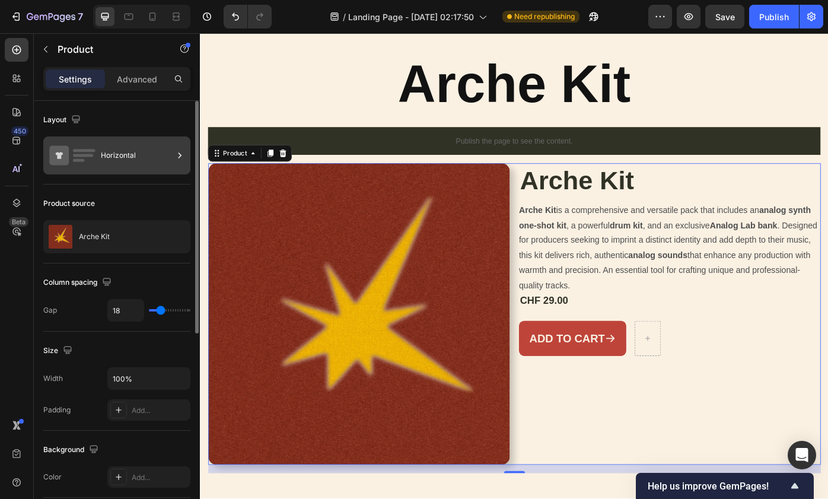
click at [134, 163] on div "Horizontal" at bounding box center [137, 155] width 72 height 27
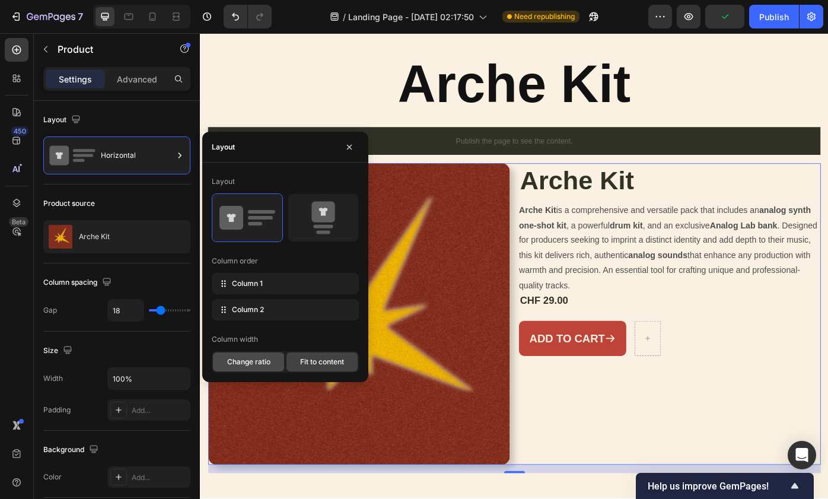
click at [259, 358] on span "Change ratio" at bounding box center [248, 362] width 43 height 11
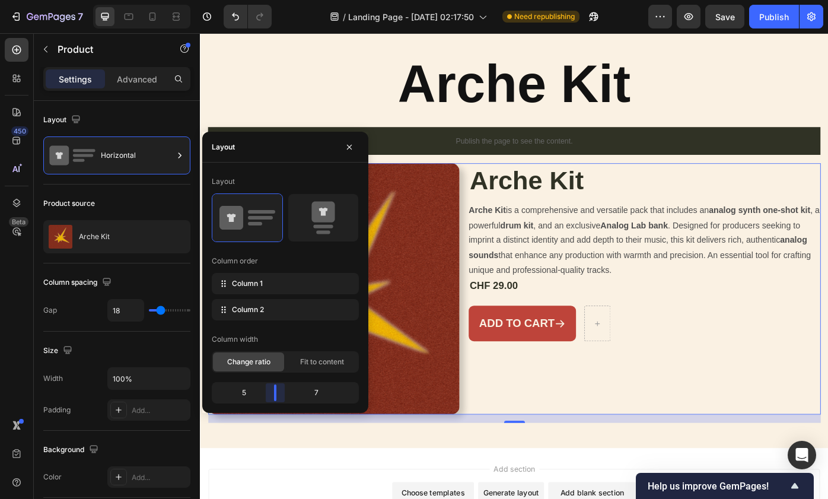
drag, startPoint x: 287, startPoint y: 391, endPoint x: 275, endPoint y: 391, distance: 12.5
click at [275, 0] on body "7 / Landing Page - [DATE] 02:17:50 Need republishing Preview Save Publish 450 B…" at bounding box center [414, 0] width 828 height 0
click at [277, 0] on body "7 / Landing Page - [DATE] 02:17:50 Need republishing Preview Save Publish 450 B…" at bounding box center [414, 0] width 828 height 0
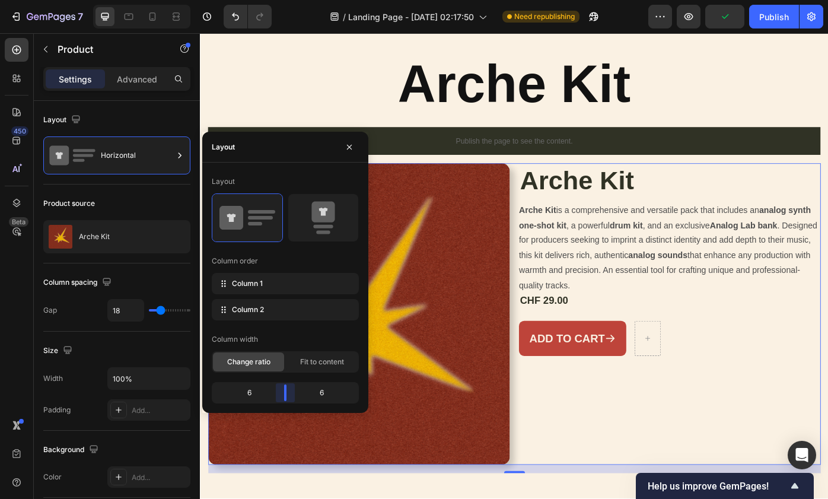
drag, startPoint x: 281, startPoint y: 396, endPoint x: 292, endPoint y: 397, distance: 11.3
click at [292, 0] on body "7 / Landing Page - [DATE] 02:17:50 Need republishing Preview Publish 450 Beta S…" at bounding box center [414, 0] width 828 height 0
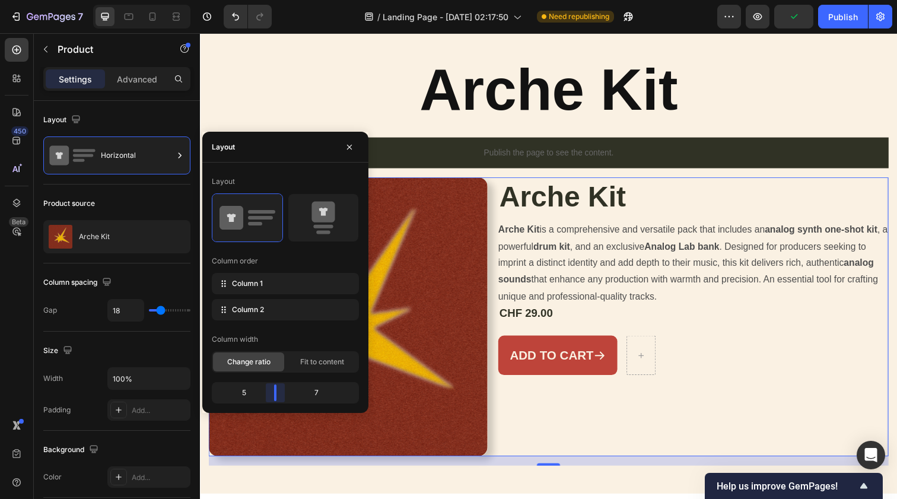
drag, startPoint x: 287, startPoint y: 392, endPoint x: 268, endPoint y: 392, distance: 19.0
click at [268, 0] on body "7 / Landing Page - [DATE] 02:17:50 Need republishing Preview Publish 450 Beta S…" at bounding box center [448, 0] width 897 height 0
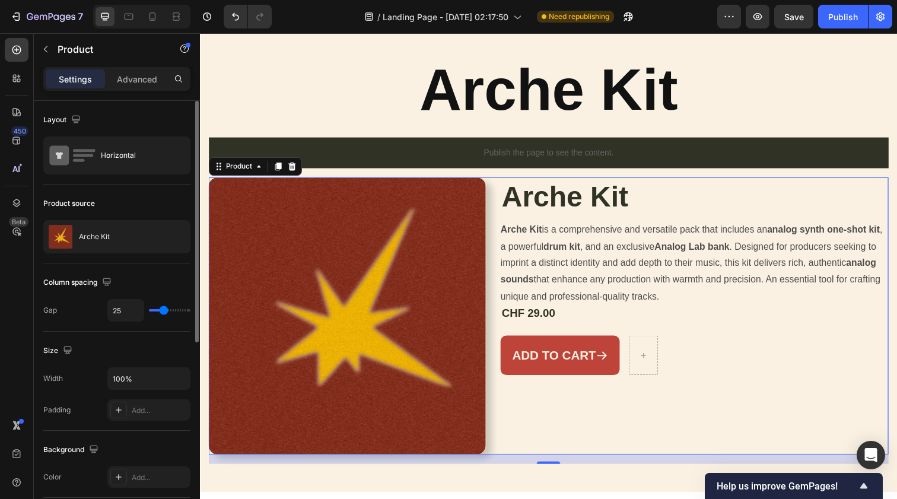
click at [162, 312] on input "range" at bounding box center [170, 310] width 42 height 2
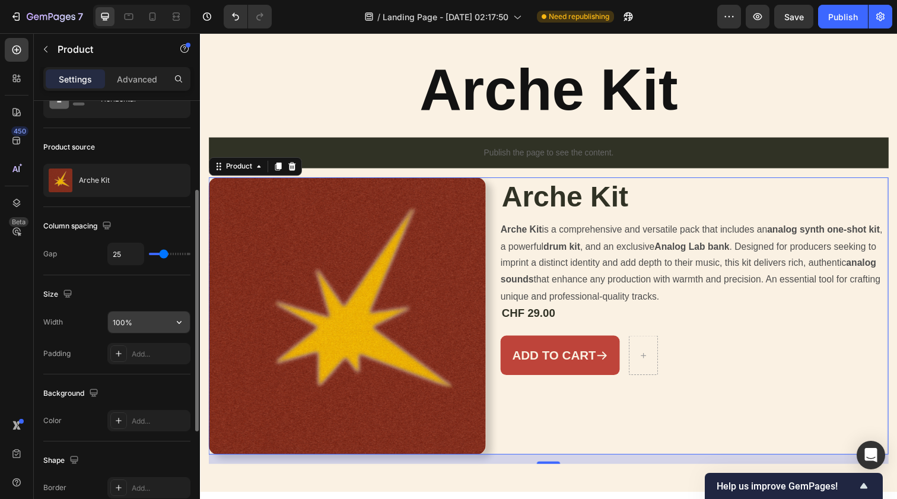
scroll to position [131, 0]
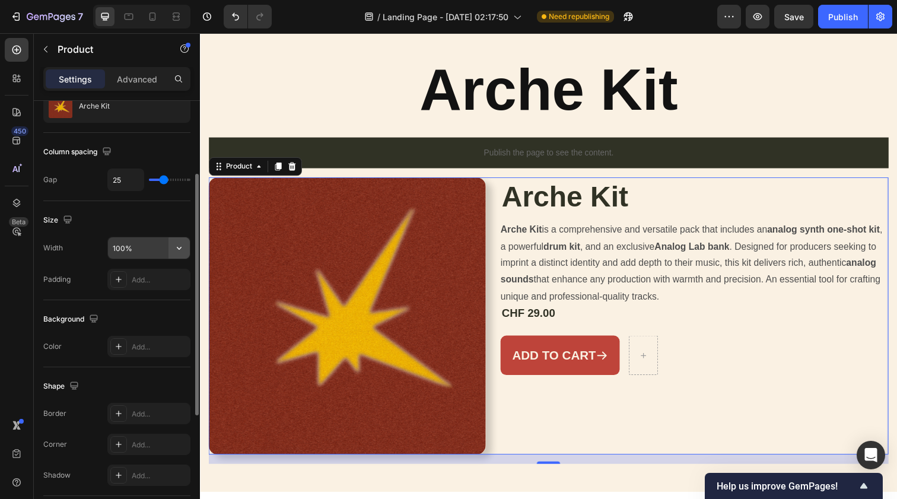
click at [170, 245] on button "button" at bounding box center [179, 247] width 21 height 21
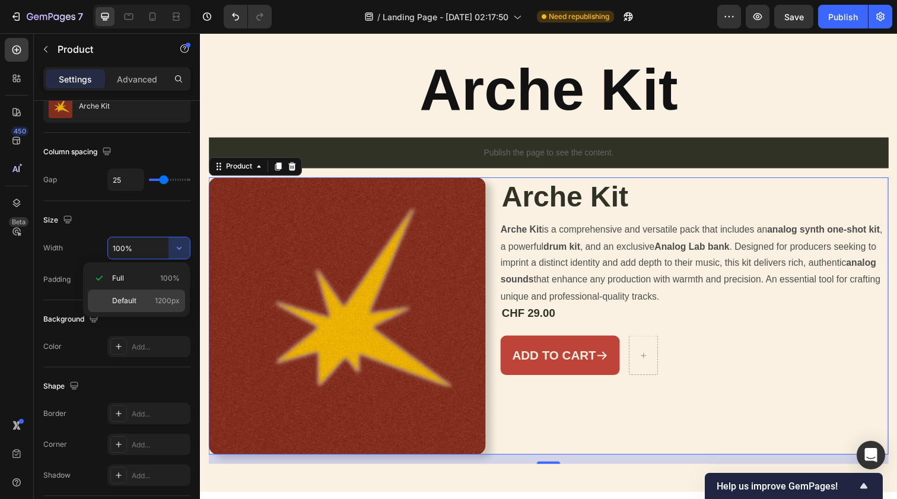
click at [152, 293] on div "Default 1200px" at bounding box center [136, 301] width 97 height 23
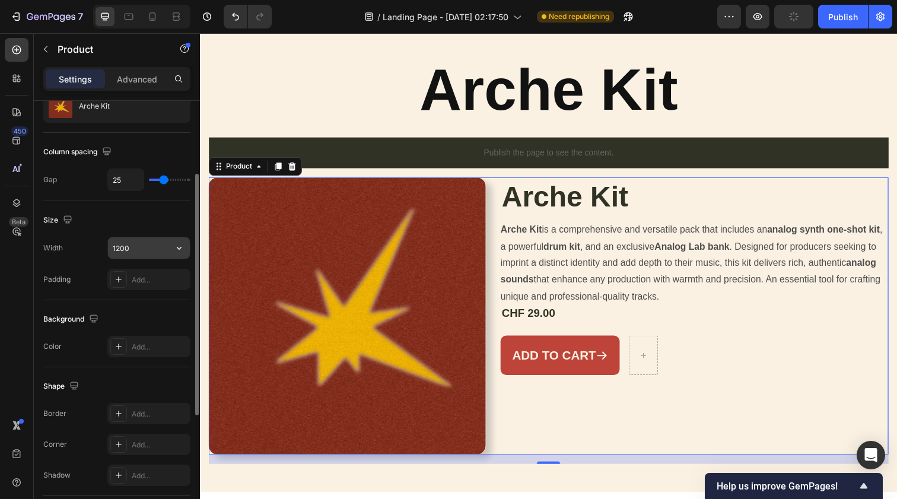
click at [136, 252] on input "1200" at bounding box center [149, 247] width 82 height 21
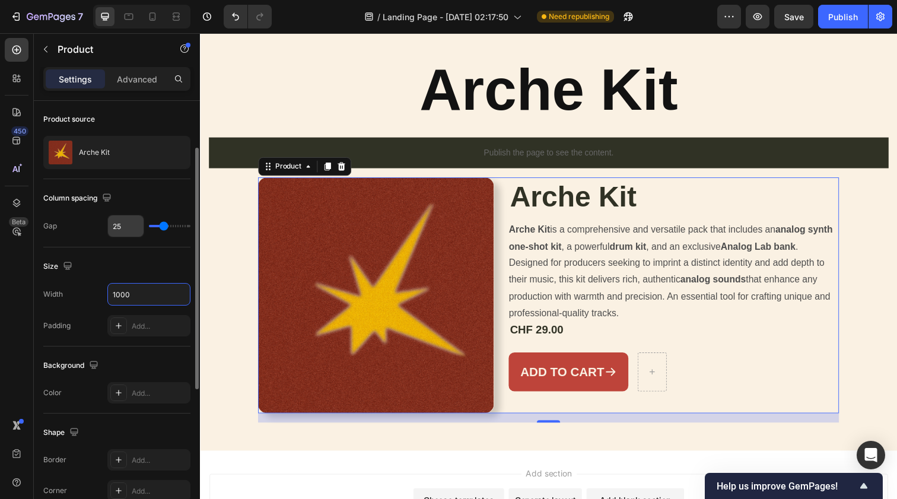
scroll to position [0, 0]
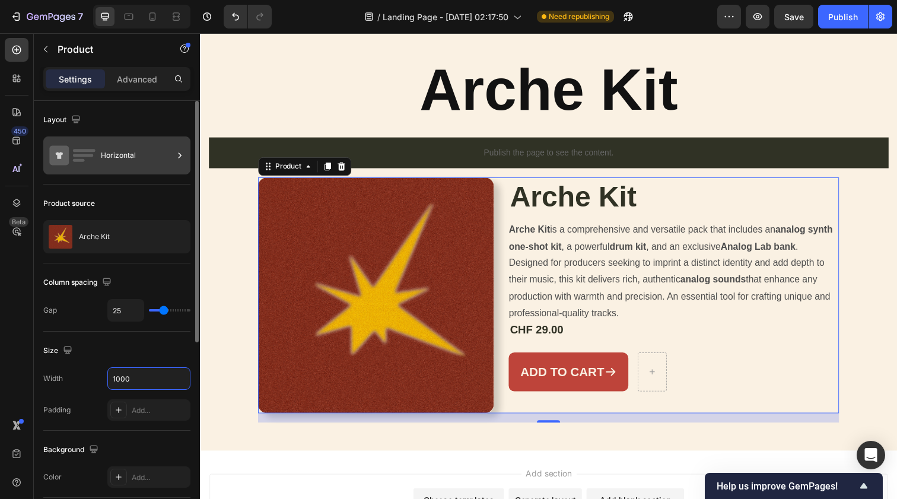
click at [128, 150] on div "Horizontal" at bounding box center [137, 155] width 72 height 27
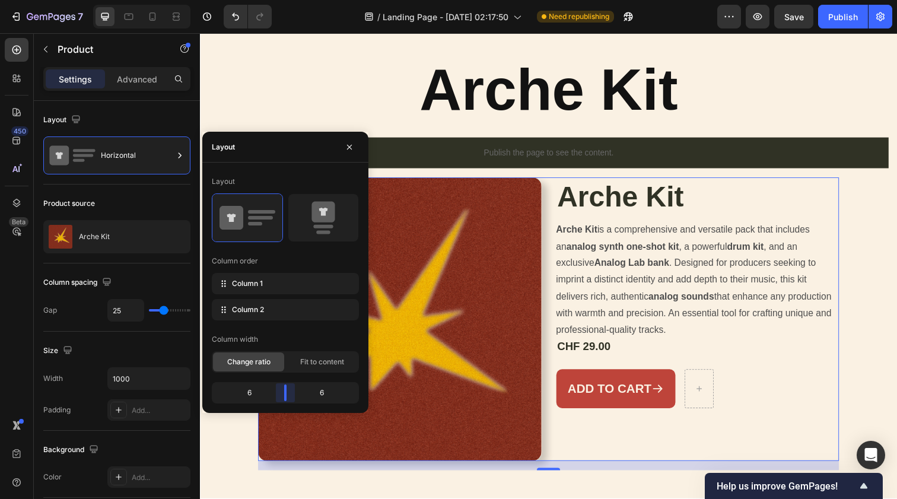
drag, startPoint x: 276, startPoint y: 396, endPoint x: 284, endPoint y: 396, distance: 7.7
click at [284, 0] on body "7 / Landing Page - [DATE] 02:17:50 Need republishing Preview Save Publish 450 B…" at bounding box center [448, 0] width 897 height 0
click at [260, 396] on div "6" at bounding box center [244, 393] width 61 height 17
click at [244, 393] on div "6" at bounding box center [244, 393] width 61 height 17
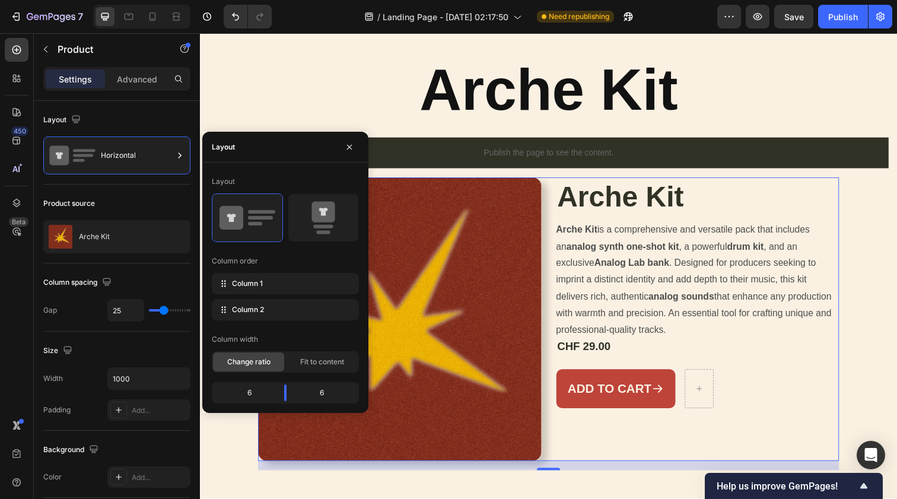
click at [251, 393] on div "6" at bounding box center [244, 393] width 61 height 17
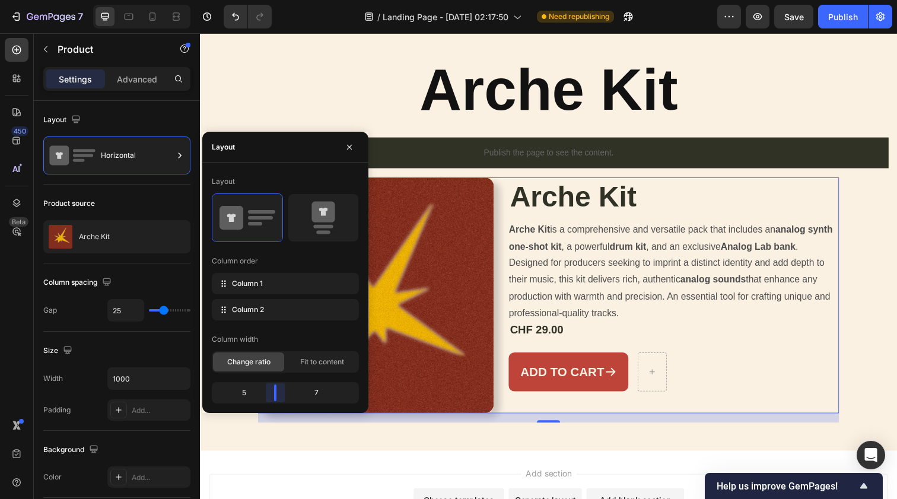
drag, startPoint x: 283, startPoint y: 397, endPoint x: 274, endPoint y: 397, distance: 8.9
click at [274, 0] on body "7 / Landing Page - [DATE] 02:17:50 Need republishing Preview Save Publish 450 B…" at bounding box center [448, 0] width 897 height 0
click at [849, 22] on div "Publish" at bounding box center [843, 17] width 30 height 12
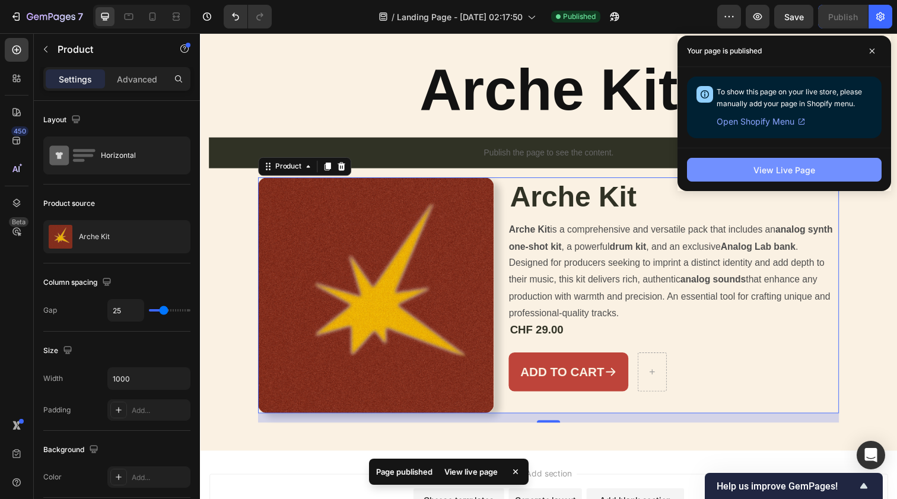
click at [782, 172] on div "View Live Page" at bounding box center [785, 170] width 62 height 12
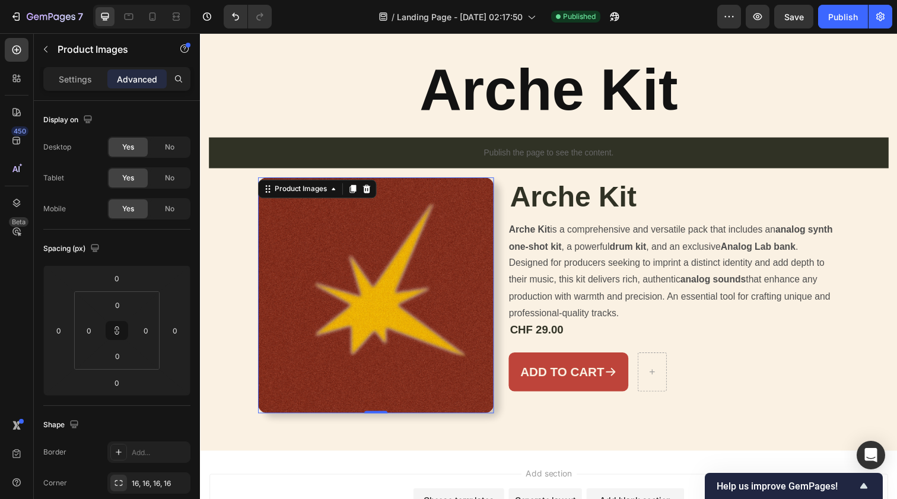
click at [393, 244] on img at bounding box center [379, 300] width 241 height 241
click at [548, 222] on div "Product Description" at bounding box center [554, 218] width 78 height 14
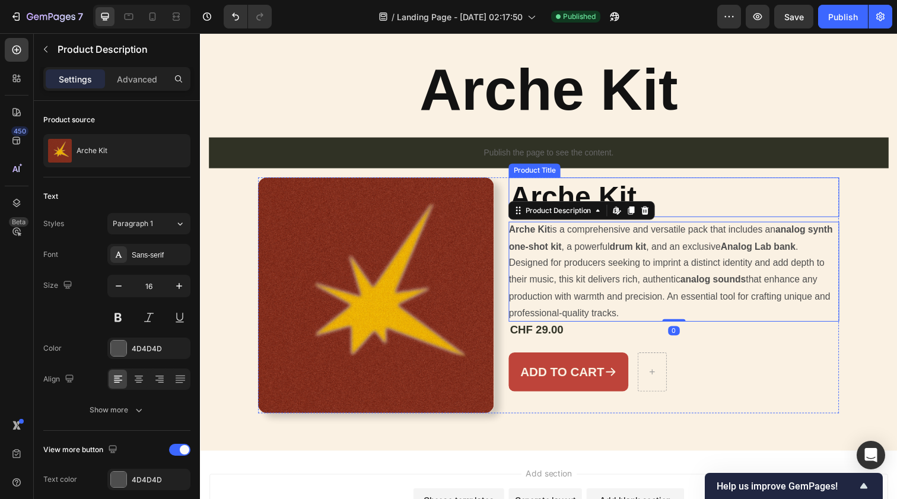
click at [528, 187] on h1 "Arche Kit" at bounding box center [684, 200] width 338 height 40
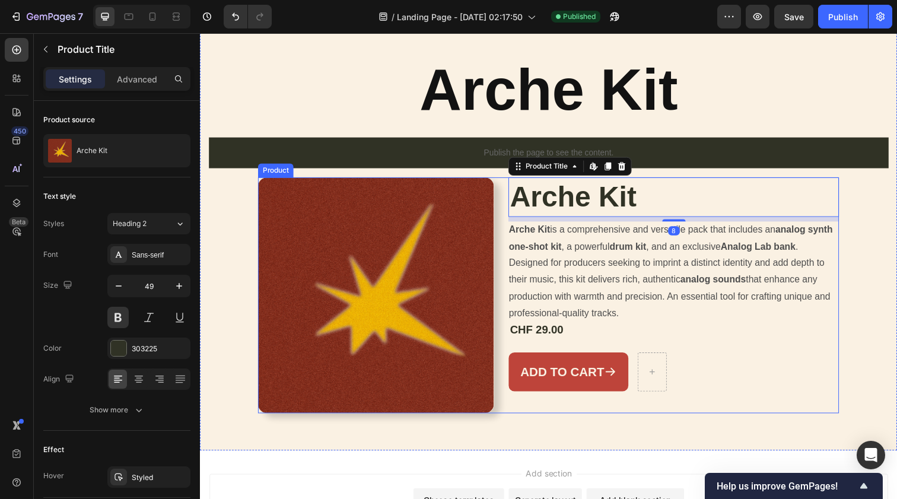
click at [603, 409] on div "Arche Kit Product Title Edit content in Shopify 8 Arche Kit is a comprehensive …" at bounding box center [684, 300] width 338 height 241
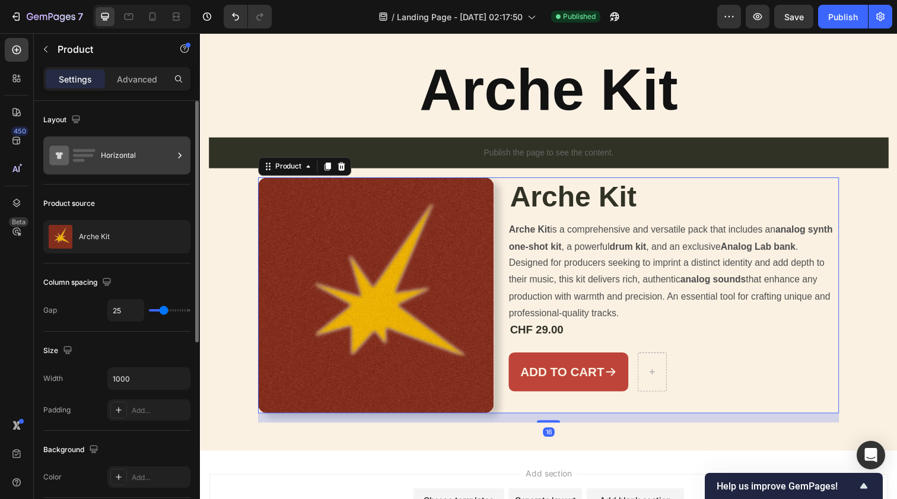
click at [132, 156] on div "Horizontal" at bounding box center [137, 155] width 72 height 27
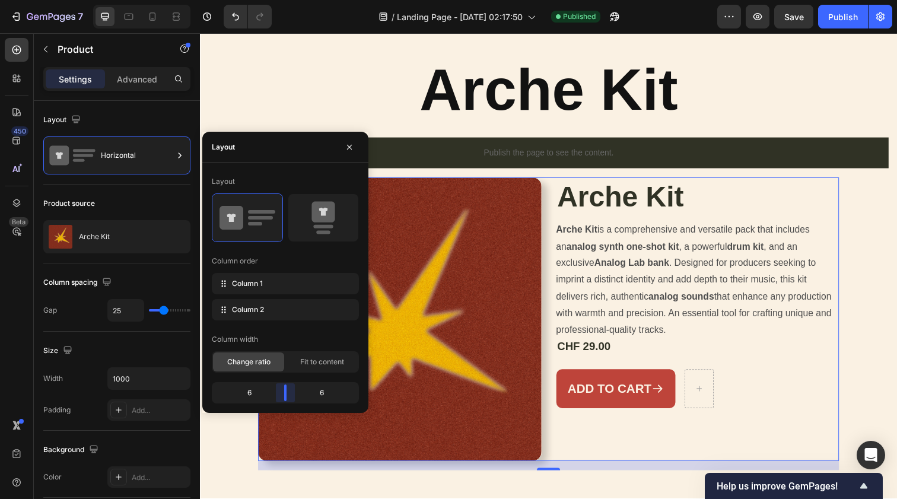
drag, startPoint x: 275, startPoint y: 387, endPoint x: 285, endPoint y: 387, distance: 9.5
click at [285, 0] on body "7 / Landing Page - [DATE] 02:17:50 Published Preview Save Publish 450 Beta Sect…" at bounding box center [448, 0] width 897 height 0
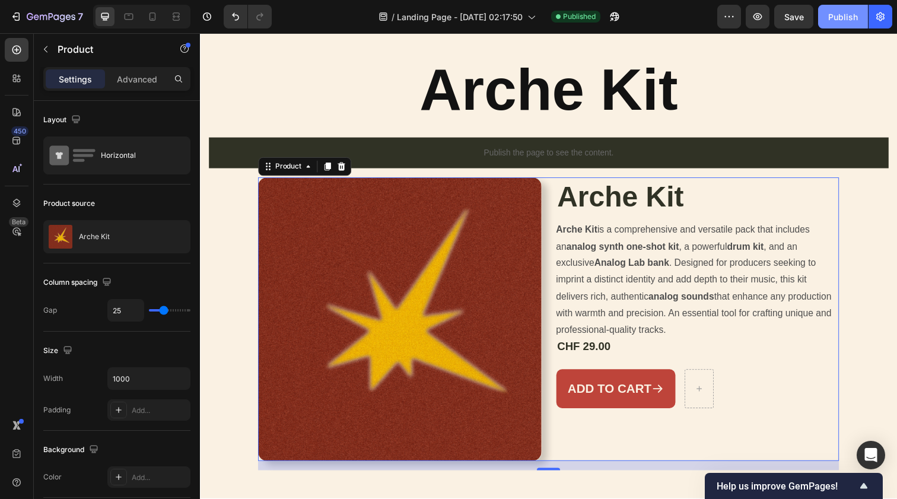
click at [840, 11] on div "Publish" at bounding box center [843, 17] width 30 height 12
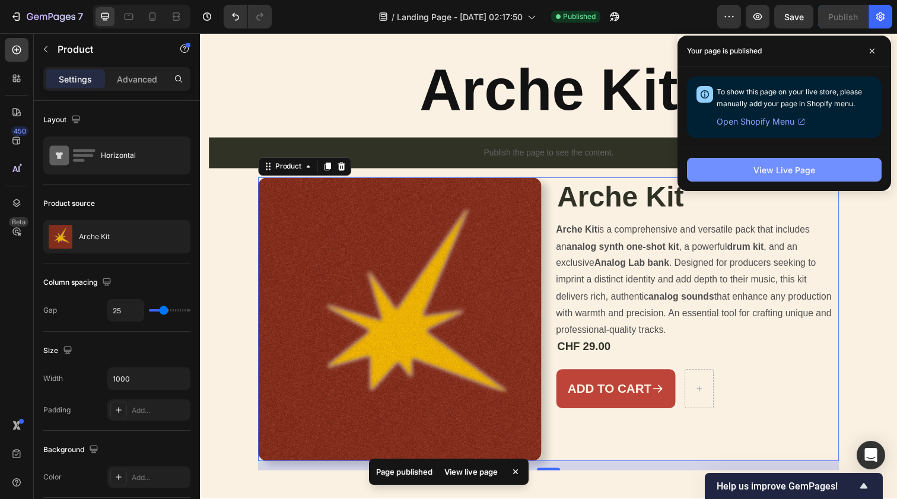
click at [811, 169] on div "View Live Page" at bounding box center [785, 170] width 62 height 12
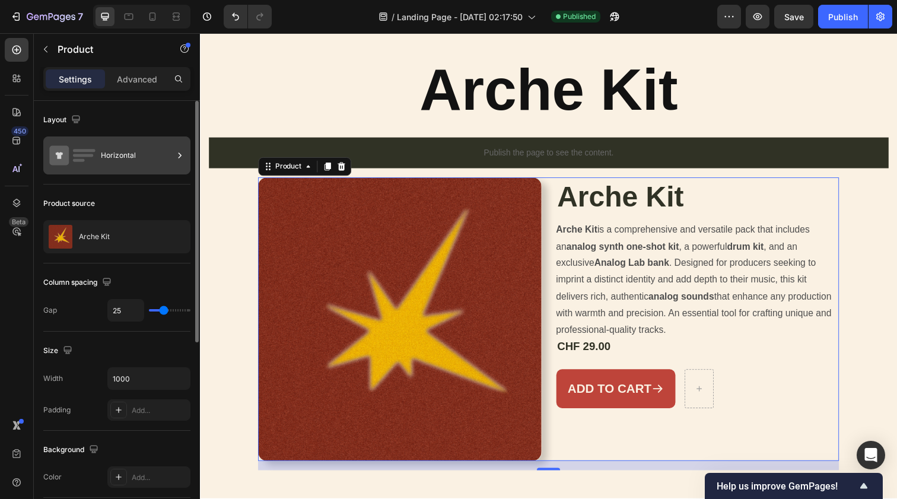
click at [135, 169] on div "Horizontal" at bounding box center [116, 155] width 147 height 38
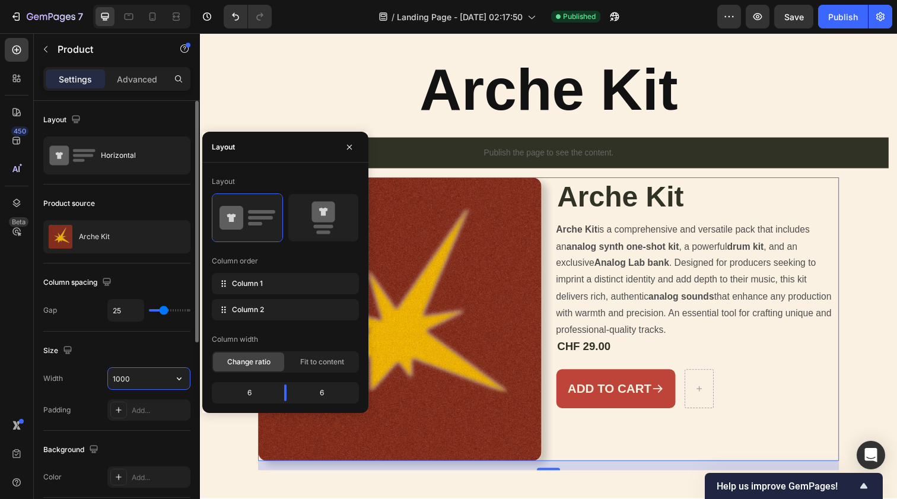
click at [150, 381] on input "1000" at bounding box center [149, 378] width 82 height 21
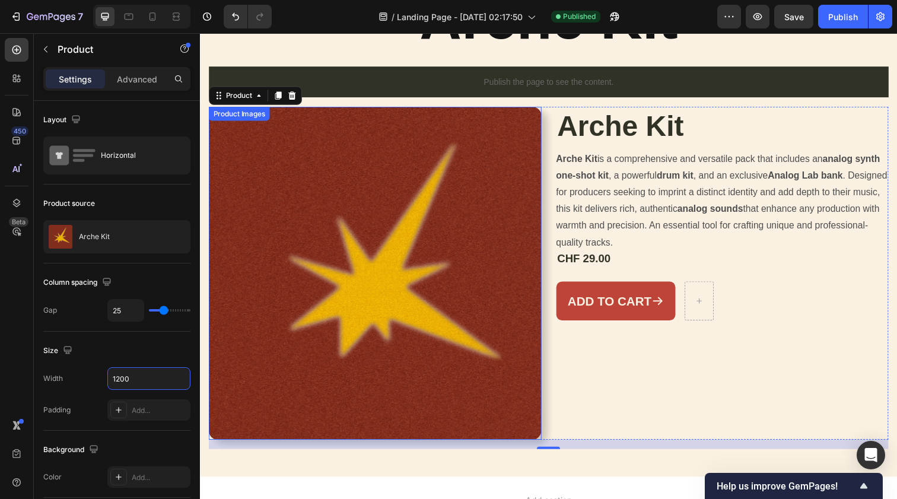
scroll to position [150, 0]
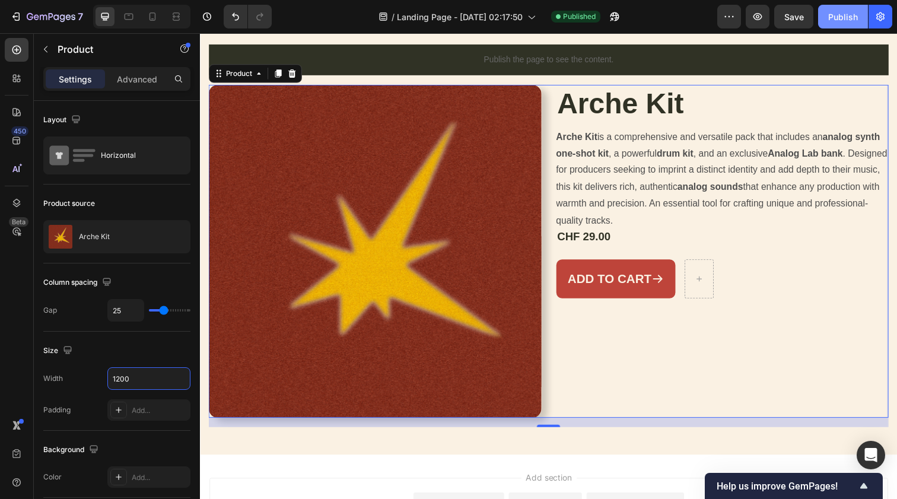
click at [852, 17] on div "Publish" at bounding box center [843, 17] width 30 height 12
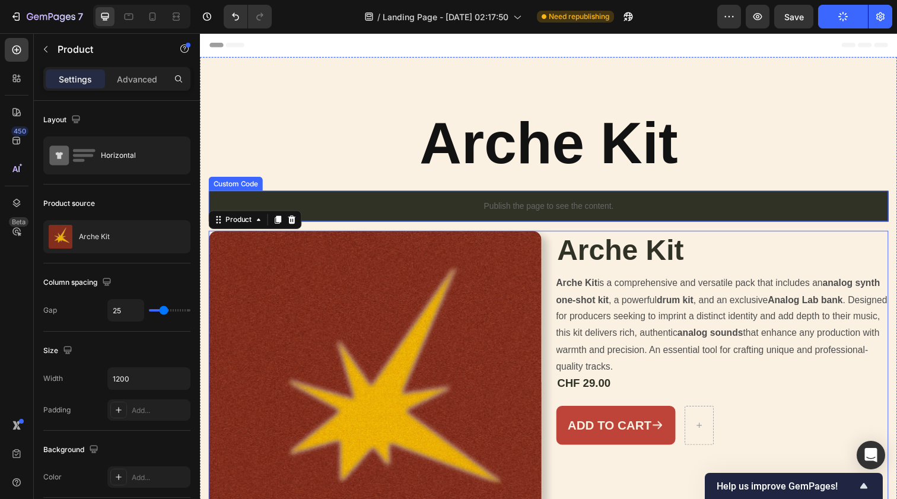
scroll to position [0, 0]
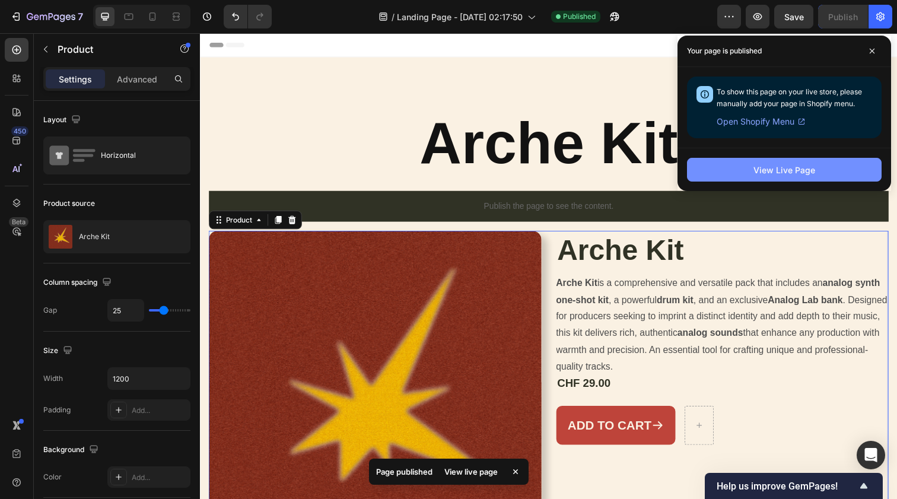
click at [750, 180] on button "View Live Page" at bounding box center [784, 170] width 195 height 24
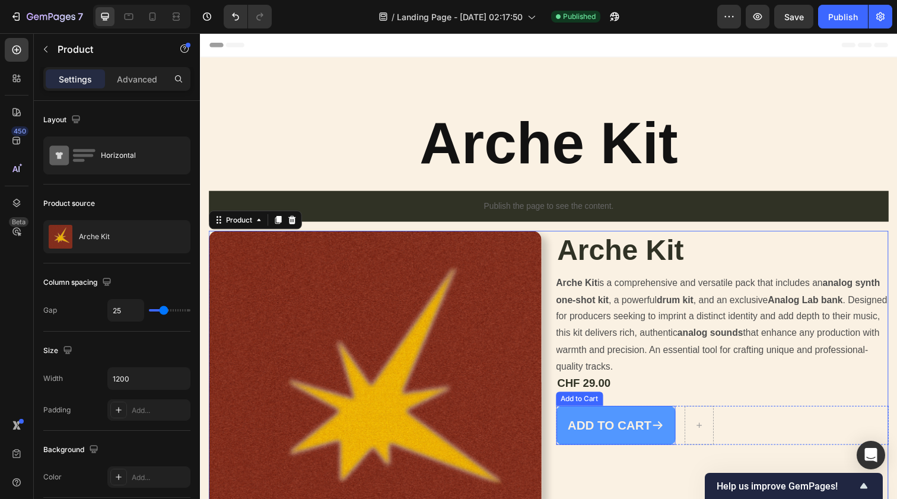
click at [602, 447] on button "Add to cart" at bounding box center [625, 434] width 122 height 40
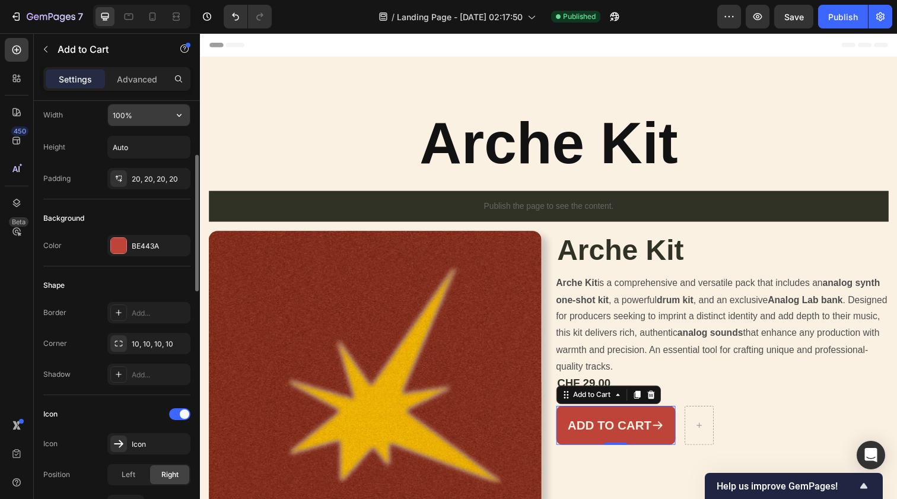
scroll to position [196, 0]
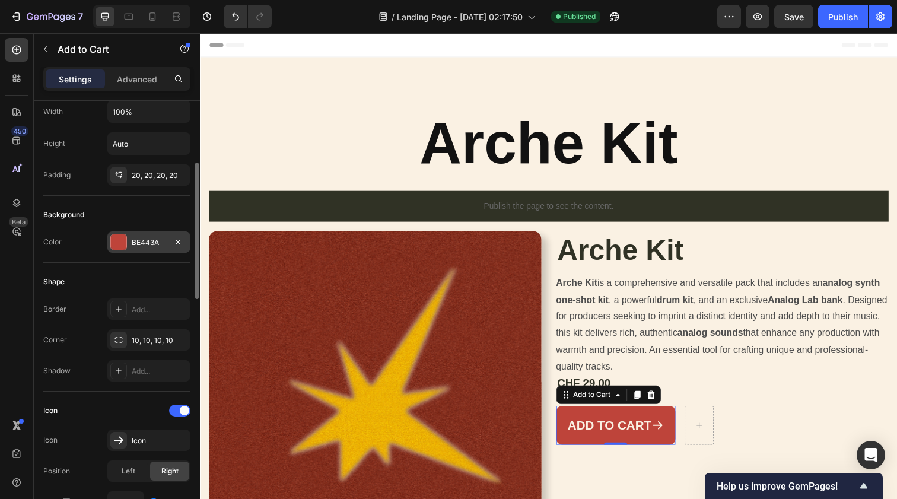
click at [152, 246] on div "BE443A" at bounding box center [149, 242] width 34 height 11
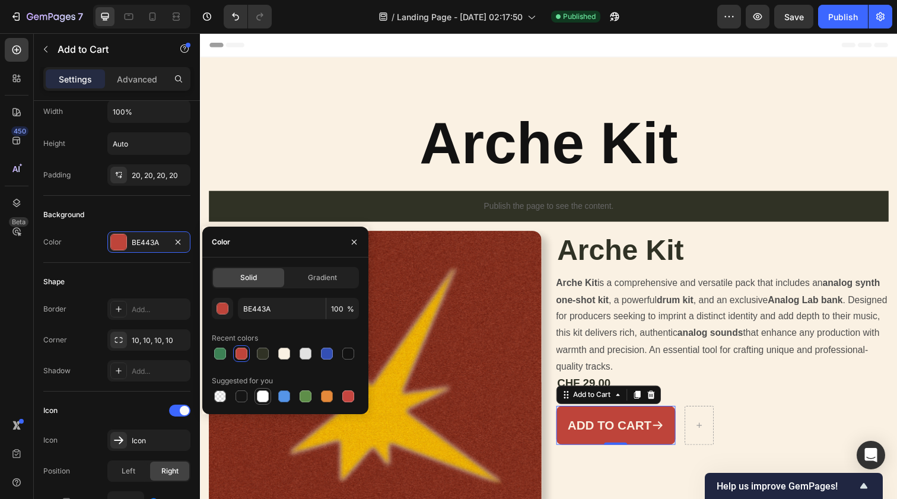
click at [258, 395] on div at bounding box center [263, 396] width 12 height 12
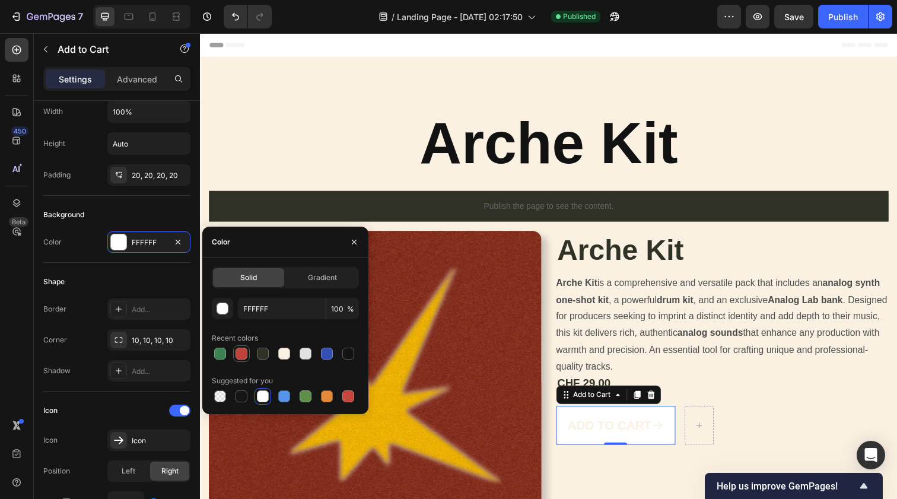
click at [239, 355] on div at bounding box center [242, 354] width 12 height 12
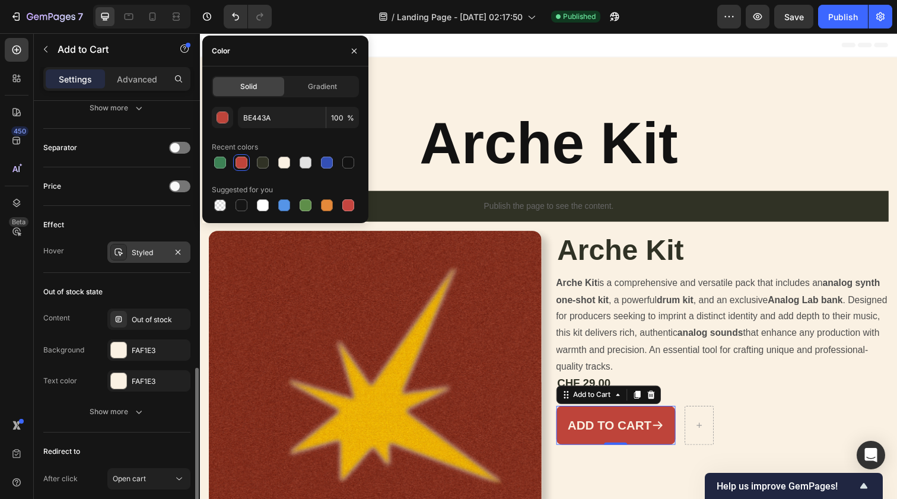
scroll to position [933, 0]
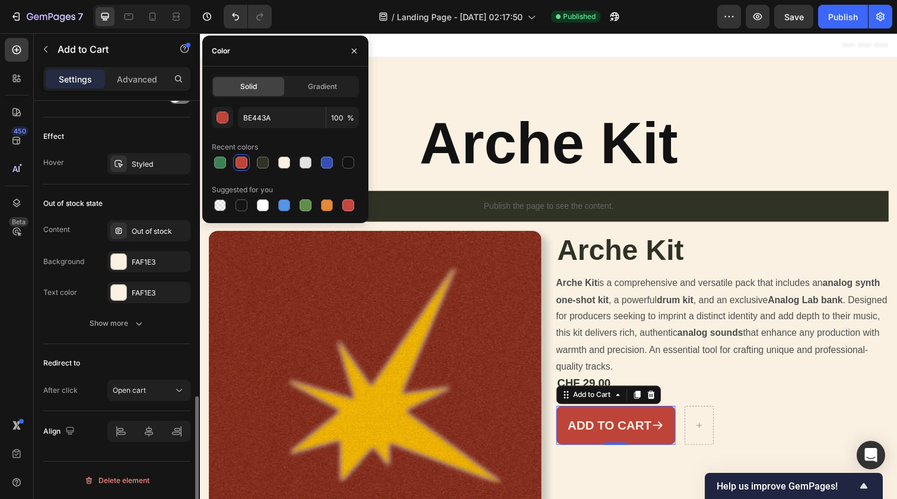
click at [91, 285] on div "Text color FAF1E3" at bounding box center [116, 292] width 147 height 21
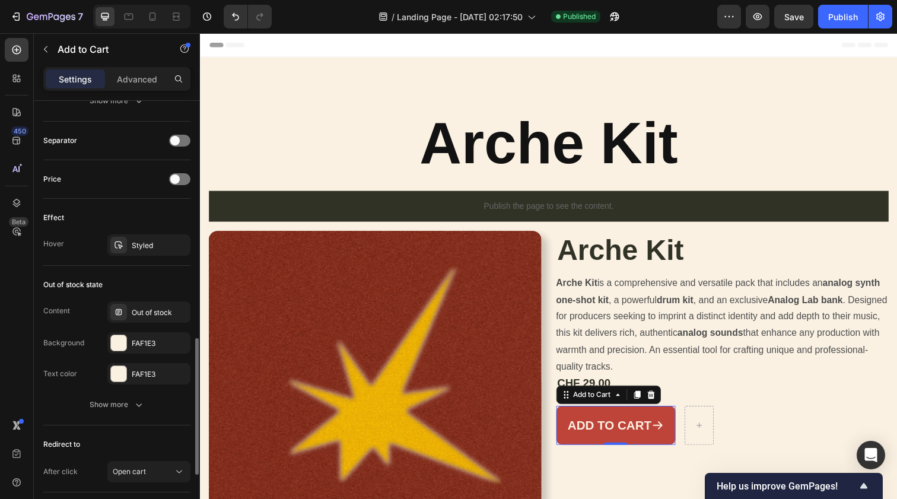
scroll to position [814, 0]
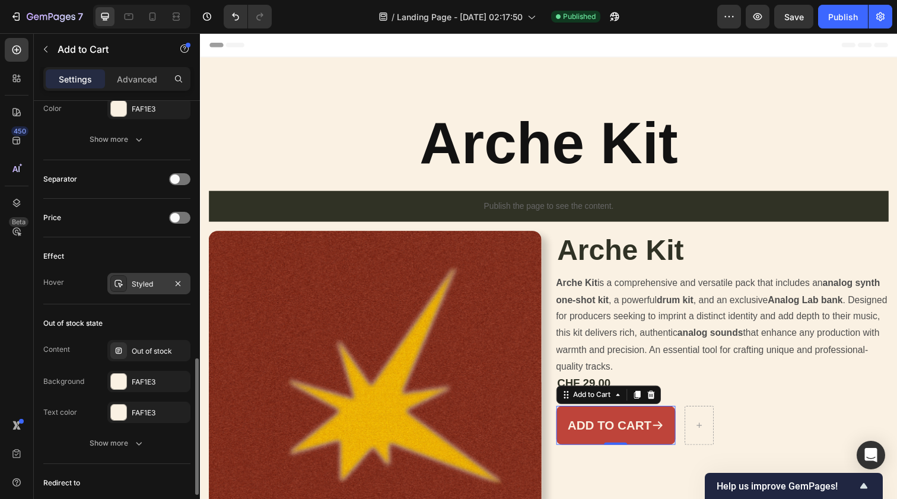
click at [120, 282] on icon at bounding box center [118, 283] width 9 height 9
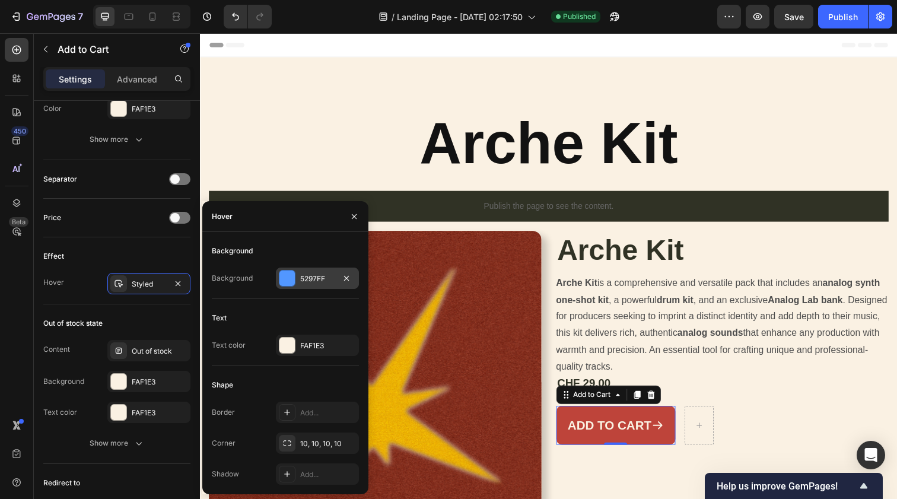
click at [293, 277] on div at bounding box center [286, 278] width 15 height 15
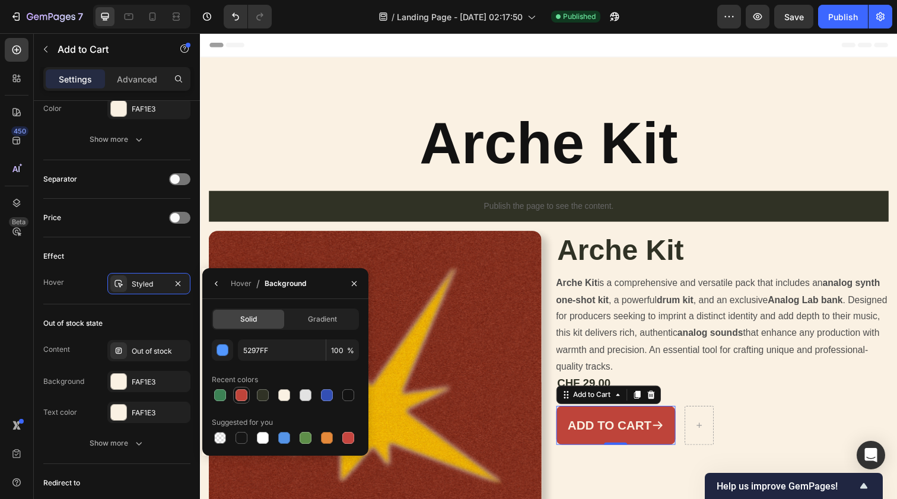
click at [242, 390] on div at bounding box center [242, 395] width 12 height 12
click at [221, 394] on div at bounding box center [220, 395] width 12 height 12
click at [242, 396] on div at bounding box center [242, 395] width 12 height 12
click at [221, 360] on button "button" at bounding box center [222, 349] width 21 height 21
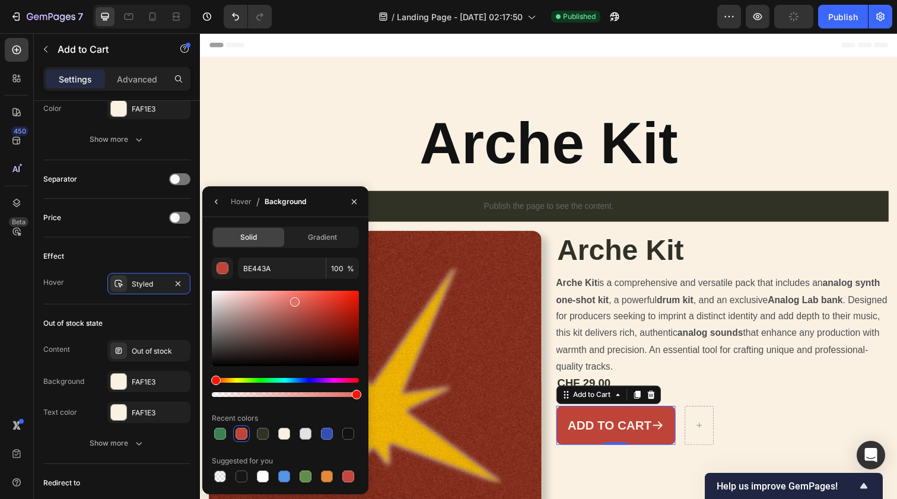
drag, startPoint x: 314, startPoint y: 311, endPoint x: 294, endPoint y: 299, distance: 23.4
click at [294, 299] on div at bounding box center [294, 301] width 9 height 9
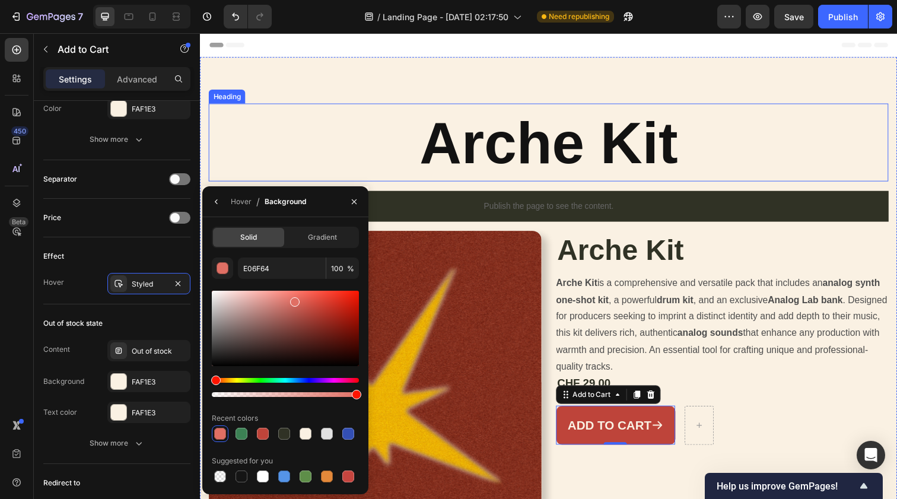
click at [399, 147] on p "Arche Kit" at bounding box center [556, 144] width 692 height 77
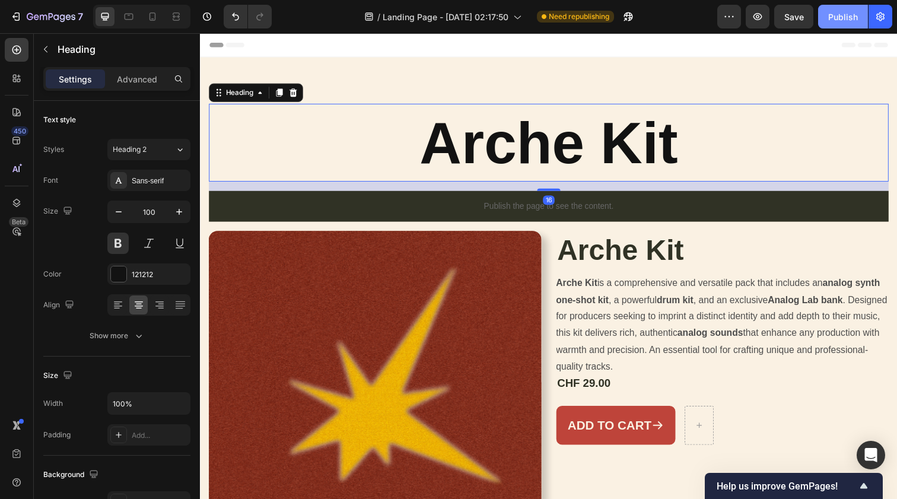
click at [841, 12] on div "Publish" at bounding box center [843, 17] width 30 height 12
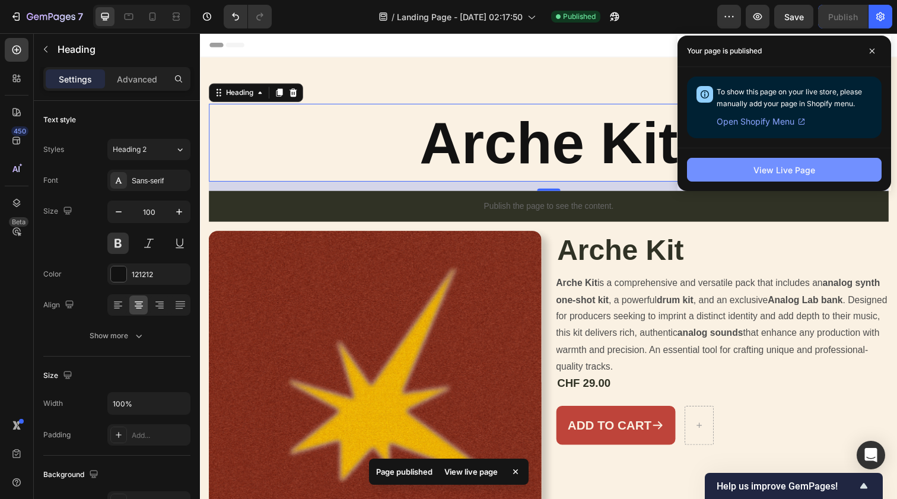
click at [766, 179] on button "View Live Page" at bounding box center [784, 170] width 195 height 24
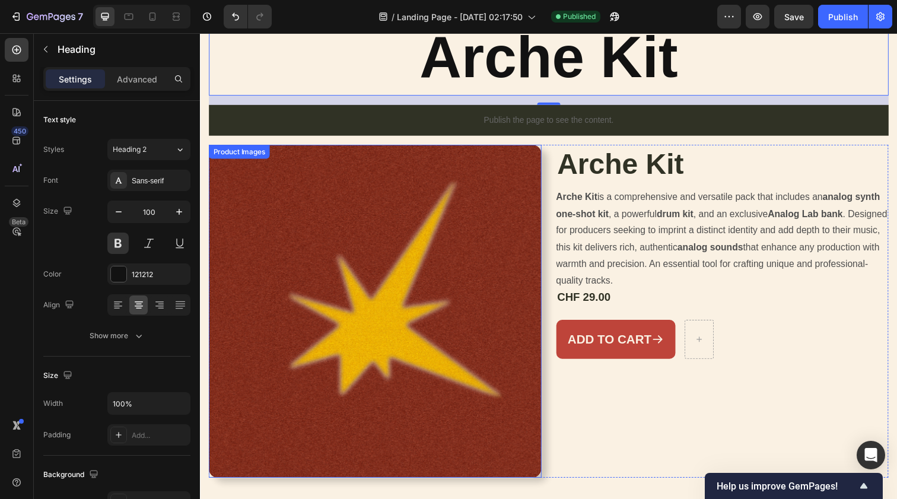
scroll to position [39, 0]
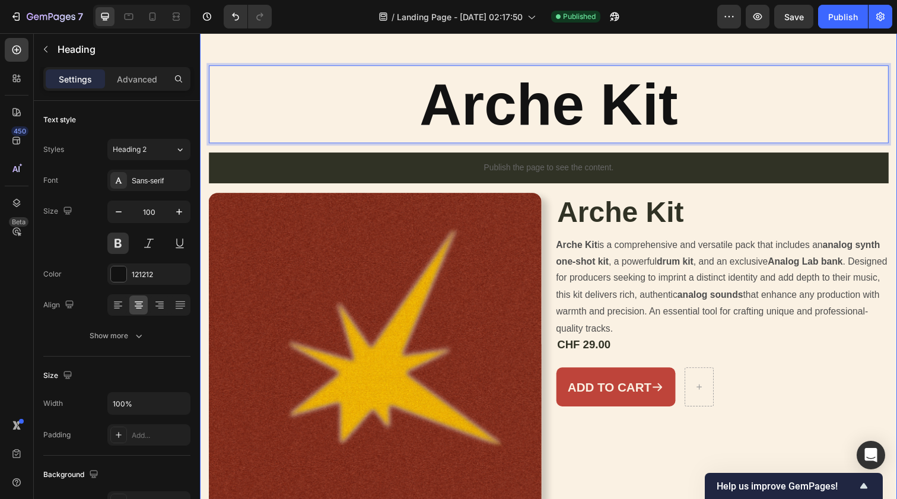
click at [353, 38] on div "Arche Kit Heading 16 Publish the page to see the content. Custom Code Product I…" at bounding box center [556, 295] width 712 height 555
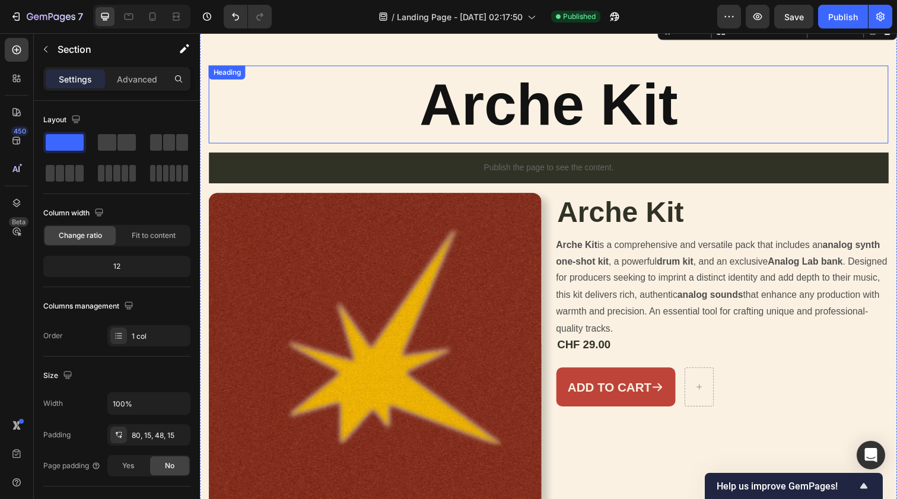
click at [361, 68] on p "Arche Kit" at bounding box center [556, 105] width 692 height 77
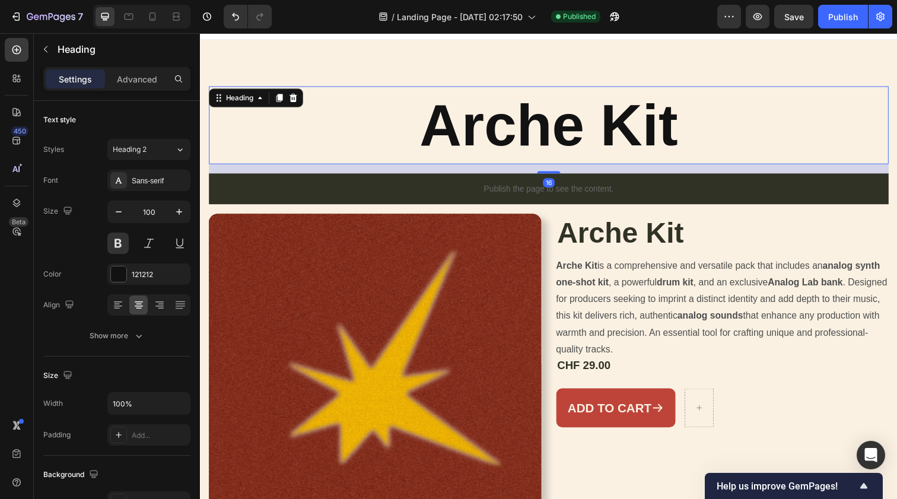
scroll to position [5, 0]
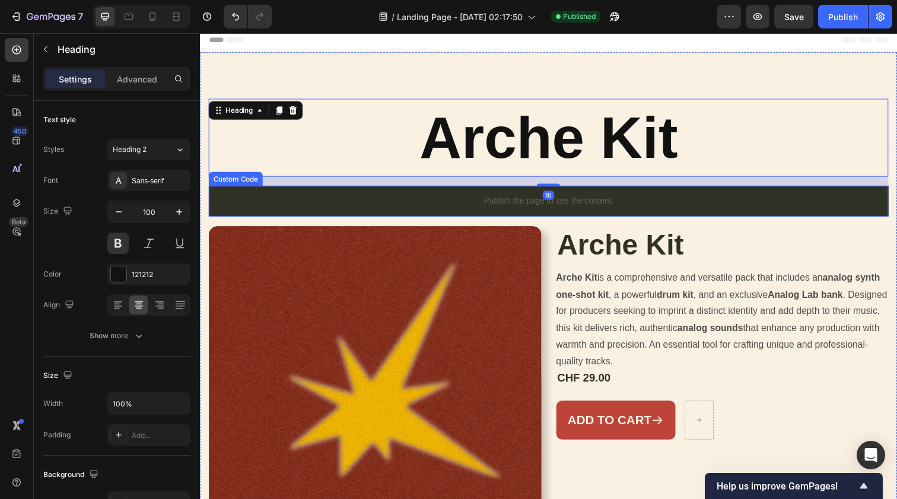
click at [351, 192] on div "Publish the page to see the content." at bounding box center [556, 204] width 694 height 31
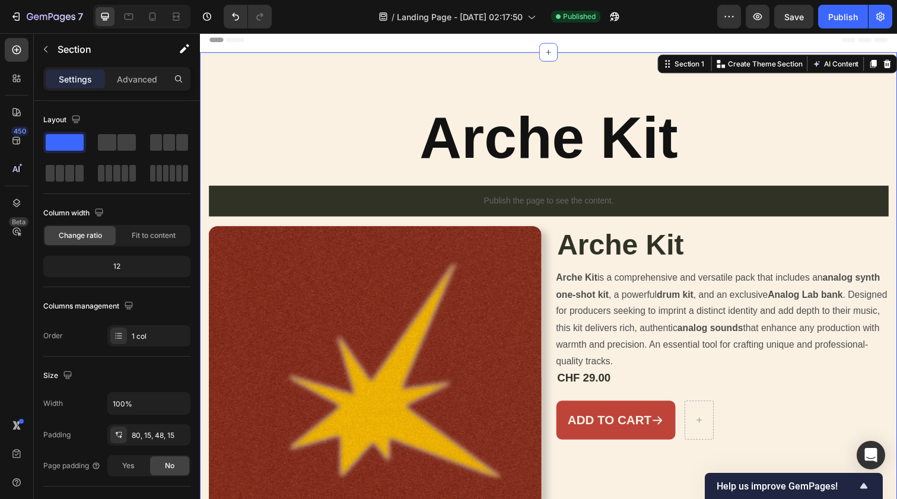
click at [406, 61] on div "Arche Kit Heading Publish the page to see the content. Custom Code Product Imag…" at bounding box center [556, 329] width 712 height 555
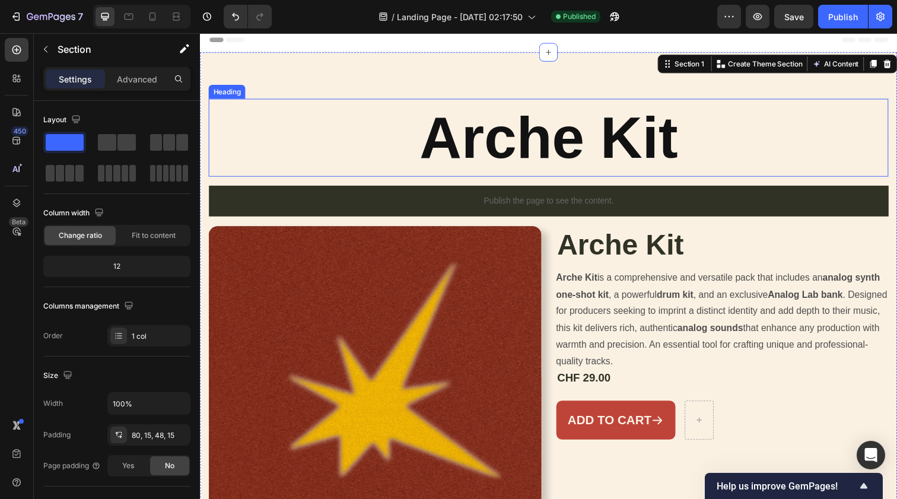
click at [436, 109] on p "Arche Kit" at bounding box center [556, 139] width 692 height 77
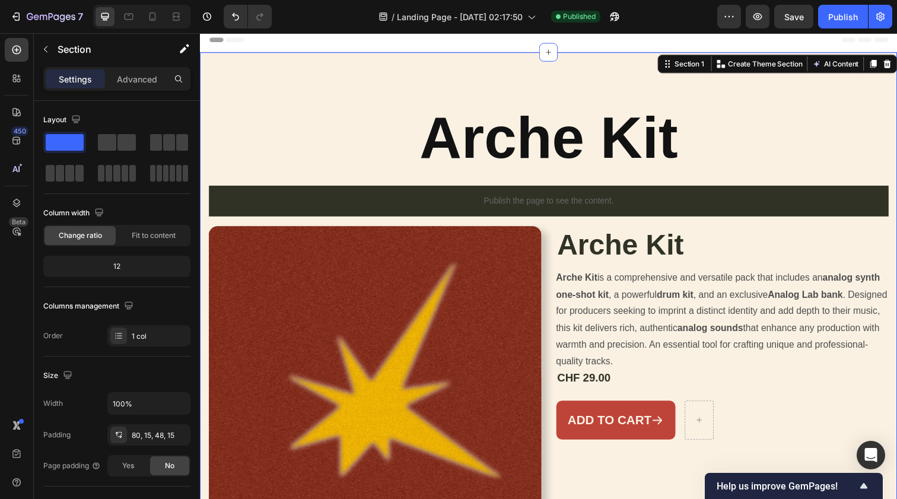
click at [332, 69] on div "Arche Kit Heading Publish the page to see the content. Custom Code Product Imag…" at bounding box center [556, 329] width 712 height 555
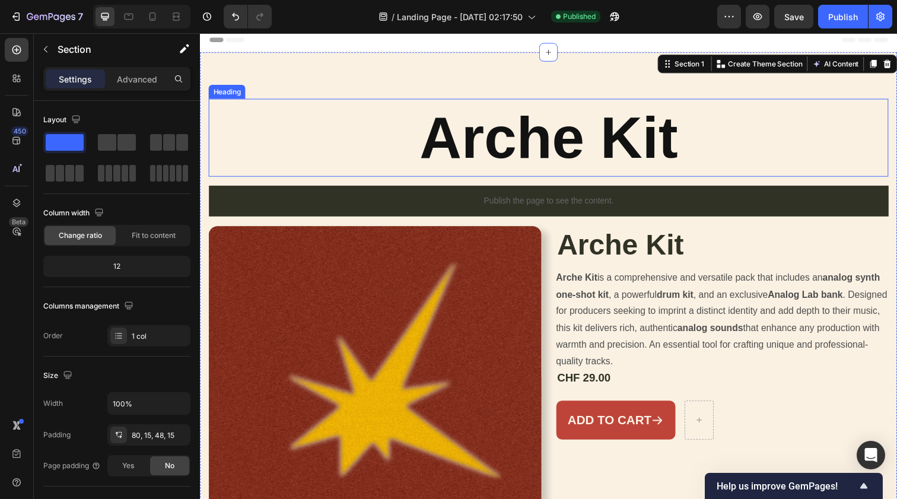
click at [339, 120] on p "Arche Kit" at bounding box center [556, 139] width 692 height 77
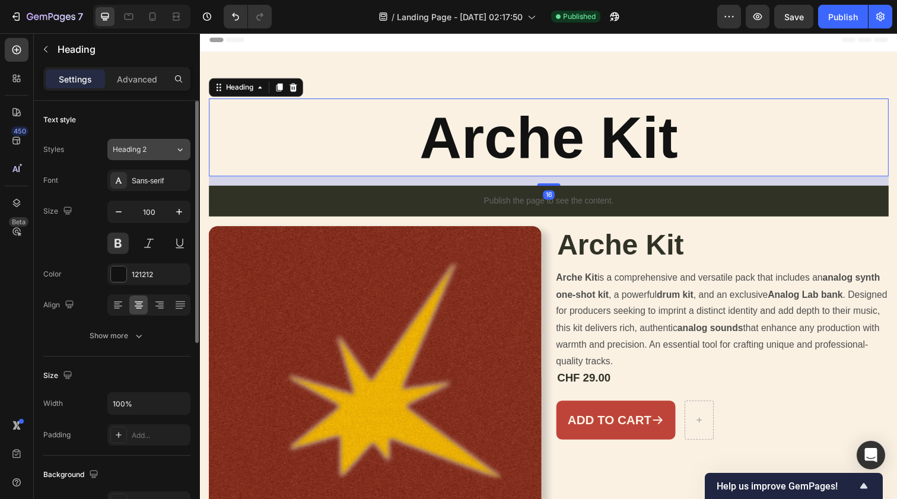
click at [169, 150] on div "Heading 2" at bounding box center [144, 149] width 62 height 11
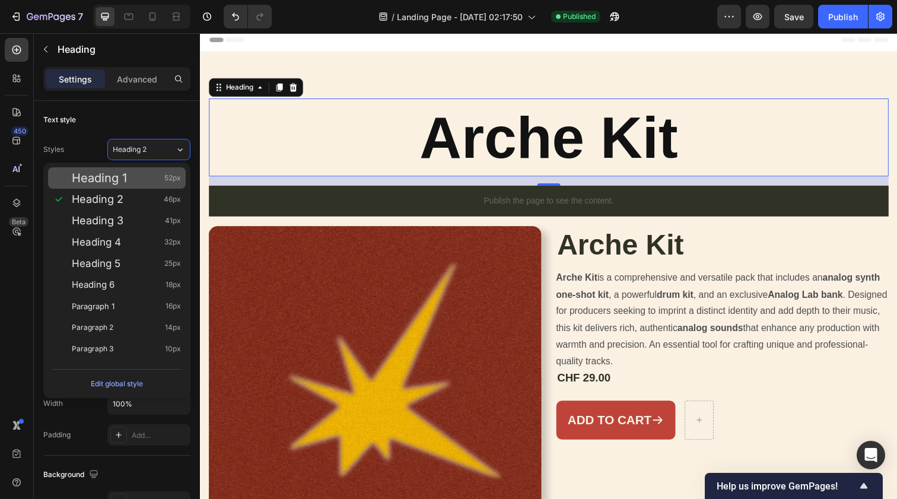
click at [152, 181] on div "Heading 1 52px" at bounding box center [126, 178] width 109 height 12
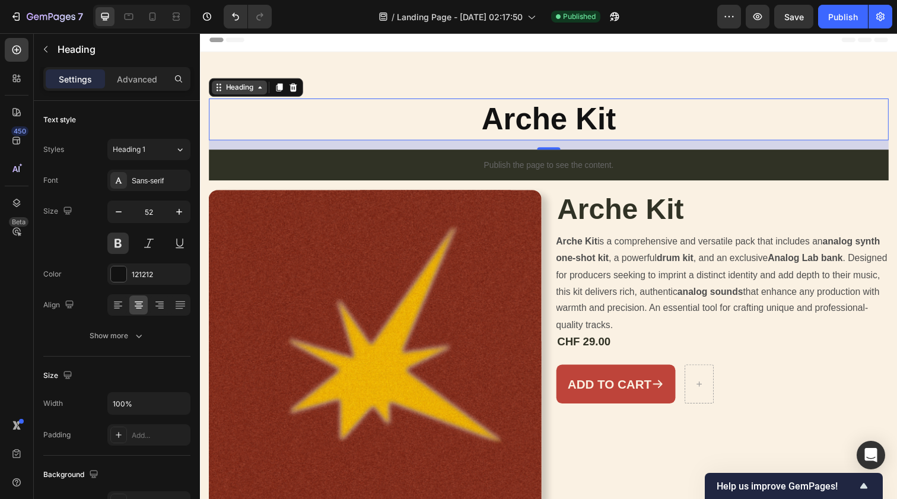
click at [258, 88] on icon at bounding box center [260, 88] width 9 height 9
click at [263, 84] on icon at bounding box center [260, 88] width 9 height 9
click at [272, 74] on div "Arche Kit Heading 16 Publish the page to see the content. Custom Code Product I…" at bounding box center [556, 311] width 712 height 518
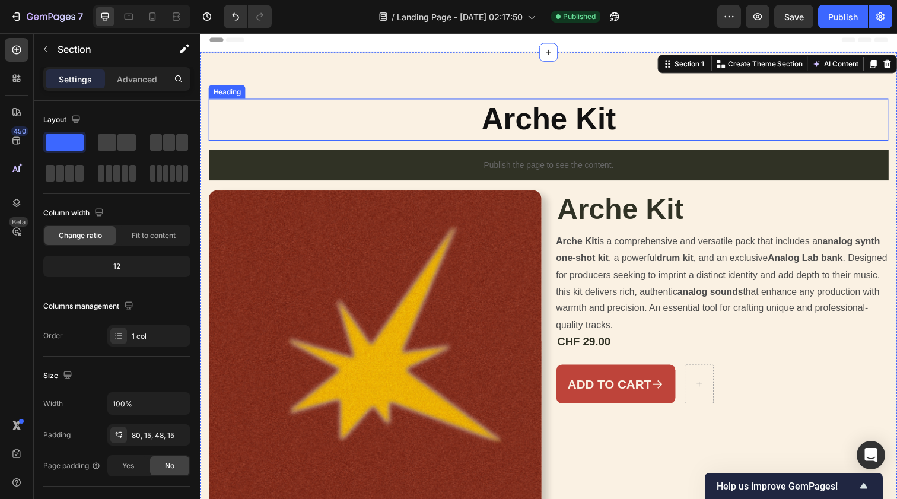
click at [252, 121] on p "Arche Kit" at bounding box center [556, 121] width 692 height 40
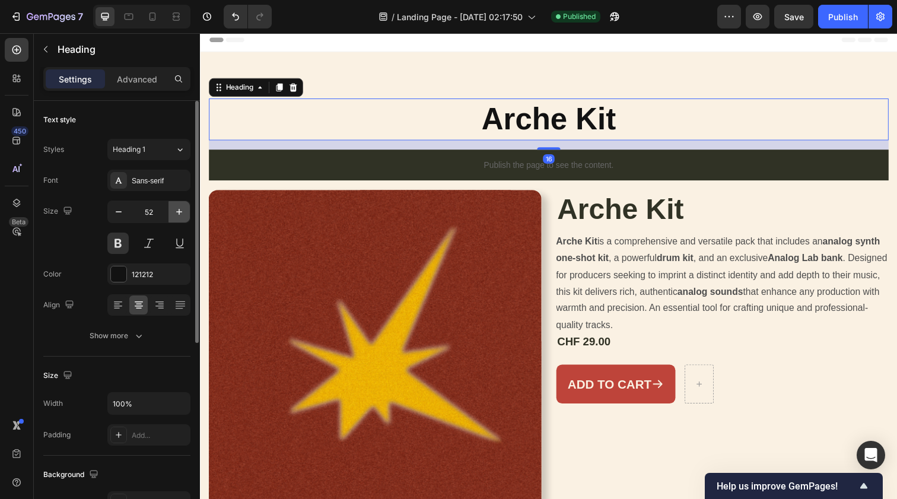
click at [176, 211] on icon "button" at bounding box center [179, 212] width 12 height 12
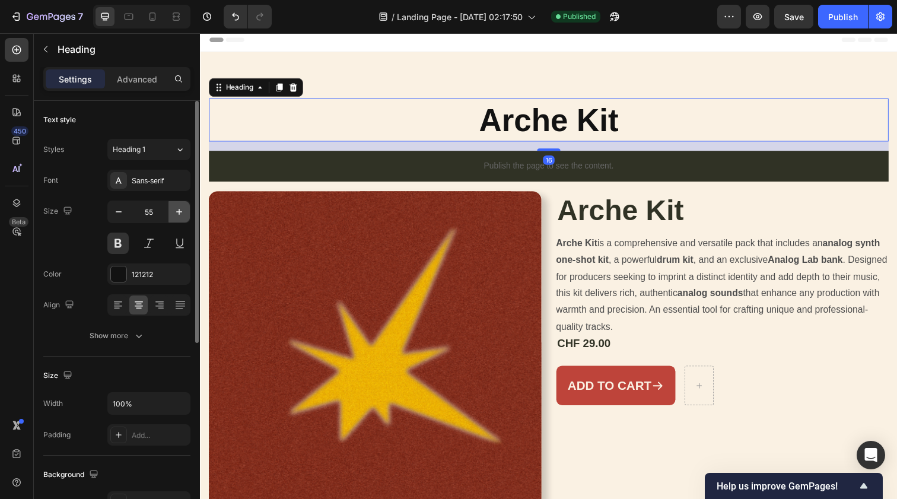
click at [176, 211] on icon "button" at bounding box center [179, 212] width 12 height 12
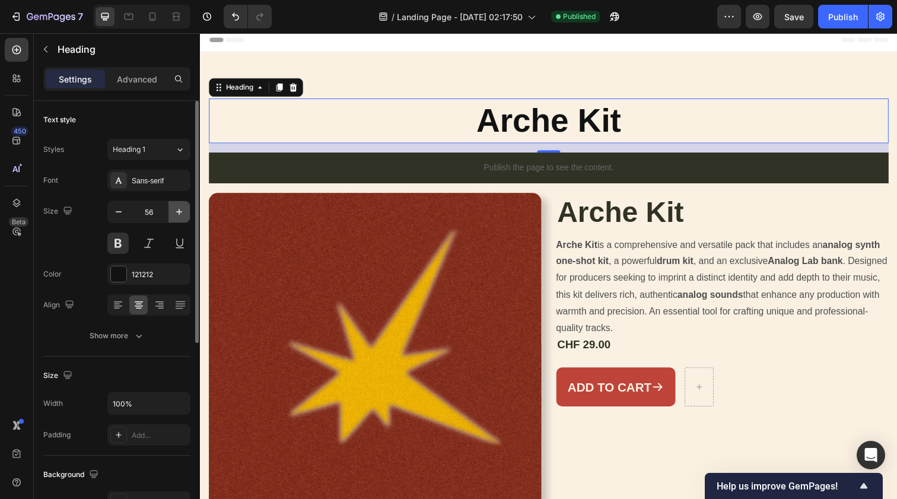
click at [176, 211] on icon "button" at bounding box center [179, 212] width 12 height 12
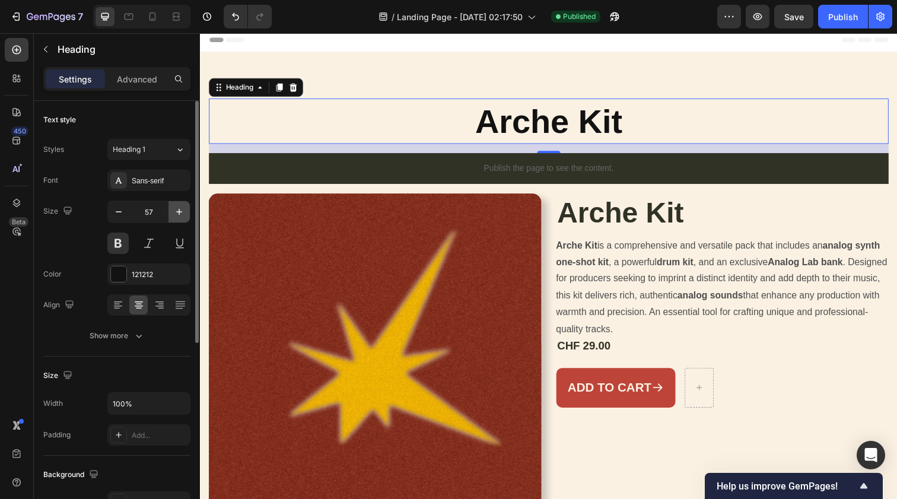
click at [176, 211] on icon "button" at bounding box center [179, 212] width 12 height 12
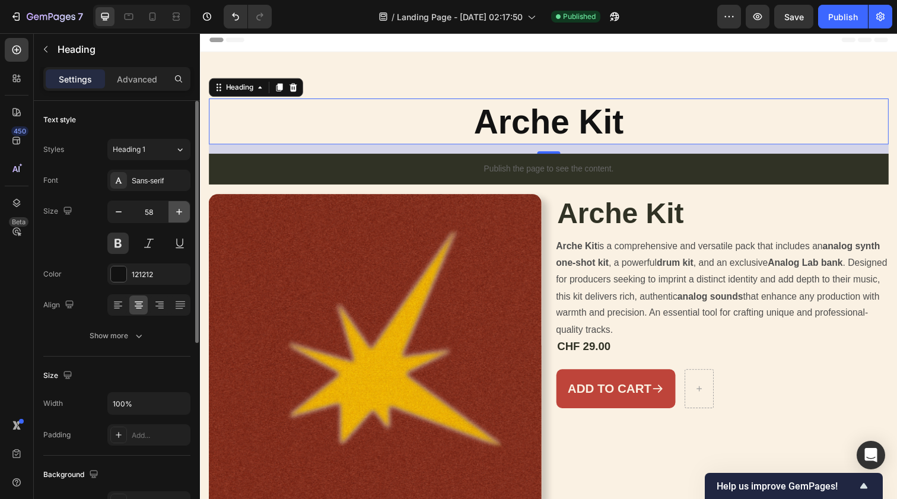
click at [176, 211] on icon "button" at bounding box center [179, 212] width 12 height 12
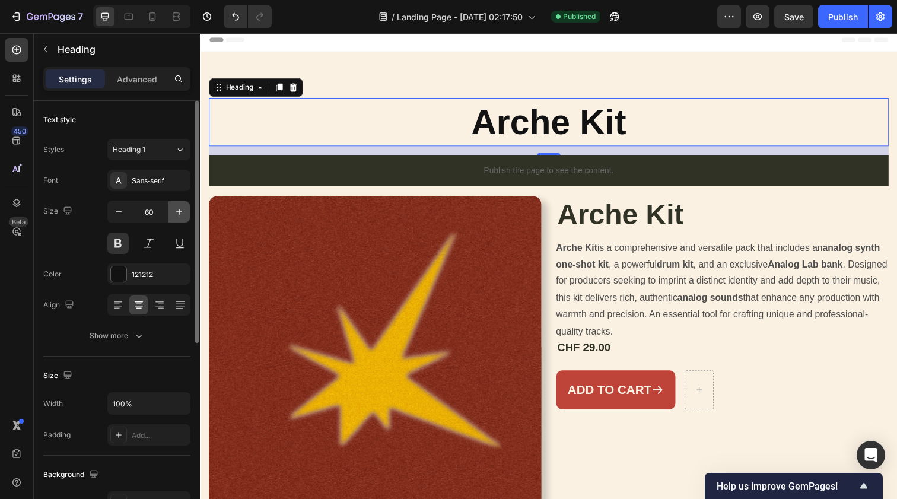
click at [176, 211] on icon "button" at bounding box center [179, 212] width 12 height 12
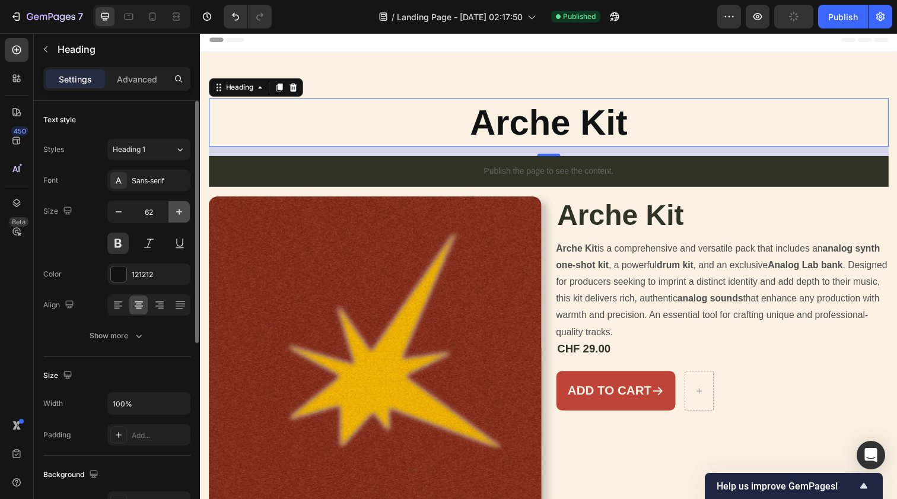
click at [176, 211] on icon "button" at bounding box center [179, 212] width 12 height 12
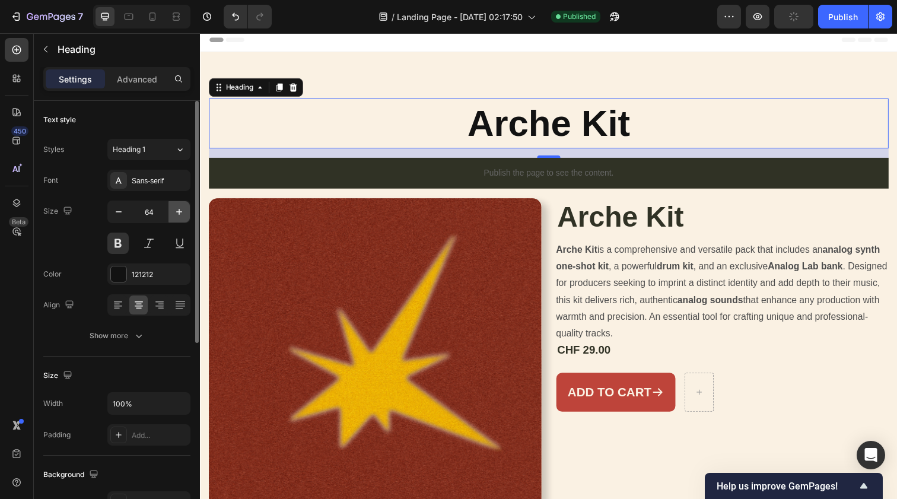
click at [176, 211] on icon "button" at bounding box center [179, 212] width 12 height 12
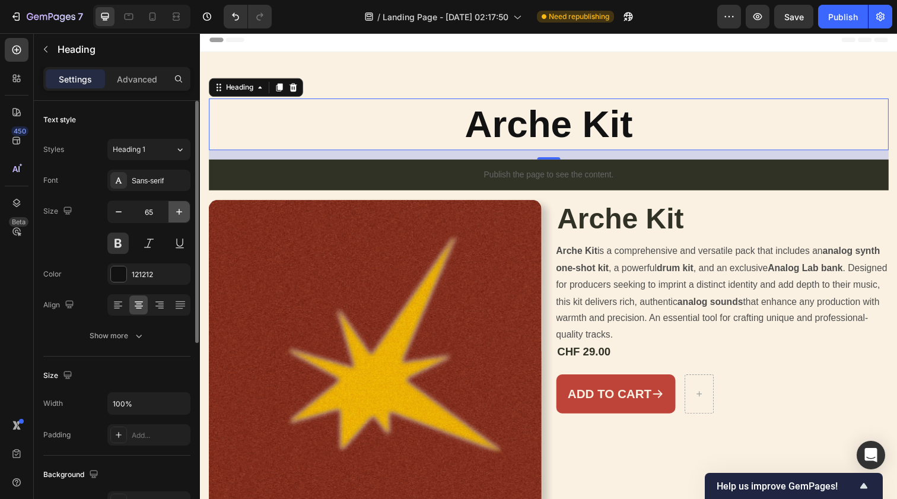
click at [176, 211] on icon "button" at bounding box center [179, 212] width 12 height 12
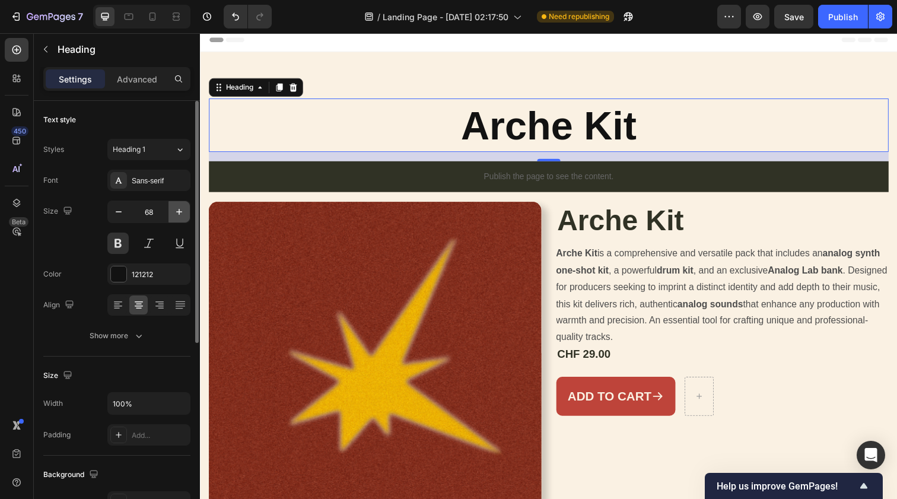
click at [176, 211] on icon "button" at bounding box center [179, 212] width 12 height 12
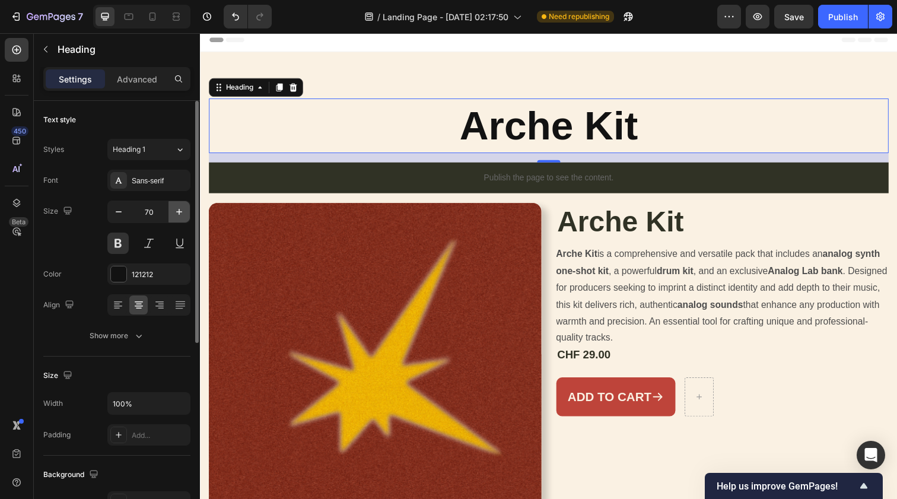
click at [176, 211] on icon "button" at bounding box center [179, 212] width 12 height 12
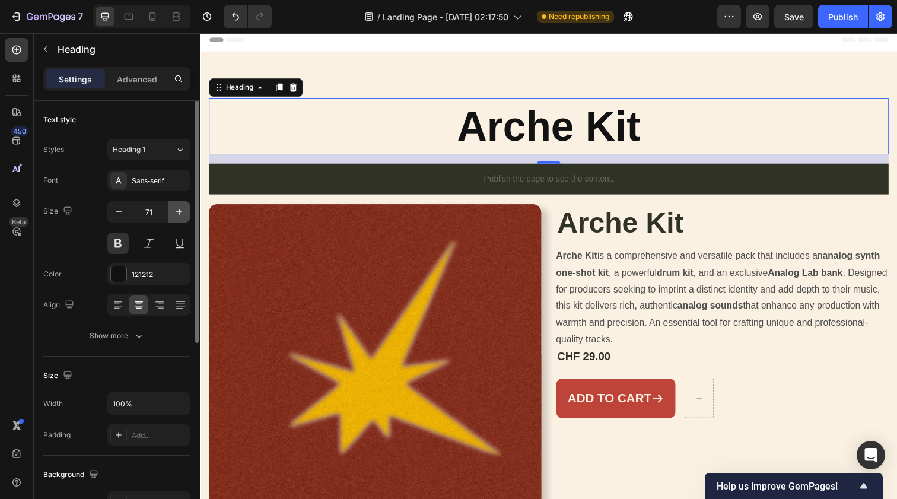
click at [176, 211] on icon "button" at bounding box center [179, 212] width 12 height 12
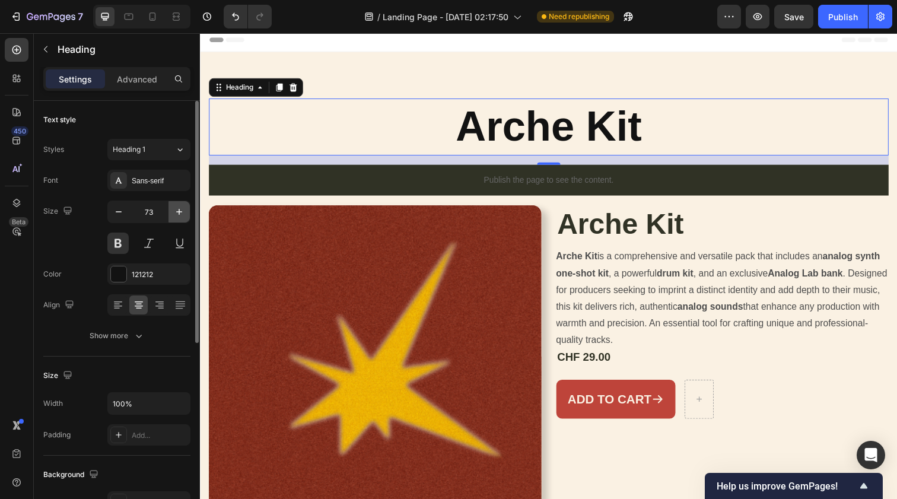
click at [176, 211] on icon "button" at bounding box center [179, 212] width 12 height 12
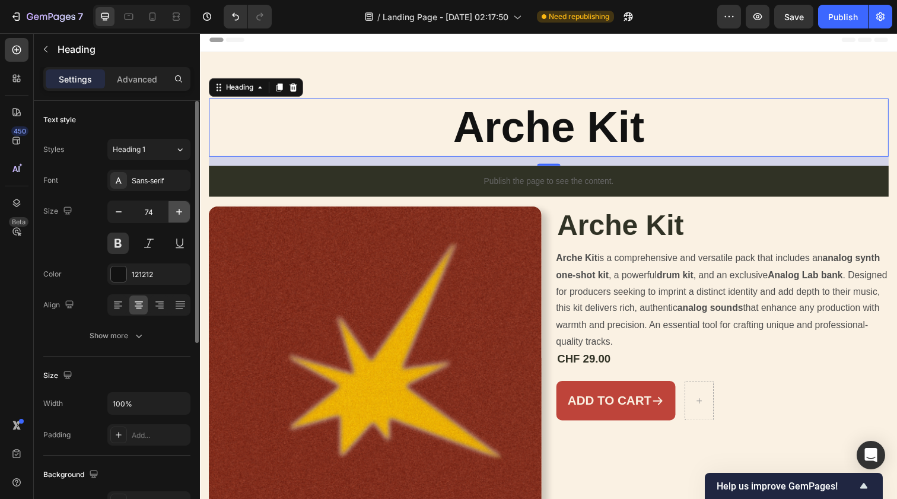
click at [176, 211] on icon "button" at bounding box center [179, 212] width 12 height 12
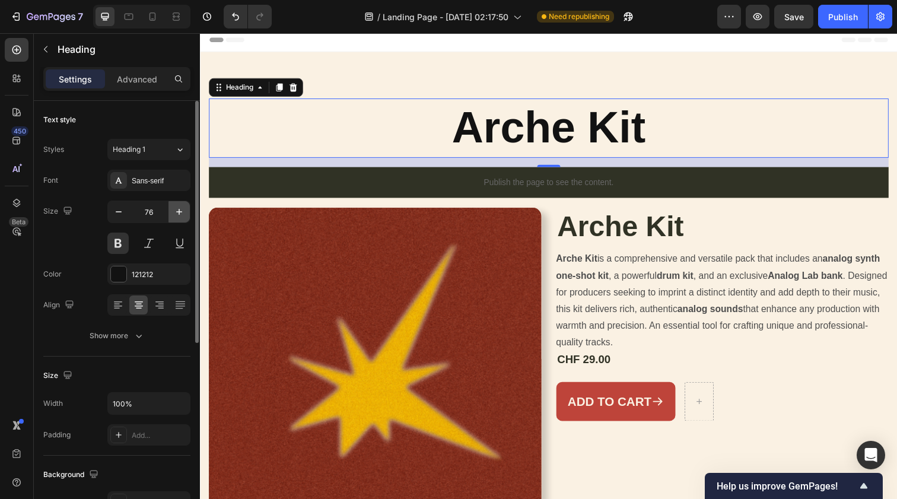
click at [176, 211] on icon "button" at bounding box center [179, 212] width 12 height 12
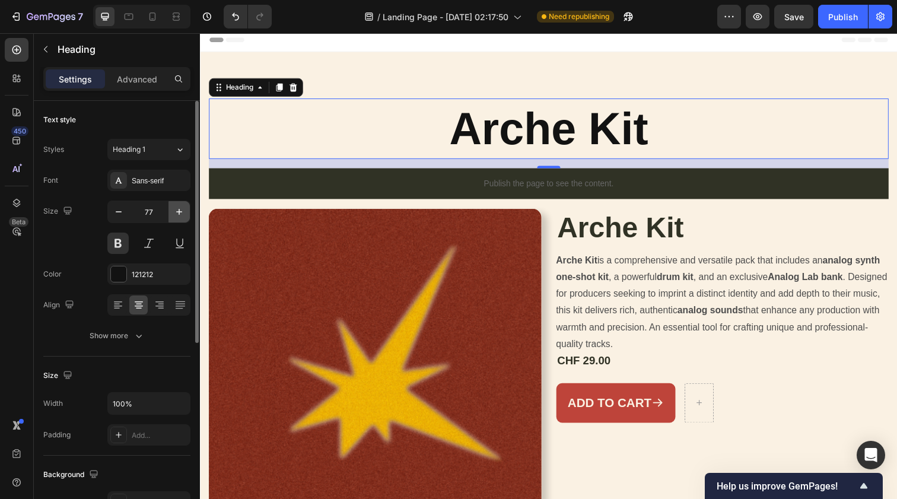
click at [176, 211] on icon "button" at bounding box center [179, 212] width 12 height 12
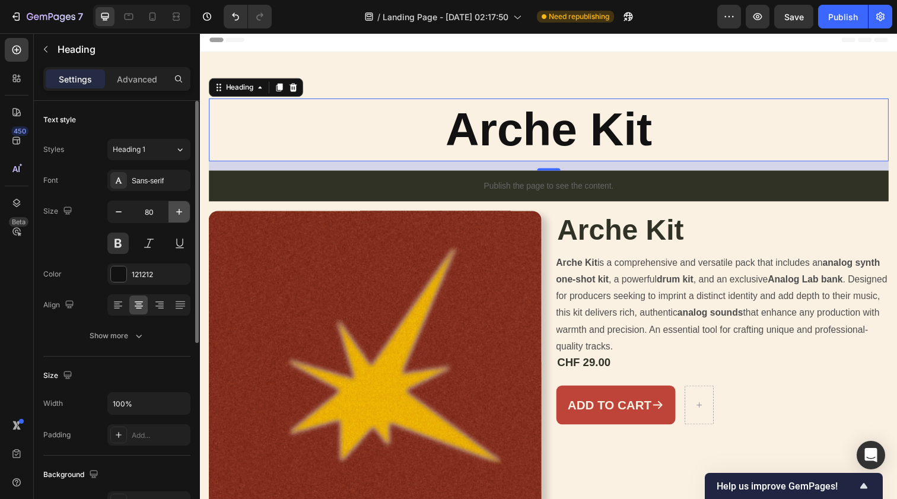
click at [176, 211] on icon "button" at bounding box center [179, 212] width 12 height 12
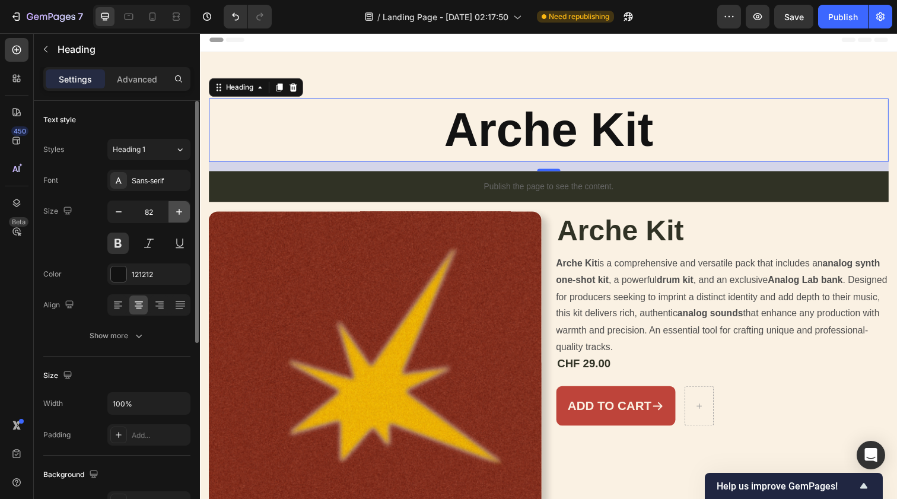
click at [176, 211] on icon "button" at bounding box center [179, 212] width 12 height 12
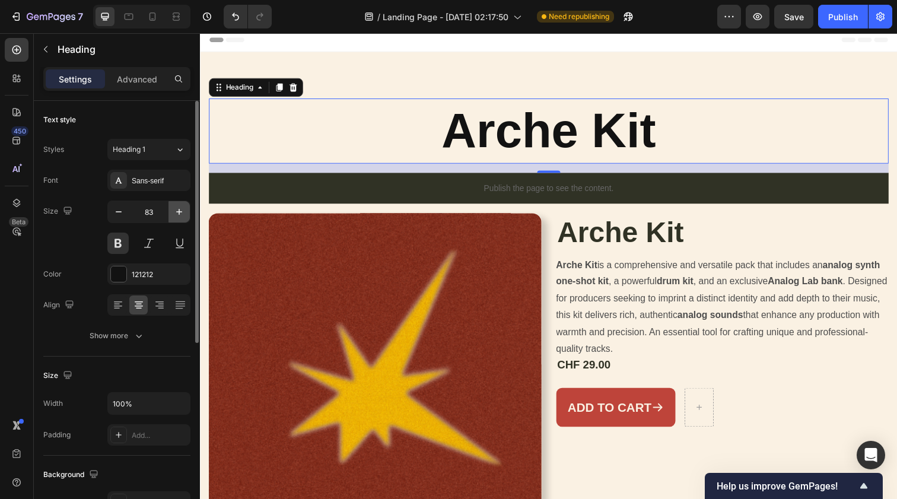
click at [176, 211] on icon "button" at bounding box center [179, 212] width 12 height 12
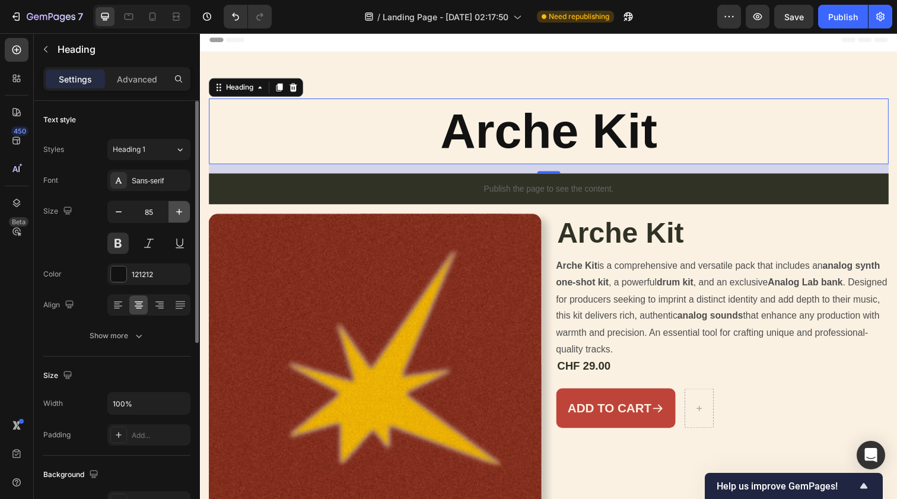
click at [176, 211] on icon "button" at bounding box center [179, 212] width 12 height 12
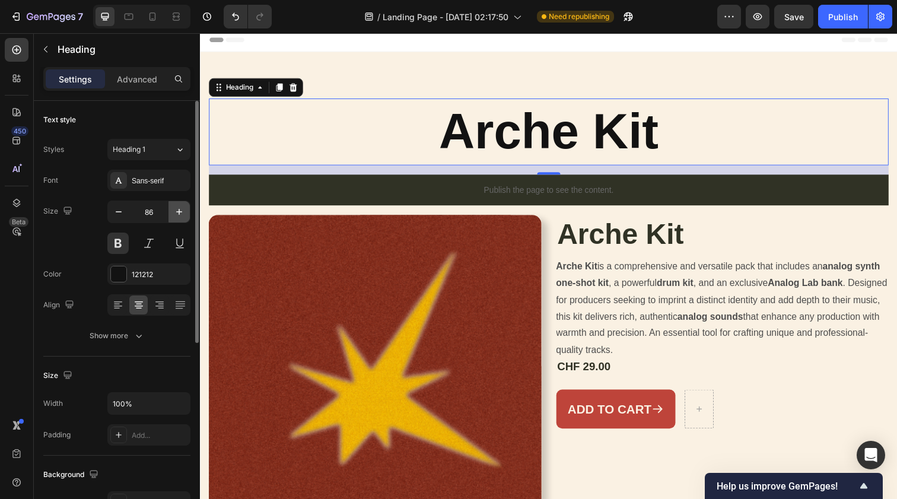
click at [176, 211] on icon "button" at bounding box center [179, 212] width 12 height 12
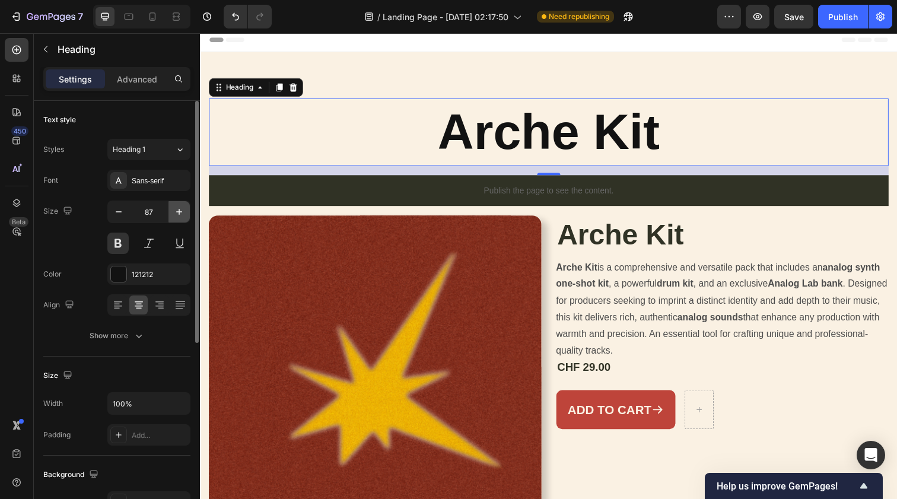
click at [176, 211] on icon "button" at bounding box center [179, 212] width 12 height 12
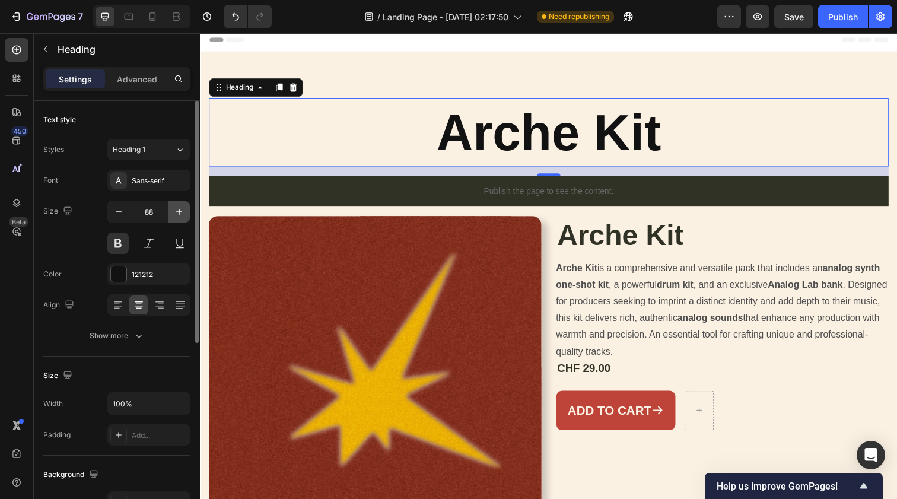
click at [176, 211] on icon "button" at bounding box center [179, 212] width 12 height 12
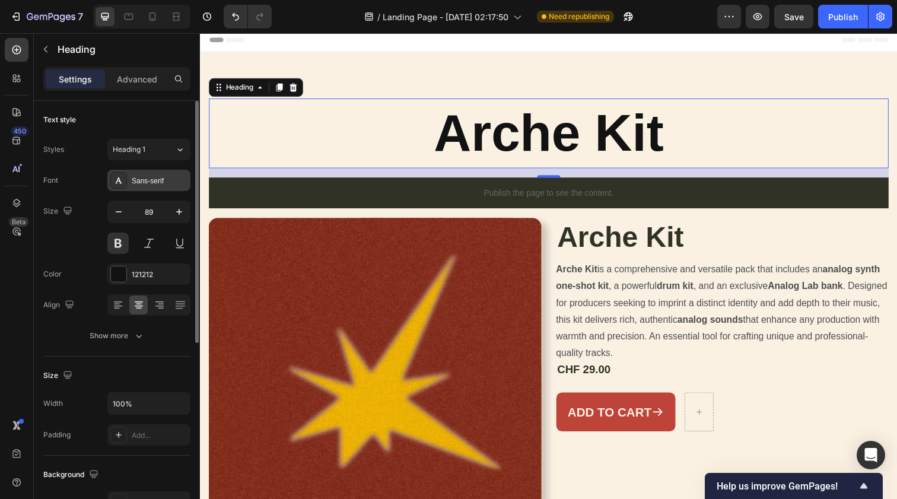
click at [160, 186] on div "Sans-serif" at bounding box center [160, 181] width 56 height 11
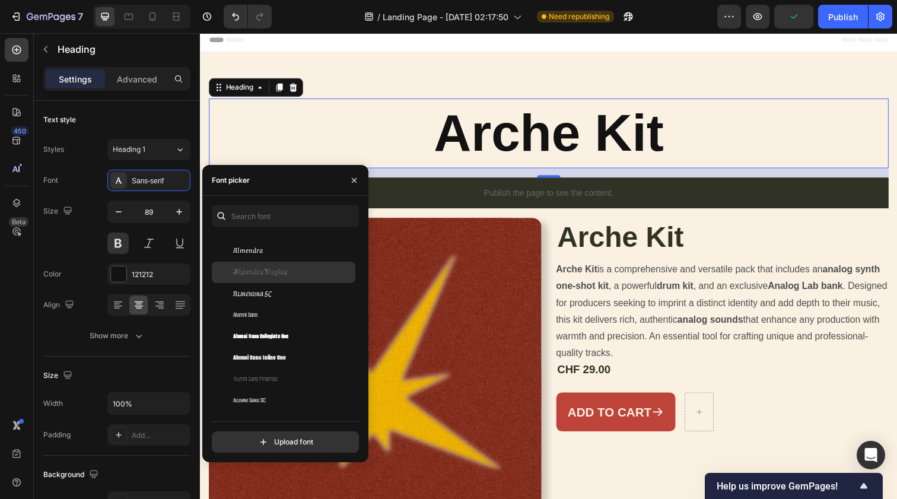
scroll to position [1112, 0]
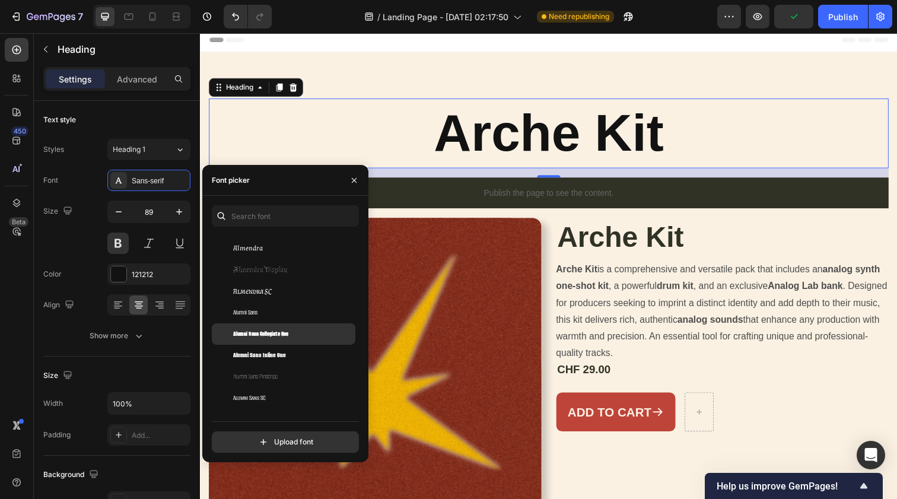
click at [274, 330] on span "Alumni Sans Collegiate One" at bounding box center [260, 334] width 55 height 11
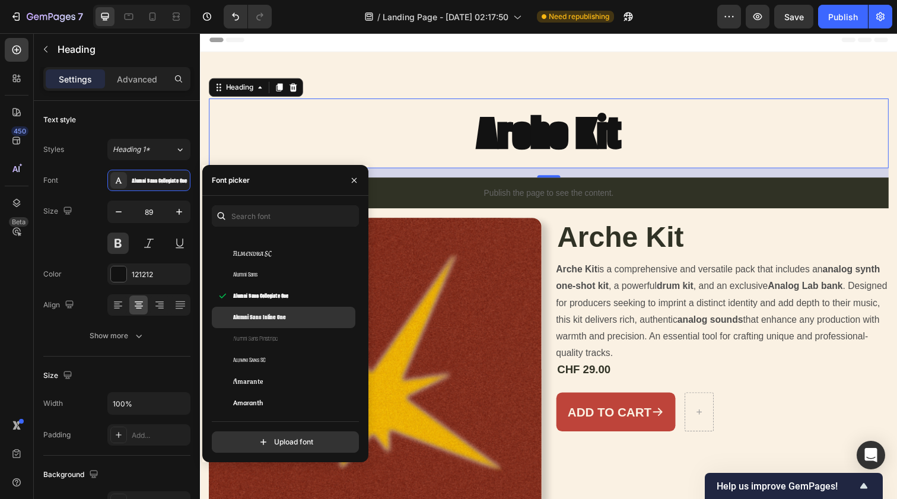
click at [272, 315] on span "Alumni Sans Inline One" at bounding box center [259, 317] width 53 height 11
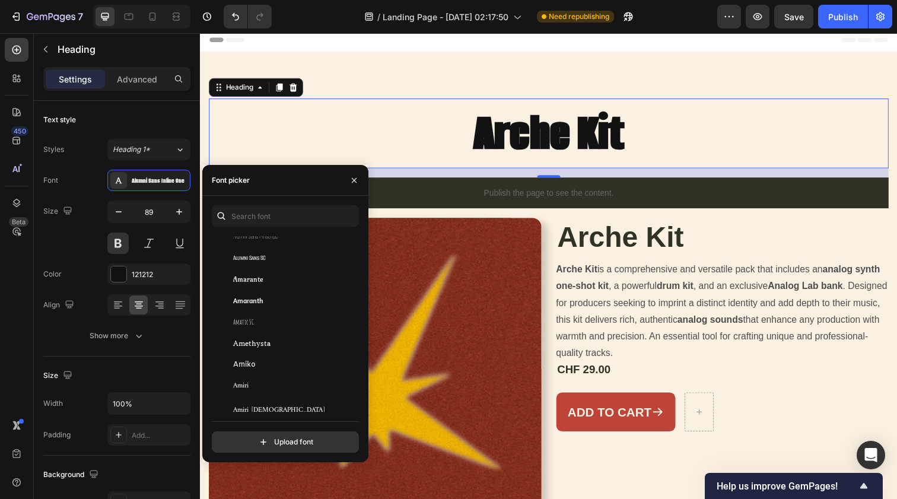
click at [272, 315] on div "Amatic SC" at bounding box center [284, 322] width 144 height 21
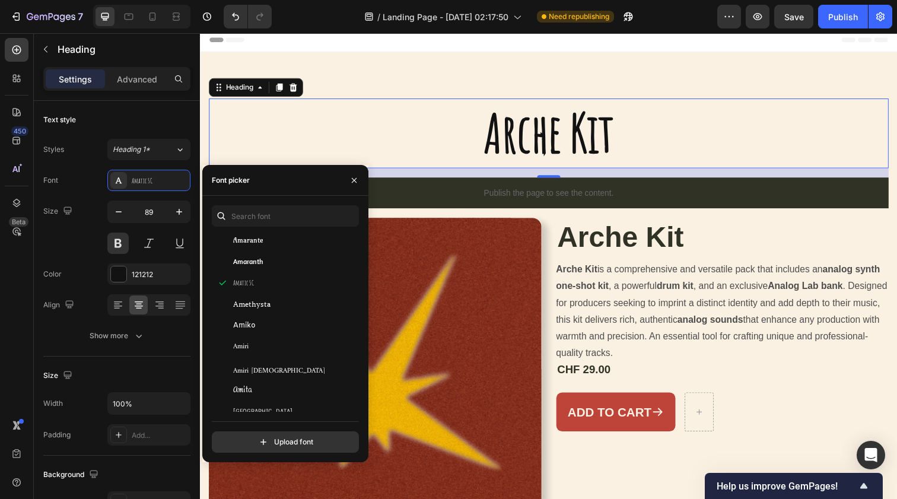
click at [272, 315] on div "Amiko" at bounding box center [284, 325] width 144 height 21
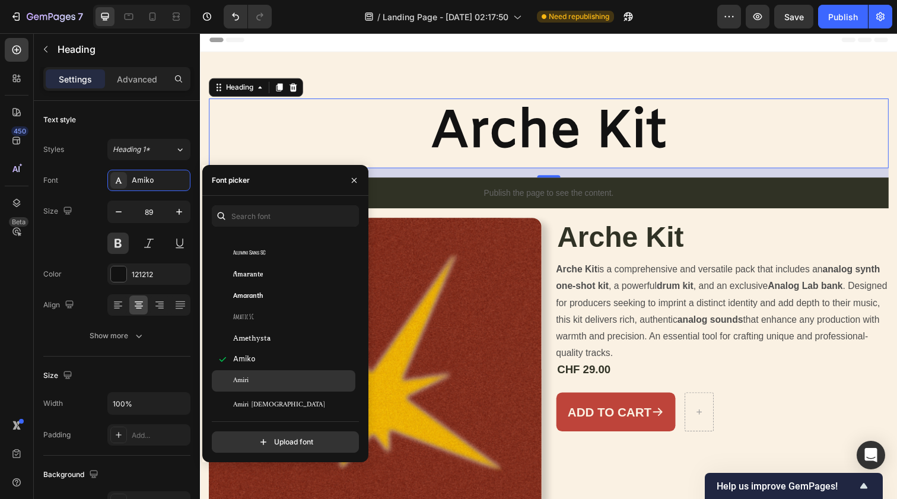
click at [272, 315] on div "Amatic SC" at bounding box center [293, 317] width 120 height 11
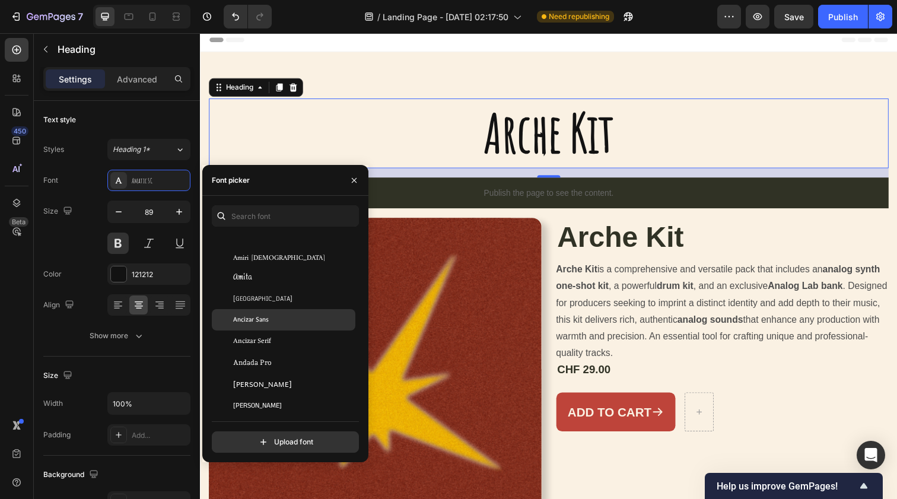
click at [270, 329] on div "Ancizar Sans" at bounding box center [284, 319] width 144 height 21
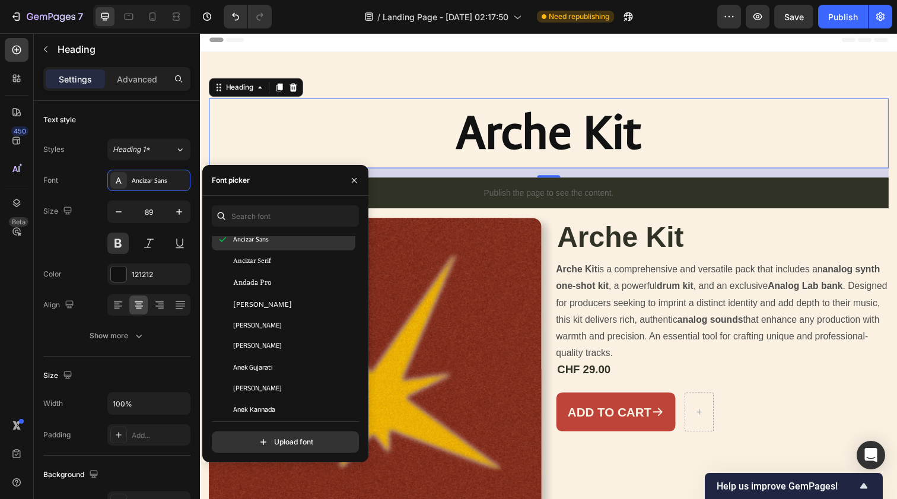
click at [270, 329] on div "[PERSON_NAME]" at bounding box center [293, 325] width 120 height 11
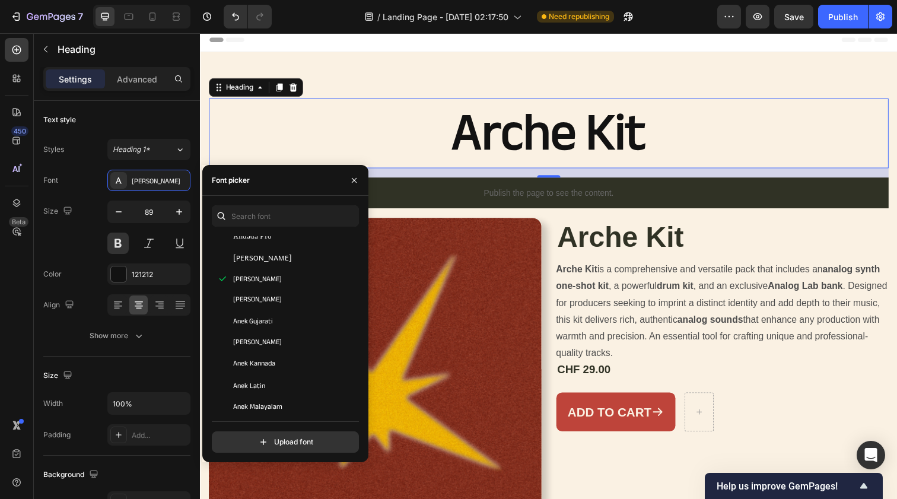
click at [270, 329] on div "Anek Gujarati" at bounding box center [284, 321] width 144 height 21
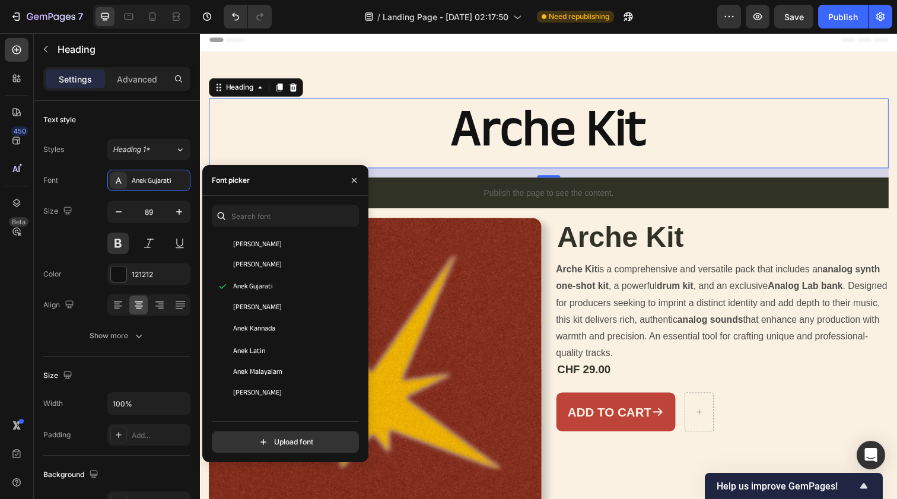
click at [270, 329] on span "Anek Kannada" at bounding box center [254, 329] width 42 height 11
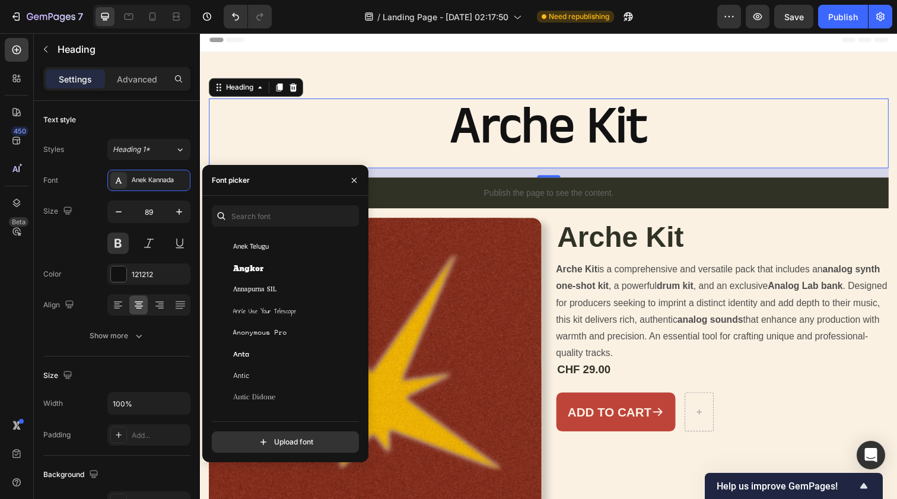
click at [270, 329] on span "Anonymous Pro" at bounding box center [260, 333] width 54 height 11
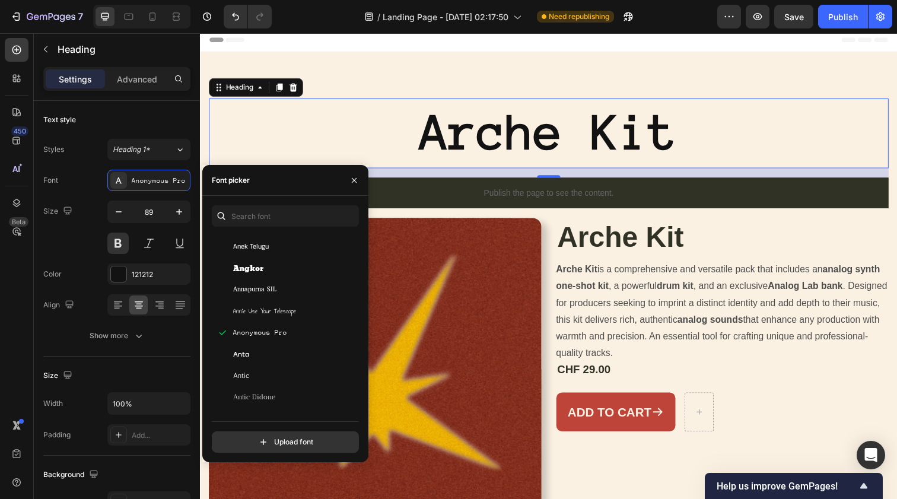
scroll to position [1943, 0]
click at [270, 329] on div "[PERSON_NAME]" at bounding box center [284, 335] width 144 height 21
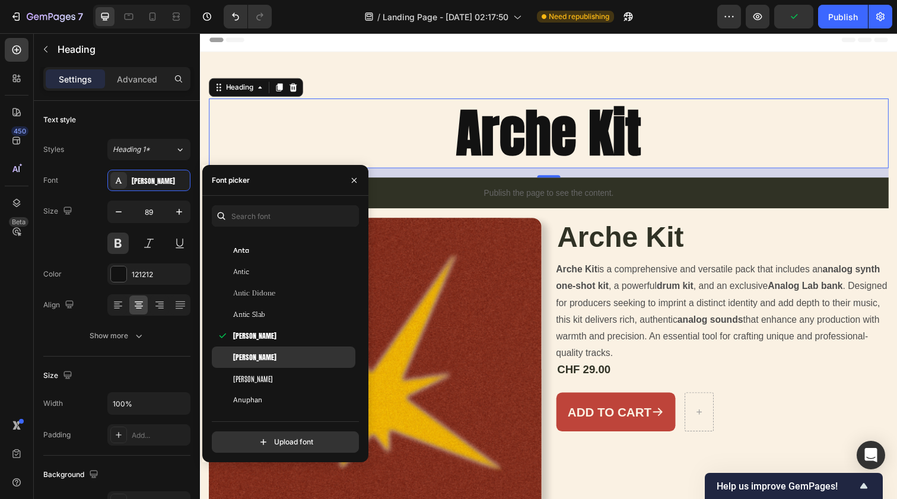
click at [265, 357] on div "[PERSON_NAME]" at bounding box center [293, 357] width 120 height 11
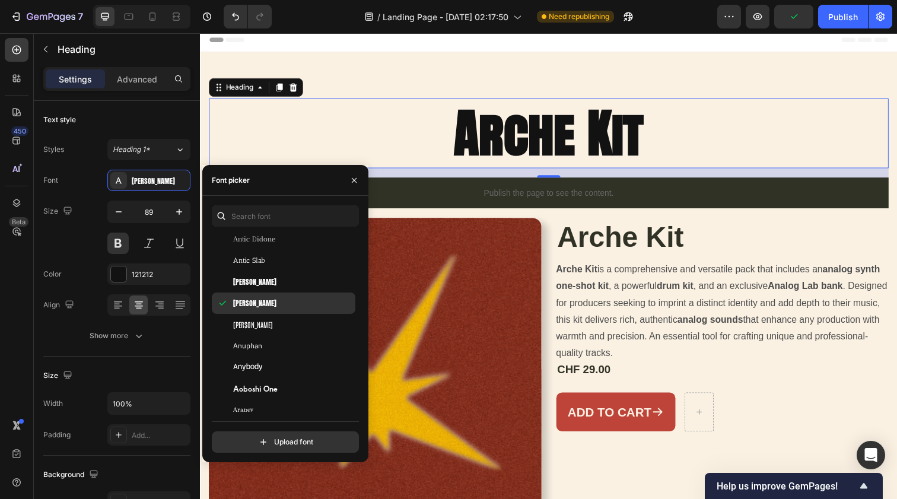
scroll to position [2018, 0]
click at [259, 307] on div "[PERSON_NAME]" at bounding box center [293, 303] width 120 height 11
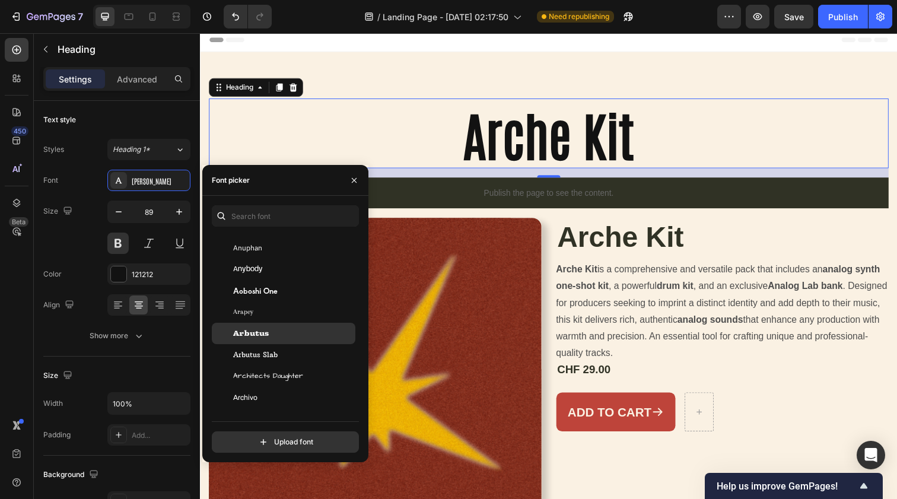
scroll to position [2095, 0]
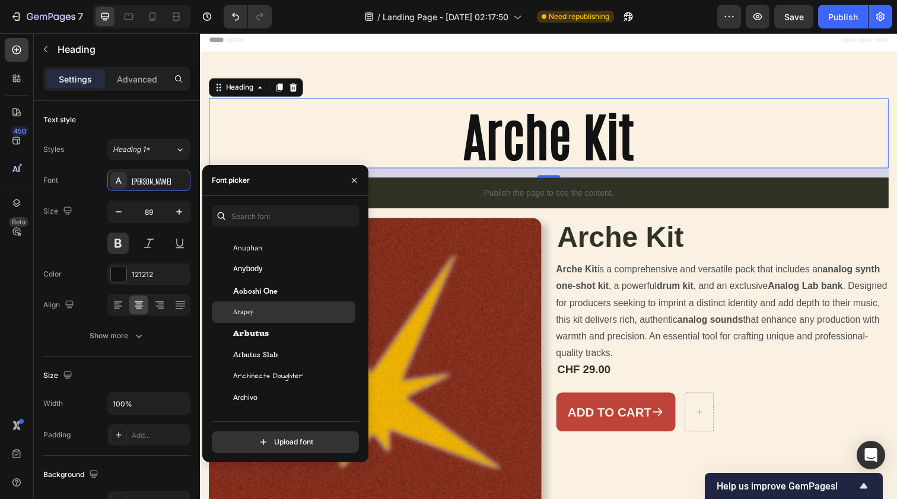
click at [263, 320] on div "Arapey" at bounding box center [284, 311] width 144 height 21
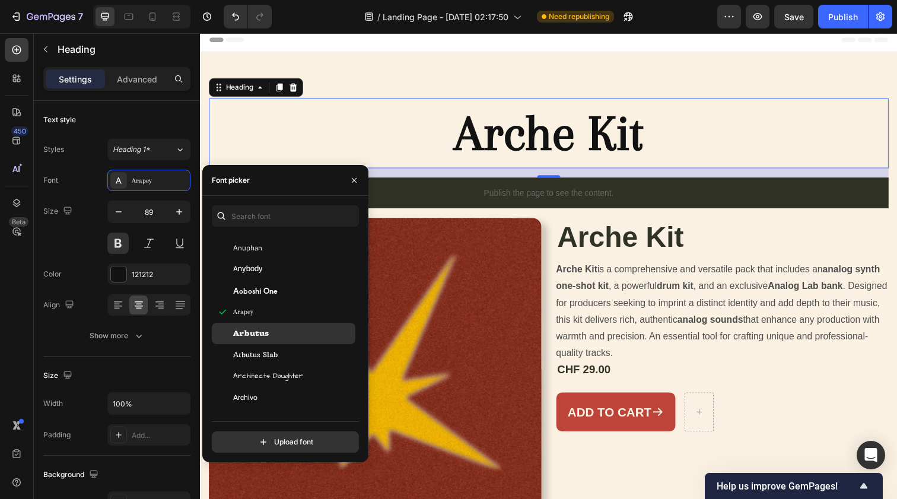
click at [265, 335] on span "Arbutus" at bounding box center [251, 333] width 36 height 11
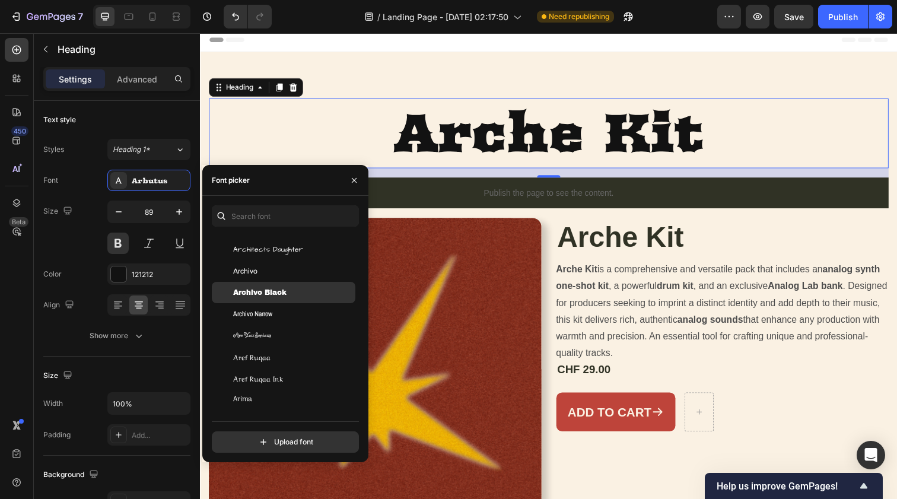
scroll to position [2222, 0]
click at [264, 287] on span "Archivo Black" at bounding box center [259, 292] width 53 height 11
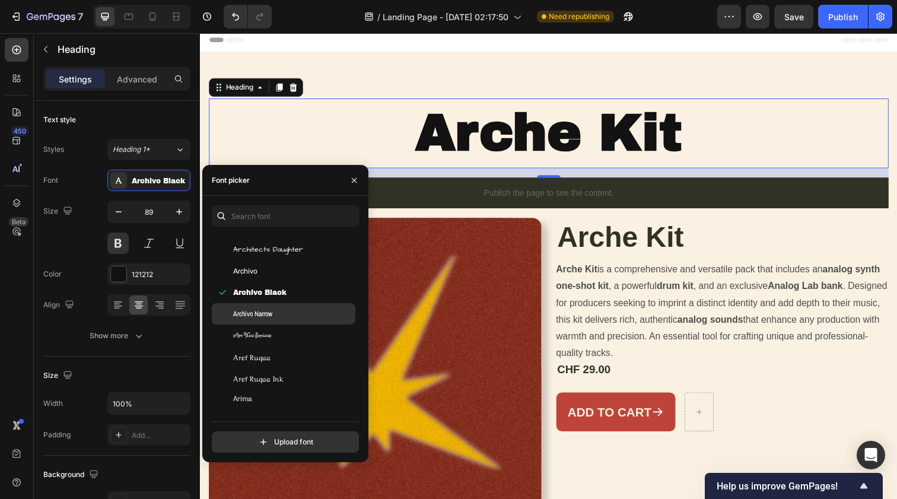
click at [270, 319] on span "Archivo Narrow" at bounding box center [252, 314] width 39 height 11
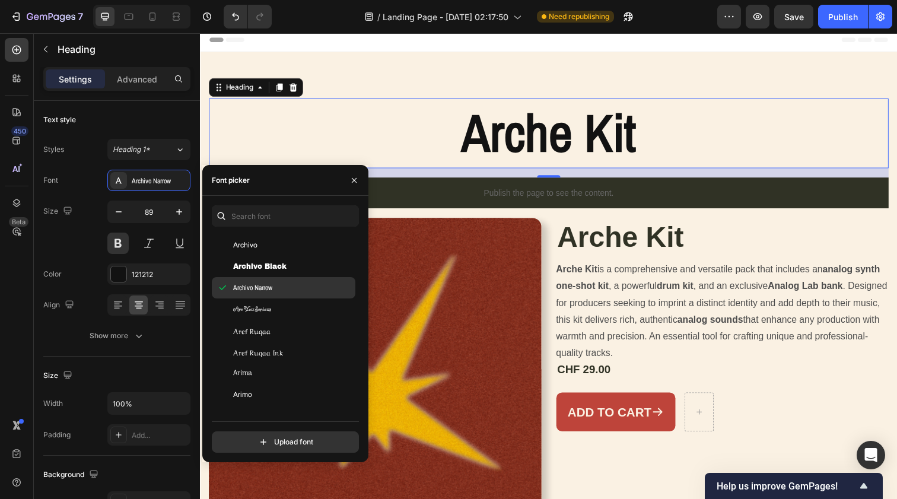
click at [270, 368] on div "Arima" at bounding box center [293, 373] width 120 height 11
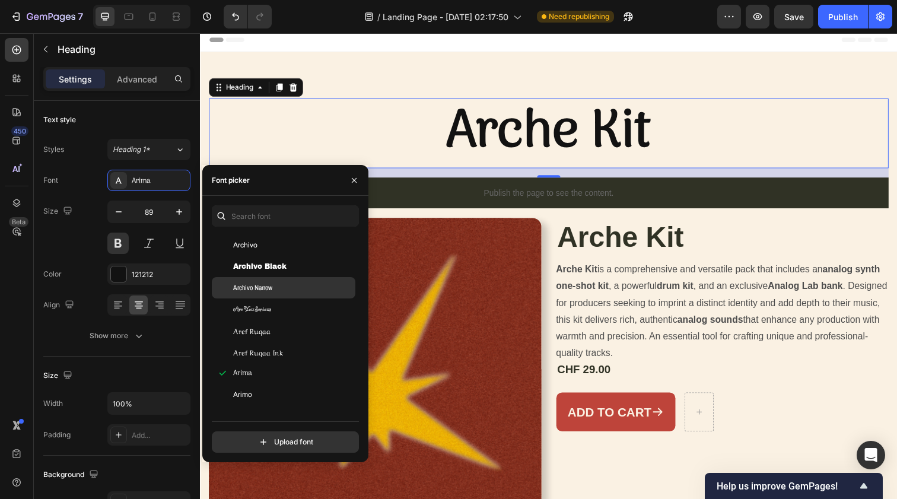
scroll to position [2299, 0]
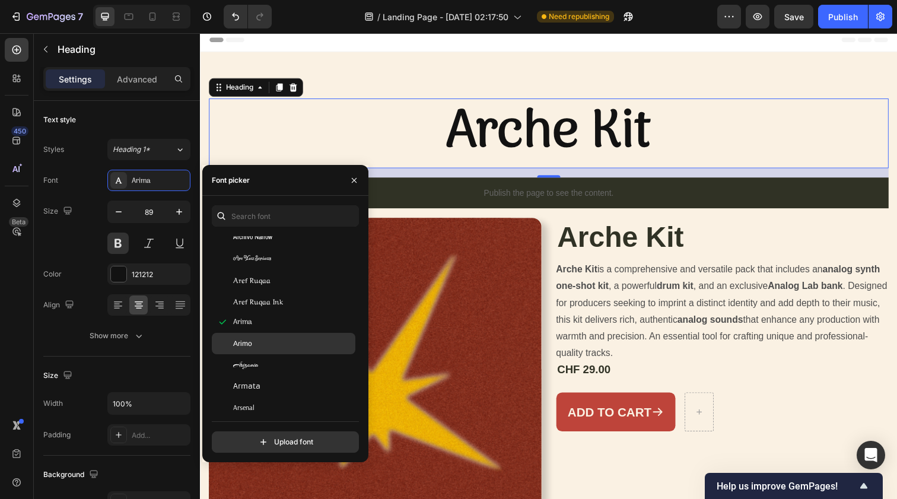
click at [267, 339] on div "Arimo" at bounding box center [293, 343] width 120 height 11
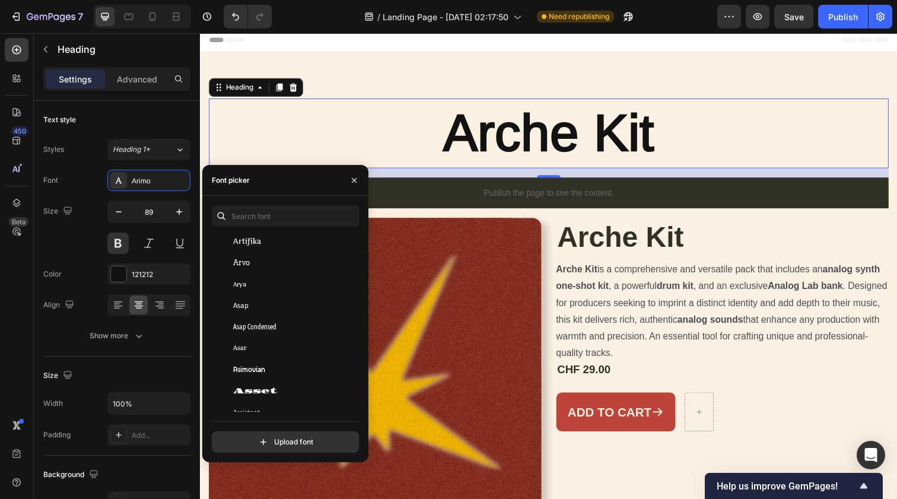
scroll to position [2512, 0]
click at [269, 385] on span "Asset" at bounding box center [255, 387] width 44 height 11
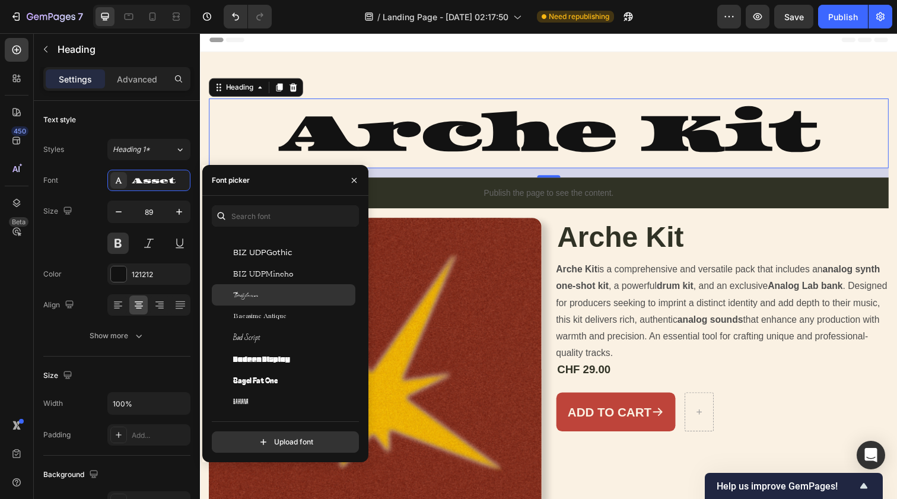
scroll to position [3205, 0]
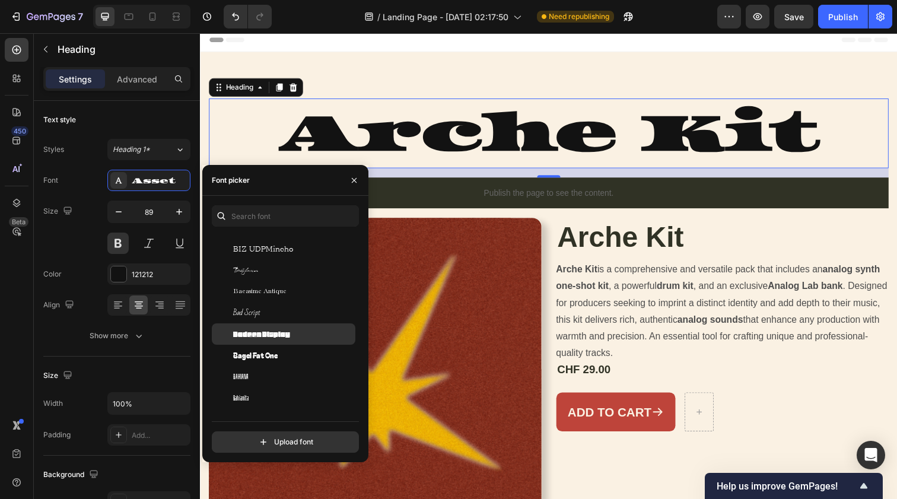
click at [280, 333] on span "Badeen Display" at bounding box center [261, 334] width 57 height 11
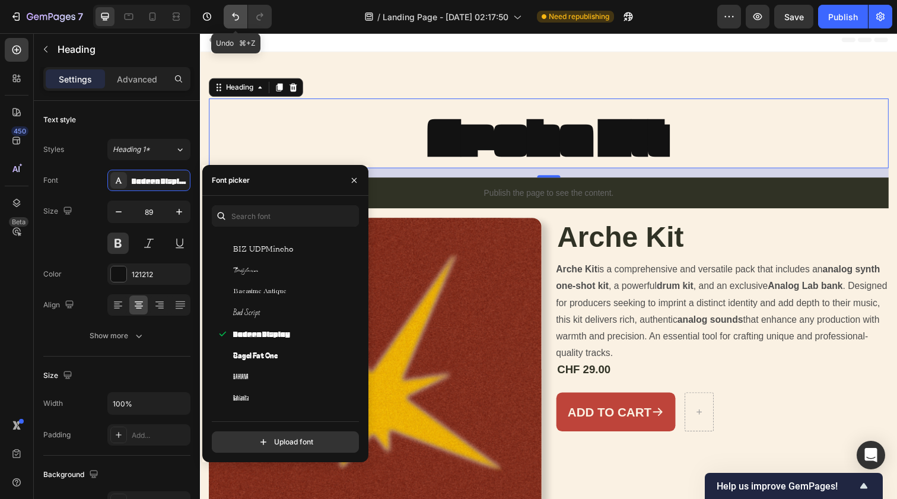
click at [234, 11] on icon "Undo/Redo" at bounding box center [236, 17] width 12 height 12
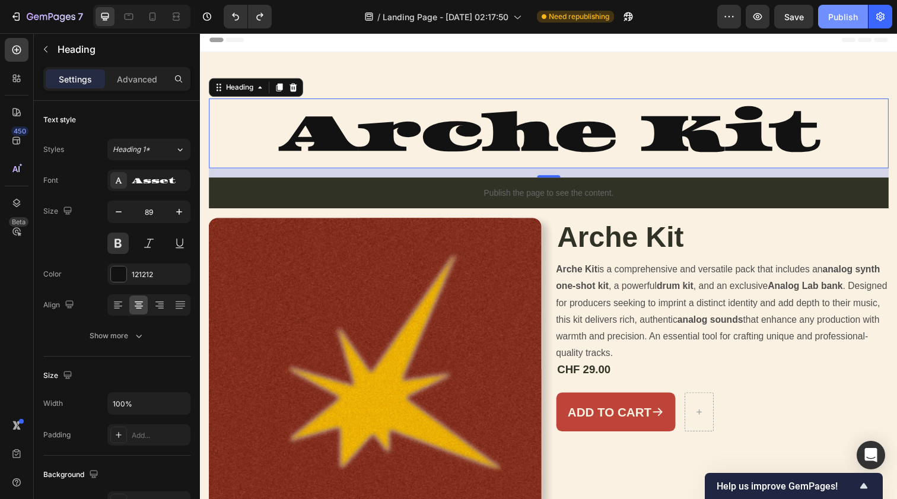
click at [837, 22] on div "Publish" at bounding box center [843, 17] width 30 height 12
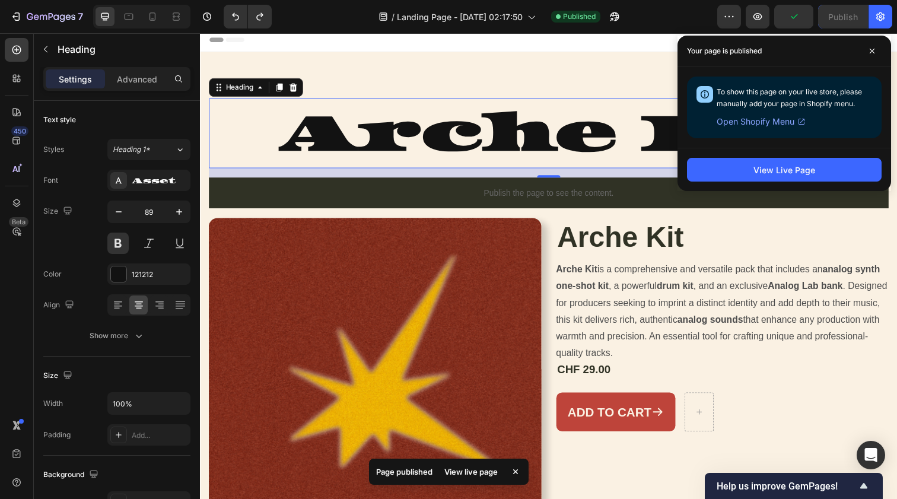
click at [786, 154] on div "View Live Page" at bounding box center [785, 169] width 214 height 43
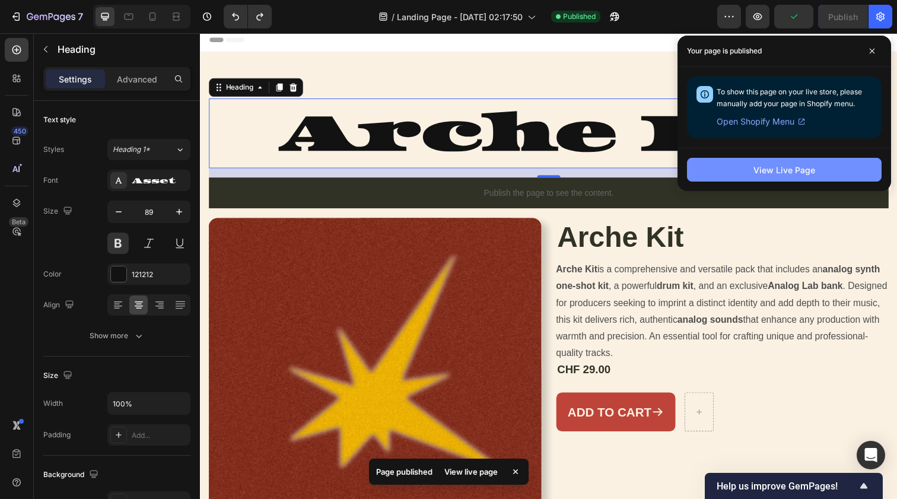
click at [786, 167] on div "View Live Page" at bounding box center [785, 170] width 62 height 12
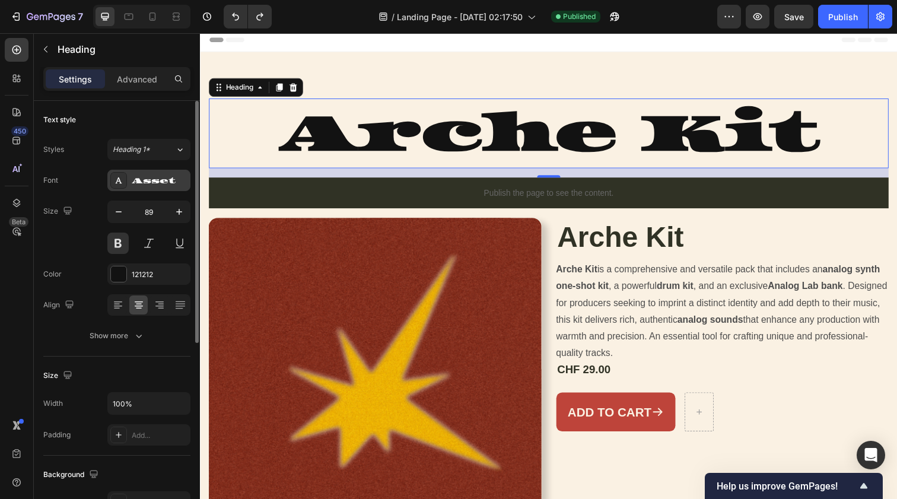
click at [160, 182] on div "Asset" at bounding box center [160, 181] width 56 height 11
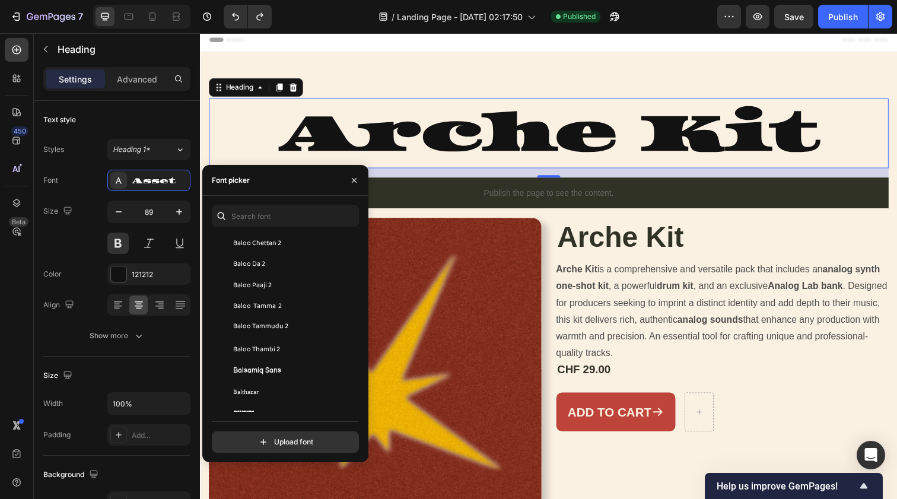
scroll to position [3673, 0]
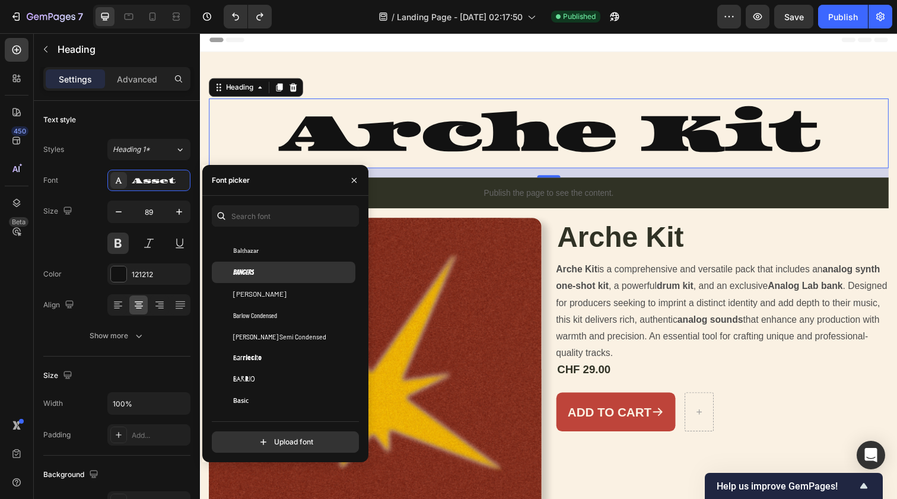
click at [273, 272] on div "Bangers" at bounding box center [293, 272] width 120 height 11
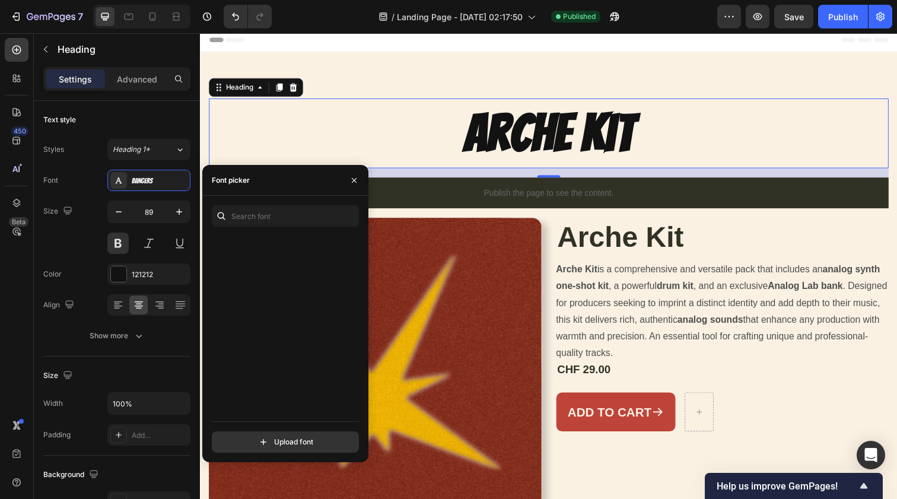
scroll to position [4292, 0]
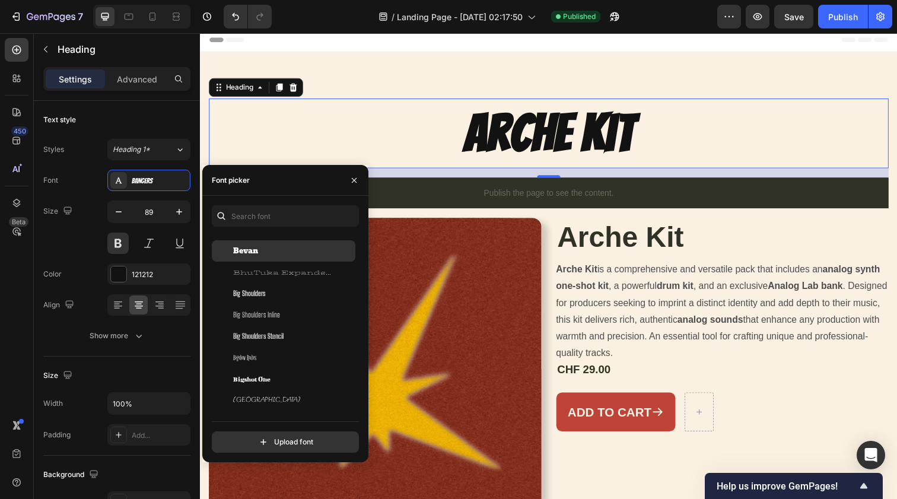
click at [263, 255] on div "Bevan" at bounding box center [293, 251] width 120 height 11
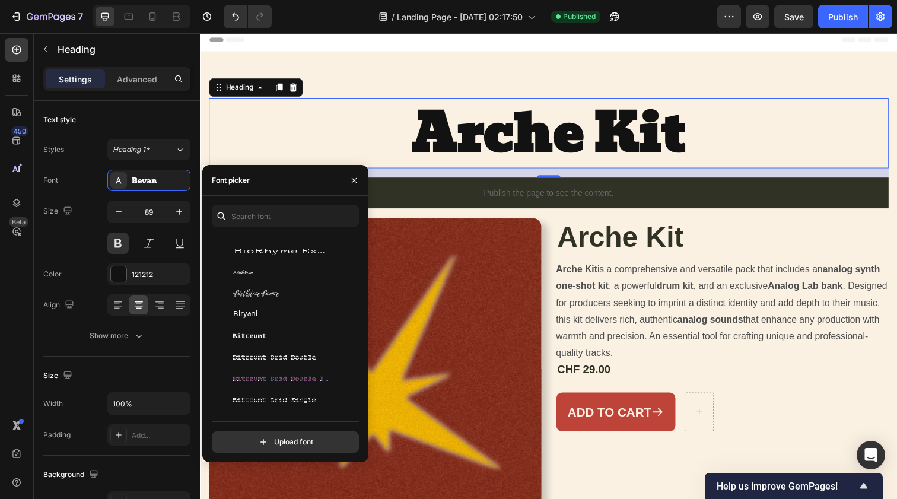
scroll to position [4602, 0]
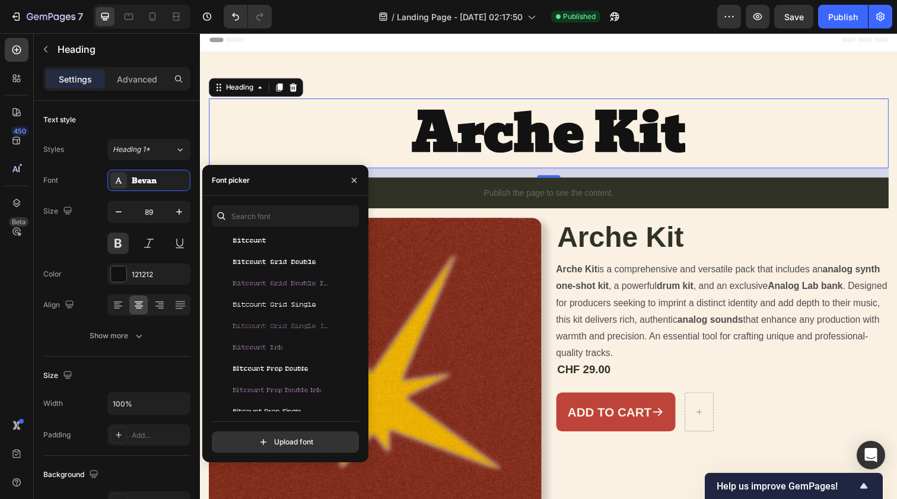
click at [272, 301] on span "Bitcount Grid Single" at bounding box center [274, 305] width 83 height 11
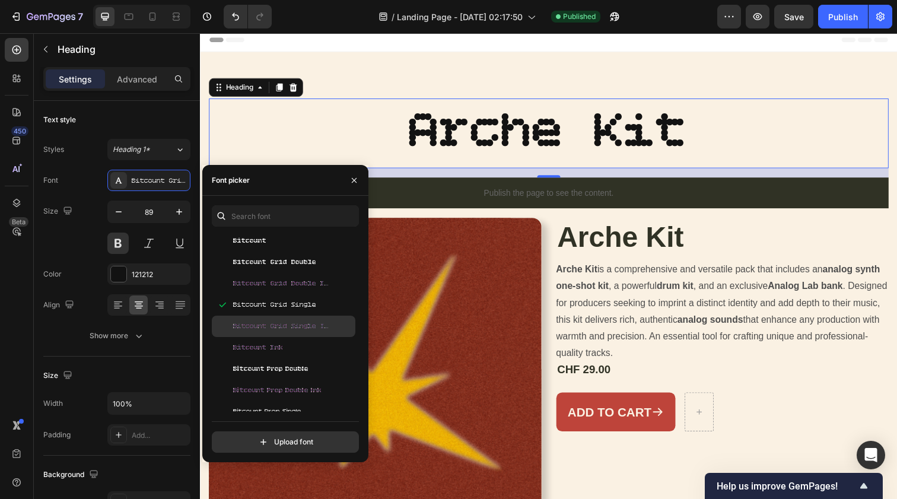
click at [279, 333] on div "Bitcount Grid Single Ink" at bounding box center [284, 326] width 144 height 21
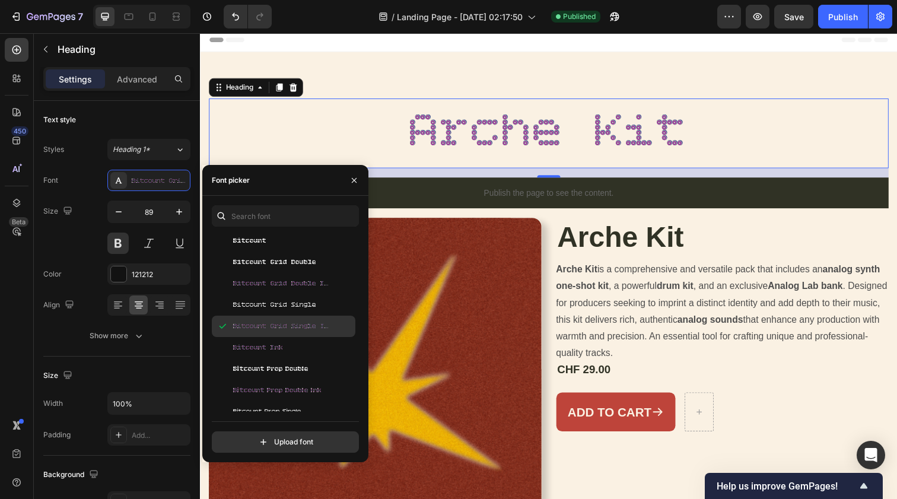
scroll to position [4775, 0]
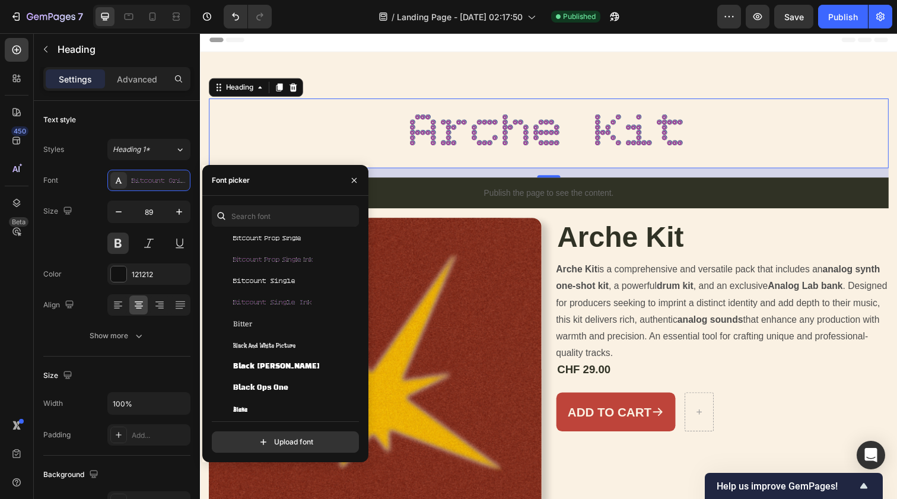
click at [279, 333] on div "Bitter" at bounding box center [284, 323] width 144 height 21
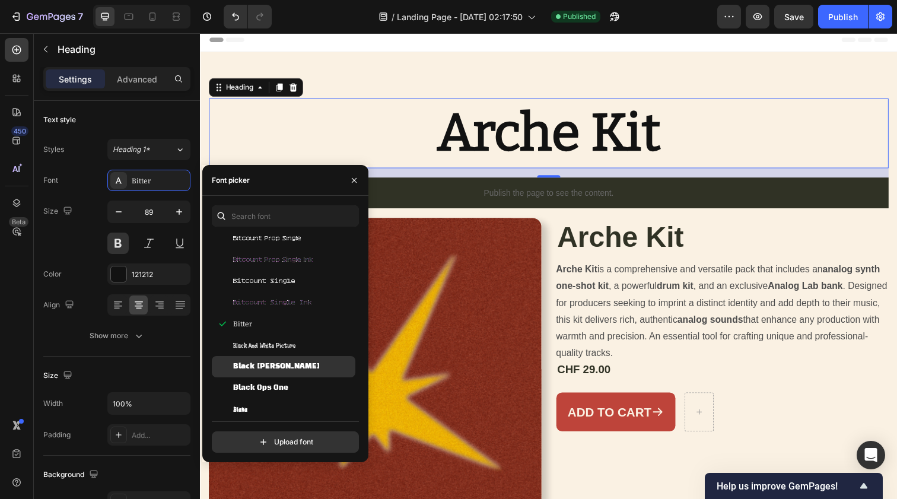
click at [281, 357] on div "Black [PERSON_NAME]" at bounding box center [284, 366] width 144 height 21
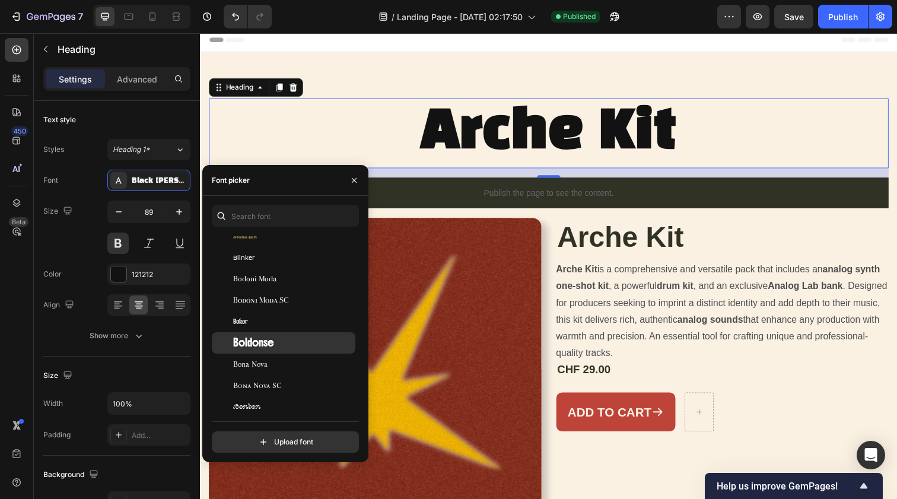
scroll to position [4991, 0]
click at [279, 335] on div "Boldonse" at bounding box center [284, 342] width 144 height 21
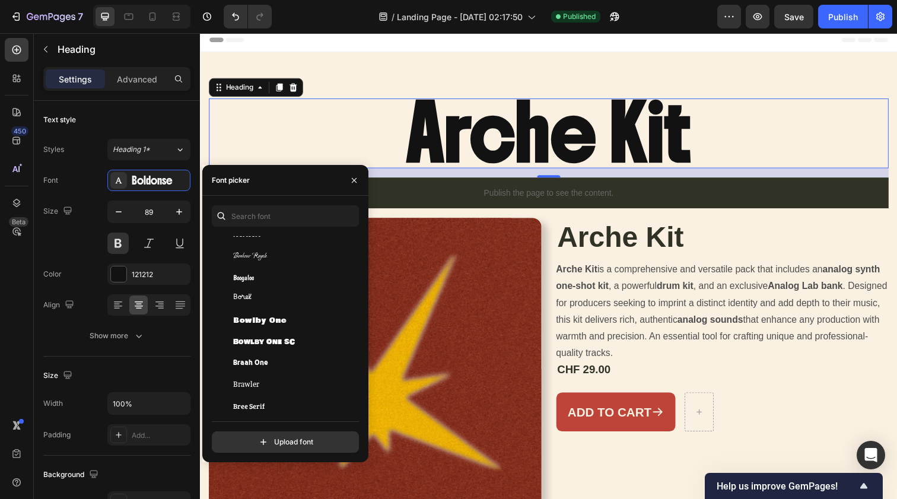
click at [279, 336] on div "Bowlby One SC" at bounding box center [284, 341] width 144 height 21
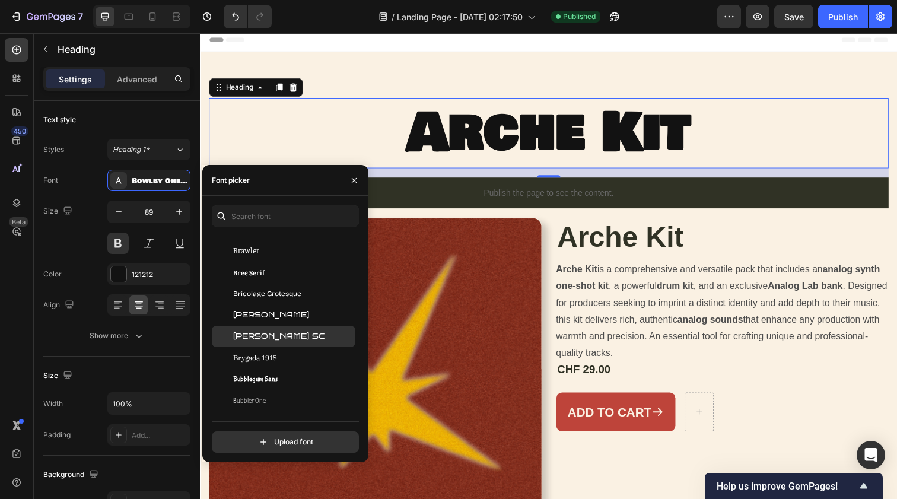
scroll to position [5296, 0]
click at [849, 24] on button "Publish" at bounding box center [843, 17] width 50 height 24
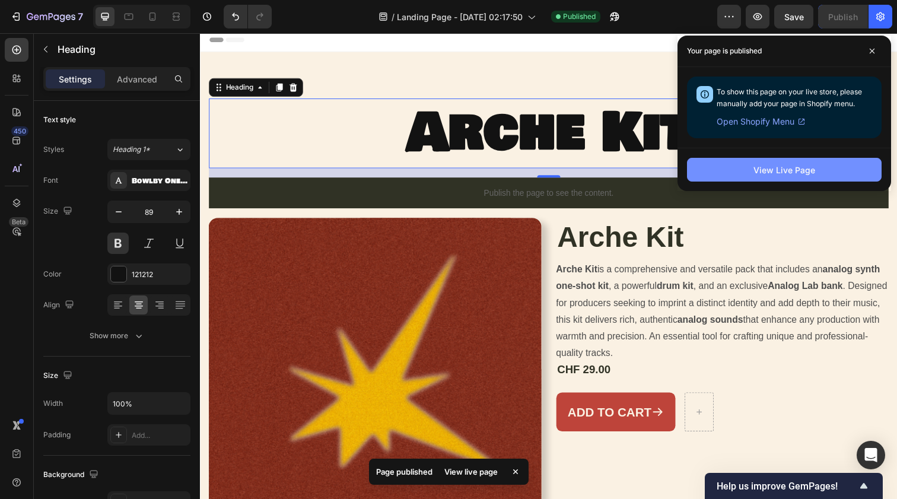
click at [739, 176] on button "View Live Page" at bounding box center [784, 170] width 195 height 24
